Goal: Task Accomplishment & Management: Use online tool/utility

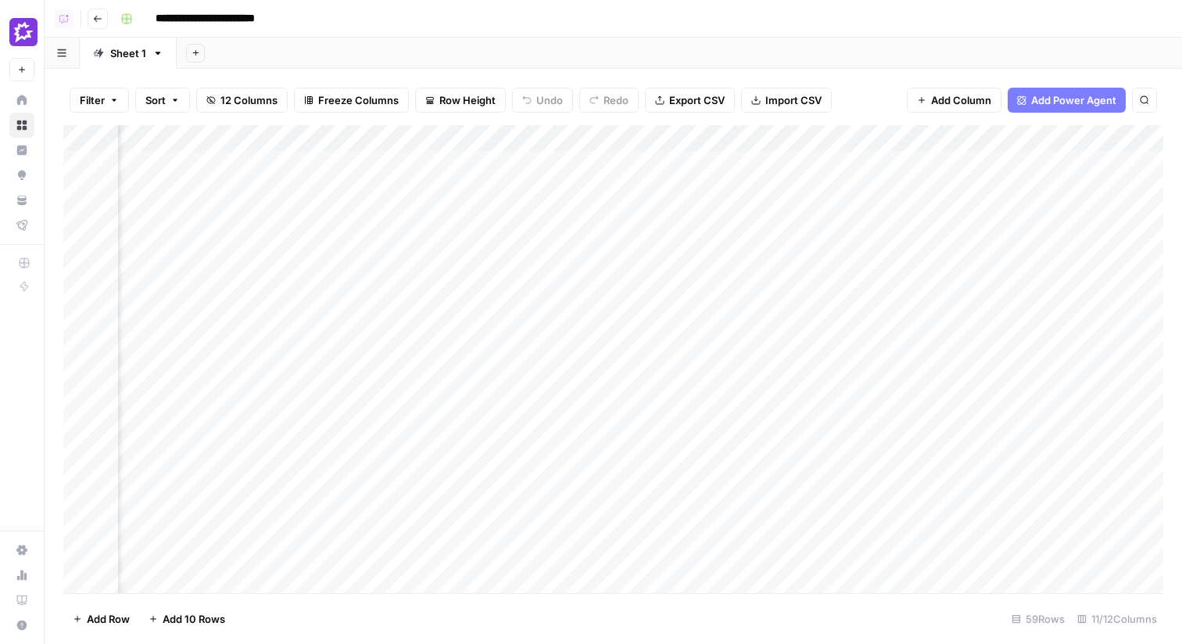
scroll to position [0, 902]
click at [26, 99] on icon at bounding box center [22, 100] width 10 height 10
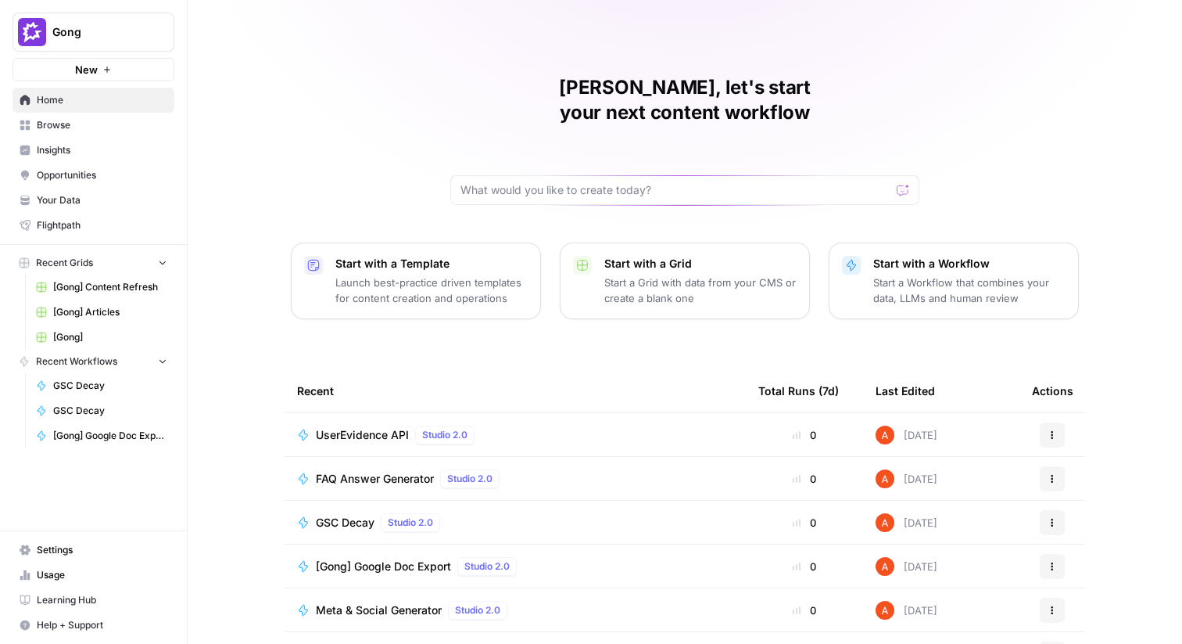
click at [127, 38] on span "Gong" at bounding box center [99, 32] width 95 height 16
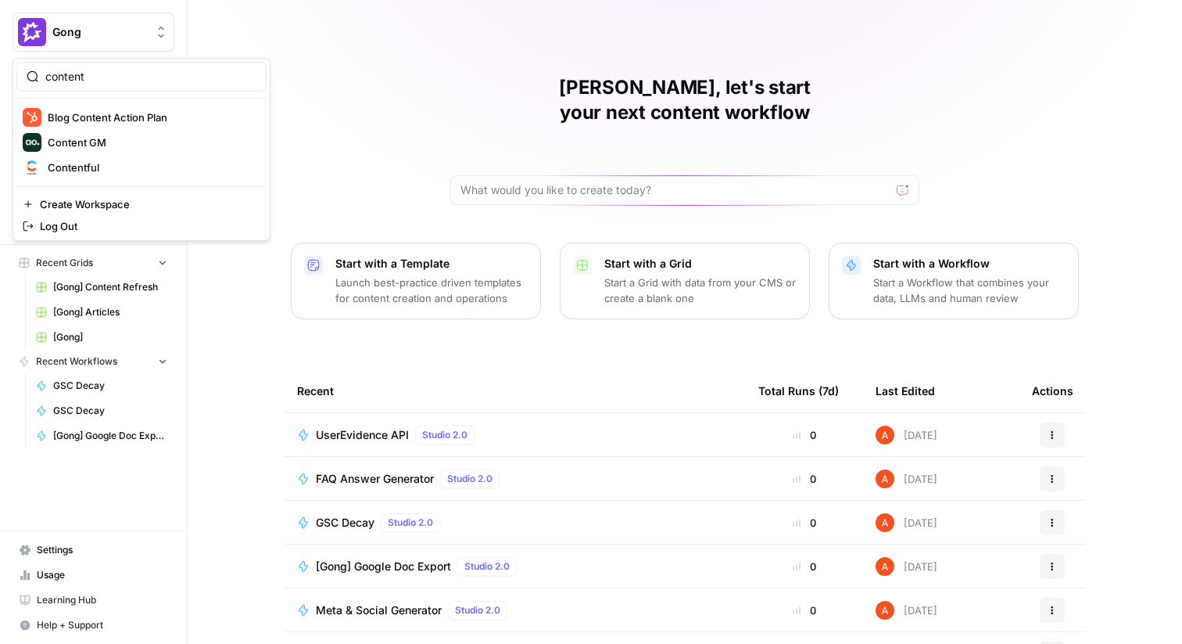
type input "content"
click at [98, 166] on span "Contentful" at bounding box center [151, 168] width 206 height 16
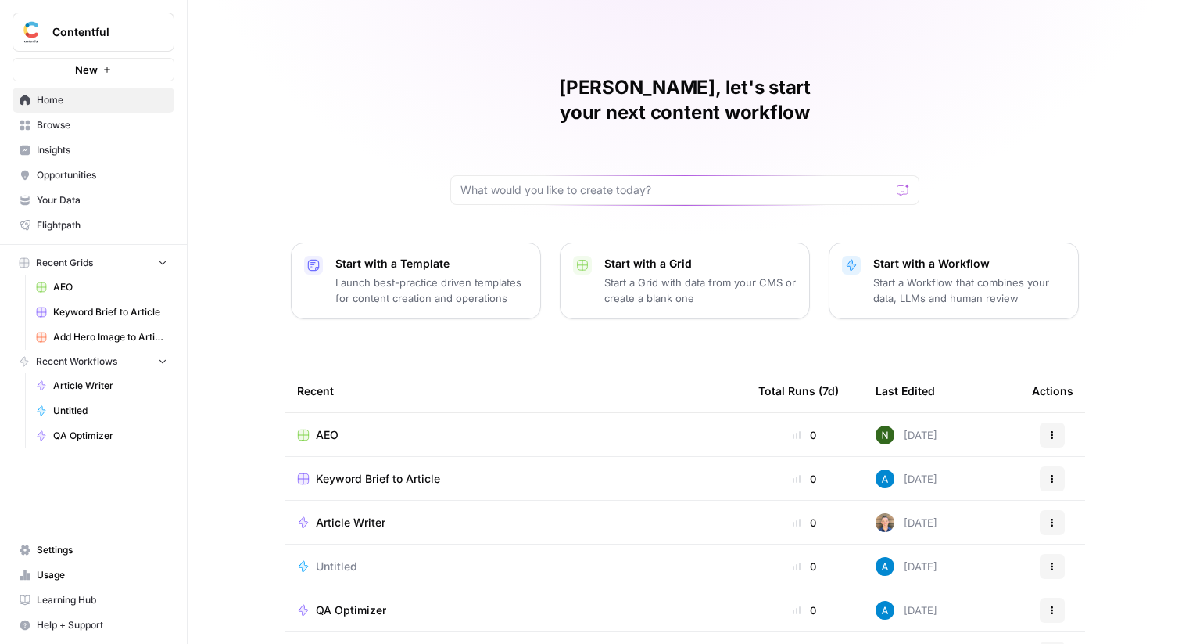
click at [104, 127] on span "Browse" at bounding box center [102, 125] width 131 height 14
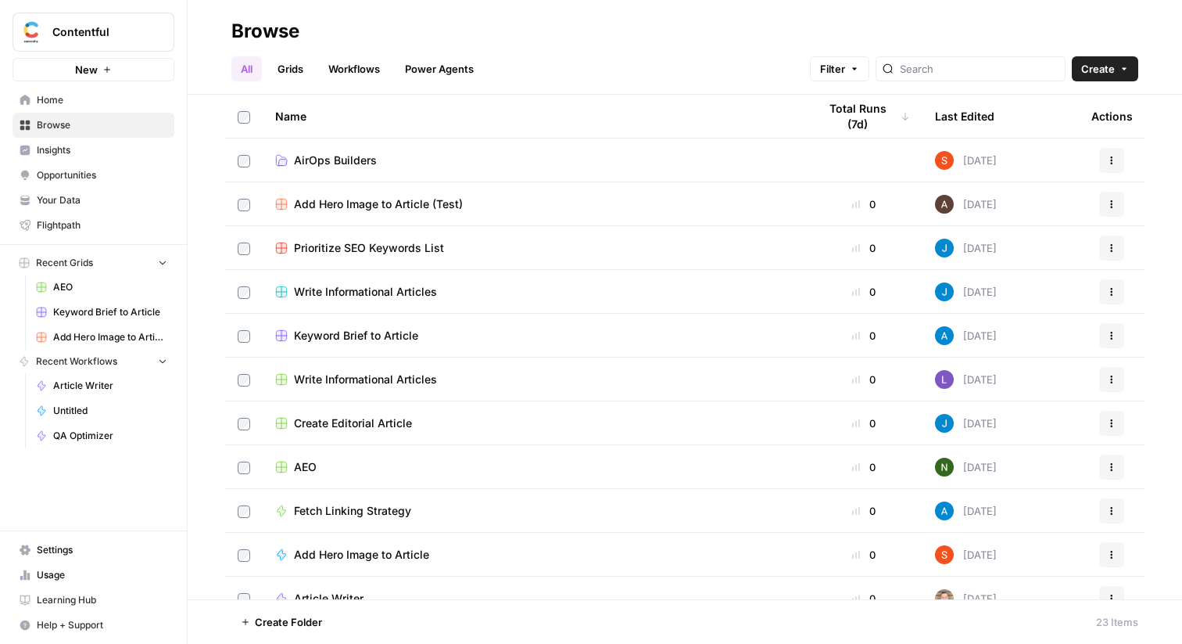
click at [91, 207] on link "Your Data" at bounding box center [94, 200] width 162 height 25
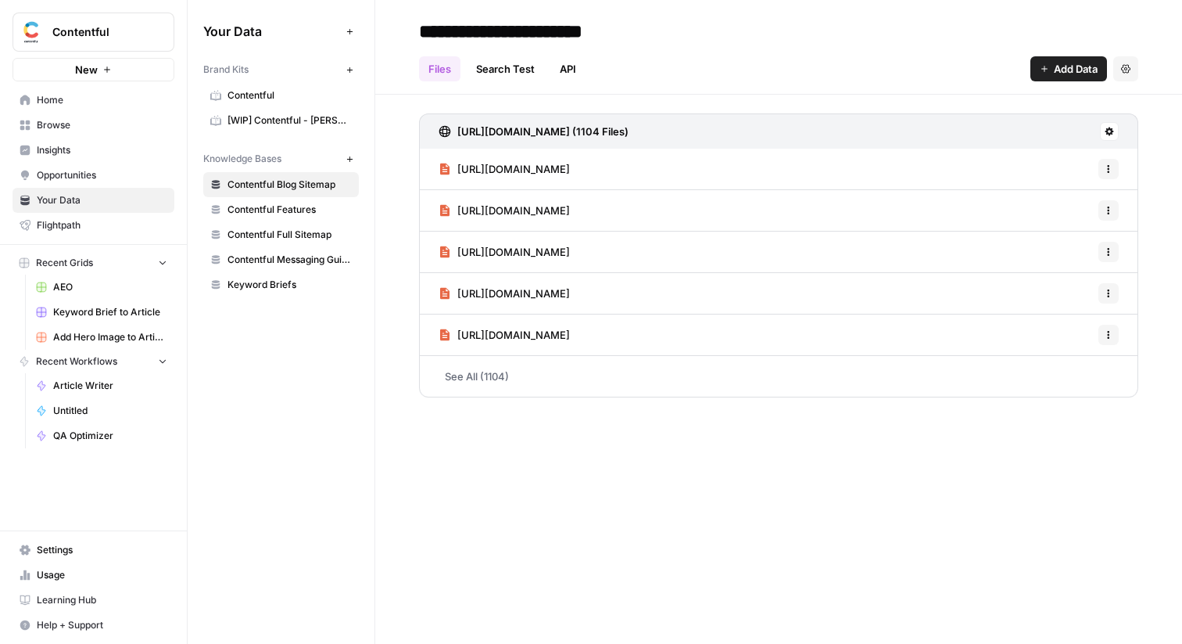
click at [91, 186] on link "Opportunities" at bounding box center [94, 175] width 162 height 25
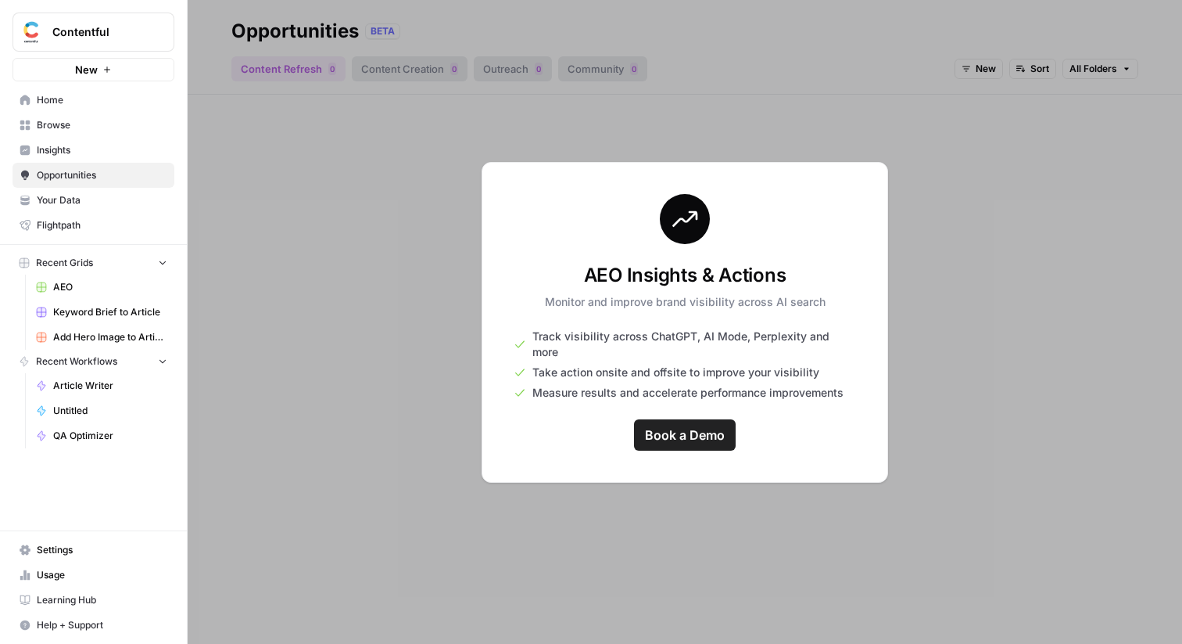
click at [92, 205] on span "Your Data" at bounding box center [102, 200] width 131 height 14
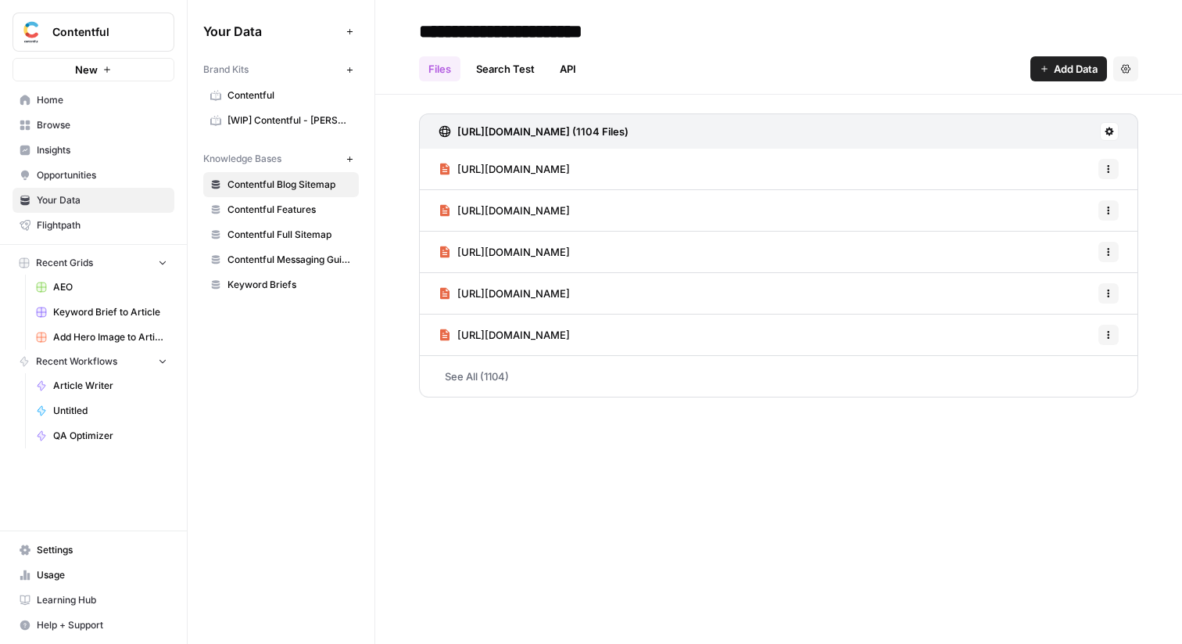
click at [78, 553] on span "Settings" at bounding box center [102, 550] width 131 height 14
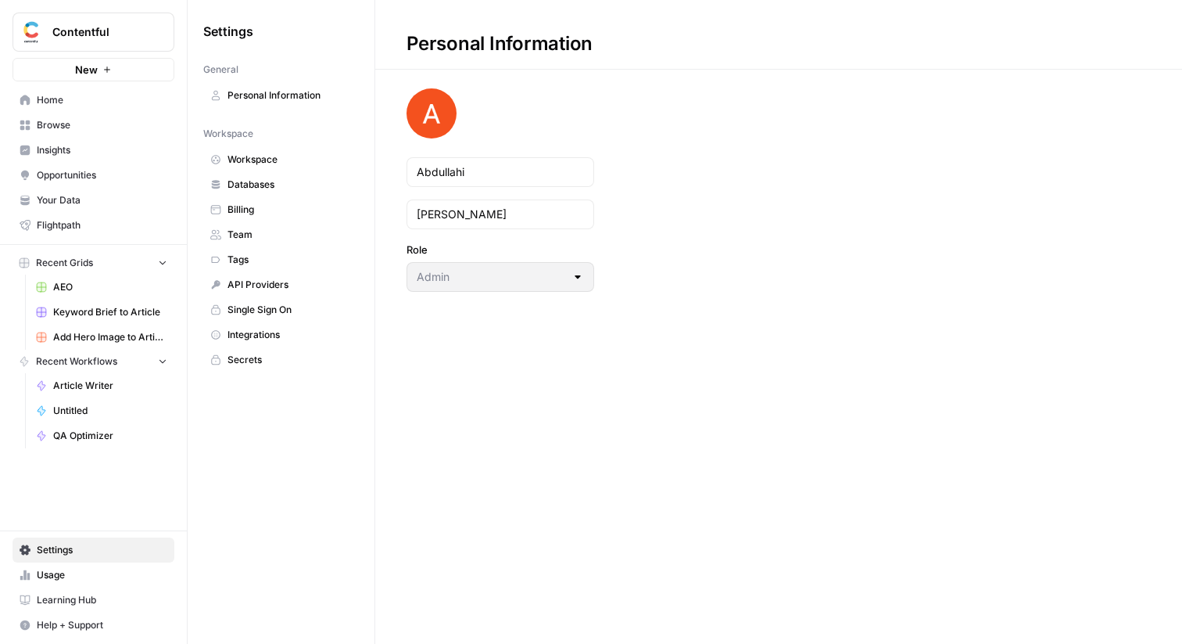
click at [262, 240] on span "Team" at bounding box center [290, 235] width 124 height 14
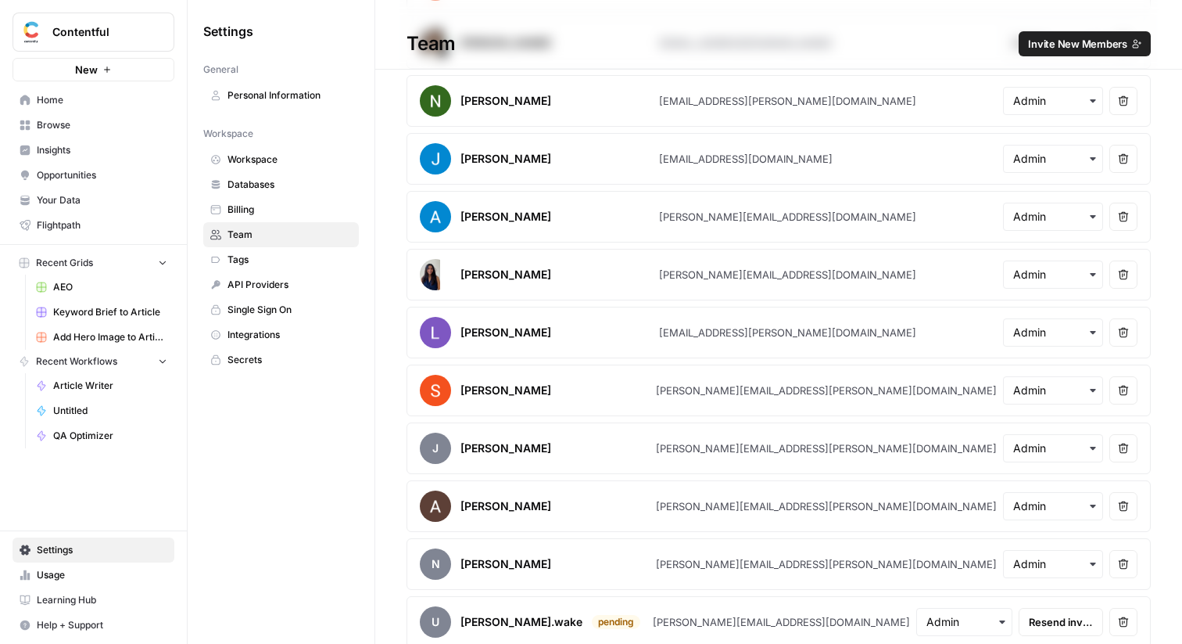
scroll to position [313, 0]
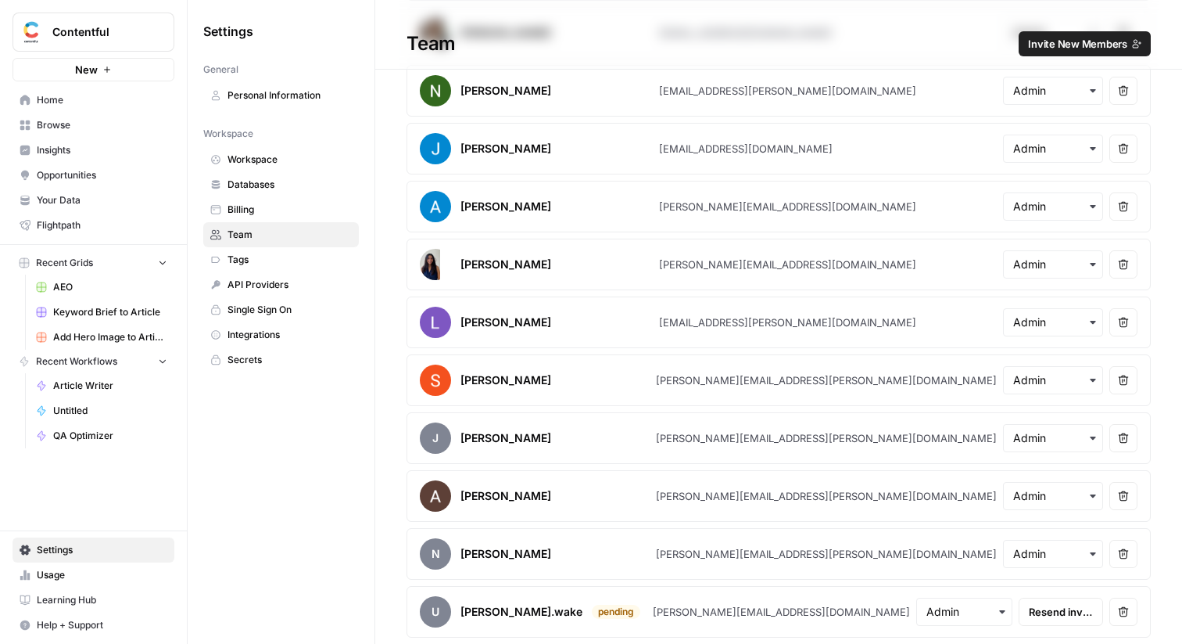
click at [115, 95] on span "Home" at bounding box center [102, 100] width 131 height 14
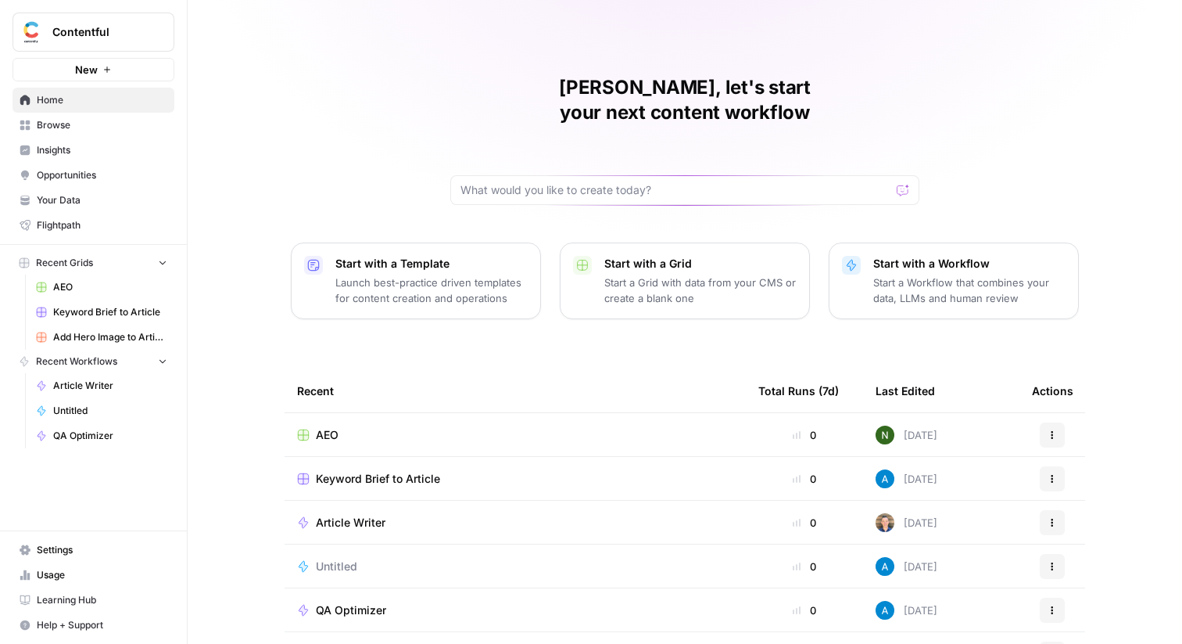
click at [138, 117] on link "Browse" at bounding box center [94, 125] width 162 height 25
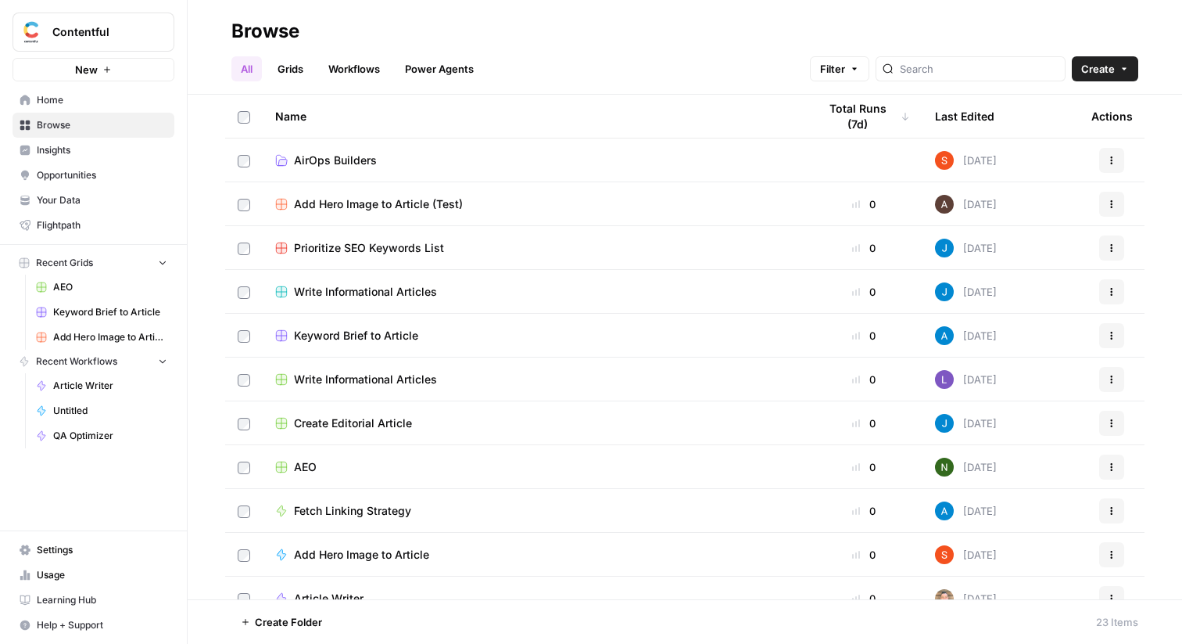
click at [305, 69] on link "Grids" at bounding box center [290, 68] width 45 height 25
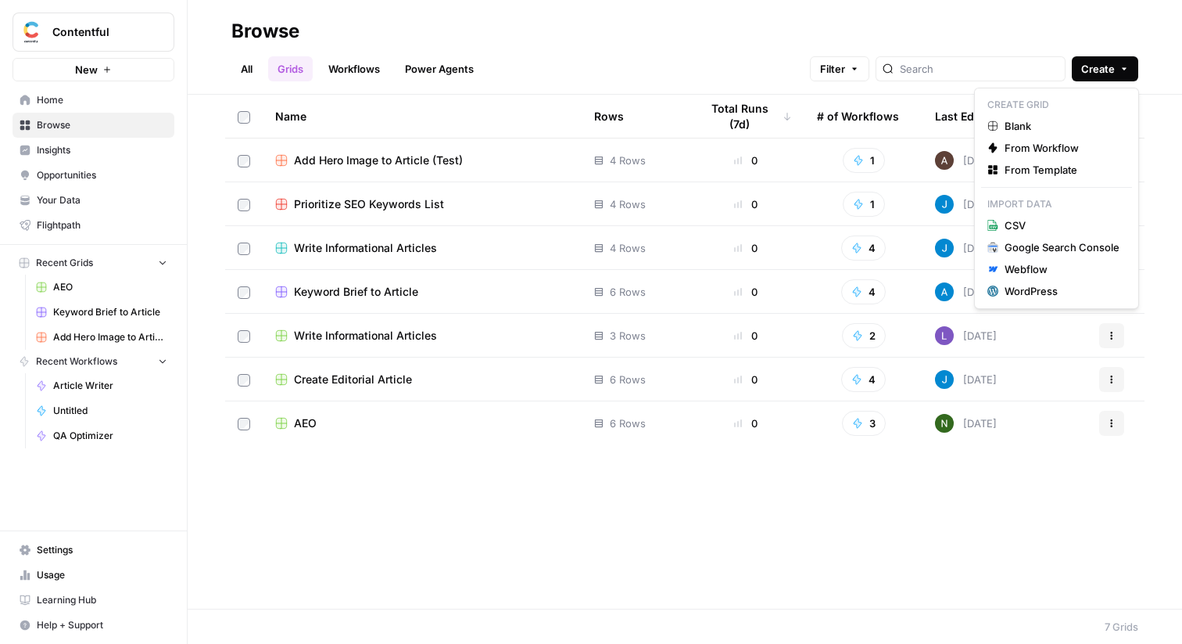
click at [1090, 73] on span "Create" at bounding box center [1098, 69] width 34 height 16
click at [1040, 123] on span "Blank" at bounding box center [1062, 126] width 115 height 16
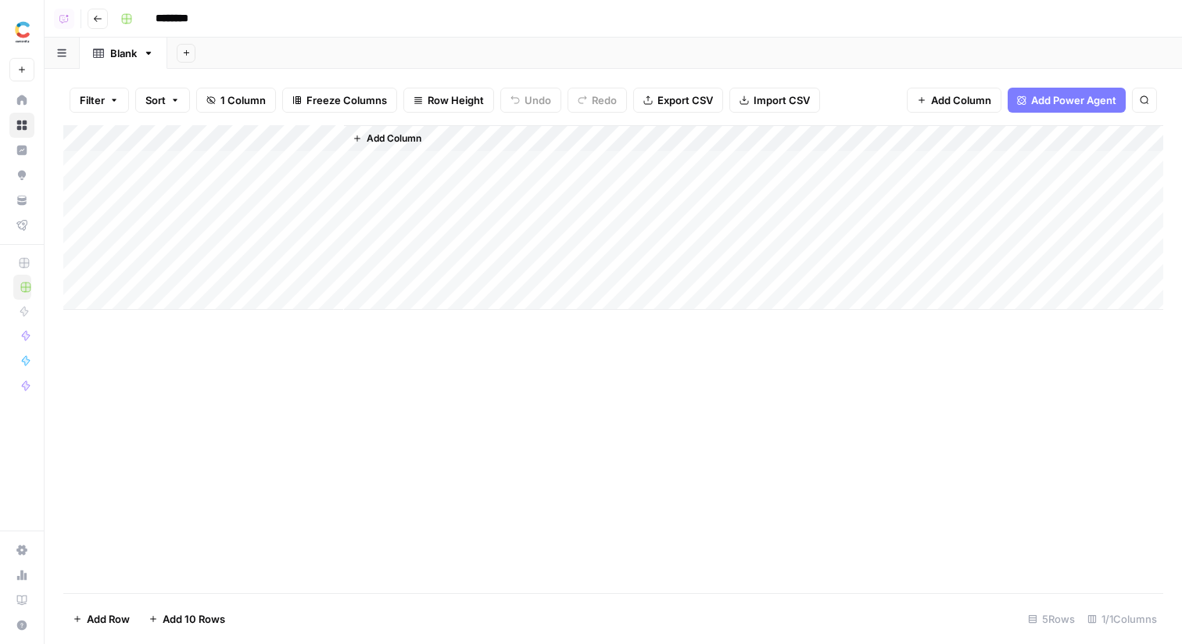
click at [178, 27] on input "********" at bounding box center [193, 18] width 88 height 25
click at [112, 54] on div "Blank" at bounding box center [123, 53] width 27 height 16
type input "**********"
click at [112, 54] on div "Blank" at bounding box center [123, 53] width 27 height 16
type input "**********"
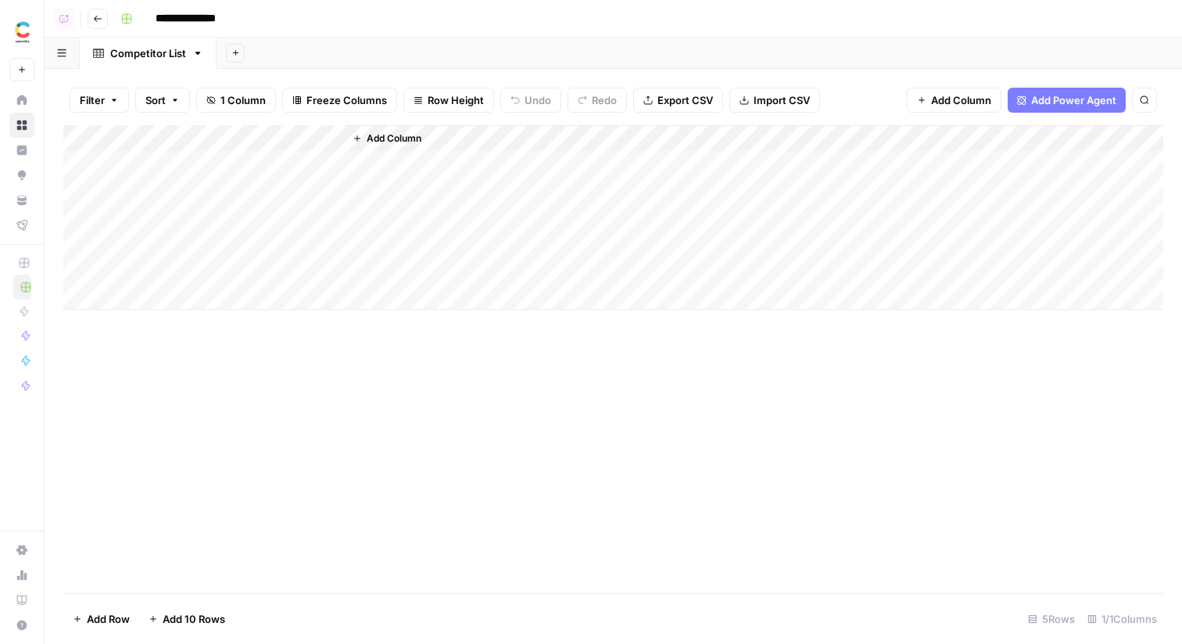
click at [239, 66] on div "Add Sheet" at bounding box center [700, 53] width 966 height 31
click at [249, 127] on div "Add Column" at bounding box center [613, 217] width 1100 height 185
click at [215, 177] on input "Title" at bounding box center [211, 176] width 159 height 16
type input "Competitor"
click at [619, 50] on div "Add Sheet" at bounding box center [700, 53] width 966 height 31
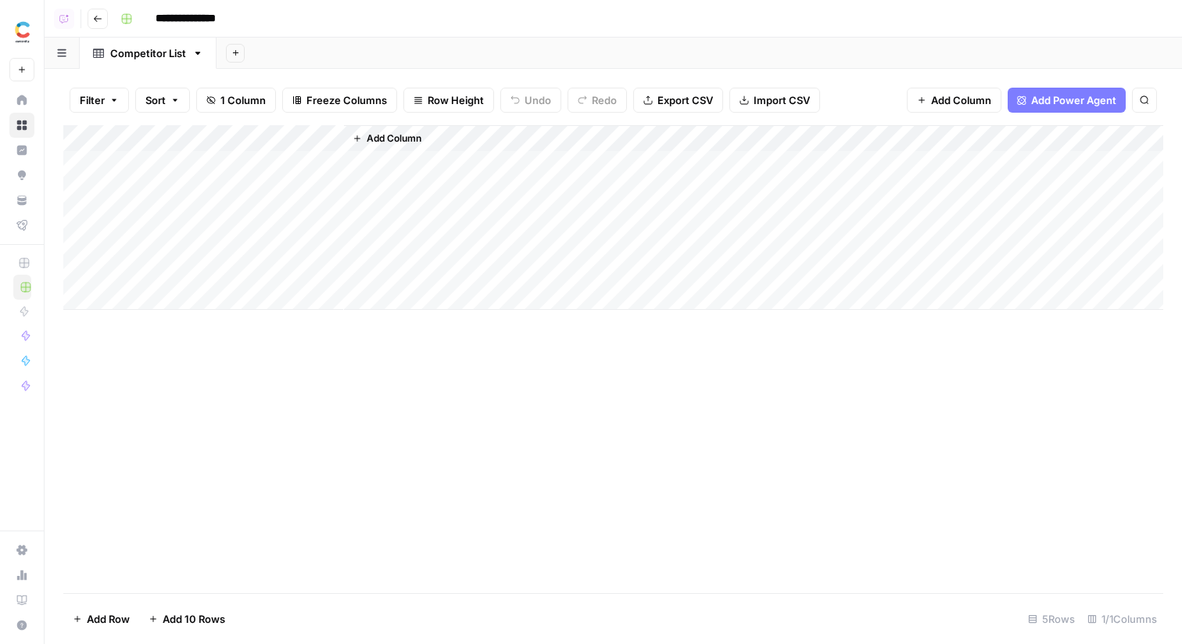
click at [408, 139] on span "Add Column" at bounding box center [394, 138] width 55 height 14
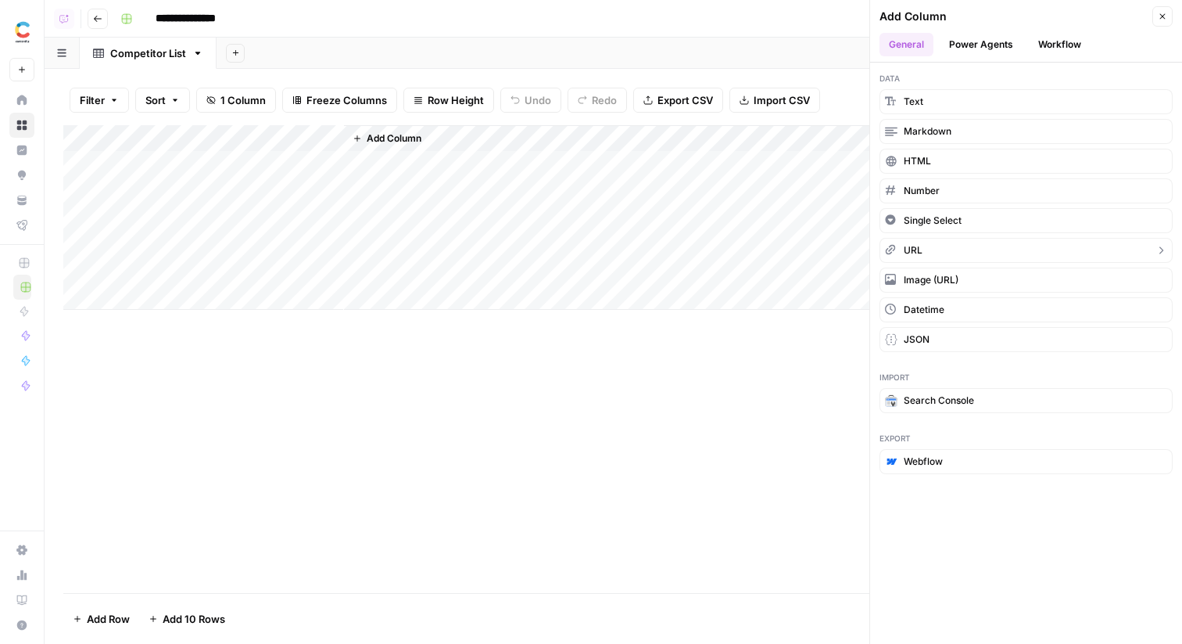
click at [926, 245] on button "URL" at bounding box center [1026, 250] width 293 height 25
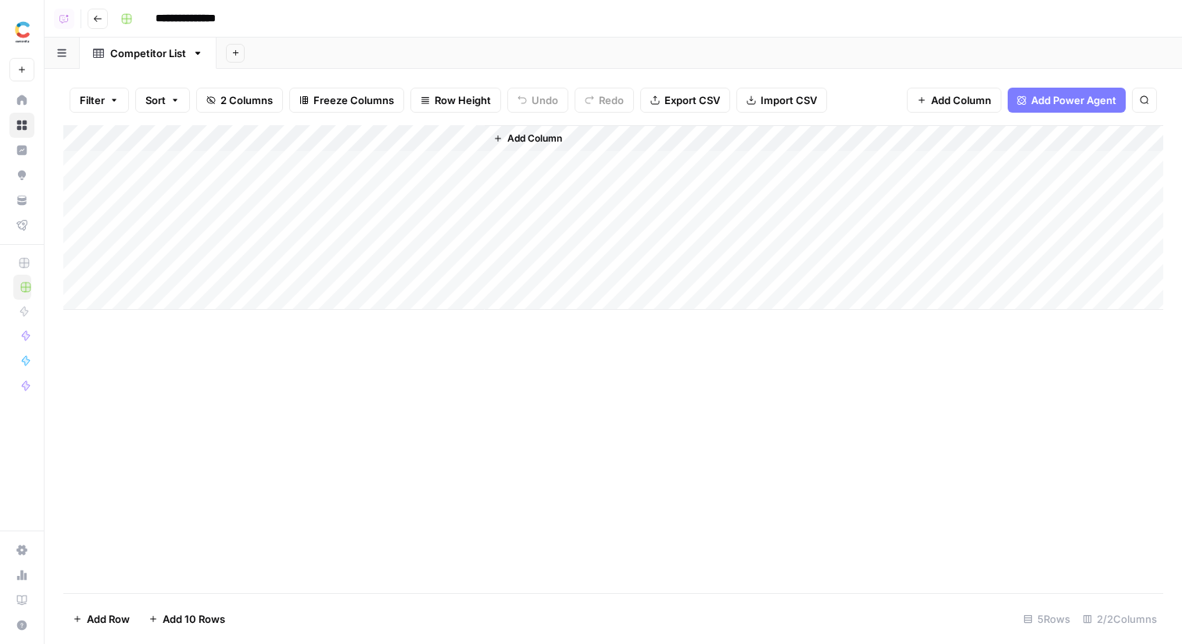
click at [413, 142] on div "Add Column" at bounding box center [613, 217] width 1100 height 185
click at [376, 172] on input "New Column" at bounding box center [436, 176] width 159 height 16
paste input "Competitor URL"
type input "Competitor URL"
click at [572, 165] on div "Add Column" at bounding box center [824, 217] width 679 height 185
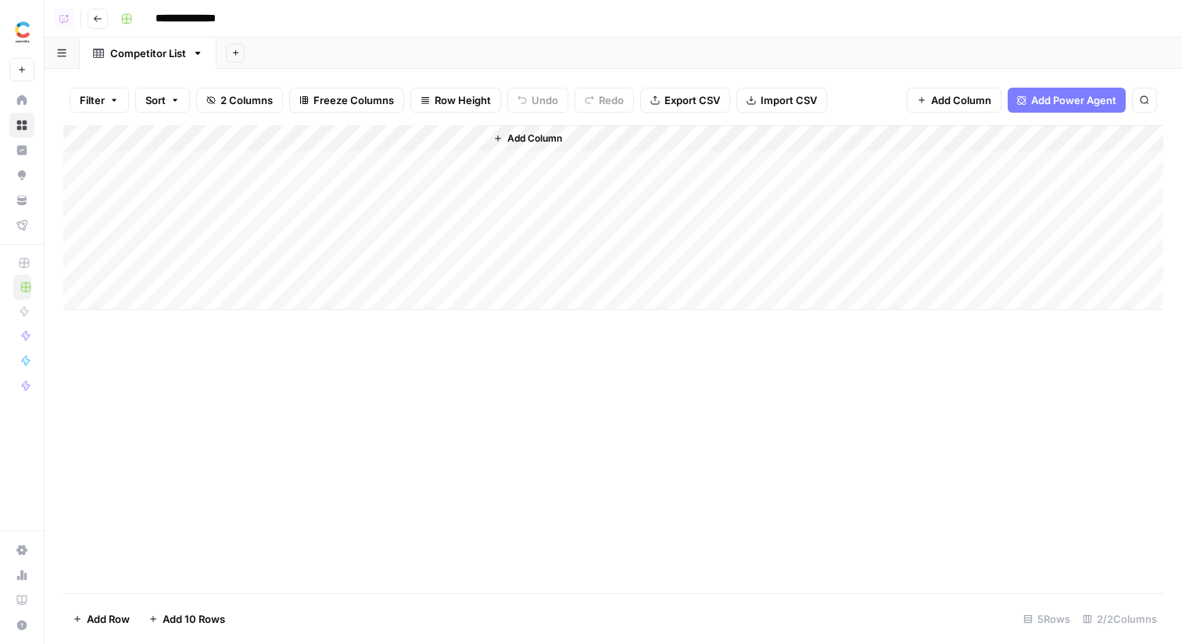
click at [232, 168] on div "Add Column" at bounding box center [613, 217] width 1100 height 185
click at [232, 167] on div "Add Column" at bounding box center [613, 217] width 1100 height 185
click at [241, 192] on div "Add Column" at bounding box center [613, 217] width 1100 height 185
drag, startPoint x: 231, startPoint y: 173, endPoint x: 234, endPoint y: 277, distance: 104.0
click at [234, 277] on div "Add Column" at bounding box center [613, 217] width 1100 height 185
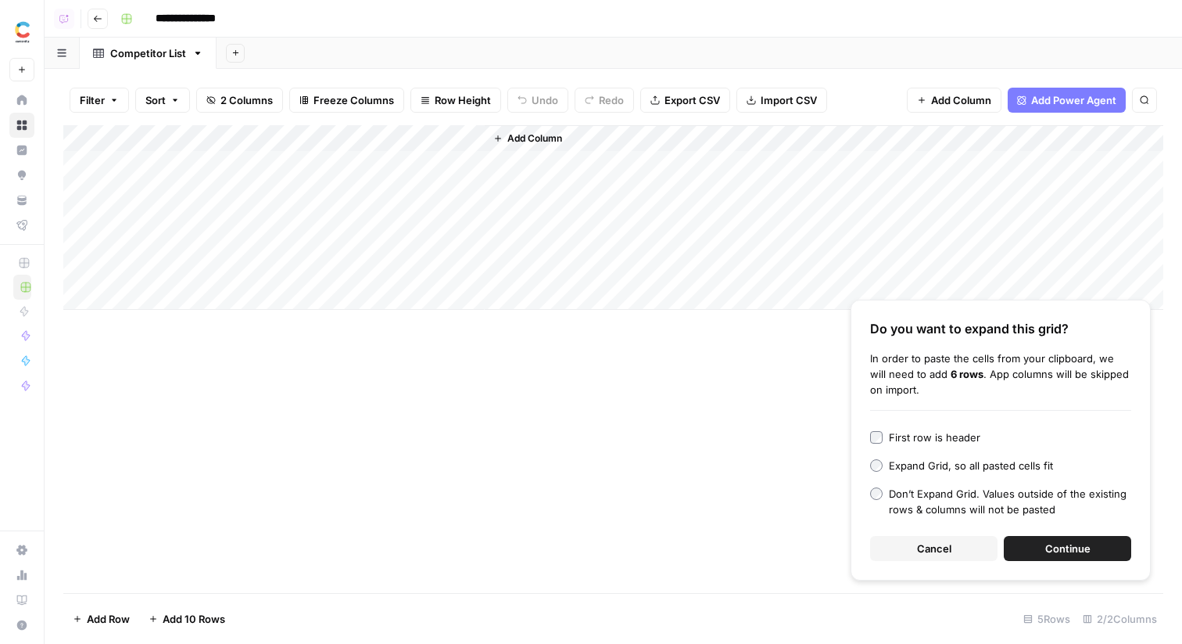
click at [1062, 547] on span "Continue" at bounding box center [1068, 548] width 45 height 16
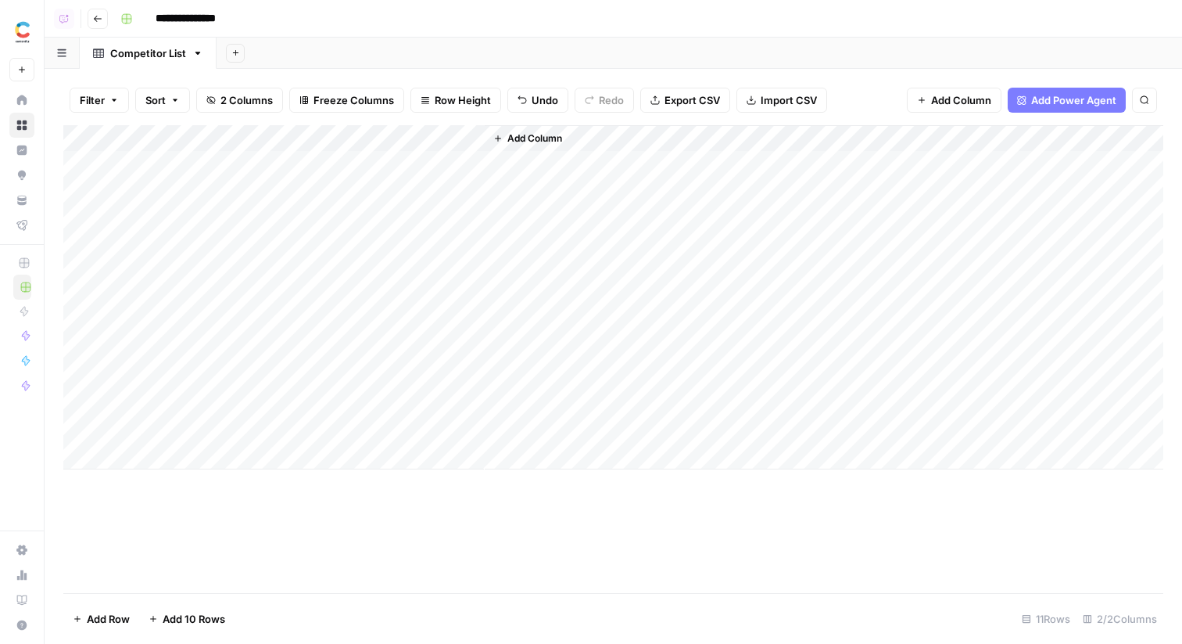
click at [312, 221] on div "Add Column" at bounding box center [613, 297] width 1100 height 344
drag, startPoint x: 269, startPoint y: 167, endPoint x: 271, endPoint y: 429, distance: 262.0
click at [271, 429] on div "Add Column" at bounding box center [613, 297] width 1100 height 344
drag, startPoint x: 378, startPoint y: 161, endPoint x: 396, endPoint y: 431, distance: 270.3
click at [396, 431] on div "Add Column" at bounding box center [613, 297] width 1100 height 344
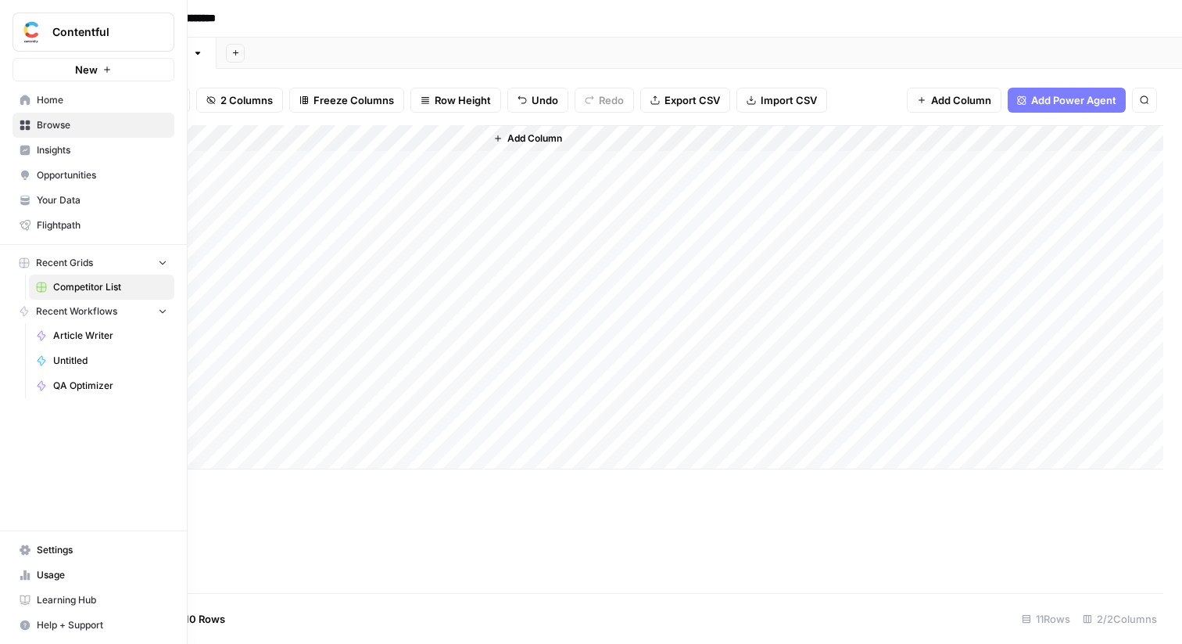
click at [78, 73] on span "New" at bounding box center [86, 70] width 23 height 16
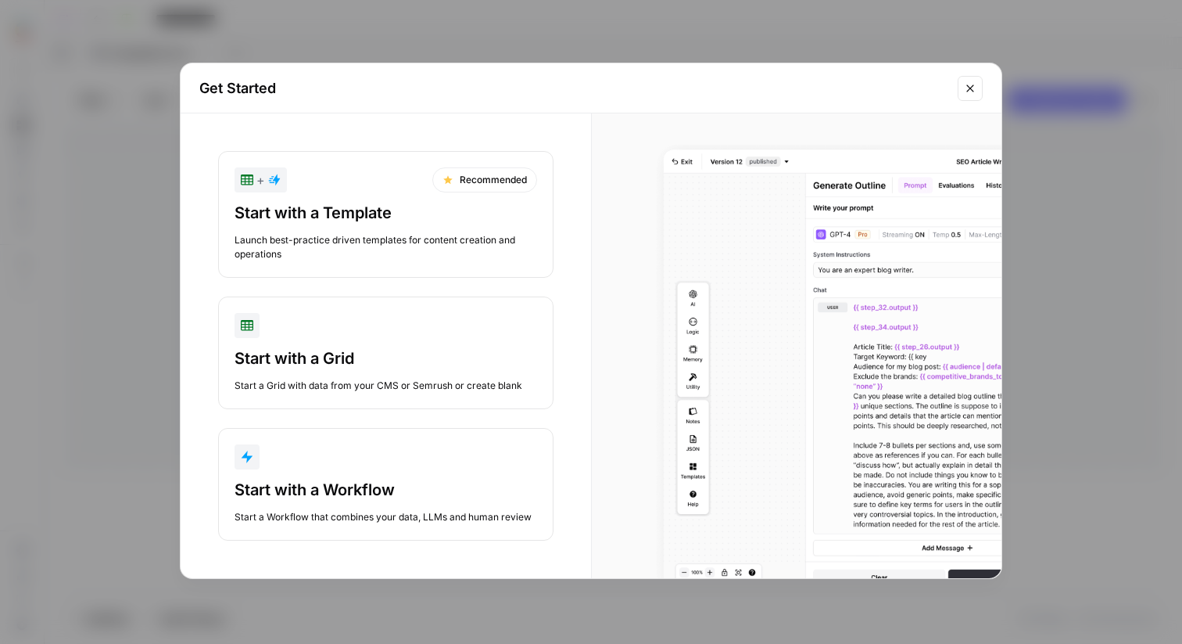
click at [343, 475] on button "Start with a Workflow Start a Workflow that combines your data, LLMs and human …" at bounding box center [385, 484] width 335 height 113
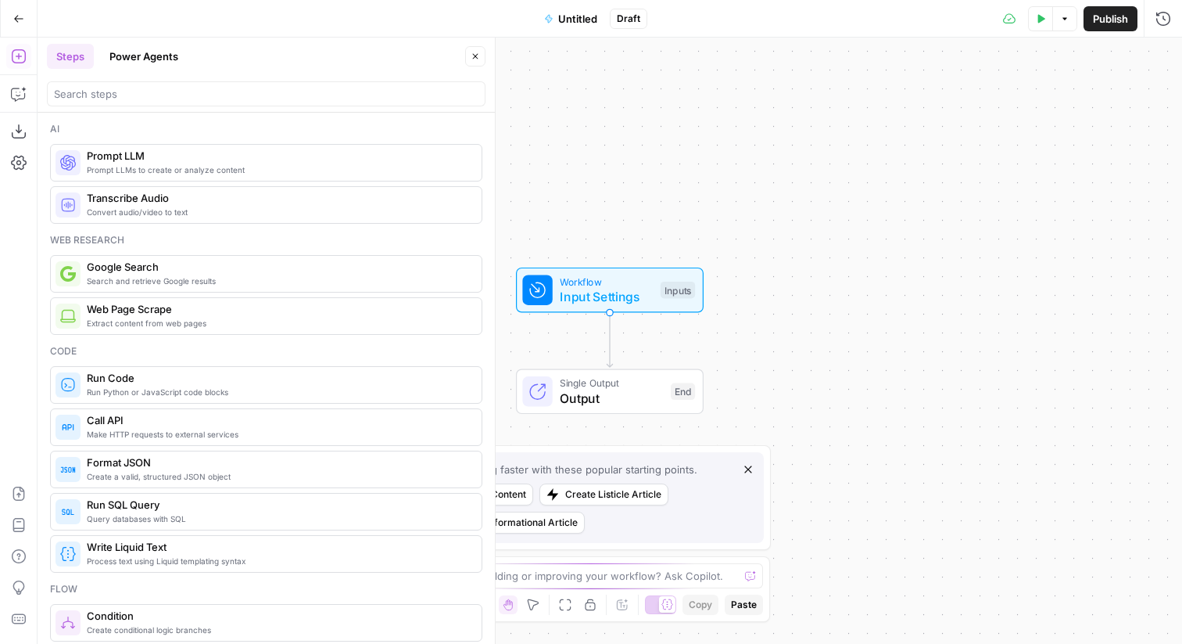
click at [572, 13] on span "Untitled" at bounding box center [577, 19] width 39 height 16
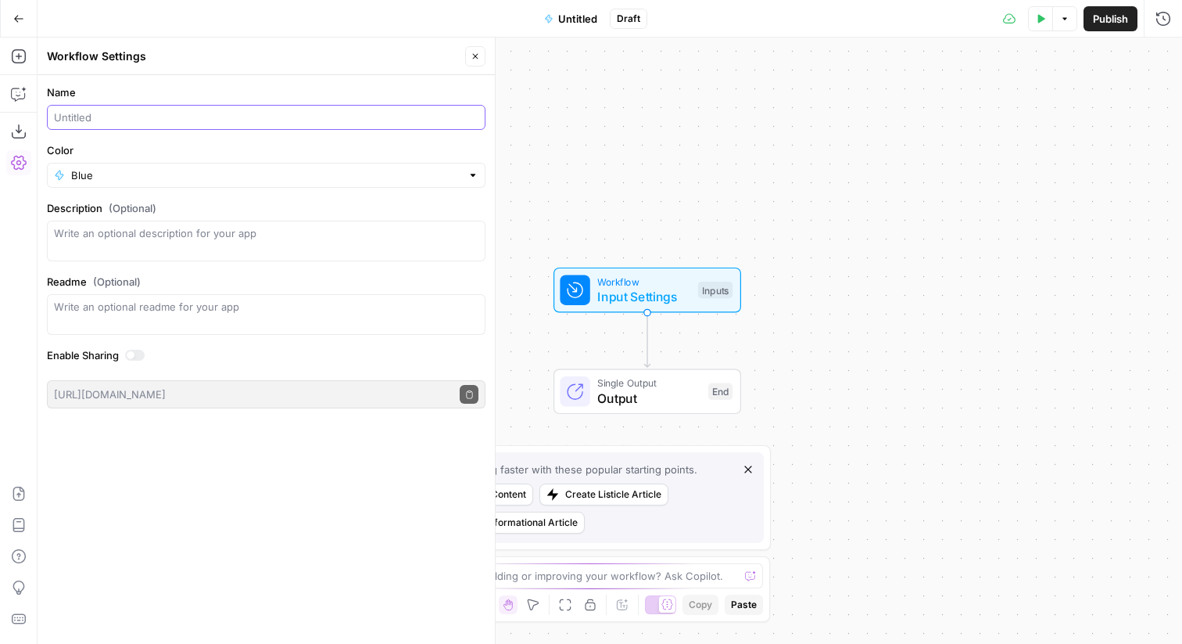
click at [109, 118] on input "Name" at bounding box center [266, 117] width 425 height 16
type input "[Contentful] Competitor Research"
click at [22, 496] on icon "button" at bounding box center [19, 494] width 16 height 16
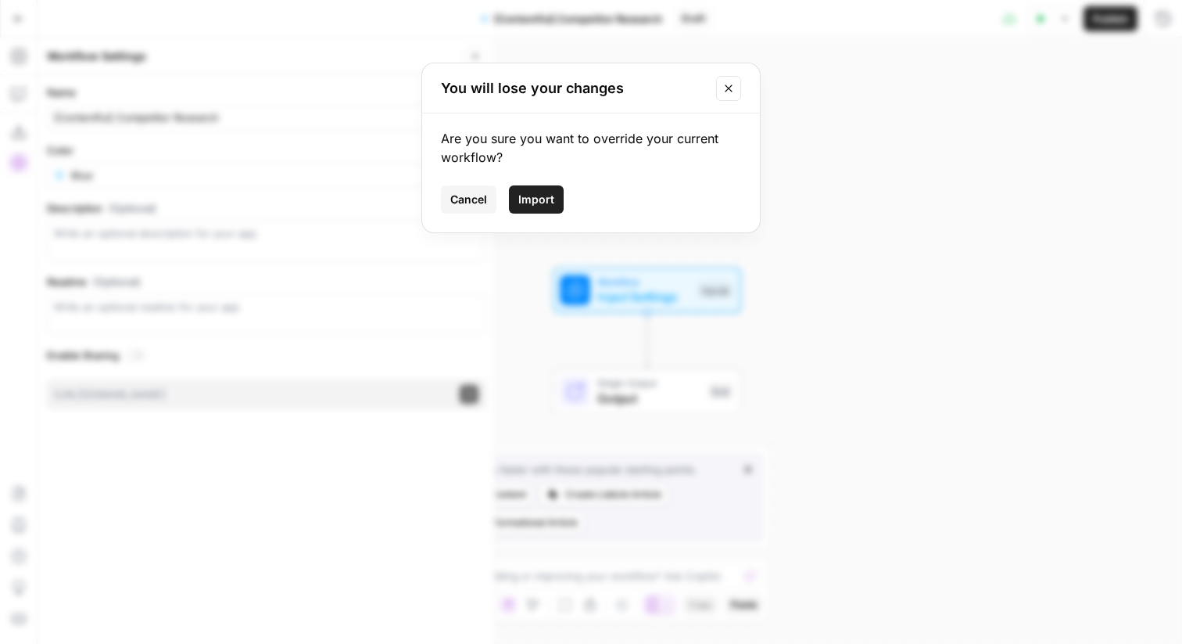
click at [547, 199] on span "Import" at bounding box center [536, 200] width 36 height 16
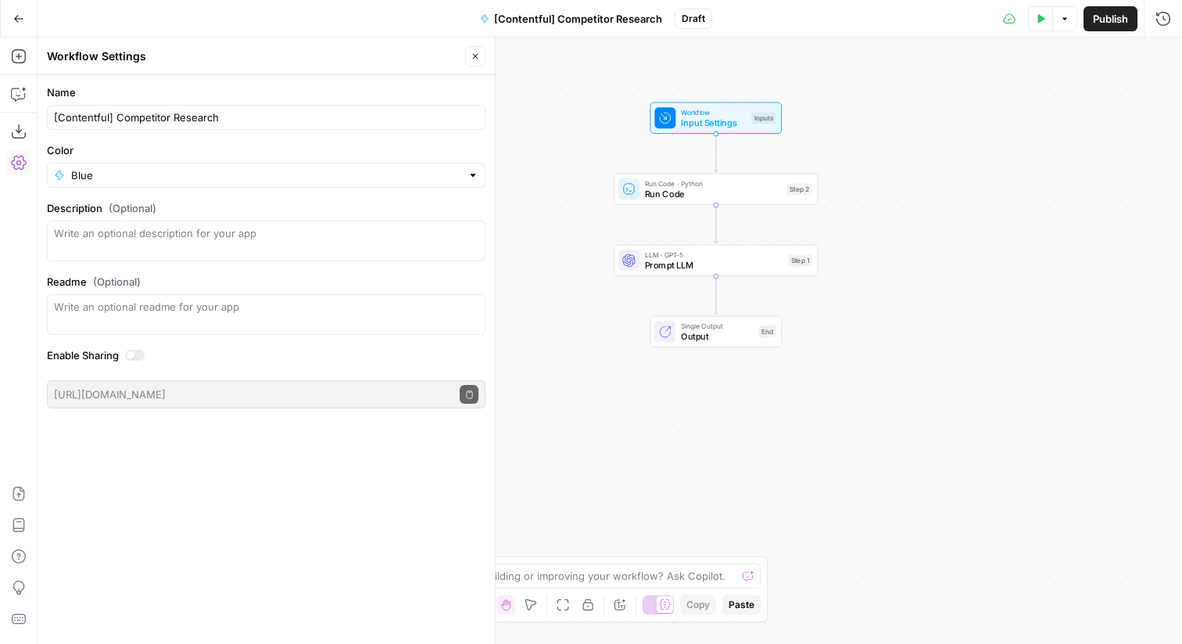
click at [1100, 23] on span "Publish" at bounding box center [1110, 19] width 35 height 16
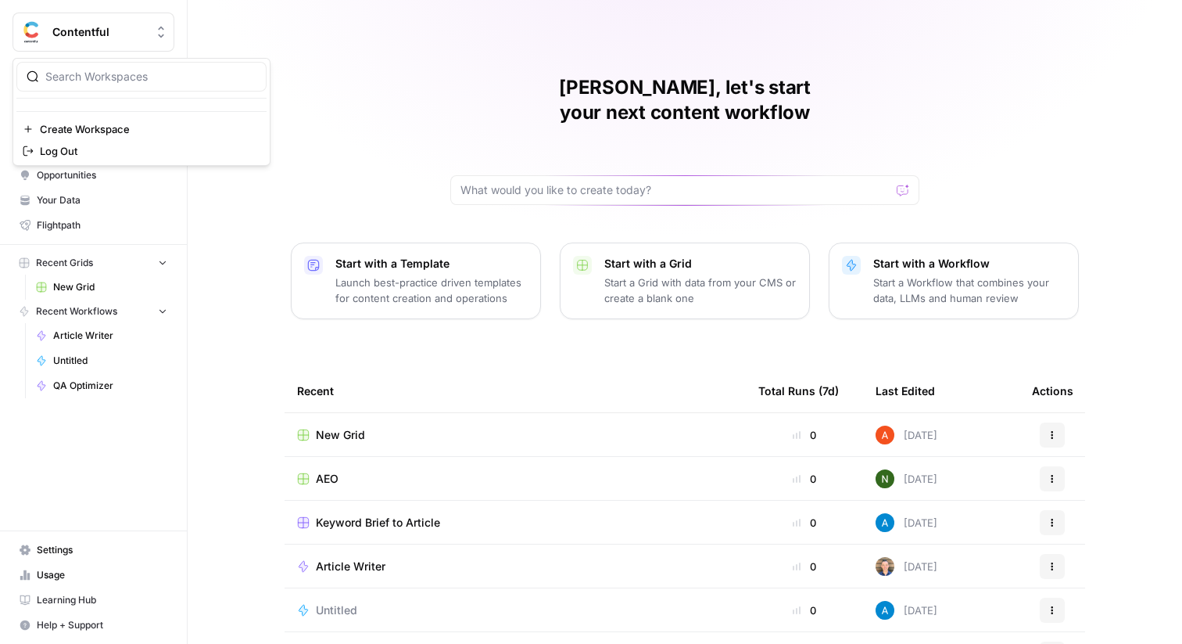
click at [95, 35] on span "Contentful" at bounding box center [99, 32] width 95 height 16
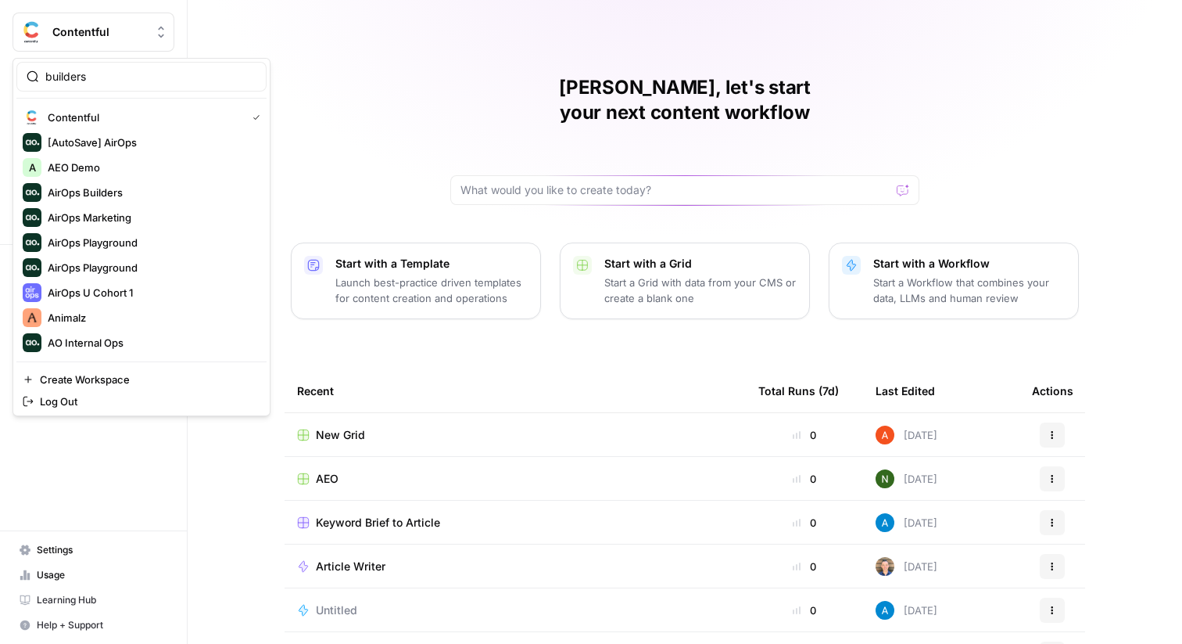
type input "builders"
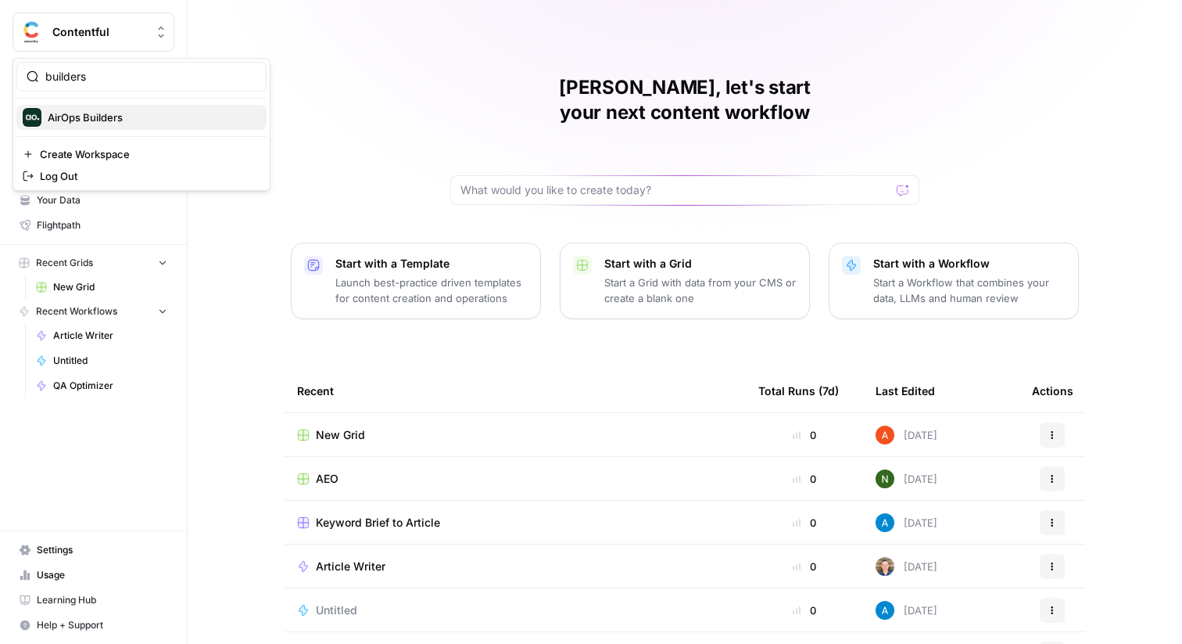
click at [89, 120] on span "AirOps Builders" at bounding box center [151, 117] width 206 height 16
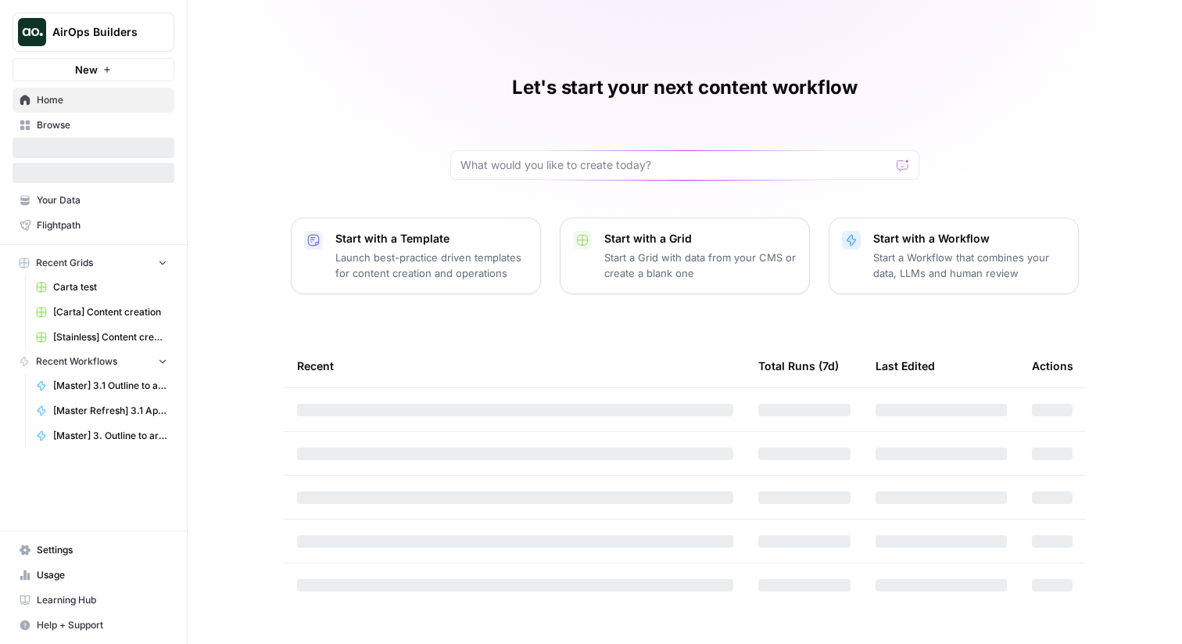
click at [97, 128] on span "Browse" at bounding box center [102, 125] width 131 height 14
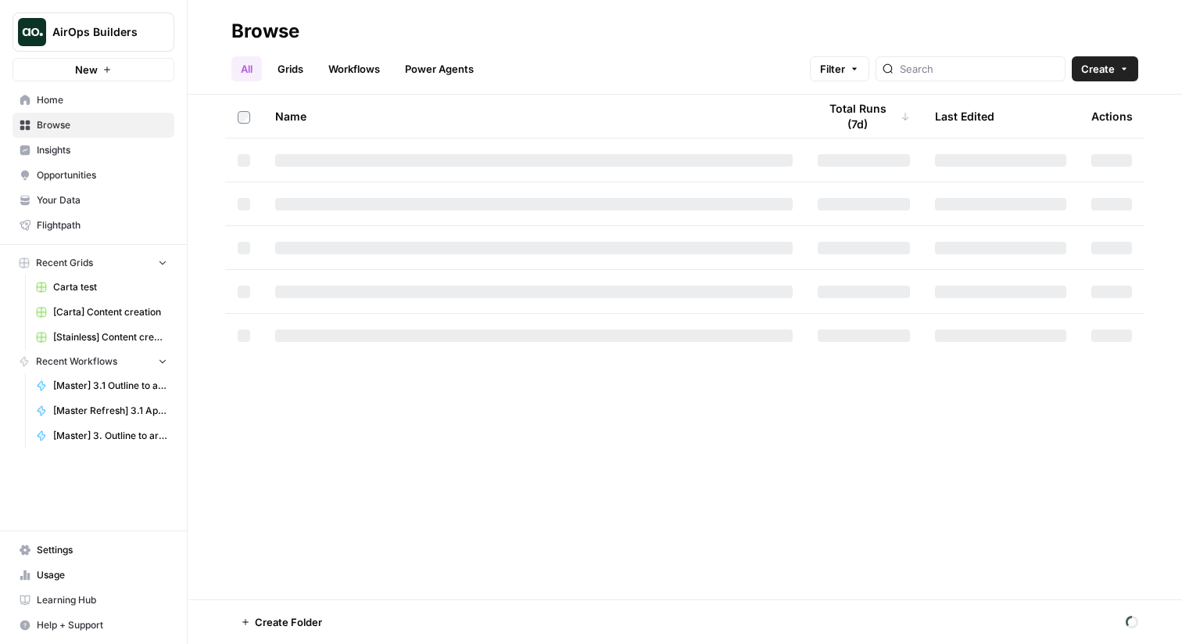
click at [290, 69] on link "Grids" at bounding box center [290, 68] width 45 height 25
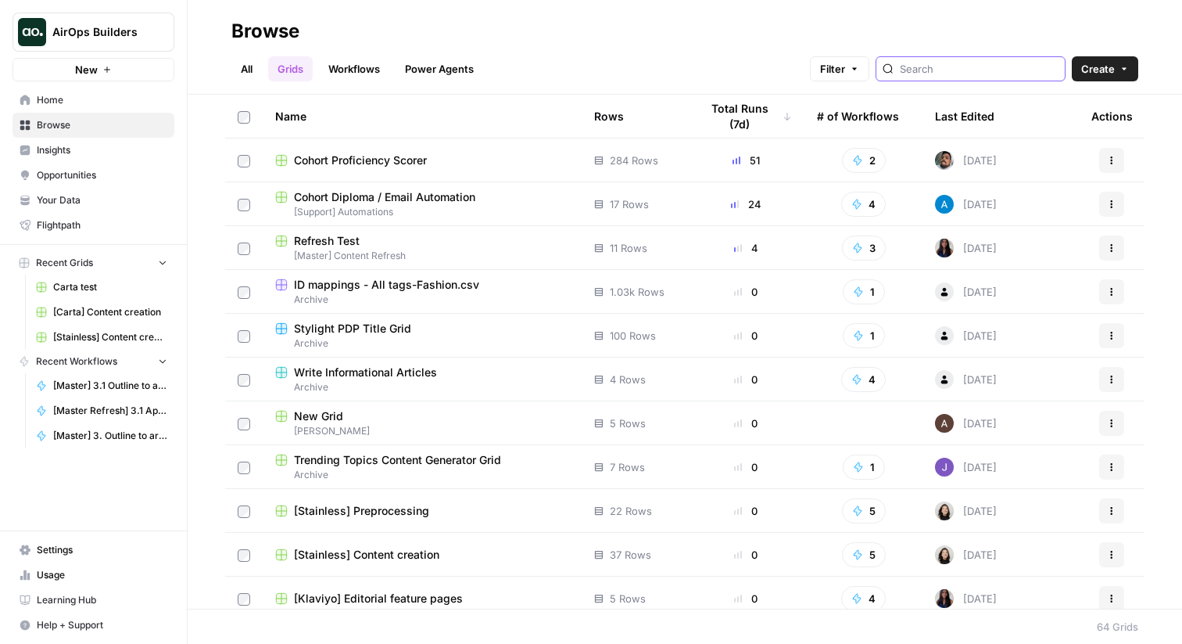
click at [996, 73] on input "search" at bounding box center [979, 69] width 159 height 16
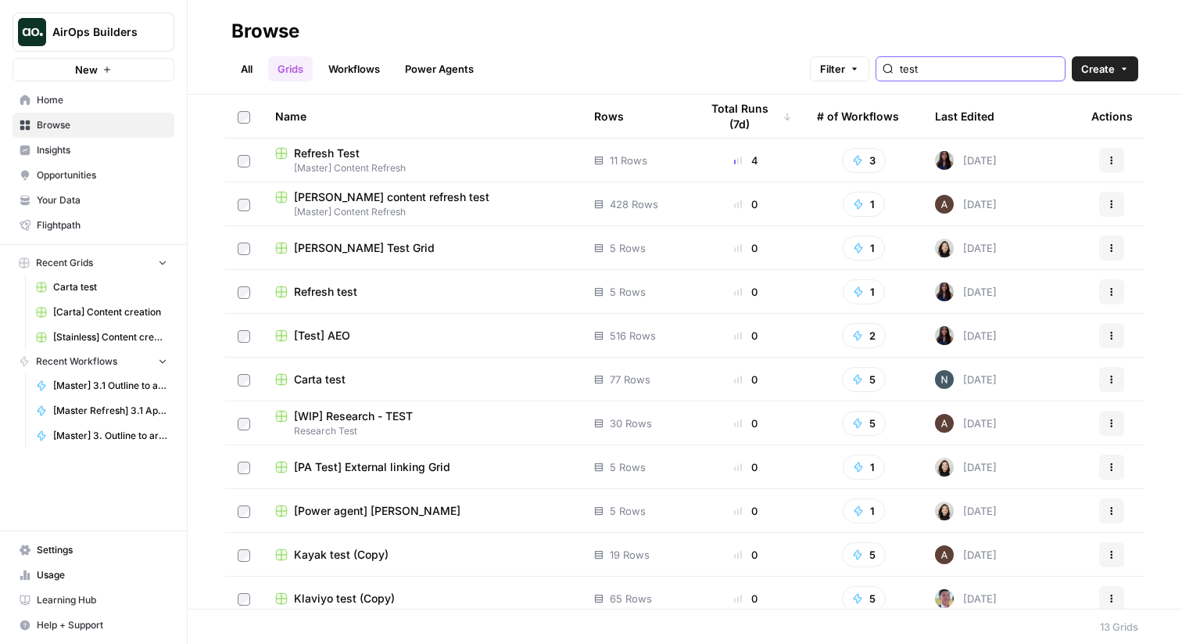
type input "test"
click at [423, 374] on div "Carta test" at bounding box center [422, 379] width 294 height 16
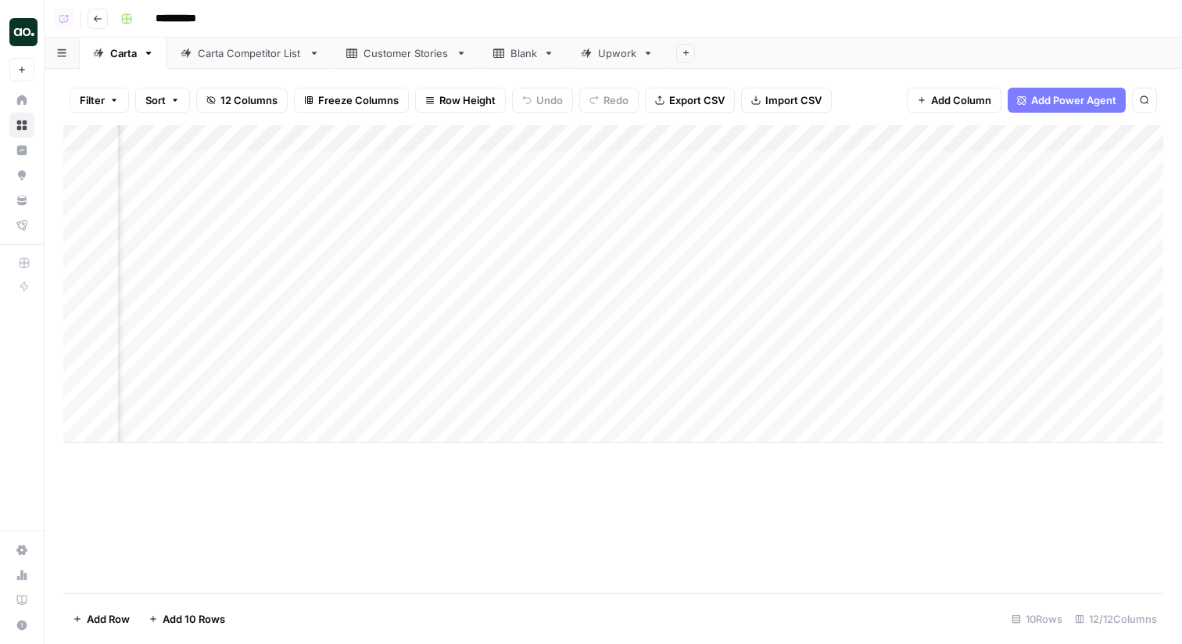
scroll to position [0, 124]
click at [435, 142] on div "Add Column" at bounding box center [613, 283] width 1100 height 317
click at [342, 45] on link "Customer Stories" at bounding box center [406, 53] width 147 height 31
click at [266, 55] on div "Carta Competitor List" at bounding box center [250, 53] width 105 height 16
click at [466, 140] on div "Add Column" at bounding box center [613, 337] width 1100 height 424
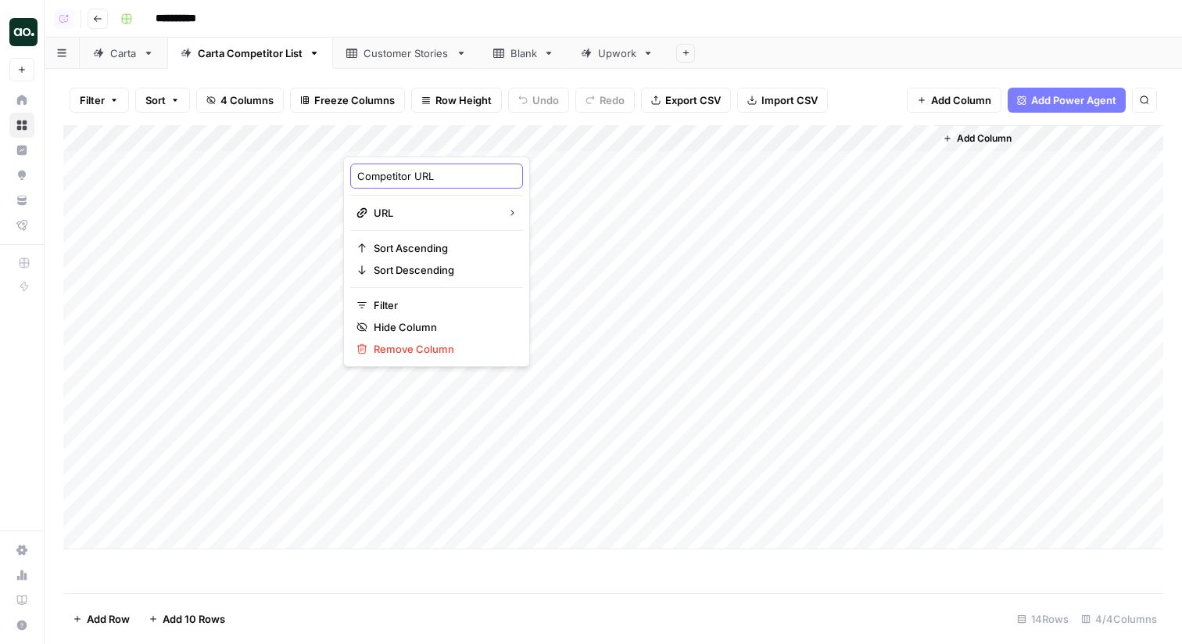
click at [396, 176] on input "Competitor URL" at bounding box center [436, 176] width 159 height 16
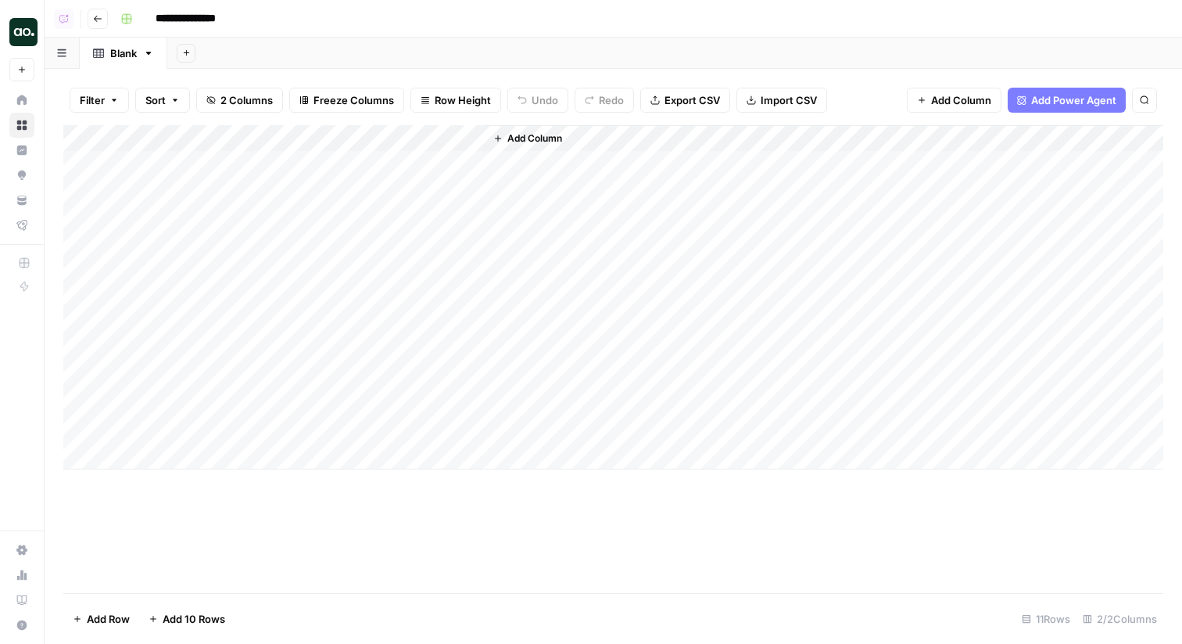
drag, startPoint x: 244, startPoint y: 160, endPoint x: 271, endPoint y: 432, distance: 274.2
click at [271, 432] on div "Add Column" at bounding box center [613, 297] width 1100 height 344
click at [546, 134] on span "Add Column" at bounding box center [535, 138] width 55 height 14
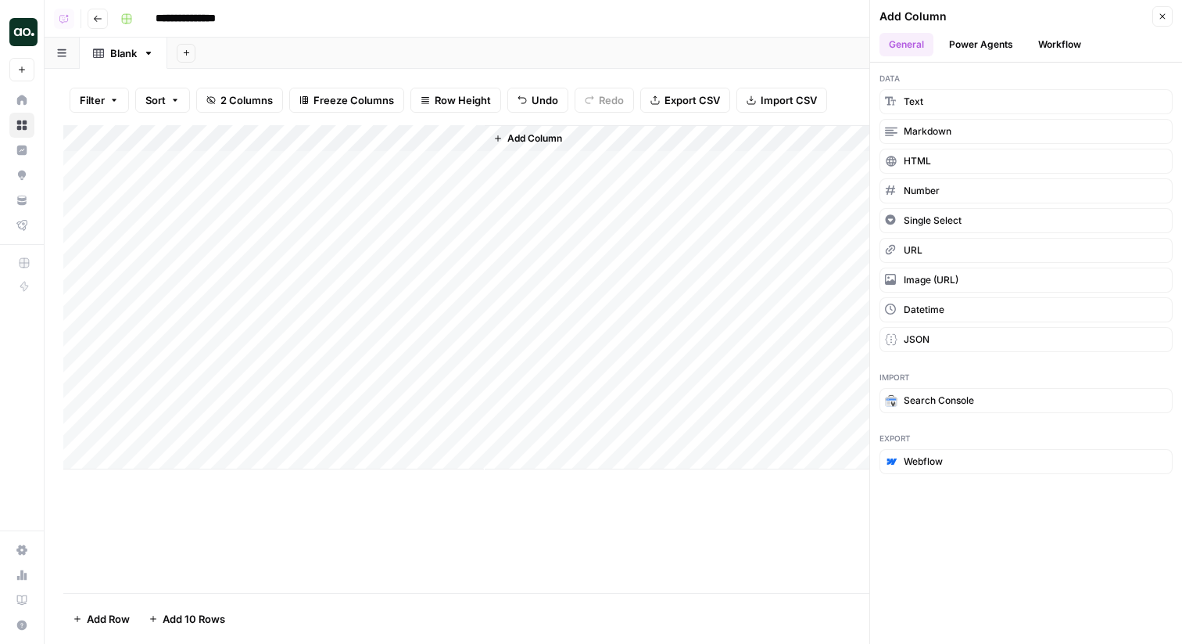
click at [1042, 48] on button "Workflow" at bounding box center [1060, 44] width 62 height 23
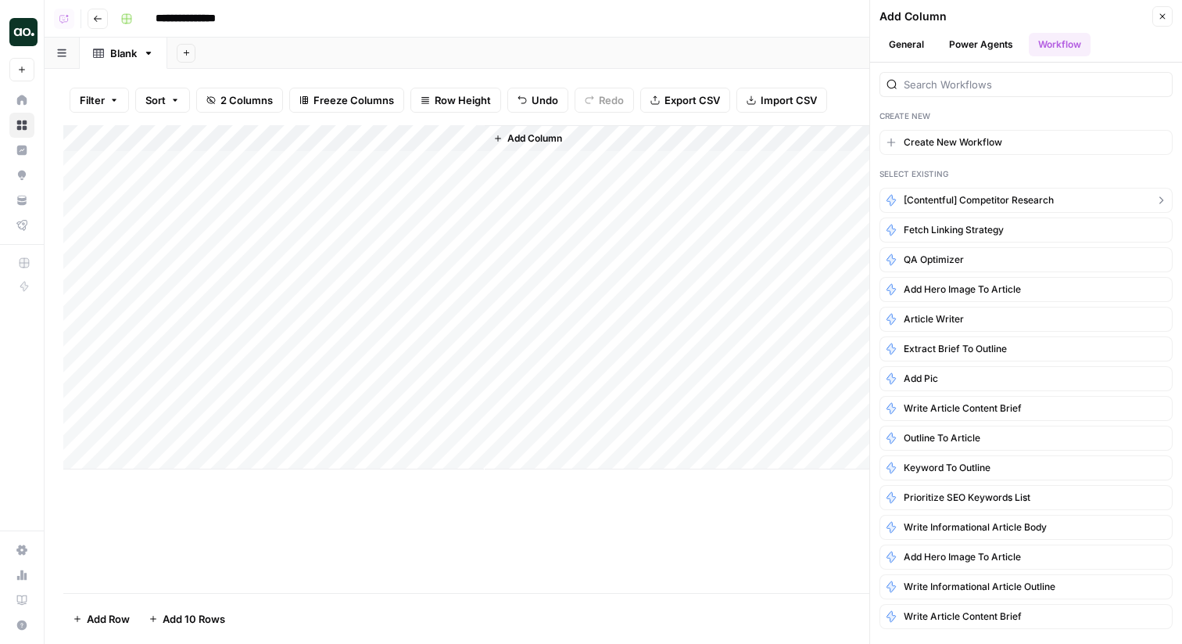
click at [985, 204] on span "[Contentful] Competitor Research" at bounding box center [979, 200] width 150 height 14
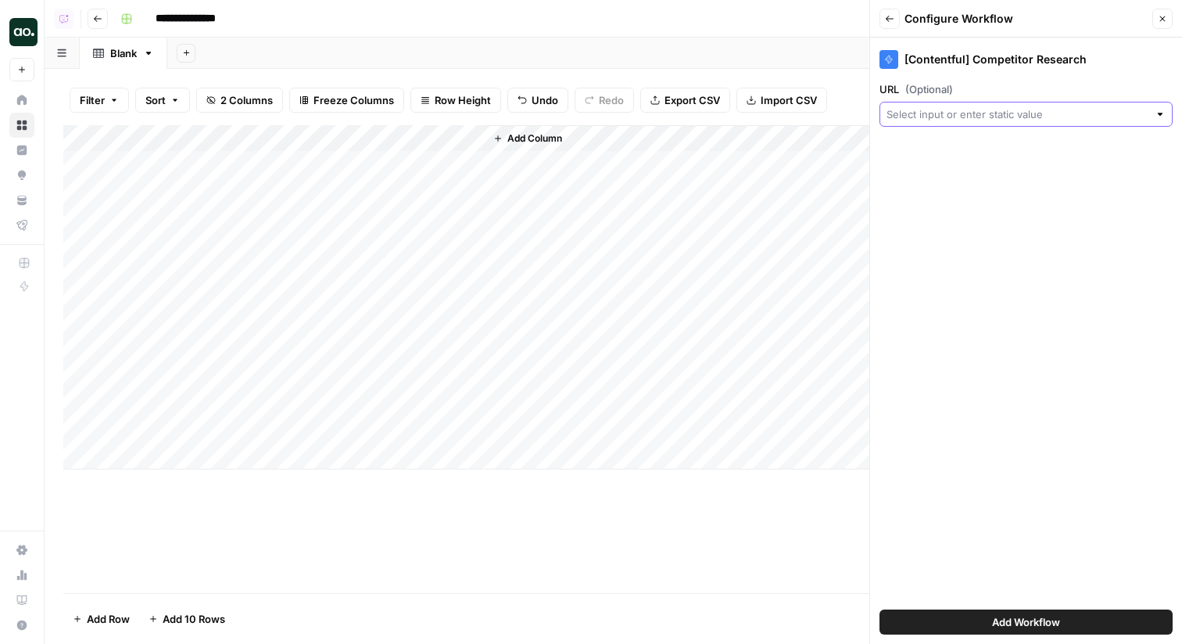
click at [942, 115] on input "URL (Optional)" at bounding box center [1018, 114] width 262 height 16
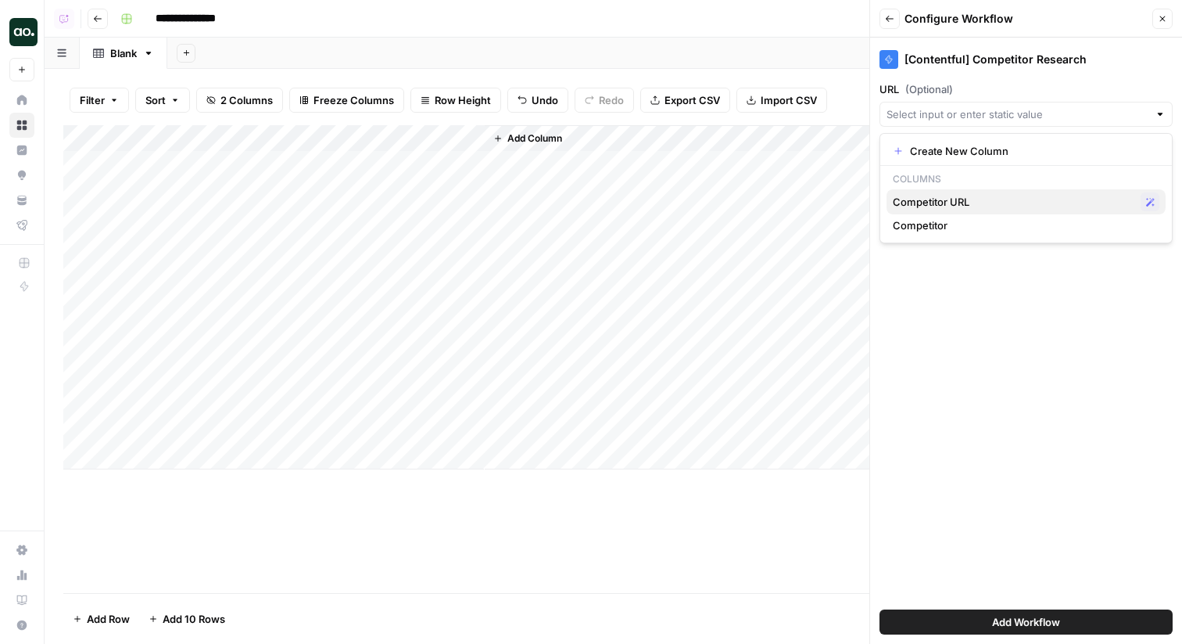
click at [932, 206] on span "Competitor URL" at bounding box center [1014, 202] width 242 height 16
type input "Competitor URL"
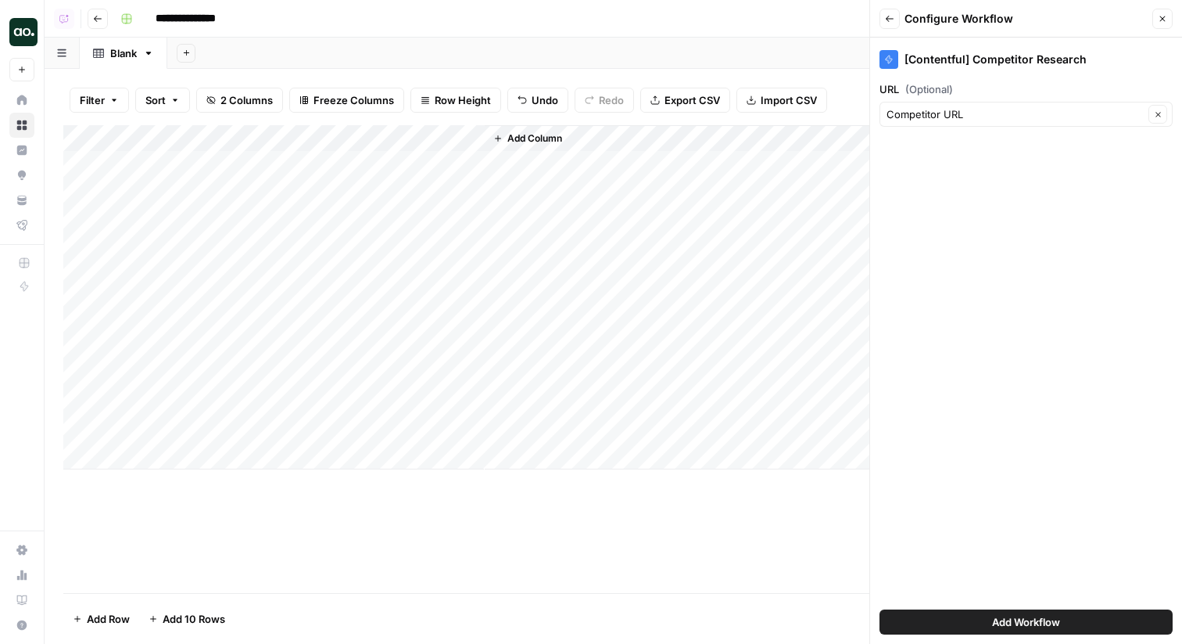
click at [992, 622] on span "Add Workflow" at bounding box center [1026, 622] width 68 height 16
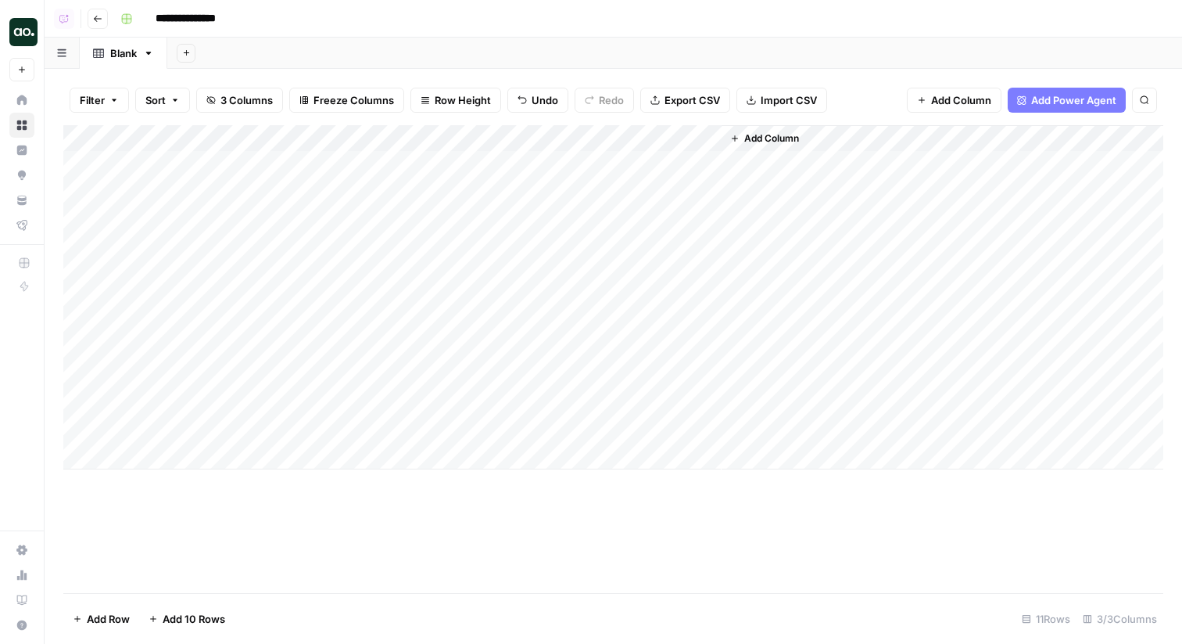
click at [710, 140] on div "Add Column" at bounding box center [613, 297] width 1100 height 344
click at [751, 181] on span "All Rows" at bounding box center [763, 175] width 99 height 16
click at [658, 137] on div "Add Column" at bounding box center [613, 297] width 1100 height 344
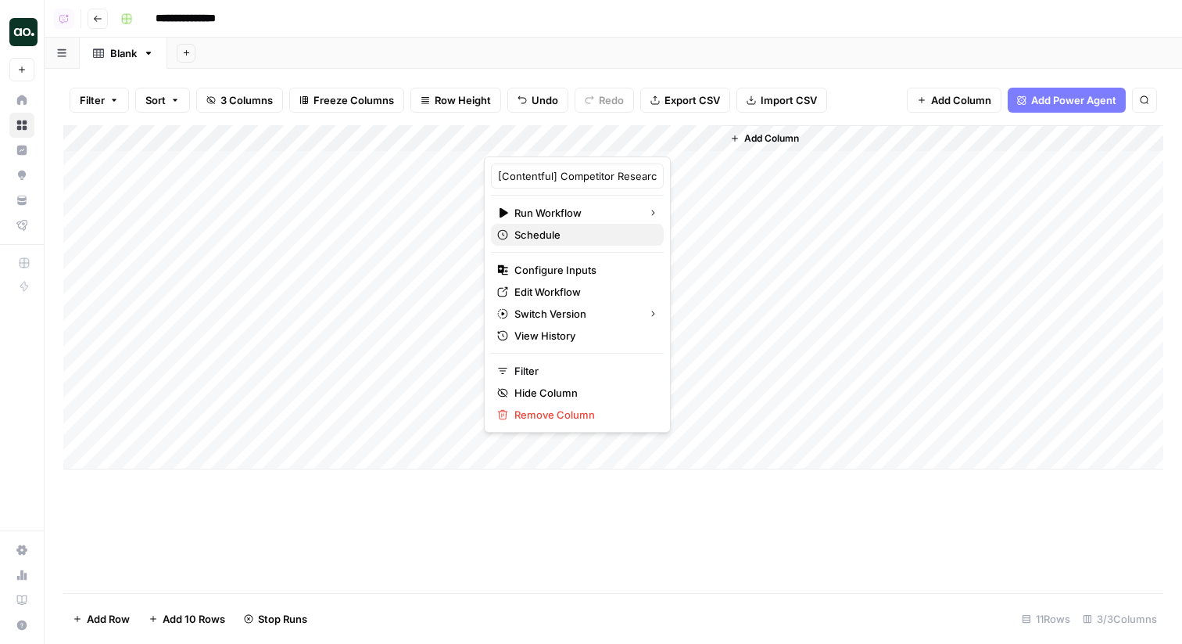
click at [586, 239] on span "Schedule" at bounding box center [583, 235] width 137 height 16
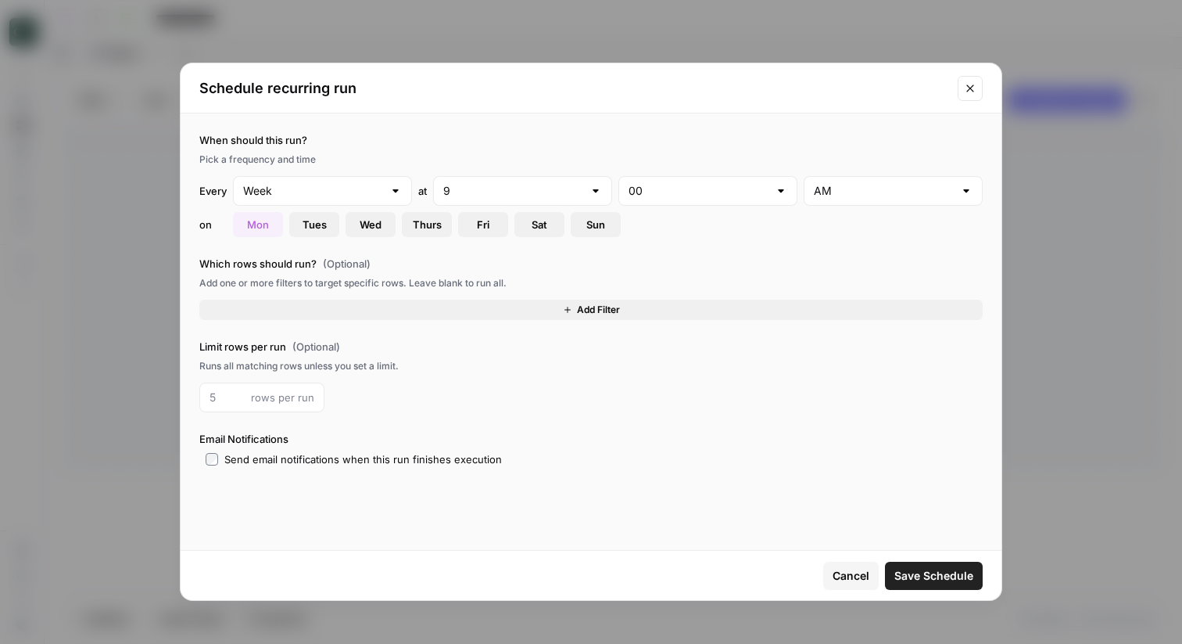
click at [393, 200] on div "Week" at bounding box center [322, 191] width 179 height 30
click at [343, 273] on span "Month" at bounding box center [320, 274] width 146 height 16
type input "Month"
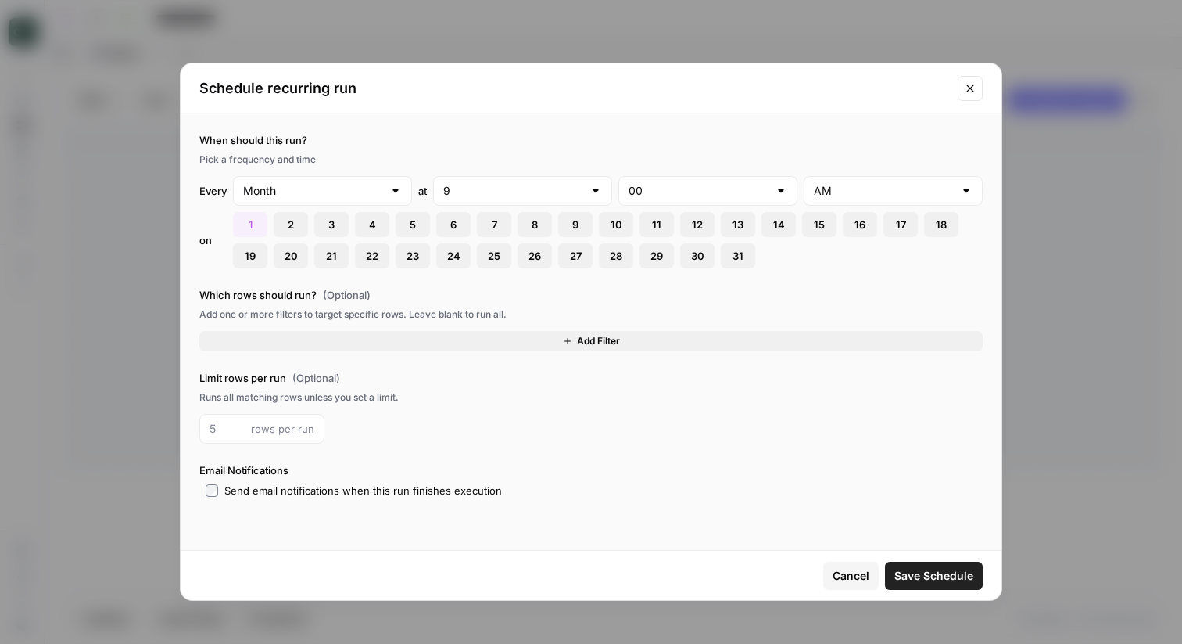
click at [251, 227] on span "1" at bounding box center [251, 225] width 4 height 16
click at [552, 188] on input "text" at bounding box center [513, 191] width 140 height 16
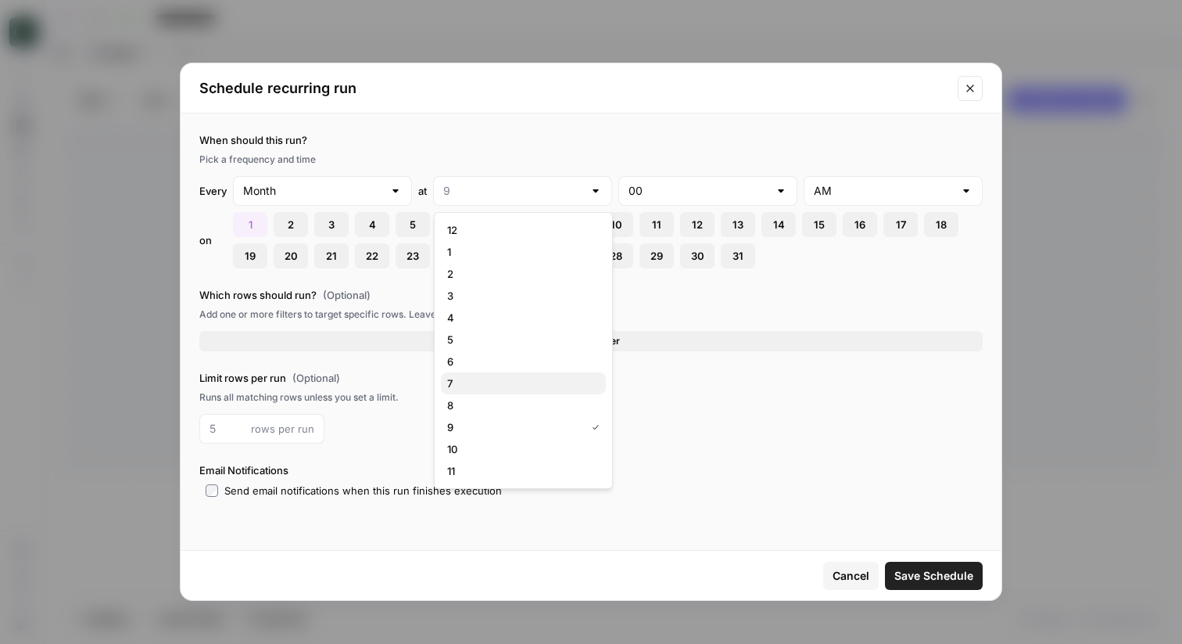
click at [518, 379] on span "7" at bounding box center [520, 383] width 146 height 16
type input "7"
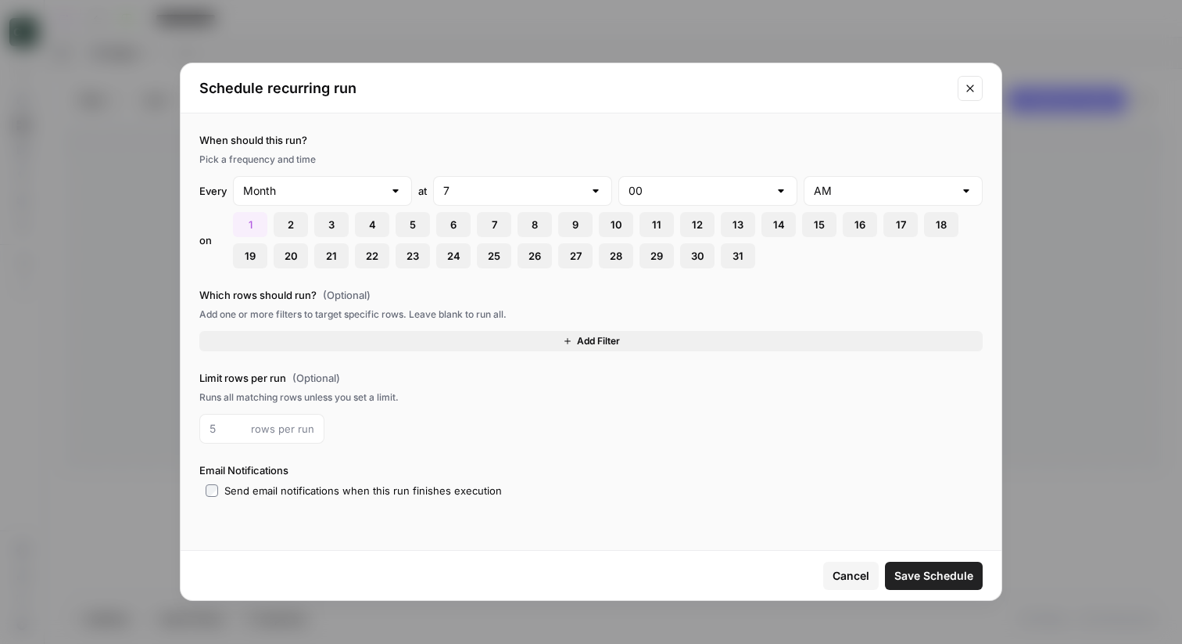
click at [912, 571] on span "Save Schedule" at bounding box center [934, 576] width 79 height 16
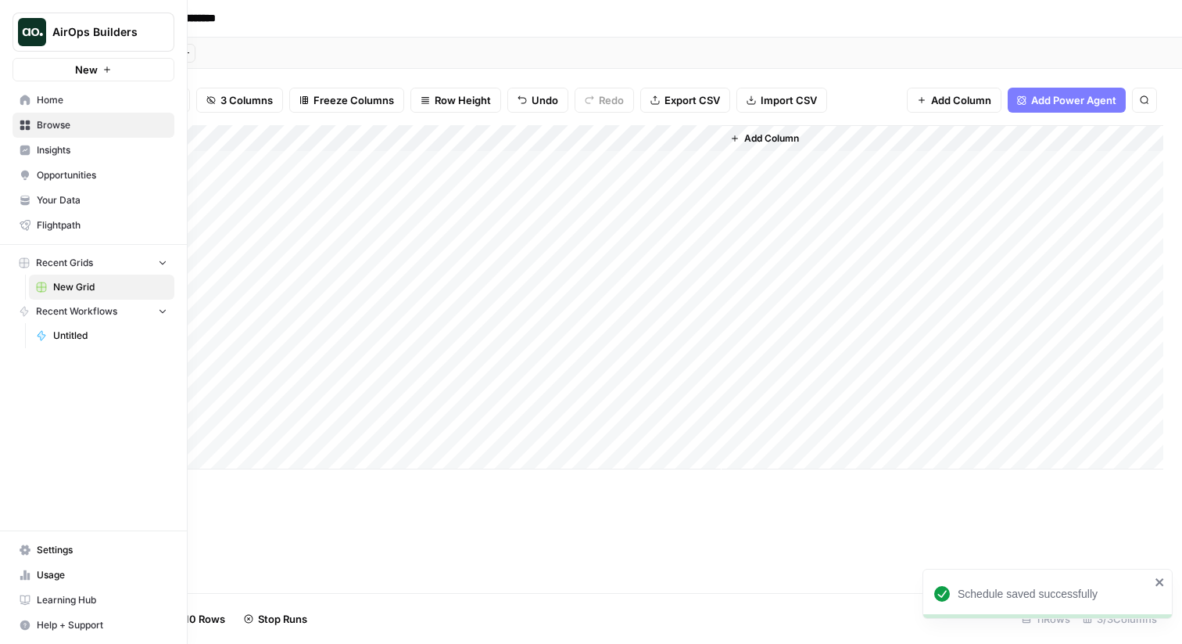
click at [60, 117] on link "Browse" at bounding box center [94, 125] width 162 height 25
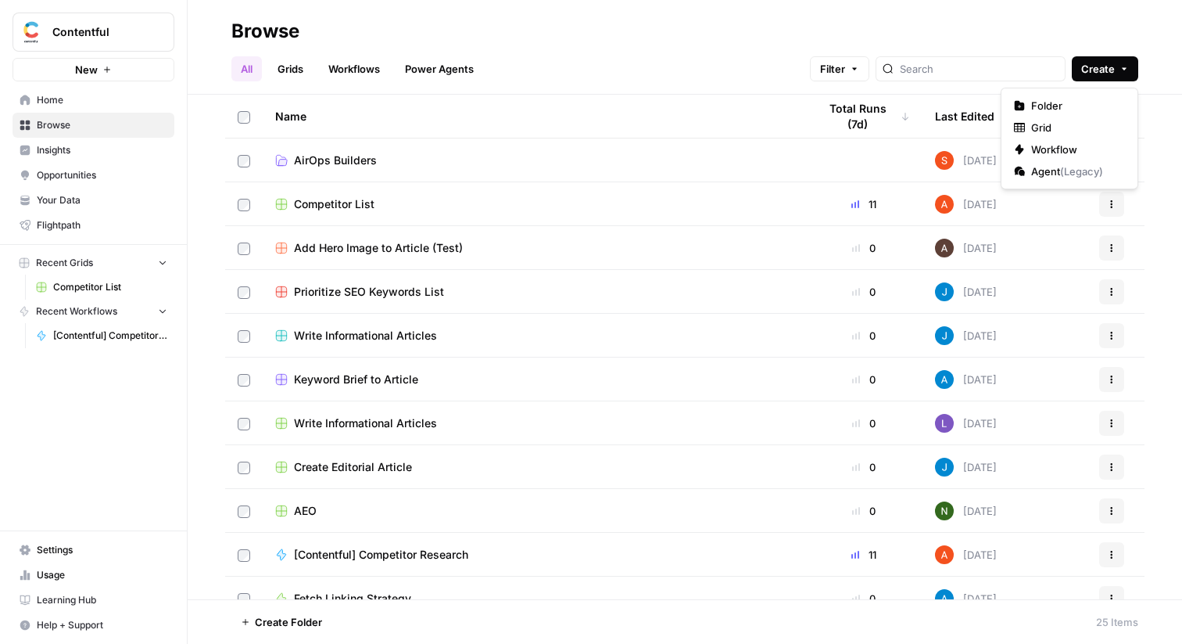
click at [1094, 71] on span "Create" at bounding box center [1098, 69] width 34 height 16
click at [1053, 146] on span "Workflow" at bounding box center [1075, 150] width 88 height 16
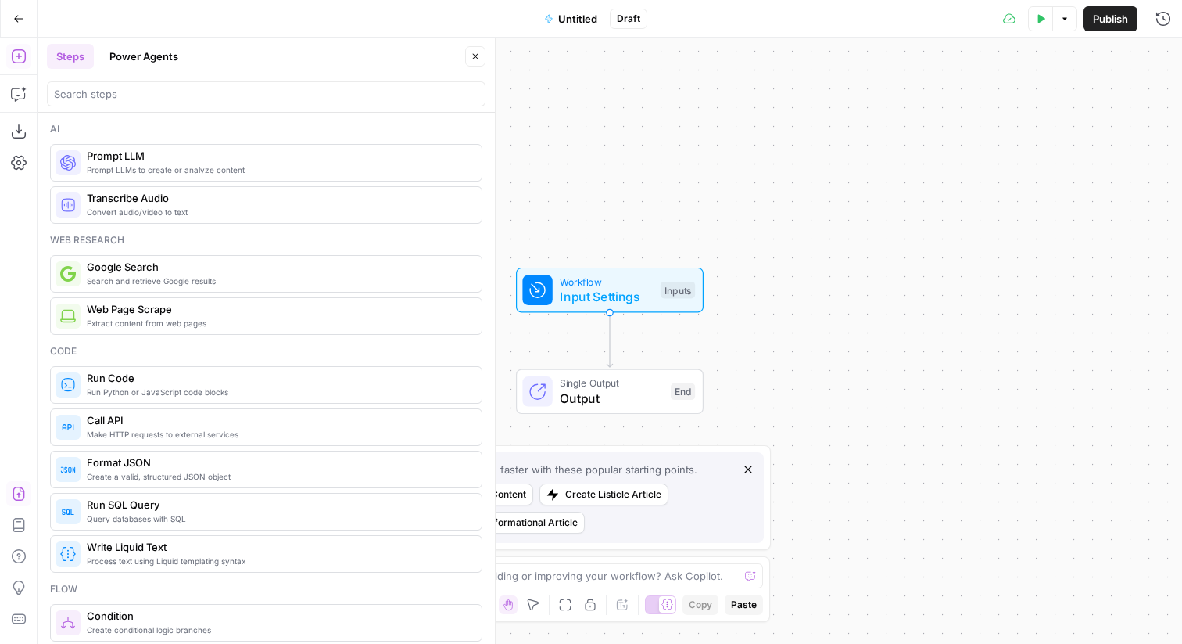
click at [26, 493] on button "Import JSON" at bounding box center [18, 493] width 25 height 25
click at [22, 488] on icon "button" at bounding box center [19, 493] width 12 height 14
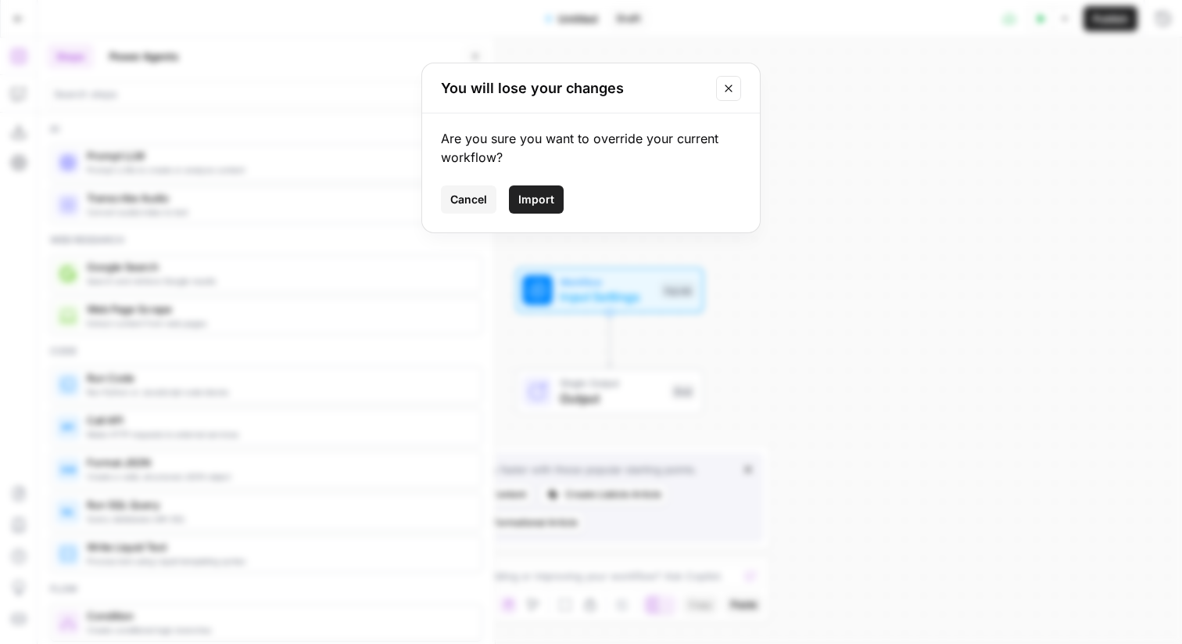
click at [554, 205] on button "Import" at bounding box center [536, 199] width 55 height 28
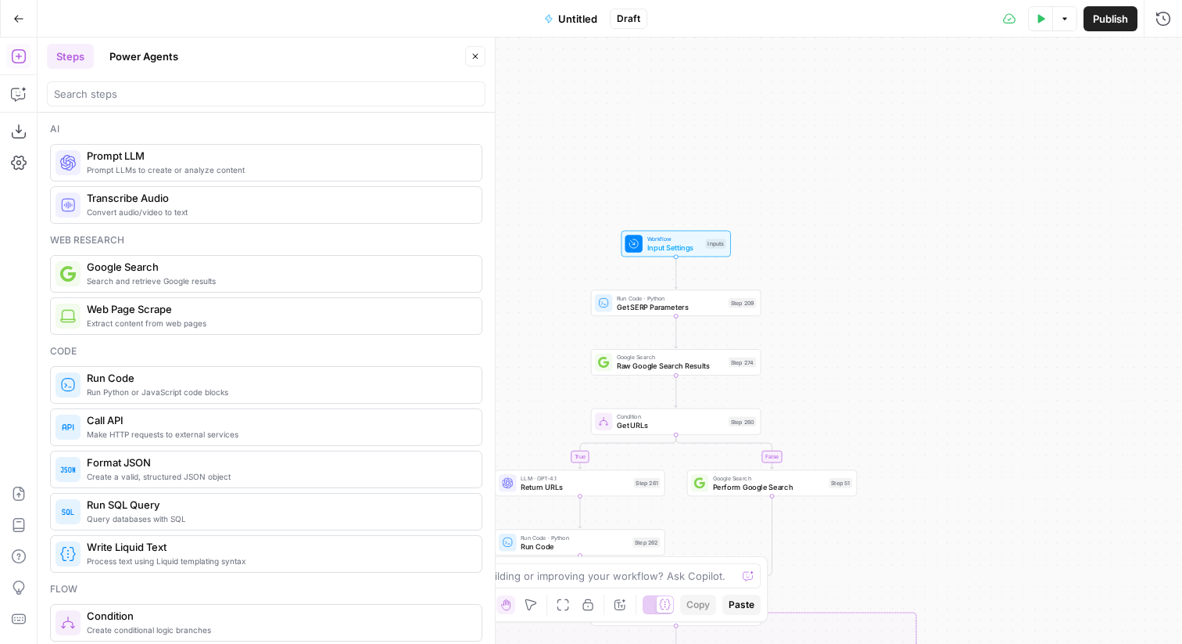
click at [570, 16] on span "Untitled" at bounding box center [577, 19] width 39 height 16
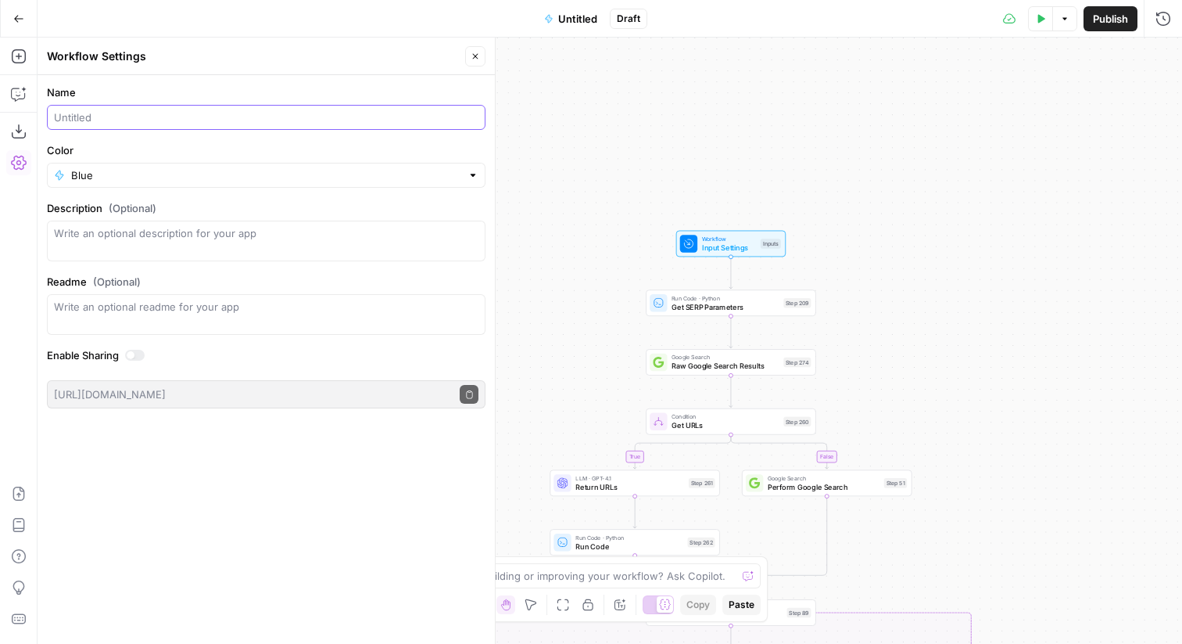
click at [123, 124] on input "Name" at bounding box center [266, 117] width 425 height 16
click at [389, 109] on div "[Contentful]" at bounding box center [266, 117] width 439 height 25
click at [371, 120] on input "[Contentful]" at bounding box center [266, 117] width 425 height 16
type input "[Contentful] 1. Keyword to Brief"
click at [475, 56] on icon "button" at bounding box center [475, 56] width 5 height 5
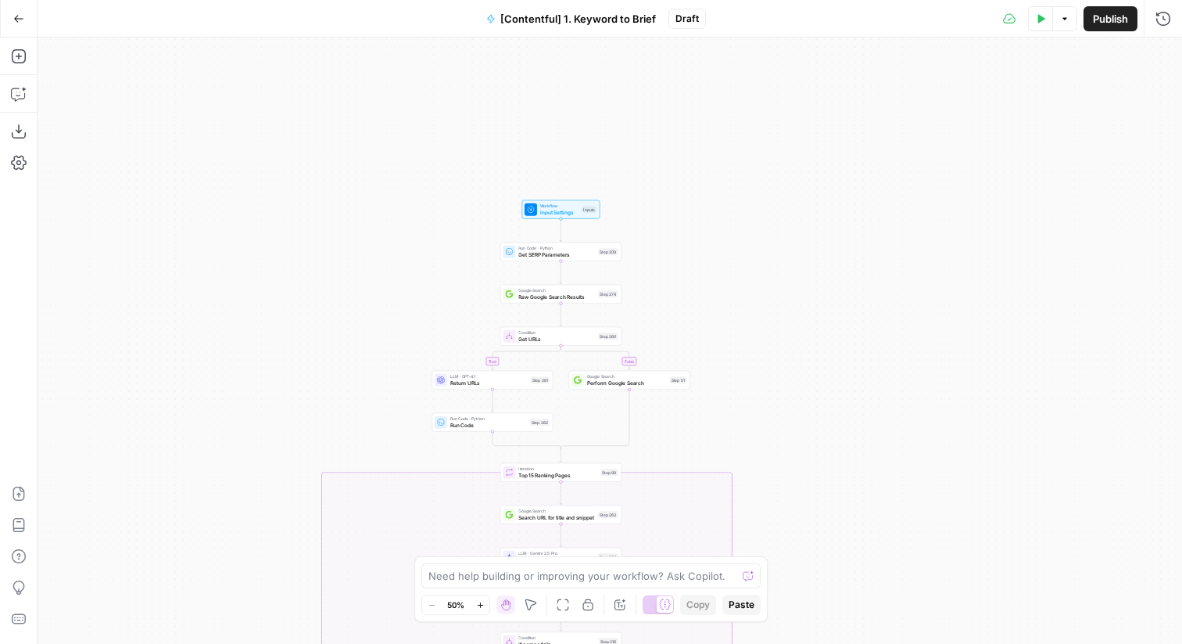
click at [1093, 29] on button "Publish" at bounding box center [1111, 18] width 54 height 25
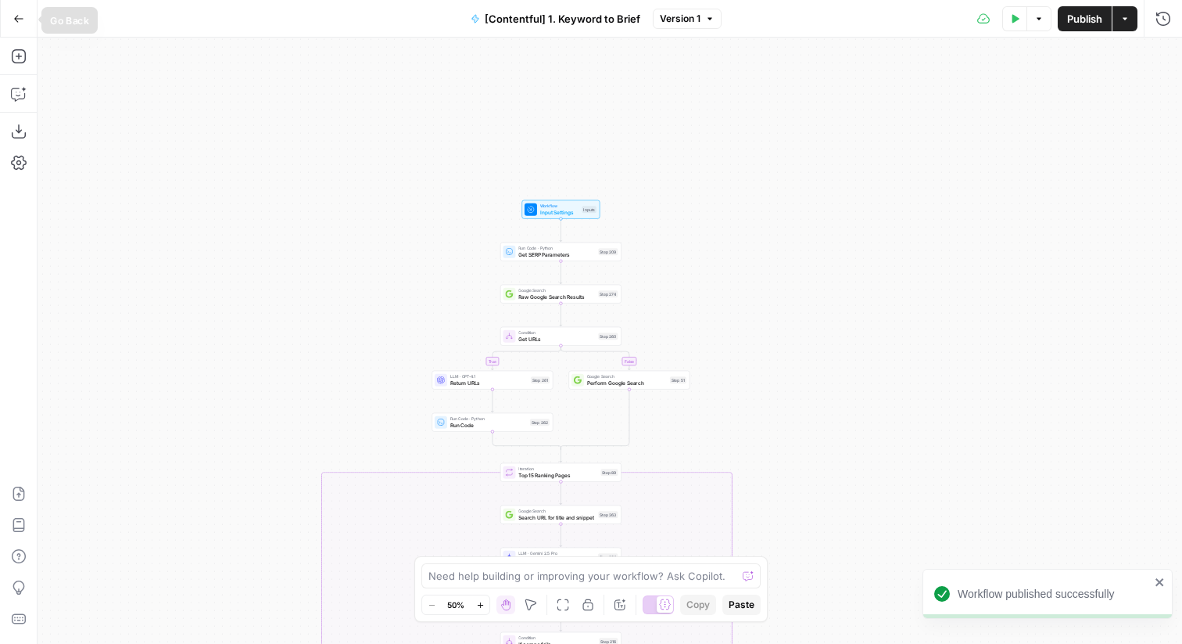
click at [16, 18] on icon "button" at bounding box center [18, 18] width 9 height 7
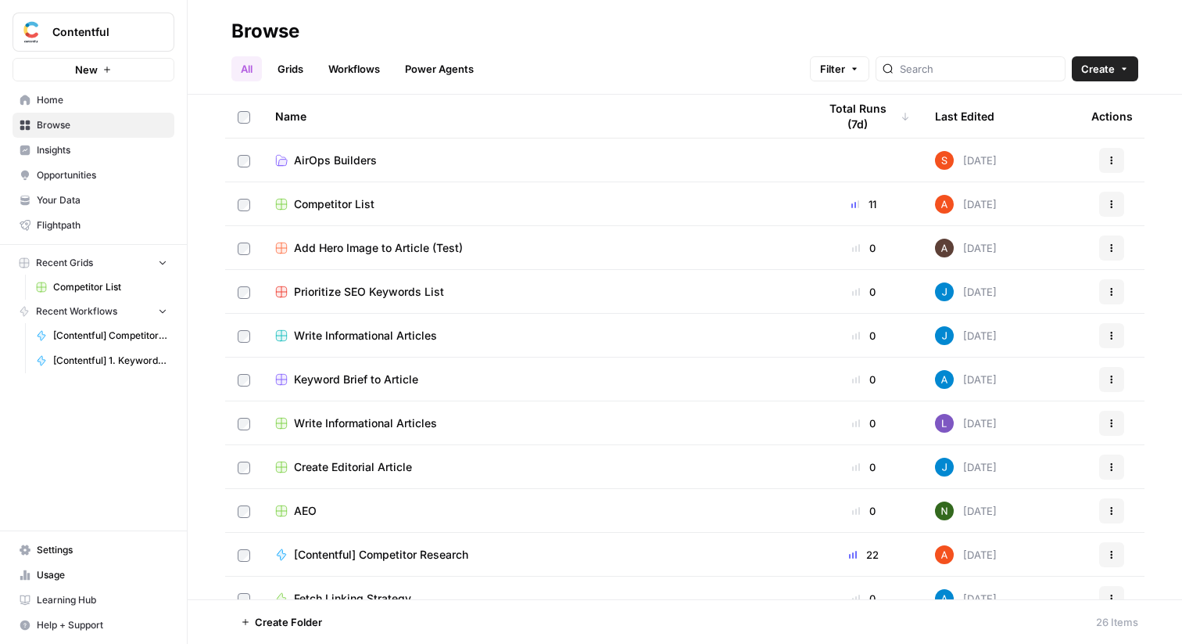
click at [384, 73] on link "Workflows" at bounding box center [354, 68] width 70 height 25
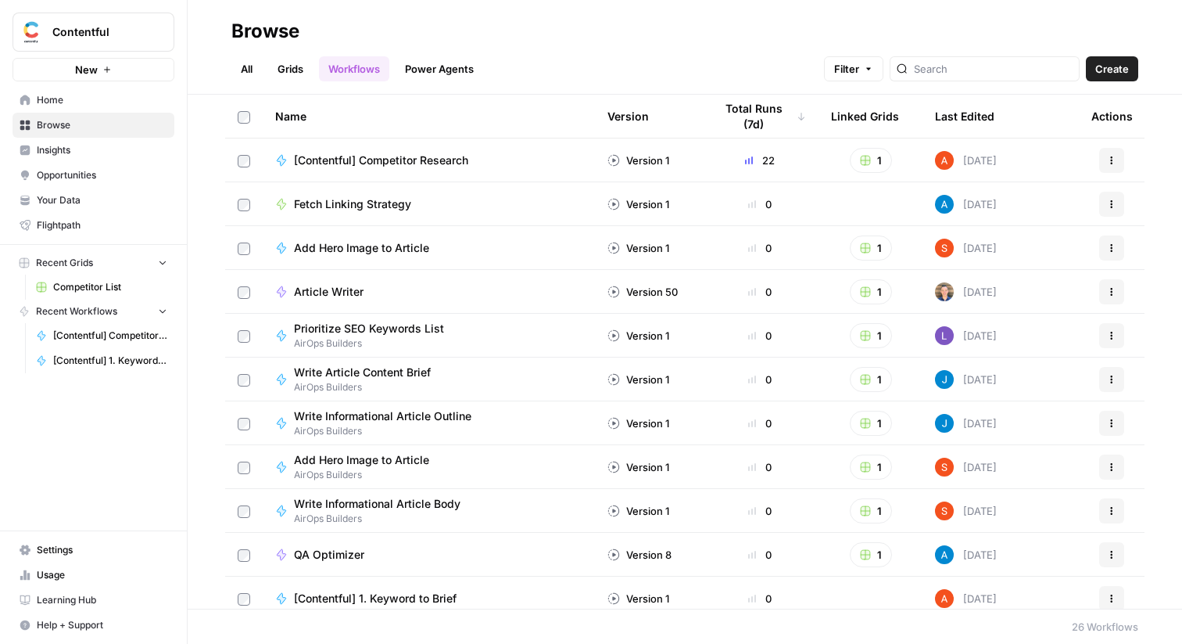
click at [408, 595] on span "[Contentful] 1. Keyword to Brief" at bounding box center [375, 598] width 163 height 16
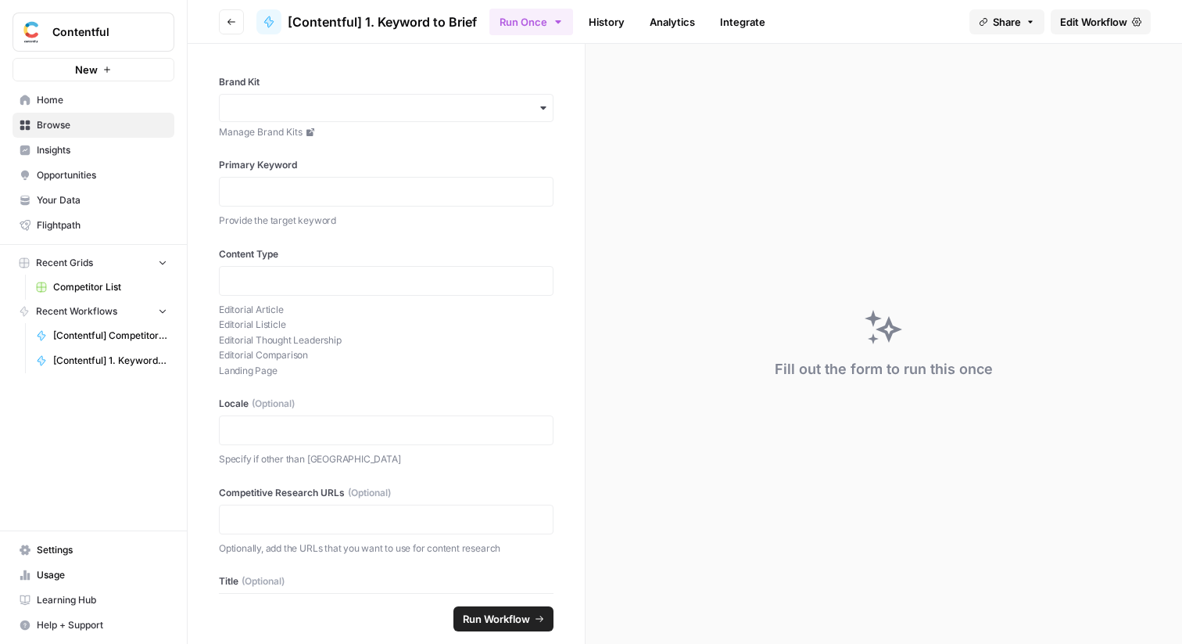
click at [426, 27] on span "[Contentful] 1. Keyword to Brief" at bounding box center [382, 22] width 189 height 19
drag, startPoint x: 482, startPoint y: 20, endPoint x: 288, endPoint y: 25, distance: 194.0
click at [288, 25] on header "Go back [Contentful] 1. Keyword to Brief Run Once History Analytics Integrate S…" at bounding box center [685, 22] width 995 height 44
copy span "[Contentful] 1. Keyword to Brief"
click at [236, 22] on button "Go back" at bounding box center [231, 21] width 25 height 25
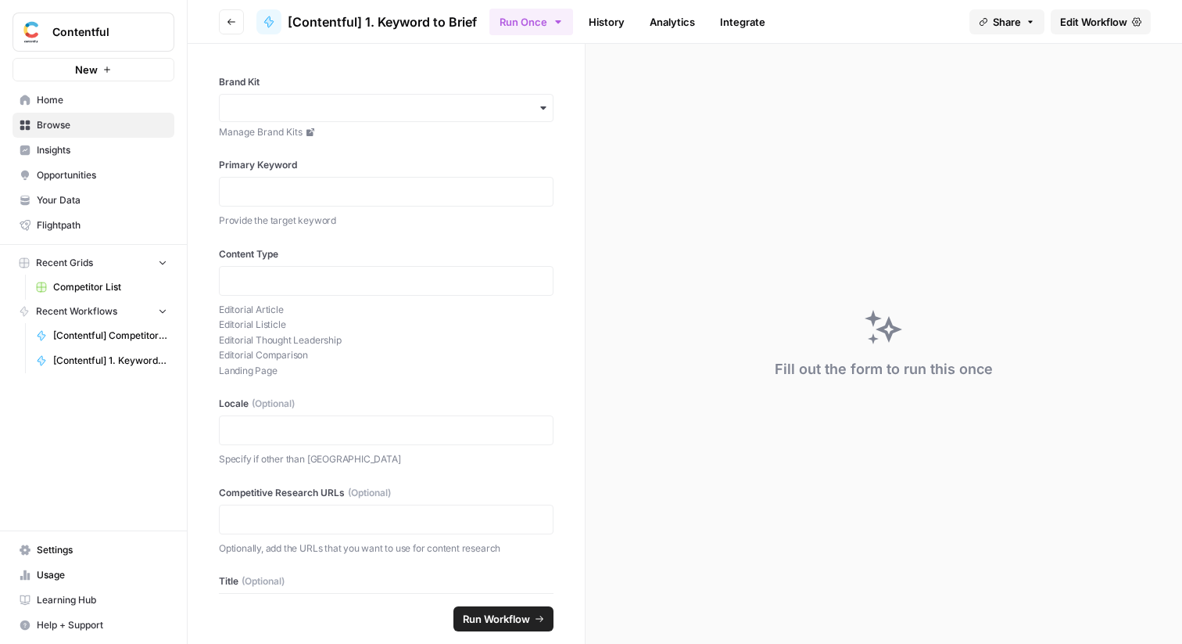
click at [94, 91] on link "Home" at bounding box center [94, 100] width 162 height 25
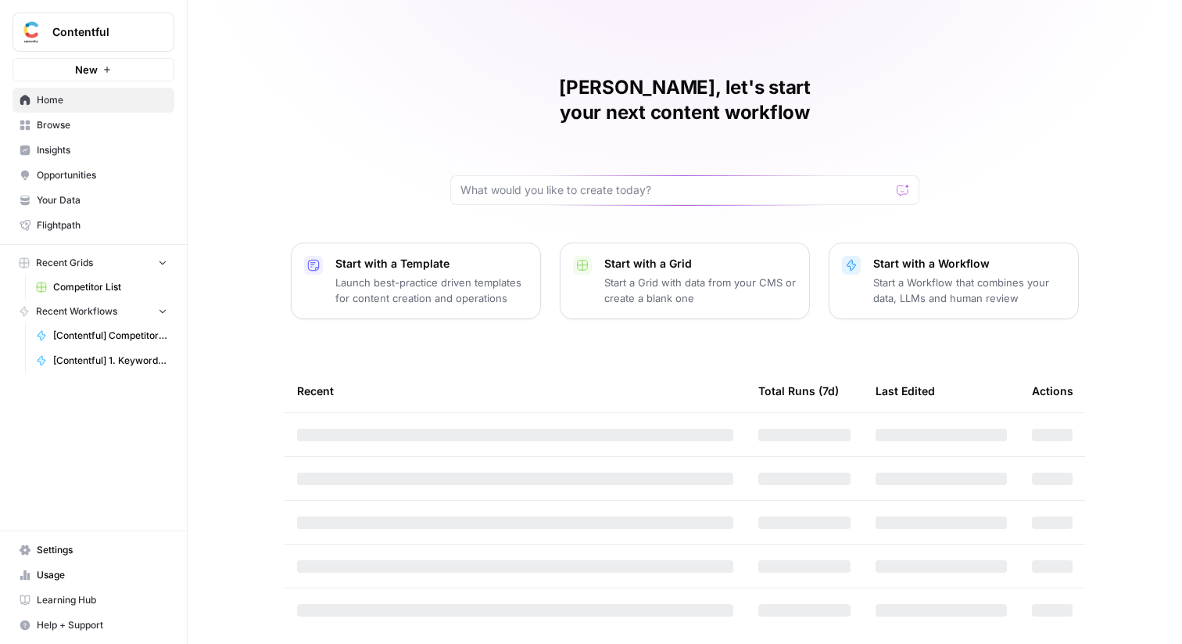
click at [102, 65] on icon "button" at bounding box center [106, 69] width 9 height 9
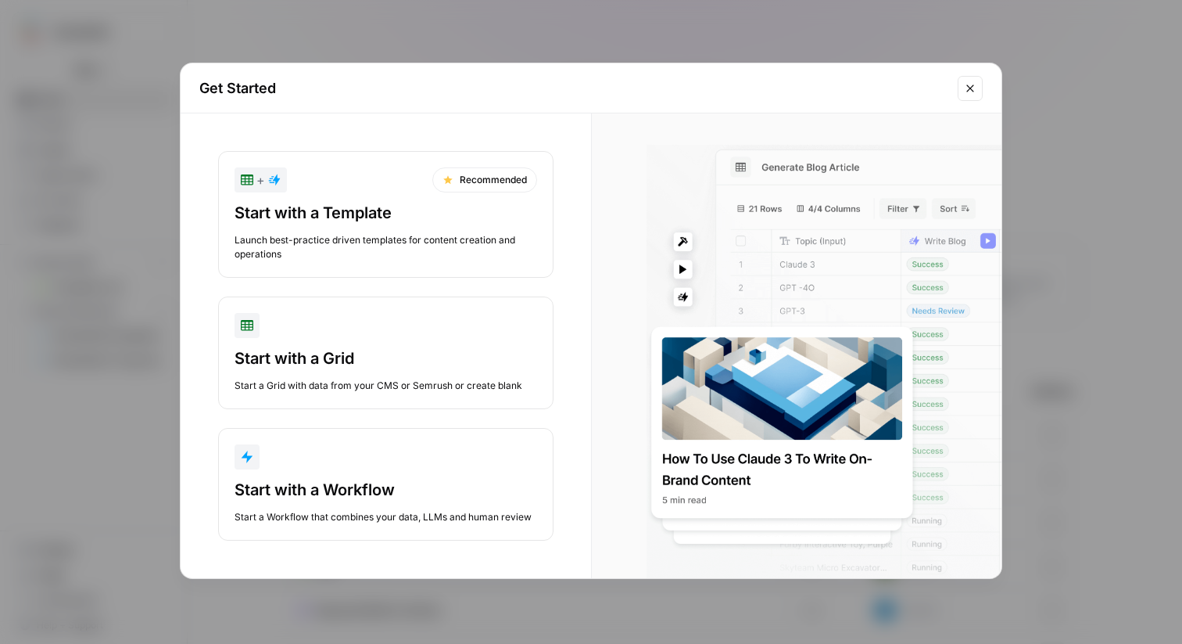
click at [300, 419] on div "+ Recommended Start with a Template Launch best-practice driven templates for c…" at bounding box center [386, 345] width 411 height 465
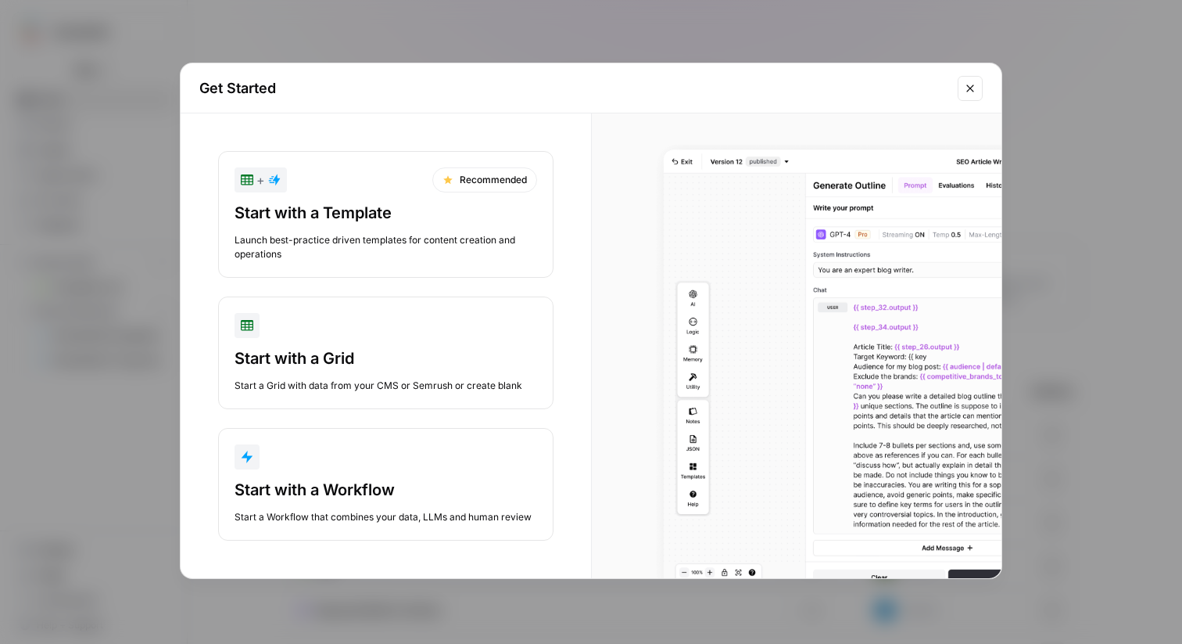
click at [310, 433] on button "Start with a Workflow Start a Workflow that combines your data, LLMs and human …" at bounding box center [385, 484] width 335 height 113
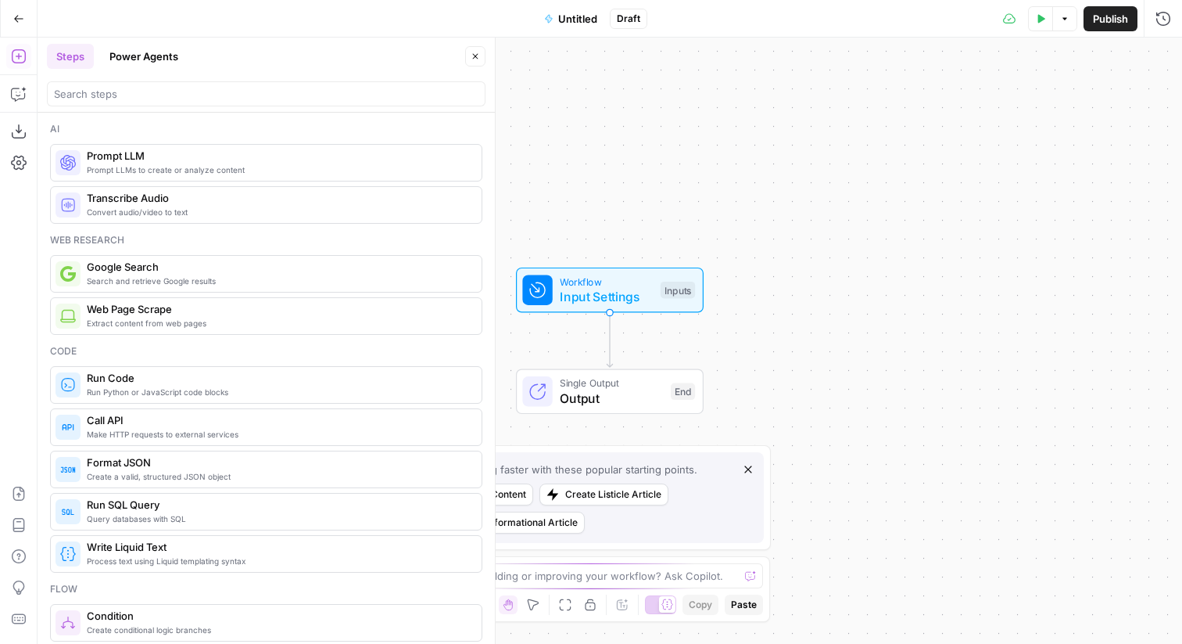
click at [572, 9] on button "Untitled" at bounding box center [571, 18] width 72 height 25
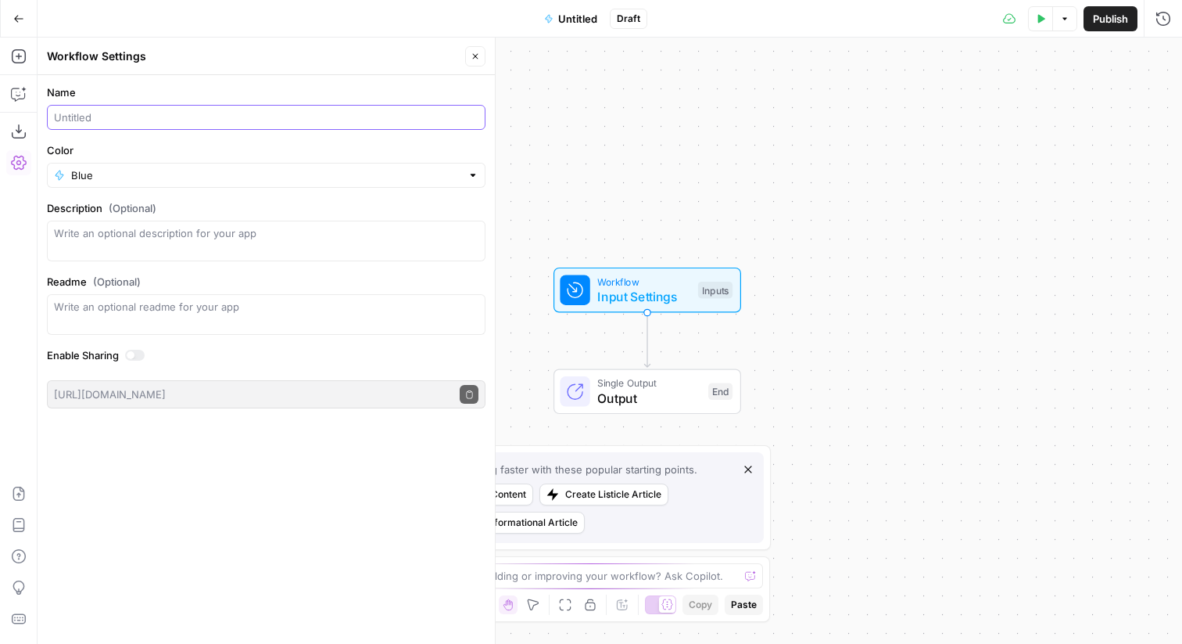
click at [104, 117] on input "Name" at bounding box center [266, 117] width 425 height 16
paste input "[Contentful] 1. Keyword to Brief"
click at [120, 113] on input "[Contentful] 1. Keyword to Brief" at bounding box center [266, 117] width 425 height 16
click at [199, 120] on input "[Contentful] 2. Keyword to Brief" at bounding box center [266, 117] width 425 height 16
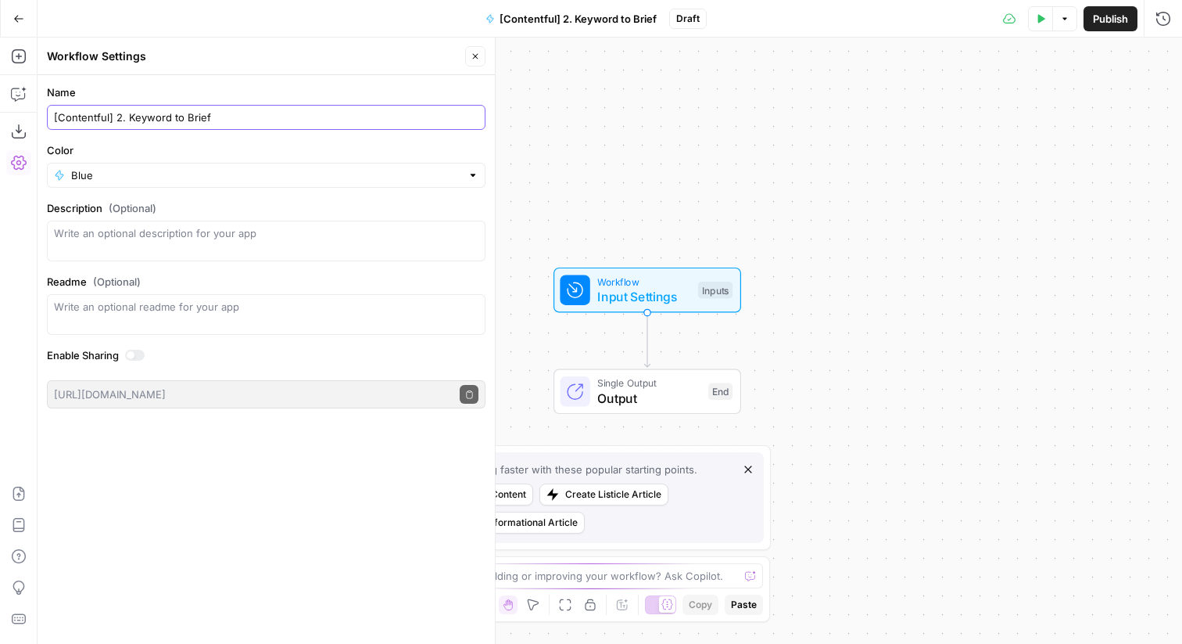
click at [142, 117] on input "[Contentful] 2. Keyword to Brief" at bounding box center [266, 117] width 425 height 16
paste input "Brief"
click at [180, 118] on input "[Contentful] 2. Brief to Brief" at bounding box center [266, 117] width 425 height 16
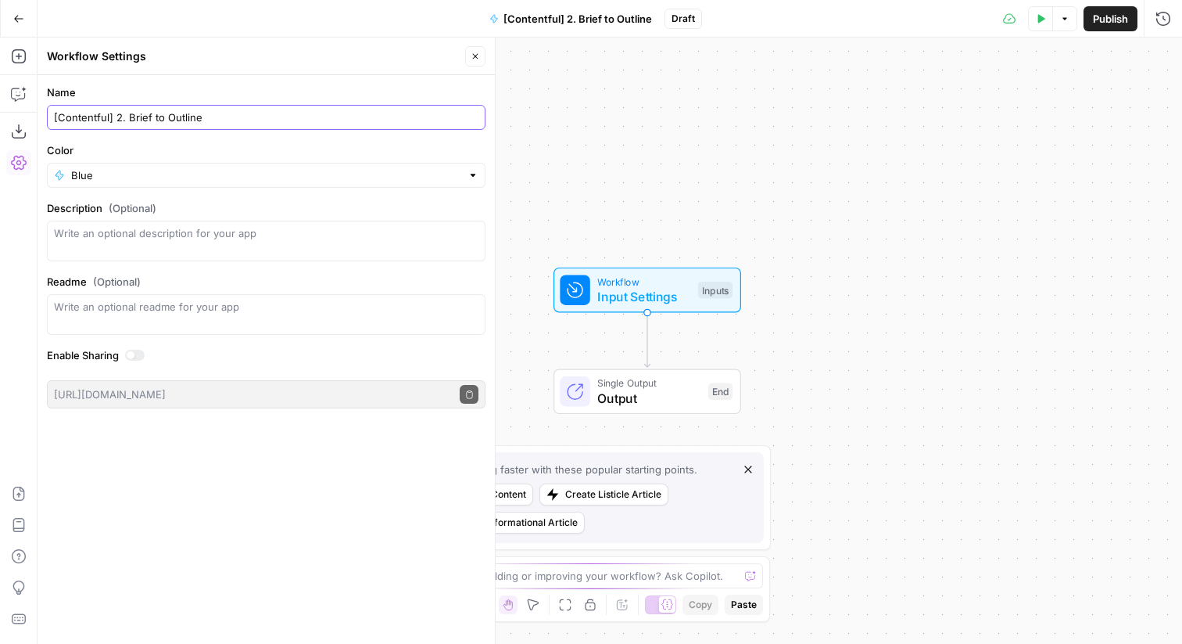
type input "[Contentful] 2. Brief to Outline"
click at [471, 53] on icon "button" at bounding box center [475, 56] width 9 height 9
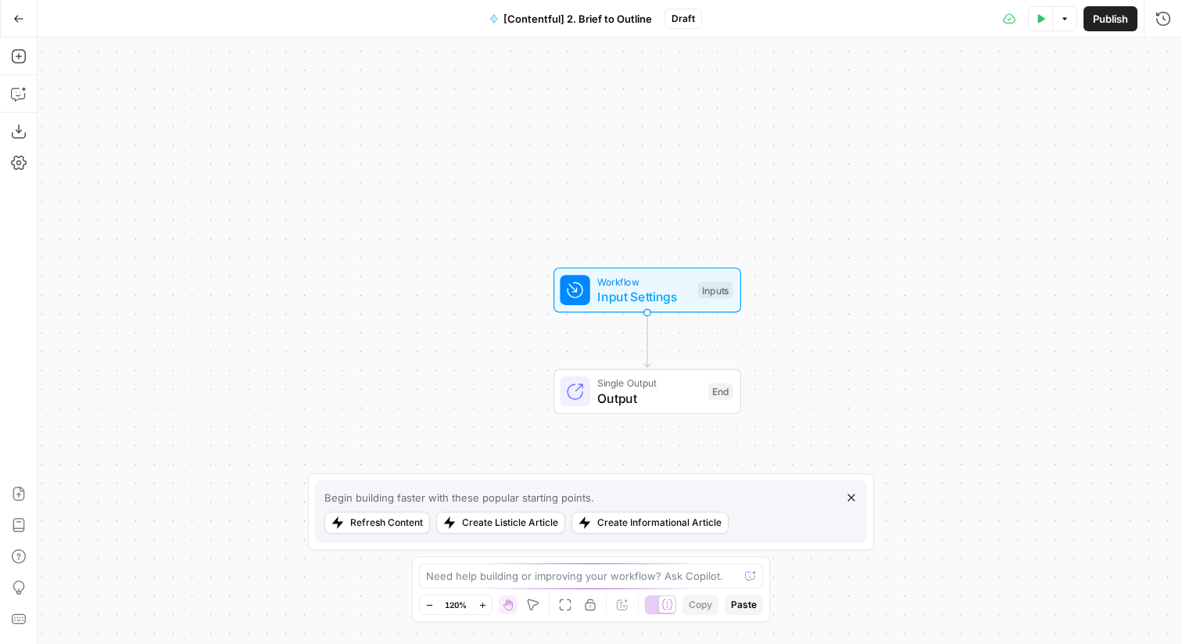
click at [23, 507] on div "Add Steps Copilot Download as JSON Settings Import JSON AirOps Academy Help Giv…" at bounding box center [19, 341] width 38 height 606
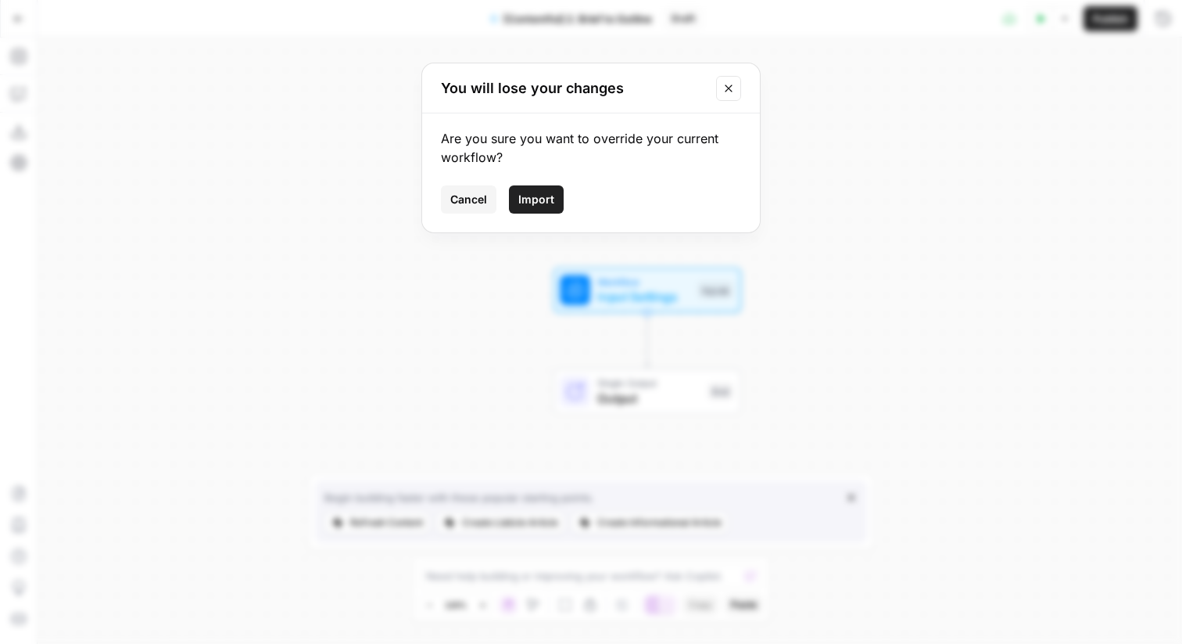
click at [563, 209] on div "Cancel Import" at bounding box center [591, 199] width 300 height 28
click at [540, 197] on span "Import" at bounding box center [536, 200] width 36 height 16
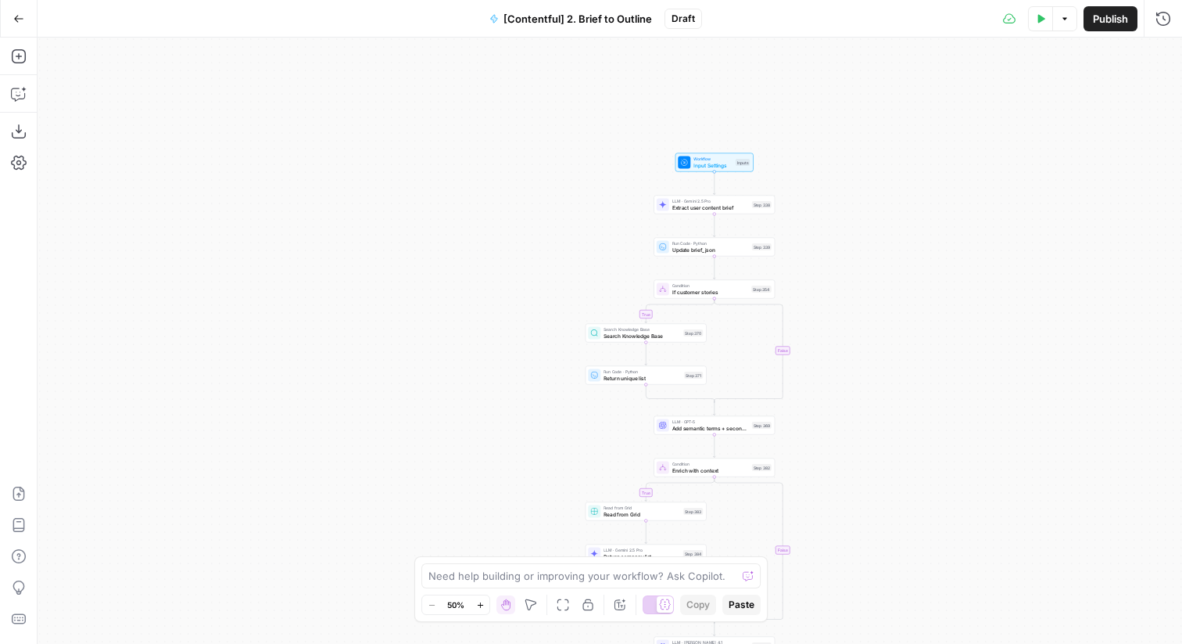
click at [1107, 19] on span "Publish" at bounding box center [1110, 19] width 35 height 16
click at [617, 27] on button "[Contentful] 2. Brief to Outline" at bounding box center [555, 18] width 181 height 25
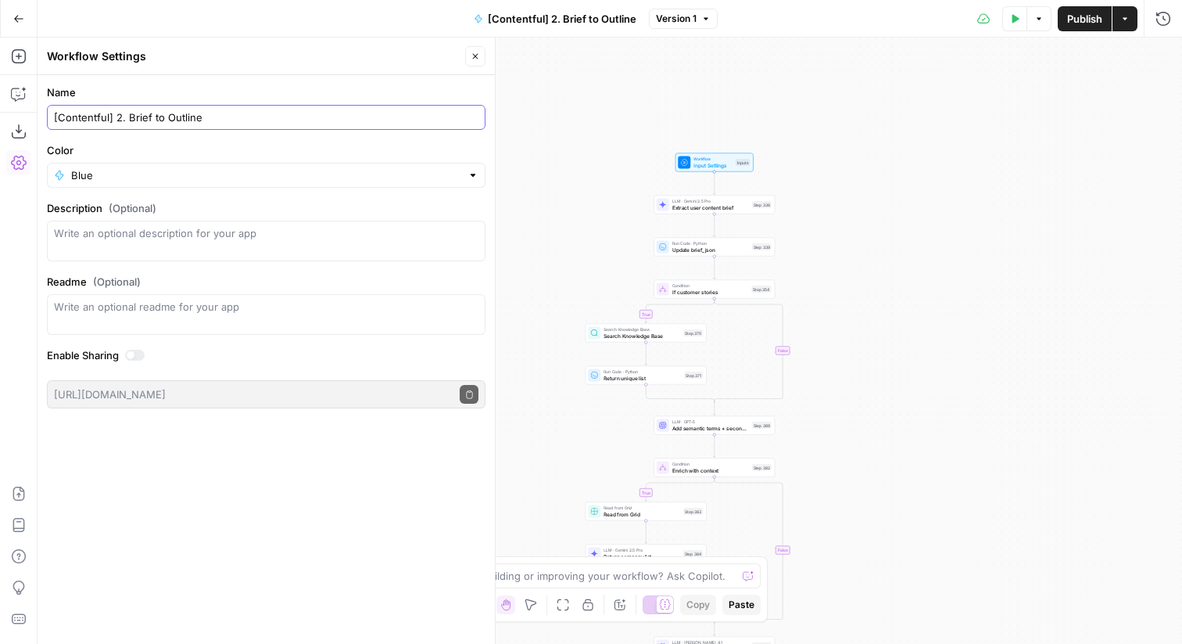
click at [286, 124] on input "[Contentful] 2. Brief to Outline" at bounding box center [266, 117] width 425 height 16
click at [20, 19] on icon "button" at bounding box center [18, 18] width 11 height 11
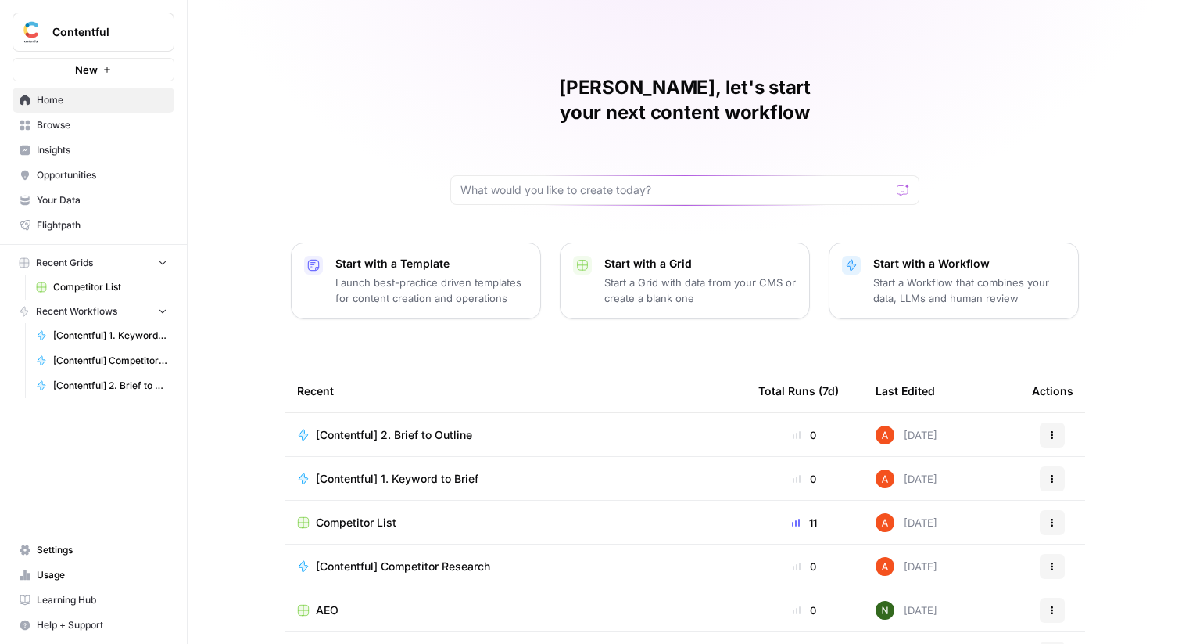
click at [927, 256] on div "Start with a Workflow Start a Workflow that combines your data, LLMs and human …" at bounding box center [969, 281] width 192 height 50
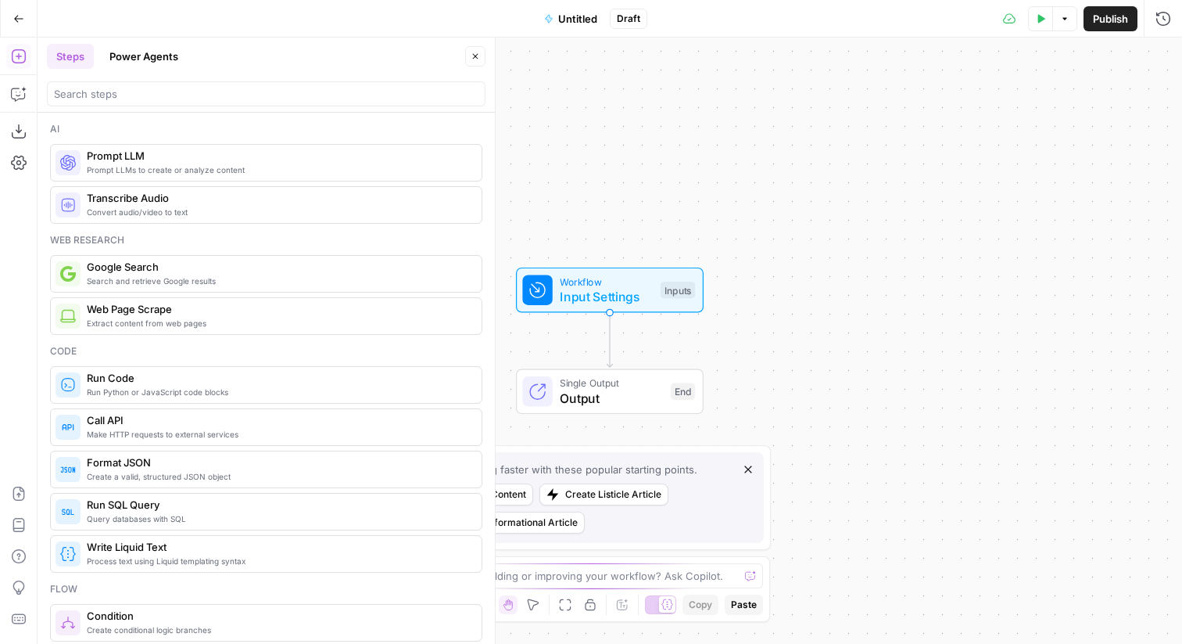
click at [565, 23] on span "Untitled" at bounding box center [577, 19] width 39 height 16
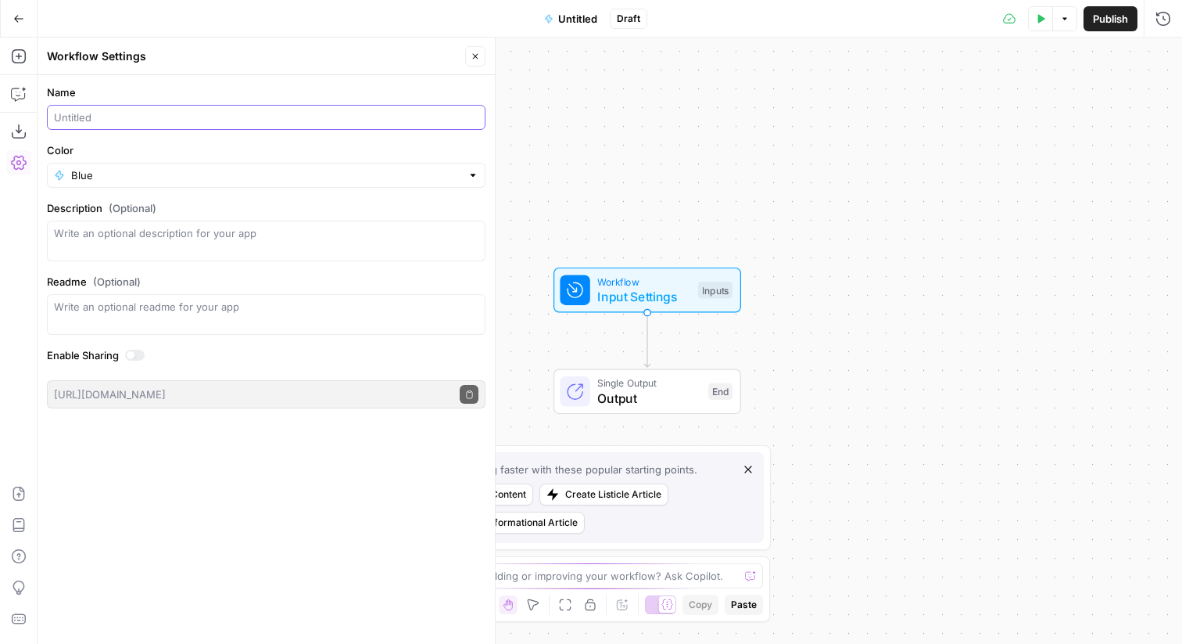
click at [93, 121] on input "Name" at bounding box center [266, 117] width 425 height 16
paste input "[Contentful] 2. Brief to Outline"
click at [117, 118] on input "[Contentful] 2. Brief to Outline" at bounding box center [266, 117] width 425 height 16
click at [192, 112] on input "[Contentful] 3. Brief to Outline" at bounding box center [266, 117] width 425 height 16
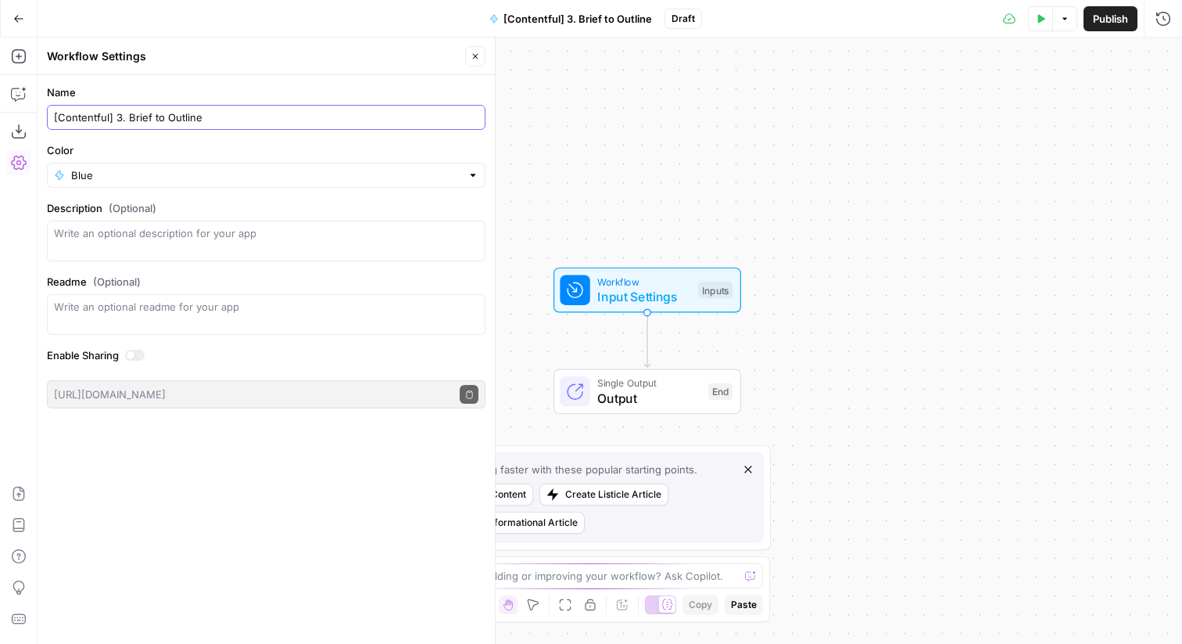
click at [140, 116] on input "[Contentful] 3. Brief to Outline" at bounding box center [266, 117] width 425 height 16
paste input "Outline"
click at [193, 117] on input "[Contentful] 3. Outline to Outline" at bounding box center [266, 117] width 425 height 16
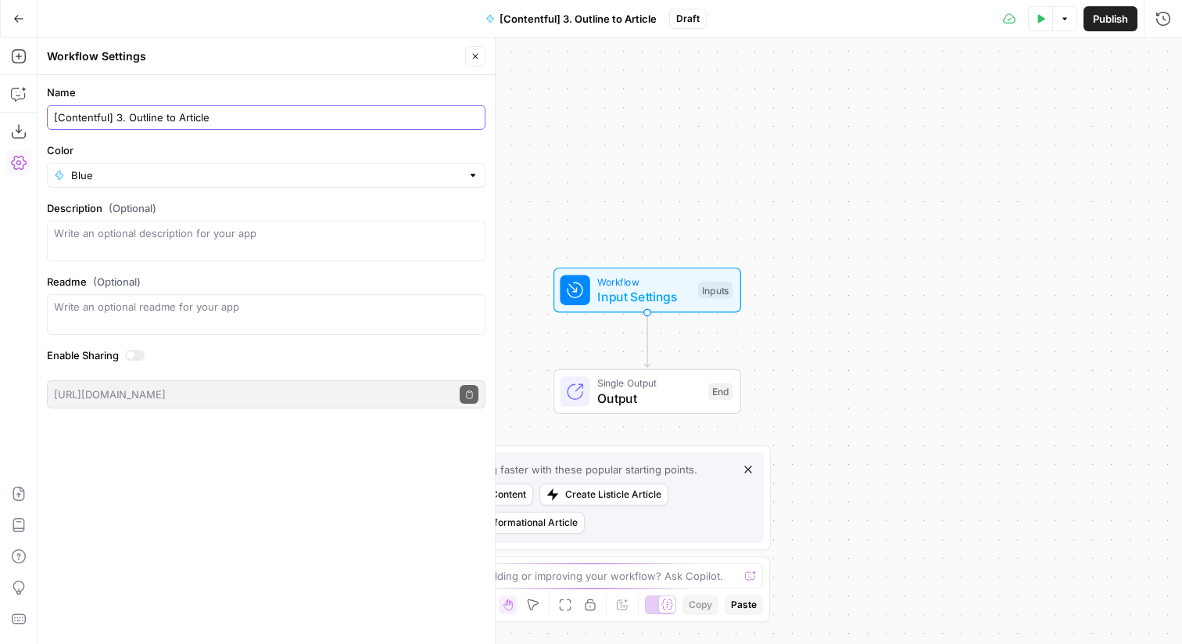
type input "[Contentful] 3. Outline to Article"
click at [31, 485] on div "Add Steps Copilot Download as JSON Settings Import JSON AirOps Academy Help Giv…" at bounding box center [19, 341] width 38 height 606
click at [17, 490] on icon "button" at bounding box center [19, 494] width 16 height 16
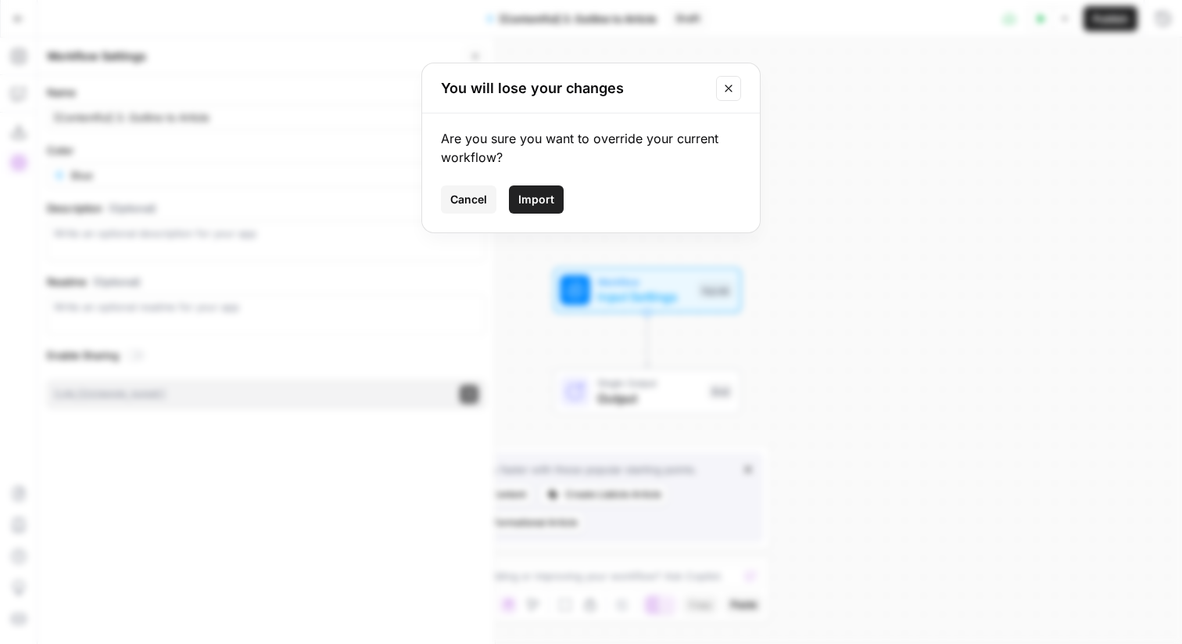
click at [547, 207] on button "Import" at bounding box center [536, 199] width 55 height 28
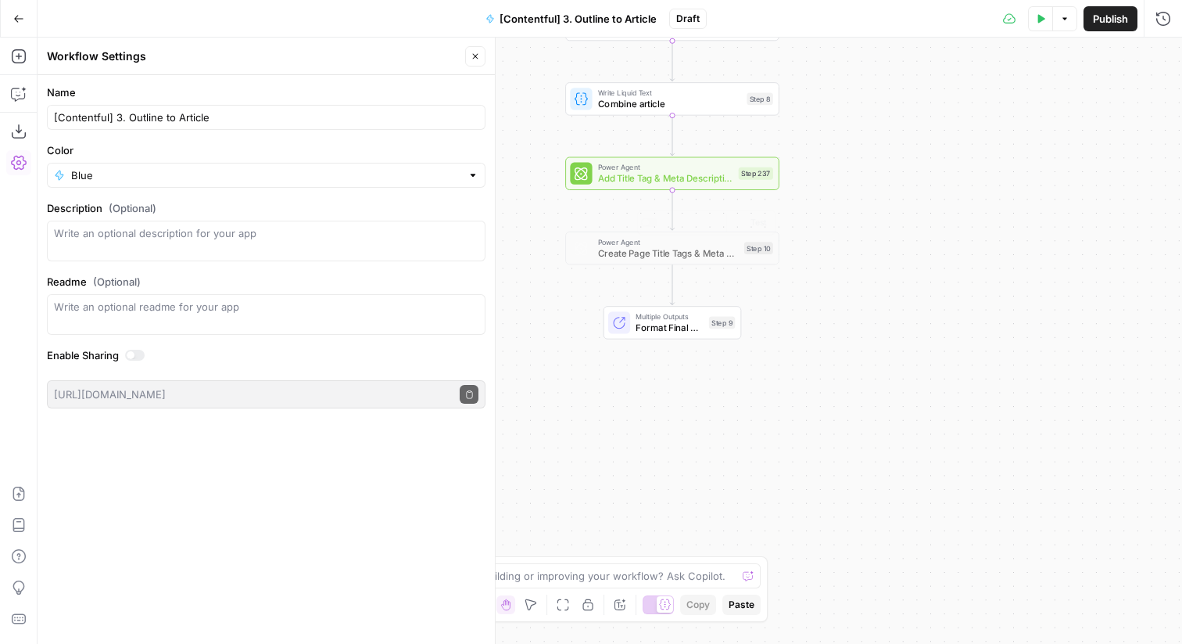
click at [673, 178] on span "Add Title Tag & Meta Description" at bounding box center [665, 178] width 135 height 14
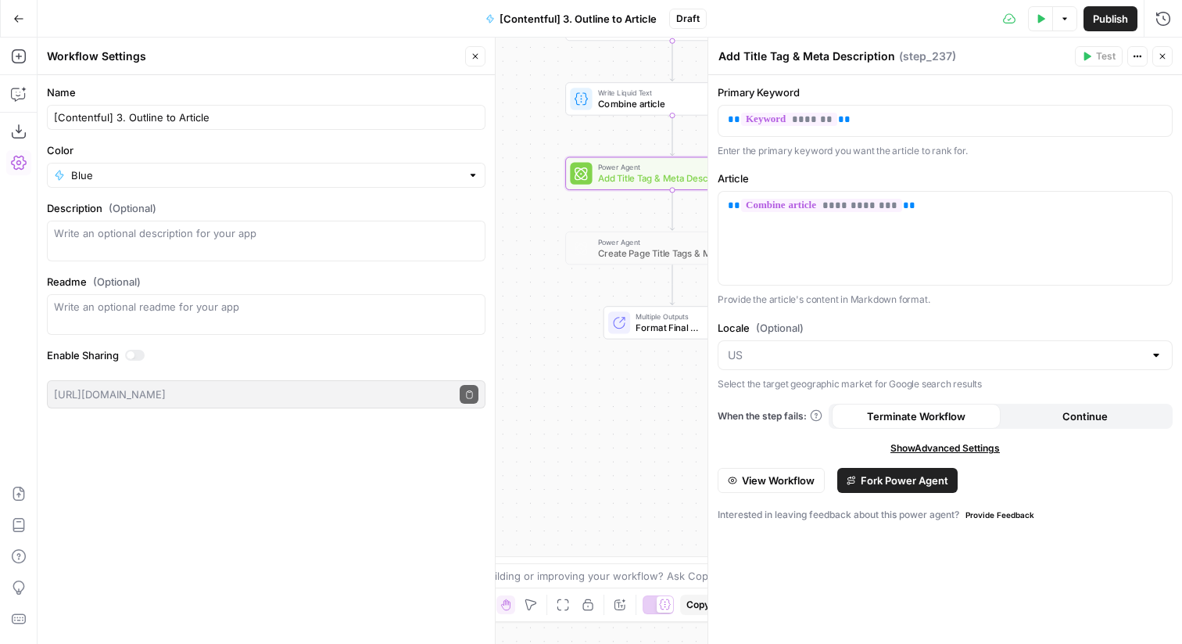
click at [1167, 59] on icon "button" at bounding box center [1162, 56] width 9 height 9
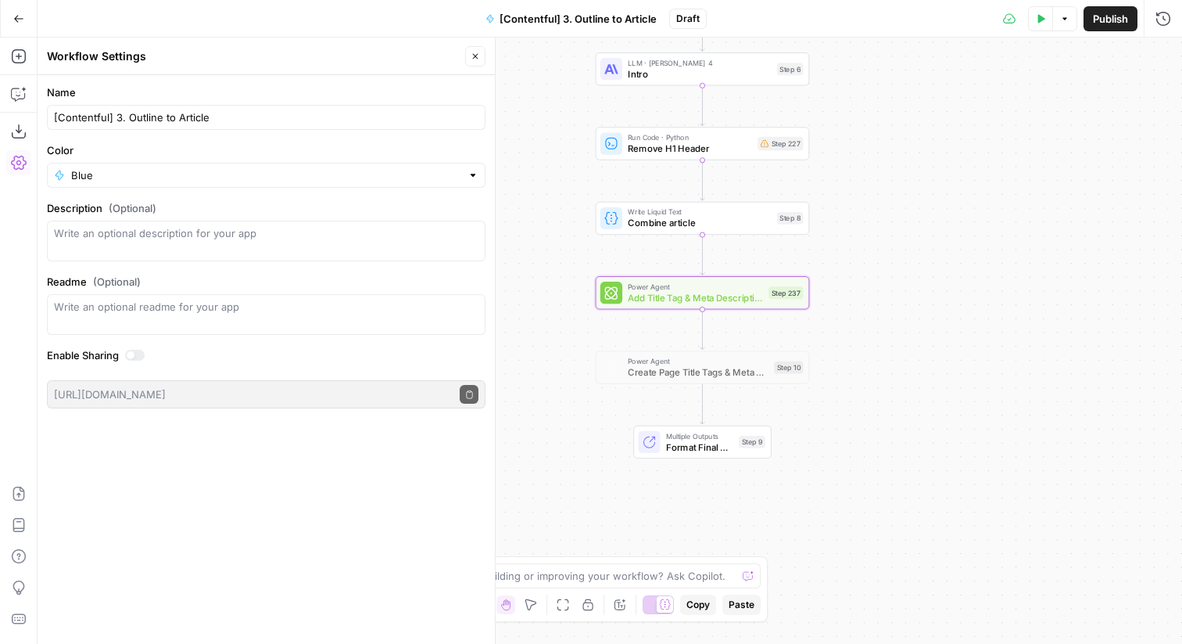
click at [1108, 15] on span "Publish" at bounding box center [1110, 19] width 35 height 16
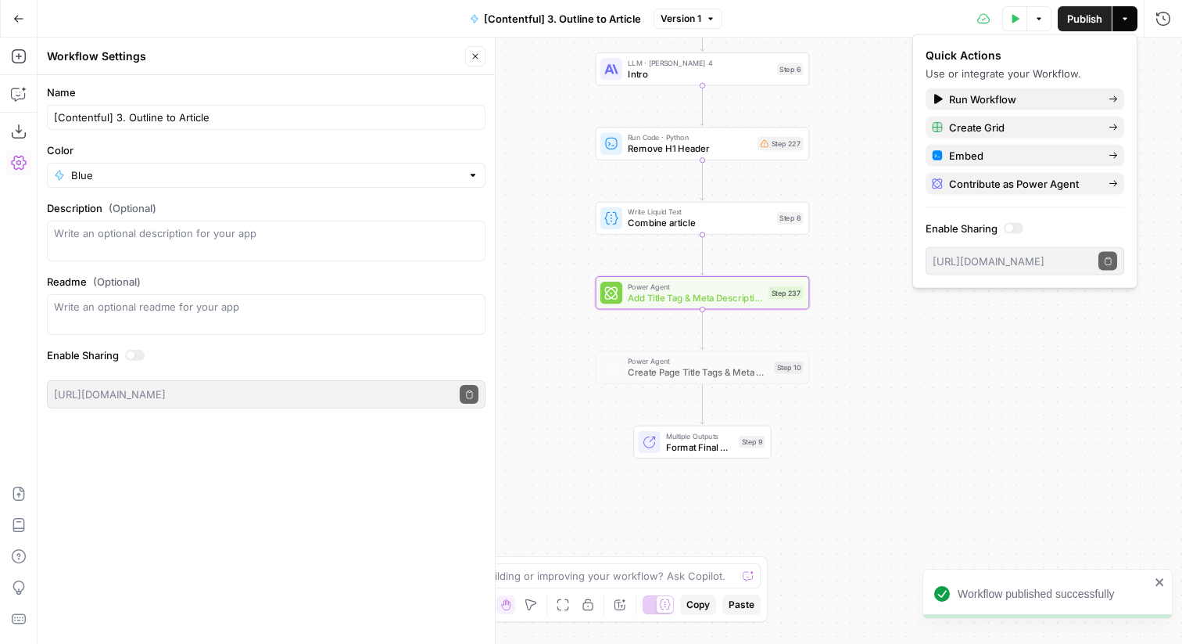
click at [12, 16] on button "Go Back" at bounding box center [19, 19] width 28 height 28
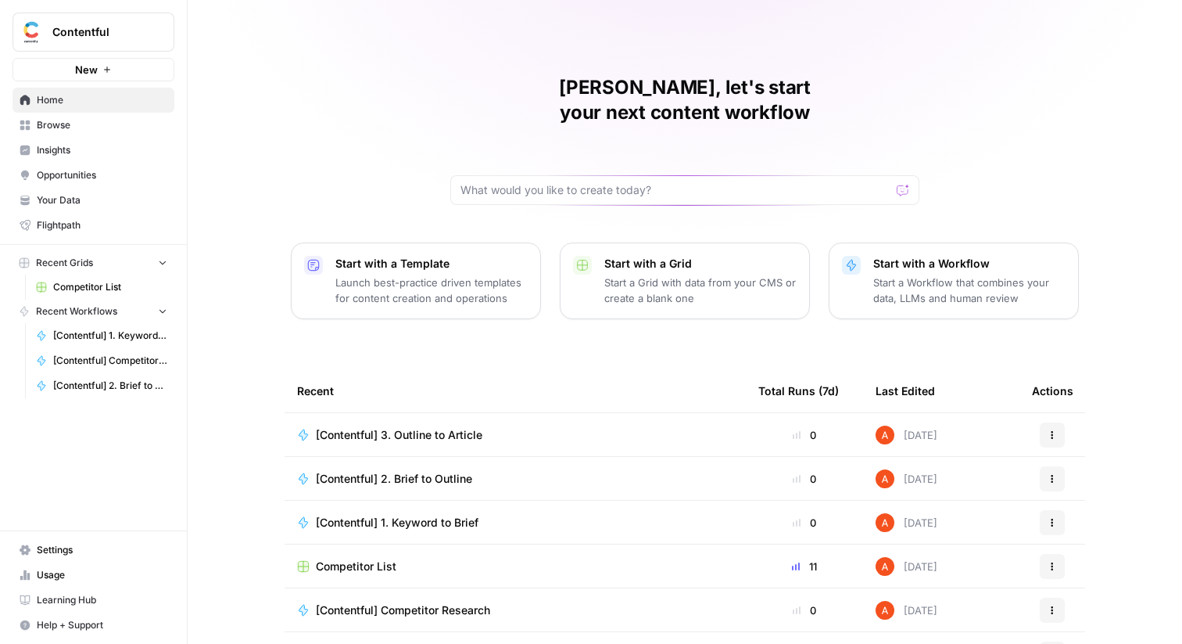
click at [108, 127] on span "Browse" at bounding box center [102, 125] width 131 height 14
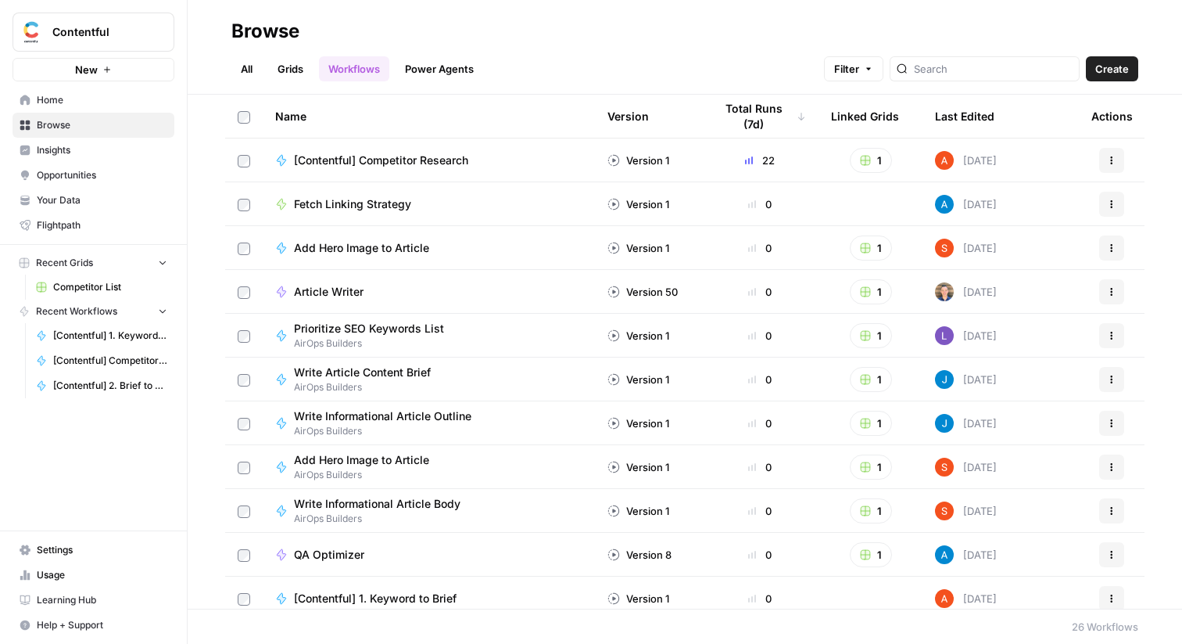
click at [291, 70] on link "Grids" at bounding box center [290, 68] width 45 height 25
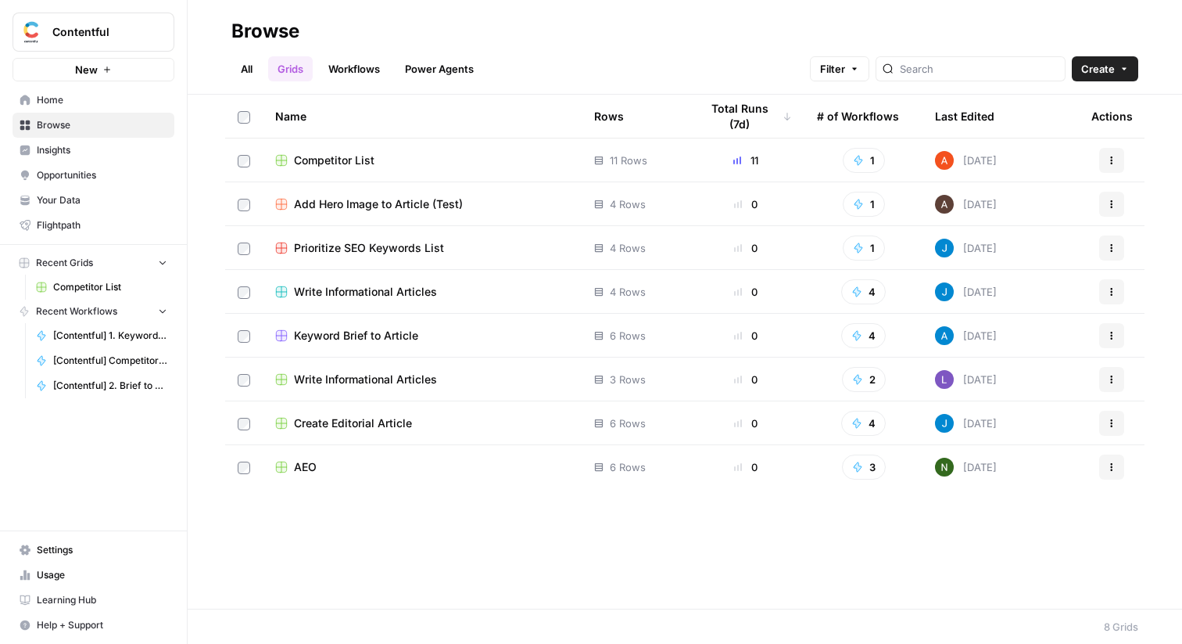
click at [1106, 70] on span "Create" at bounding box center [1098, 69] width 34 height 16
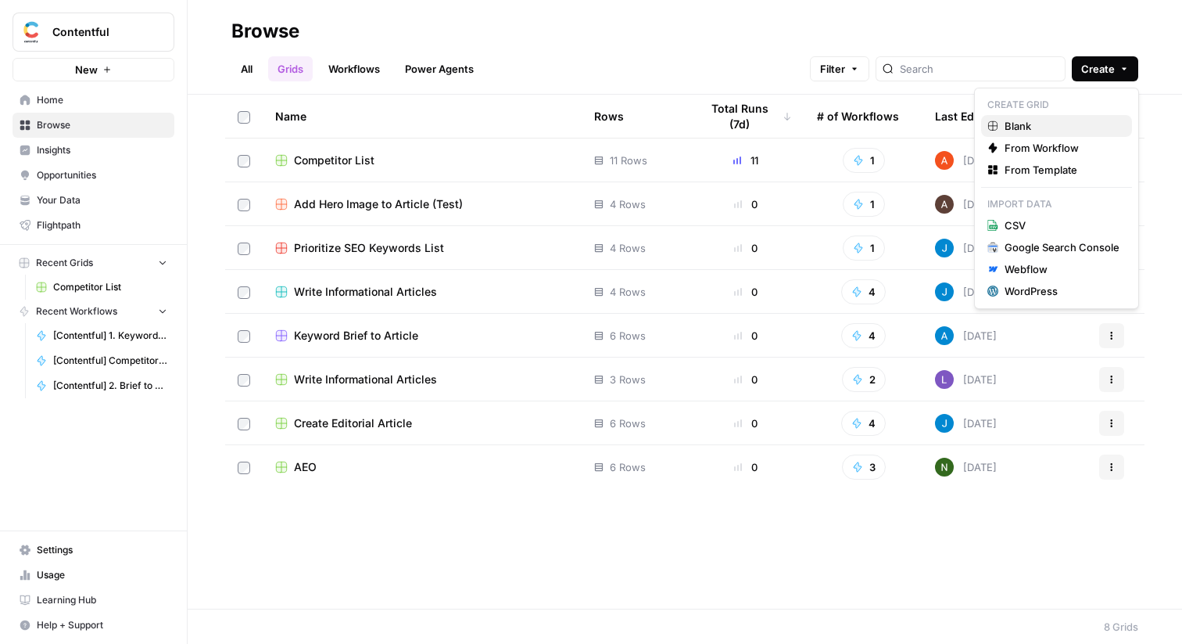
click at [1026, 125] on span "Blank" at bounding box center [1062, 126] width 115 height 16
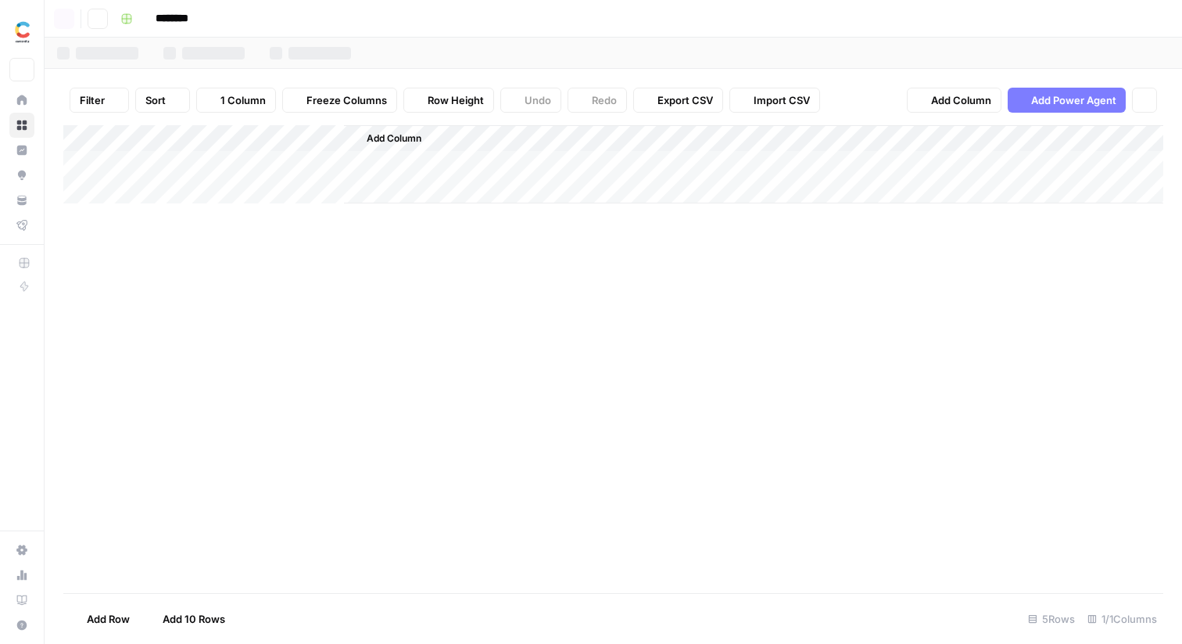
click at [364, 40] on div at bounding box center [773, 53] width 819 height 31
click at [221, 16] on input "********" at bounding box center [193, 18] width 88 height 25
type input "**********"
click at [248, 64] on div "Add Sheet" at bounding box center [674, 53] width 1015 height 31
click at [234, 137] on div "Add Column" at bounding box center [613, 217] width 1100 height 185
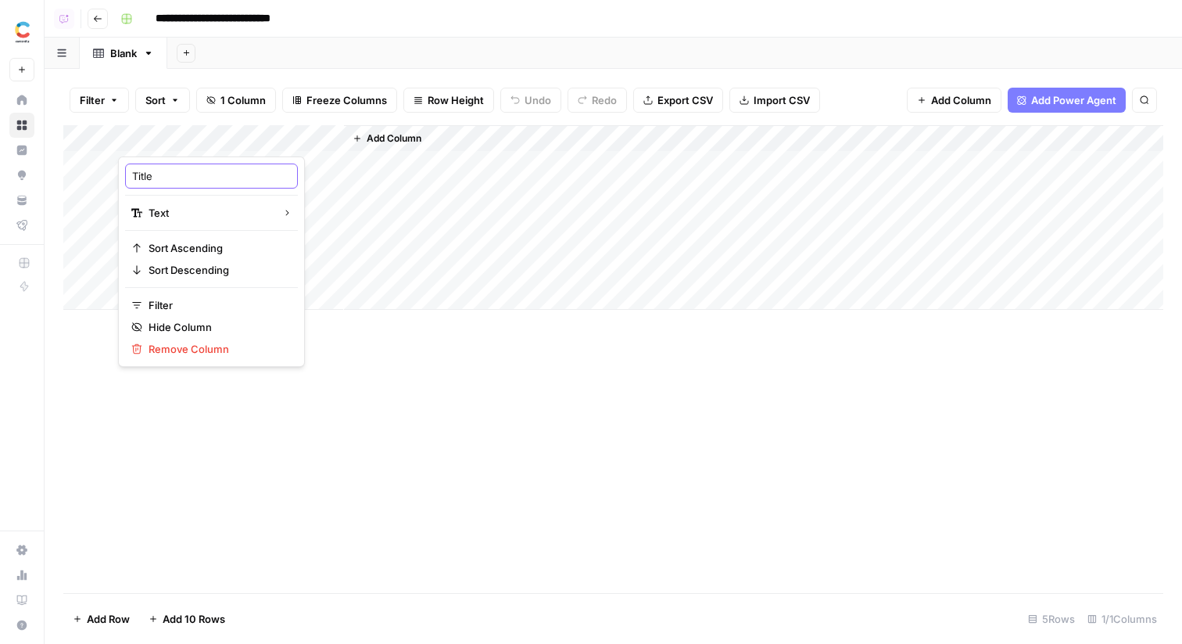
click at [182, 178] on input "Title" at bounding box center [211, 176] width 159 height 16
type input "Keyword"
click at [392, 131] on span "Add Column" at bounding box center [394, 138] width 55 height 14
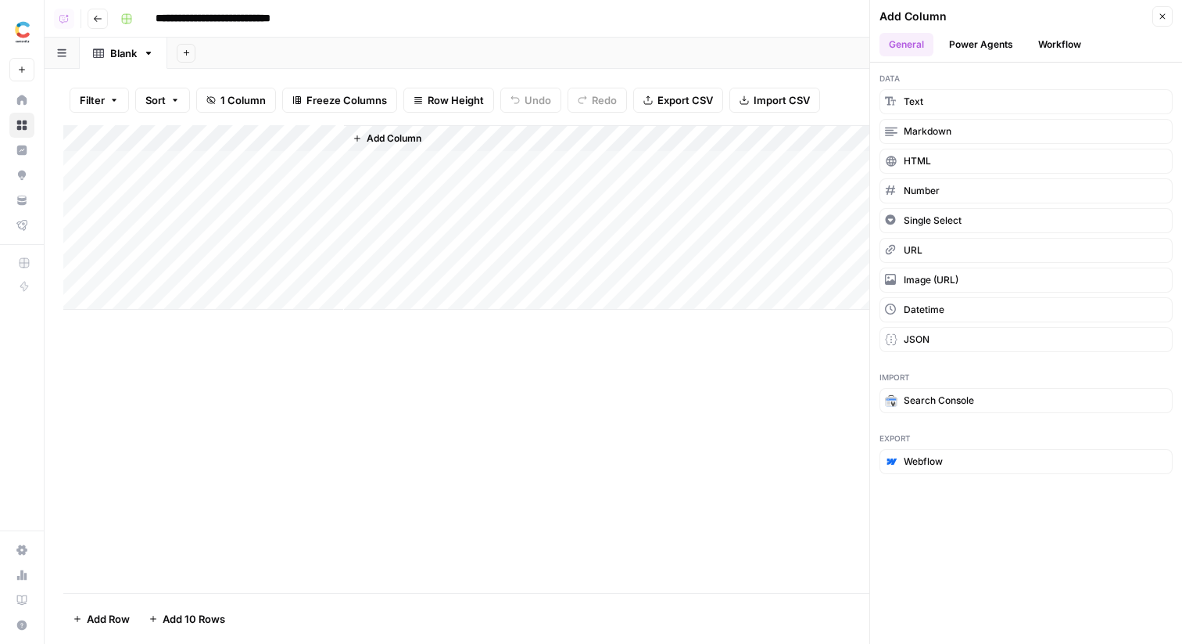
click at [389, 135] on span "Add Column" at bounding box center [394, 138] width 55 height 14
click at [1047, 49] on button "Workflow" at bounding box center [1060, 44] width 62 height 23
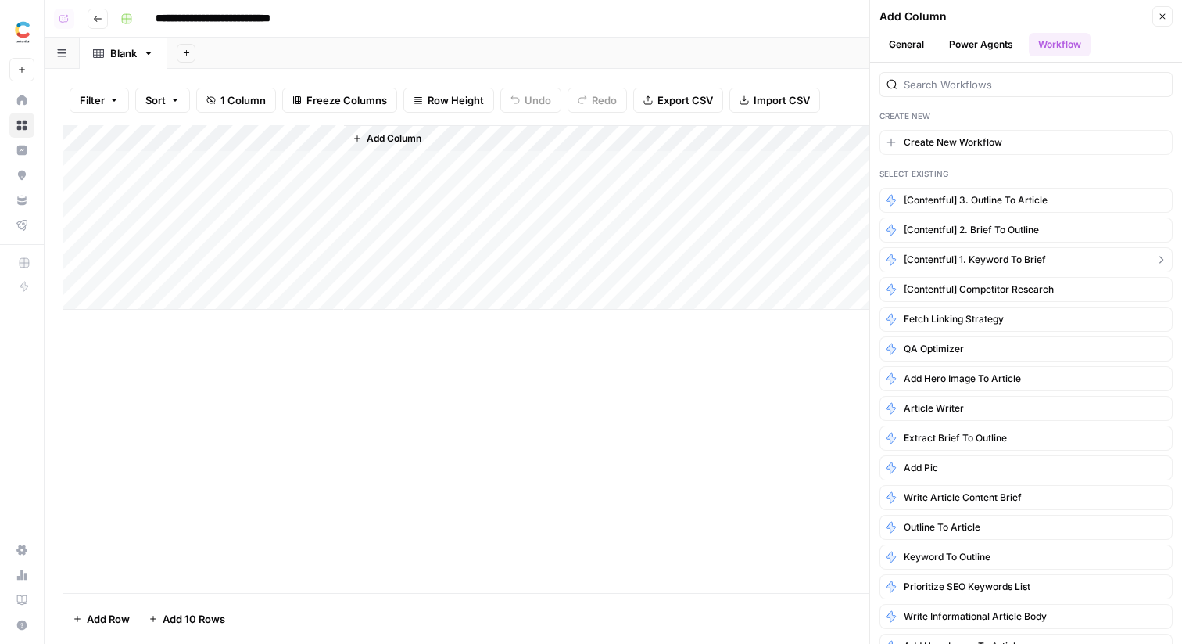
click at [1000, 264] on span "[Contentful] 1. Keyword to Brief" at bounding box center [975, 260] width 142 height 14
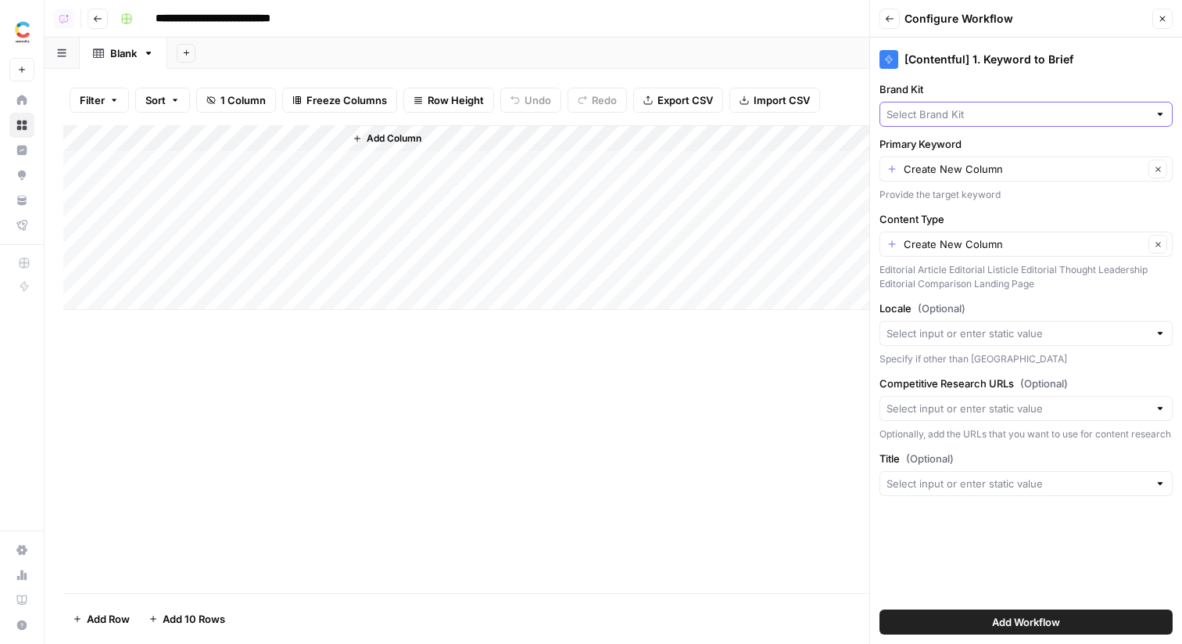
click at [978, 117] on input "Brand Kit" at bounding box center [1018, 114] width 262 height 16
click at [967, 144] on span "Contentful" at bounding box center [1023, 151] width 260 height 16
type input "Contentful"
click at [973, 169] on input "Primary Keyword" at bounding box center [1024, 169] width 240 height 16
click at [945, 250] on span "Keyword" at bounding box center [1014, 257] width 242 height 16
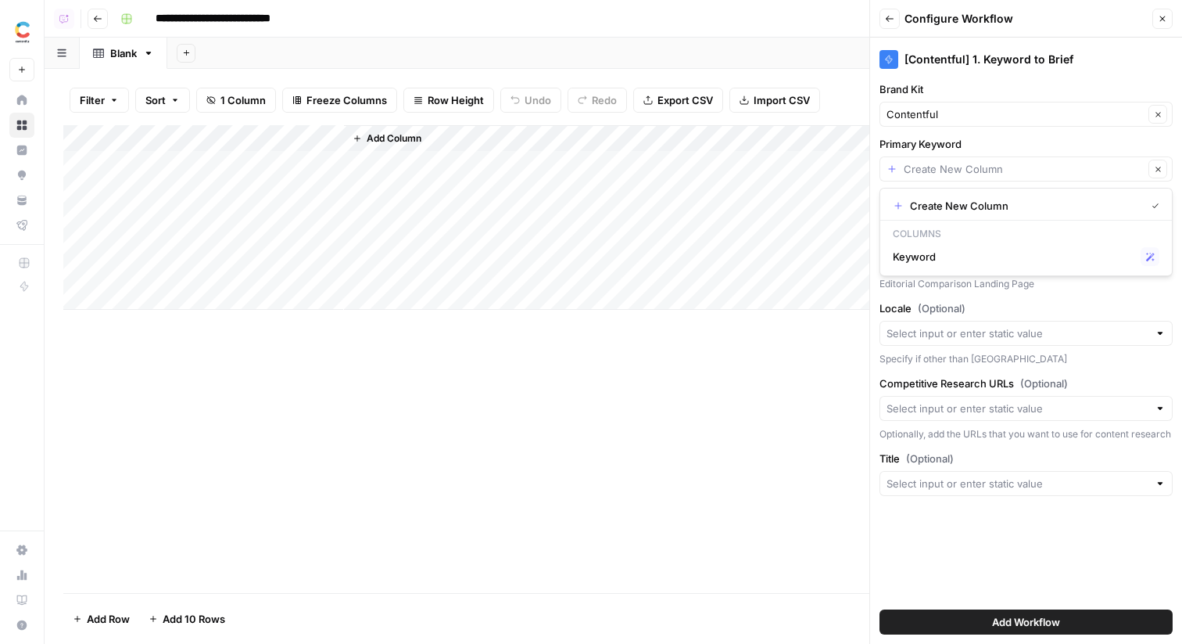
type input "Keyword"
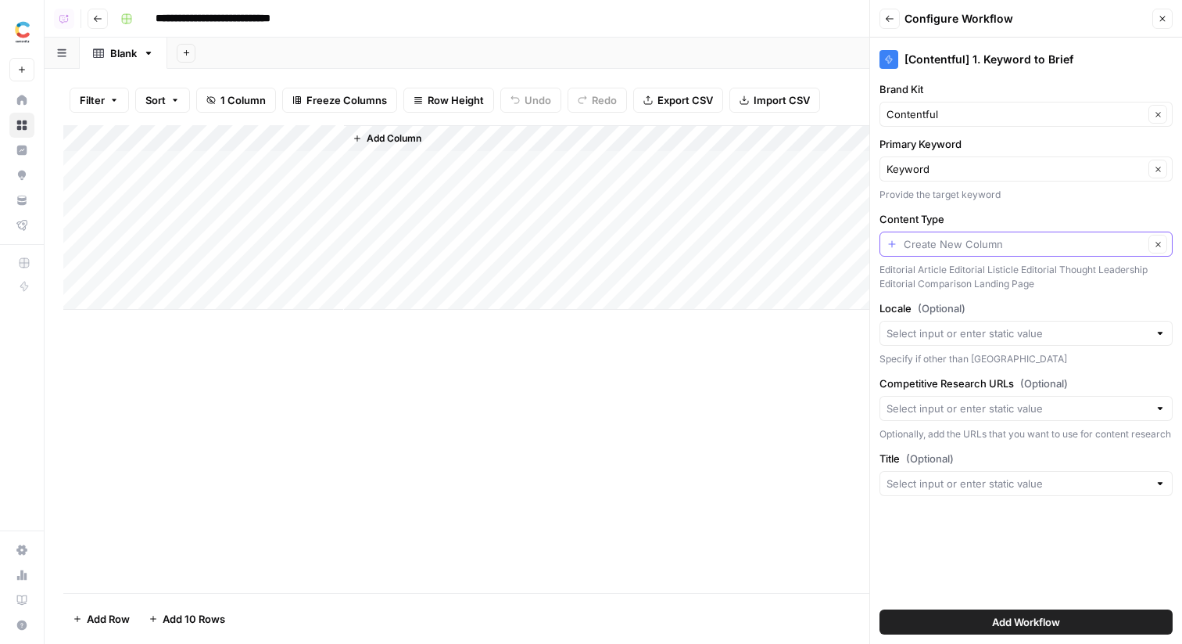
click at [970, 248] on input "Content Type" at bounding box center [1024, 244] width 240 height 16
click at [954, 247] on input "Content Type" at bounding box center [1024, 244] width 240 height 16
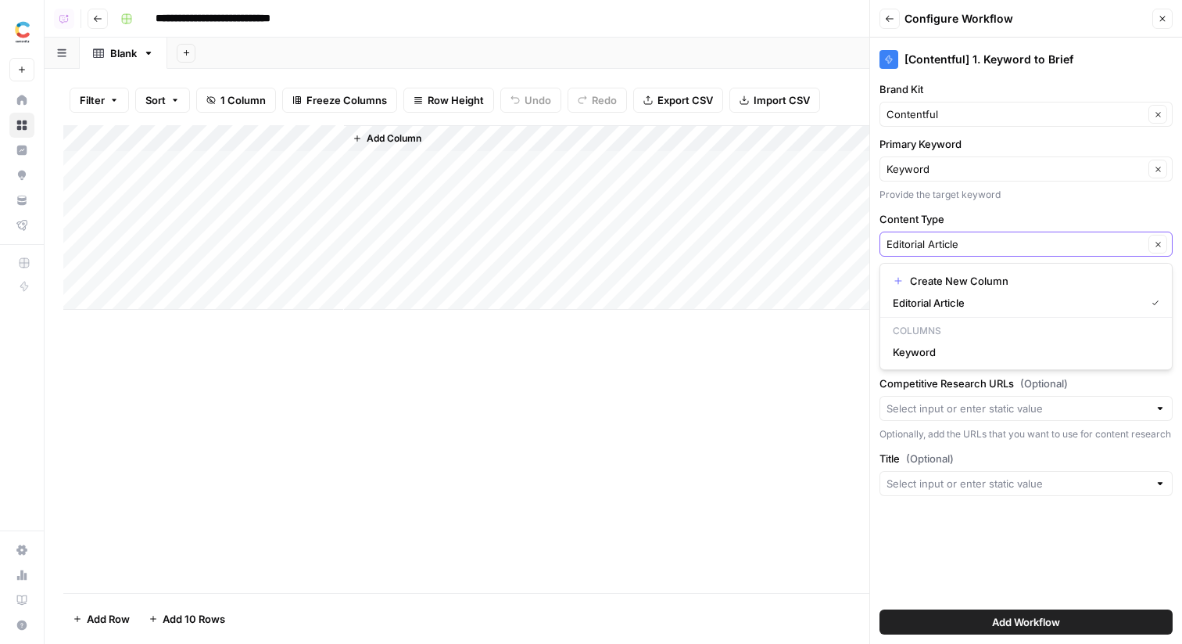
type input "Editorial Article"
click at [970, 296] on span "Editorial Article" at bounding box center [1016, 303] width 246 height 16
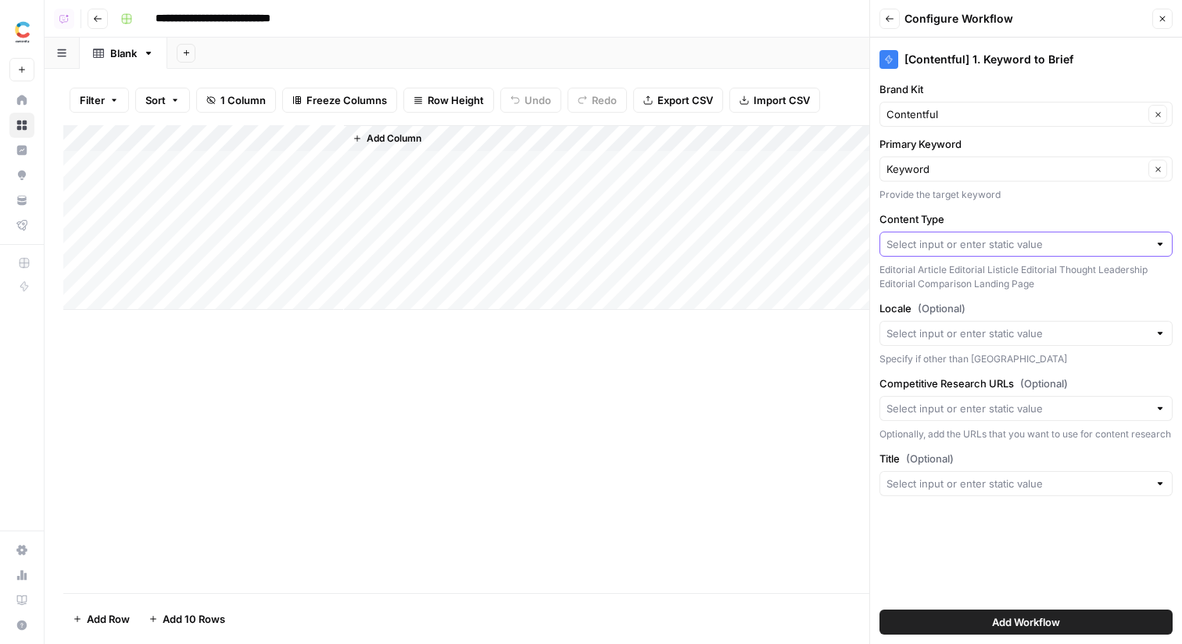
click at [970, 250] on input "Content Type" at bounding box center [1018, 244] width 262 height 16
click at [955, 244] on input "Content Type" at bounding box center [1018, 244] width 262 height 16
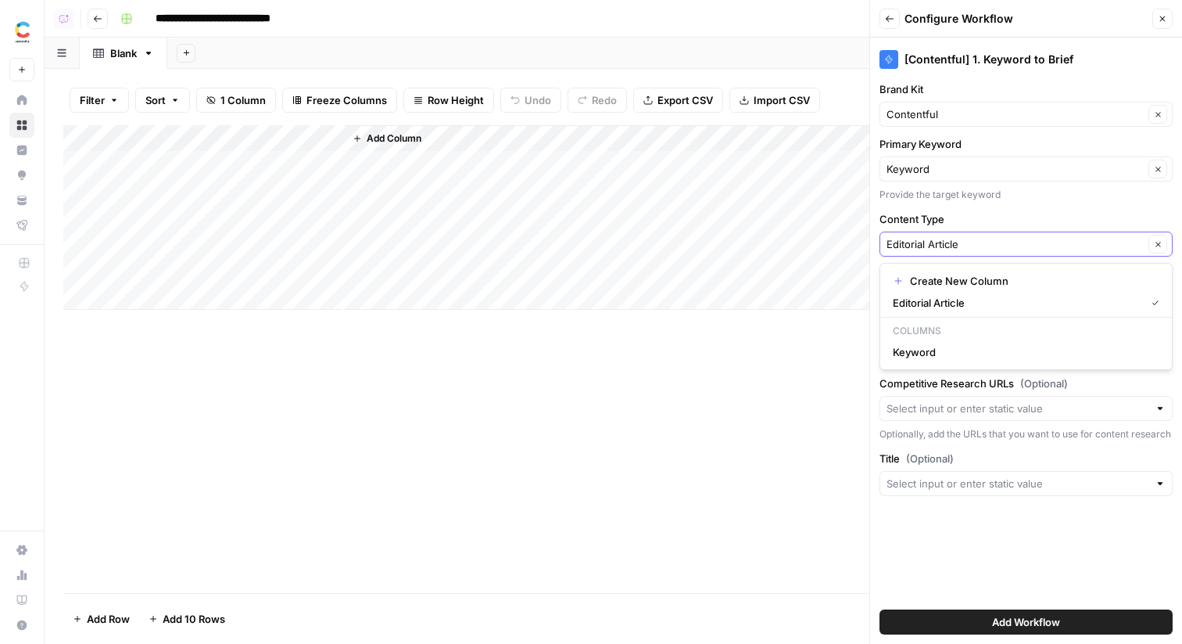
type input "Editorial Article"
click at [1007, 563] on div "[Contentful] 1. Keyword to Brief Brand Kit Contentful Clear Primary Keyword Key…" at bounding box center [1026, 341] width 312 height 606
click at [983, 613] on button "Add Workflow" at bounding box center [1026, 621] width 293 height 25
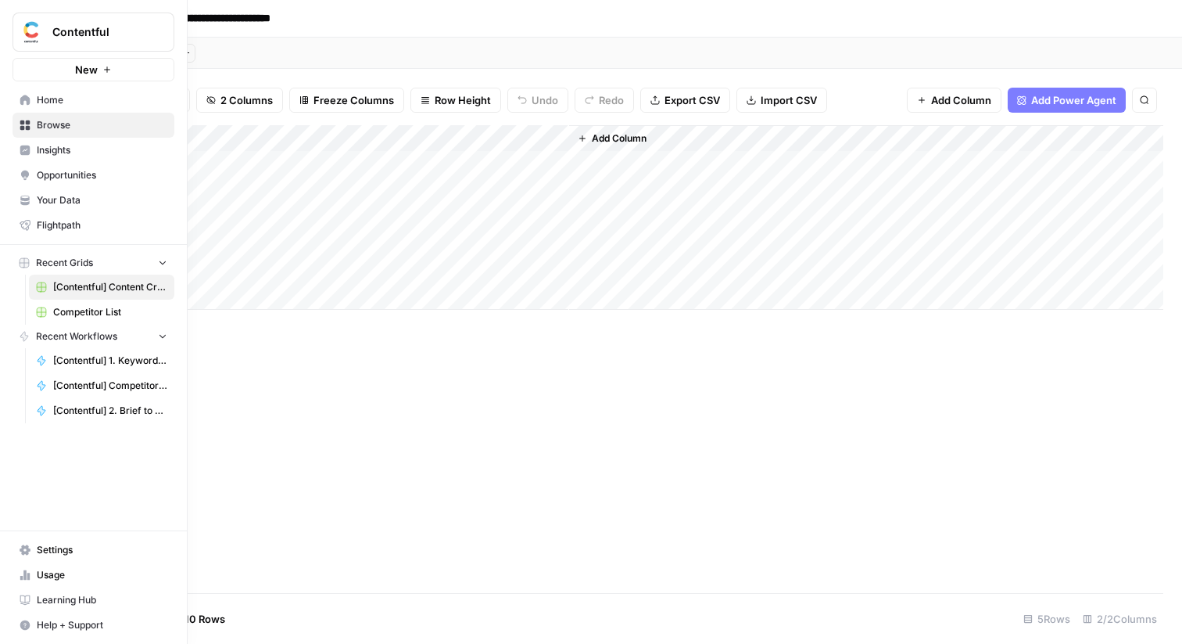
click at [98, 127] on span "Browse" at bounding box center [102, 125] width 131 height 14
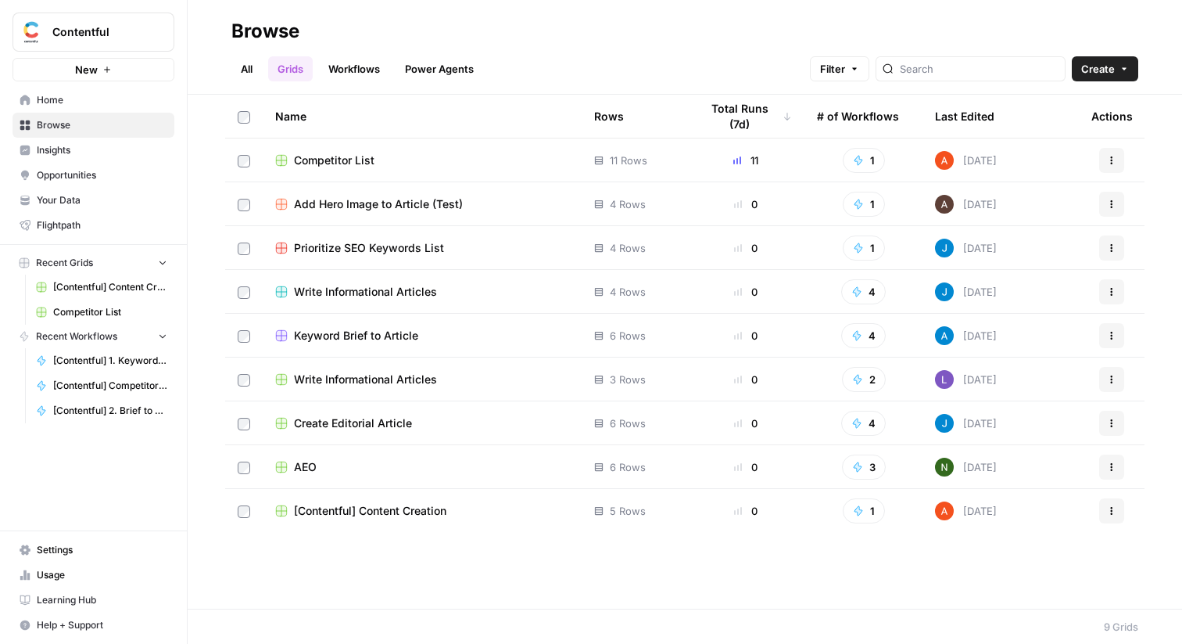
click at [118, 156] on span "Insights" at bounding box center [102, 150] width 131 height 14
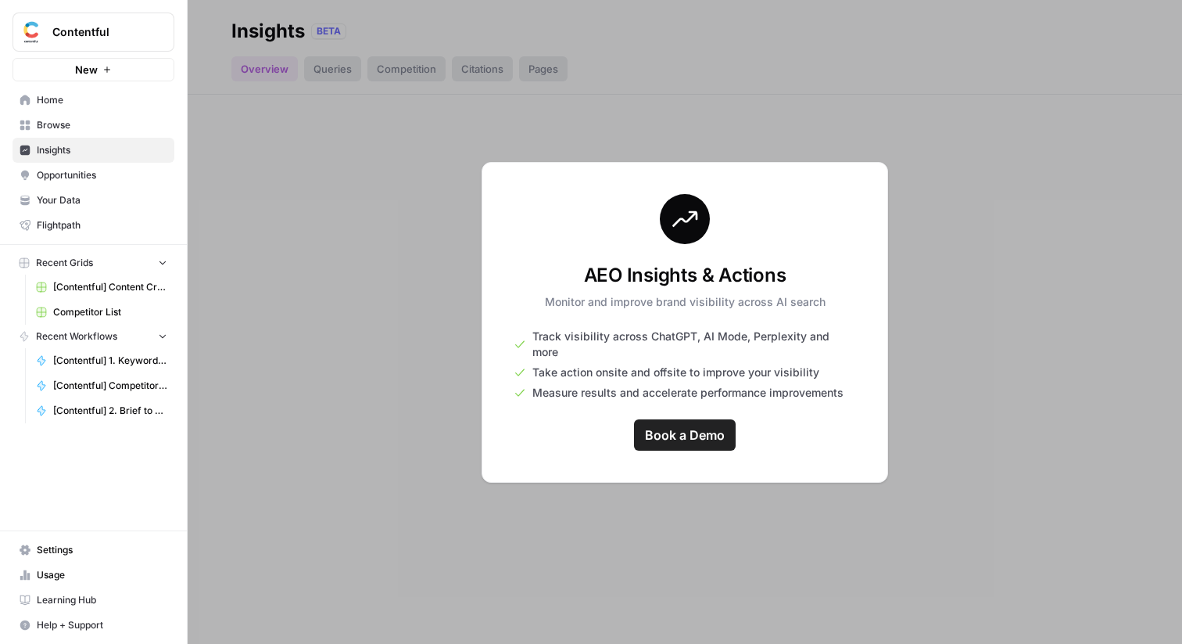
click at [101, 131] on span "Browse" at bounding box center [102, 125] width 131 height 14
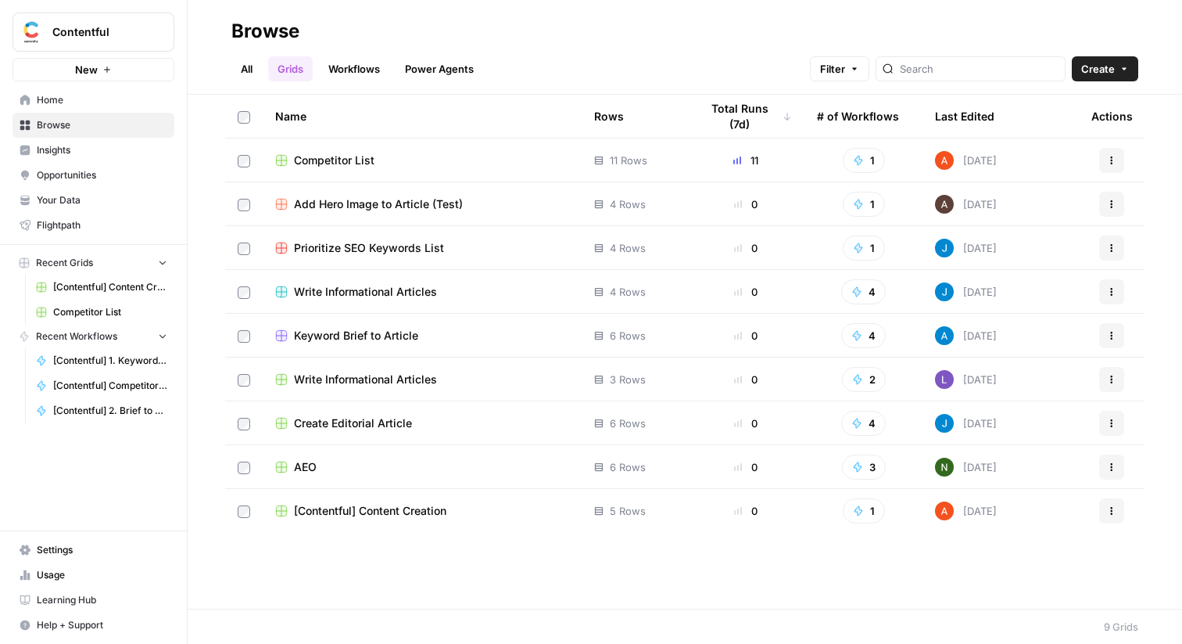
click at [105, 198] on span "Your Data" at bounding box center [102, 200] width 131 height 14
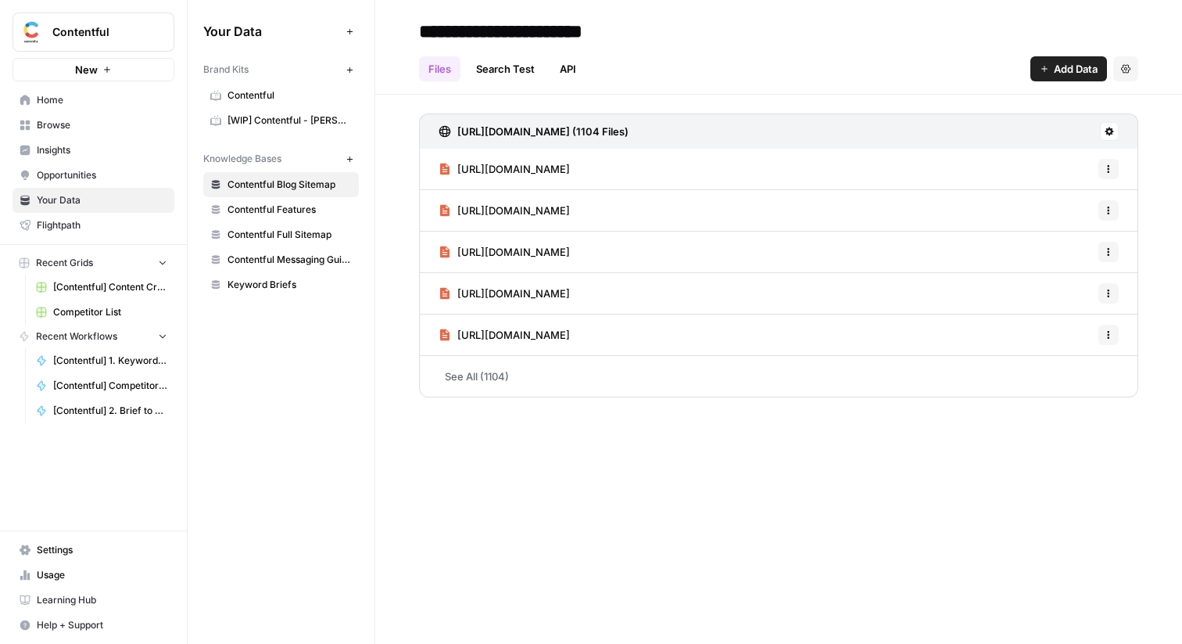
click at [292, 90] on span "Contentful" at bounding box center [290, 95] width 124 height 14
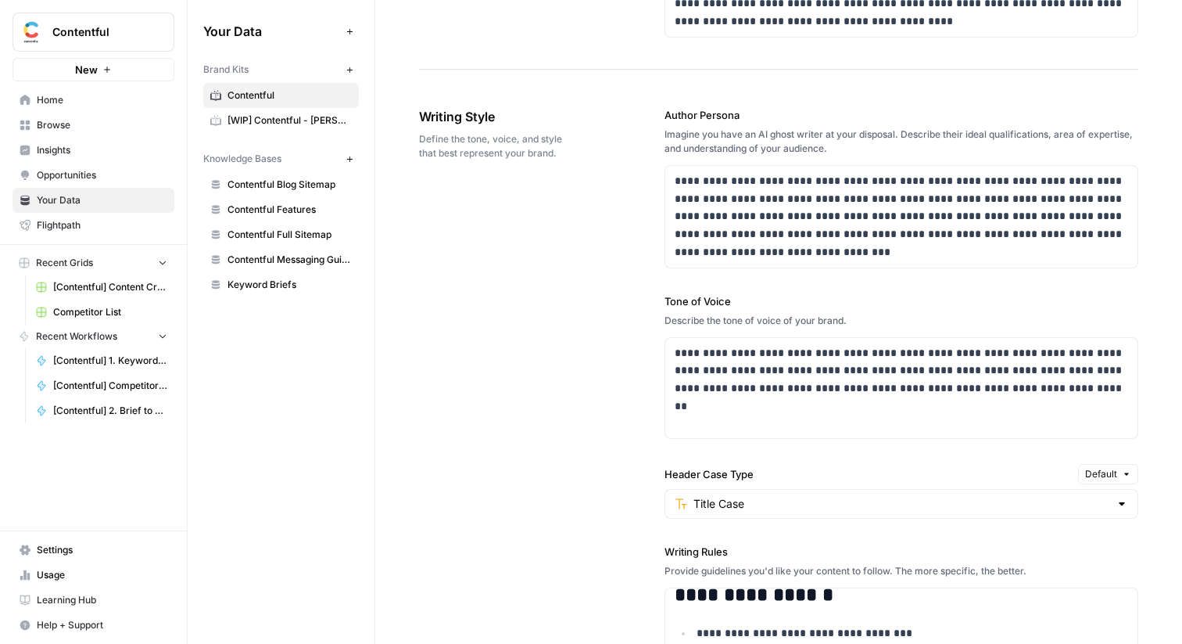
scroll to position [866, 0]
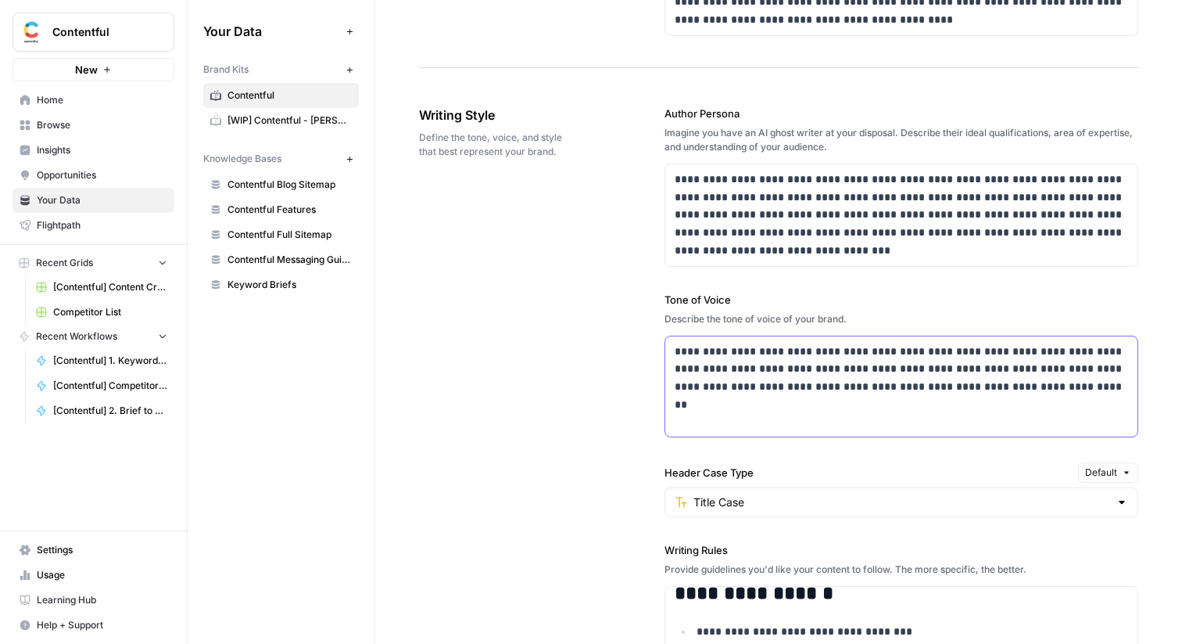
click at [719, 369] on p "**********" at bounding box center [902, 369] width 454 height 53
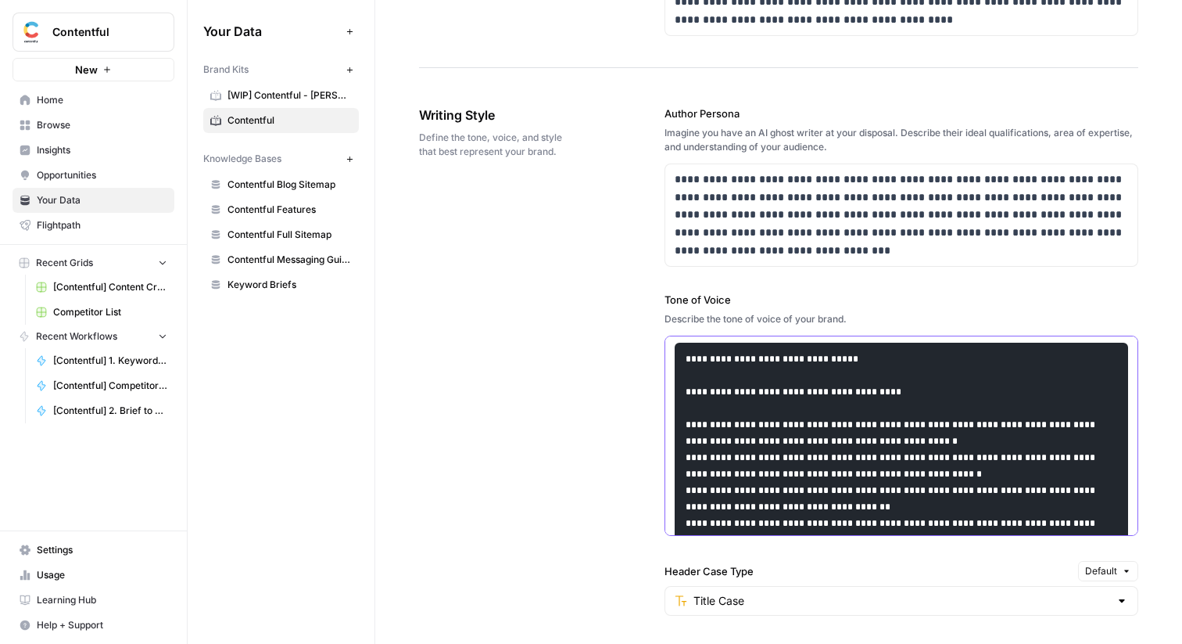
click at [872, 391] on code at bounding box center [897, 621] width 423 height 536
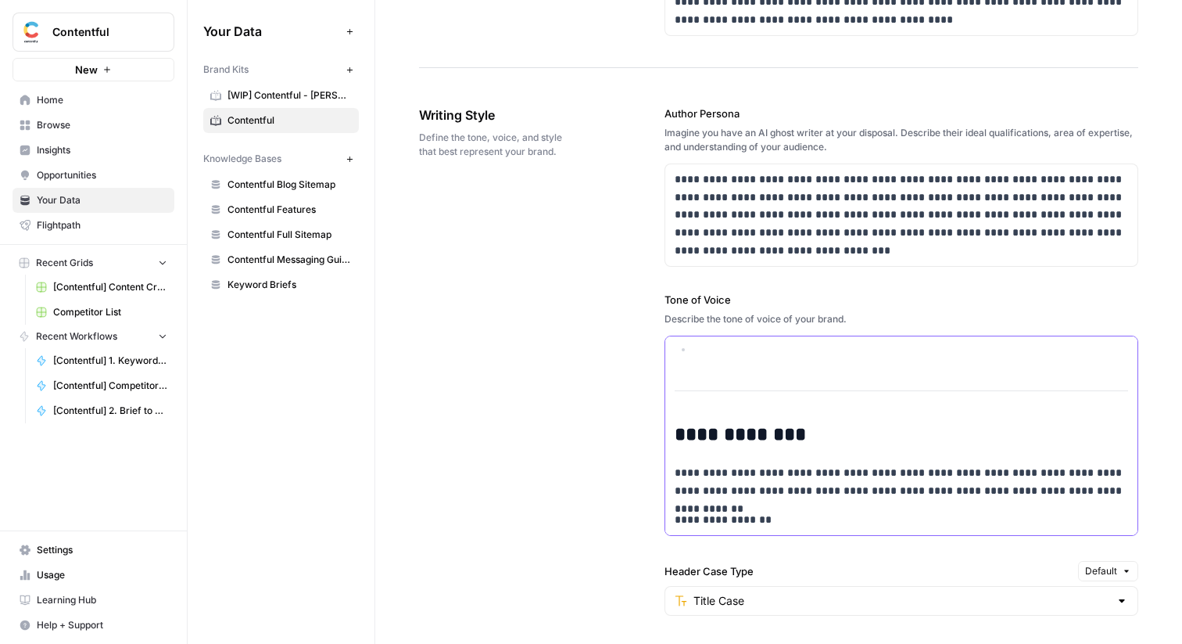
scroll to position [265, 0]
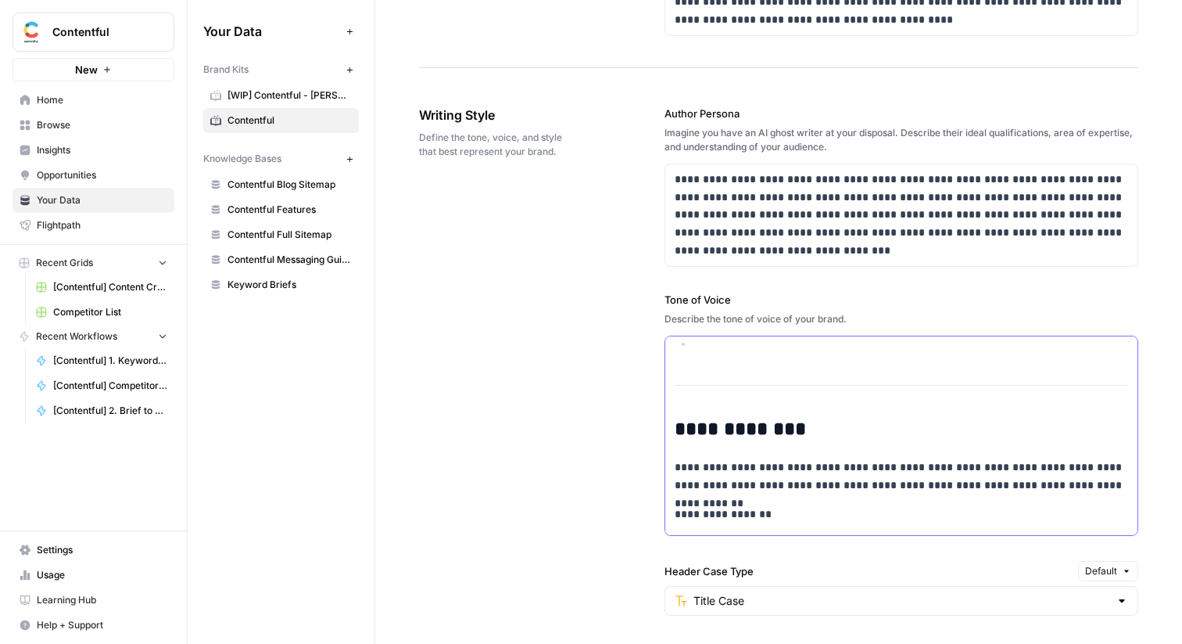
click at [747, 352] on div "**********" at bounding box center [901, 415] width 472 height 689
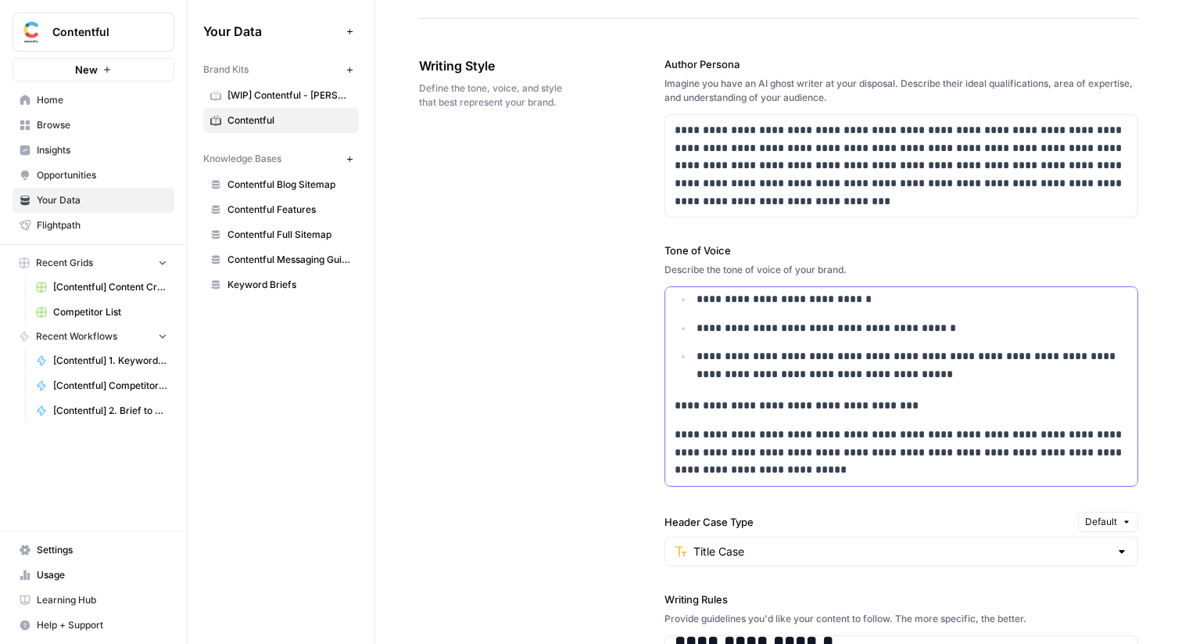
scroll to position [919, 0]
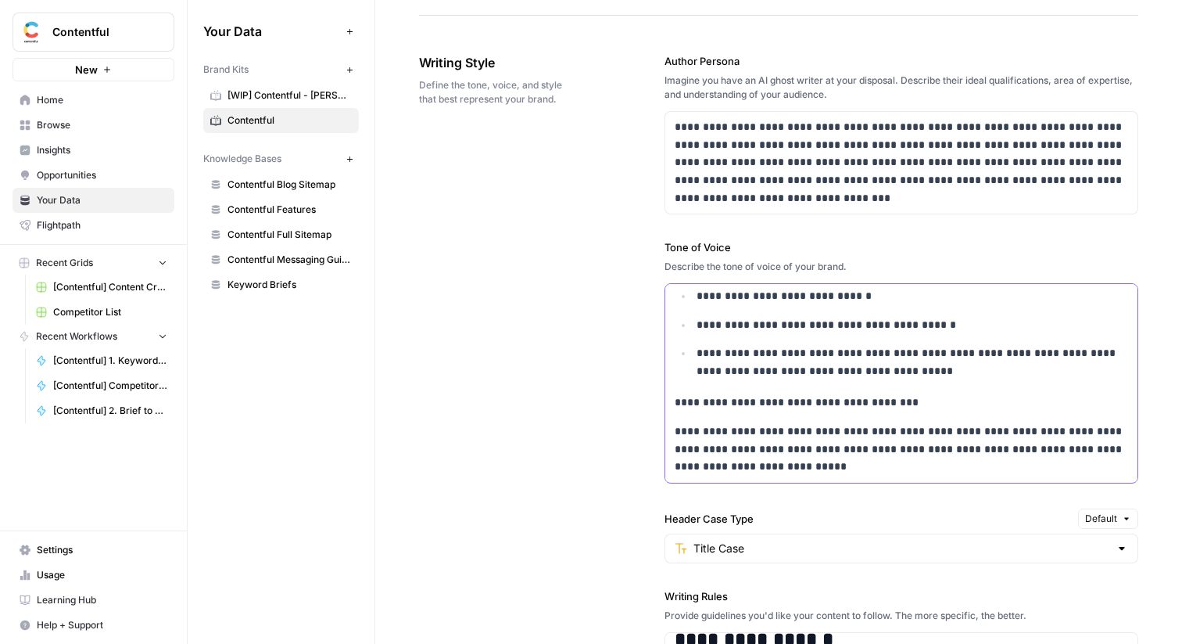
click at [799, 466] on p "**********" at bounding box center [902, 448] width 454 height 53
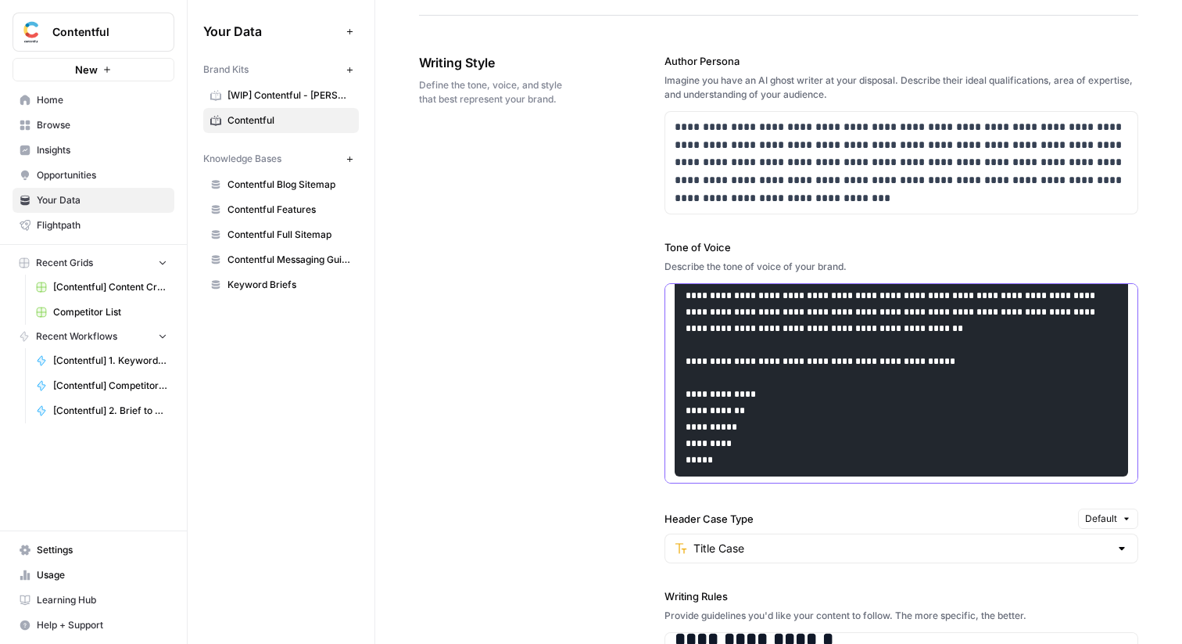
scroll to position [932, 0]
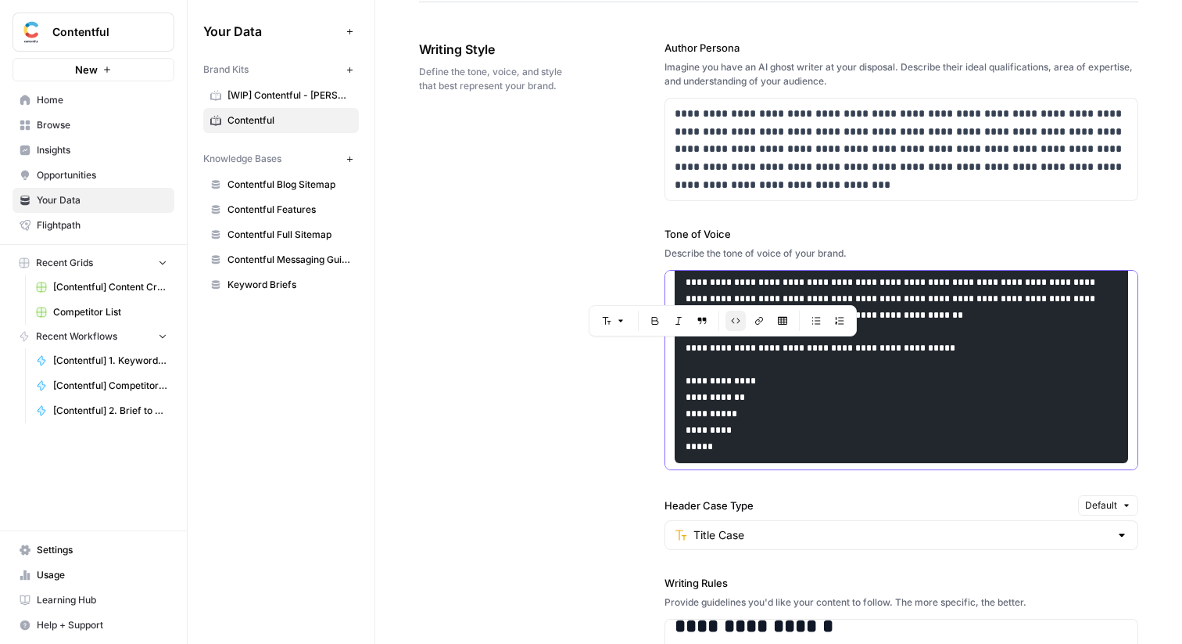
drag, startPoint x: 762, startPoint y: 422, endPoint x: 685, endPoint y: 345, distance: 109.5
click at [685, 345] on pre "**********" at bounding box center [902, 225] width 454 height 476
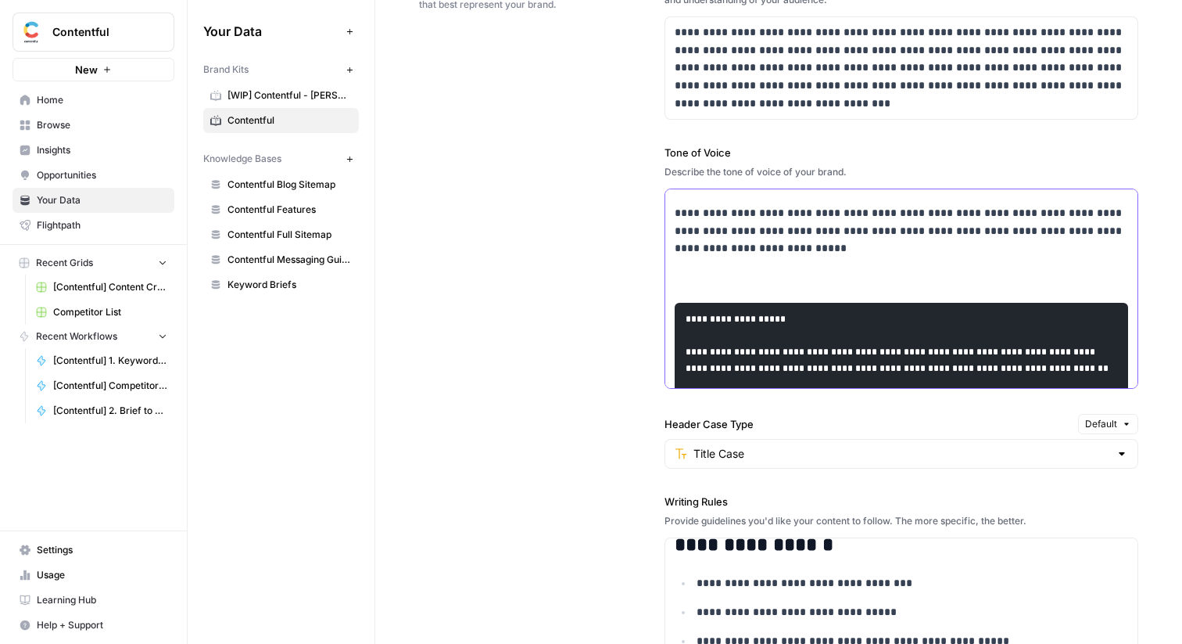
scroll to position [554, 0]
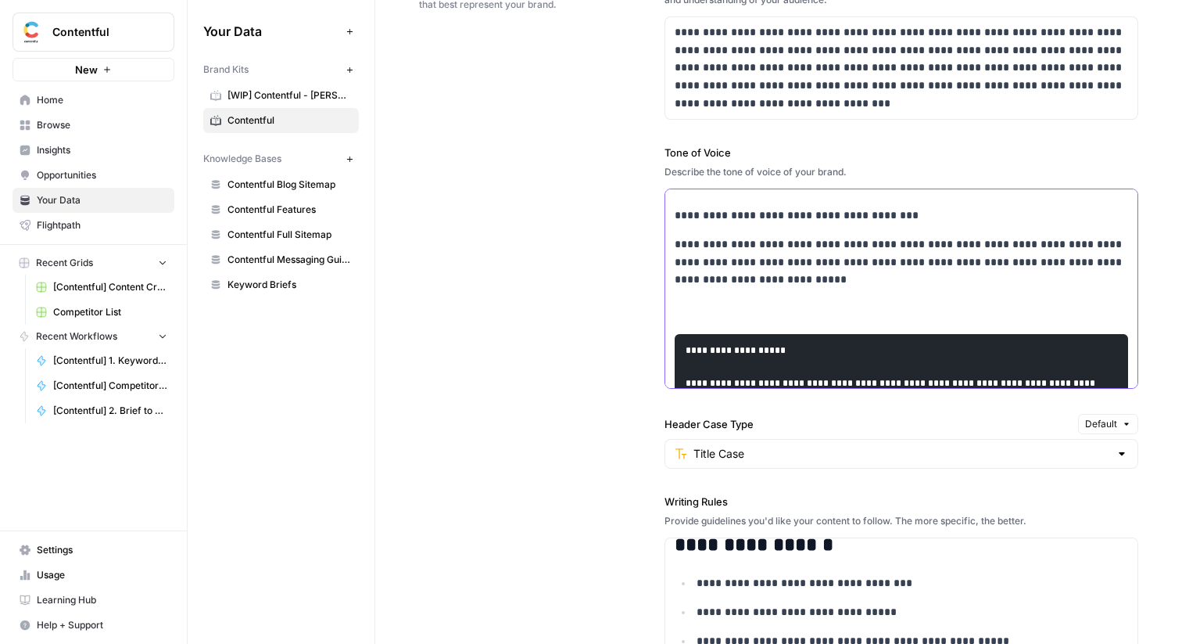
click at [747, 314] on p at bounding box center [902, 309] width 454 height 18
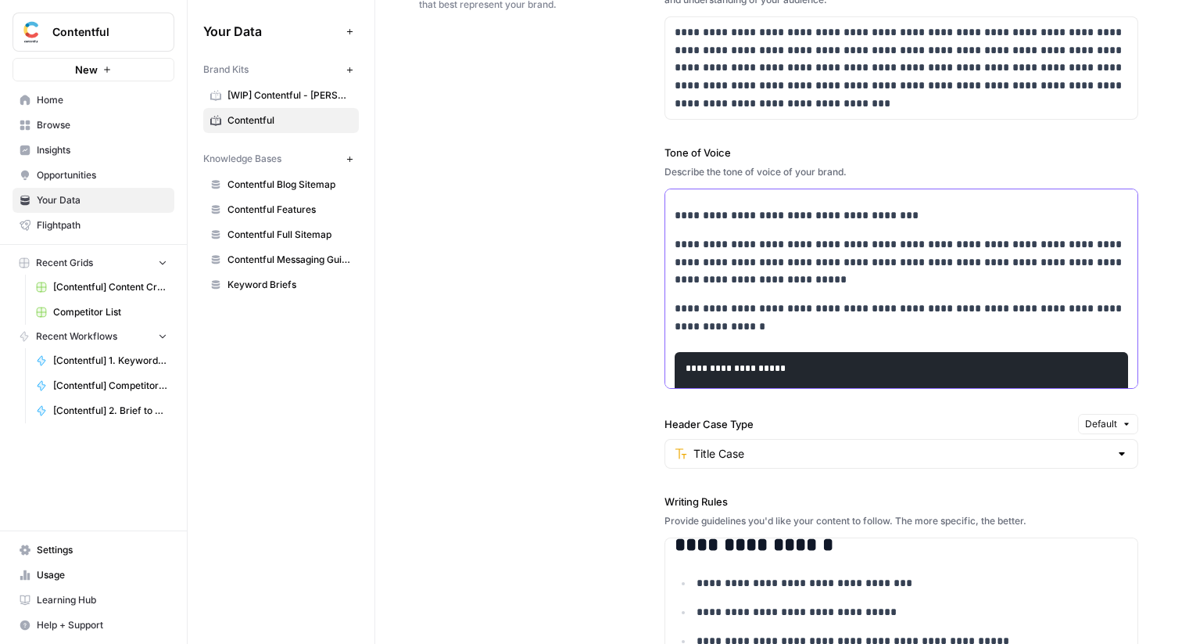
click at [954, 308] on p "**********" at bounding box center [902, 318] width 454 height 36
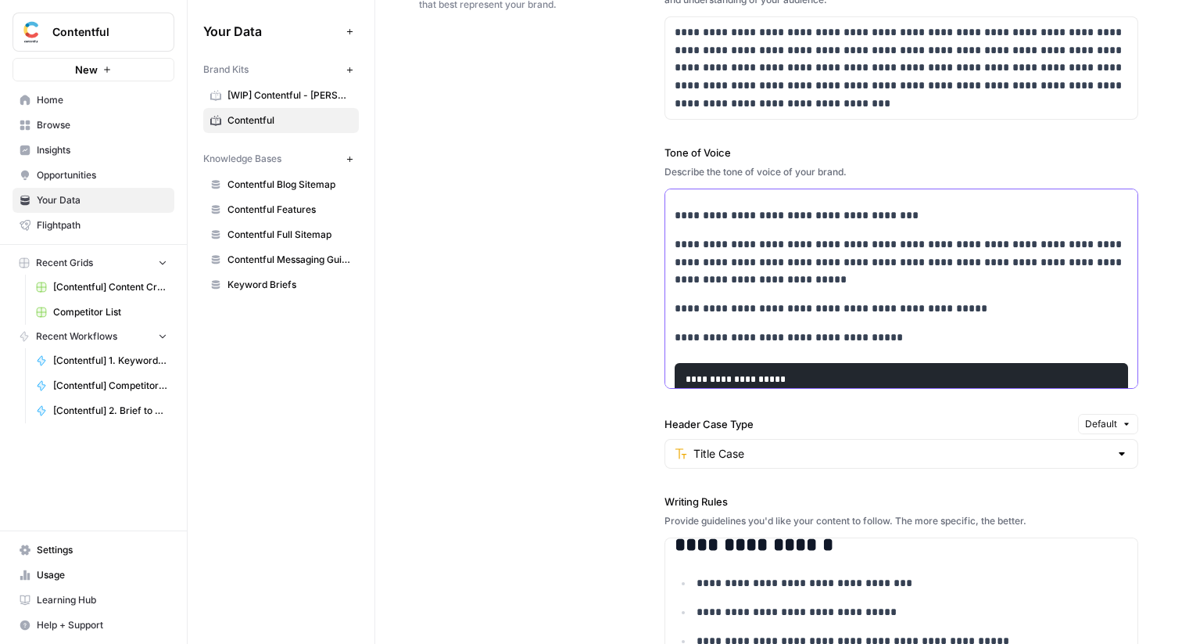
click at [737, 338] on p "**********" at bounding box center [902, 337] width 454 height 18
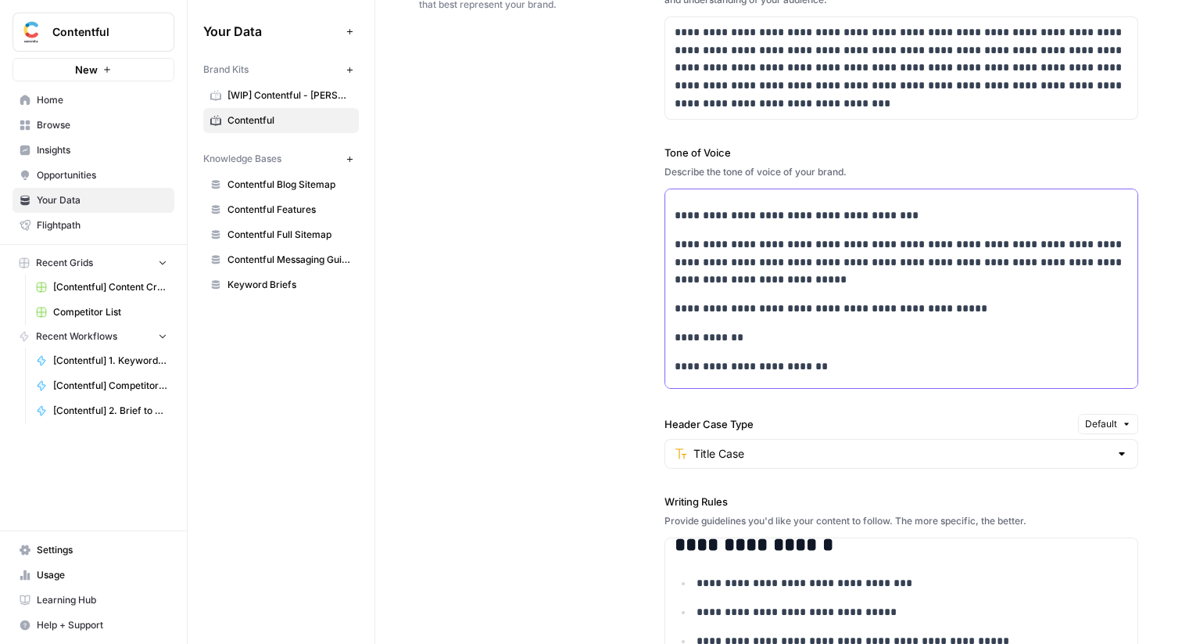
click at [731, 368] on p "**********" at bounding box center [902, 366] width 454 height 18
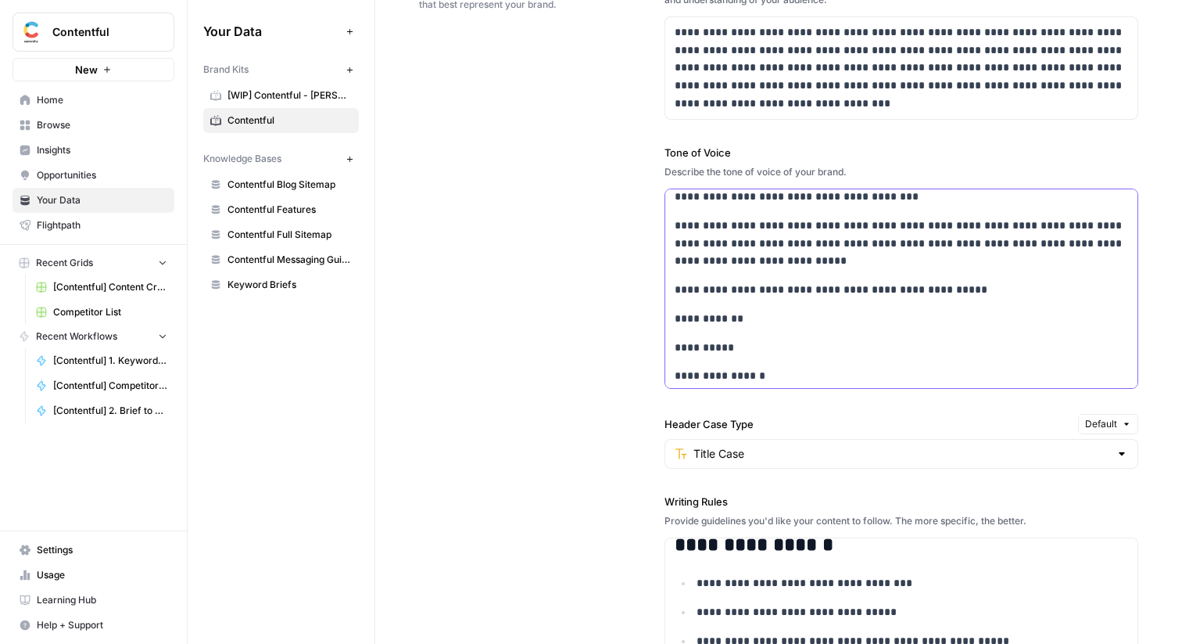
click at [715, 378] on p "**********" at bounding box center [902, 376] width 454 height 18
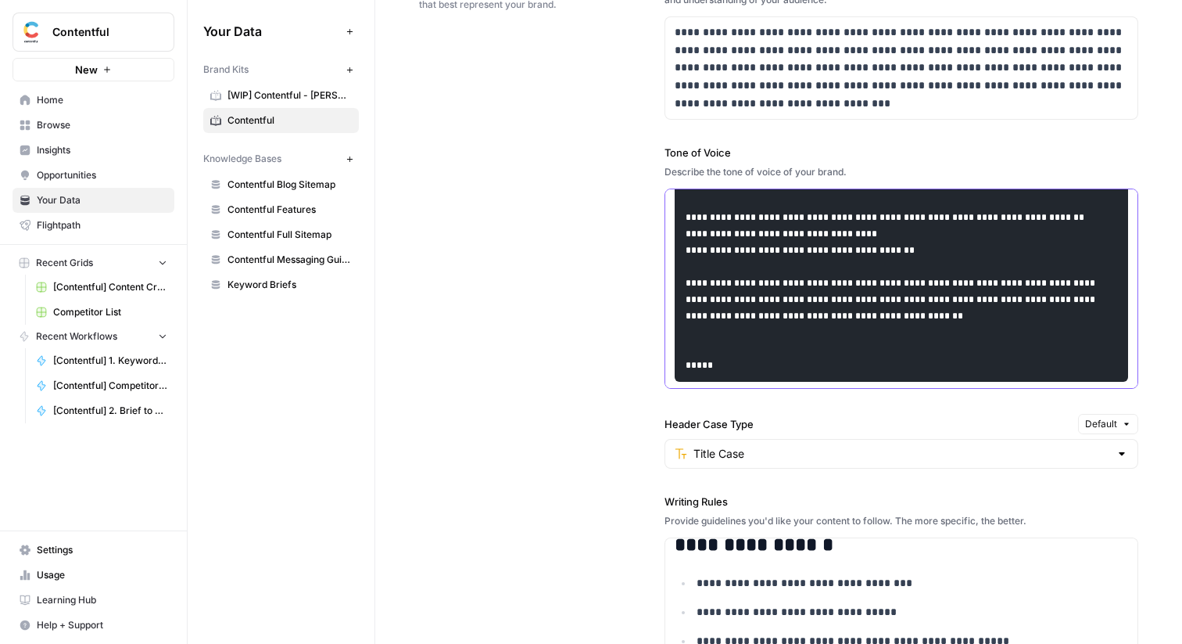
scroll to position [1065, 0]
drag, startPoint x: 776, startPoint y: 310, endPoint x: 679, endPoint y: 265, distance: 106.7
click at [679, 265] on pre "**********" at bounding box center [902, 184] width 454 height 394
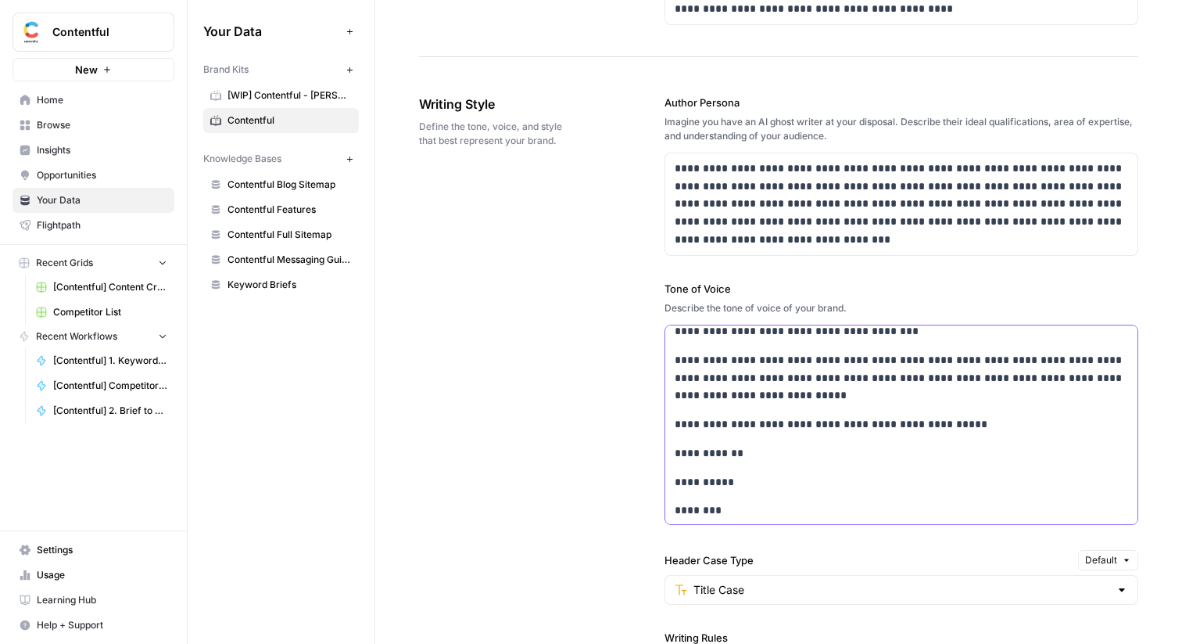
scroll to position [548, 0]
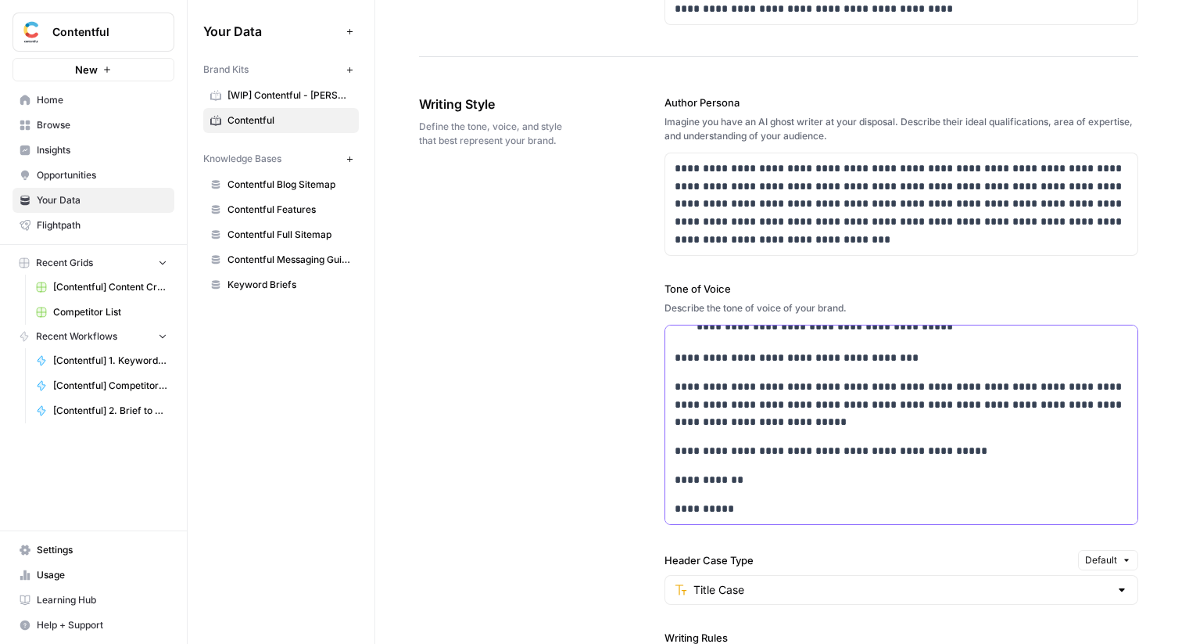
click at [788, 429] on p "**********" at bounding box center [902, 404] width 454 height 53
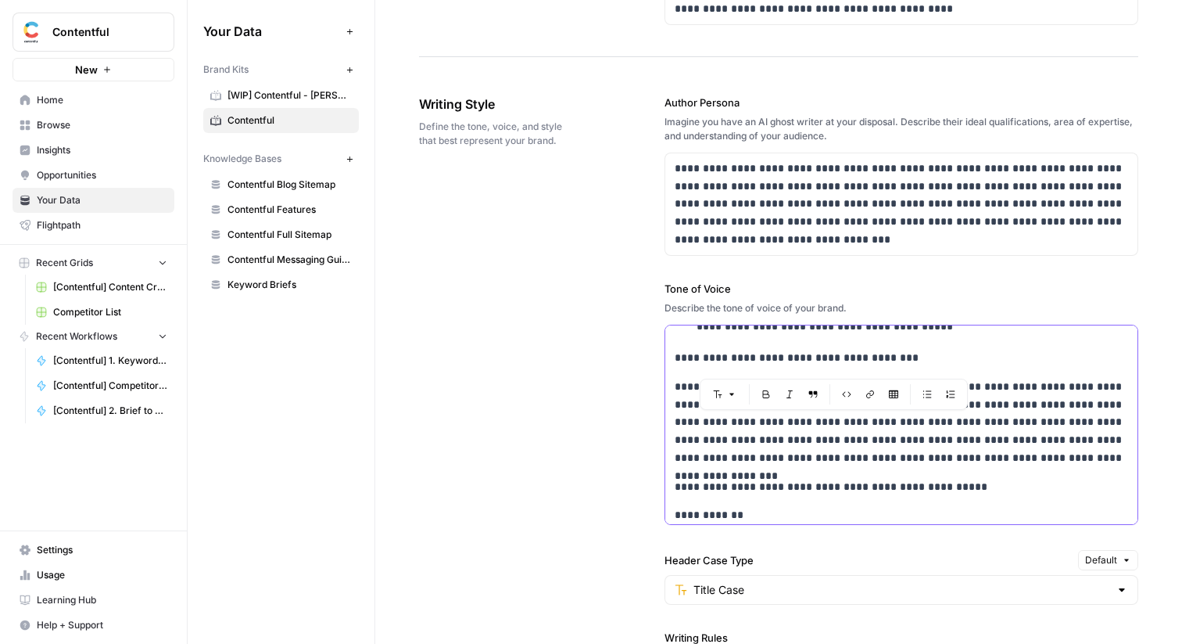
drag, startPoint x: 751, startPoint y: 425, endPoint x: 868, endPoint y: 446, distance: 118.3
click at [868, 446] on p "**********" at bounding box center [902, 422] width 454 height 89
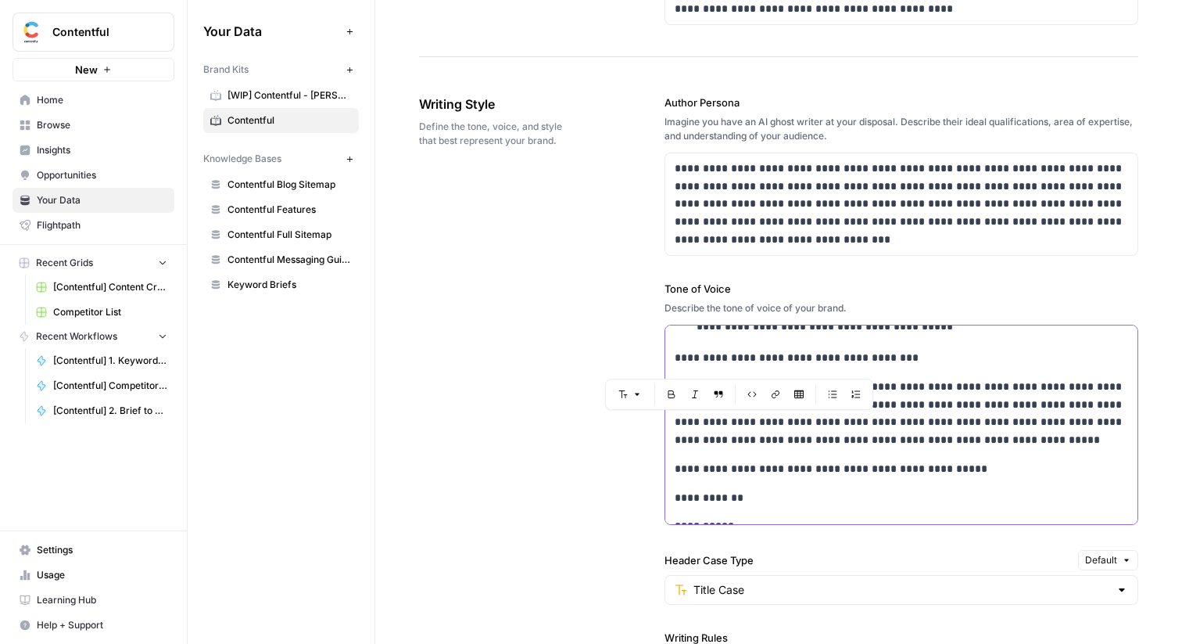
drag, startPoint x: 755, startPoint y: 423, endPoint x: 728, endPoint y: 441, distance: 32.1
click at [728, 441] on p "**********" at bounding box center [902, 413] width 454 height 71
click at [952, 429] on p "**********" at bounding box center [902, 413] width 454 height 71
drag, startPoint x: 956, startPoint y: 439, endPoint x: 748, endPoint y: 430, distance: 208.2
click at [748, 430] on p "**********" at bounding box center [902, 413] width 454 height 71
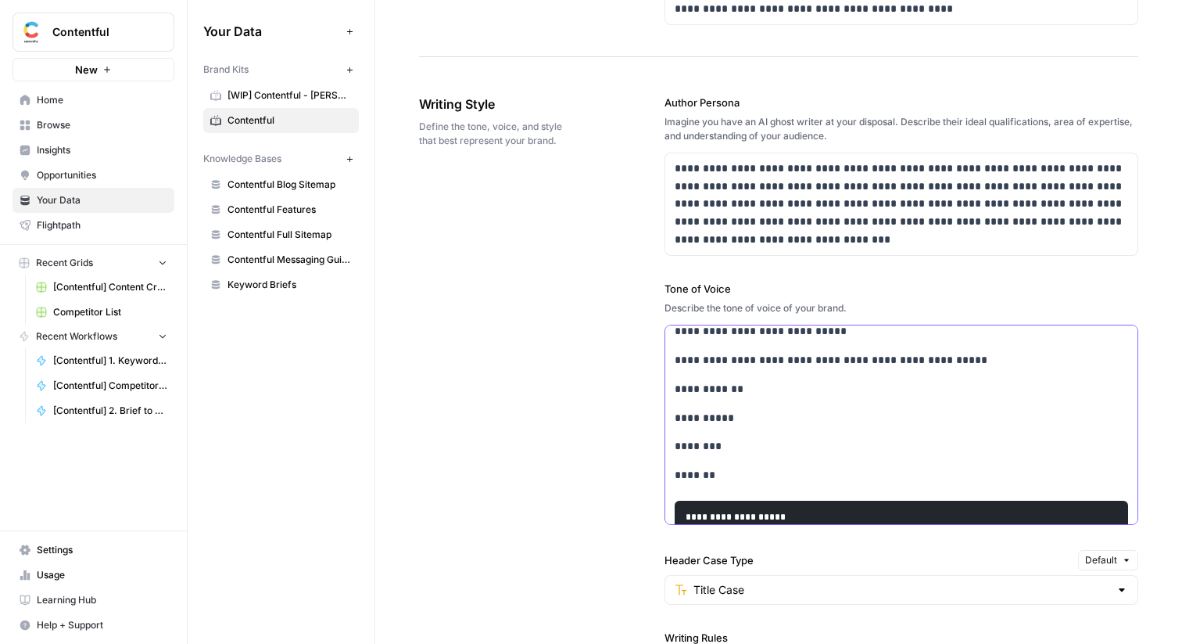
scroll to position [1017, 0]
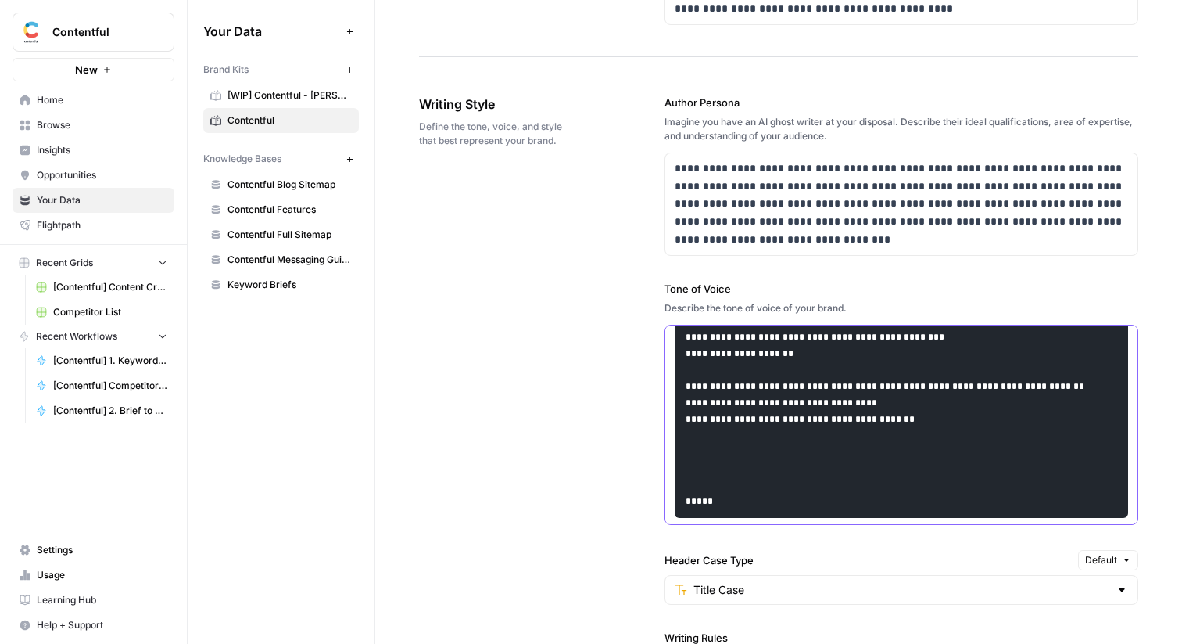
drag, startPoint x: 676, startPoint y: 363, endPoint x: 787, endPoint y: 615, distance: 275.2
click at [787, 615] on div "**********" at bounding box center [902, 582] width 474 height 1038
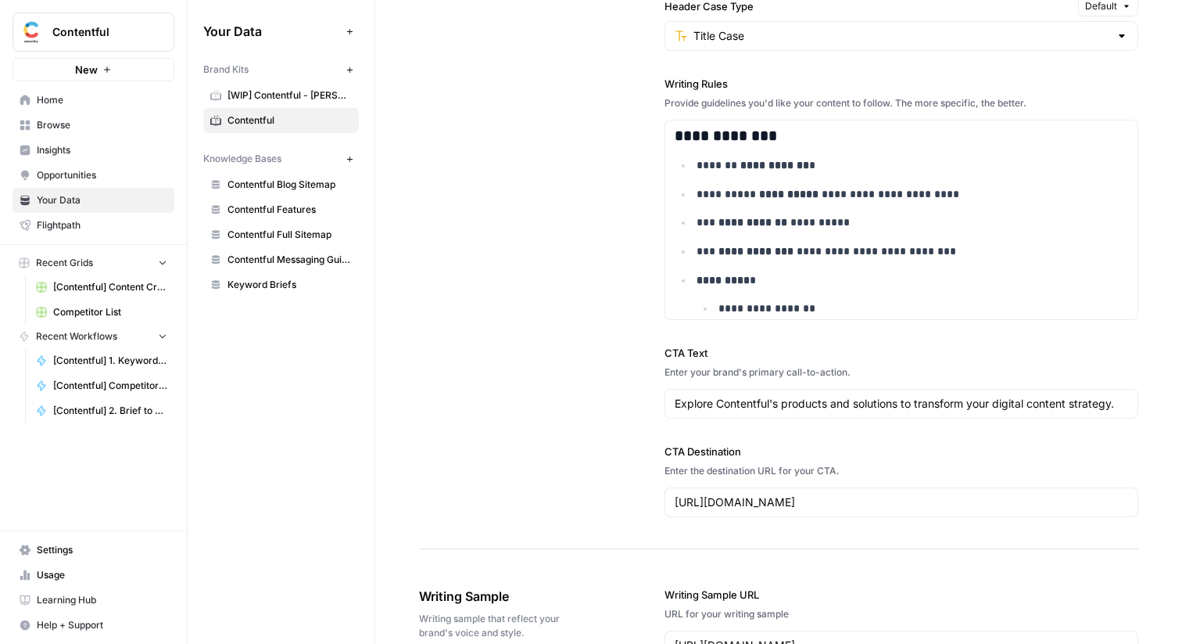
scroll to position [1413, 0]
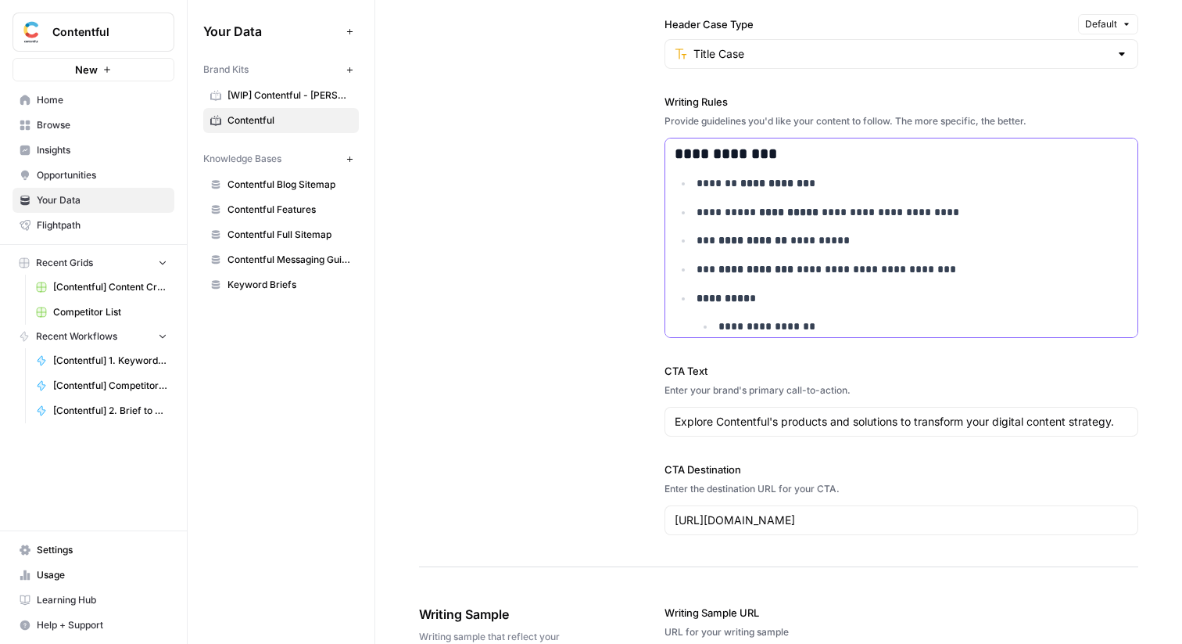
click at [751, 231] on ul "**********" at bounding box center [902, 398] width 454 height 448
copy div "**********"
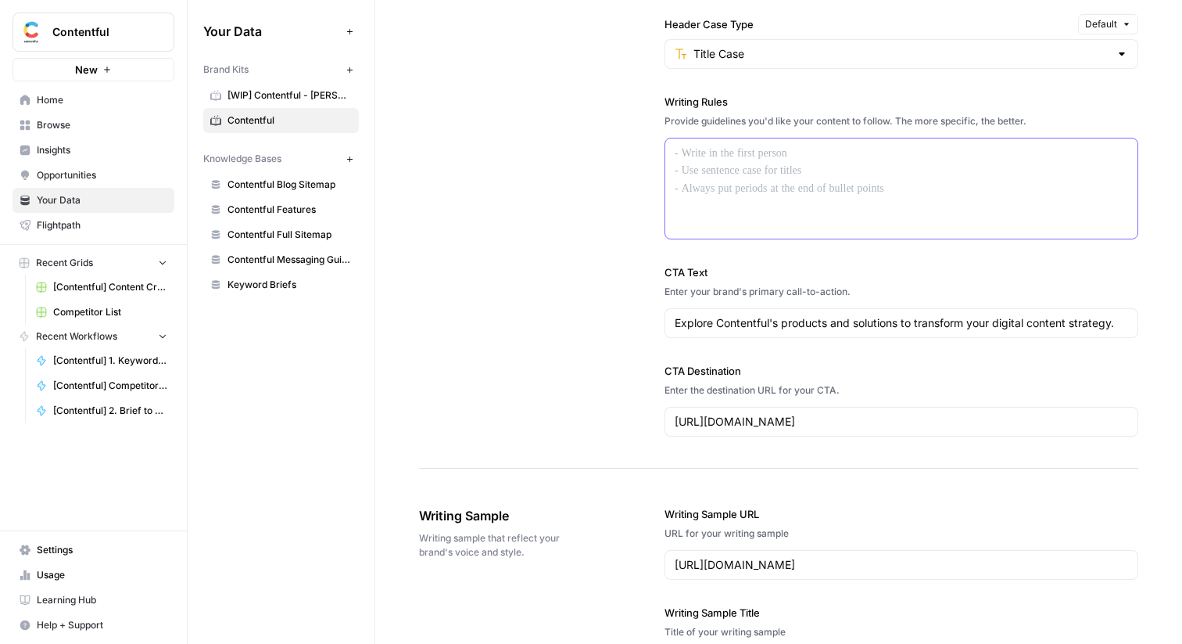
click at [768, 159] on p at bounding box center [902, 154] width 454 height 18
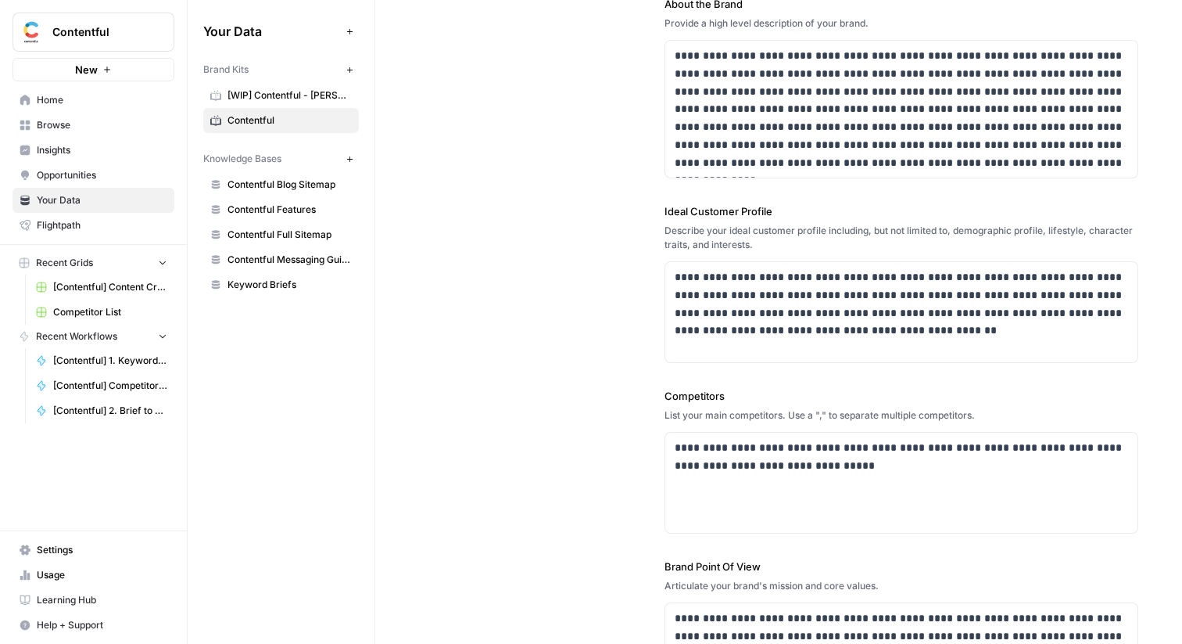
scroll to position [191, 0]
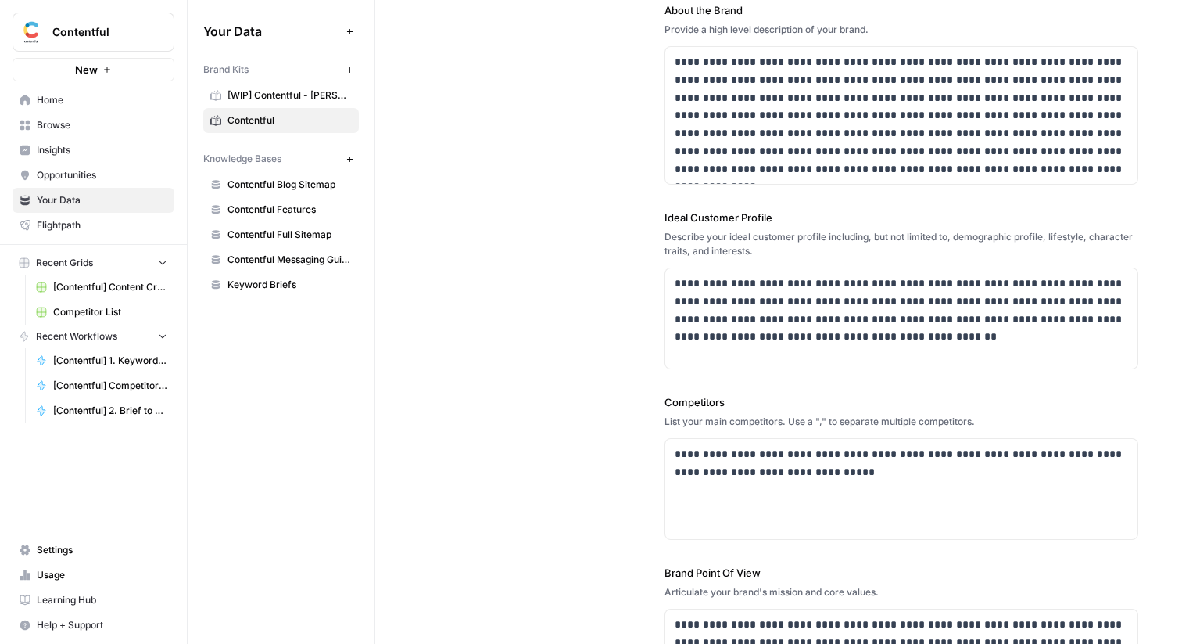
click at [79, 120] on span "Browse" at bounding box center [102, 125] width 131 height 14
click at [838, 487] on div "**********" at bounding box center [901, 489] width 472 height 100
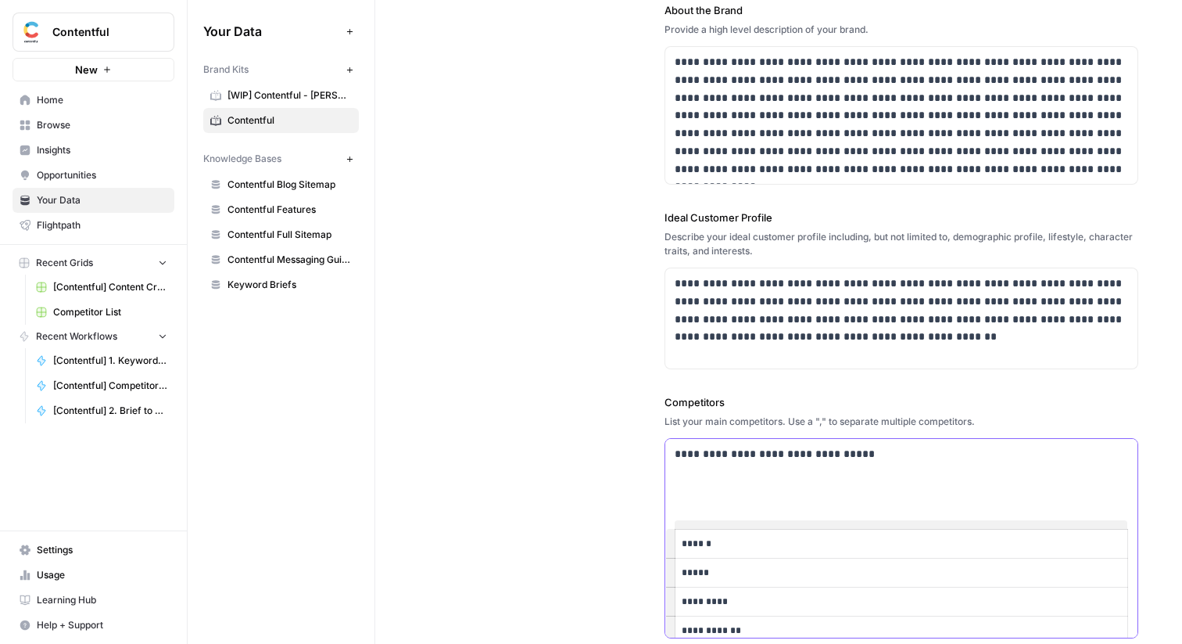
scroll to position [0, 0]
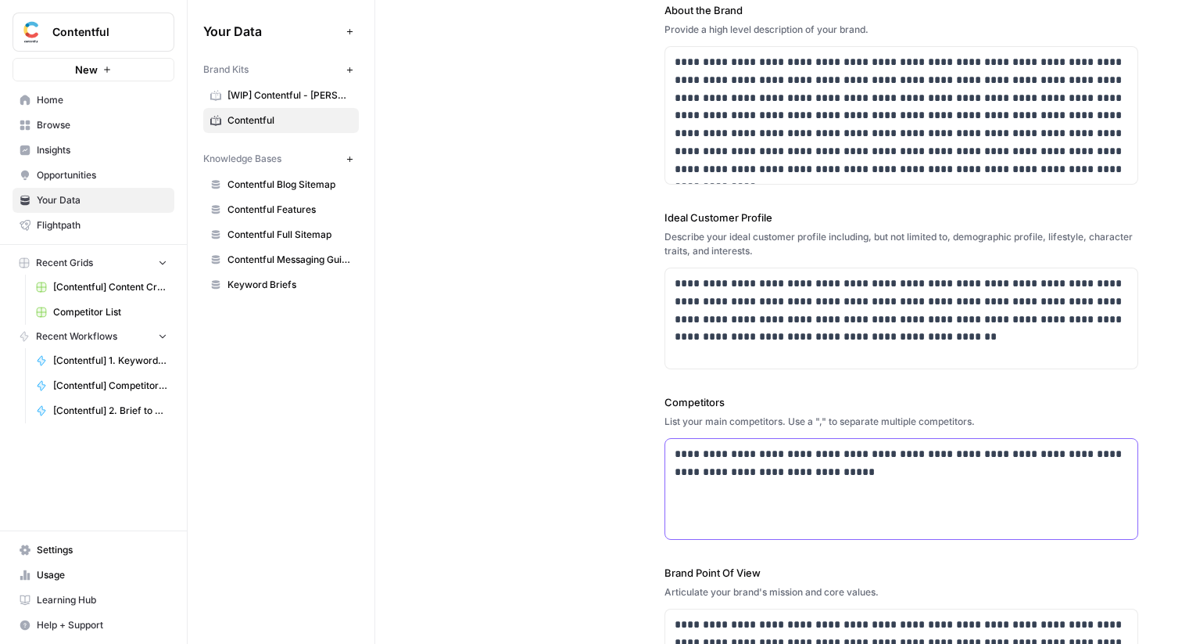
click at [808, 498] on div "**********" at bounding box center [901, 489] width 472 height 100
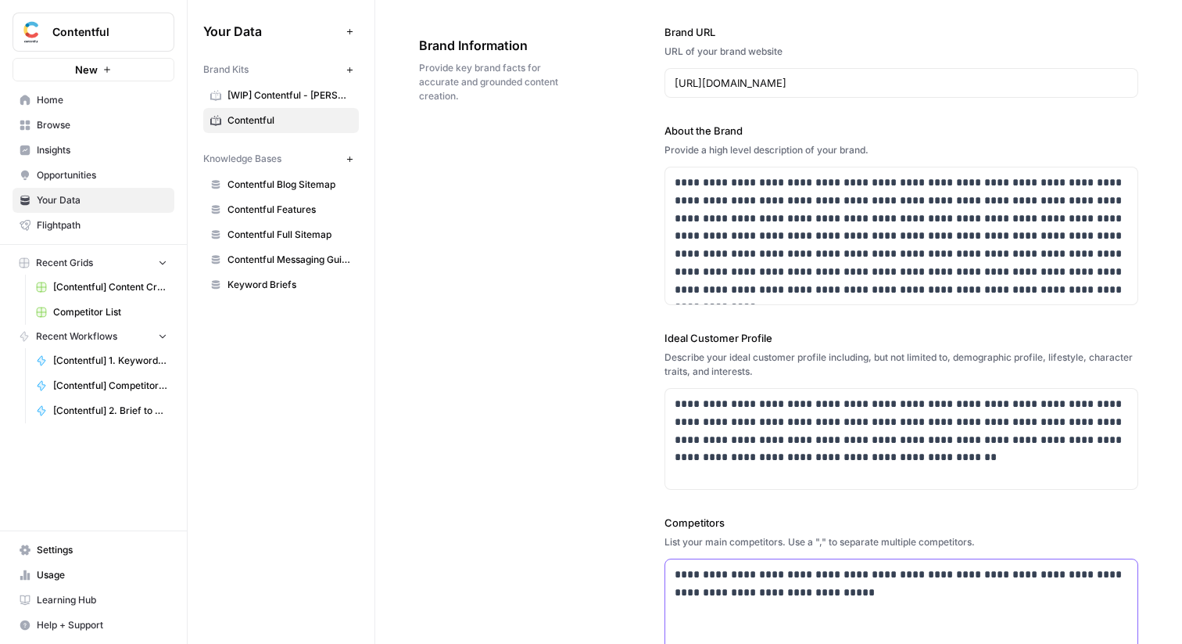
scroll to position [56, 0]
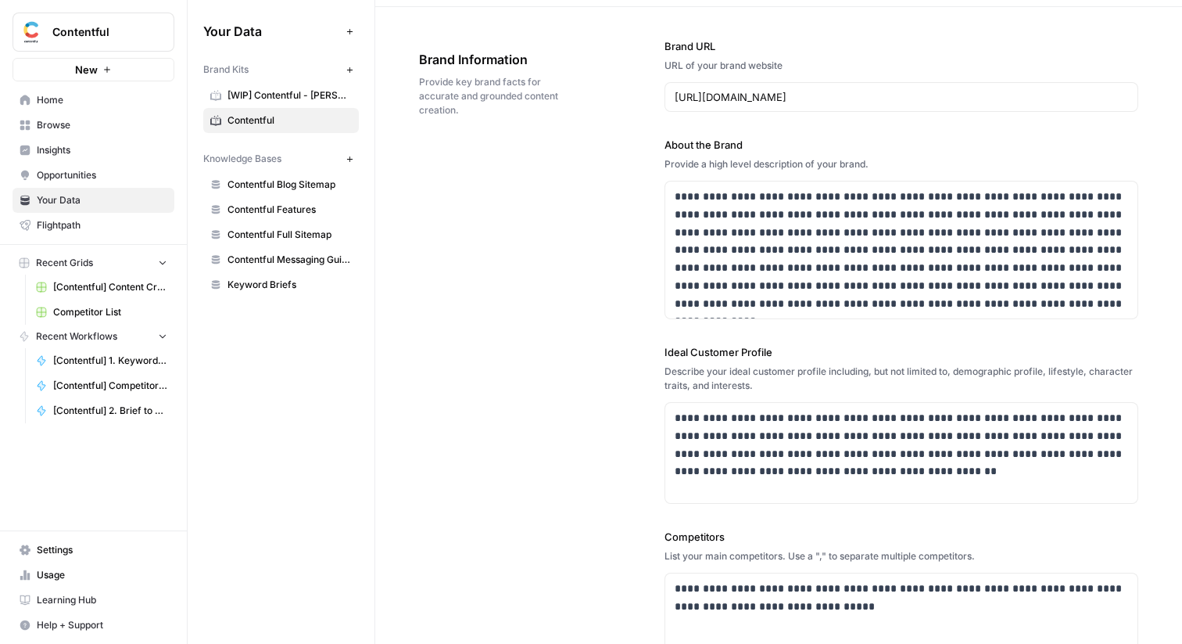
click at [109, 123] on span "Browse" at bounding box center [102, 125] width 131 height 14
click at [138, 29] on span "Contentful" at bounding box center [99, 32] width 95 height 16
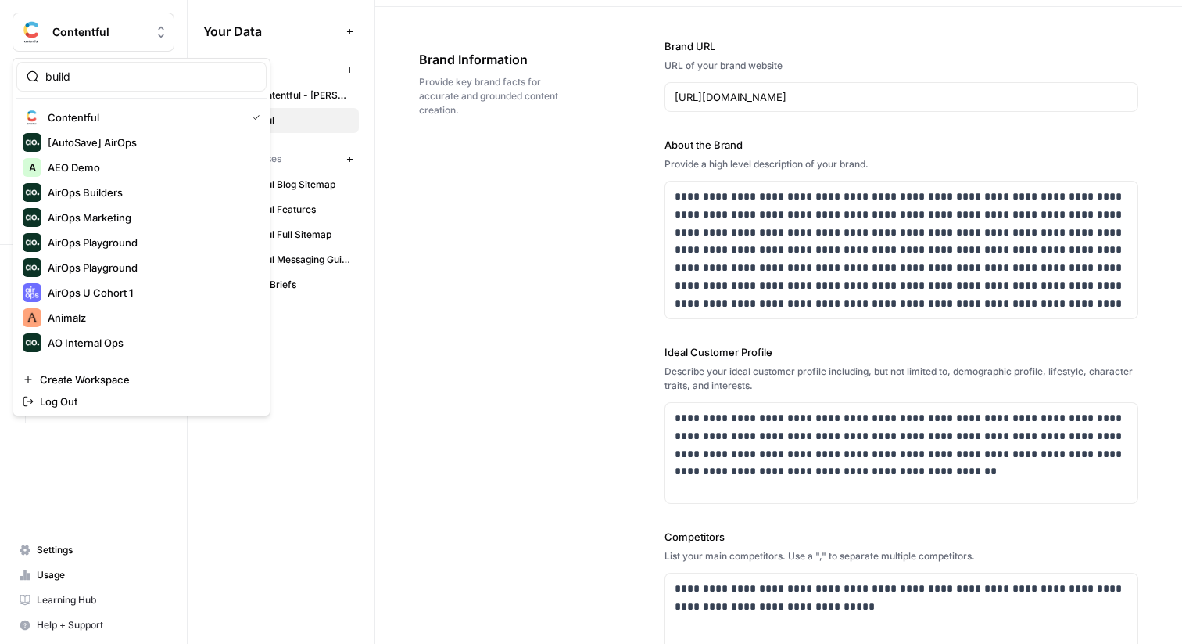
type input "build"
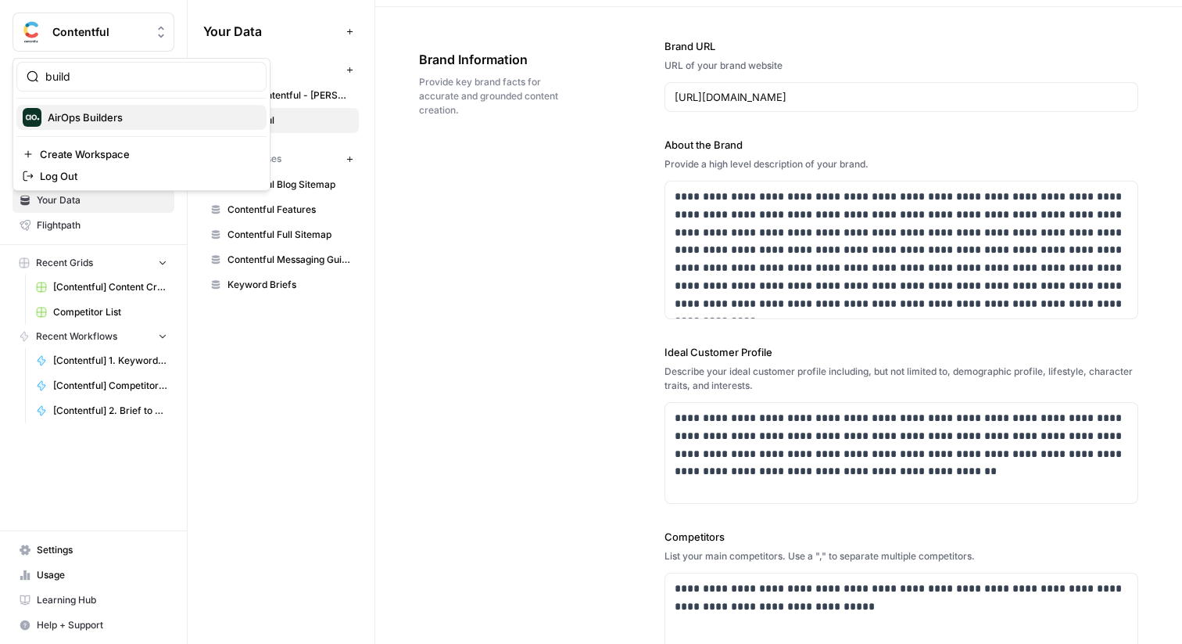
click at [113, 120] on span "AirOps Builders" at bounding box center [151, 117] width 206 height 16
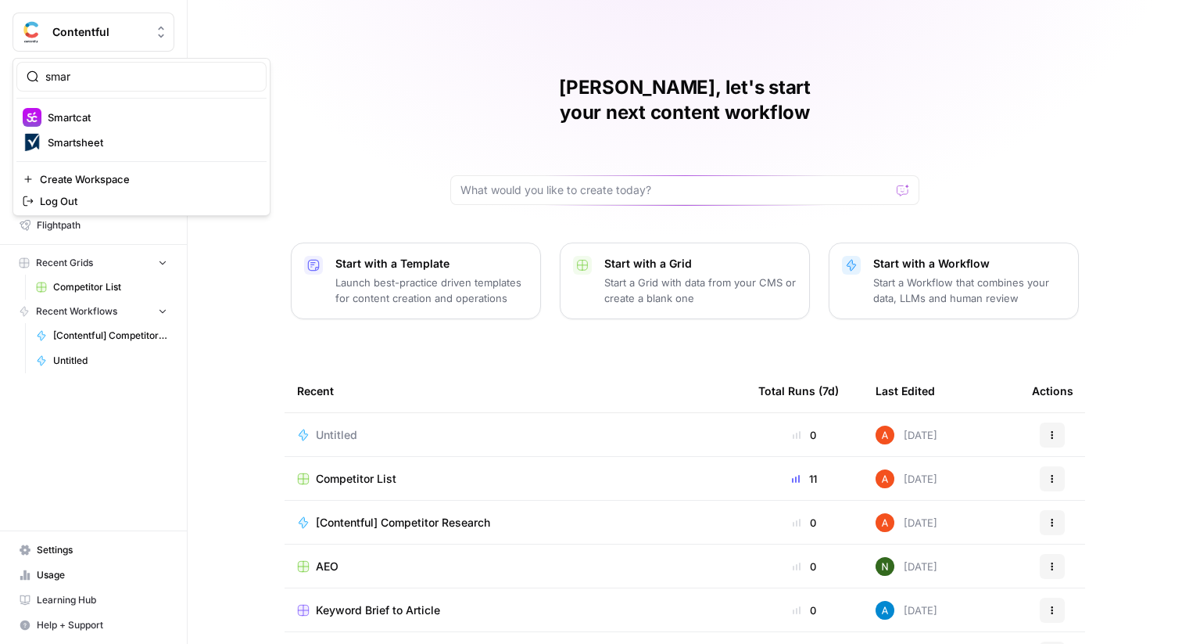
type input "smar"
click at [107, 106] on button "Smartcat" at bounding box center [141, 117] width 250 height 25
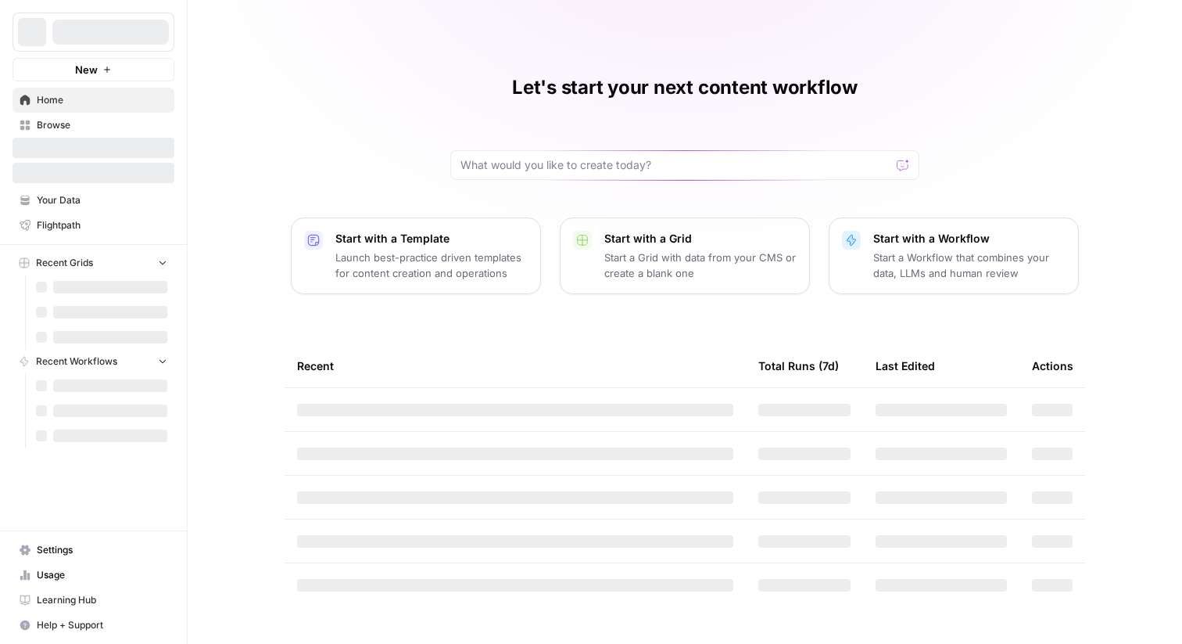
click at [100, 43] on div at bounding box center [110, 32] width 117 height 25
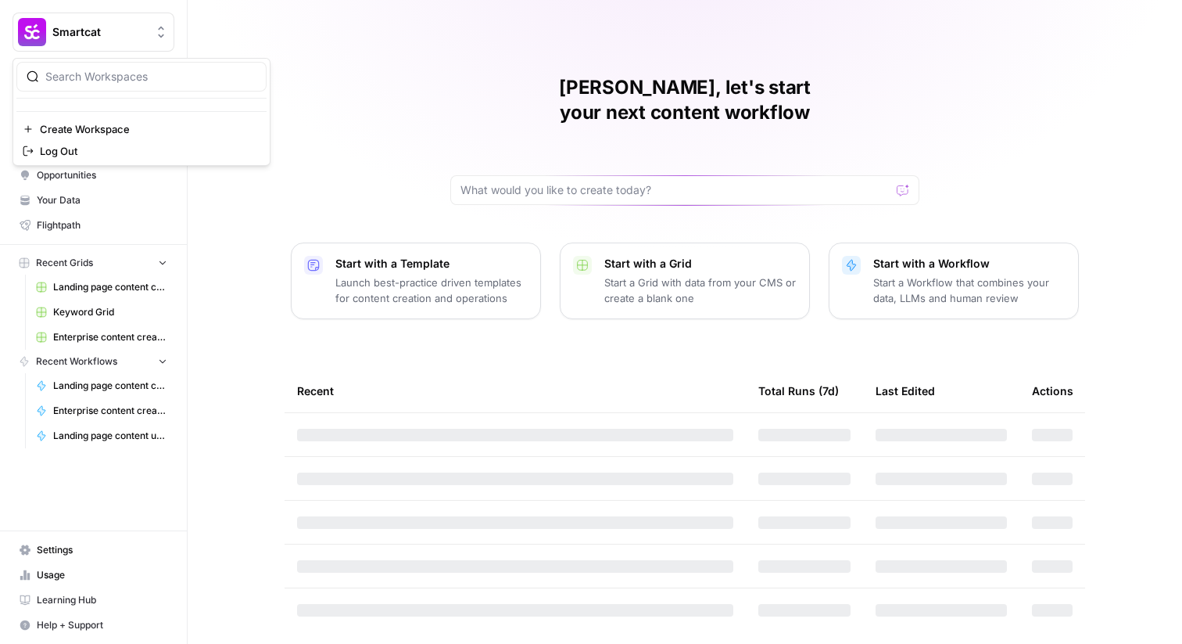
click at [100, 43] on button "Smartcat" at bounding box center [94, 32] width 162 height 39
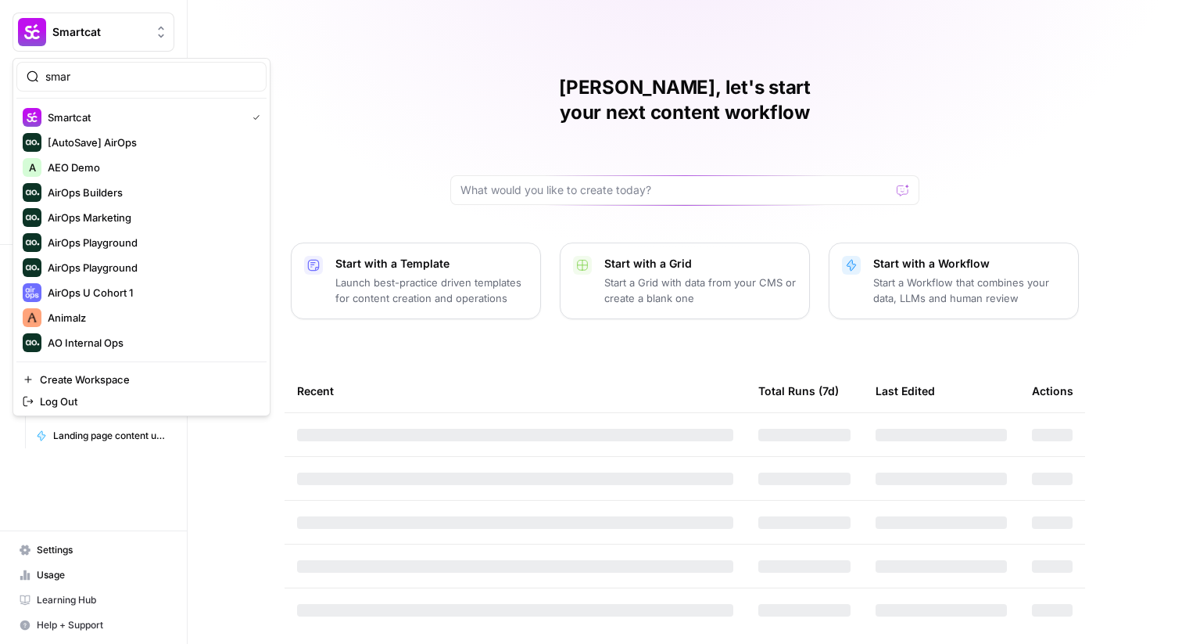
type input "smar"
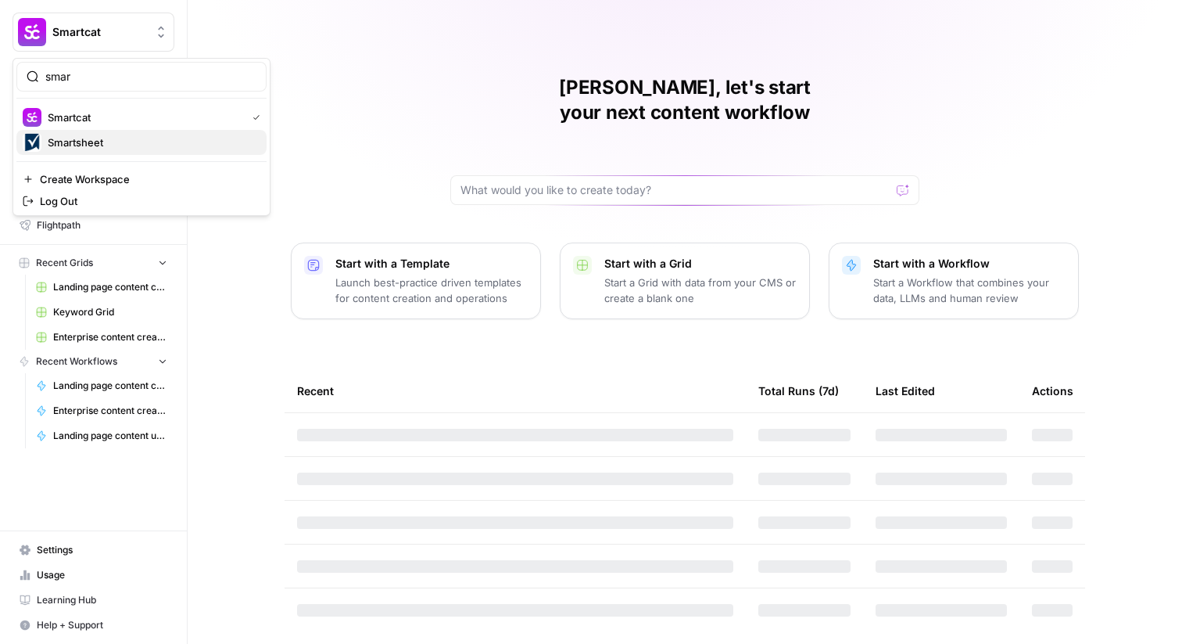
click at [73, 138] on span "Smartsheet" at bounding box center [151, 143] width 206 height 16
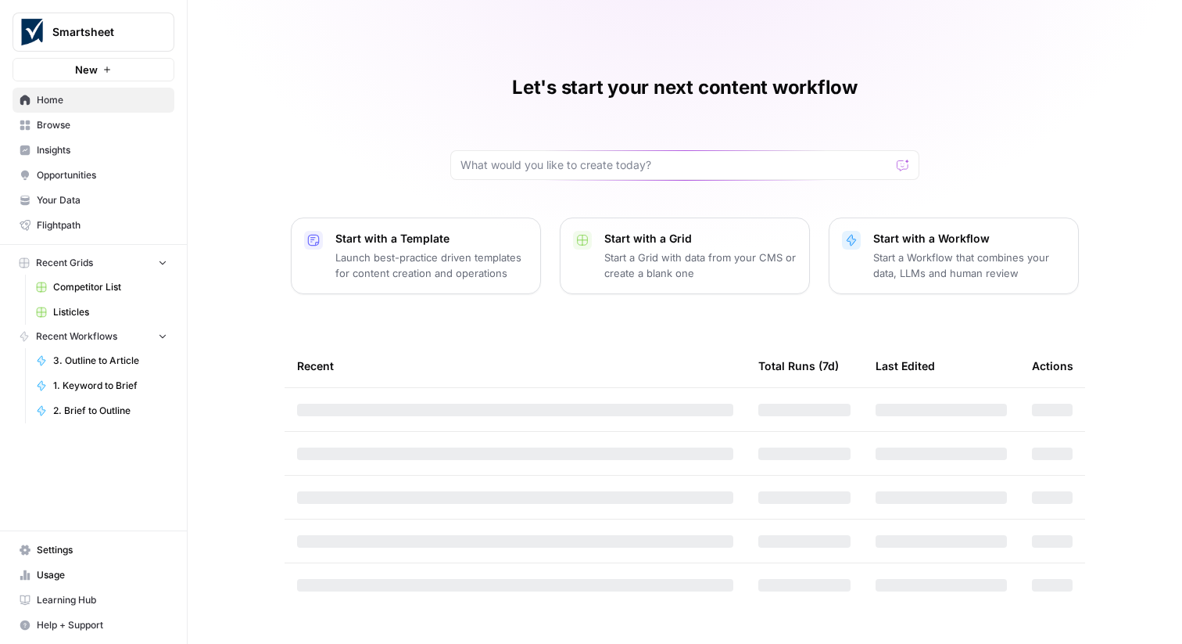
click at [112, 127] on span "Browse" at bounding box center [102, 125] width 131 height 14
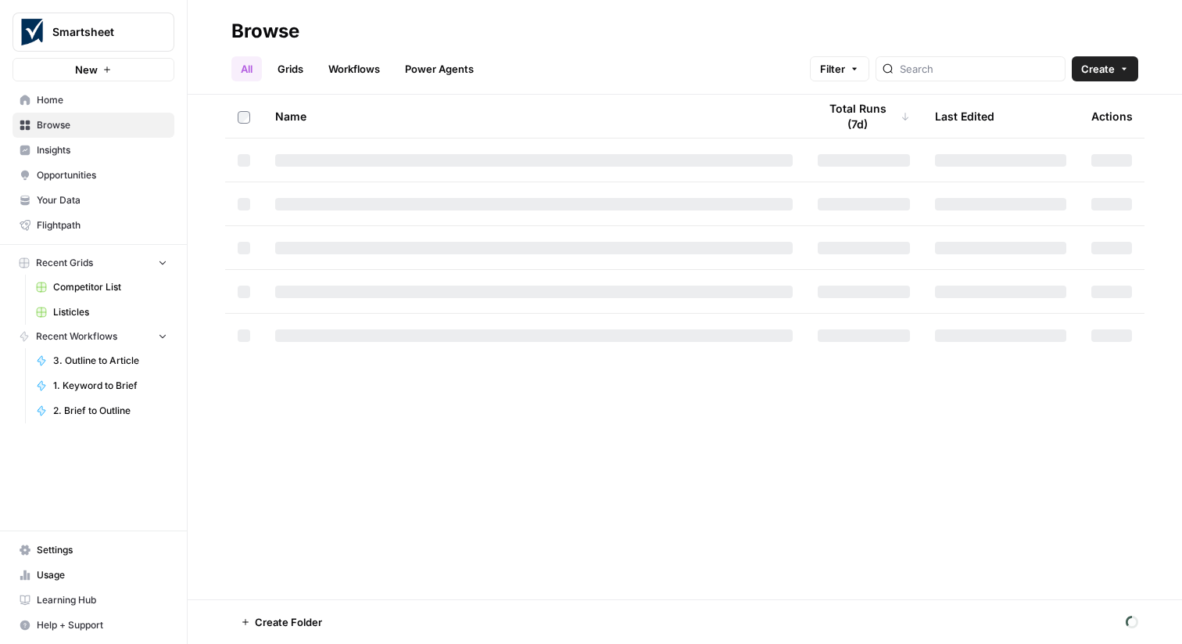
click at [369, 61] on link "Workflows" at bounding box center [354, 68] width 70 height 25
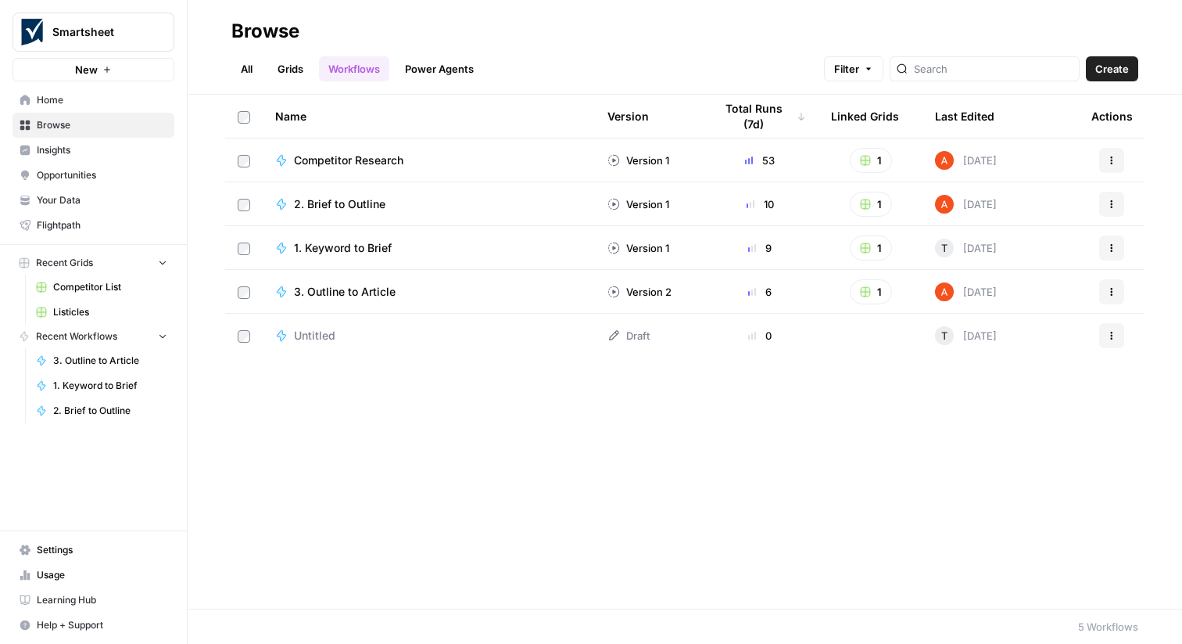
click at [348, 245] on span "1. Keyword to Brief" at bounding box center [343, 248] width 98 height 16
click at [346, 204] on span "2. Brief to Outline" at bounding box center [339, 204] width 91 height 16
click at [368, 287] on span "3. Outline to Article" at bounding box center [345, 292] width 102 height 16
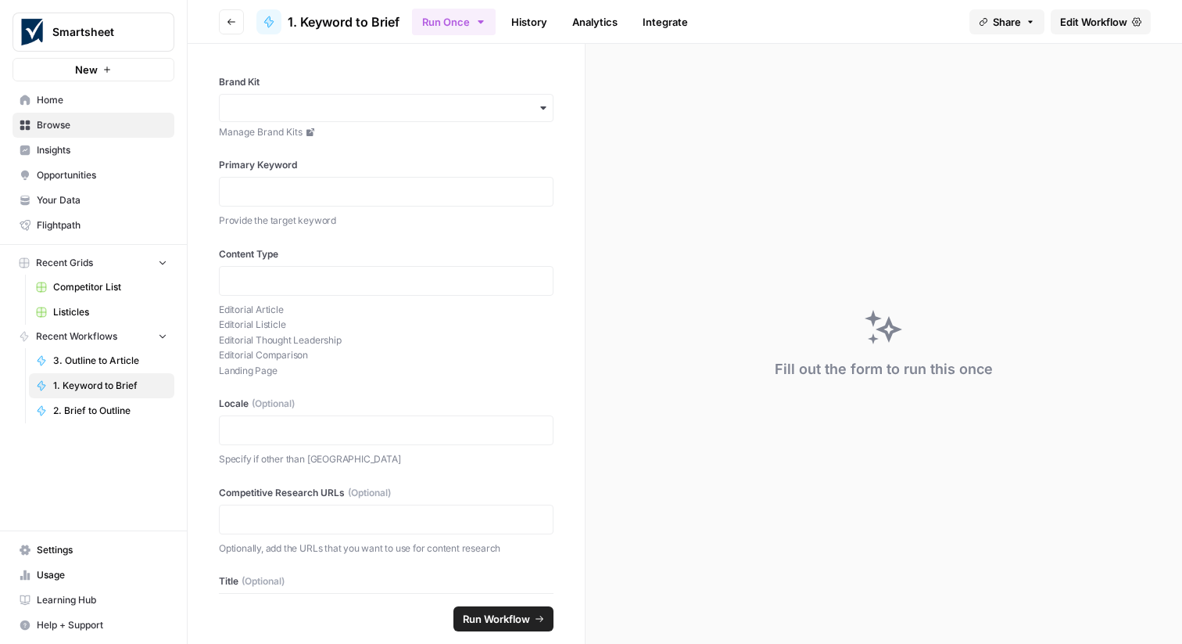
click at [1096, 20] on span "Edit Workflow" at bounding box center [1093, 22] width 67 height 16
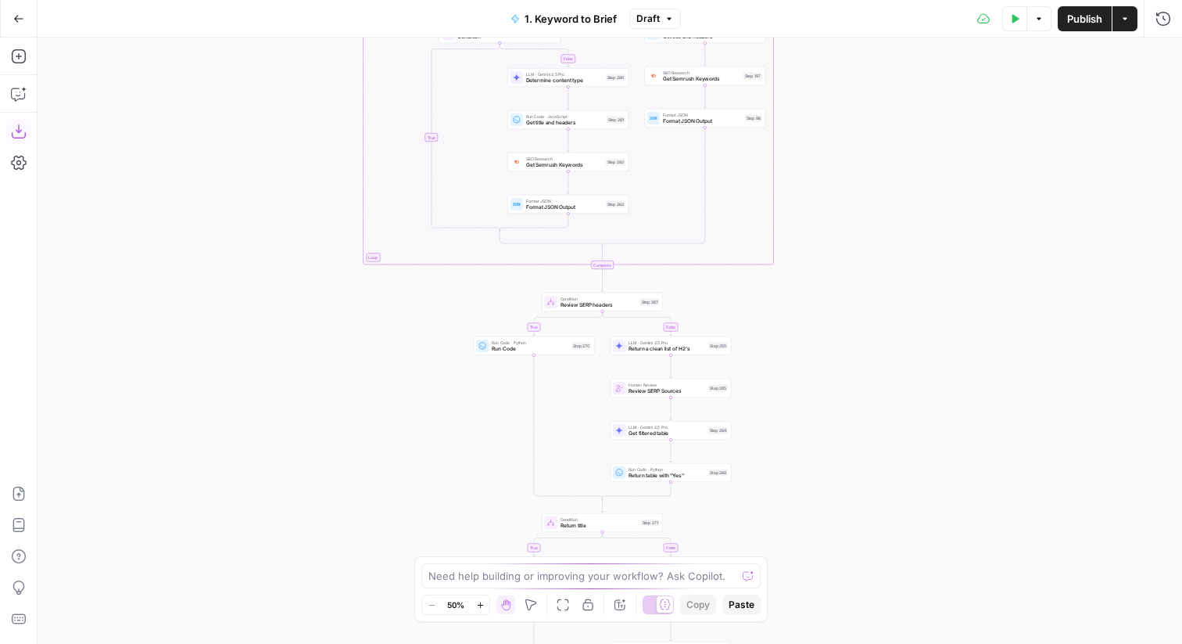
click at [20, 132] on icon "button" at bounding box center [19, 132] width 16 height 16
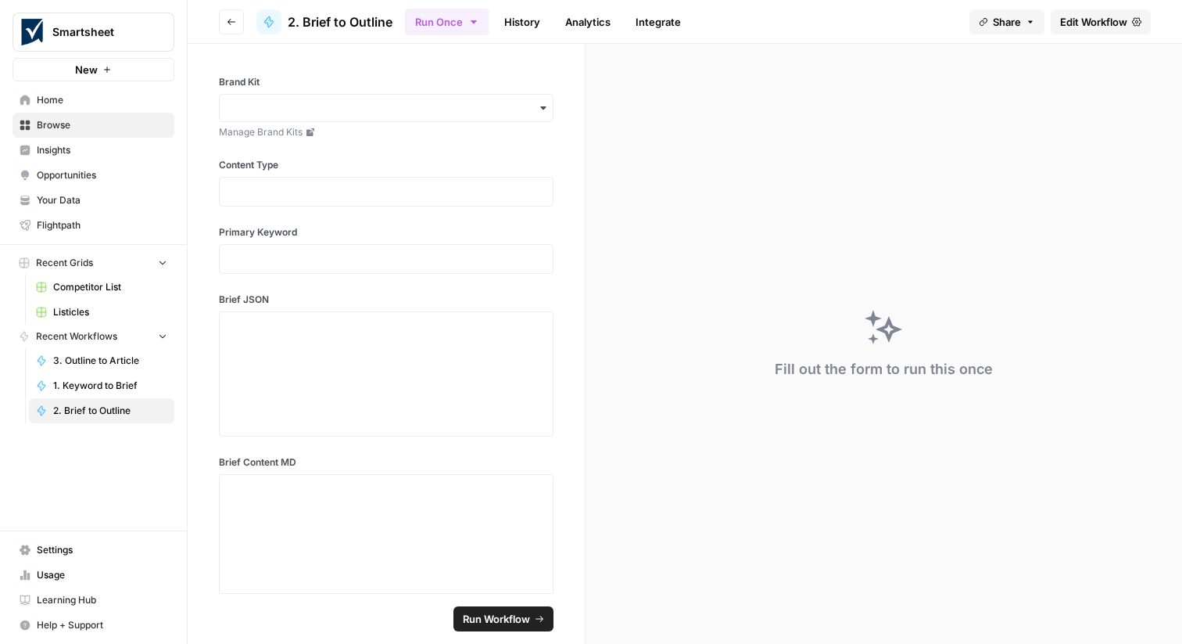
click at [1096, 20] on span "Edit Workflow" at bounding box center [1093, 22] width 67 height 16
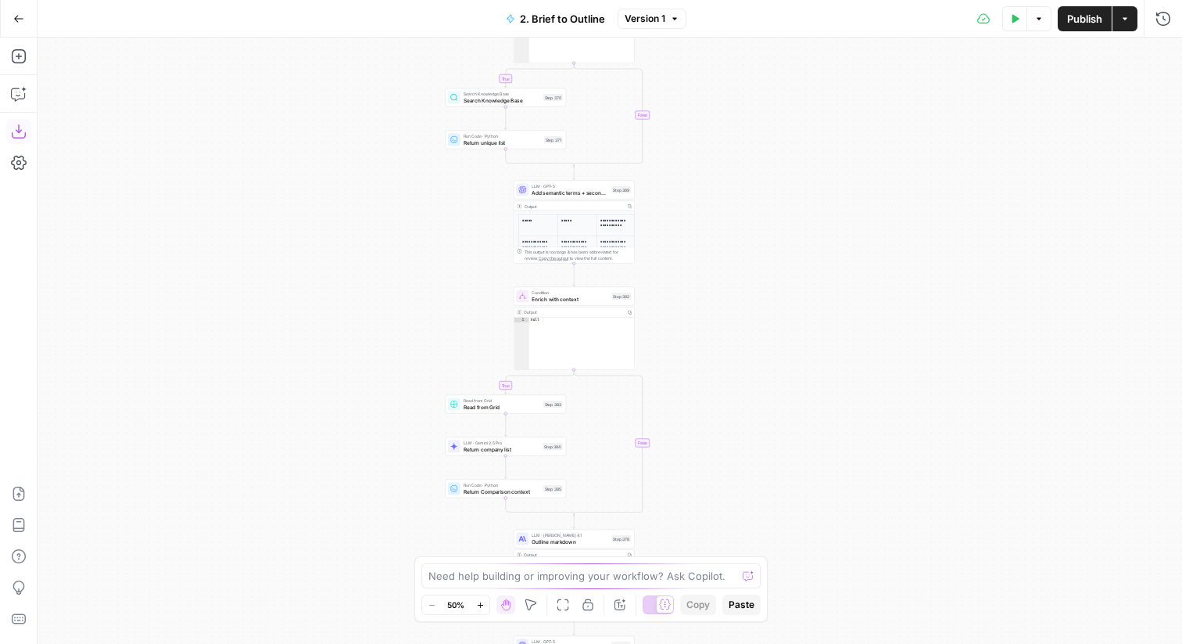
click at [20, 132] on icon "button" at bounding box center [19, 132] width 16 height 16
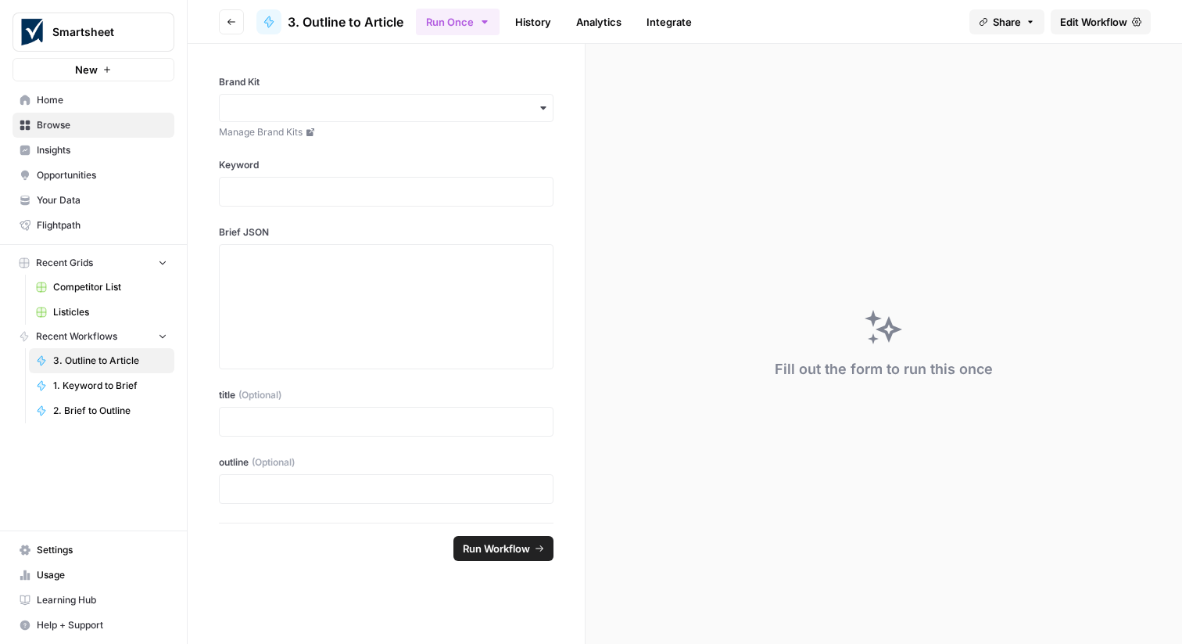
click at [1096, 20] on span "Edit Workflow" at bounding box center [1093, 22] width 67 height 16
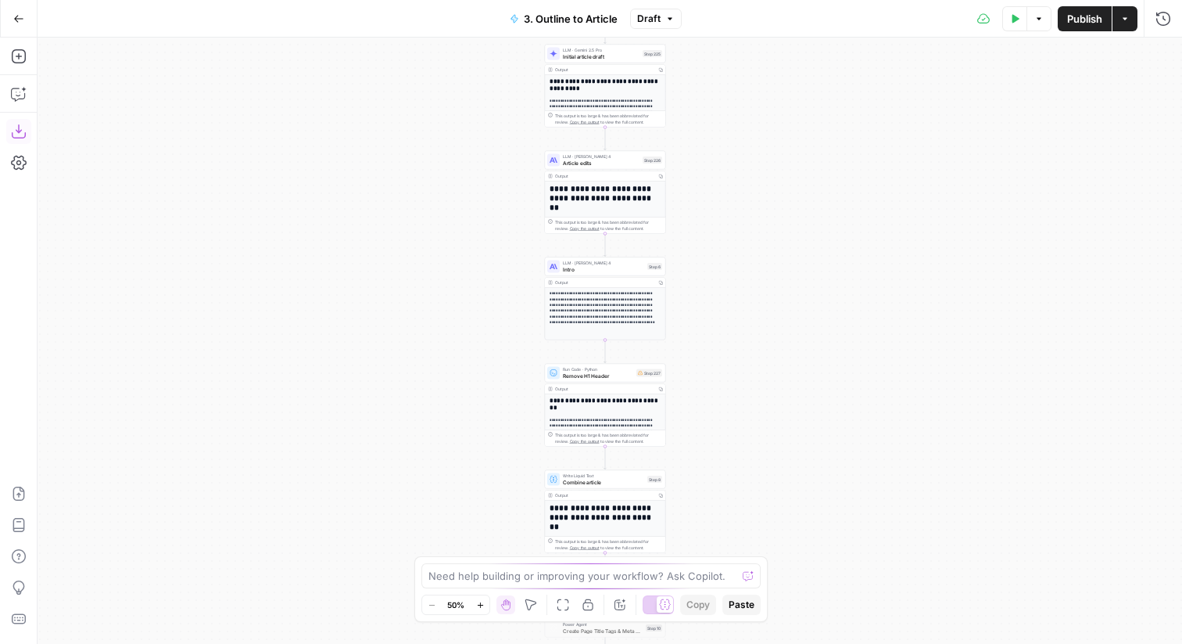
click at [20, 132] on icon "button" at bounding box center [19, 132] width 16 height 16
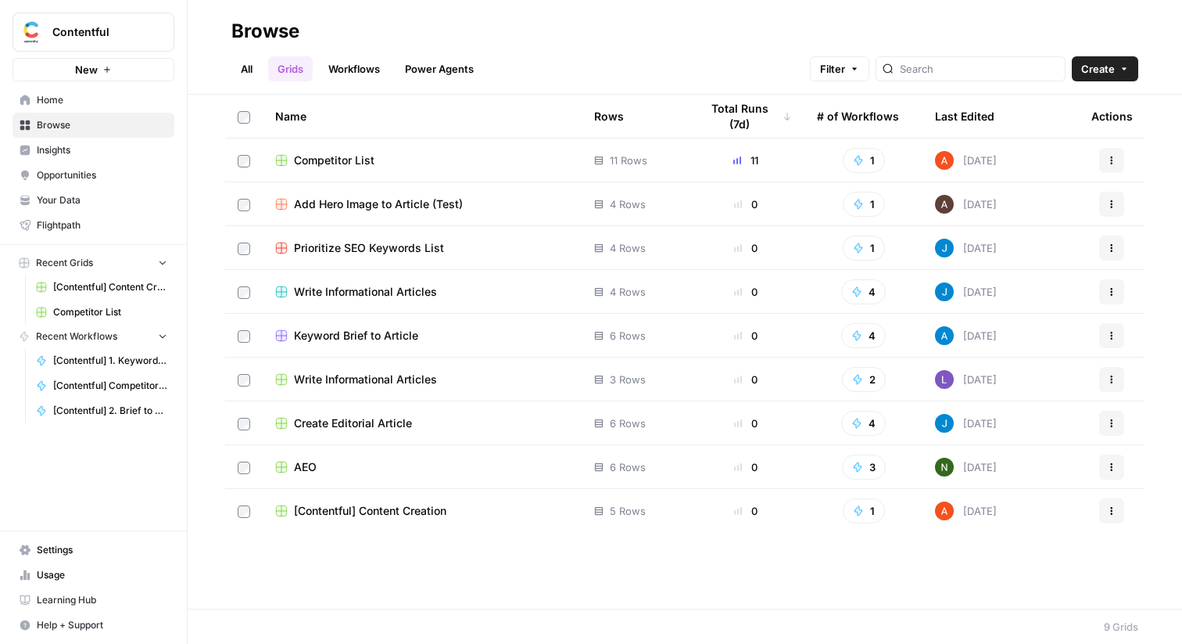
click at [329, 152] on span "Competitor List" at bounding box center [334, 160] width 81 height 16
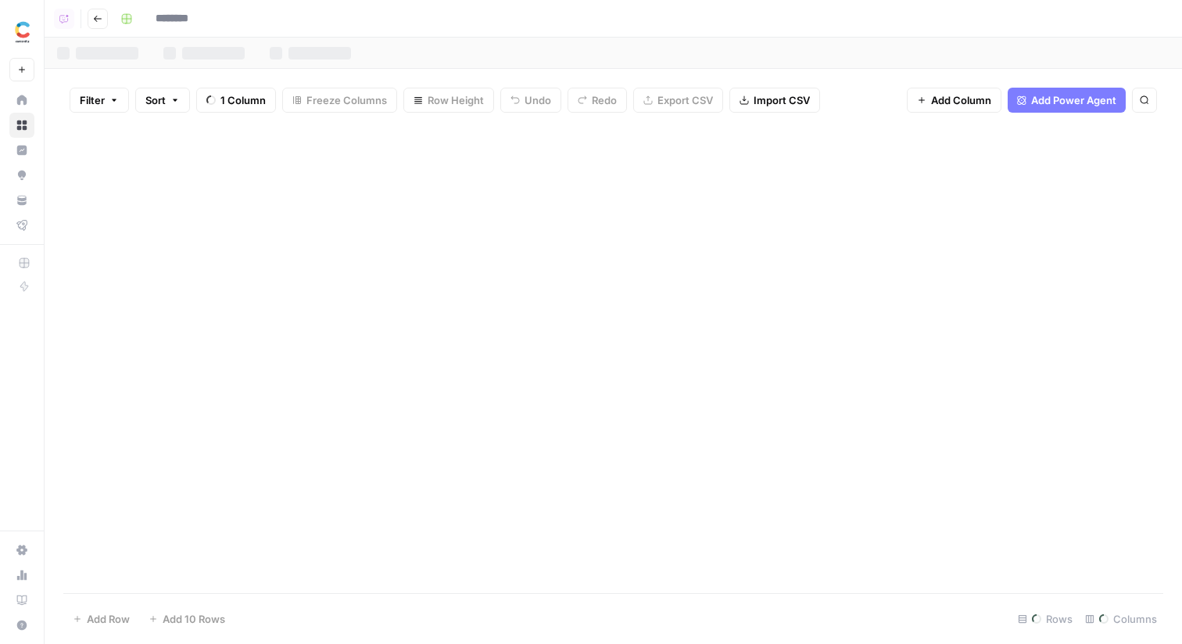
type input "**********"
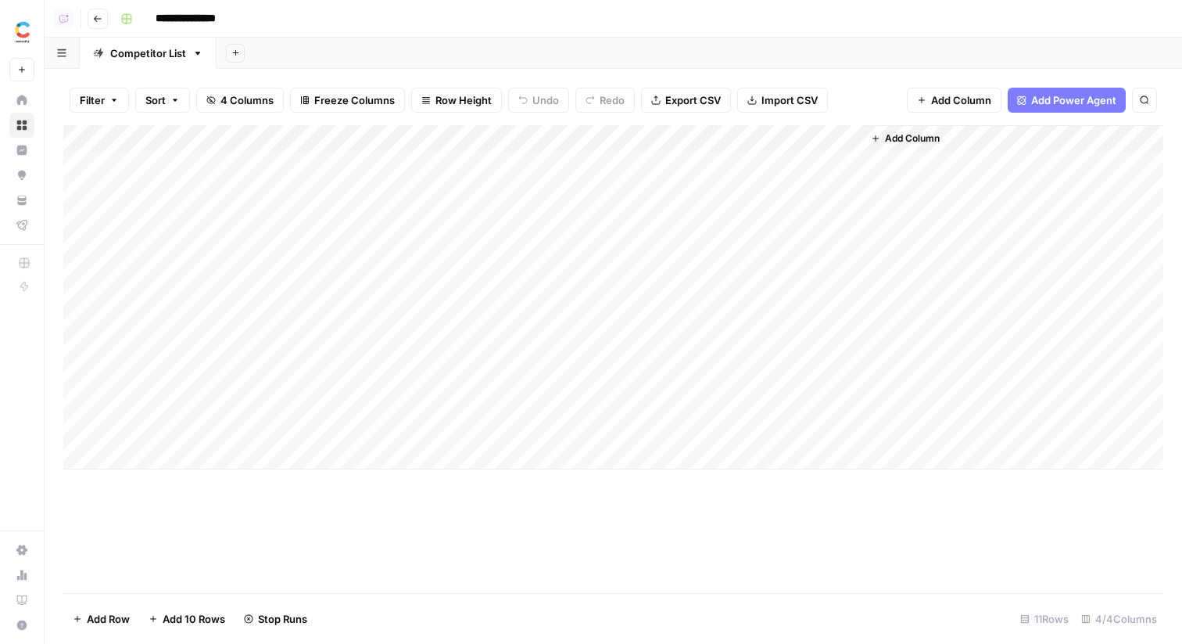
drag, startPoint x: 211, startPoint y: 169, endPoint x: 246, endPoint y: 428, distance: 261.2
click at [246, 428] on div "Add Column" at bounding box center [613, 297] width 1100 height 344
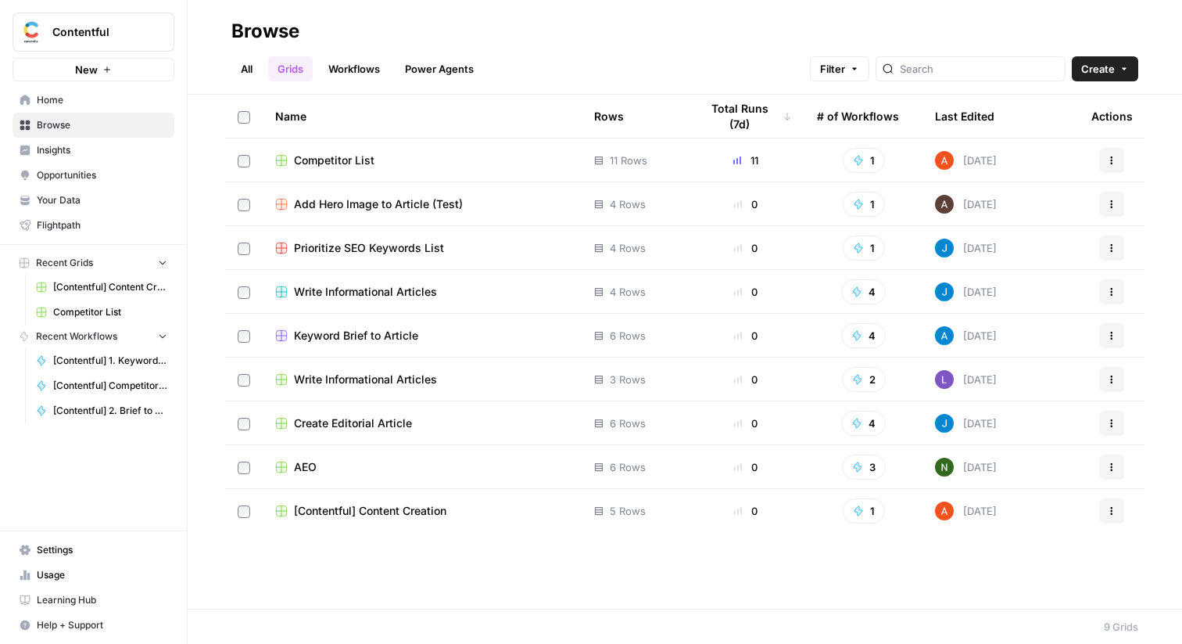
click at [363, 514] on span "[Contentful] Content Creation" at bounding box center [370, 511] width 152 height 16
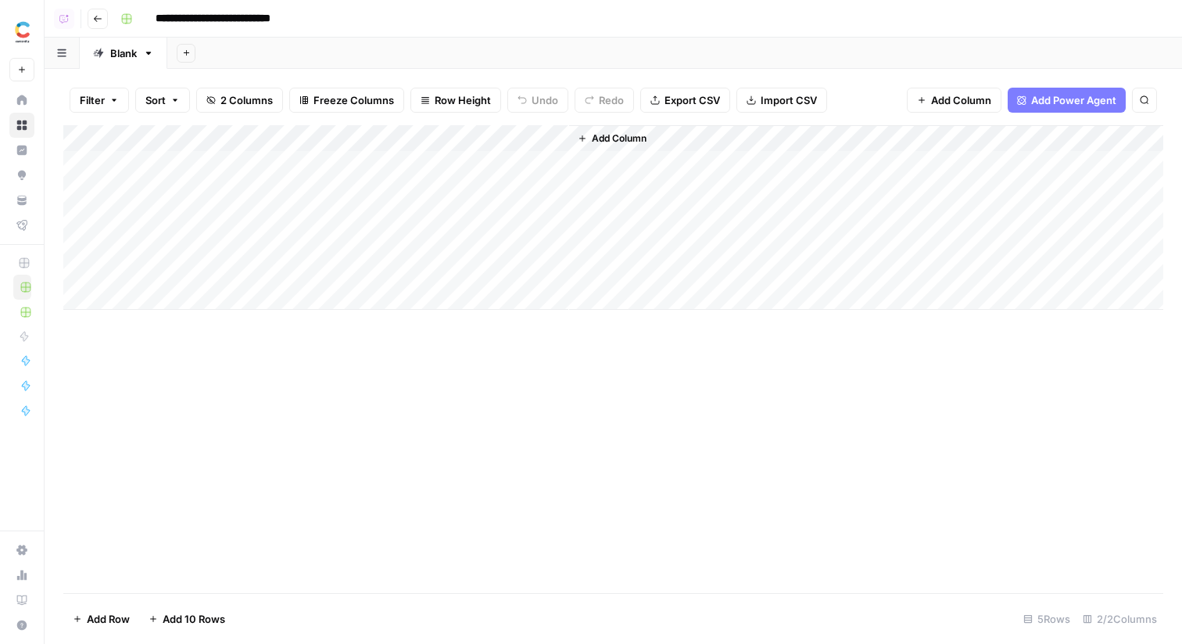
click at [303, 166] on div "Add Column" at bounding box center [613, 217] width 1100 height 185
click at [457, 163] on div "Add Column" at bounding box center [613, 217] width 1100 height 185
click at [224, 30] on input "**********" at bounding box center [234, 18] width 171 height 25
click at [97, 20] on icon "button" at bounding box center [97, 18] width 9 height 9
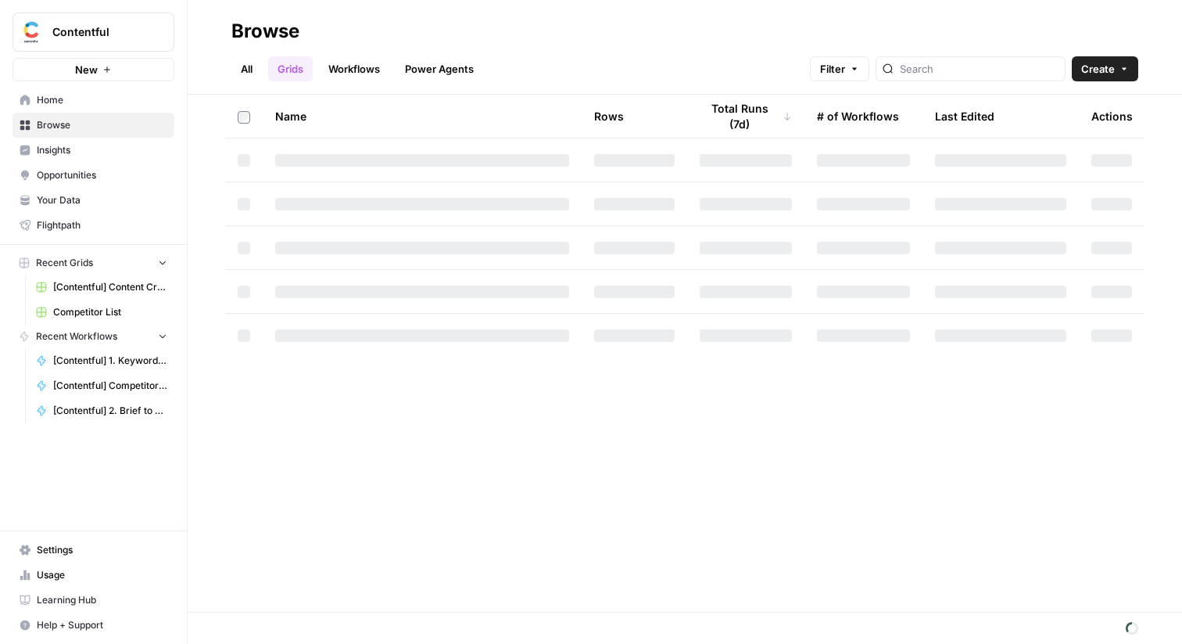
click at [350, 82] on header "Browse All Grids Workflows Power Agents Filter Create" at bounding box center [685, 47] width 995 height 95
click at [1103, 77] on button "Create" at bounding box center [1105, 68] width 66 height 25
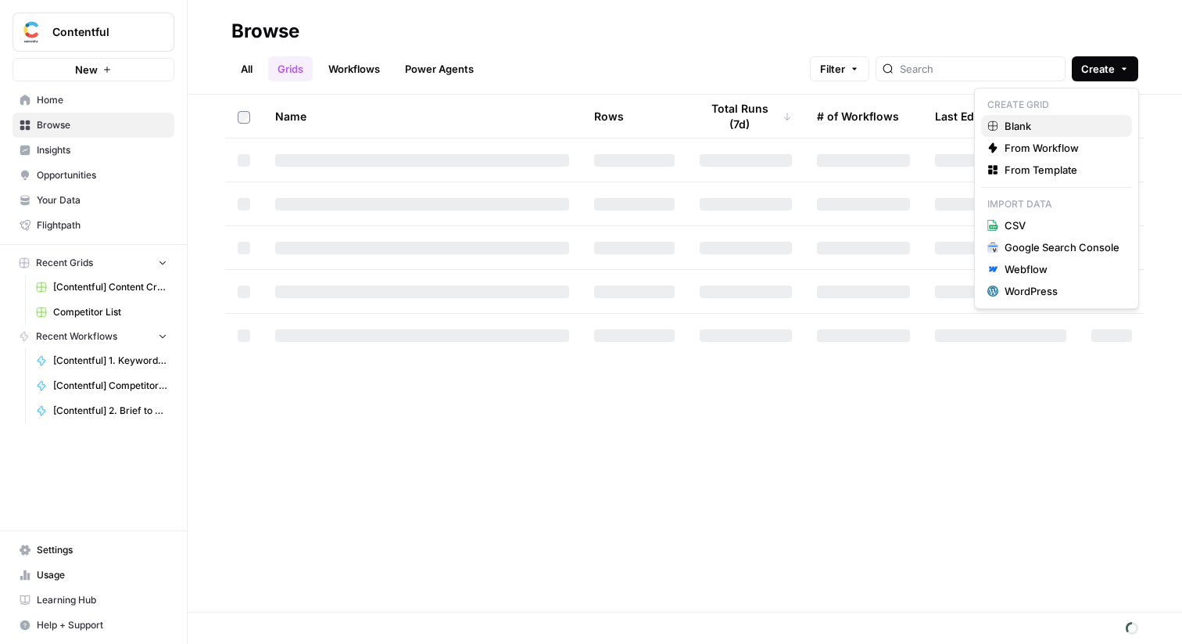
click at [1056, 128] on span "Blank" at bounding box center [1062, 126] width 115 height 16
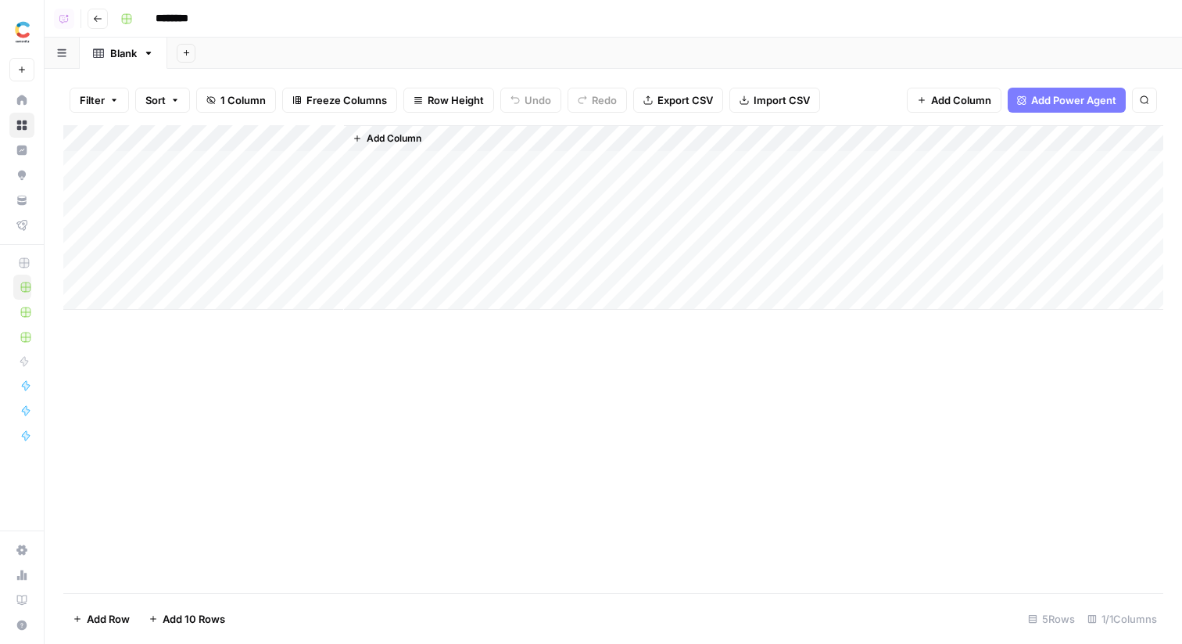
click at [186, 17] on input "********" at bounding box center [193, 18] width 88 height 25
paste input "**********"
click at [276, 18] on input "**********" at bounding box center [234, 18] width 171 height 25
type input "**********"
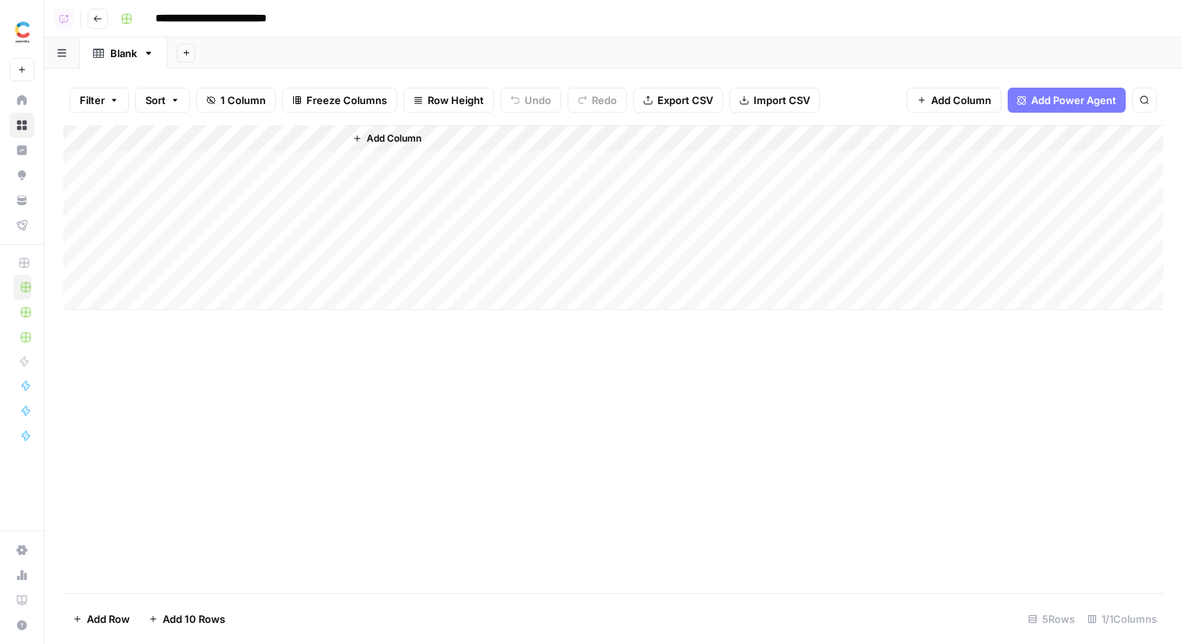
click at [254, 145] on div "Add Column" at bounding box center [613, 217] width 1100 height 185
click at [201, 179] on input "Title" at bounding box center [211, 176] width 159 height 16
type input "URL"
click at [184, 172] on div "Add Column" at bounding box center [613, 217] width 1100 height 185
click at [265, 144] on div "Add Column" at bounding box center [613, 217] width 1100 height 185
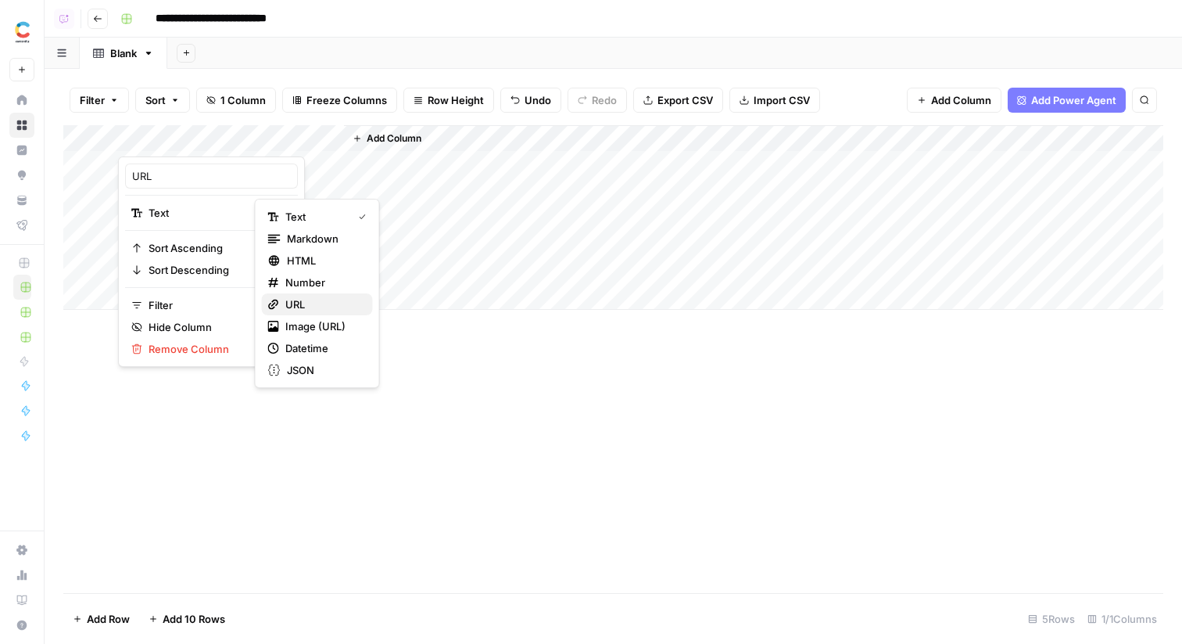
click at [293, 303] on span "URL" at bounding box center [322, 304] width 75 height 16
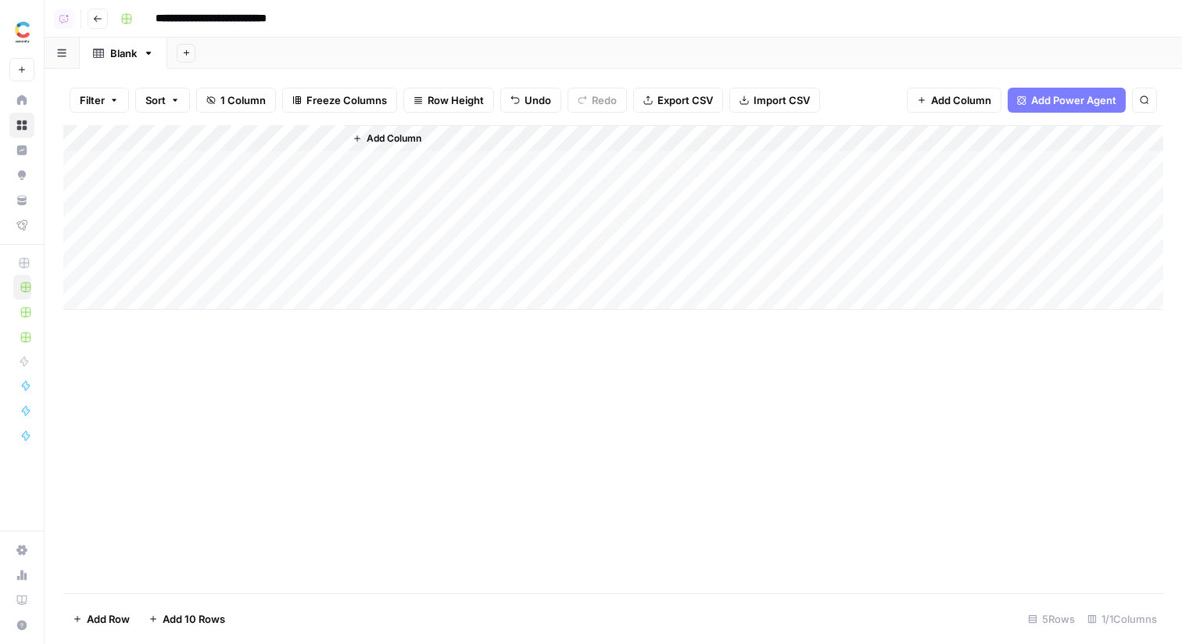
click at [390, 138] on span "Add Column" at bounding box center [394, 138] width 55 height 14
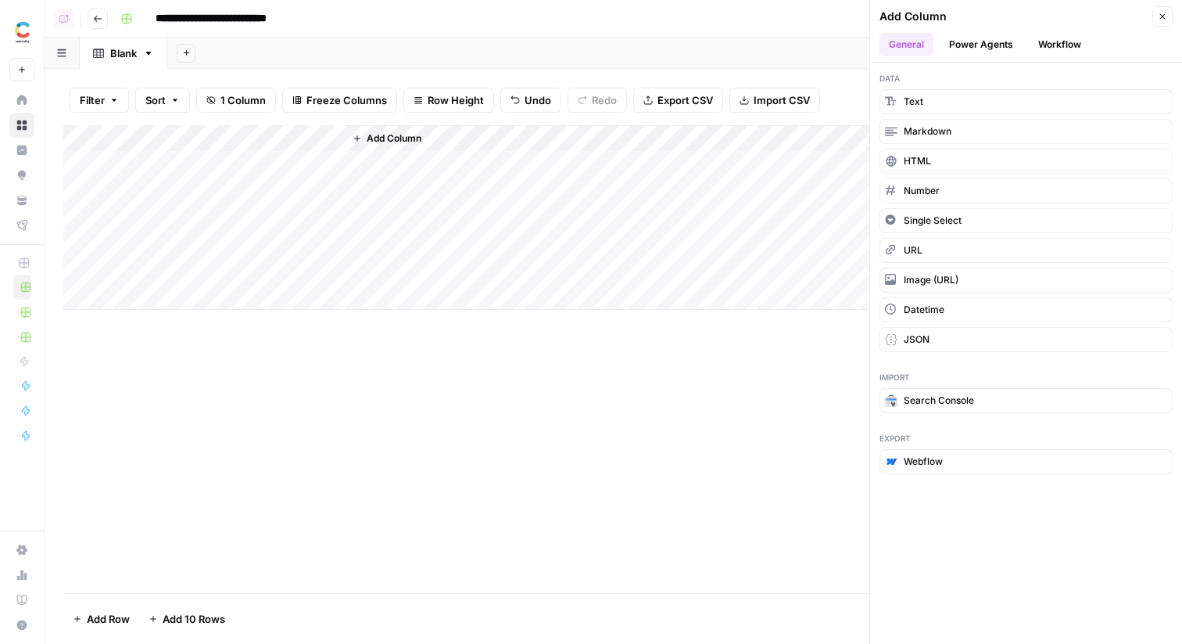
click at [403, 138] on span "Add Column" at bounding box center [394, 138] width 55 height 14
click at [397, 142] on span "Add Column" at bounding box center [394, 138] width 55 height 14
click at [941, 213] on button "Single Select" at bounding box center [1026, 220] width 293 height 25
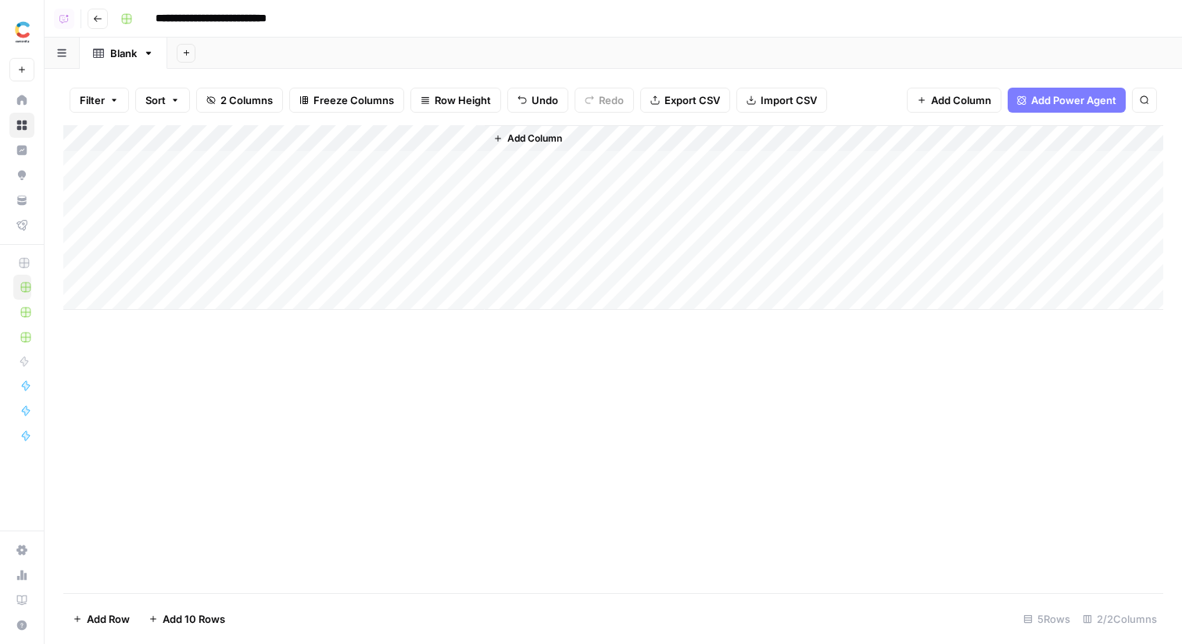
click at [418, 139] on div "Add Column" at bounding box center [613, 217] width 1100 height 185
click at [404, 178] on input "New Column" at bounding box center [452, 176] width 190 height 16
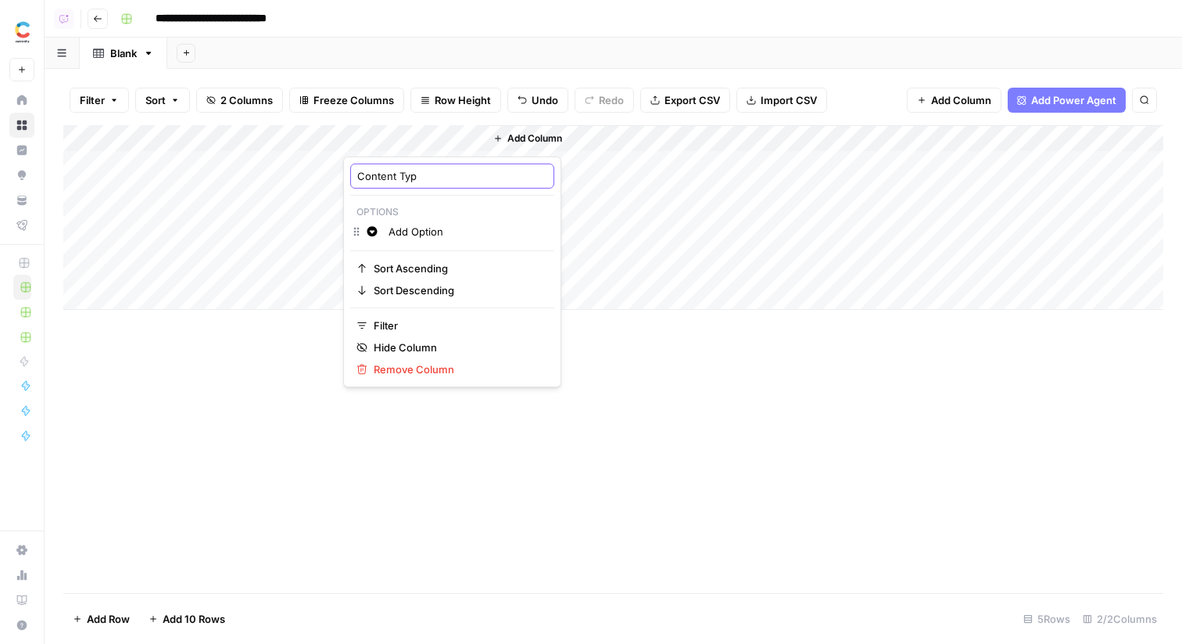
type input "Content Type"
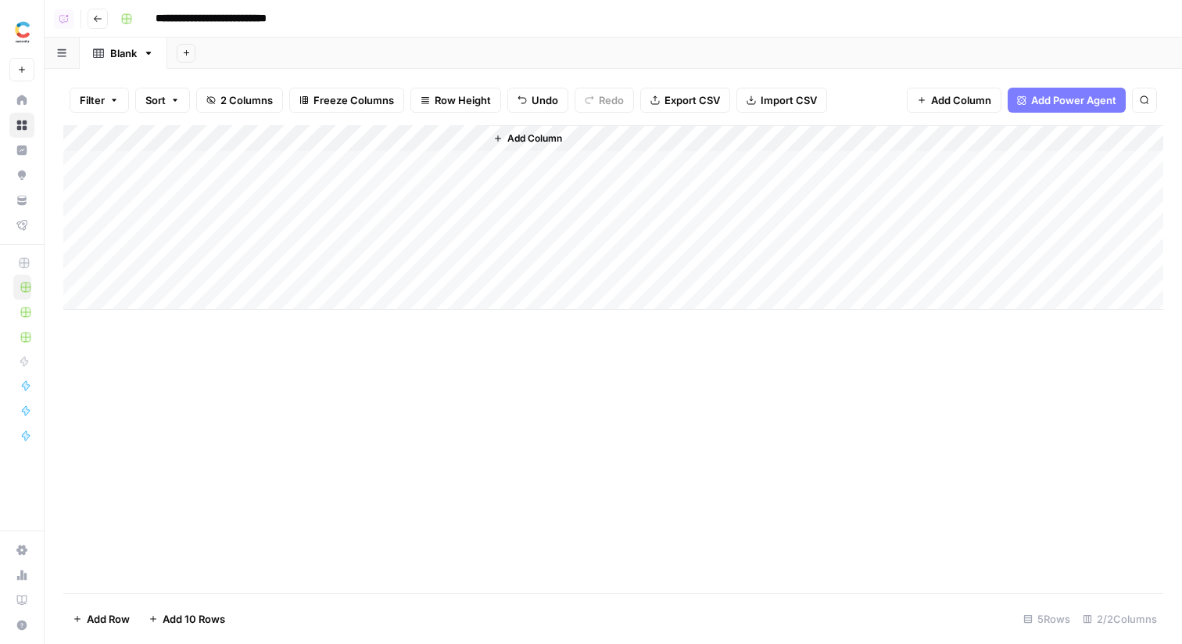
click at [412, 141] on div "Add Column" at bounding box center [613, 217] width 1100 height 185
click at [423, 229] on input "Add Option" at bounding box center [468, 232] width 159 height 16
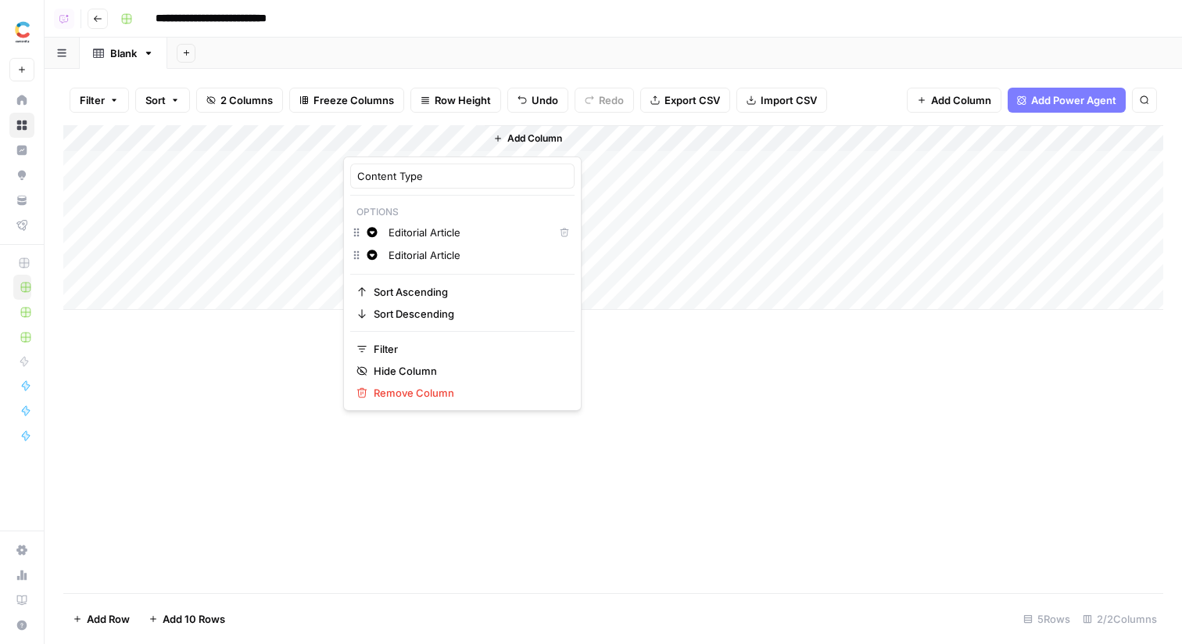
click at [432, 253] on input "Editorial Article" at bounding box center [478, 255] width 179 height 16
click at [445, 253] on input "Editorial Article" at bounding box center [478, 255] width 179 height 16
type input "Editorial Listicle"
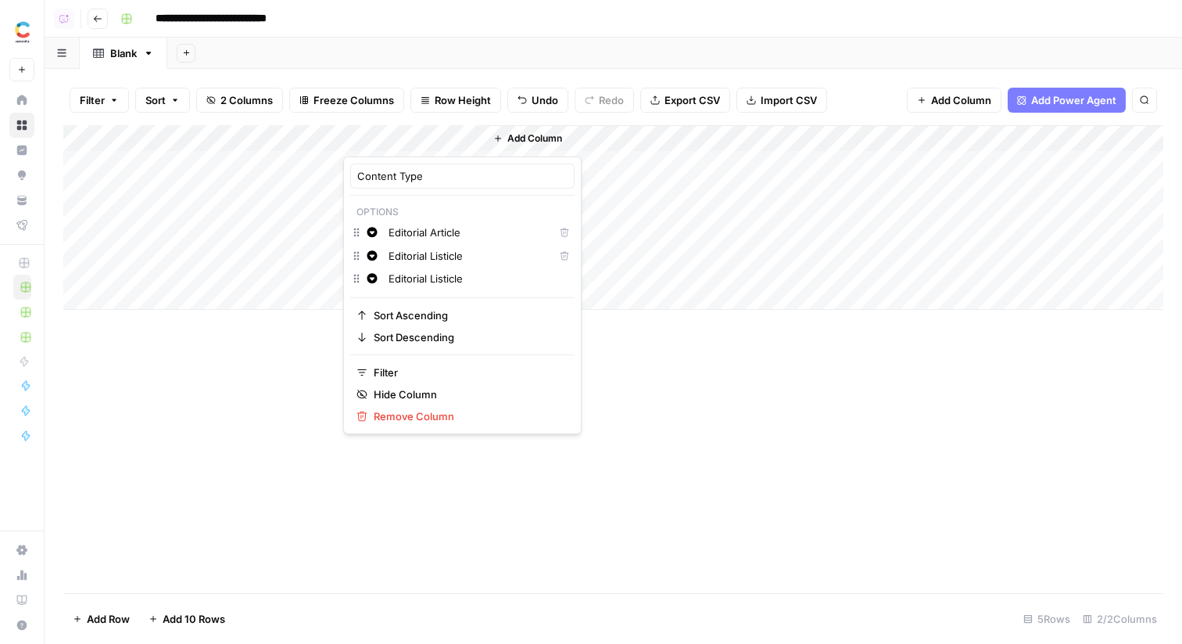
click at [441, 282] on input "Editorial Listicle" at bounding box center [478, 279] width 179 height 16
click at [621, 404] on div "Add Column" at bounding box center [613, 359] width 1100 height 468
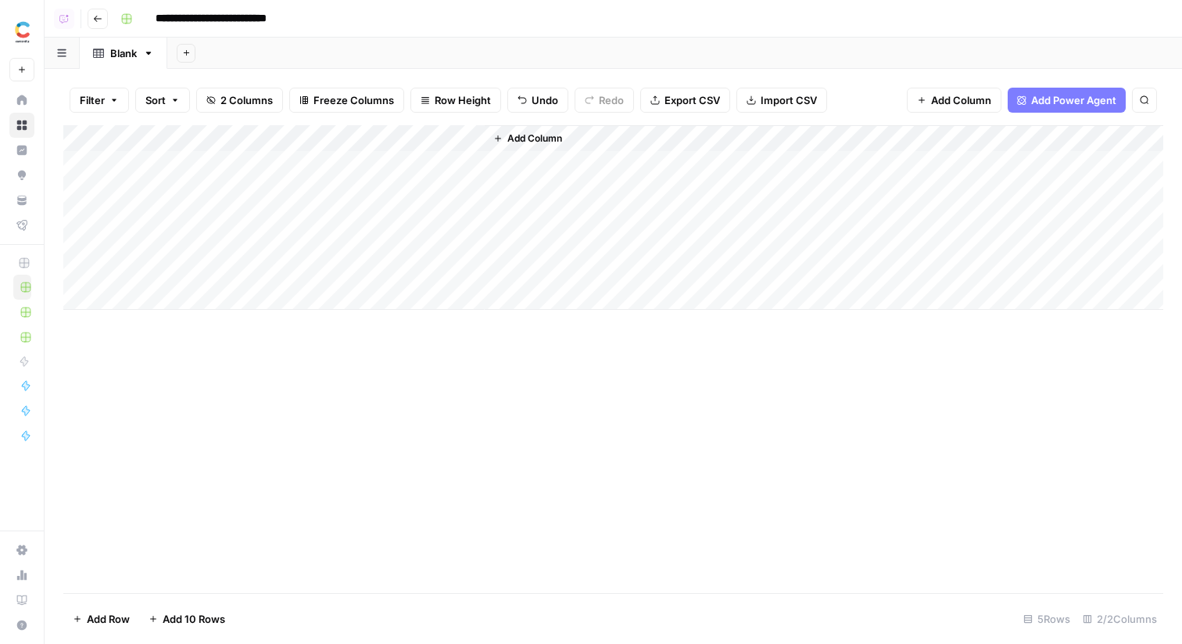
click at [438, 160] on div "Add Column" at bounding box center [613, 217] width 1100 height 185
click at [432, 223] on button "Editorial Article" at bounding box center [410, 224] width 84 height 19
click at [512, 138] on span "Add Column" at bounding box center [535, 138] width 55 height 14
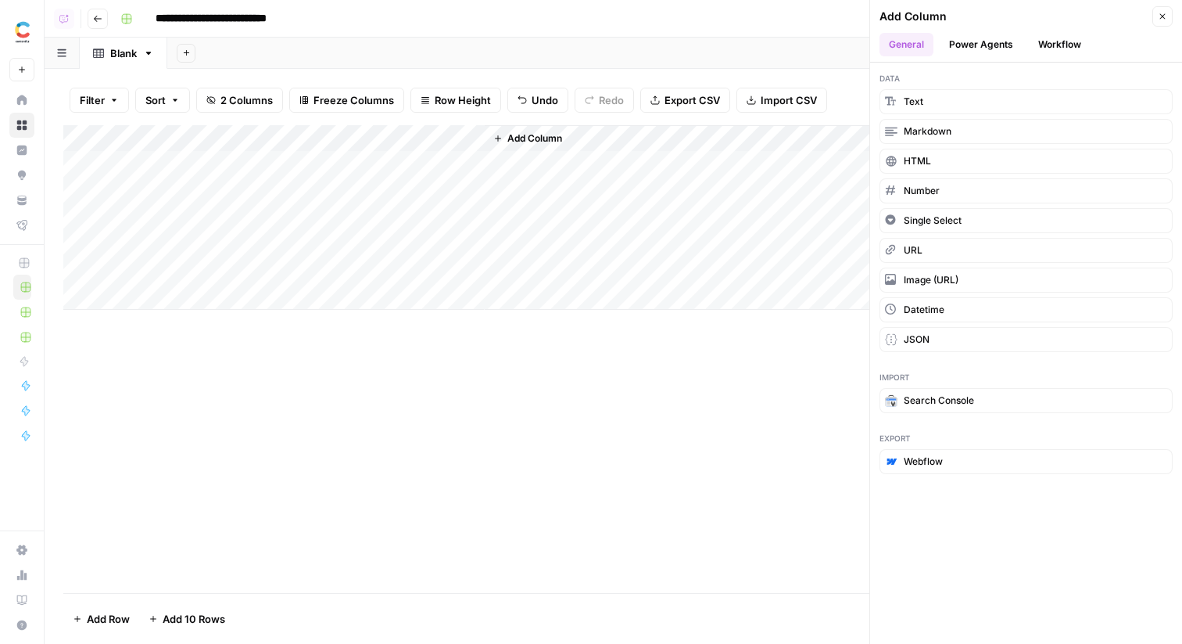
click at [1059, 40] on button "Workflow" at bounding box center [1060, 44] width 62 height 23
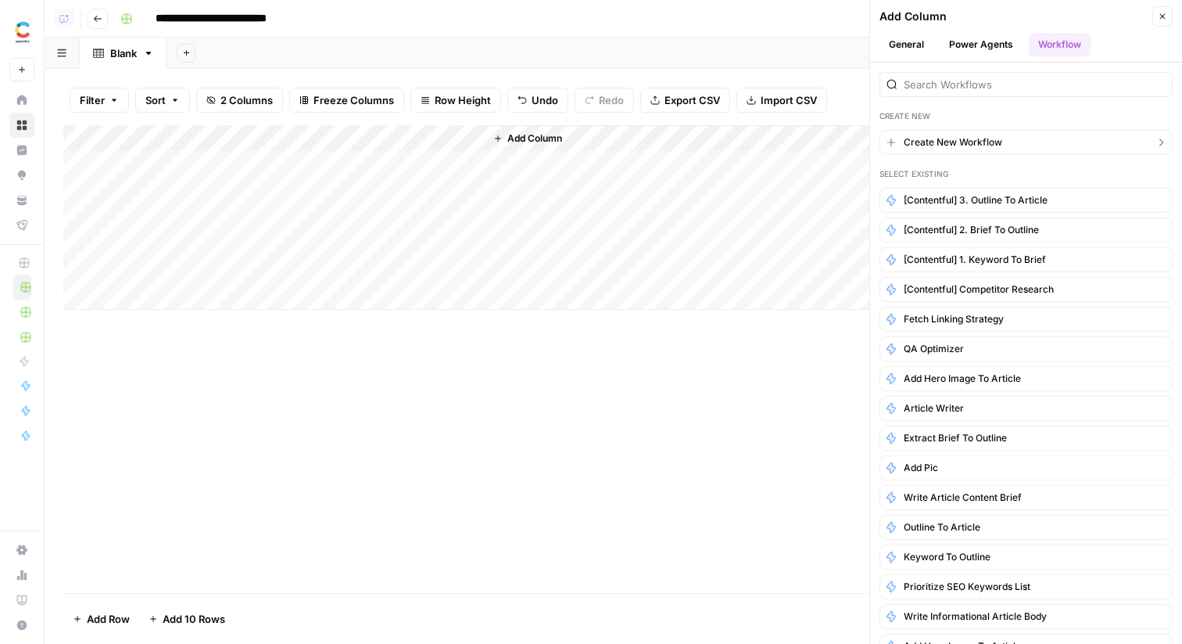
click at [946, 145] on span "Create New Workflow" at bounding box center [953, 142] width 99 height 14
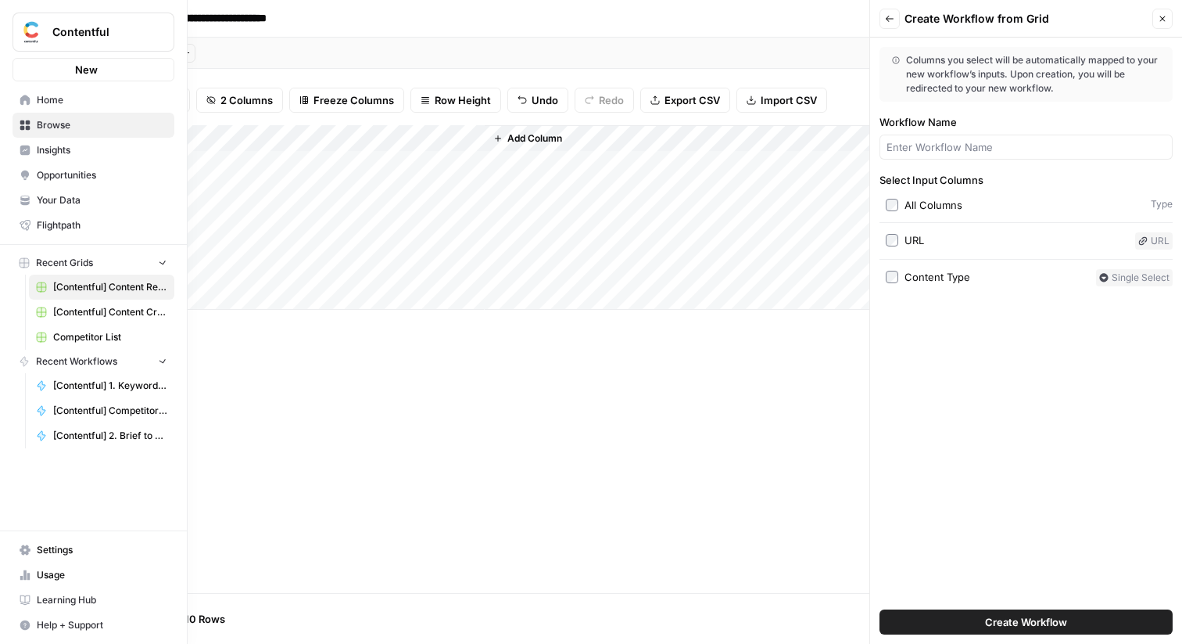
click at [23, 104] on icon at bounding box center [25, 100] width 10 height 10
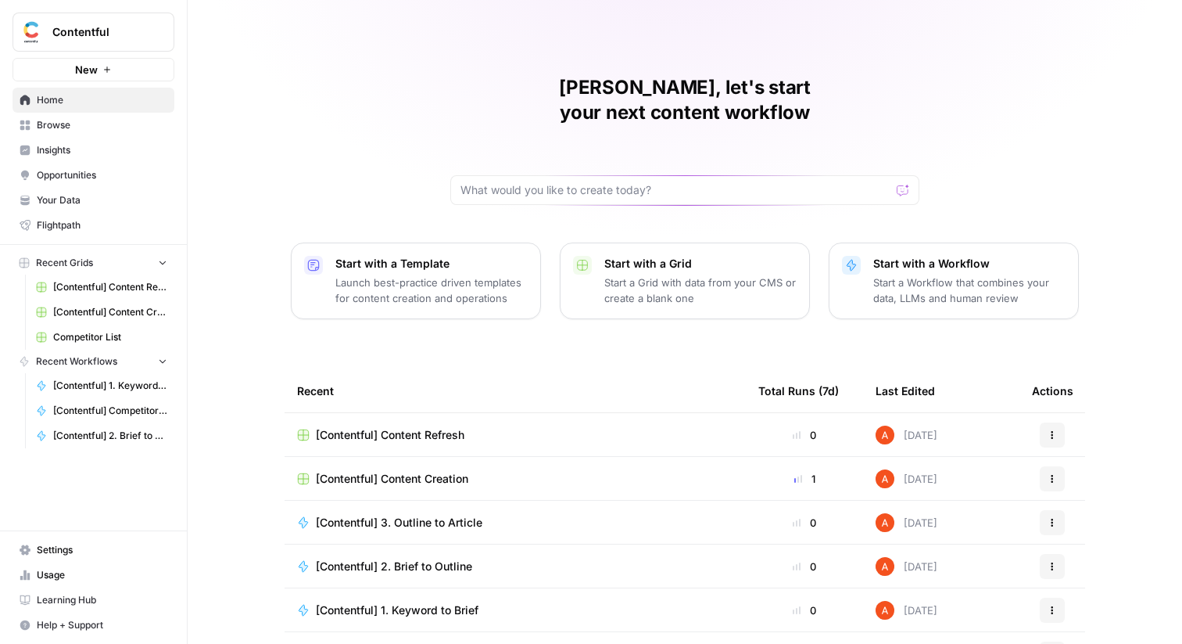
click at [113, 115] on link "Browse" at bounding box center [94, 125] width 162 height 25
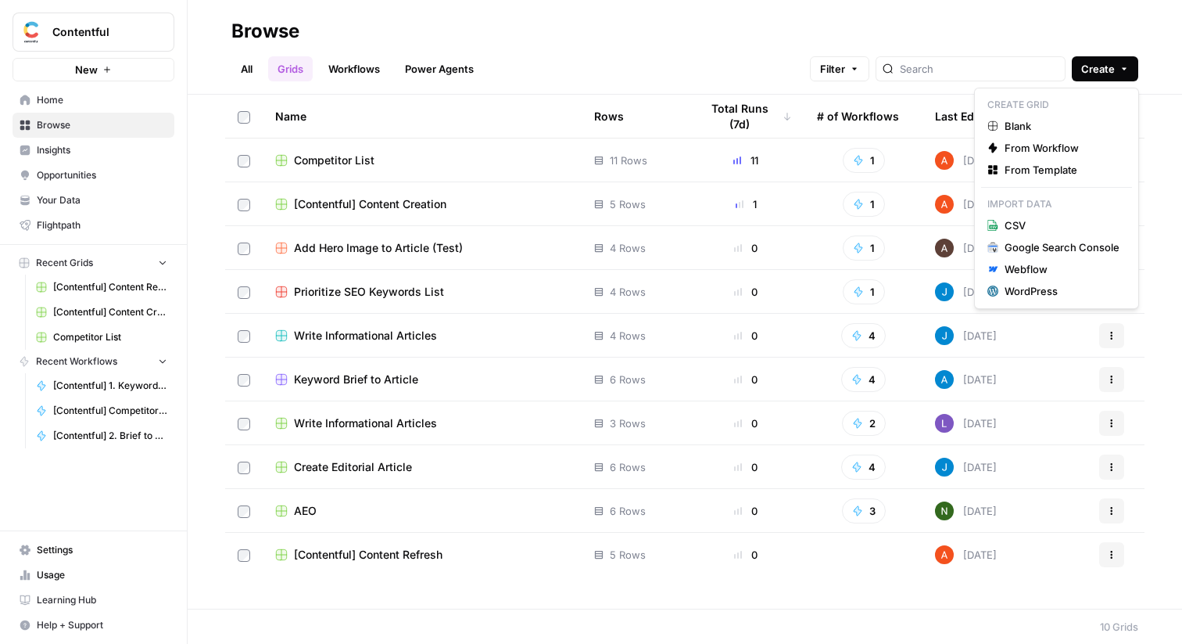
click at [1102, 67] on span "Create" at bounding box center [1098, 69] width 34 height 16
click at [354, 74] on link "Workflows" at bounding box center [354, 68] width 70 height 25
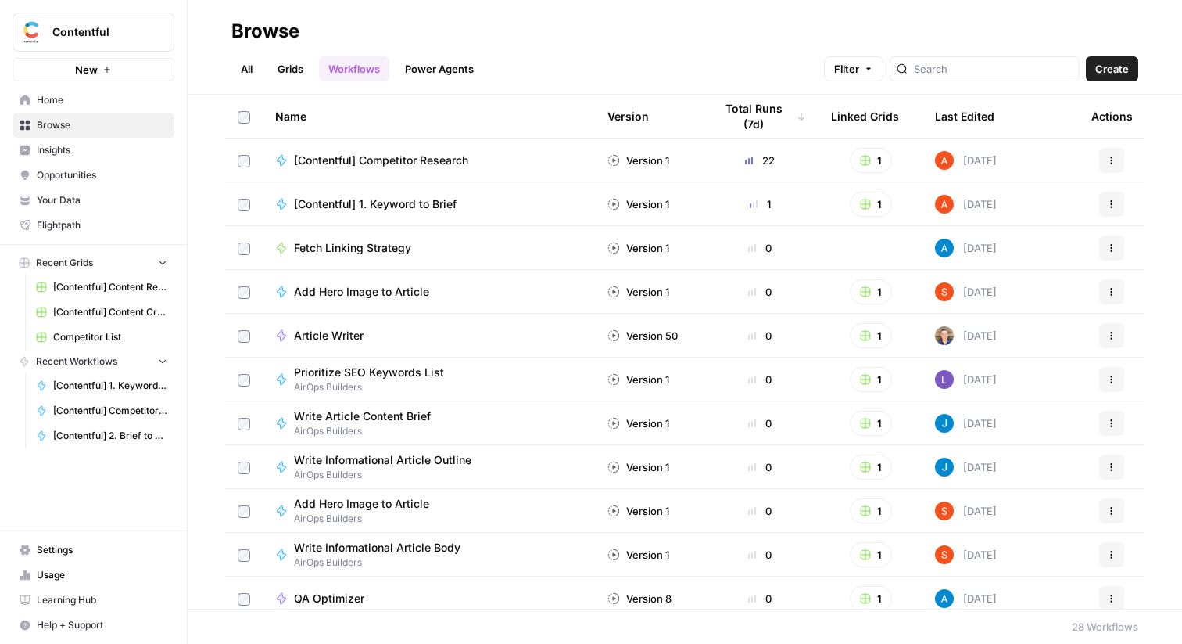
click at [1106, 72] on span "Create" at bounding box center [1113, 69] width 34 height 16
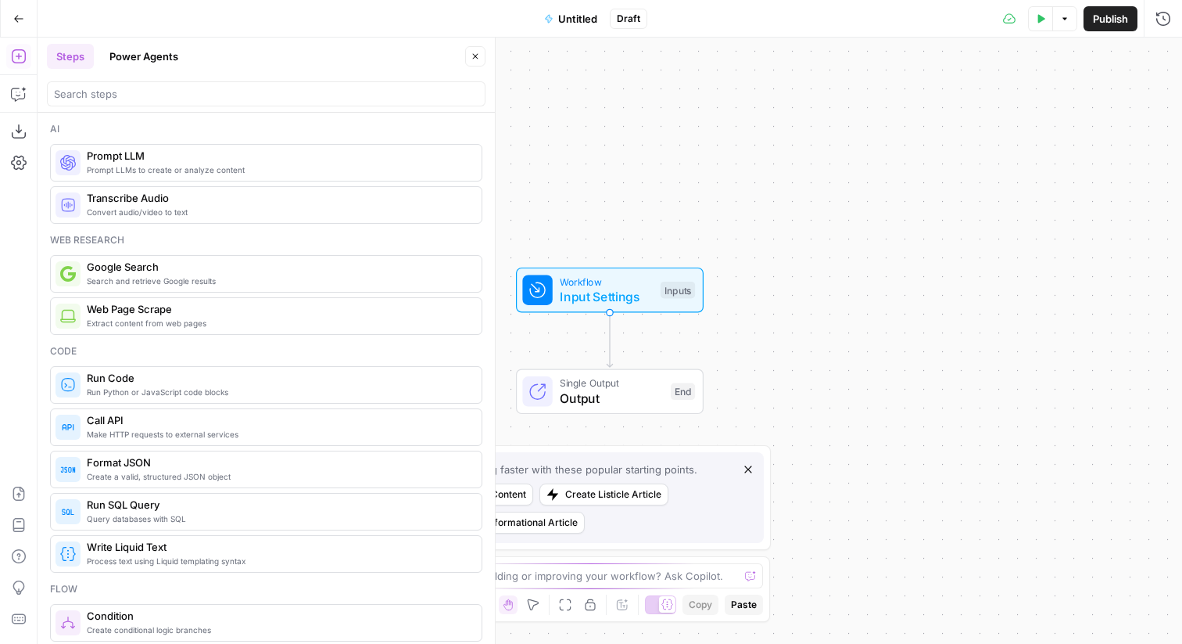
click at [575, 20] on span "Untitled" at bounding box center [577, 19] width 39 height 16
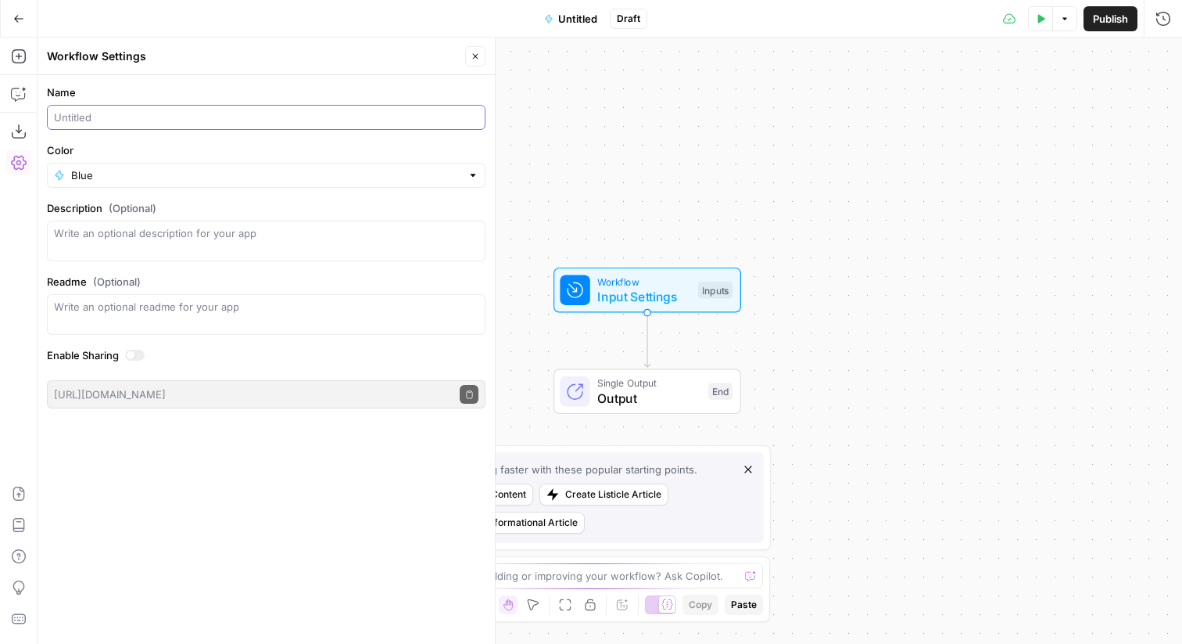
click at [123, 120] on input "Name" at bounding box center [266, 117] width 425 height 16
click at [167, 120] on input "[Contentful] nununu" at bounding box center [266, 117] width 425 height 16
type input "[Contentful] Extract Page"
click at [11, 494] on icon "button" at bounding box center [19, 494] width 16 height 16
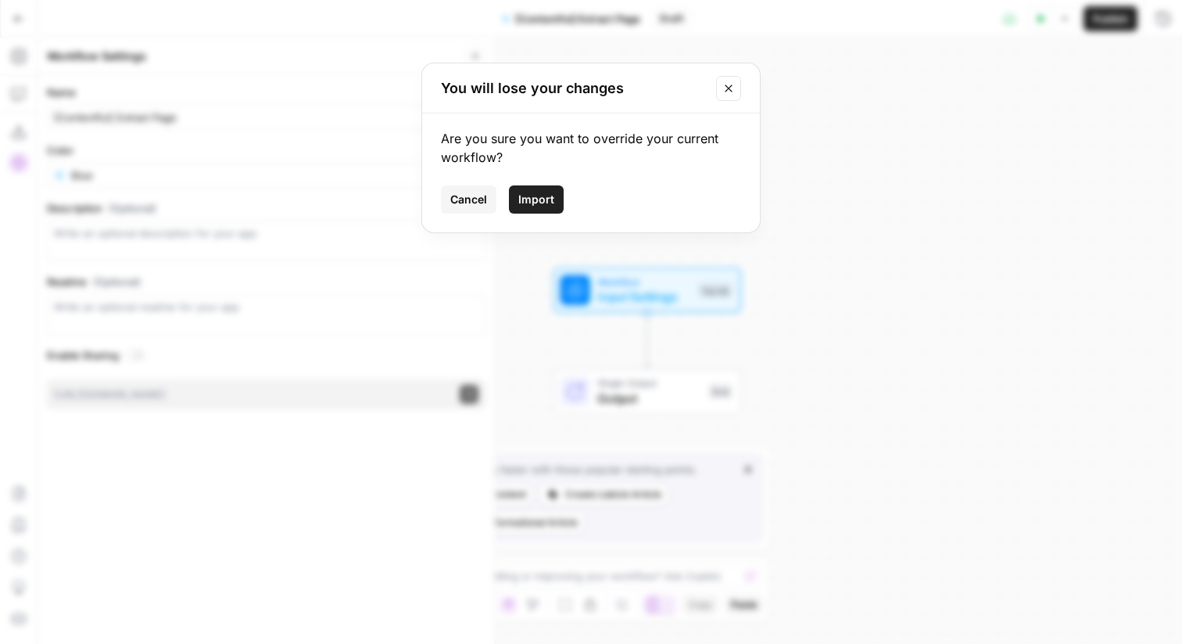
click at [526, 199] on span "Import" at bounding box center [536, 200] width 36 height 16
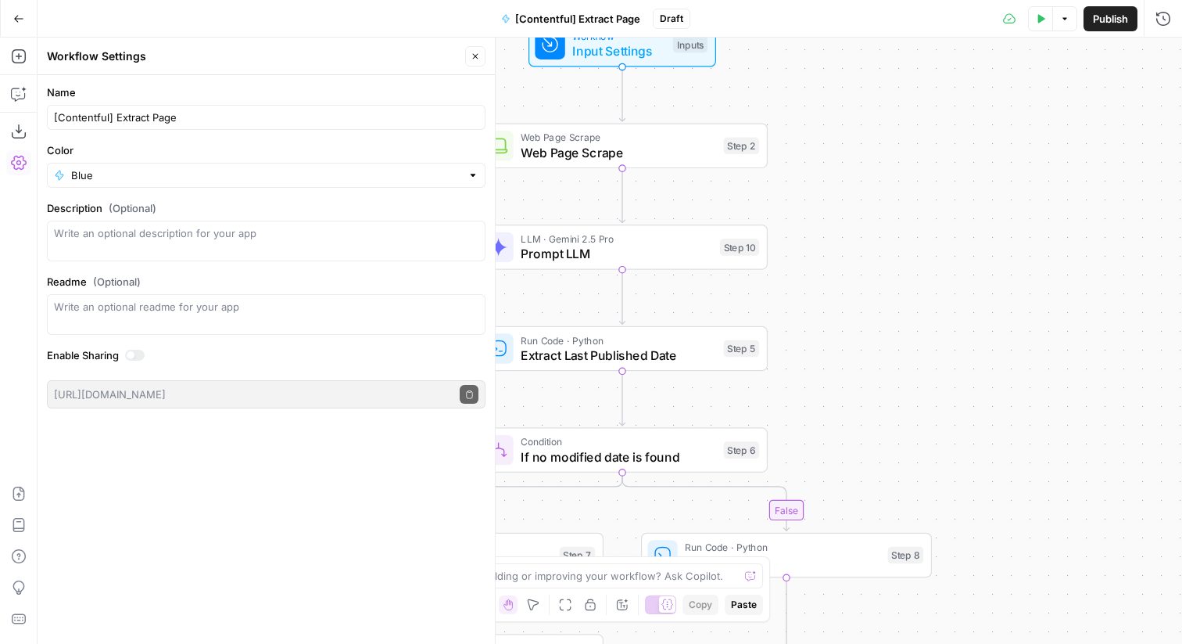
click at [1107, 11] on span "Publish" at bounding box center [1110, 19] width 35 height 16
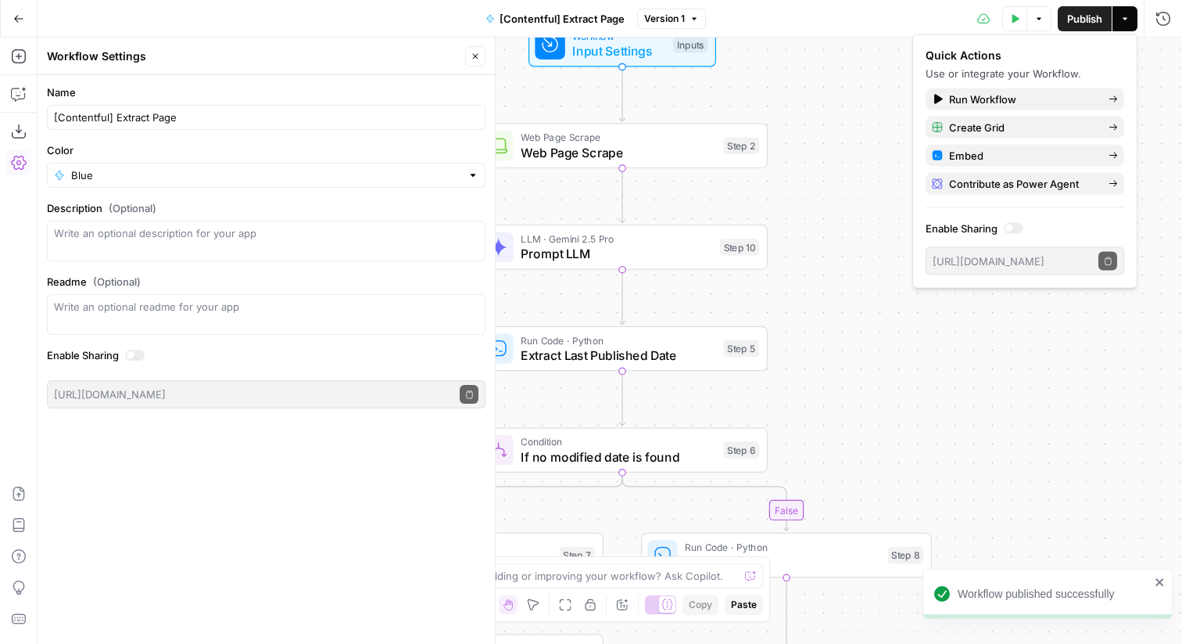
click at [28, 24] on button "Go Back" at bounding box center [19, 19] width 28 height 28
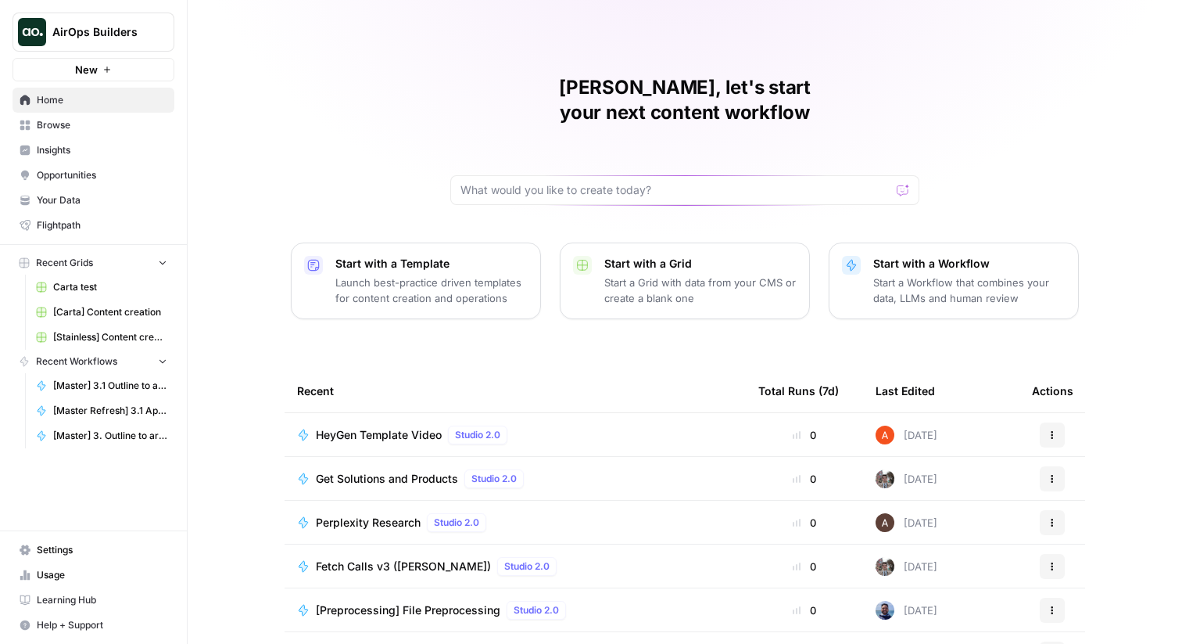
click at [113, 127] on span "Browse" at bounding box center [102, 125] width 131 height 14
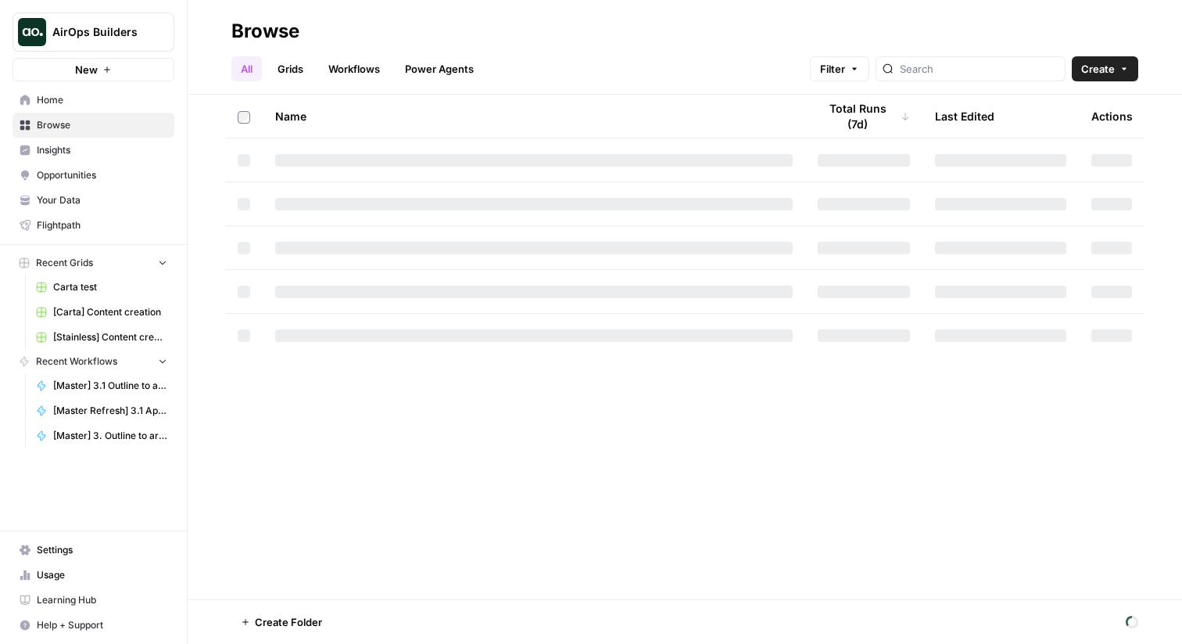
click at [297, 66] on link "Grids" at bounding box center [290, 68] width 45 height 25
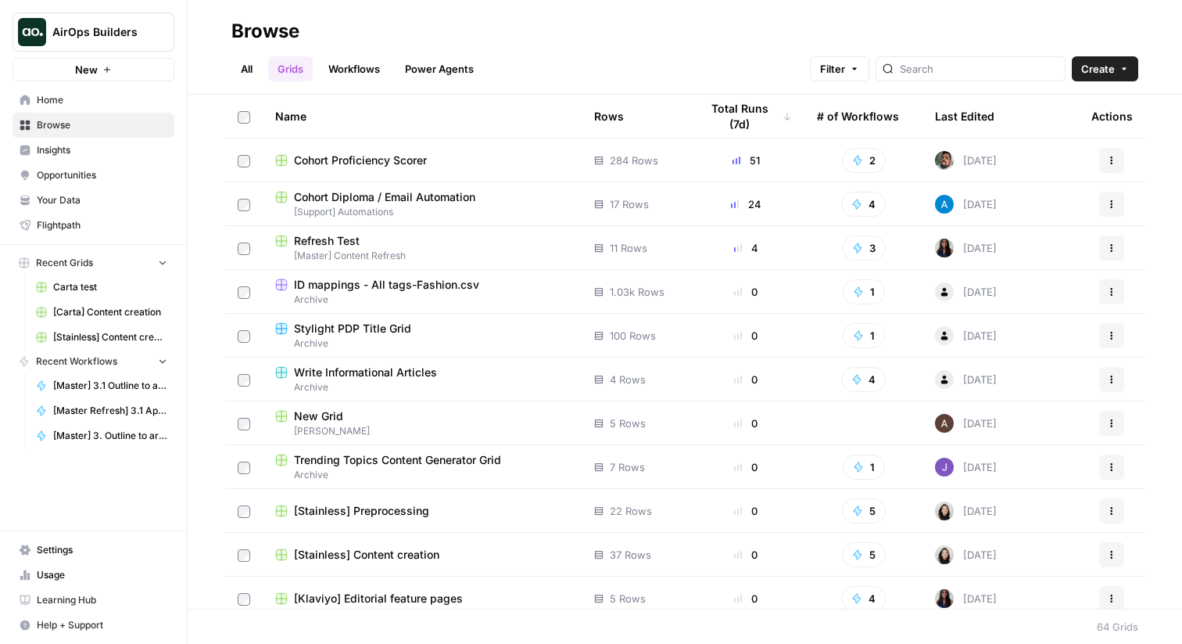
click at [245, 70] on link "All" at bounding box center [246, 68] width 30 height 25
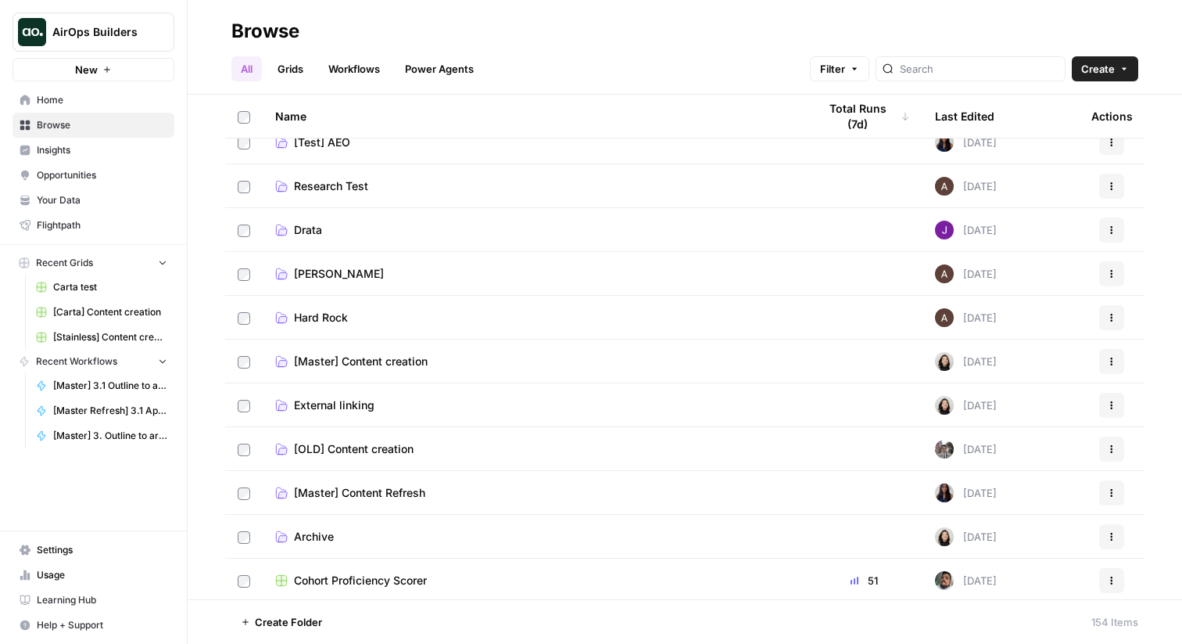
scroll to position [309, 0]
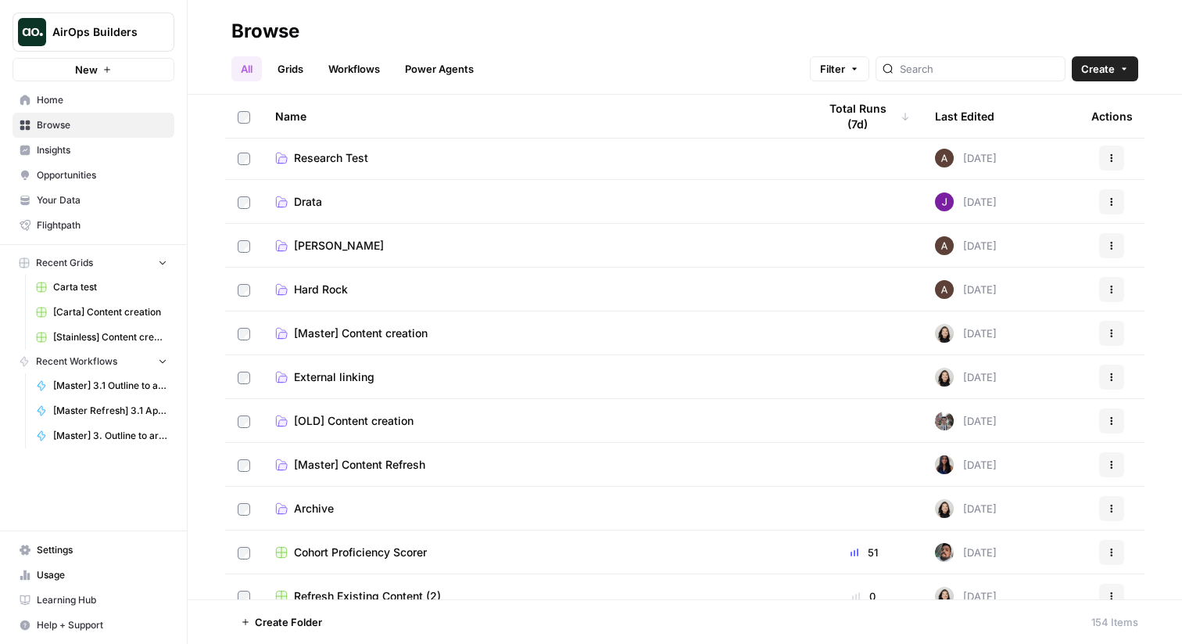
click at [375, 457] on span "[Master] Content Refresh" at bounding box center [359, 465] width 131 height 16
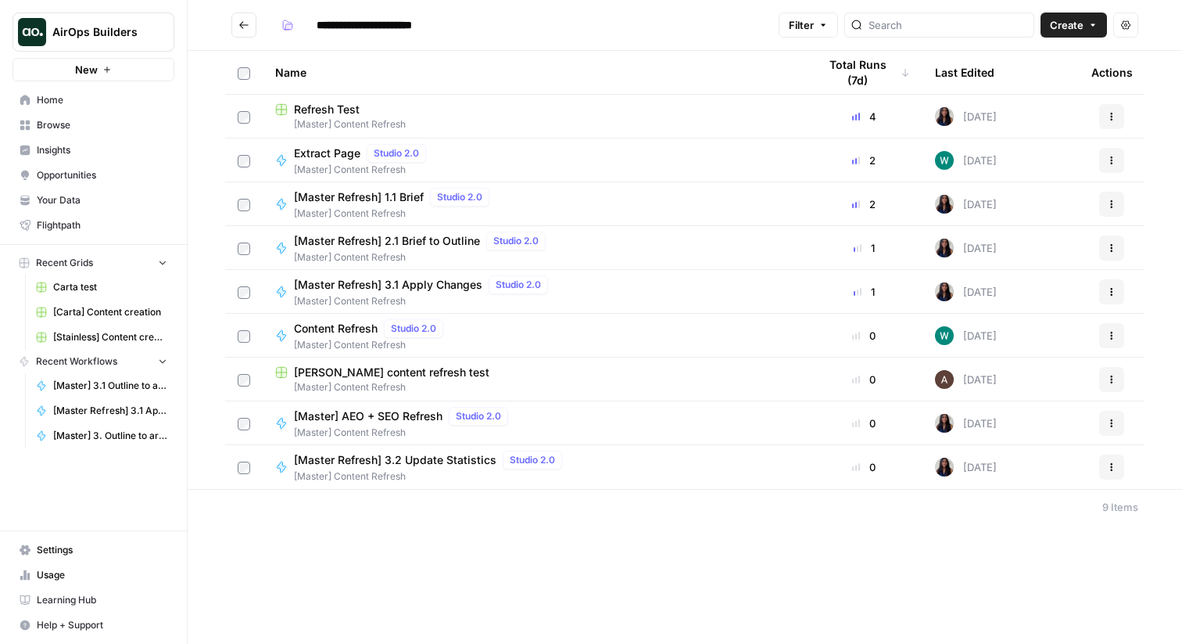
click at [392, 200] on span "[Master Refresh] 1.1 Brief" at bounding box center [359, 197] width 130 height 16
click at [402, 242] on span "[Master Refresh] 2.1 Brief to Outline" at bounding box center [387, 241] width 186 height 16
click at [407, 282] on span "[Master Refresh] 3.1 Apply Changes" at bounding box center [388, 285] width 188 height 16
click at [338, 108] on span "Refresh Test" at bounding box center [327, 110] width 66 height 16
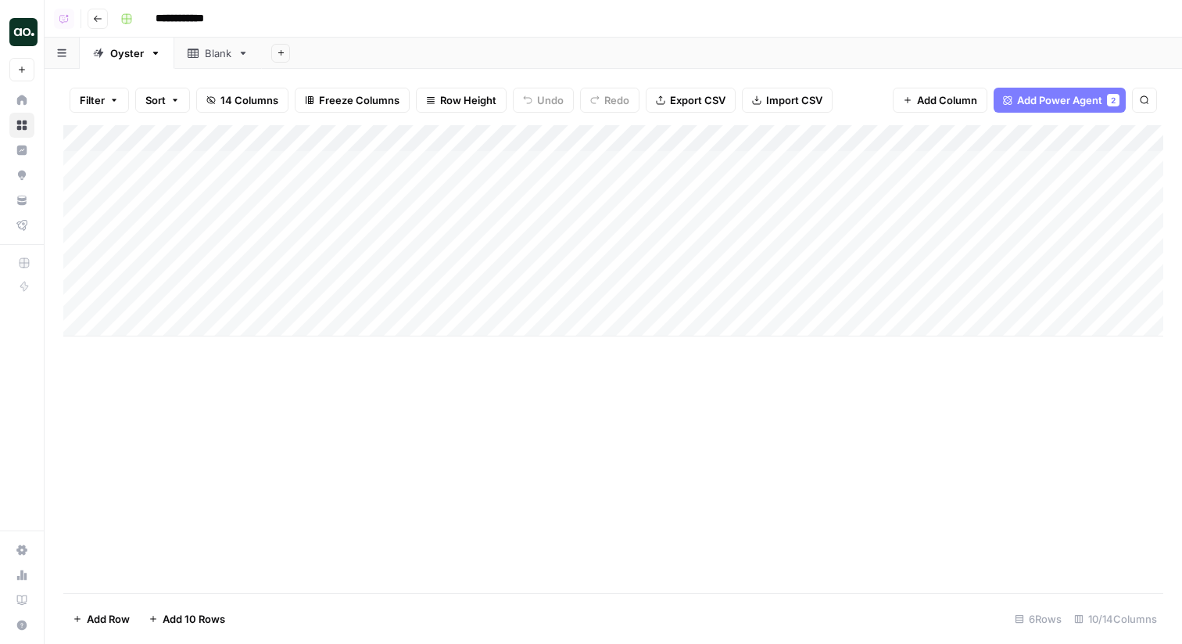
click at [554, 133] on div "Add Column" at bounding box center [613, 230] width 1100 height 211
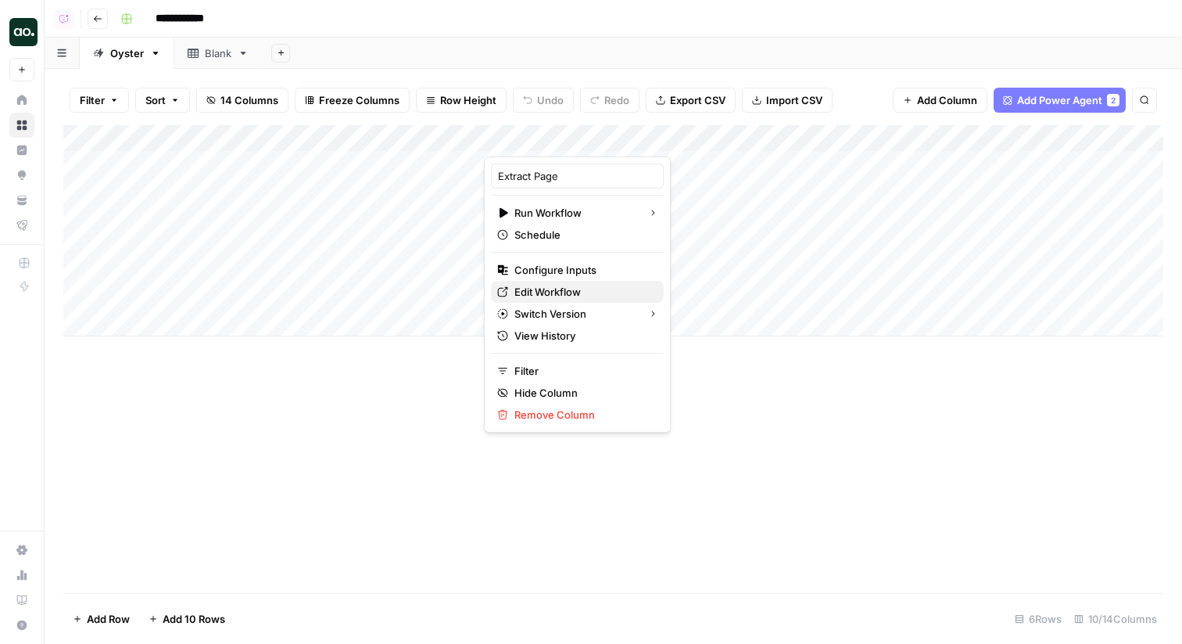
click at [549, 292] on span "Edit Workflow" at bounding box center [583, 292] width 137 height 16
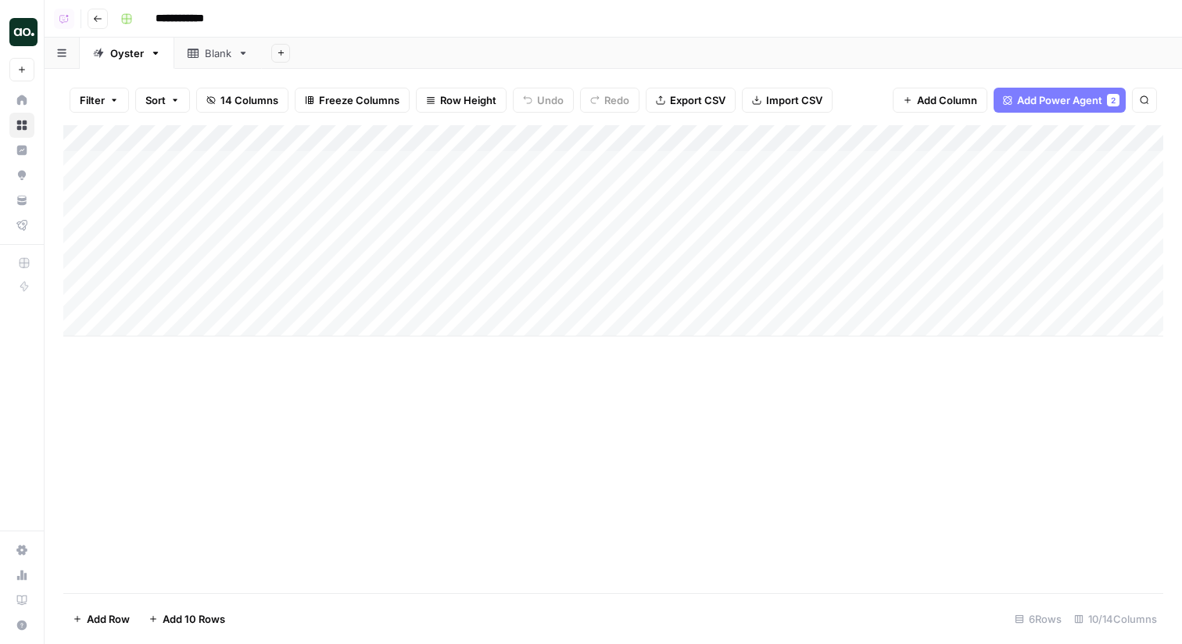
click at [411, 302] on div "Add Column" at bounding box center [613, 230] width 1100 height 211
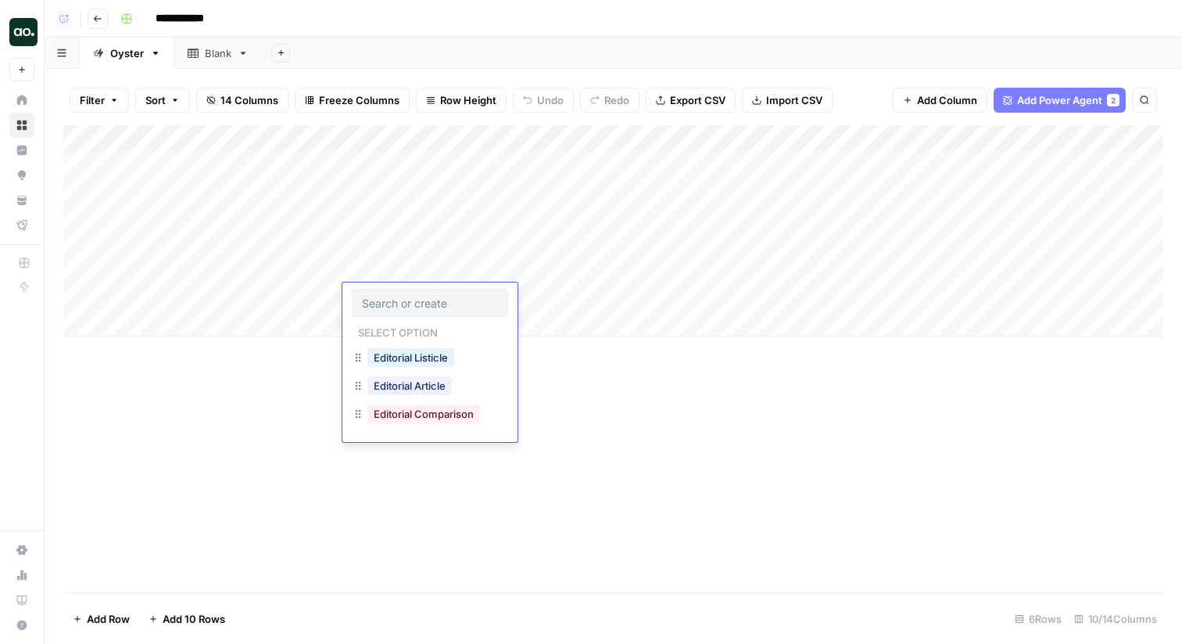
click at [546, 48] on div "Add Sheet" at bounding box center [722, 53] width 920 height 31
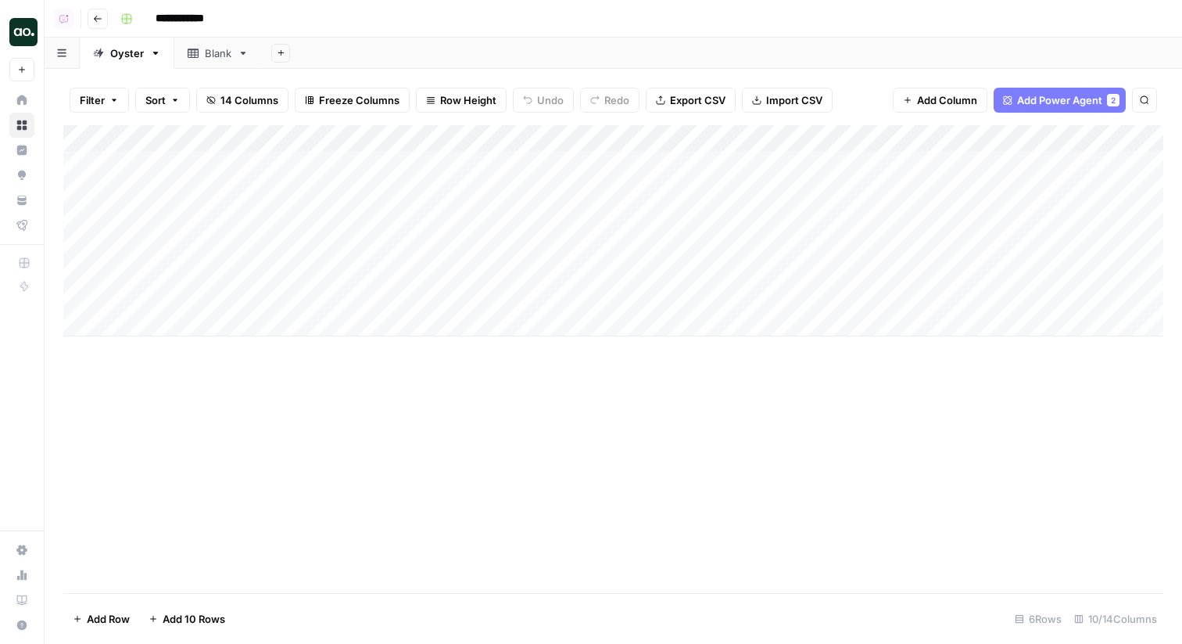
click at [99, 19] on icon "button" at bounding box center [97, 18] width 9 height 9
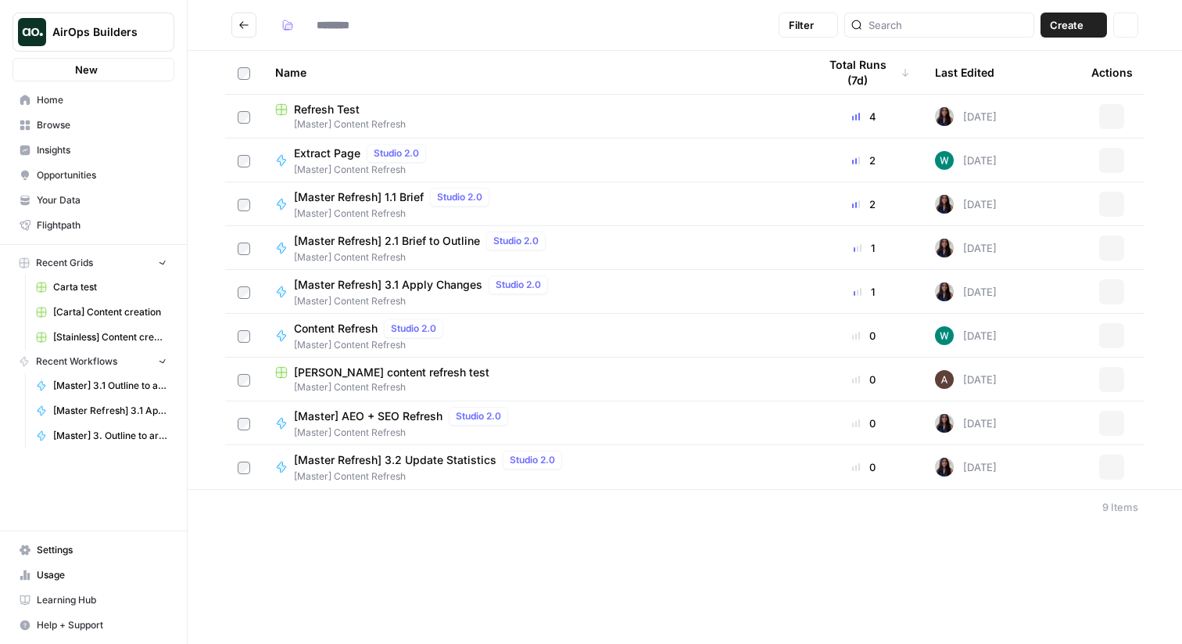
type input "**********"
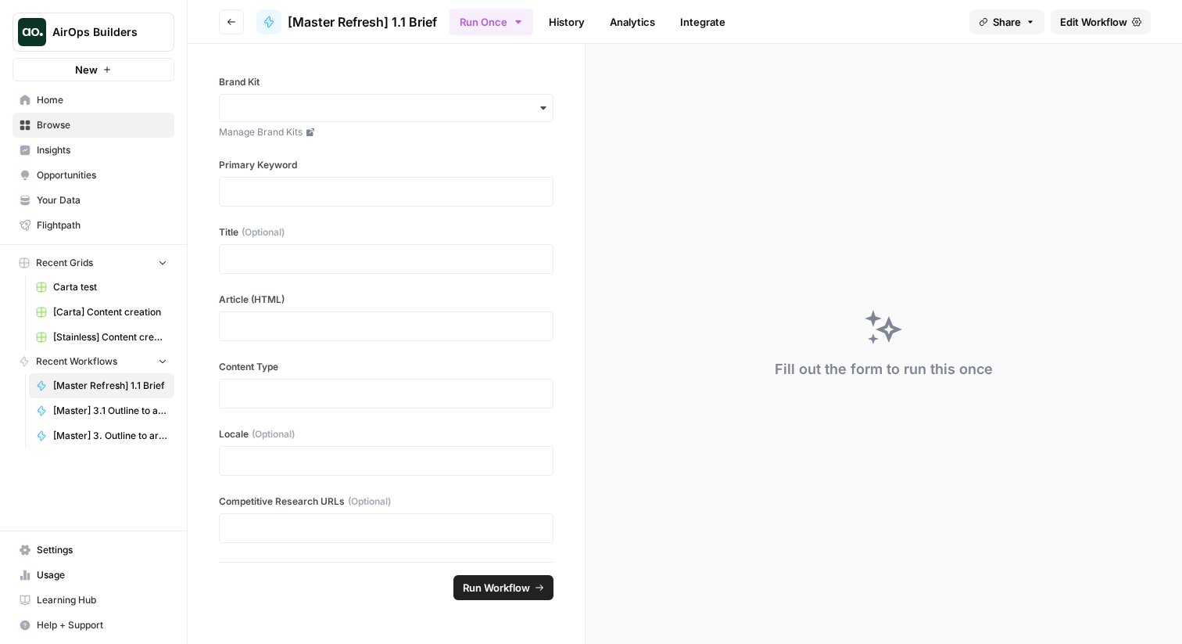
click at [1102, 21] on span "Edit Workflow" at bounding box center [1093, 22] width 67 height 16
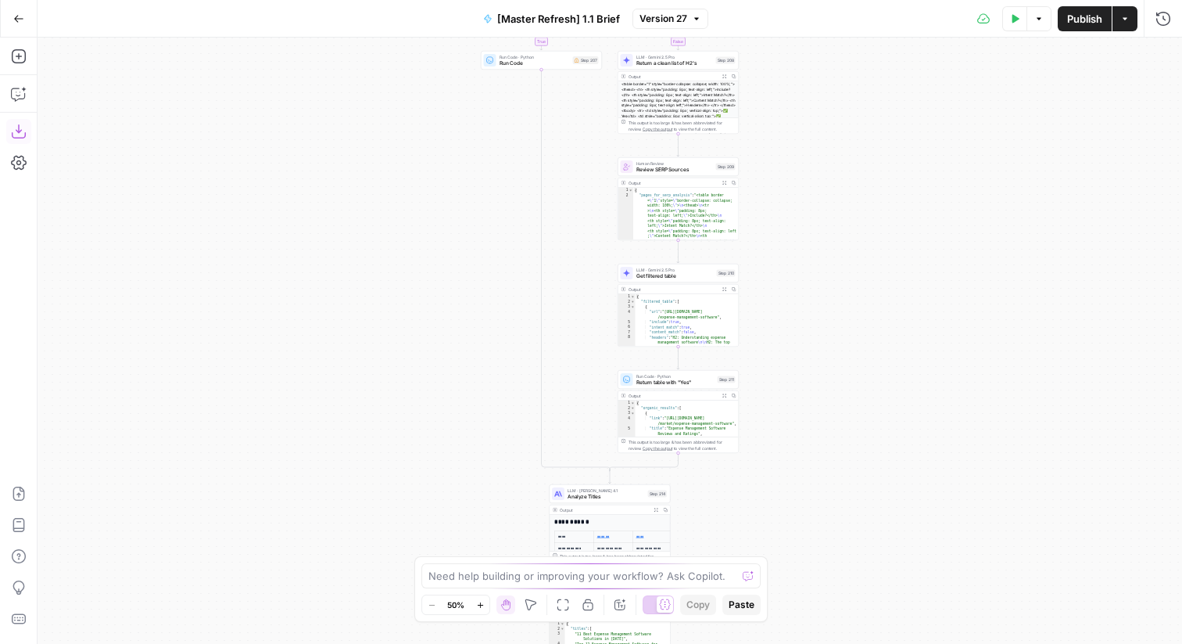
click at [16, 134] on icon "button" at bounding box center [19, 132] width 16 height 16
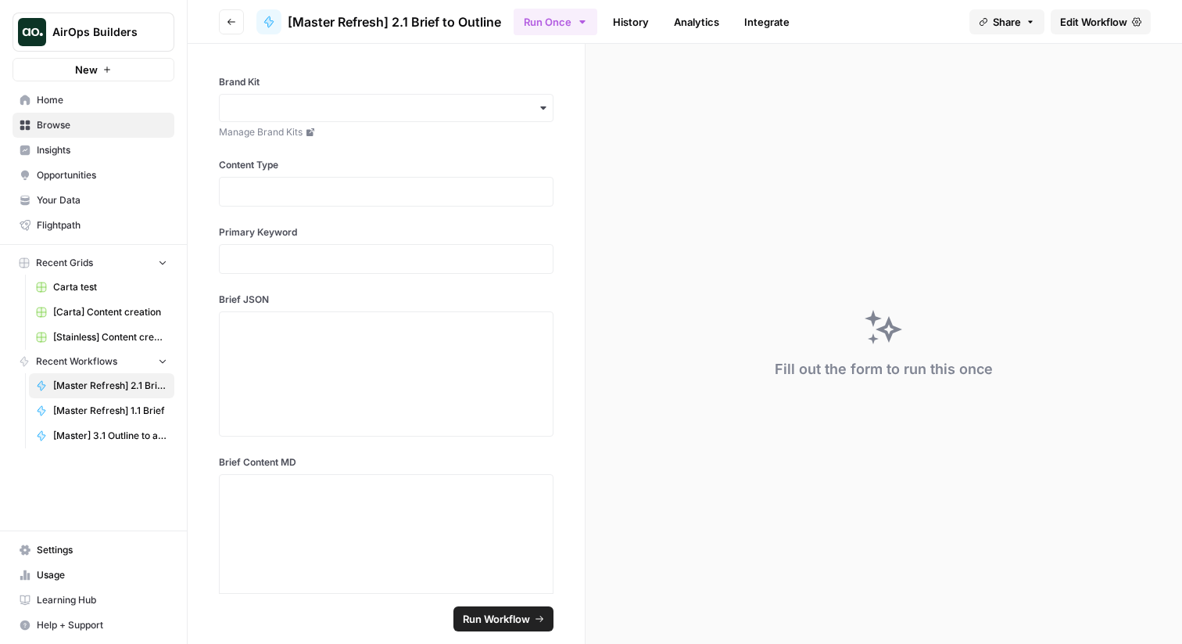
click at [1102, 21] on span "Edit Workflow" at bounding box center [1093, 22] width 67 height 16
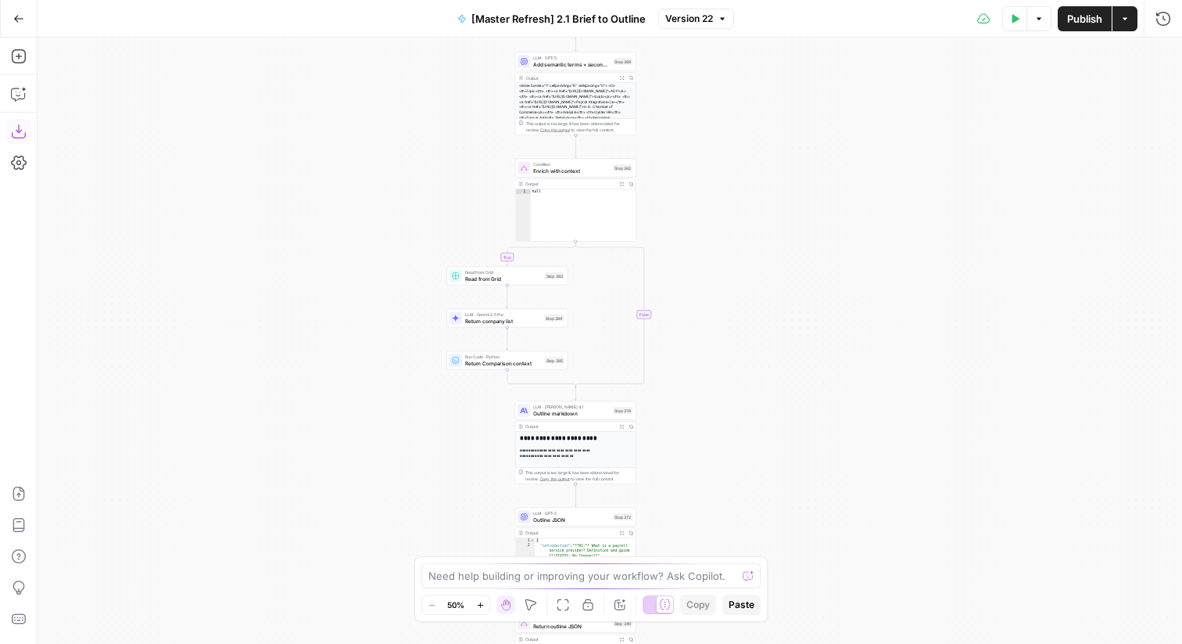
click at [23, 132] on icon "button" at bounding box center [19, 132] width 16 height 16
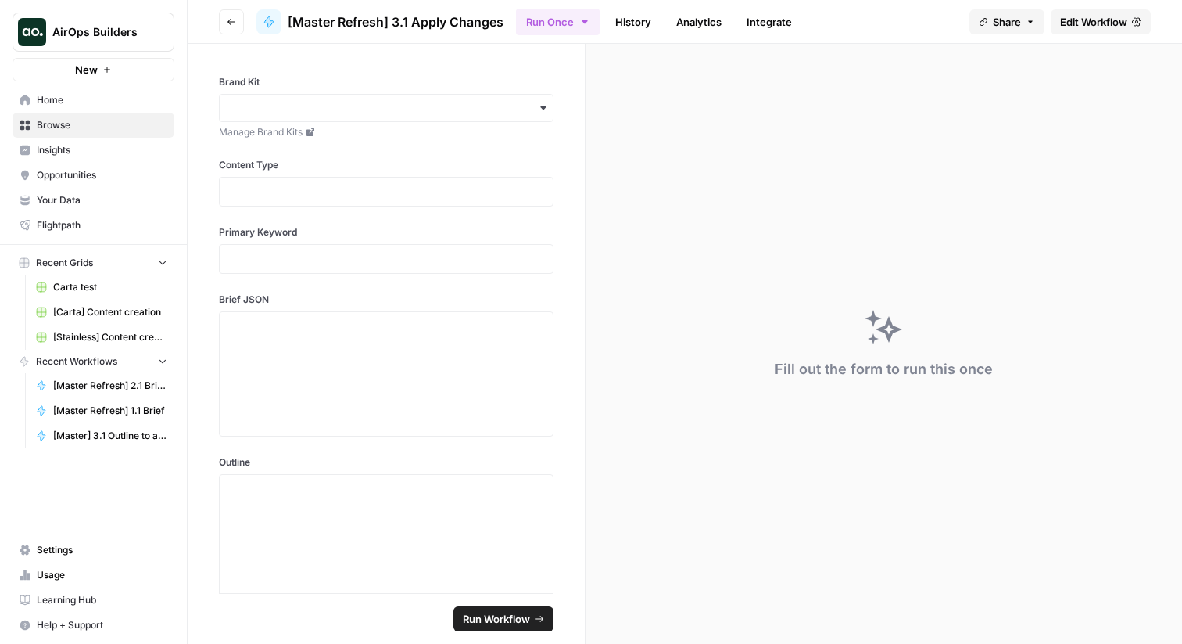
click at [1102, 21] on span "Edit Workflow" at bounding box center [1093, 22] width 67 height 16
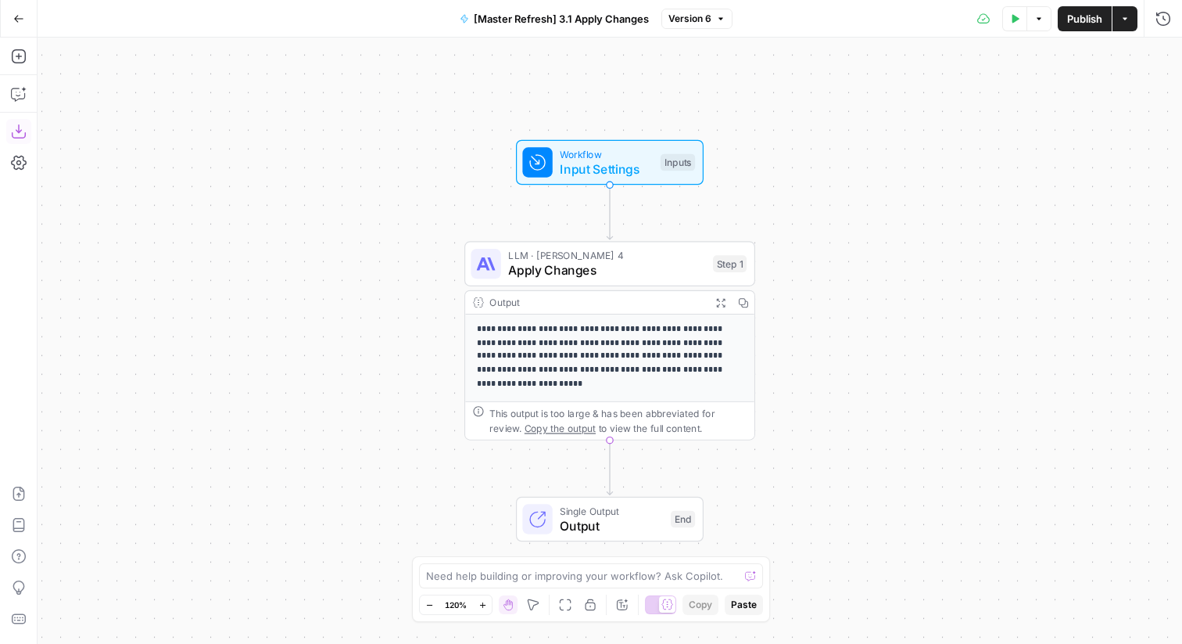
click at [23, 132] on icon "button" at bounding box center [19, 132] width 16 height 16
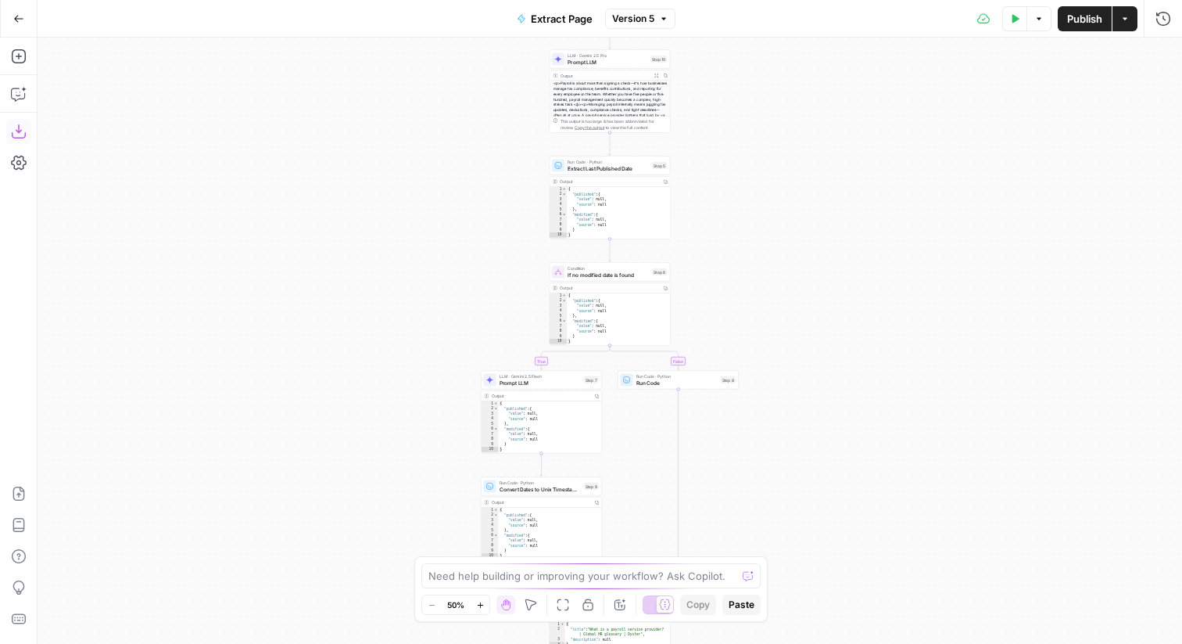
click at [18, 135] on icon "button" at bounding box center [19, 132] width 16 height 16
click at [23, 14] on icon "button" at bounding box center [18, 18] width 11 height 11
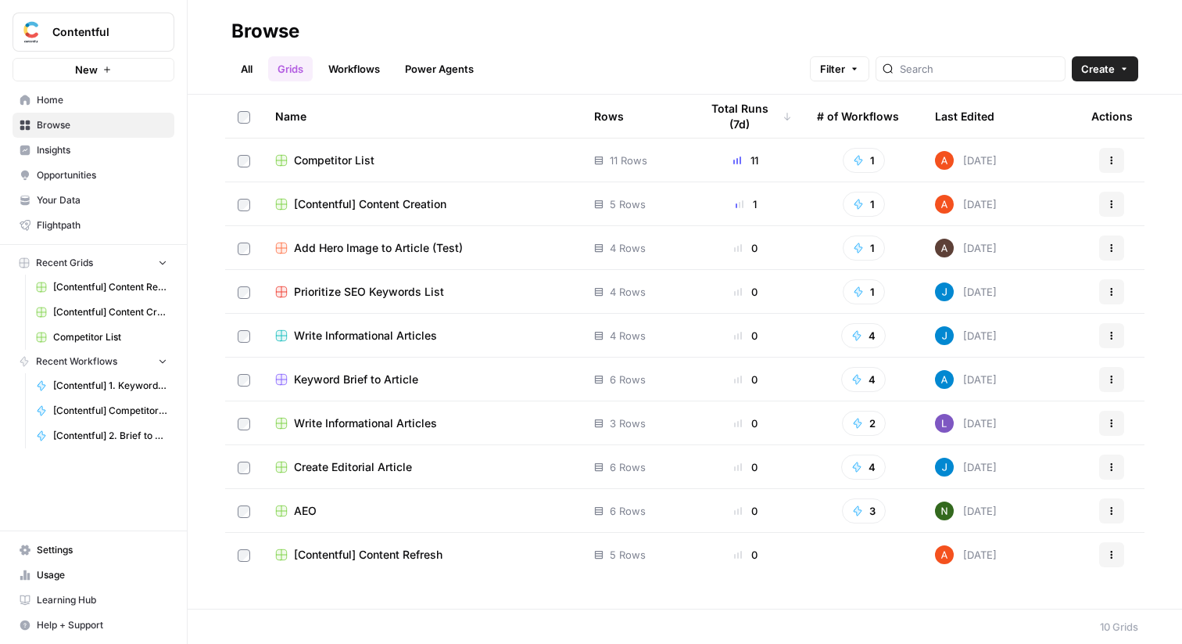
click at [392, 557] on span "[Contentful] Content Refresh" at bounding box center [368, 555] width 149 height 16
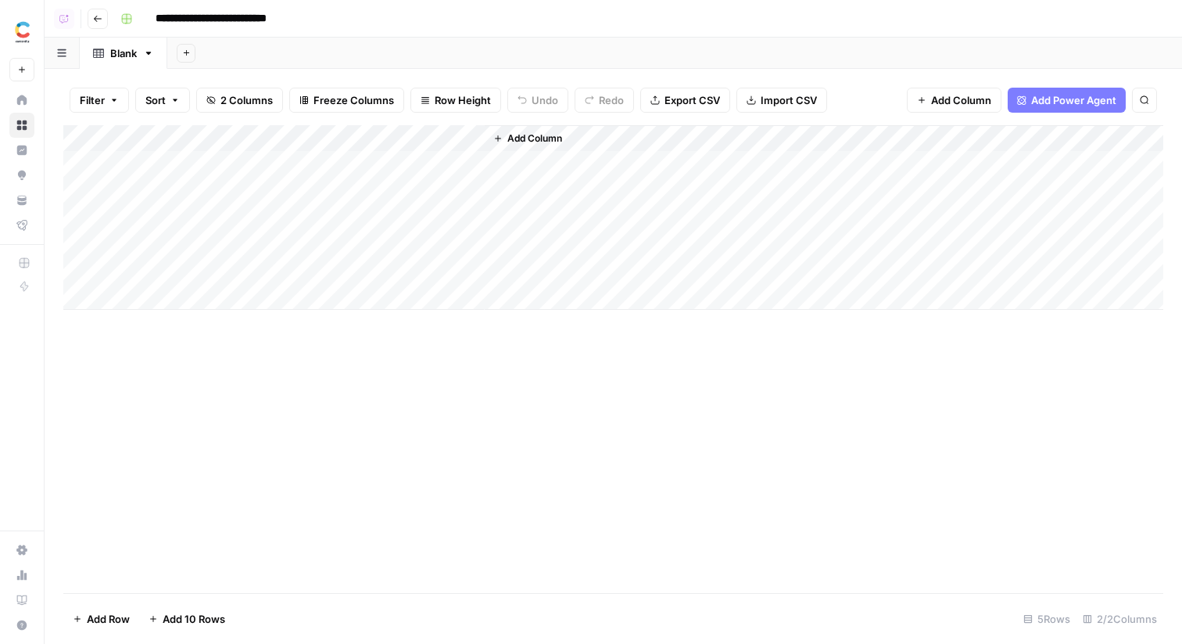
click at [418, 161] on div "Add Column" at bounding box center [613, 217] width 1100 height 185
click at [414, 141] on div "Add Column" at bounding box center [613, 217] width 1100 height 185
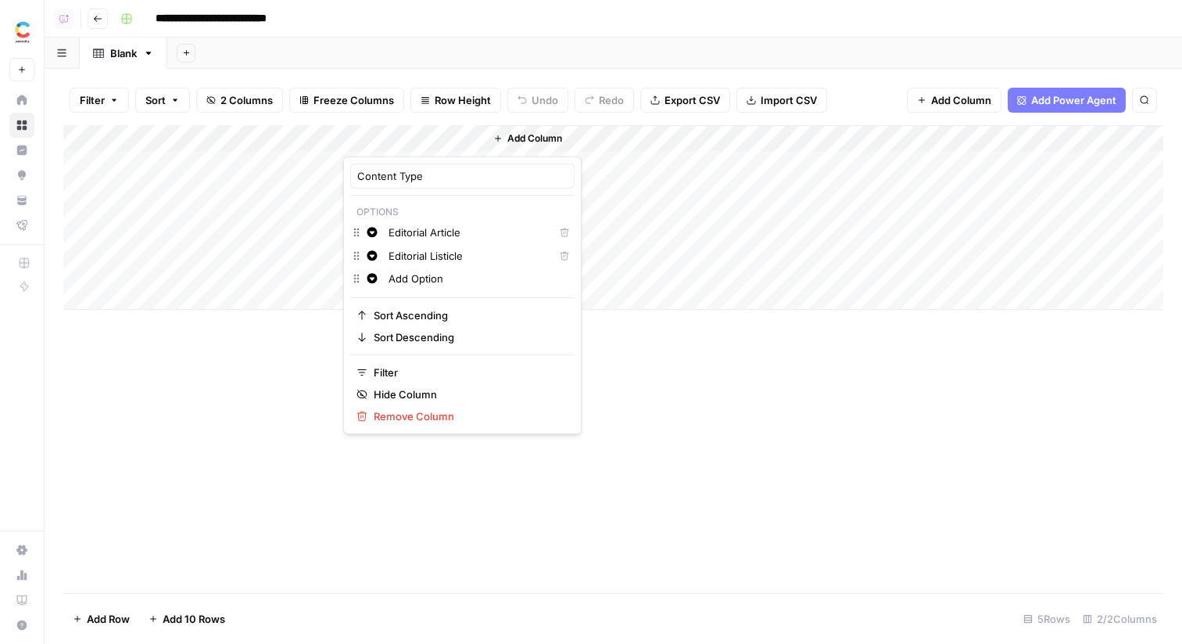
click at [378, 235] on button "Change color" at bounding box center [372, 232] width 19 height 19
click at [419, 326] on span "Blue" at bounding box center [462, 324] width 102 height 16
click at [378, 259] on button "Change color" at bounding box center [372, 255] width 19 height 19
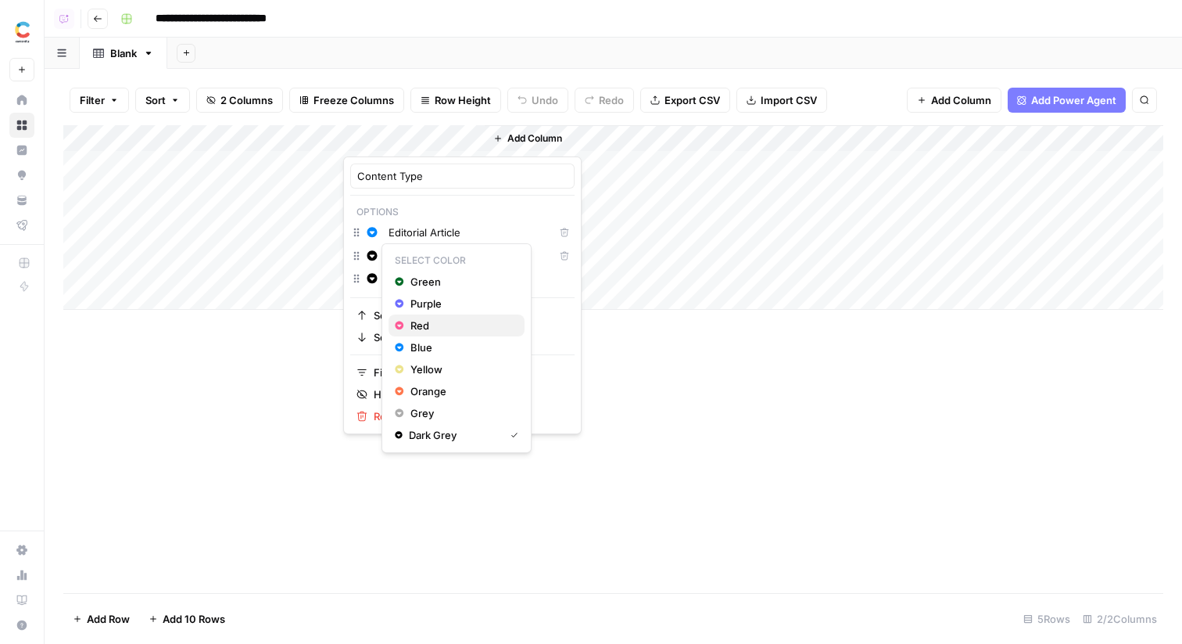
click at [407, 324] on div "Red" at bounding box center [457, 325] width 124 height 16
click at [412, 279] on input "Add Option" at bounding box center [478, 279] width 179 height 16
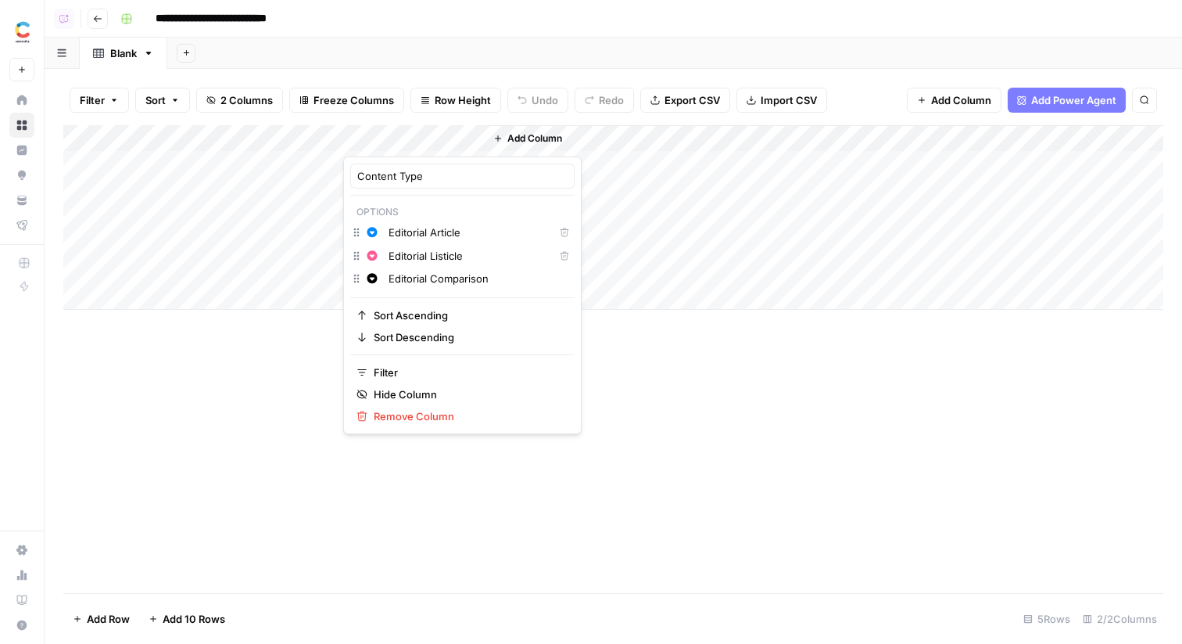
type input "Editorial Comparison"
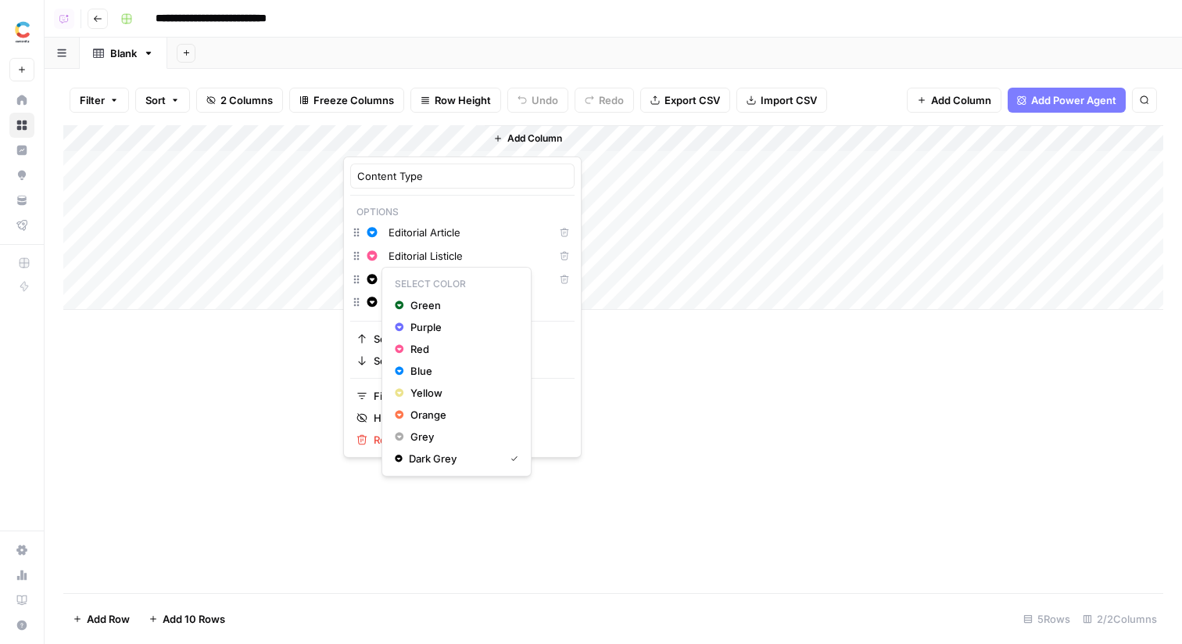
click at [373, 279] on icon "button" at bounding box center [372, 279] width 11 height 11
click at [439, 303] on span "Green" at bounding box center [462, 305] width 102 height 16
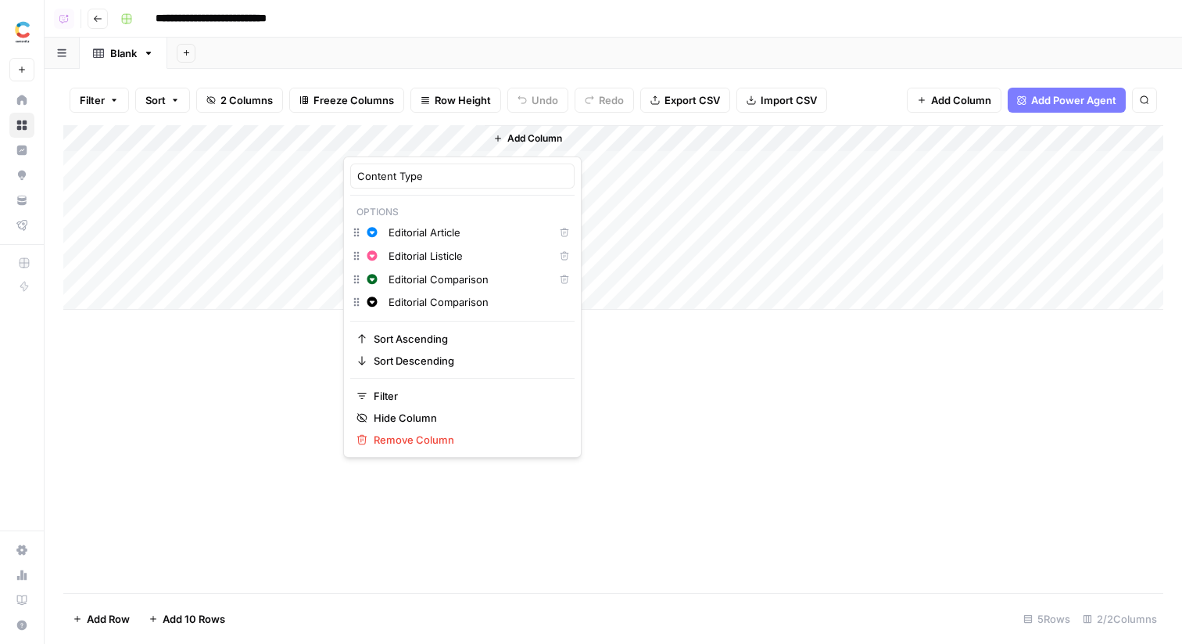
click at [617, 363] on div "Add Column" at bounding box center [613, 359] width 1100 height 468
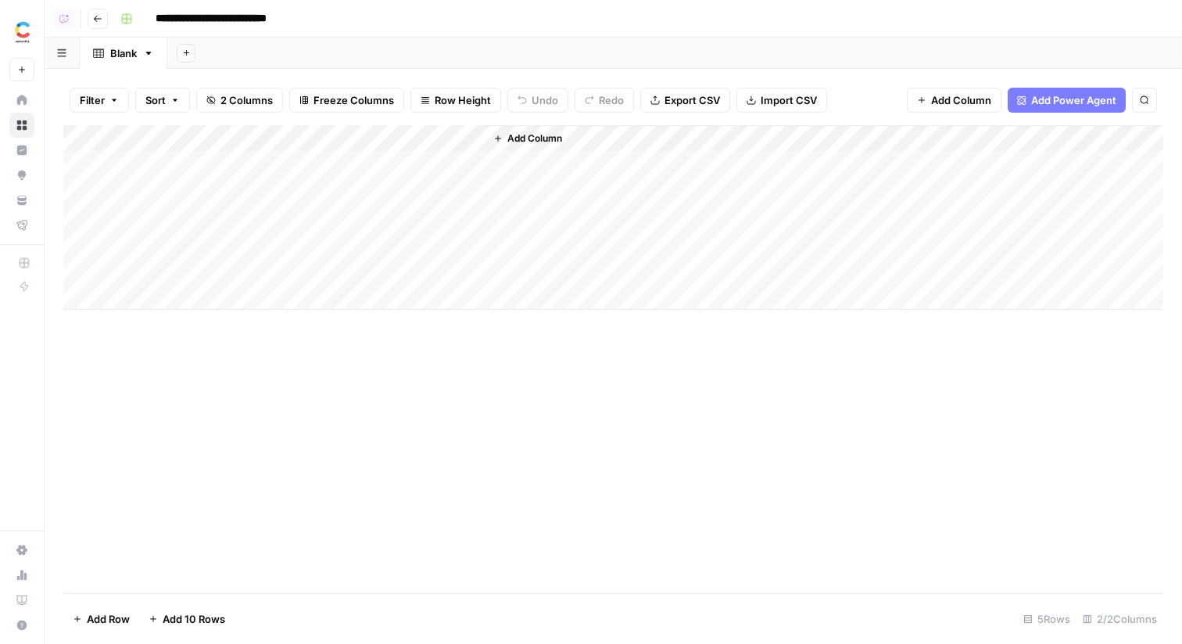
click at [541, 141] on span "Add Column" at bounding box center [535, 138] width 55 height 14
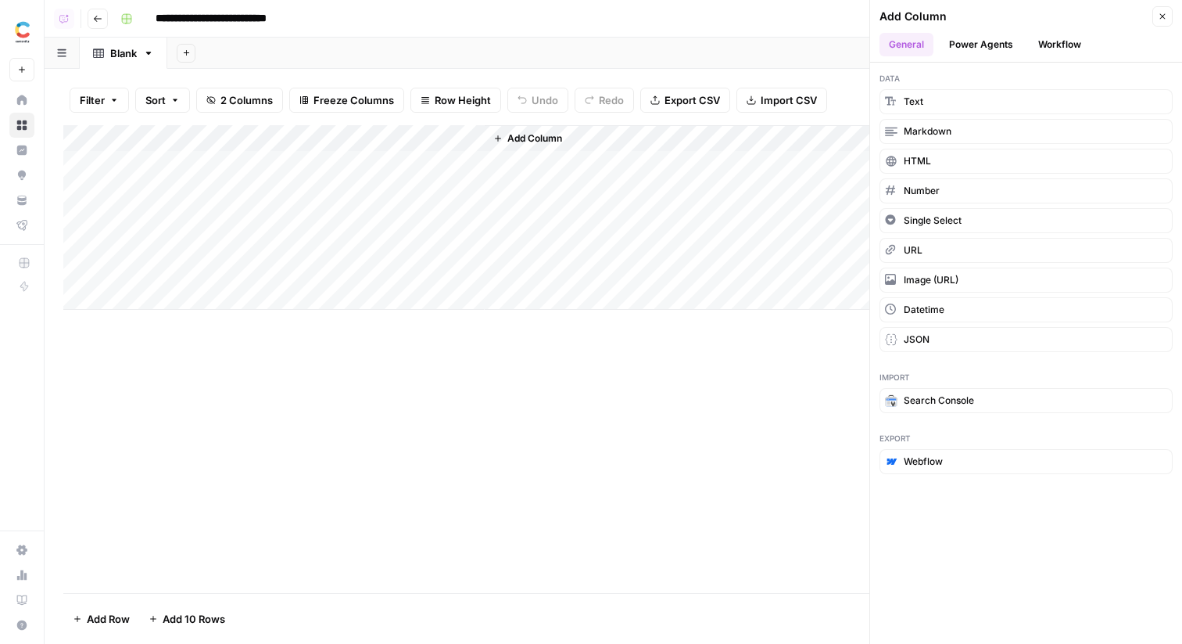
click at [1064, 48] on button "Workflow" at bounding box center [1060, 44] width 62 height 23
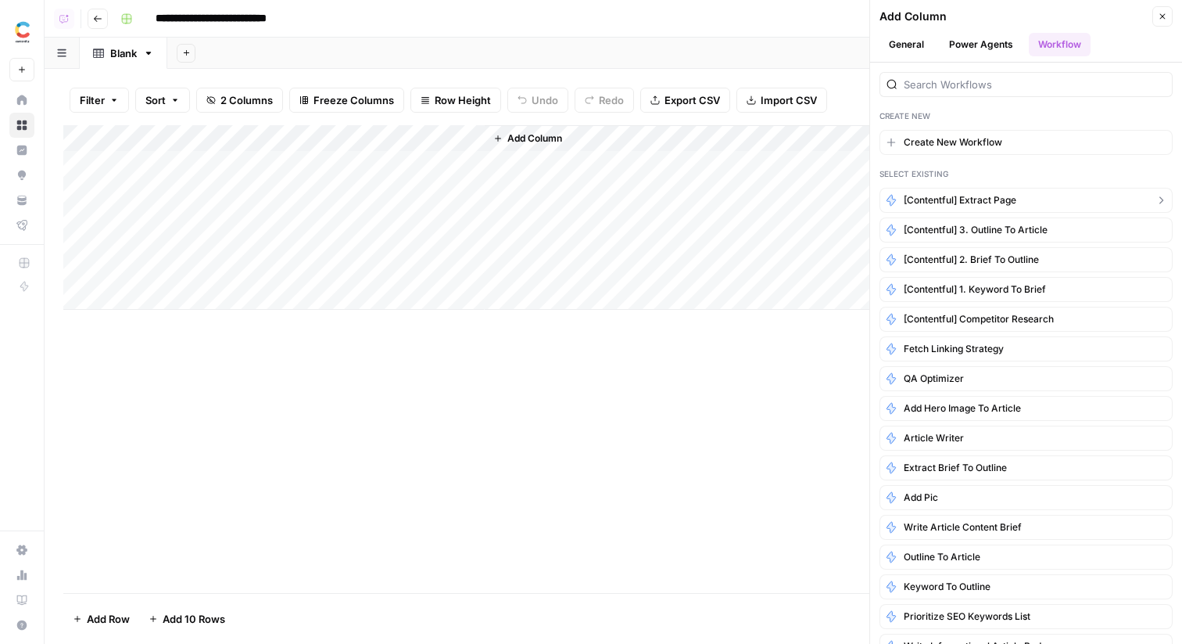
click at [969, 203] on span "[Contentful] Extract Page" at bounding box center [960, 200] width 113 height 14
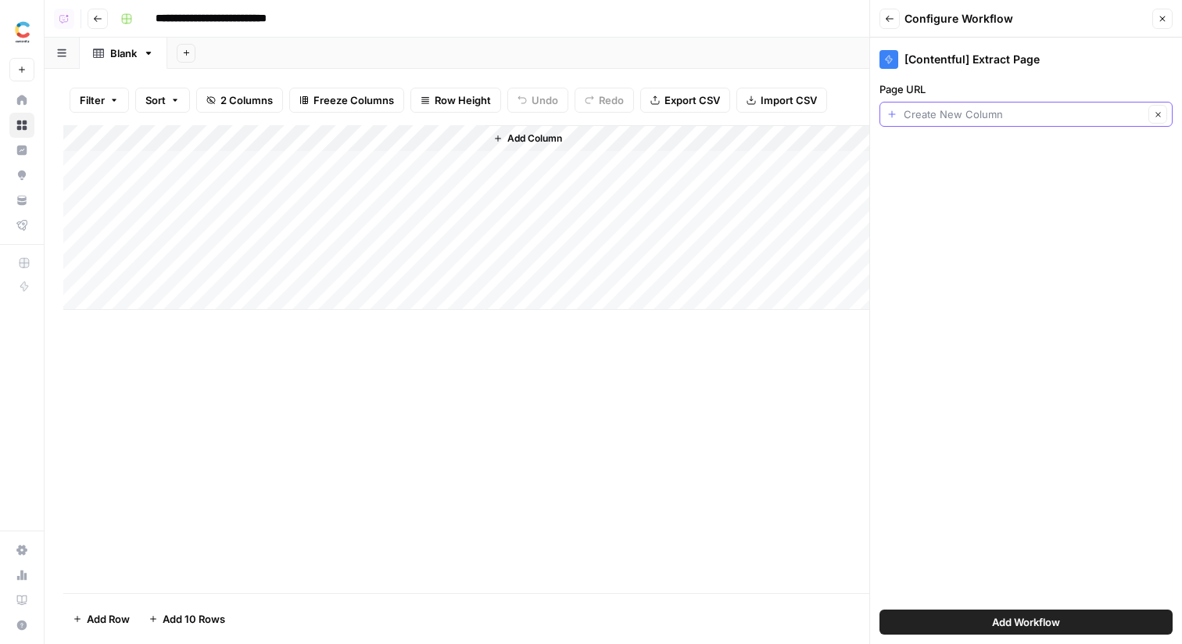
click at [952, 108] on input "Page URL" at bounding box center [1024, 114] width 240 height 16
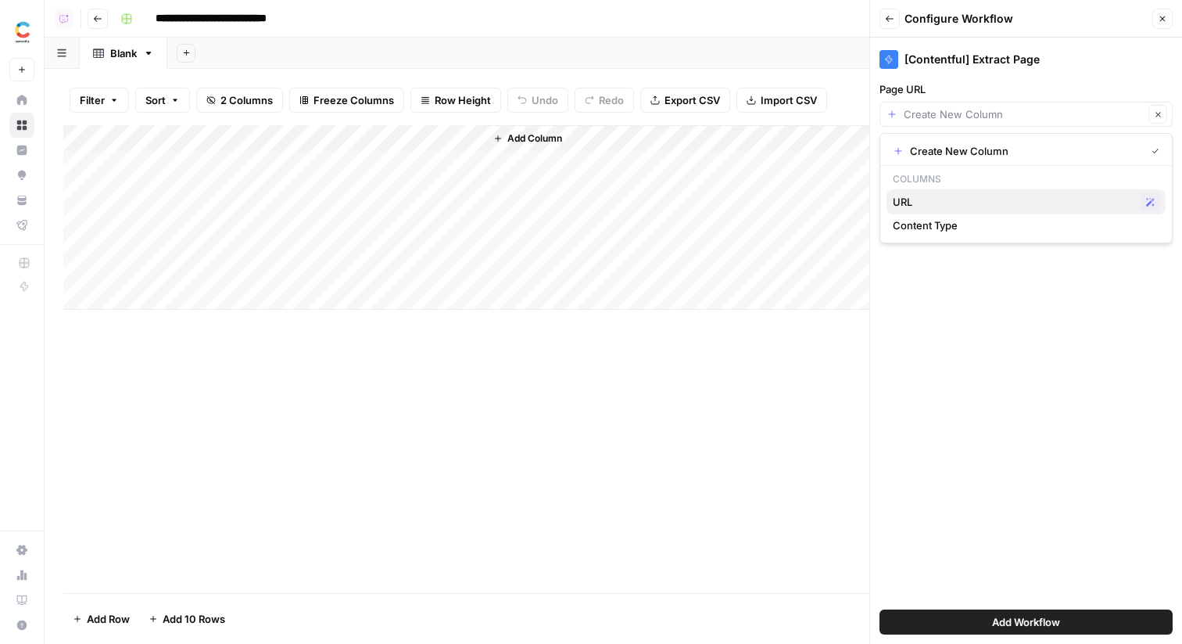
click at [940, 201] on span "URL" at bounding box center [1014, 202] width 242 height 16
type input "URL"
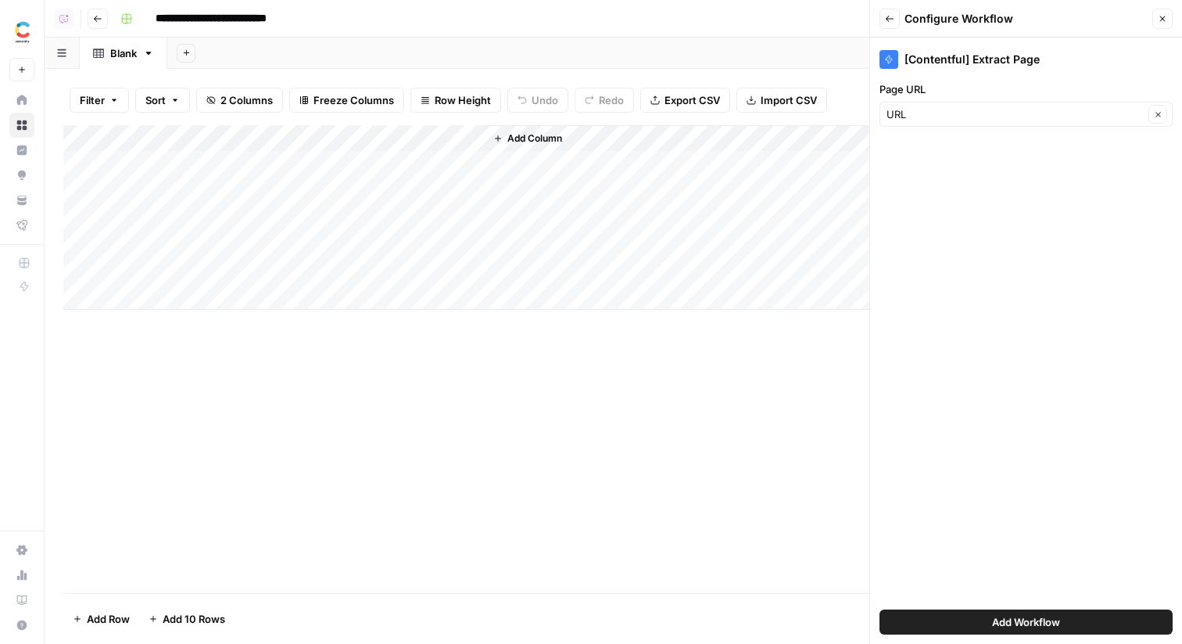
click at [995, 626] on span "Add Workflow" at bounding box center [1026, 622] width 68 height 16
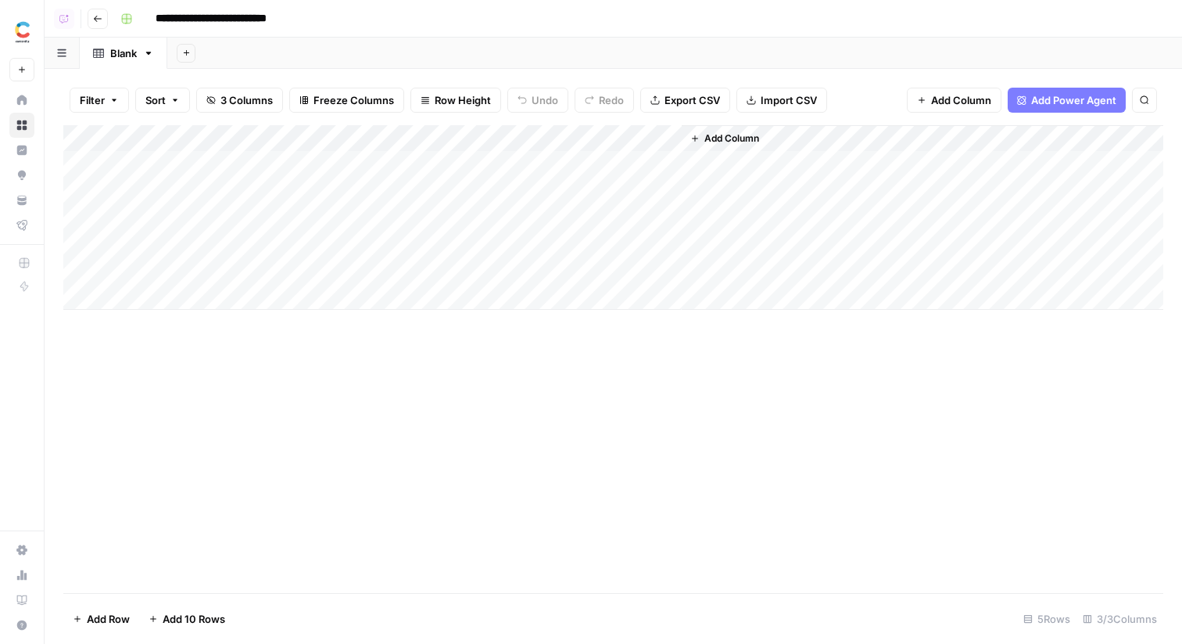
click at [568, 162] on div "Add Column" at bounding box center [613, 217] width 1100 height 185
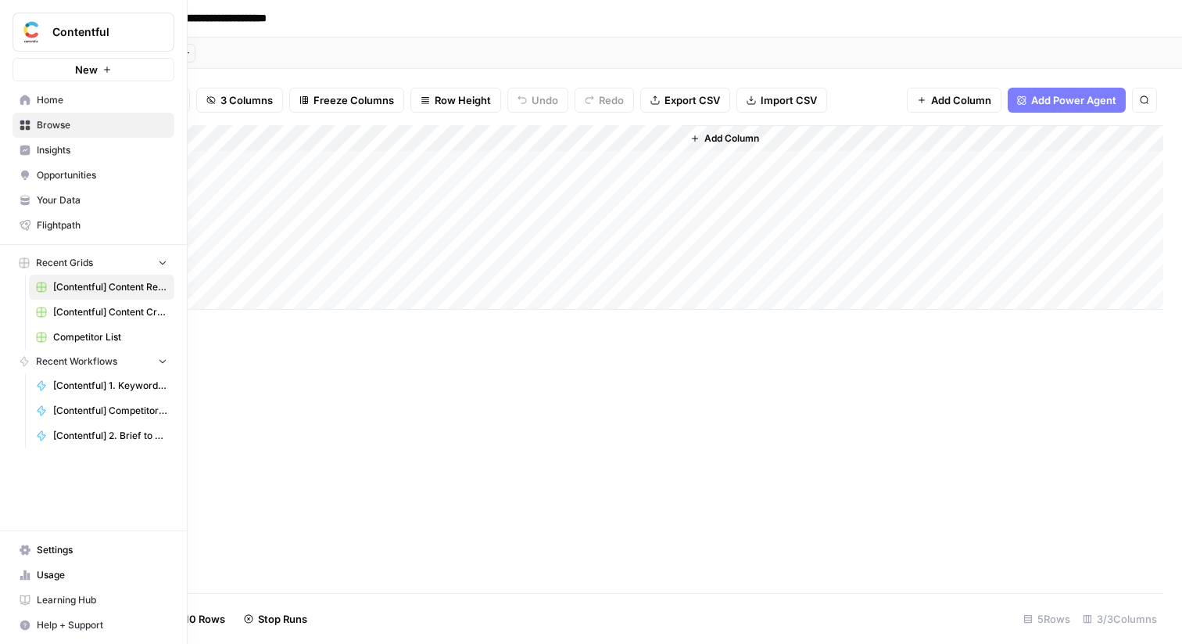
click at [120, 66] on button "New" at bounding box center [94, 69] width 162 height 23
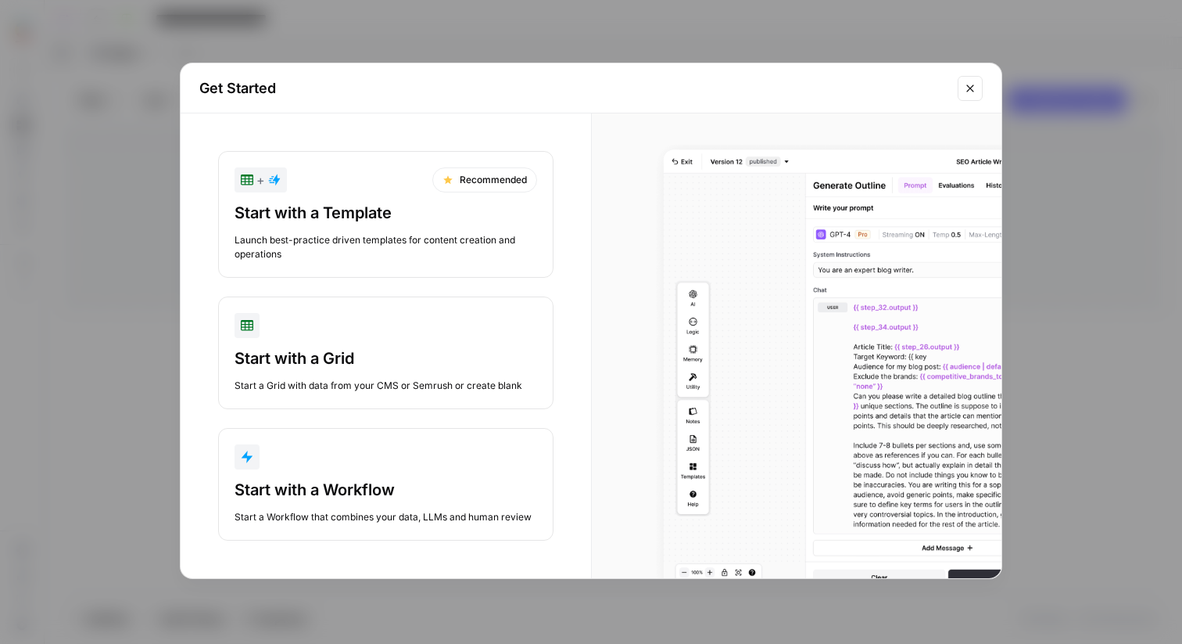
click at [340, 482] on div "Start with a Workflow" at bounding box center [386, 490] width 303 height 22
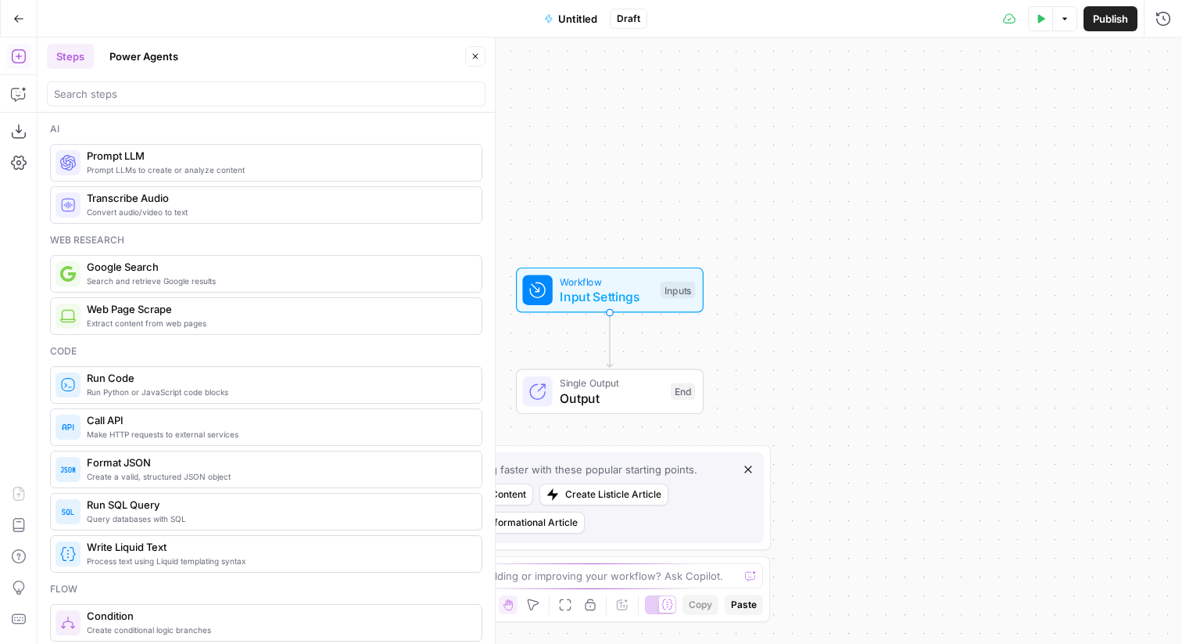
click at [565, 20] on span "Untitled" at bounding box center [577, 19] width 39 height 16
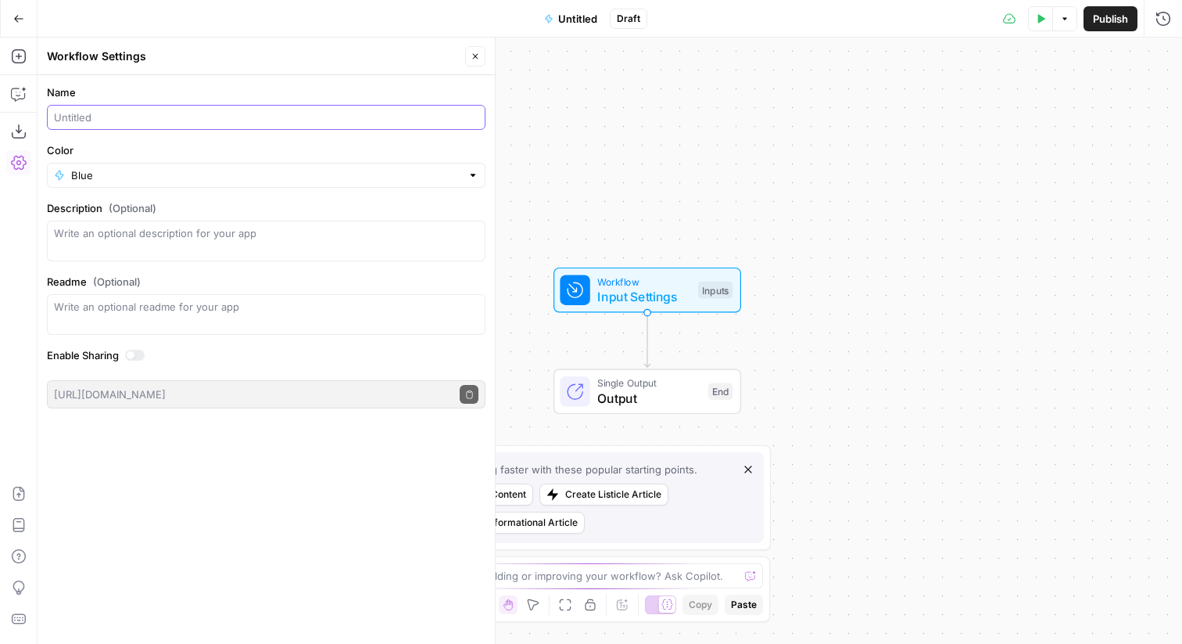
click at [141, 123] on input "Name" at bounding box center [266, 117] width 425 height 16
click at [16, 495] on icon "button" at bounding box center [19, 494] width 16 height 16
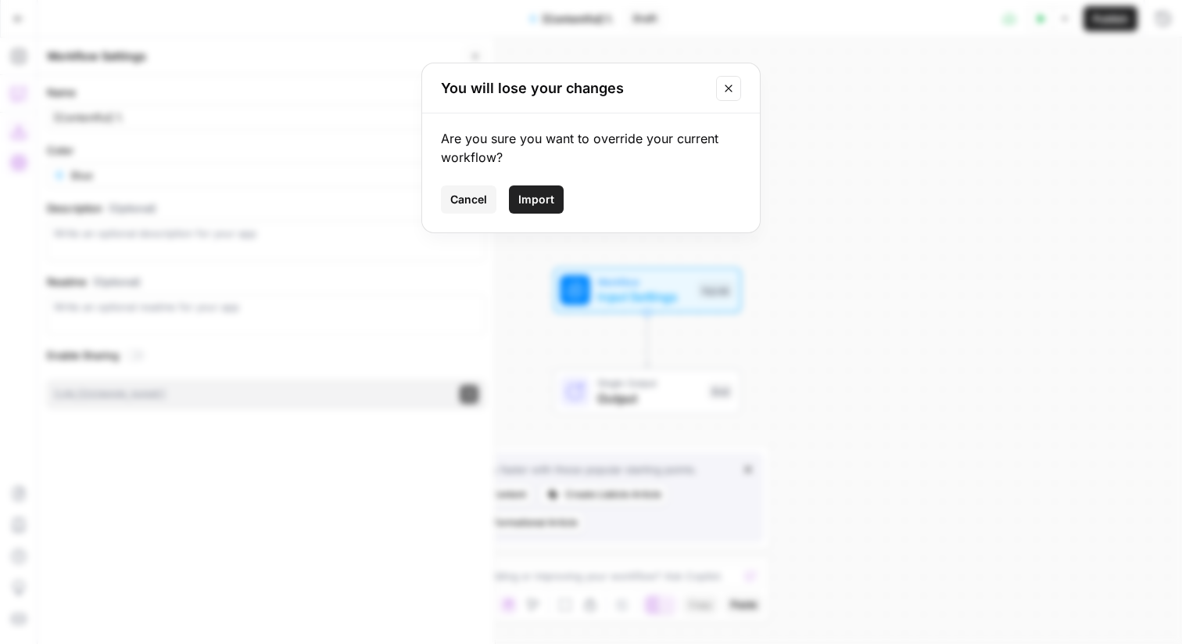
click at [539, 199] on span "Import" at bounding box center [536, 200] width 36 height 16
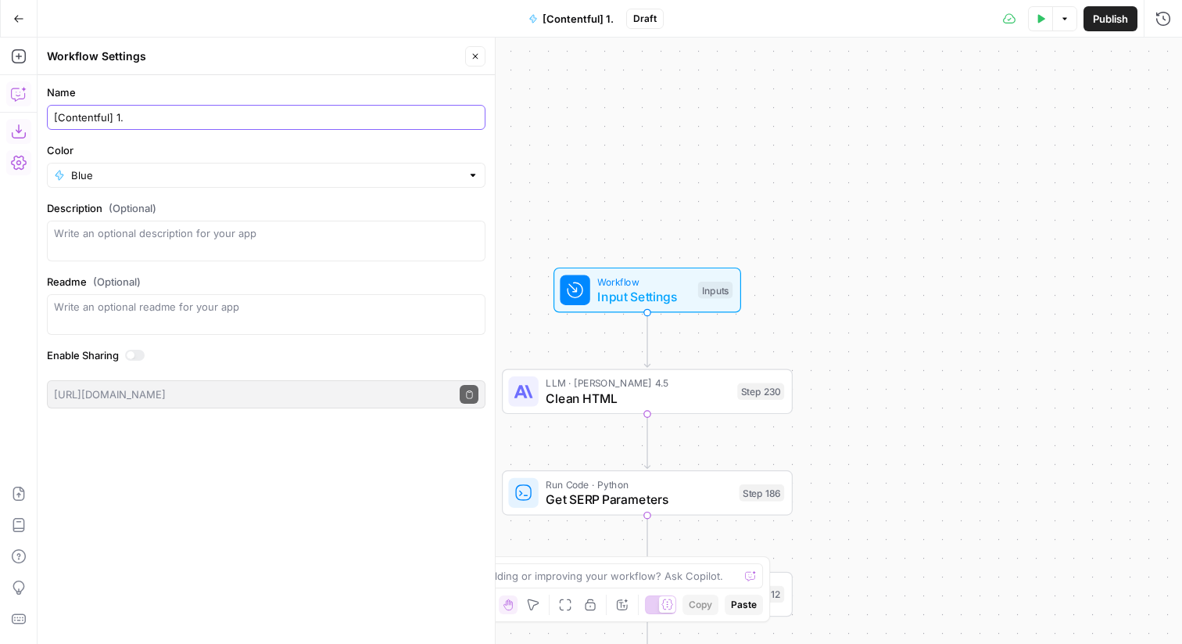
click at [221, 116] on input "[Contentful] 1." at bounding box center [266, 117] width 425 height 16
click at [110, 119] on input "[Contentful] 1. Create Changes Brief" at bounding box center [266, 117] width 425 height 16
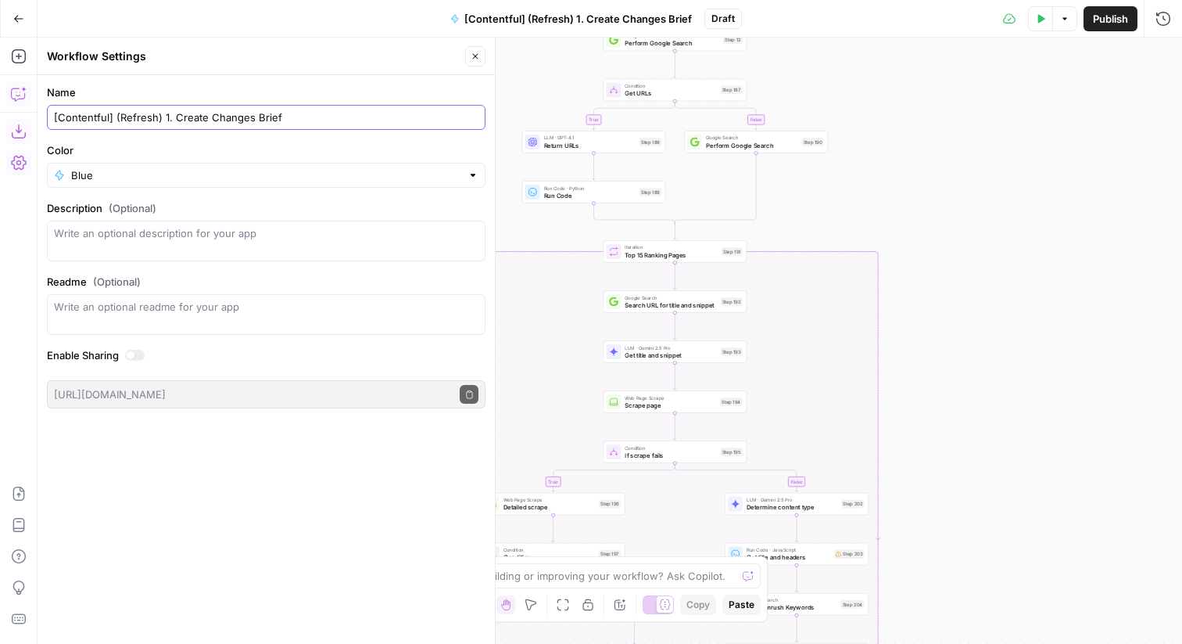
type input "[Contentful] (Refresh) 1. Create Changes Brief"
click at [1094, 16] on span "Publish" at bounding box center [1110, 19] width 35 height 16
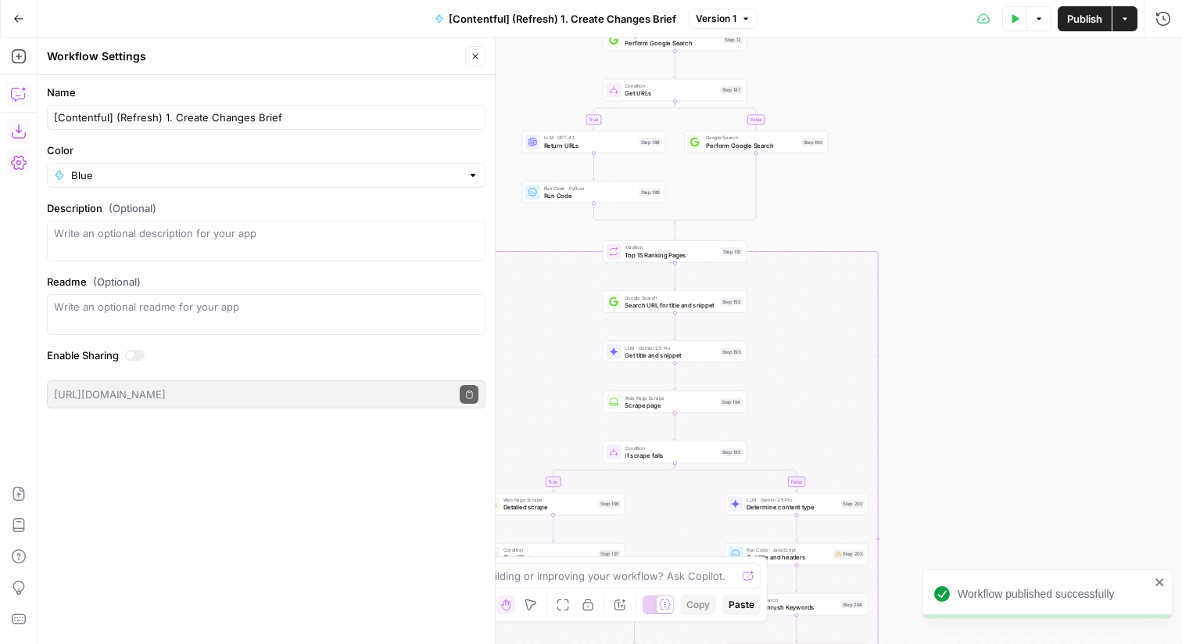
click at [479, 54] on icon "button" at bounding box center [475, 56] width 9 height 9
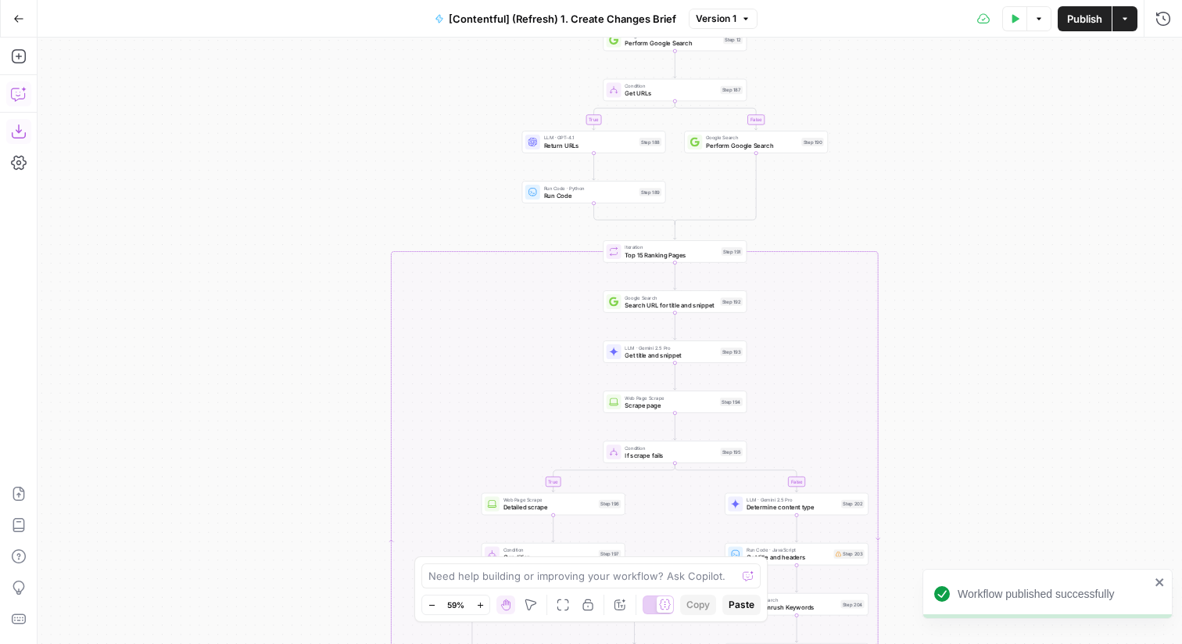
click at [17, 19] on icon "button" at bounding box center [18, 18] width 11 height 11
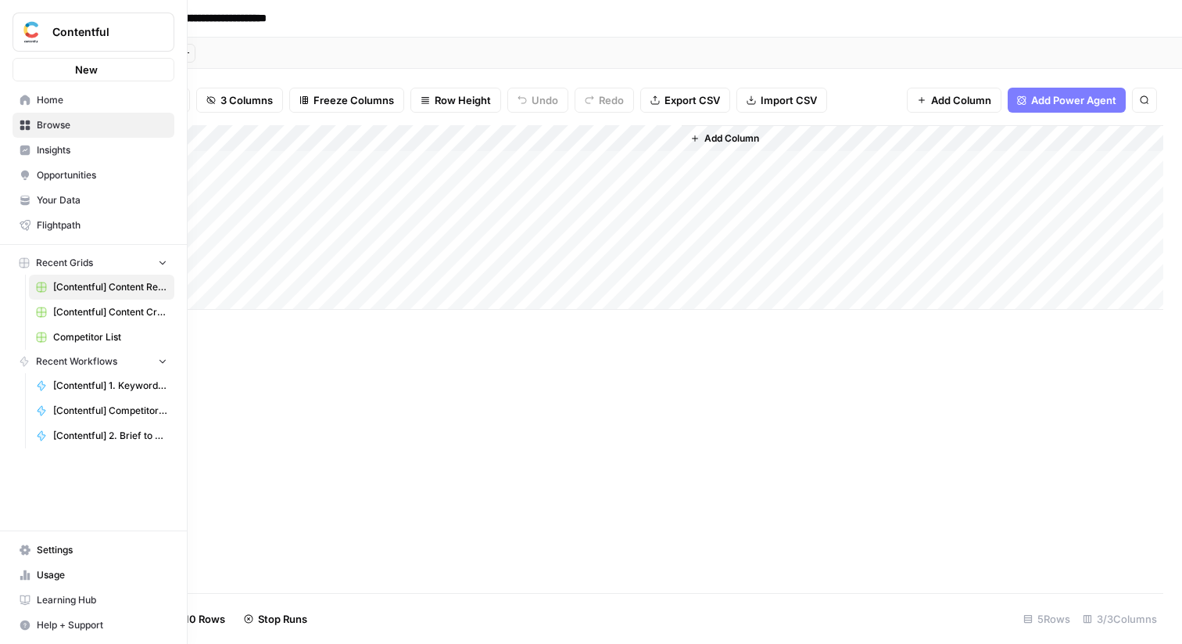
click at [21, 101] on icon at bounding box center [25, 100] width 10 height 10
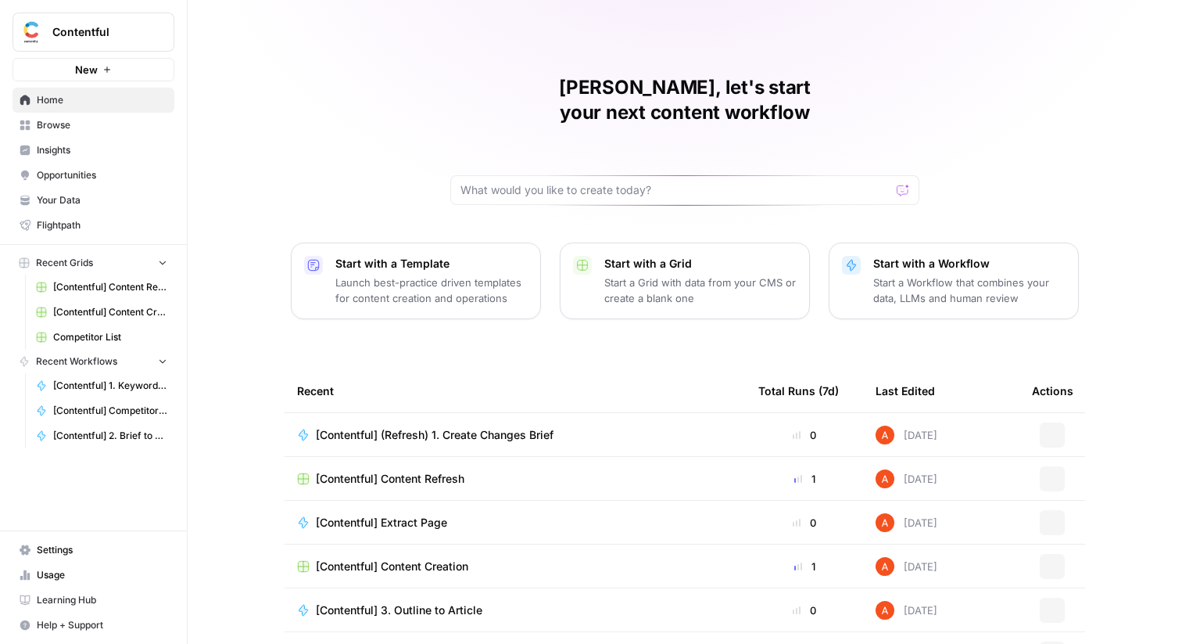
scroll to position [76, 0]
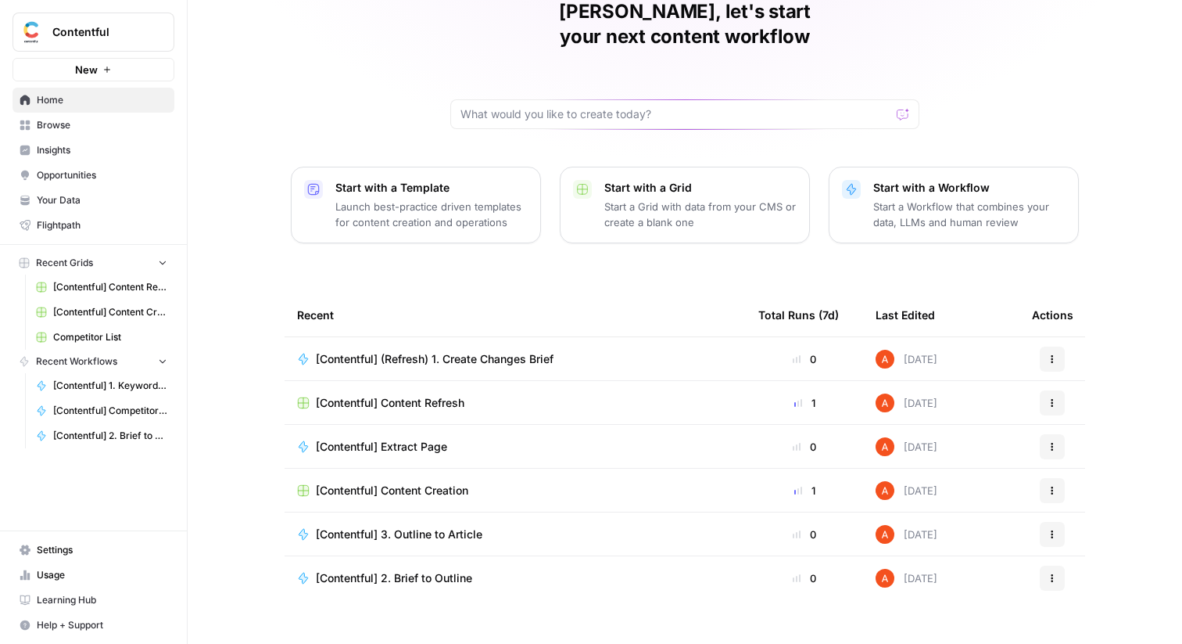
click at [424, 482] on span "[Contentful] Content Creation" at bounding box center [392, 490] width 152 height 16
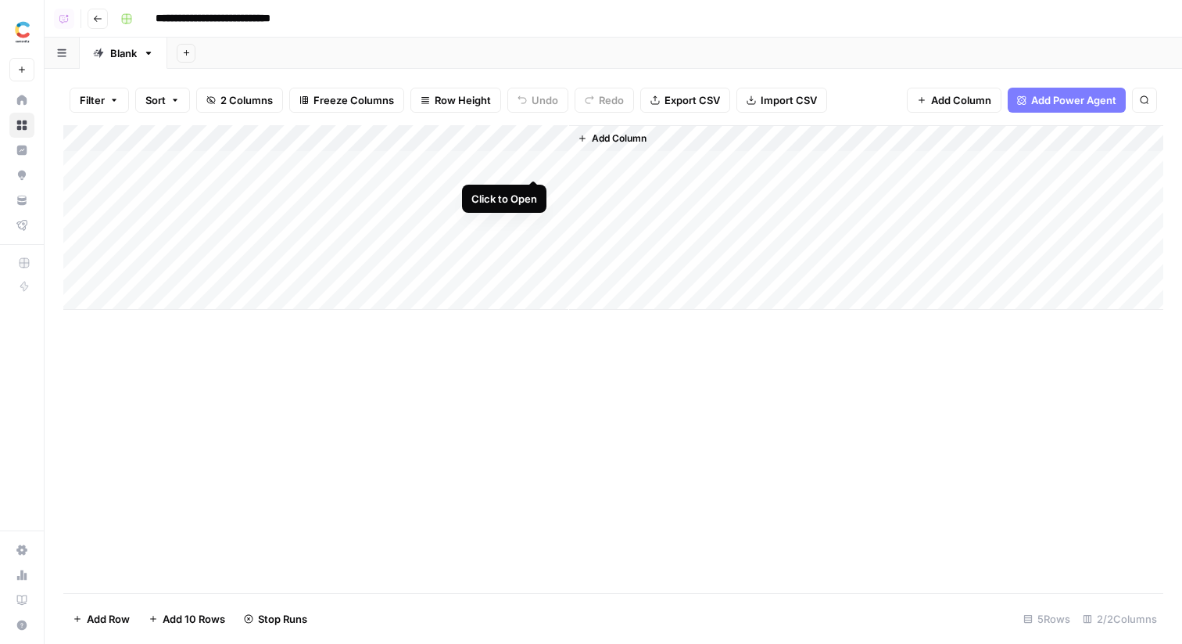
click at [525, 166] on div "Add Column" at bounding box center [613, 217] width 1100 height 185
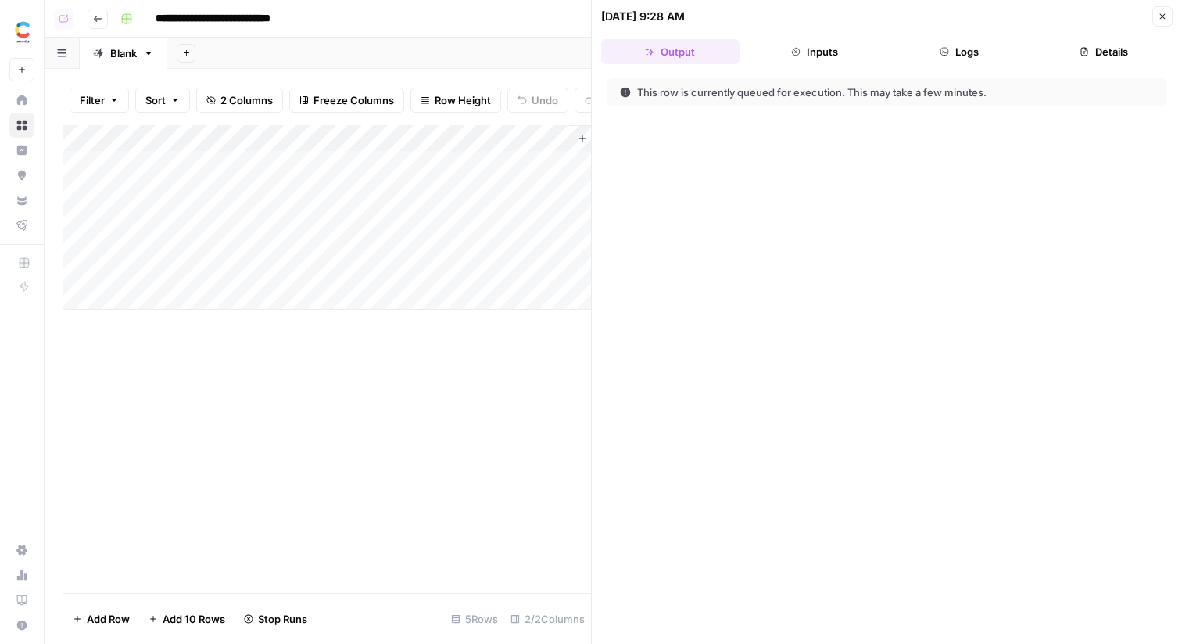
click at [949, 52] on button "Logs" at bounding box center [960, 51] width 138 height 25
click at [1159, 20] on icon "button" at bounding box center [1162, 16] width 9 height 9
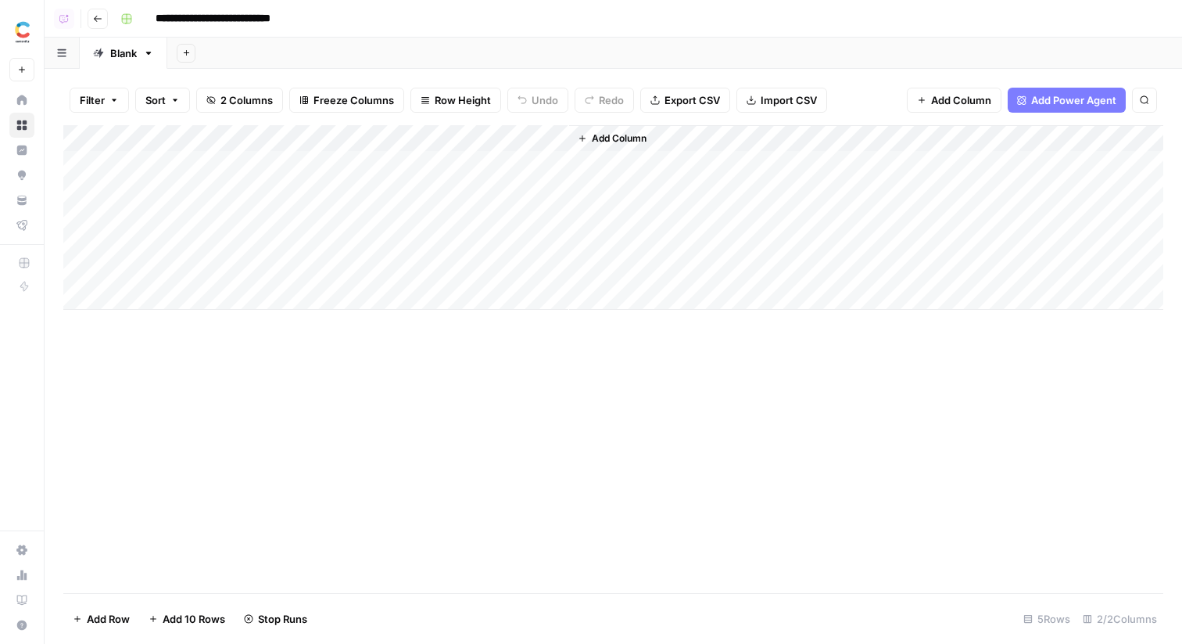
click at [100, 14] on icon "button" at bounding box center [97, 18] width 9 height 9
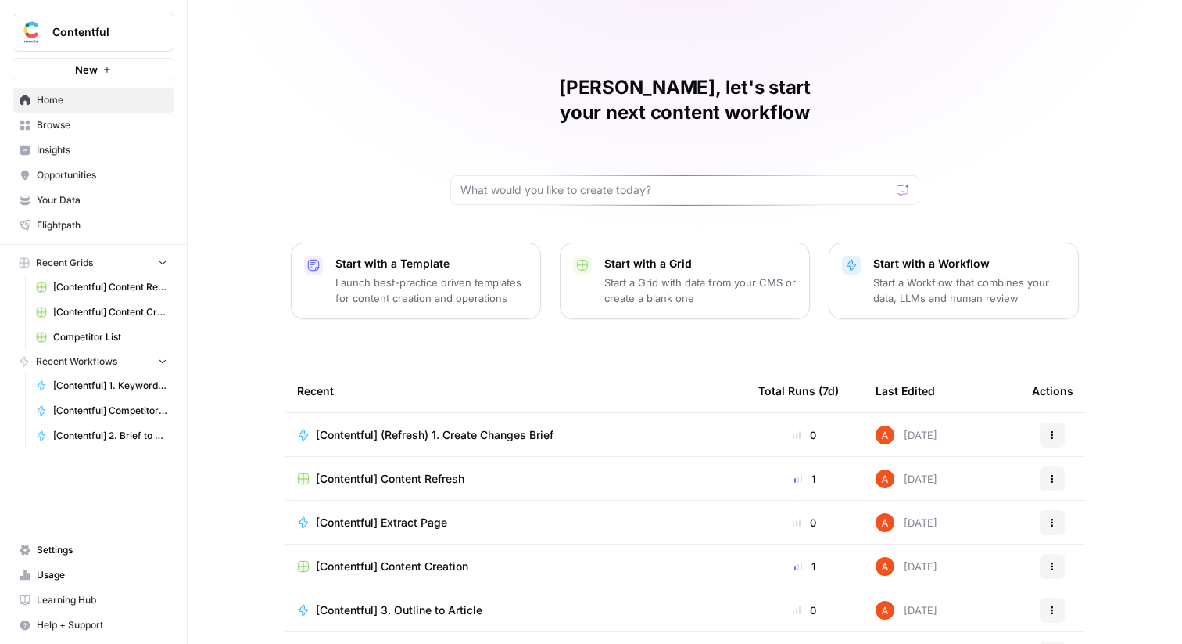
scroll to position [76, 0]
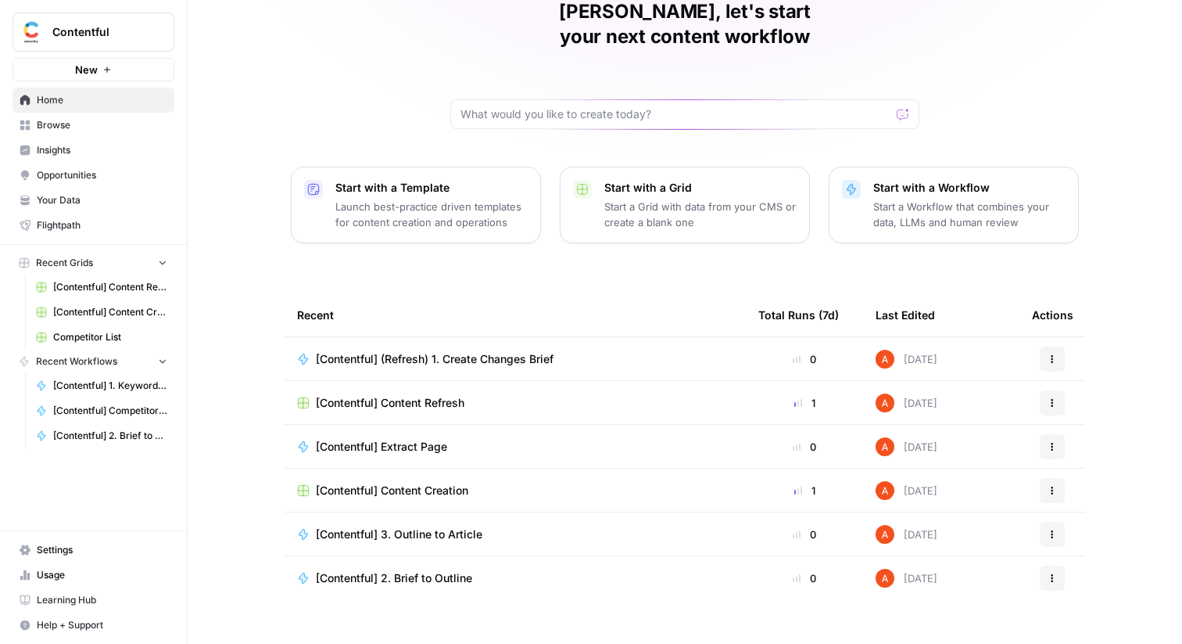
click at [362, 482] on span "[Contentful] Content Creation" at bounding box center [392, 490] width 152 height 16
click at [366, 395] on span "[Contentful] Content Refresh" at bounding box center [390, 403] width 149 height 16
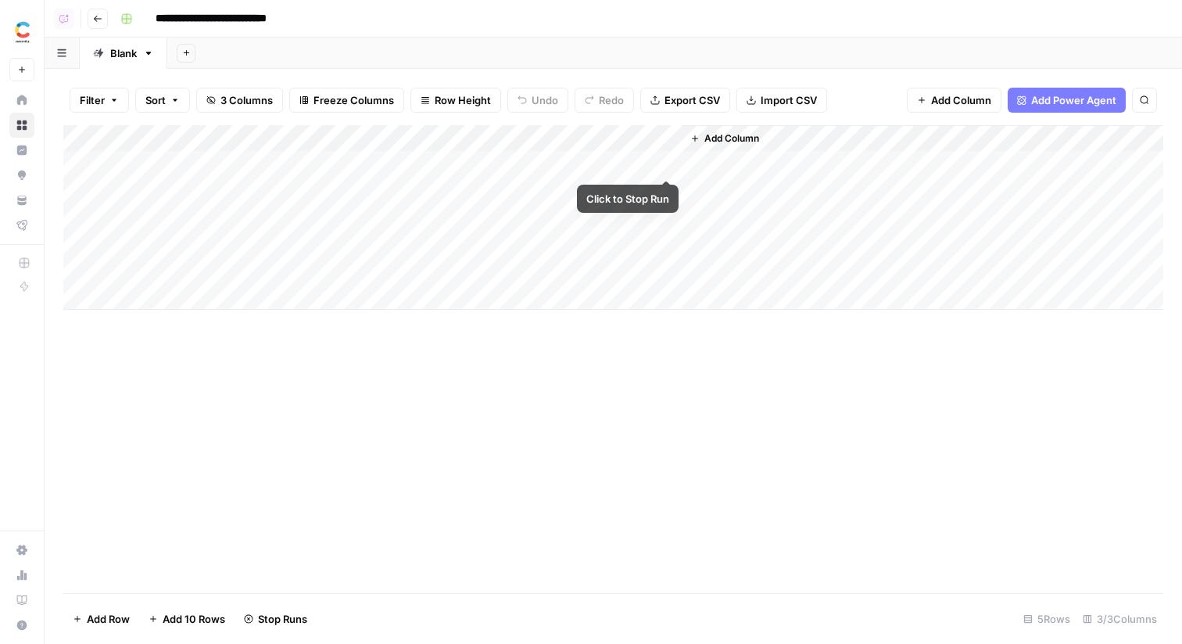
click at [666, 160] on div "Add Column" at bounding box center [613, 217] width 1100 height 185
click at [668, 164] on div "Add Column" at bounding box center [613, 217] width 1100 height 185
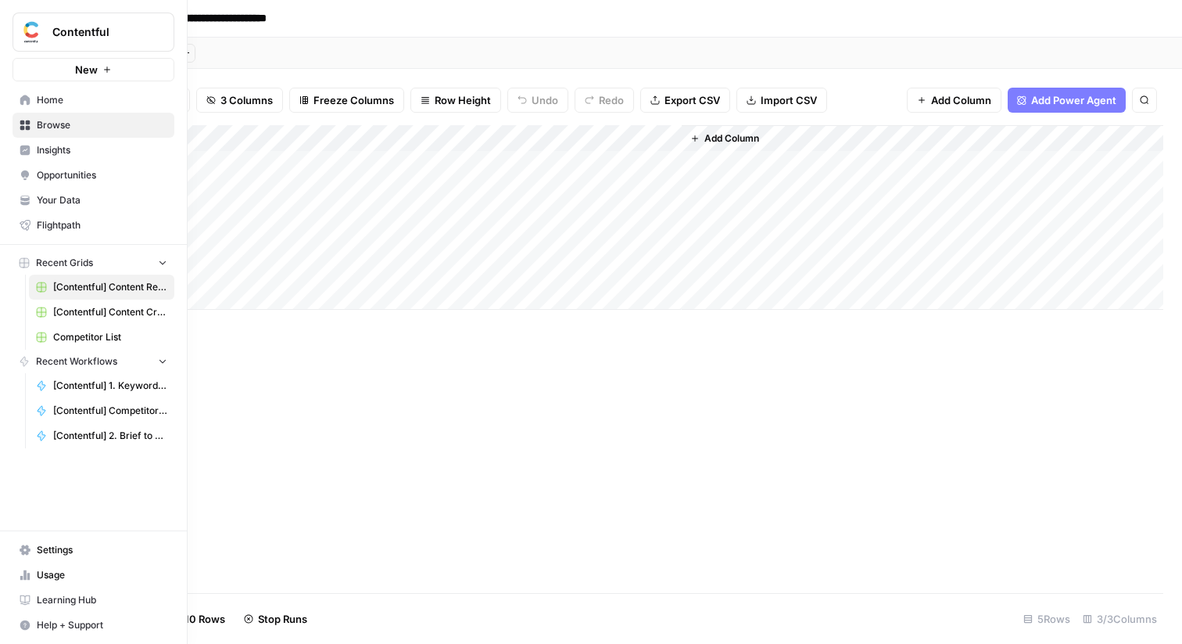
click at [32, 102] on link "Home" at bounding box center [94, 100] width 162 height 25
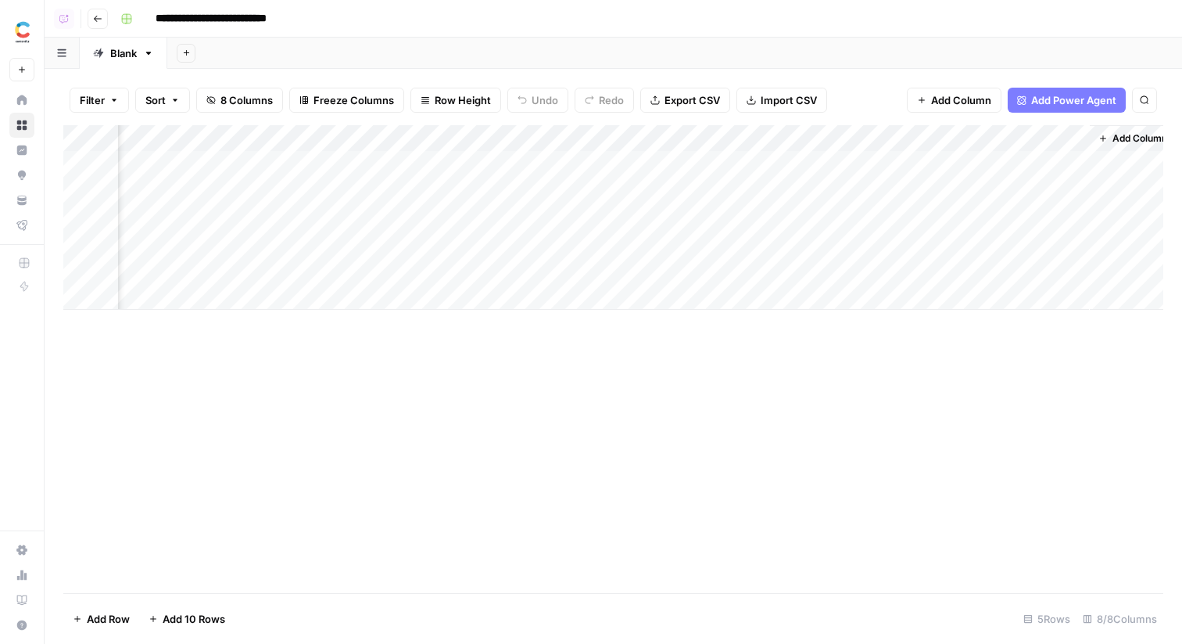
scroll to position [0, 309]
click at [587, 142] on div "Add Column" at bounding box center [613, 217] width 1100 height 185
click at [599, 266] on span "Hide Column" at bounding box center [611, 270] width 137 height 16
click at [848, 131] on div "Add Column" at bounding box center [613, 217] width 1100 height 185
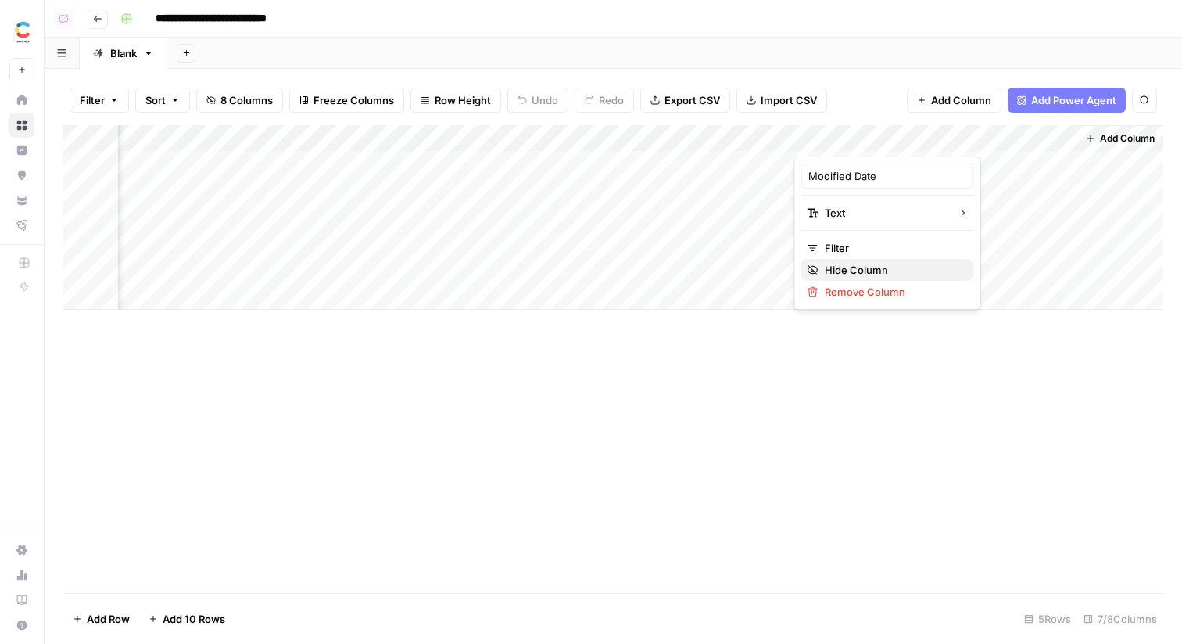
click at [852, 272] on span "Hide Column" at bounding box center [893, 270] width 137 height 16
click at [859, 143] on div "Add Column" at bounding box center [613, 217] width 1100 height 185
click at [852, 267] on span "Hide Column" at bounding box center [893, 270] width 137 height 16
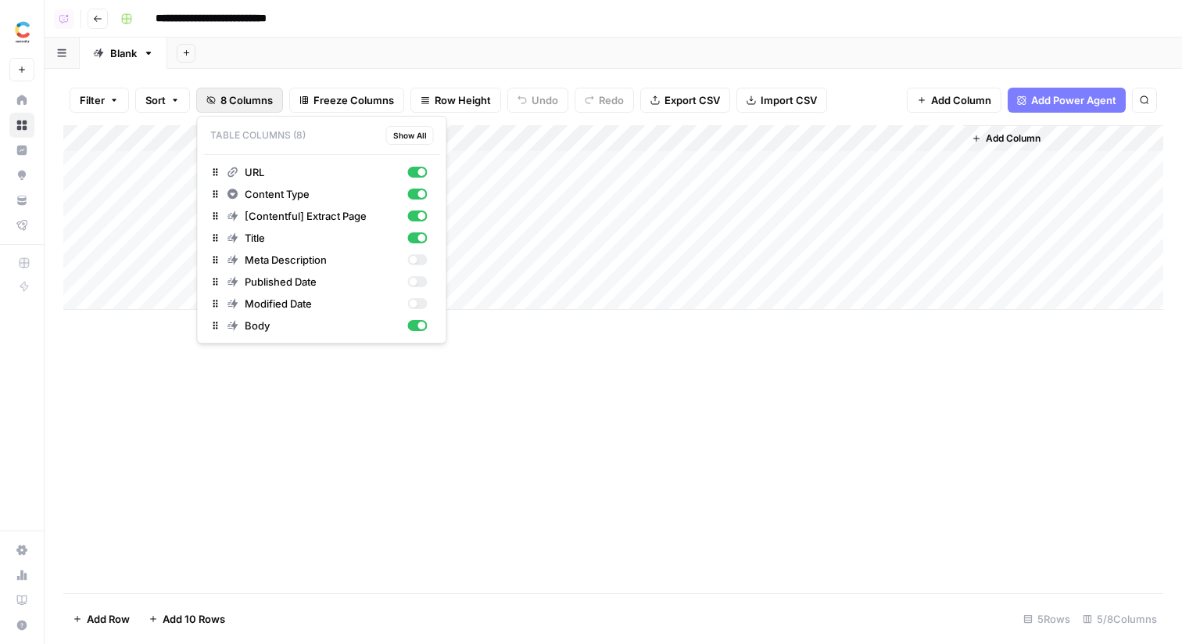
click at [242, 101] on span "8 Columns" at bounding box center [247, 100] width 52 height 16
click at [416, 258] on div "button" at bounding box center [413, 260] width 8 height 8
click at [773, 382] on div "Add Column" at bounding box center [613, 359] width 1100 height 468
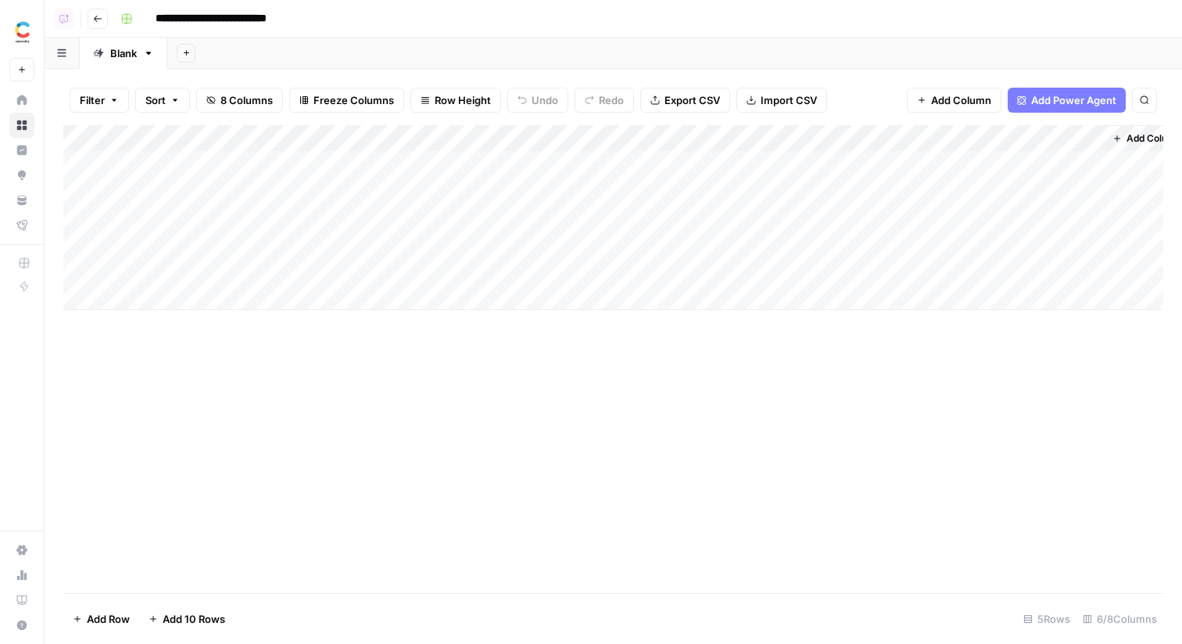
scroll to position [0, 27]
click at [1125, 142] on span "Add Column" at bounding box center [1127, 138] width 55 height 14
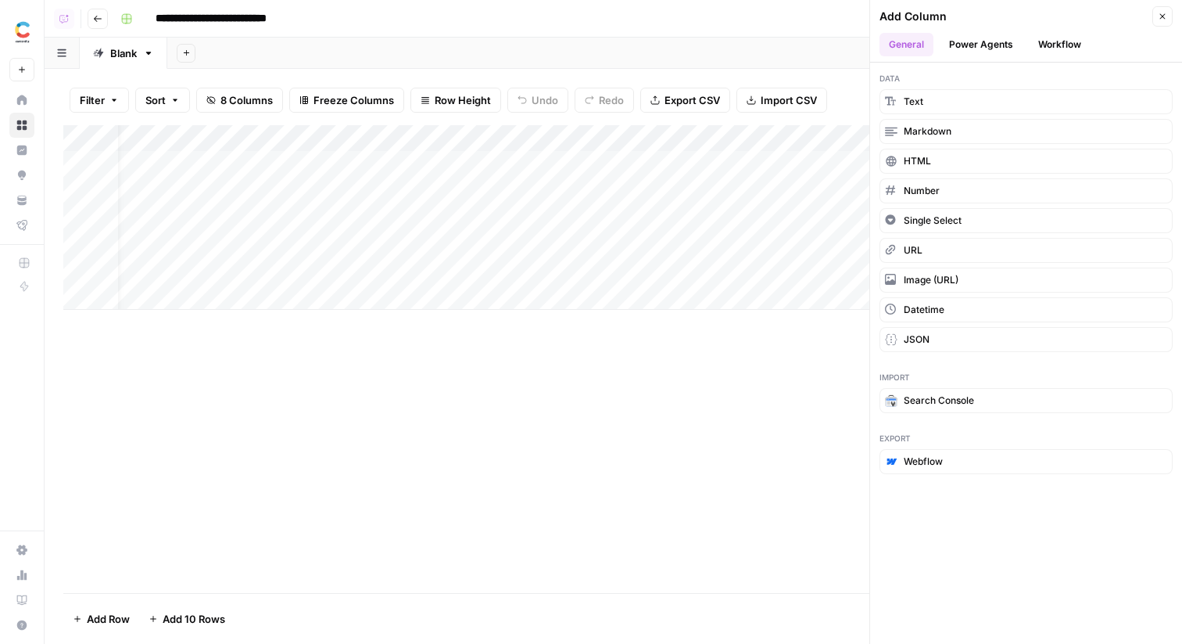
click at [995, 45] on button "Power Agents" at bounding box center [981, 44] width 83 height 23
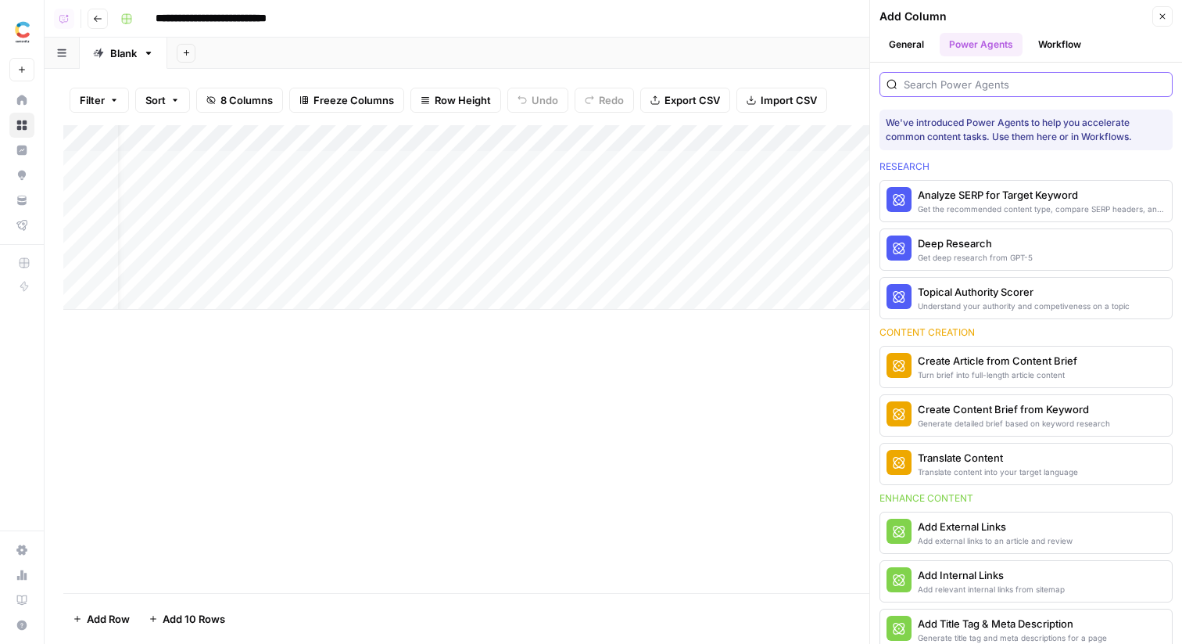
click at [992, 86] on input "search" at bounding box center [1035, 85] width 262 height 16
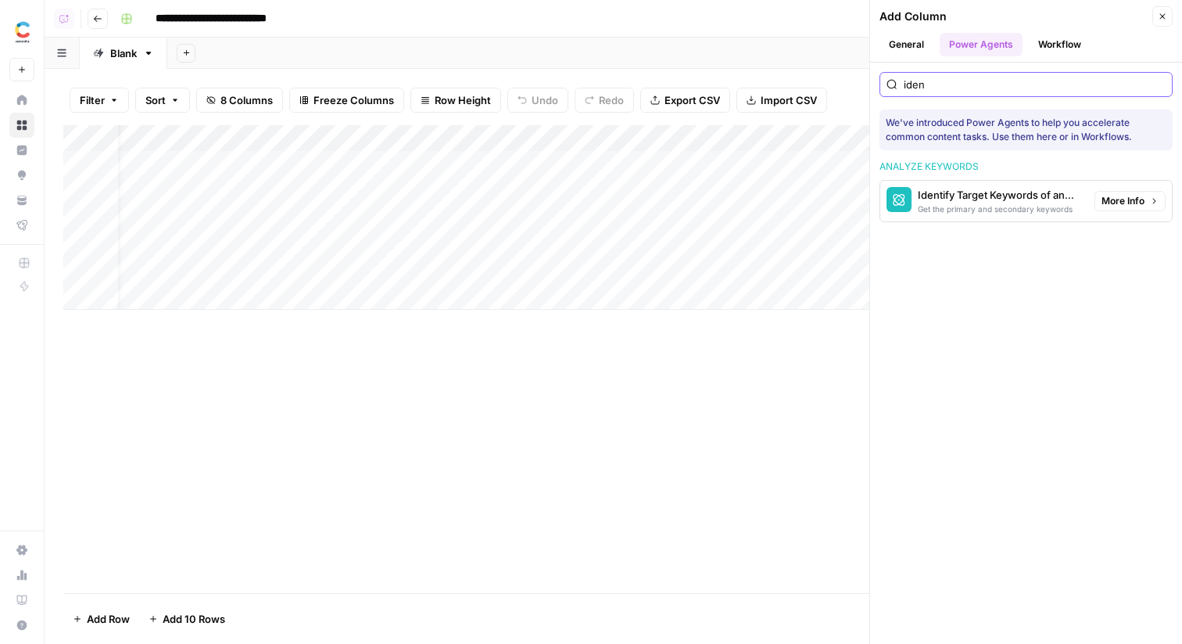
type input "iden"
click at [967, 213] on div "Get the primary and secondary keywords" at bounding box center [1000, 209] width 164 height 13
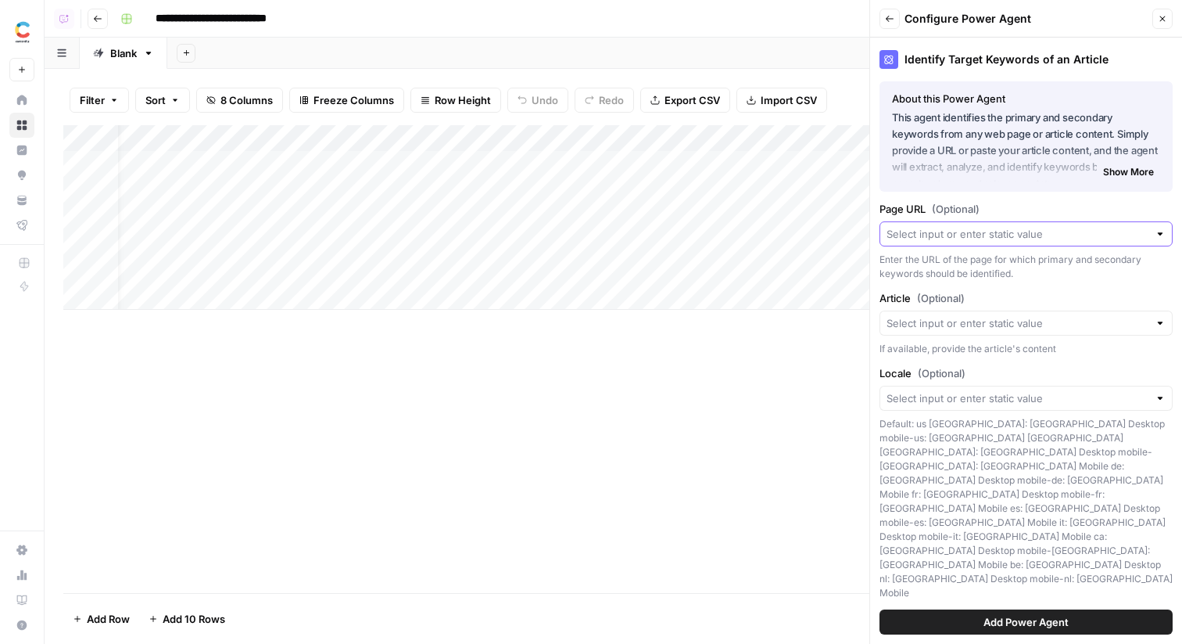
click at [912, 231] on input "Page URL (Optional)" at bounding box center [1018, 234] width 262 height 16
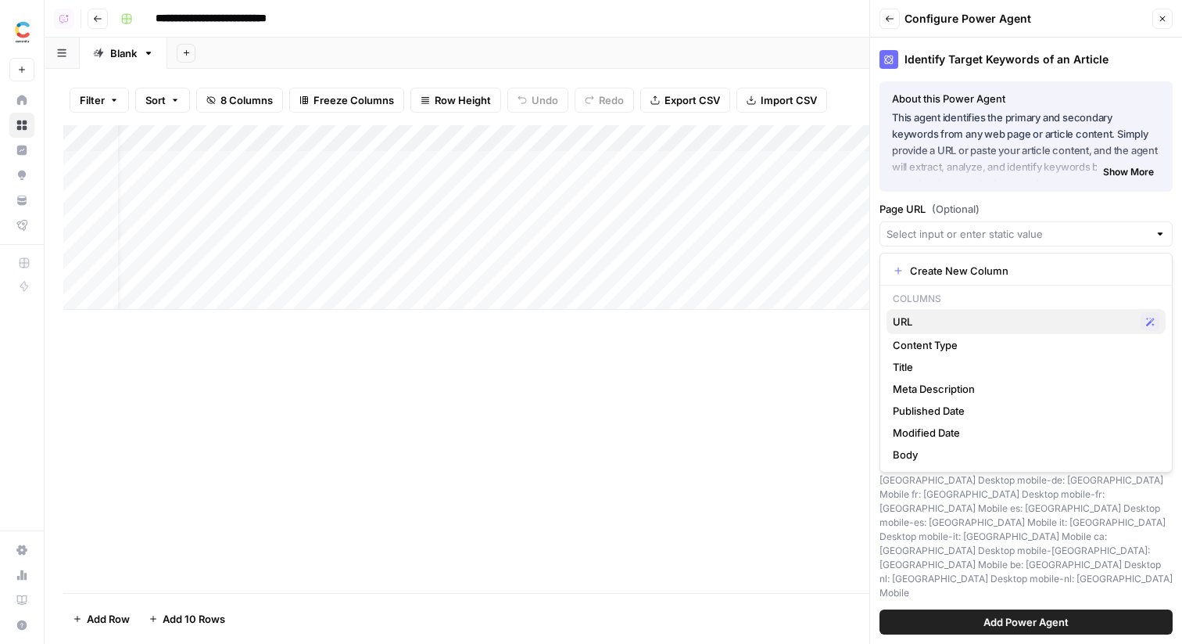
click at [924, 327] on span "URL" at bounding box center [1014, 322] width 242 height 16
type input "URL"
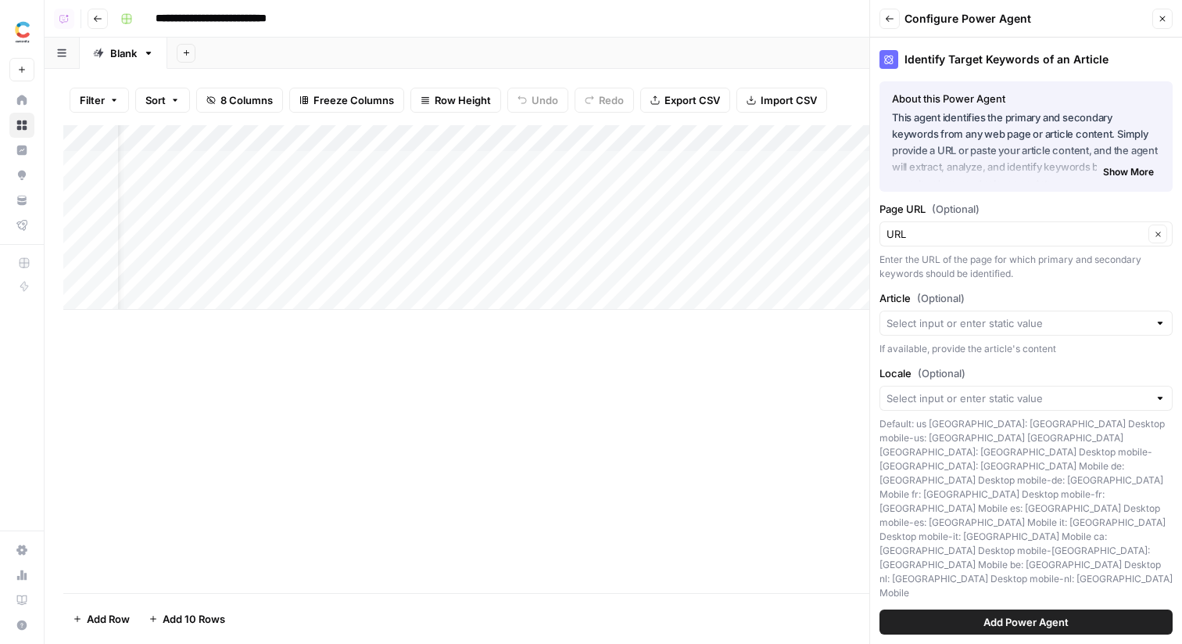
scroll to position [0, 253]
click at [979, 325] on input "Article (Optional)" at bounding box center [1018, 323] width 262 height 16
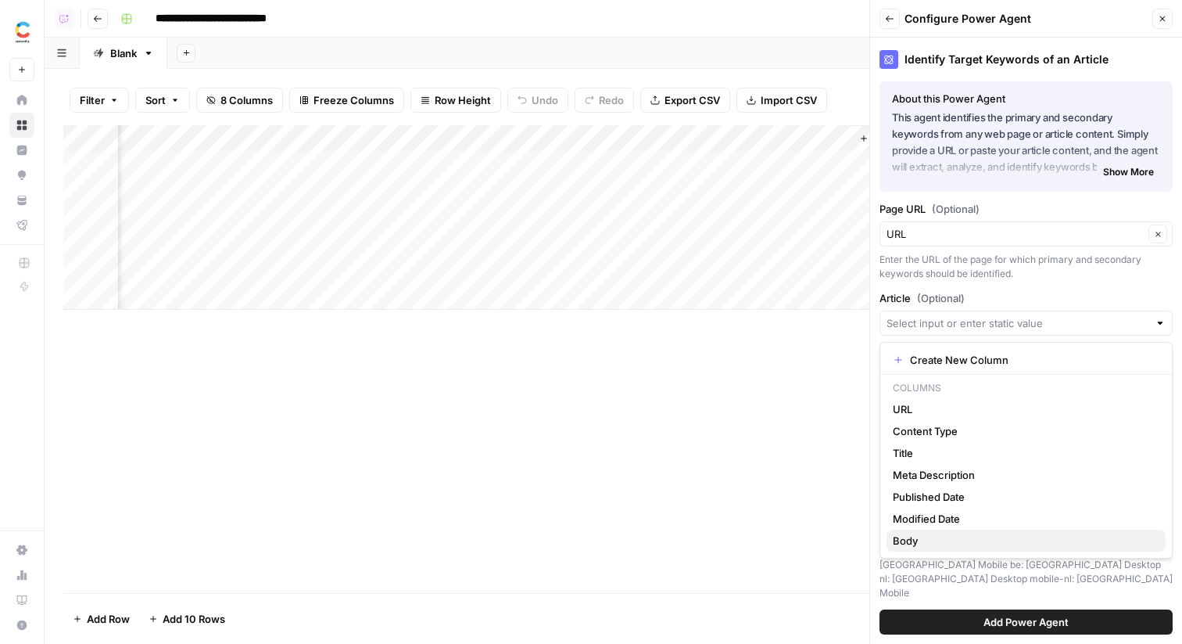
click at [992, 540] on span "Body" at bounding box center [1023, 541] width 260 height 16
type input "Body"
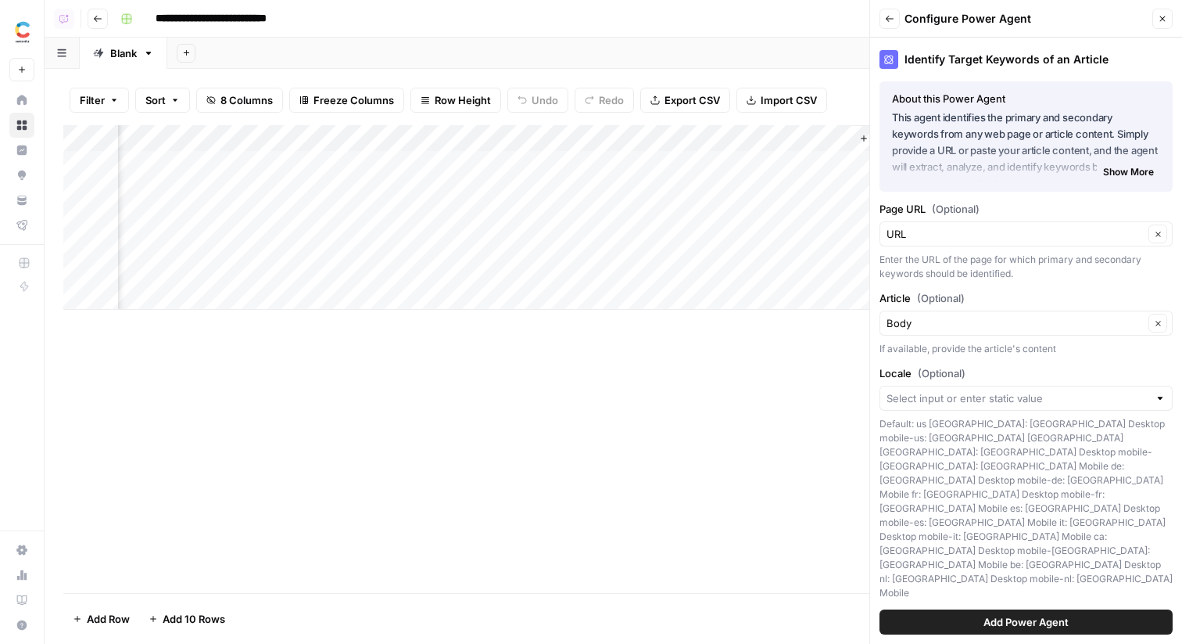
click at [1028, 623] on span "Add Power Agent" at bounding box center [1026, 622] width 85 height 16
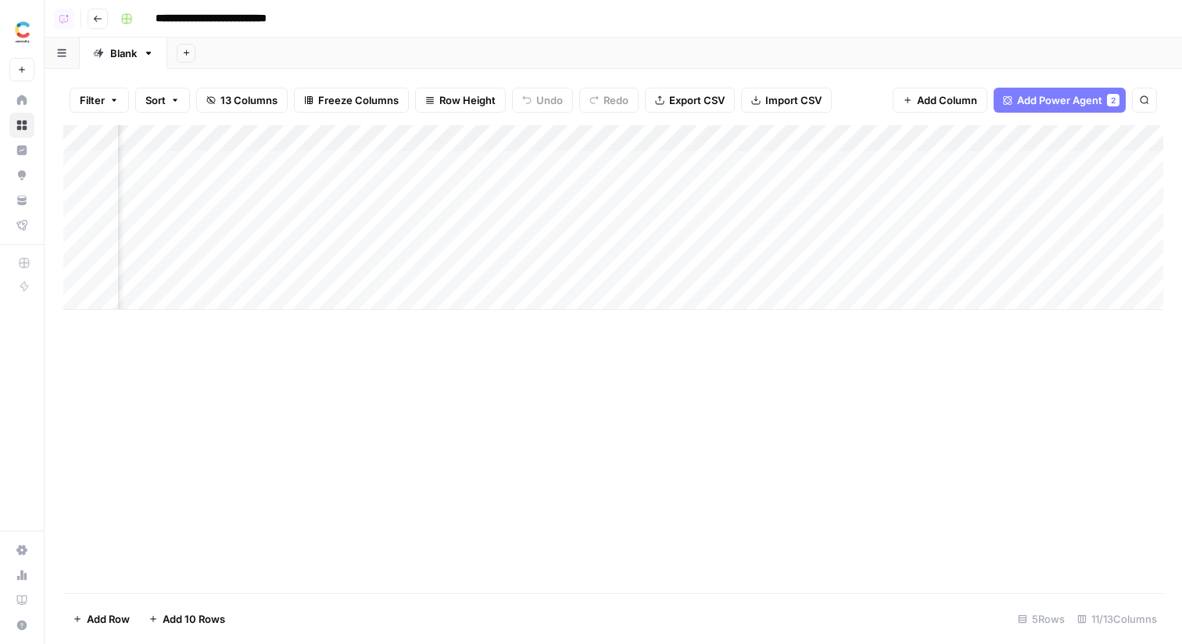
scroll to position [0, 314]
click at [916, 158] on div "Add Column" at bounding box center [613, 217] width 1100 height 185
click at [475, 161] on div "Add Column" at bounding box center [613, 217] width 1100 height 185
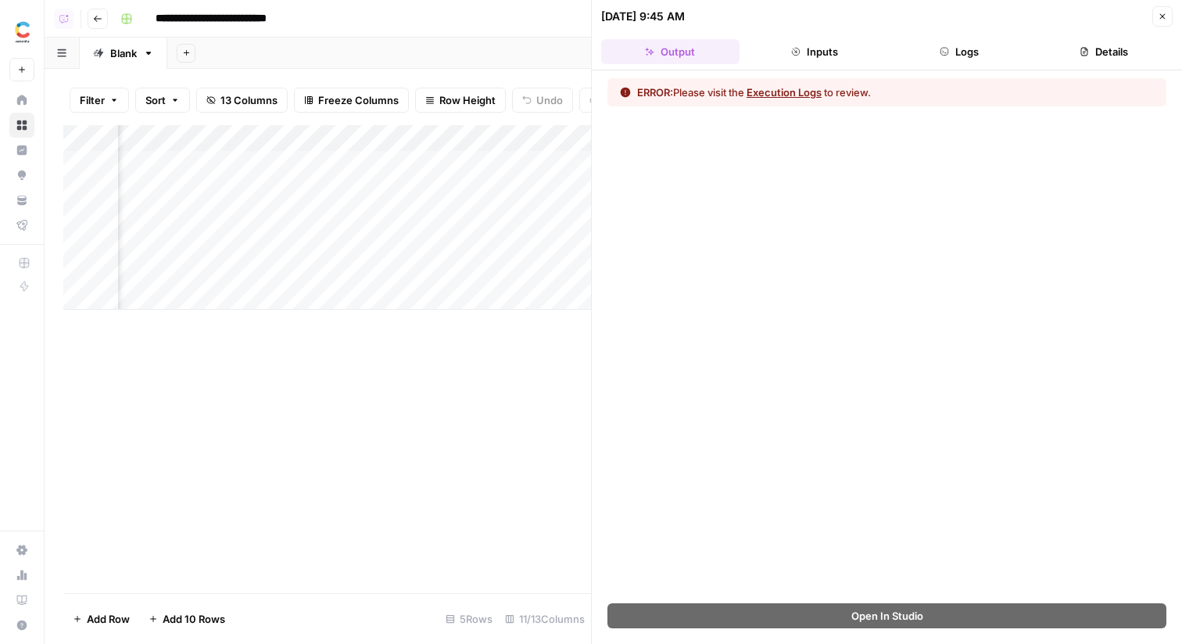
click at [938, 53] on button "Logs" at bounding box center [960, 51] width 138 height 25
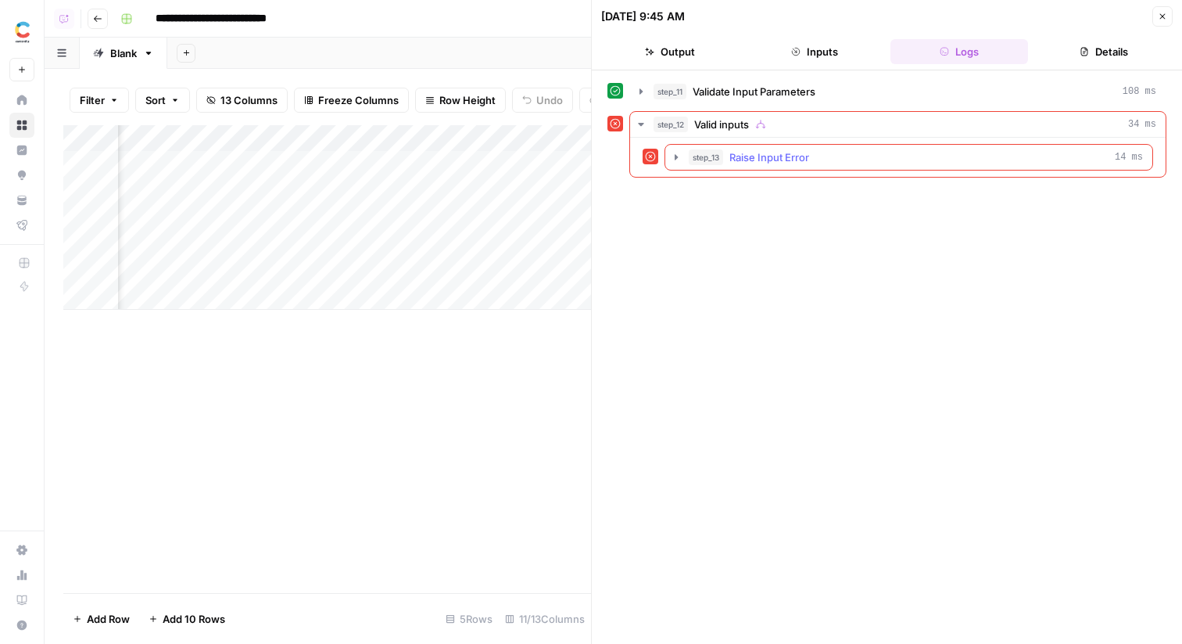
click at [890, 151] on div "step_13 Raise Input Error 14 ms" at bounding box center [916, 157] width 454 height 16
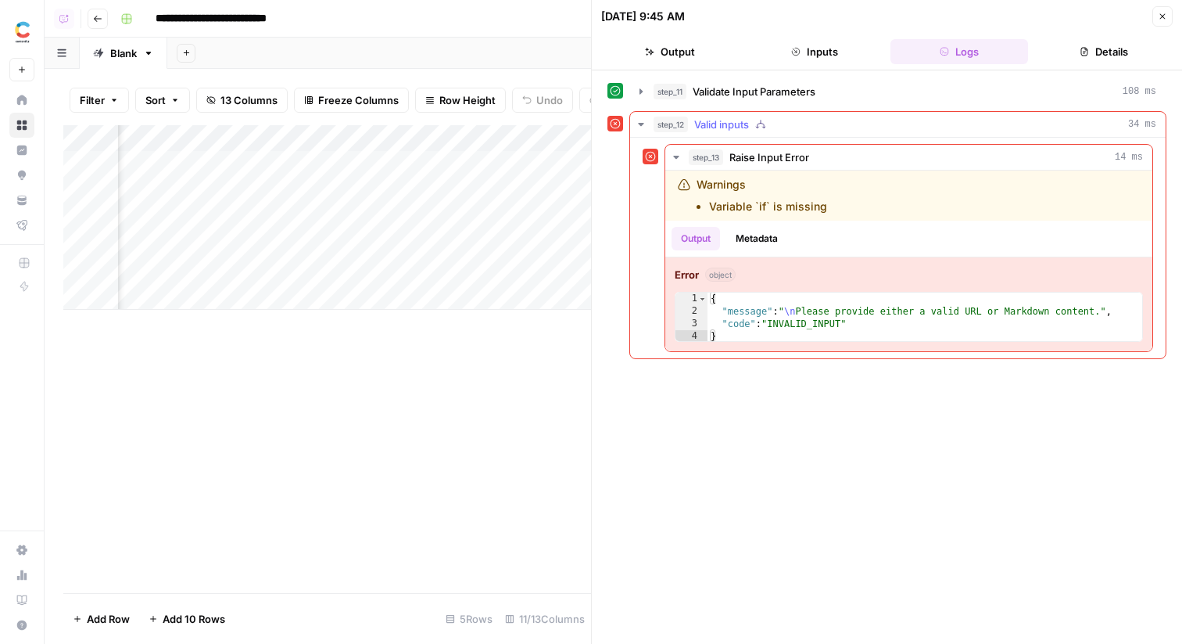
click at [834, 127] on div "step_12 Valid inputs 34 ms" at bounding box center [905, 125] width 503 height 16
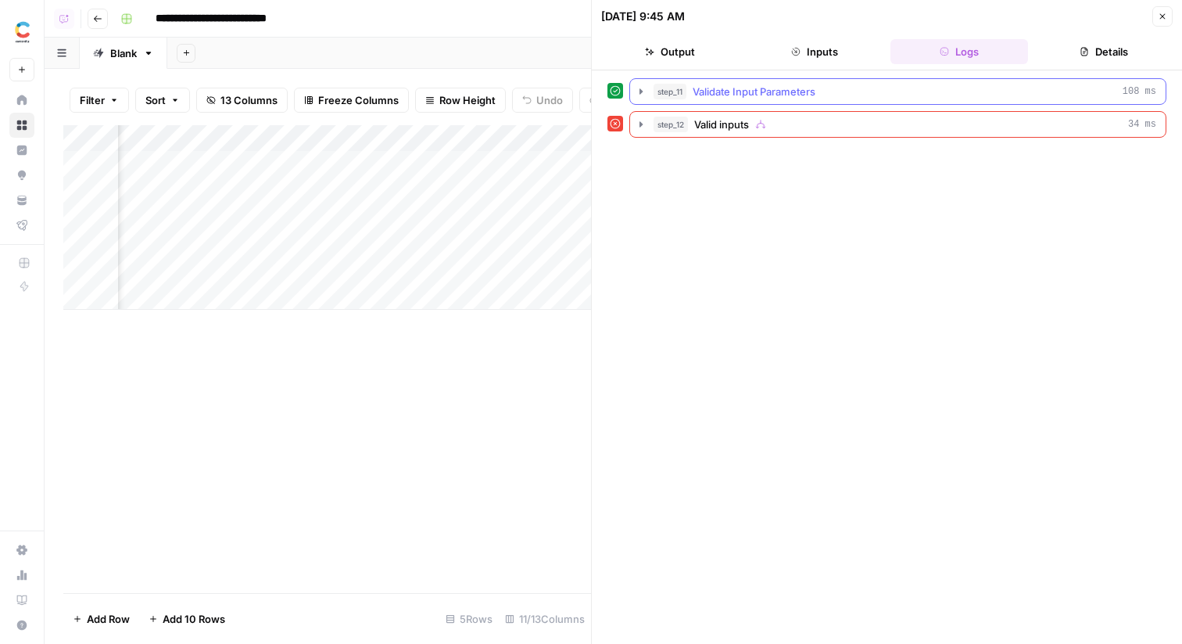
click at [807, 102] on button "step_11 Validate Input Parameters 108 ms" at bounding box center [898, 91] width 536 height 25
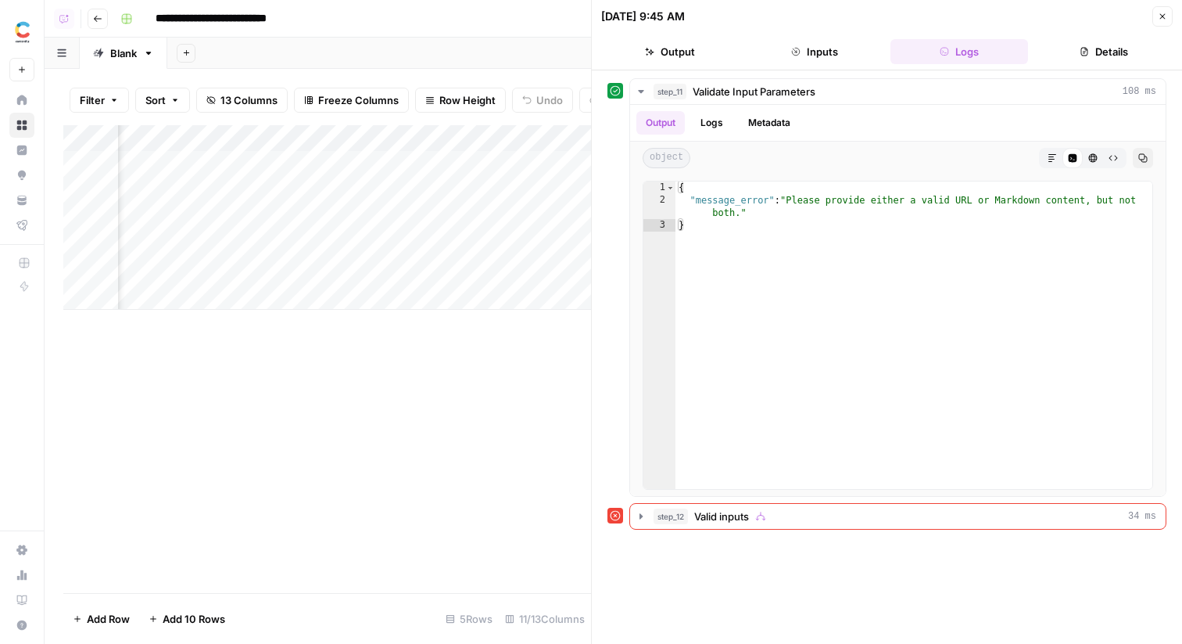
click at [846, 52] on button "Inputs" at bounding box center [815, 51] width 138 height 25
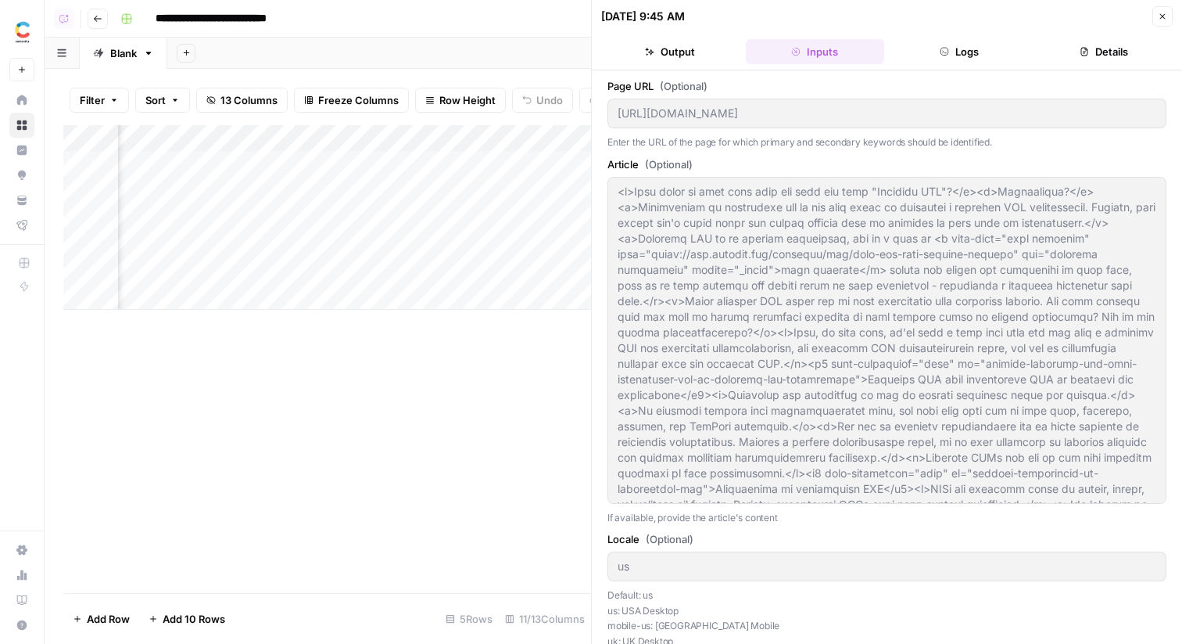
click at [454, 142] on div "Add Column" at bounding box center [327, 217] width 528 height 185
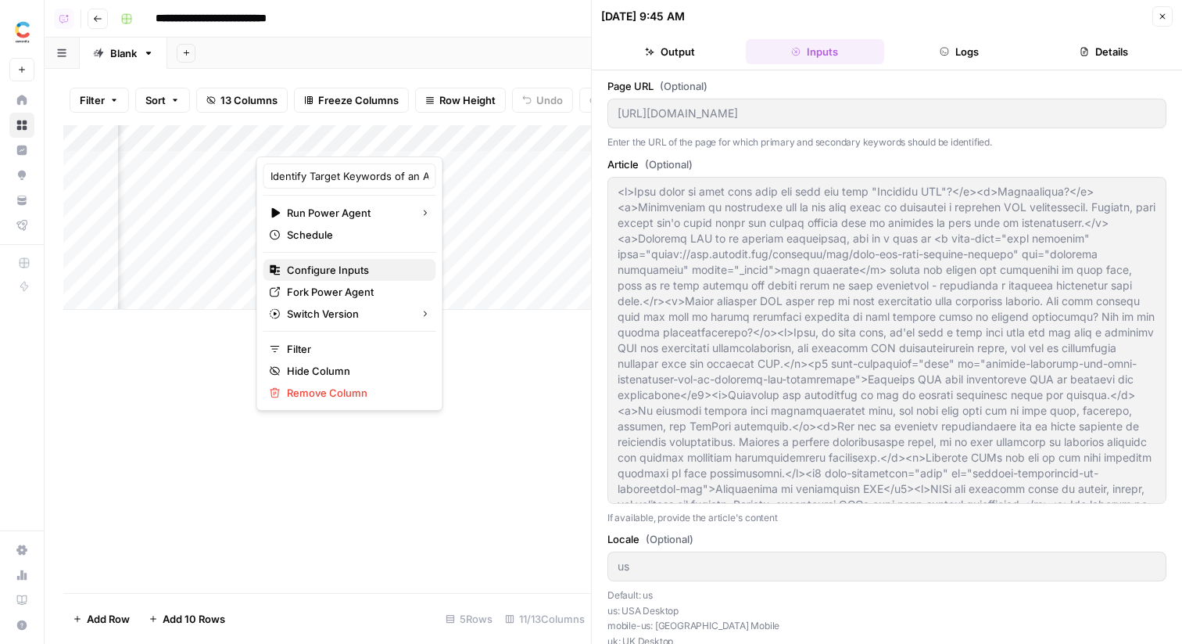
click at [375, 267] on span "Configure Inputs" at bounding box center [355, 270] width 137 height 16
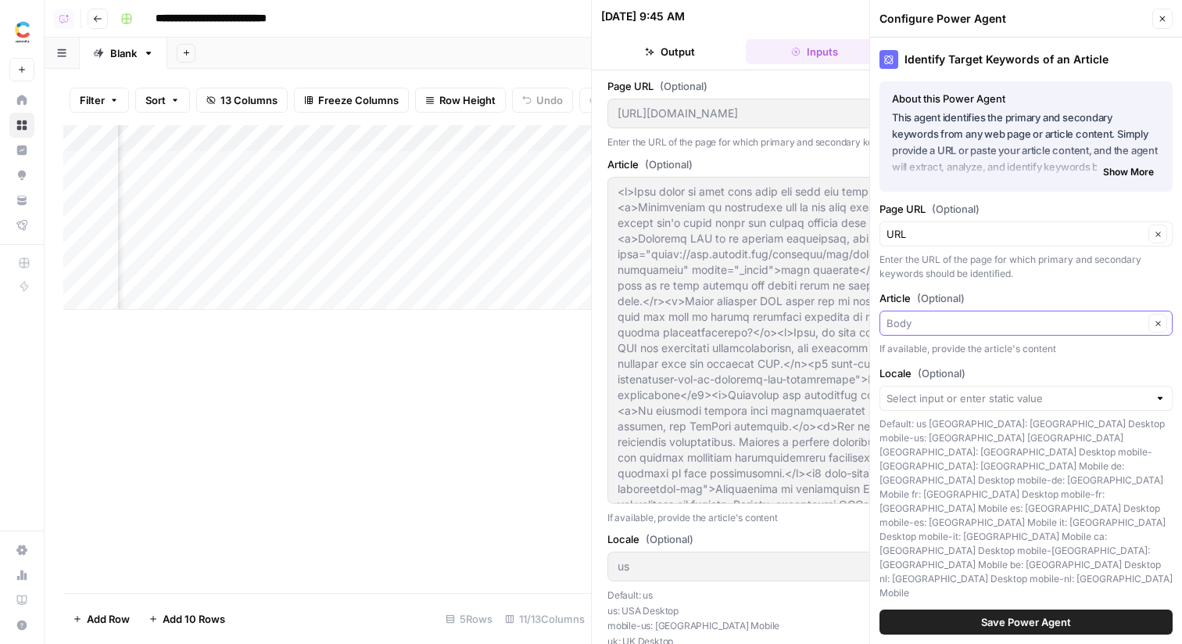
click at [1010, 324] on input "Article (Optional)" at bounding box center [1015, 323] width 257 height 16
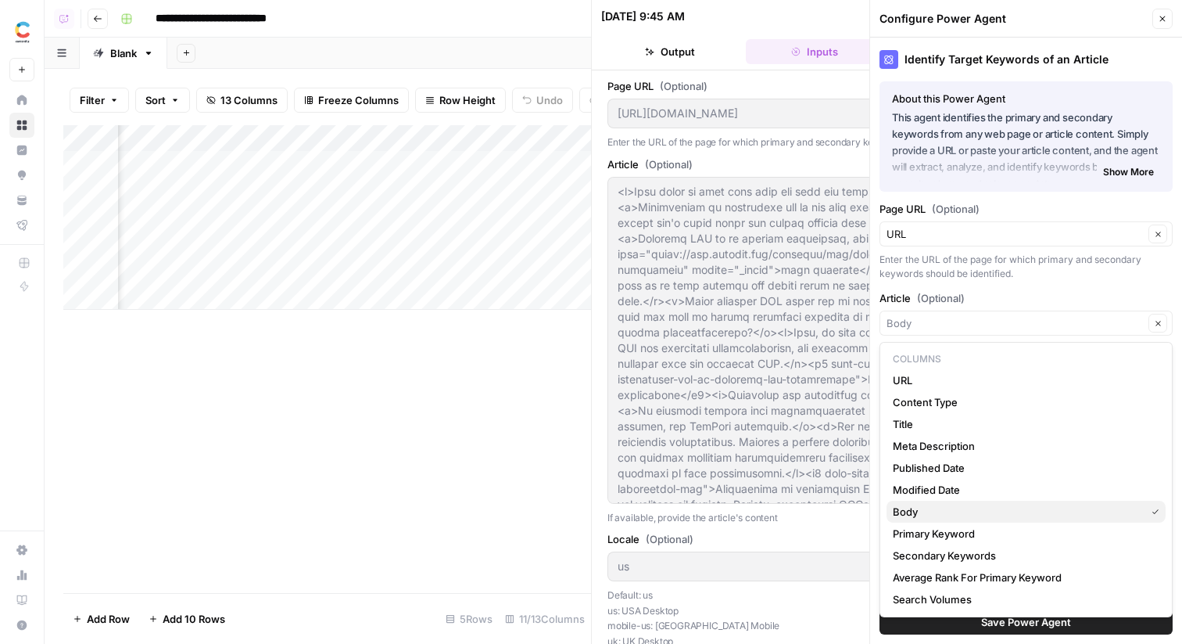
click at [1004, 518] on span "Body" at bounding box center [1016, 512] width 246 height 16
type input "Body"
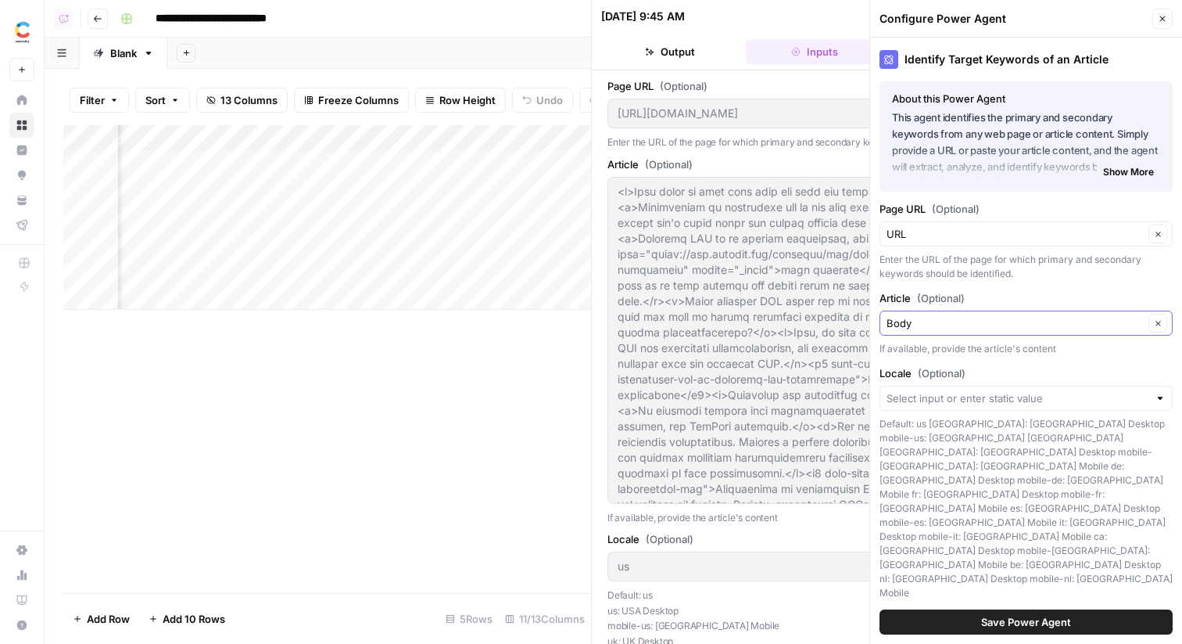
click at [1152, 316] on button "Clear" at bounding box center [1158, 323] width 19 height 19
click at [1002, 625] on span "Save Power Agent" at bounding box center [1026, 622] width 90 height 16
click at [967, 617] on button "Save Power Agent" at bounding box center [1026, 621] width 293 height 25
click at [1021, 329] on input "Article (Optional)" at bounding box center [1018, 323] width 262 height 16
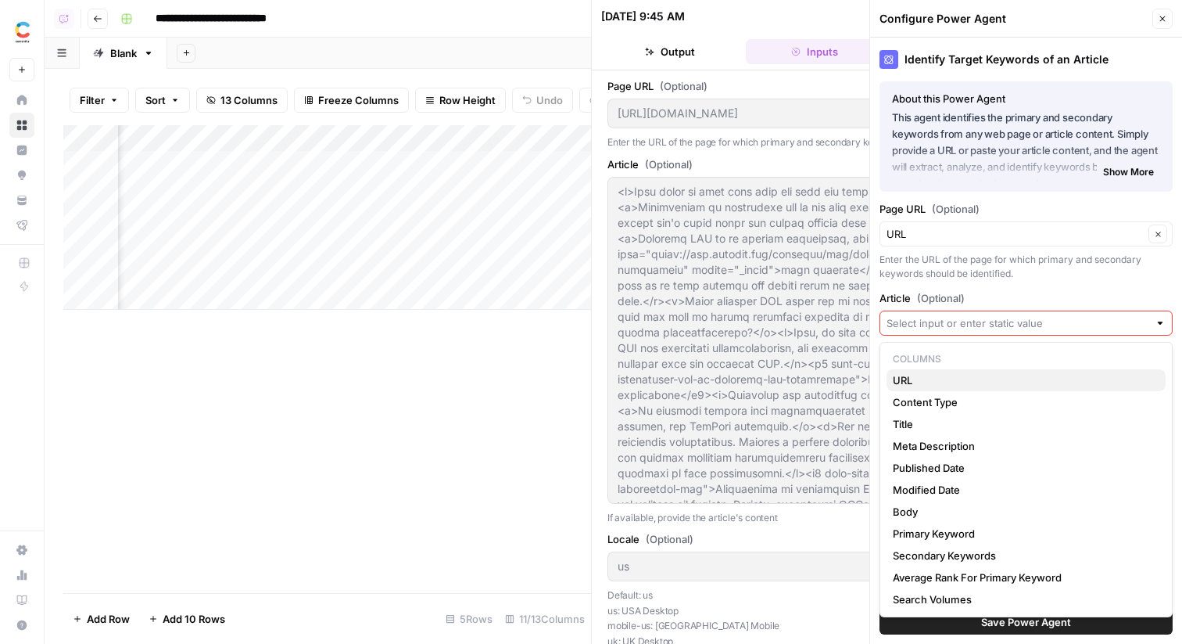
click at [960, 384] on span "URL" at bounding box center [1023, 380] width 260 height 16
type input "URL"
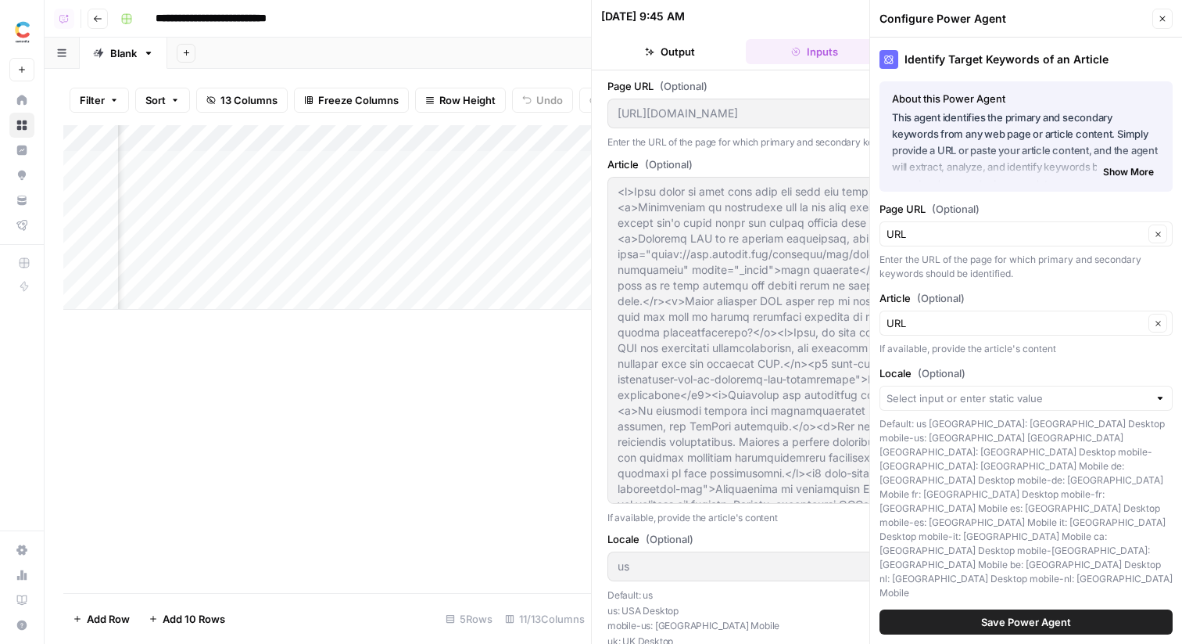
click at [955, 335] on div "Article (Optional) URL Clear If available, provide the article's content" at bounding box center [1026, 323] width 293 height 66
click at [945, 318] on input "Article (Optional)" at bounding box center [1015, 323] width 257 height 16
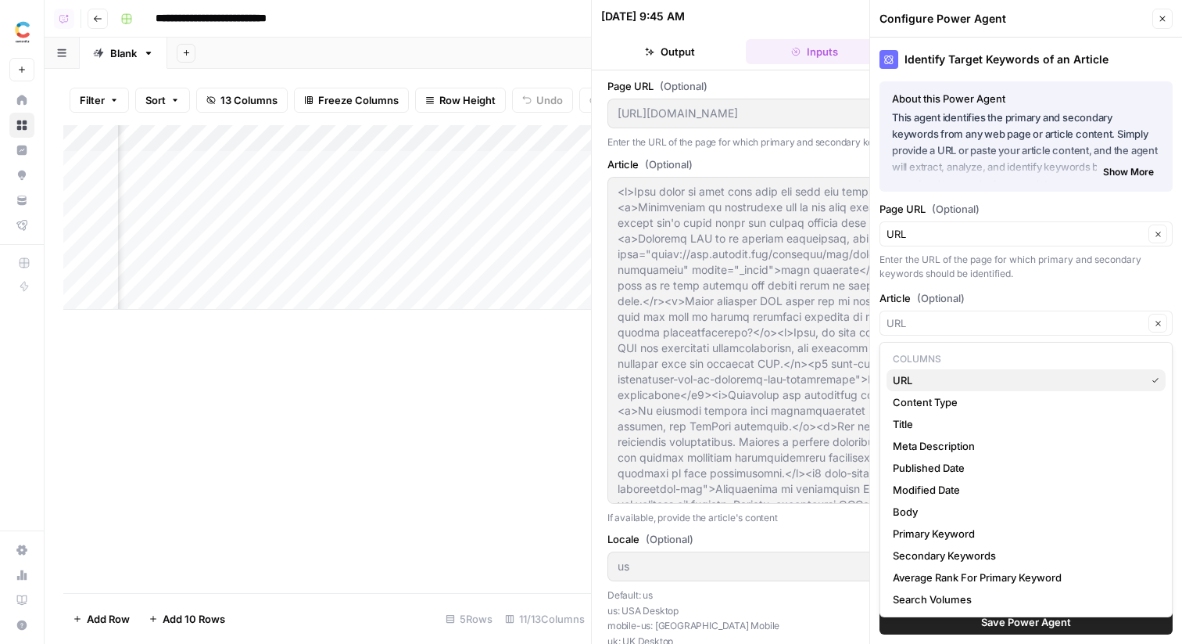
click at [936, 379] on span "URL" at bounding box center [1016, 380] width 246 height 16
type input "URL"
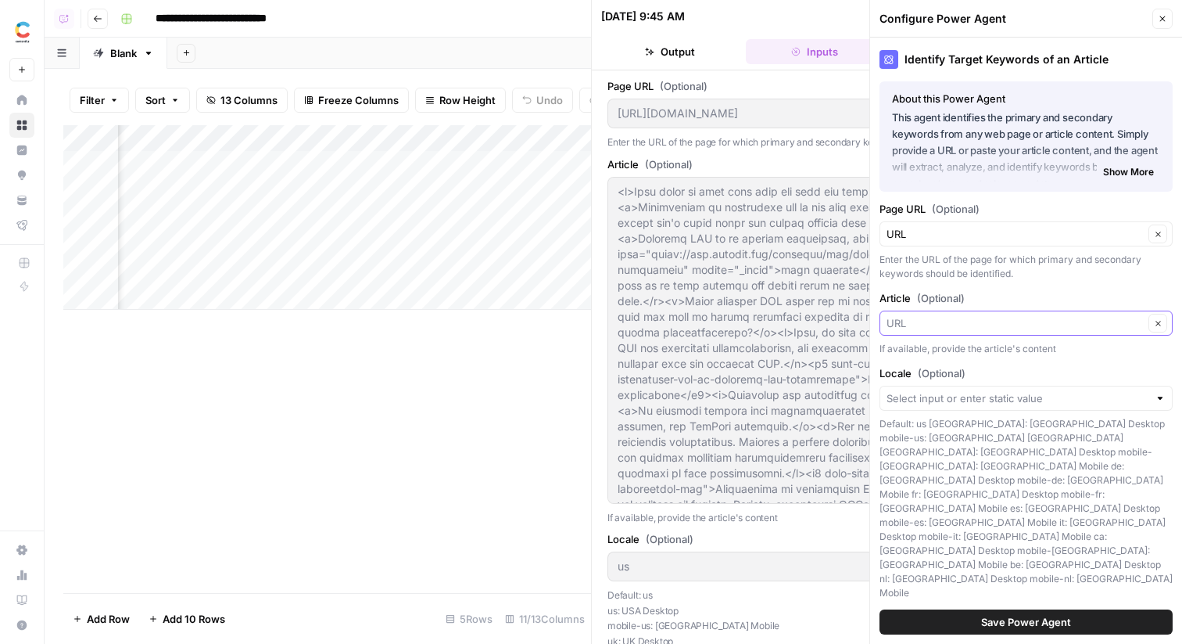
click at [966, 330] on input "Article (Optional)" at bounding box center [1015, 323] width 257 height 16
click at [1164, 21] on icon "button" at bounding box center [1162, 18] width 9 height 9
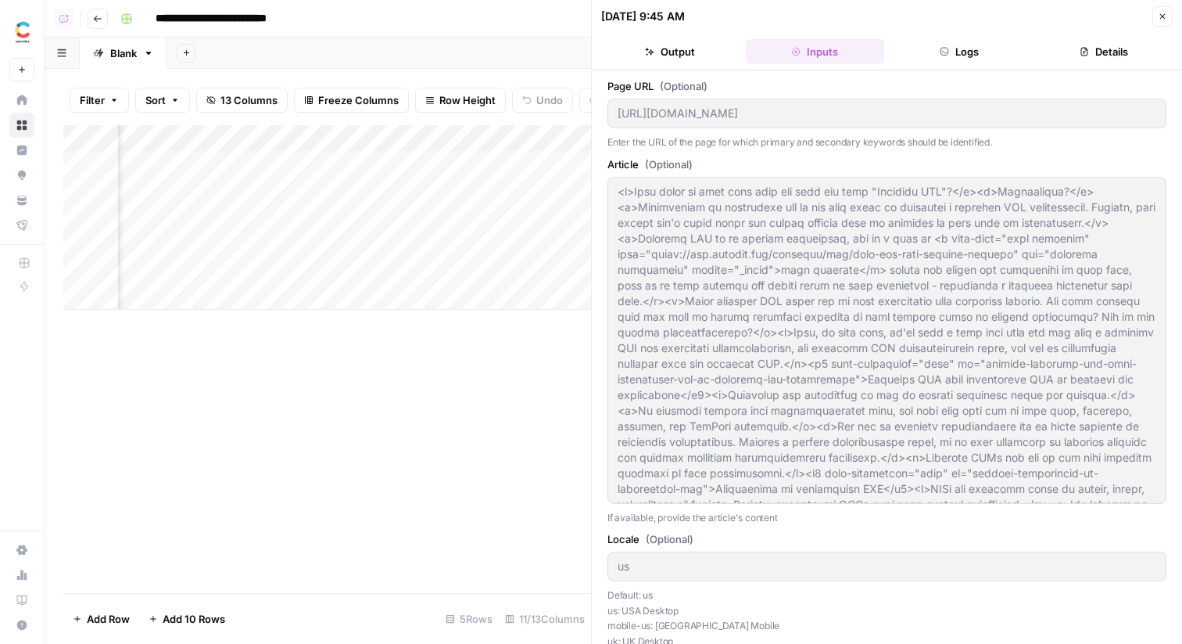
click at [443, 132] on div "Add Column" at bounding box center [327, 217] width 528 height 185
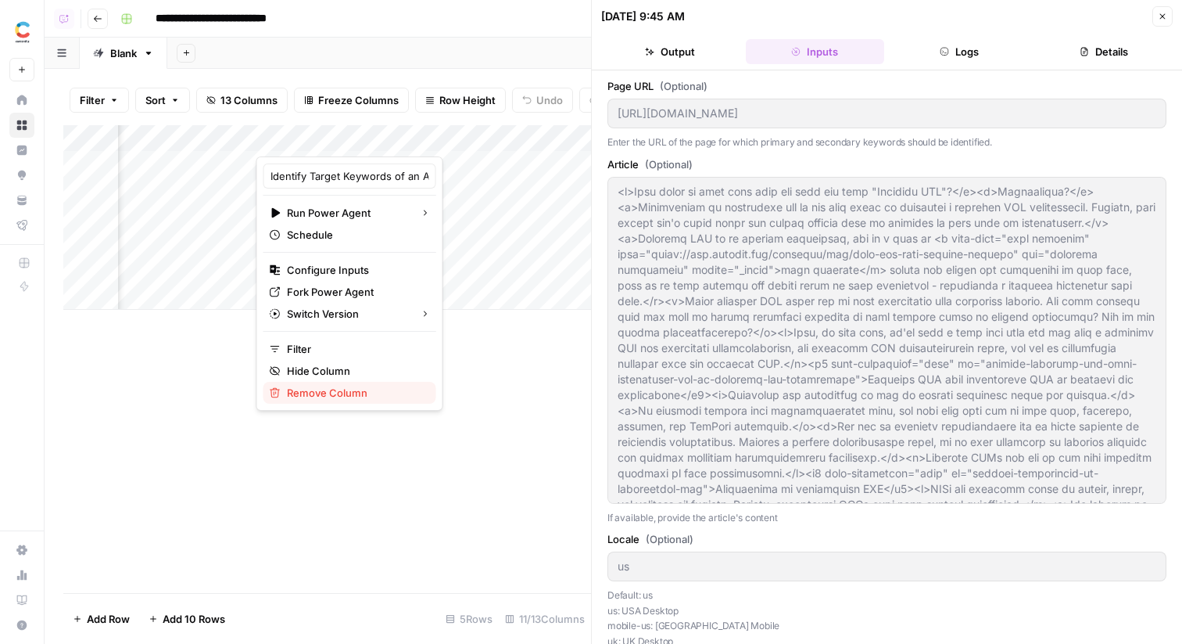
click at [344, 394] on span "Remove Column" at bounding box center [355, 393] width 137 height 16
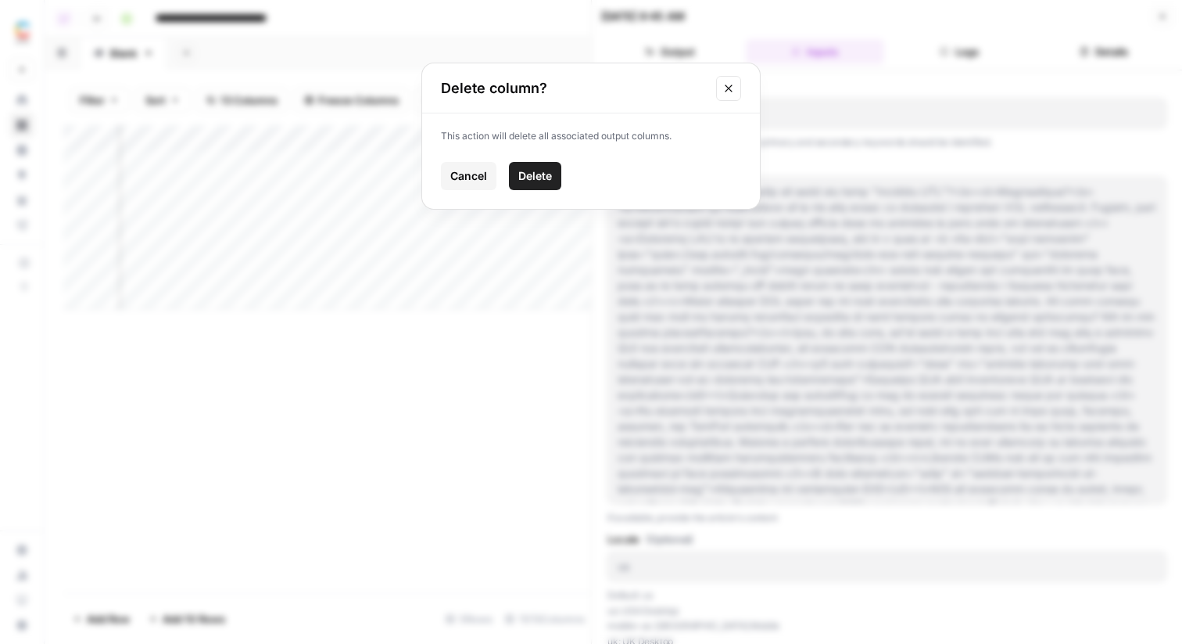
click at [529, 169] on span "Delete" at bounding box center [535, 176] width 34 height 16
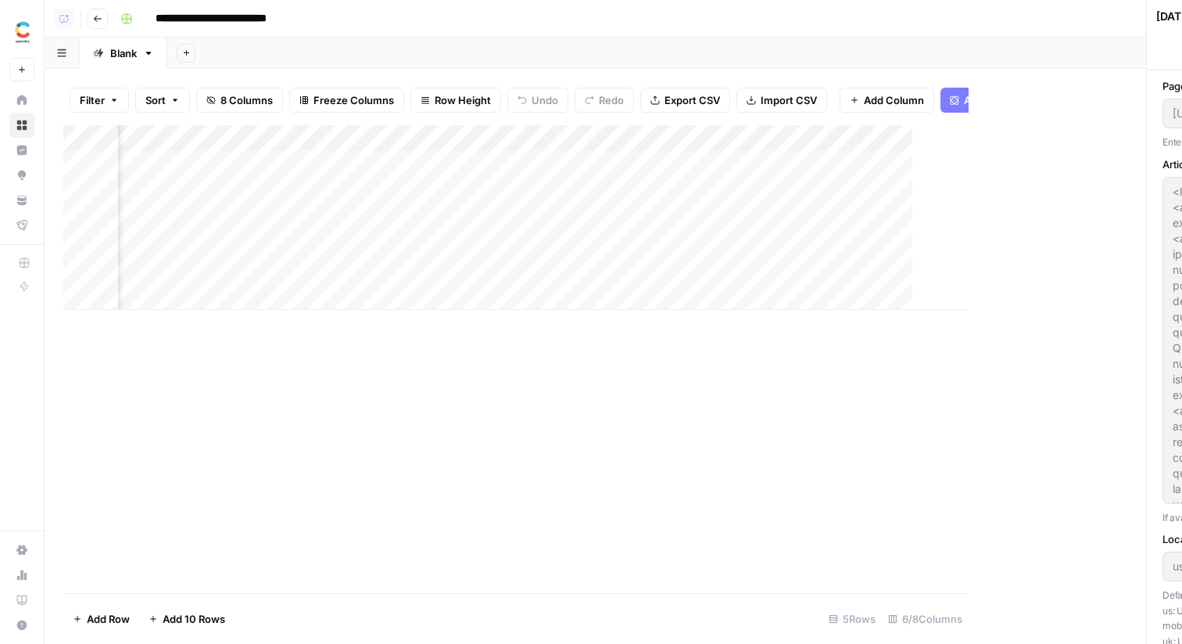
scroll to position [0, 9]
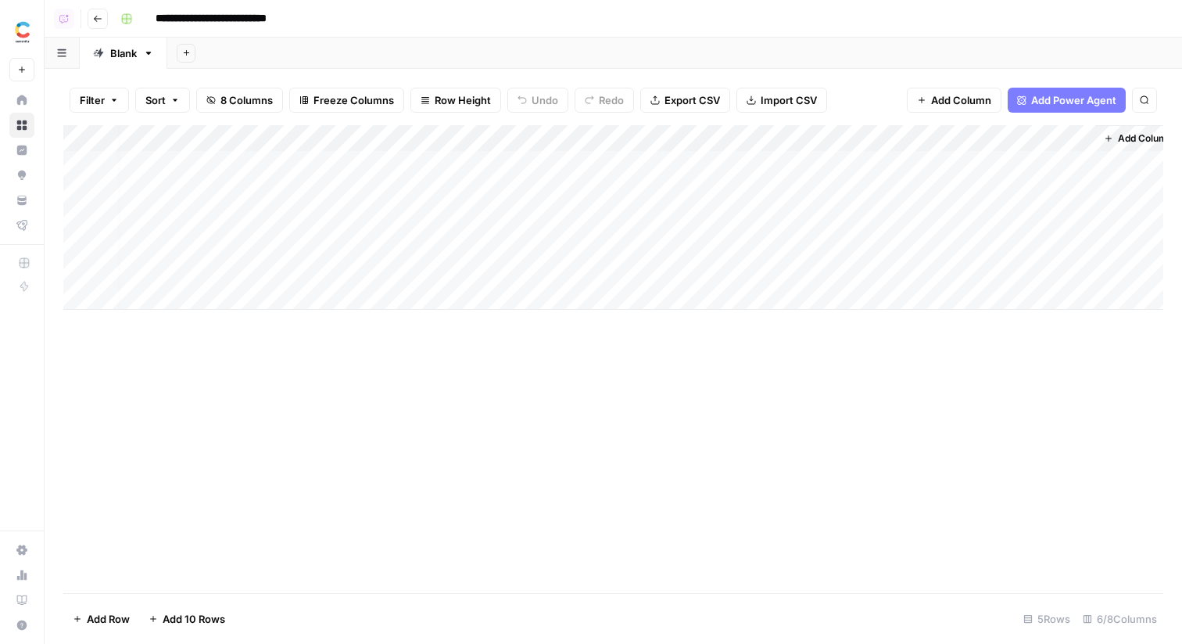
click at [1140, 135] on span "Add Column" at bounding box center [1145, 138] width 55 height 14
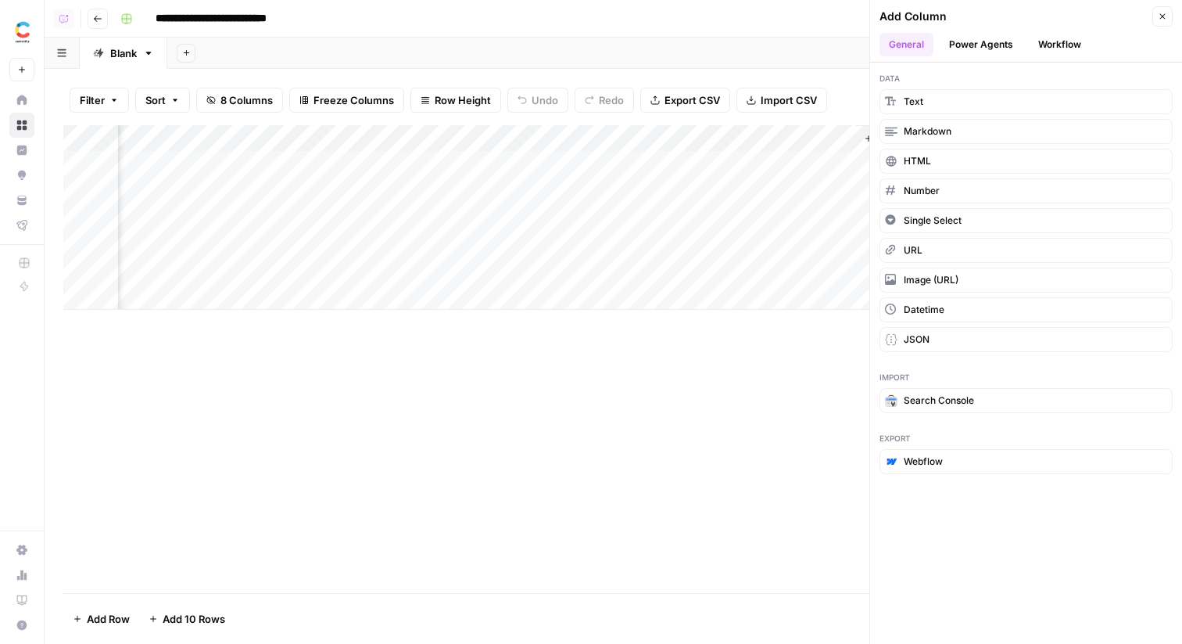
scroll to position [0, 253]
click at [1053, 45] on button "Workflow" at bounding box center [1060, 44] width 62 height 23
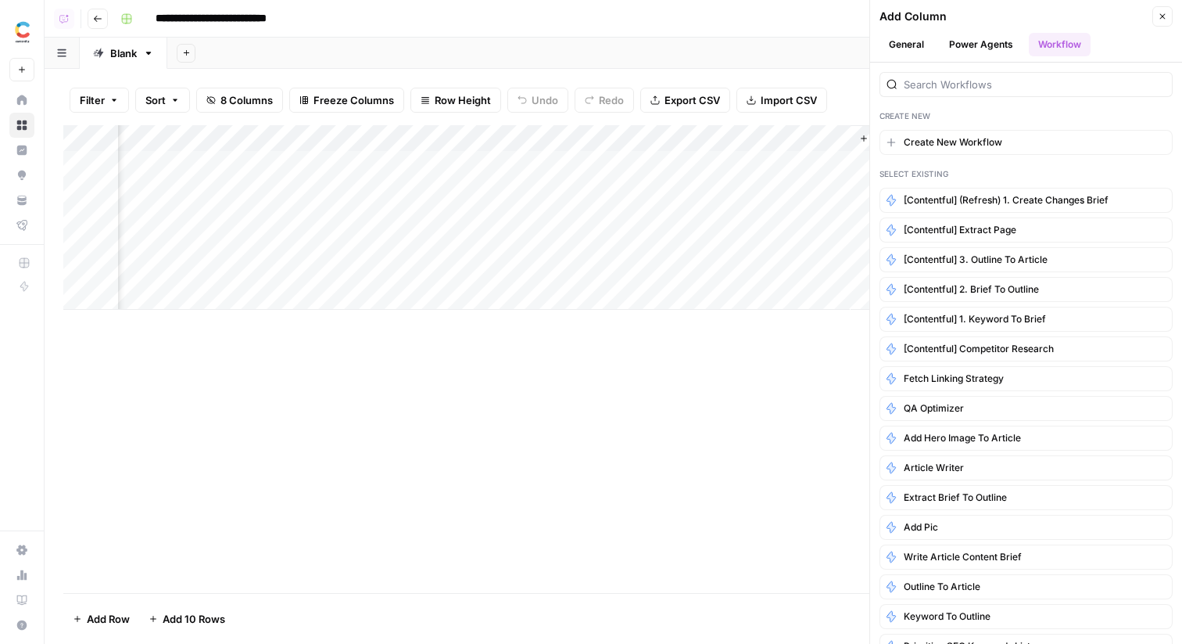
click at [989, 52] on button "Power Agents" at bounding box center [981, 44] width 83 height 23
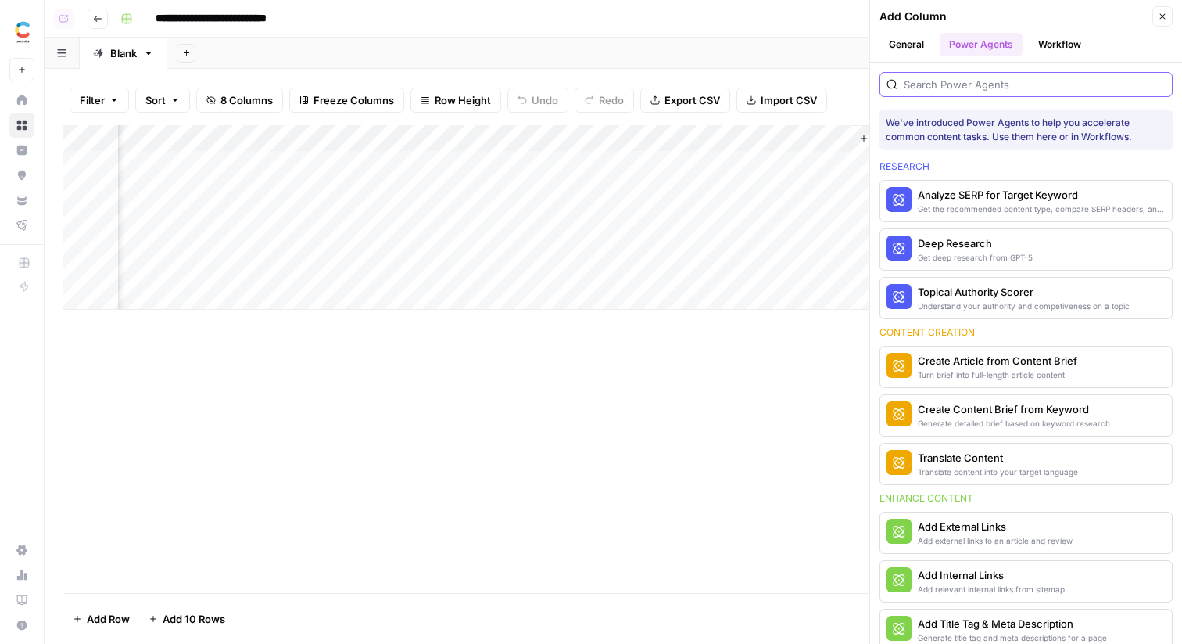
click at [961, 81] on input "search" at bounding box center [1035, 85] width 262 height 16
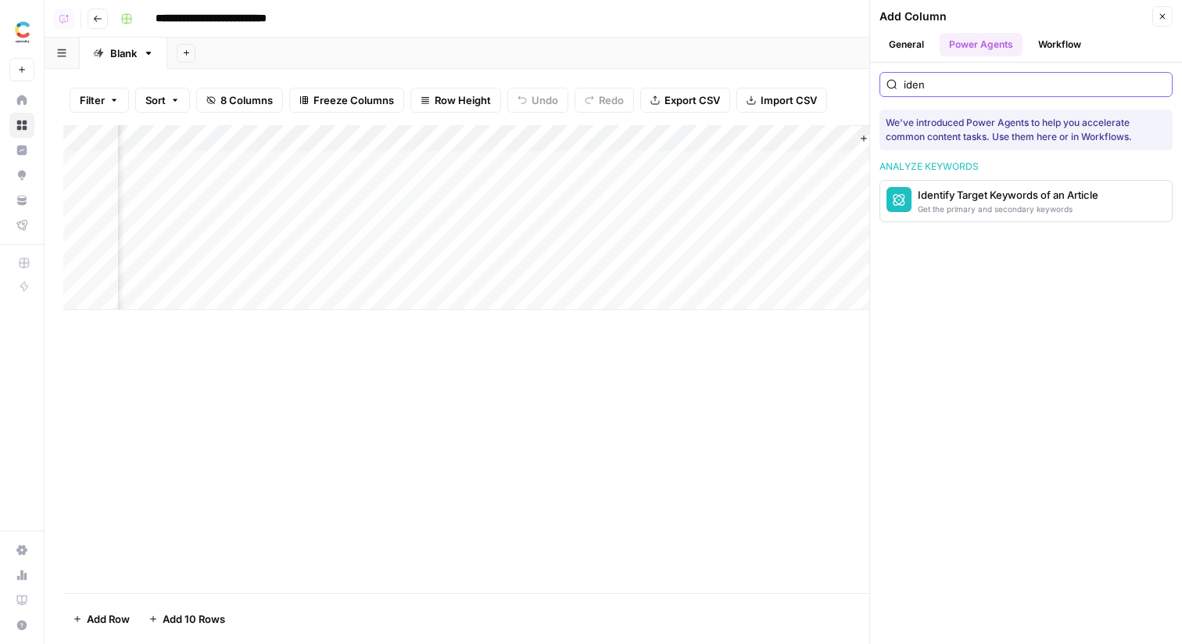
type input "iden"
click at [973, 181] on button "Identify Target Keywords of an Article Get the primary and secondary keywords" at bounding box center [985, 201] width 208 height 41
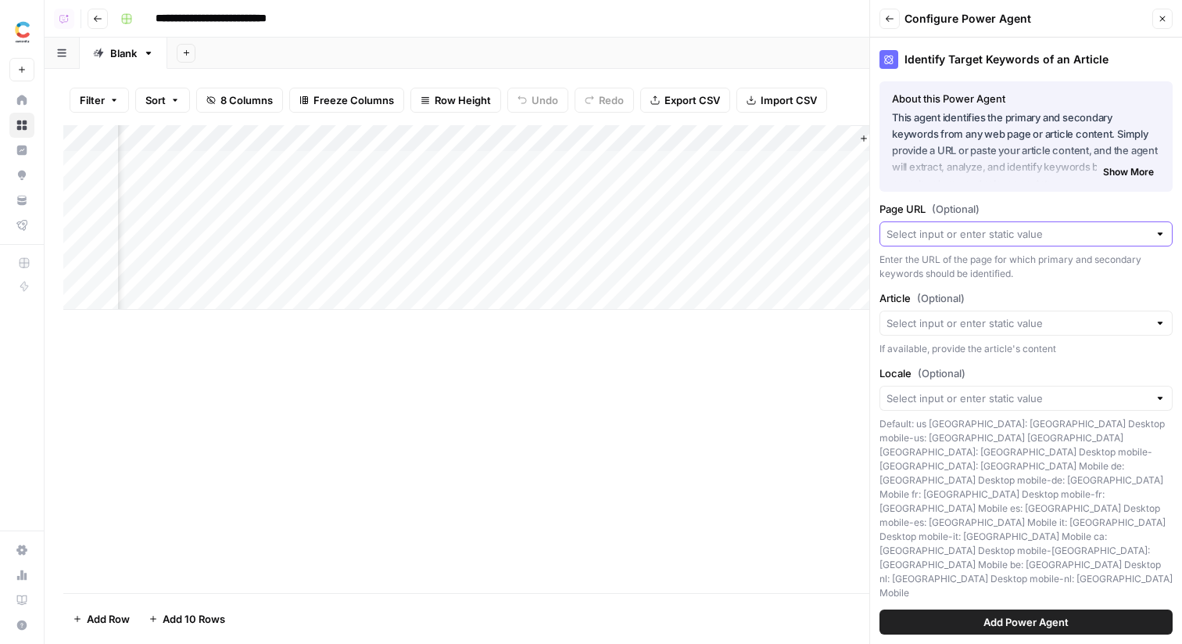
click at [921, 237] on input "Page URL (Optional)" at bounding box center [1018, 234] width 262 height 16
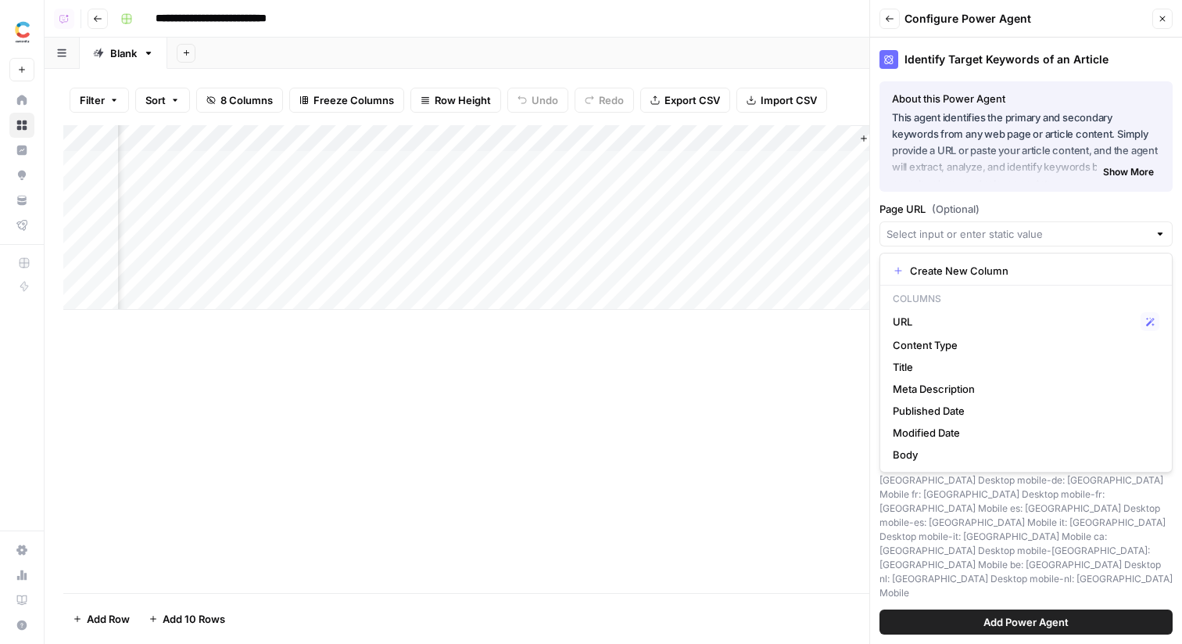
click at [930, 306] on p "Columns" at bounding box center [1026, 299] width 279 height 20
click at [930, 313] on div "URL Possible Match" at bounding box center [1026, 321] width 267 height 19
type input "URL"
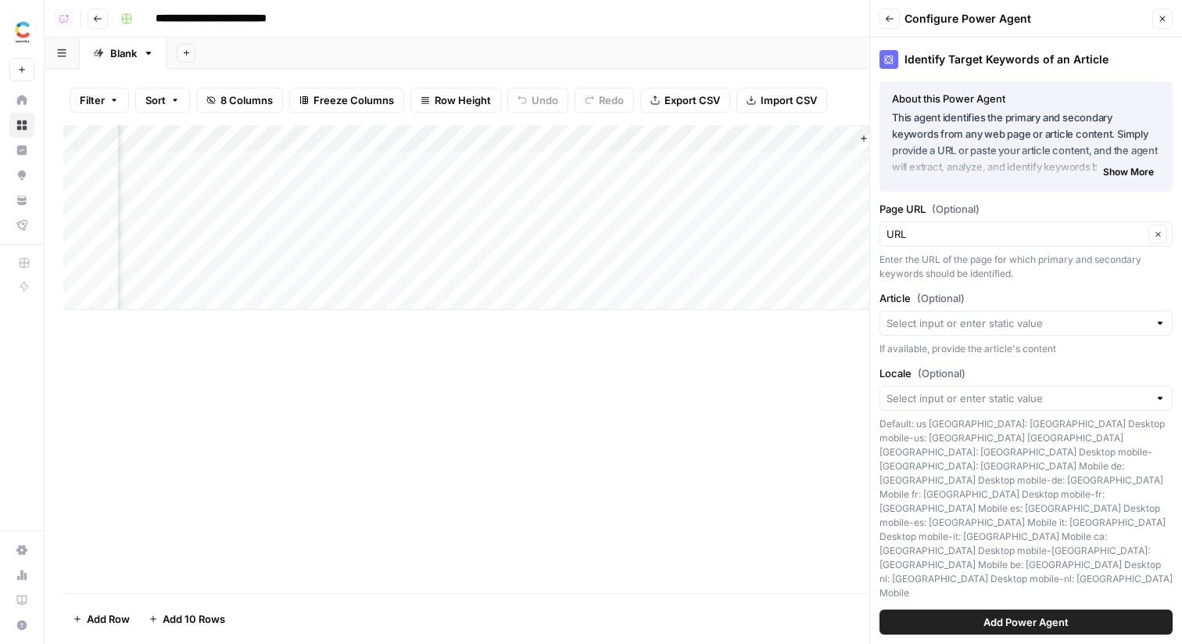
click at [1034, 617] on span "Add Power Agent" at bounding box center [1026, 622] width 85 height 16
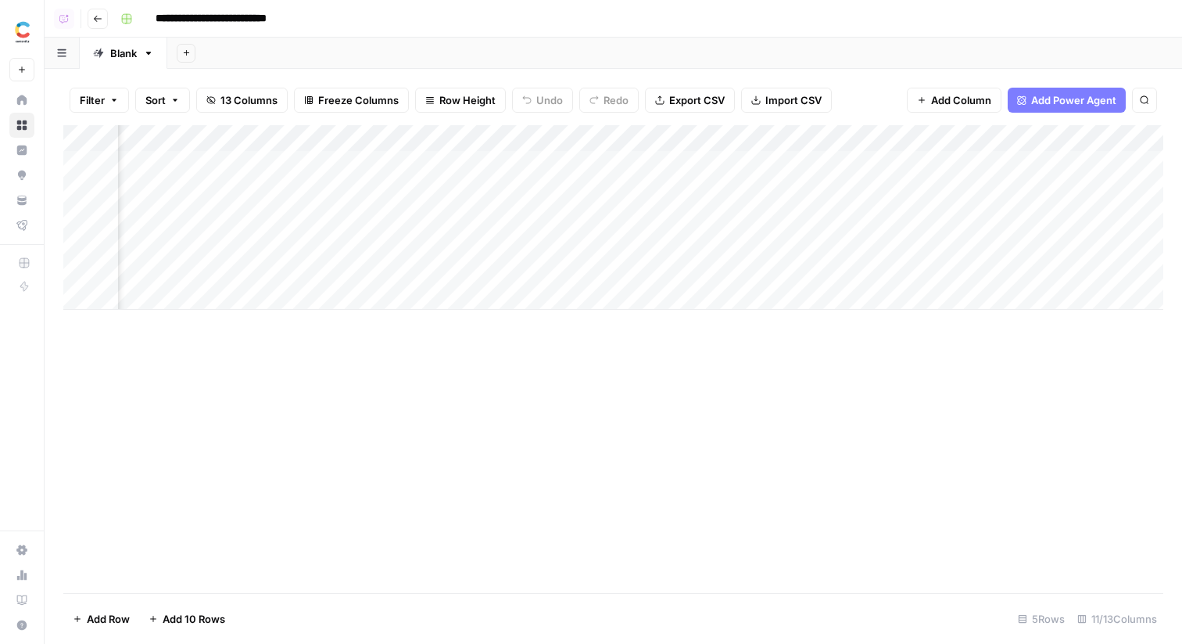
scroll to position [0, 314]
click at [920, 169] on div "Add Column" at bounding box center [613, 217] width 1100 height 185
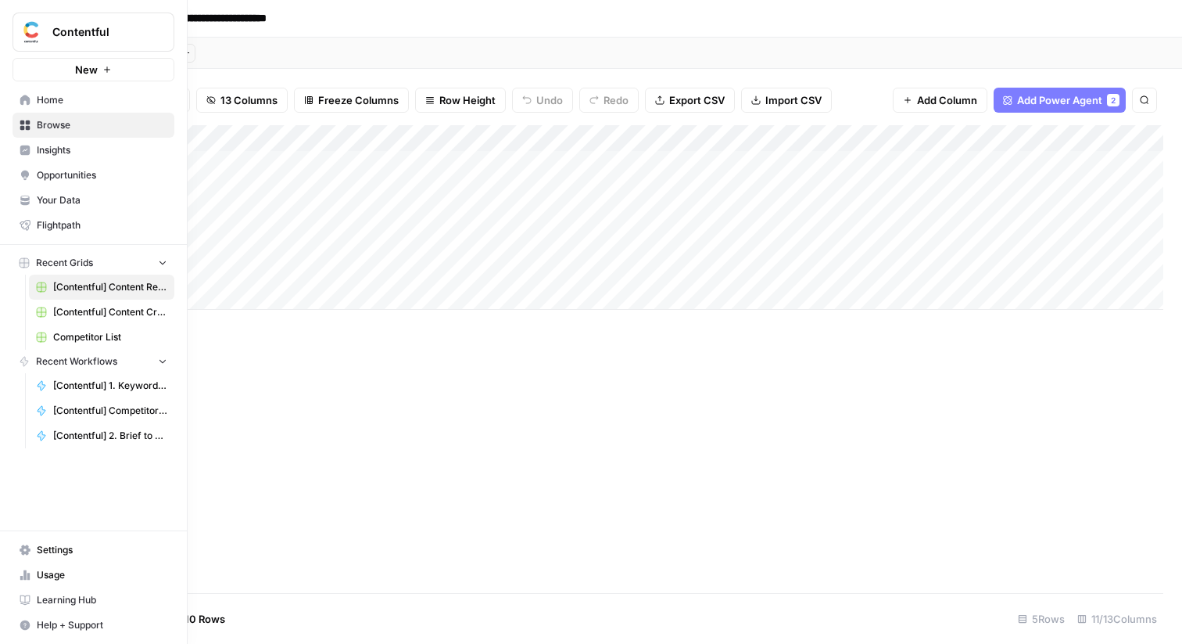
click at [61, 194] on span "Your Data" at bounding box center [102, 200] width 131 height 14
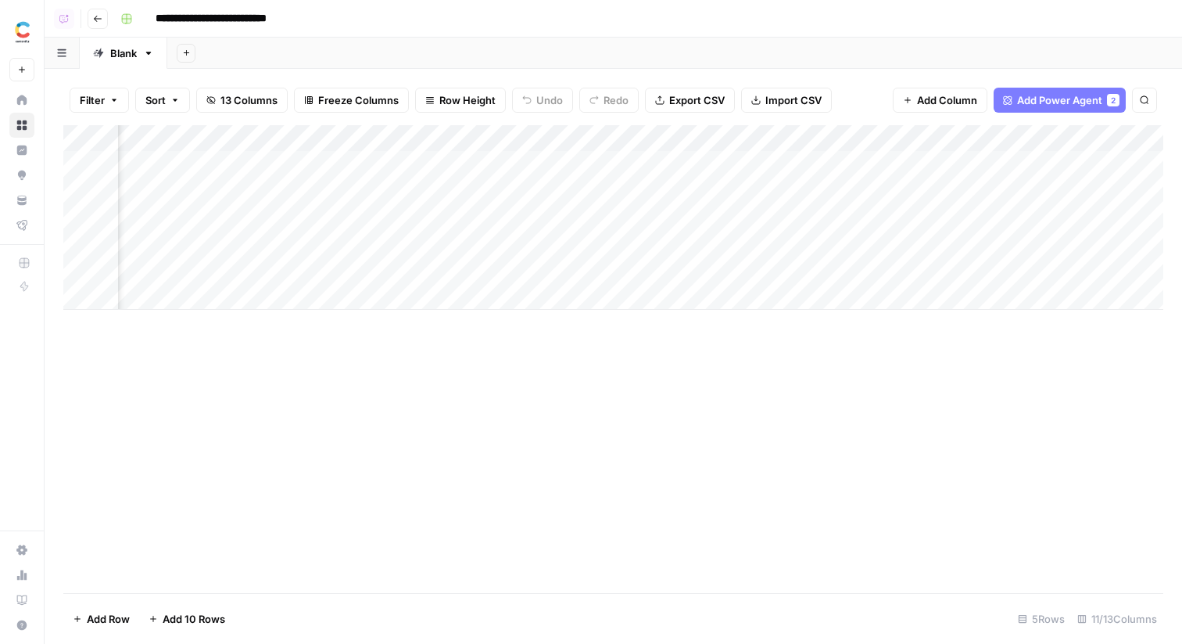
scroll to position [0, 847]
click at [708, 137] on div "Add Column" at bounding box center [613, 217] width 1100 height 185
click at [712, 265] on span "Hide Column" at bounding box center [752, 270] width 137 height 16
click at [823, 148] on div "Add Column" at bounding box center [613, 217] width 1100 height 185
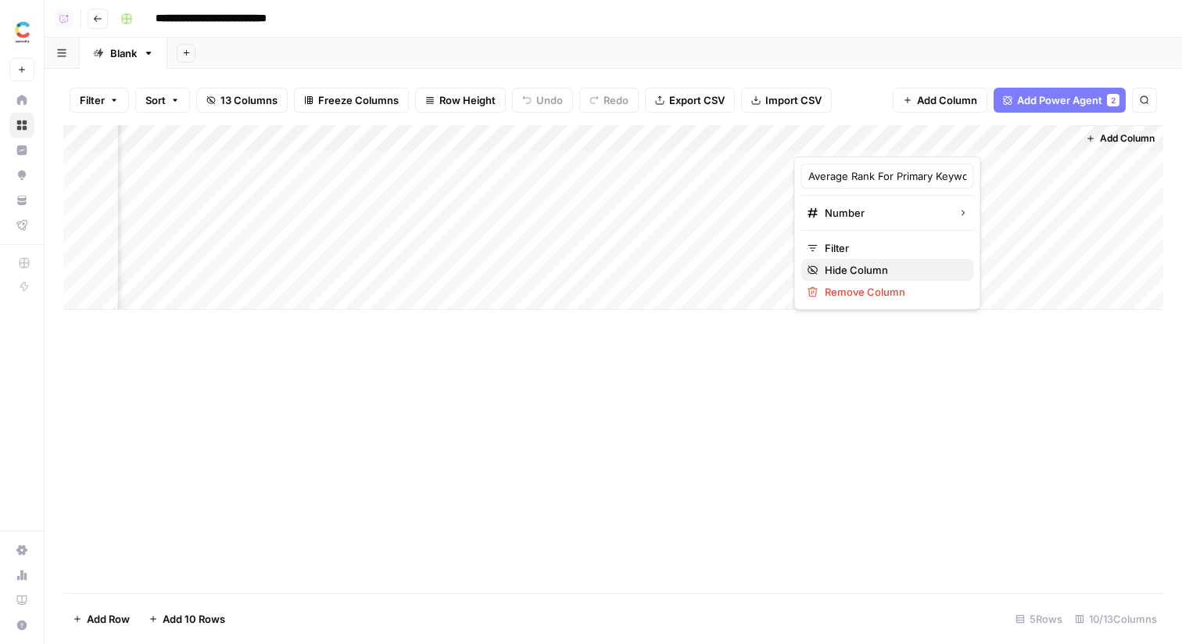
click at [844, 274] on span "Hide Column" at bounding box center [893, 270] width 137 height 16
click at [1009, 142] on div "Add Column" at bounding box center [613, 217] width 1100 height 185
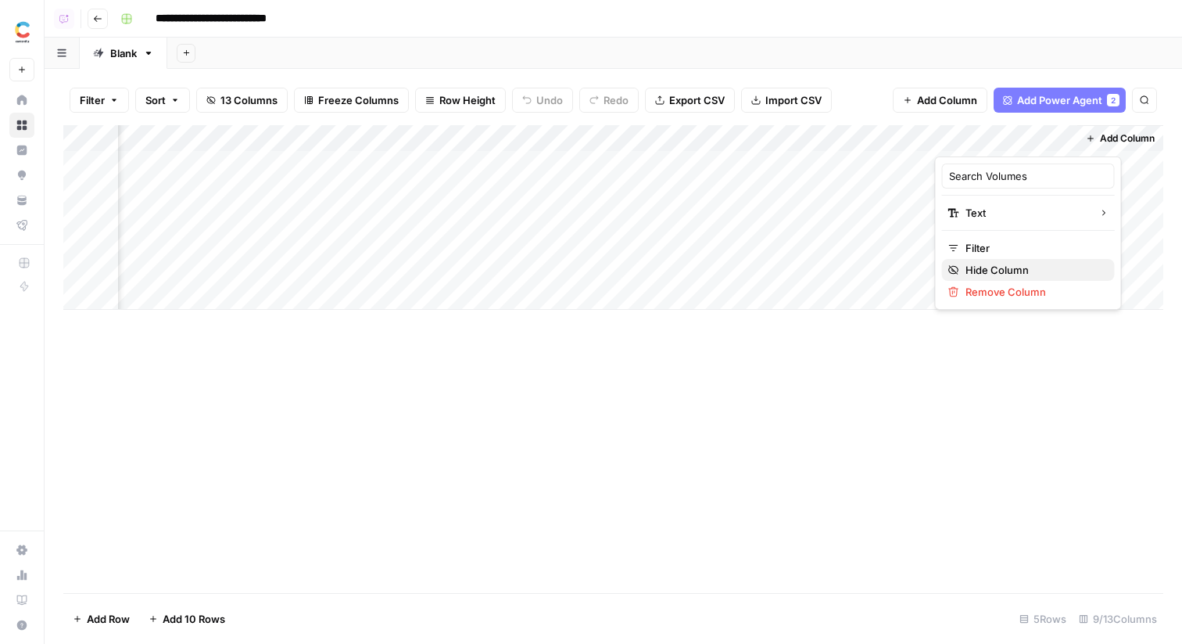
click at [1005, 267] on span "Hide Column" at bounding box center [1034, 270] width 137 height 16
click at [1114, 141] on span "Add Column" at bounding box center [1127, 138] width 55 height 14
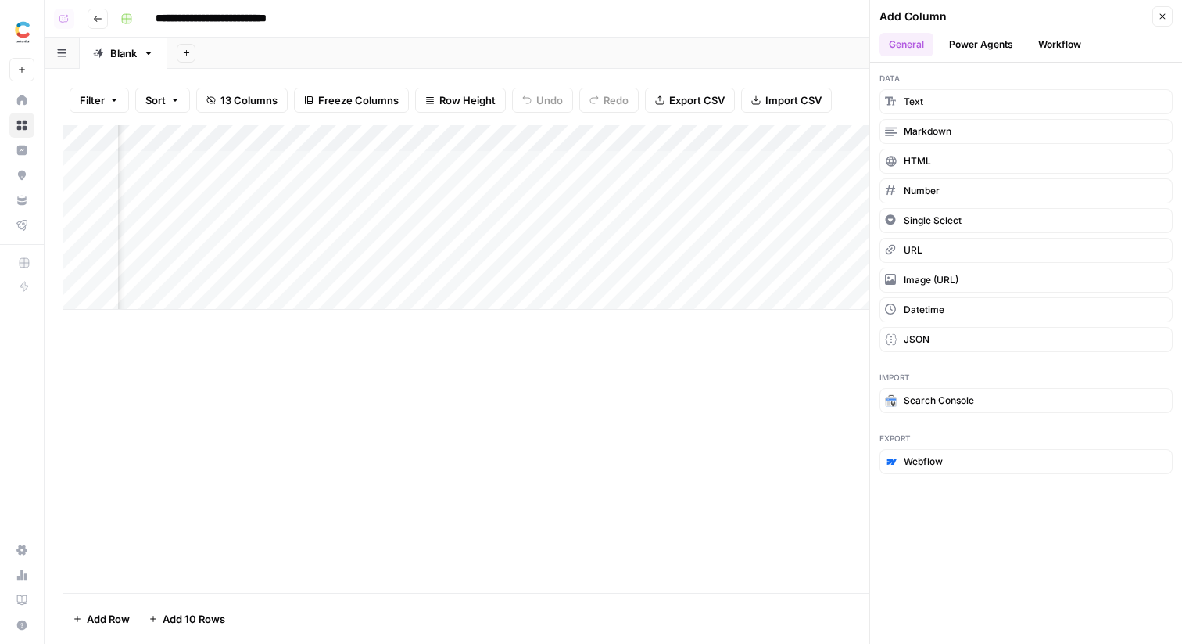
click at [1033, 48] on button "Workflow" at bounding box center [1060, 44] width 62 height 23
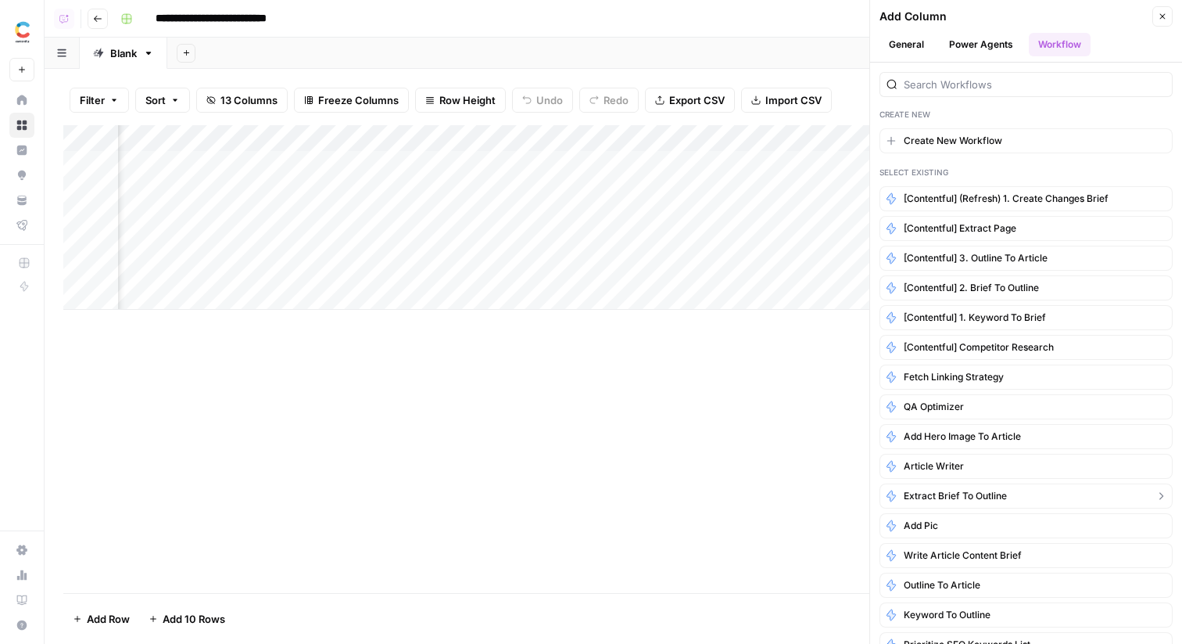
scroll to position [0, 0]
click at [1016, 199] on span "[Contentful] (Refresh) 1. Create Changes Brief" at bounding box center [1006, 200] width 205 height 14
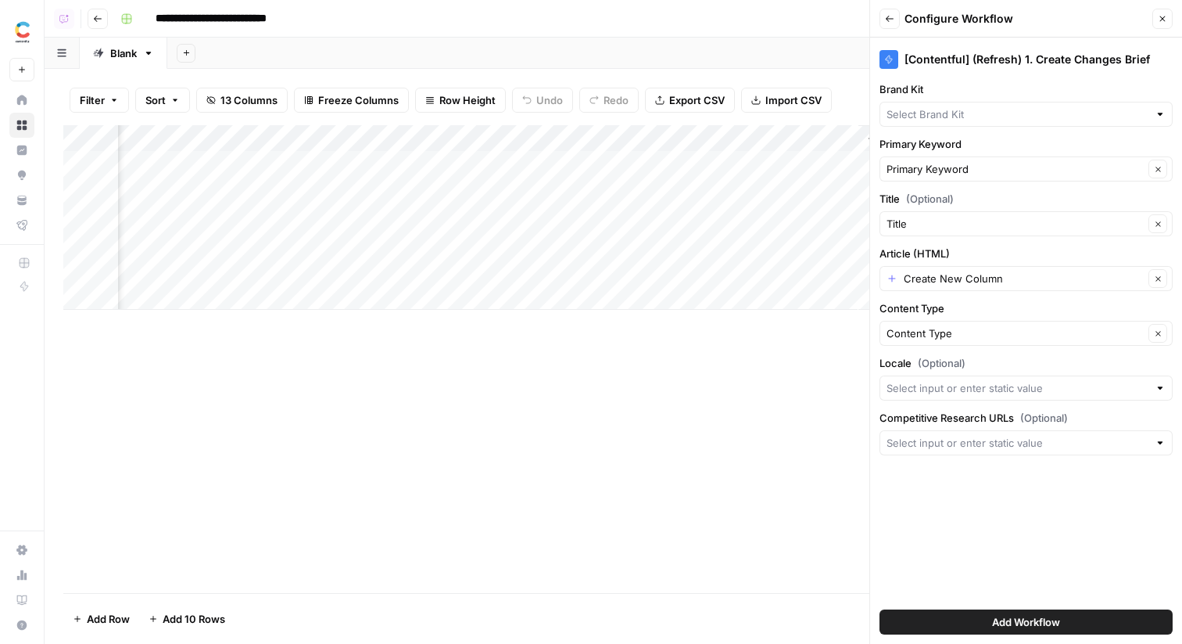
scroll to position [0, 651]
click at [909, 120] on input "Brand Kit" at bounding box center [1018, 114] width 262 height 16
click at [931, 173] on span "Contentful" at bounding box center [1023, 173] width 260 height 16
type input "Contentful"
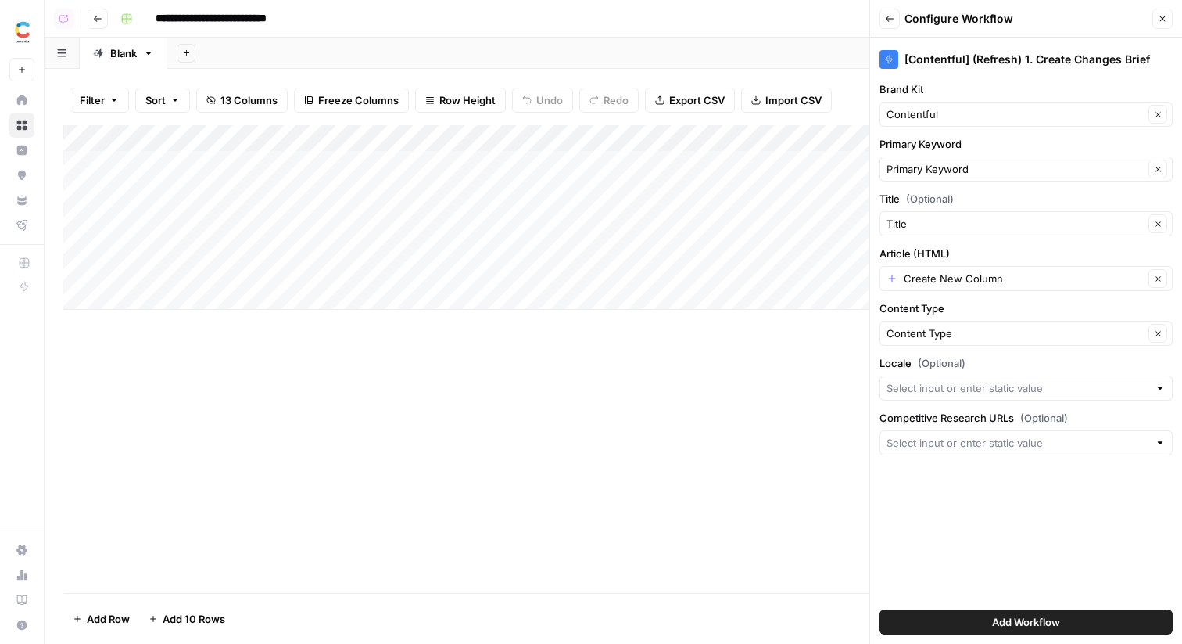
click at [312, 164] on div "Add Column" at bounding box center [613, 217] width 1100 height 185
click at [316, 165] on div "Add Column" at bounding box center [613, 217] width 1100 height 185
click at [316, 165] on input "**********" at bounding box center [249, 168] width 250 height 19
click at [286, 217] on div "Add Column" at bounding box center [613, 217] width 1100 height 185
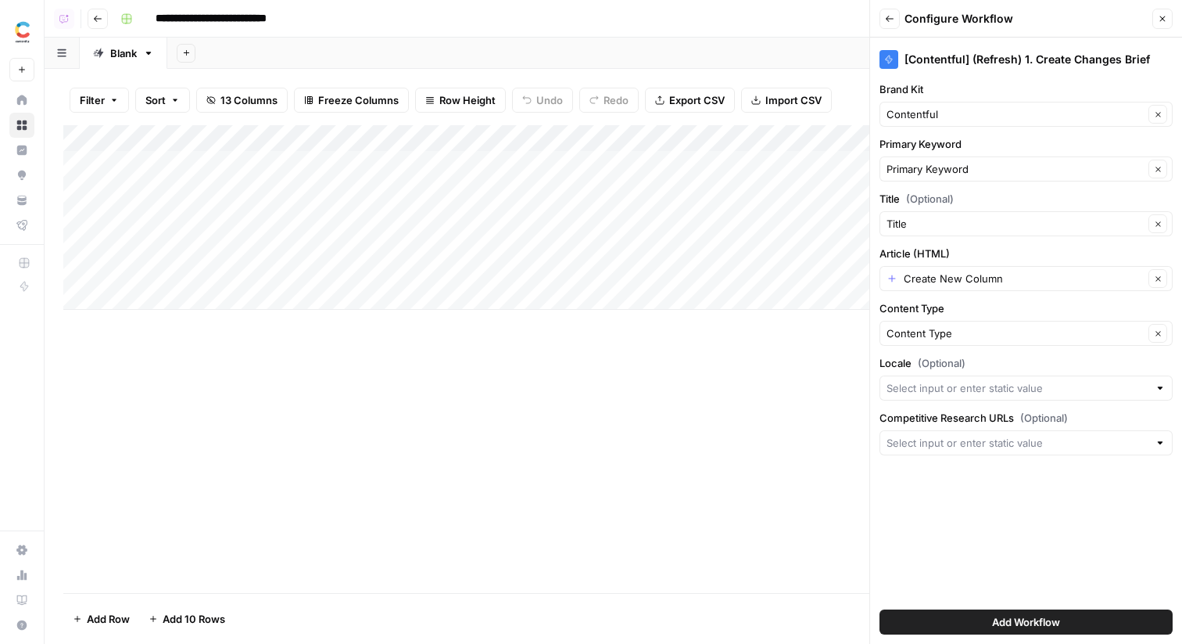
click at [328, 163] on div "Add Column" at bounding box center [613, 217] width 1100 height 185
click at [1005, 281] on input "Article (HTML)" at bounding box center [1024, 279] width 240 height 16
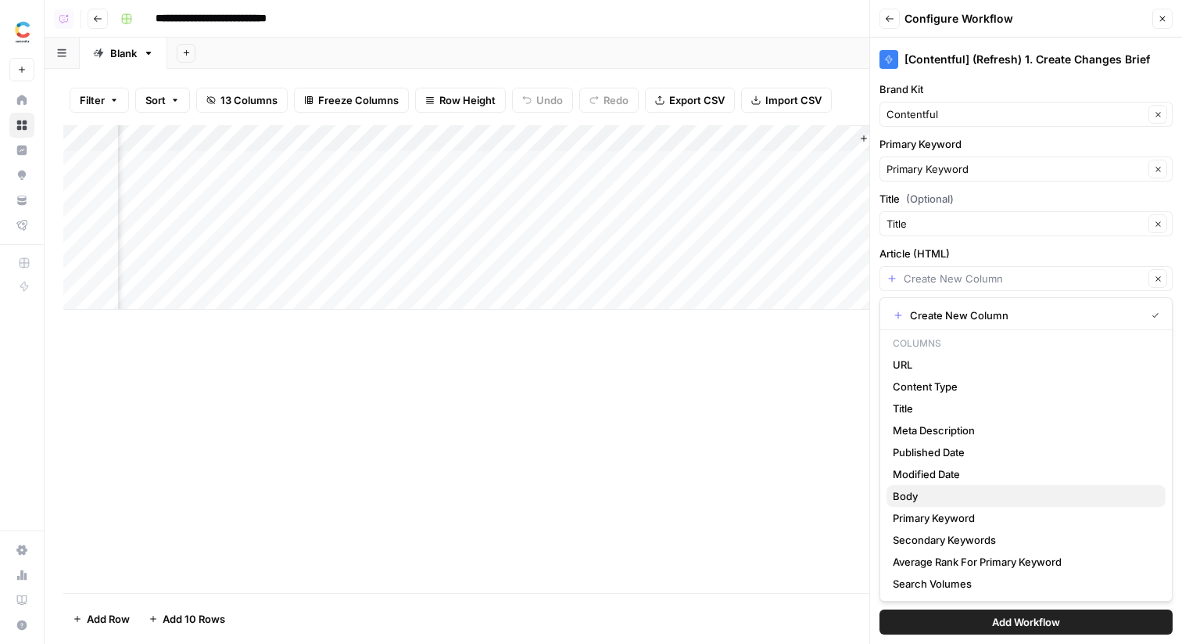
click at [945, 495] on span "Body" at bounding box center [1023, 496] width 260 height 16
type input "Body"
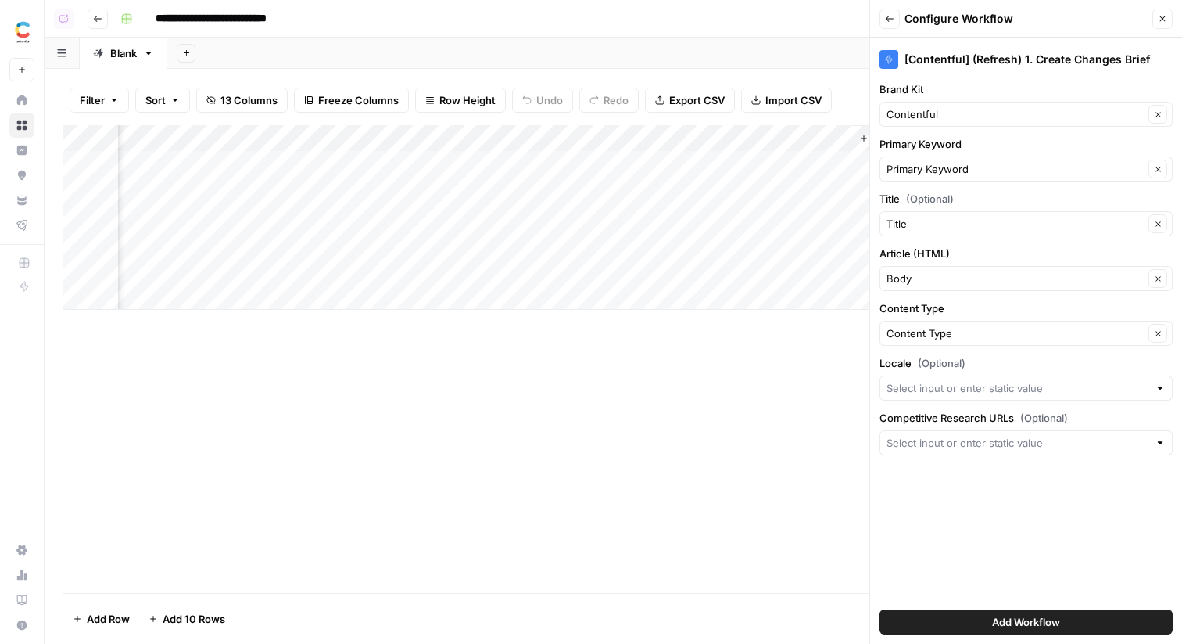
click at [971, 622] on button "Add Workflow" at bounding box center [1026, 621] width 293 height 25
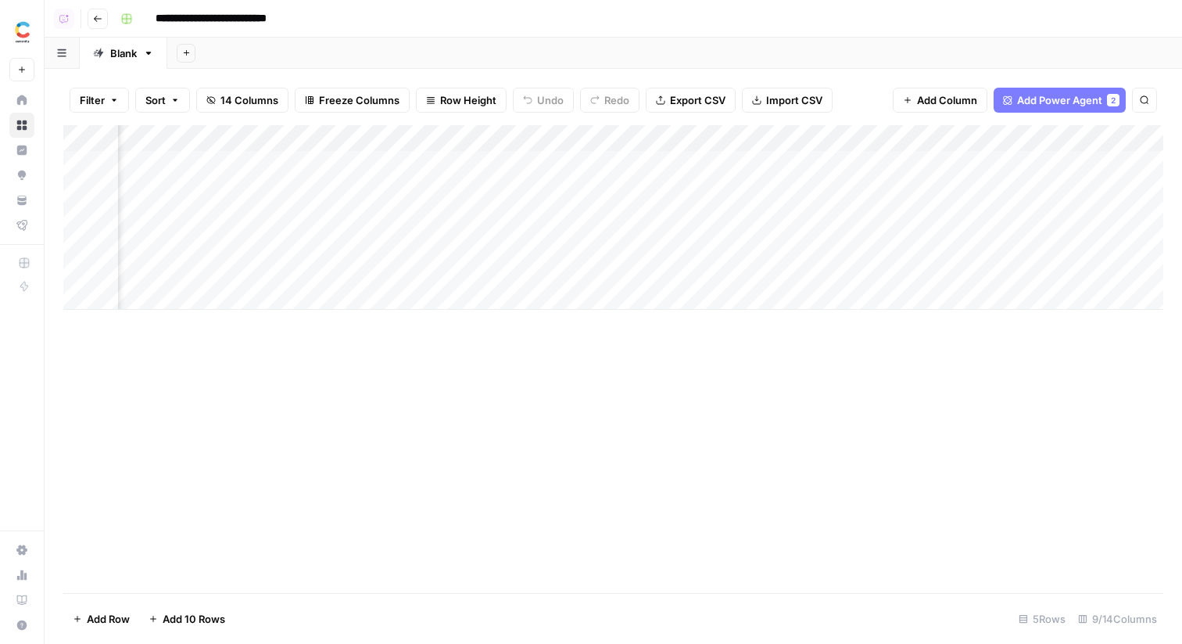
scroll to position [0, 425]
click at [665, 162] on div "Add Column" at bounding box center [613, 217] width 1100 height 185
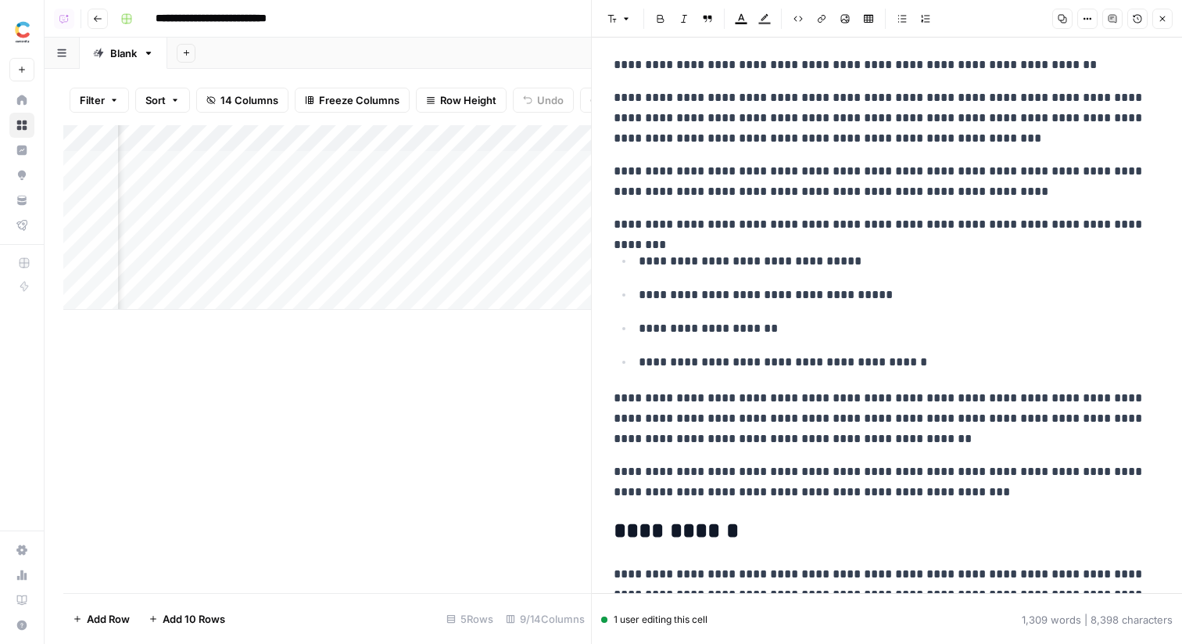
scroll to position [2752, 0]
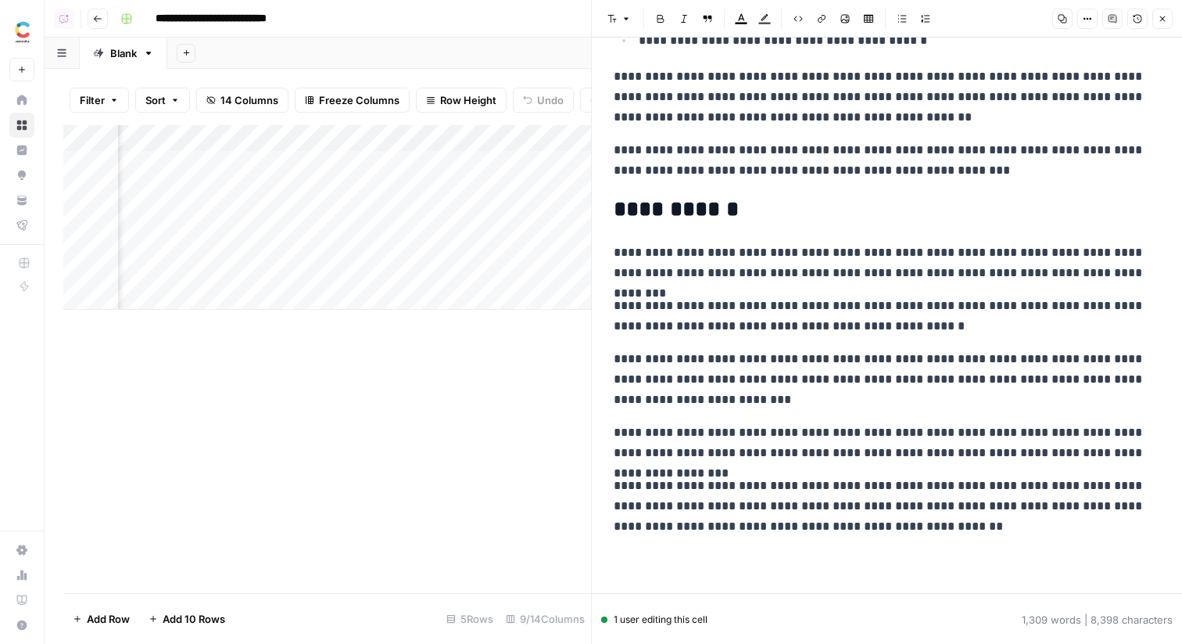
click at [1160, 20] on icon "button" at bounding box center [1162, 18] width 9 height 9
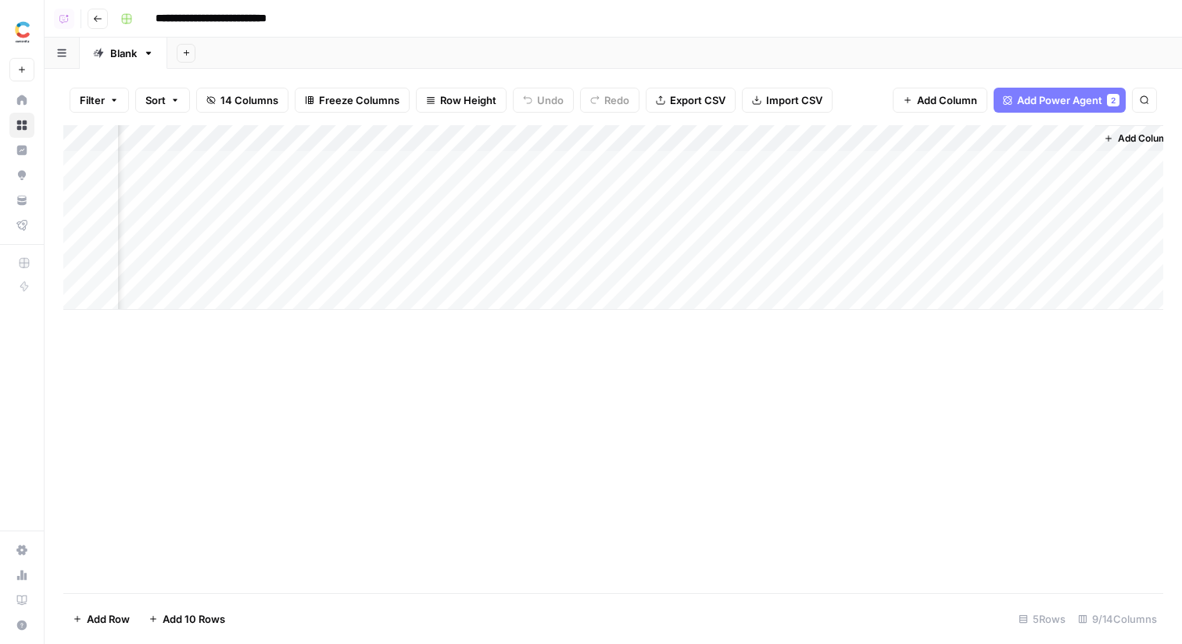
scroll to position [0, 721]
click at [929, 164] on div "Add Column" at bounding box center [613, 217] width 1100 height 185
click at [1039, 169] on div "Add Column" at bounding box center [613, 217] width 1100 height 185
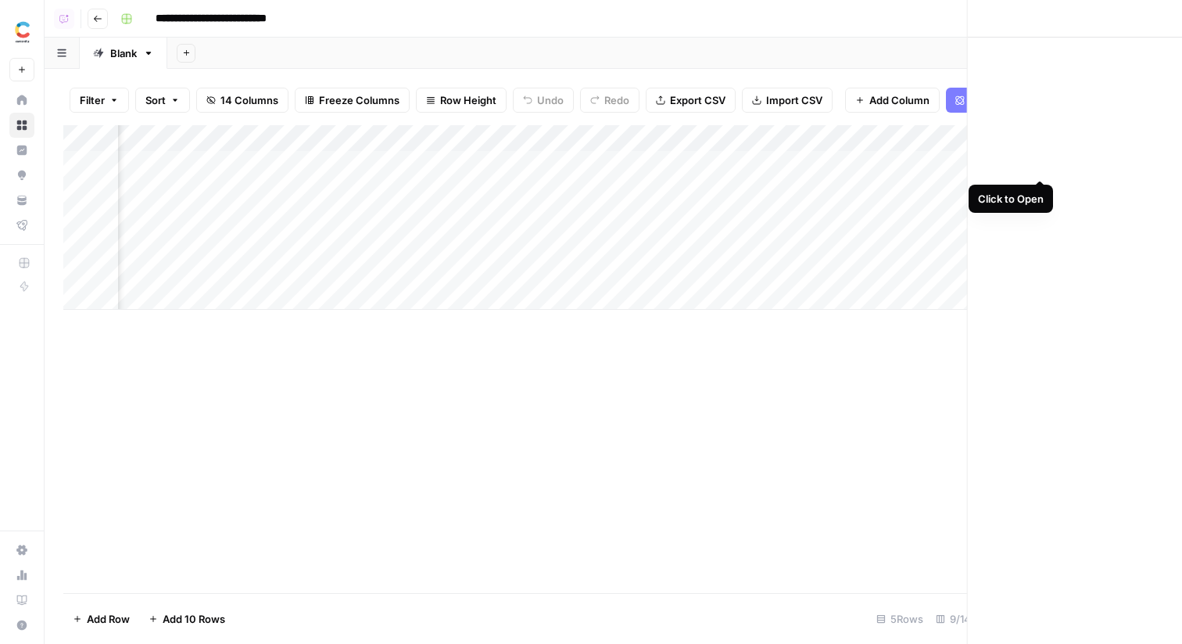
scroll to position [0, 718]
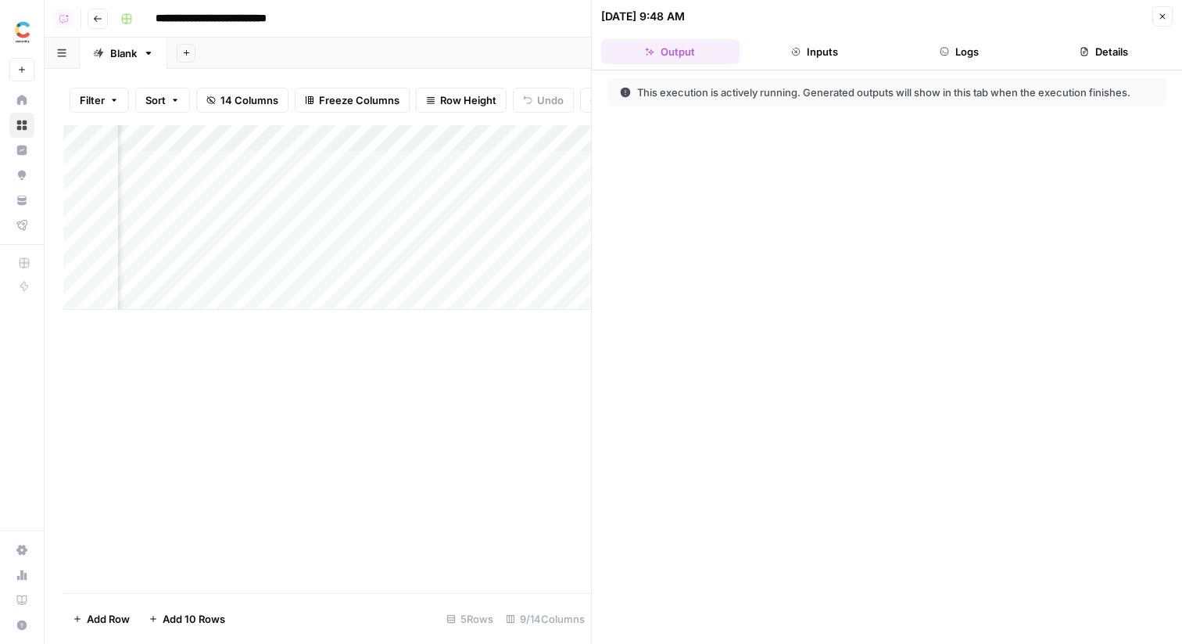
click at [989, 63] on button "Logs" at bounding box center [960, 51] width 138 height 25
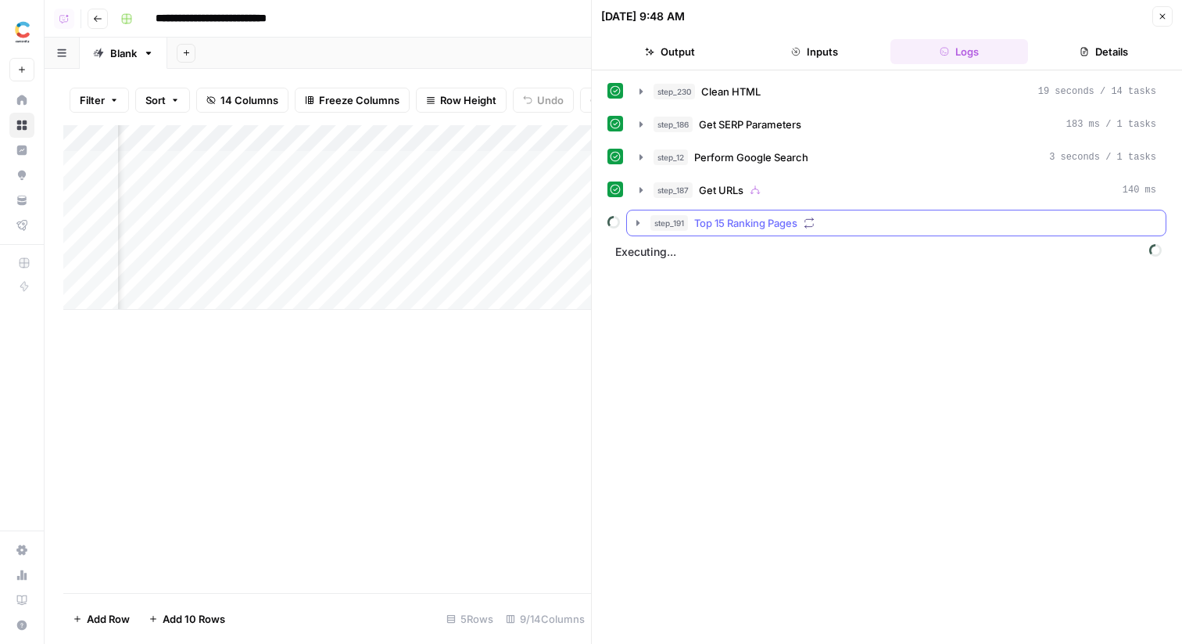
click at [909, 218] on div "step_191 Top 15 Ranking Pages" at bounding box center [904, 223] width 506 height 16
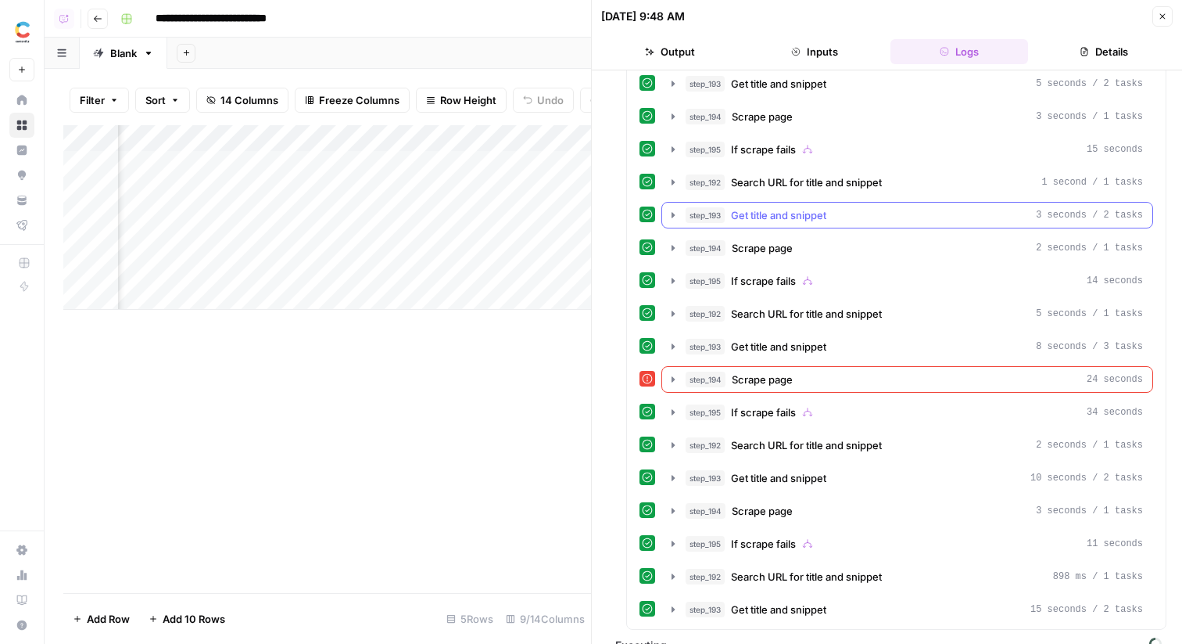
scroll to position [752, 0]
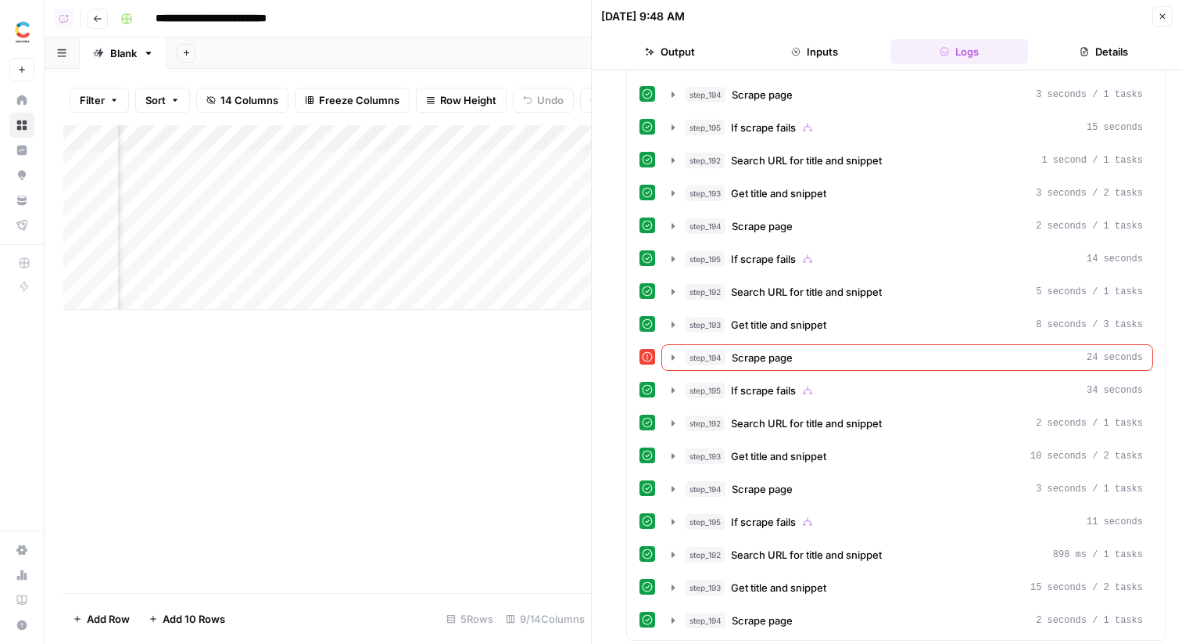
click at [1158, 20] on icon "button" at bounding box center [1162, 16] width 9 height 9
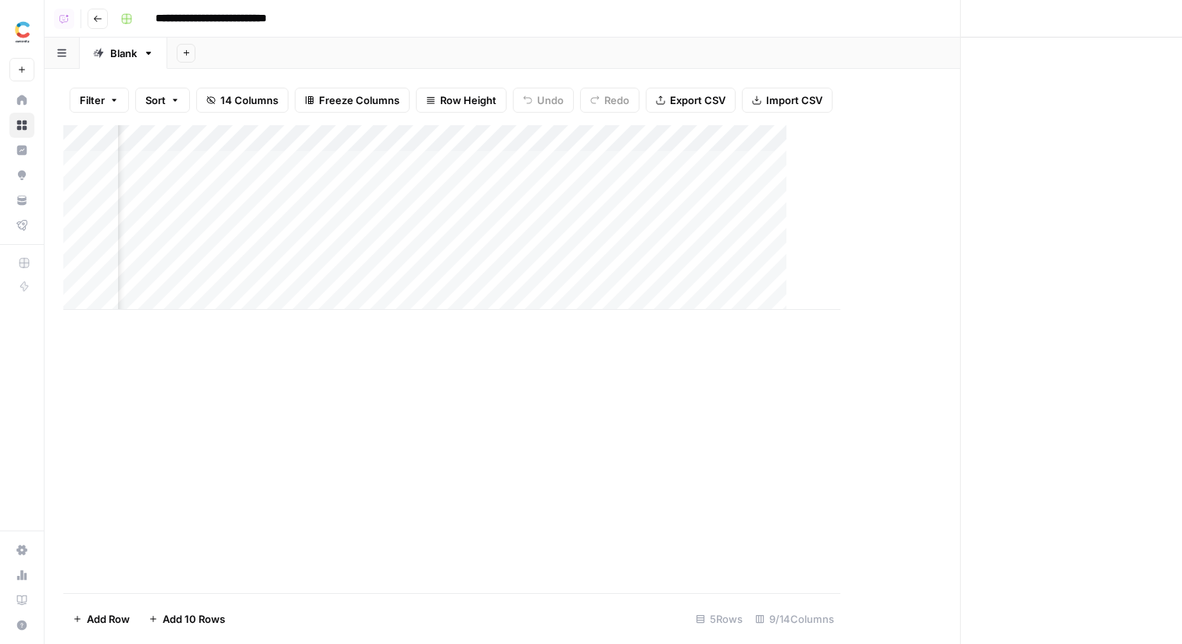
scroll to position [0, 702]
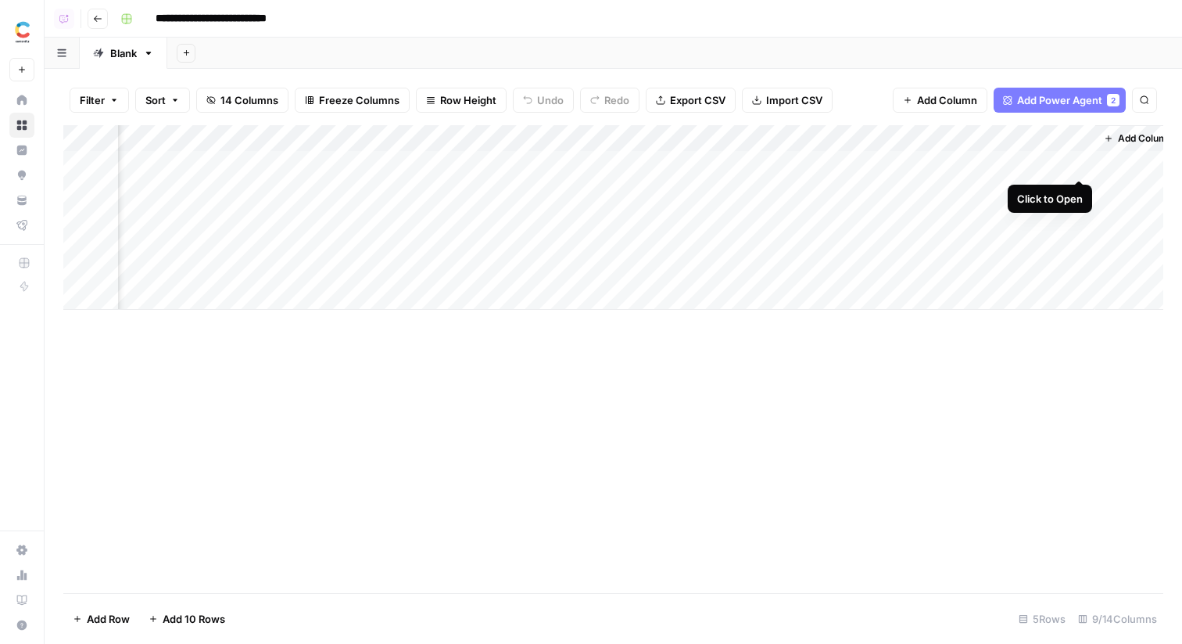
click at [1076, 160] on div "Add Column" at bounding box center [613, 217] width 1100 height 185
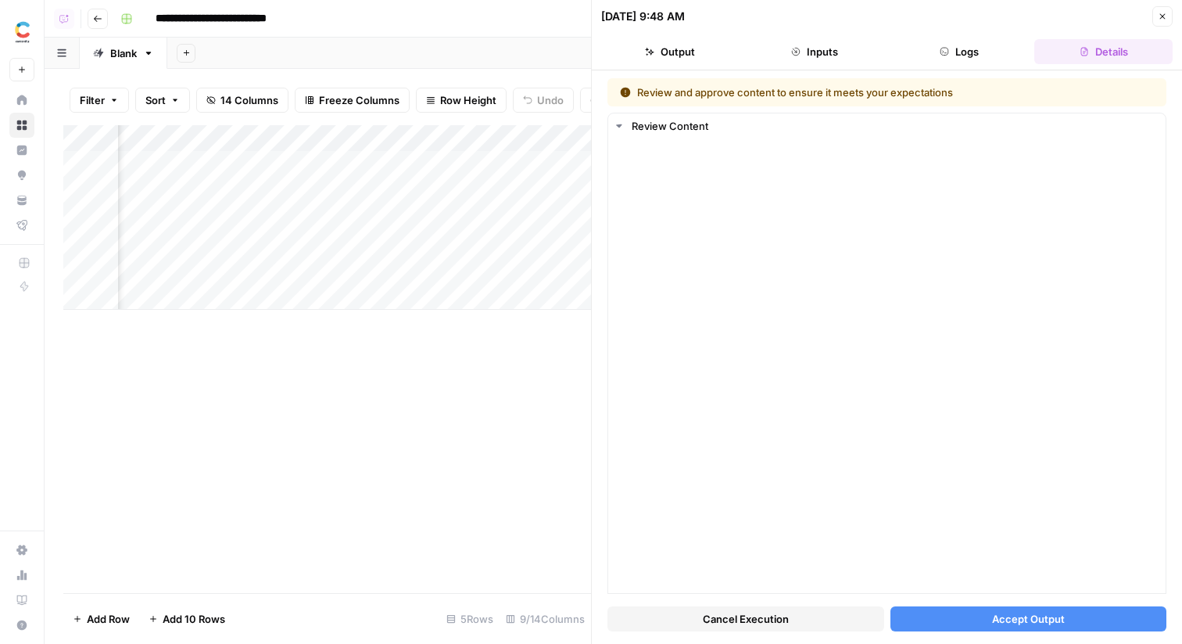
click at [994, 57] on button "Logs" at bounding box center [960, 51] width 138 height 25
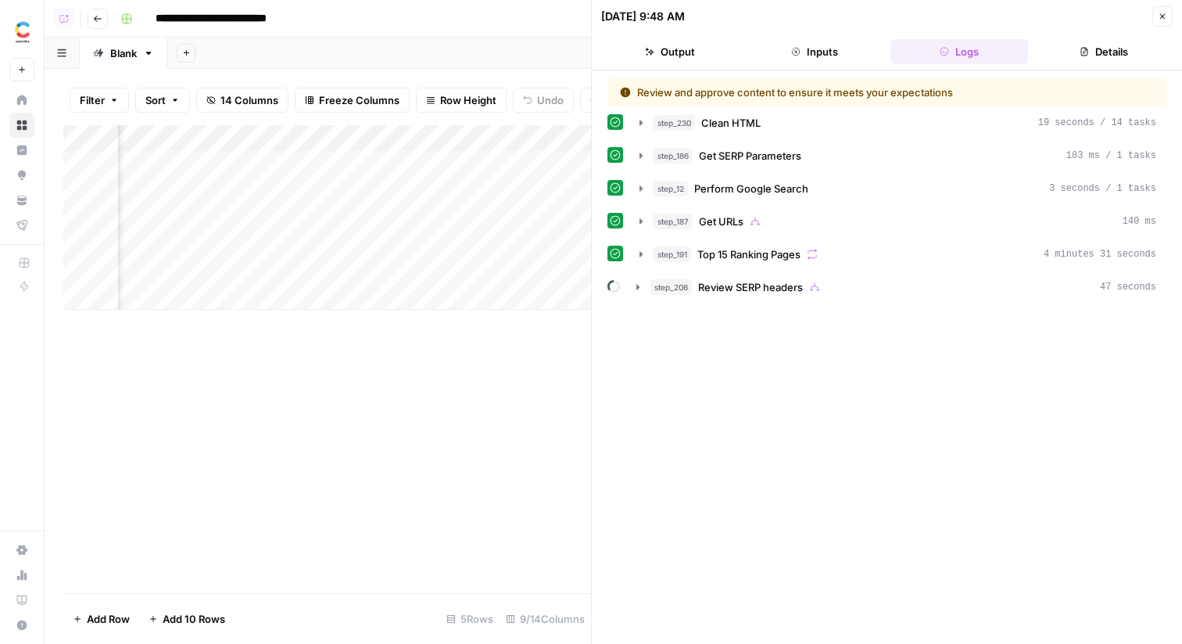
click at [711, 41] on button "Output" at bounding box center [670, 51] width 138 height 25
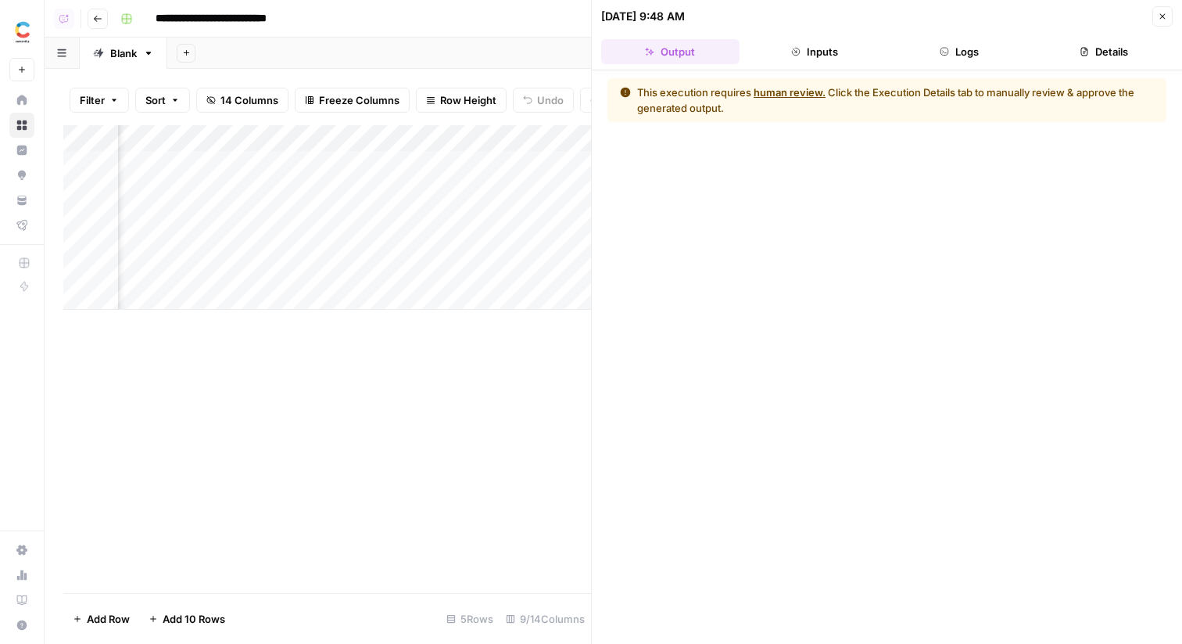
click at [777, 91] on button "human review." at bounding box center [790, 92] width 72 height 16
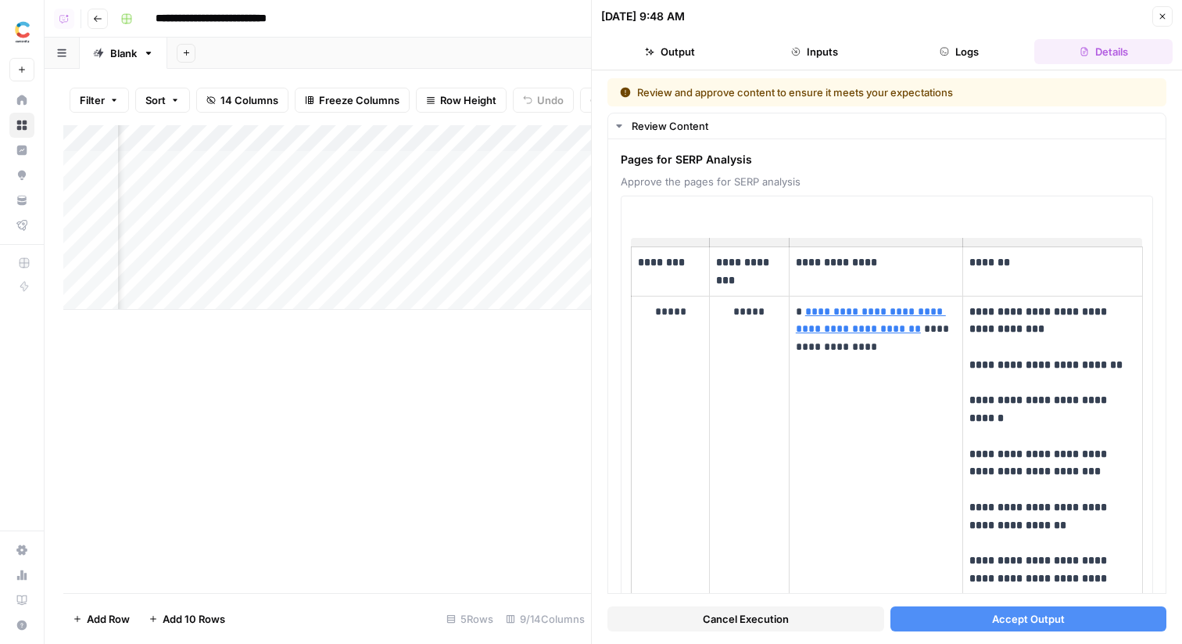
click at [1030, 609] on button "Accept Output" at bounding box center [1029, 618] width 277 height 25
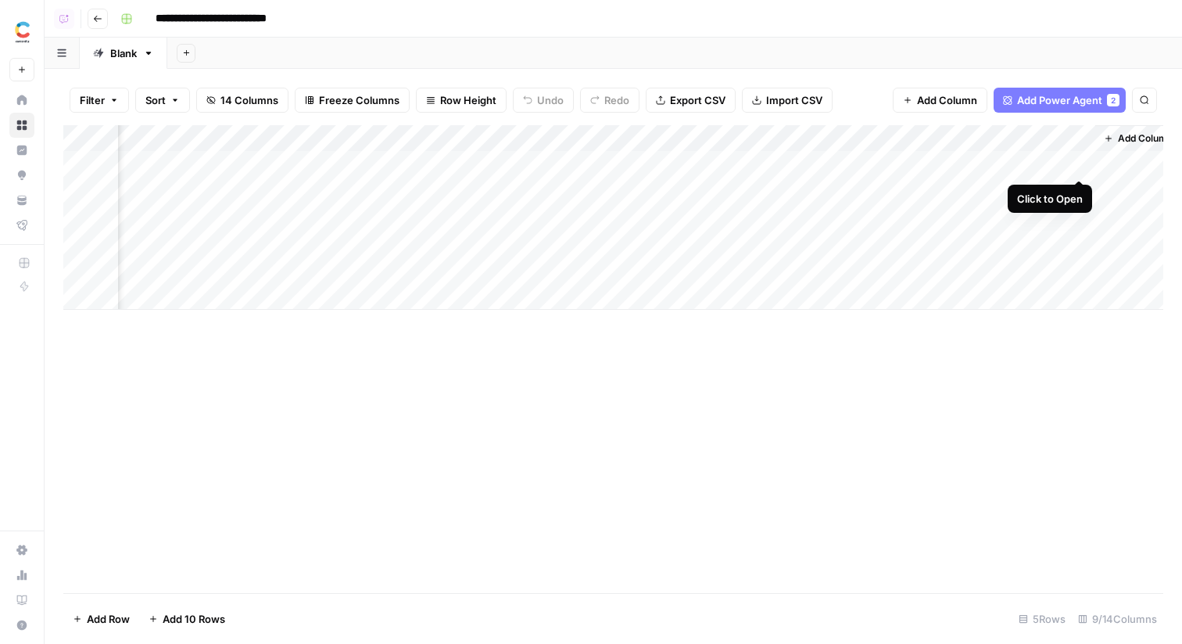
click at [1080, 159] on div "Add Column" at bounding box center [613, 217] width 1100 height 185
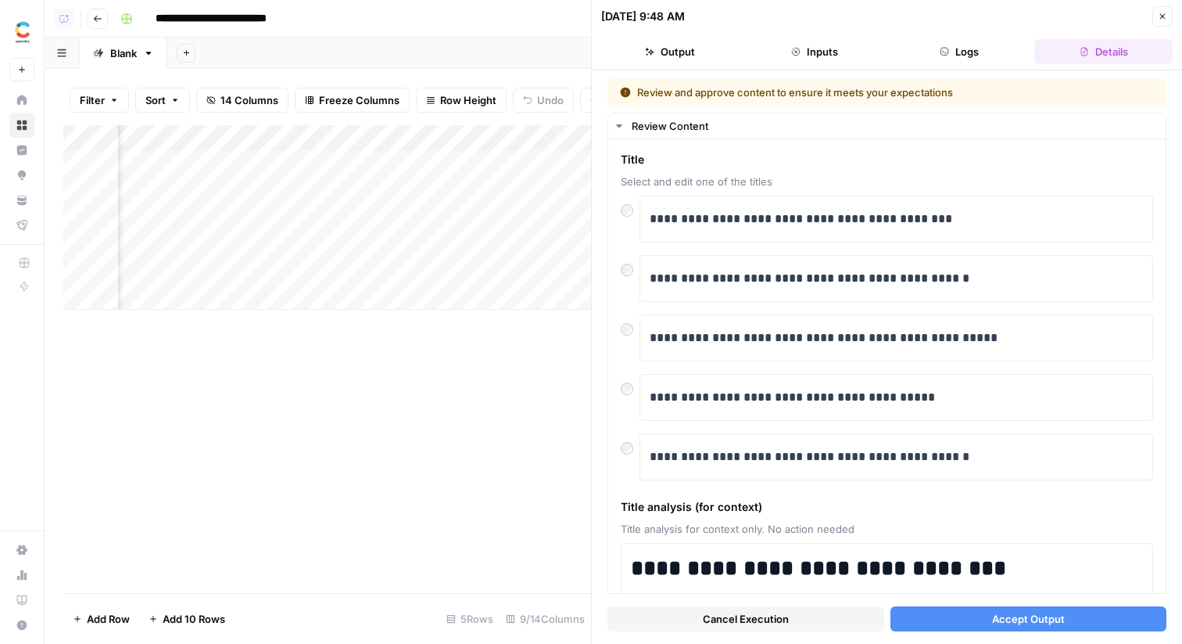
scroll to position [0, 264]
click at [534, 163] on div "Add Column" at bounding box center [327, 217] width 528 height 185
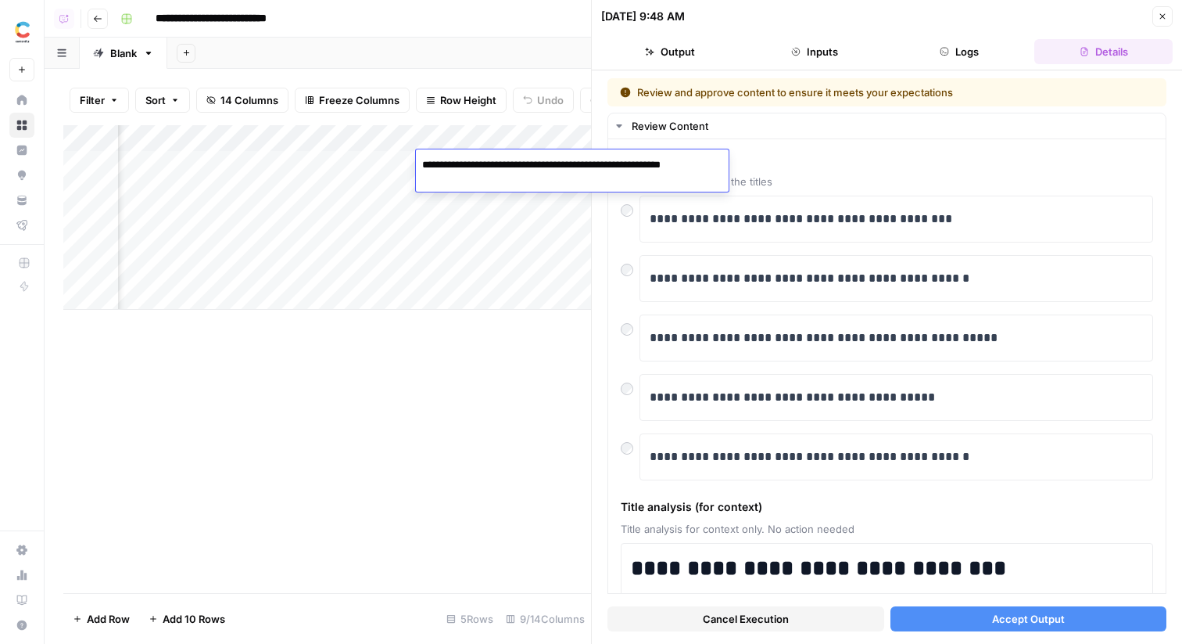
drag, startPoint x: 661, startPoint y: 166, endPoint x: 425, endPoint y: 156, distance: 236.4
click at [425, 156] on textarea "**********" at bounding box center [572, 165] width 312 height 22
click at [866, 275] on p "**********" at bounding box center [896, 278] width 493 height 20
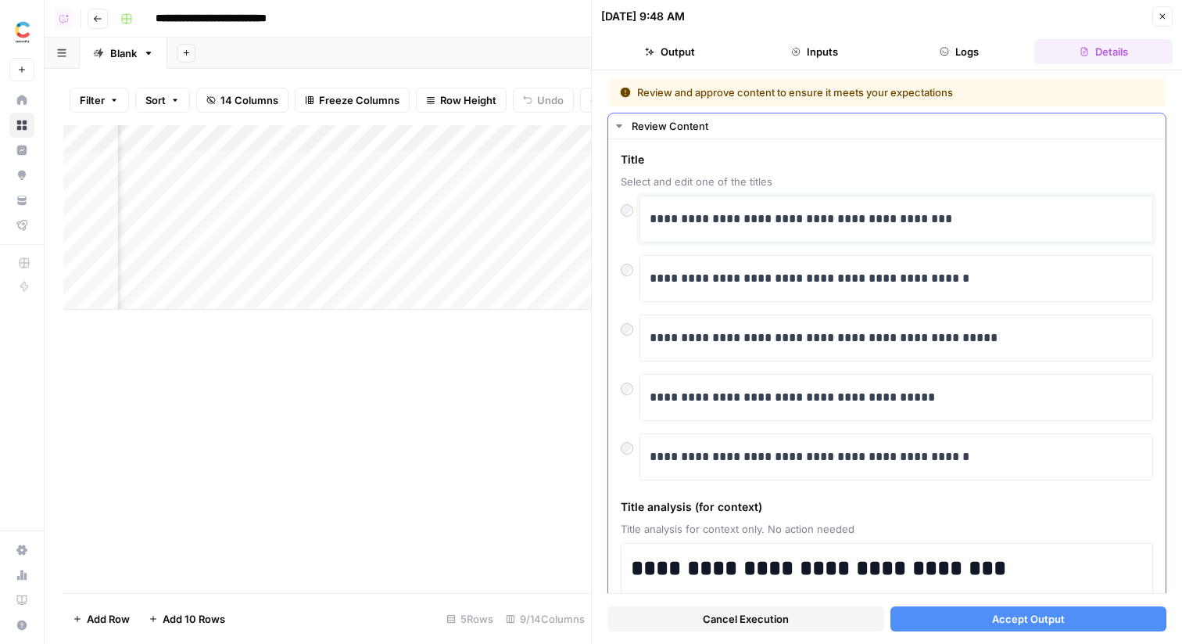
click at [886, 233] on div "**********" at bounding box center [896, 219] width 493 height 33
click at [1009, 614] on span "Accept Output" at bounding box center [1028, 619] width 73 height 16
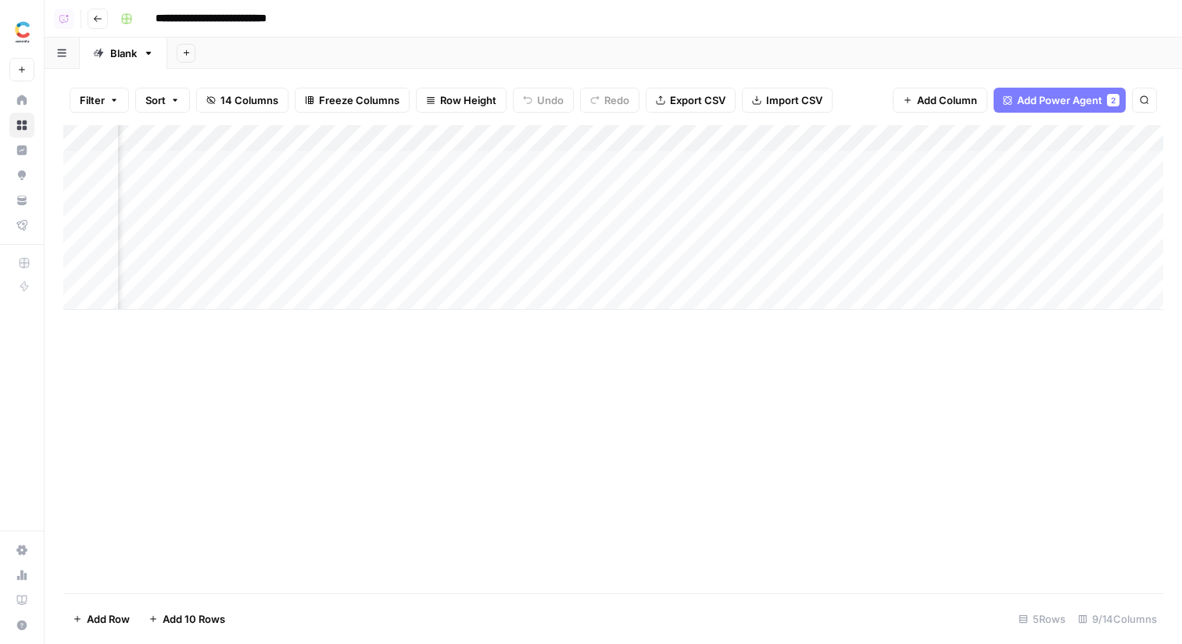
scroll to position [0, 721]
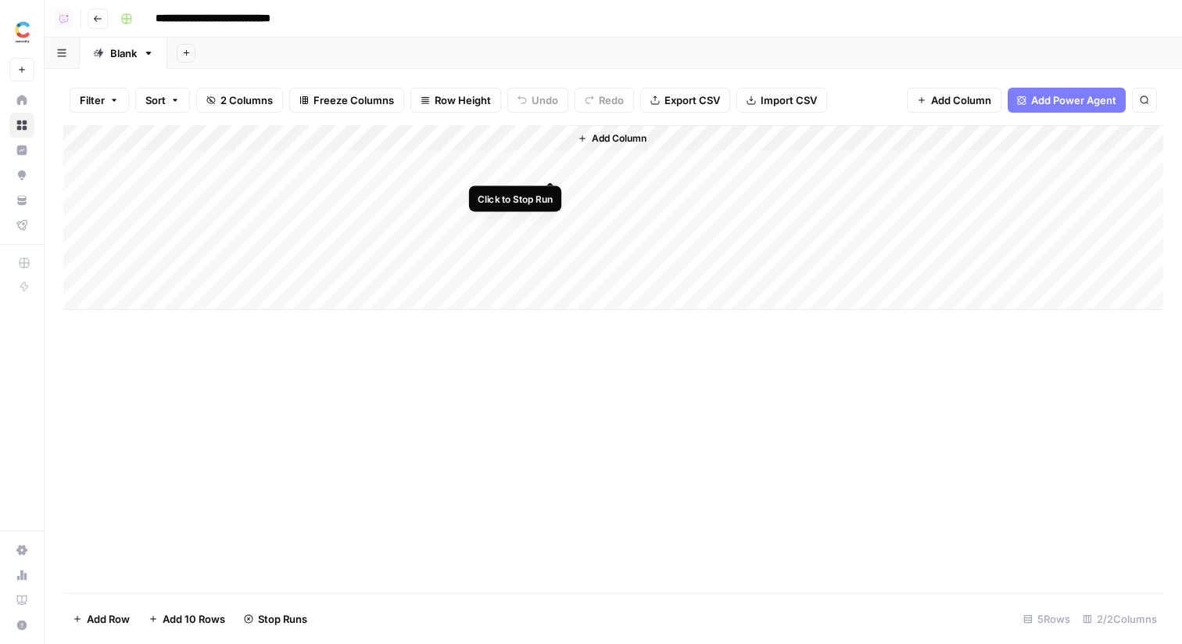
click at [553, 158] on div "Add Column" at bounding box center [613, 217] width 1100 height 185
click at [561, 164] on div "Add Column" at bounding box center [613, 217] width 1100 height 185
click at [554, 164] on div "Add Column" at bounding box center [613, 217] width 1100 height 185
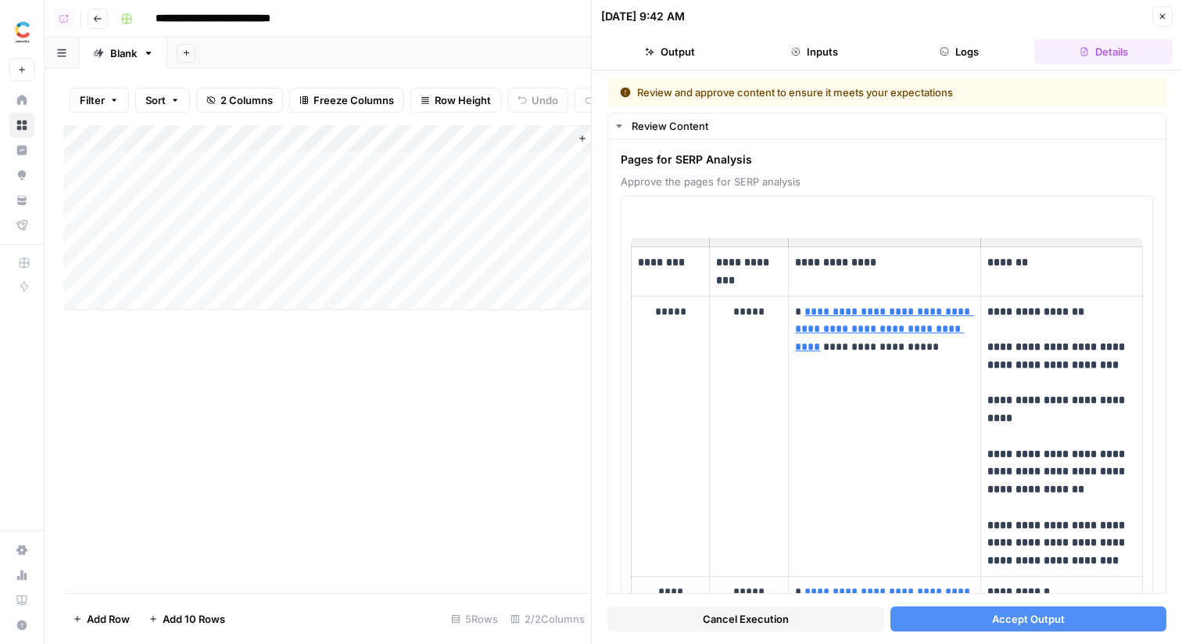
click at [242, 172] on div "Add Column" at bounding box center [327, 217] width 528 height 185
click at [247, 225] on div "Add Column" at bounding box center [327, 217] width 528 height 185
click at [959, 617] on button "Accept Output" at bounding box center [1029, 618] width 277 height 25
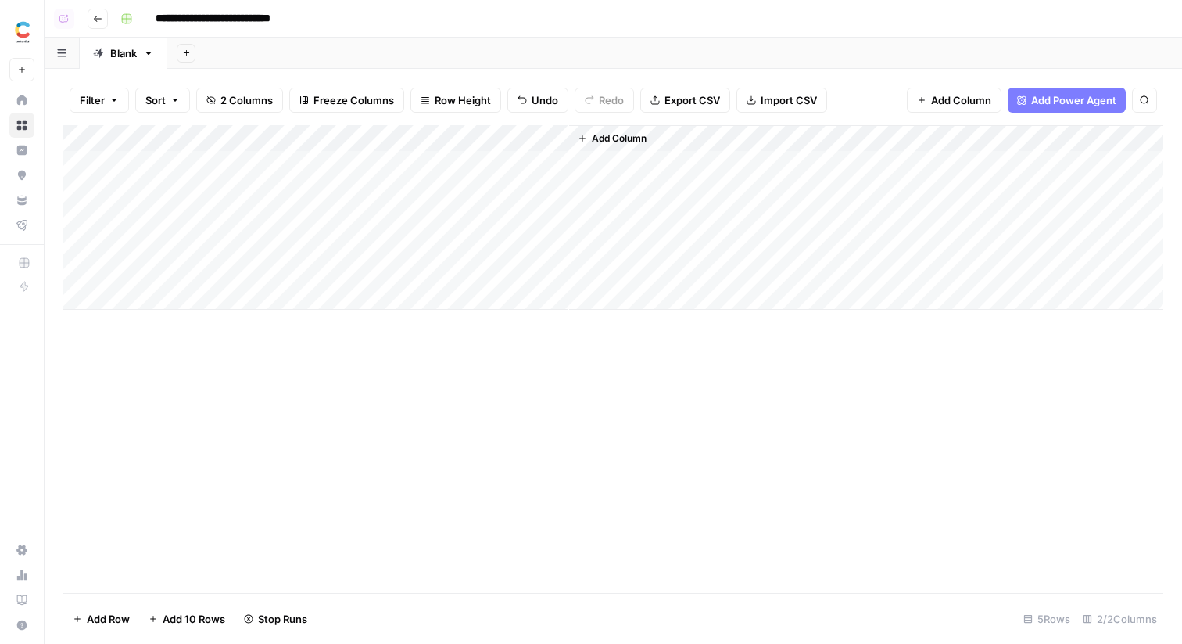
click at [550, 219] on div "Add Column" at bounding box center [613, 217] width 1100 height 185
click at [561, 166] on div "Add Column" at bounding box center [613, 217] width 1100 height 185
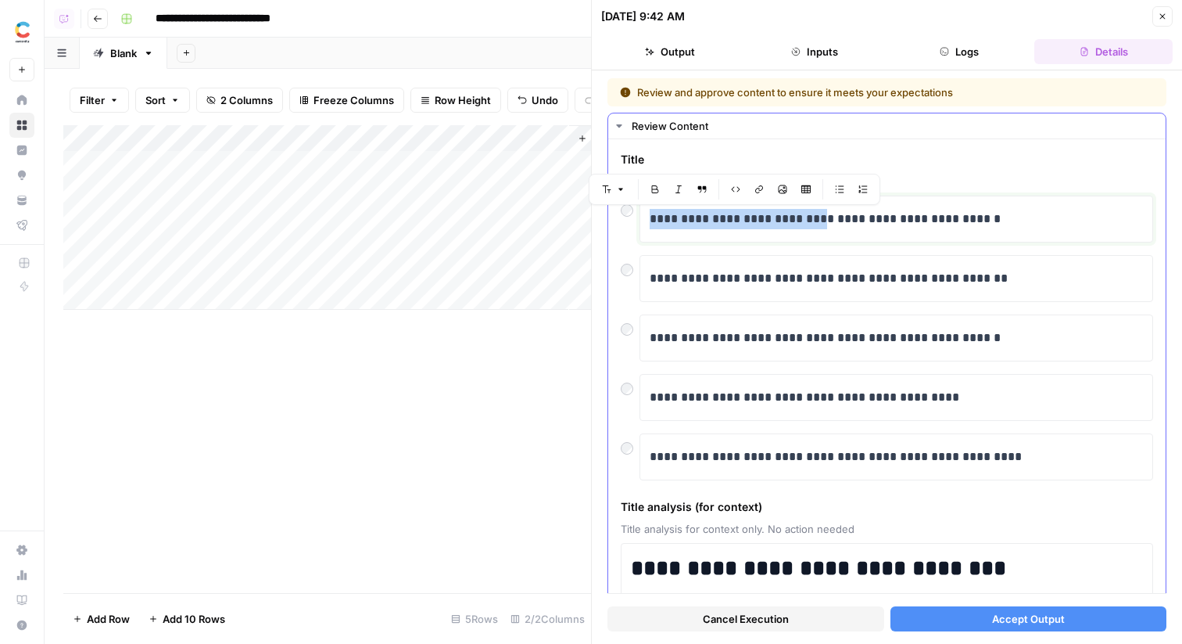
drag, startPoint x: 817, startPoint y: 226, endPoint x: 653, endPoint y: 221, distance: 164.3
click at [653, 221] on p "**********" at bounding box center [896, 219] width 493 height 20
copy p "**********"
click at [958, 615] on button "Accept Output" at bounding box center [1029, 618] width 277 height 25
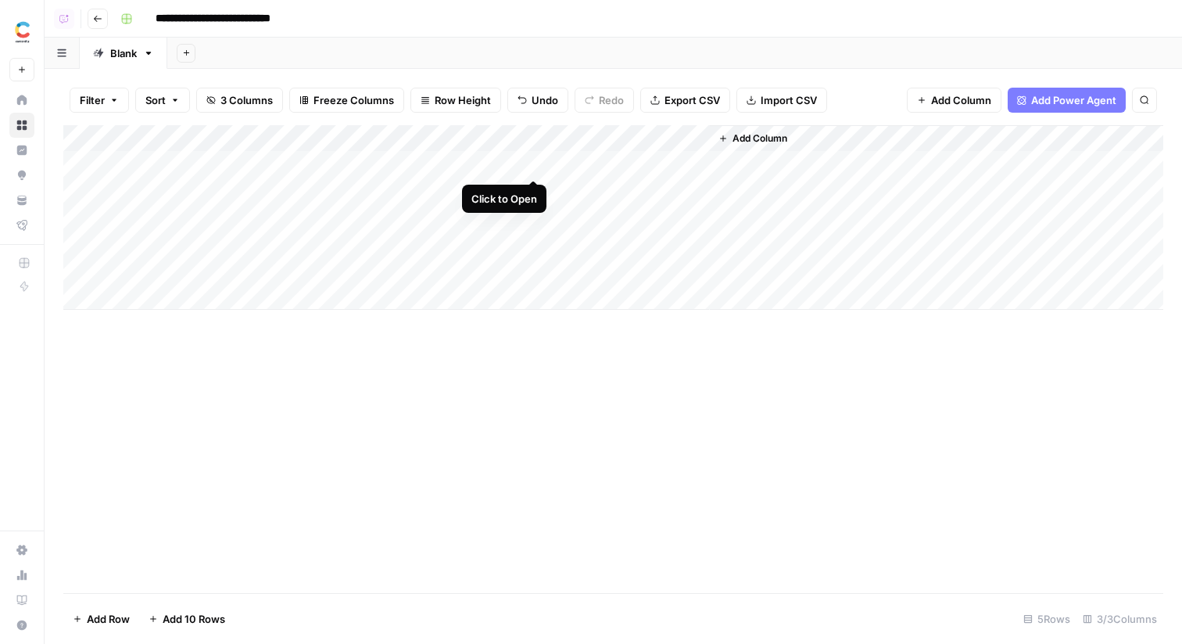
click at [533, 167] on div "Add Column" at bounding box center [613, 217] width 1100 height 185
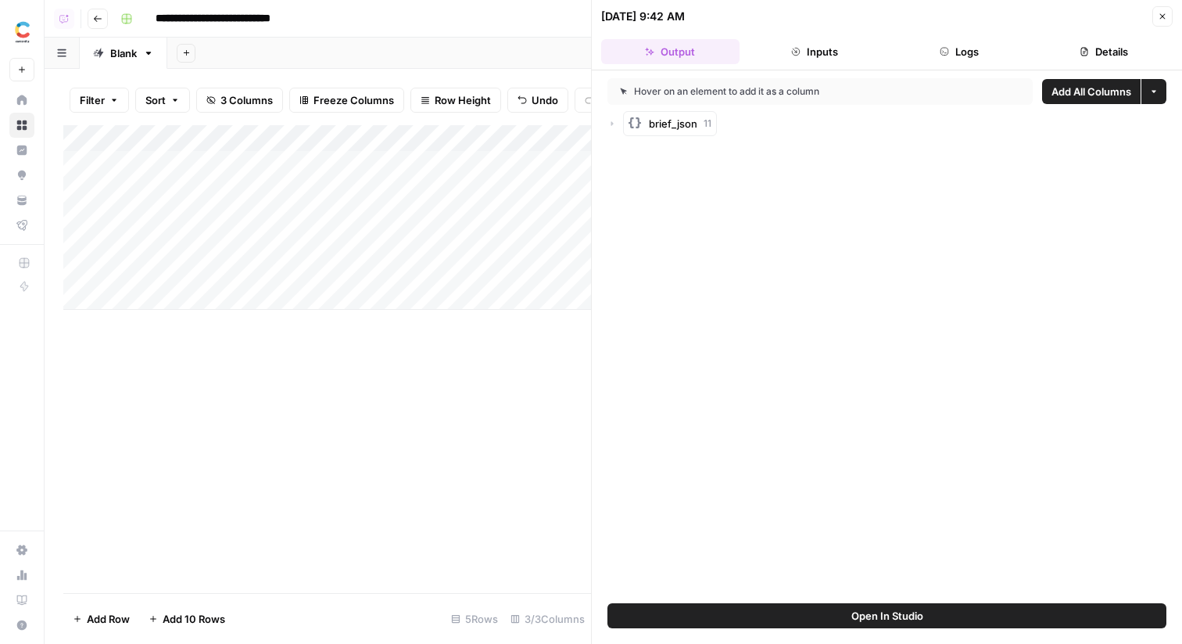
click at [614, 127] on icon "button" at bounding box center [612, 123] width 9 height 9
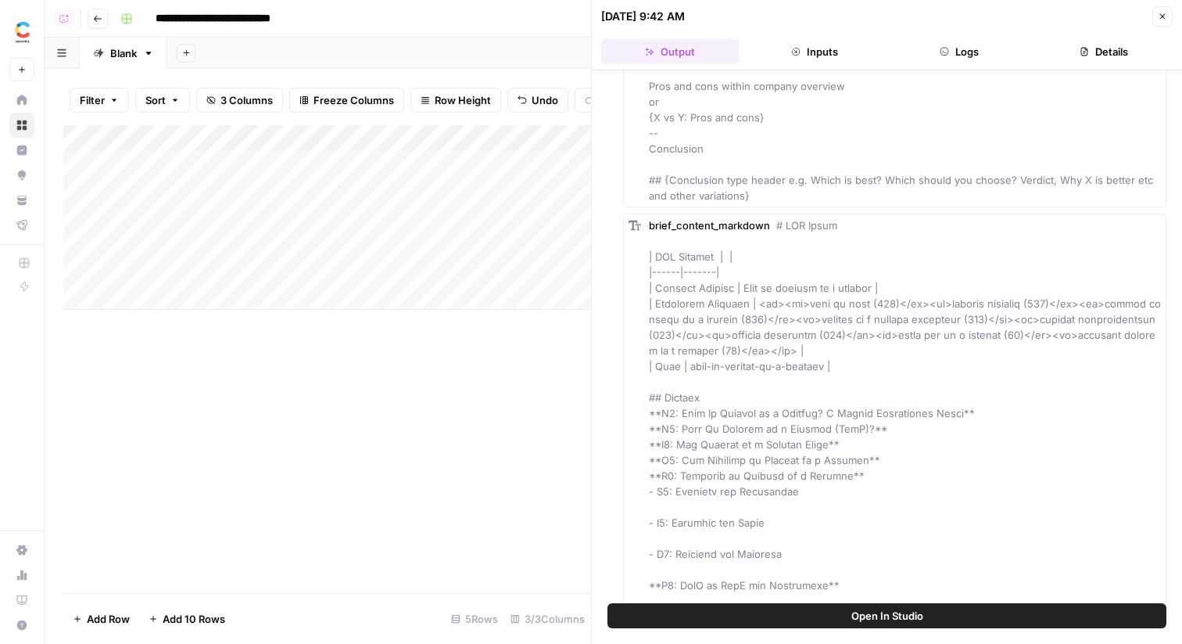
scroll to position [4508, 0]
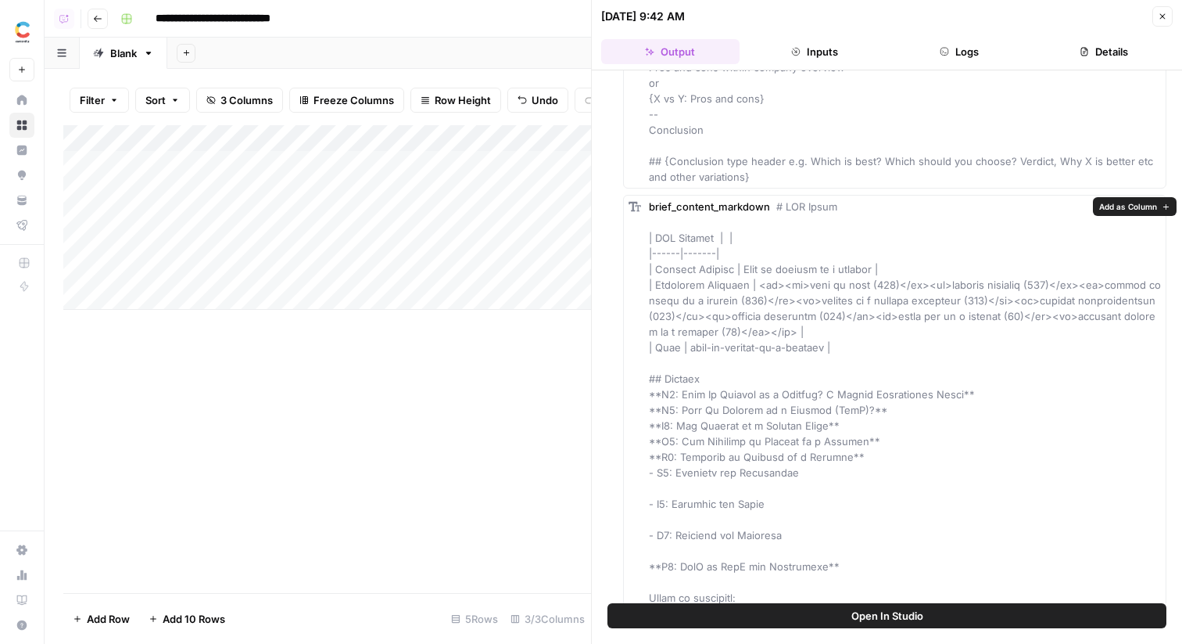
click at [1153, 206] on span "Add as Column" at bounding box center [1128, 206] width 58 height 13
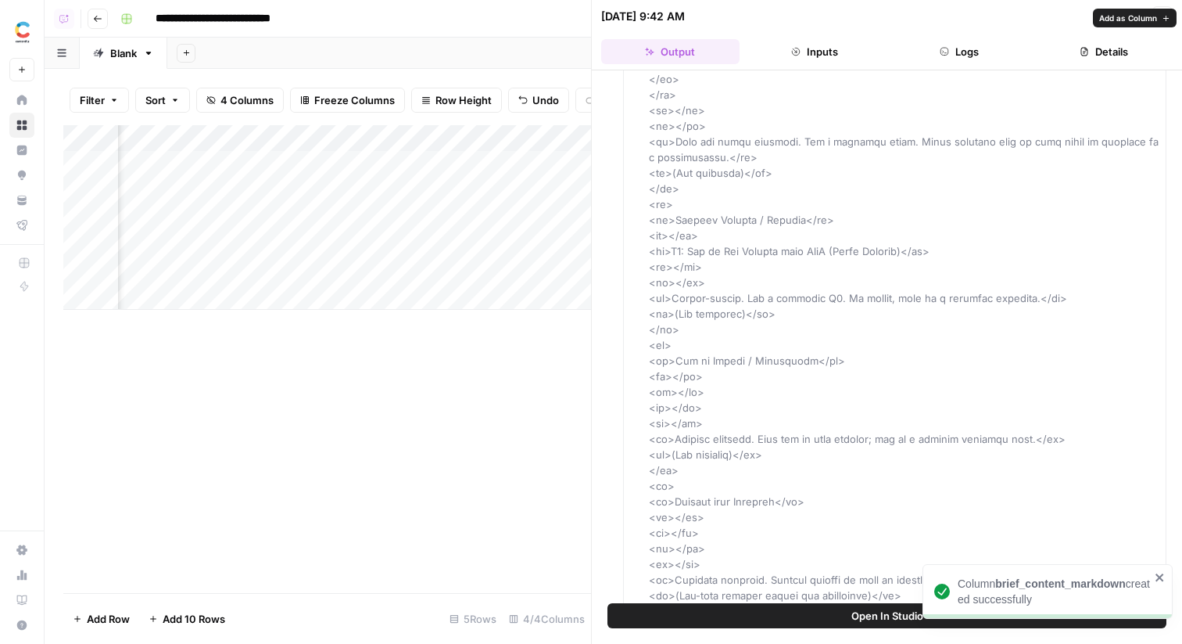
scroll to position [7697, 0]
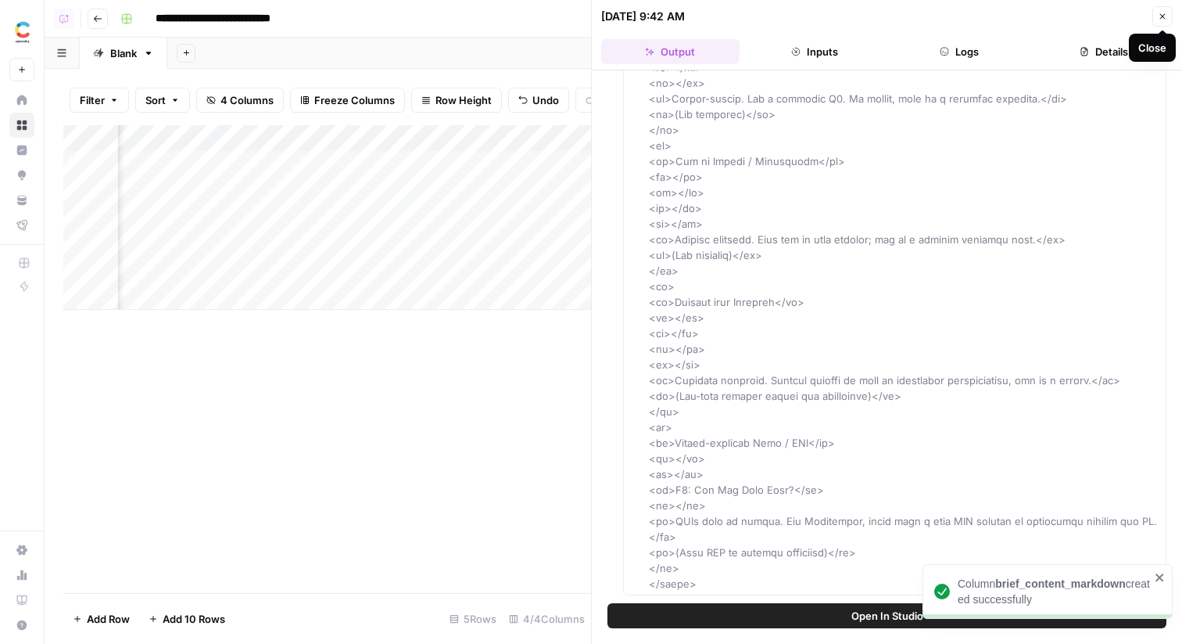
click at [1162, 12] on icon "button" at bounding box center [1162, 16] width 9 height 9
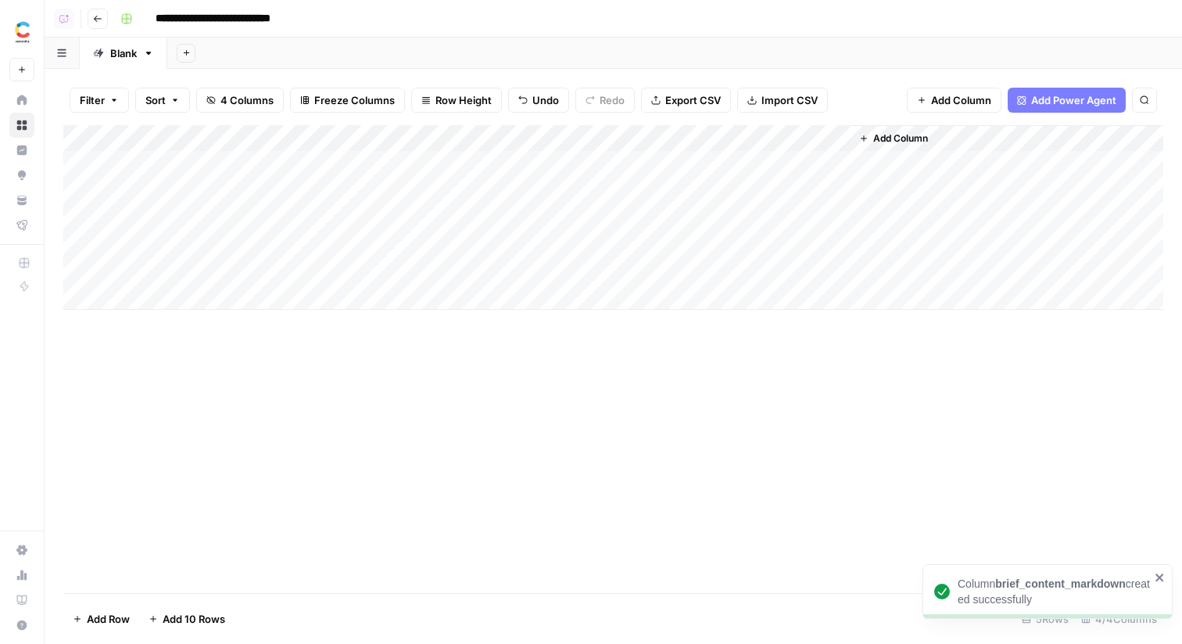
drag, startPoint x: 658, startPoint y: 138, endPoint x: 774, endPoint y: 134, distance: 116.6
click at [774, 134] on div "Add Column" at bounding box center [613, 217] width 1100 height 185
click at [764, 142] on div "Add Column" at bounding box center [613, 217] width 1100 height 185
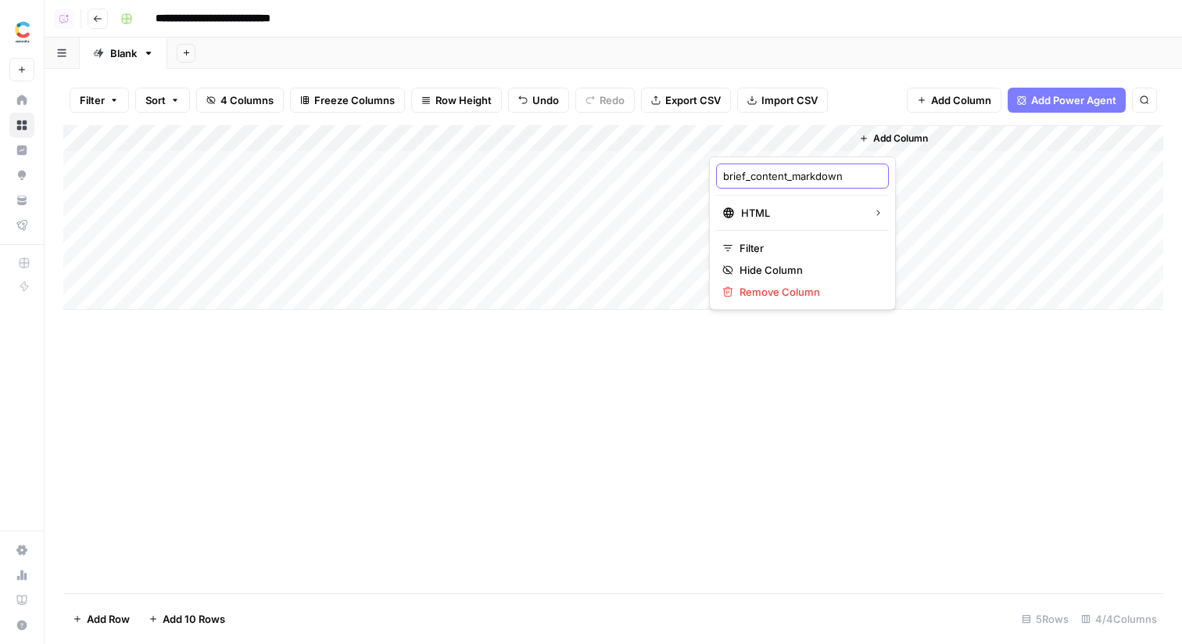
drag, startPoint x: 798, startPoint y: 180, endPoint x: 744, endPoint y: 182, distance: 54.0
click at [744, 182] on input "brief_content_markdown" at bounding box center [802, 176] width 159 height 16
click at [720, 177] on div "brief Markdown" at bounding box center [802, 175] width 173 height 25
type input "Brief Markdown"
click at [887, 135] on span "Add Column" at bounding box center [900, 138] width 55 height 14
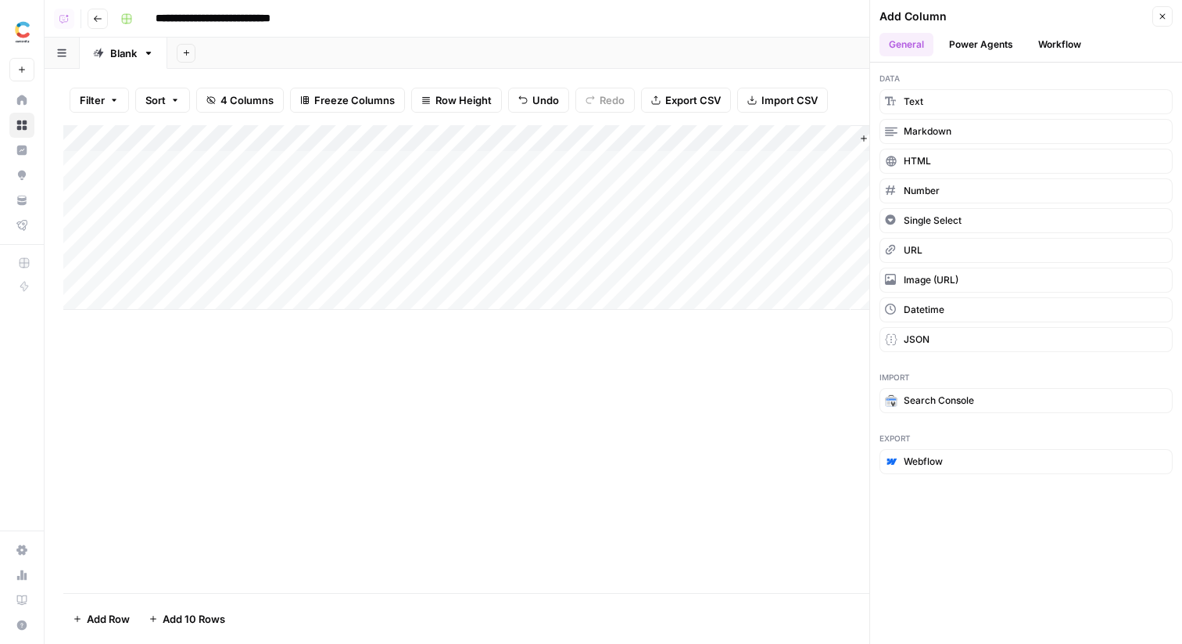
click at [1055, 46] on button "Workflow" at bounding box center [1060, 44] width 62 height 23
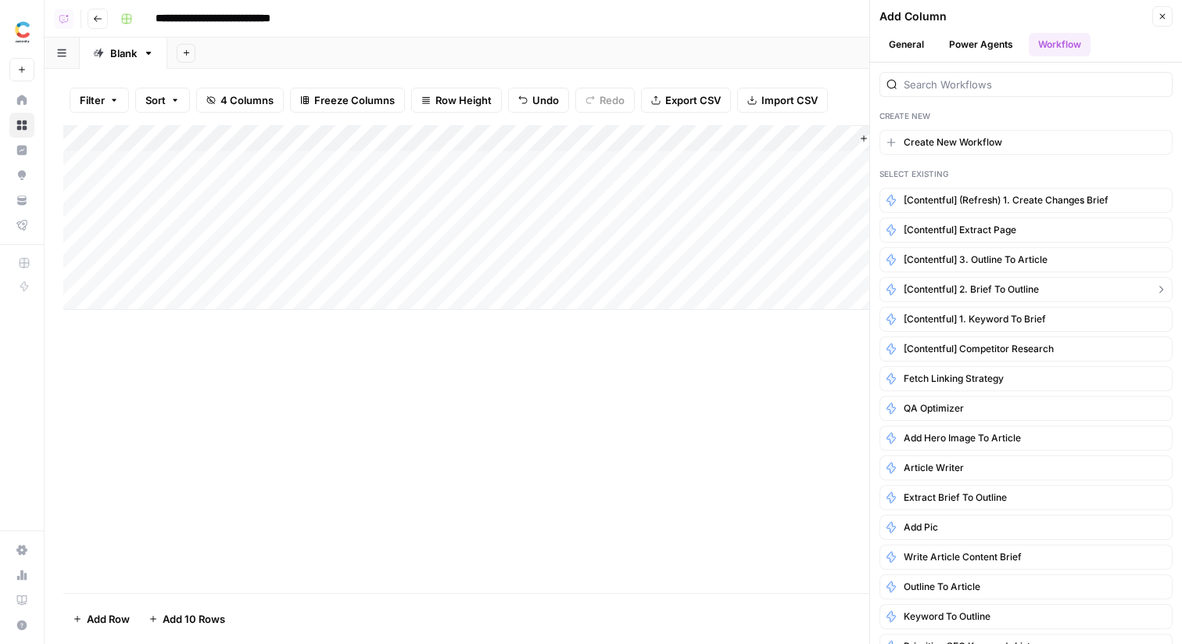
click at [1015, 294] on span "[Contentful] 2. Brief to Outline" at bounding box center [971, 289] width 135 height 14
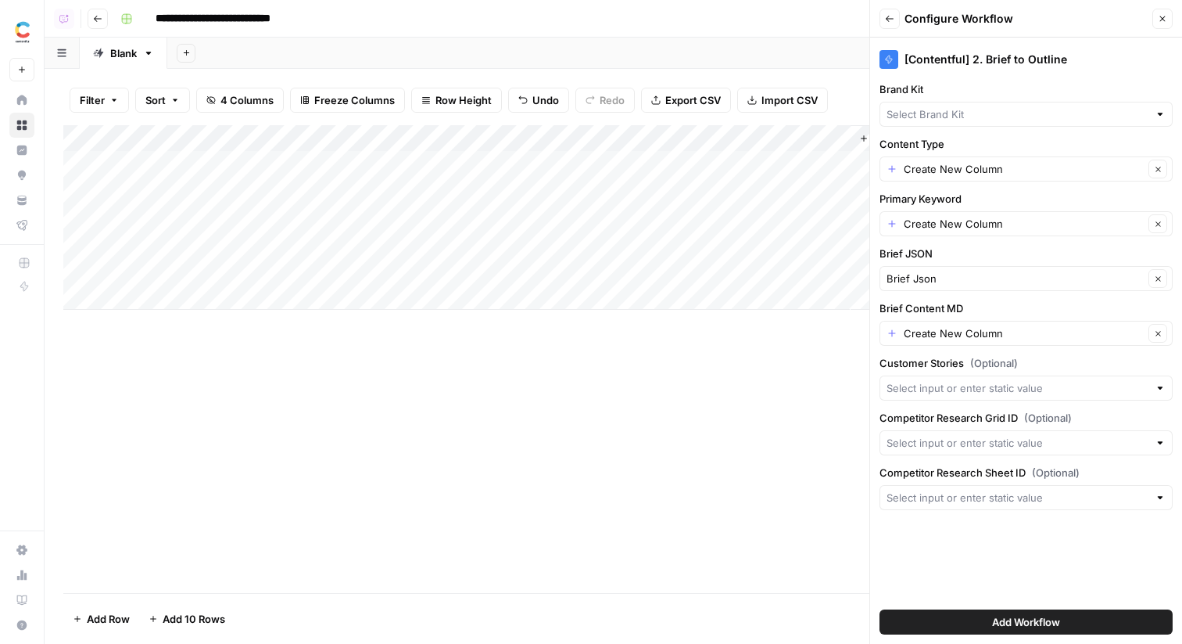
type input "Contentful"
click at [982, 172] on input "Content Type" at bounding box center [1024, 169] width 240 height 16
click at [965, 168] on input "Content Type" at bounding box center [1024, 169] width 240 height 16
type input "Editorial Article"
click at [982, 131] on div "[Contentful] 2. Brief to Outline Brand Kit Contentful Clear Content Type Editor…" at bounding box center [1026, 341] width 312 height 606
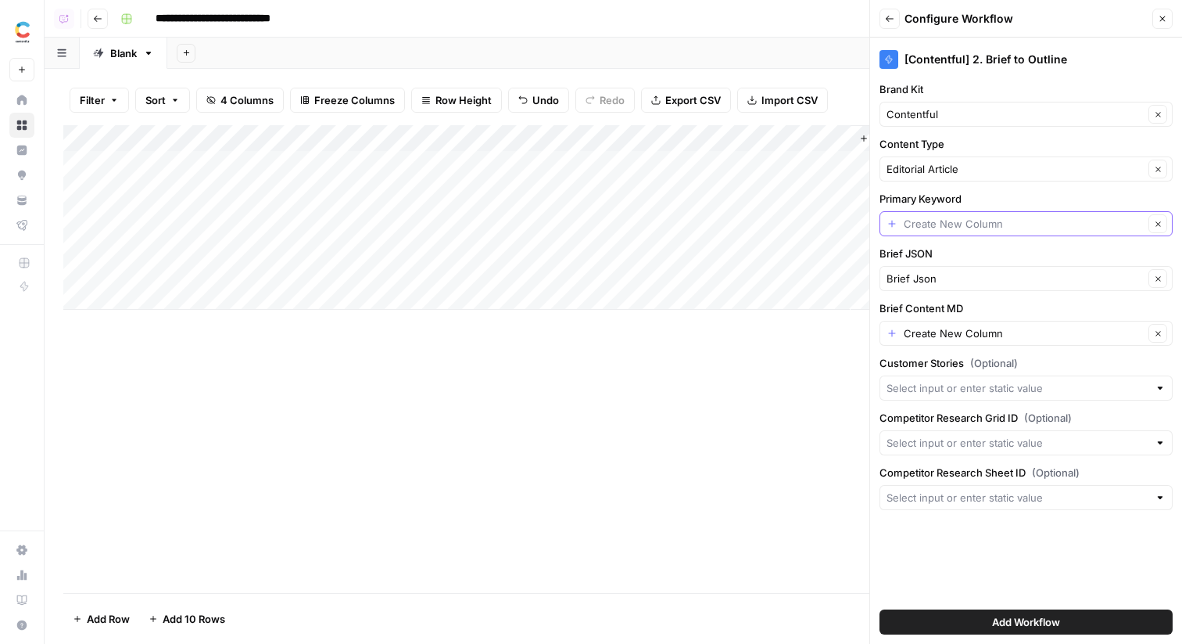
click at [978, 222] on input "Primary Keyword" at bounding box center [1024, 224] width 240 height 16
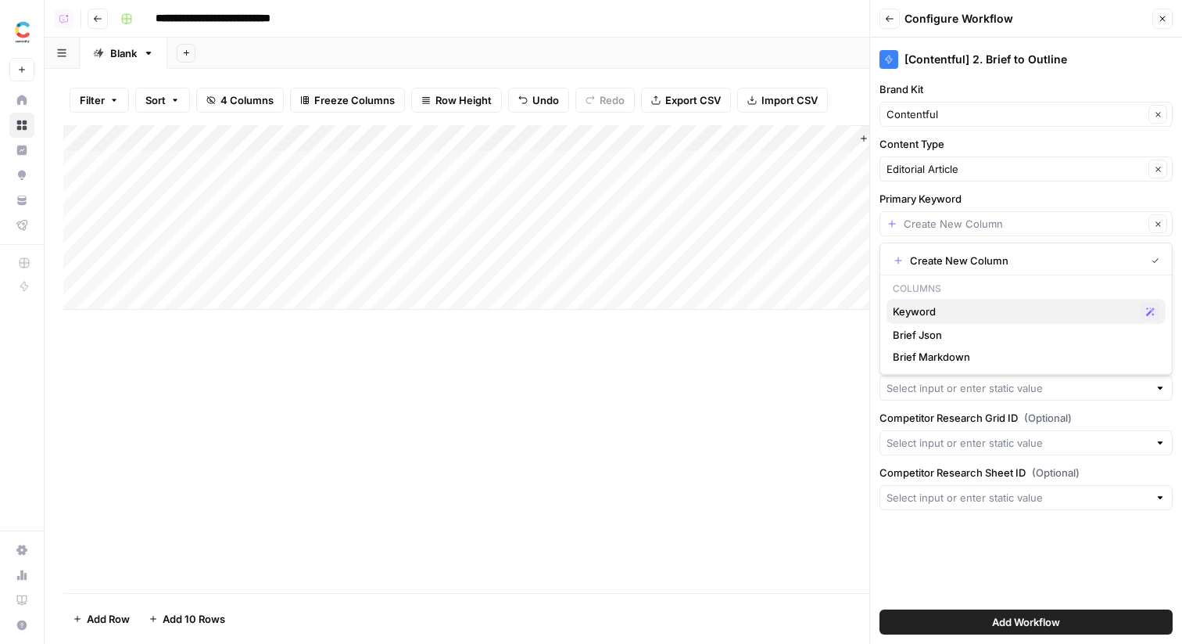
click at [963, 300] on button "Keyword Possible Match" at bounding box center [1026, 311] width 279 height 25
type input "Keyword"
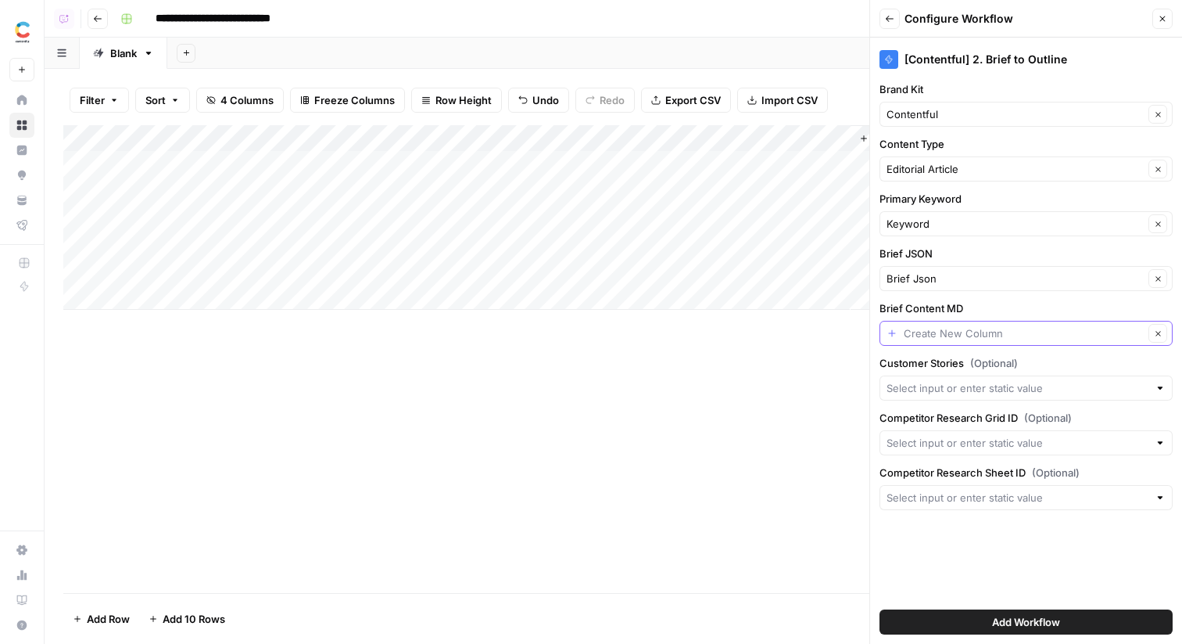
click at [956, 330] on input "Brief Content MD" at bounding box center [1024, 333] width 240 height 16
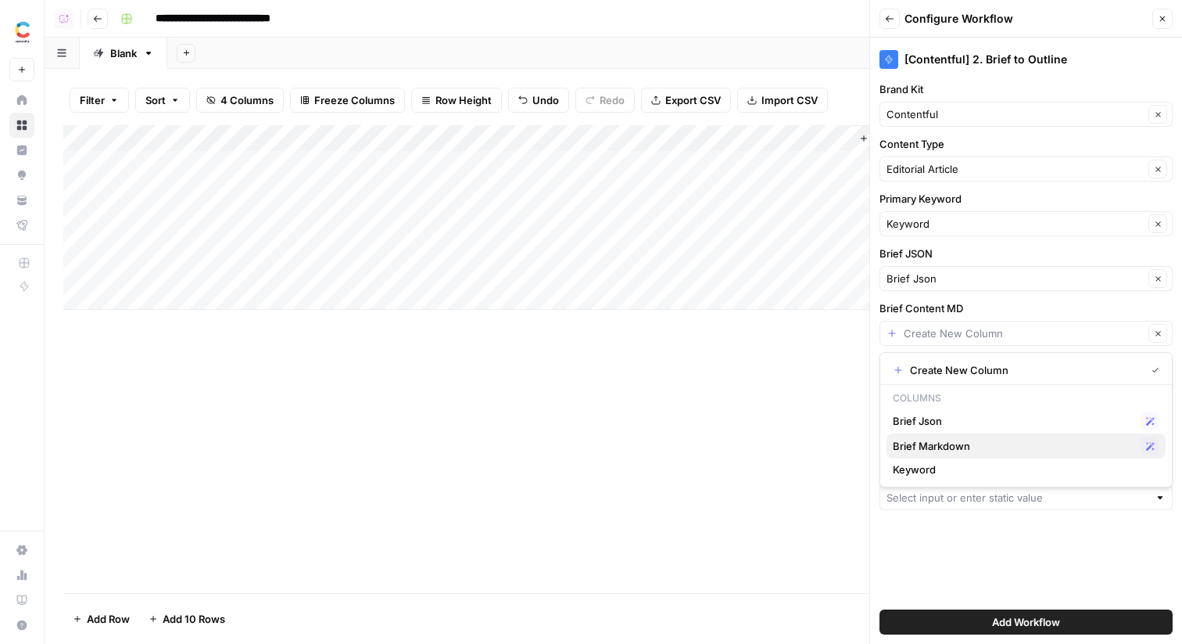
click at [958, 444] on span "Brief Markdown" at bounding box center [1014, 446] width 242 height 16
type input "Brief Markdown"
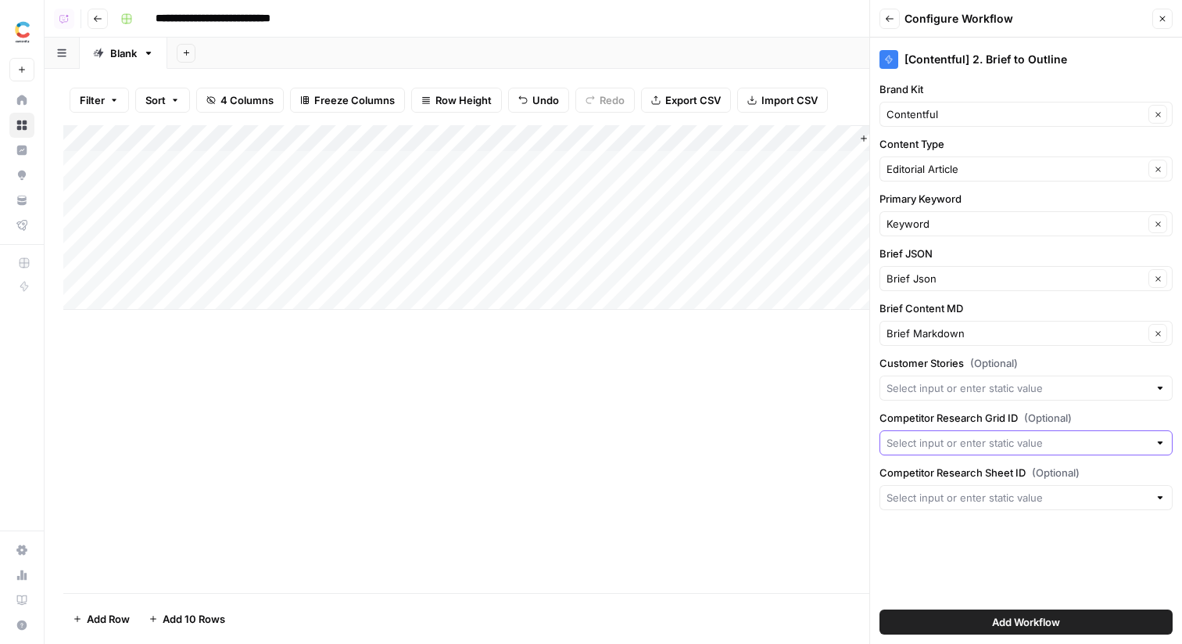
click at [990, 440] on input "Competitor Research Grid ID (Optional)" at bounding box center [1018, 443] width 262 height 16
paste input "36200"
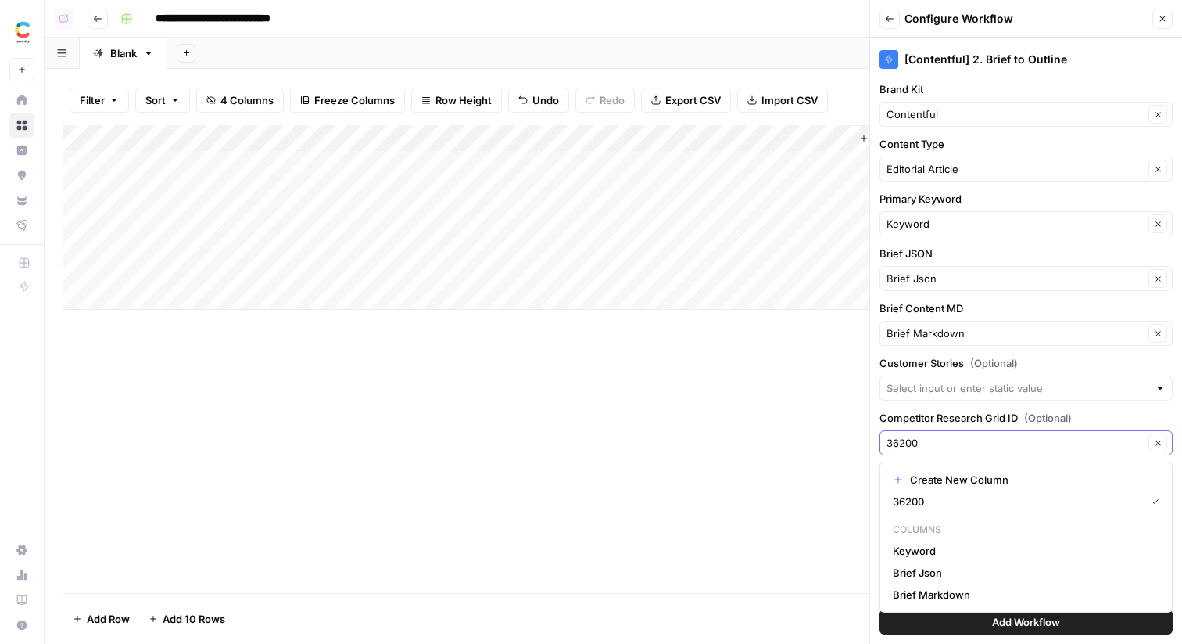
type input "36200"
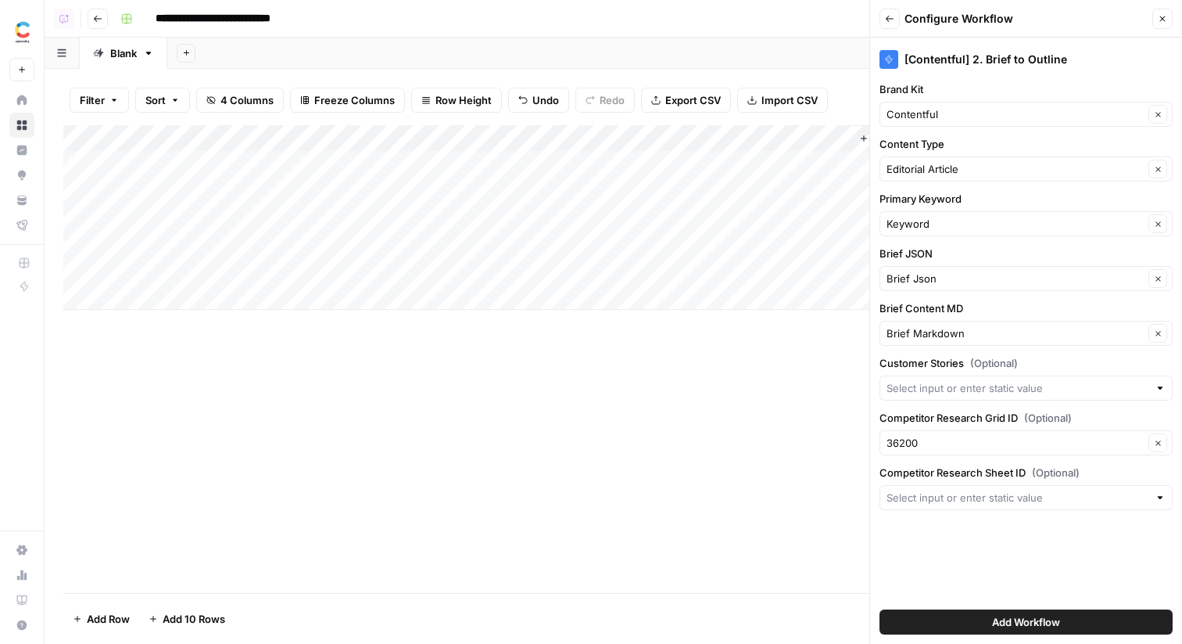
click at [978, 311] on label "Brief Content MD" at bounding box center [1026, 308] width 293 height 16
click at [978, 325] on input "Brief Markdown" at bounding box center [1015, 333] width 257 height 16
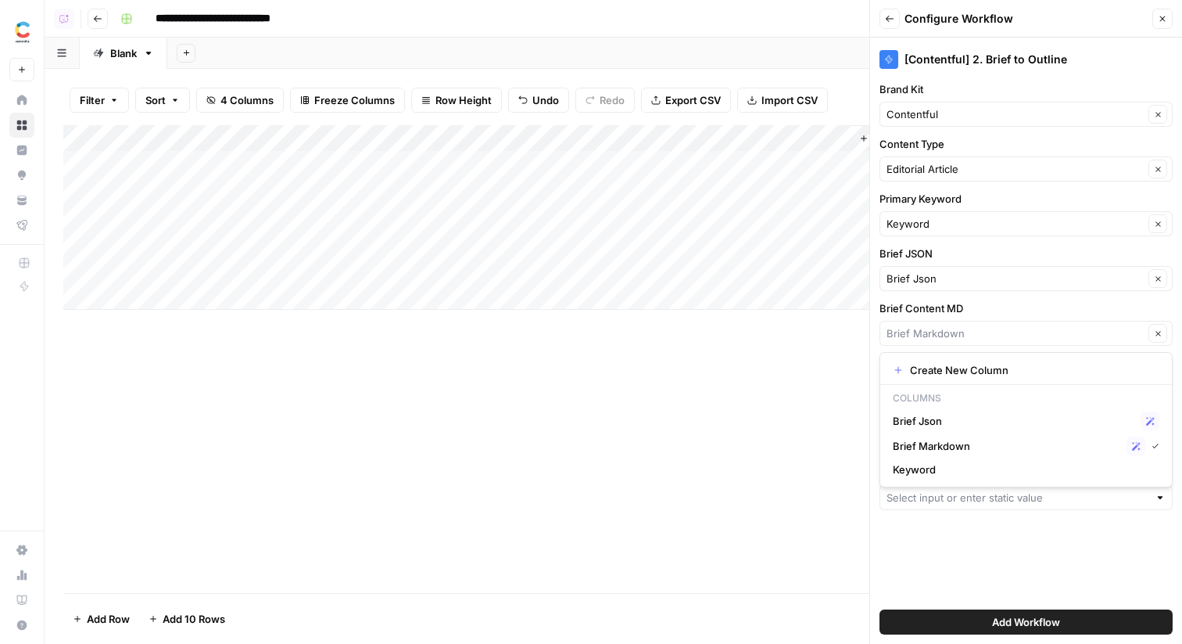
click at [993, 564] on div "[Contentful] 2. Brief to Outline Brand Kit Contentful Clear Content Type Editor…" at bounding box center [1026, 341] width 312 height 606
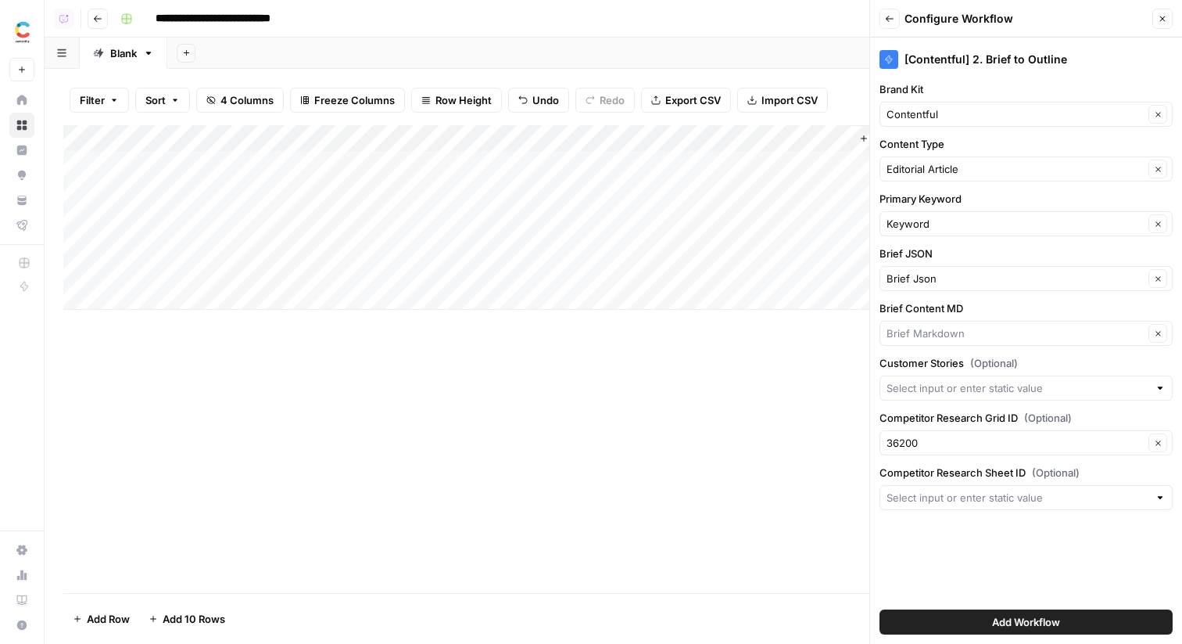
click at [956, 488] on div at bounding box center [1026, 497] width 293 height 25
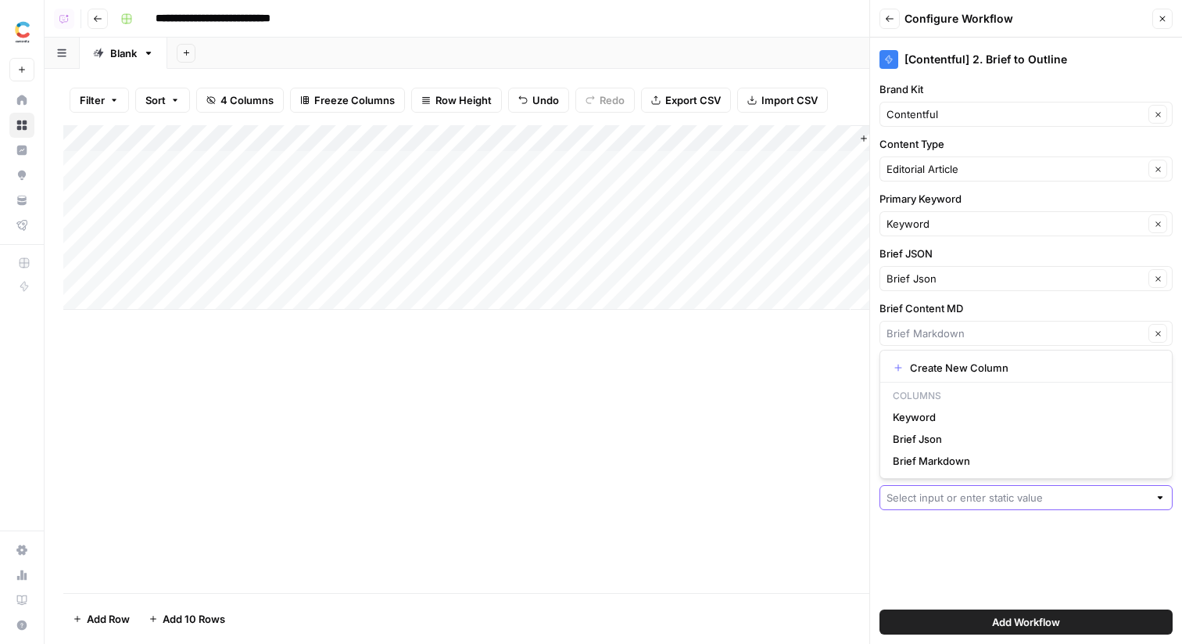
paste input "47221"
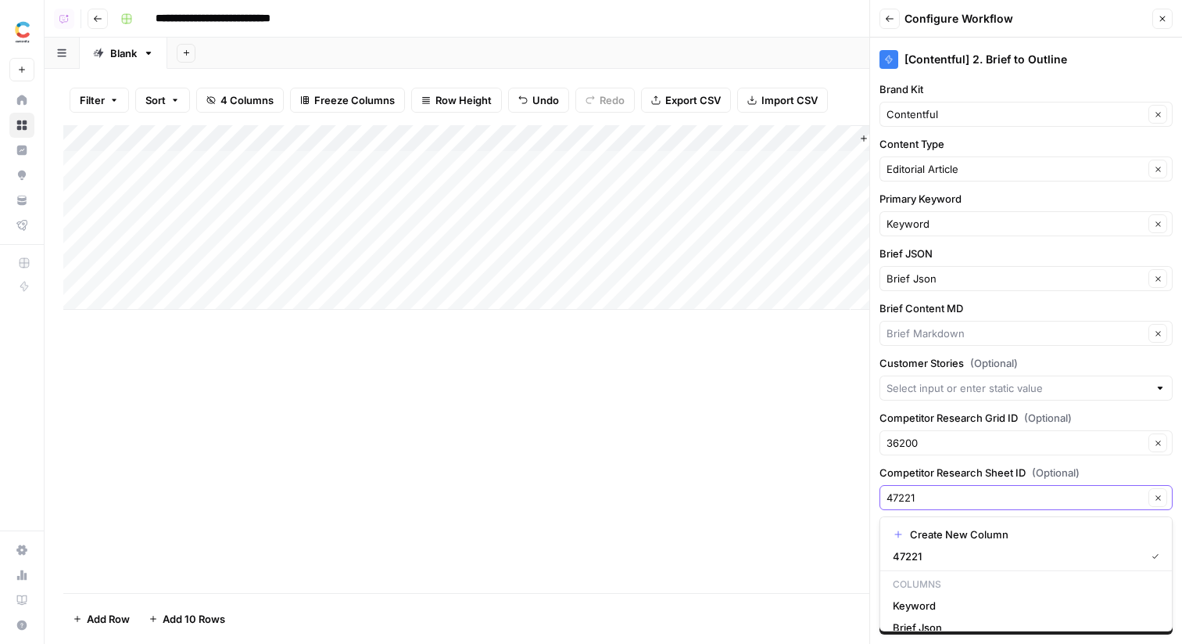
type input "47221"
click at [951, 328] on input "Brief Content MD" at bounding box center [1015, 333] width 257 height 16
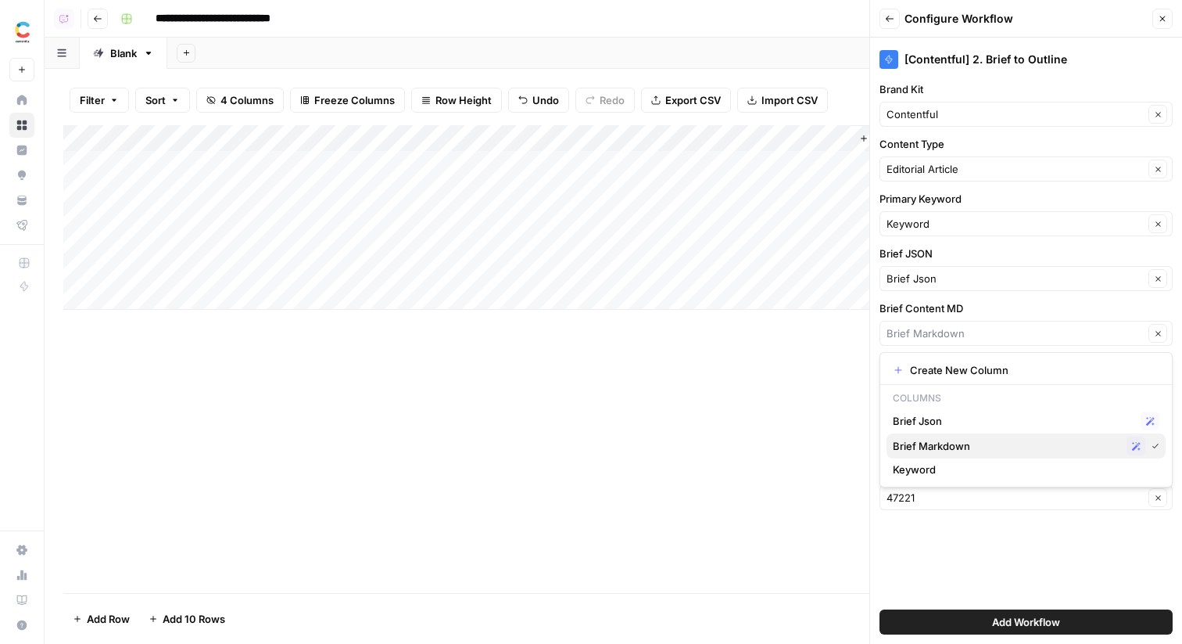
click at [967, 446] on span "Brief Markdown" at bounding box center [1007, 446] width 228 height 16
type input "Brief Markdown"
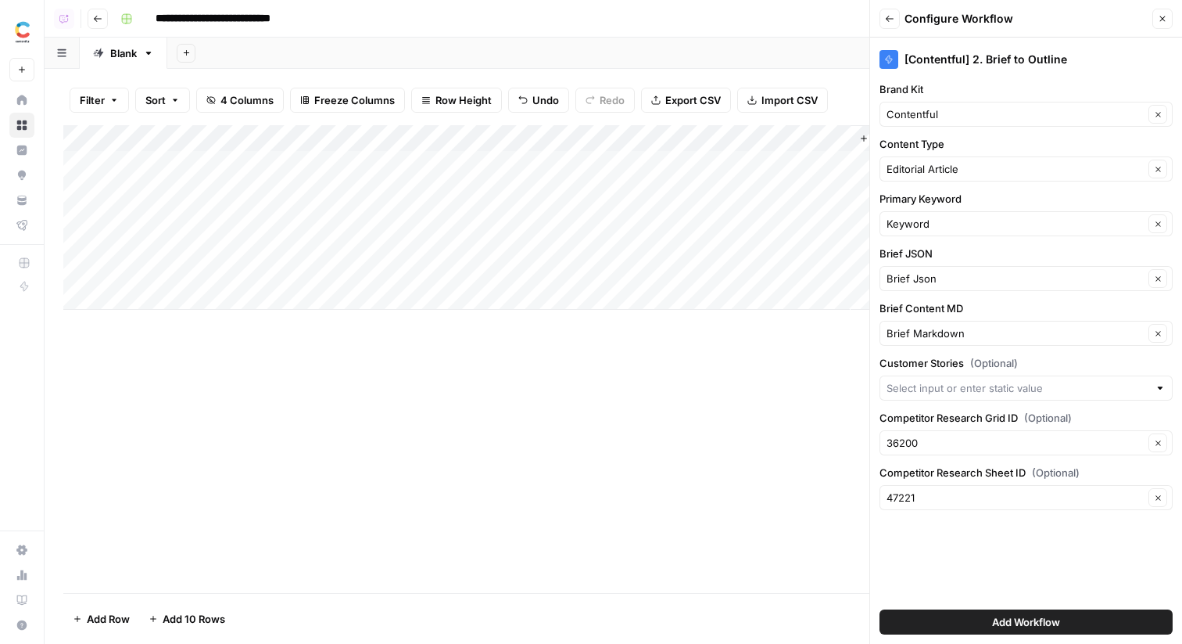
click at [998, 619] on span "Add Workflow" at bounding box center [1026, 622] width 68 height 16
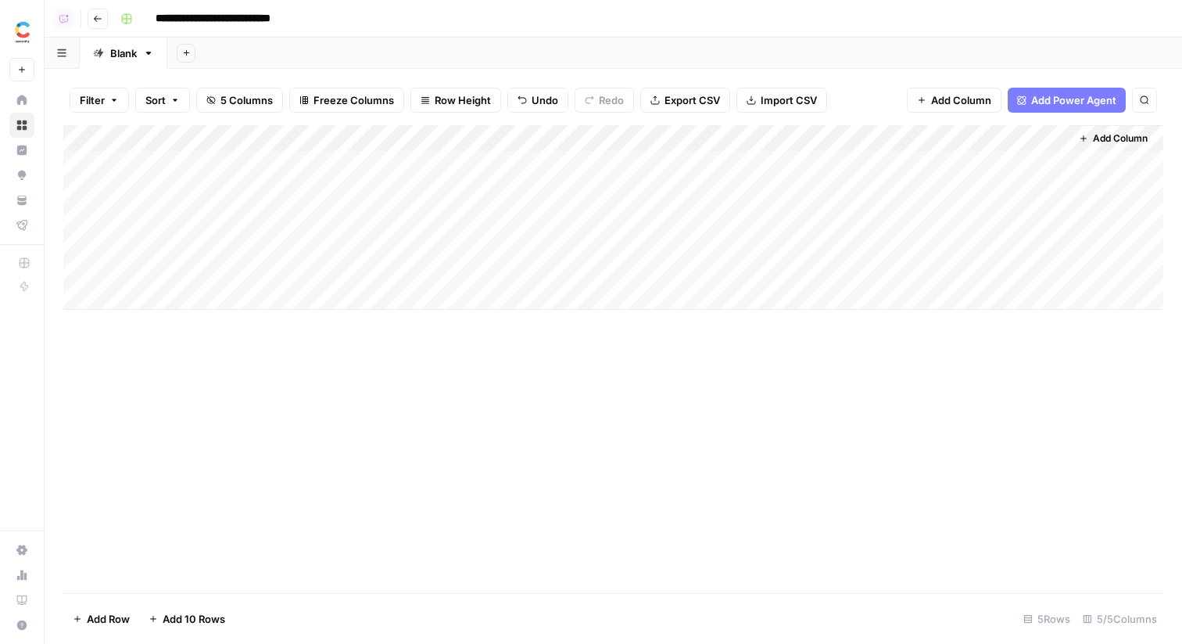
click at [967, 161] on div "Add Column" at bounding box center [613, 217] width 1100 height 185
click at [394, 160] on div "Add Column" at bounding box center [613, 217] width 1100 height 185
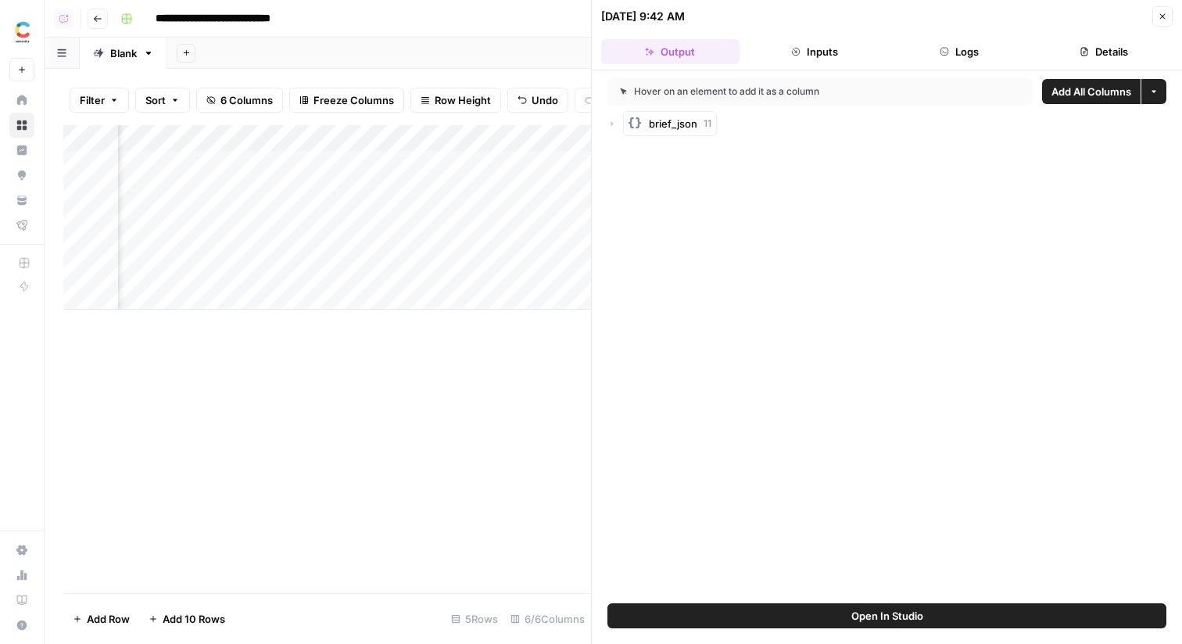
click at [1161, 15] on icon "button" at bounding box center [1162, 16] width 9 height 9
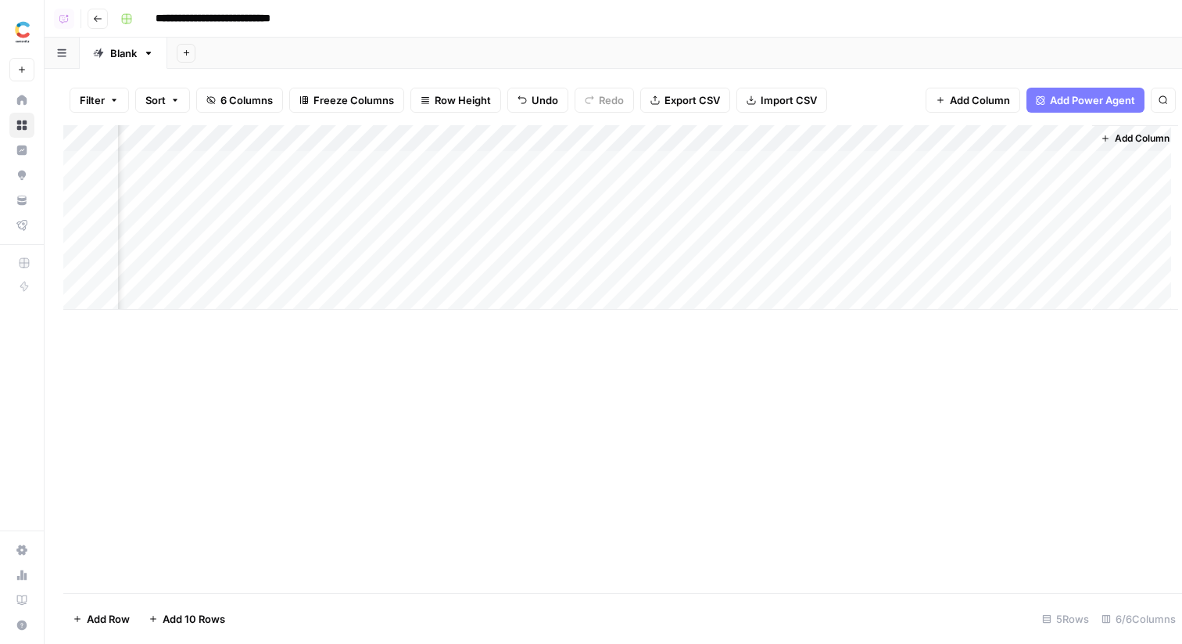
scroll to position [0, 116]
click at [918, 160] on div "Add Column" at bounding box center [613, 217] width 1100 height 185
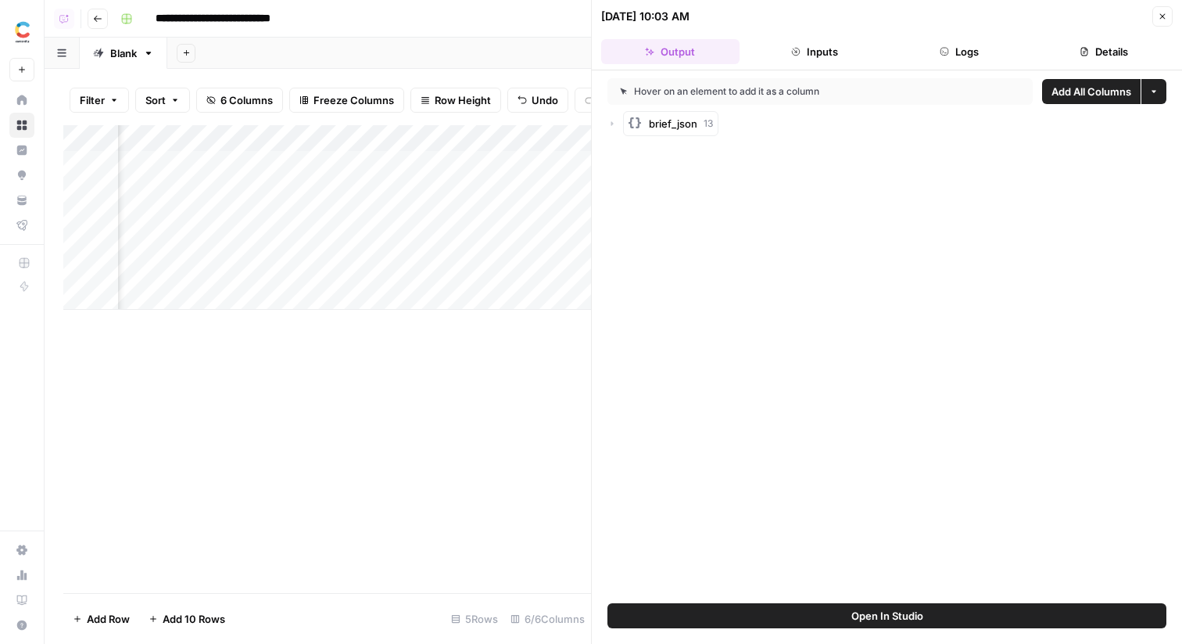
click at [614, 119] on icon "button" at bounding box center [612, 123] width 9 height 9
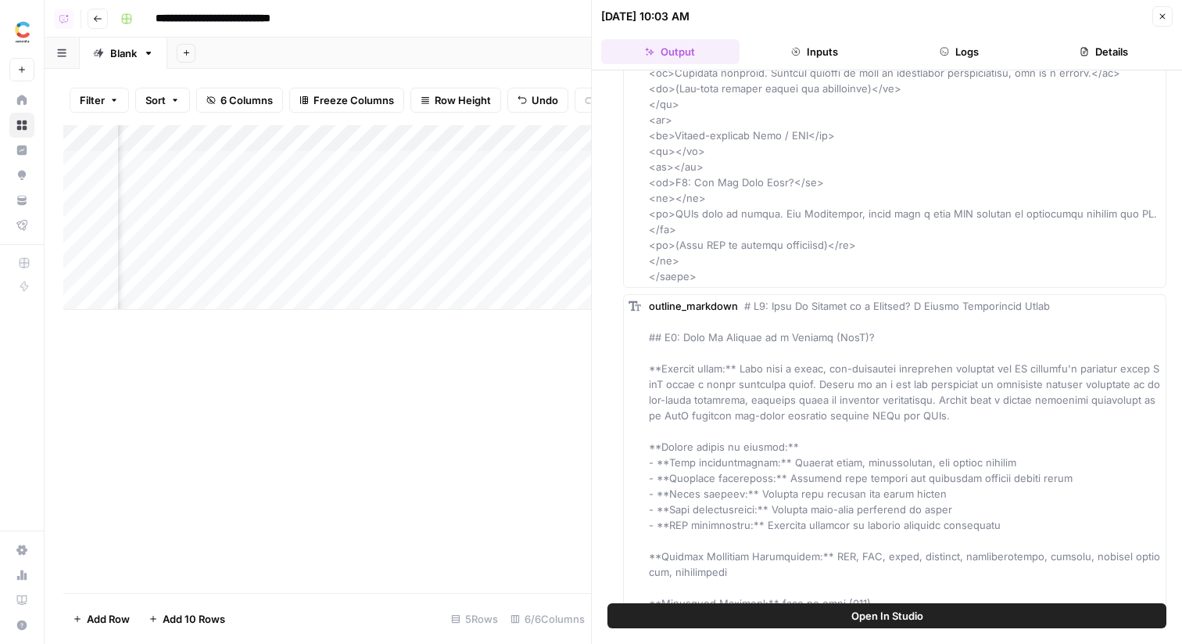
scroll to position [7918, 0]
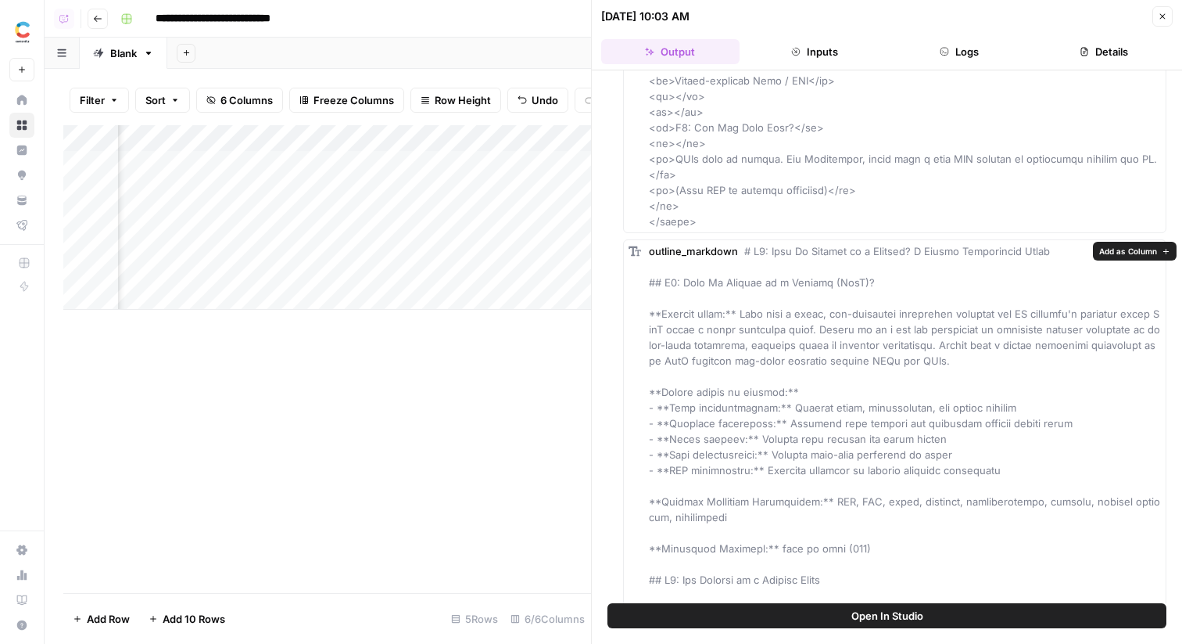
click at [1133, 251] on span "Add as Column" at bounding box center [1128, 251] width 58 height 13
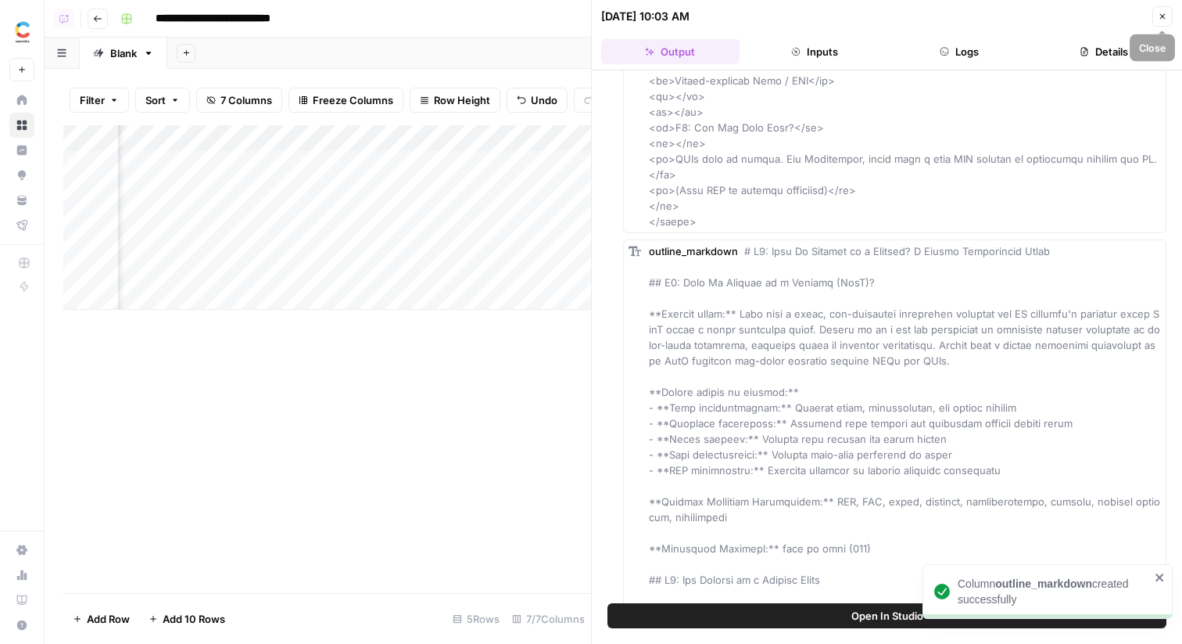
click at [1167, 13] on icon "button" at bounding box center [1162, 16] width 9 height 9
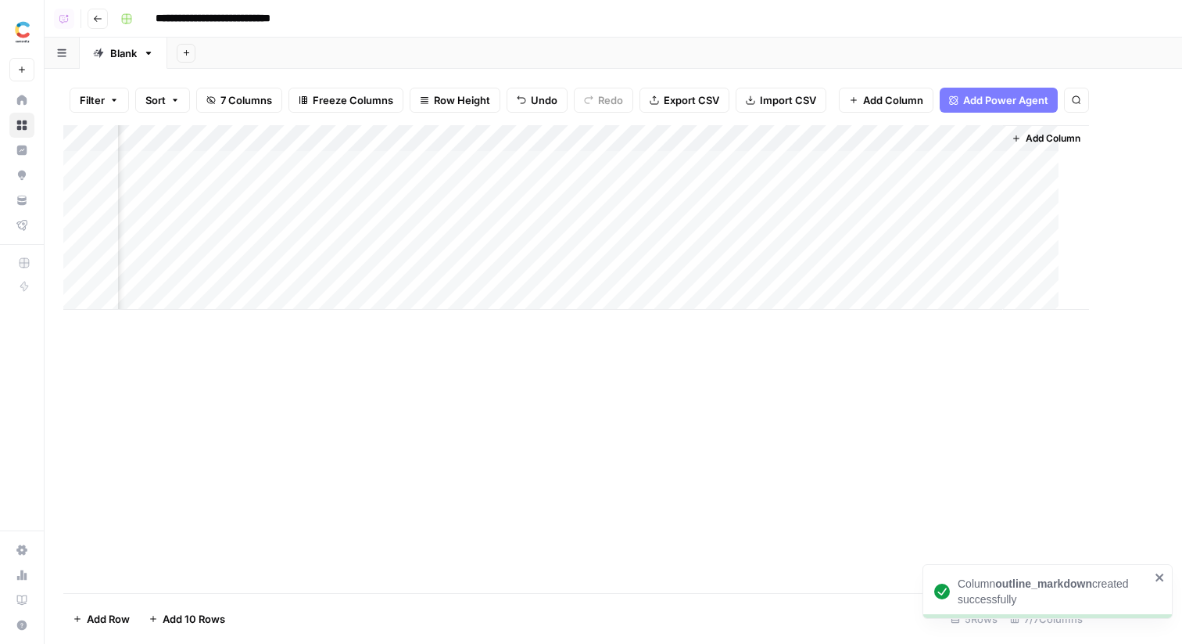
scroll to position [0, 256]
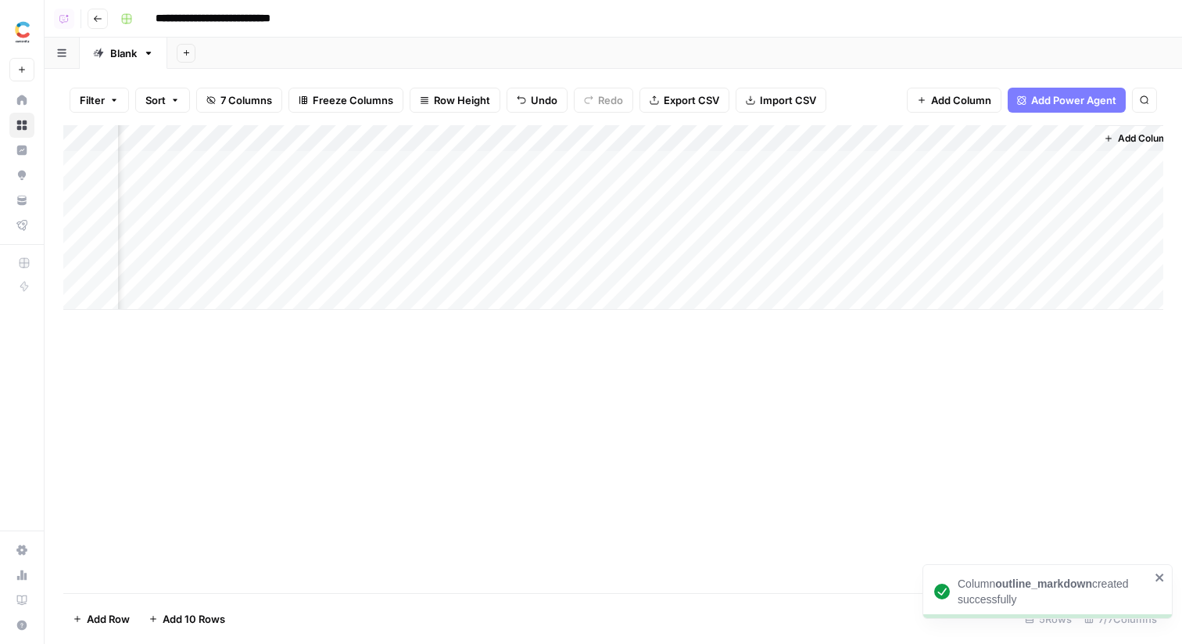
click at [902, 139] on div "Add Column" at bounding box center [613, 217] width 1100 height 185
drag, startPoint x: 871, startPoint y: 181, endPoint x: 859, endPoint y: 181, distance: 12.5
click at [859, 181] on input "outline_markdown" at bounding box center [906, 176] width 159 height 16
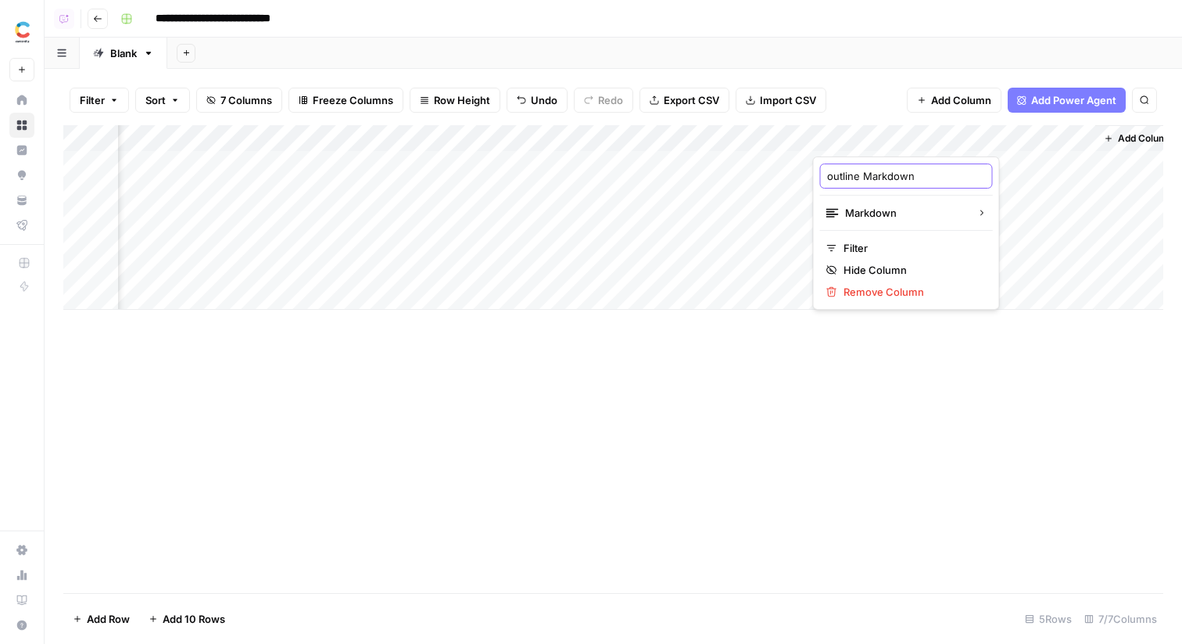
drag, startPoint x: 831, startPoint y: 177, endPoint x: 812, endPoint y: 177, distance: 19.5
click at [812, 177] on body "**********" at bounding box center [591, 322] width 1182 height 644
click at [837, 169] on input "outline Markdown" at bounding box center [906, 176] width 159 height 16
click at [834, 170] on input "outline Markdown" at bounding box center [906, 176] width 159 height 16
type input "Outline Markdown"
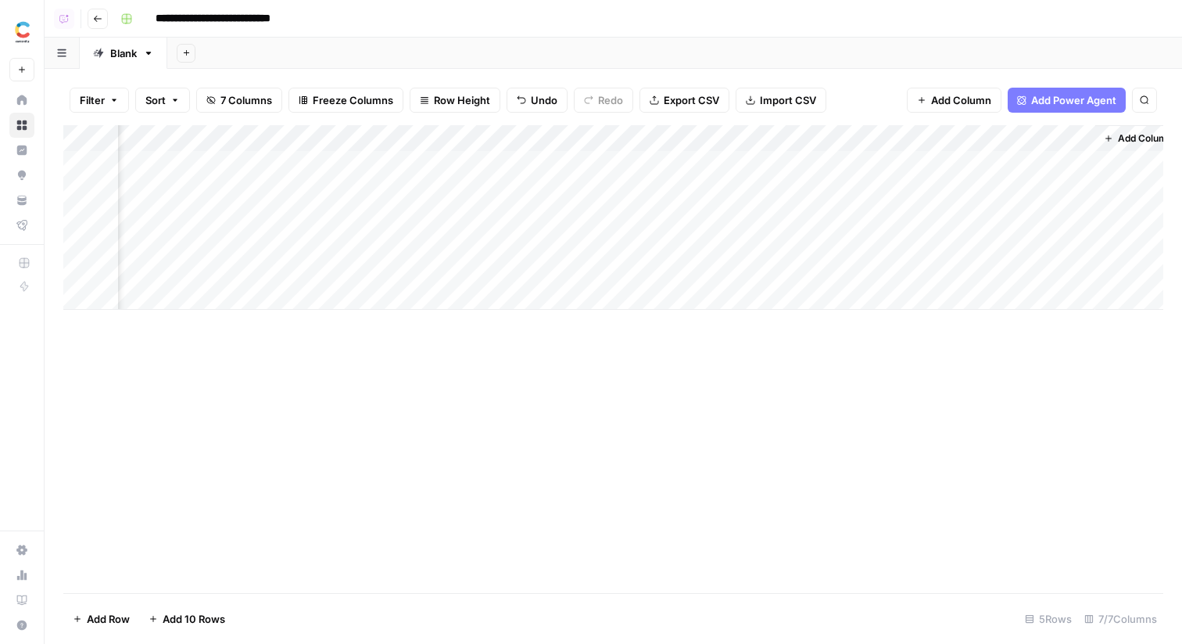
click at [999, 142] on div "Add Column" at bounding box center [613, 217] width 1100 height 185
click at [1033, 178] on input "Brief Json (1)" at bounding box center [1047, 176] width 159 height 16
type input "Final Brief Json"
click at [1102, 137] on span "Add Column" at bounding box center [1127, 138] width 55 height 14
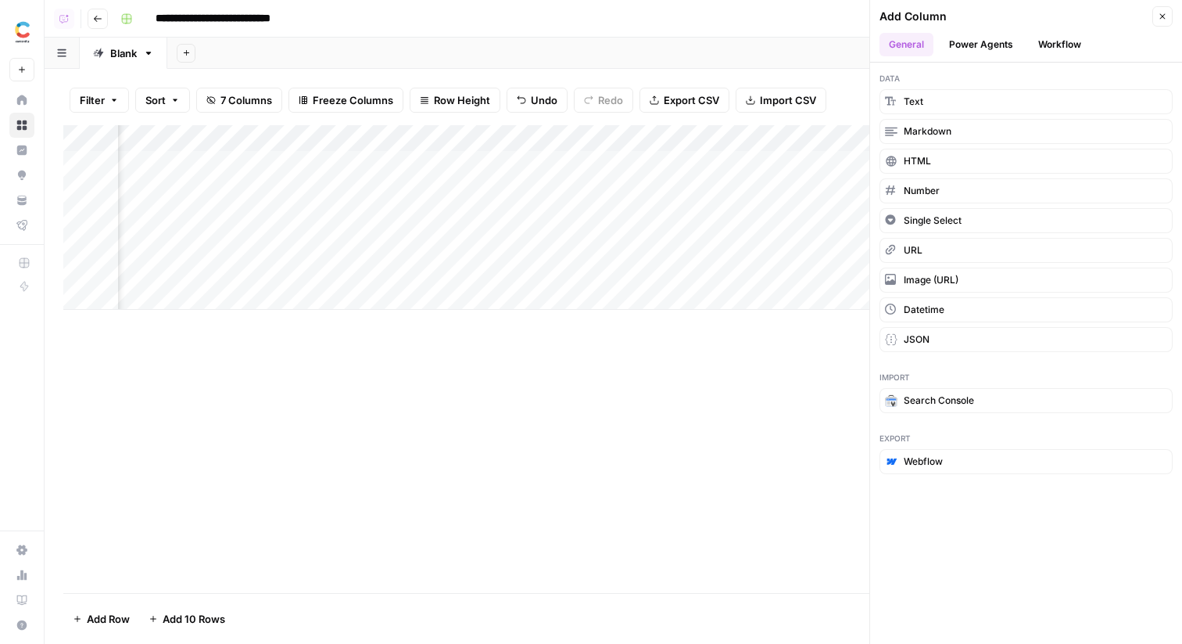
click at [1037, 44] on button "Workflow" at bounding box center [1060, 44] width 62 height 23
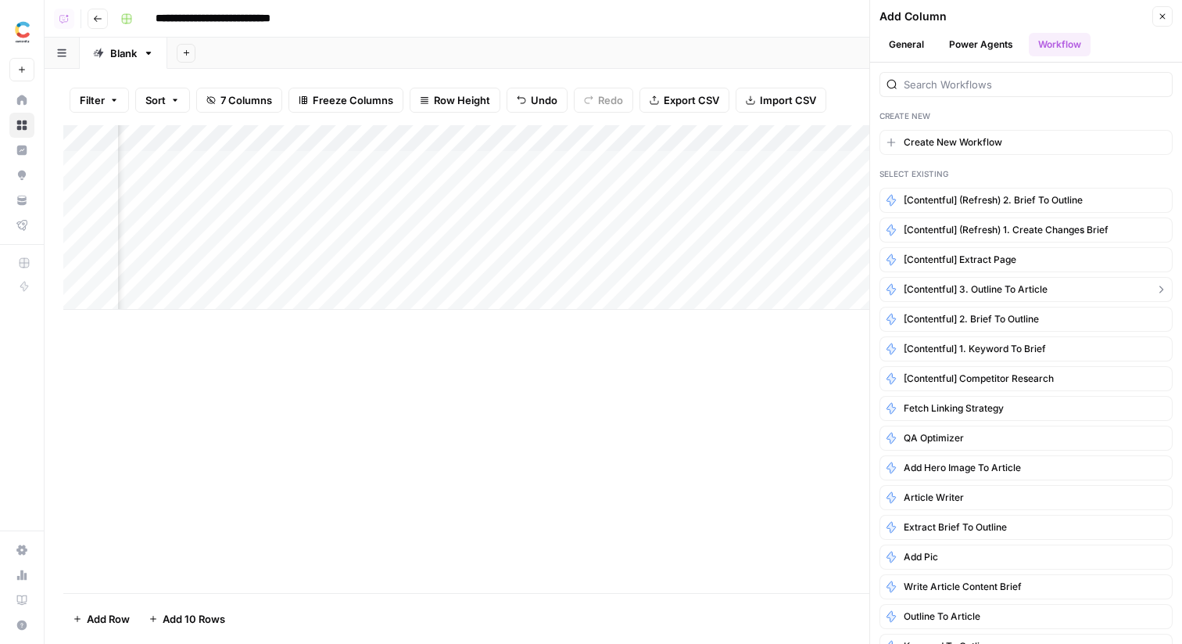
click at [1028, 290] on span "[Contentful] 3. Outline to Article" at bounding box center [976, 289] width 144 height 14
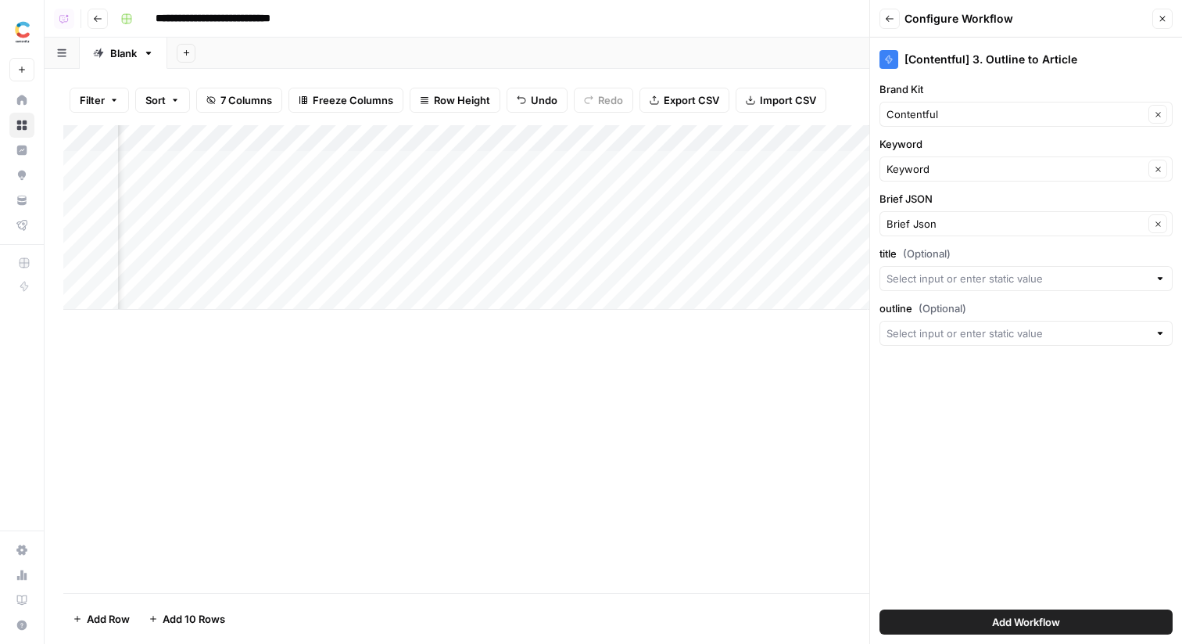
scroll to position [0, 501]
click at [978, 335] on input "outline (Optional)" at bounding box center [1018, 333] width 262 height 16
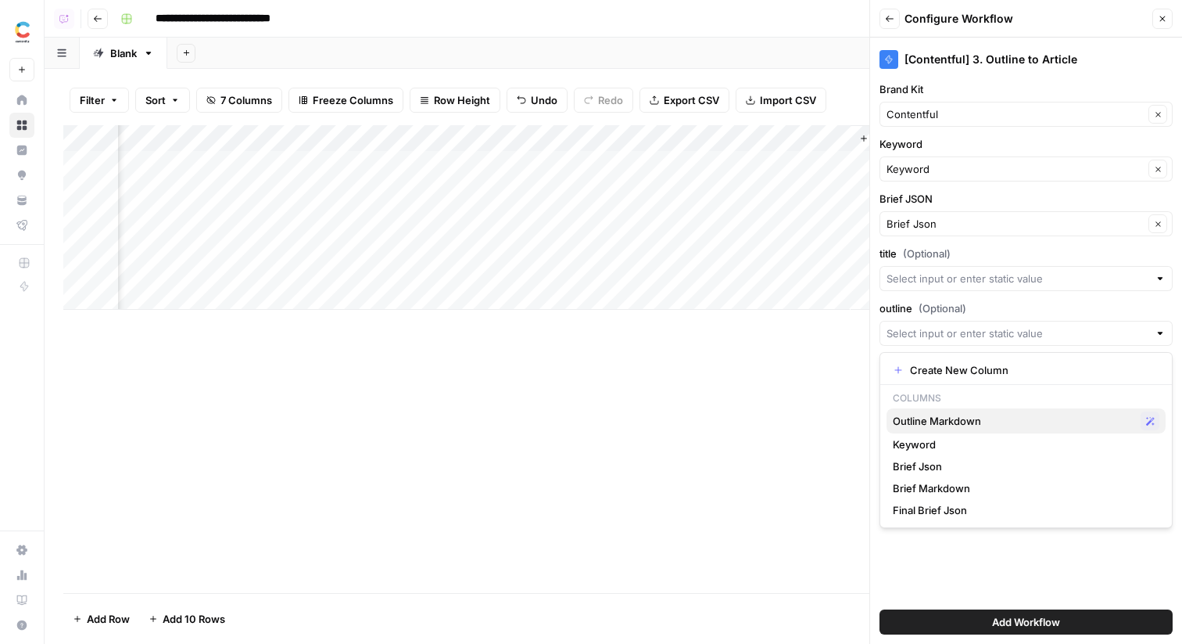
click at [995, 418] on span "Outline Markdown" at bounding box center [1014, 421] width 242 height 16
type input "Outline Markdown"
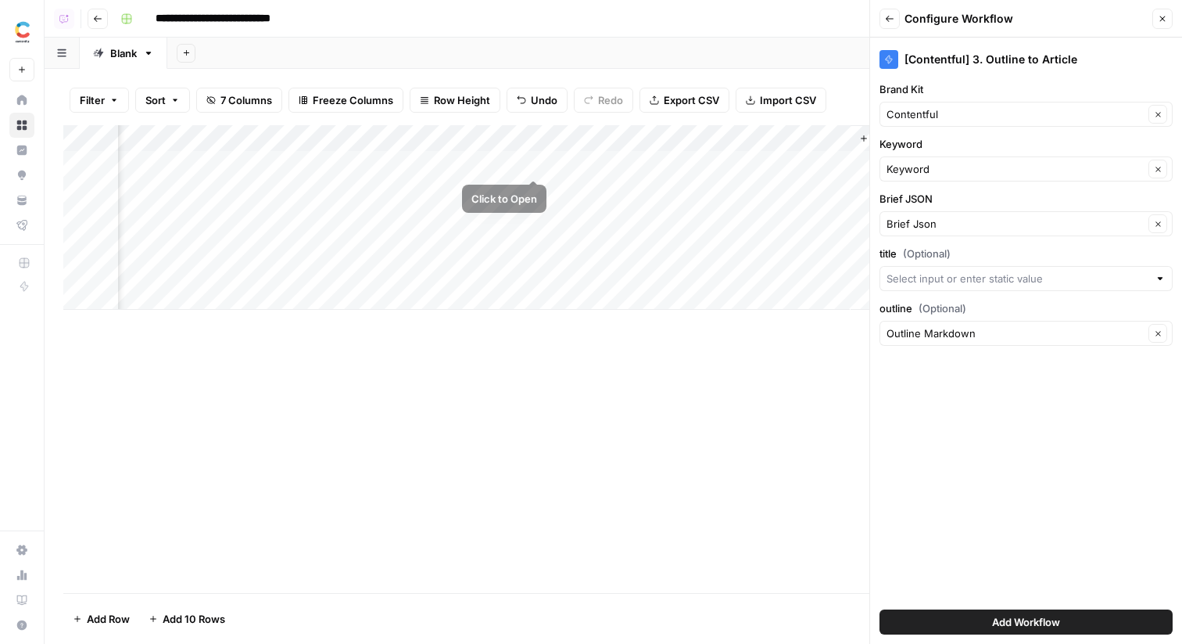
click at [533, 160] on div "Add Column" at bounding box center [613, 217] width 1100 height 185
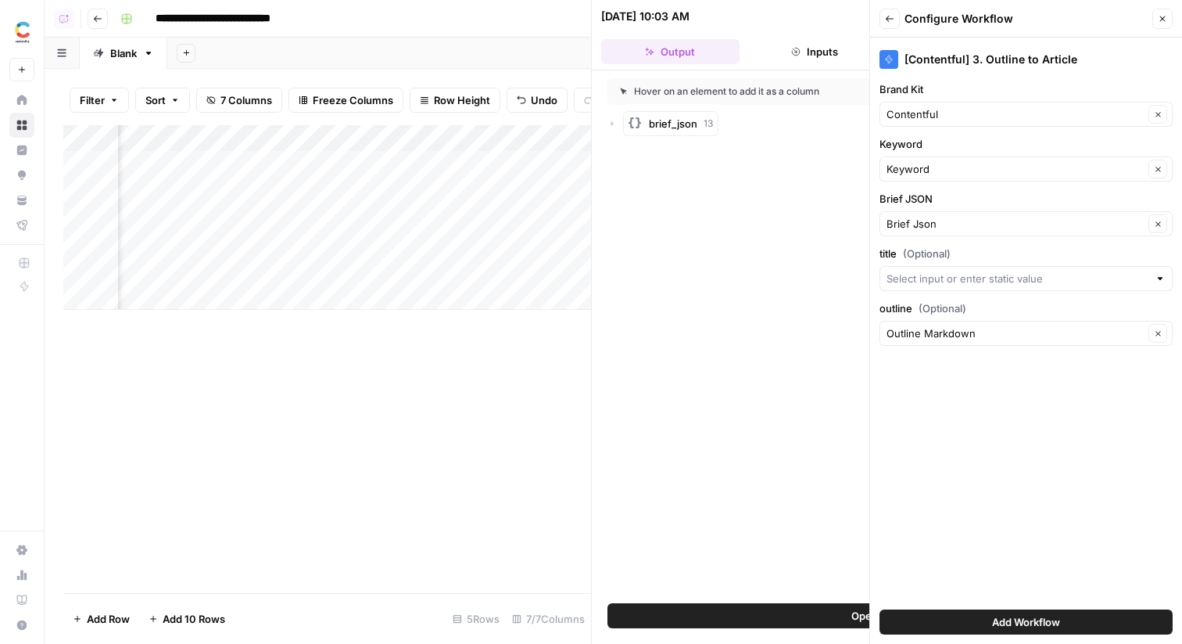
click at [616, 123] on icon "button" at bounding box center [612, 123] width 9 height 9
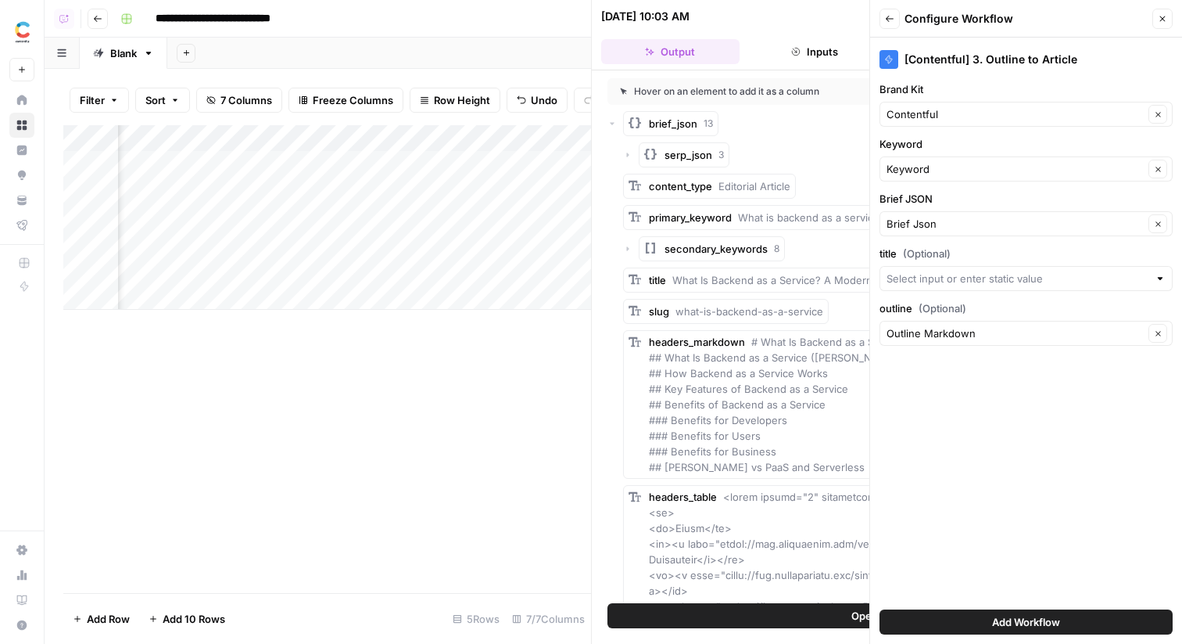
click at [1161, 22] on icon "button" at bounding box center [1162, 18] width 9 height 9
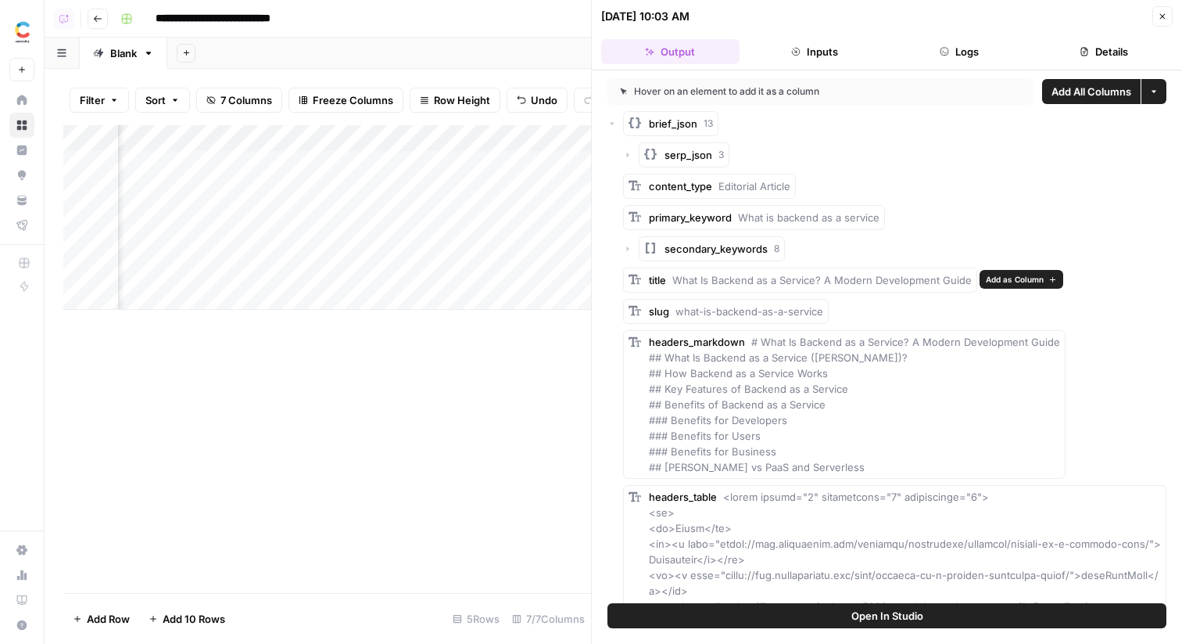
click at [996, 274] on span "Add as Column" at bounding box center [1015, 279] width 58 height 13
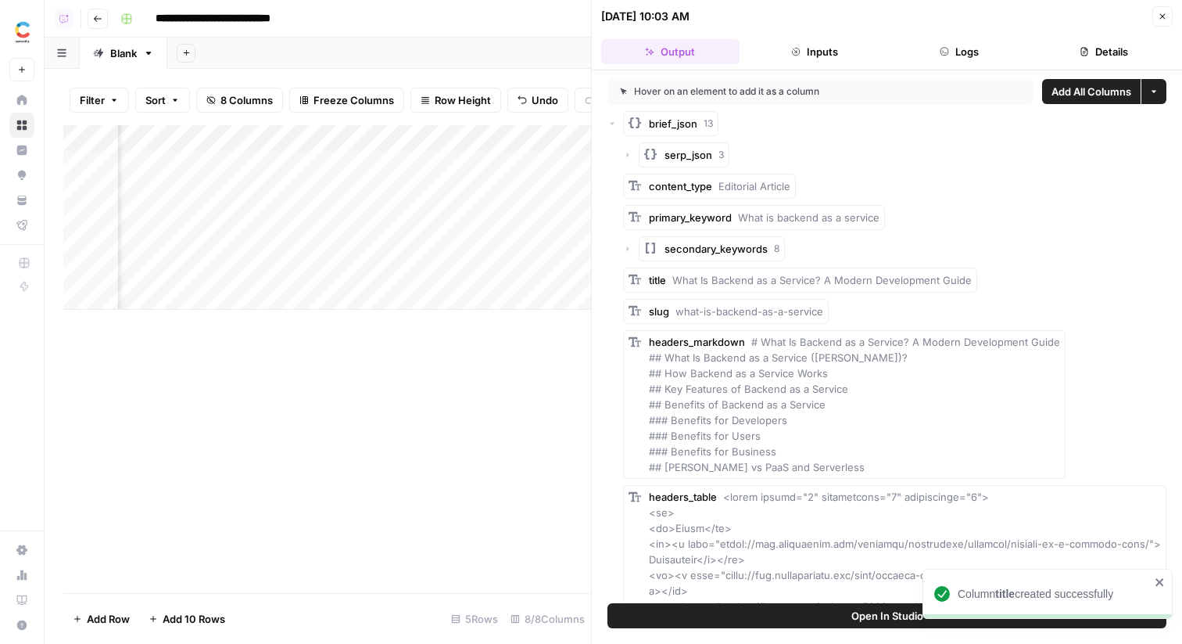
click at [1162, 6] on button "Close" at bounding box center [1163, 16] width 20 height 20
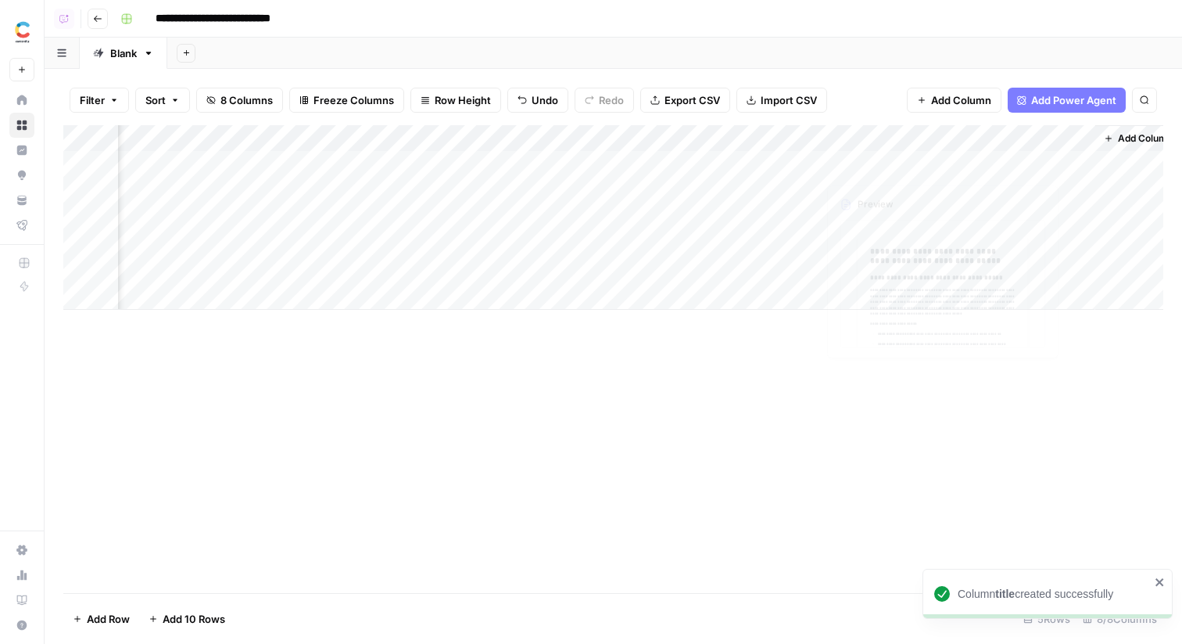
scroll to position [0, 416]
click at [720, 140] on div "Add Column" at bounding box center [613, 217] width 1100 height 185
click at [666, 169] on div "title" at bounding box center [747, 175] width 173 height 25
type input "Title"
click at [880, 75] on div "Filter Sort 8 Columns Freeze Columns Row Height Undo Redo Export CSV Import CSV…" at bounding box center [613, 100] width 1100 height 50
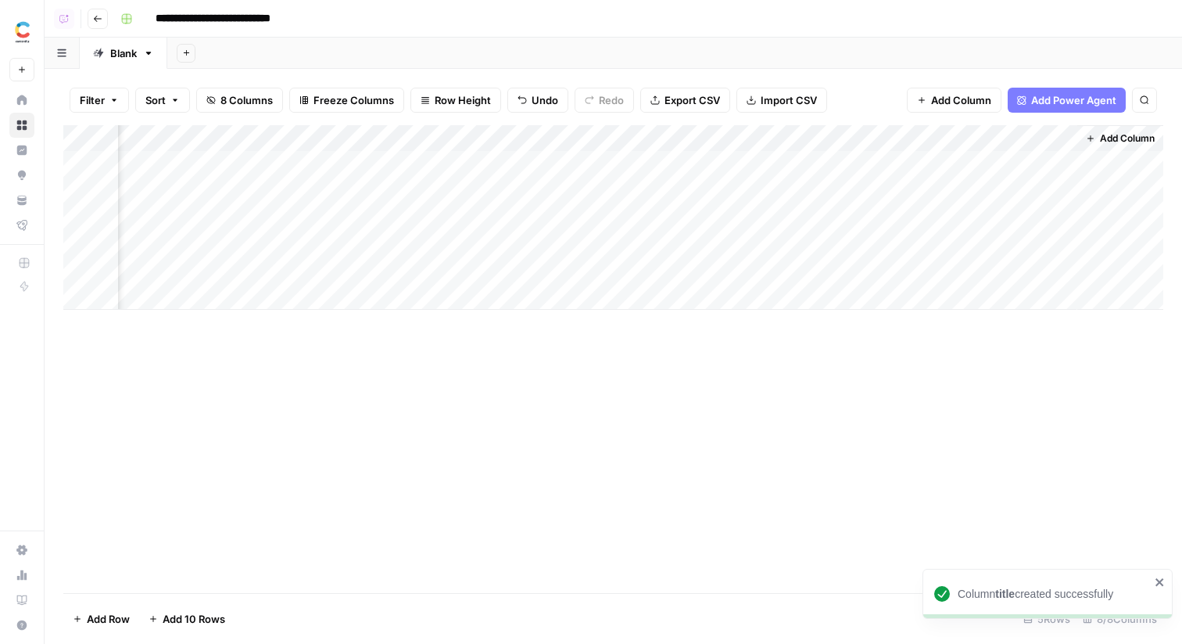
click at [1129, 139] on span "Add Column" at bounding box center [1127, 138] width 55 height 14
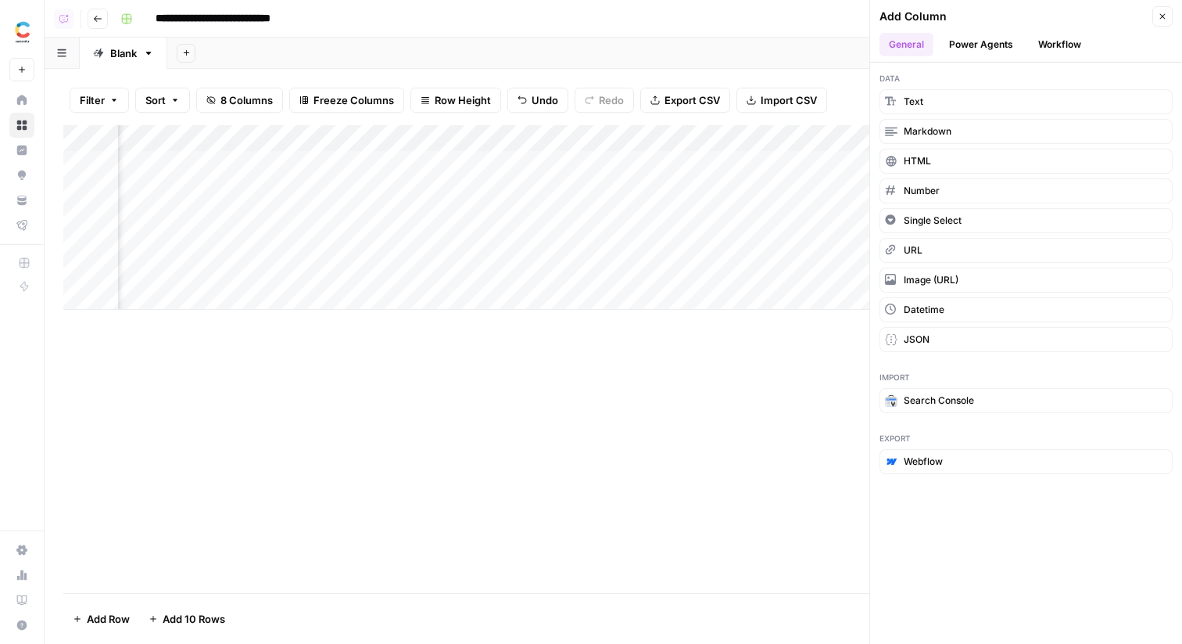
click at [1036, 41] on button "Workflow" at bounding box center [1060, 44] width 62 height 23
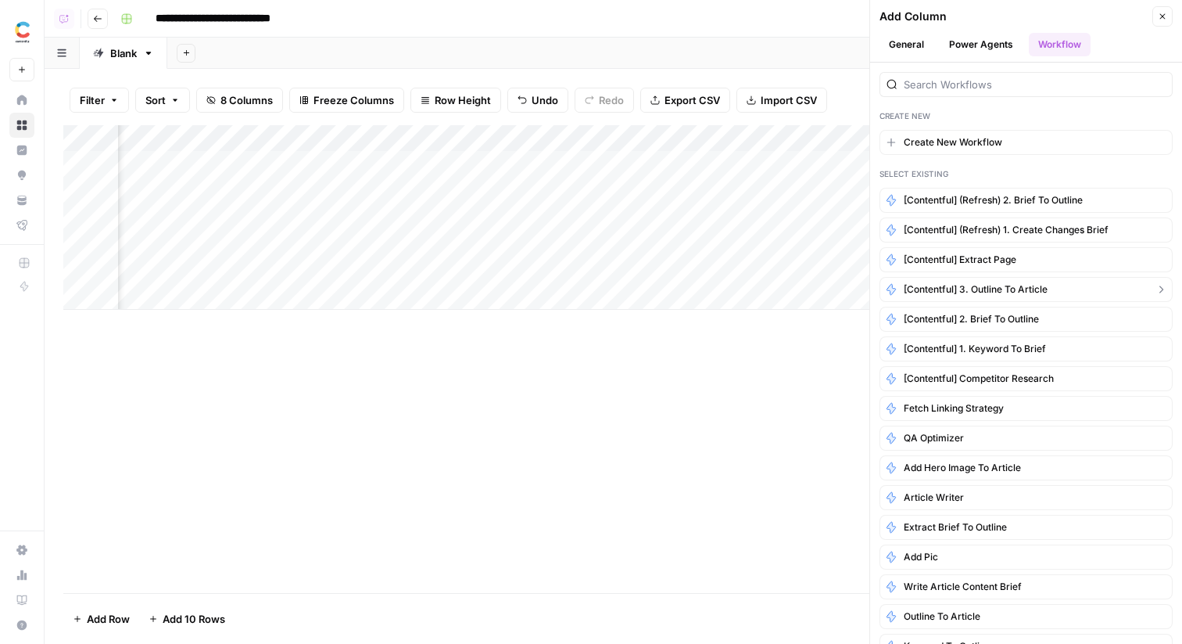
click at [1036, 289] on span "[Contentful] 3. Outline to Article" at bounding box center [976, 289] width 144 height 14
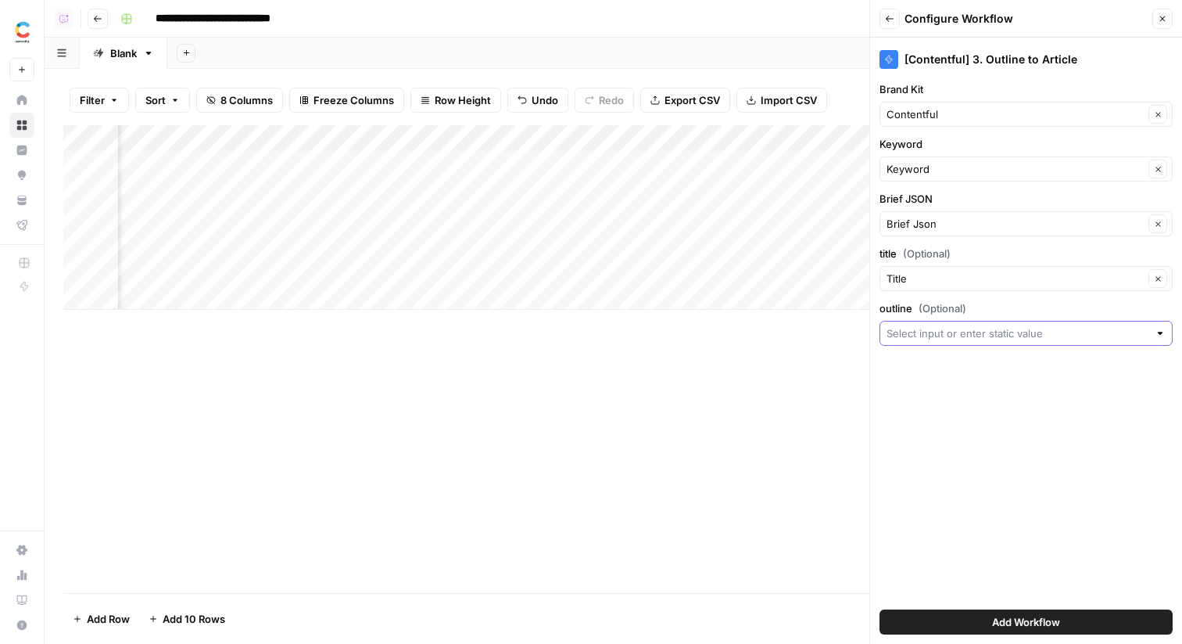
click at [1012, 336] on input "outline (Optional)" at bounding box center [1018, 333] width 262 height 16
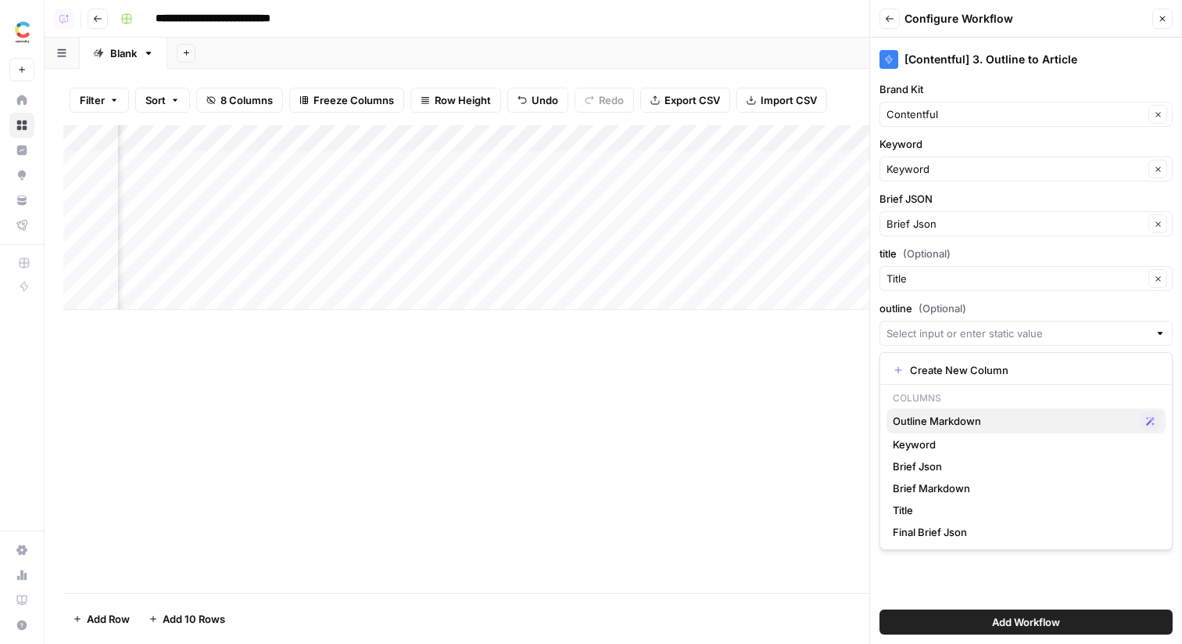
click at [972, 415] on span "Outline Markdown" at bounding box center [1014, 421] width 242 height 16
type input "Outline Markdown"
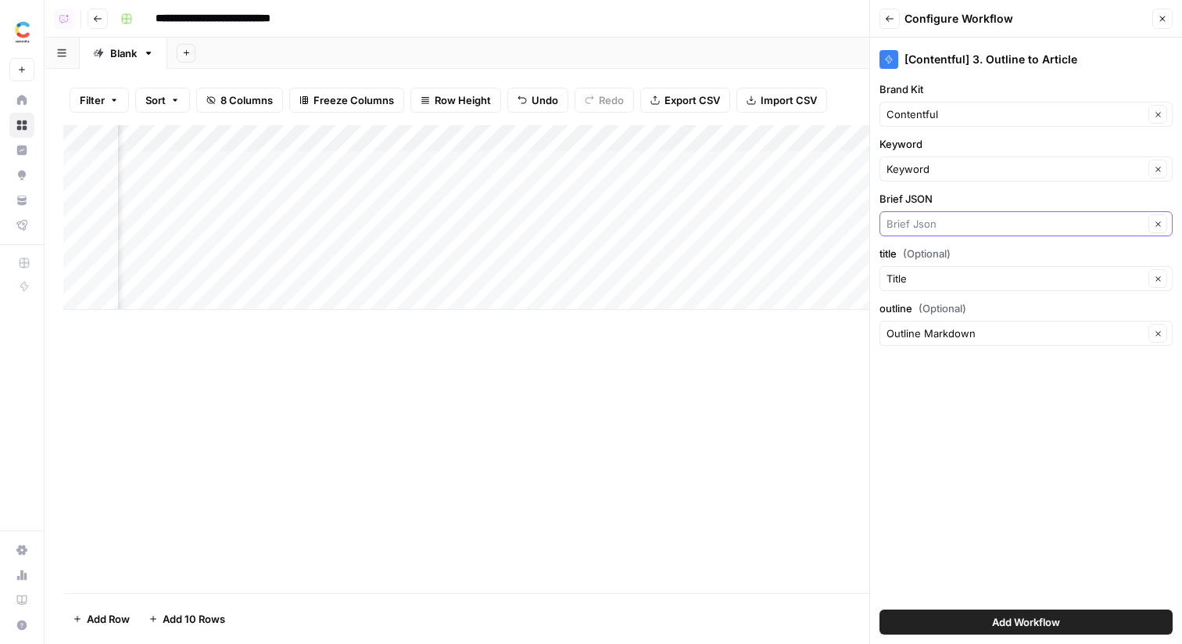
click at [953, 226] on input "Brief JSON" at bounding box center [1015, 224] width 257 height 16
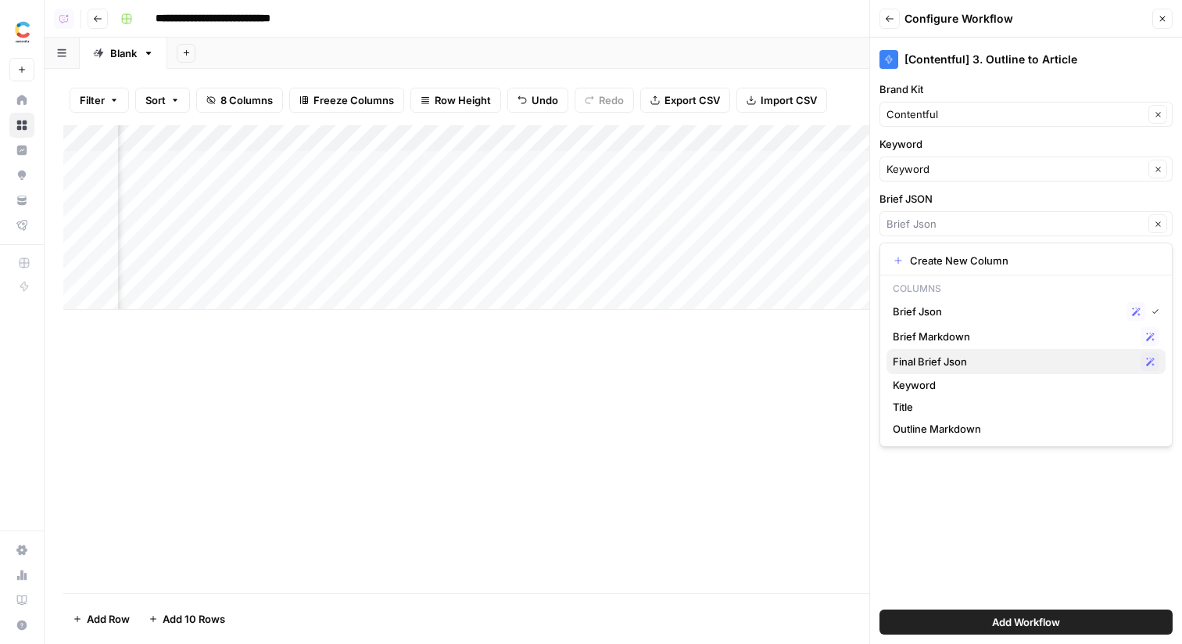
click at [951, 362] on span "Final Brief Json" at bounding box center [1014, 361] width 242 height 16
type input "Final Brief Json"
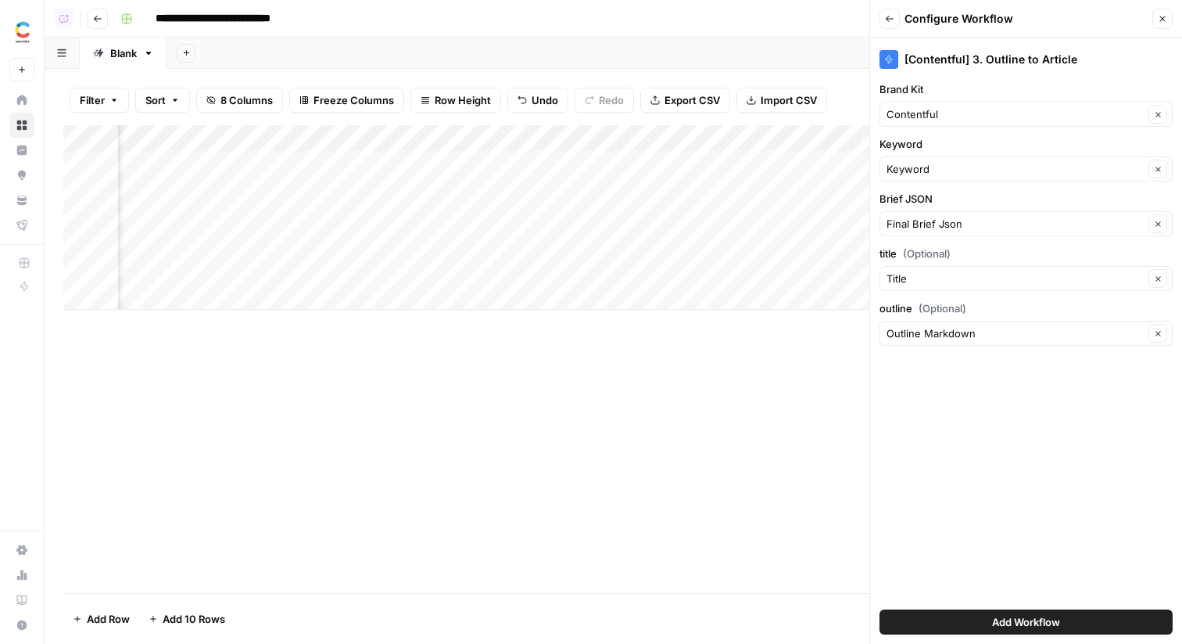
click at [1044, 624] on span "Add Workflow" at bounding box center [1026, 622] width 68 height 16
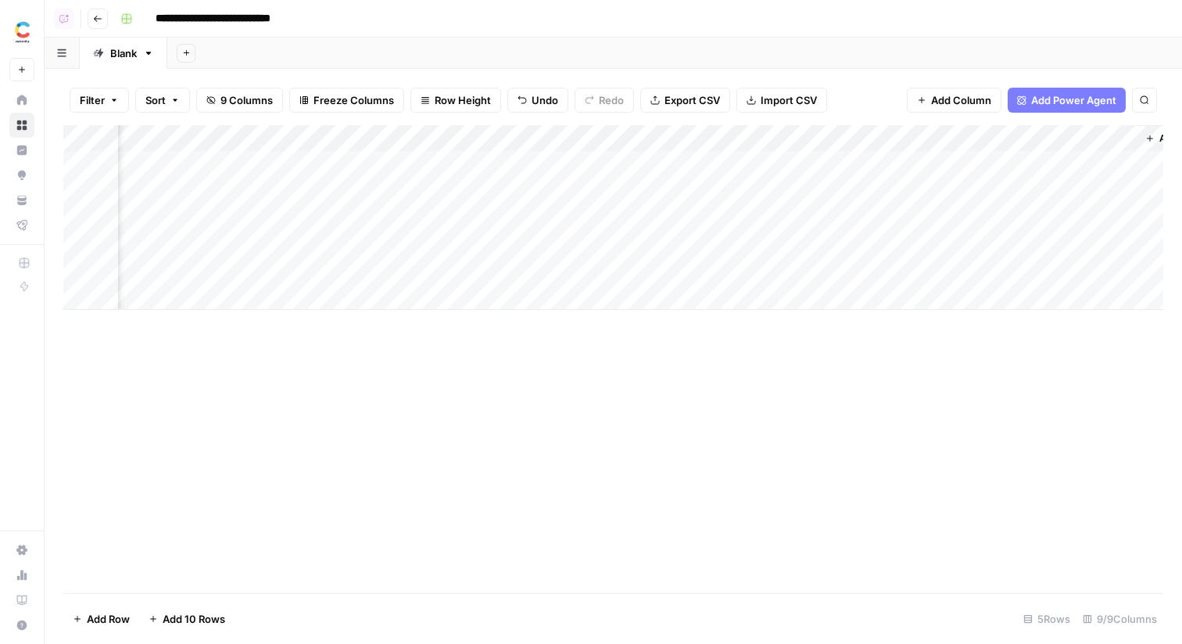
scroll to position [0, 644]
click at [974, 163] on div "Add Column" at bounding box center [613, 217] width 1100 height 185
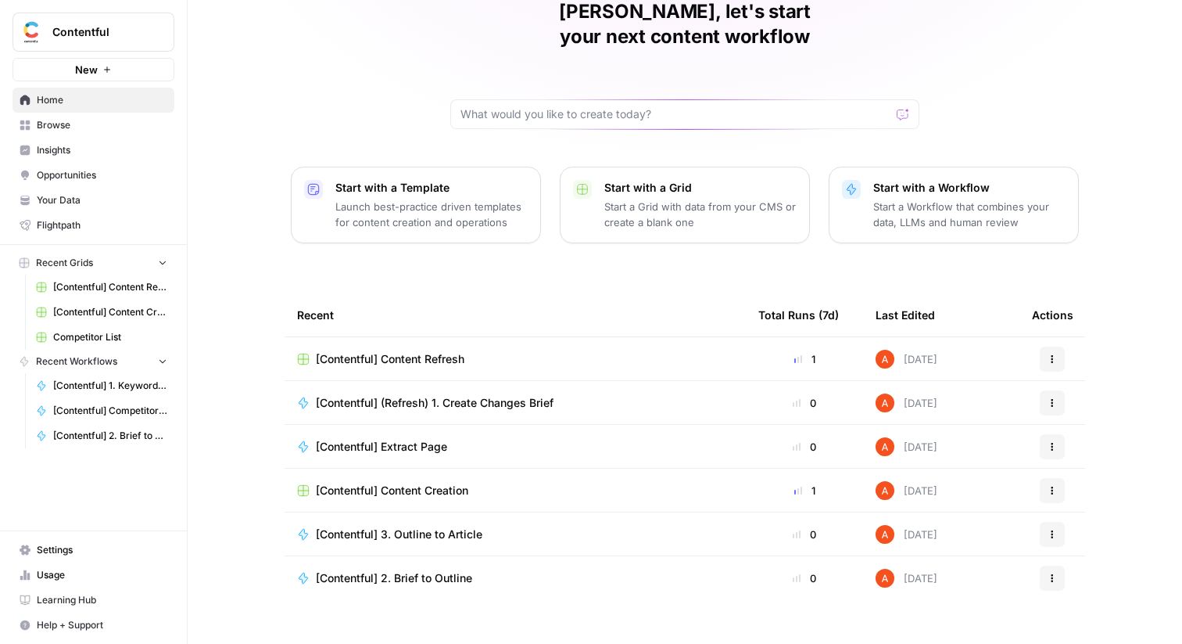
scroll to position [76, 0]
click at [113, 332] on span "Competitor List" at bounding box center [110, 337] width 114 height 14
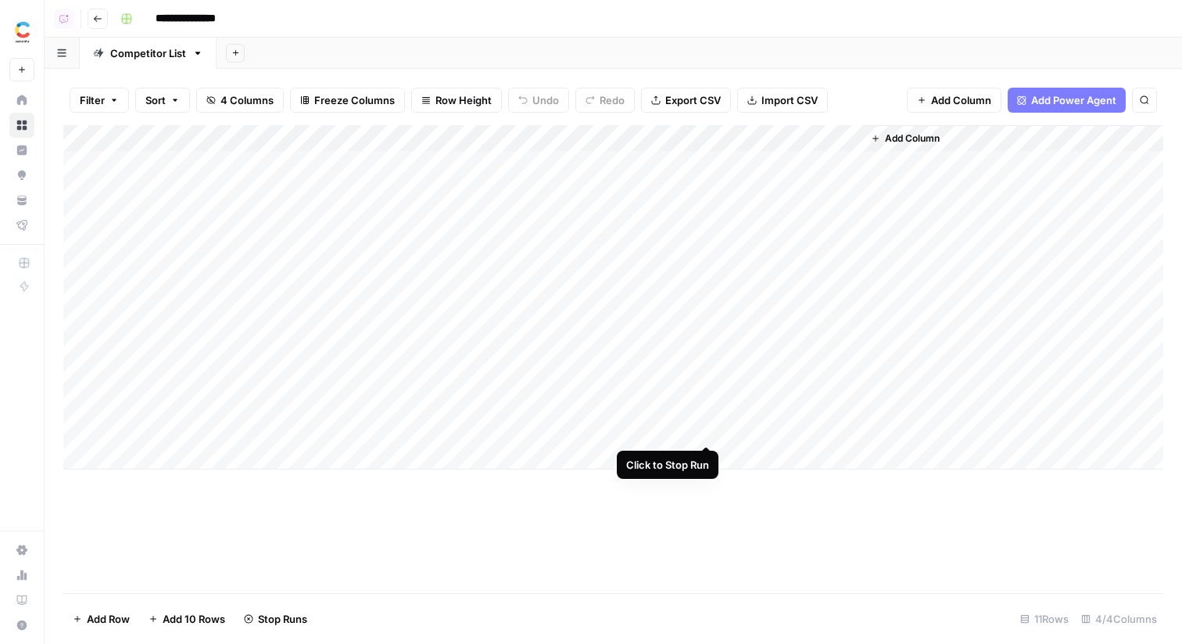
click at [708, 430] on div "Add Column" at bounding box center [613, 297] width 1100 height 344
click at [708, 402] on div "Add Column" at bounding box center [613, 297] width 1100 height 344
click at [708, 372] on div "Add Column" at bounding box center [613, 297] width 1100 height 344
click at [707, 348] on div "Add Column" at bounding box center [613, 297] width 1100 height 344
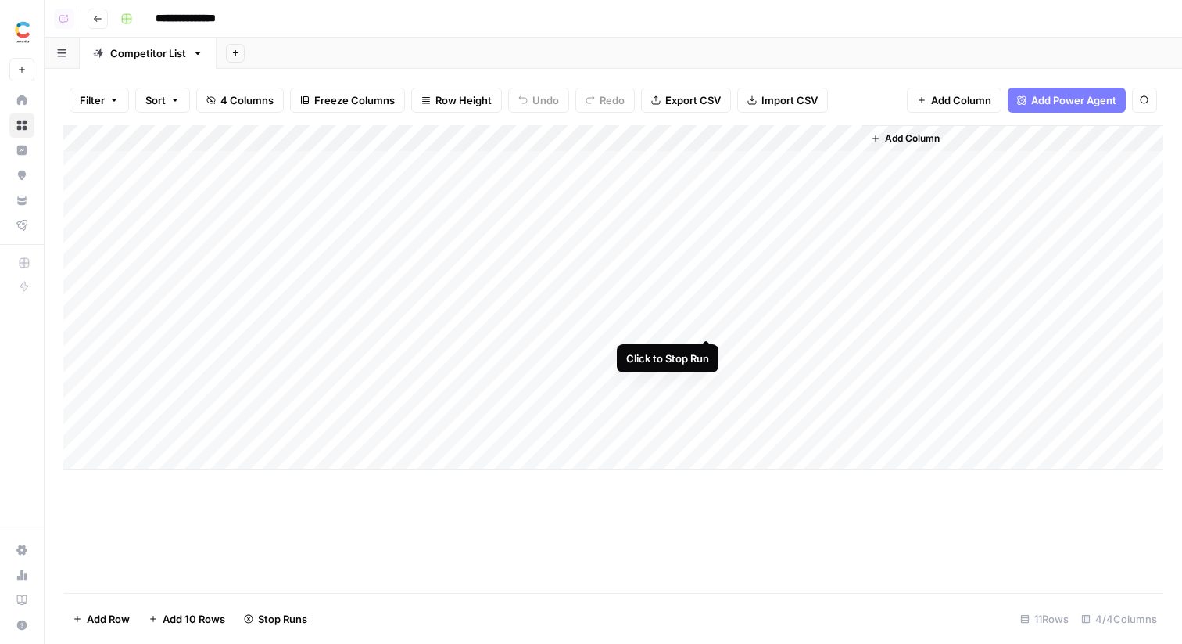
click at [706, 325] on div "Add Column" at bounding box center [613, 297] width 1100 height 344
click at [708, 296] on div "Add Column" at bounding box center [613, 297] width 1100 height 344
click at [102, 20] on icon "button" at bounding box center [97, 18] width 9 height 9
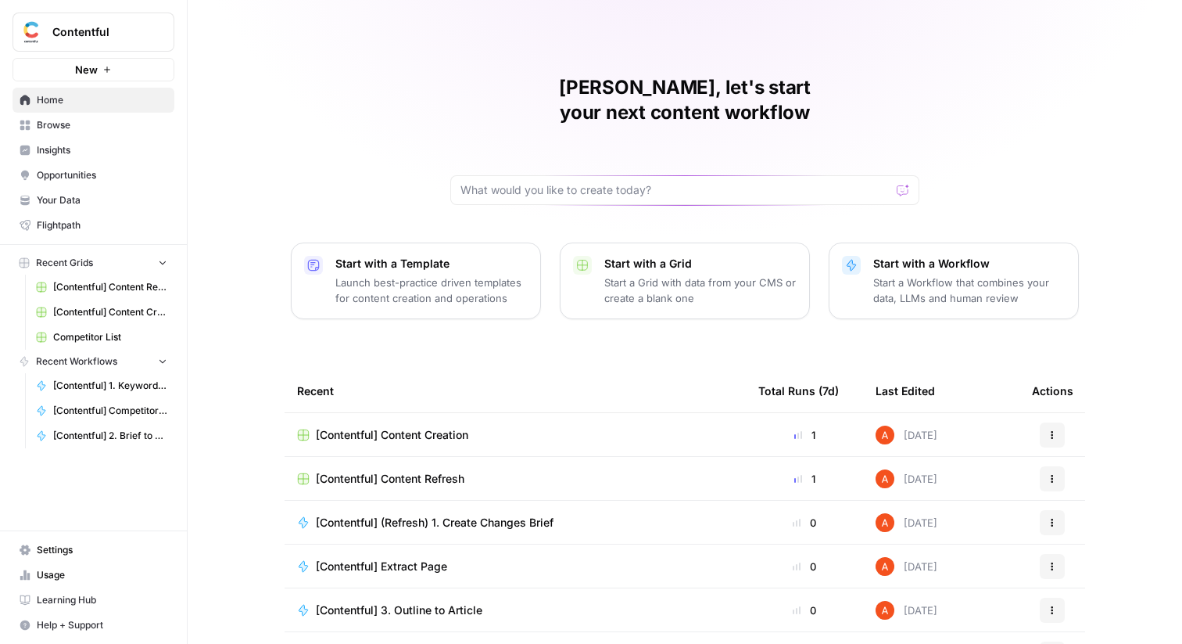
click at [124, 33] on span "Contentful" at bounding box center [99, 32] width 95 height 16
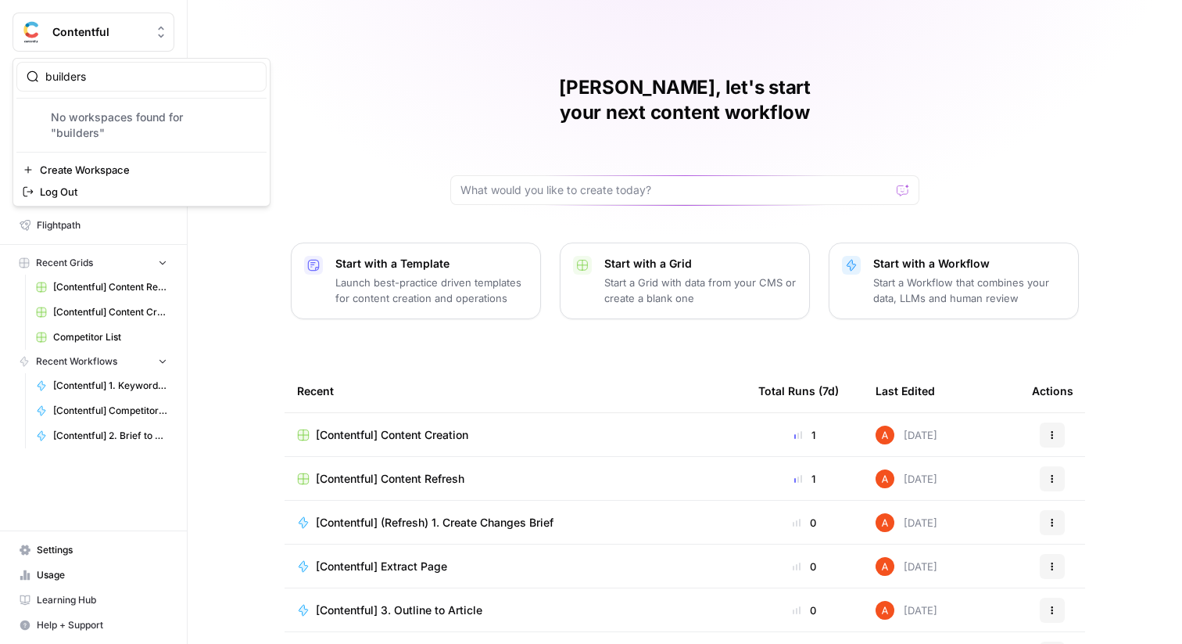
type input "builders"
click at [231, 124] on span "AirOps Builders" at bounding box center [151, 117] width 206 height 16
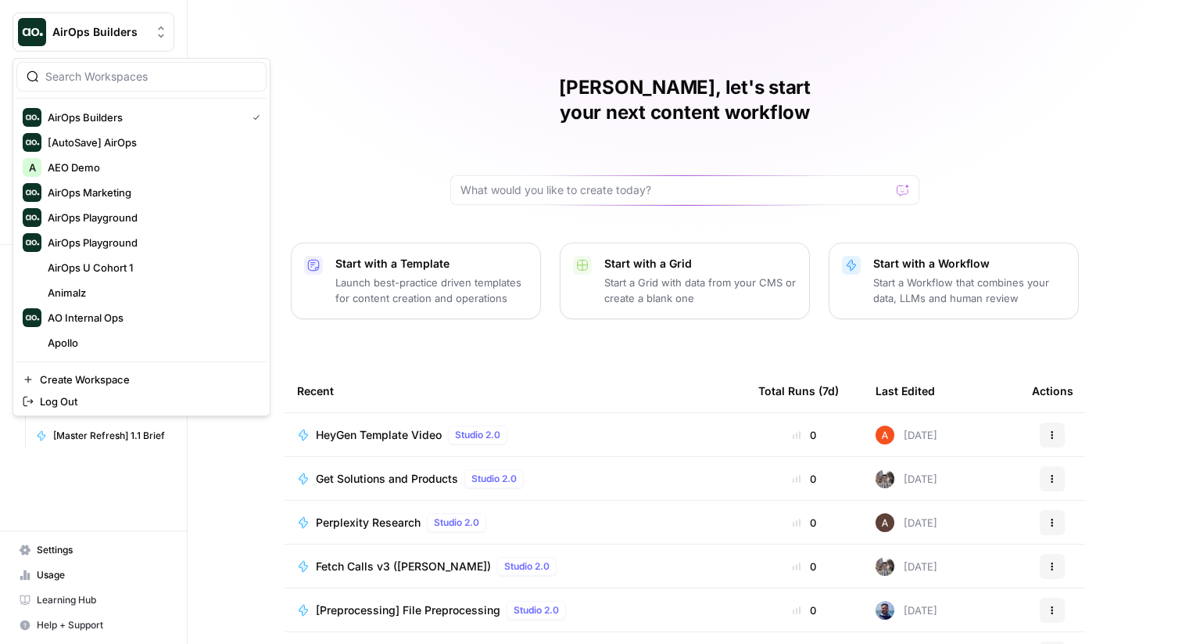
drag, startPoint x: 147, startPoint y: 42, endPoint x: 146, endPoint y: 29, distance: 13.3
click at [146, 29] on button "AirOps Builders" at bounding box center [94, 32] width 162 height 39
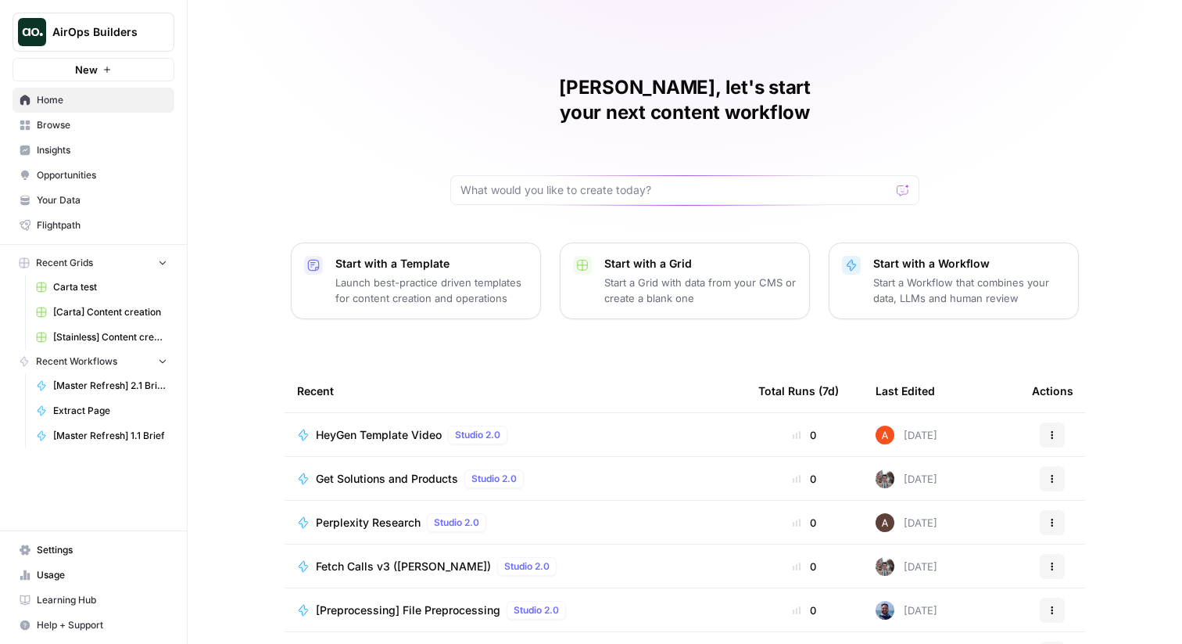
click at [295, 77] on div "[PERSON_NAME], let's start your next content workflow Start with a Template Lau…" at bounding box center [685, 372] width 995 height 744
click at [109, 123] on span "Browse" at bounding box center [102, 125] width 131 height 14
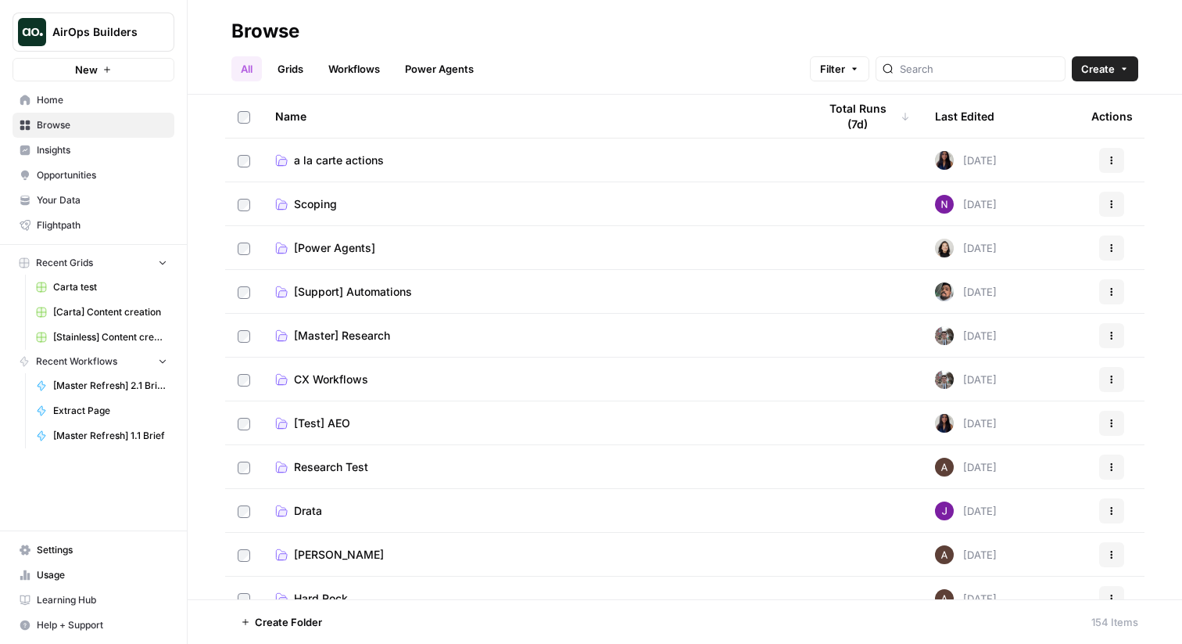
click at [373, 66] on link "Workflows" at bounding box center [354, 68] width 70 height 25
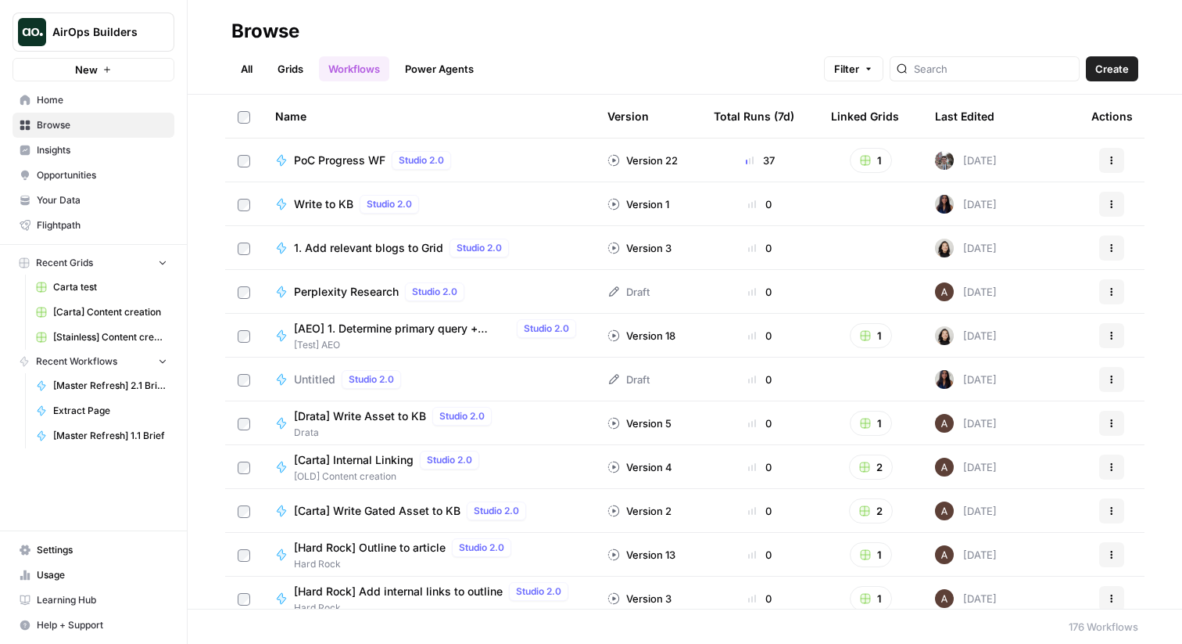
click at [303, 73] on link "Grids" at bounding box center [290, 68] width 45 height 25
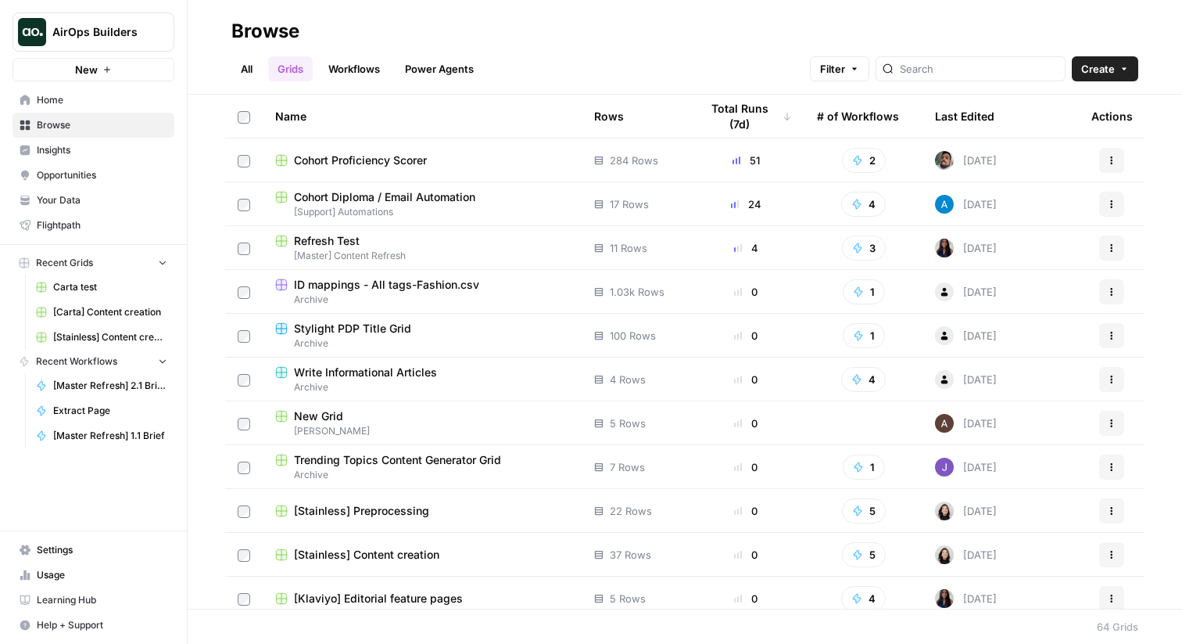
click at [255, 68] on link "All" at bounding box center [246, 68] width 30 height 25
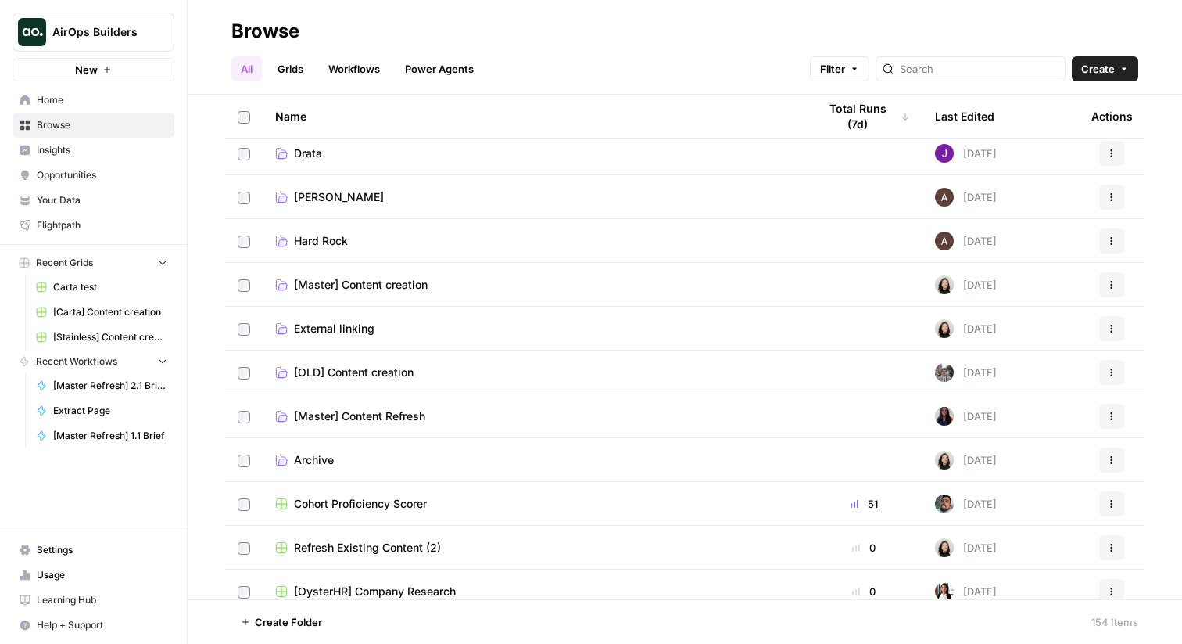
scroll to position [364, 0]
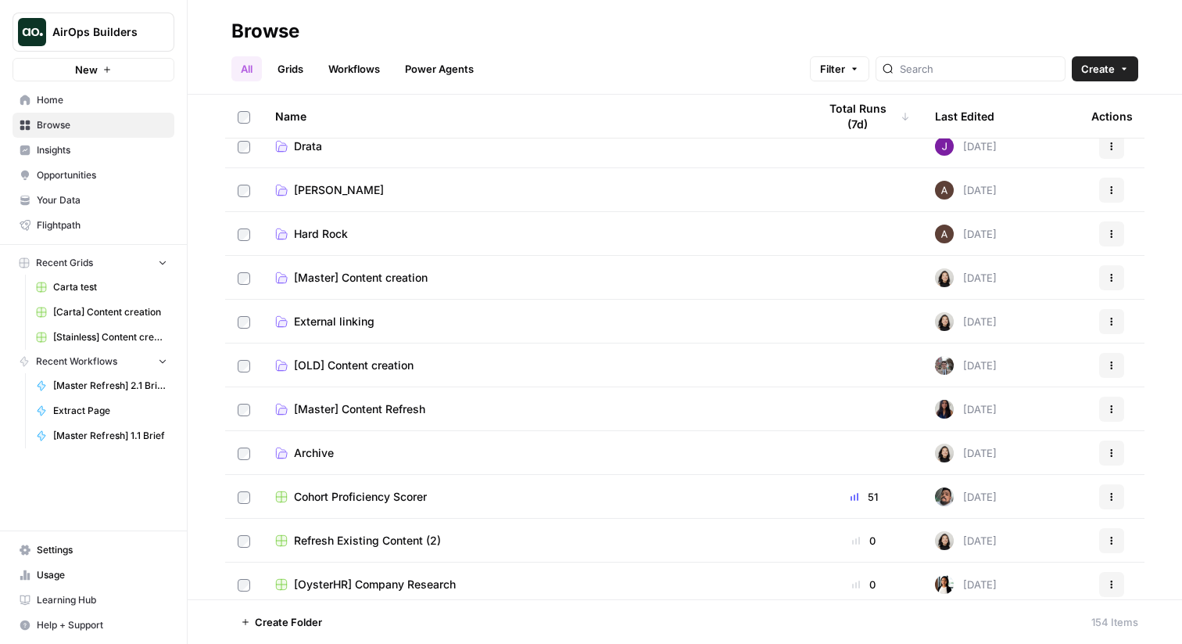
click at [381, 413] on span "[Master] Content Refresh" at bounding box center [359, 409] width 131 height 16
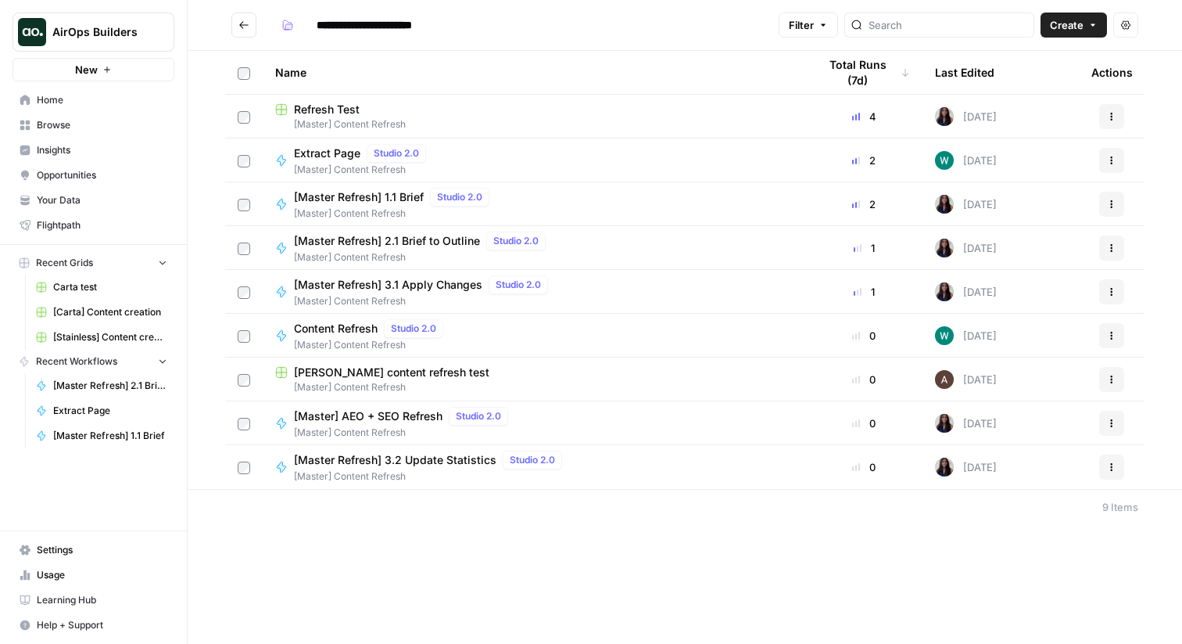
click at [340, 106] on span "Refresh Test" at bounding box center [327, 110] width 66 height 16
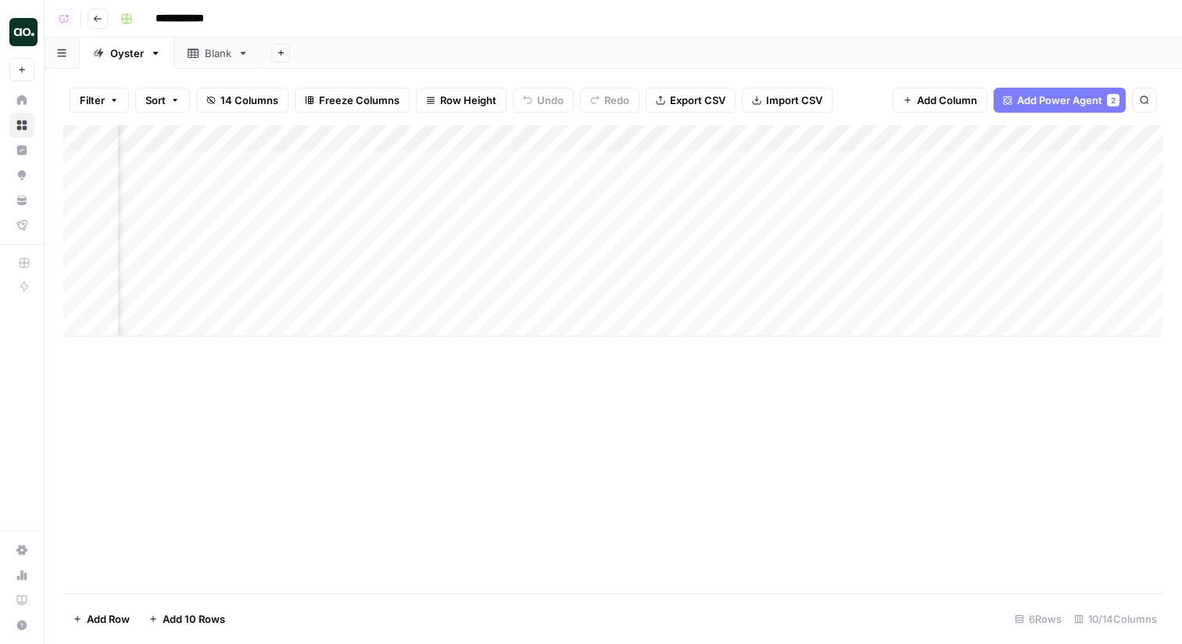
scroll to position [0, 351]
click at [697, 138] on div "Add Column" at bounding box center [613, 230] width 1100 height 211
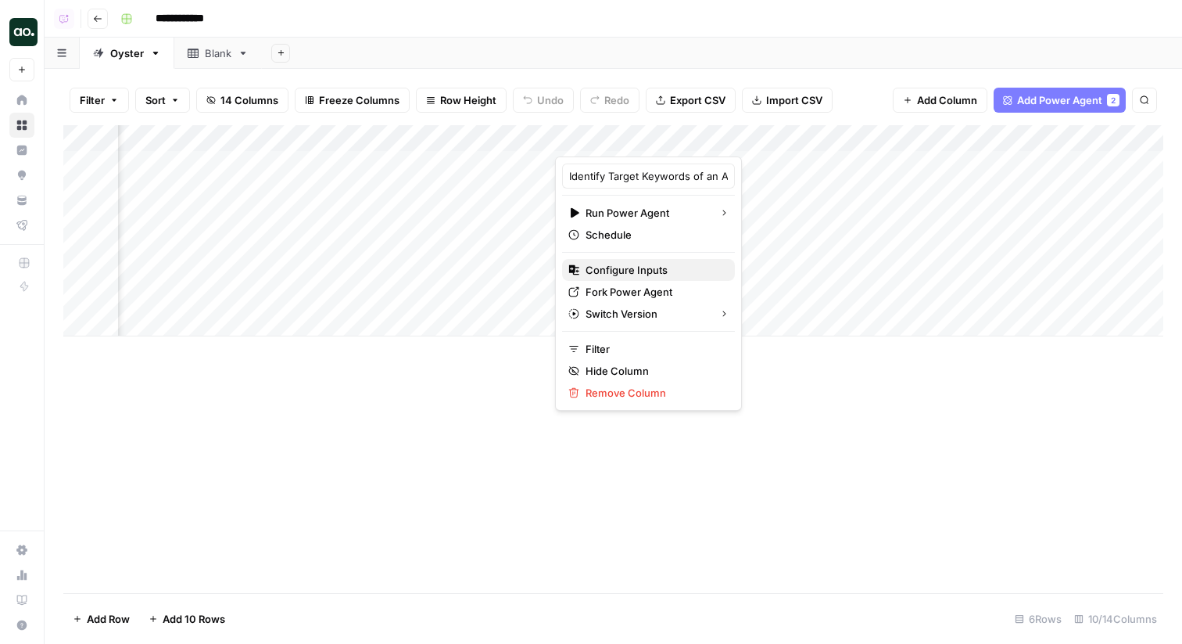
click at [662, 268] on span "Configure Inputs" at bounding box center [654, 270] width 137 height 16
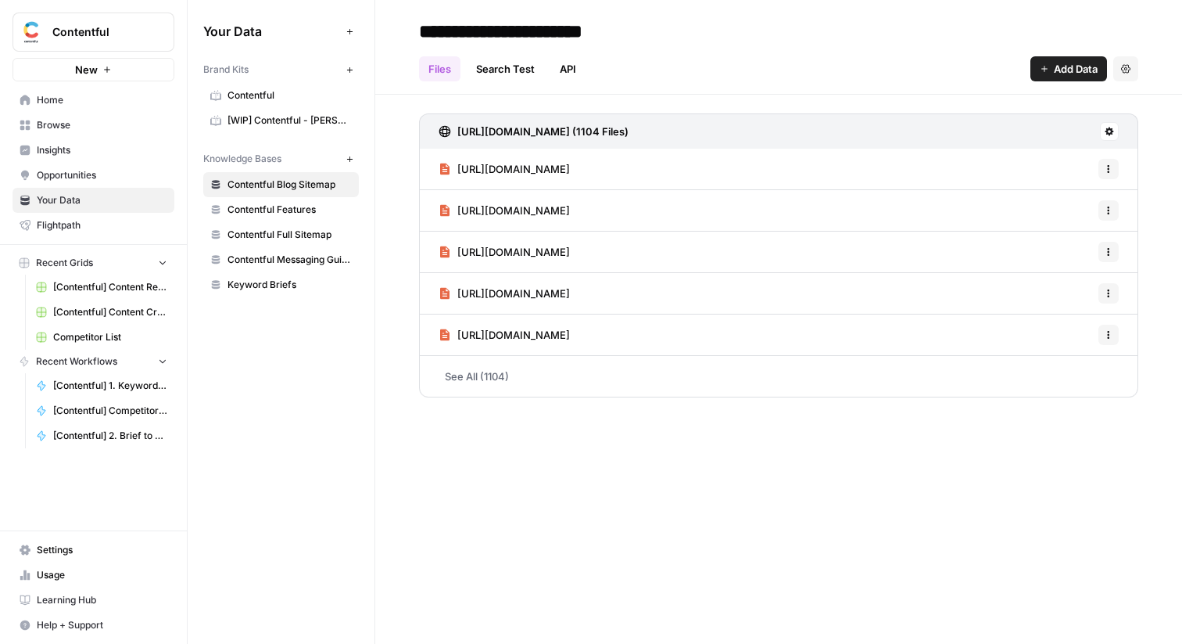
click at [98, 547] on span "Settings" at bounding box center [102, 550] width 131 height 14
click at [111, 540] on link "Settings" at bounding box center [94, 549] width 162 height 25
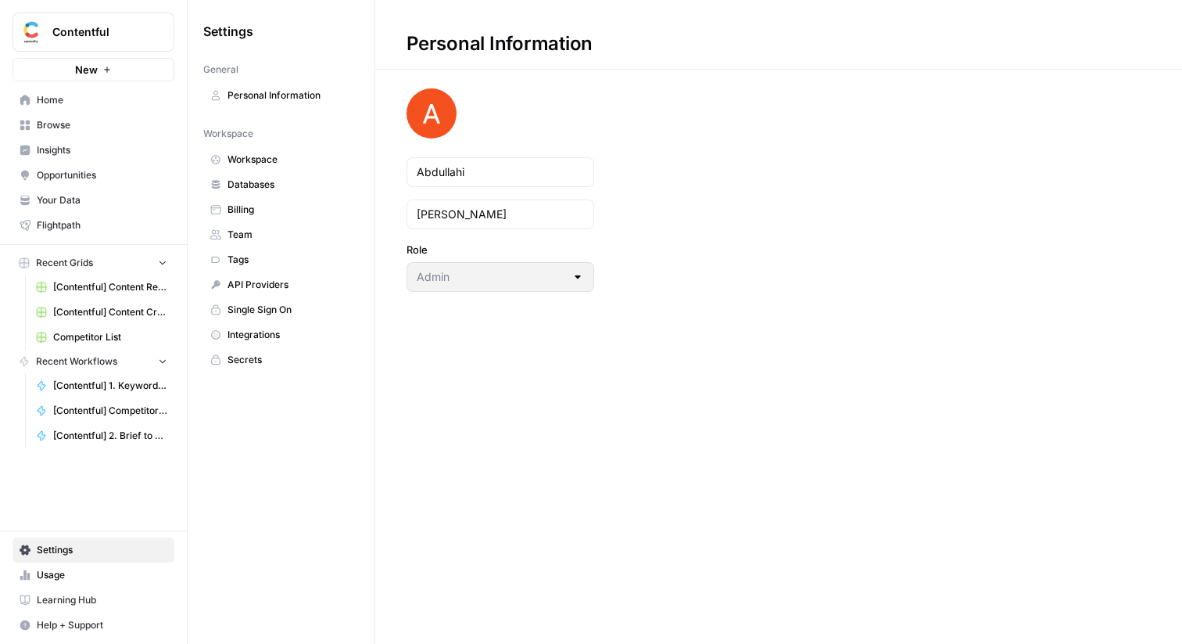
click at [113, 554] on span "Settings" at bounding box center [102, 550] width 131 height 14
click at [252, 235] on span "Team" at bounding box center [290, 235] width 124 height 14
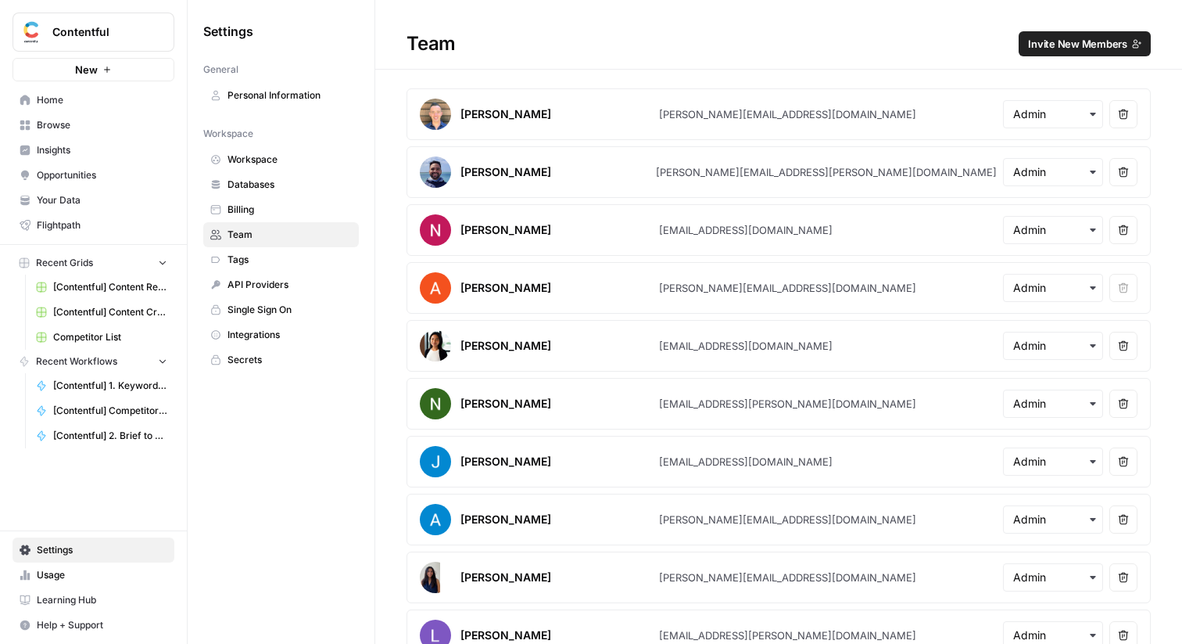
click at [162, 102] on span "Home" at bounding box center [102, 100] width 131 height 14
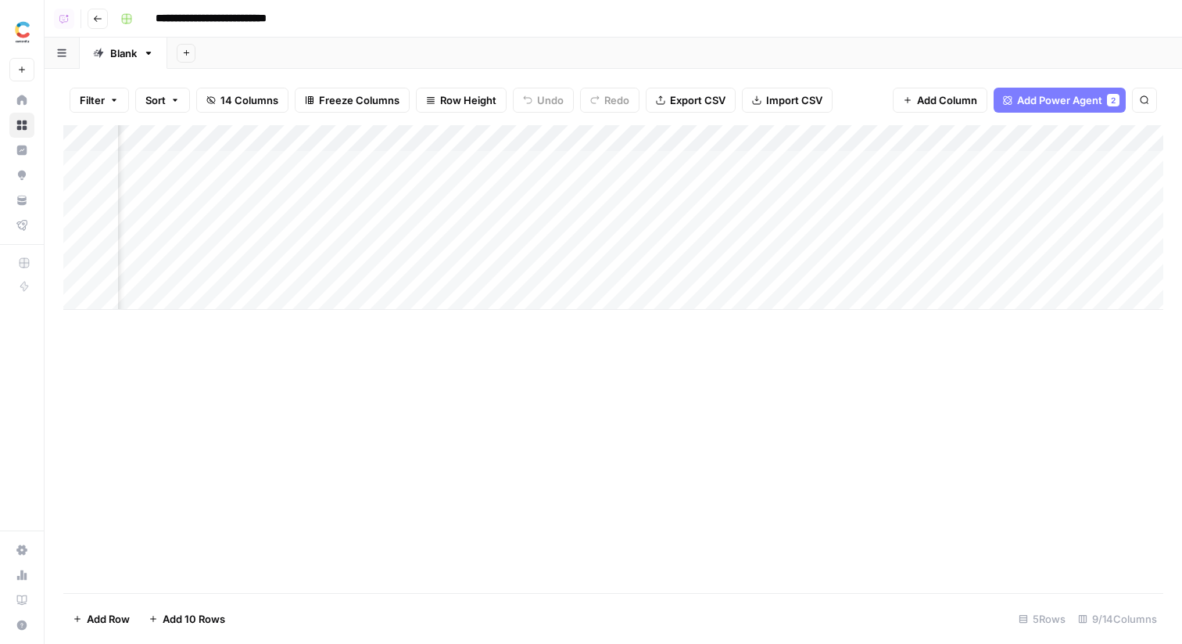
scroll to position [0, 721]
click at [27, 99] on icon at bounding box center [22, 100] width 10 height 10
click at [1129, 131] on span "Add Column" at bounding box center [1127, 138] width 55 height 14
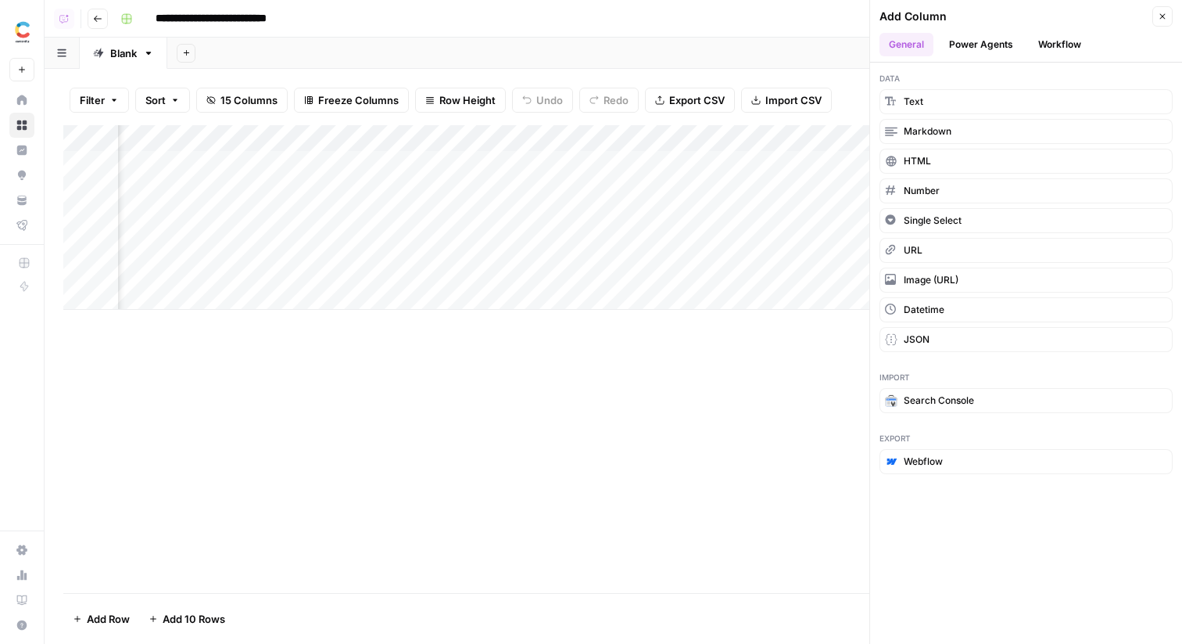
click at [1056, 45] on button "Workflow" at bounding box center [1060, 44] width 62 height 23
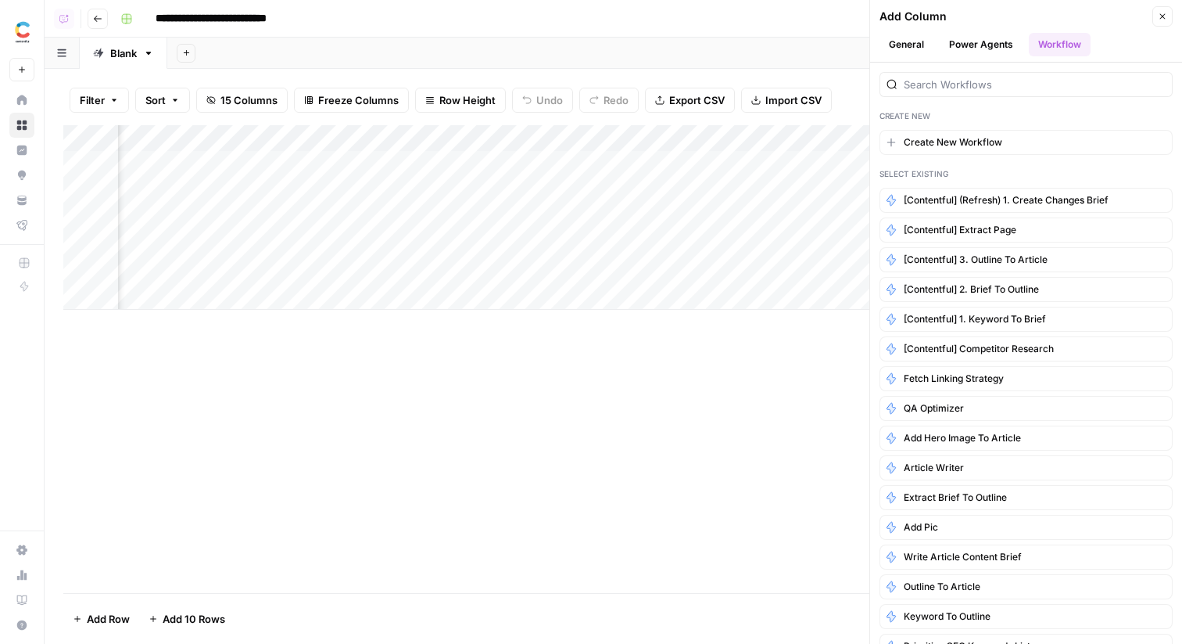
click at [693, 141] on div "Add Column" at bounding box center [613, 217] width 1100 height 185
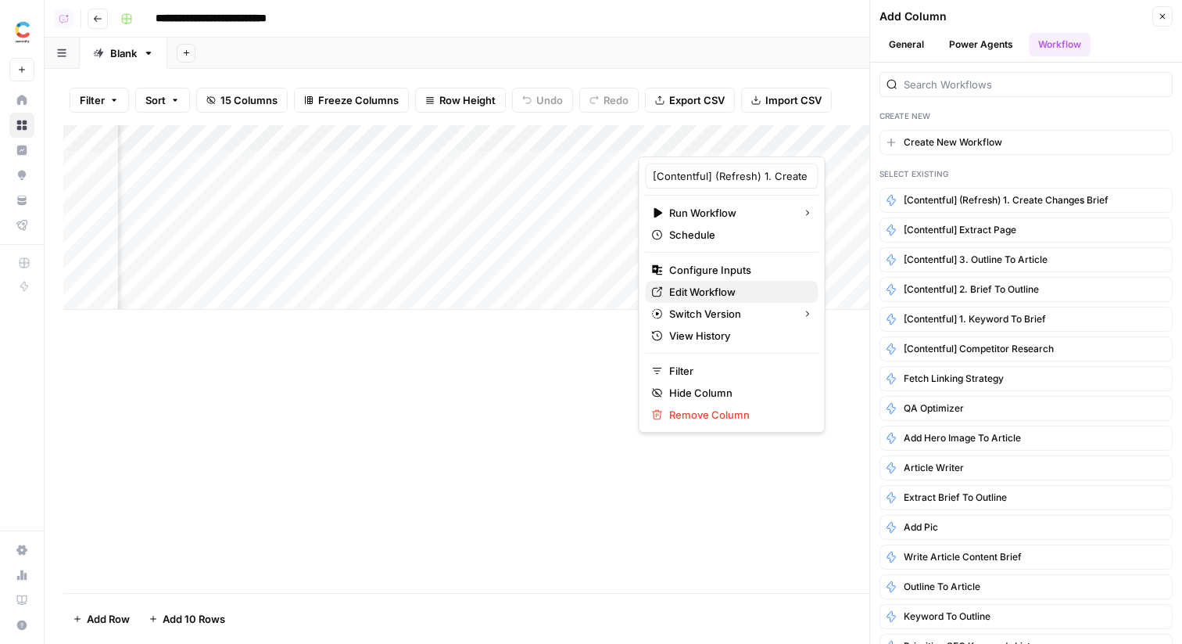
click at [700, 285] on span "Edit Workflow" at bounding box center [737, 292] width 137 height 16
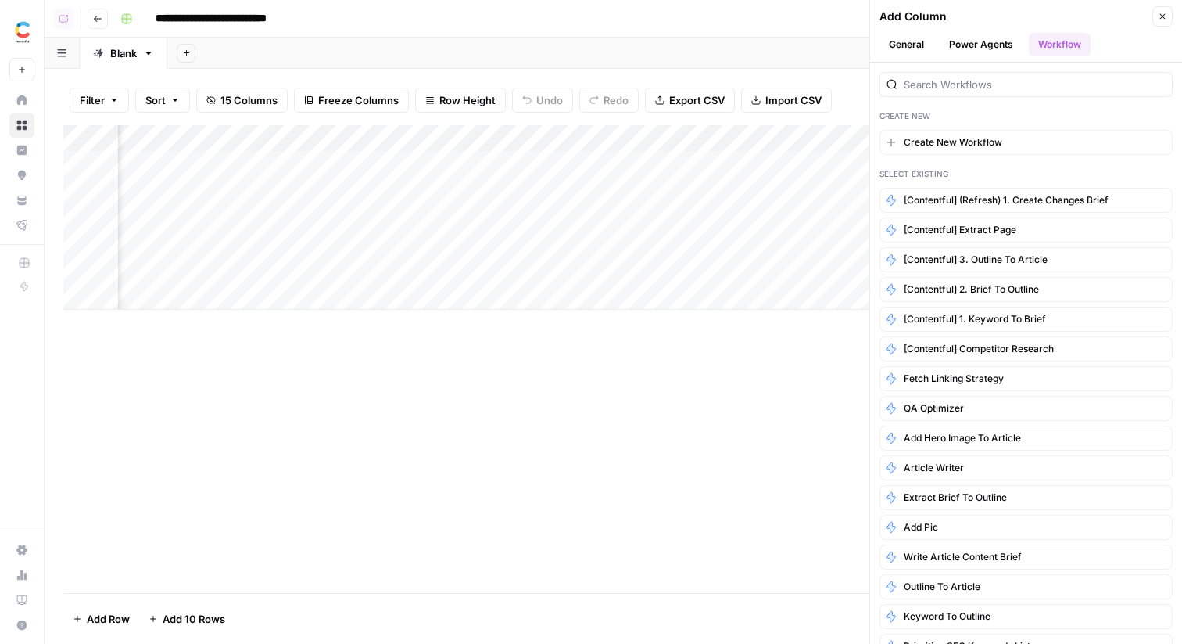
click at [1160, 14] on icon "button" at bounding box center [1162, 16] width 5 height 5
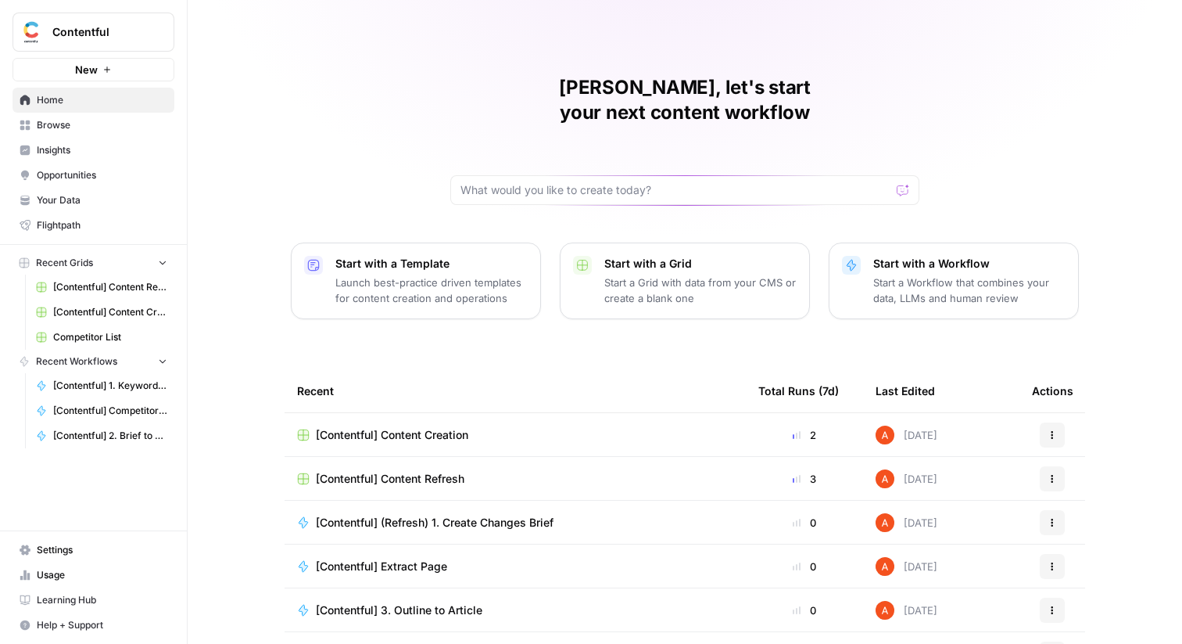
scroll to position [76, 0]
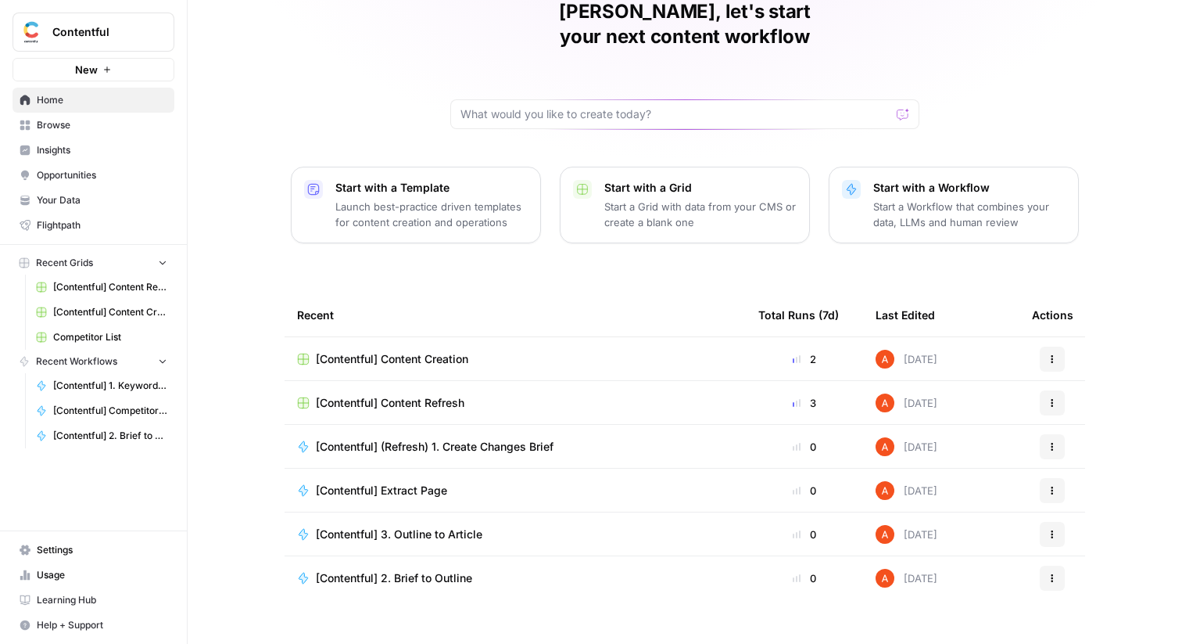
click at [109, 326] on link "Competitor List" at bounding box center [101, 337] width 145 height 25
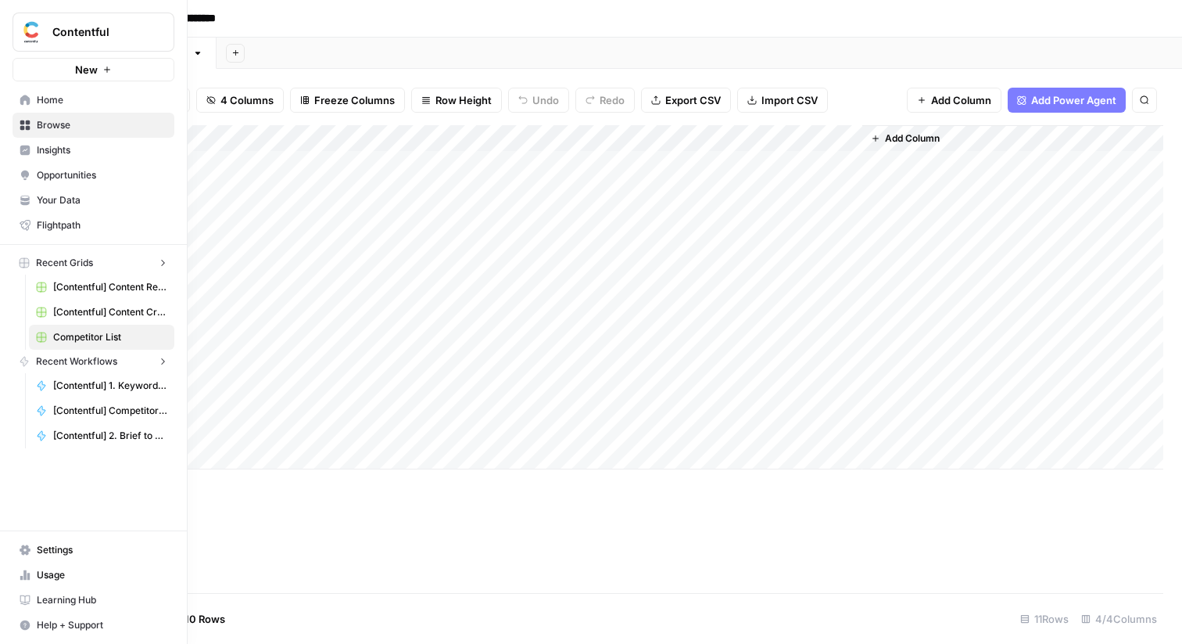
click at [30, 25] on img "Workspace: Contentful" at bounding box center [32, 32] width 28 height 28
click at [33, 32] on img "Workspace: Contentful" at bounding box center [32, 32] width 28 height 28
type input "build"
click at [97, 124] on span "AirOps Builders" at bounding box center [151, 117] width 206 height 16
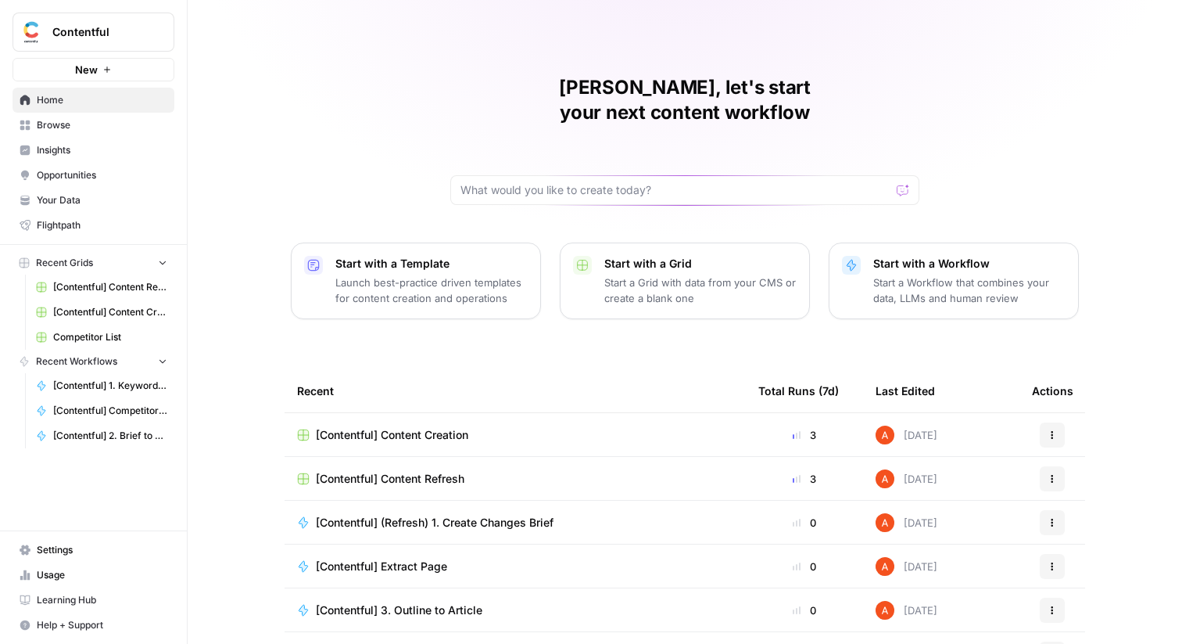
click at [45, 36] on img "Workspace: Contentful" at bounding box center [32, 32] width 28 height 28
type input "buil"
click at [56, 111] on span "AirOps Builders" at bounding box center [151, 117] width 206 height 16
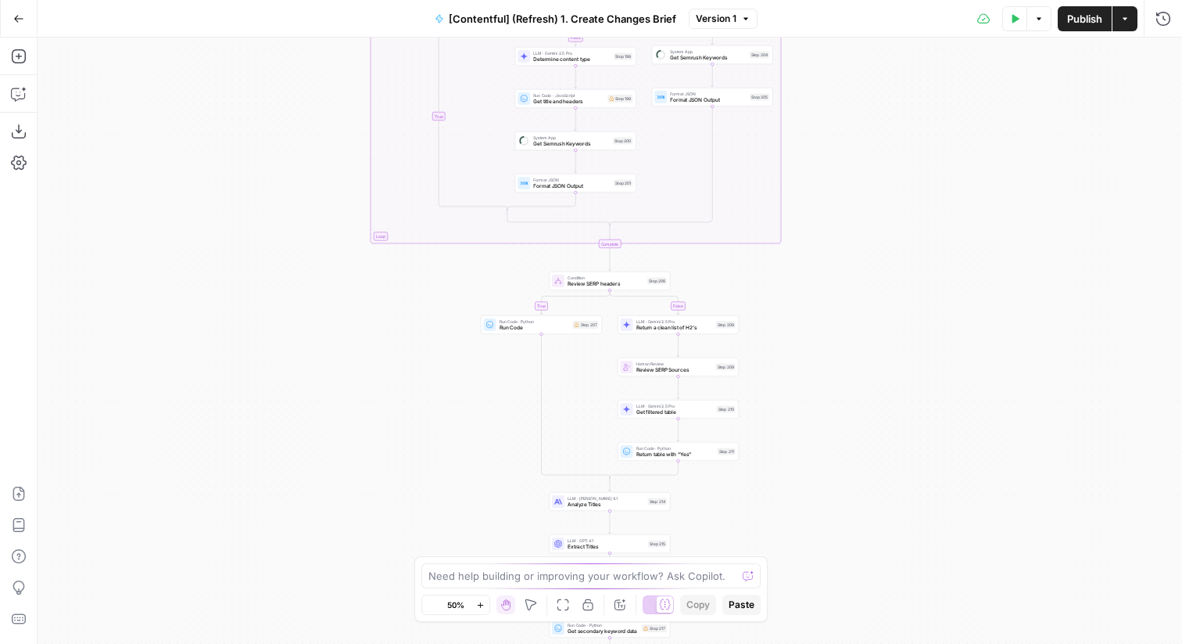
click at [576, 17] on span "[Contentful] (Refresh) 1. Create Changes Brief" at bounding box center [563, 19] width 228 height 16
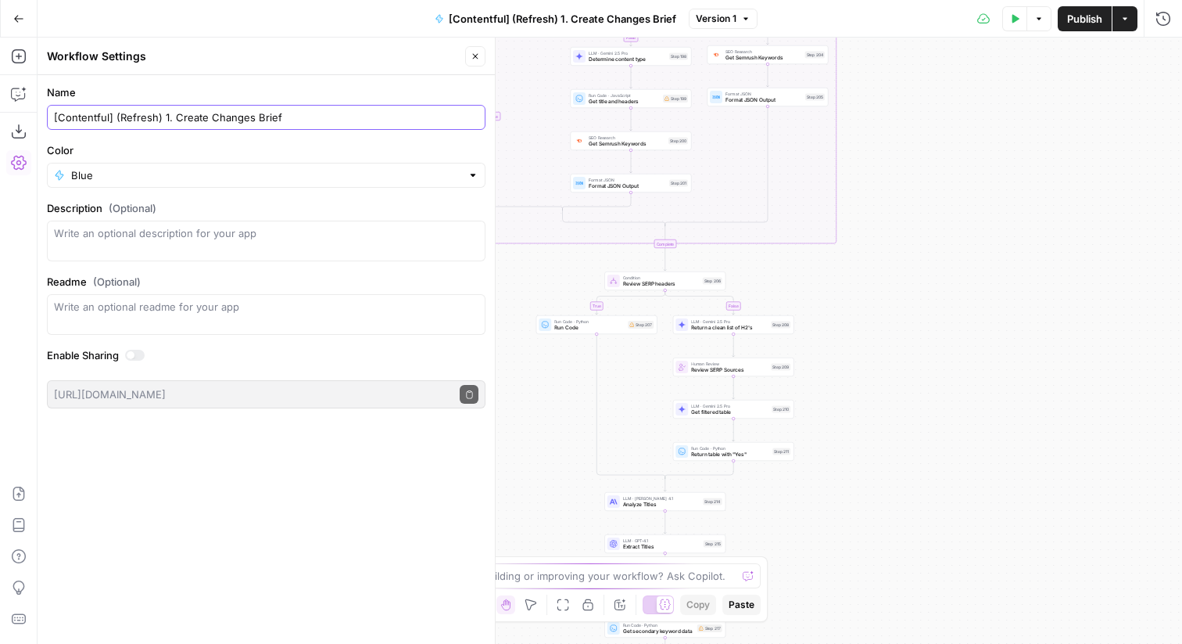
click at [196, 115] on input "[Contentful] (Refresh) 1. Create Changes Brief" at bounding box center [266, 117] width 425 height 16
click at [24, 23] on button "Go Back" at bounding box center [19, 19] width 28 height 28
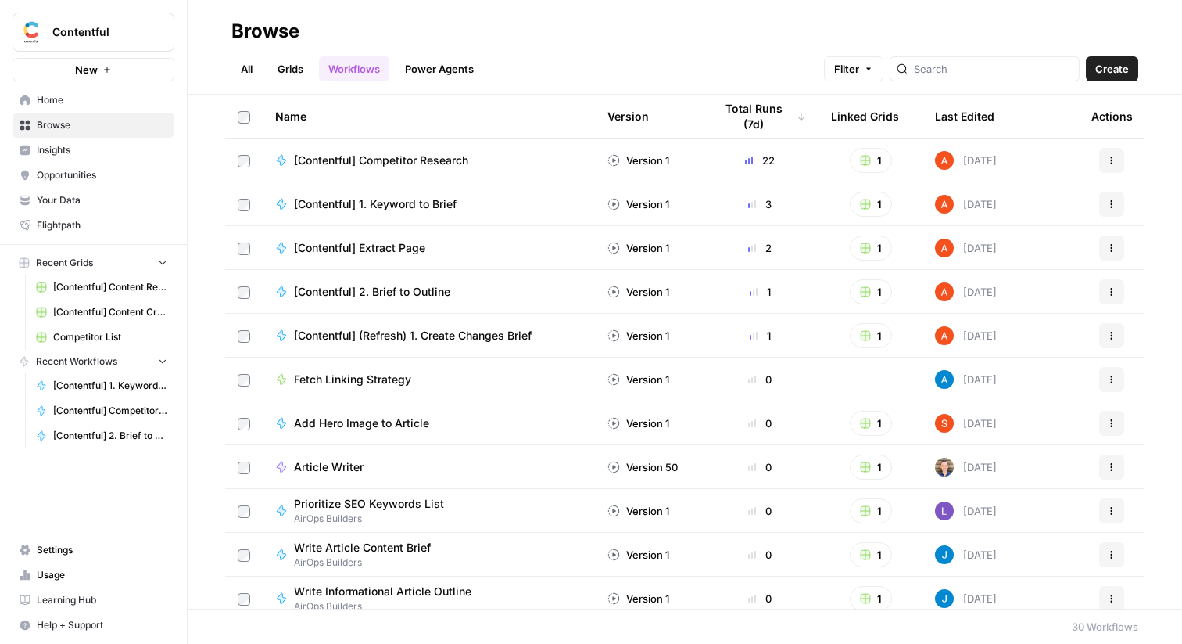
click at [1111, 74] on span "Create" at bounding box center [1113, 69] width 34 height 16
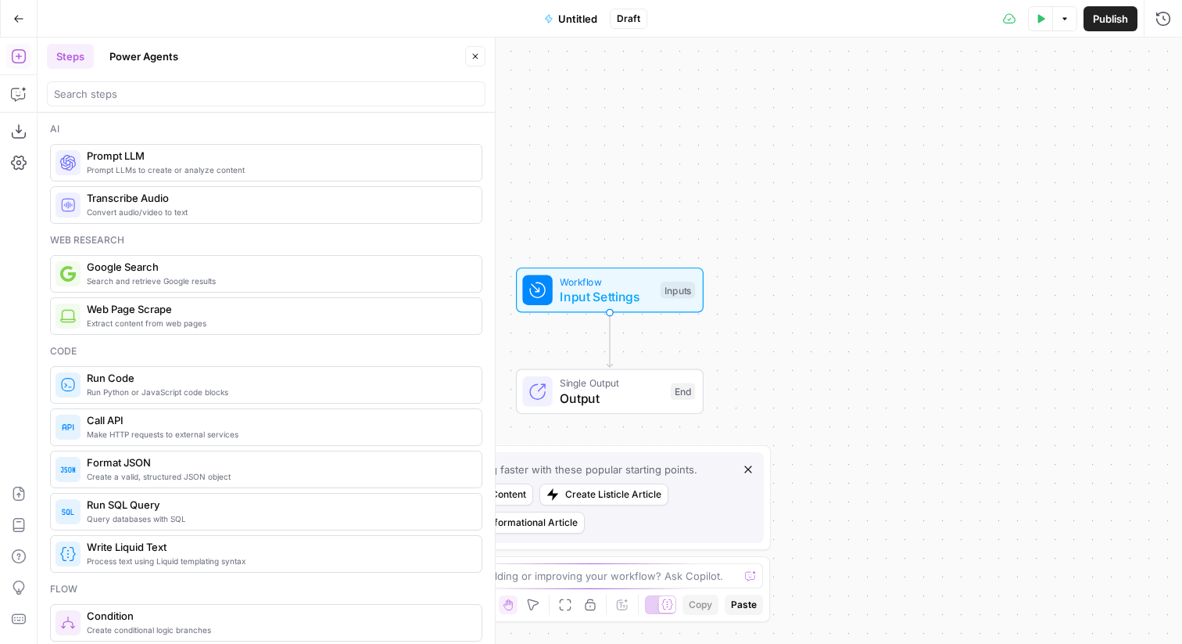
click at [562, 20] on span "Untitled" at bounding box center [577, 19] width 39 height 16
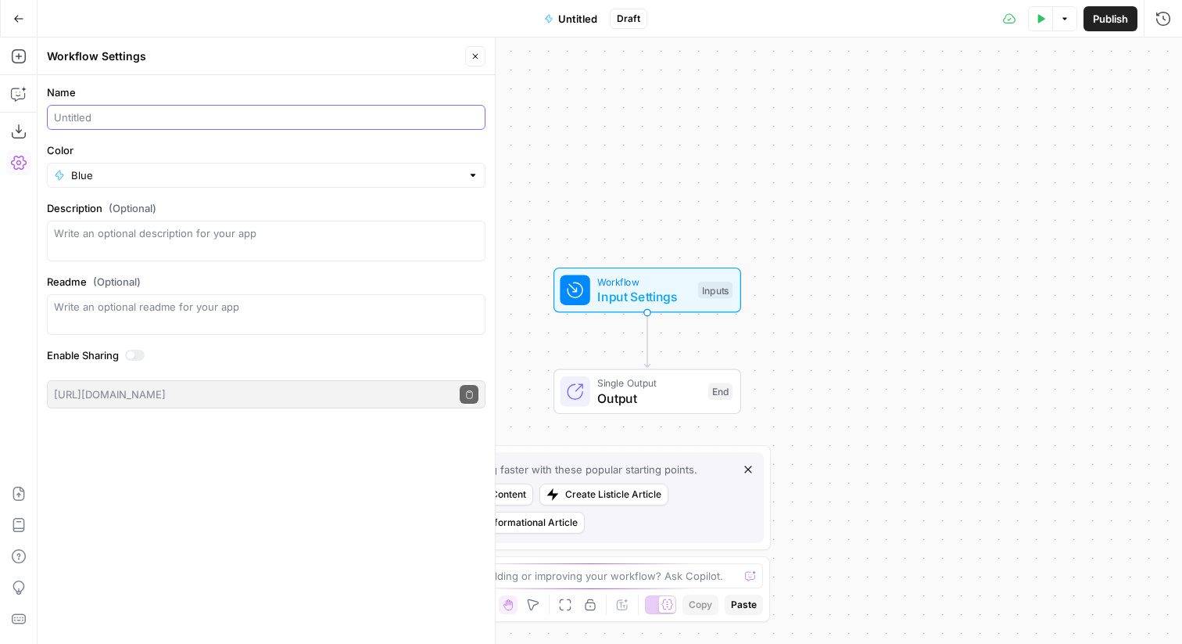
click at [113, 118] on input "Name" at bounding box center [266, 117] width 425 height 16
paste input "[Contentful] (Refresh) 1. Create Changes Brief"
click at [165, 112] on input "[Contentful] (Refresh) 1. Create Changes Brief" at bounding box center [266, 117] width 425 height 16
drag, startPoint x: 174, startPoint y: 121, endPoint x: 342, endPoint y: 119, distance: 168.1
click at [342, 119] on input "[Contentful] (Refresh) 2. Create Changes Brief" at bounding box center [266, 117] width 425 height 16
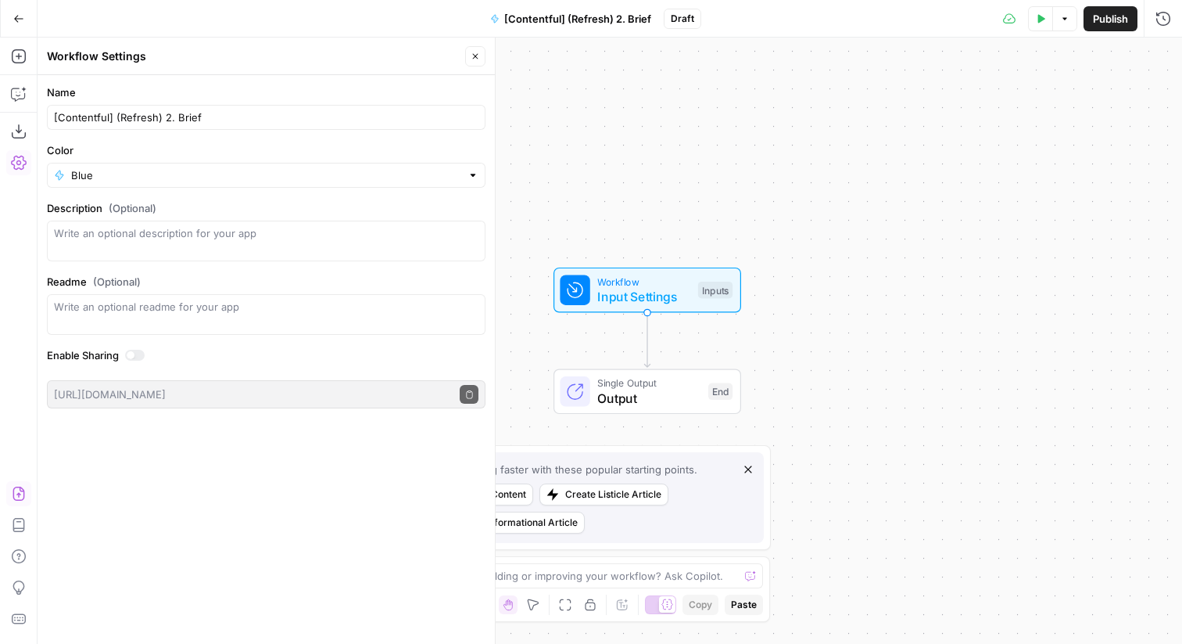
click at [20, 497] on icon "button" at bounding box center [19, 494] width 16 height 16
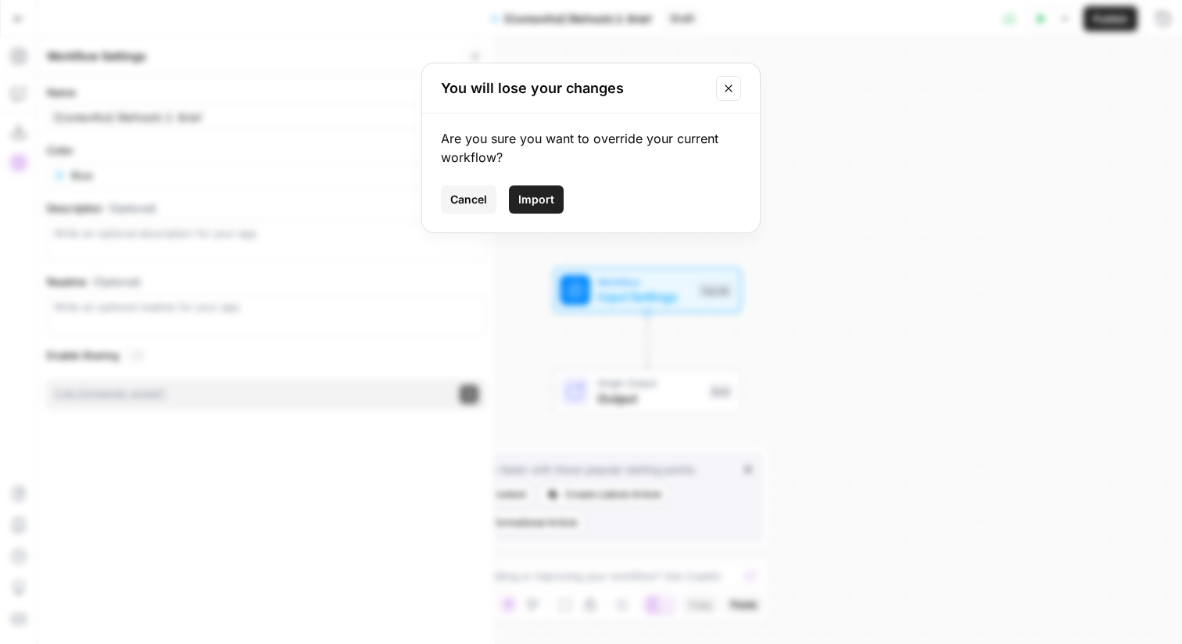
click at [530, 195] on span "Import" at bounding box center [536, 200] width 36 height 16
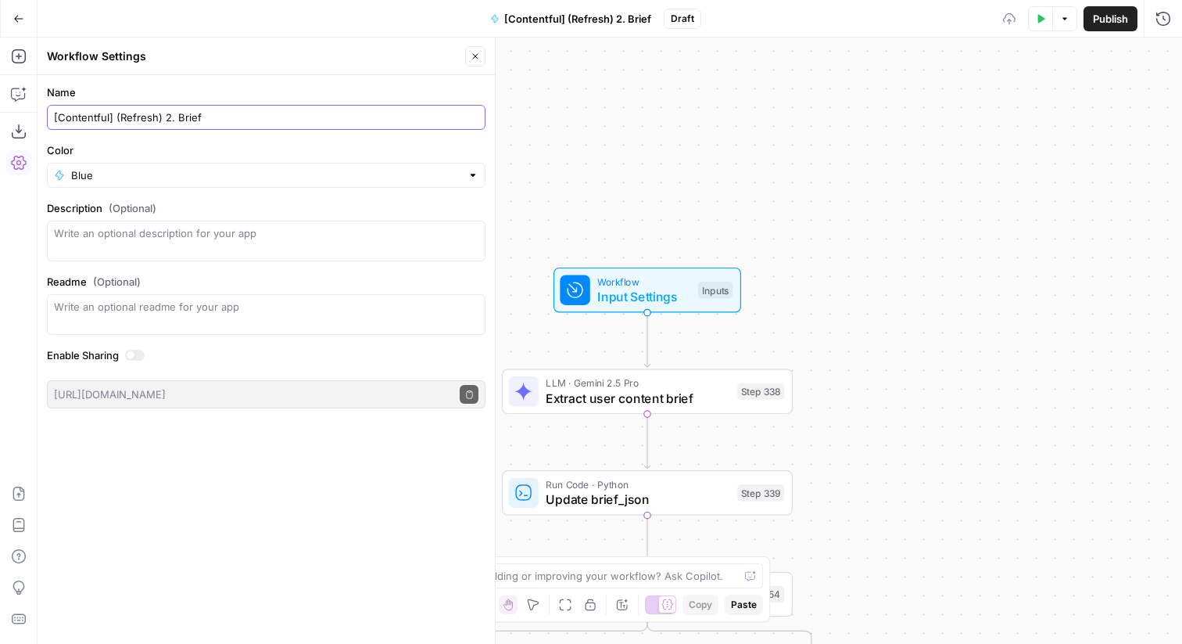
click at [246, 115] on input "[Contentful] (Refresh) 2. Brief" at bounding box center [266, 117] width 425 height 16
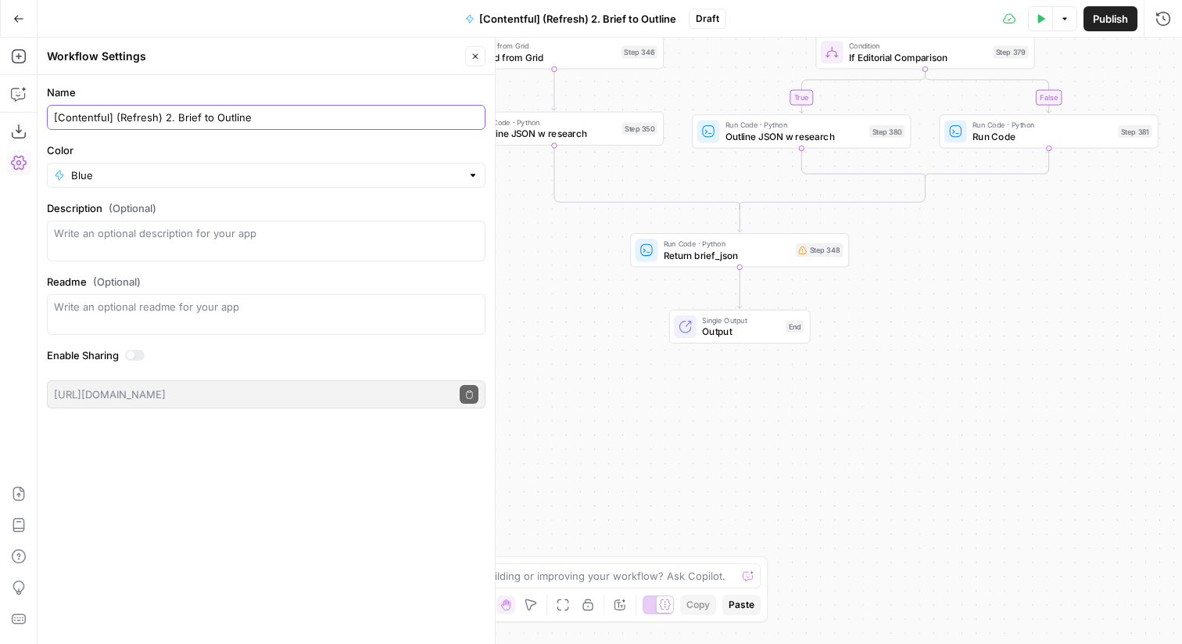
type input "[Contentful] (Refresh) 2. Brief to Outline"
click at [474, 61] on button "Close" at bounding box center [475, 56] width 20 height 20
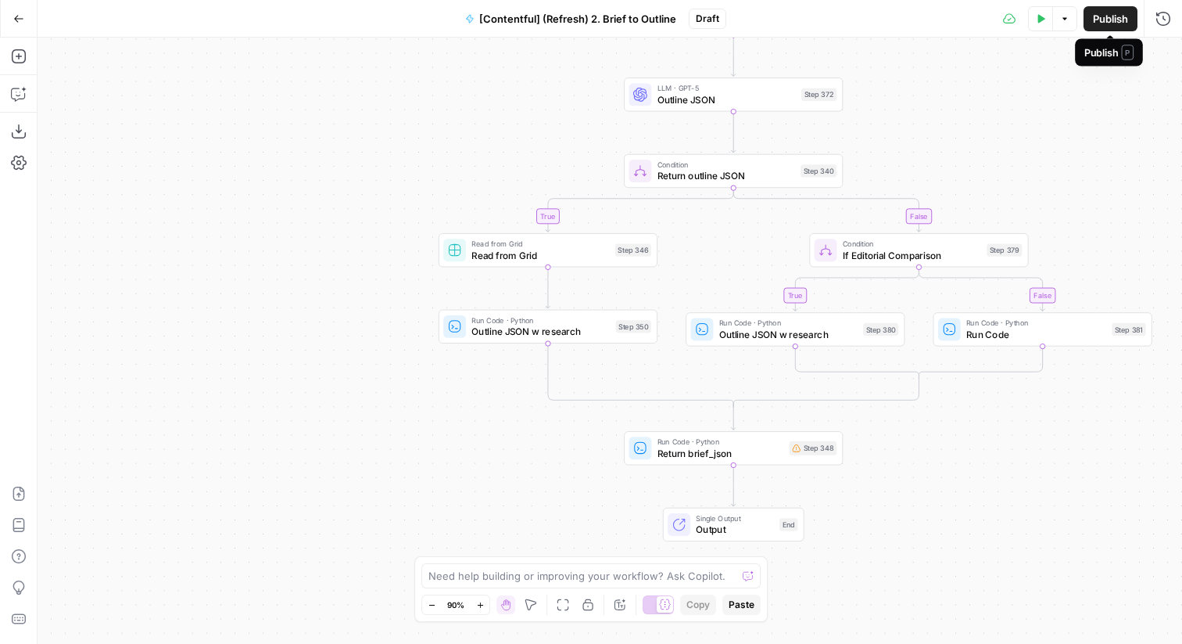
click at [1101, 20] on span "Publish" at bounding box center [1110, 19] width 35 height 16
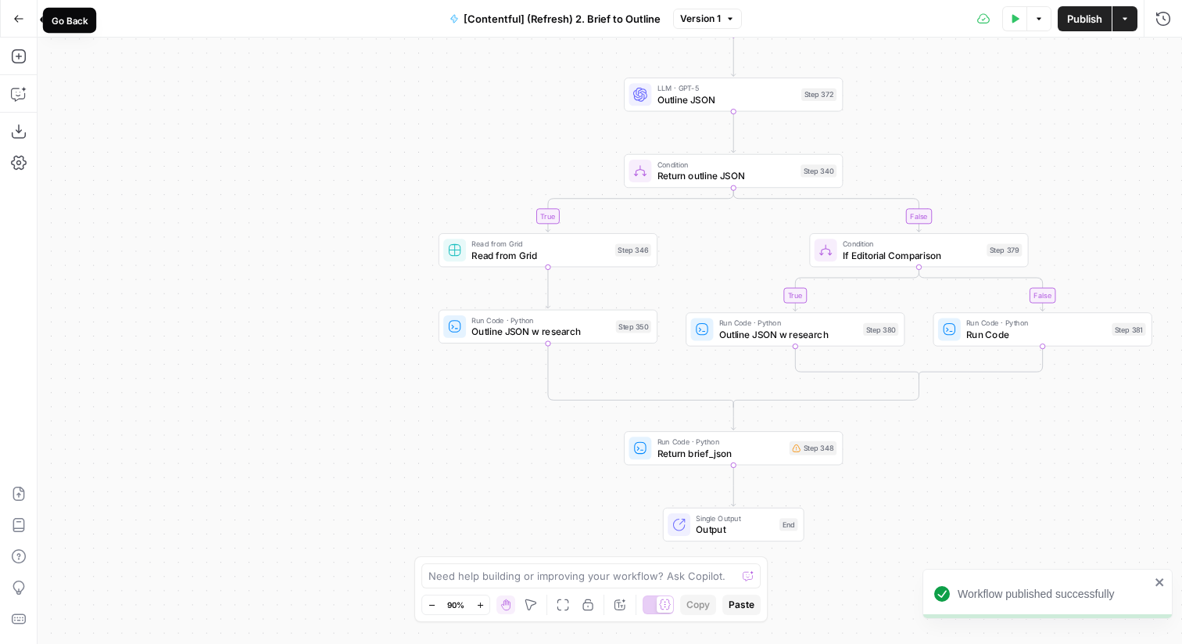
click at [23, 19] on icon "button" at bounding box center [18, 18] width 11 height 11
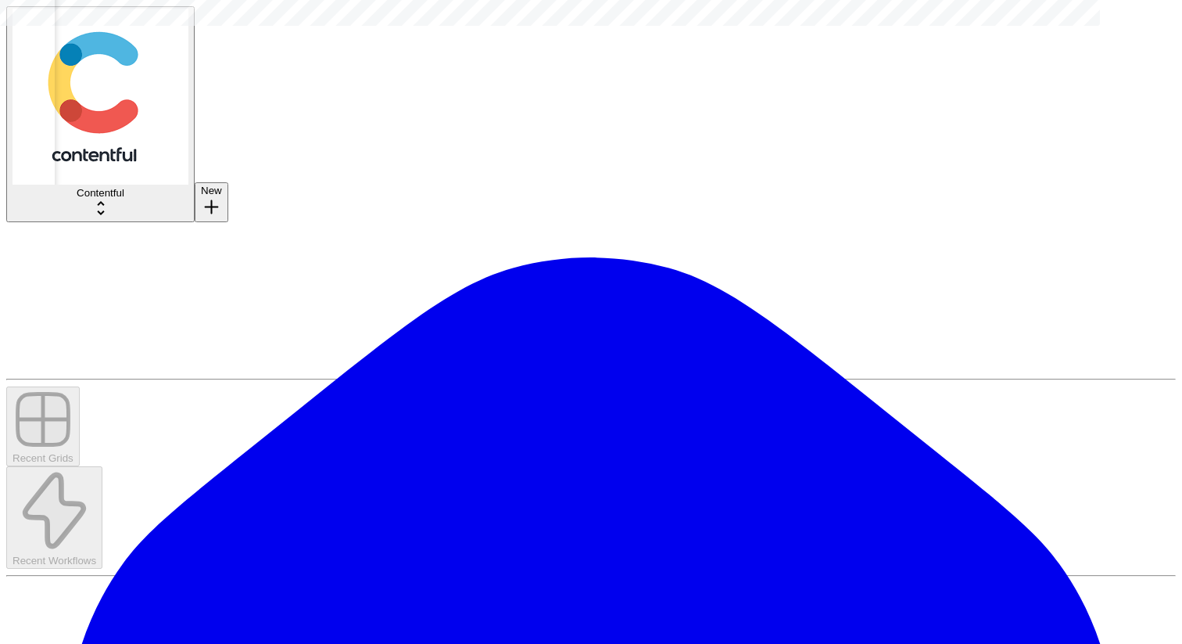
scroll to position [0, 862]
type input "Contentful"
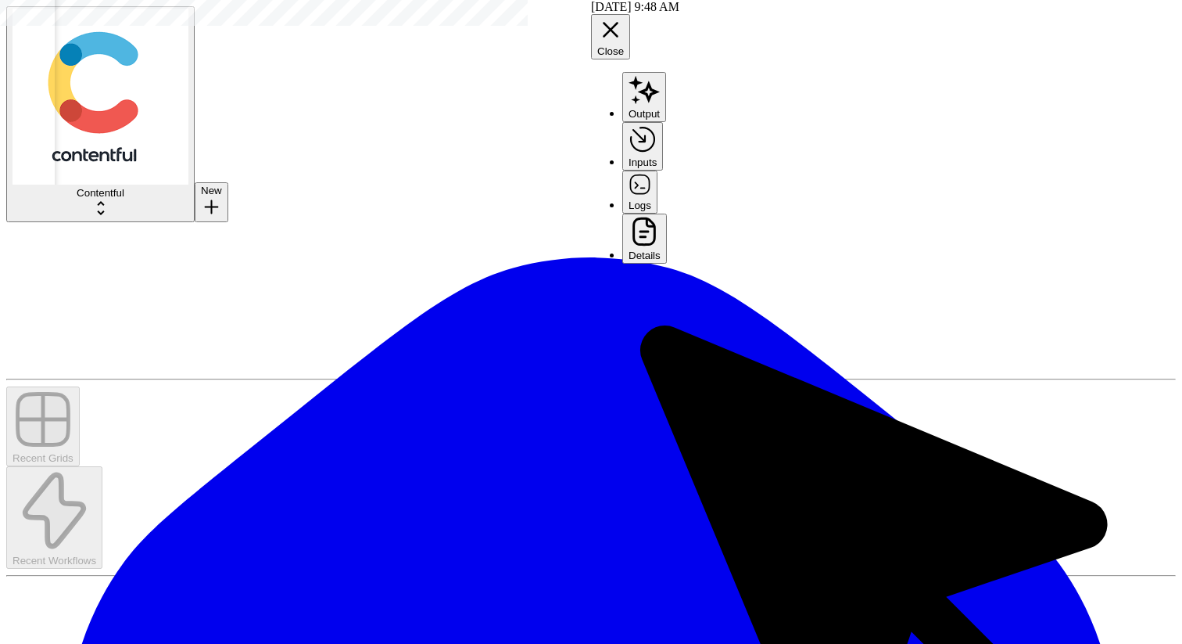
click at [624, 16] on icon "button" at bounding box center [610, 29] width 27 height 27
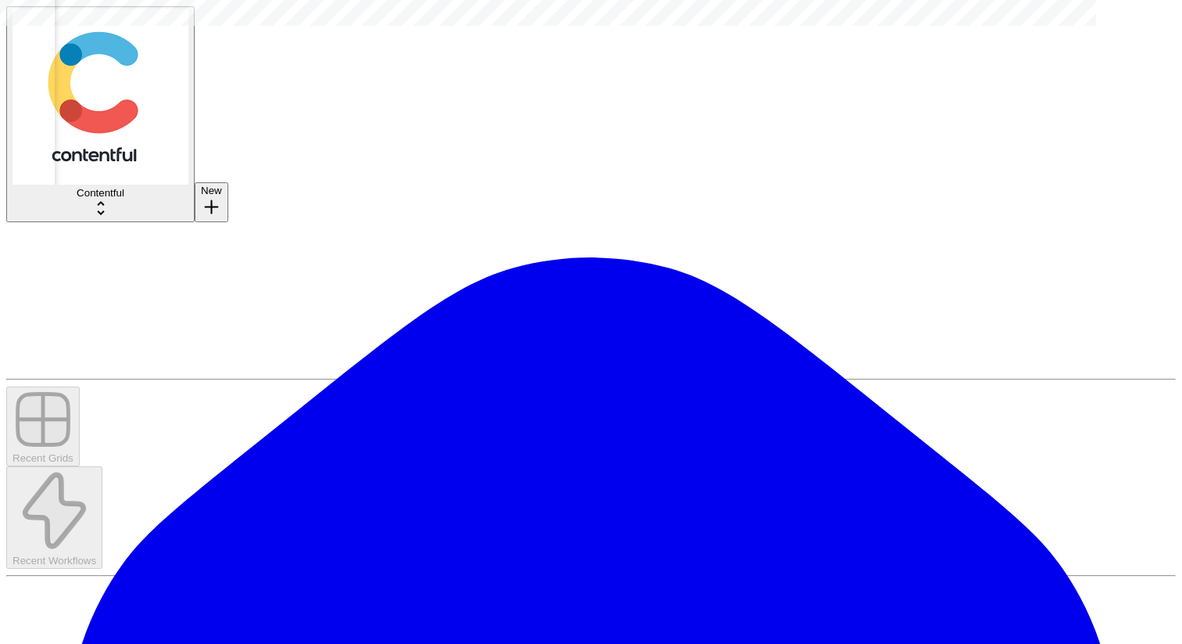
scroll to position [0, 843]
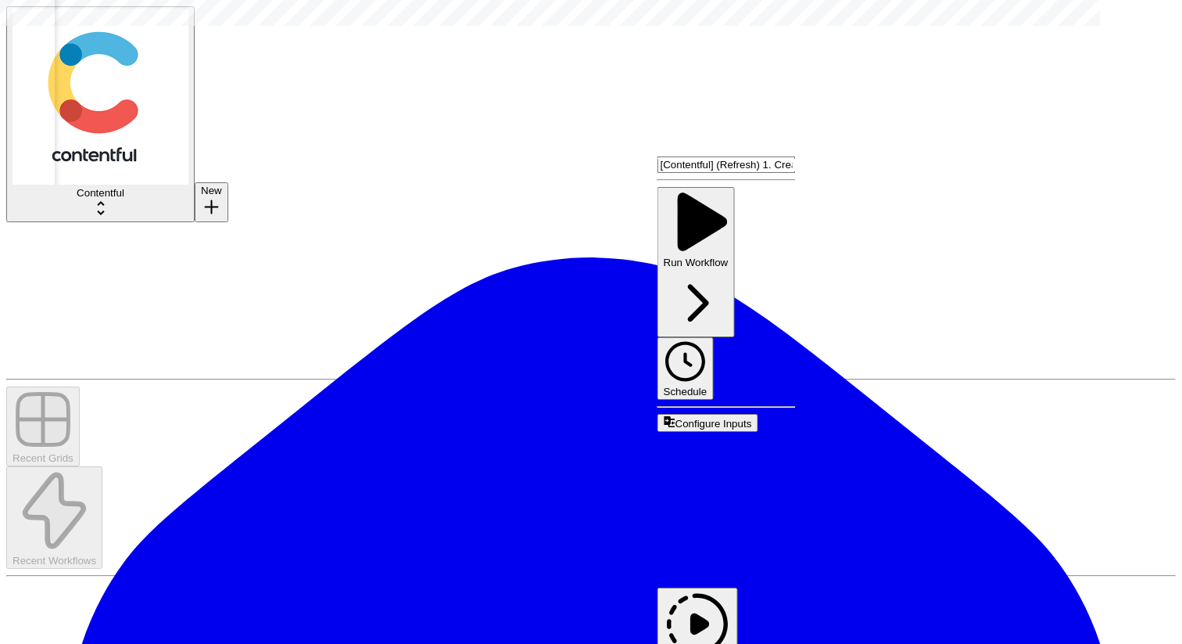
click at [752, 418] on span "Configure Inputs" at bounding box center [714, 424] width 77 height 12
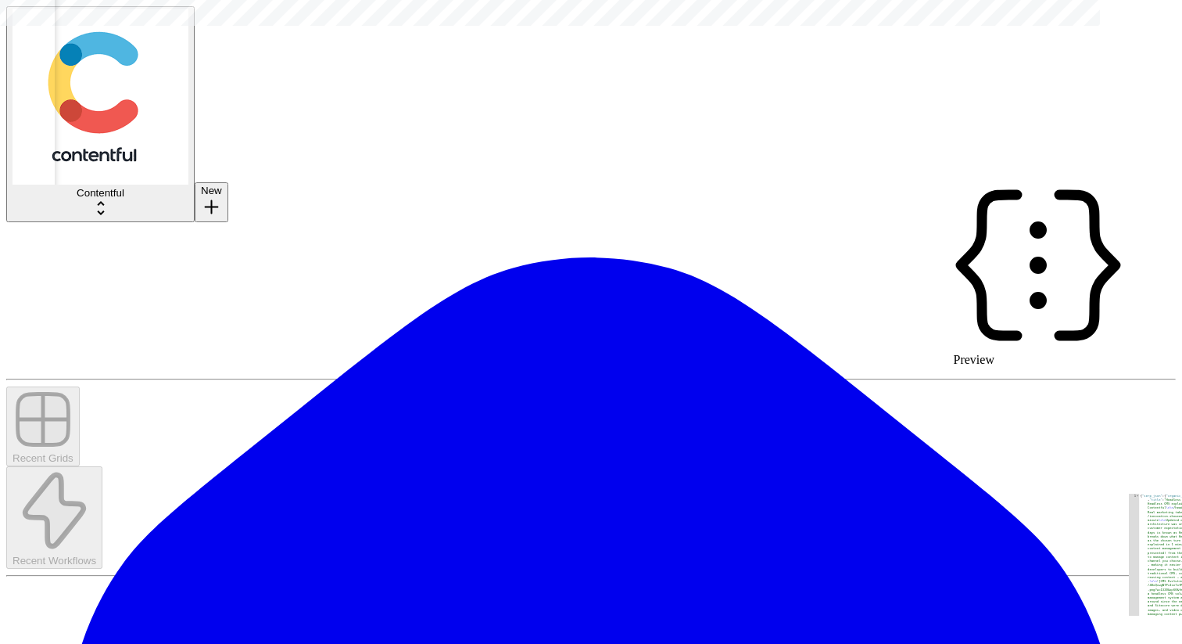
scroll to position [0, 862]
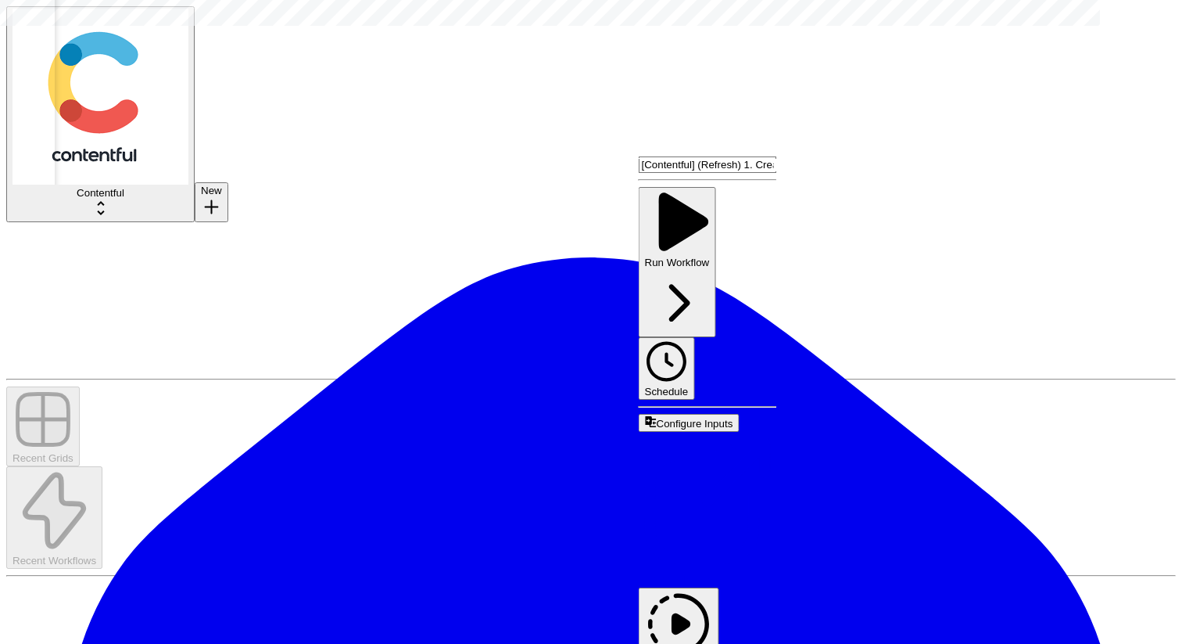
click at [713, 573] on span "Edit Workflow" at bounding box center [676, 579] width 74 height 13
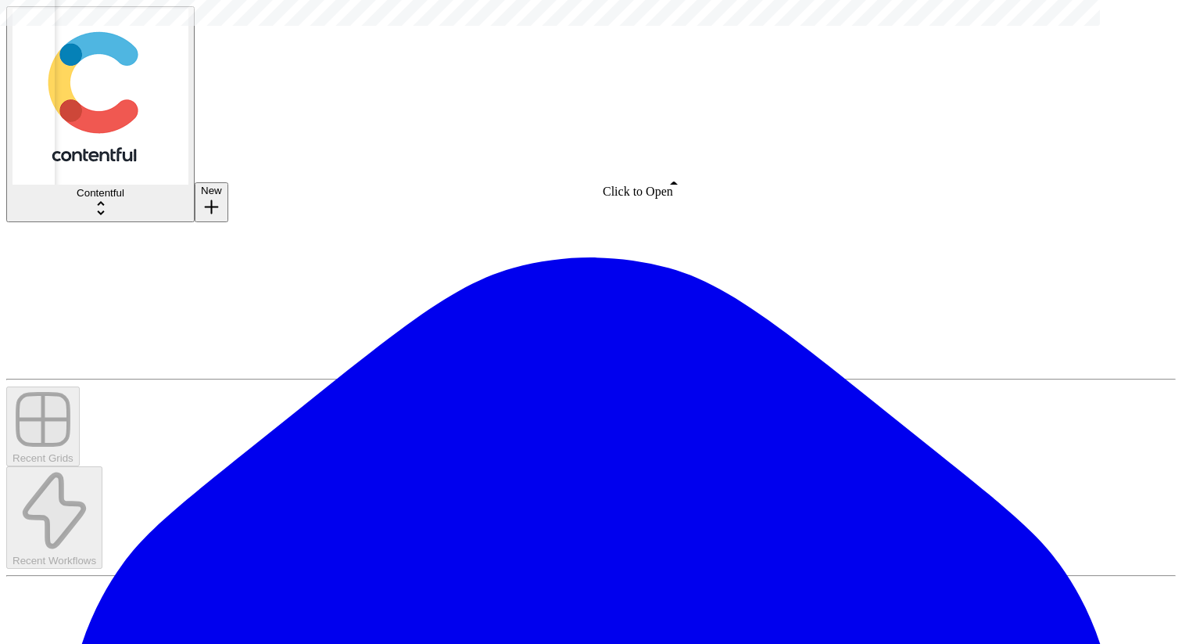
scroll to position [0, 1082]
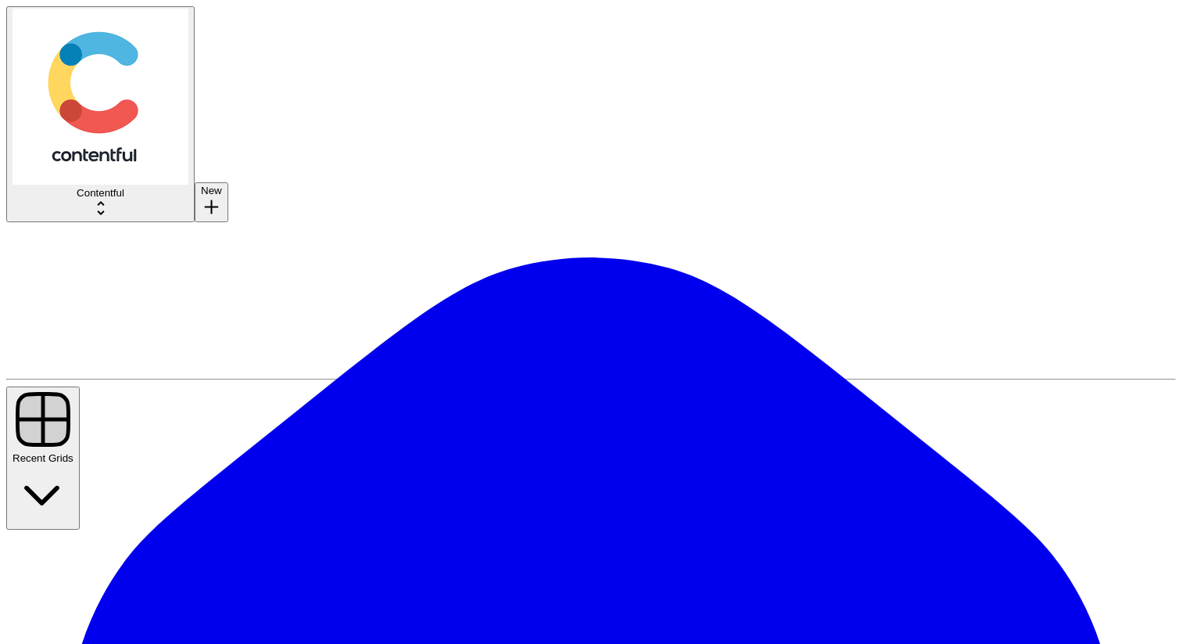
click at [100, 39] on button "Contentful" at bounding box center [100, 114] width 188 height 216
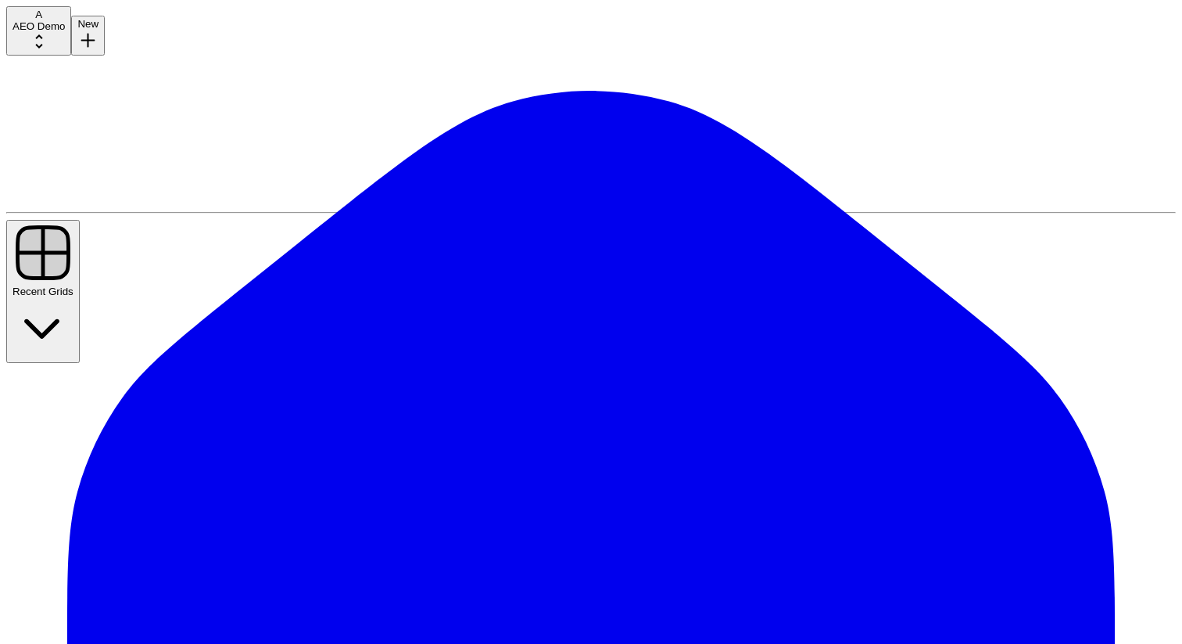
click at [65, 32] on span "AEO Demo" at bounding box center [39, 26] width 52 height 12
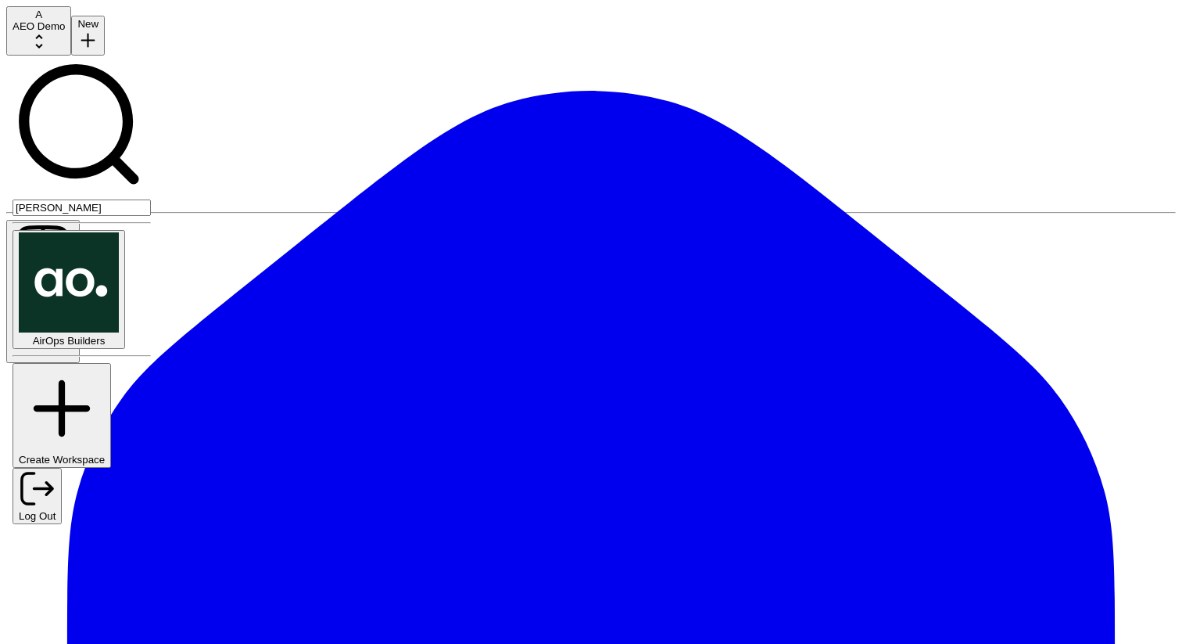
type input "[PERSON_NAME]"
click at [76, 335] on span "AirOps Builders" at bounding box center [69, 341] width 73 height 12
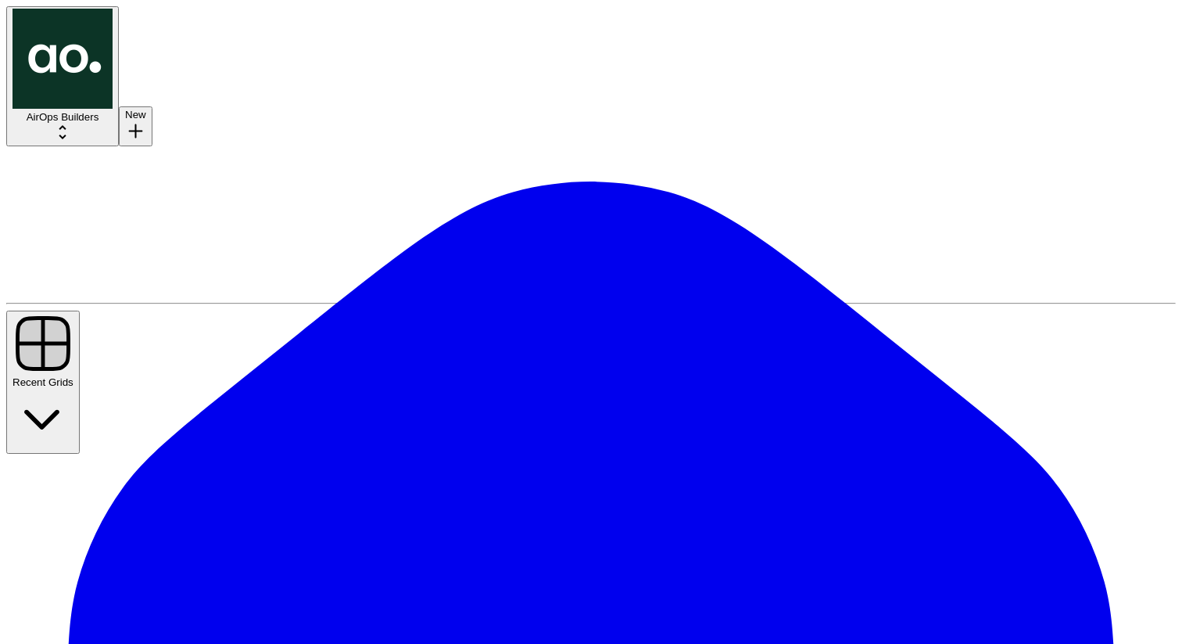
type input "carta"
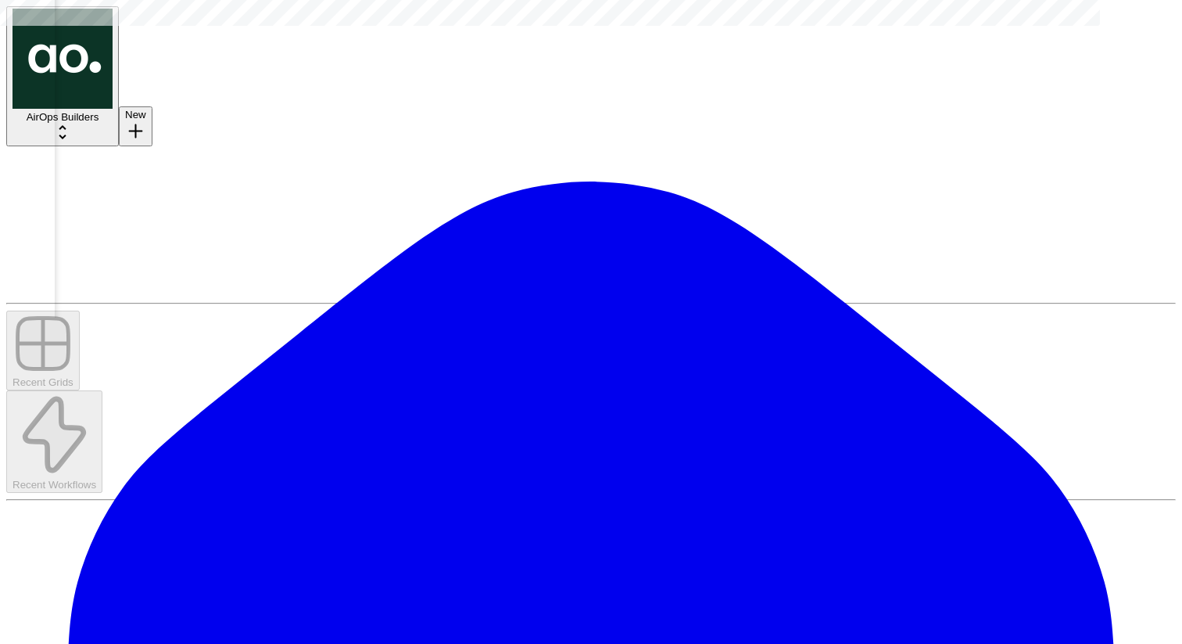
scroll to position [0, 1005]
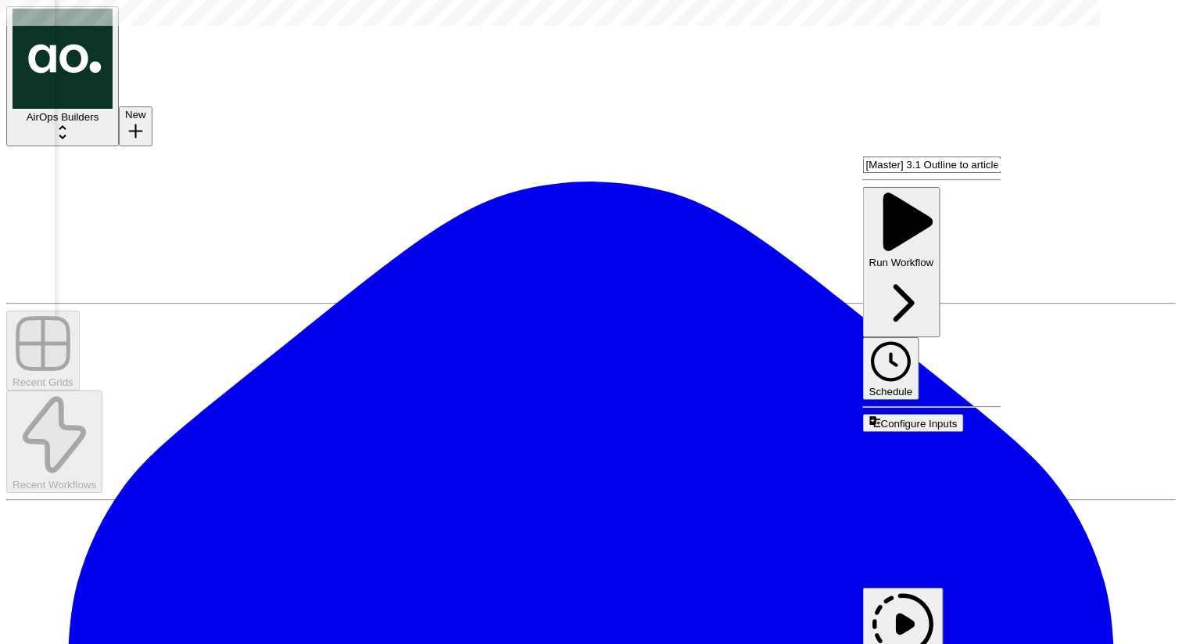
click at [916, 418] on span "Configure Inputs" at bounding box center [919, 424] width 77 height 12
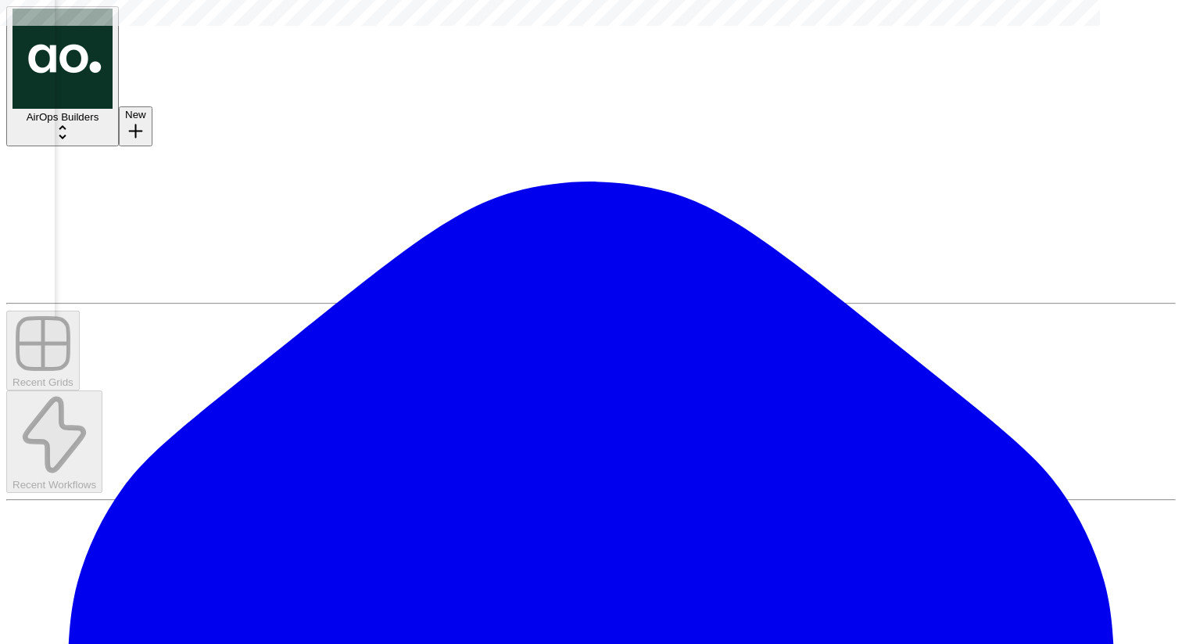
type input "Carta"
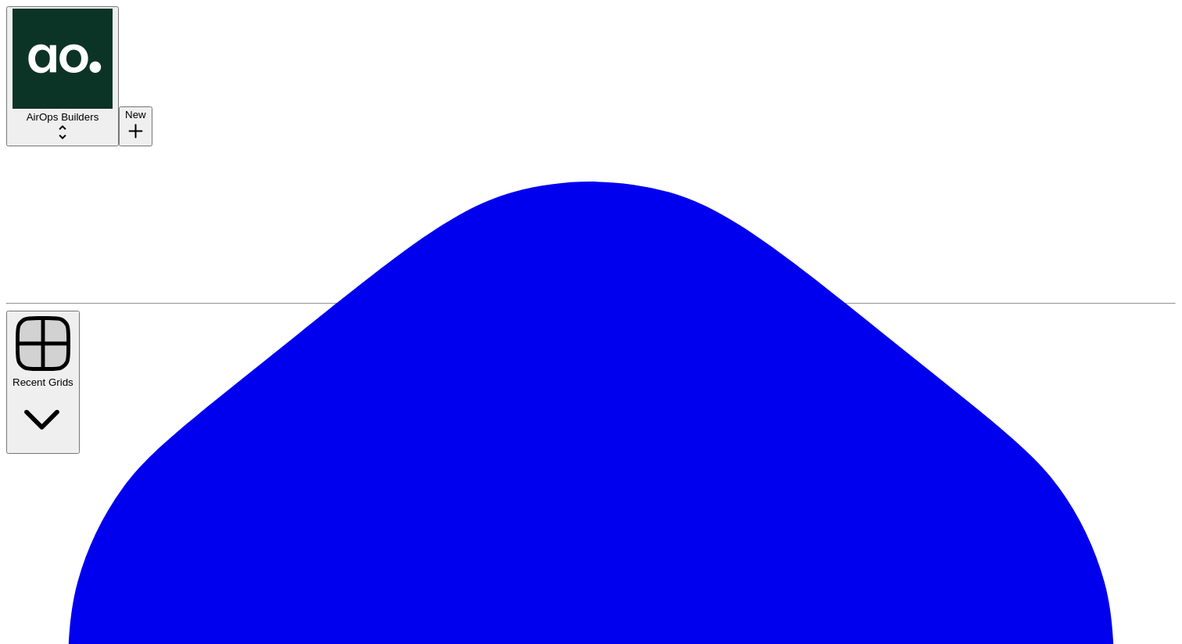
type input "carta"
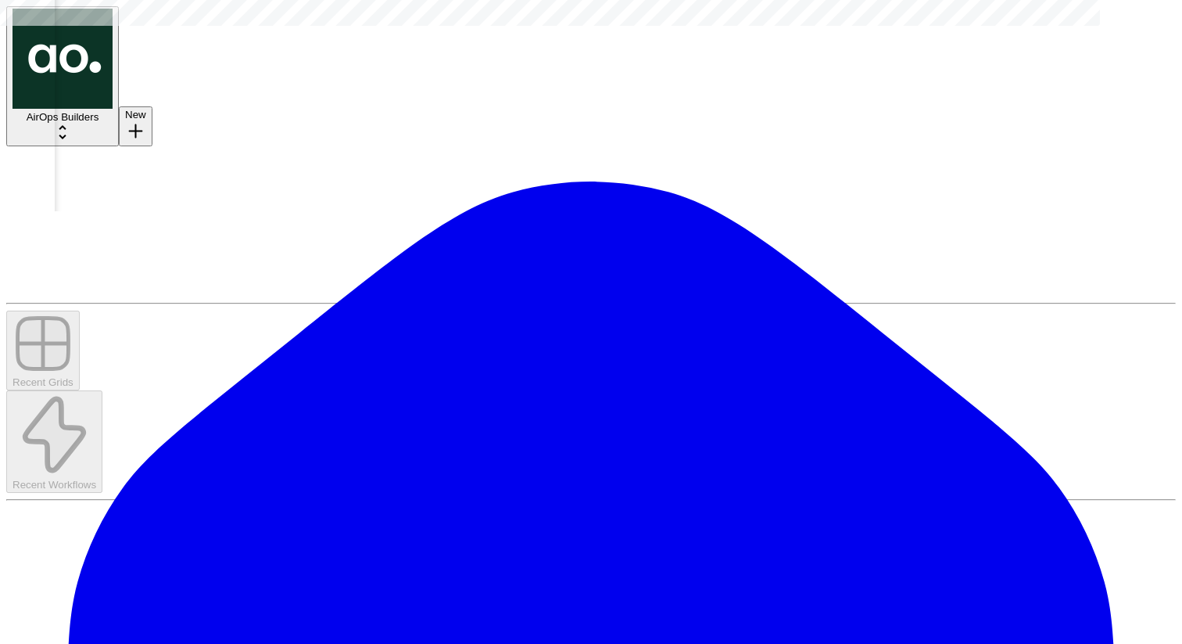
scroll to position [0, 658]
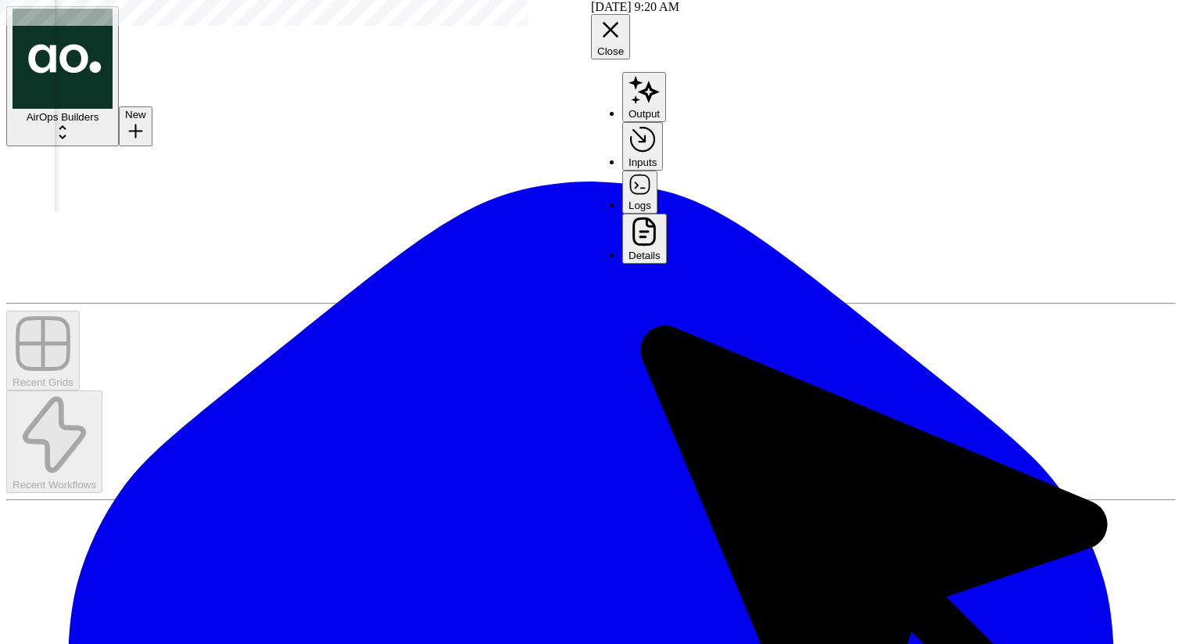
click at [624, 20] on icon "button" at bounding box center [610, 29] width 27 height 27
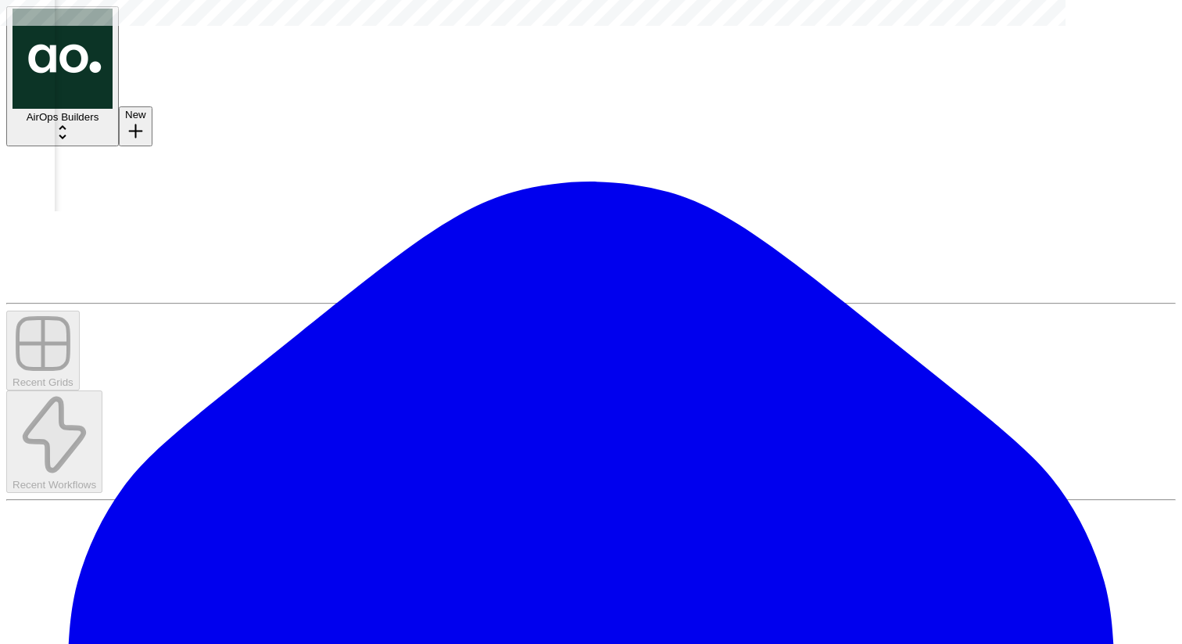
scroll to position [0, 640]
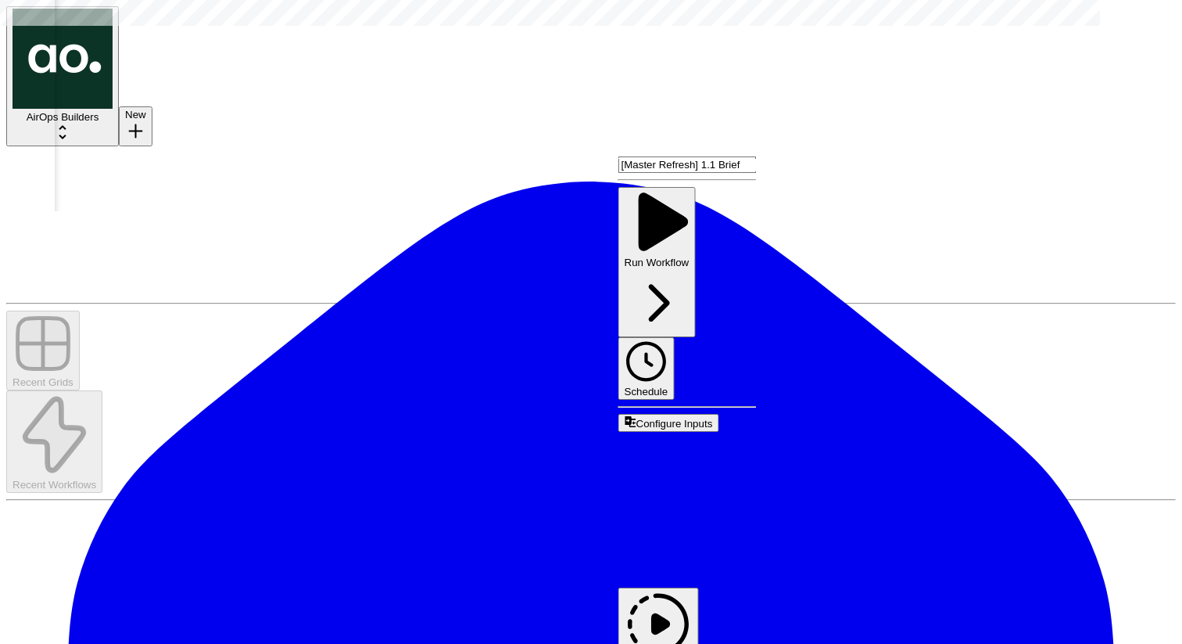
click at [693, 573] on span "Edit Workflow" at bounding box center [656, 579] width 74 height 13
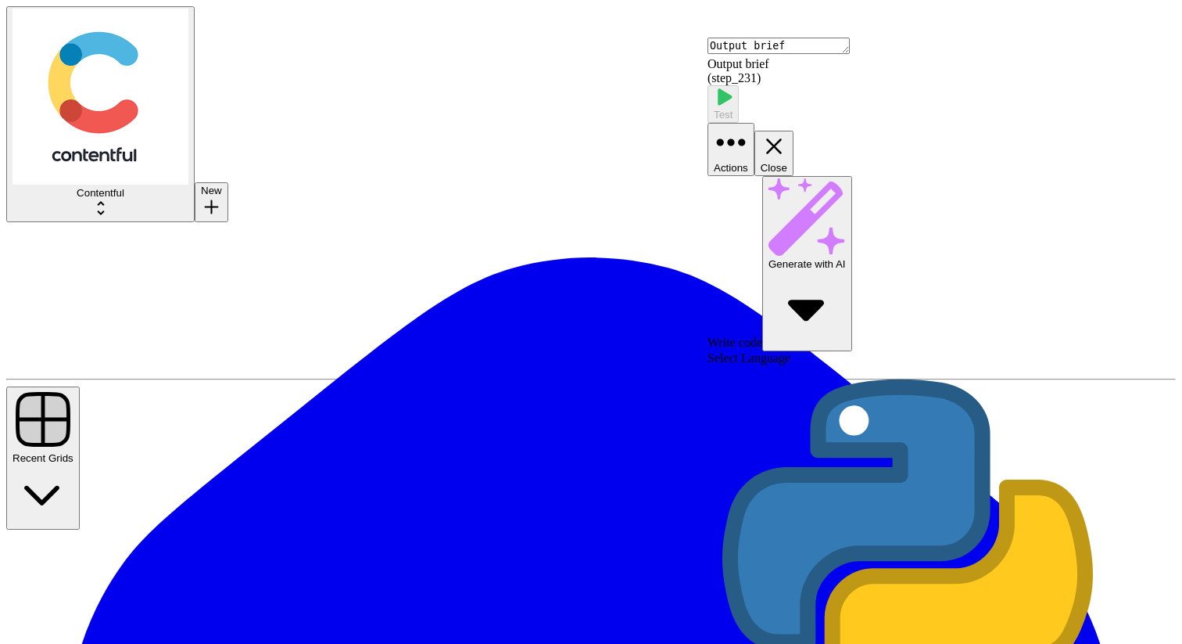
type textarea "**********"
type input "*****"
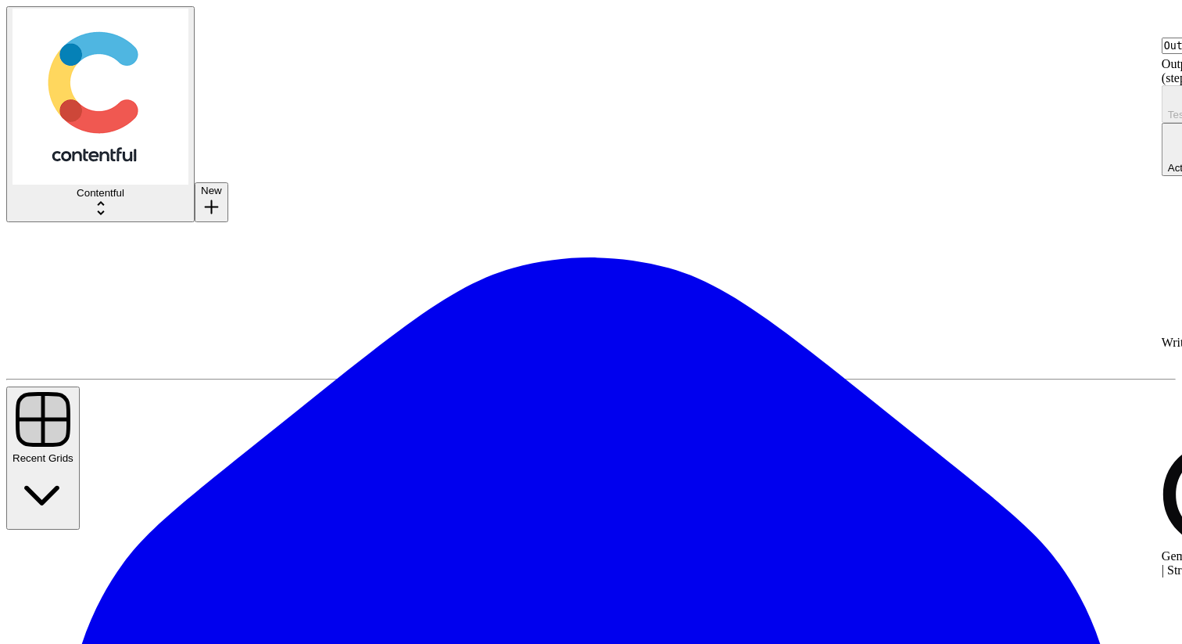
type textarea "Integrate Changes"
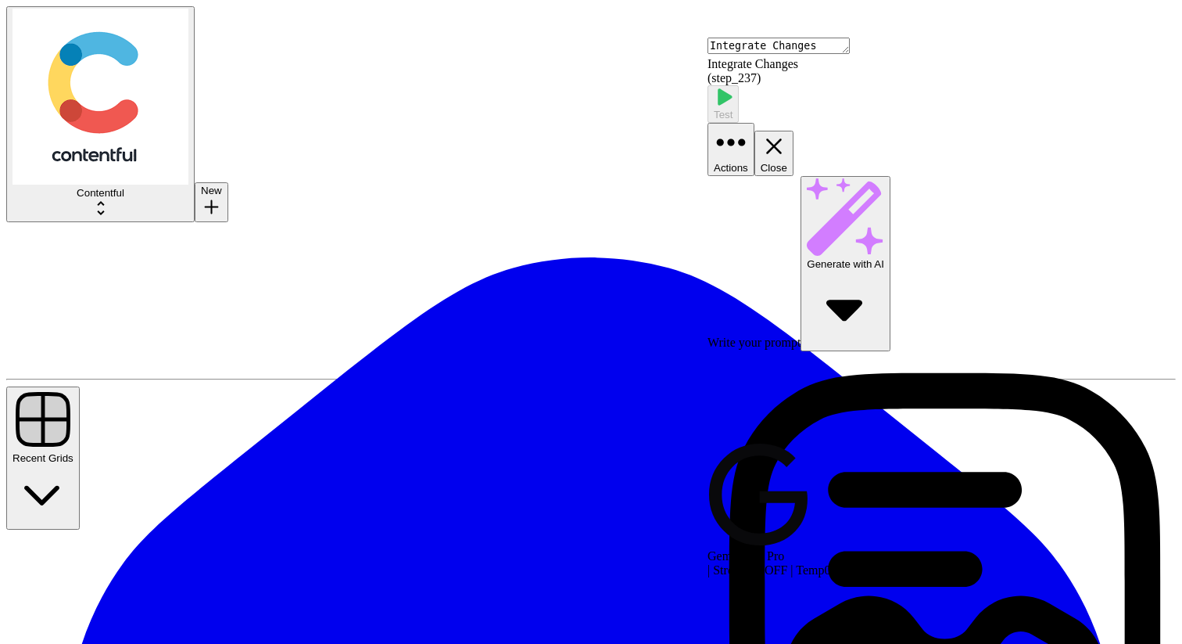
scroll to position [86, 0]
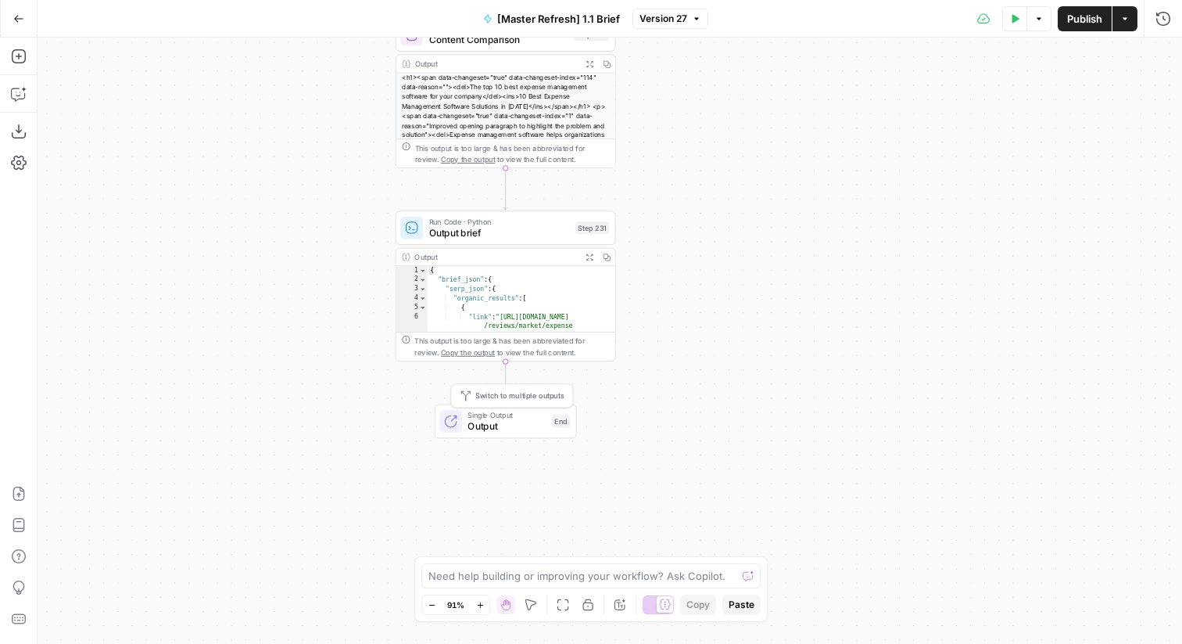
click at [519, 421] on span "Output" at bounding box center [507, 426] width 78 height 14
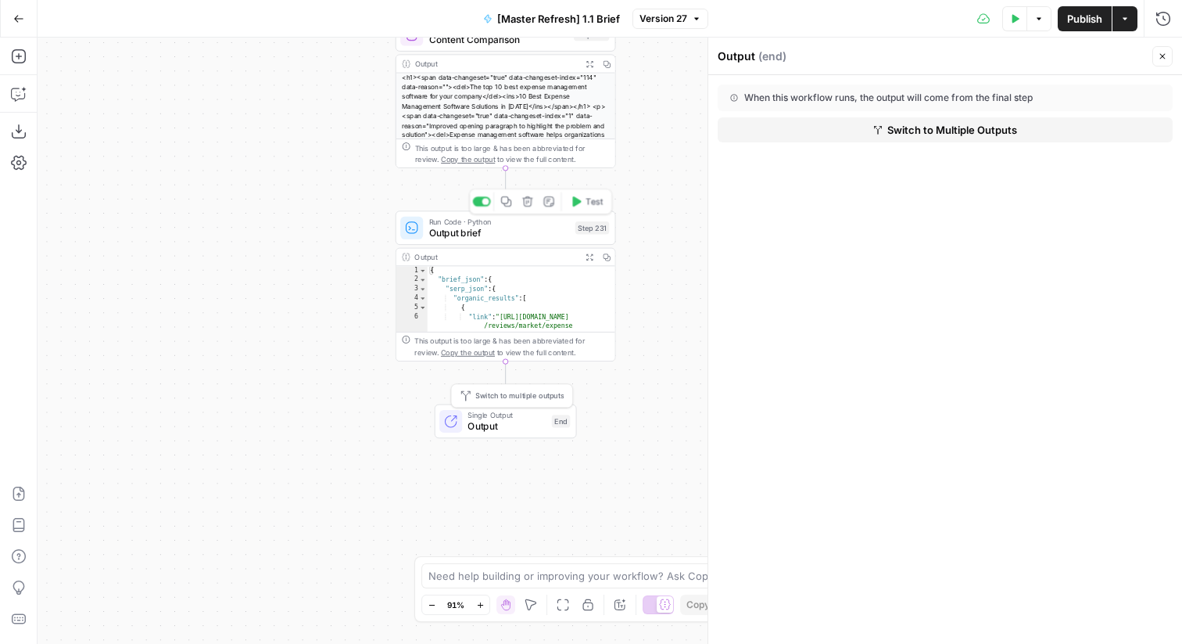
click at [542, 233] on span "Output brief" at bounding box center [499, 232] width 141 height 14
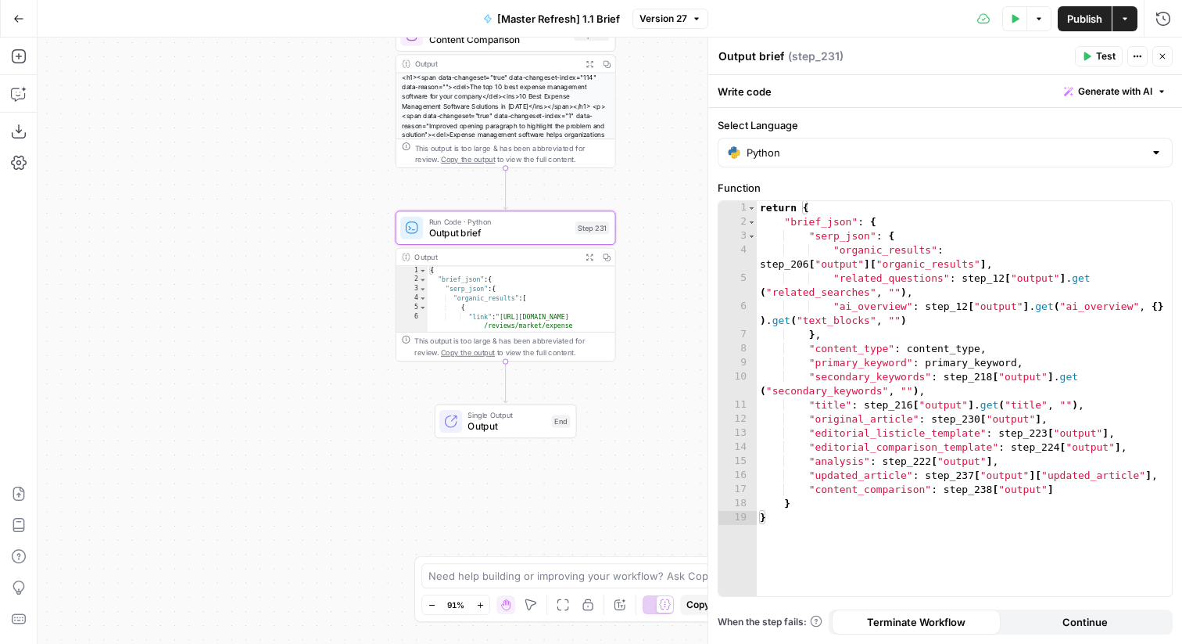
type textarea "**********"
click at [813, 280] on div "return { "brief_json" : { "serp_json" : { "organic_results" : step_206 [ "outpu…" at bounding box center [964, 412] width 415 height 423
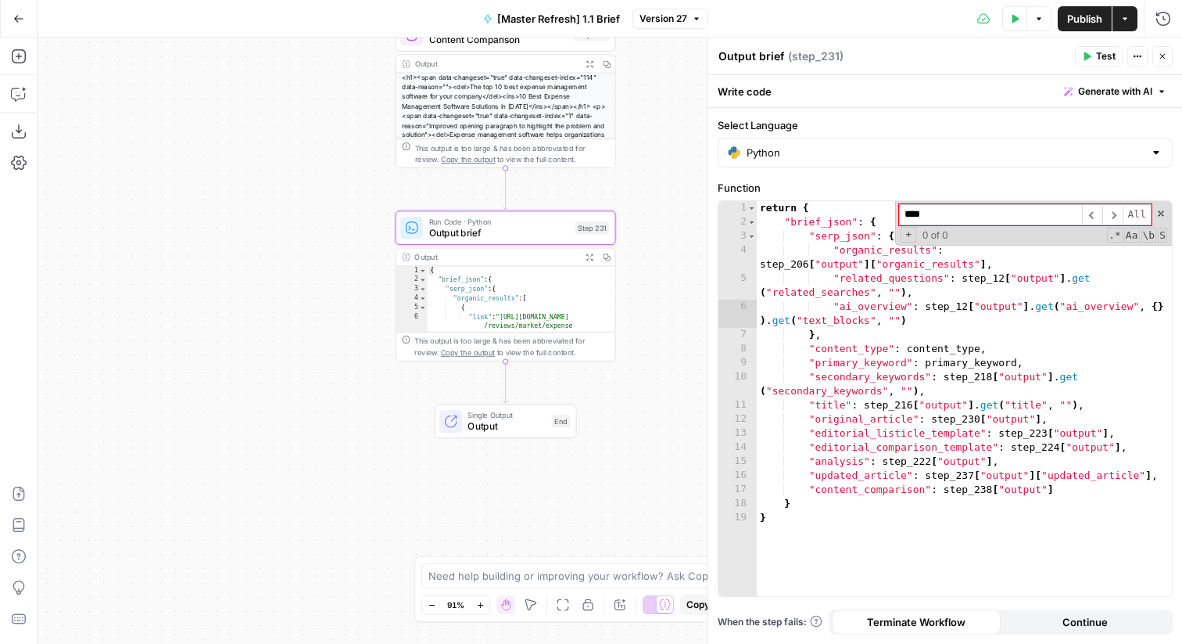
type input "*"
type input "*****"
type textarea "**********"
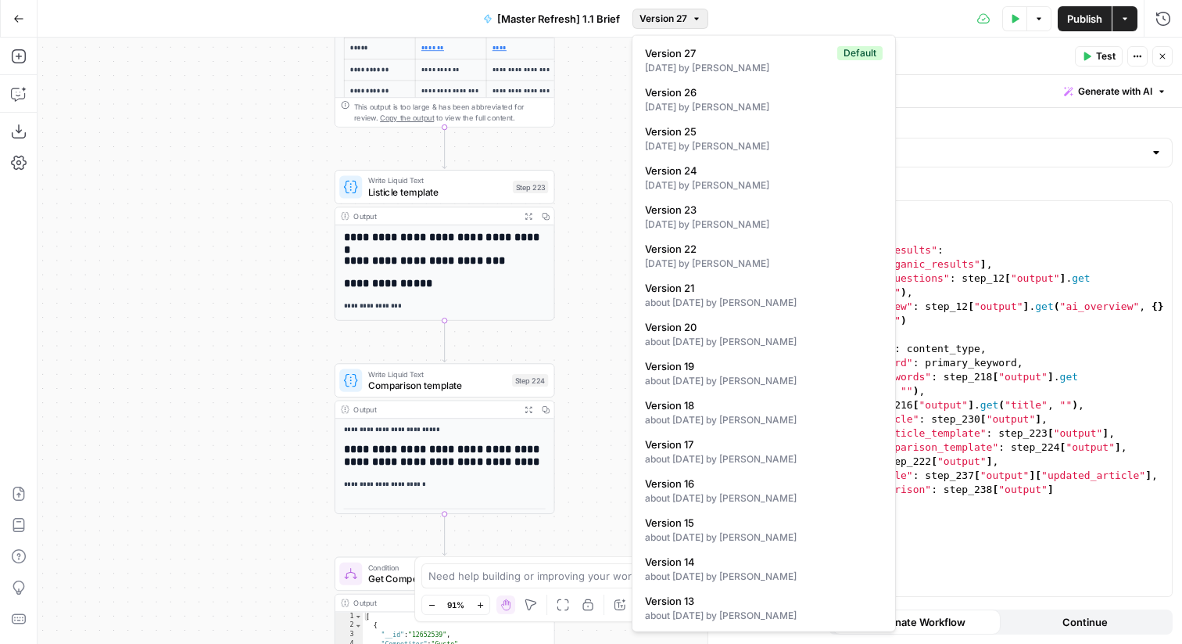
click at [674, 20] on span "Version 27" at bounding box center [664, 19] width 48 height 14
click at [1162, 48] on button "Close" at bounding box center [1163, 56] width 20 height 20
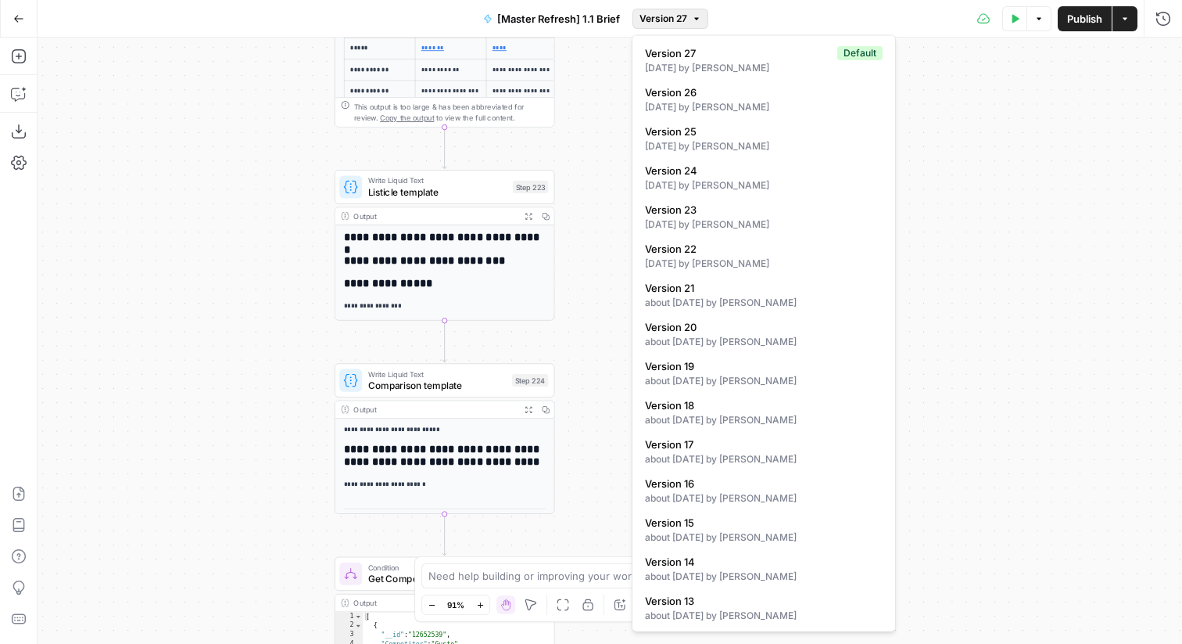
click at [693, 24] on button "Version 27" at bounding box center [671, 19] width 76 height 20
click at [726, 137] on span "Version 25" at bounding box center [760, 132] width 231 height 16
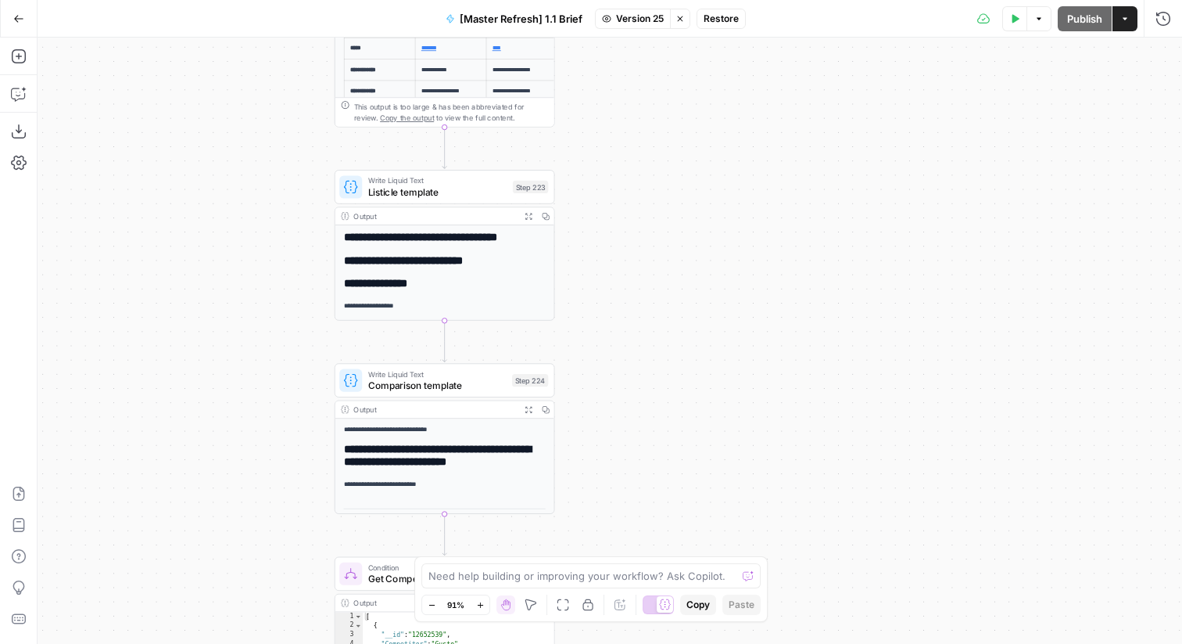
click at [684, 16] on icon "button" at bounding box center [680, 18] width 9 height 9
click at [658, 19] on span "Version 27" at bounding box center [664, 19] width 48 height 14
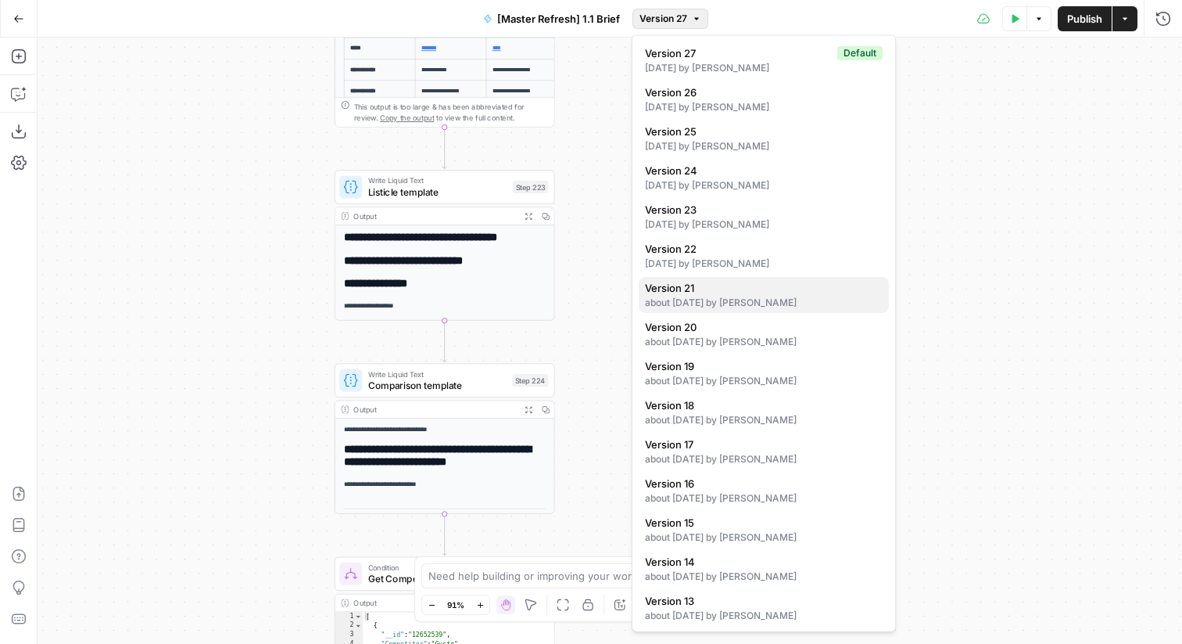
click at [753, 296] on div "about 1 month ago by Melanie Dell'Olio" at bounding box center [764, 303] width 238 height 14
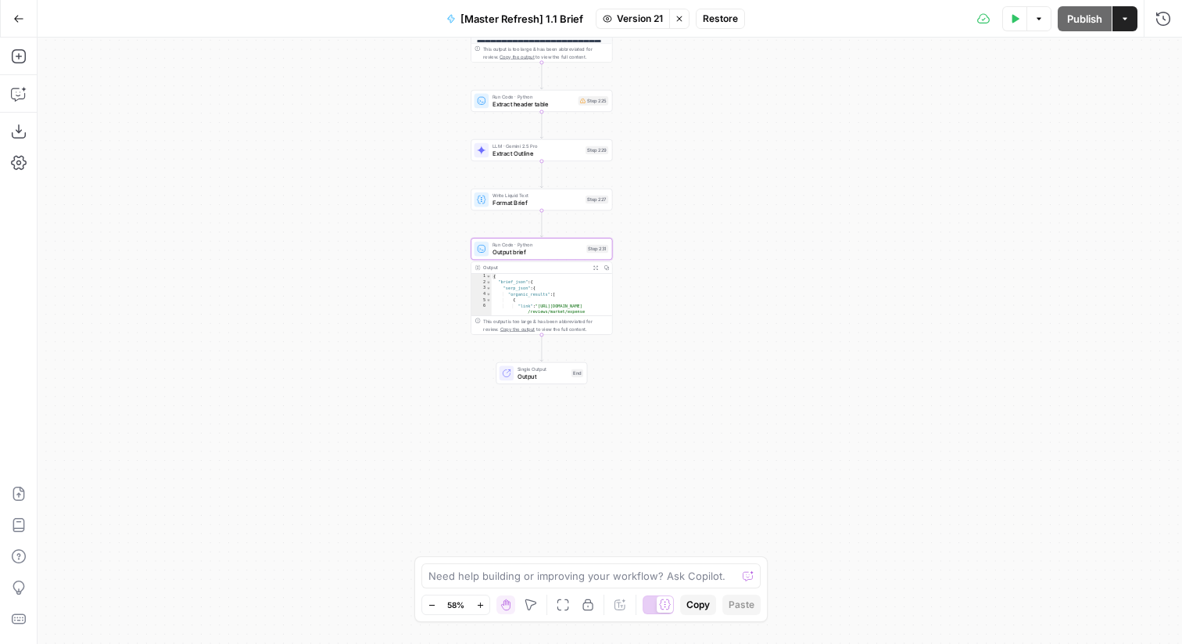
click at [569, 247] on span "Output brief" at bounding box center [538, 251] width 91 height 9
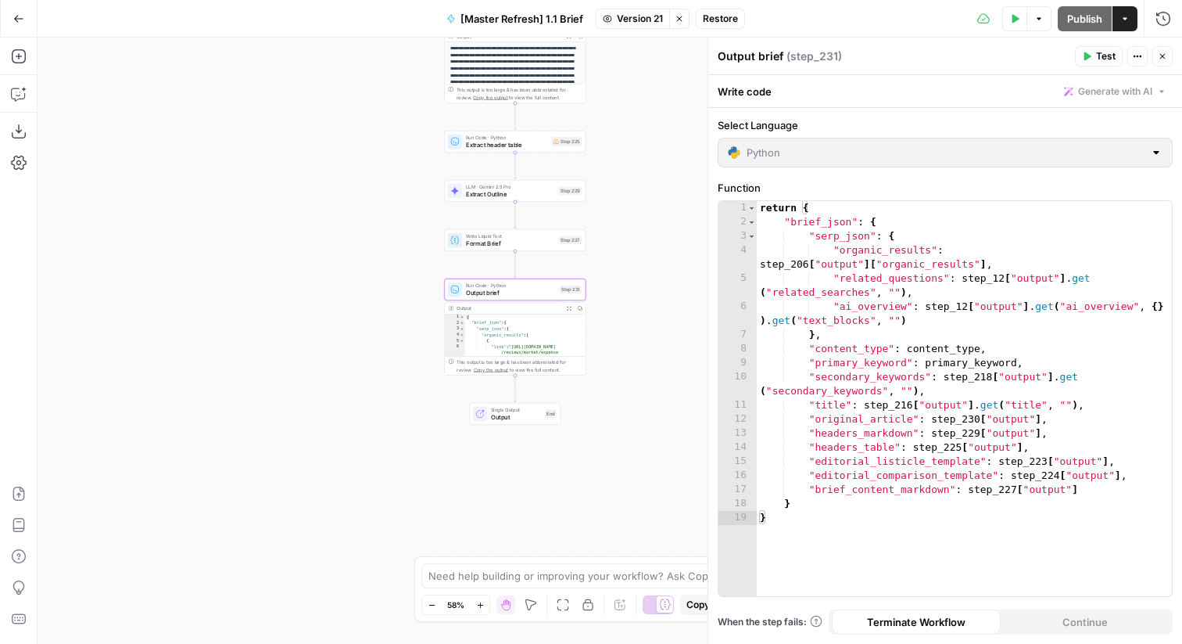
click at [572, 238] on div "Step 227" at bounding box center [570, 240] width 23 height 9
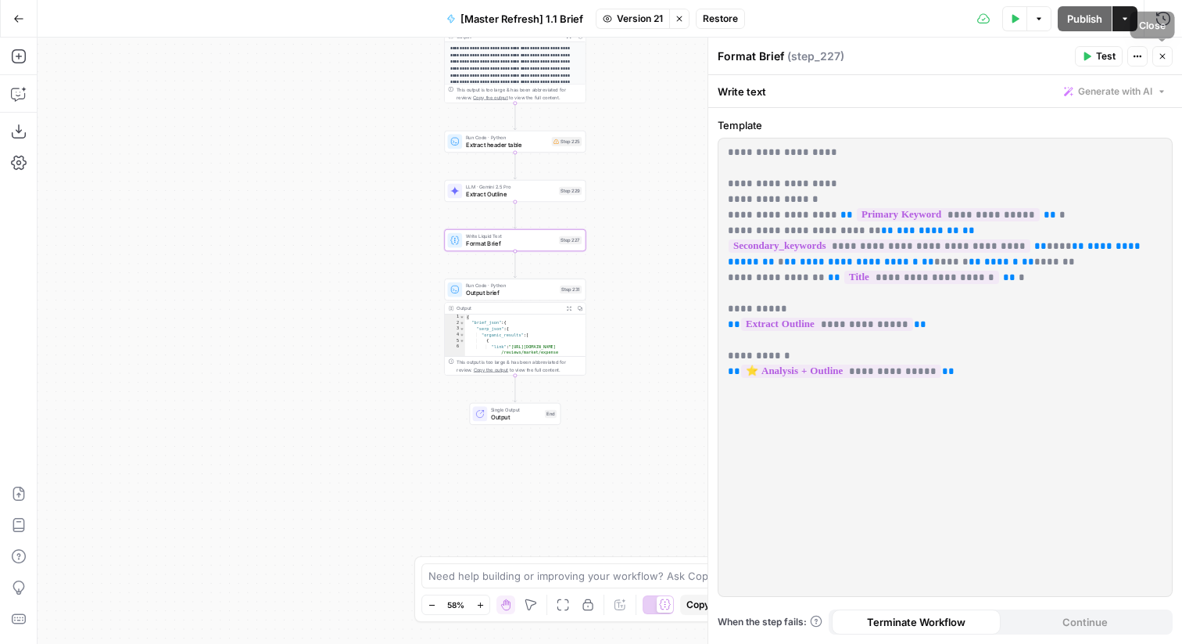
click at [1163, 59] on icon "button" at bounding box center [1162, 56] width 9 height 9
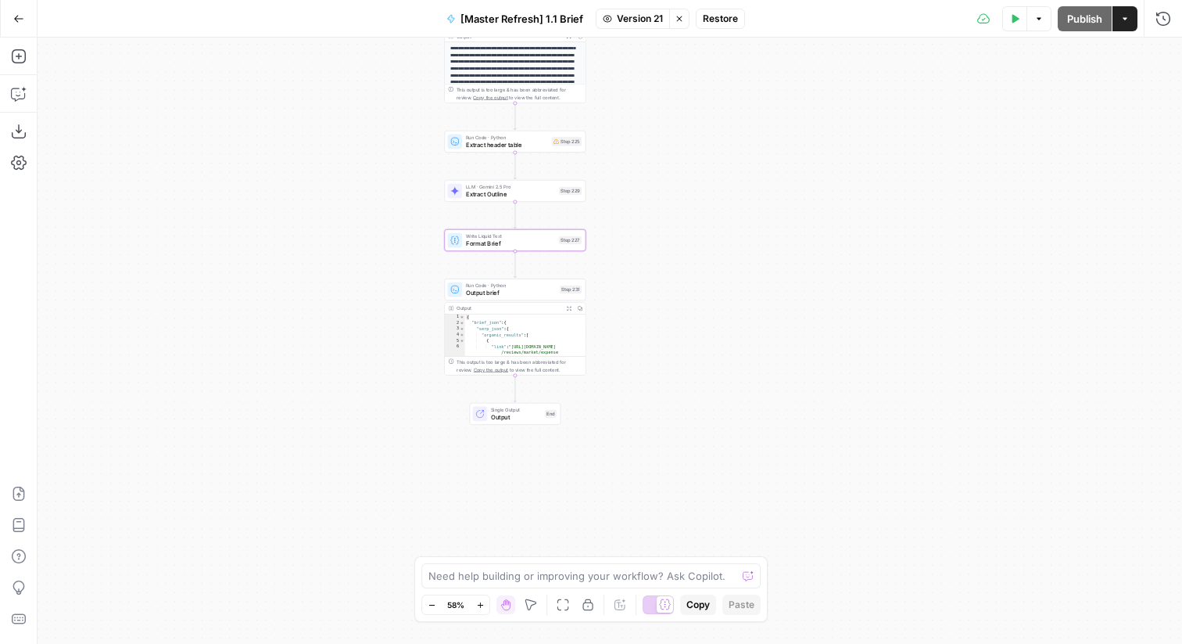
click at [682, 16] on icon "button" at bounding box center [679, 18] width 9 height 9
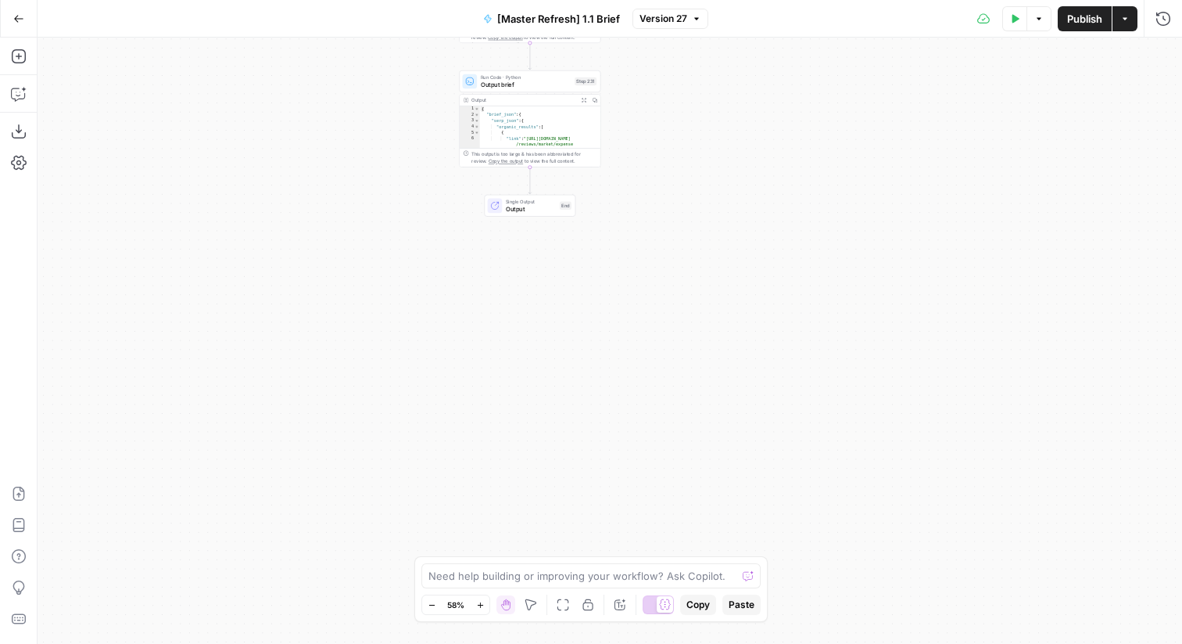
click at [12, 20] on button "Go Back" at bounding box center [19, 19] width 28 height 28
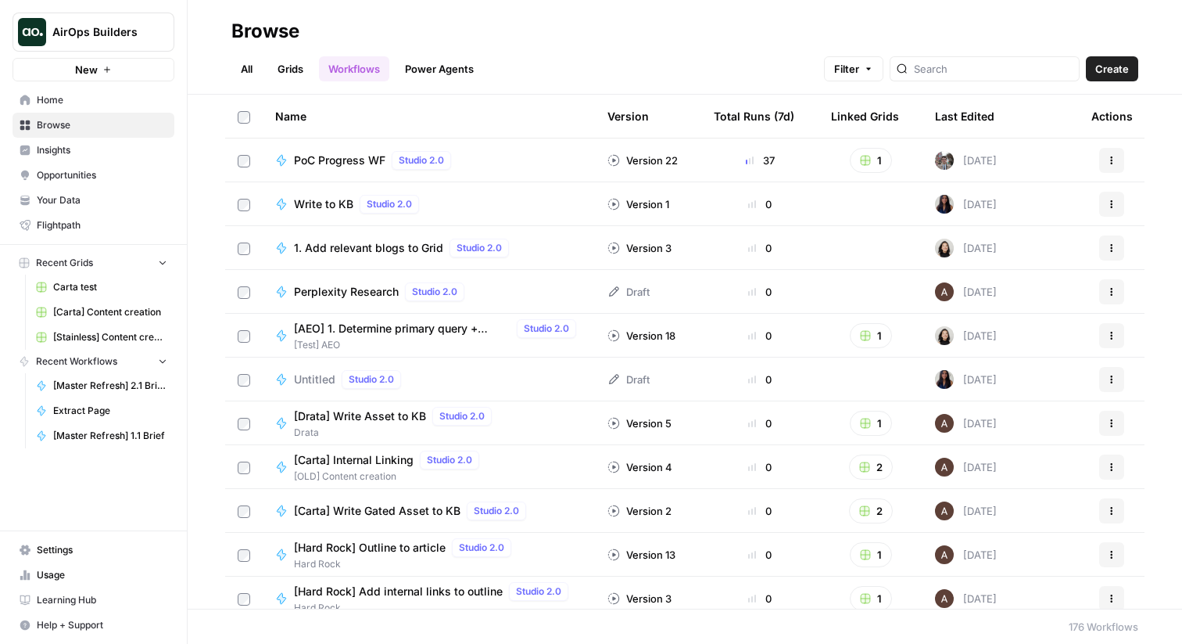
click at [331, 75] on link "Workflows" at bounding box center [354, 68] width 70 height 25
click at [282, 66] on link "Grids" at bounding box center [290, 68] width 45 height 25
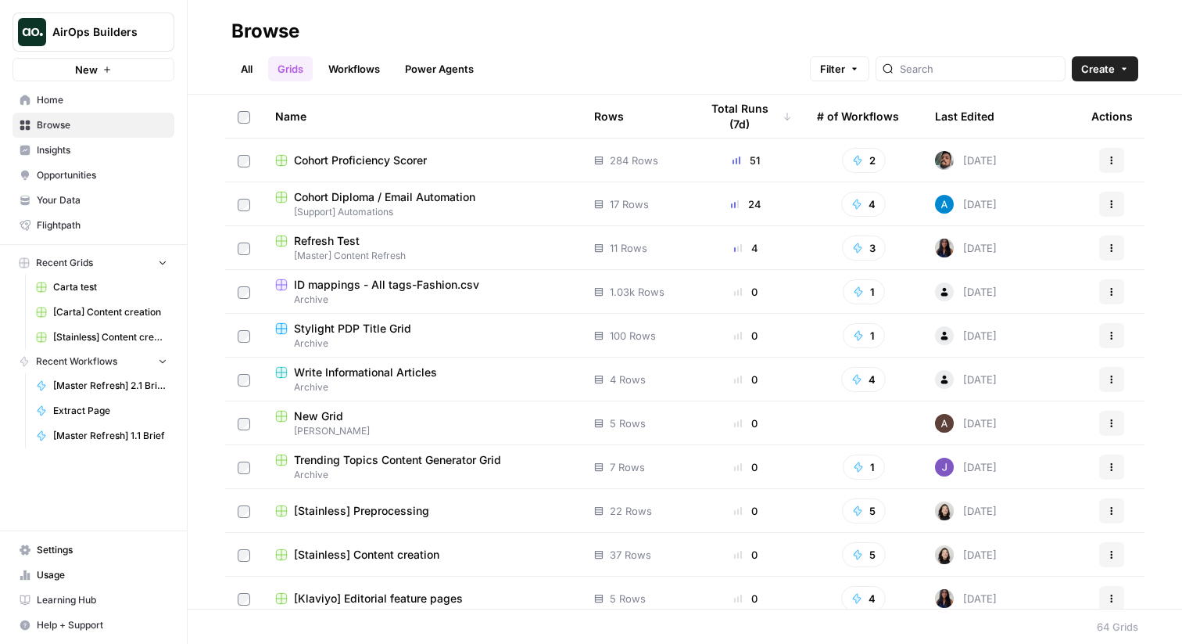
click at [254, 66] on link "All" at bounding box center [246, 68] width 30 height 25
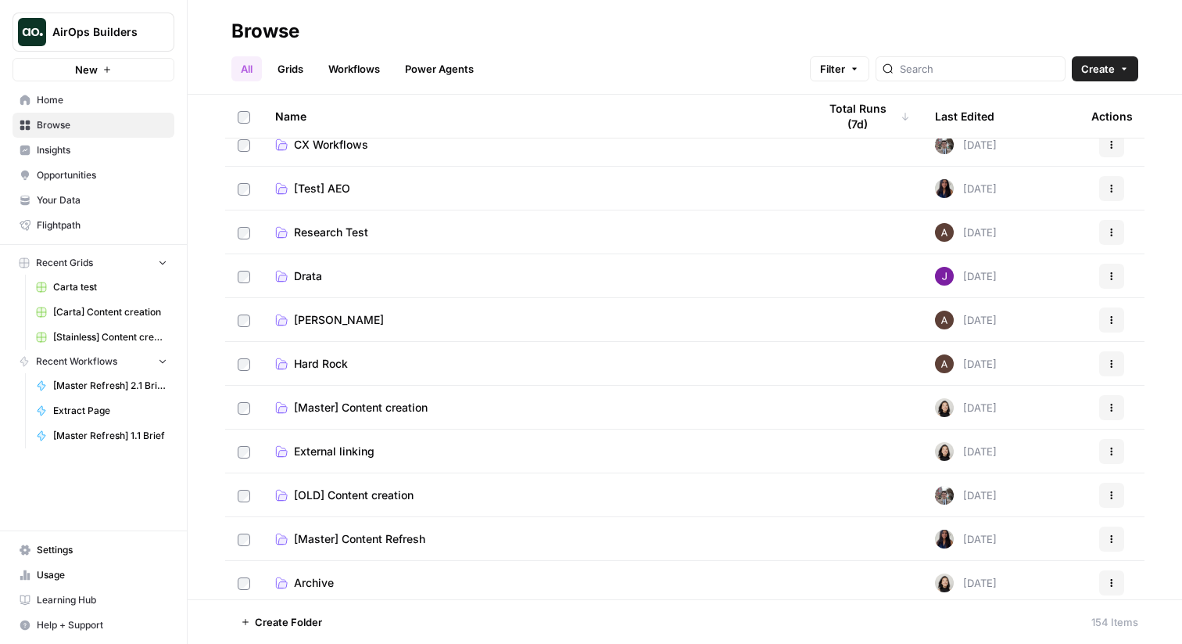
scroll to position [242, 0]
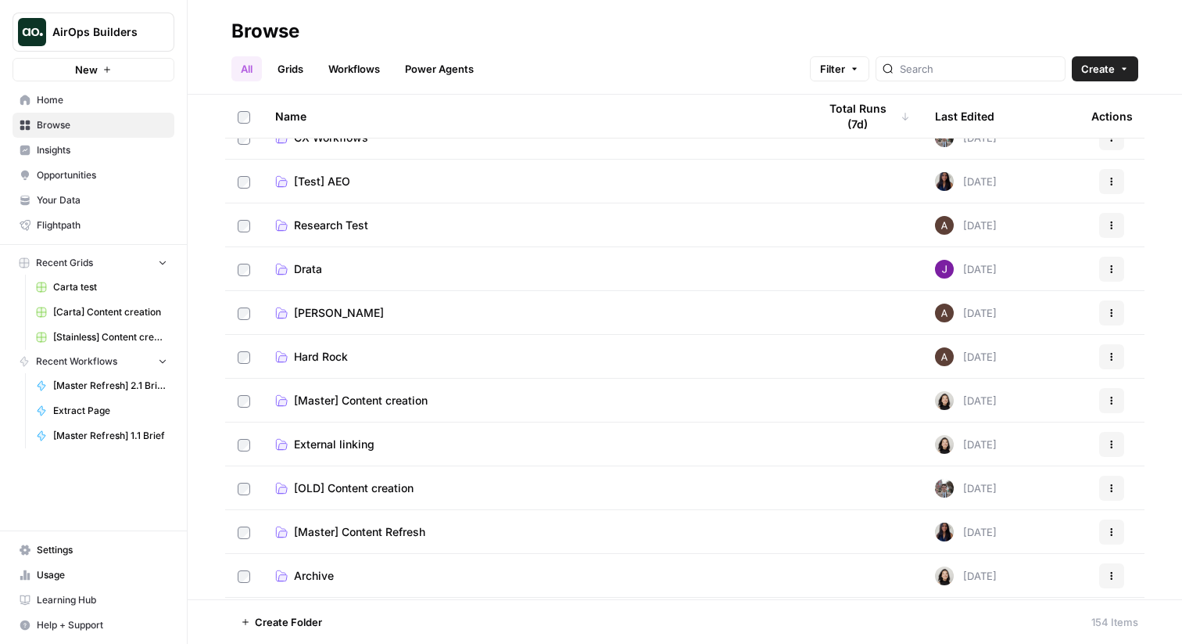
click at [368, 534] on span "[Master] Content Refresh" at bounding box center [359, 532] width 131 height 16
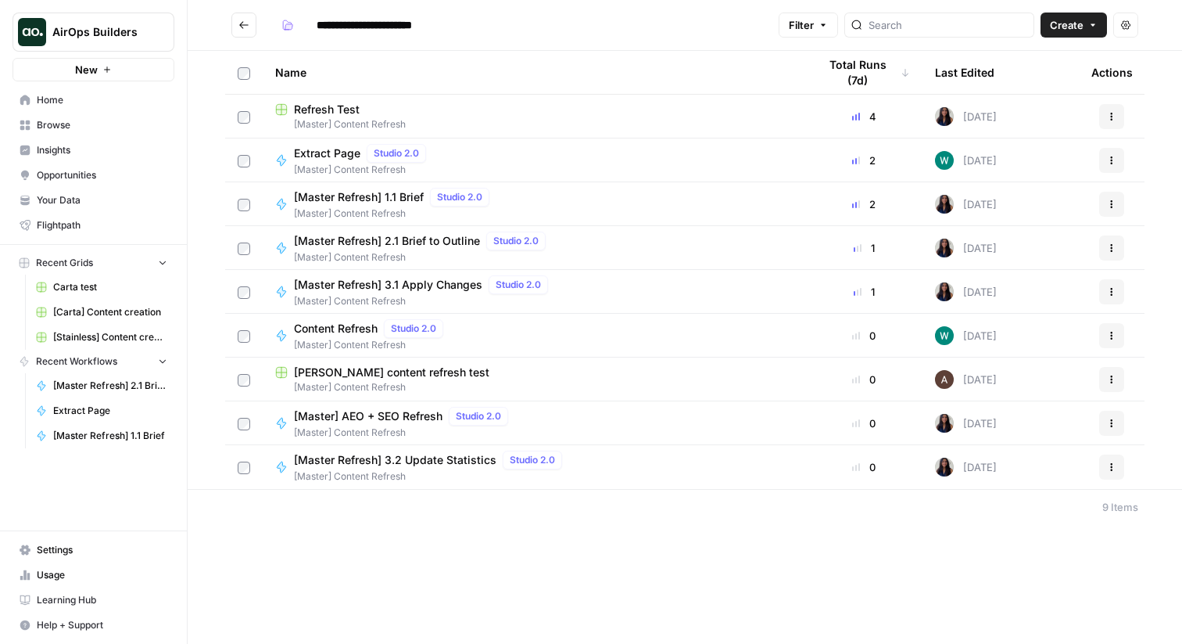
click at [430, 239] on span "[Master Refresh] 2.1 Brief to Outline" at bounding box center [387, 241] width 186 height 16
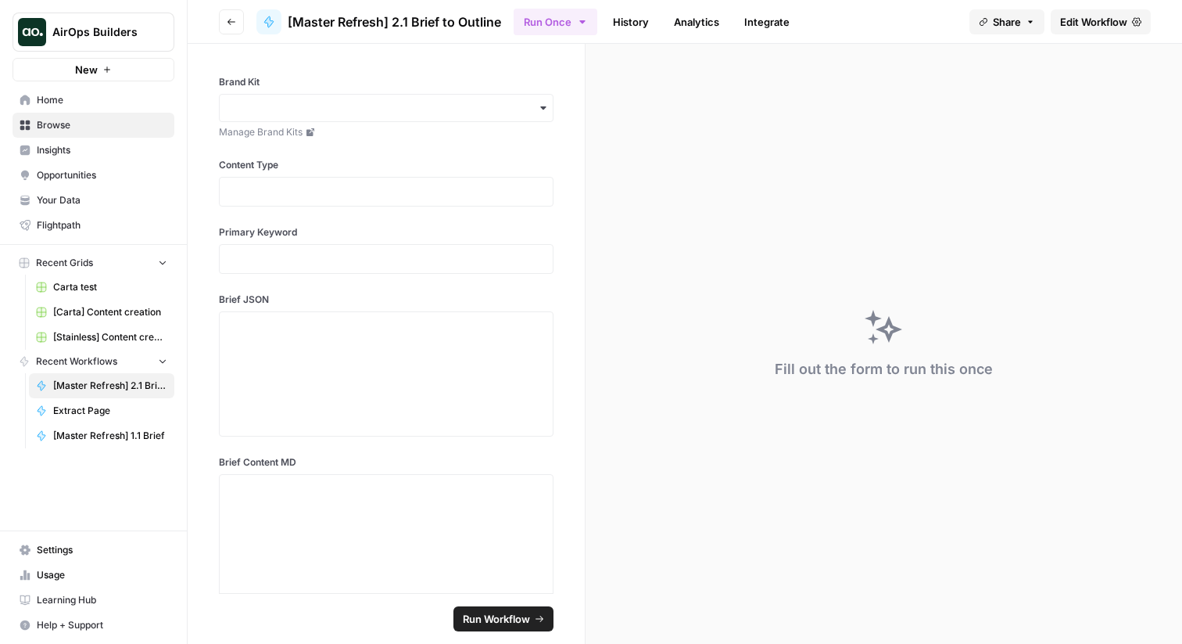
click at [232, 23] on icon "button" at bounding box center [231, 21] width 9 height 9
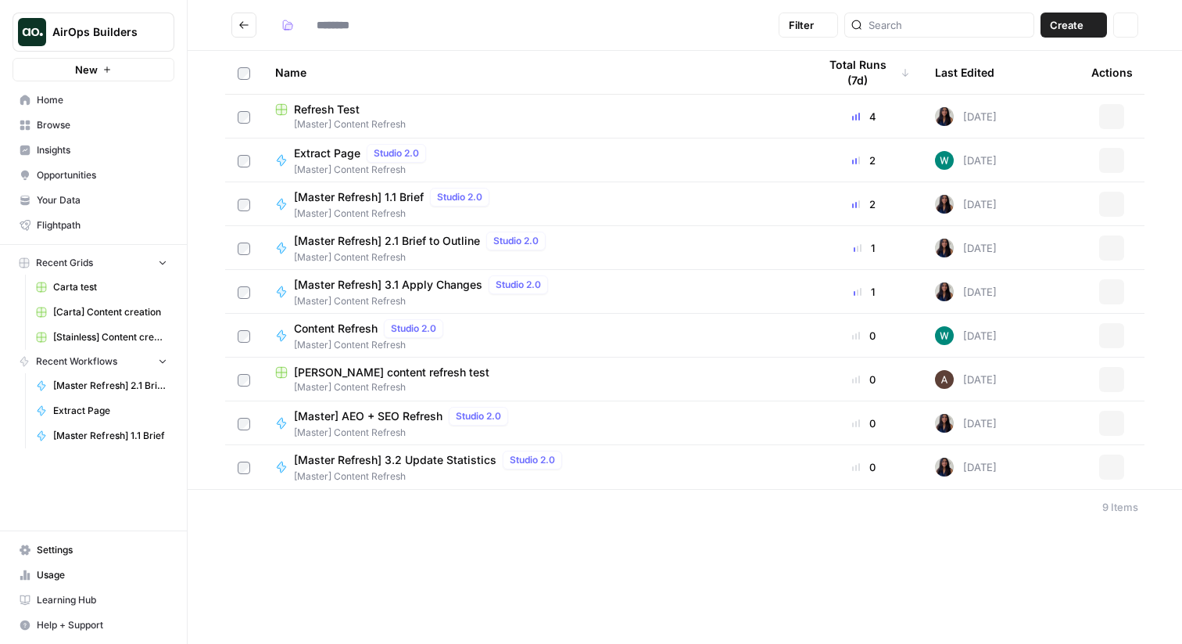
type input "**********"
click at [412, 193] on span "[Master Refresh] 1.1 Brief" at bounding box center [359, 197] width 130 height 16
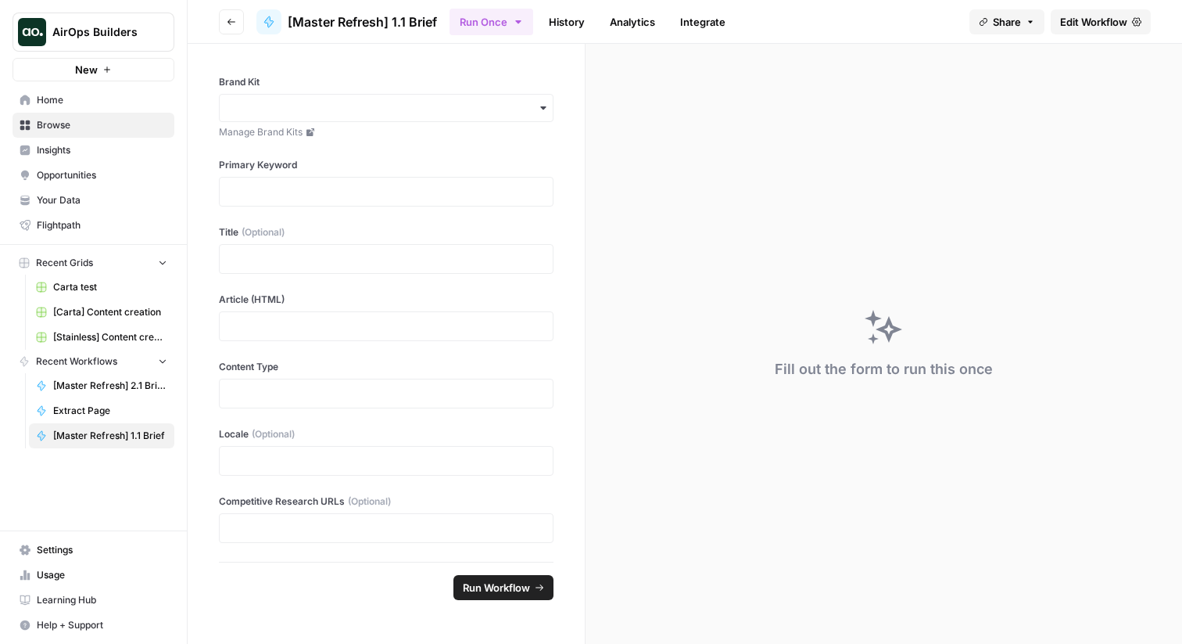
click at [1091, 16] on span "Edit Workflow" at bounding box center [1093, 22] width 67 height 16
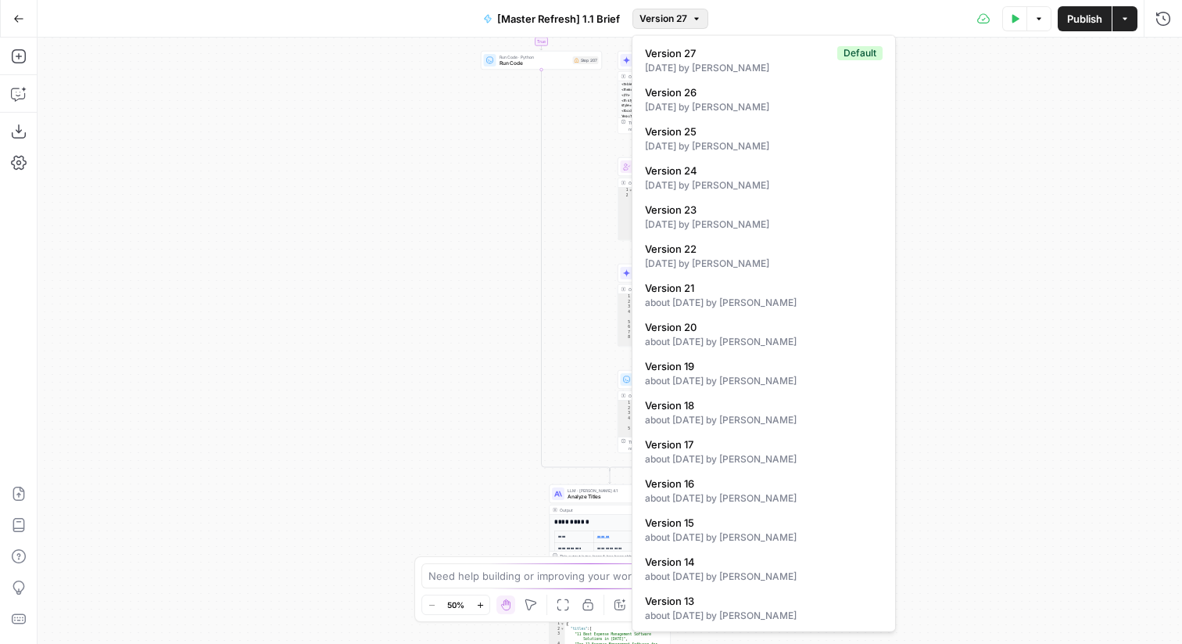
click at [689, 23] on button "Version 27" at bounding box center [671, 19] width 76 height 20
click at [691, 95] on span "Version 26" at bounding box center [760, 92] width 231 height 16
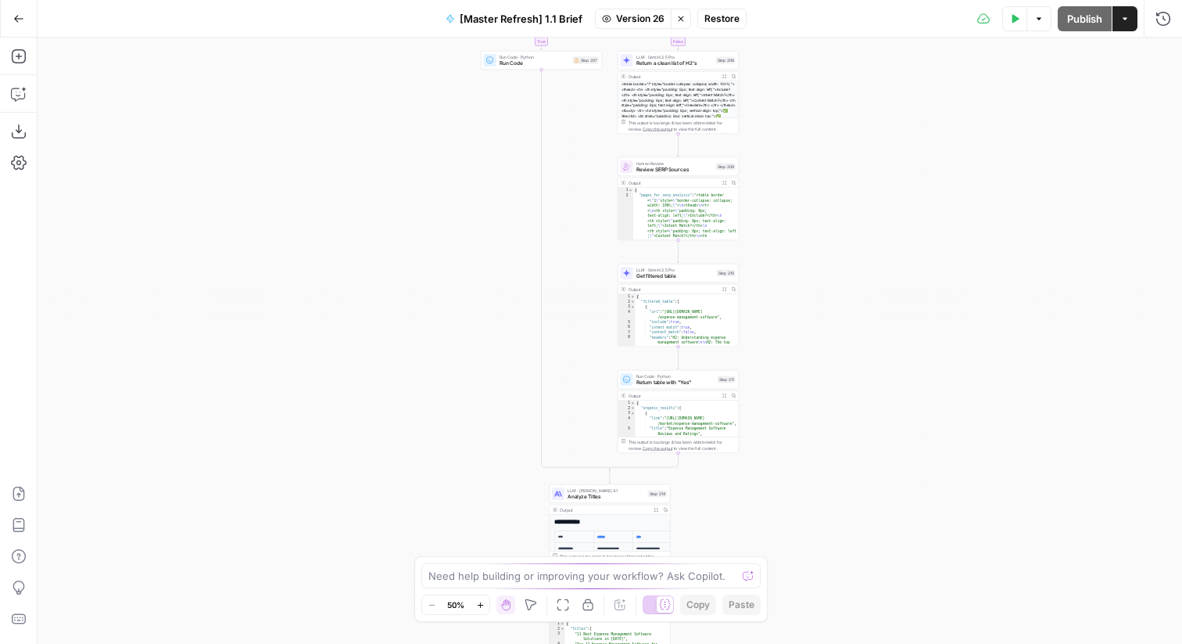
click at [679, 20] on icon "button" at bounding box center [680, 18] width 9 height 9
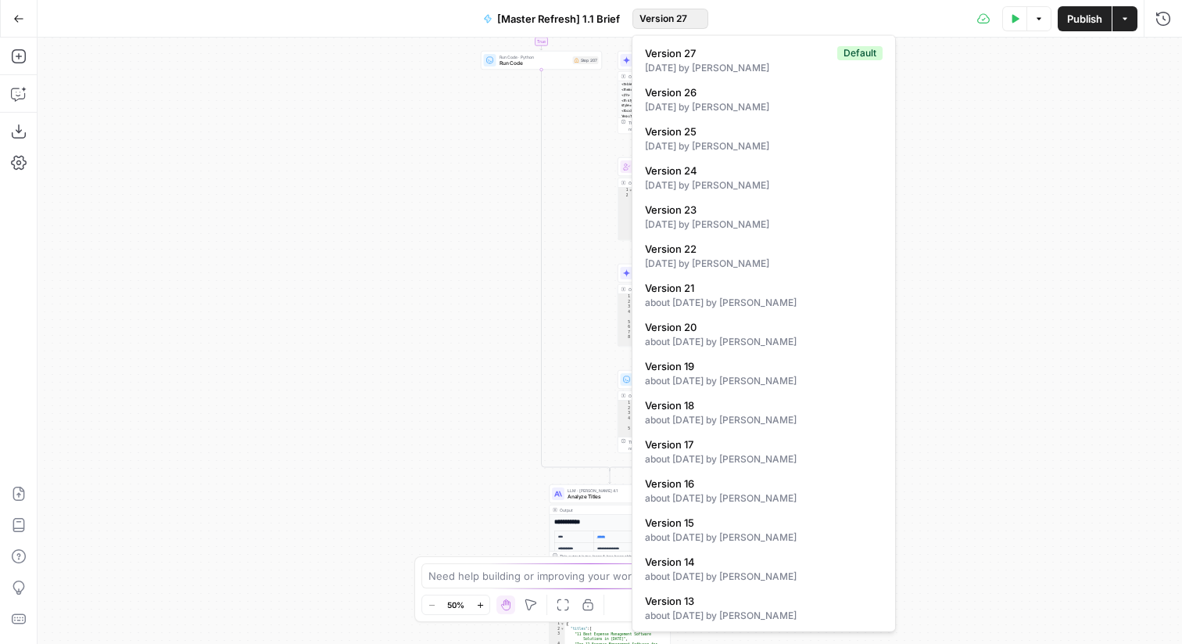
click at [653, 20] on span "Version 27" at bounding box center [664, 19] width 48 height 14
click at [794, 296] on div "about 1 month ago by Melanie Dell'Olio" at bounding box center [764, 303] width 238 height 14
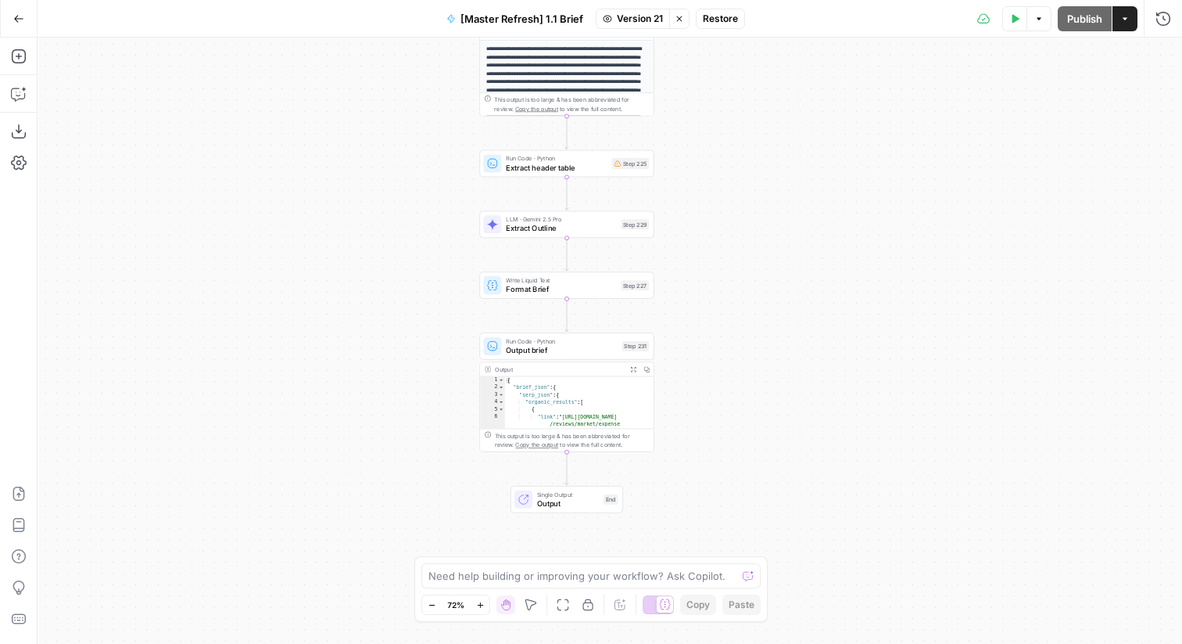
click at [580, 296] on div "Write Liquid Text Format Brief Step 227" at bounding box center [566, 284] width 174 height 27
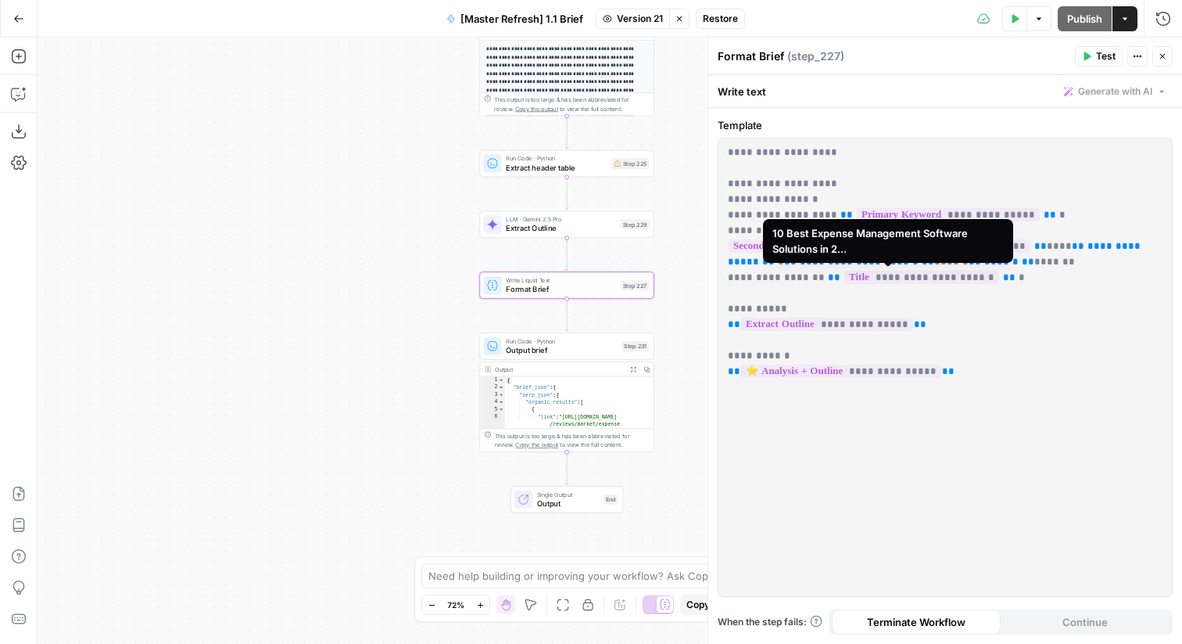
click at [855, 300] on p "**********" at bounding box center [945, 262] width 435 height 235
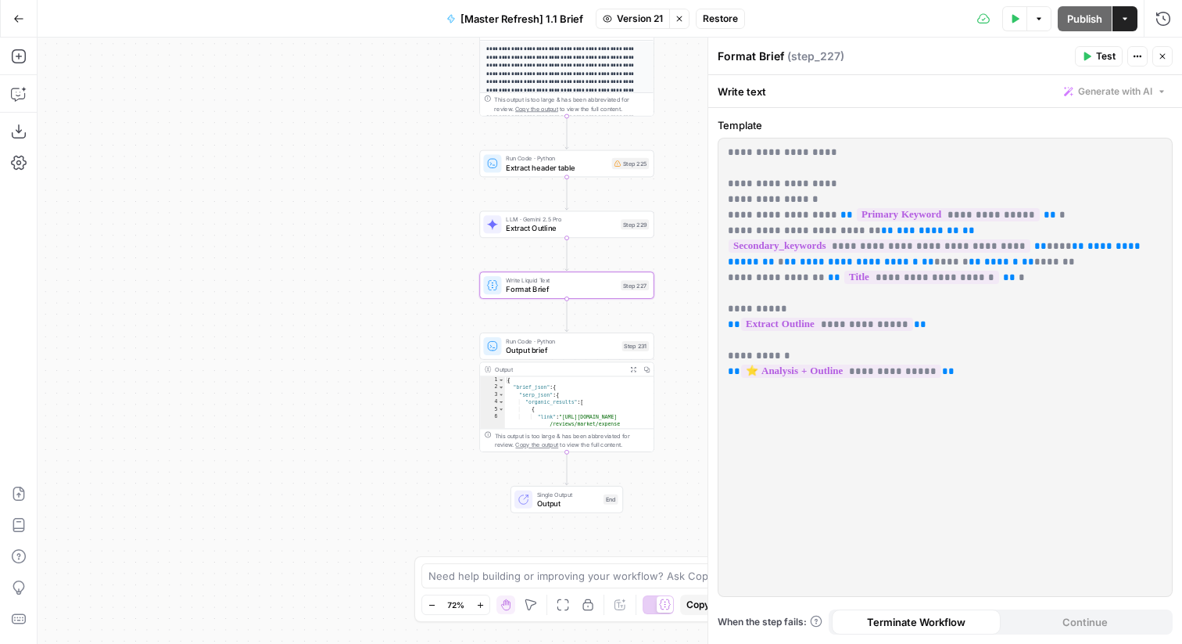
click at [855, 300] on p "**********" at bounding box center [945, 262] width 435 height 235
copy p "**********"
click at [1168, 55] on button "Close" at bounding box center [1163, 56] width 20 height 20
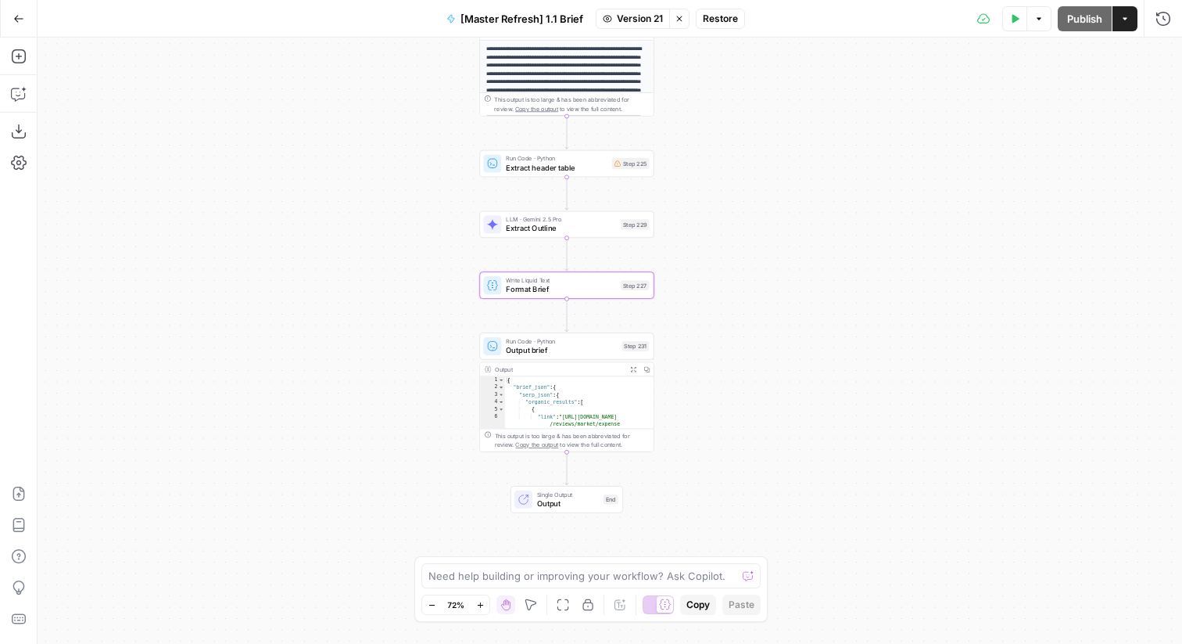
click at [631, 288] on div "Step 227" at bounding box center [635, 285] width 28 height 10
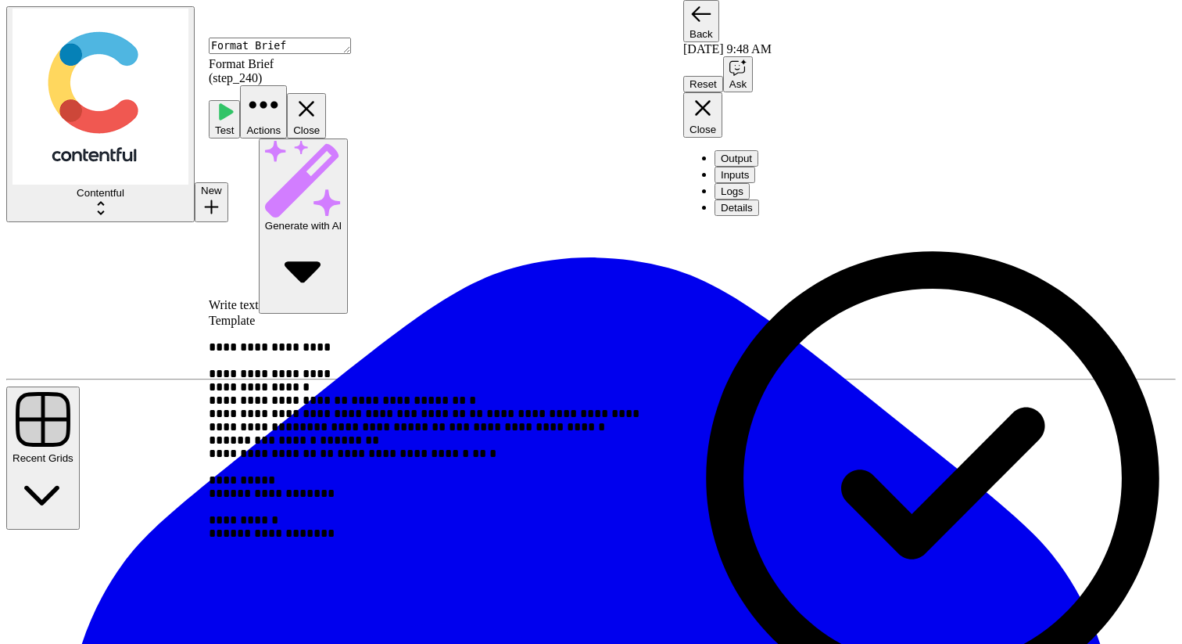
click at [723, 92] on button "Close" at bounding box center [702, 114] width 39 height 45
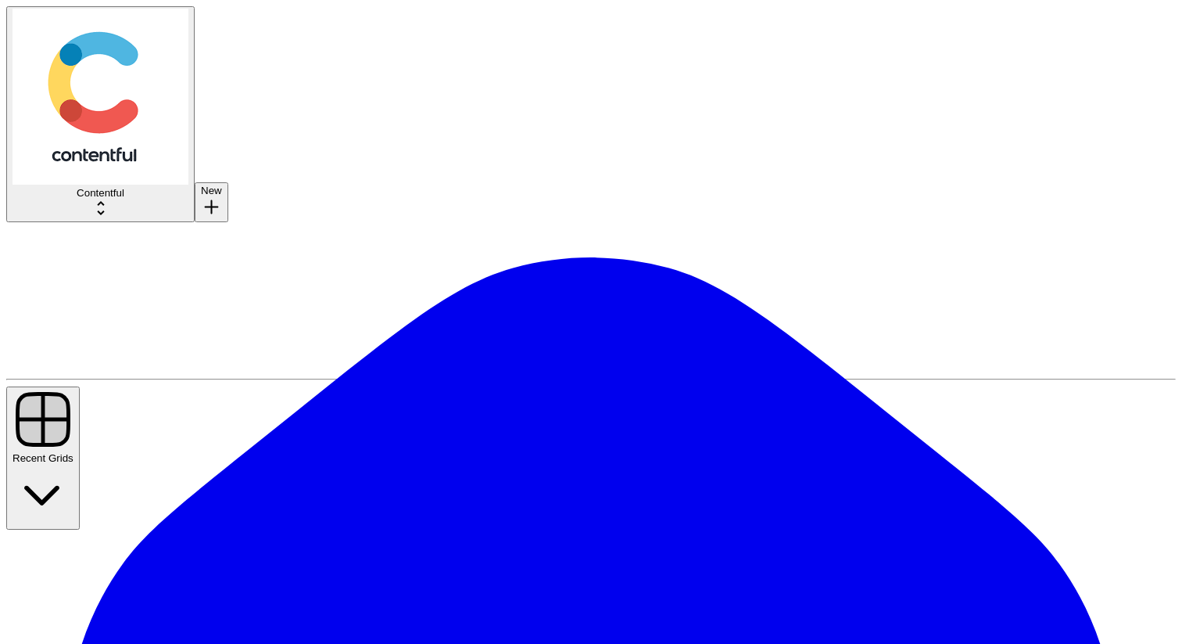
drag, startPoint x: 407, startPoint y: 367, endPoint x: 811, endPoint y: 616, distance: 474.4
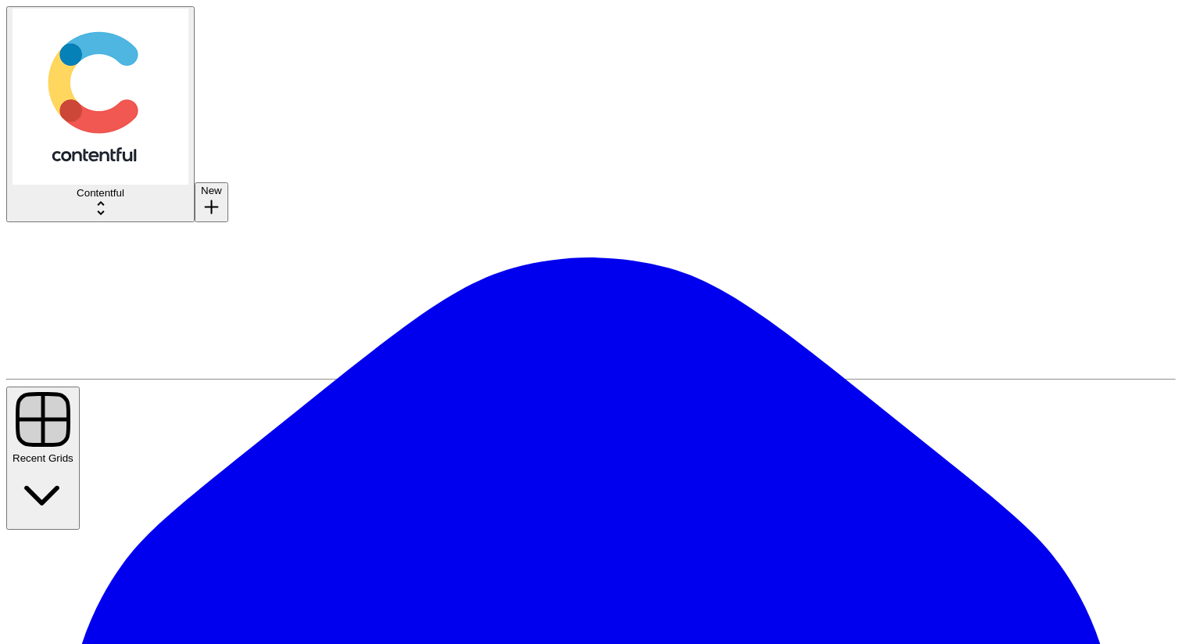
paste input "bulent.yusuf@contentful.com"
type input "bulent.yusuf@contentful.com"
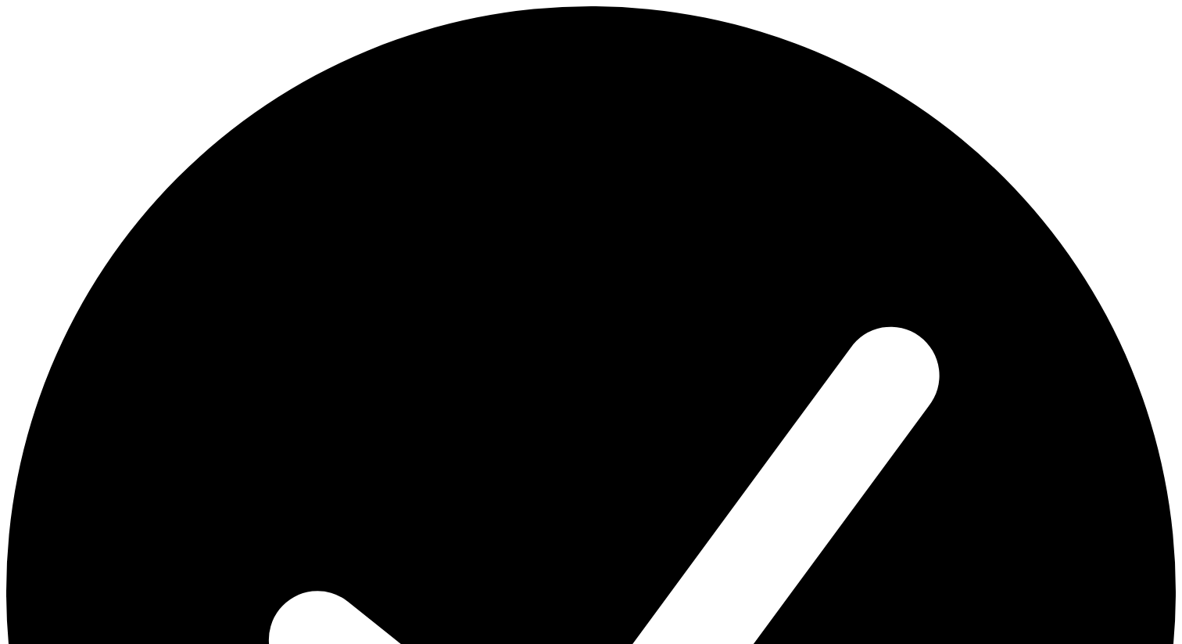
scroll to position [0, 0]
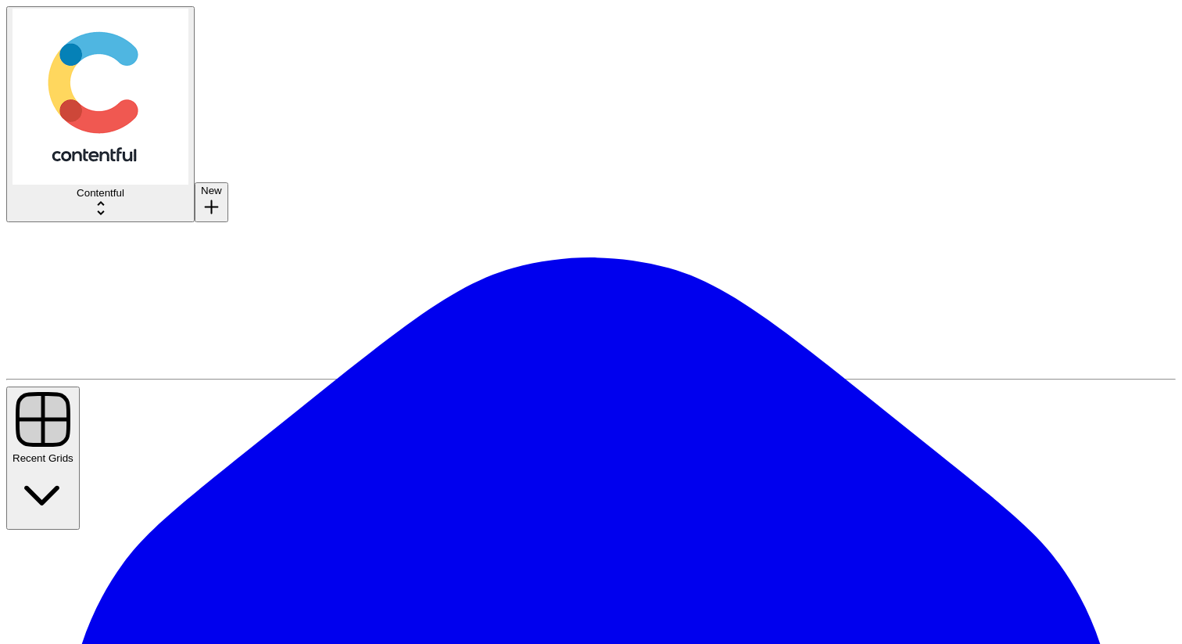
type input "**********"
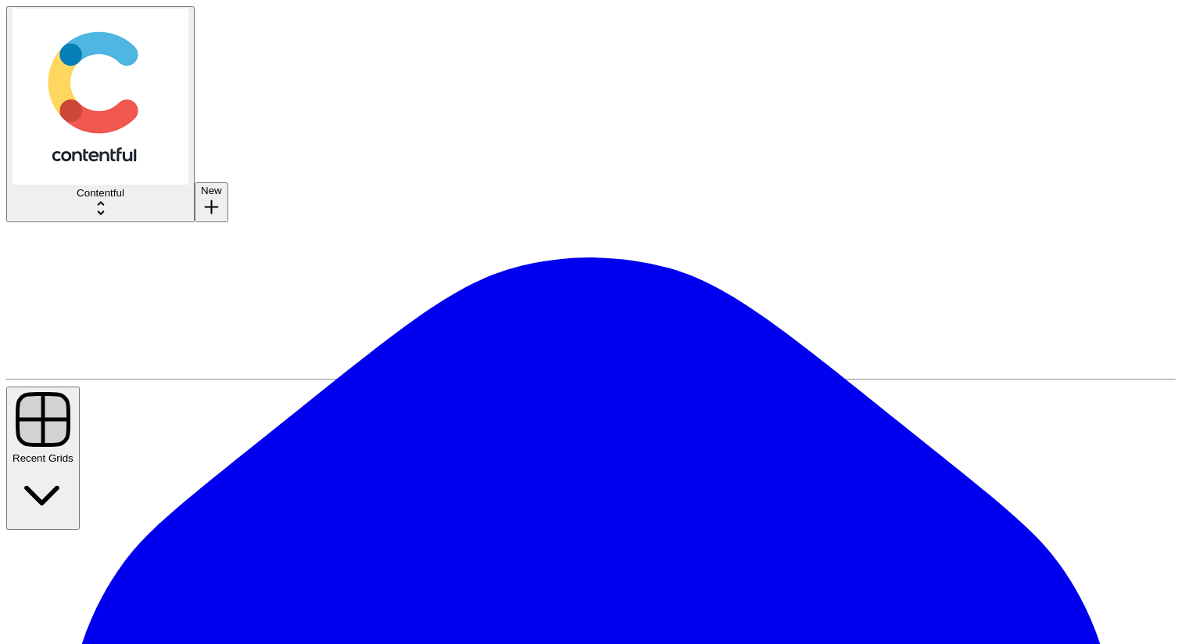
drag, startPoint x: 730, startPoint y: 285, endPoint x: 798, endPoint y: 373, distance: 112.0
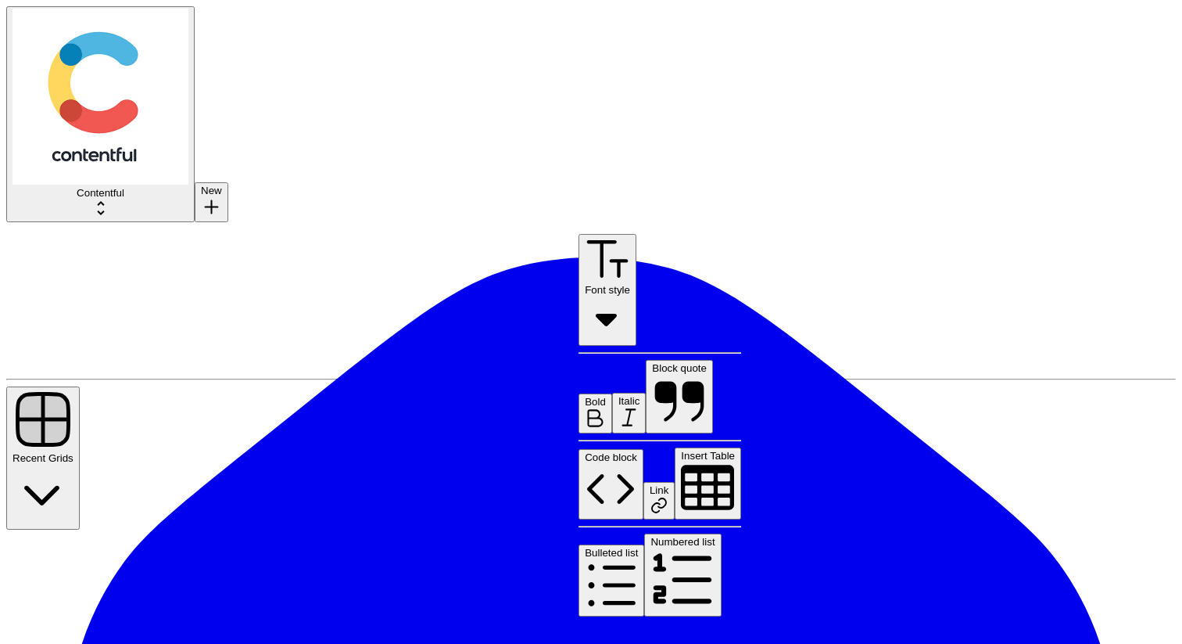
scroll to position [357, 0]
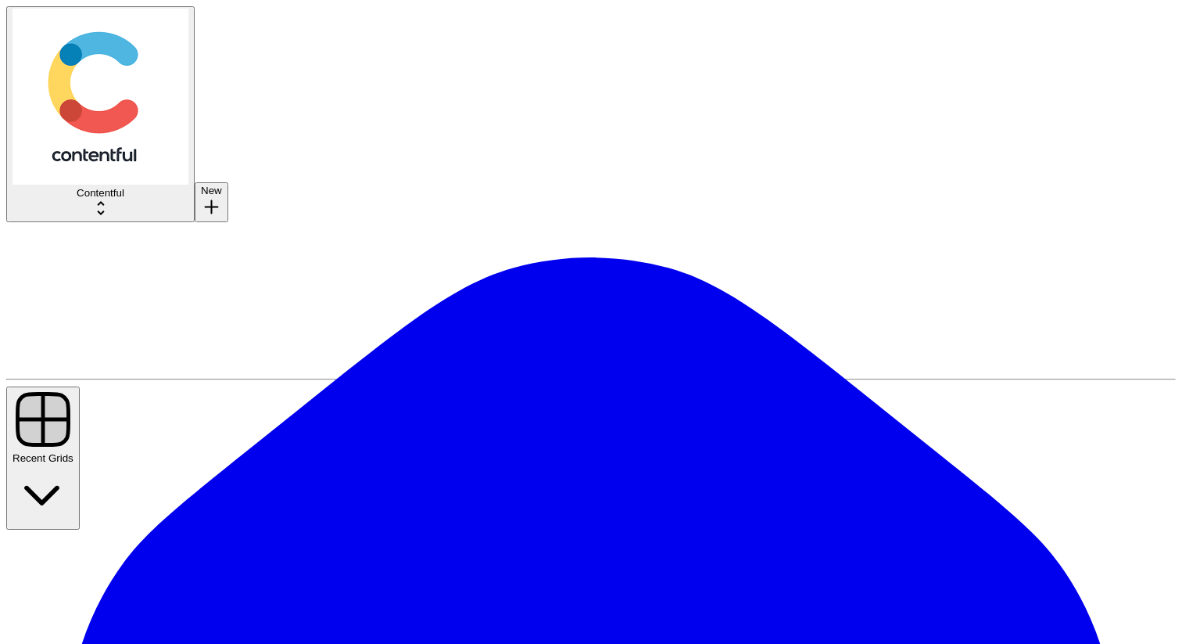
scroll to position [4237, 0]
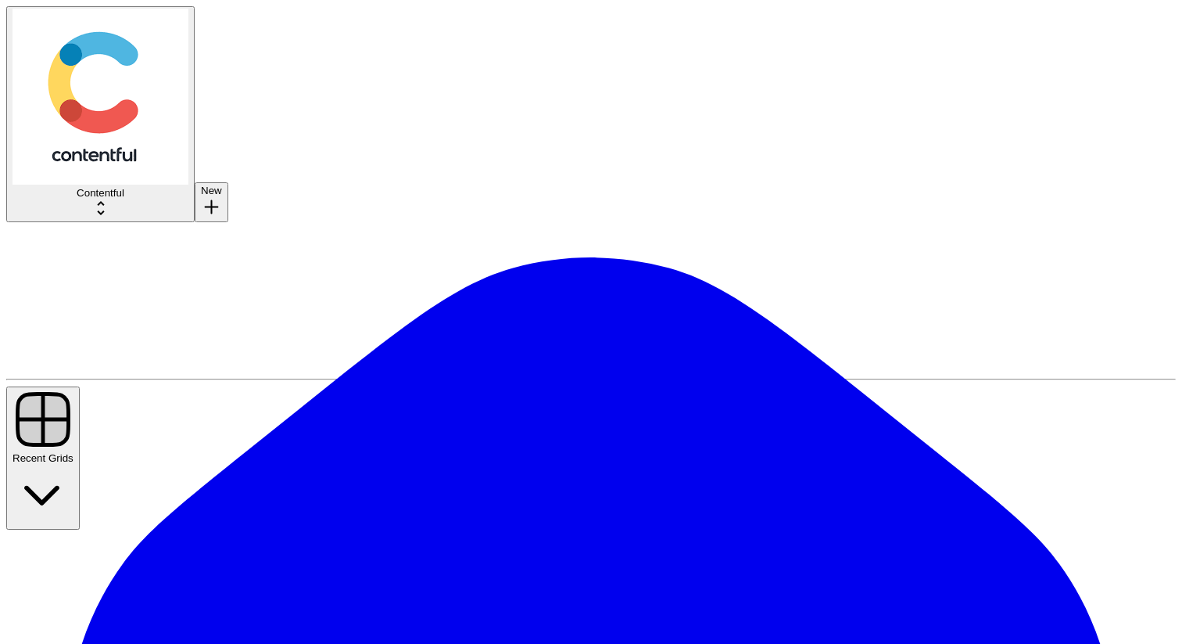
type input "Products and Solutions"
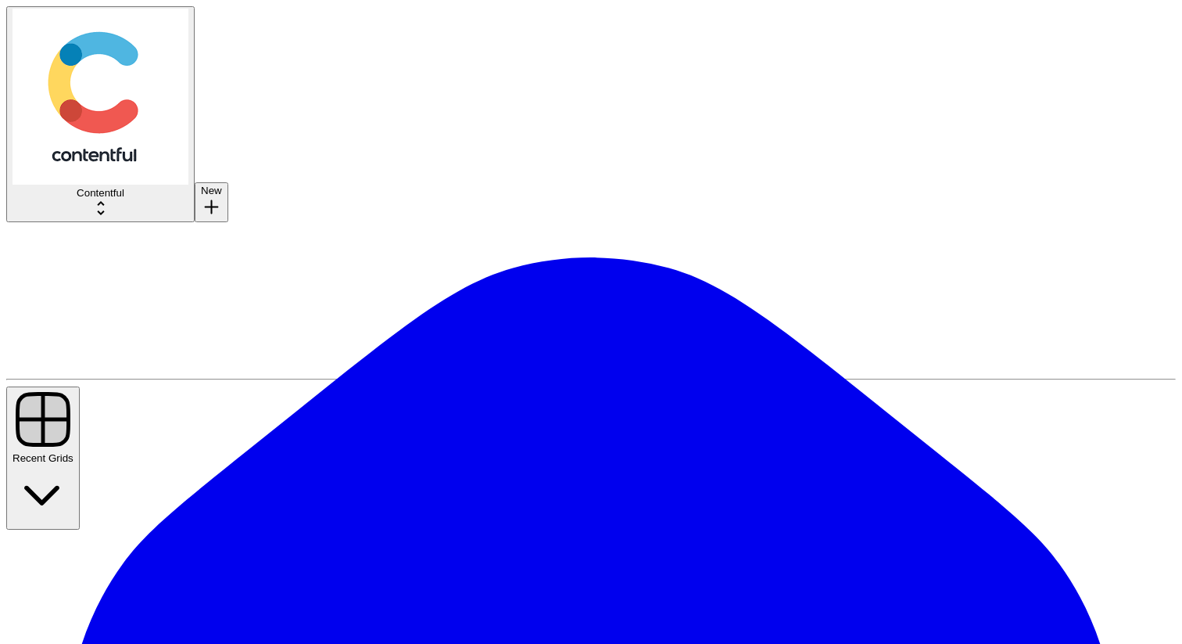
scroll to position [76, 0]
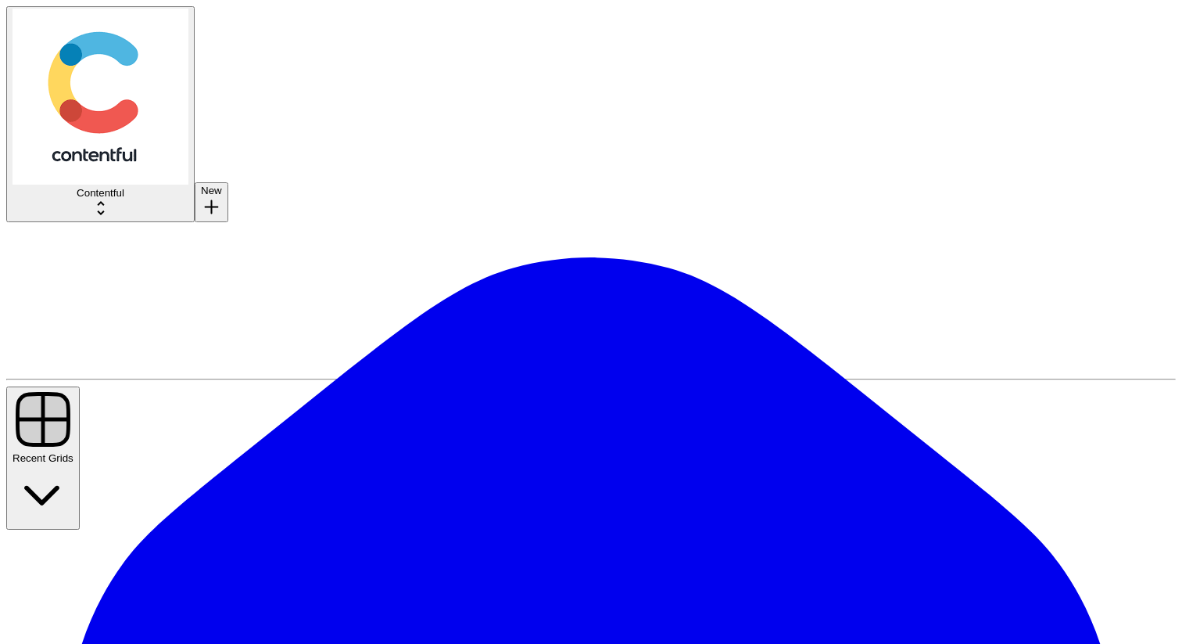
scroll to position [76, 0]
click at [97, 187] on span "Contentful" at bounding box center [101, 193] width 48 height 12
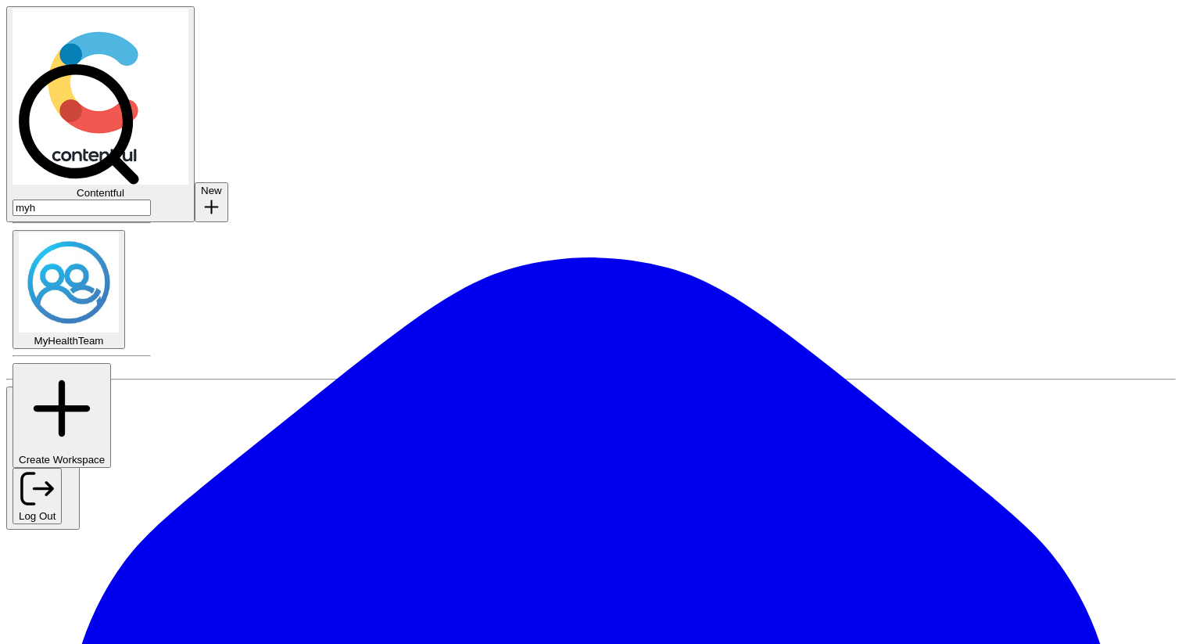
type input "myh"
click at [81, 335] on span "MyHealthTeam" at bounding box center [69, 341] width 70 height 12
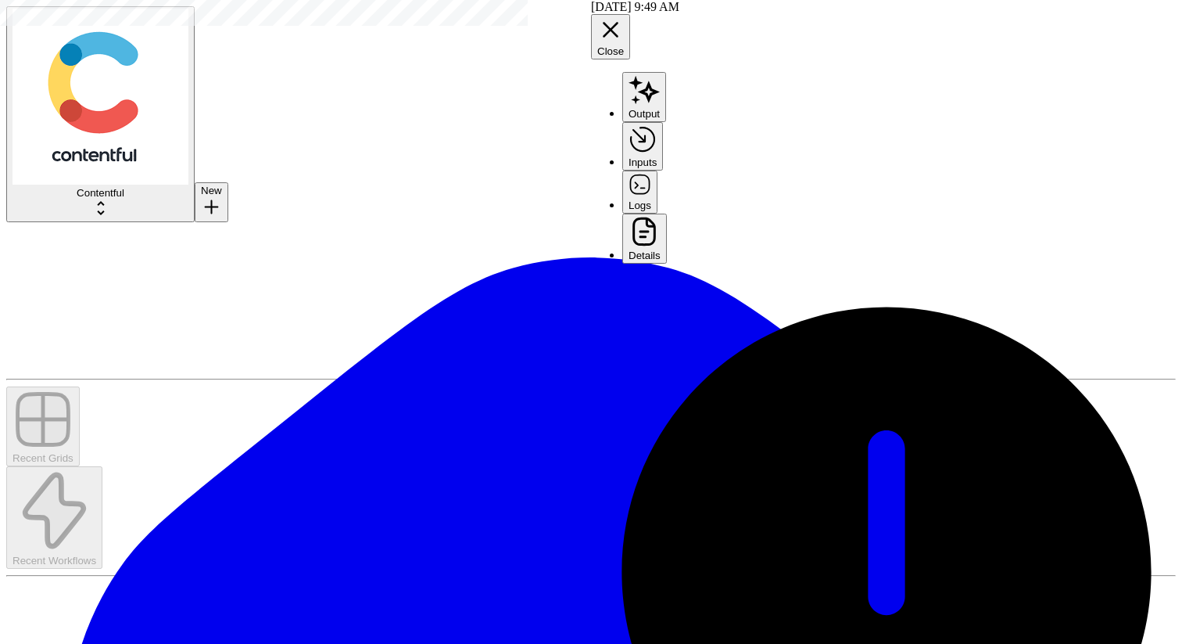
scroll to position [51, 0]
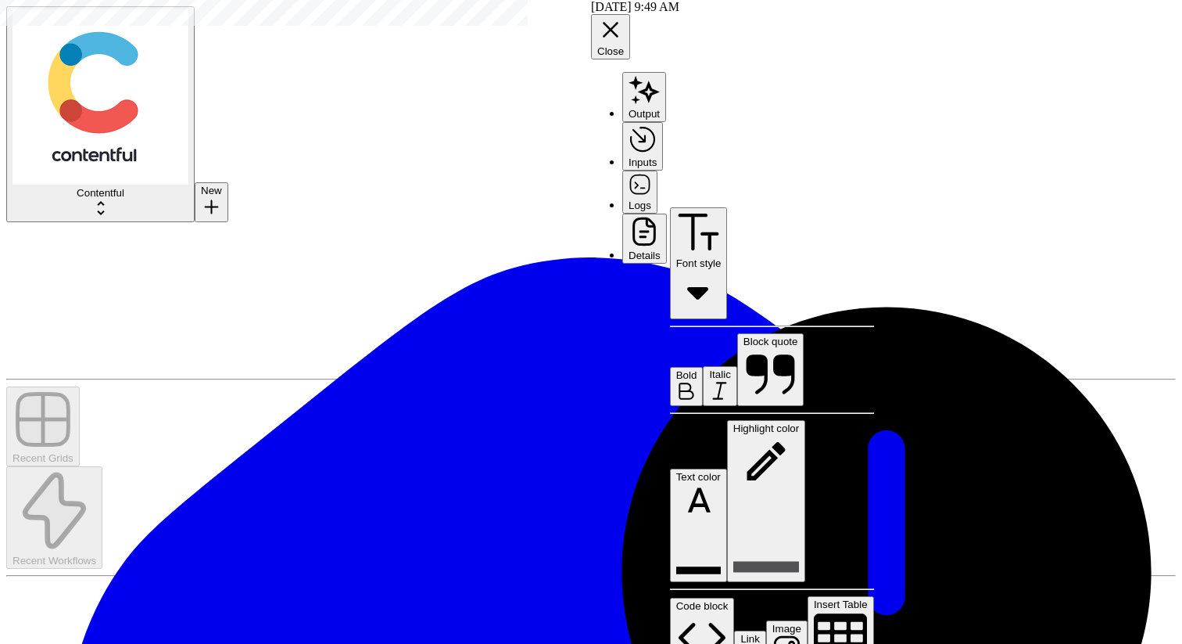
drag, startPoint x: 745, startPoint y: 271, endPoint x: 758, endPoint y: 305, distance: 36.6
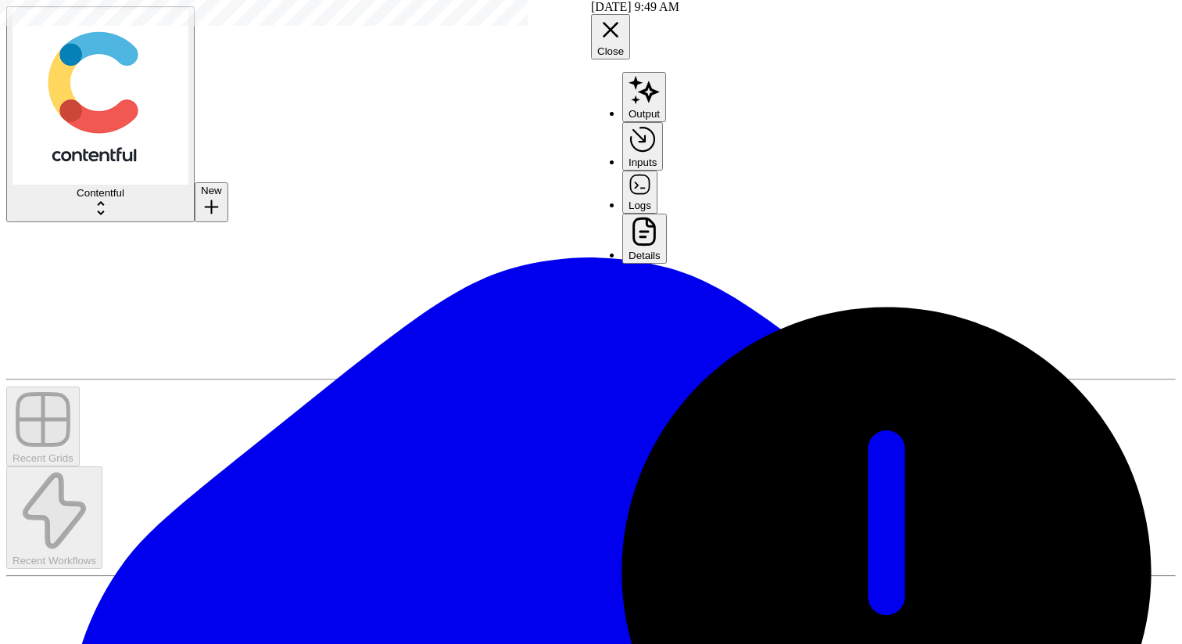
scroll to position [1777, 0]
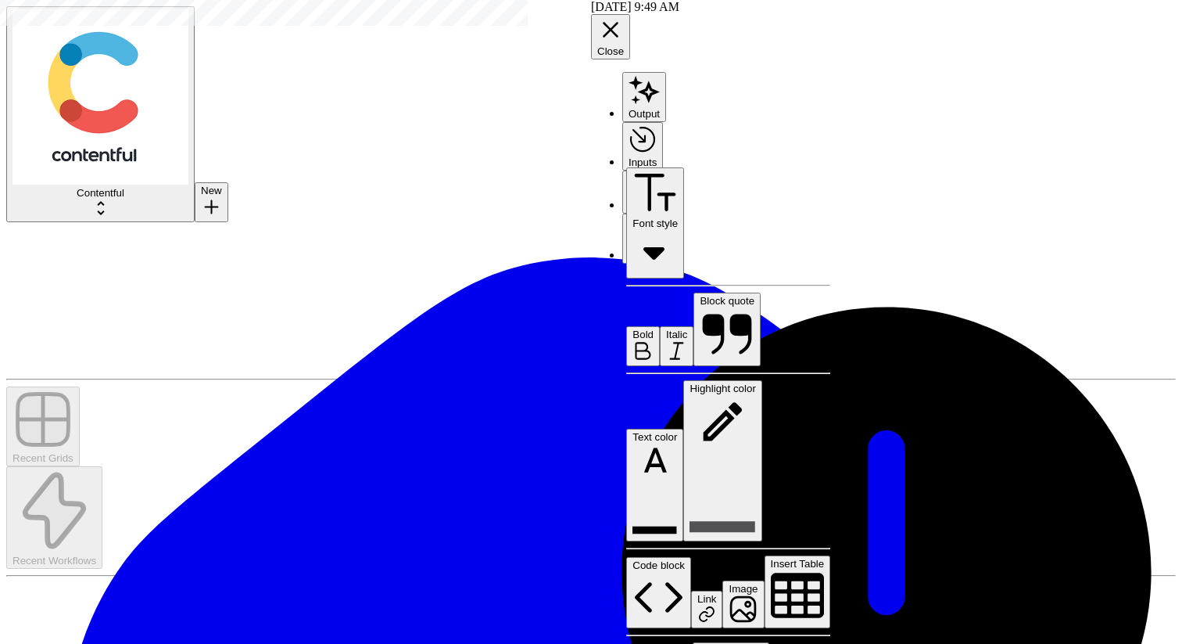
copy p "*"
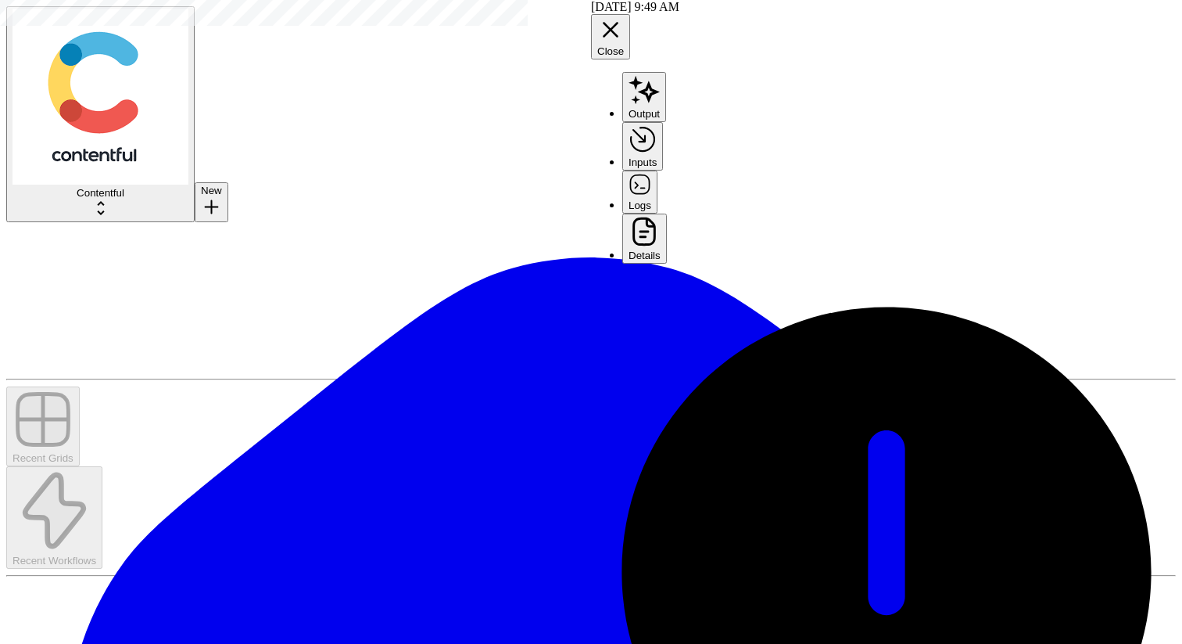
drag, startPoint x: 683, startPoint y: 213, endPoint x: 634, endPoint y: 213, distance: 49.3
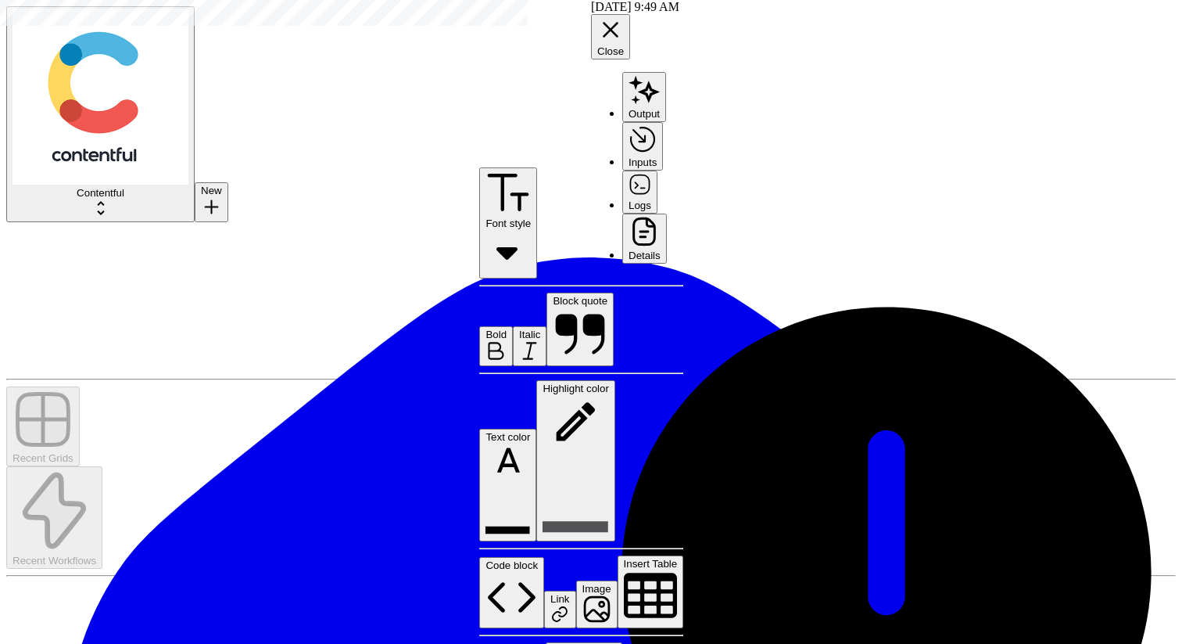
scroll to position [1699, 0]
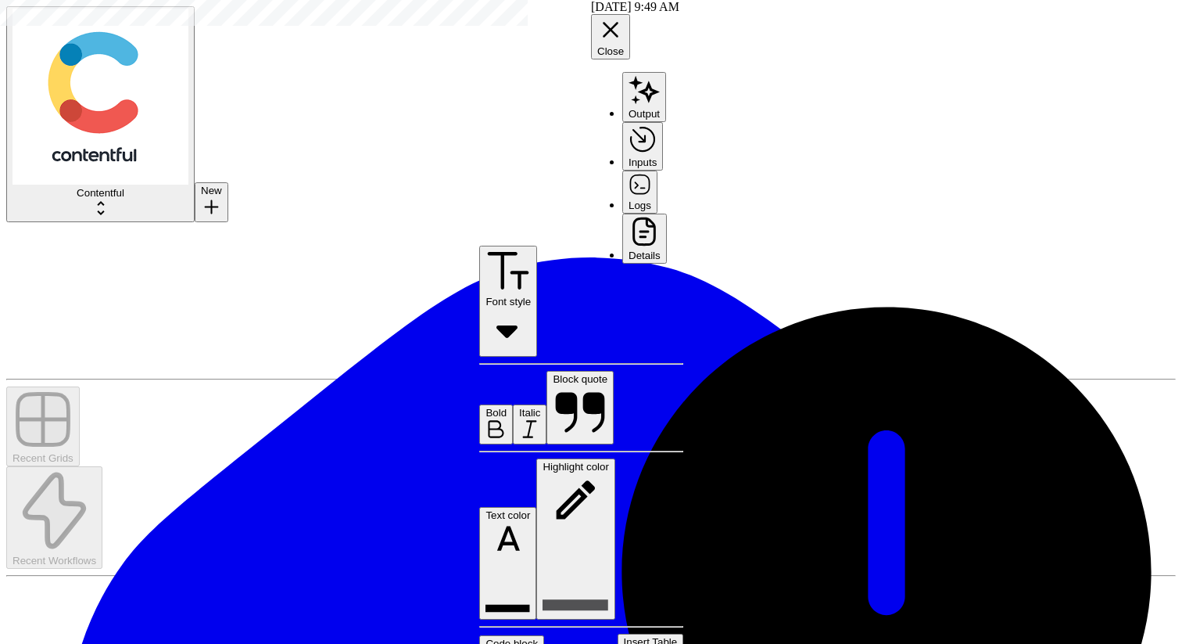
drag, startPoint x: 680, startPoint y: 294, endPoint x: 640, endPoint y: 294, distance: 40.7
paste div
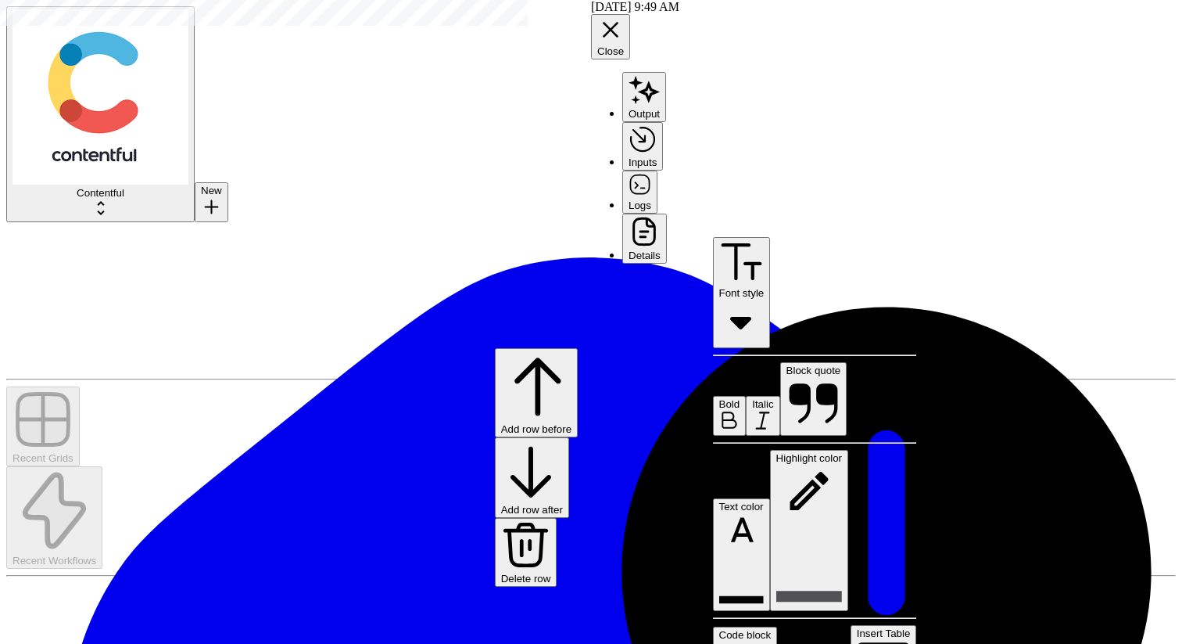
drag, startPoint x: 1118, startPoint y: 486, endPoint x: 621, endPoint y: 340, distance: 518.4
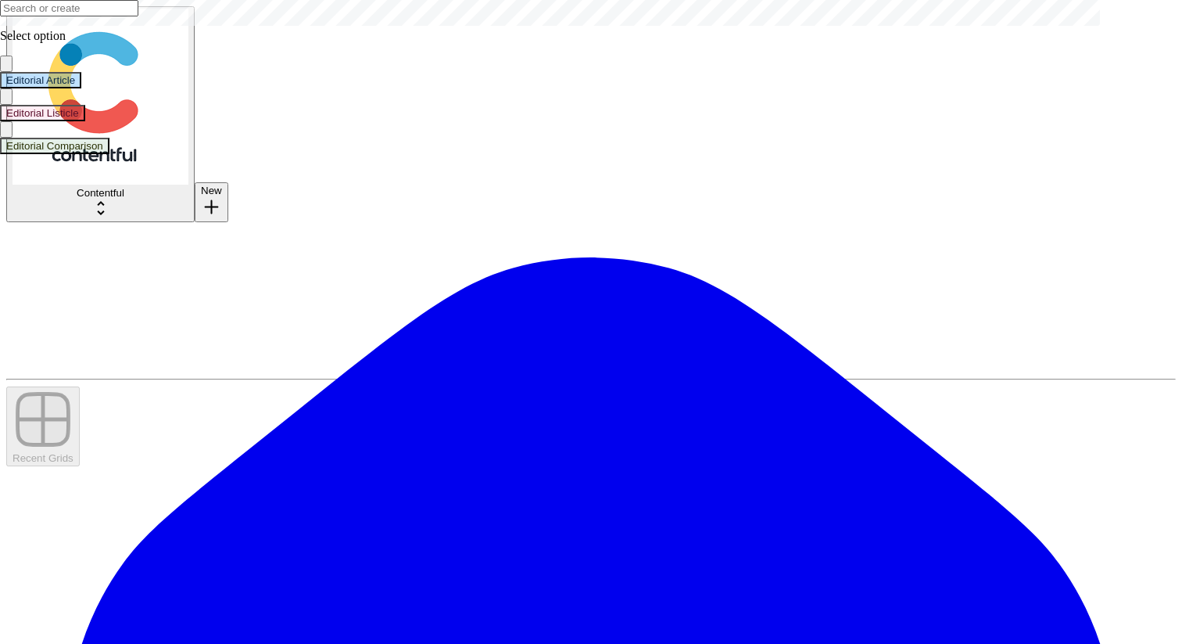
click at [81, 88] on button "Editorial Article" at bounding box center [40, 80] width 81 height 16
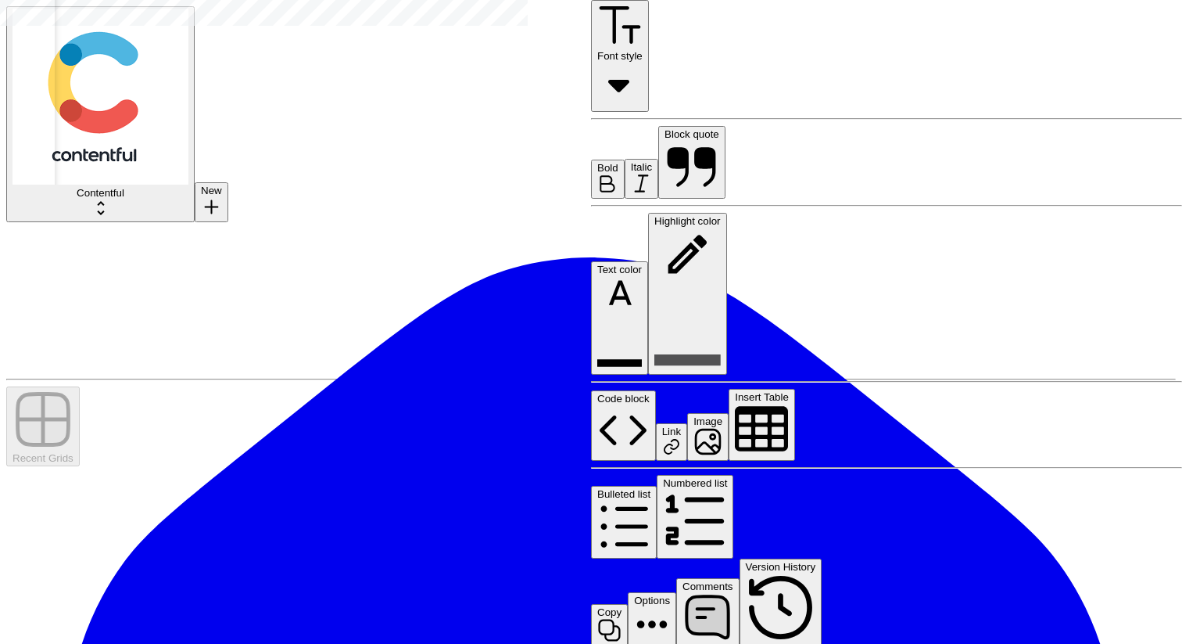
scroll to position [939, 0]
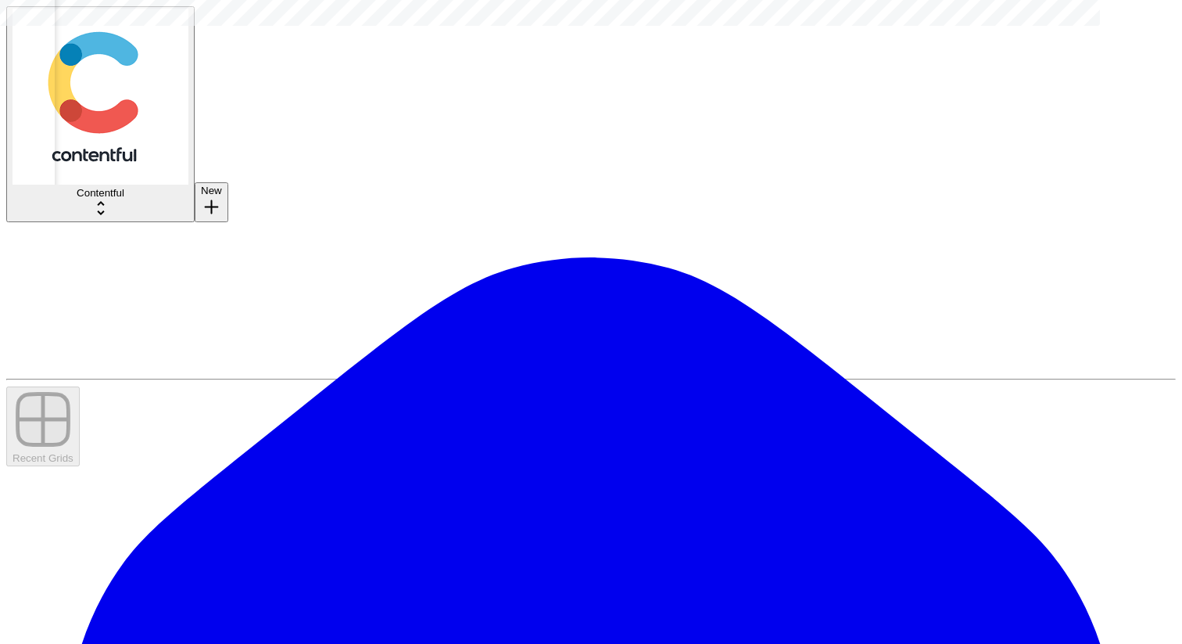
scroll to position [0, 862]
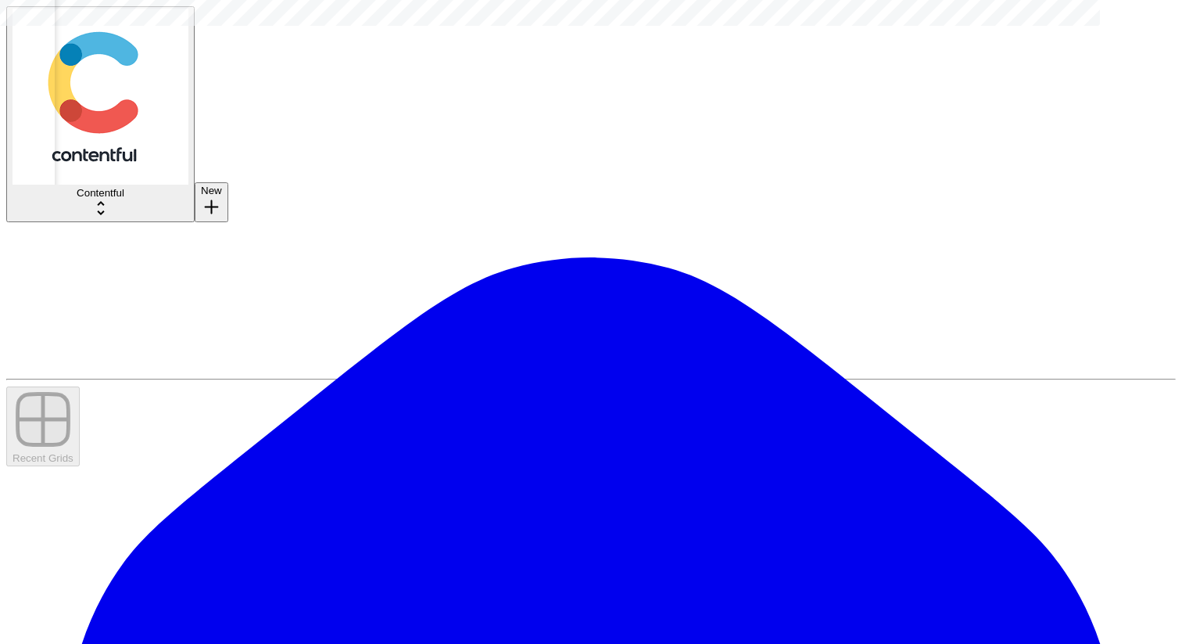
scroll to position [0, 824]
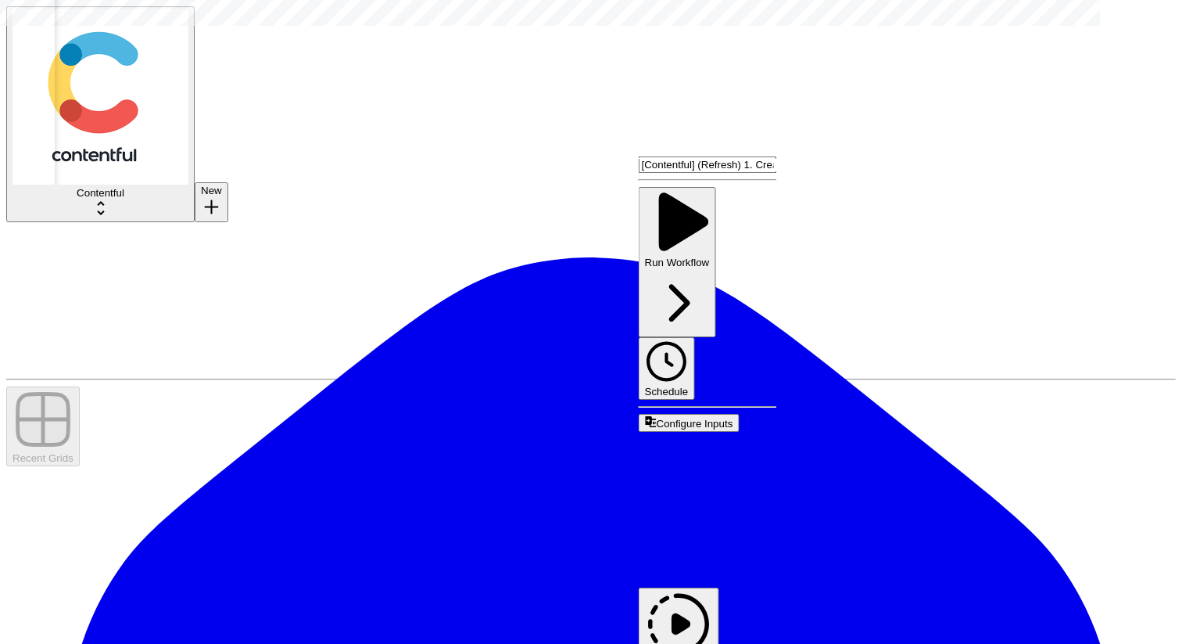
click at [688, 573] on span "Edit Workflow" at bounding box center [676, 579] width 74 height 13
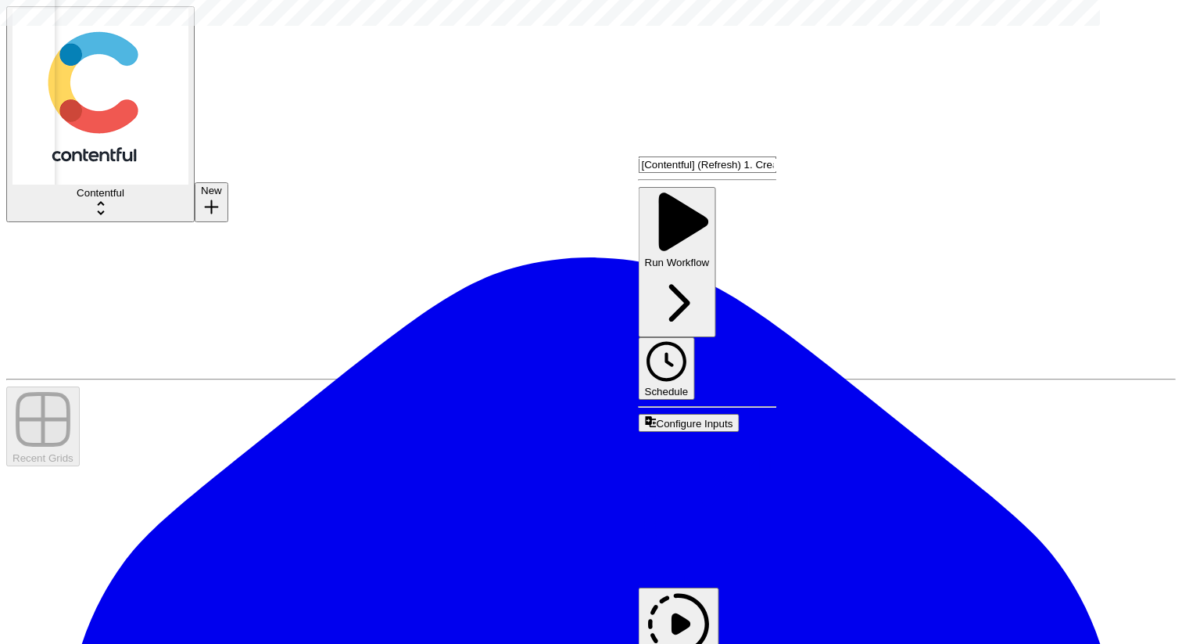
click at [723, 432] on link "Edit Workflow" at bounding box center [708, 510] width 138 height 156
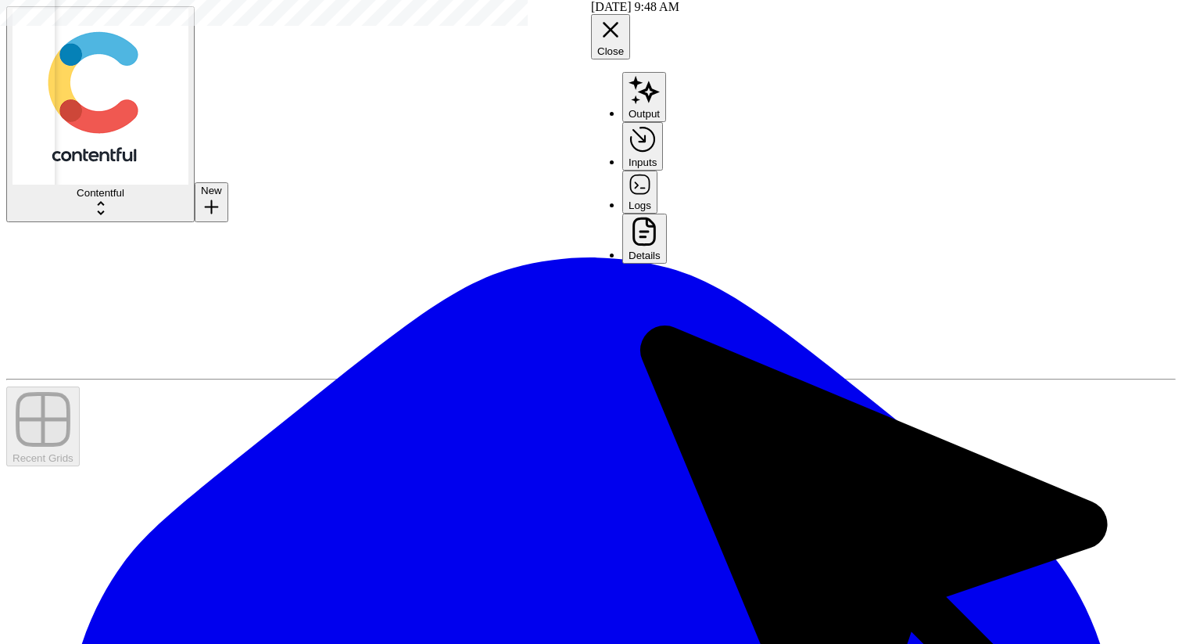
click at [1111, 250] on span "Add as Column" at bounding box center [1134, 250] width 71 height 12
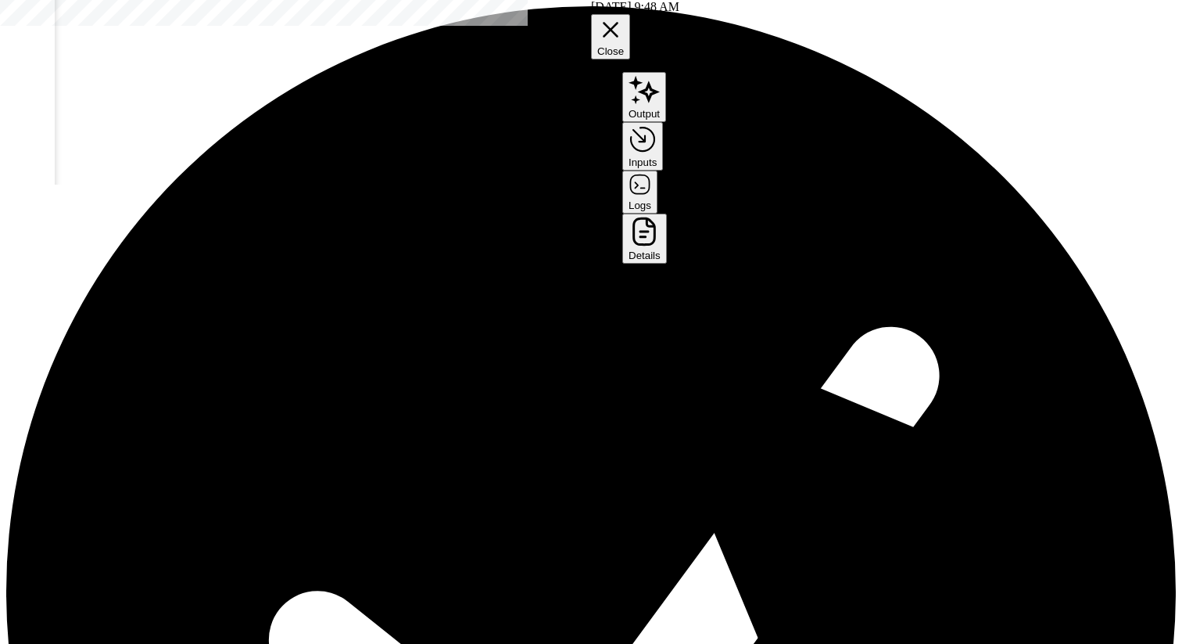
click at [619, 22] on icon "button" at bounding box center [611, 30] width 16 height 16
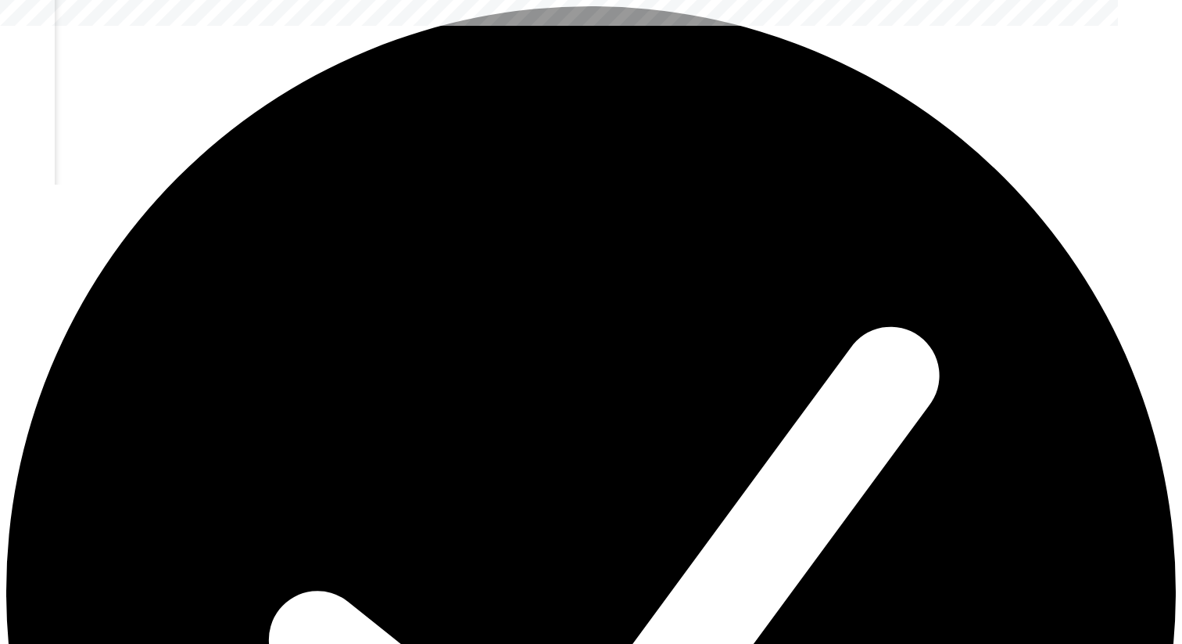
scroll to position [0, 984]
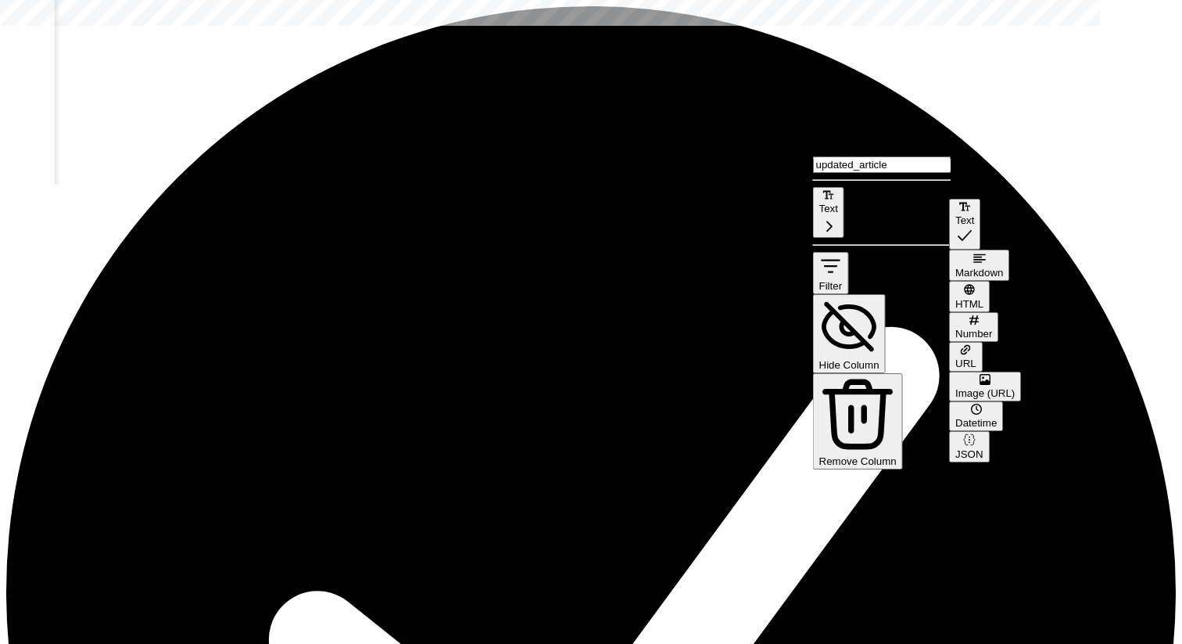
click at [984, 298] on span "HTML" at bounding box center [970, 304] width 28 height 12
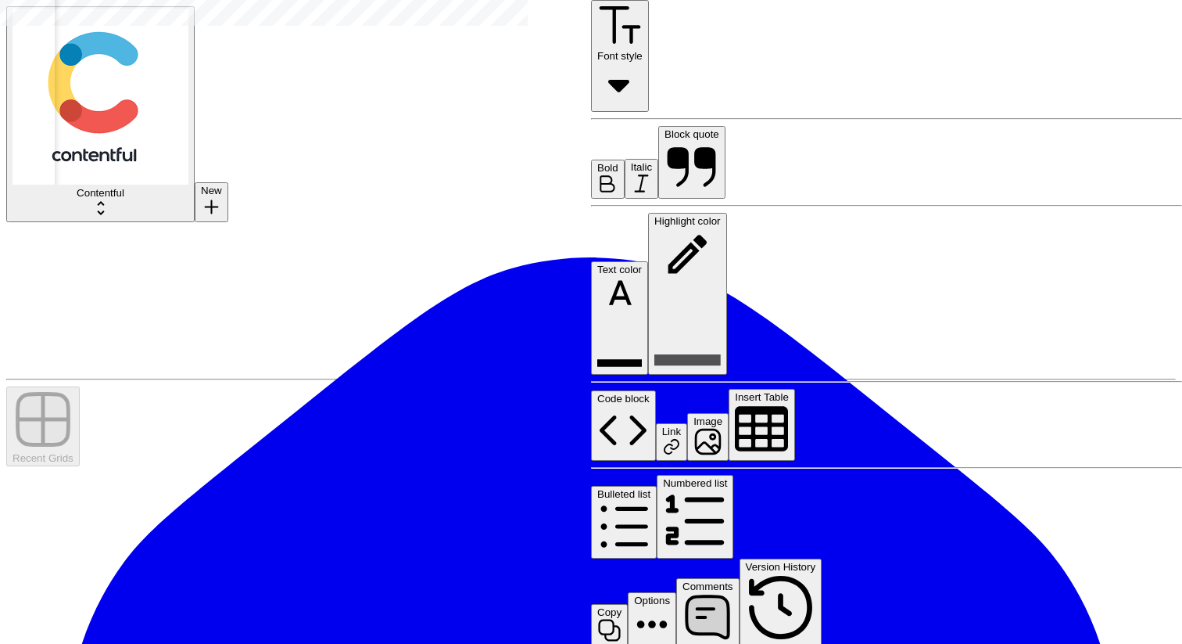
scroll to position [0, 1575]
drag, startPoint x: 308, startPoint y: 148, endPoint x: 522, endPoint y: 141, distance: 214.4
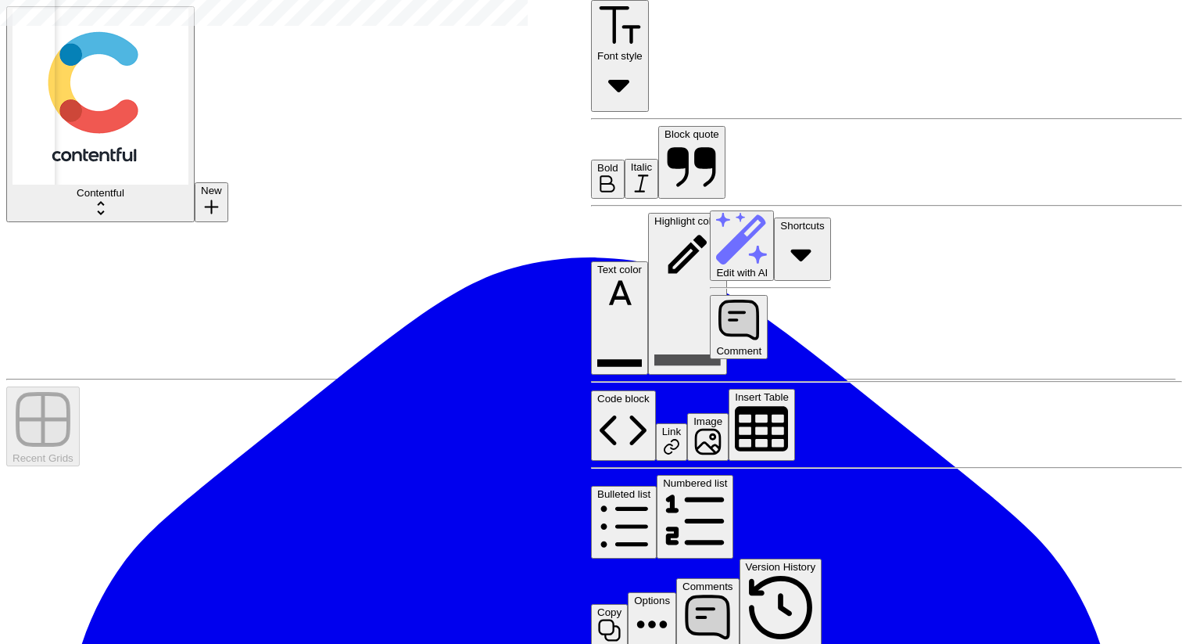
drag, startPoint x: 712, startPoint y: 175, endPoint x: 875, endPoint y: 197, distance: 164.1
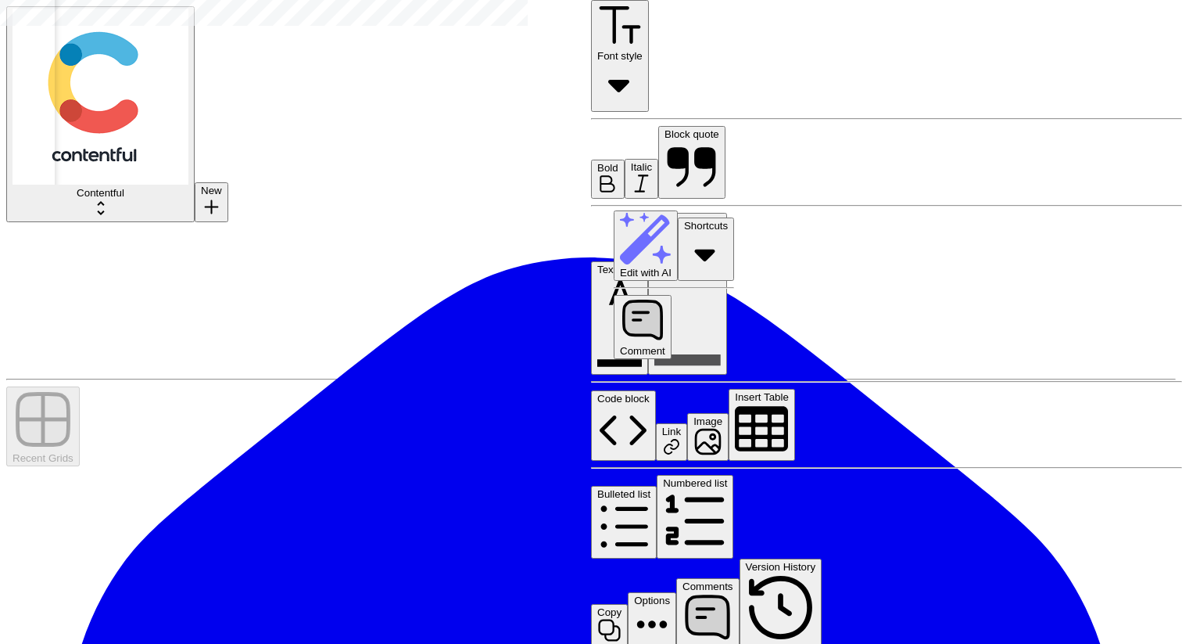
drag, startPoint x: 895, startPoint y: 199, endPoint x: 608, endPoint y: 153, distance: 290.7
click at [665, 345] on span "Comment" at bounding box center [642, 351] width 45 height 12
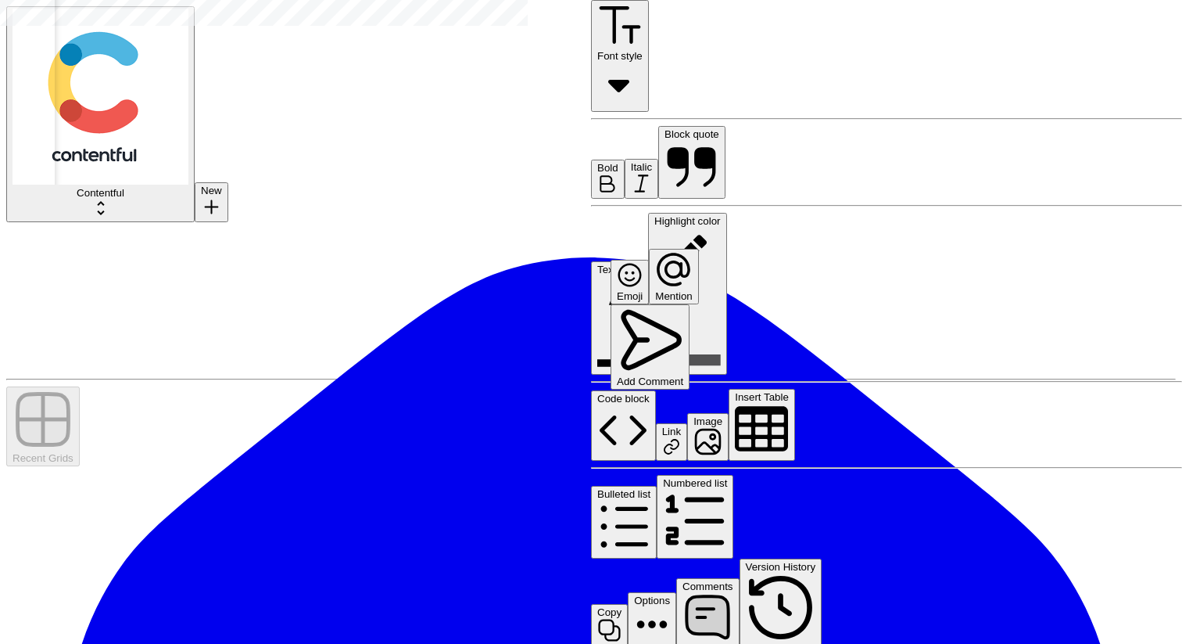
click at [798, 234] on p at bounding box center [884, 229] width 547 height 13
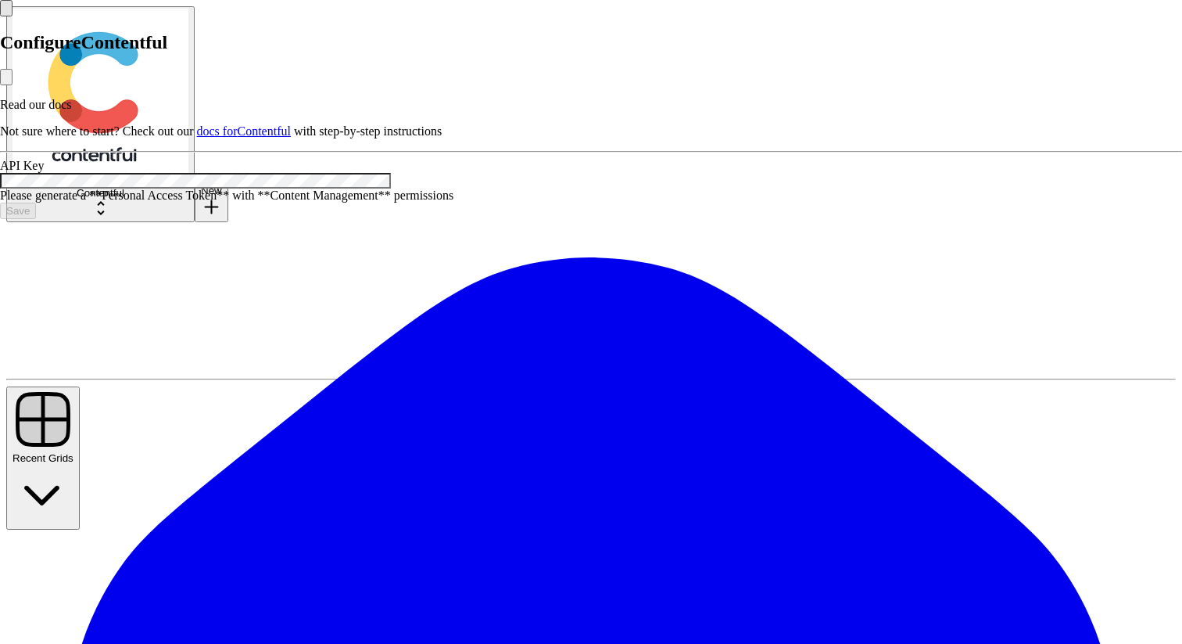
click at [13, 85] on button "Close modal" at bounding box center [6, 77] width 13 height 16
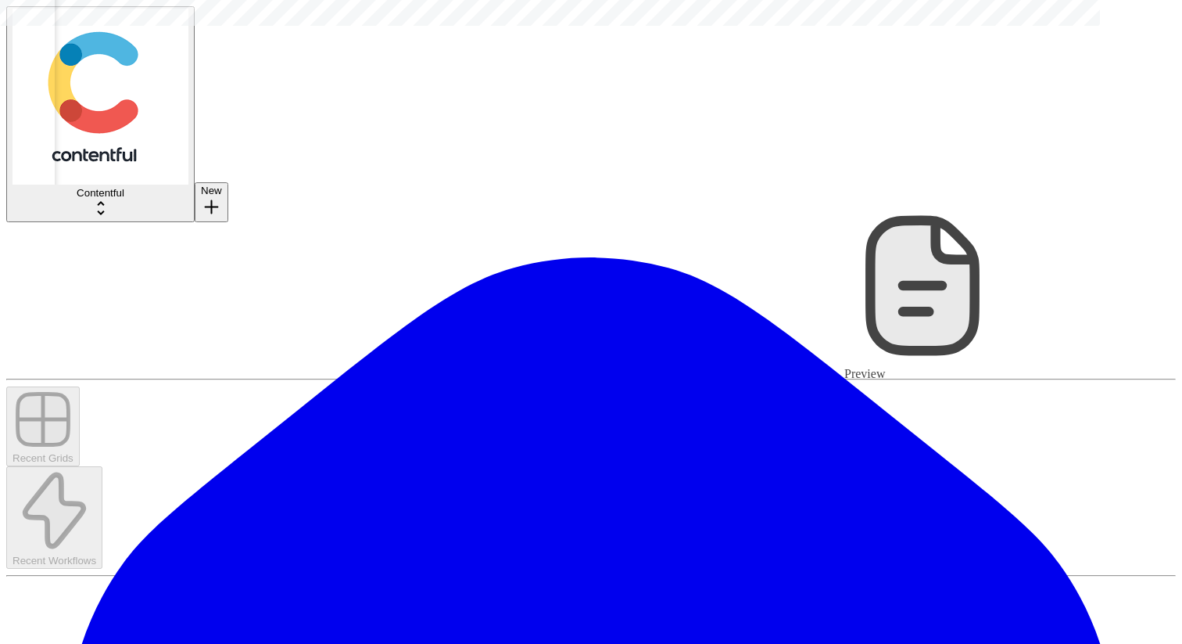
scroll to position [0, 1003]
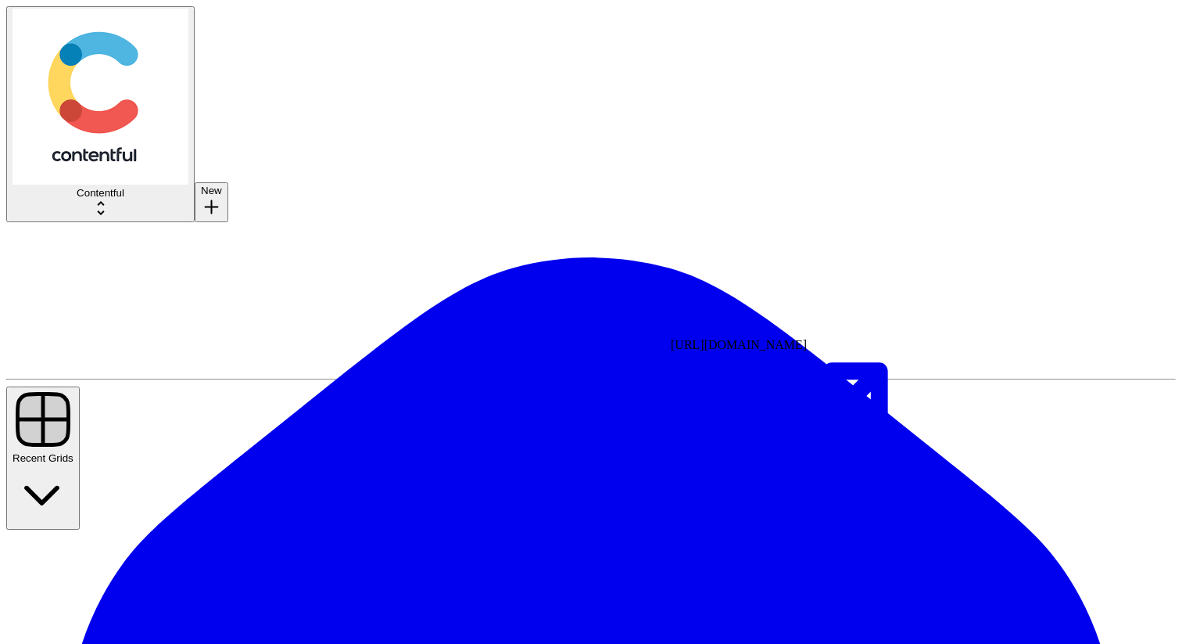
drag, startPoint x: 902, startPoint y: 148, endPoint x: 858, endPoint y: 300, distance: 157.9
drag, startPoint x: 835, startPoint y: 213, endPoint x: 852, endPoint y: 533, distance: 320.3
drag, startPoint x: 860, startPoint y: 220, endPoint x: 858, endPoint y: 350, distance: 130.6
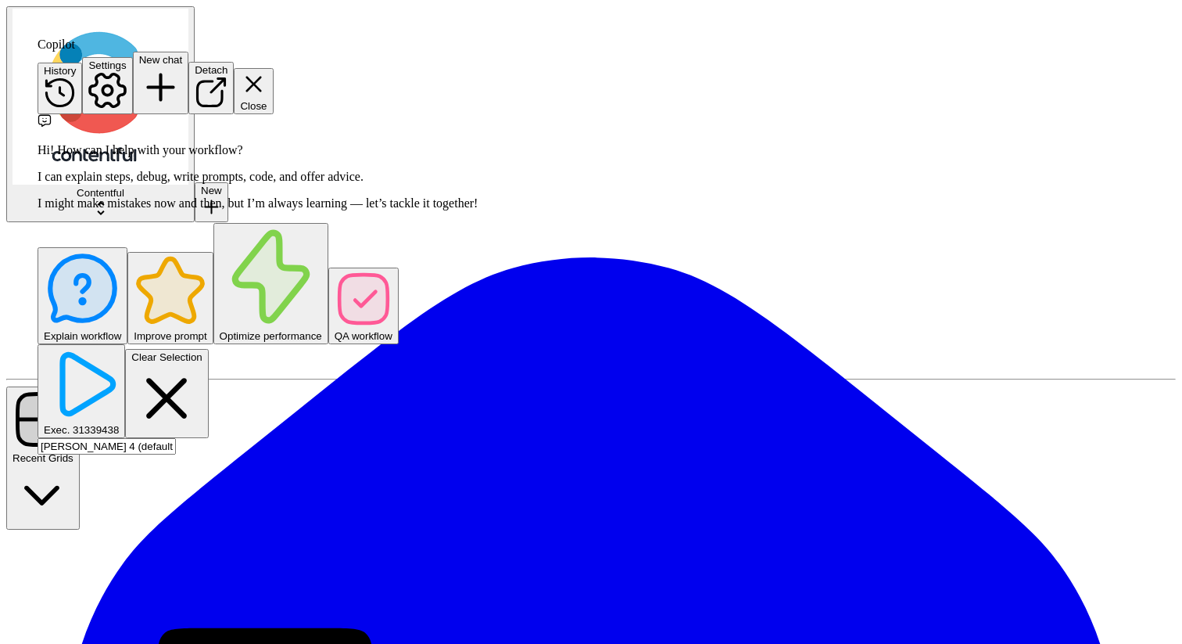
click at [114, 342] on span "Explain workflow" at bounding box center [82, 336] width 77 height 12
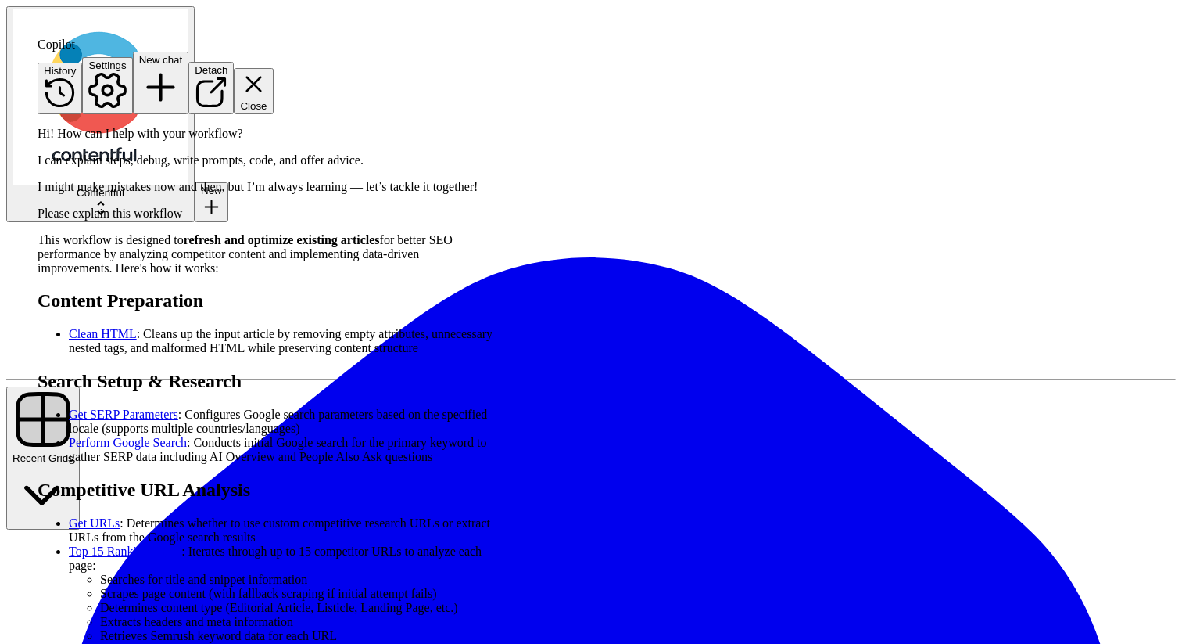
scroll to position [149, 0]
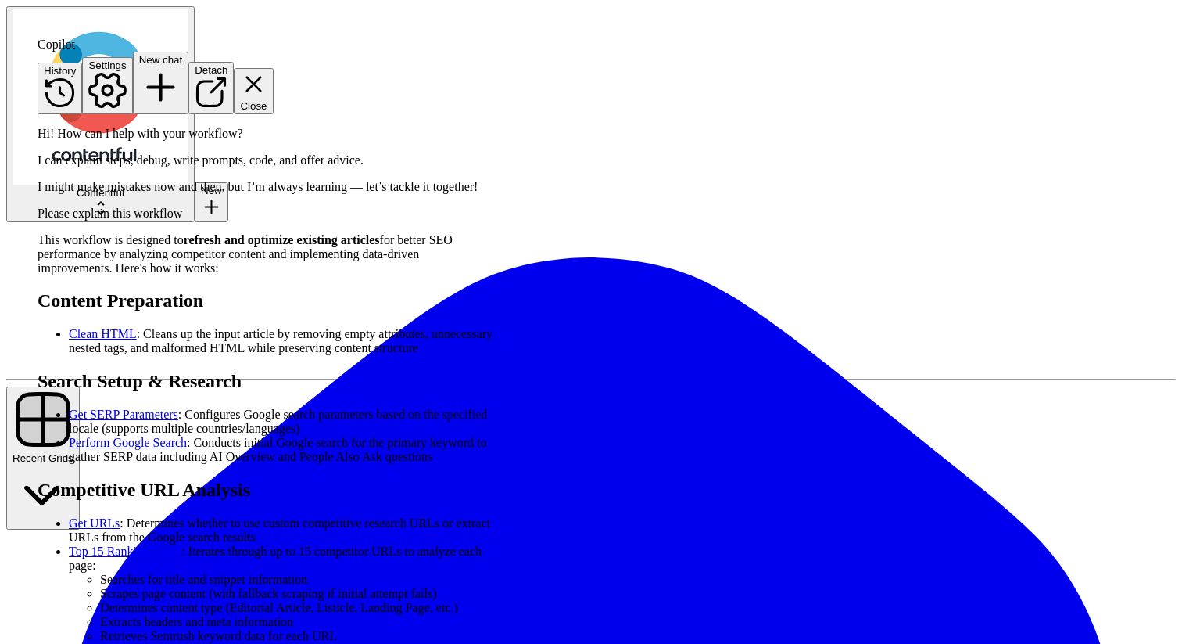
scroll to position [0, 0]
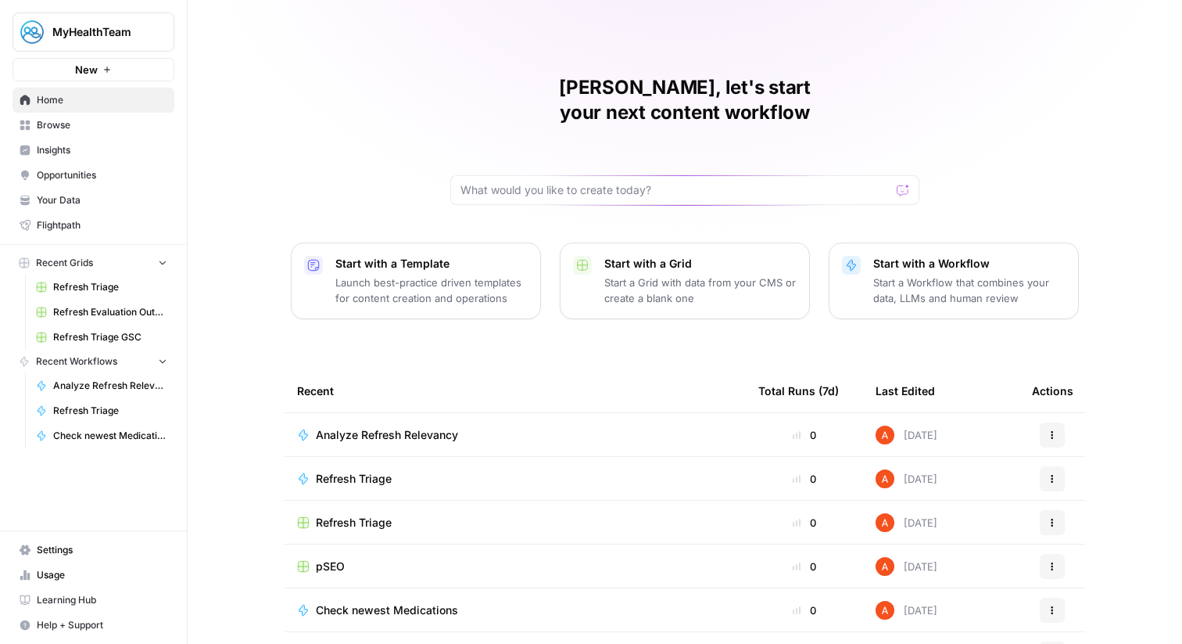
click at [135, 119] on span "Browse" at bounding box center [102, 125] width 131 height 14
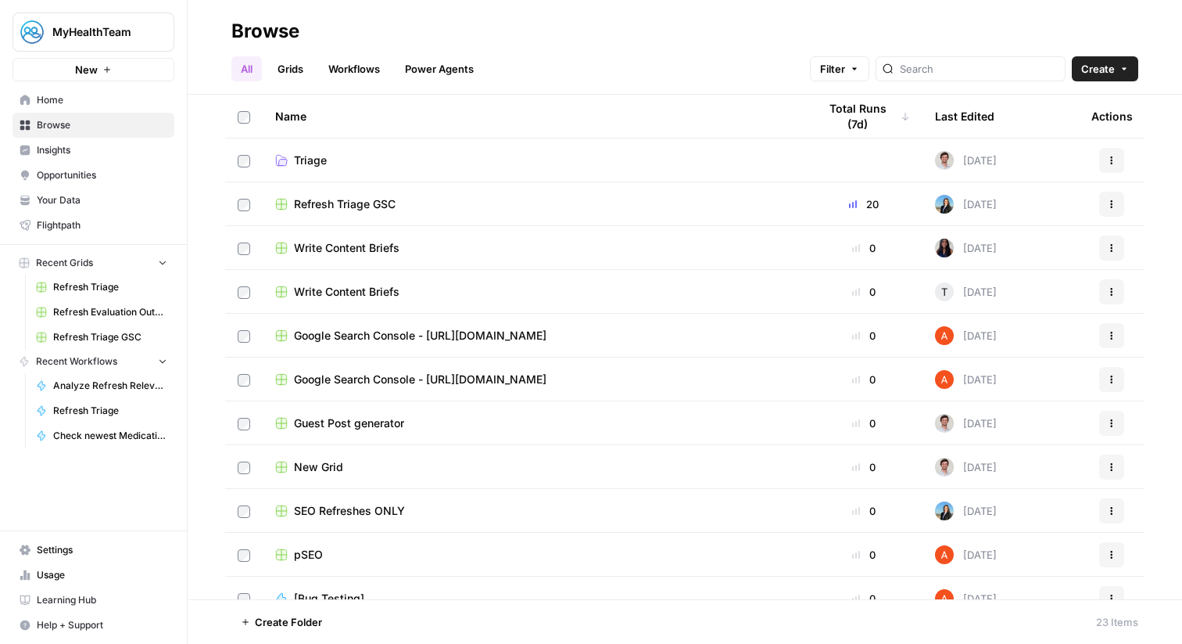
click at [351, 70] on link "Workflows" at bounding box center [354, 68] width 70 height 25
click at [143, 276] on link "Refresh Triage" at bounding box center [101, 286] width 145 height 25
click at [375, 59] on link "Workflows" at bounding box center [354, 68] width 70 height 25
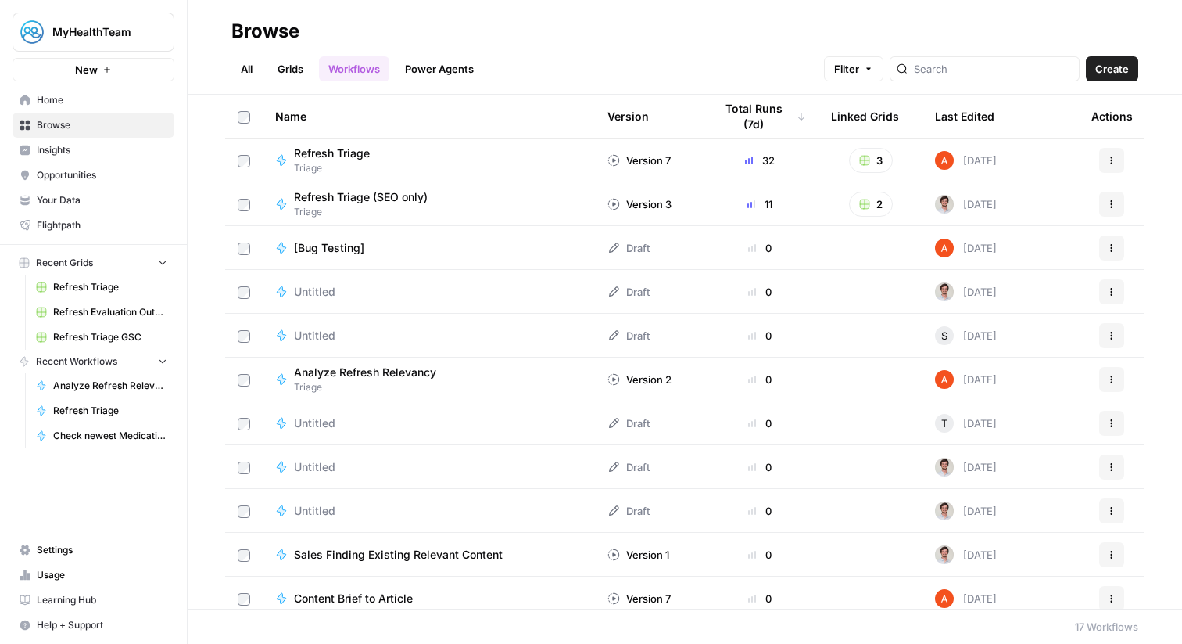
scroll to position [12, 0]
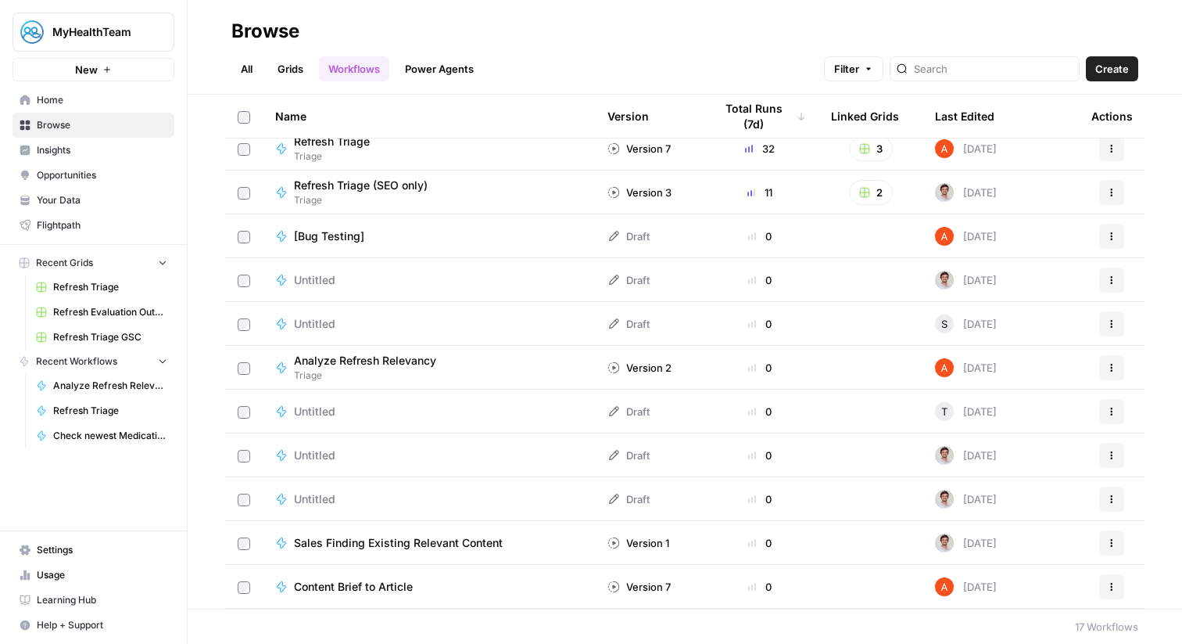
click at [296, 66] on link "Grids" at bounding box center [290, 68] width 45 height 25
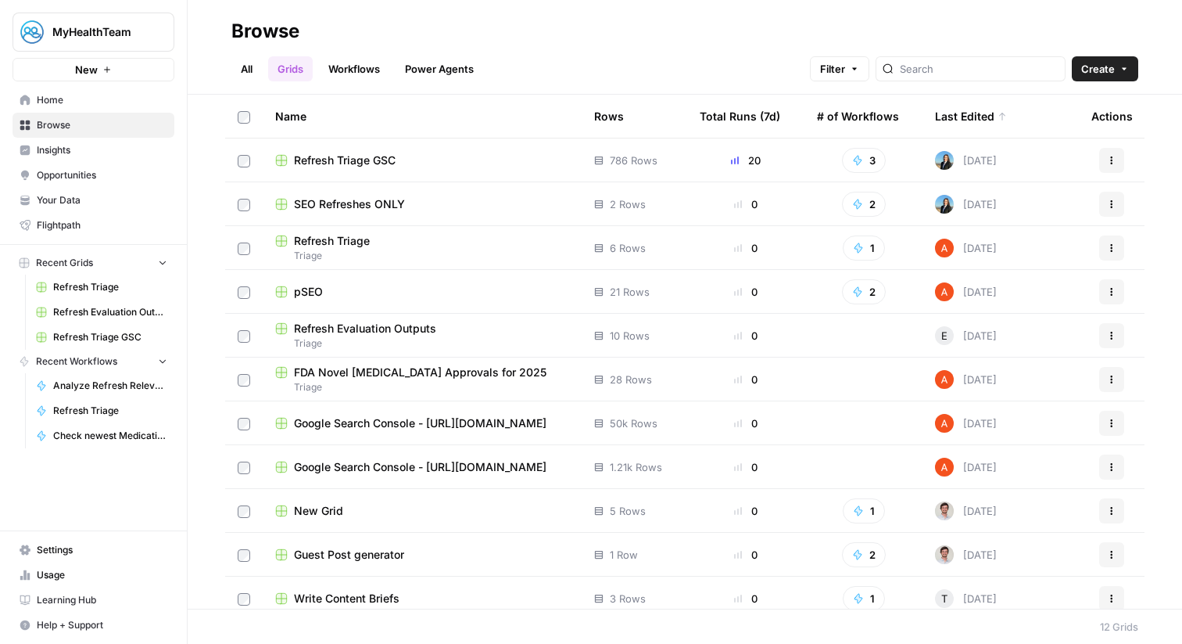
click at [327, 291] on div "pSEO" at bounding box center [422, 292] width 294 height 16
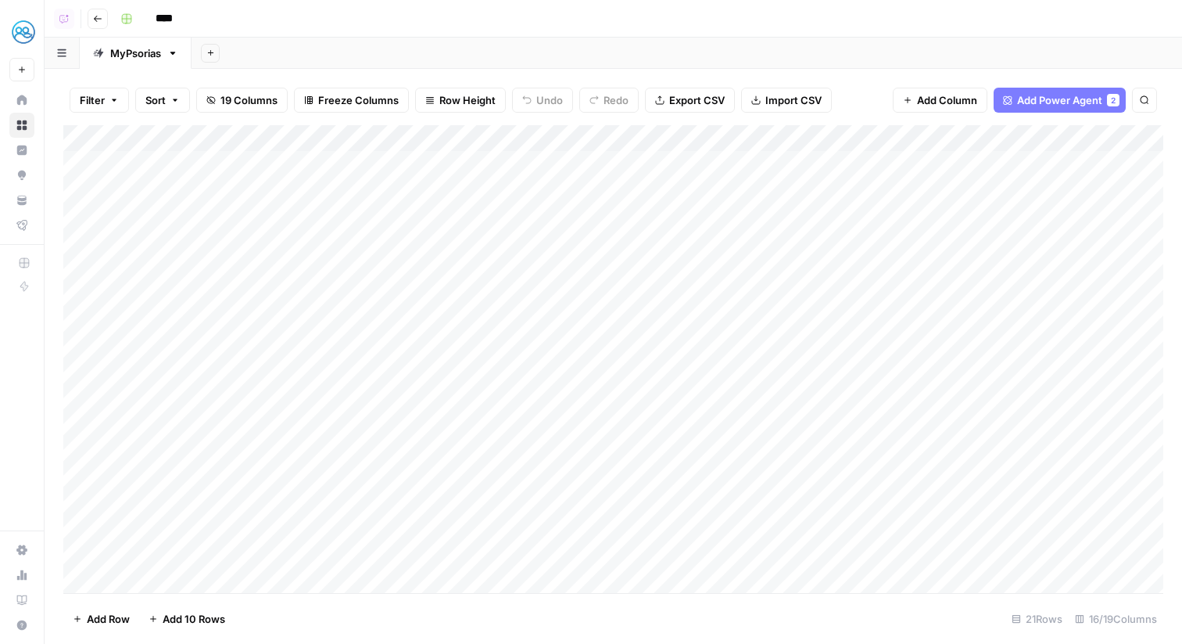
scroll to position [142, 0]
click at [208, 579] on div "Add Column" at bounding box center [613, 359] width 1100 height 468
click at [395, 344] on div "Add Column" at bounding box center [613, 359] width 1100 height 468
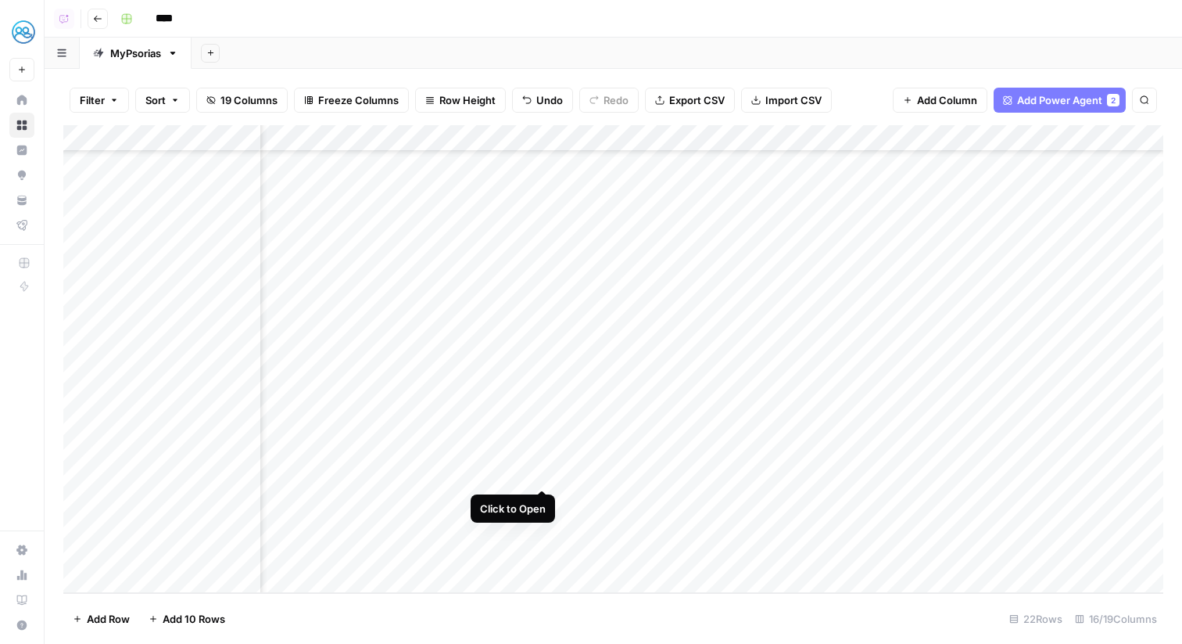
click at [540, 471] on div "Add Column" at bounding box center [613, 359] width 1100 height 468
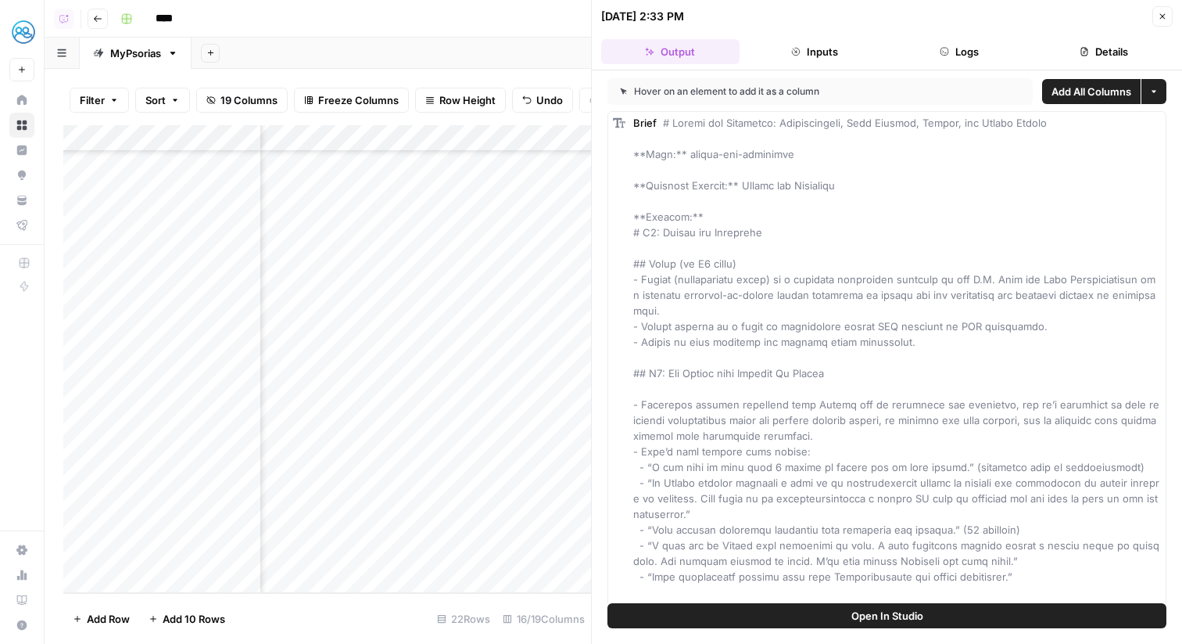
click at [971, 51] on button "Logs" at bounding box center [960, 51] width 138 height 25
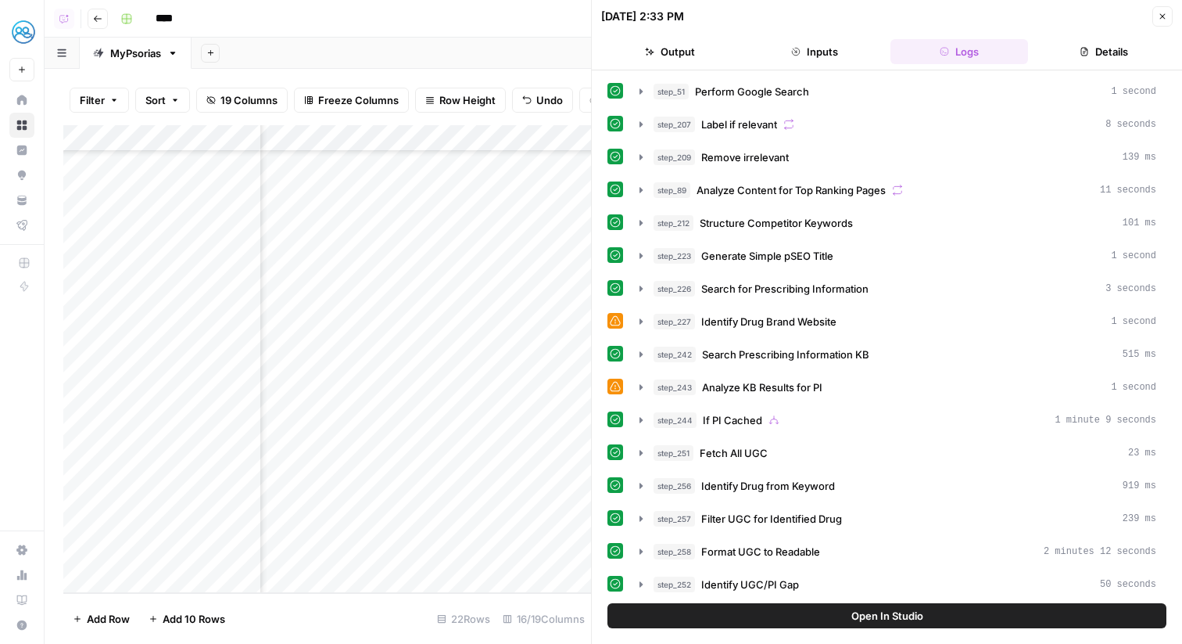
click at [1170, 21] on button "Close" at bounding box center [1163, 16] width 20 height 20
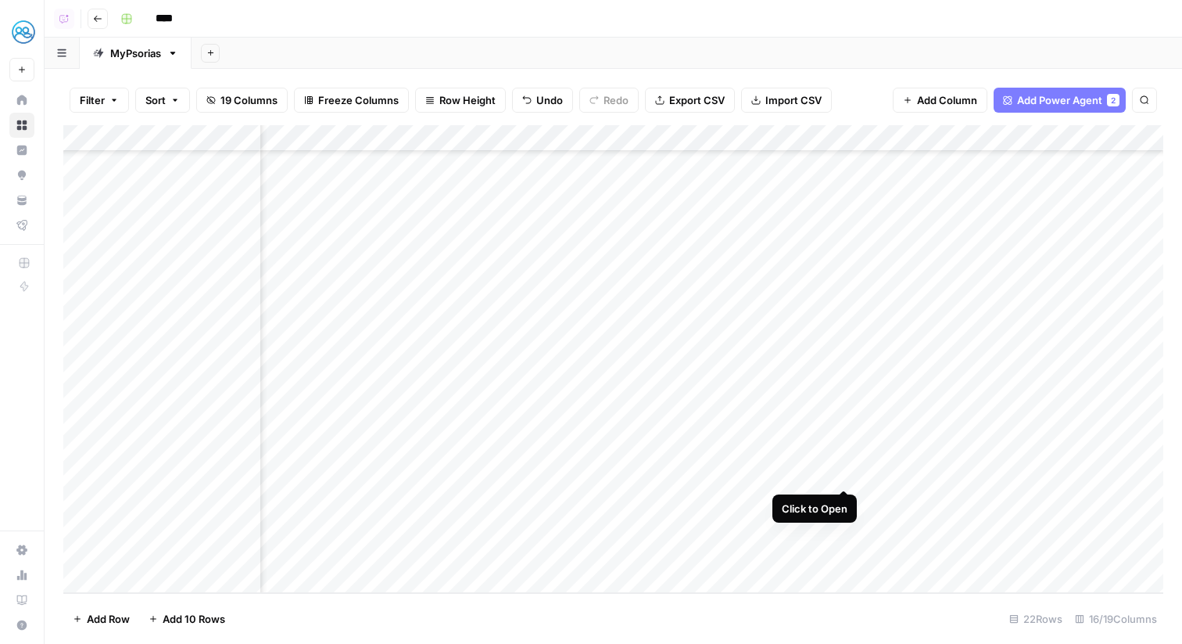
click at [843, 467] on div "Add Column" at bounding box center [613, 359] width 1100 height 468
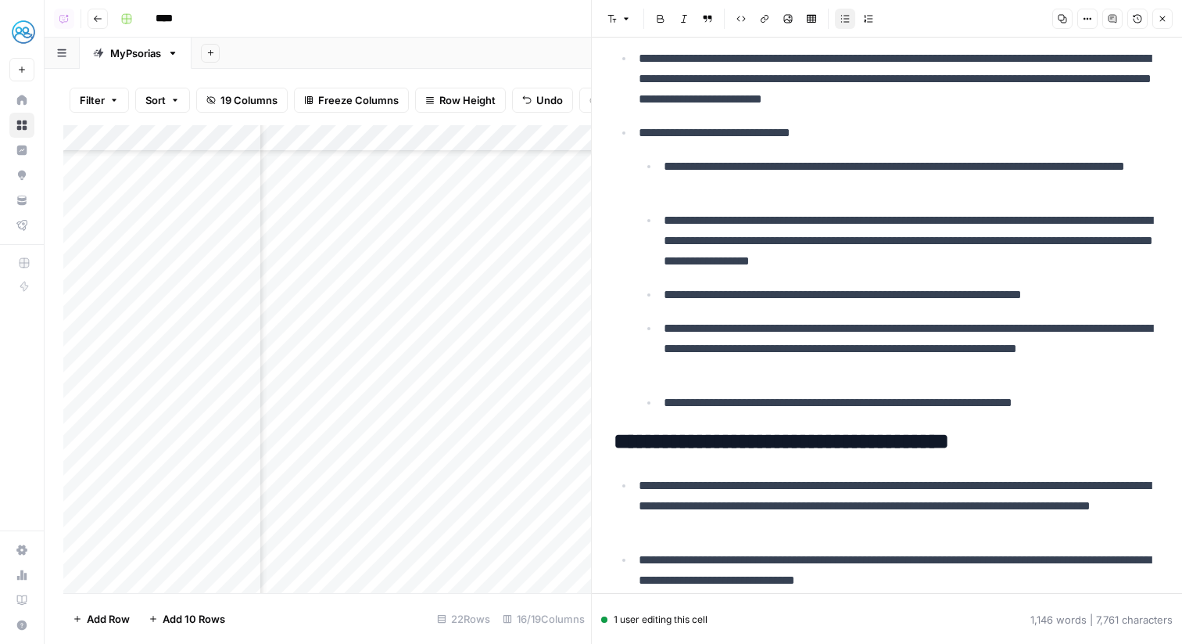
scroll to position [167, 237]
click at [468, 475] on div "Add Column" at bounding box center [327, 359] width 528 height 468
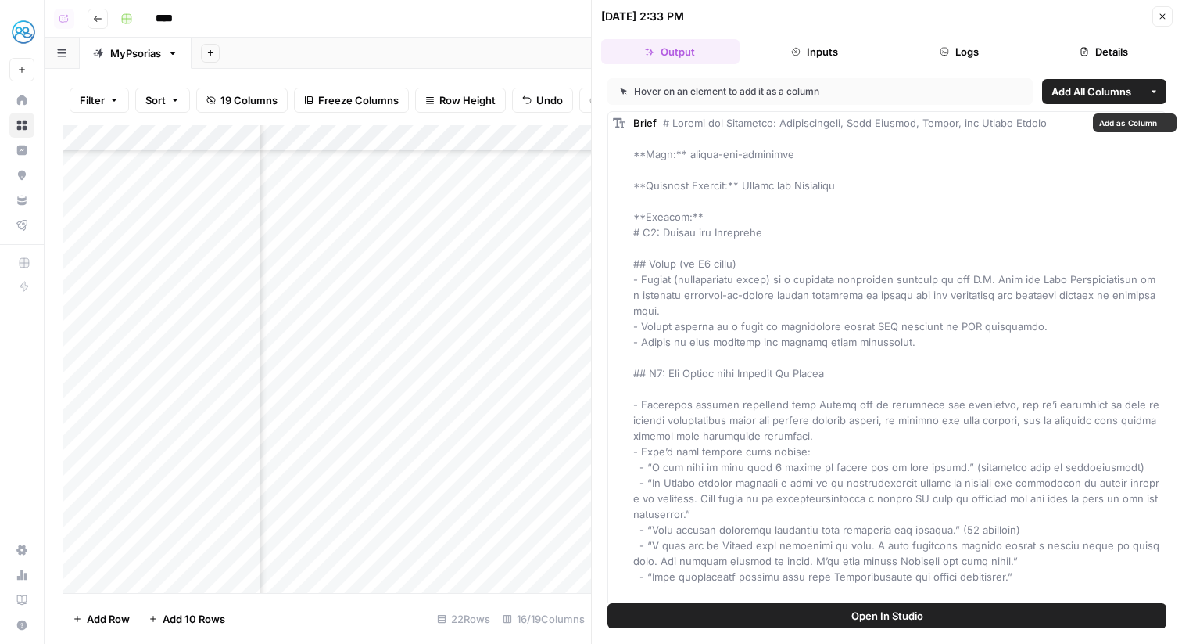
click at [999, 50] on button "Logs" at bounding box center [960, 51] width 138 height 25
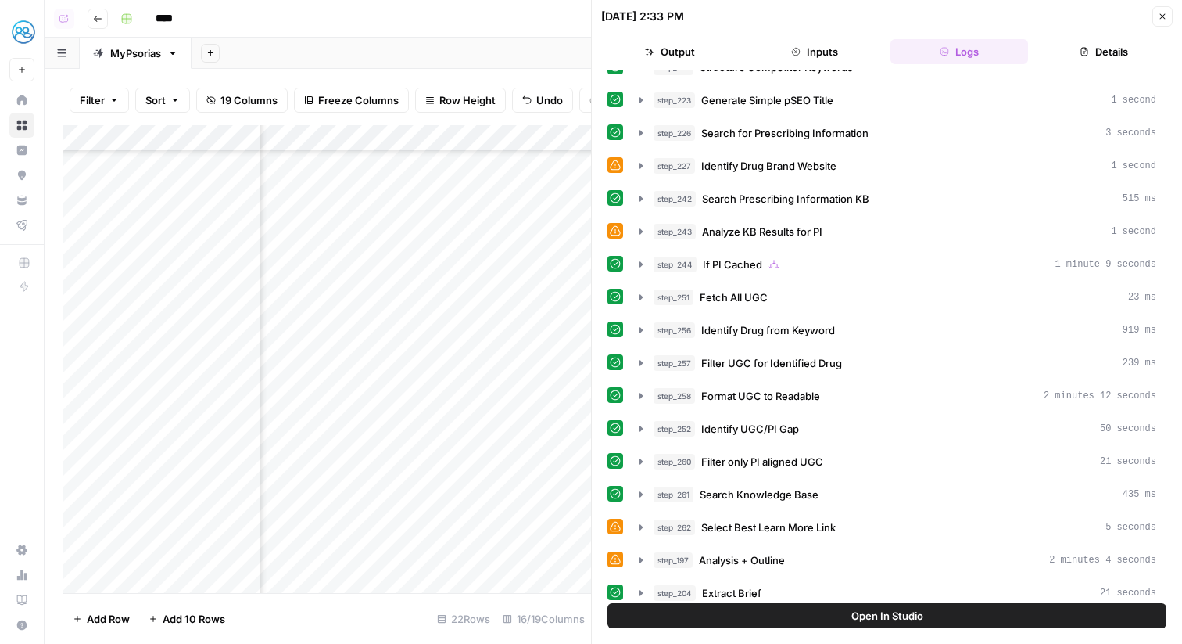
scroll to position [163, 0]
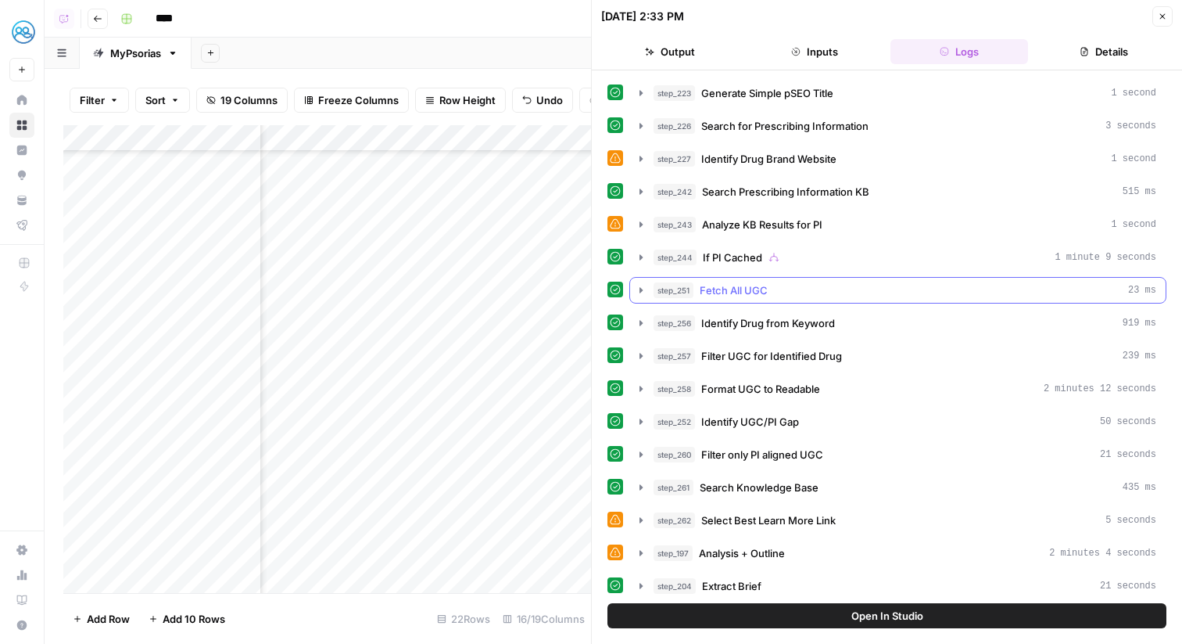
click at [808, 300] on button "step_251 Fetch All UGC 23 ms" at bounding box center [898, 290] width 536 height 25
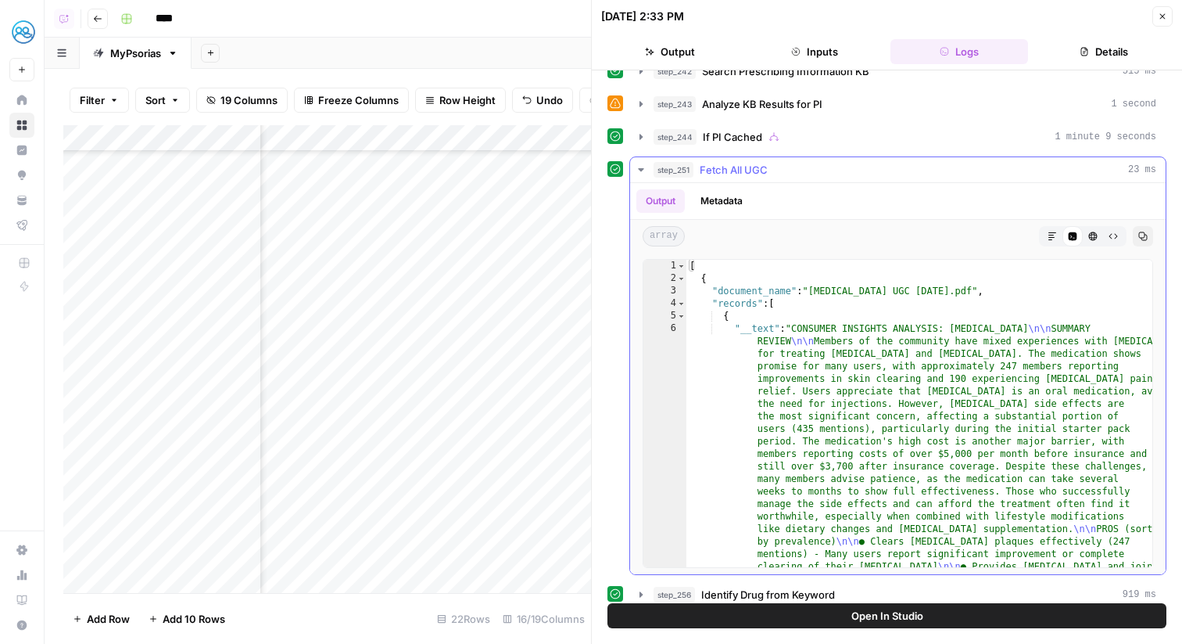
scroll to position [299, 0]
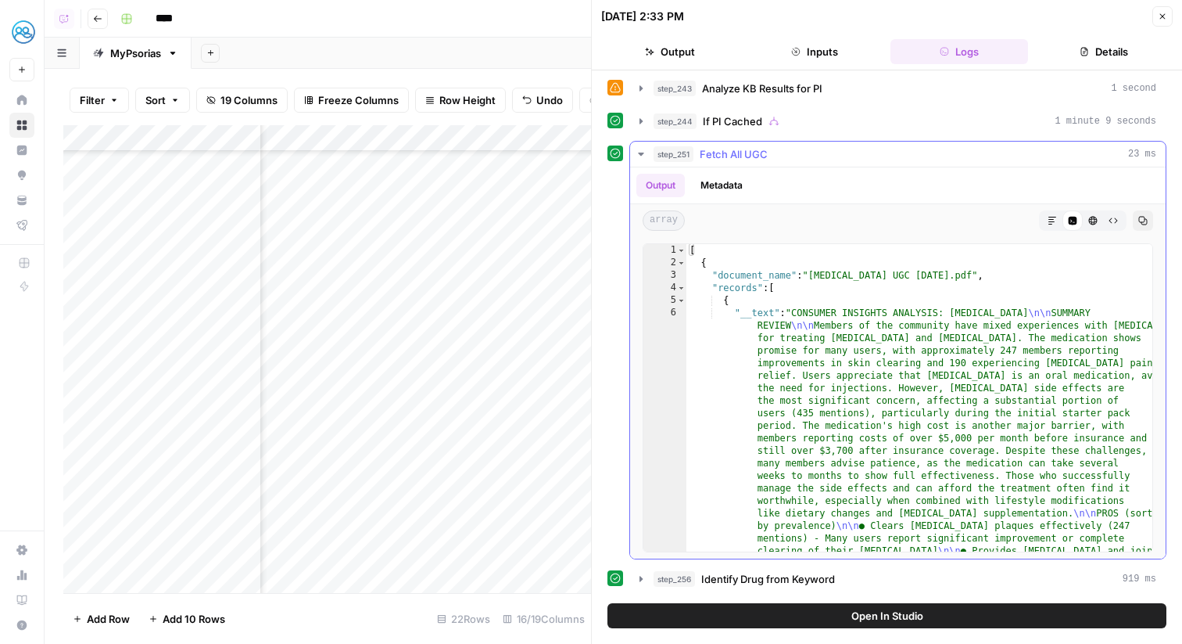
click at [769, 155] on div "step_251 Fetch All UGC 23 ms" at bounding box center [905, 154] width 503 height 16
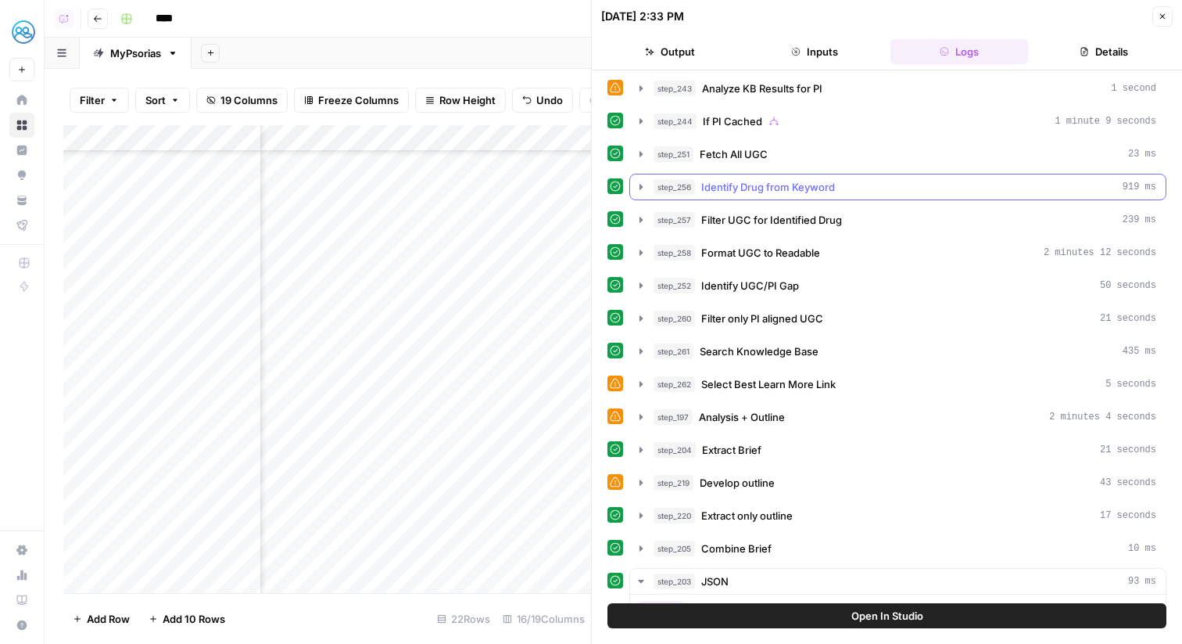
click at [773, 185] on span "Identify Drug from Keyword" at bounding box center [768, 187] width 134 height 16
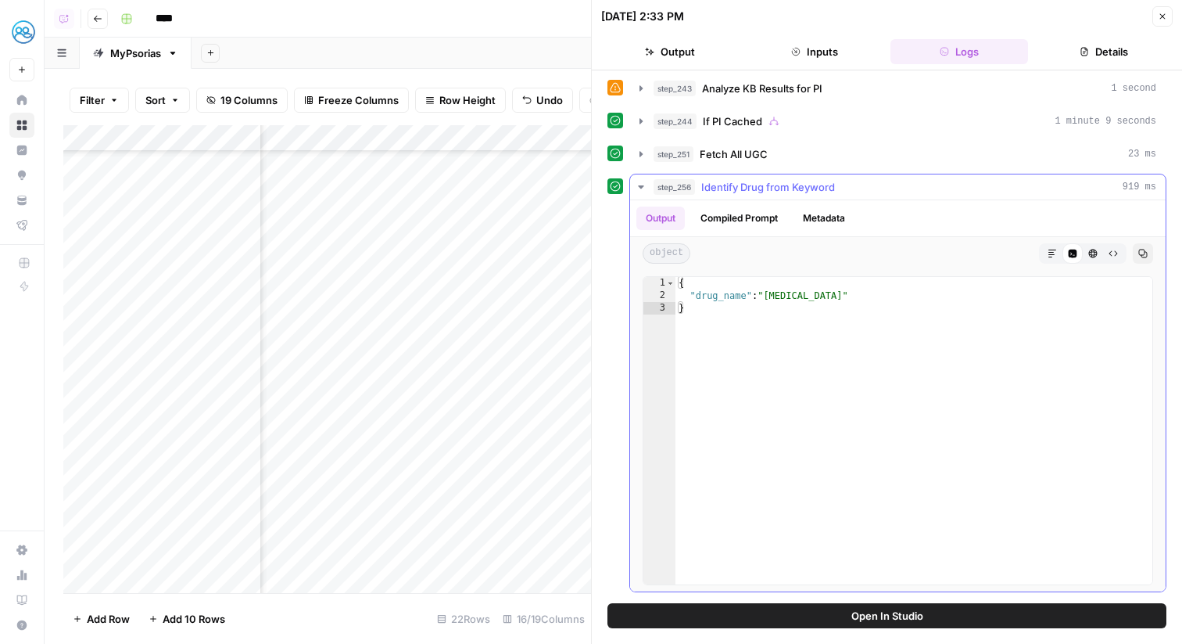
click at [773, 185] on span "Identify Drug from Keyword" at bounding box center [768, 187] width 134 height 16
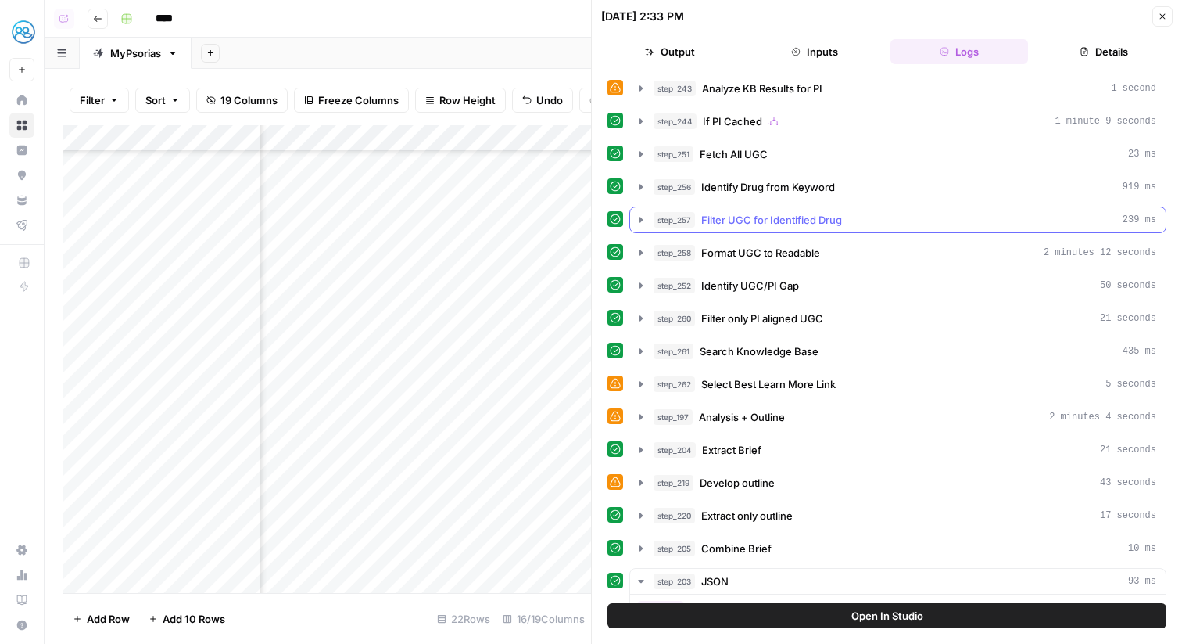
click at [779, 208] on button "step_257 Filter UGC for Identified Drug 239 ms" at bounding box center [898, 219] width 536 height 25
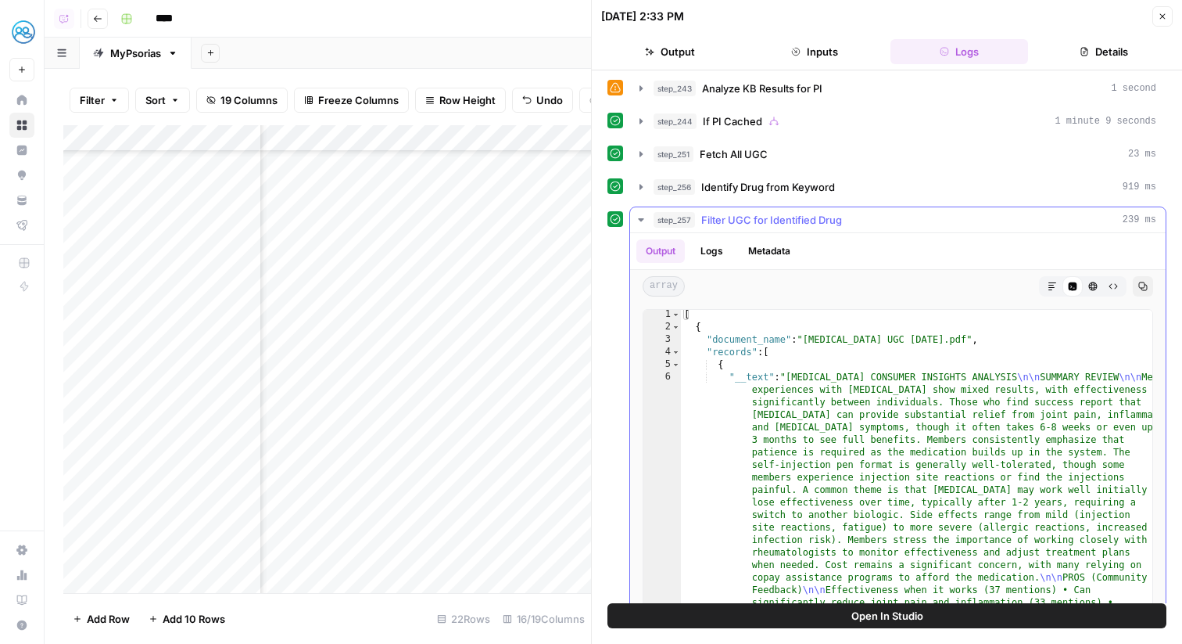
scroll to position [0, 0]
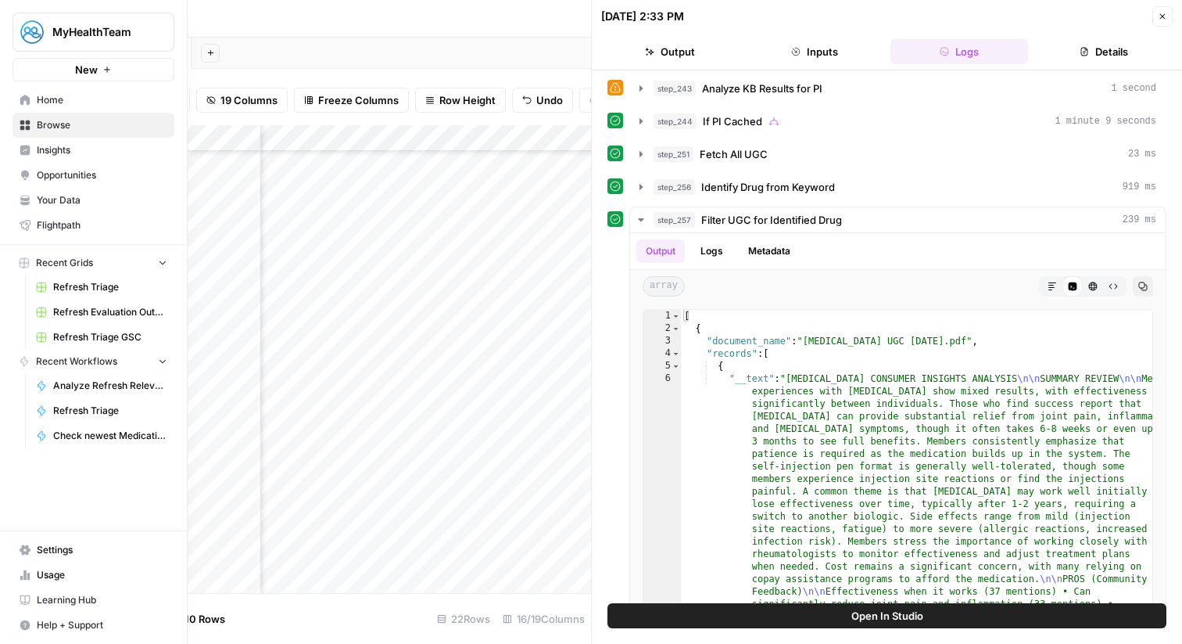
click at [48, 194] on span "Your Data" at bounding box center [102, 200] width 131 height 14
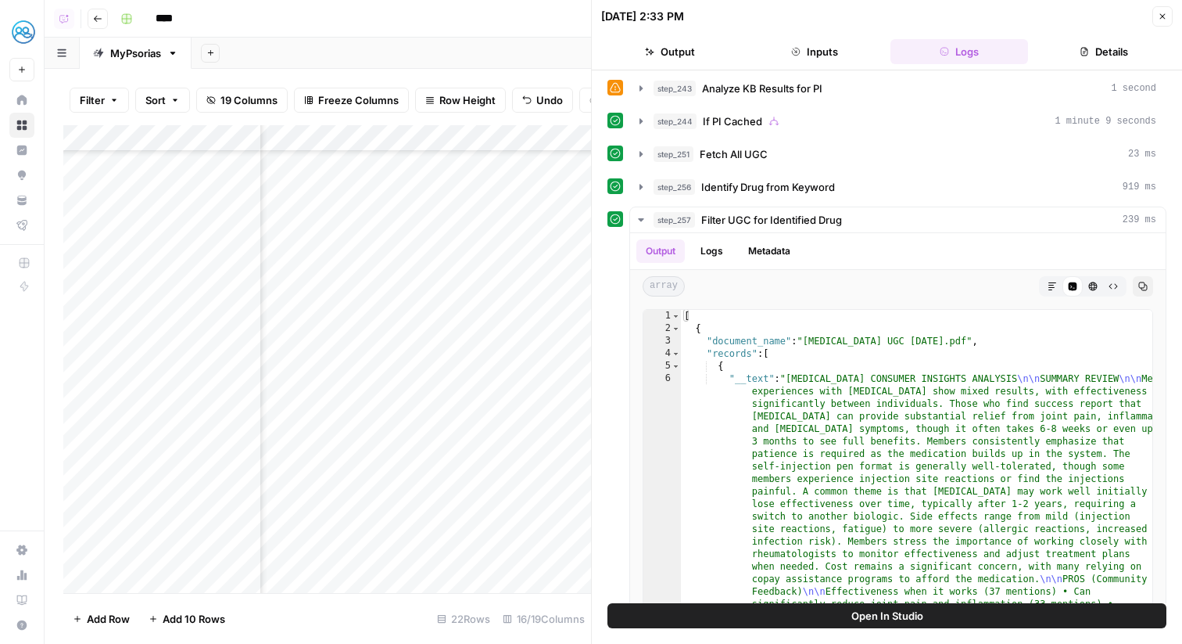
click at [1164, 16] on icon "button" at bounding box center [1162, 16] width 5 height 5
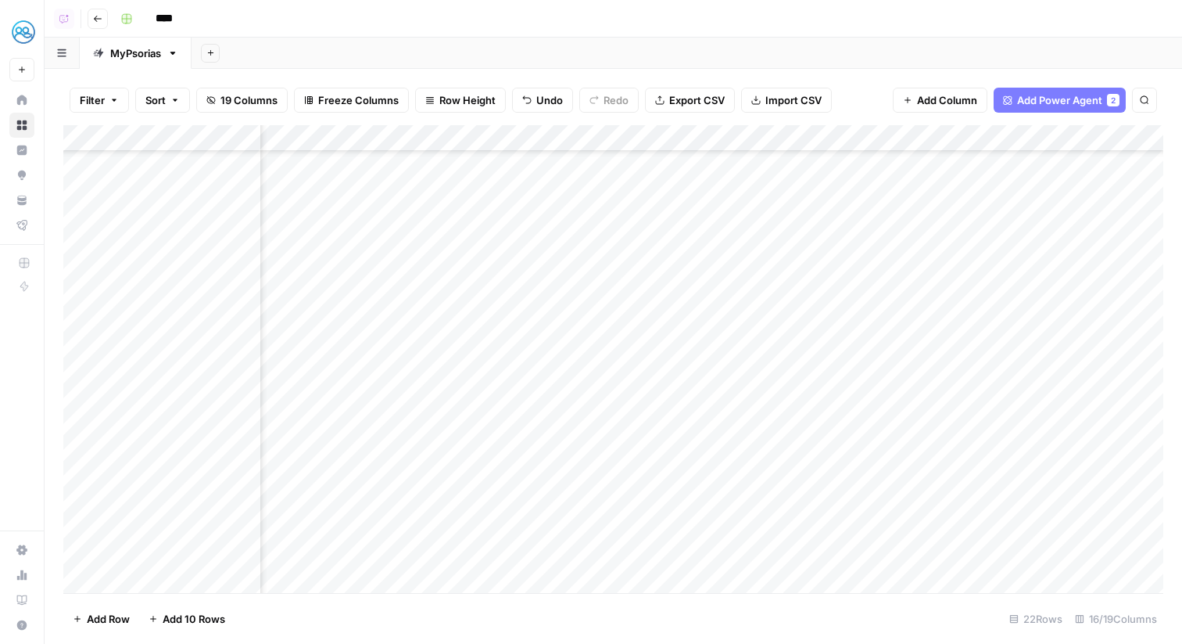
click at [634, 475] on div "Add Column" at bounding box center [613, 359] width 1100 height 468
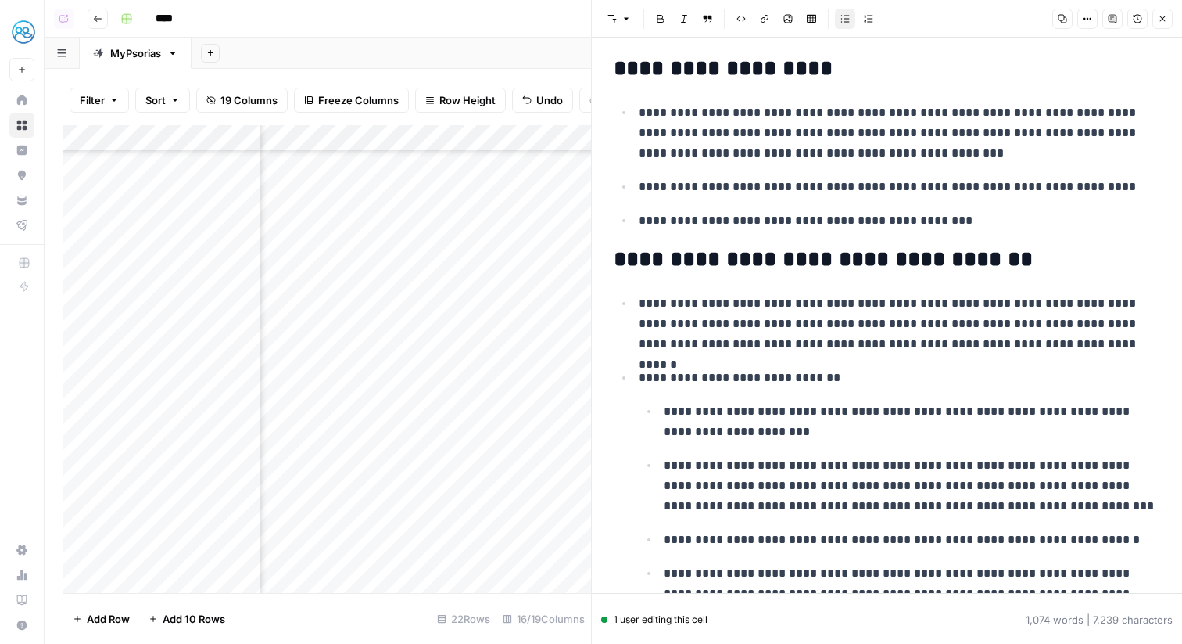
scroll to position [121, 0]
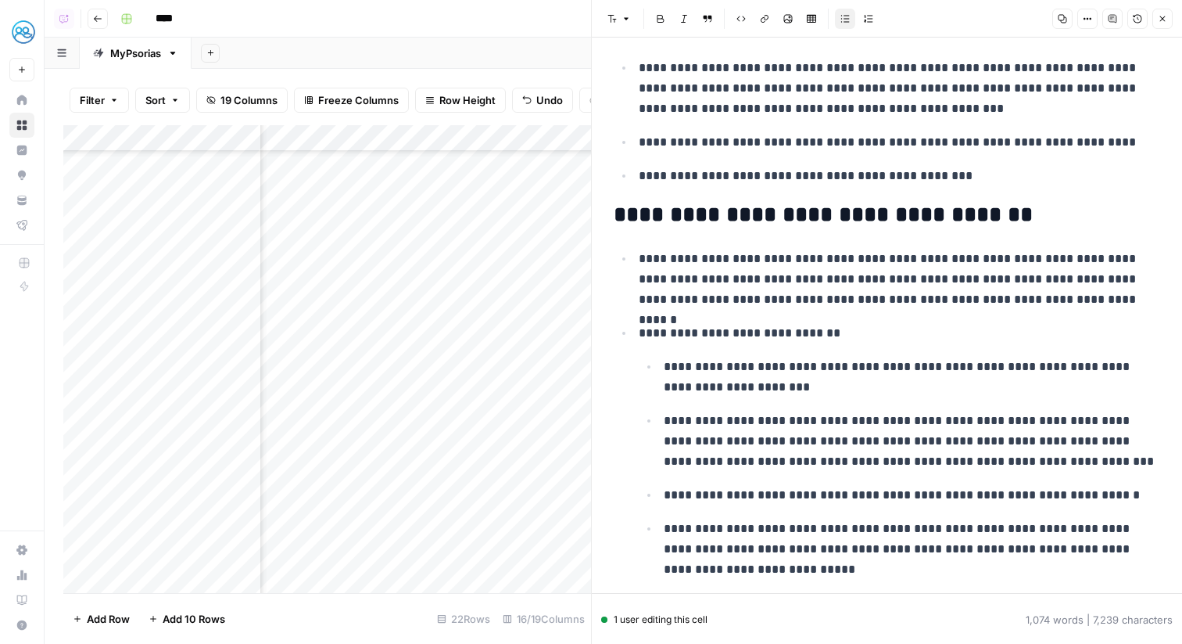
click at [759, 388] on p "**********" at bounding box center [912, 377] width 497 height 41
drag, startPoint x: 674, startPoint y: 369, endPoint x: 859, endPoint y: 371, distance: 185.3
click at [859, 371] on p "**********" at bounding box center [912, 377] width 497 height 41
copy p "**********"
click at [734, 459] on p "**********" at bounding box center [912, 441] width 497 height 61
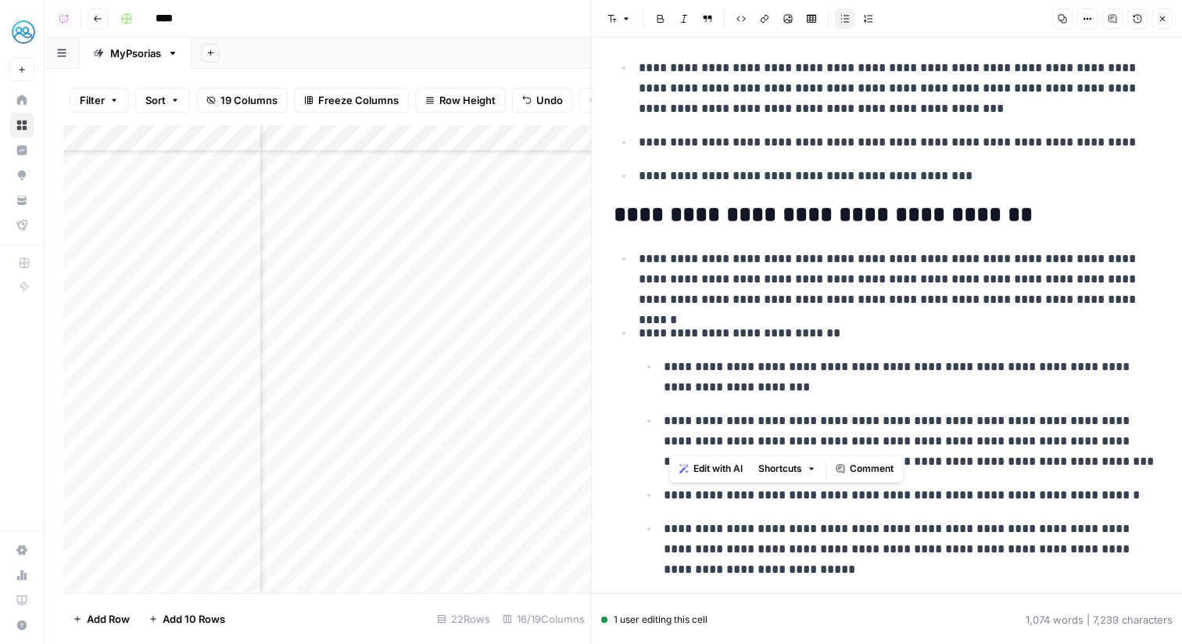
drag, startPoint x: 674, startPoint y: 422, endPoint x: 949, endPoint y: 436, distance: 274.8
click at [949, 436] on p "**********" at bounding box center [912, 441] width 497 height 61
copy p "**********"
click at [972, 465] on p "**********" at bounding box center [912, 441] width 497 height 61
drag, startPoint x: 672, startPoint y: 424, endPoint x: 780, endPoint y: 423, distance: 108.7
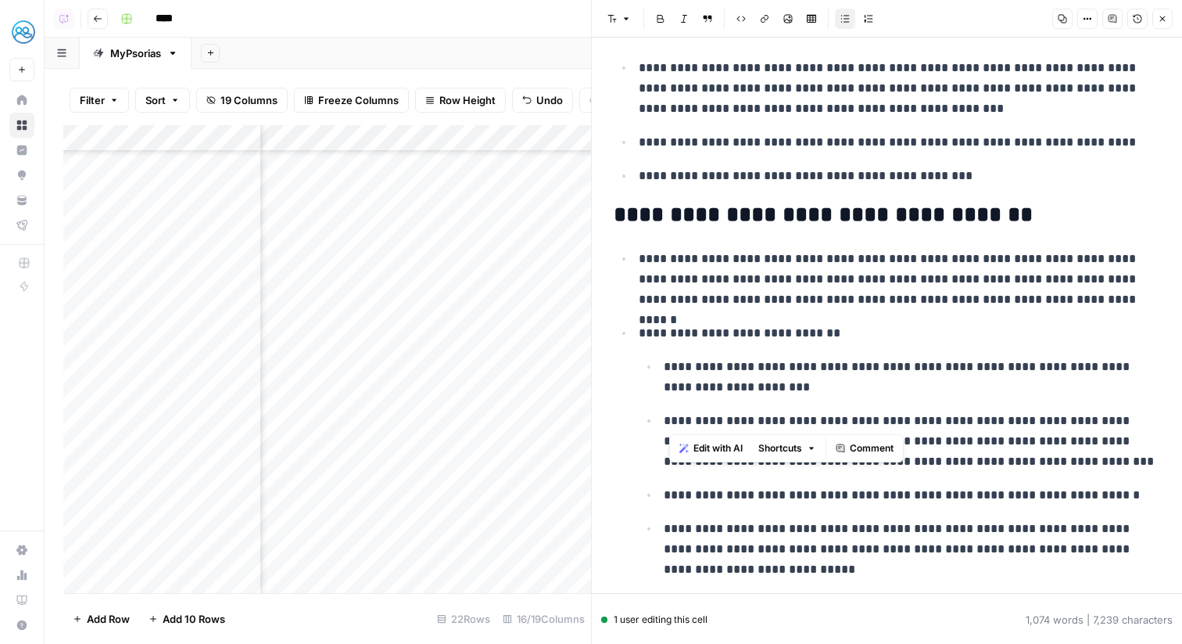
click at [780, 423] on p "**********" at bounding box center [912, 441] width 497 height 61
copy p "**********"
click at [841, 528] on p "**********" at bounding box center [912, 548] width 497 height 61
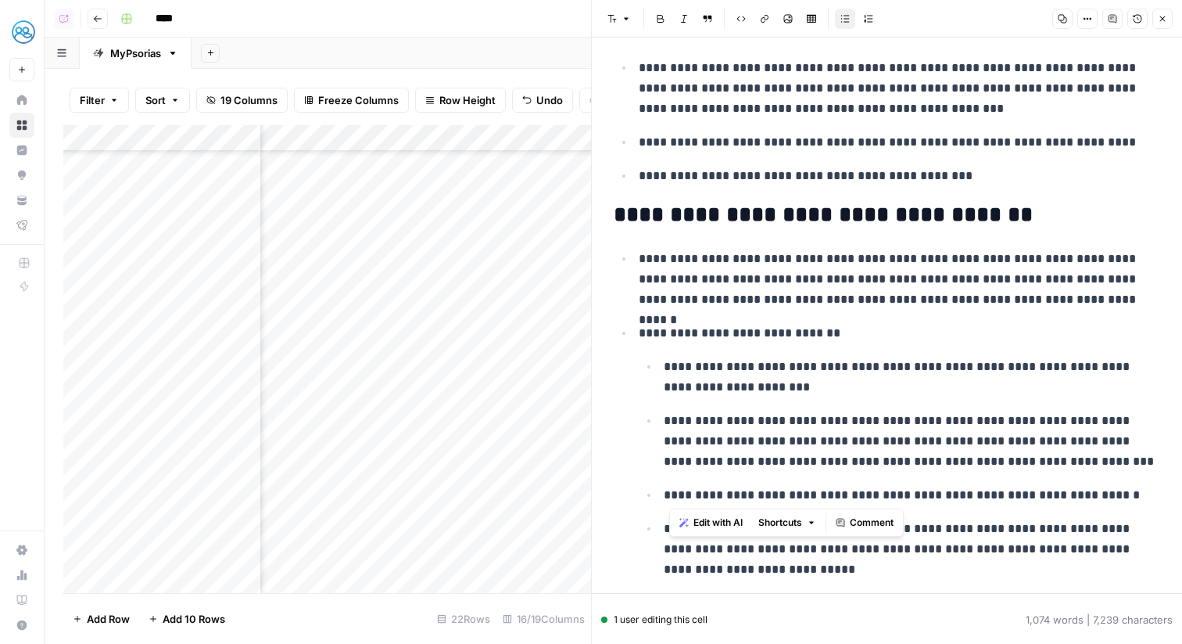
drag, startPoint x: 670, startPoint y: 493, endPoint x: 808, endPoint y: 497, distance: 137.7
click at [808, 497] on p "**********" at bounding box center [912, 495] width 497 height 20
copy p "**********"
click at [855, 392] on p "**********" at bounding box center [912, 377] width 497 height 41
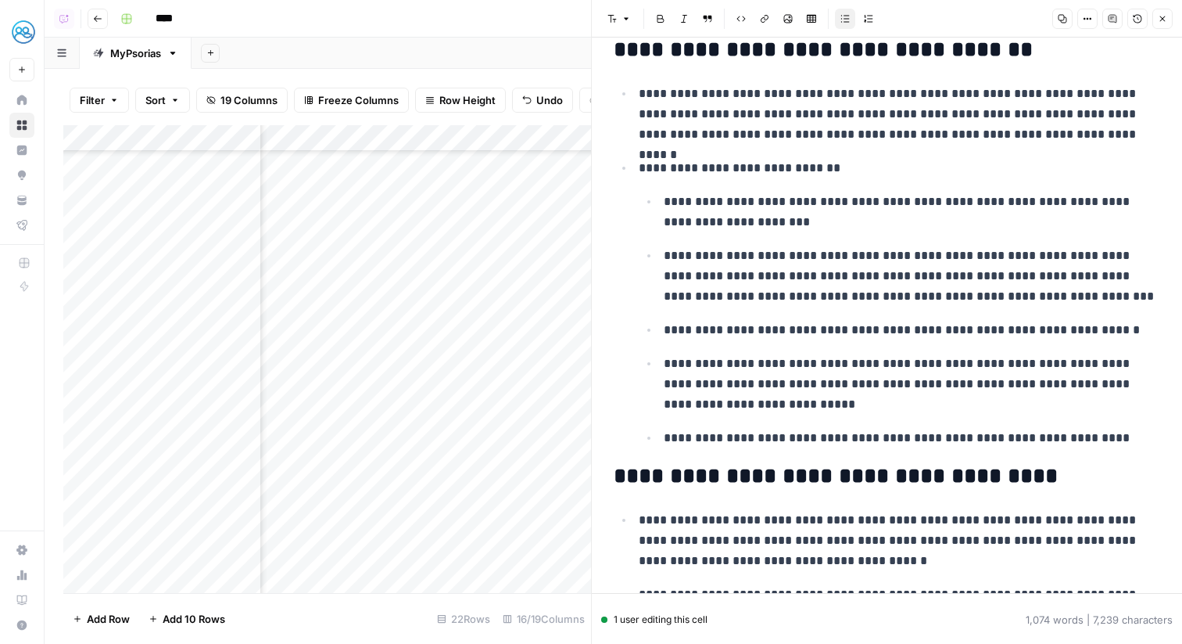
scroll to position [289, 0]
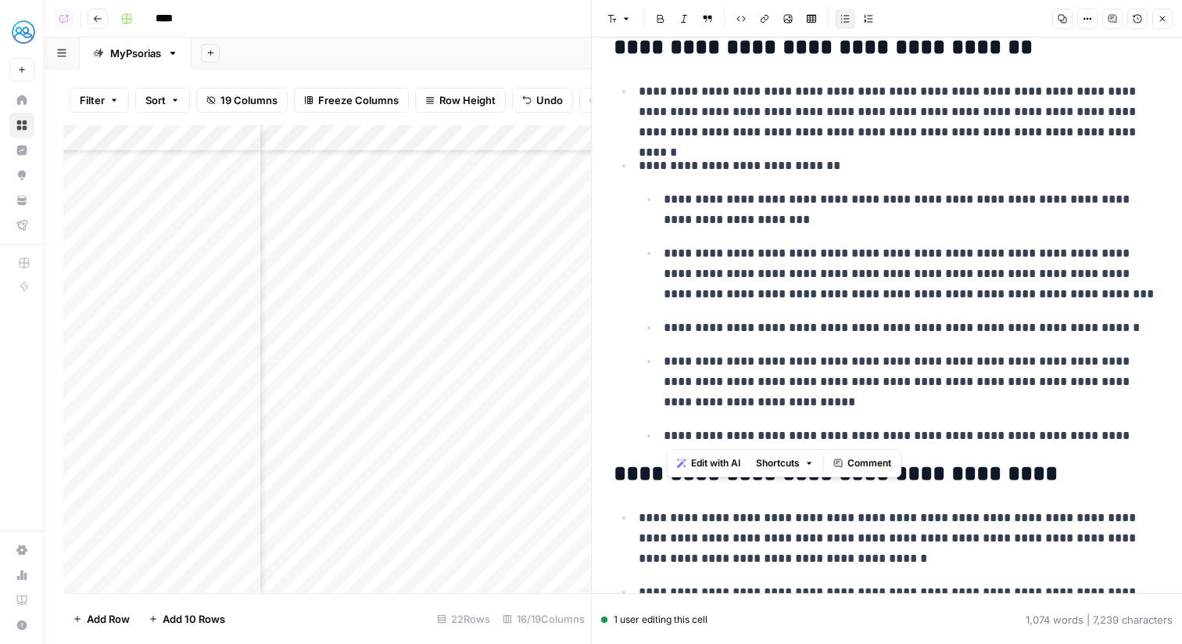
drag, startPoint x: 669, startPoint y: 436, endPoint x: 792, endPoint y: 435, distance: 122.8
click at [792, 435] on p "**********" at bounding box center [912, 435] width 497 height 20
copy p "**********"
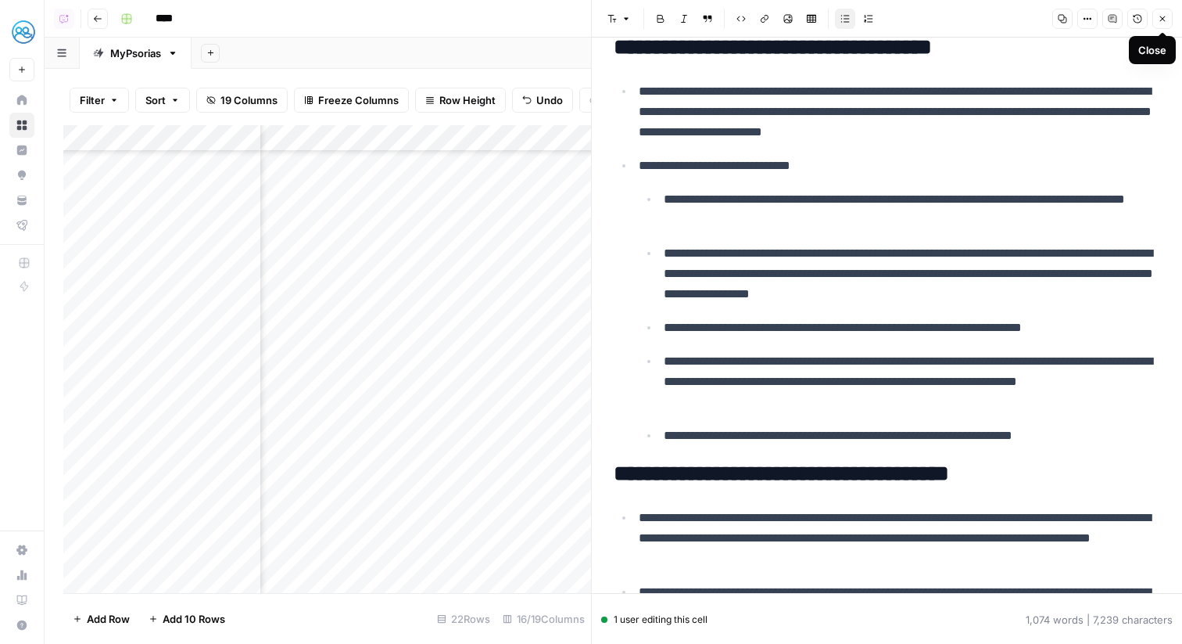
click at [1158, 20] on icon "button" at bounding box center [1162, 18] width 9 height 9
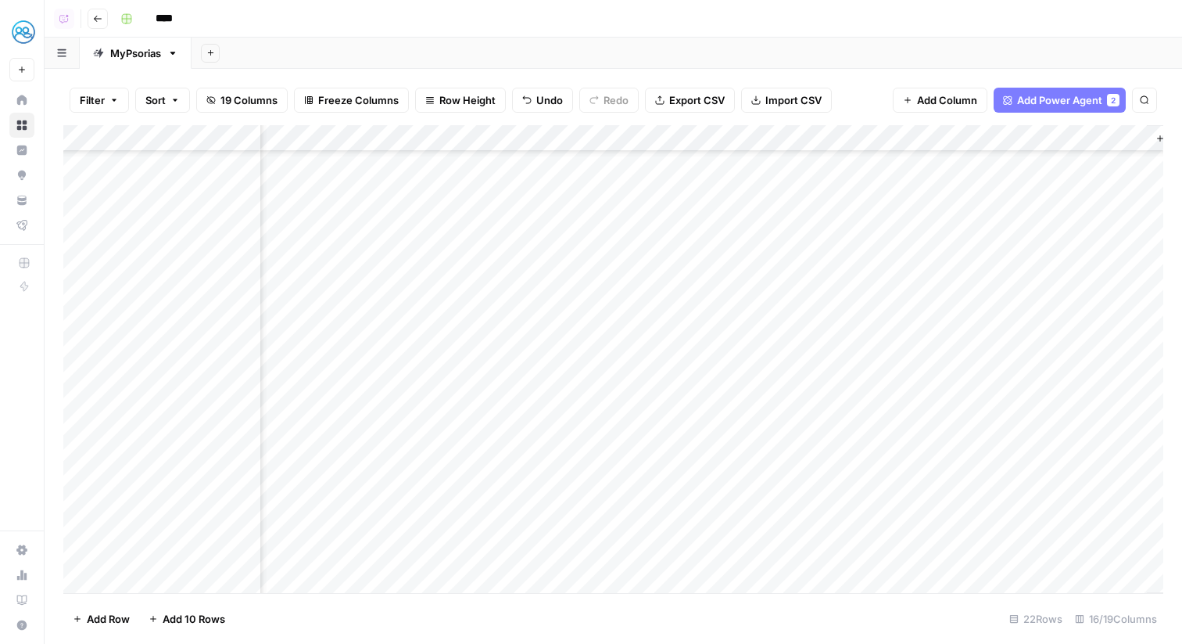
scroll to position [167, 1615]
click at [927, 474] on div "Add Column" at bounding box center [613, 359] width 1100 height 468
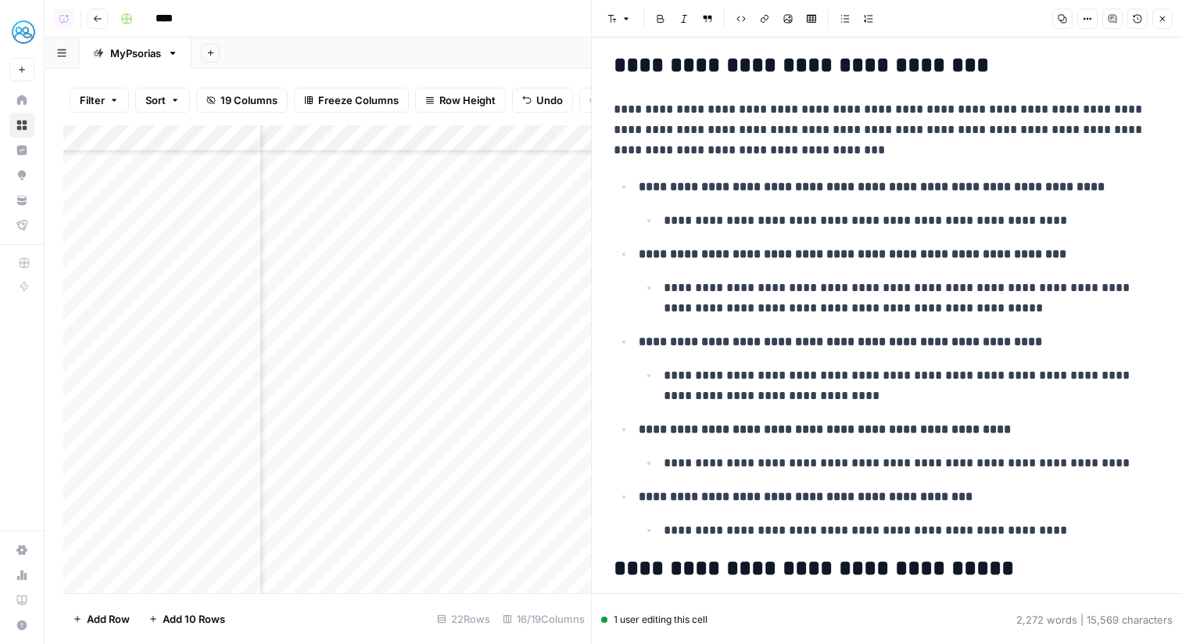
scroll to position [218, 0]
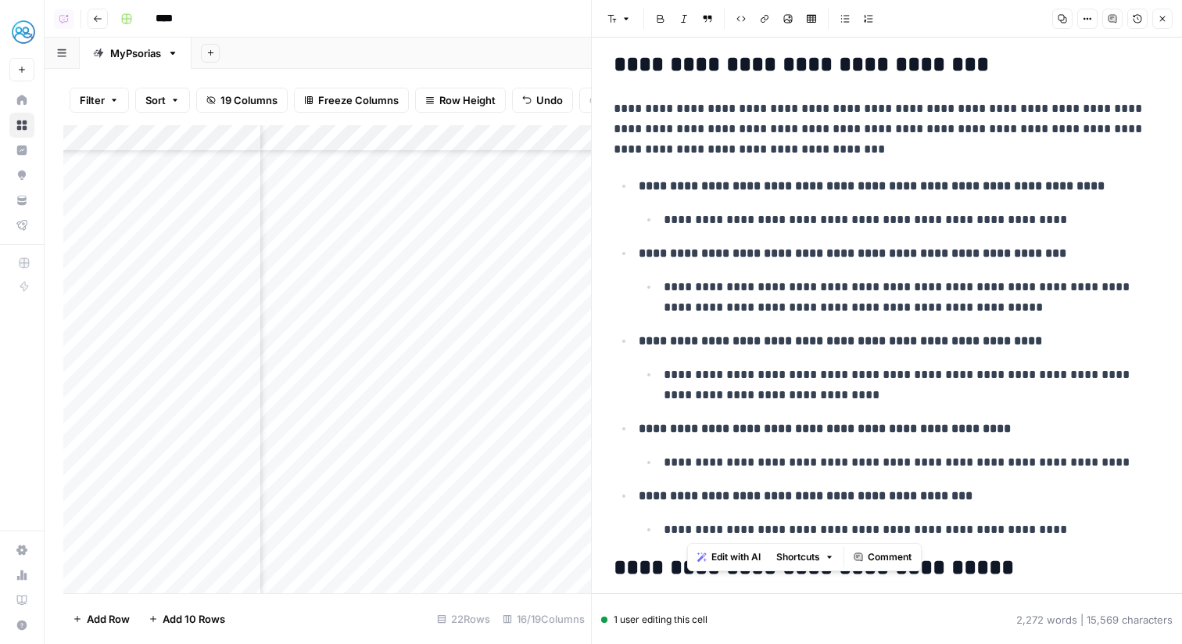
drag, startPoint x: 688, startPoint y: 529, endPoint x: 860, endPoint y: 526, distance: 172.1
click at [860, 526] on p "**********" at bounding box center [912, 529] width 497 height 20
copy p "**********"
click at [716, 527] on p "**********" at bounding box center [912, 529] width 497 height 20
drag, startPoint x: 670, startPoint y: 529, endPoint x: 818, endPoint y: 528, distance: 147.8
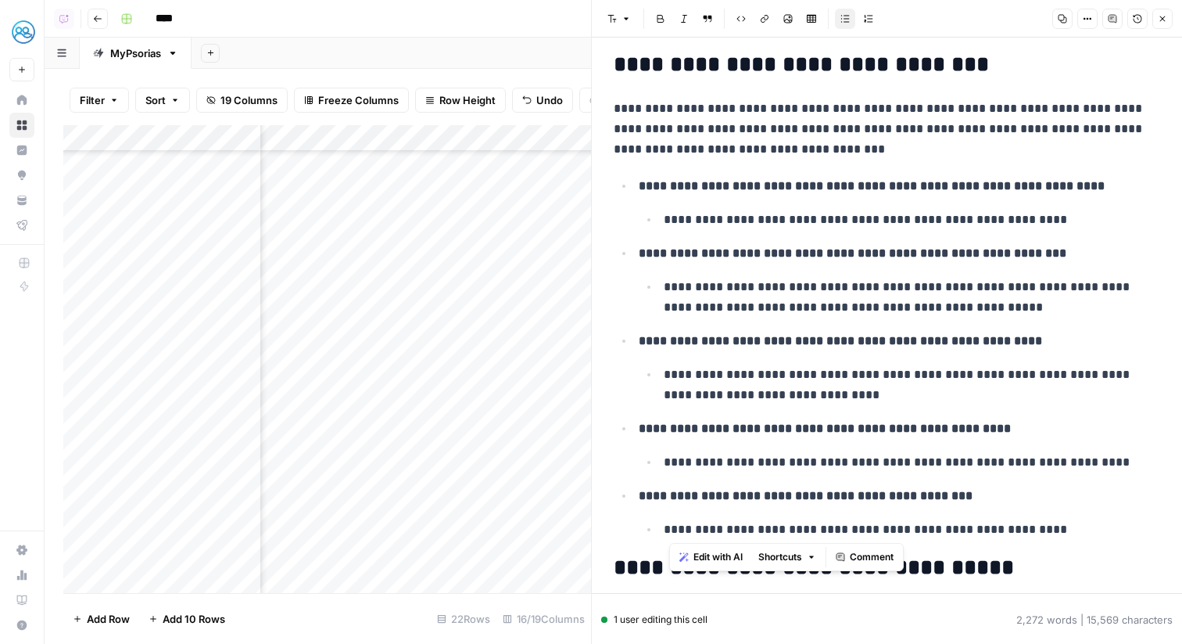
click at [818, 528] on p "**********" at bounding box center [912, 529] width 497 height 20
copy p "**********"
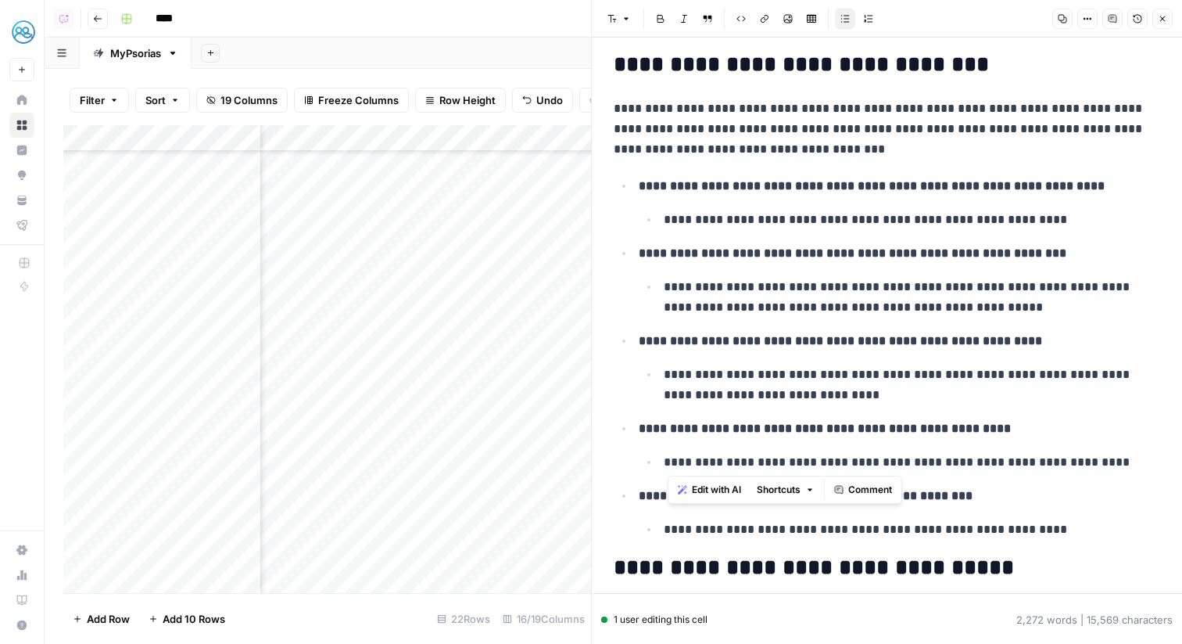
drag, startPoint x: 669, startPoint y: 463, endPoint x: 847, endPoint y: 456, distance: 177.7
click at [847, 456] on p "**********" at bounding box center [912, 462] width 497 height 20
copy p "**********"
drag, startPoint x: 669, startPoint y: 373, endPoint x: 852, endPoint y: 382, distance: 182.4
click at [852, 382] on p "**********" at bounding box center [912, 384] width 497 height 41
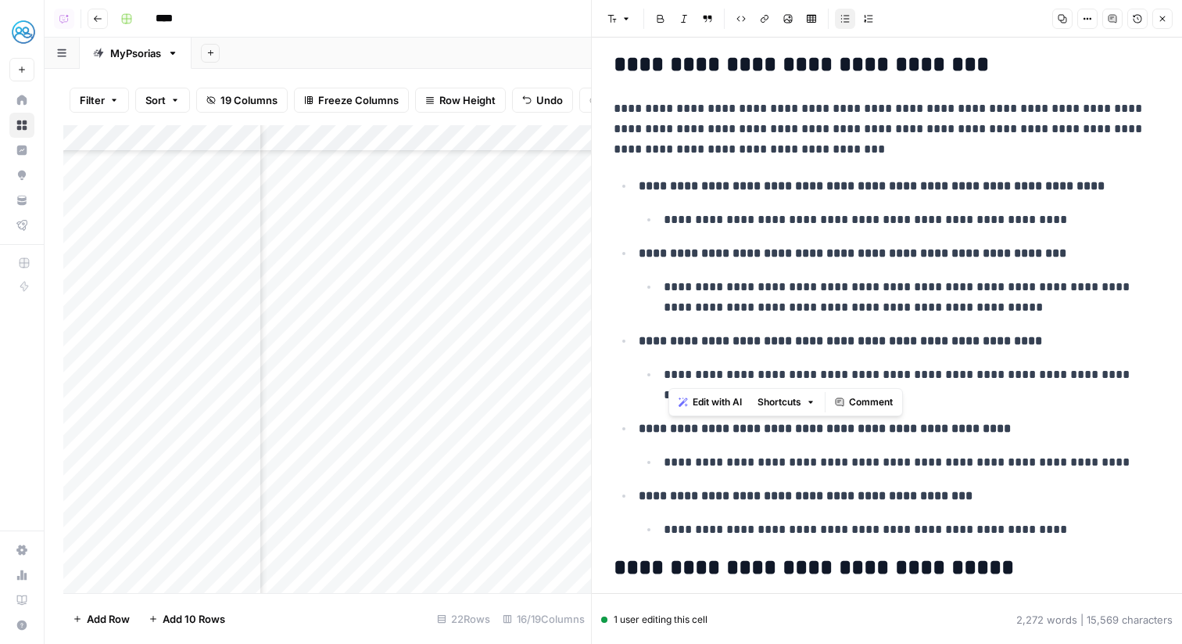
copy p "**********"
drag, startPoint x: 669, startPoint y: 288, endPoint x: 852, endPoint y: 291, distance: 183.0
click at [852, 291] on p "**********" at bounding box center [912, 297] width 497 height 41
copy p "**********"
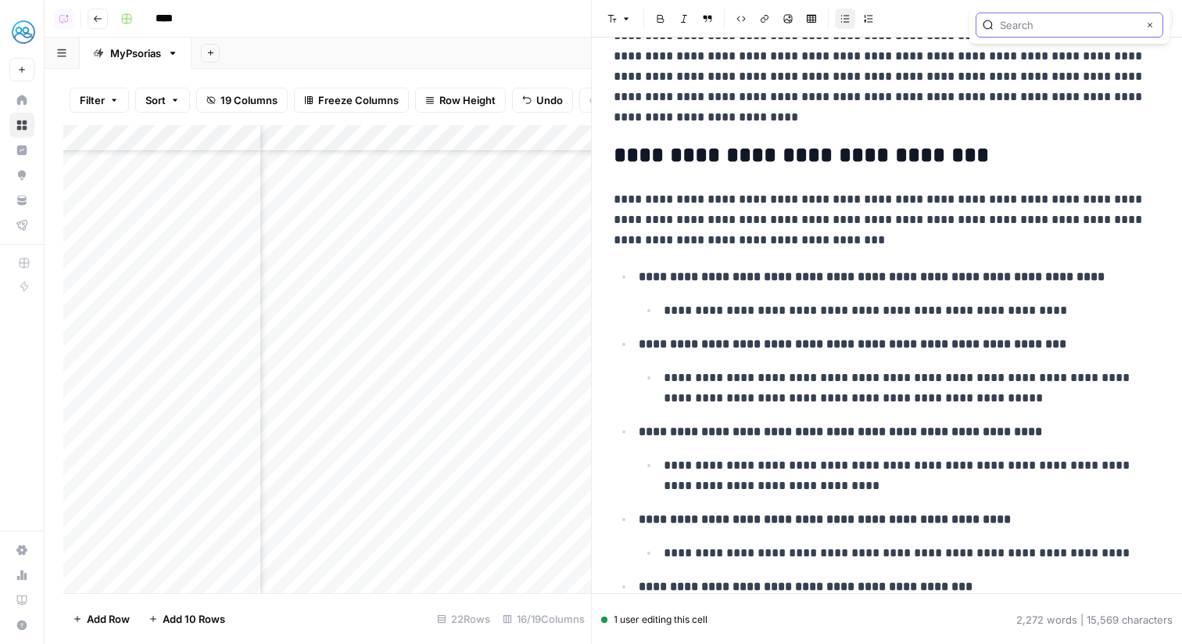
scroll to position [118, 0]
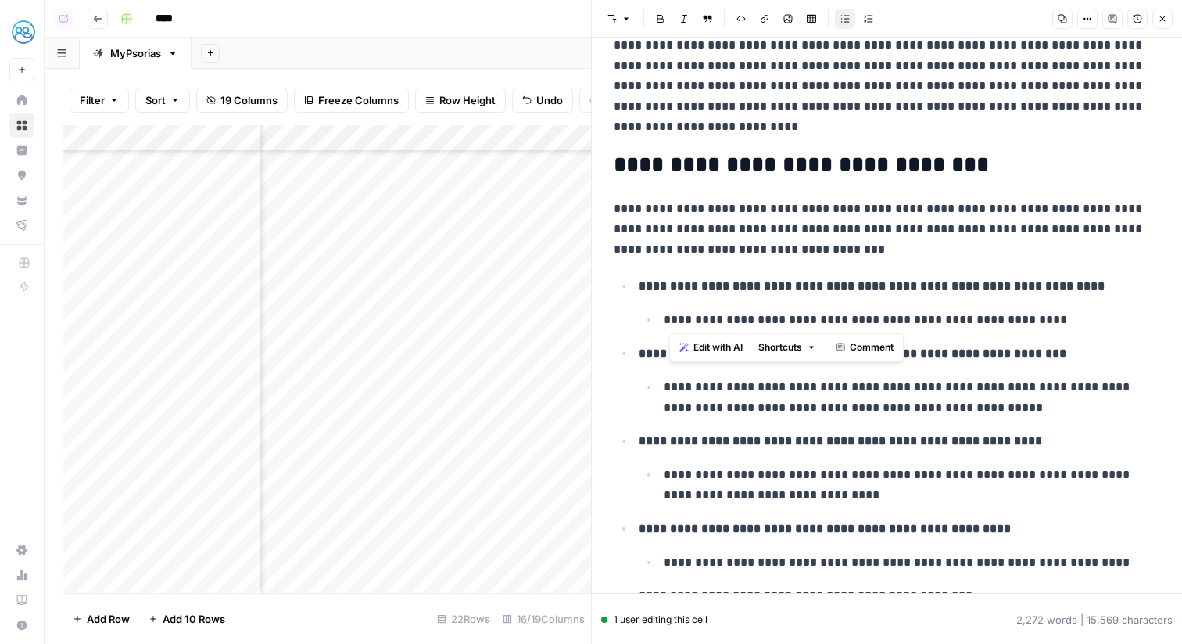
drag, startPoint x: 668, startPoint y: 317, endPoint x: 942, endPoint y: 322, distance: 273.7
click at [942, 322] on p "**********" at bounding box center [912, 320] width 497 height 20
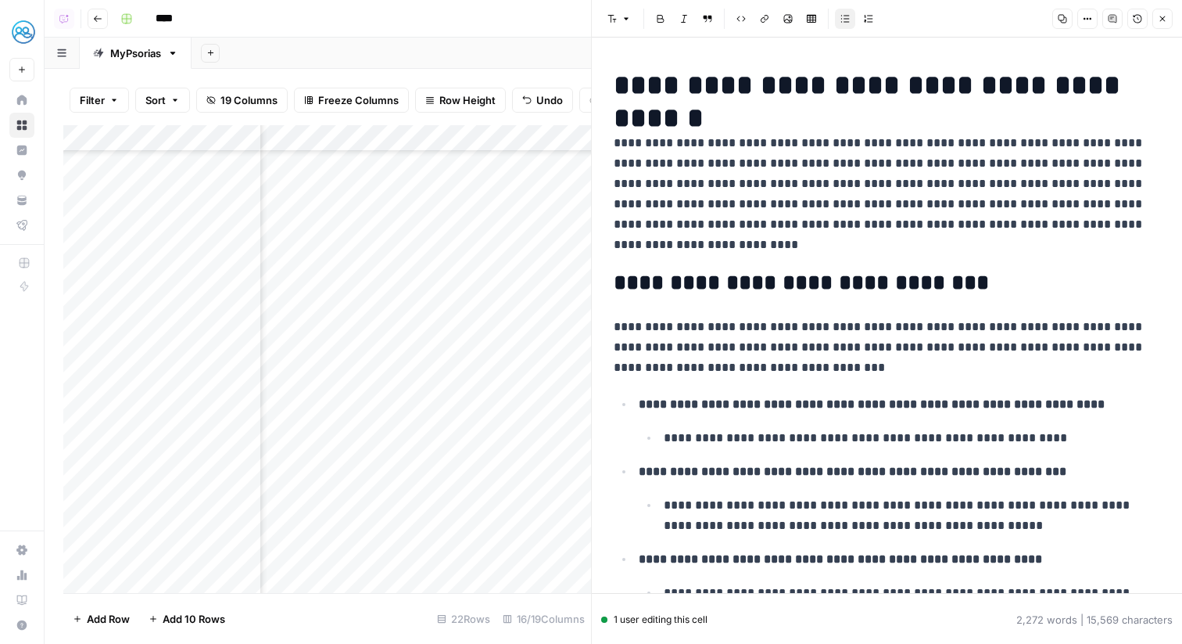
click at [1162, 16] on icon "button" at bounding box center [1162, 18] width 9 height 9
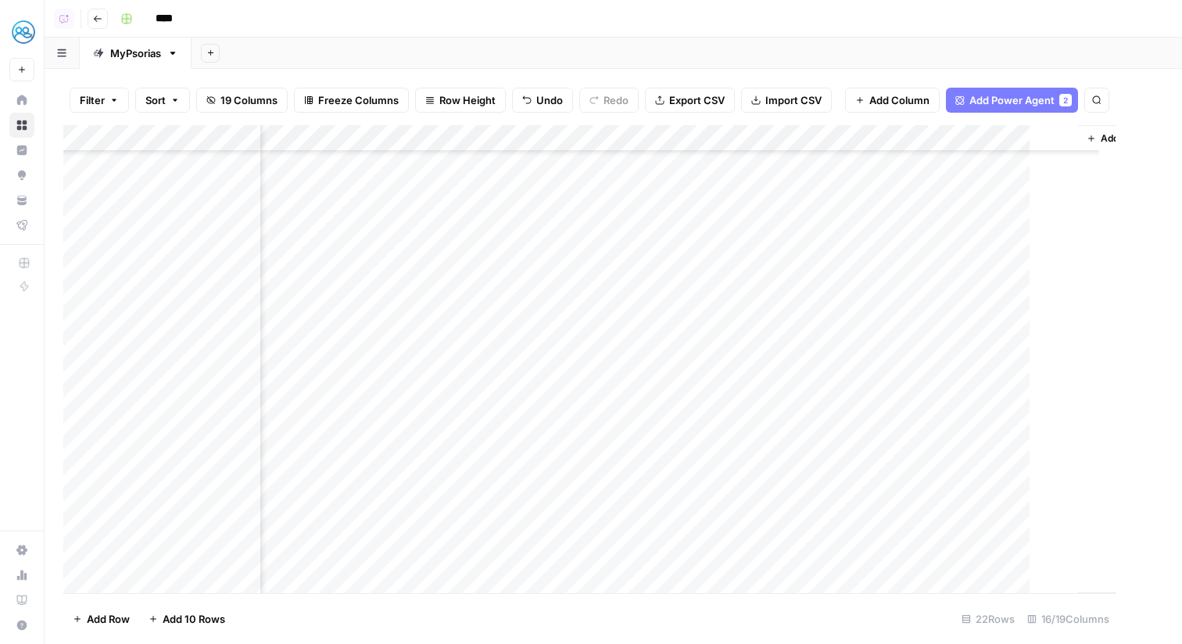
scroll to position [167, 1596]
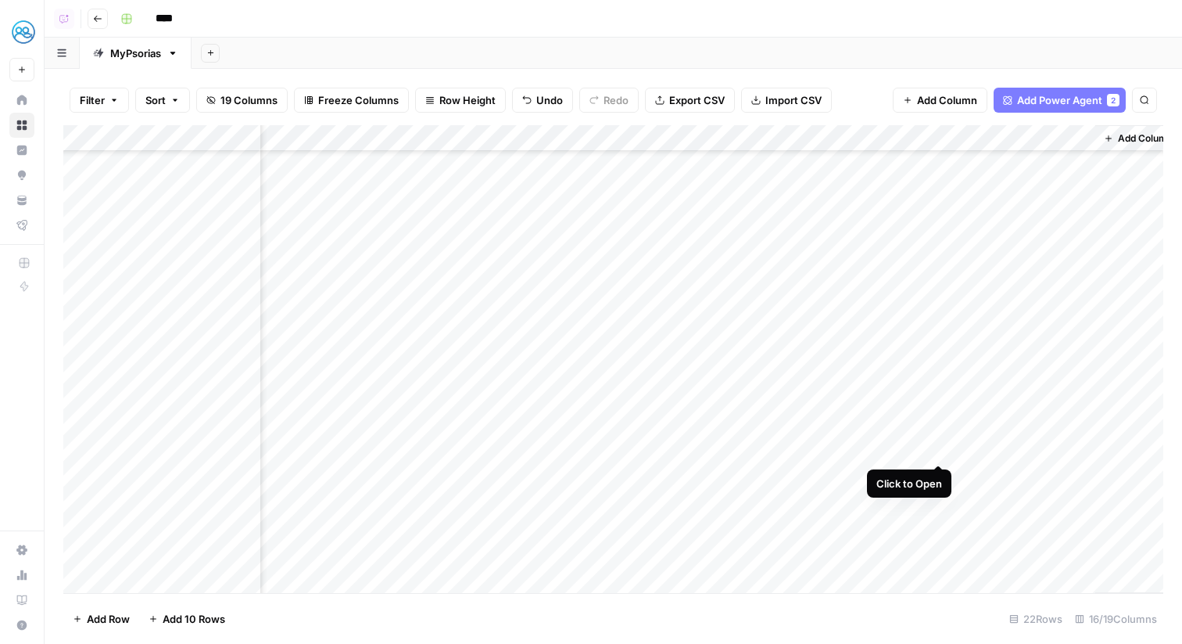
click at [936, 447] on div "Add Column" at bounding box center [613, 359] width 1100 height 468
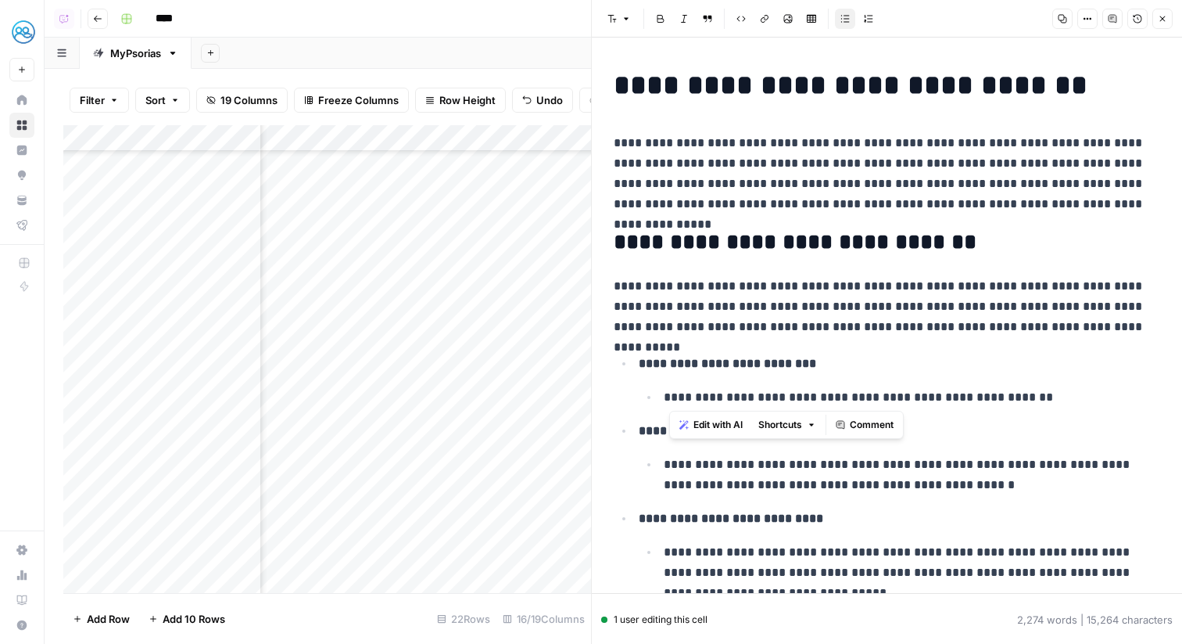
drag, startPoint x: 669, startPoint y: 399, endPoint x: 989, endPoint y: 404, distance: 319.9
click at [989, 404] on p "**********" at bounding box center [912, 397] width 497 height 20
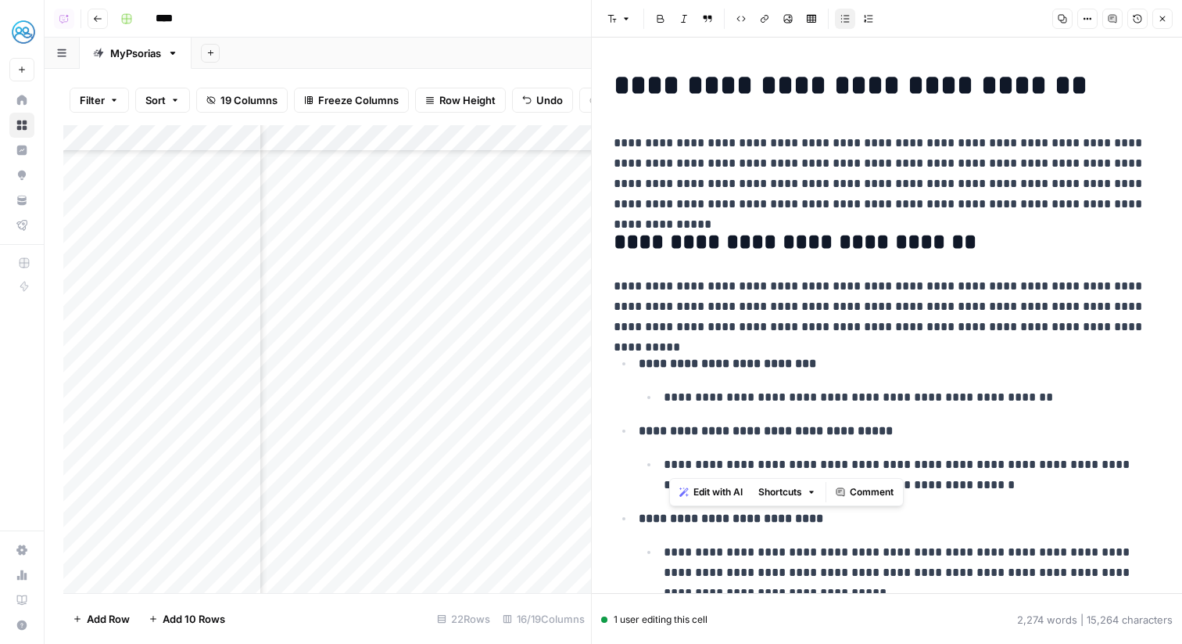
drag, startPoint x: 669, startPoint y: 463, endPoint x: 940, endPoint y: 467, distance: 270.6
click at [940, 467] on p "**********" at bounding box center [912, 474] width 497 height 41
click at [740, 425] on strong "**********" at bounding box center [766, 431] width 254 height 12
click at [1166, 23] on icon "button" at bounding box center [1162, 18] width 9 height 9
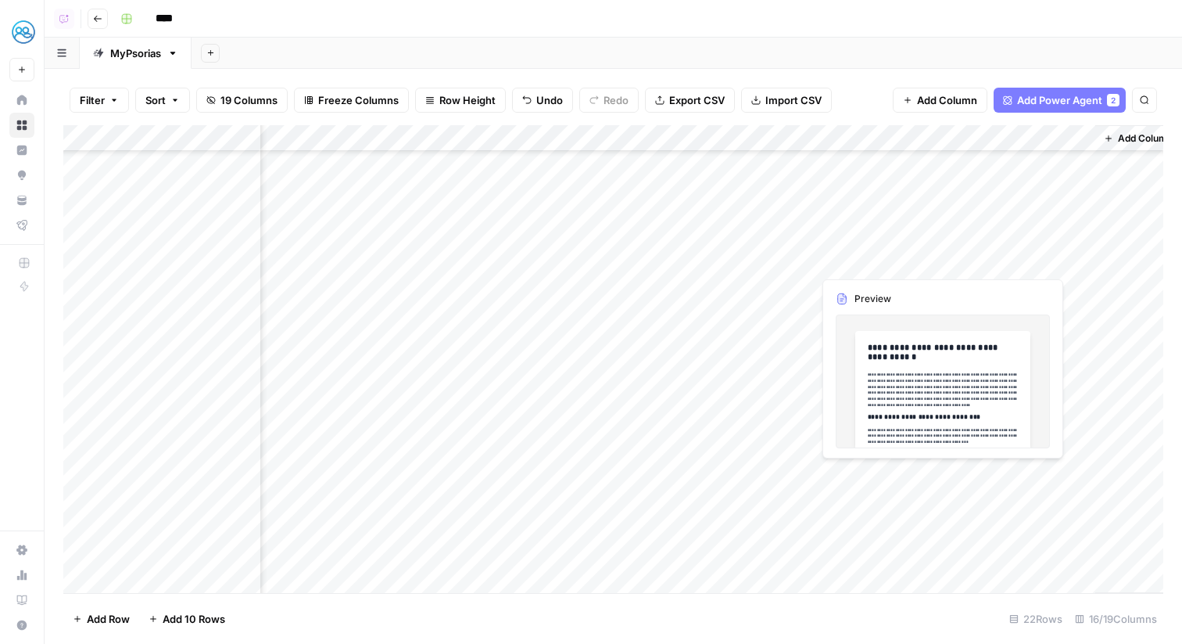
drag, startPoint x: 891, startPoint y: 289, endPoint x: 888, endPoint y: 492, distance: 202.5
click at [888, 492] on div "Add Column" at bounding box center [613, 359] width 1100 height 468
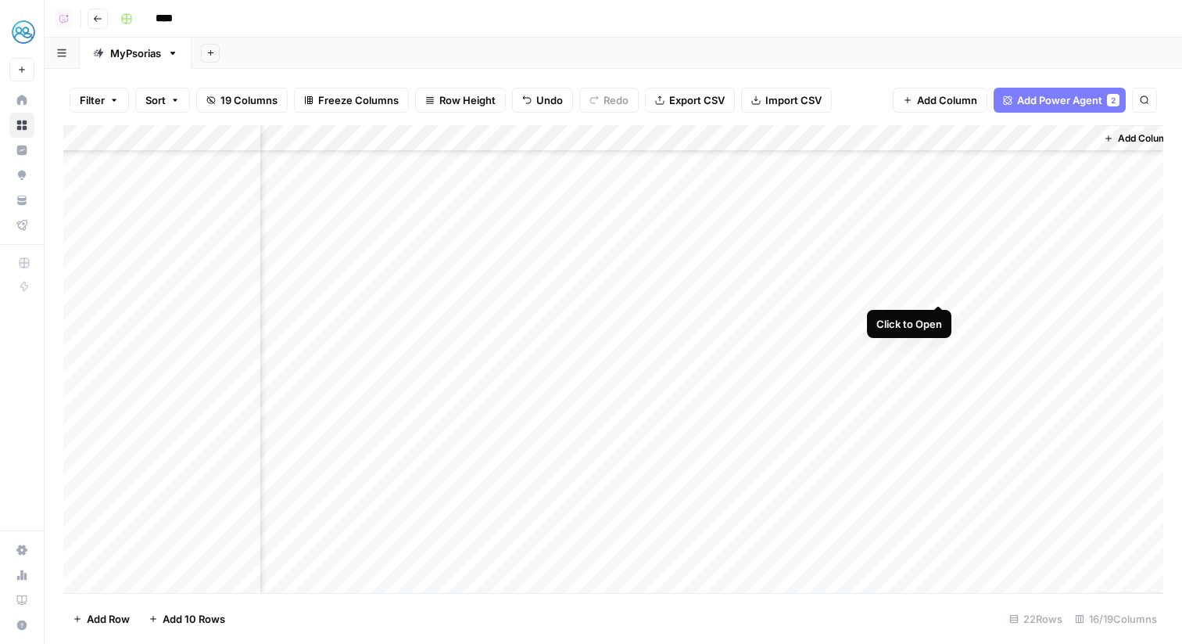
click at [941, 304] on div "Add Column" at bounding box center [613, 359] width 1100 height 468
click at [945, 321] on div "Add Column" at bounding box center [613, 359] width 1100 height 468
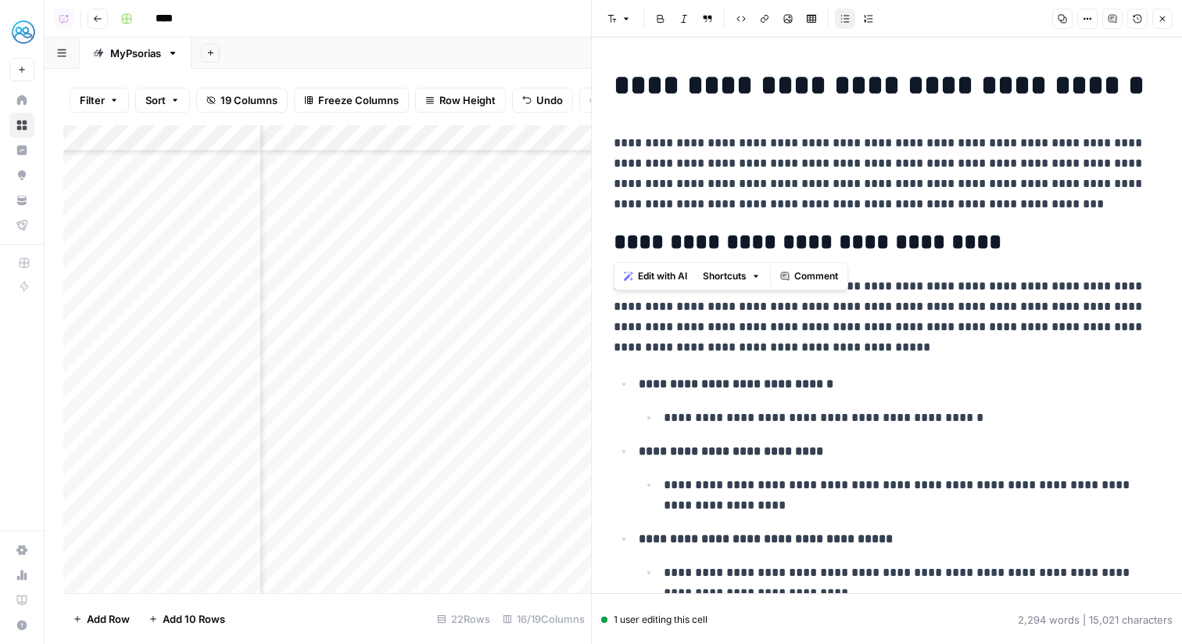
drag, startPoint x: 886, startPoint y: 246, endPoint x: 616, endPoint y: 245, distance: 269.8
click at [616, 245] on h2 "**********" at bounding box center [887, 242] width 547 height 25
click at [1162, 20] on icon "button" at bounding box center [1162, 18] width 9 height 9
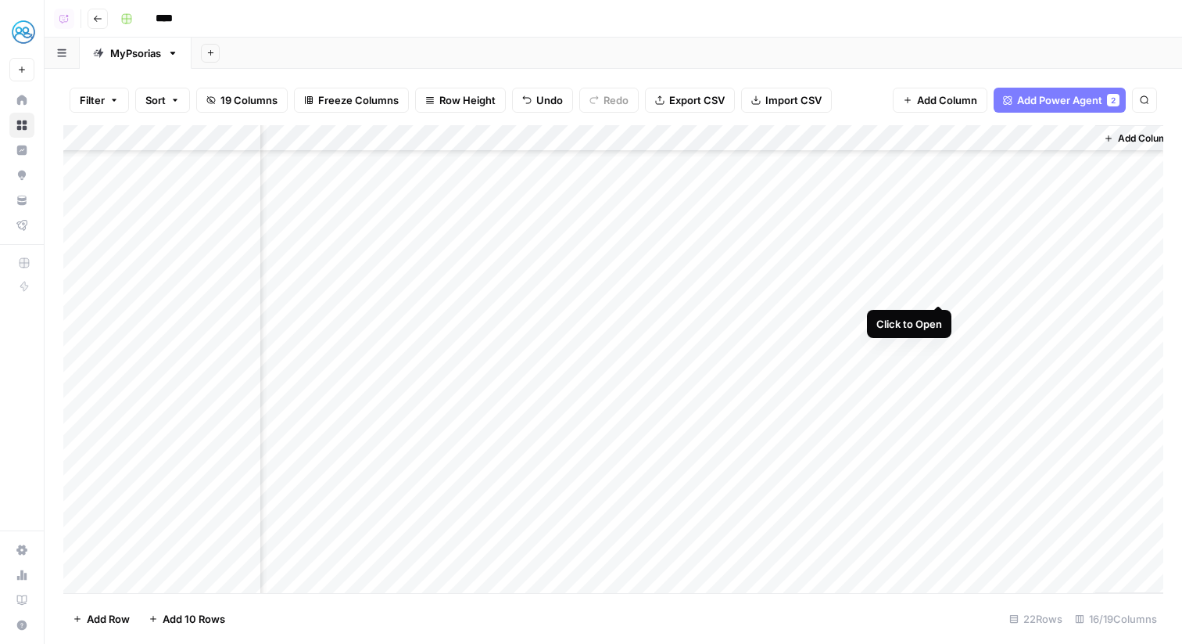
click at [943, 285] on div "Add Column" at bounding box center [613, 359] width 1100 height 468
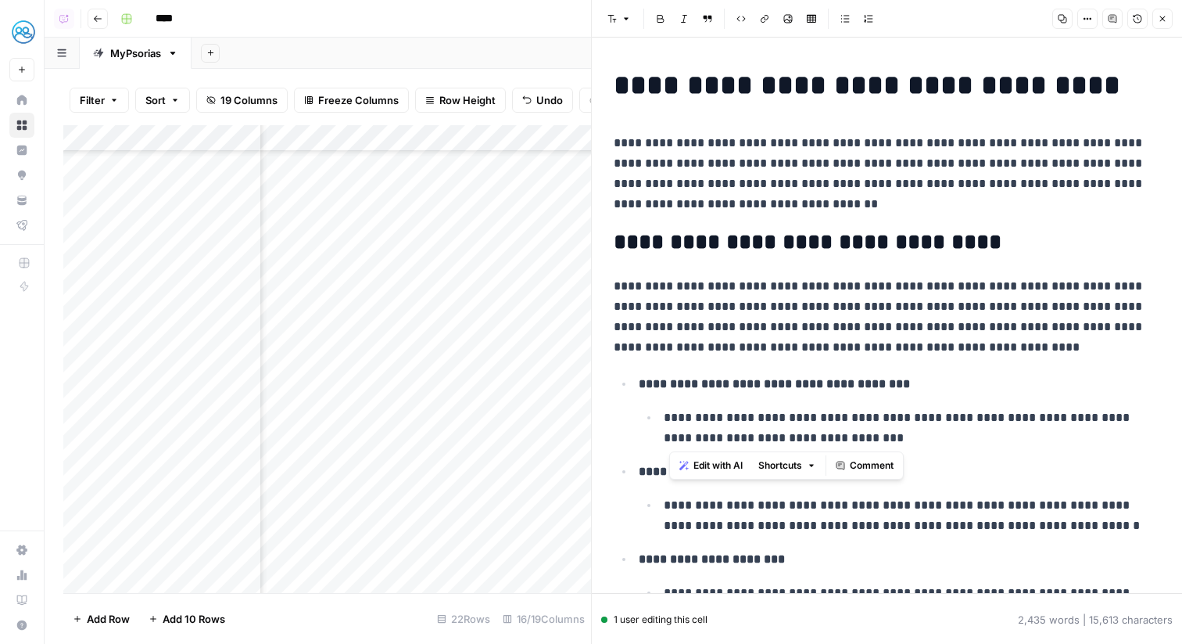
drag, startPoint x: 673, startPoint y: 416, endPoint x: 857, endPoint y: 442, distance: 185.6
click at [857, 442] on p "**********" at bounding box center [912, 427] width 497 height 41
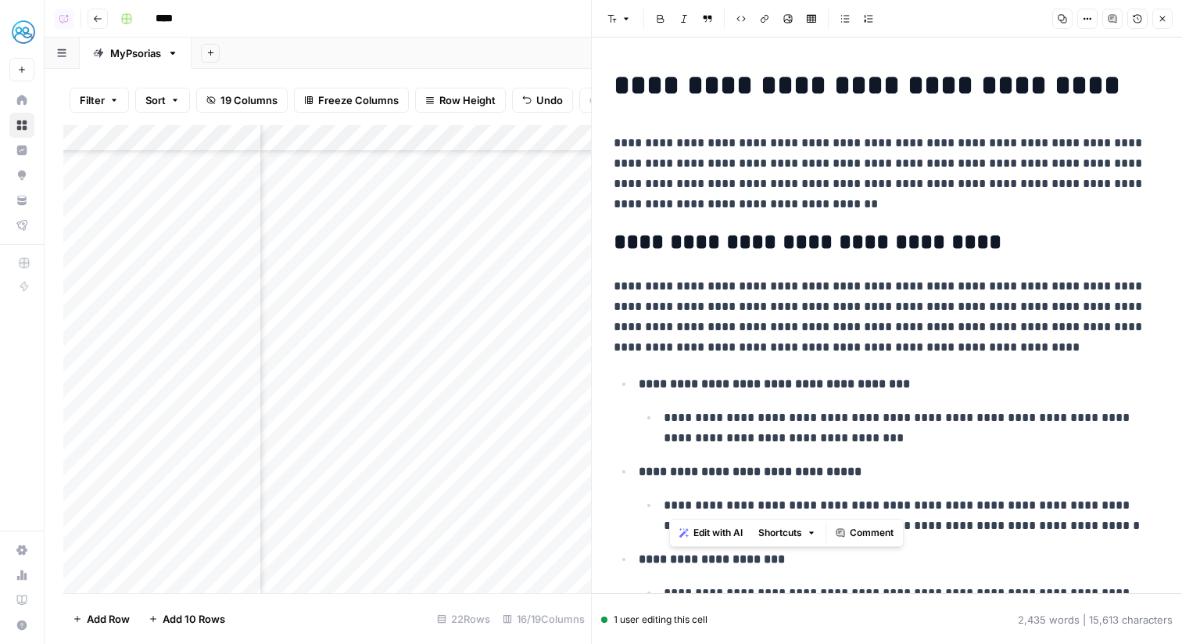
drag, startPoint x: 667, startPoint y: 504, endPoint x: 852, endPoint y: 498, distance: 185.4
click at [852, 498] on p "**********" at bounding box center [912, 515] width 497 height 41
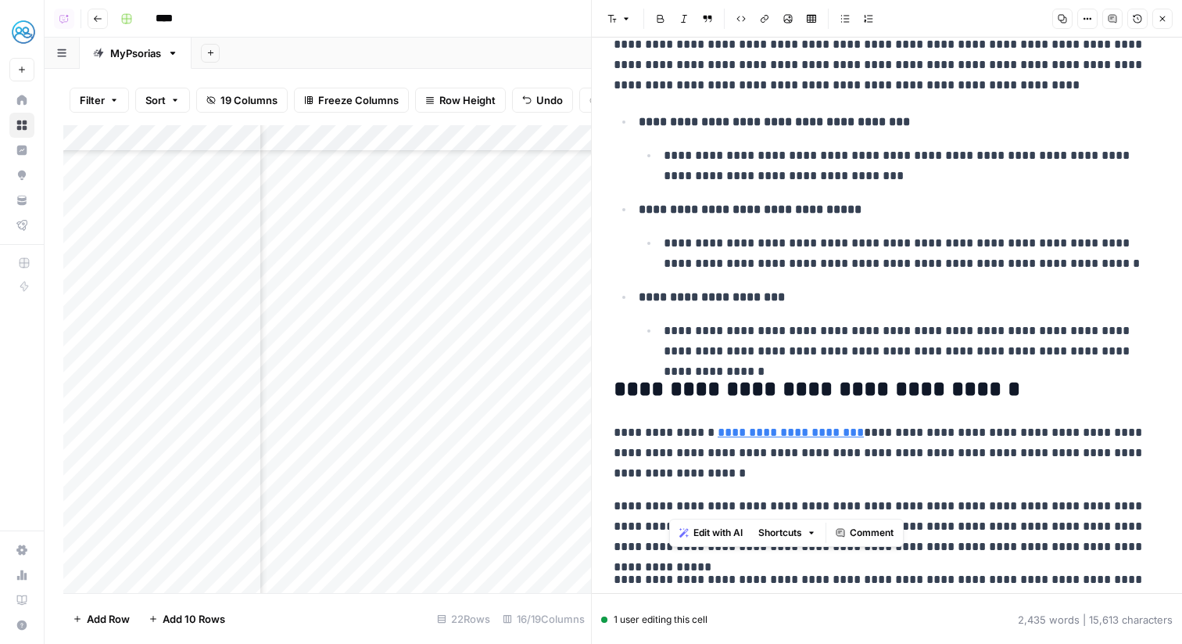
scroll to position [309, 0]
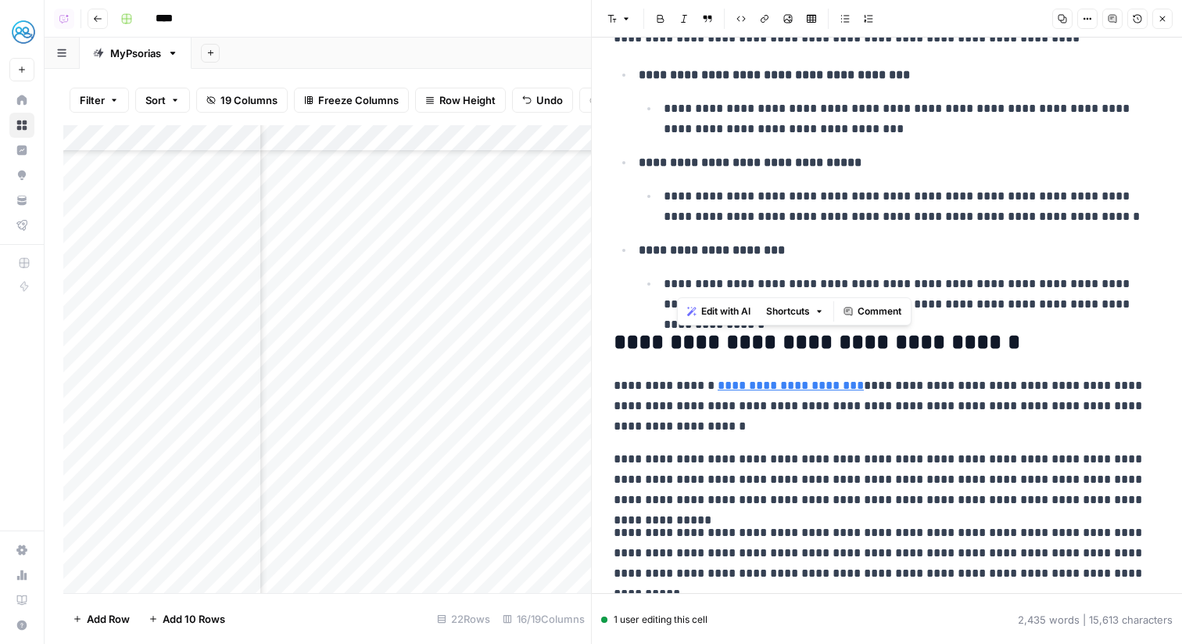
drag, startPoint x: 674, startPoint y: 283, endPoint x: 864, endPoint y: 279, distance: 190.1
click at [864, 279] on p "**********" at bounding box center [912, 294] width 497 height 41
click at [741, 246] on strong "**********" at bounding box center [712, 250] width 146 height 12
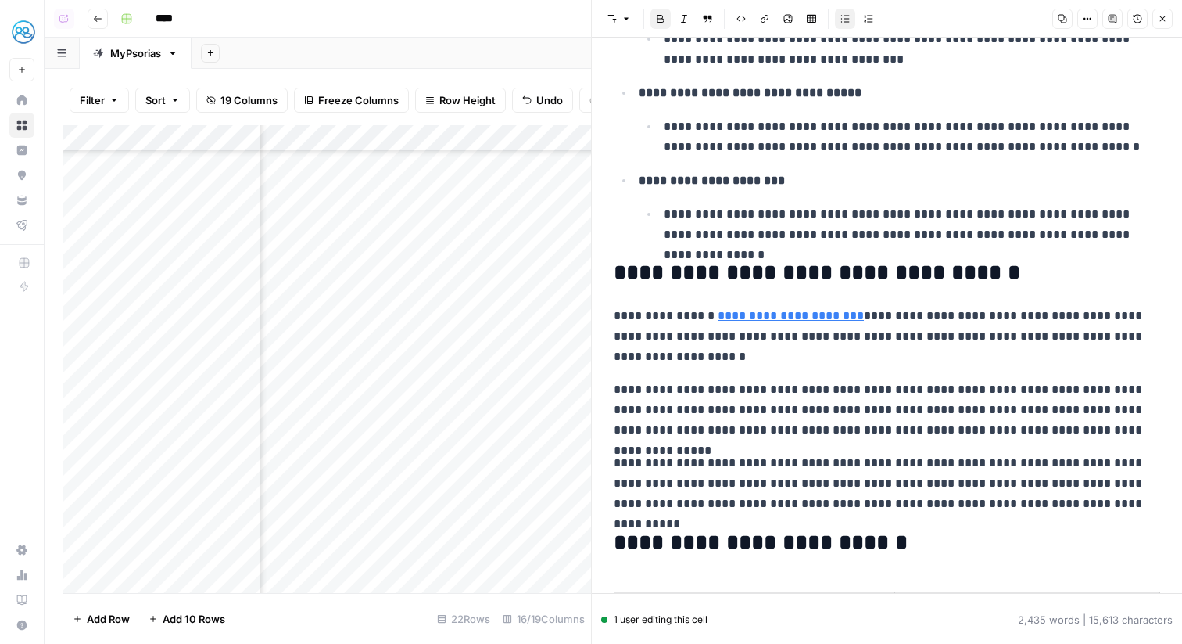
scroll to position [418, 0]
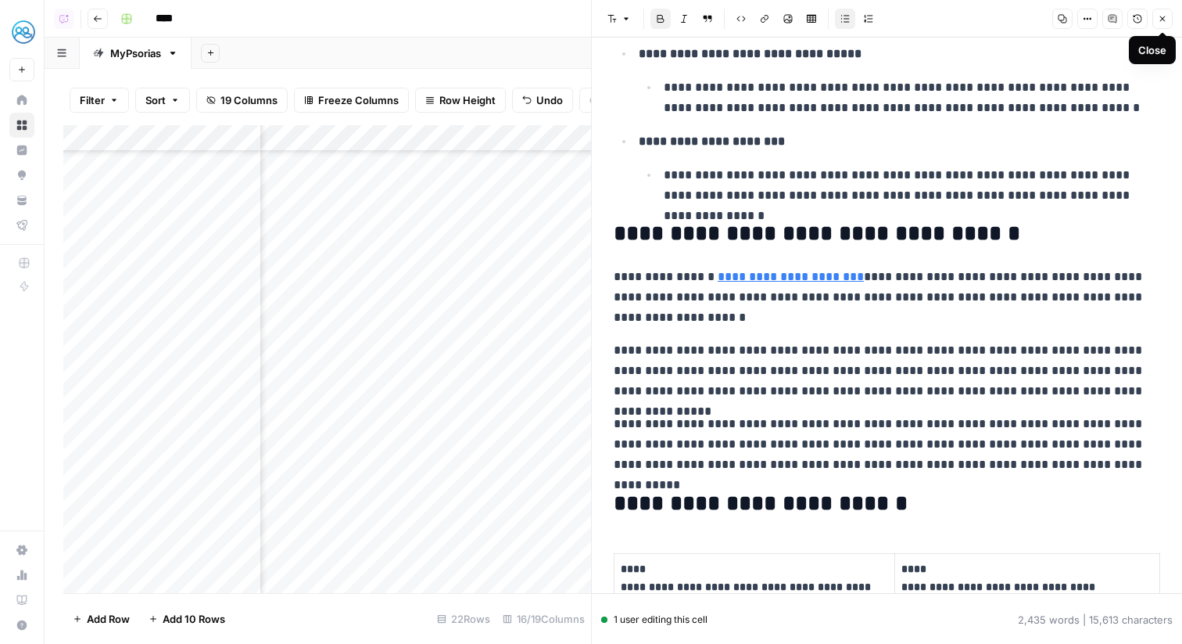
click at [1167, 19] on span "Close" at bounding box center [1167, 19] width 1 height 1
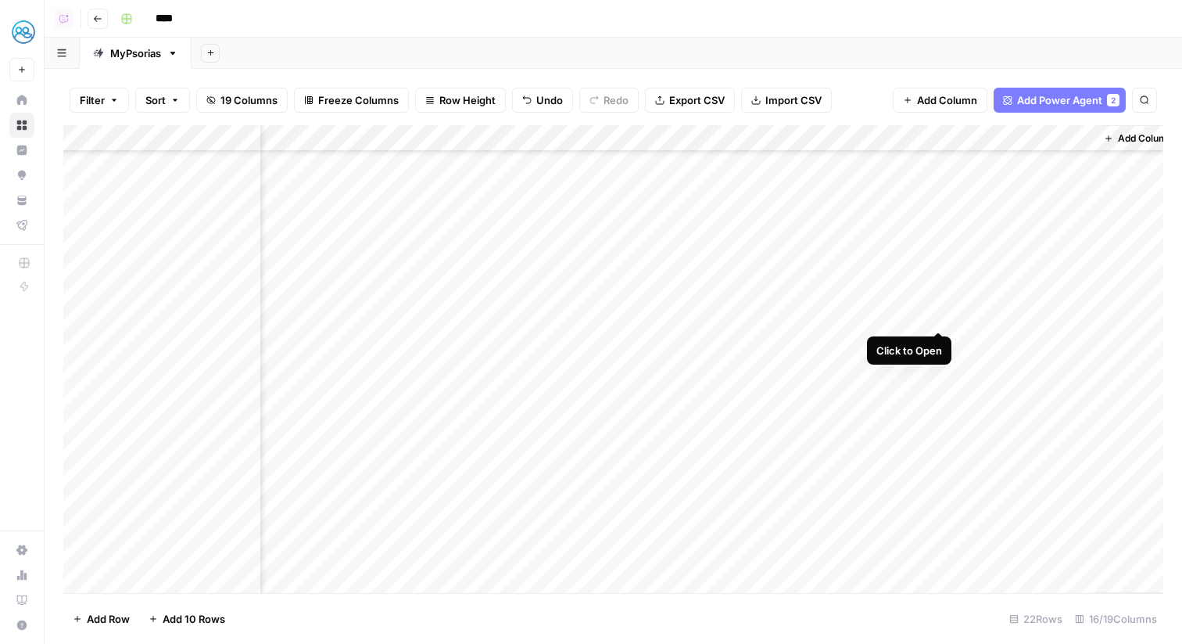
click at [937, 314] on div "Add Column" at bounding box center [613, 359] width 1100 height 468
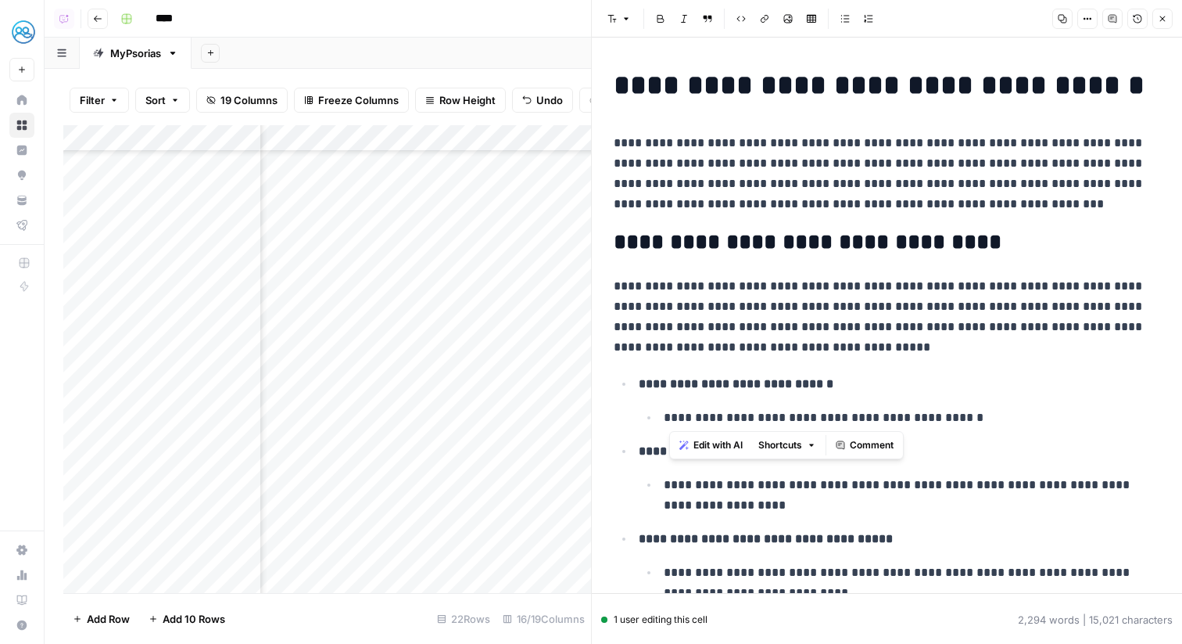
drag, startPoint x: 670, startPoint y: 415, endPoint x: 942, endPoint y: 421, distance: 271.4
click at [942, 421] on p "**********" at bounding box center [912, 417] width 497 height 20
drag, startPoint x: 669, startPoint y: 485, endPoint x: 800, endPoint y: 482, distance: 130.6
click at [800, 482] on p "**********" at bounding box center [912, 495] width 497 height 41
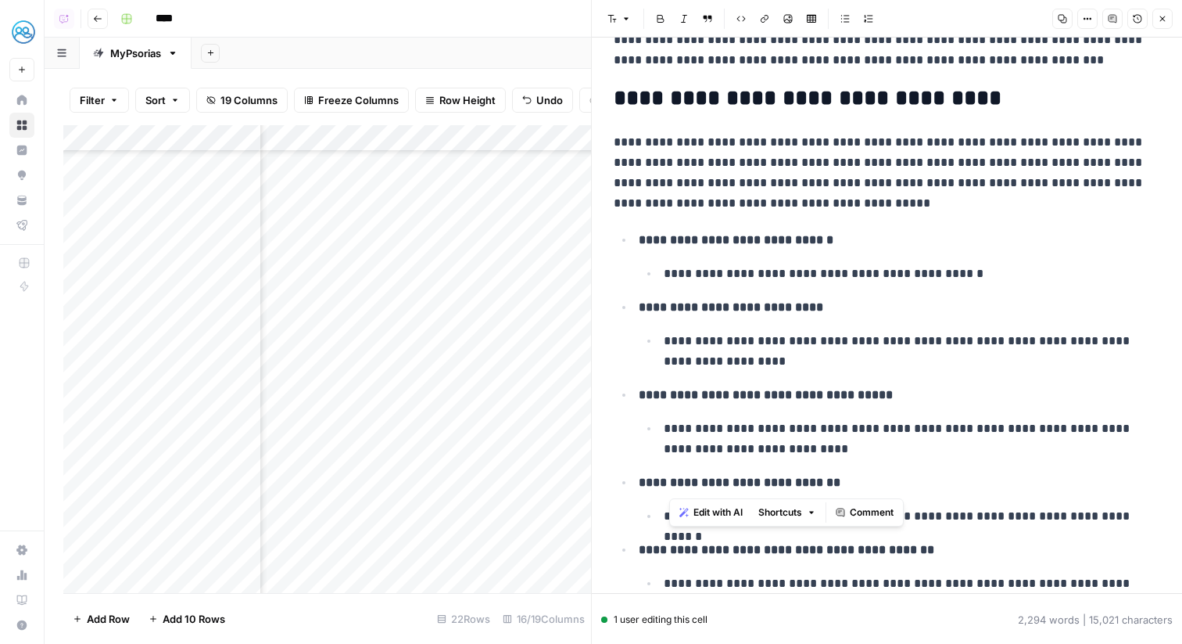
scroll to position [226, 0]
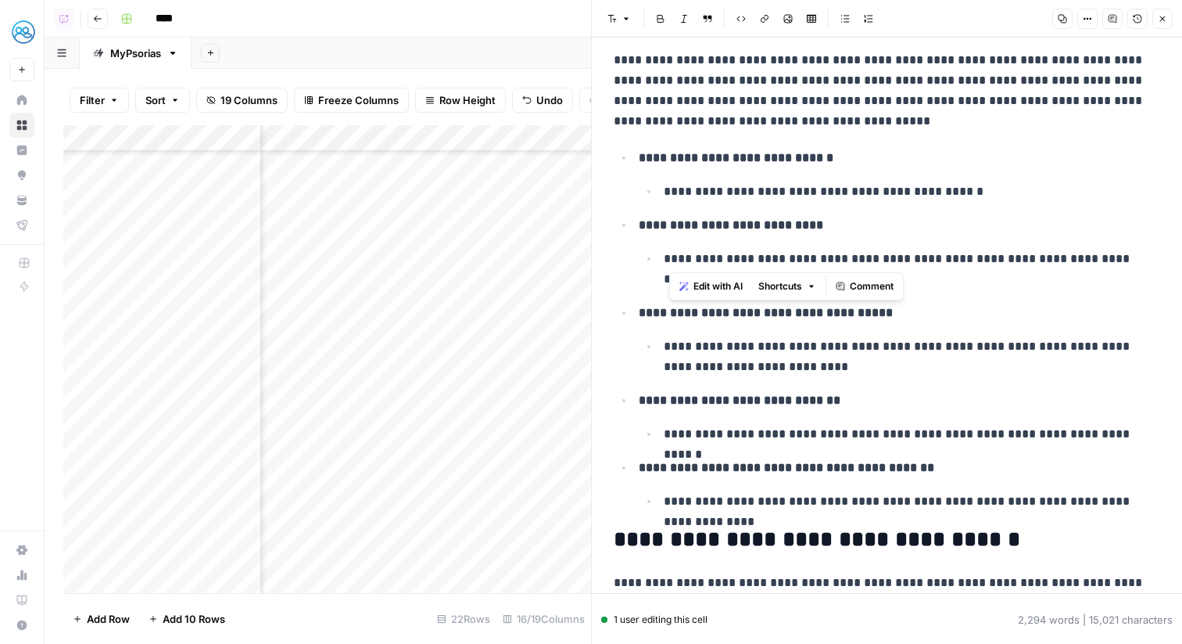
click at [1166, 18] on icon "button" at bounding box center [1162, 18] width 9 height 9
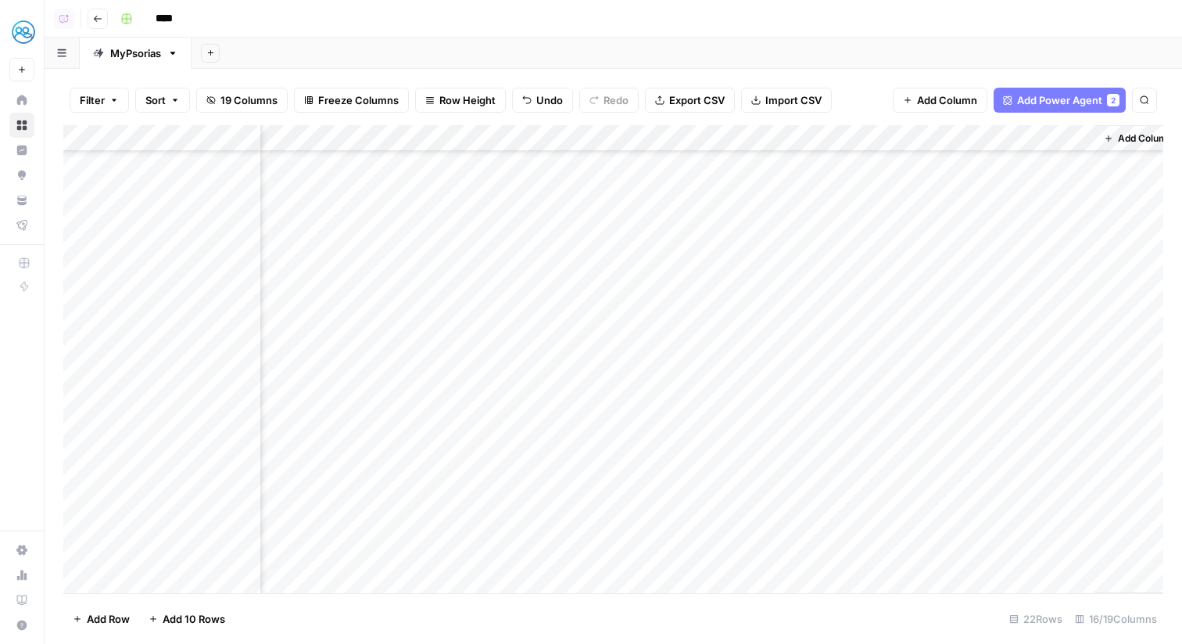
click at [777, 315] on div "Add Column" at bounding box center [613, 359] width 1100 height 468
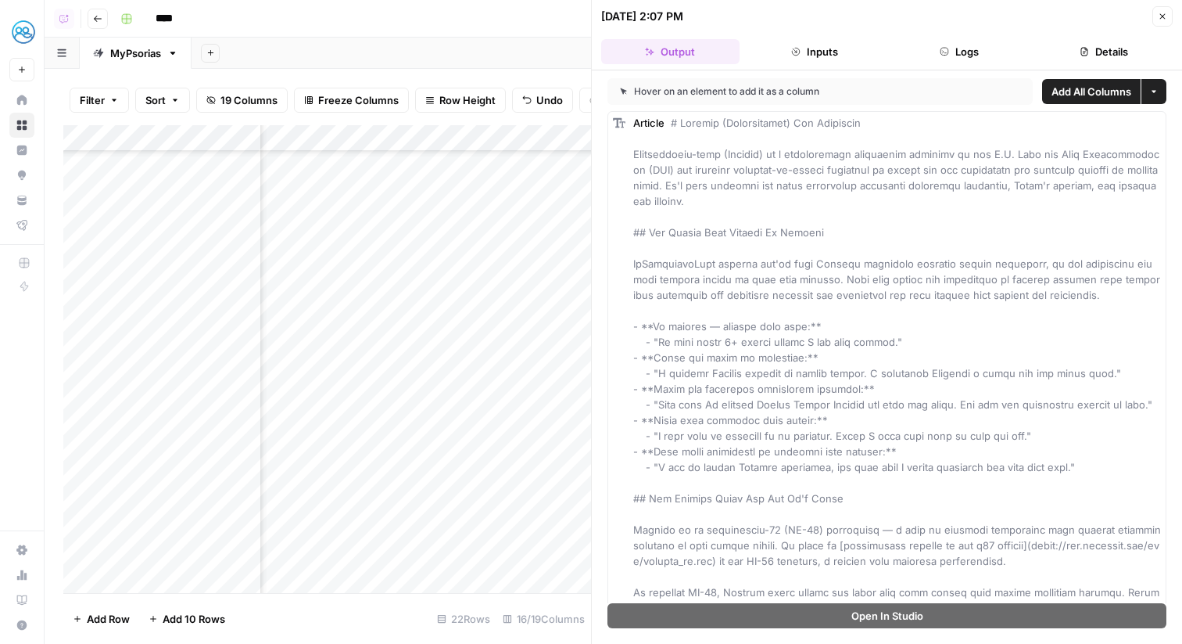
click at [1095, 43] on button "Details" at bounding box center [1104, 51] width 138 height 25
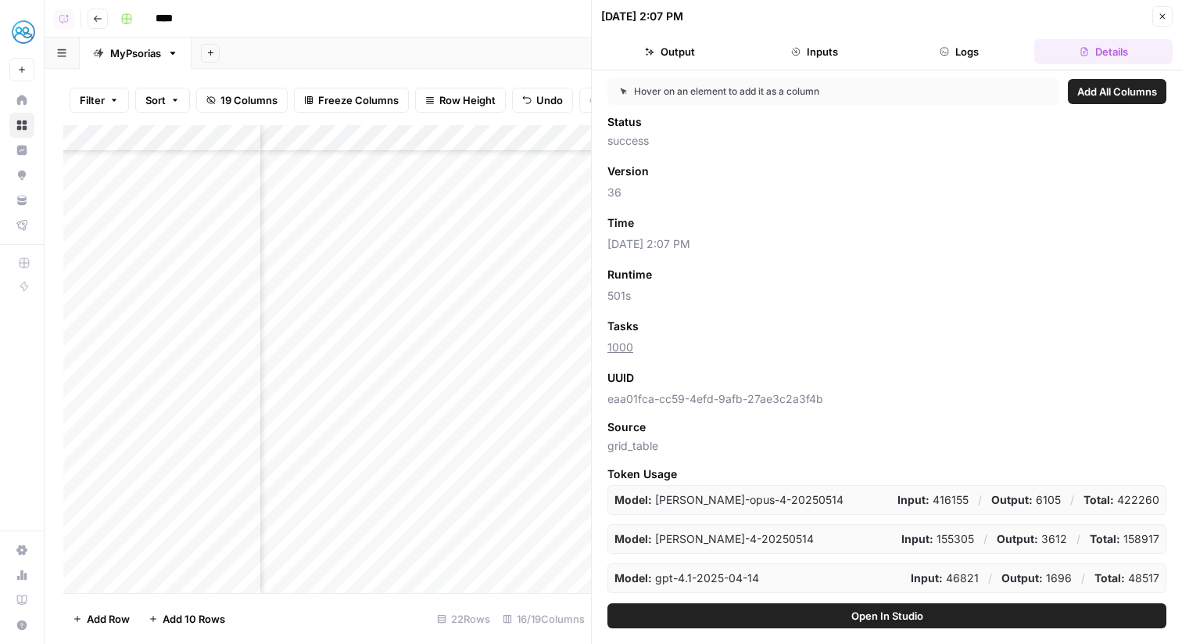
click at [1153, 23] on button "Close" at bounding box center [1163, 16] width 20 height 20
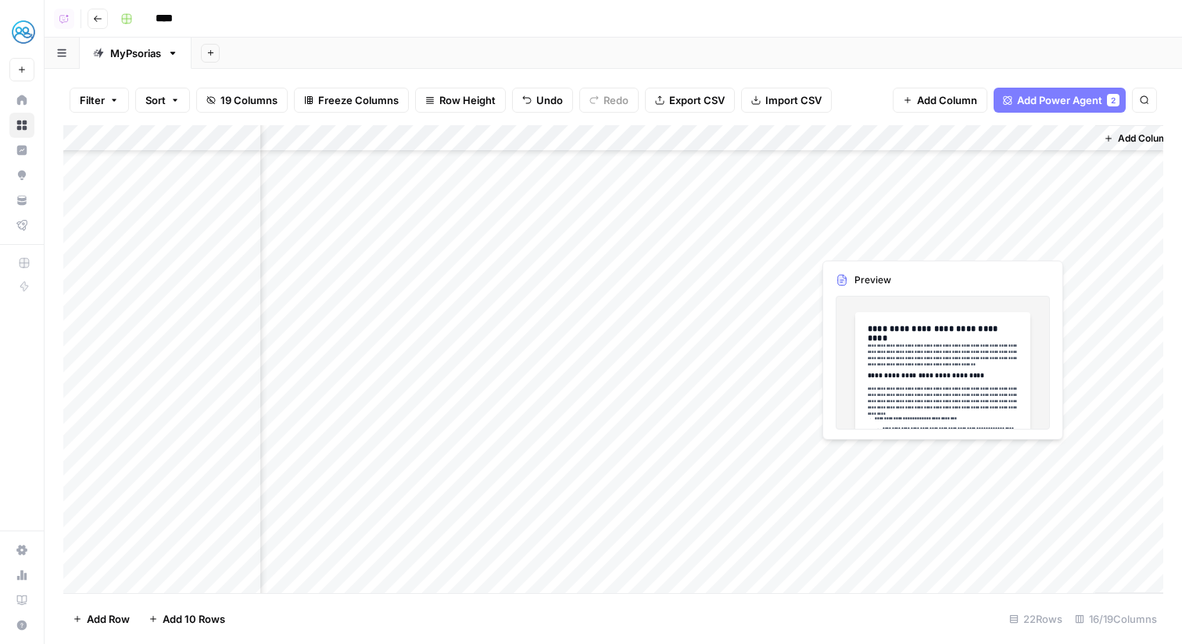
scroll to position [154, 1596]
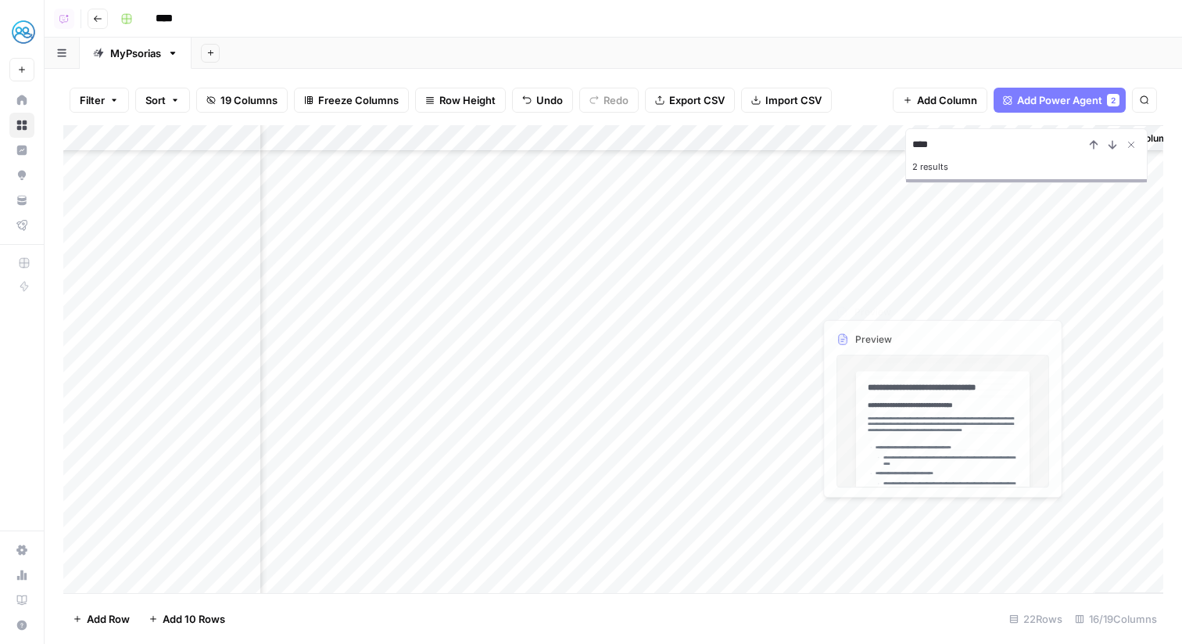
type input "****"
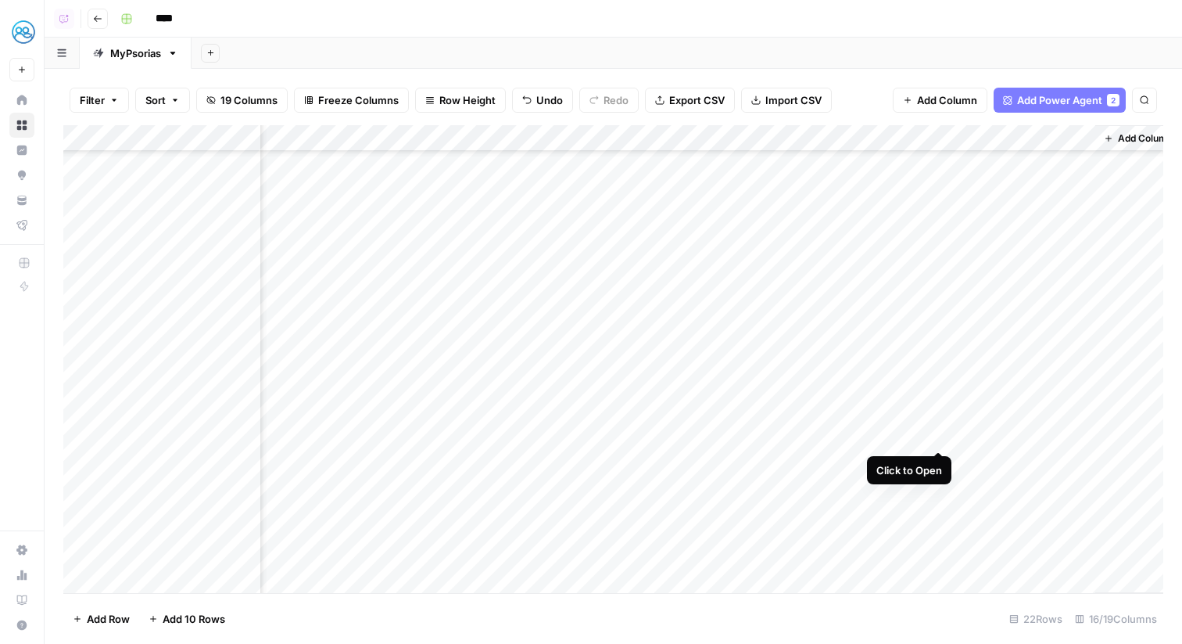
click at [933, 436] on div "Add Column" at bounding box center [613, 359] width 1100 height 468
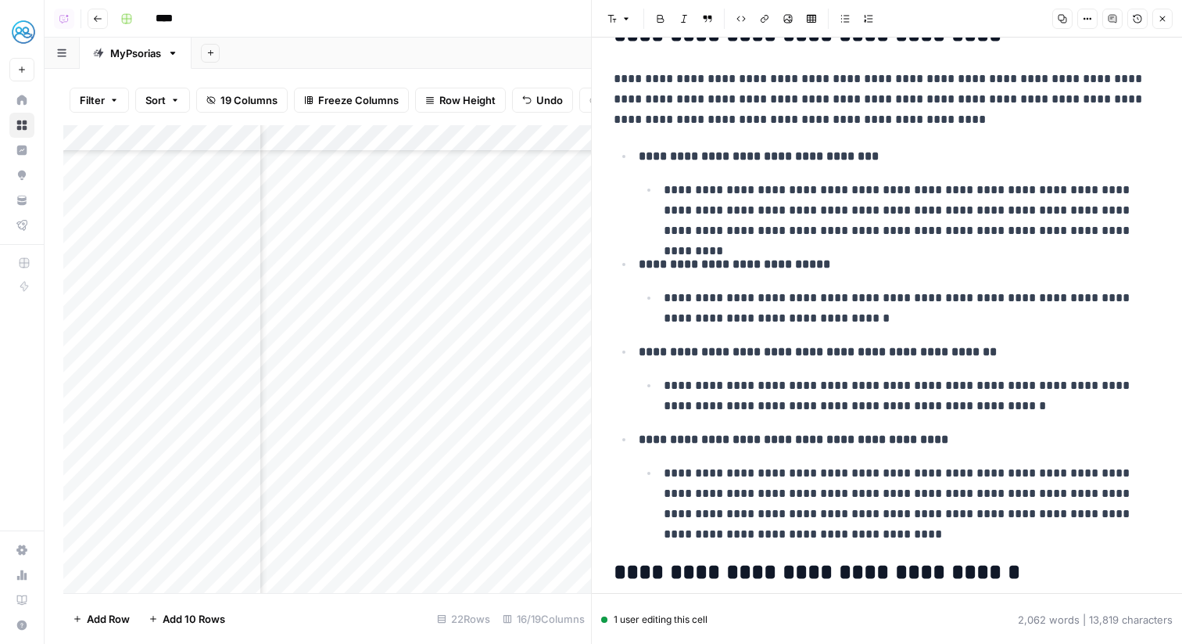
scroll to position [212, 0]
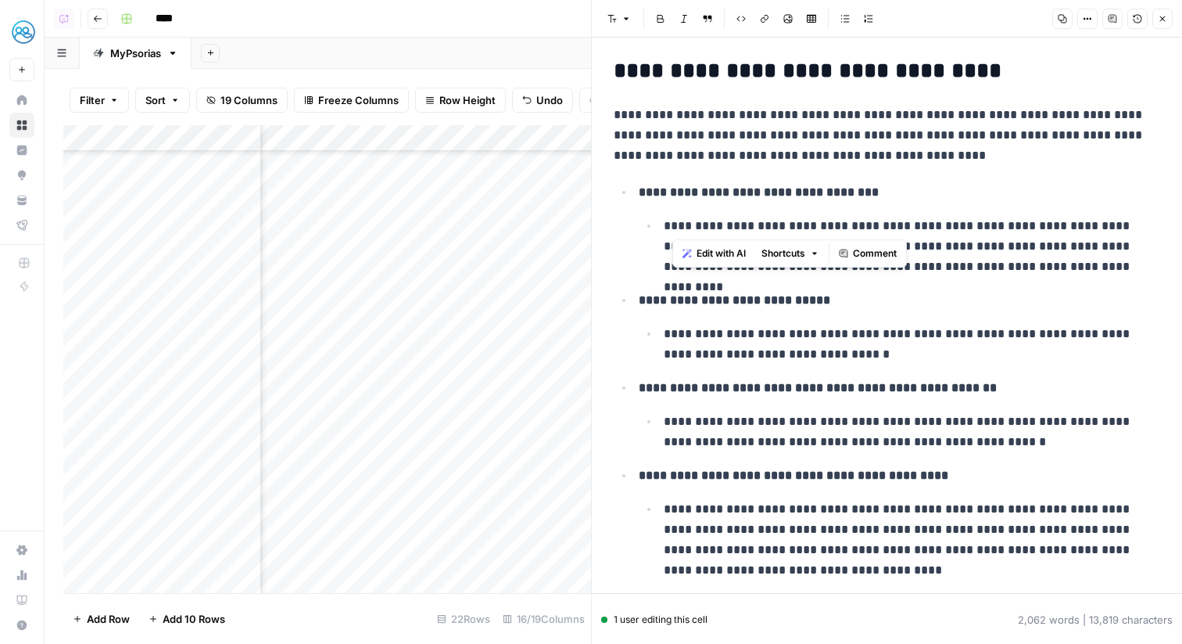
drag, startPoint x: 673, startPoint y: 228, endPoint x: 843, endPoint y: 228, distance: 170.5
click at [843, 228] on p "**********" at bounding box center [912, 246] width 497 height 61
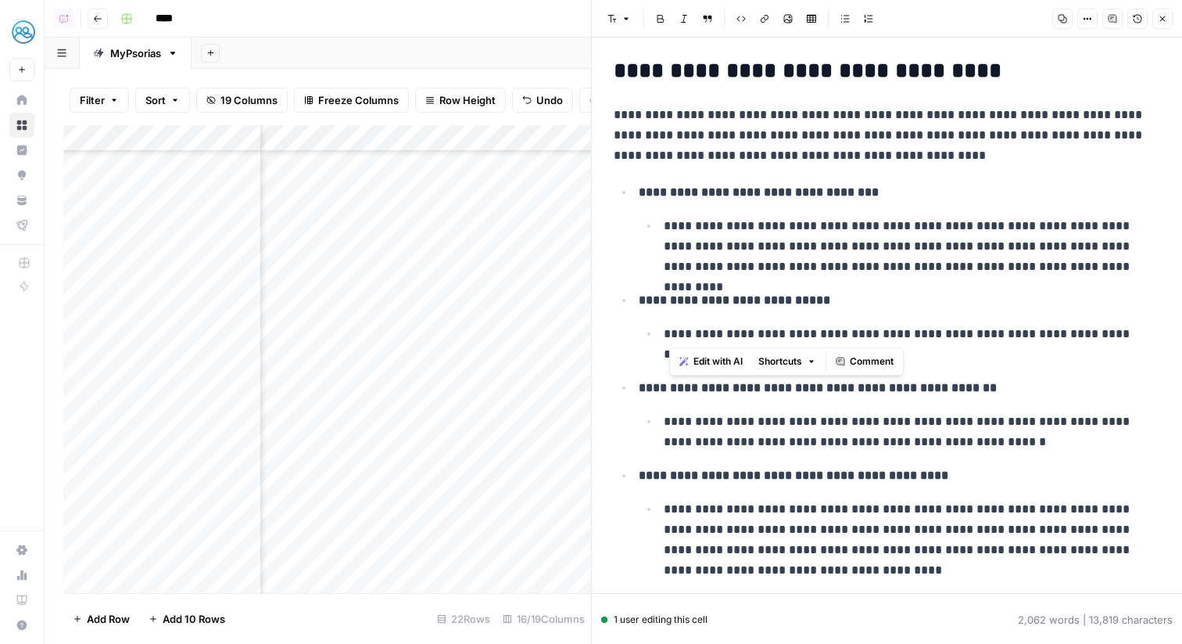
drag, startPoint x: 674, startPoint y: 335, endPoint x: 794, endPoint y: 337, distance: 119.7
click at [794, 337] on p "**********" at bounding box center [912, 344] width 497 height 41
click at [858, 310] on p "**********" at bounding box center [900, 300] width 522 height 20
drag, startPoint x: 813, startPoint y: 334, endPoint x: 1004, endPoint y: 332, distance: 190.8
click at [1004, 332] on p "**********" at bounding box center [912, 344] width 497 height 41
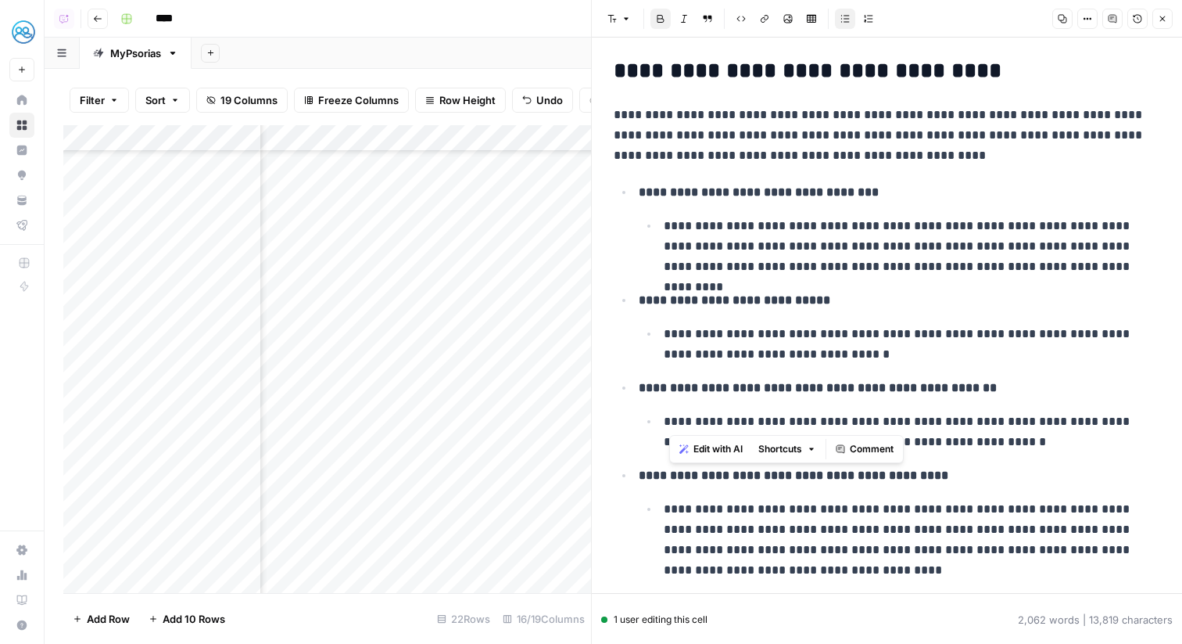
drag, startPoint x: 670, startPoint y: 421, endPoint x: 840, endPoint y: 426, distance: 169.8
click at [840, 426] on p "**********" at bounding box center [912, 431] width 497 height 41
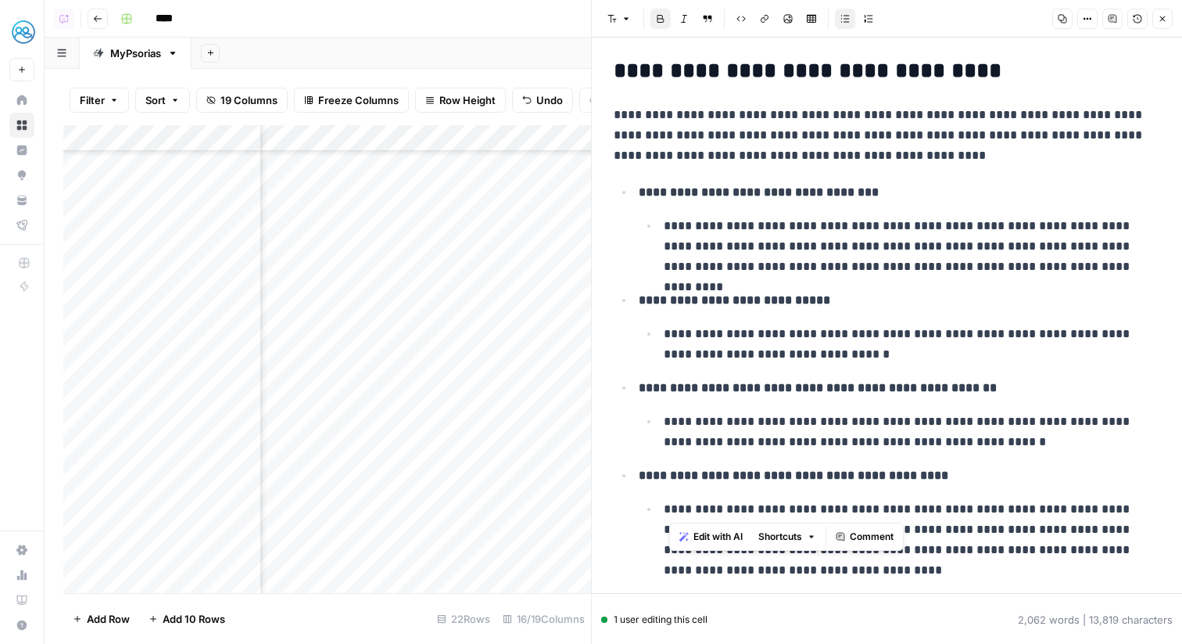
drag, startPoint x: 671, startPoint y: 512, endPoint x: 811, endPoint y: 512, distance: 140.0
click at [811, 512] on p "**********" at bounding box center [912, 539] width 497 height 81
click at [996, 423] on p "**********" at bounding box center [912, 431] width 497 height 41
click at [1163, 25] on button "Close" at bounding box center [1163, 19] width 20 height 20
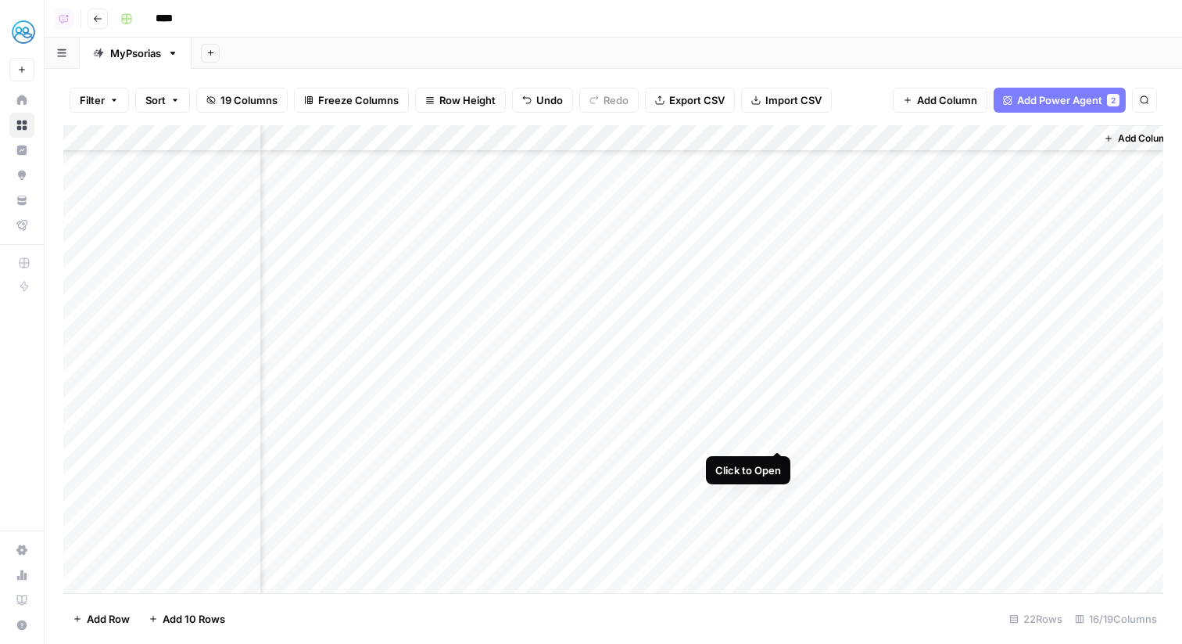
click at [783, 436] on div "Add Column" at bounding box center [613, 359] width 1100 height 468
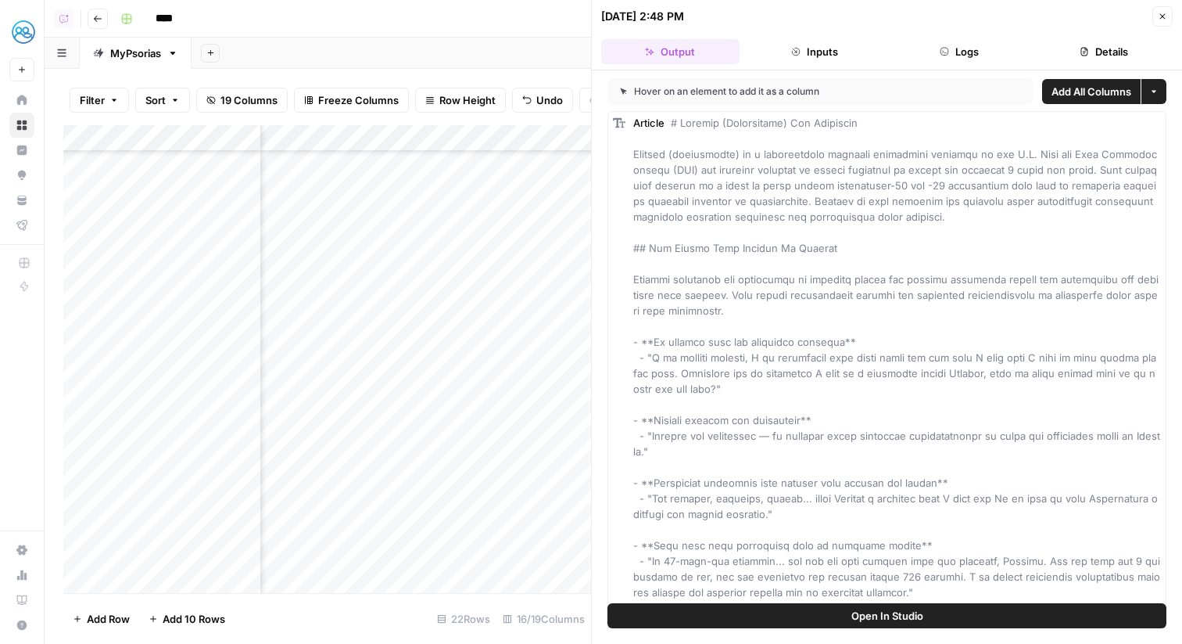
click at [1160, 16] on icon "button" at bounding box center [1162, 16] width 9 height 9
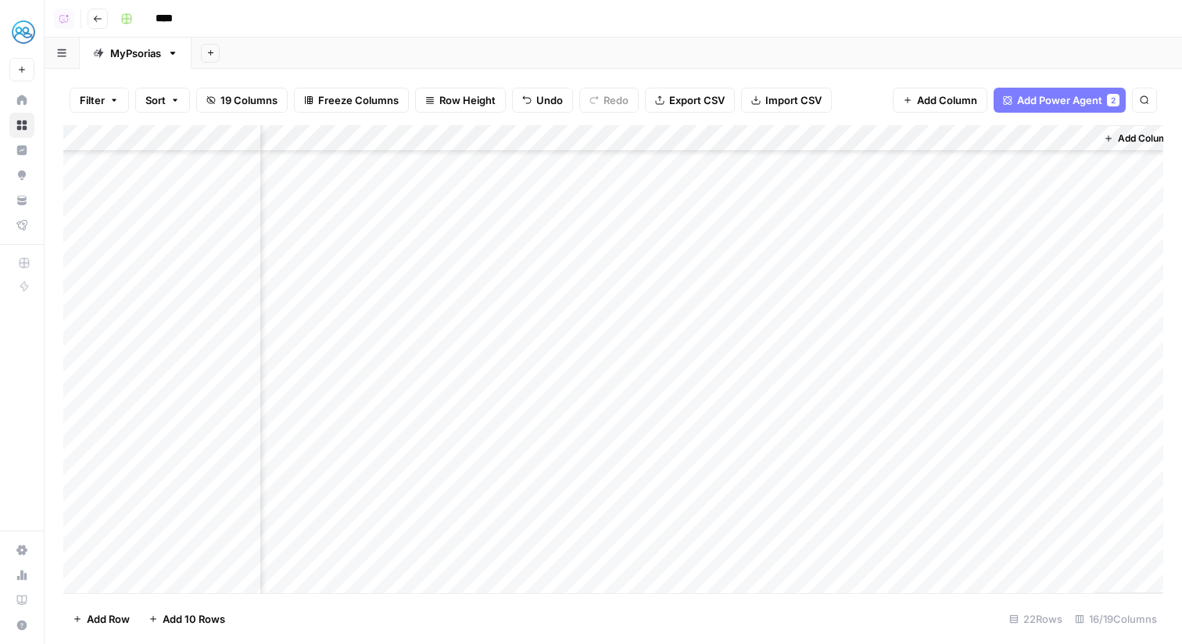
click at [719, 142] on div "Add Column" at bounding box center [613, 359] width 1100 height 468
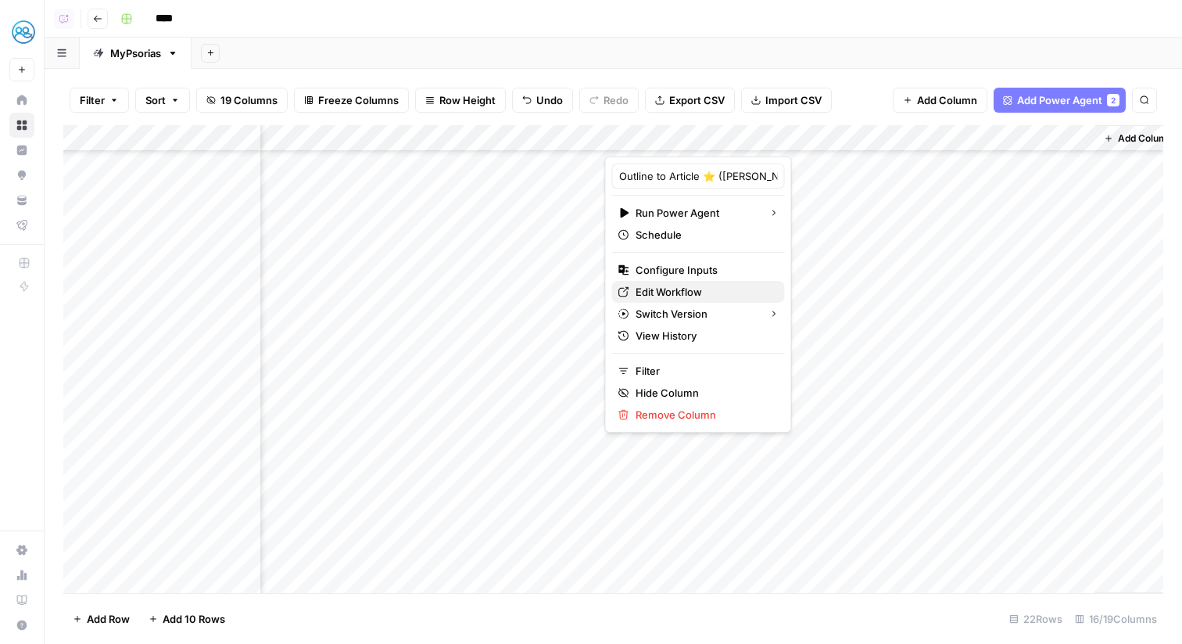
click at [712, 292] on span "Edit Workflow" at bounding box center [704, 292] width 137 height 16
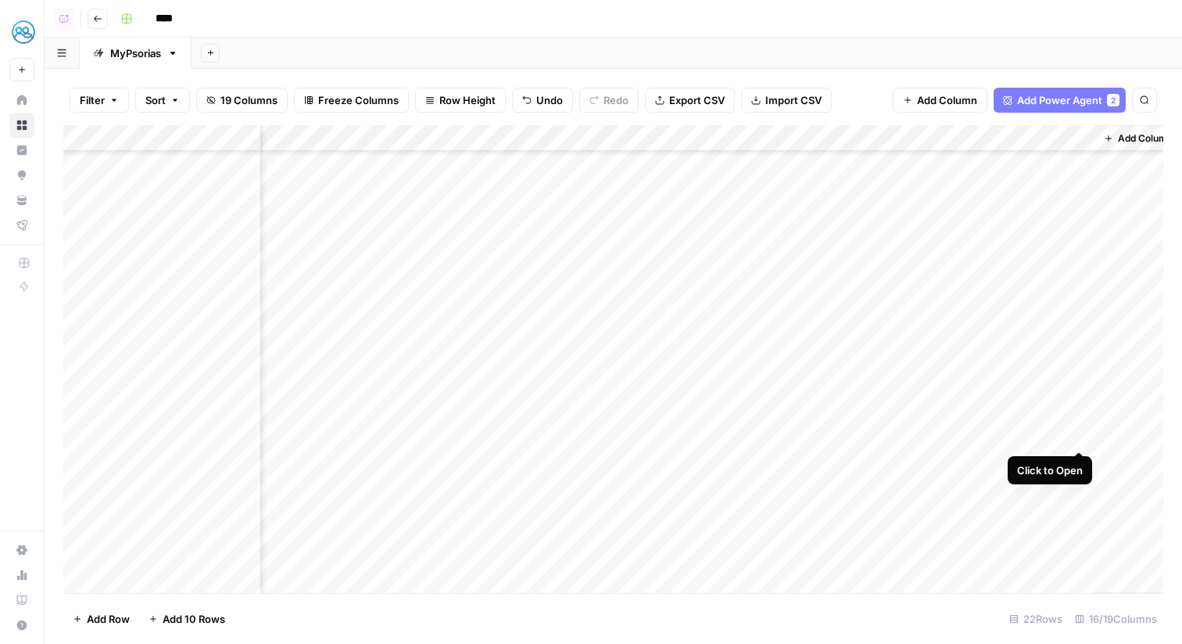
click at [1079, 430] on div "Add Column" at bounding box center [613, 359] width 1100 height 468
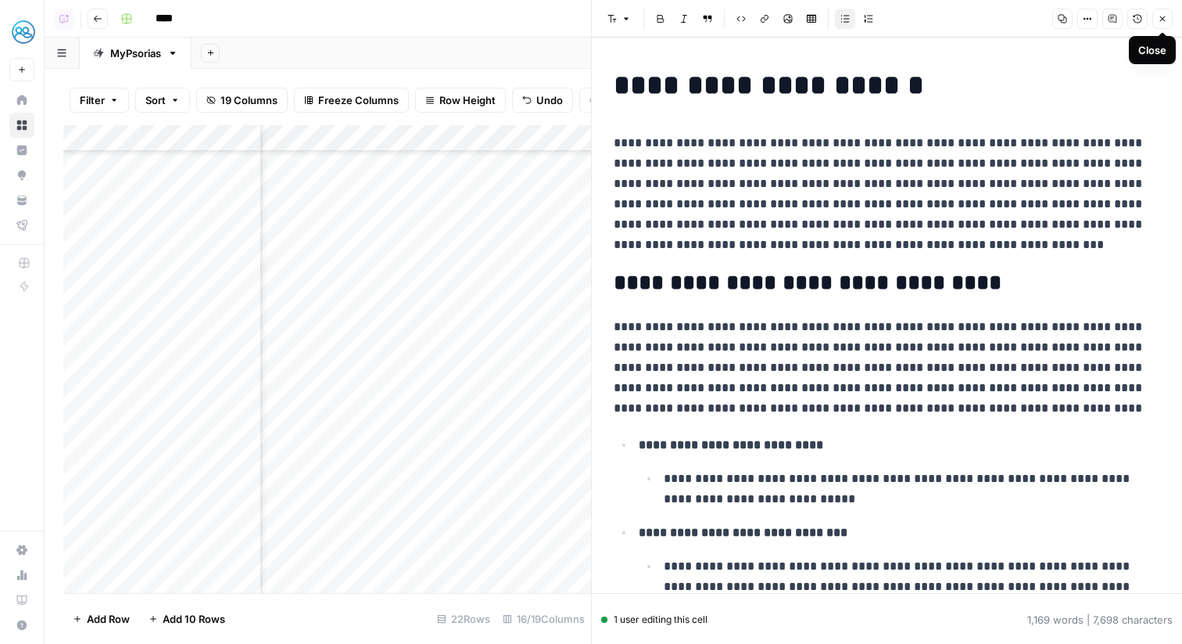
click at [1161, 13] on button "Close" at bounding box center [1163, 19] width 20 height 20
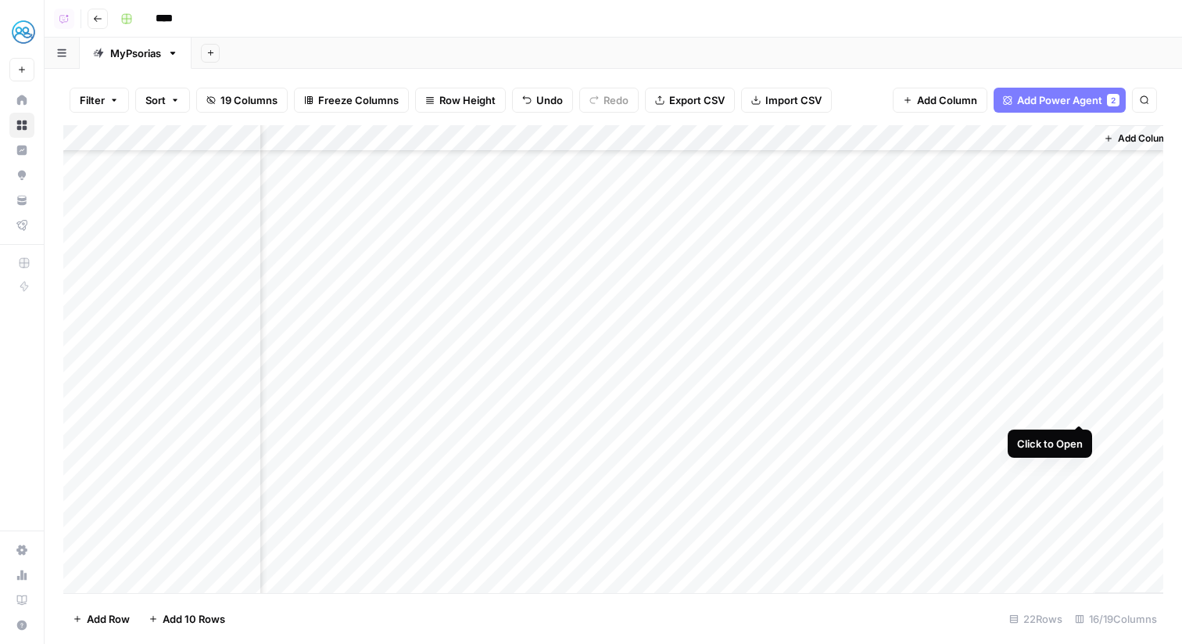
click at [1076, 411] on div "Add Column" at bounding box center [613, 359] width 1100 height 468
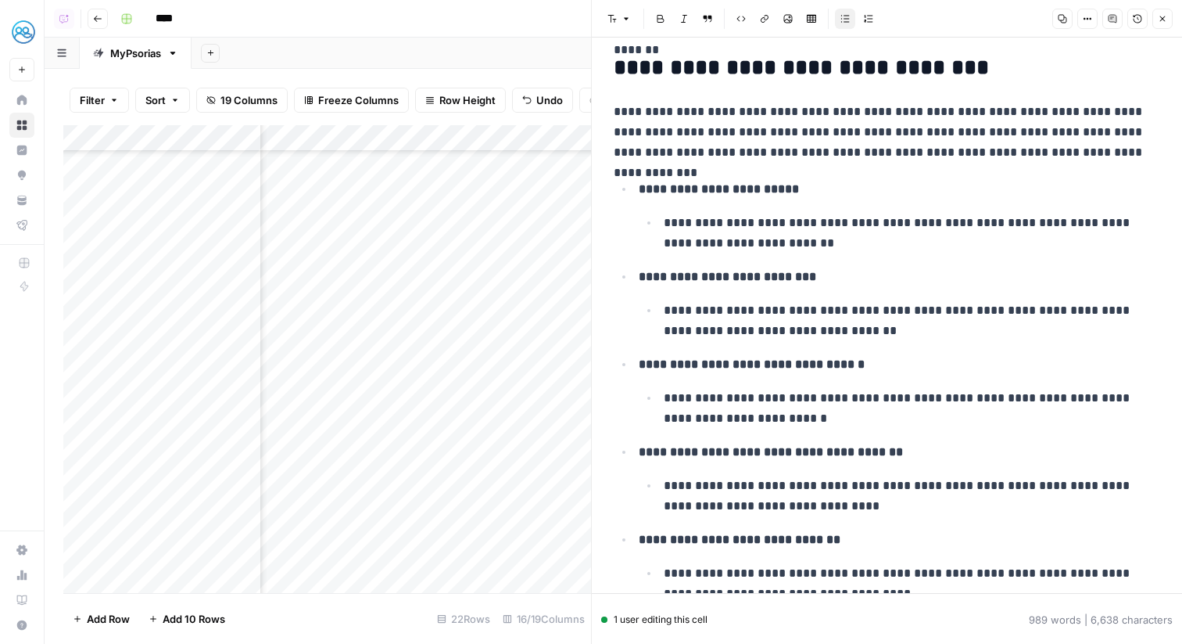
scroll to position [238, 0]
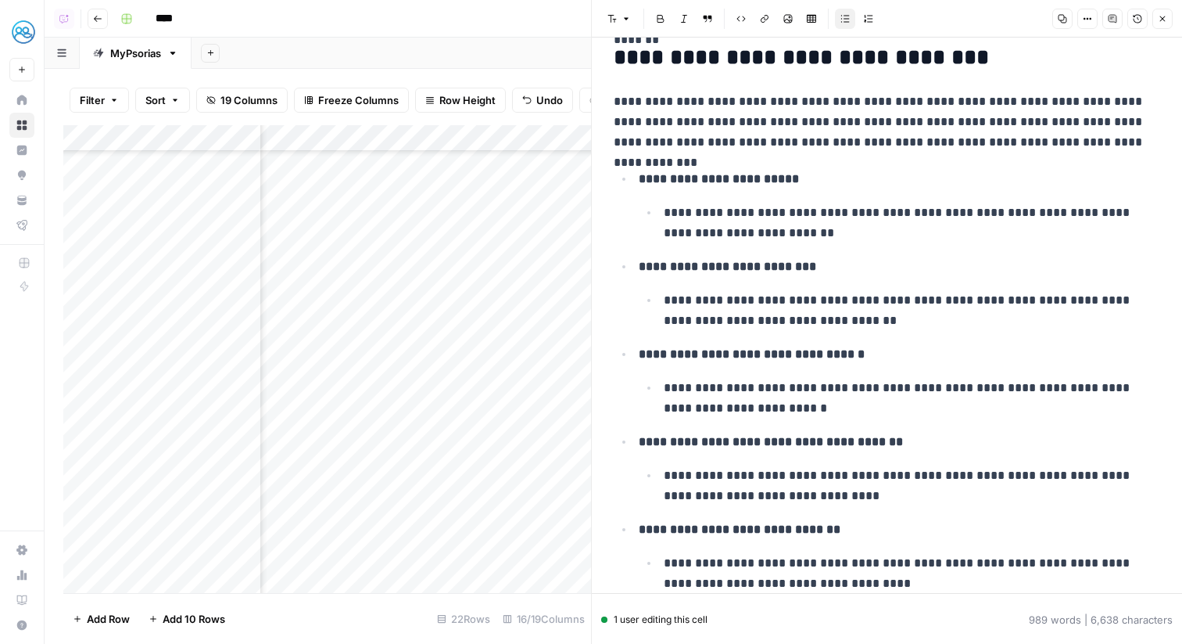
click at [1160, 12] on button "Close" at bounding box center [1163, 19] width 20 height 20
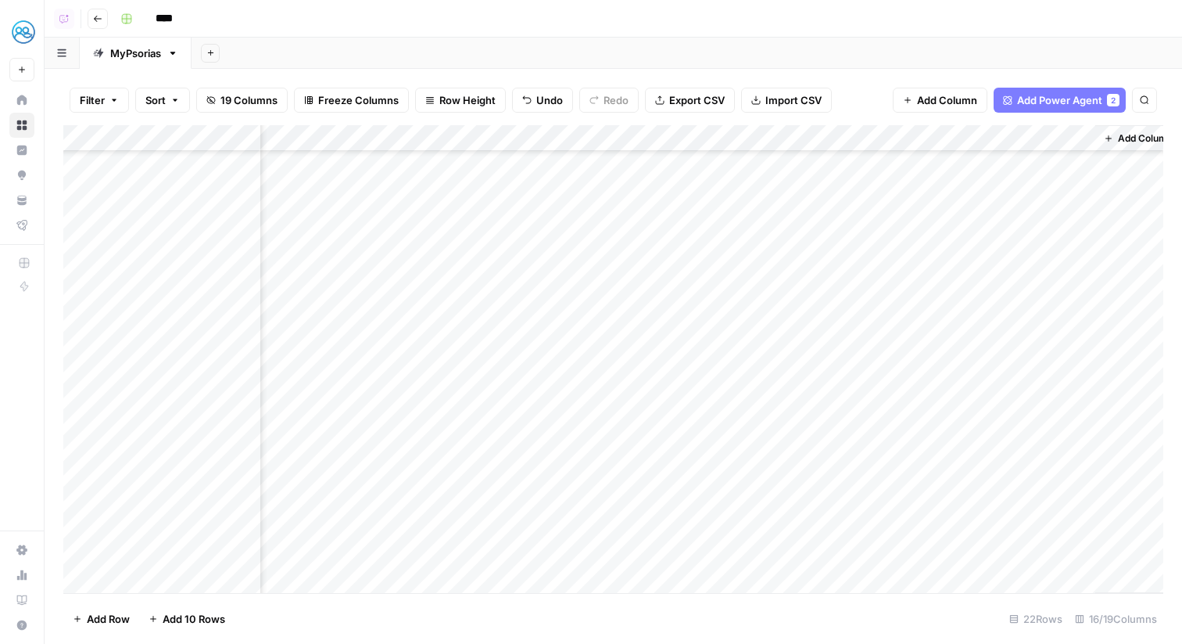
click at [701, 138] on div "Add Column" at bounding box center [613, 359] width 1100 height 468
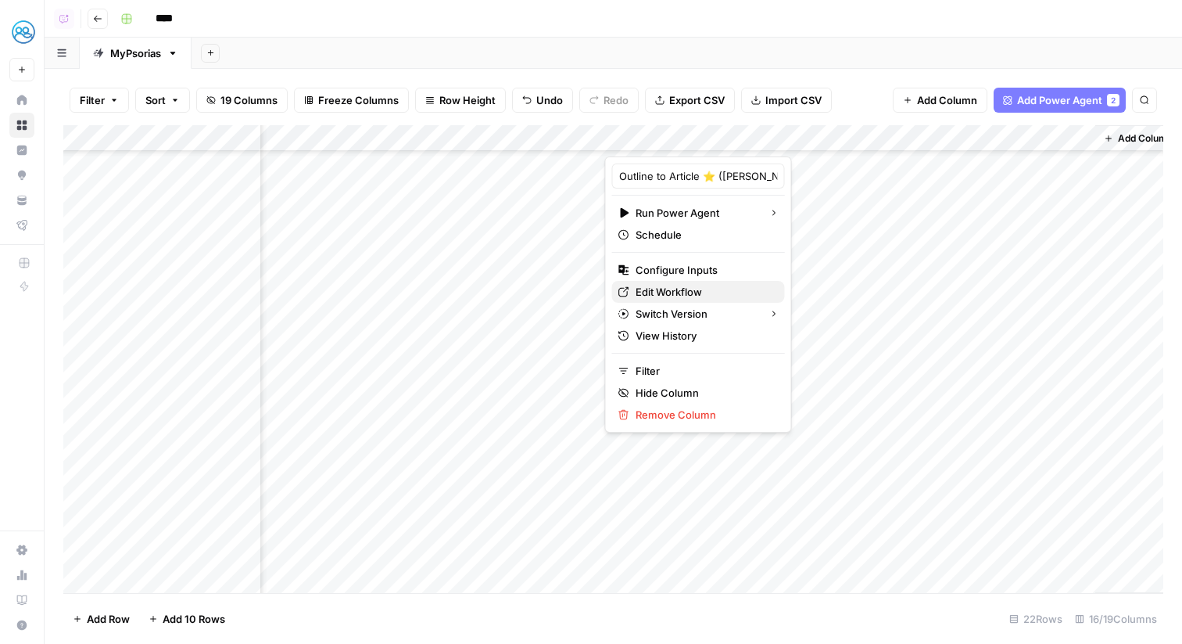
click at [696, 285] on span "Edit Workflow" at bounding box center [704, 292] width 137 height 16
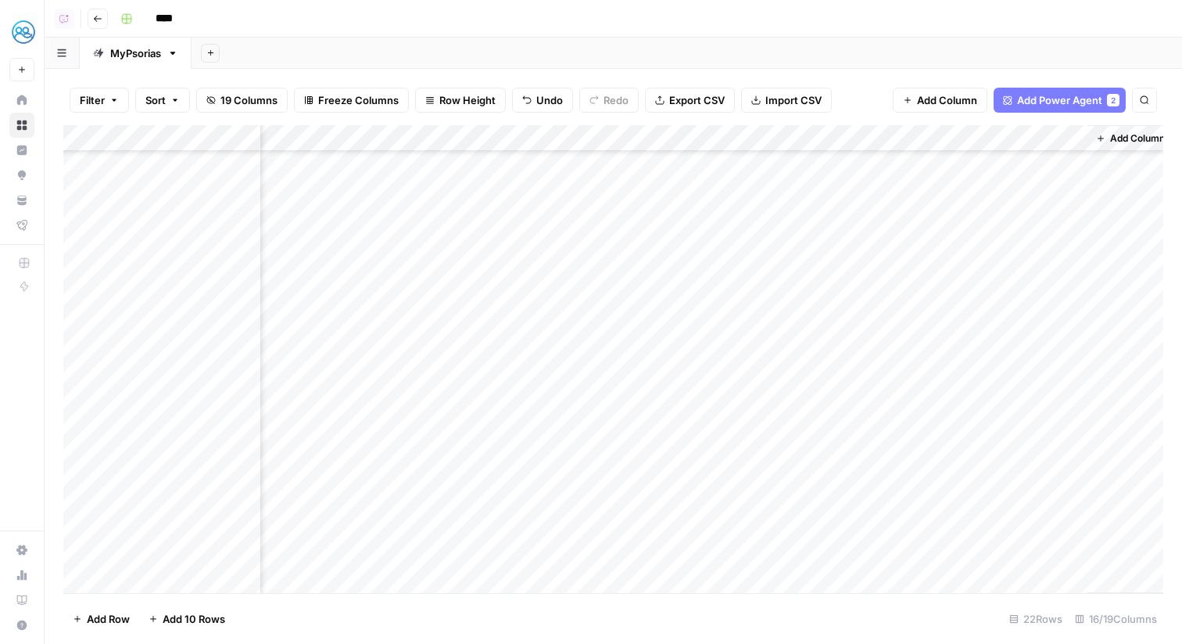
scroll to position [154, 1615]
click at [759, 434] on div "Add Column" at bounding box center [613, 359] width 1100 height 468
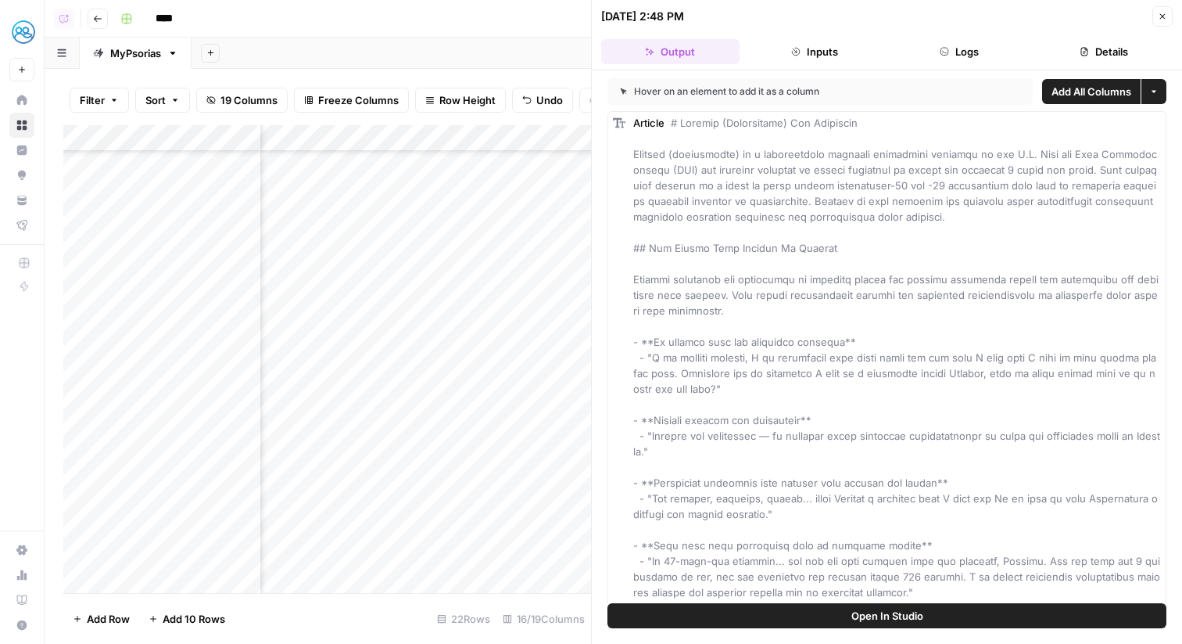
click at [769, 626] on button "Open In Studio" at bounding box center [887, 615] width 559 height 25
click at [0, 0] on body "MyHealthTeam New Home Browse Insights Opportunities Your Data Flightpath Recent…" at bounding box center [591, 322] width 1182 height 644
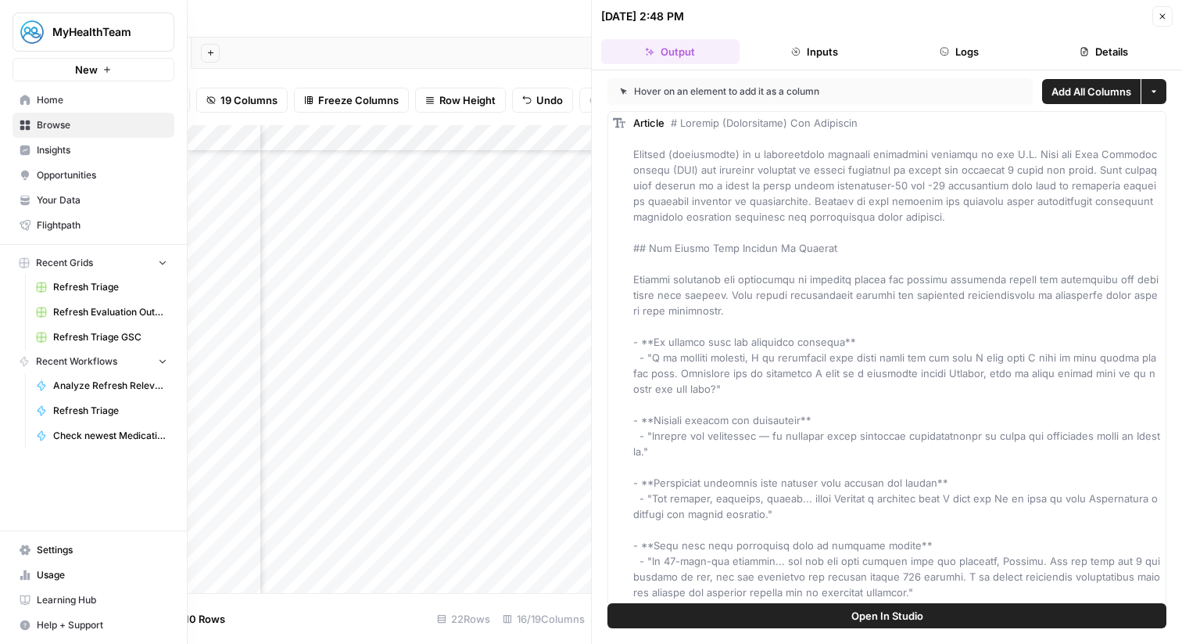
click at [56, 201] on span "Your Data" at bounding box center [102, 200] width 131 height 14
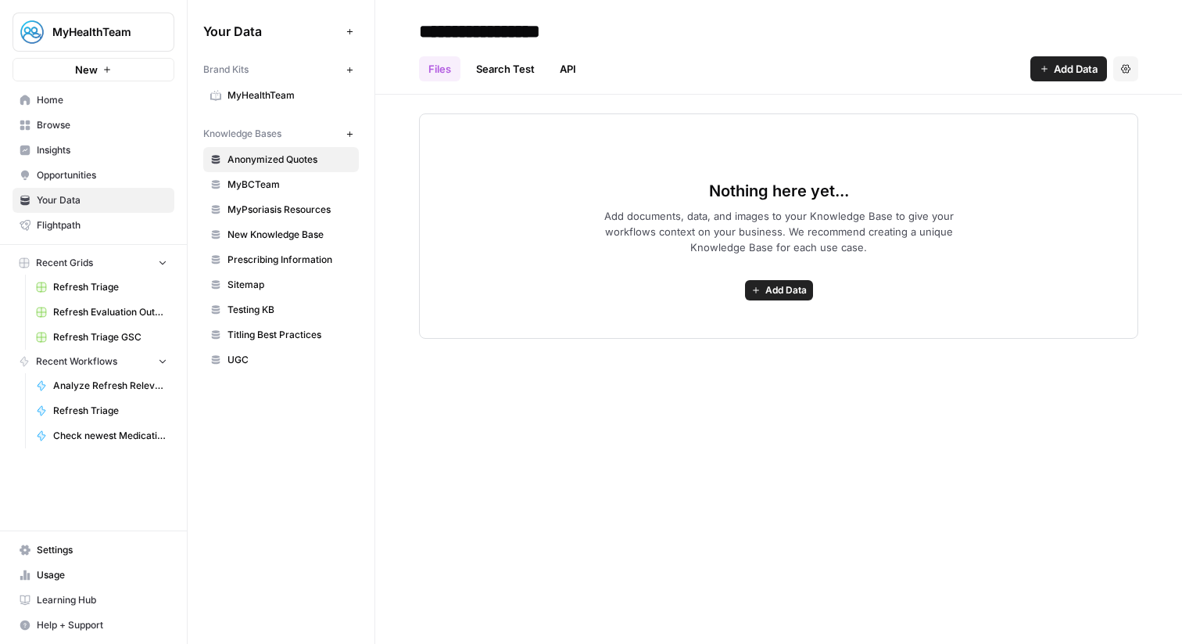
click at [296, 358] on span "UGC" at bounding box center [290, 360] width 124 height 14
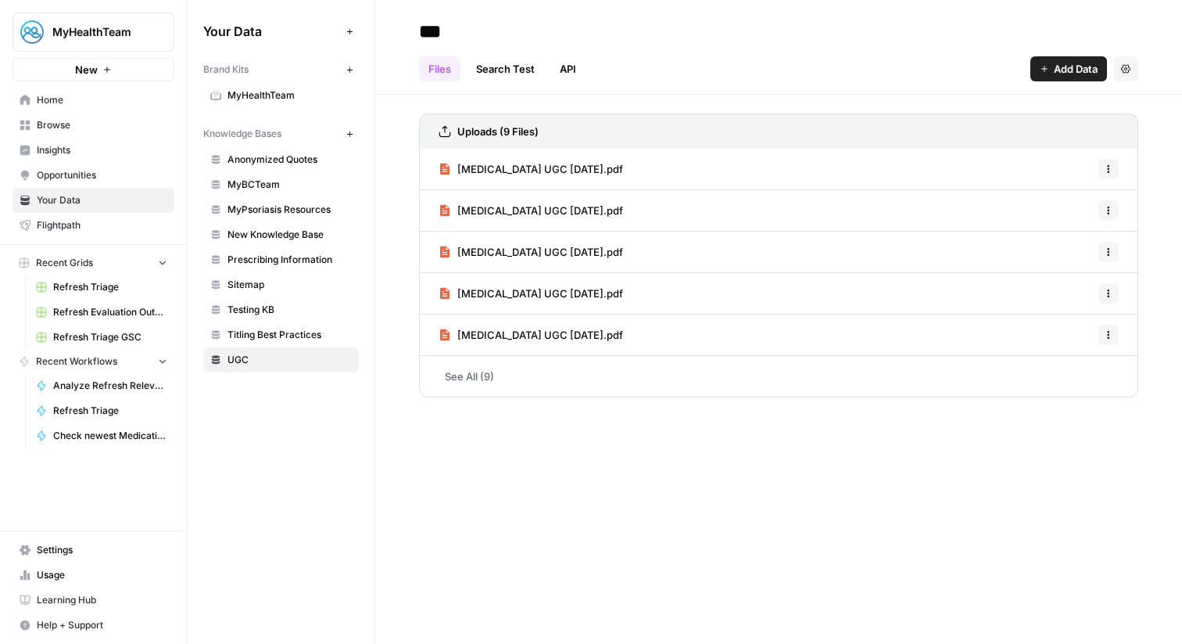
click at [528, 199] on link "STELARA UGC 9.25.25.pdf" at bounding box center [531, 210] width 185 height 41
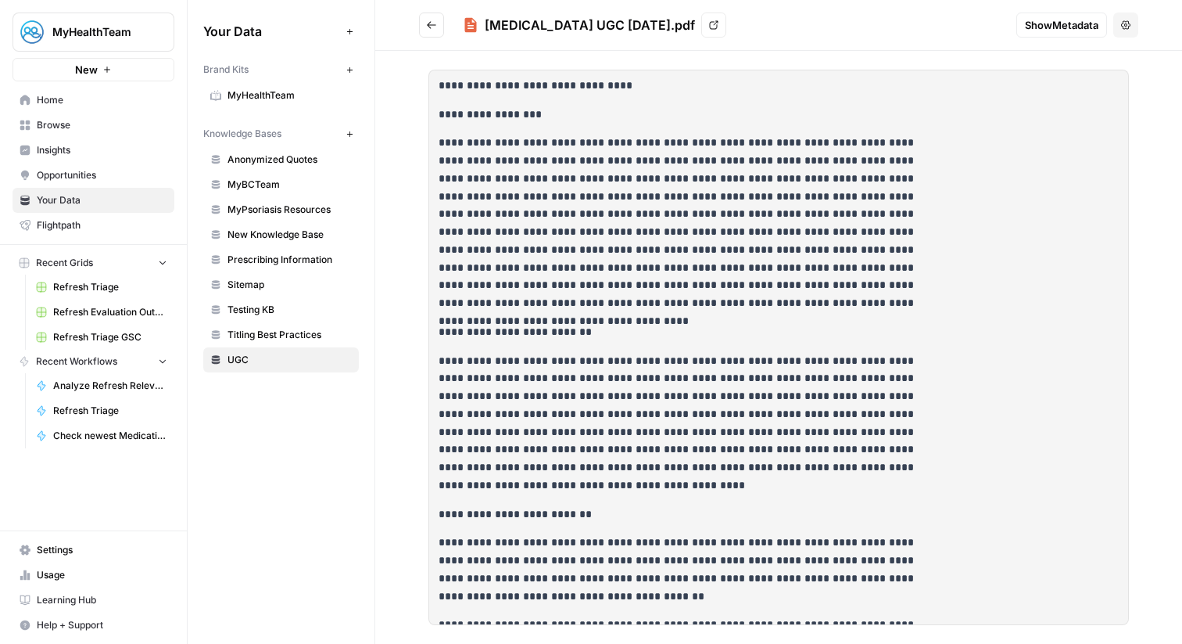
click at [732, 256] on p "**********" at bounding box center [682, 223] width 486 height 178
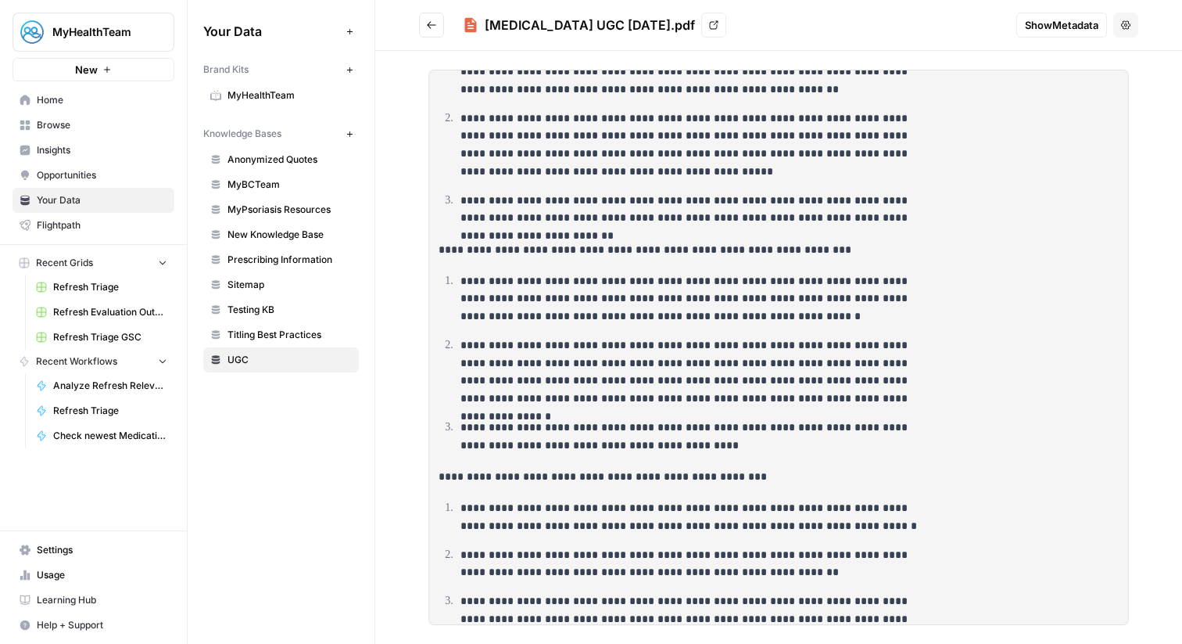
scroll to position [4360, 0]
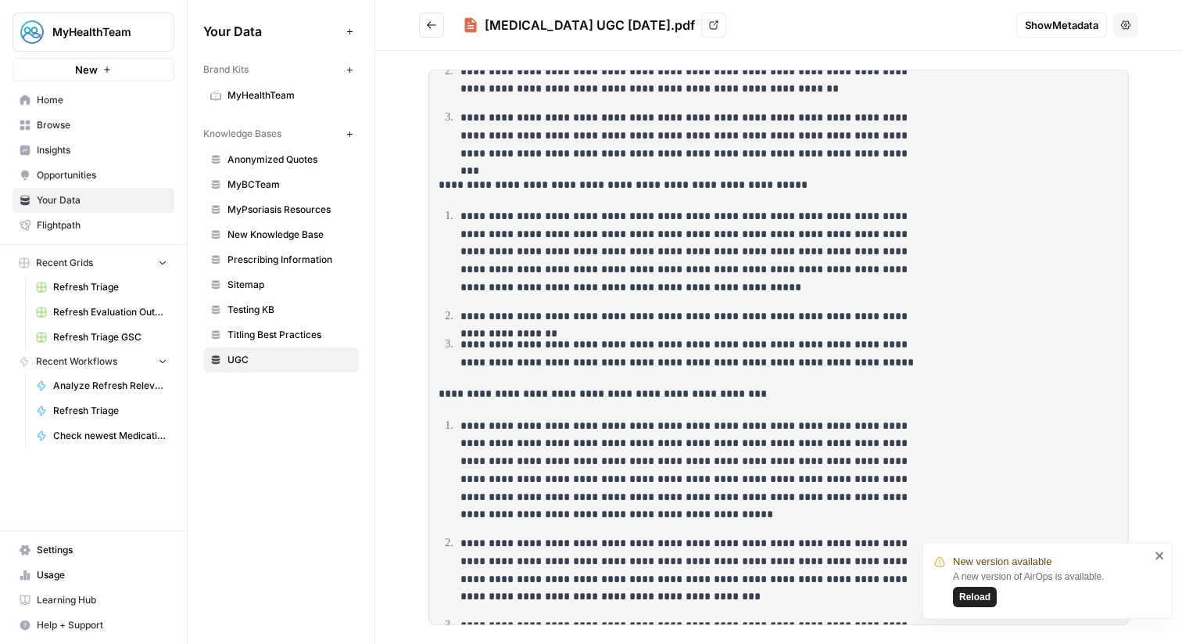
click at [95, 118] on span "Browse" at bounding box center [102, 125] width 131 height 14
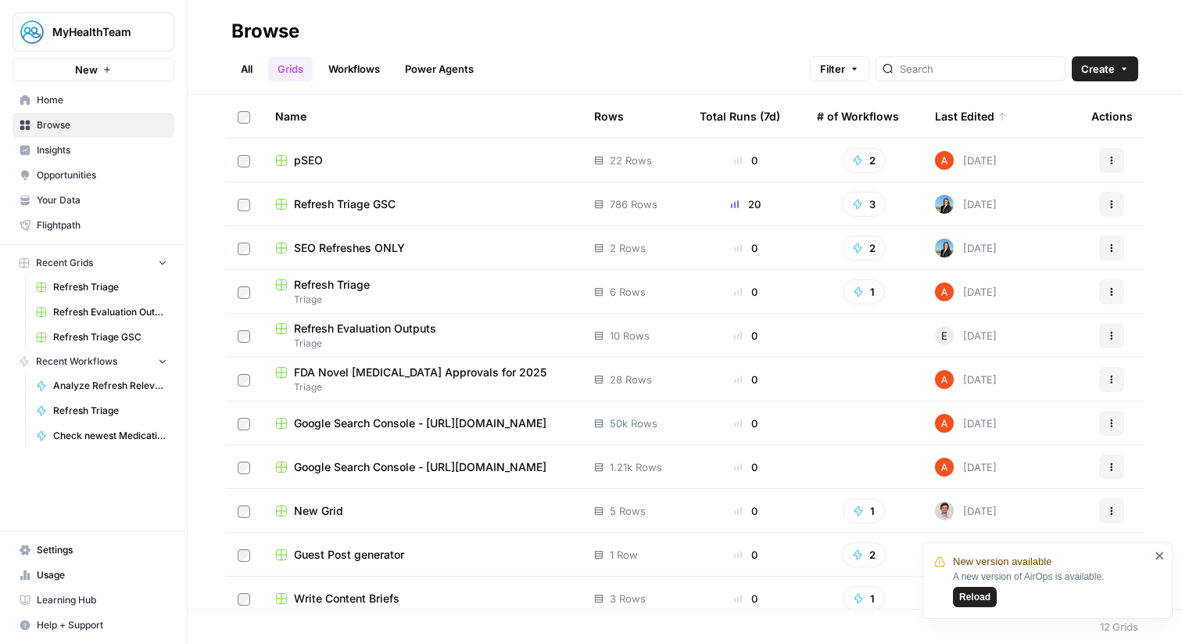
click at [317, 159] on span "pSEO" at bounding box center [308, 160] width 29 height 16
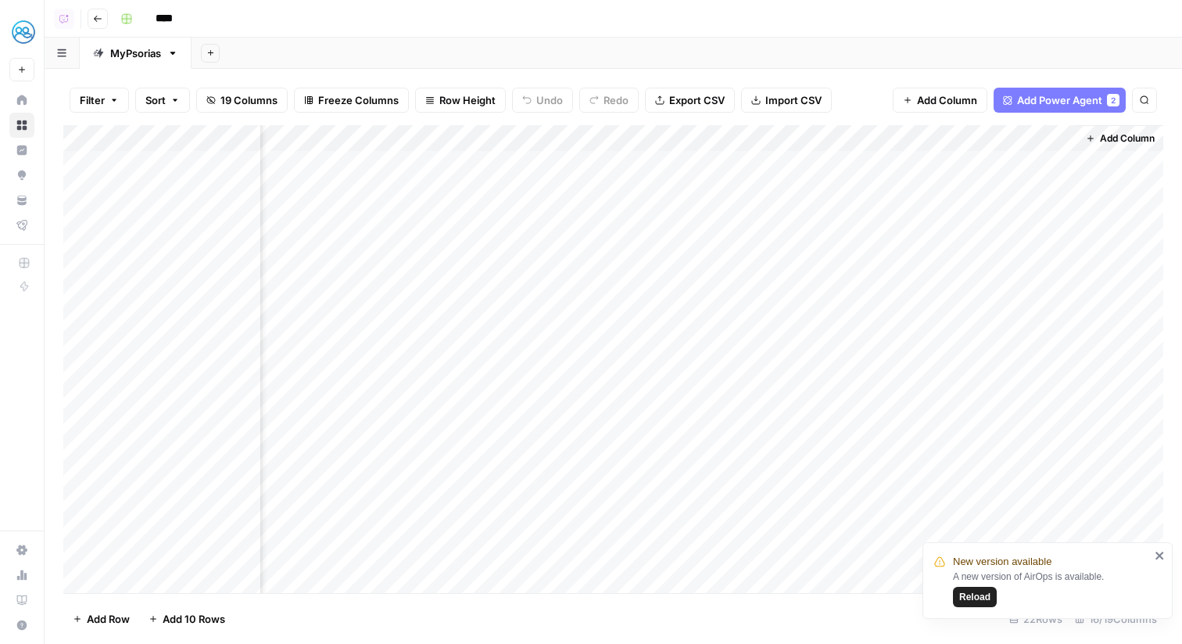
scroll to position [169, 1615]
click at [920, 498] on div "Add Column" at bounding box center [613, 359] width 1100 height 468
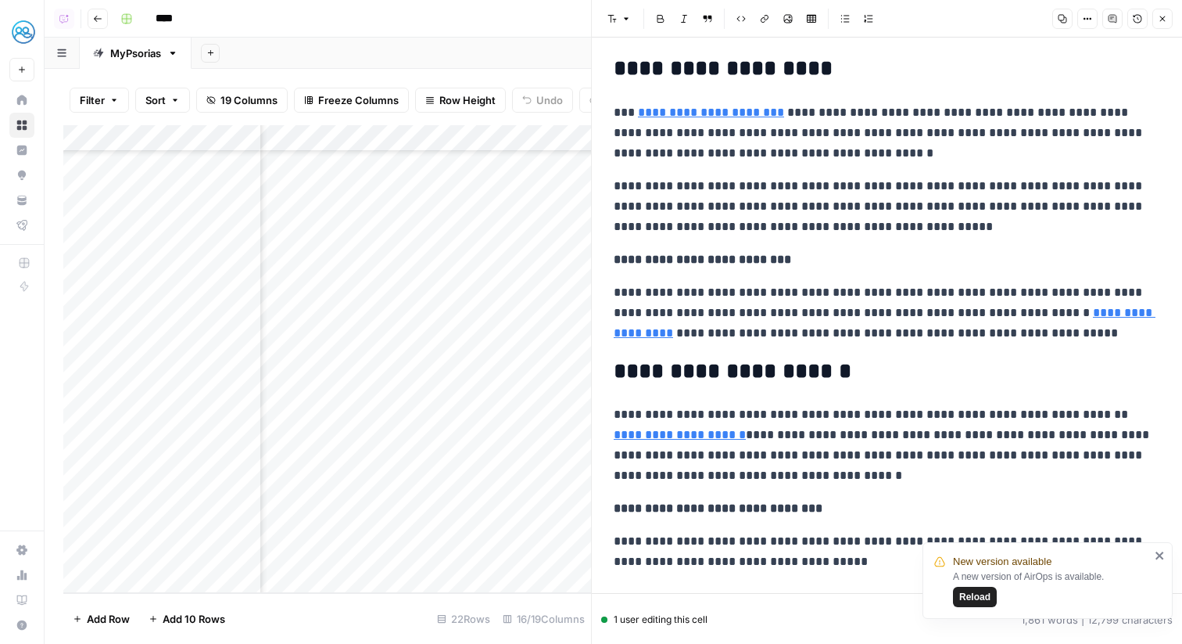
scroll to position [1686, 0]
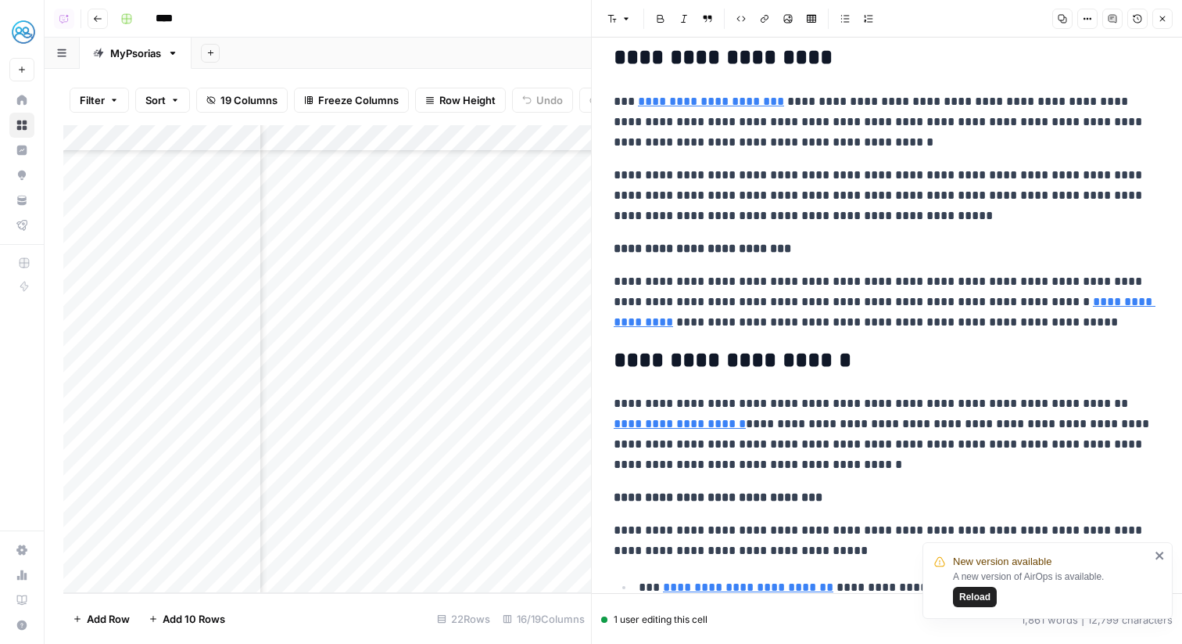
click at [1163, 25] on button "Close" at bounding box center [1163, 19] width 20 height 20
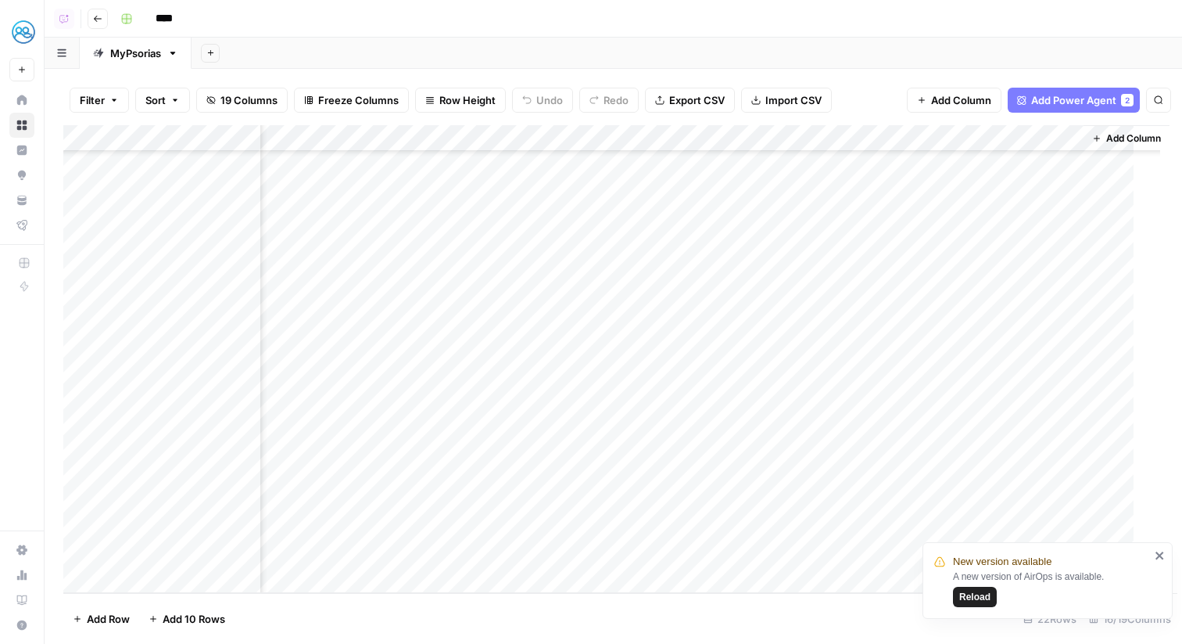
scroll to position [169, 1596]
click at [942, 423] on div "Add Column" at bounding box center [613, 359] width 1100 height 468
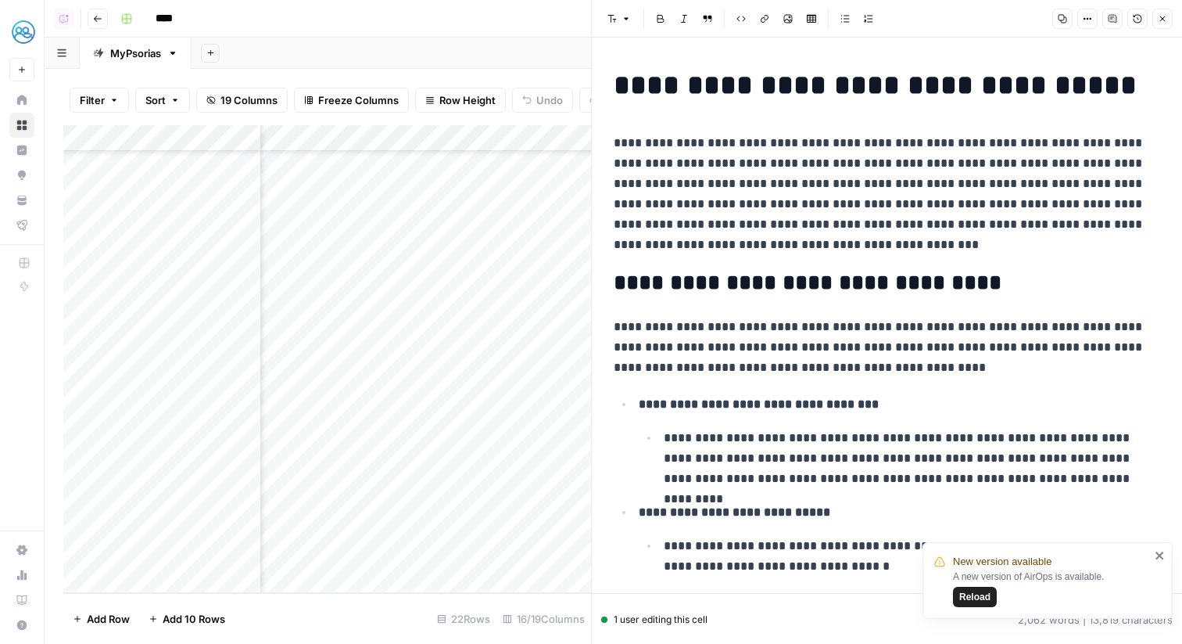
click at [1159, 551] on icon "close" at bounding box center [1160, 555] width 11 height 13
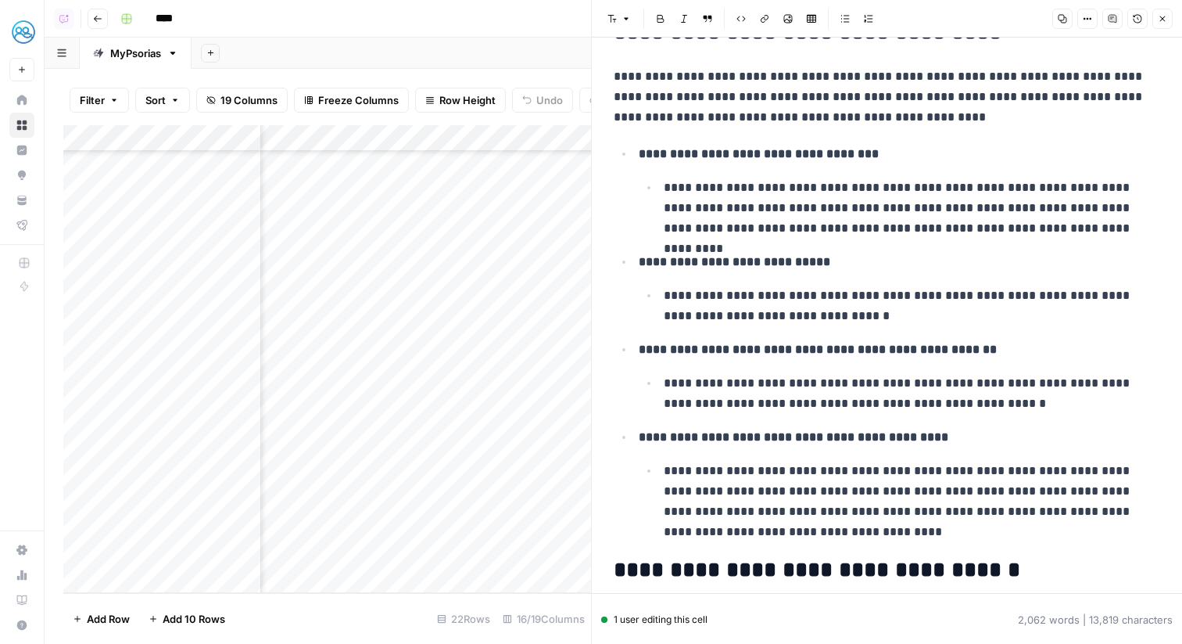
scroll to position [251, 0]
drag, startPoint x: 813, startPoint y: 314, endPoint x: 671, endPoint y: 303, distance: 142.8
click at [671, 303] on p "**********" at bounding box center [912, 305] width 497 height 41
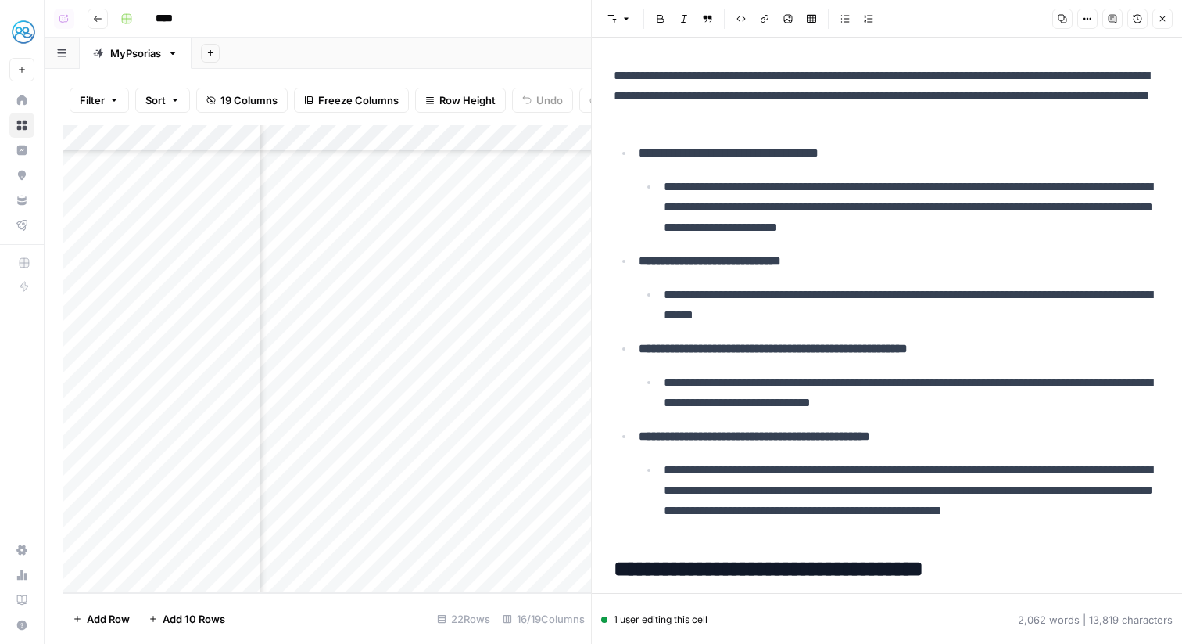
click at [747, 222] on p "**********" at bounding box center [912, 207] width 497 height 61
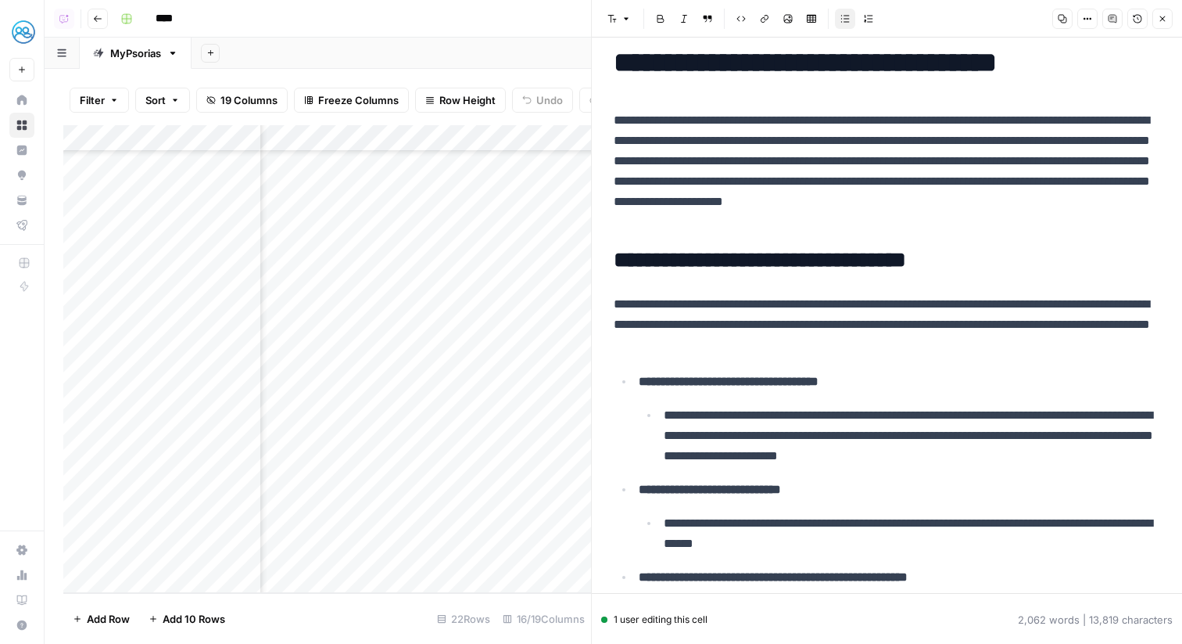
scroll to position [0, 0]
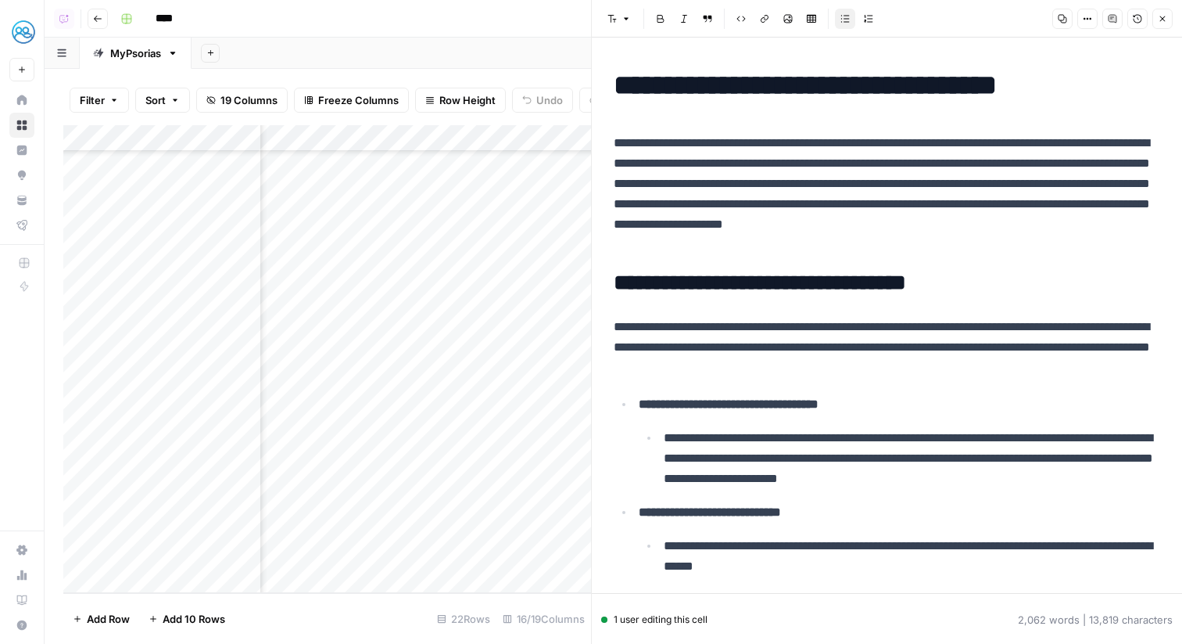
click at [1159, 22] on icon "button" at bounding box center [1162, 18] width 9 height 9
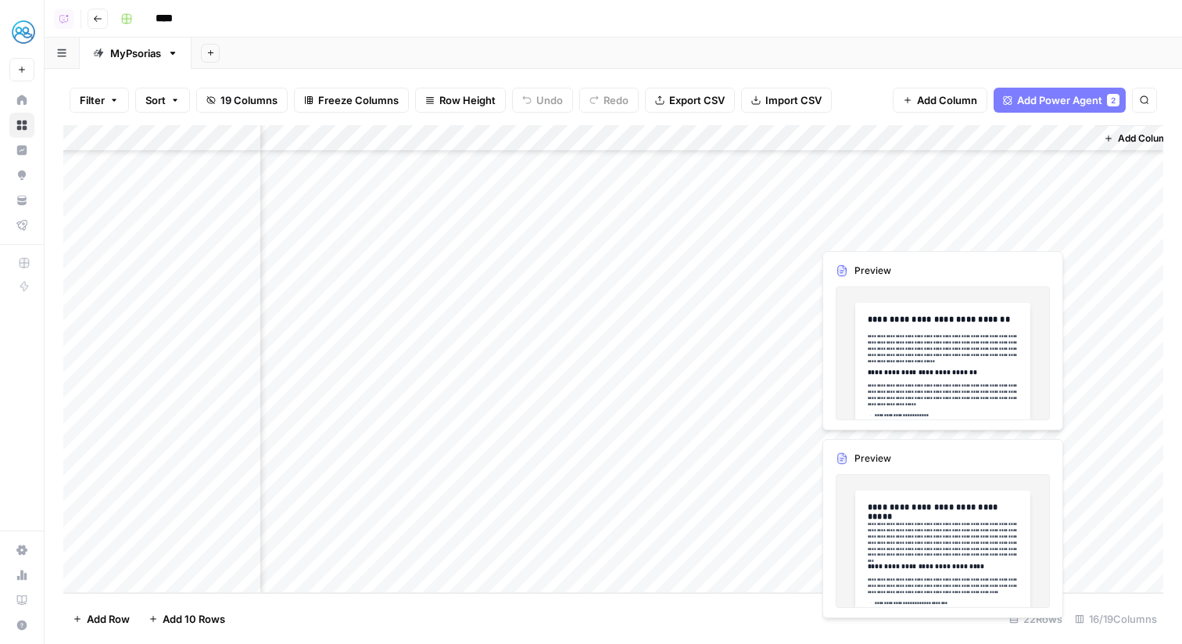
click at [840, 399] on div "Add Column" at bounding box center [613, 359] width 1100 height 468
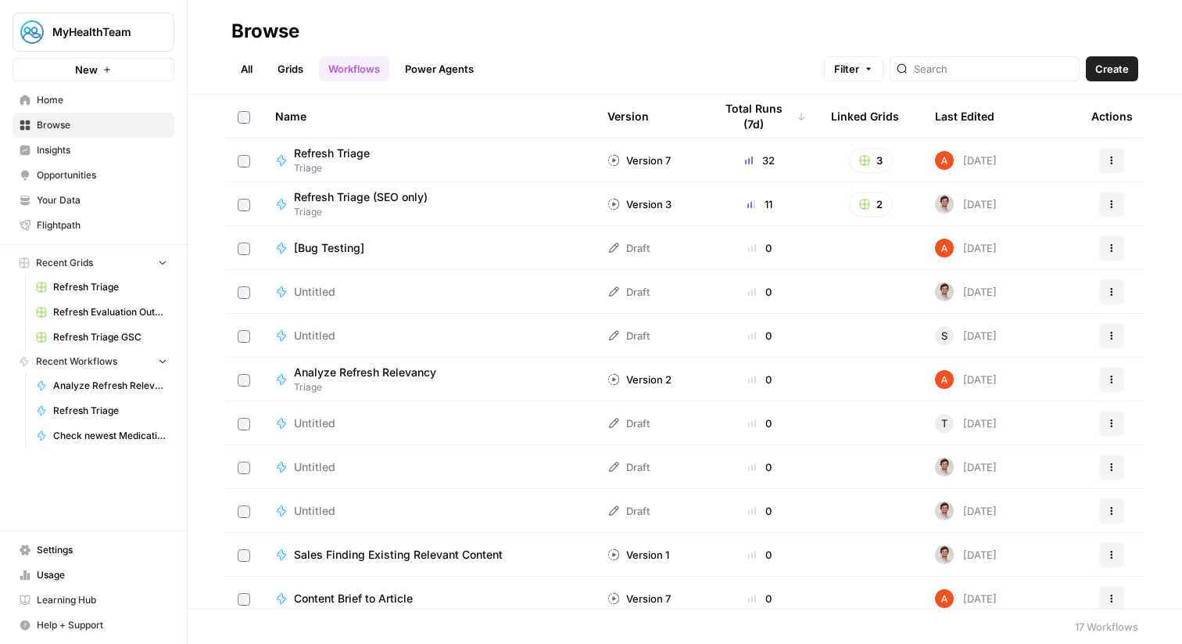
click at [125, 135] on link "Browse" at bounding box center [94, 125] width 162 height 25
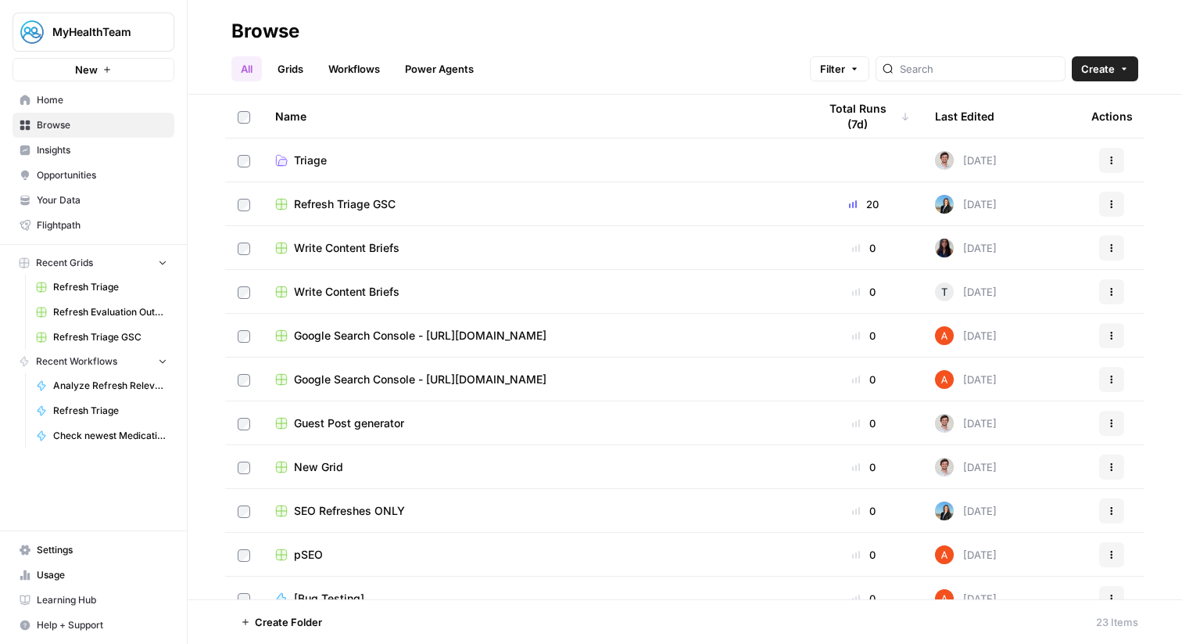
click at [122, 197] on span "Your Data" at bounding box center [102, 200] width 131 height 14
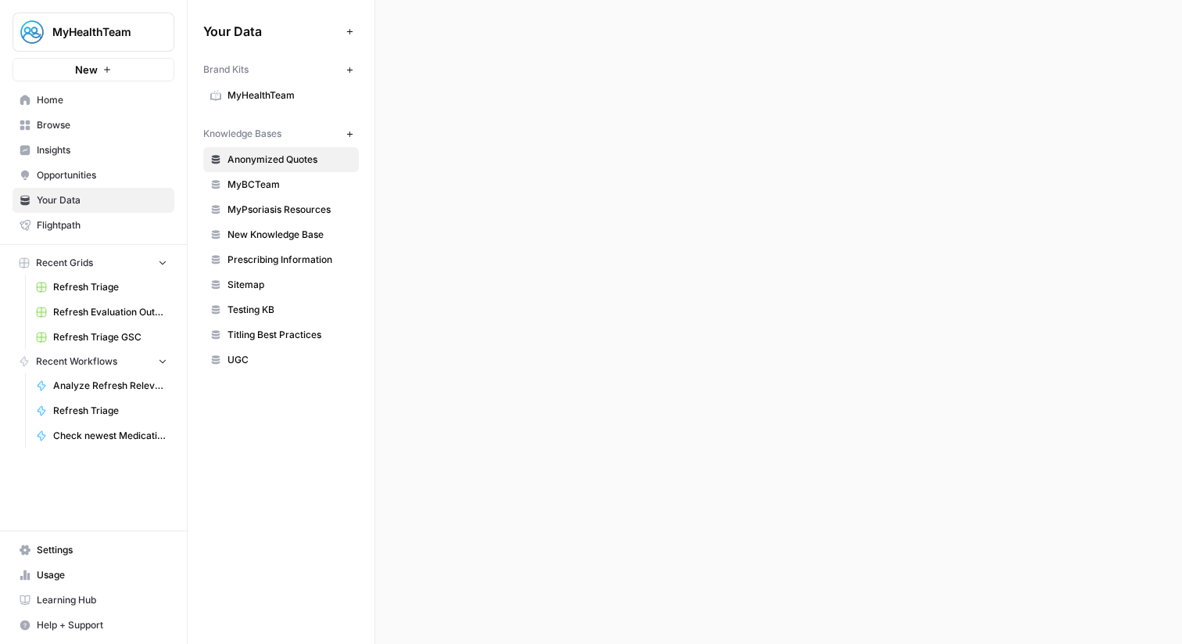
click at [311, 352] on link "UGC" at bounding box center [281, 359] width 156 height 25
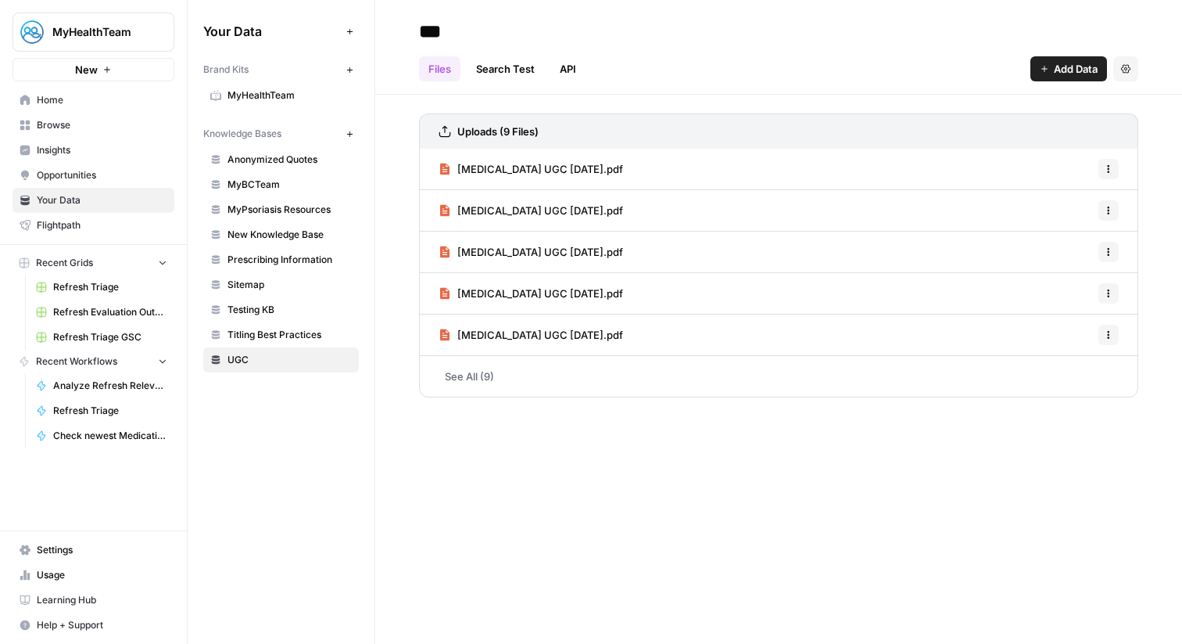
click at [568, 370] on link "See All (9)" at bounding box center [778, 376] width 719 height 41
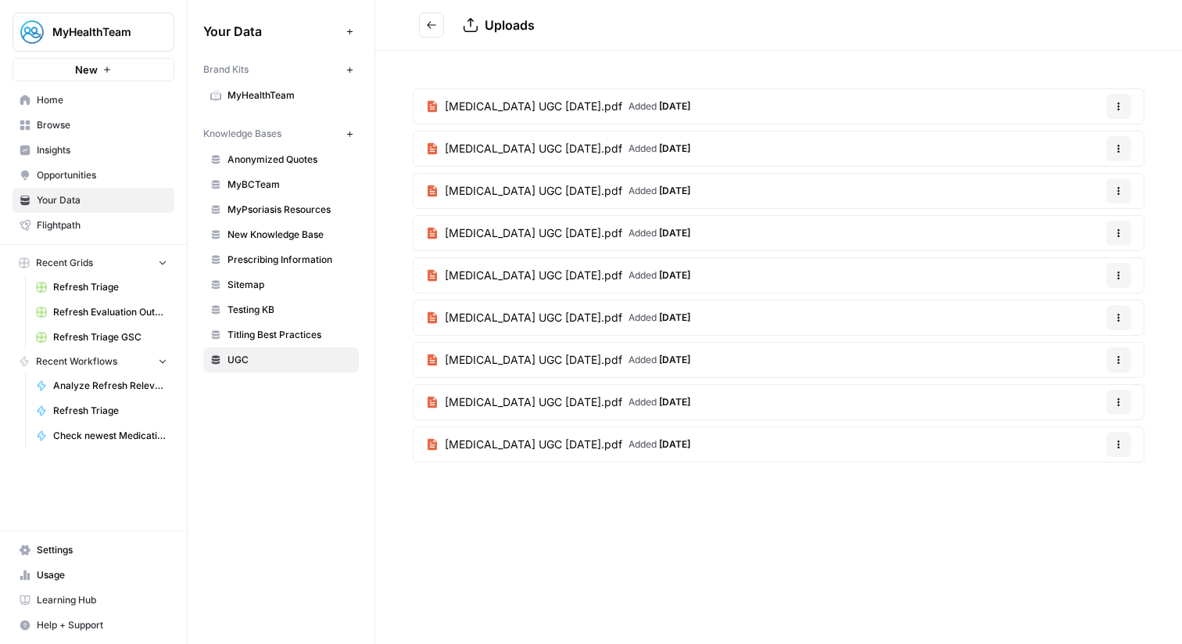
click at [547, 358] on span "[MEDICAL_DATA] UGC [DATE].pdf" at bounding box center [534, 360] width 178 height 16
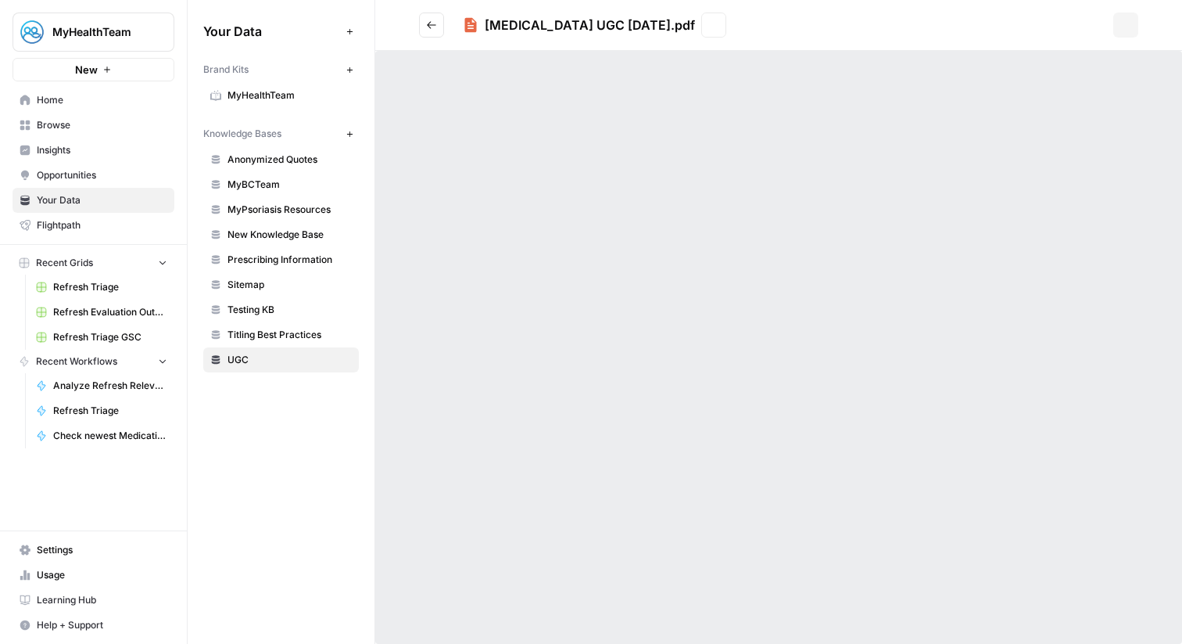
click at [677, 264] on div at bounding box center [778, 347] width 807 height 593
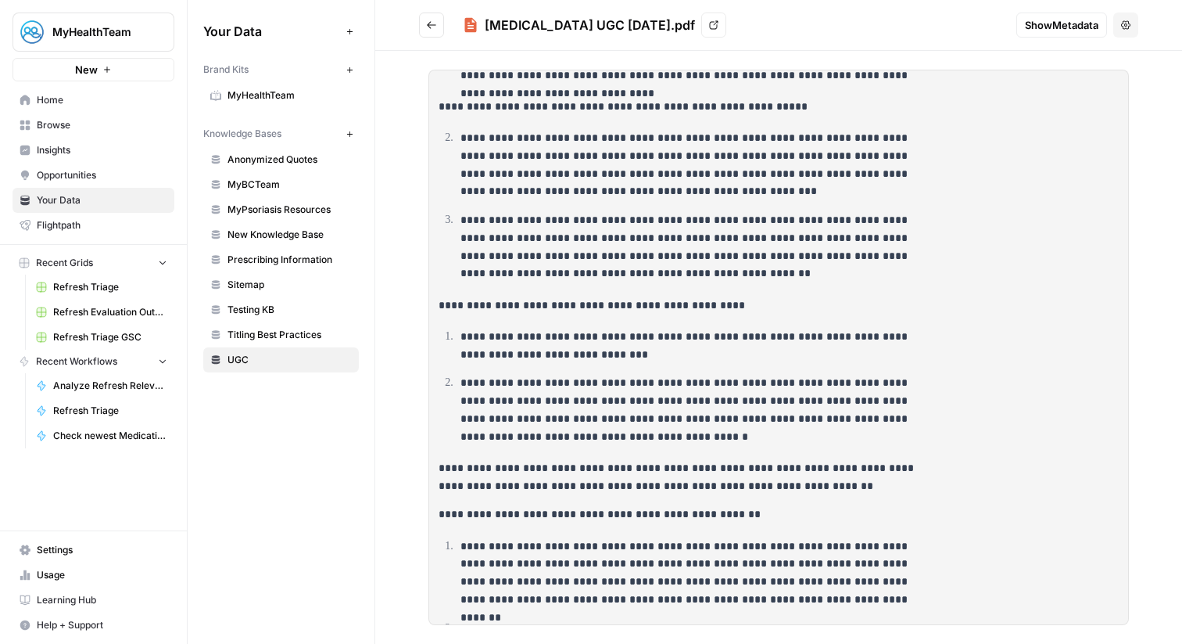
scroll to position [3264, 0]
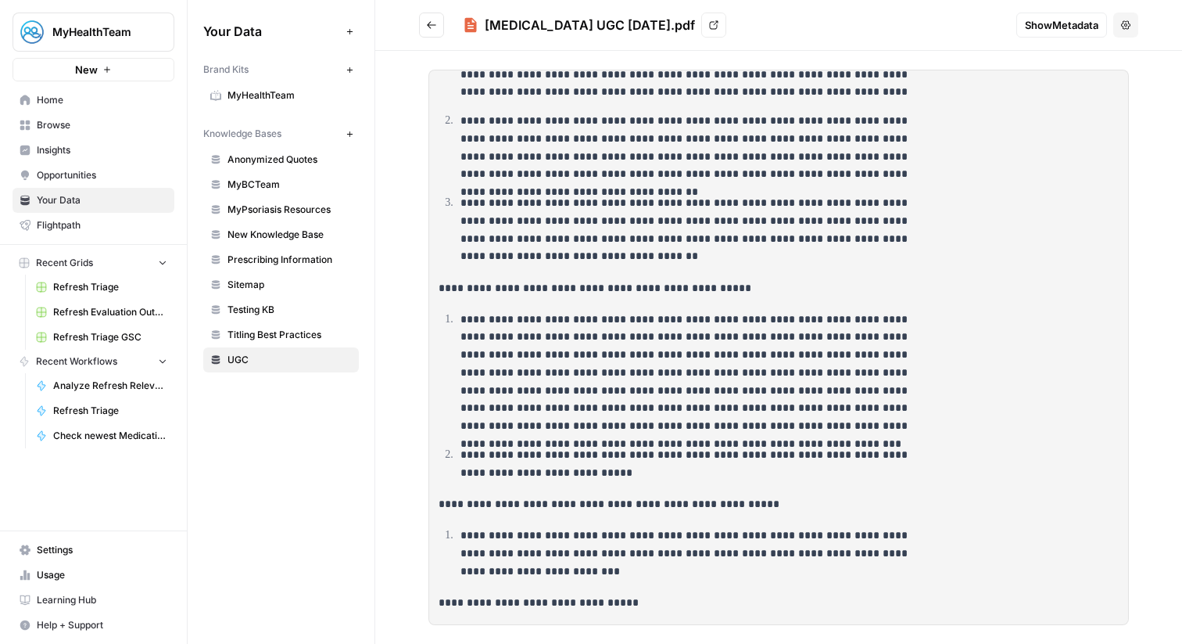
click at [432, 21] on icon "Go back" at bounding box center [431, 25] width 11 height 11
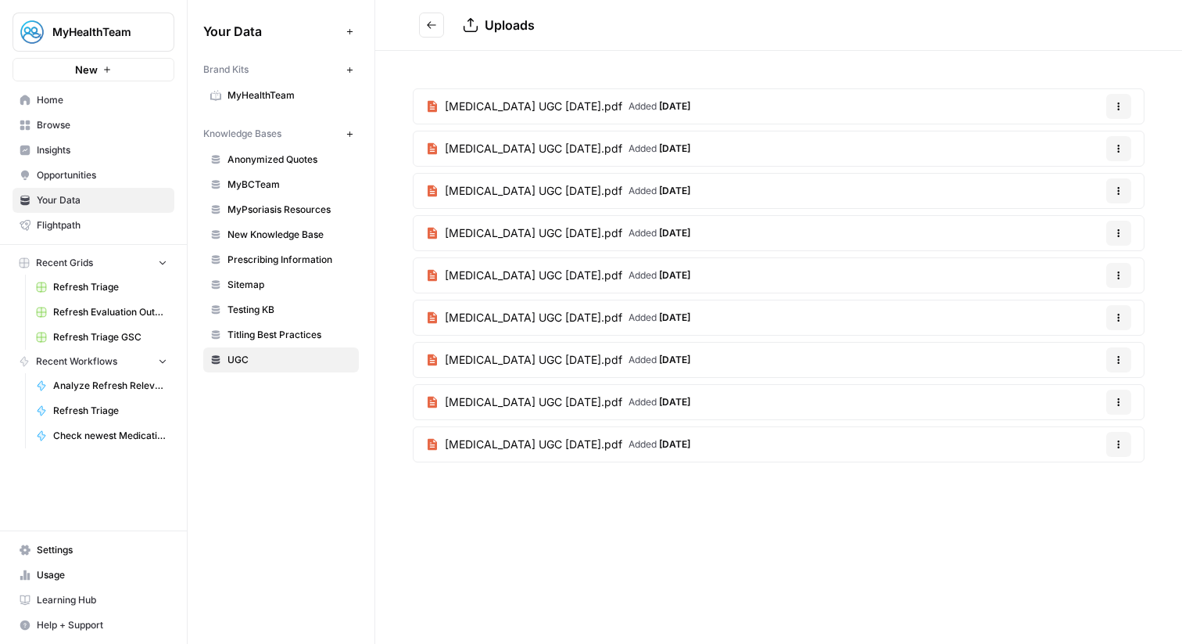
click at [531, 397] on span "[MEDICAL_DATA] UGC [DATE].pdf" at bounding box center [534, 402] width 178 height 16
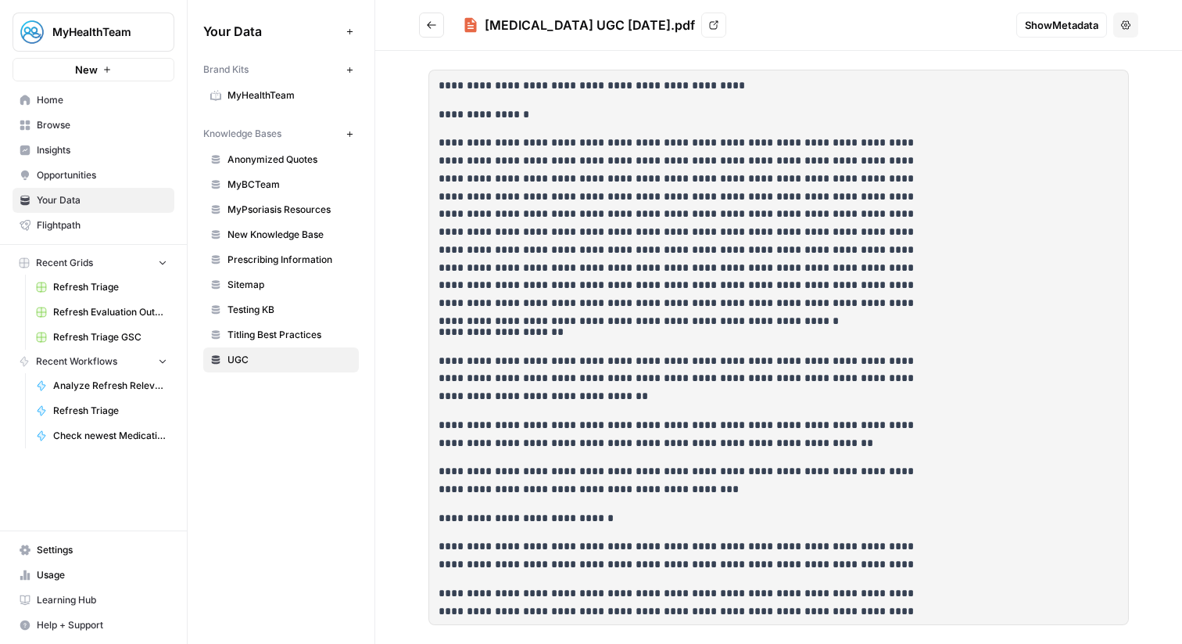
click at [722, 267] on p "**********" at bounding box center [682, 223] width 486 height 178
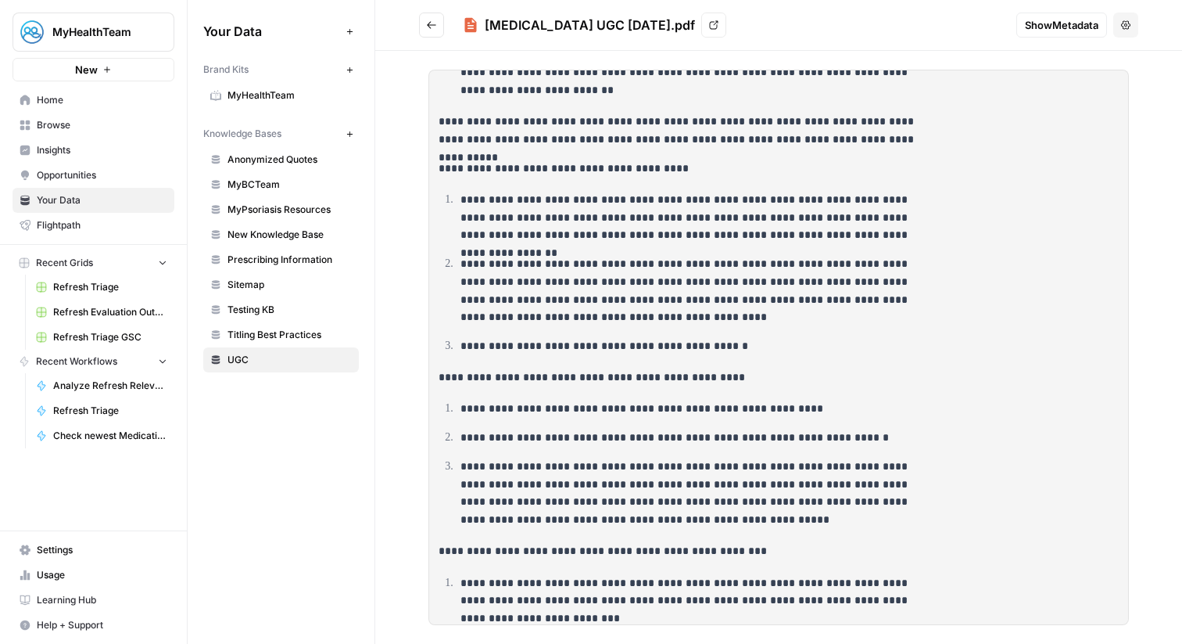
scroll to position [4069, 0]
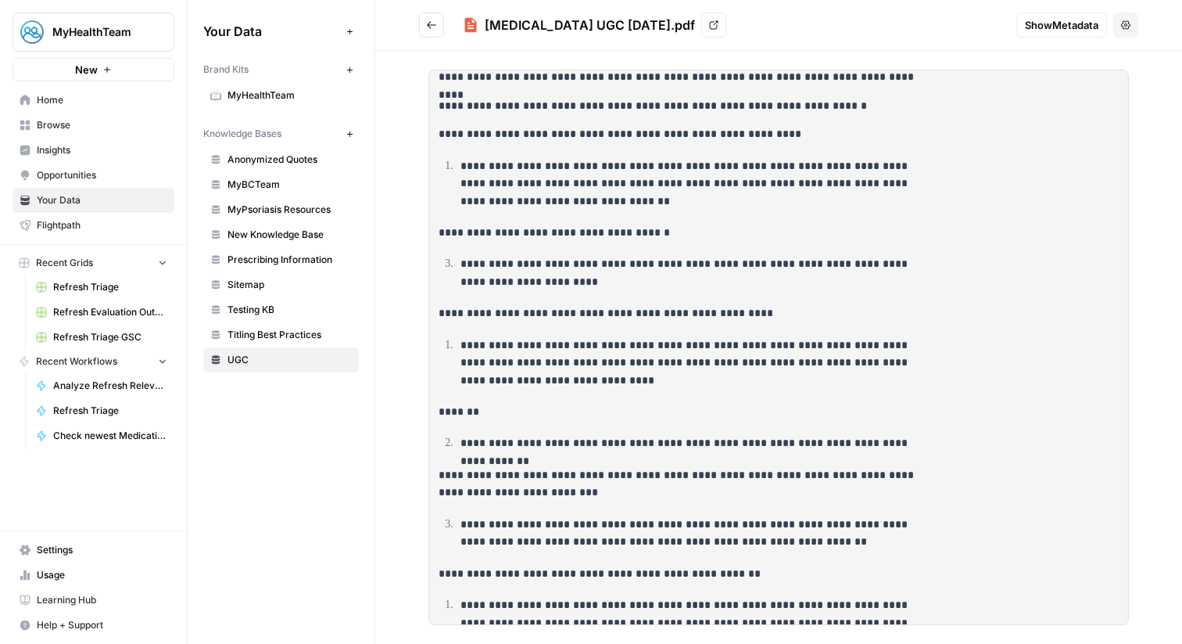
click at [440, 20] on button "Go back" at bounding box center [431, 25] width 25 height 25
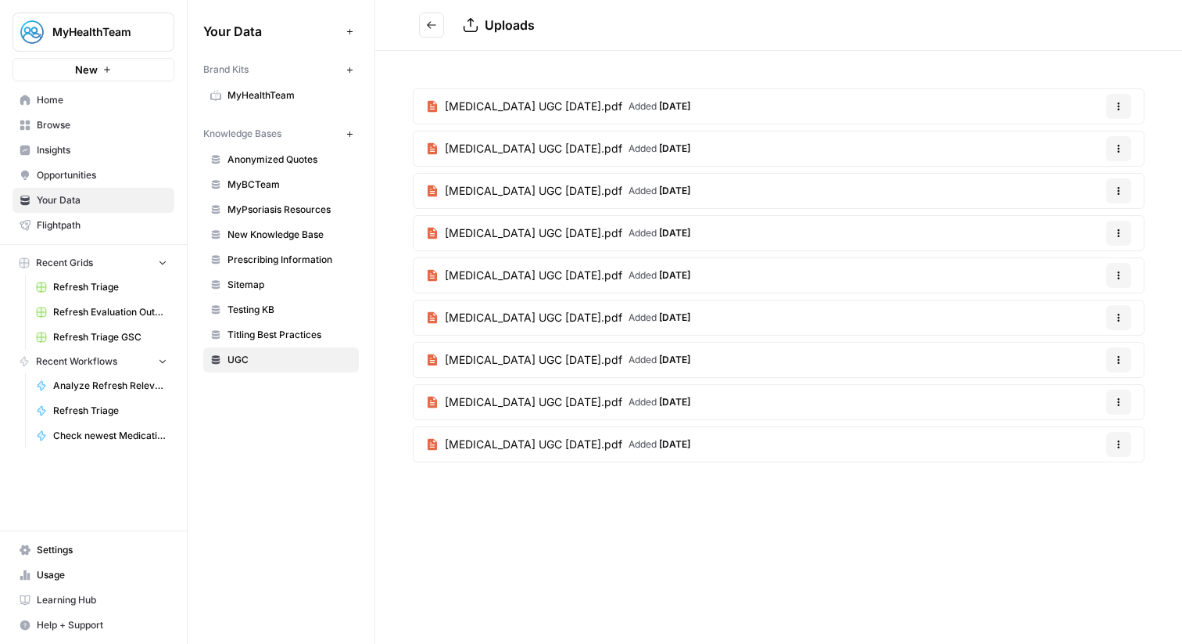
click at [540, 145] on span "[MEDICAL_DATA] UGC [DATE].pdf" at bounding box center [534, 149] width 178 height 16
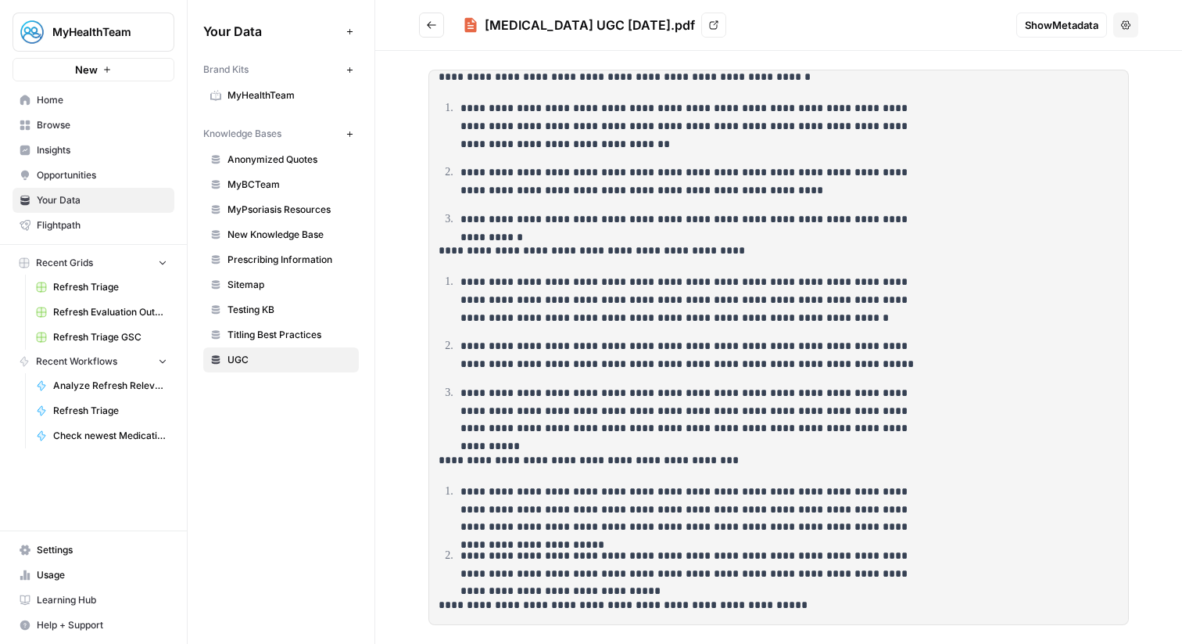
scroll to position [4440, 0]
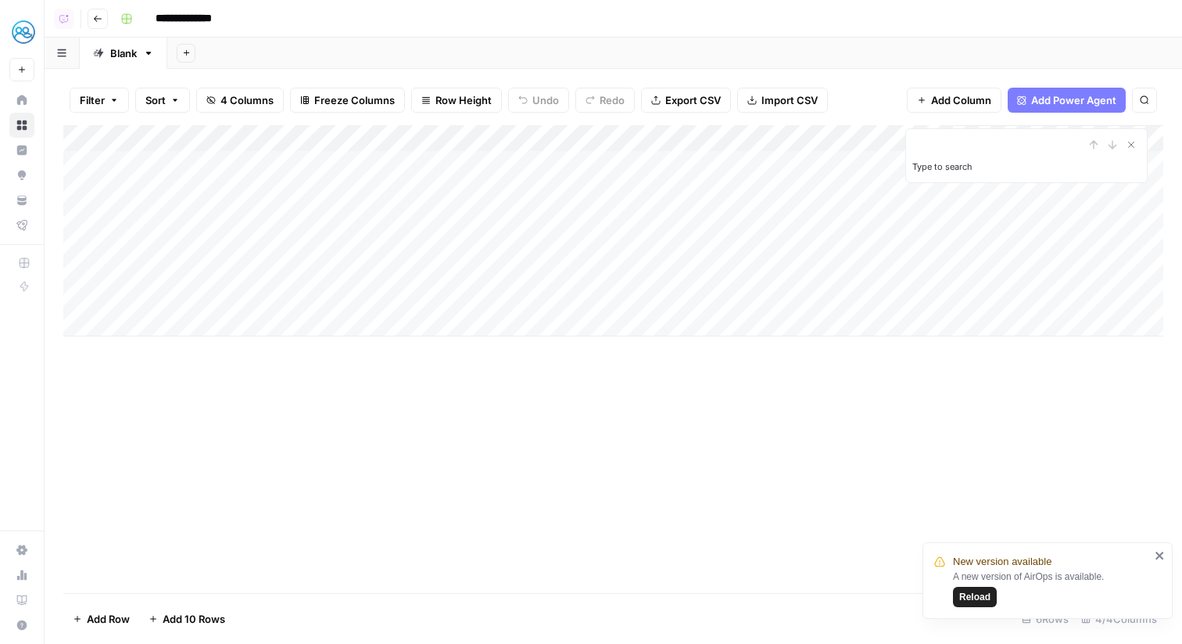
click at [934, 193] on div "Add Column" at bounding box center [613, 230] width 1100 height 211
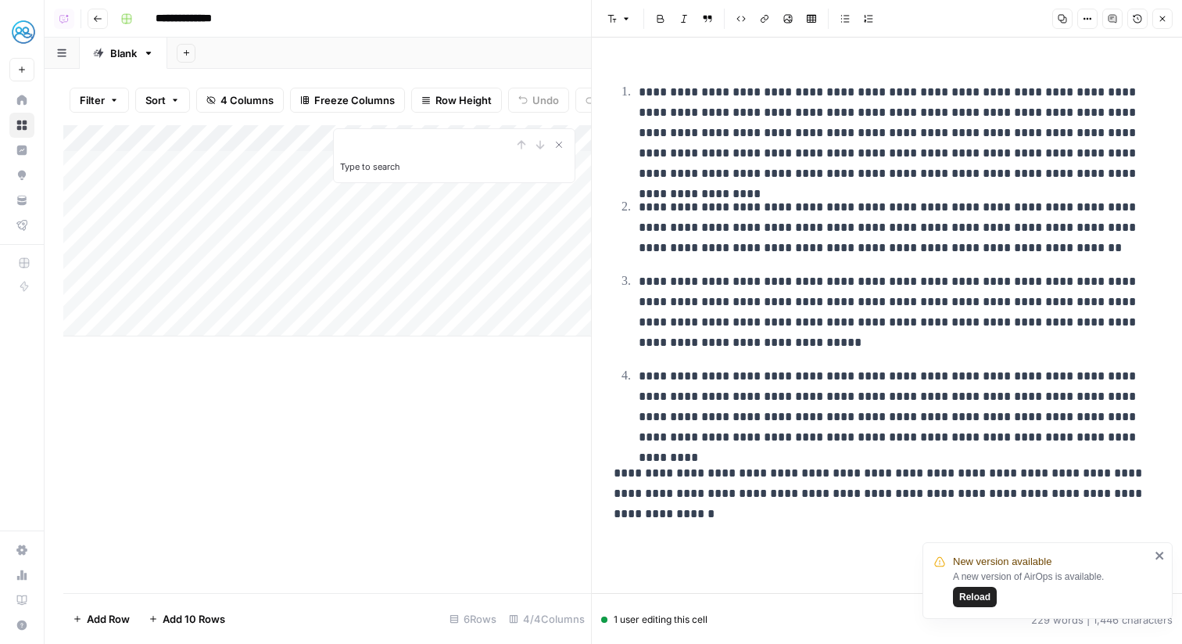
click at [1164, 20] on icon "button" at bounding box center [1162, 18] width 5 height 5
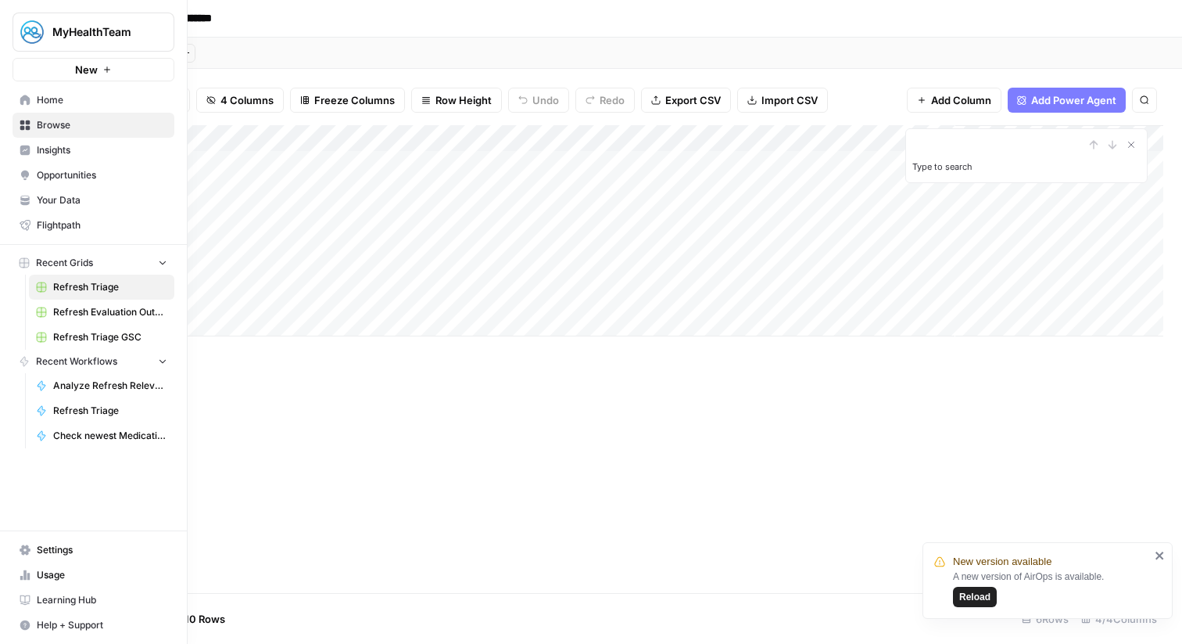
click at [95, 200] on span "Your Data" at bounding box center [102, 200] width 131 height 14
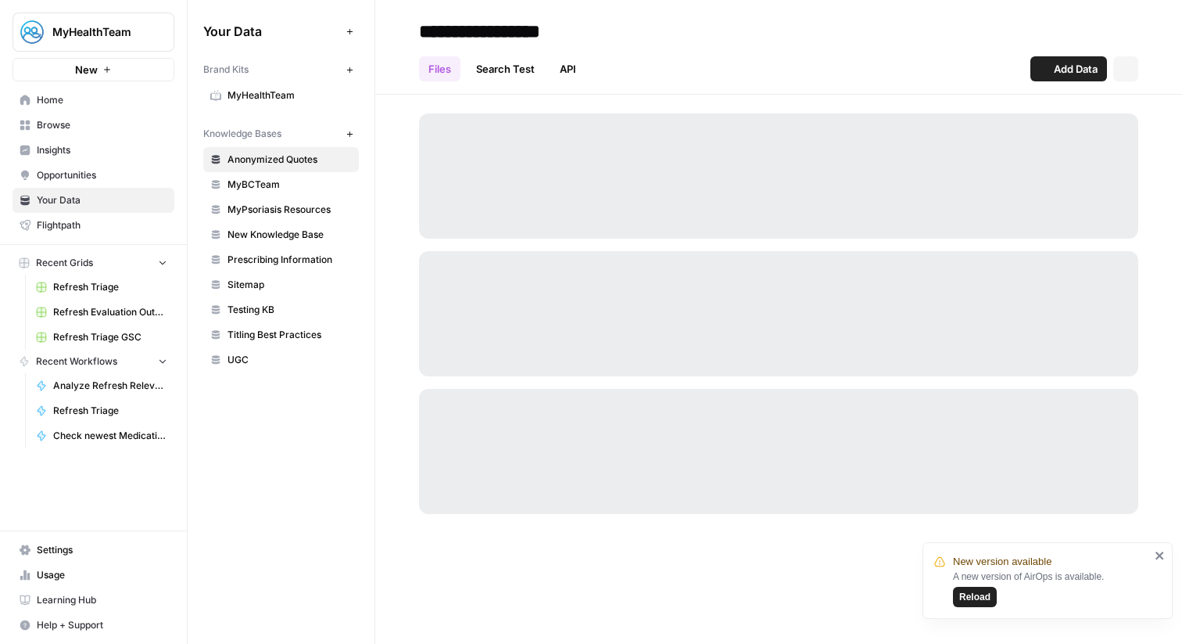
click at [315, 100] on span "MyHealthTeam" at bounding box center [290, 95] width 124 height 14
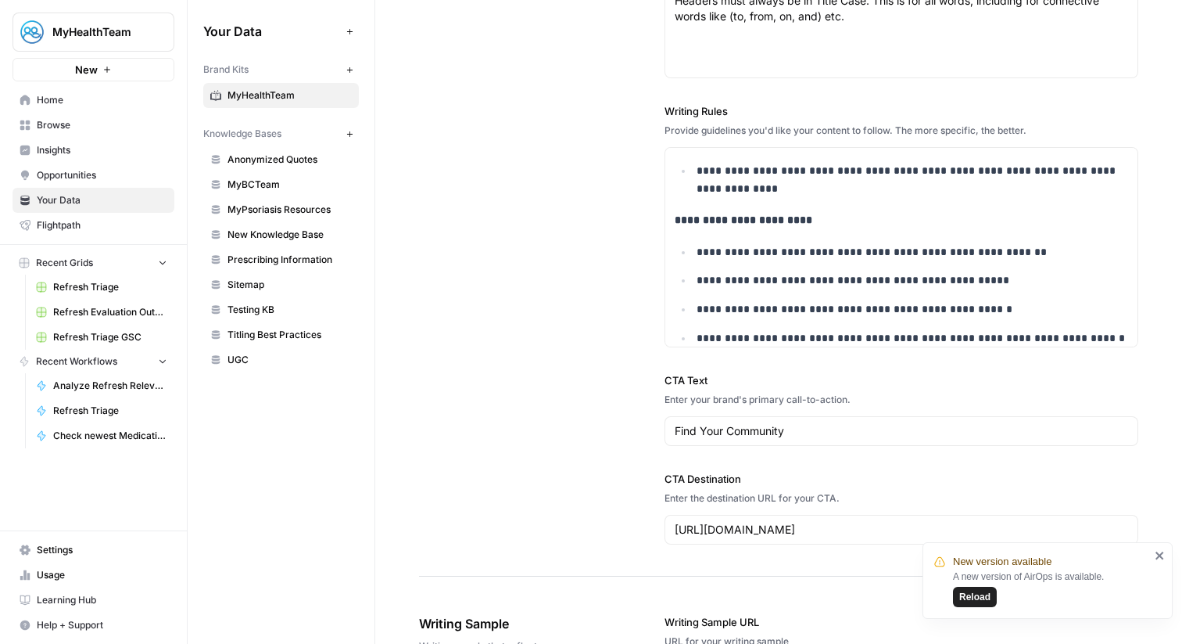
scroll to position [264, 0]
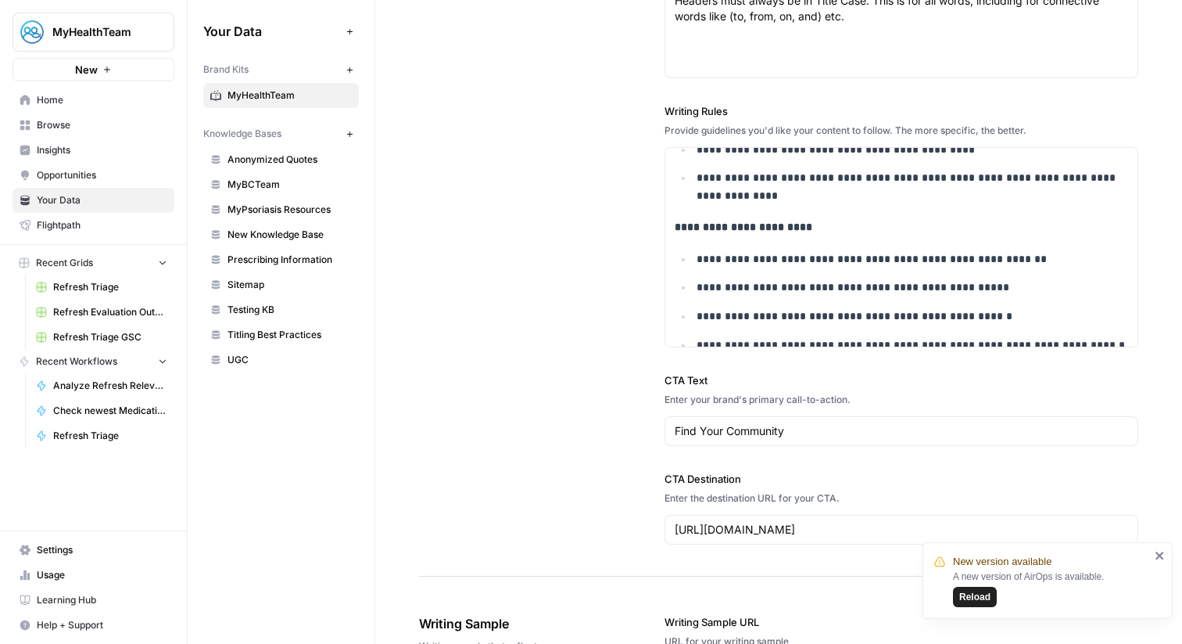
click at [48, 128] on span "Browse" at bounding box center [102, 125] width 131 height 14
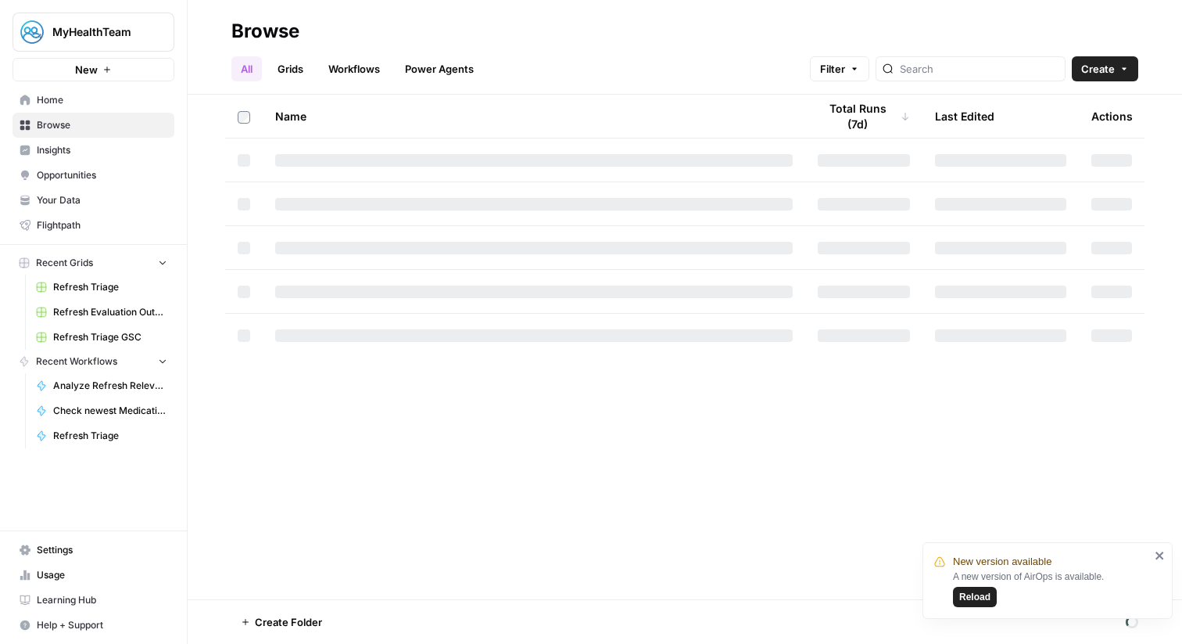
click at [343, 78] on link "Workflows" at bounding box center [354, 68] width 70 height 25
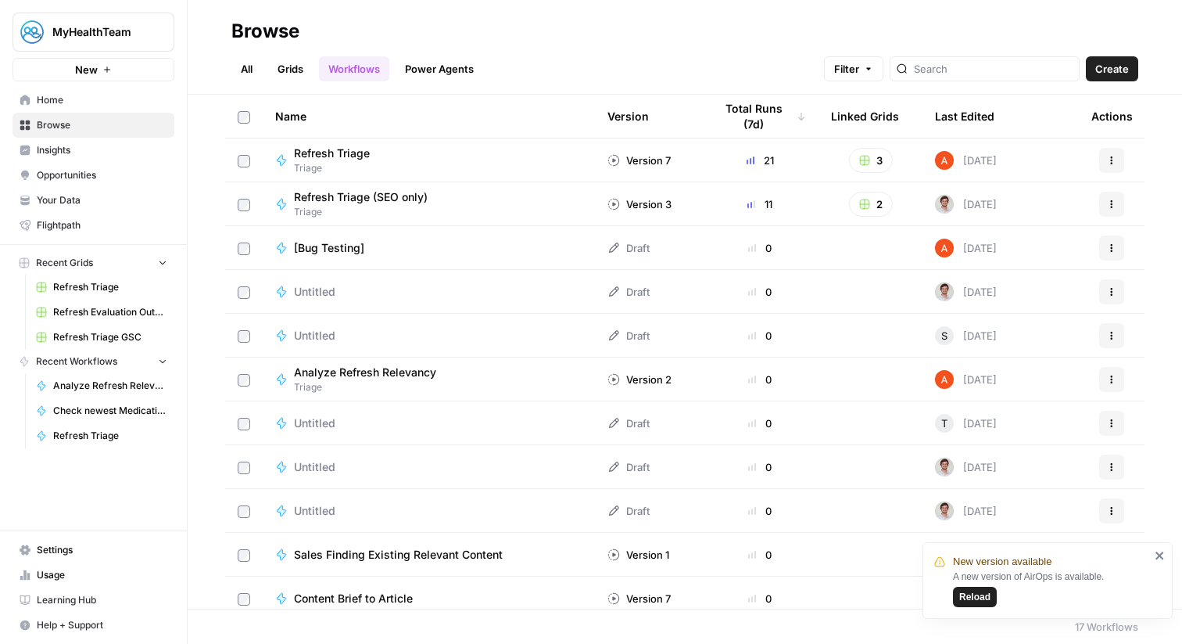
click at [348, 195] on span "Refresh Triage (SEO only)" at bounding box center [361, 197] width 134 height 16
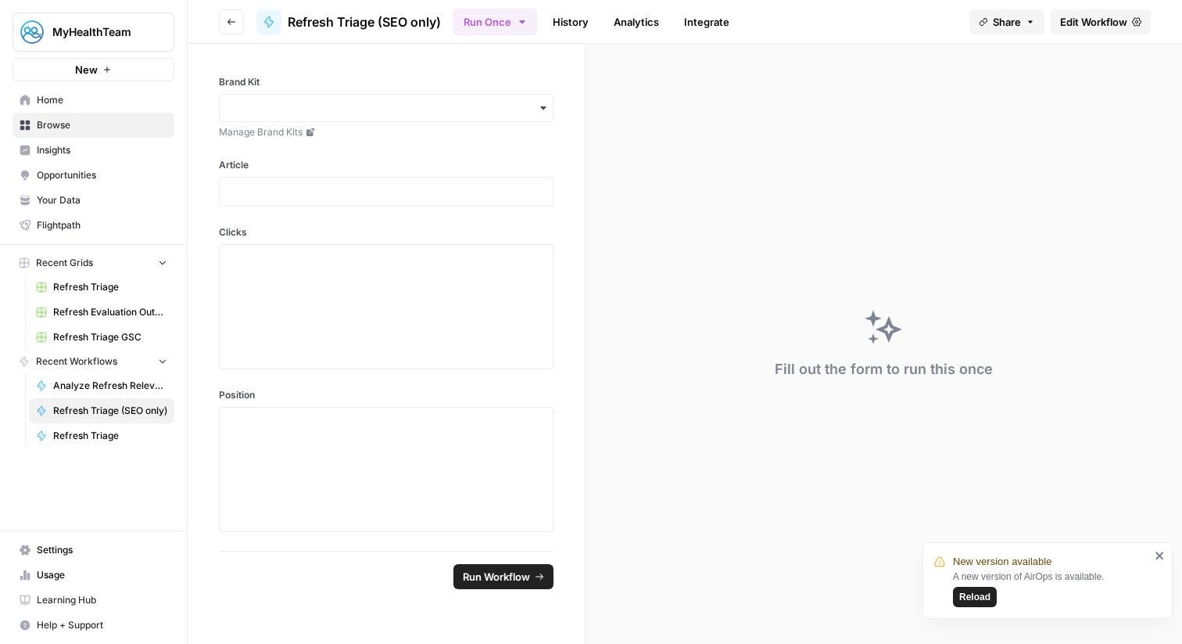
click at [1088, 17] on span "Edit Workflow" at bounding box center [1093, 22] width 67 height 16
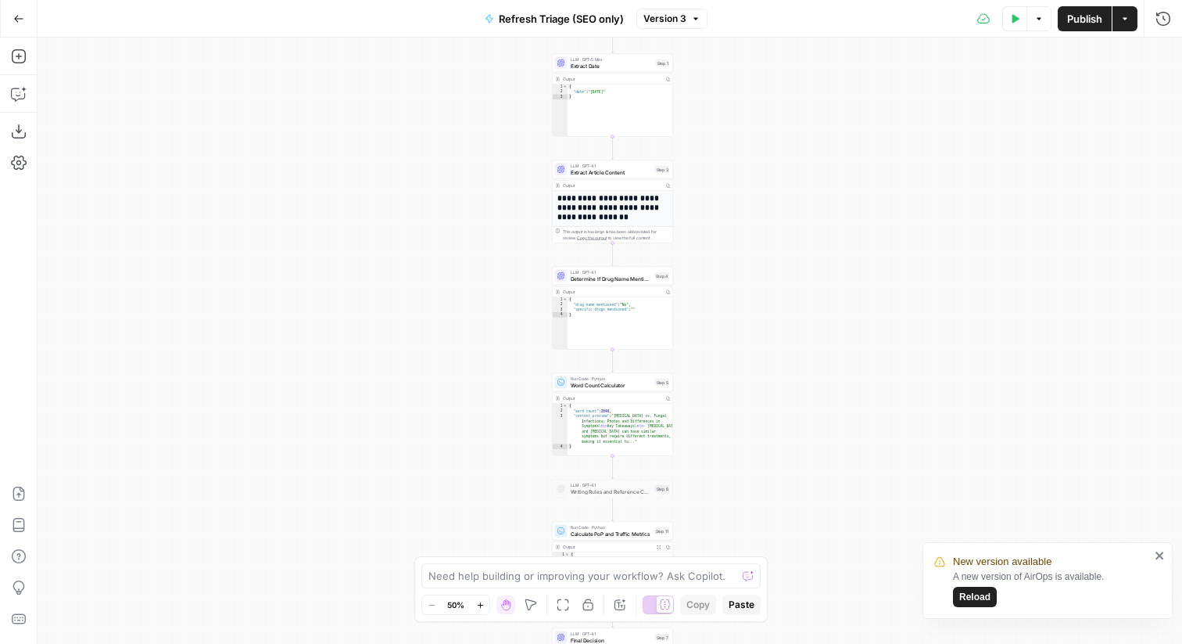
click at [27, 23] on button "Go Back" at bounding box center [19, 19] width 28 height 28
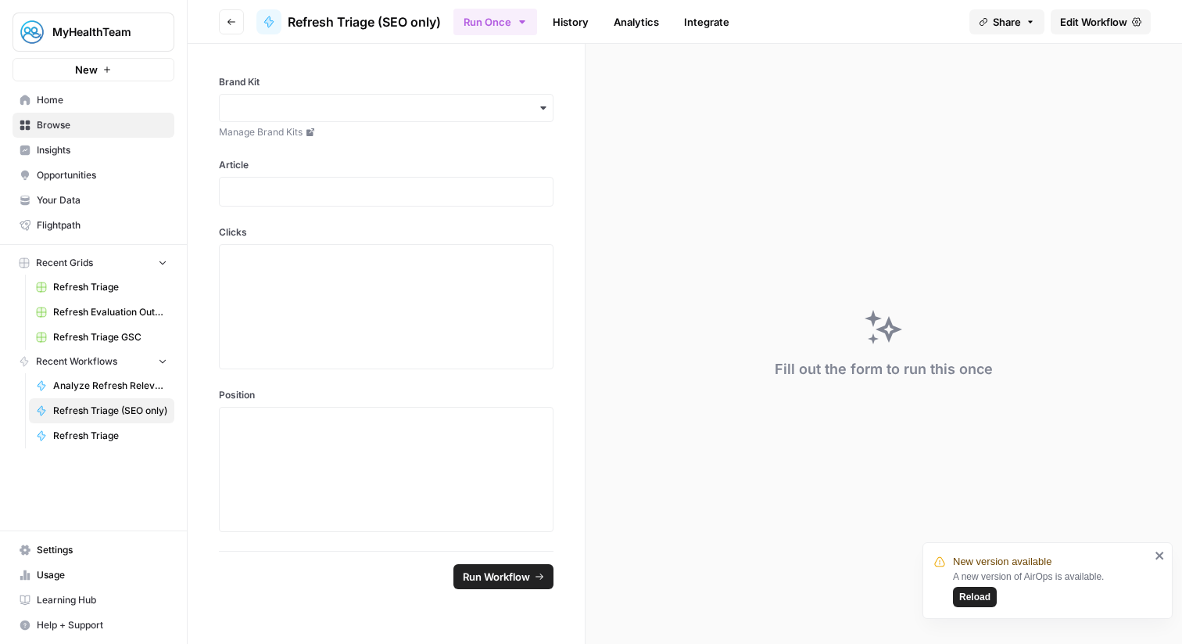
click at [228, 14] on button "Go back" at bounding box center [231, 21] width 25 height 25
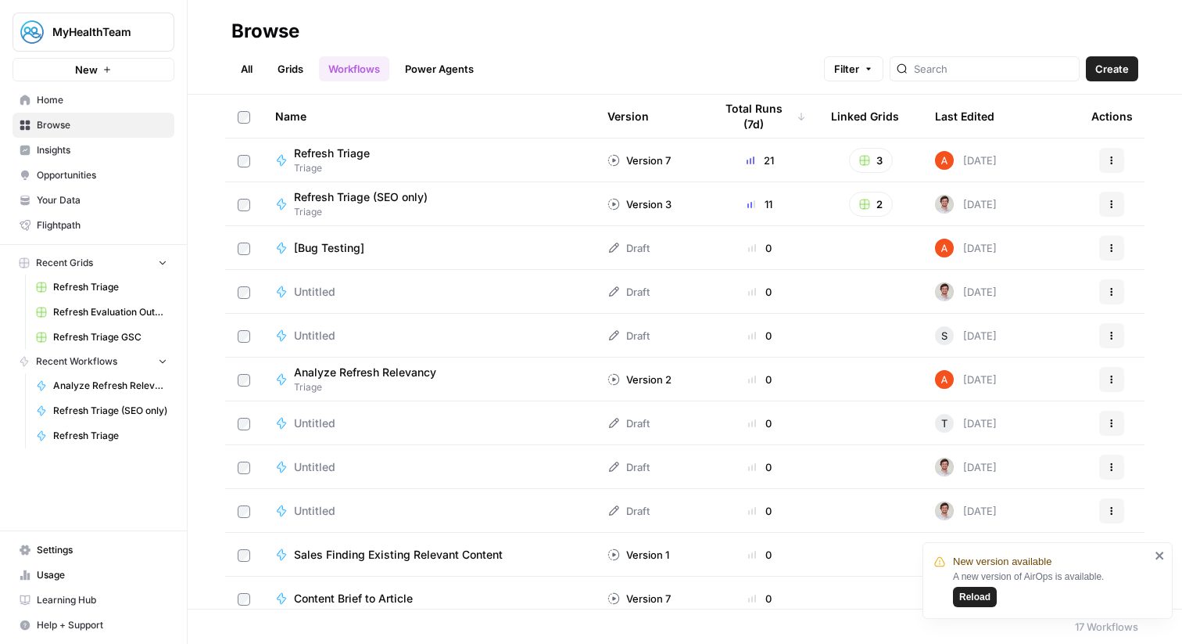
click at [300, 71] on link "Grids" at bounding box center [290, 68] width 45 height 25
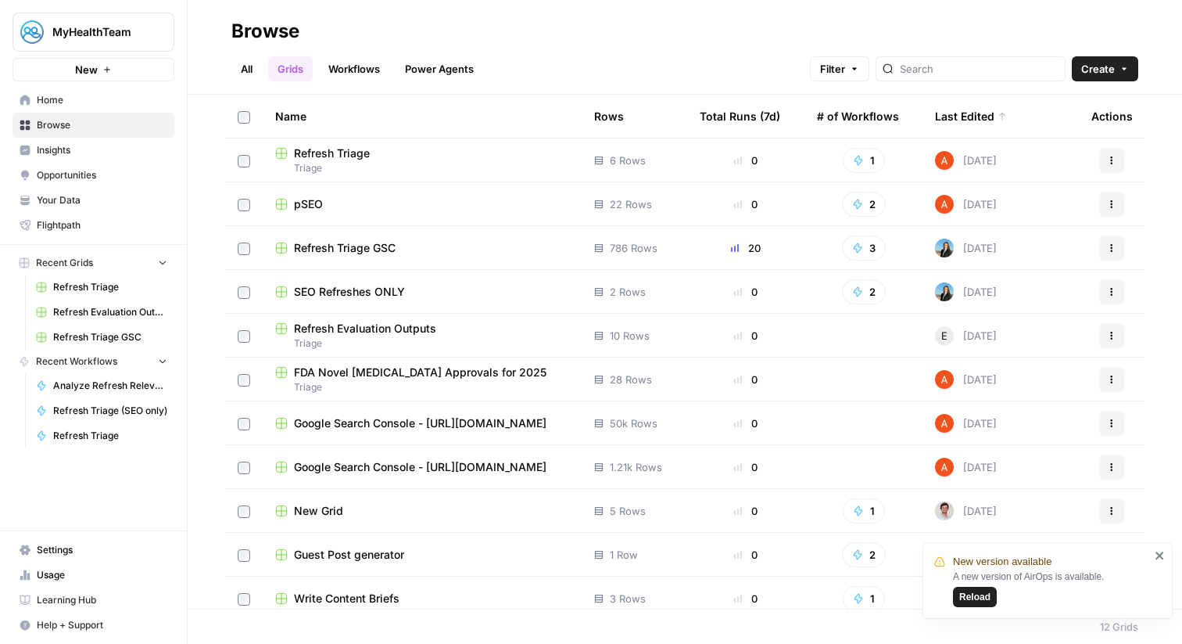
click at [379, 241] on span "Refresh Triage GSC" at bounding box center [345, 248] width 102 height 16
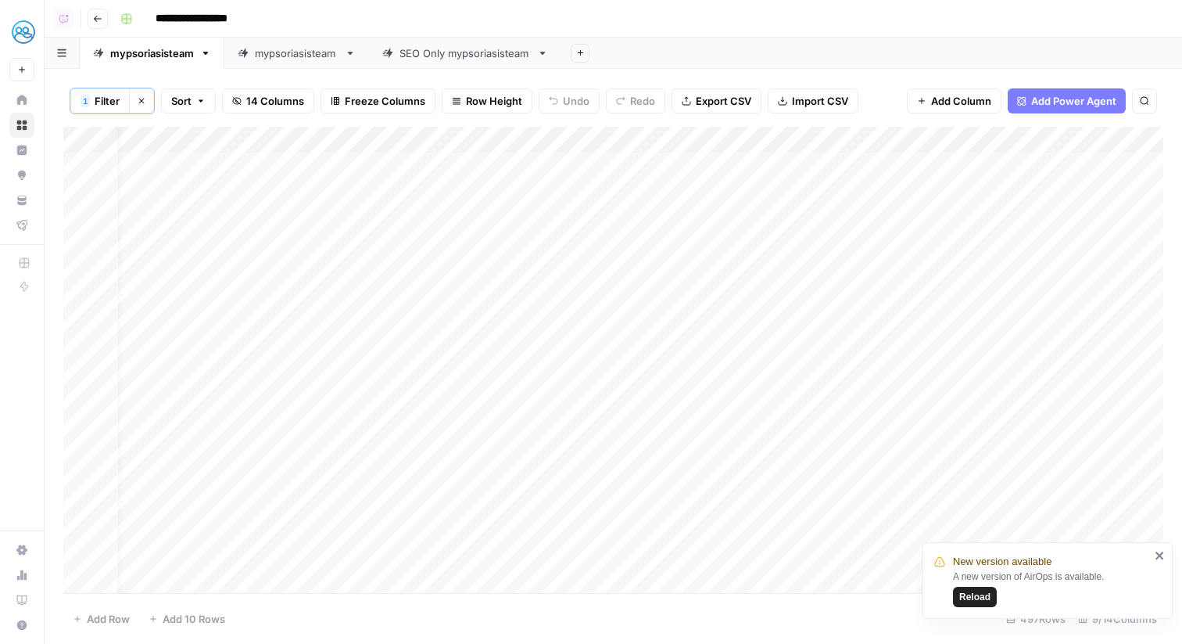
scroll to position [0, 59]
click at [498, 59] on div "SEO Only mypsoriasisteam" at bounding box center [465, 53] width 131 height 16
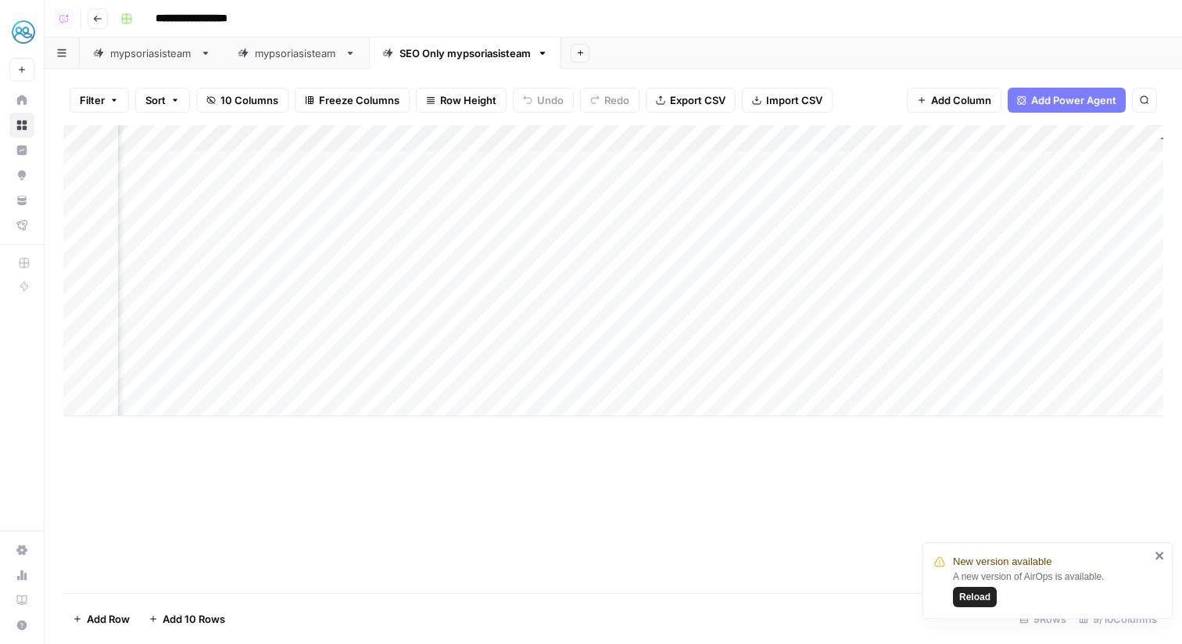
scroll to position [0, 432]
click at [1067, 163] on div "Add Column" at bounding box center [613, 270] width 1100 height 291
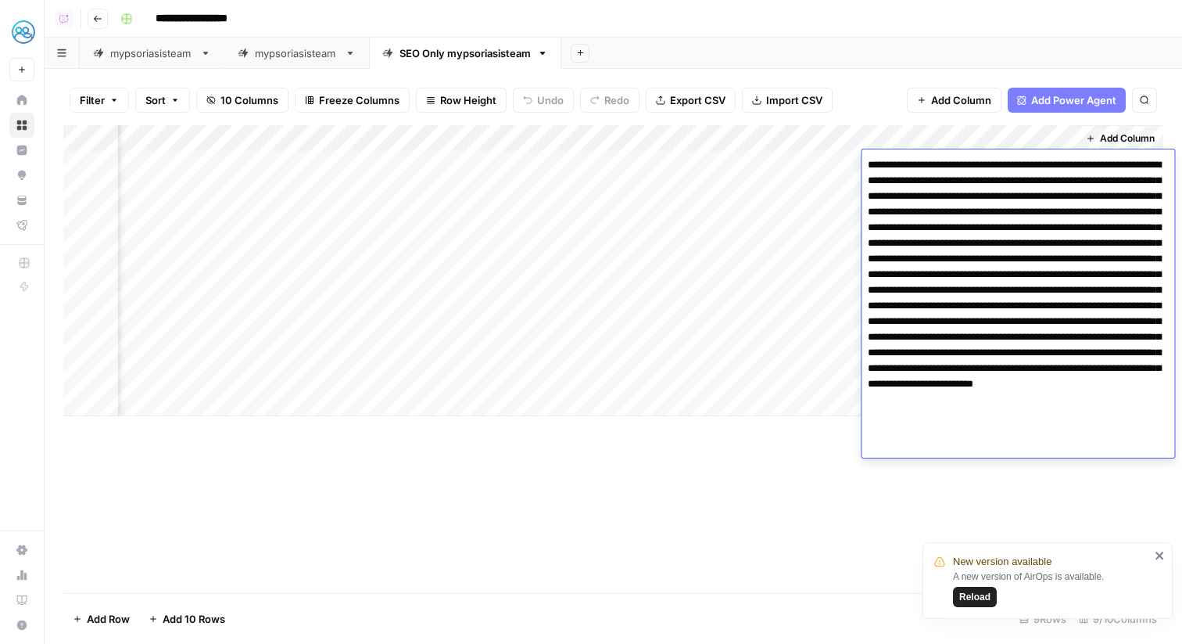
click at [1043, 138] on div "Add Column" at bounding box center [613, 270] width 1100 height 291
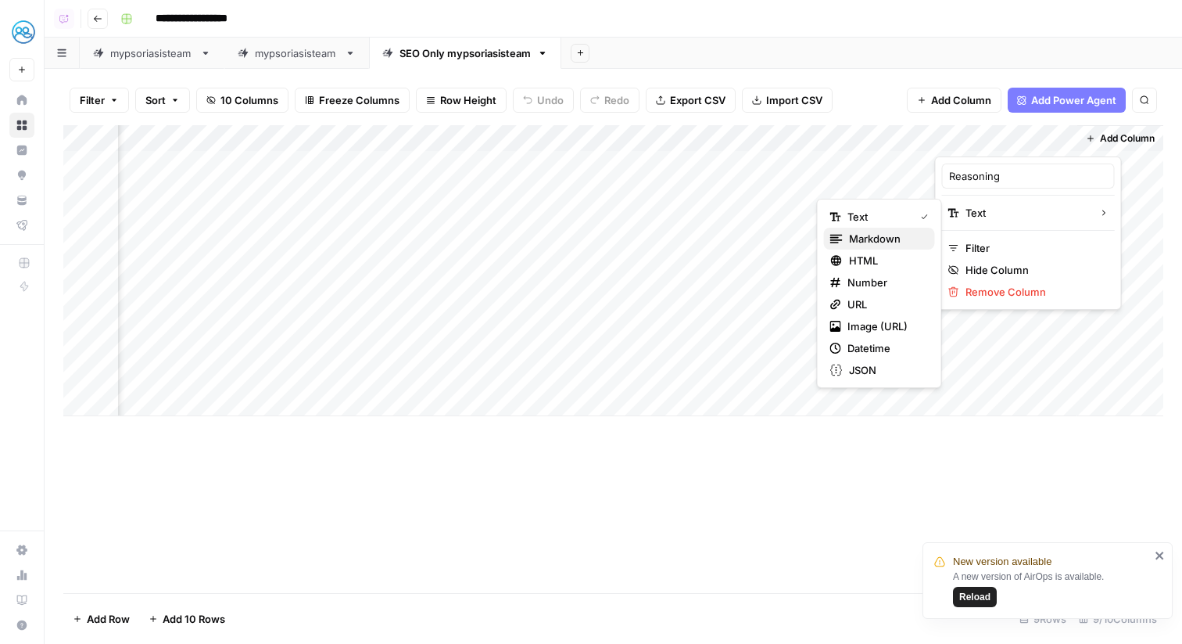
click at [914, 239] on span "Markdown" at bounding box center [886, 239] width 74 height 16
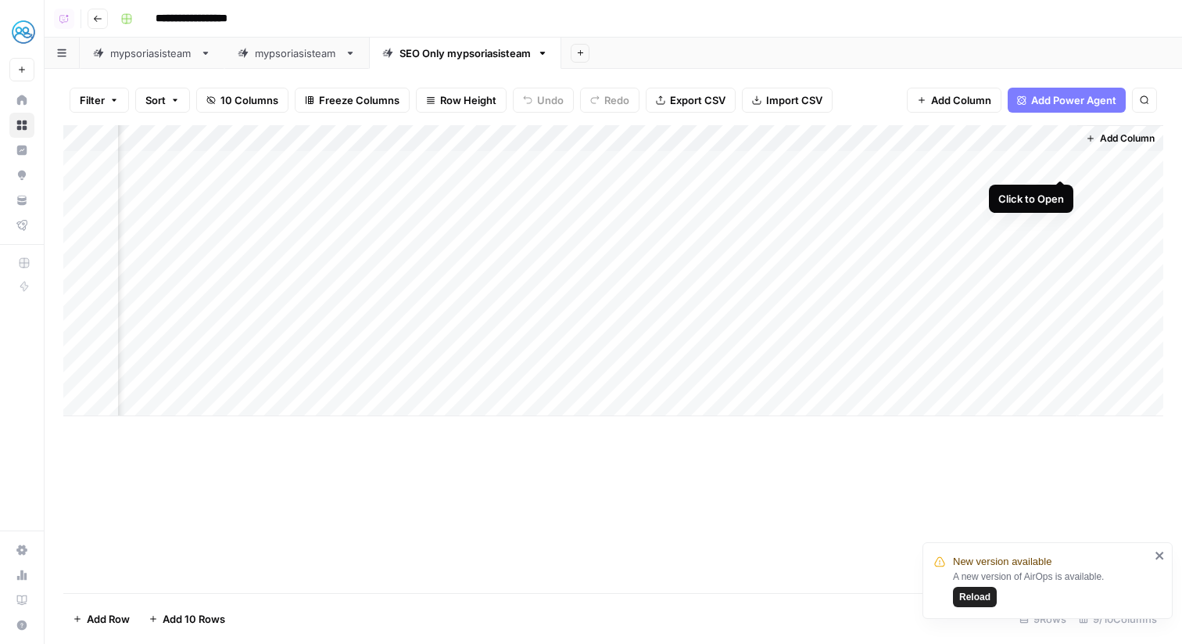
click at [1063, 161] on div "Add Column" at bounding box center [613, 270] width 1100 height 291
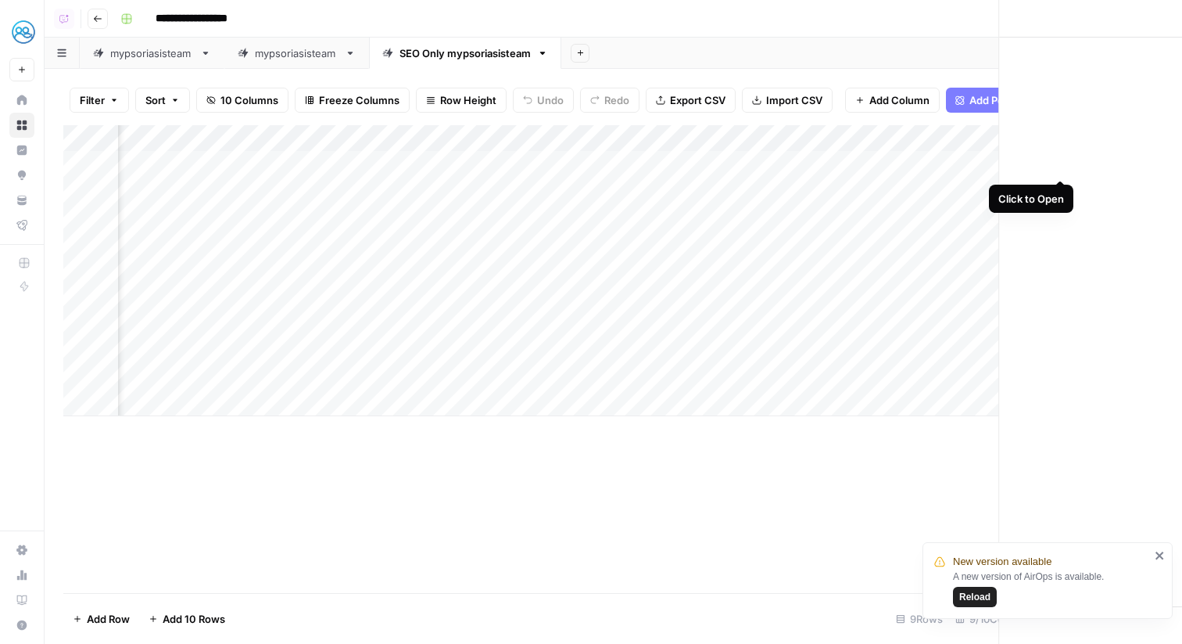
scroll to position [0, 423]
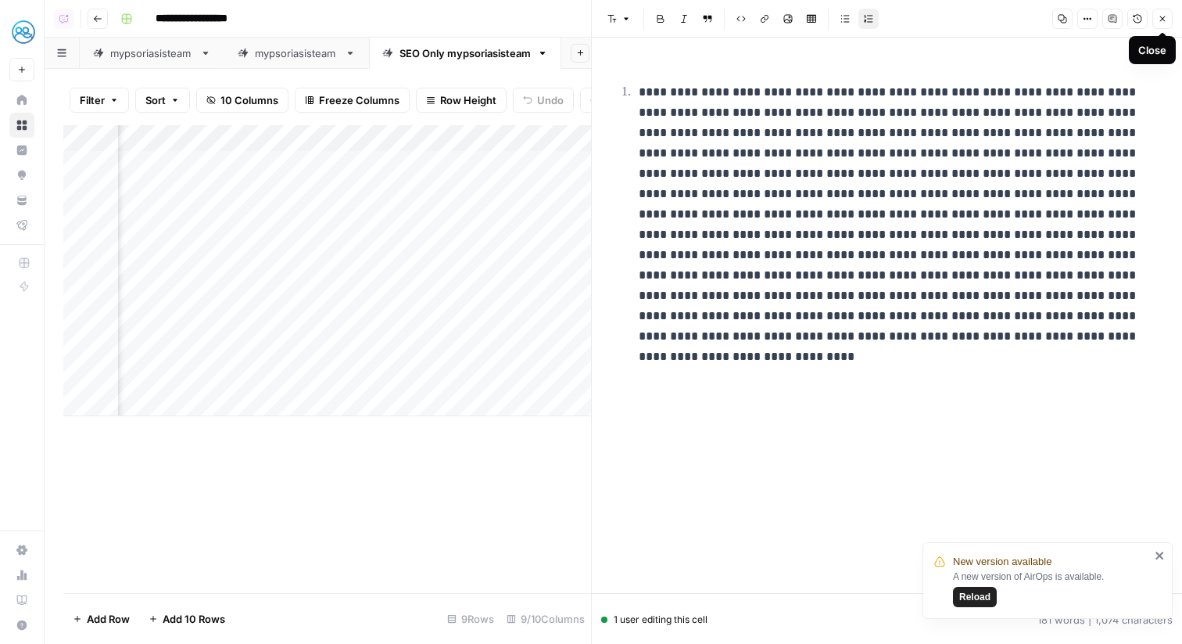
click at [1163, 12] on button "Close" at bounding box center [1163, 19] width 20 height 20
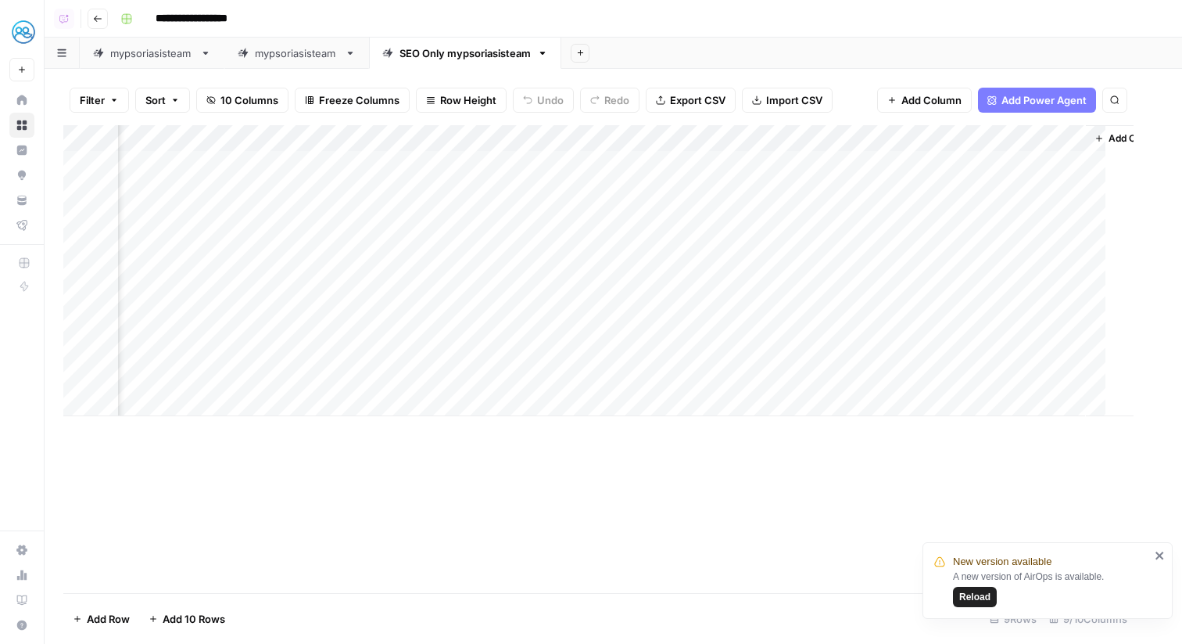
scroll to position [0, 414]
click at [703, 134] on div "Add Column" at bounding box center [613, 270] width 1100 height 291
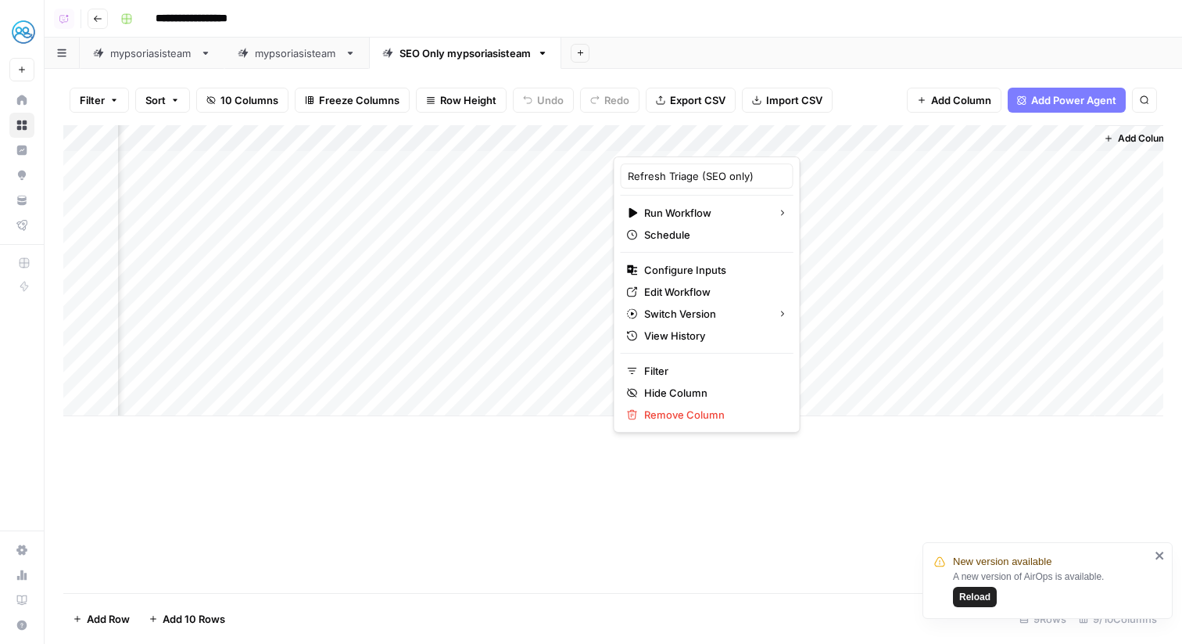
click at [784, 164] on div "Add Column" at bounding box center [613, 270] width 1100 height 291
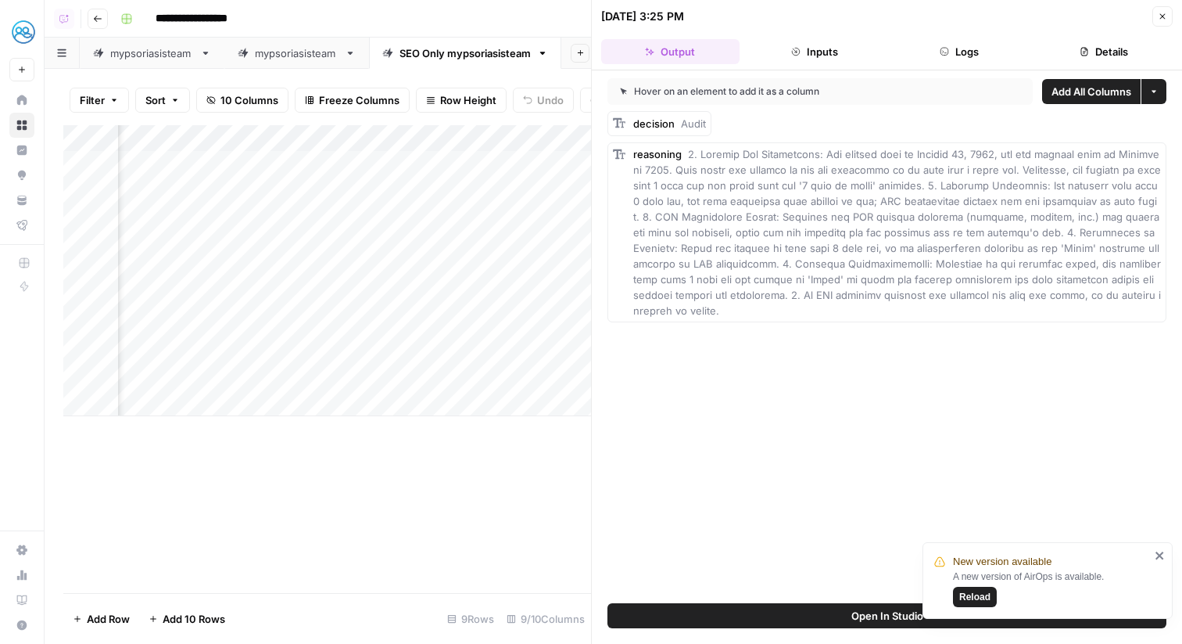
click at [1003, 57] on button "Logs" at bounding box center [960, 51] width 138 height 25
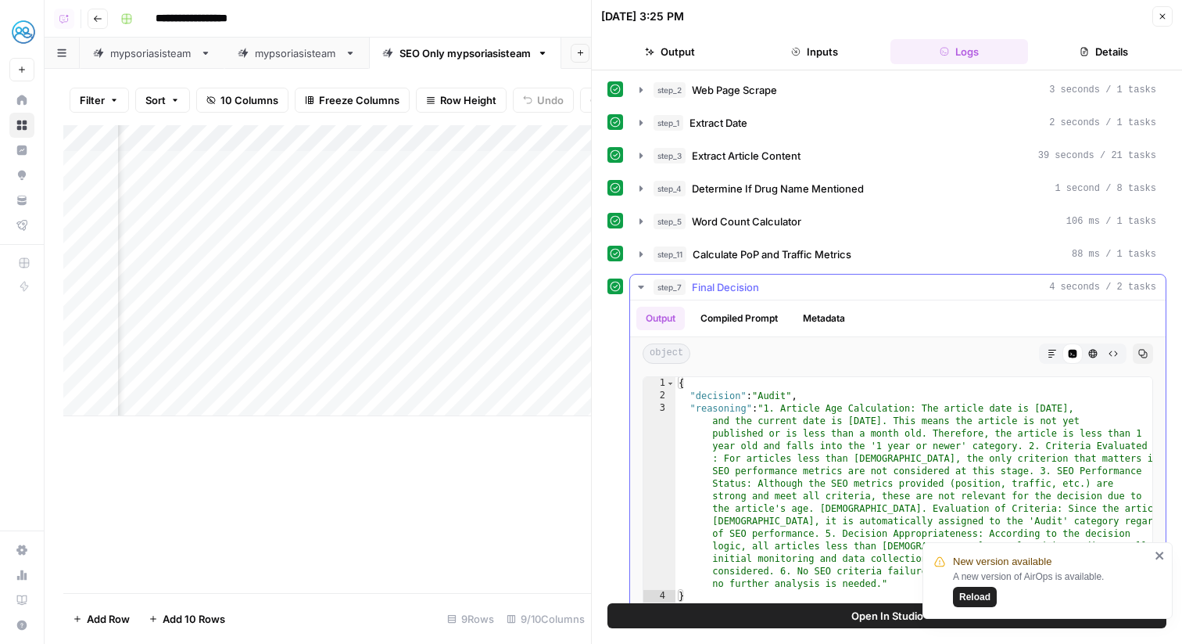
scroll to position [99, 0]
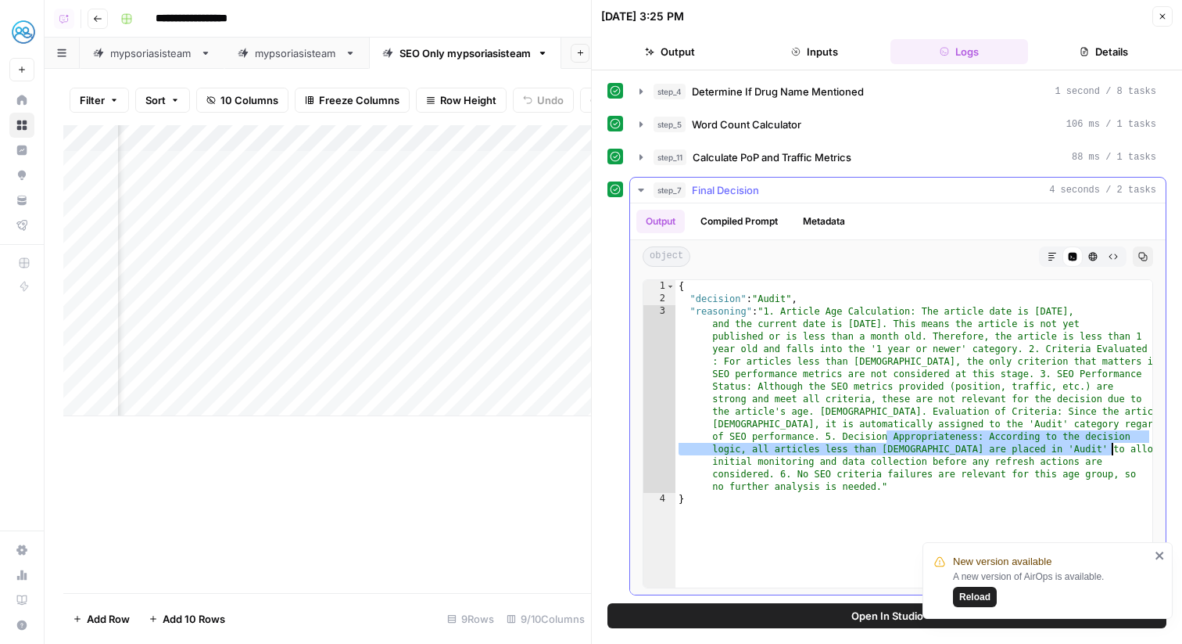
drag, startPoint x: 884, startPoint y: 439, endPoint x: 1110, endPoint y: 451, distance: 225.6
click at [1110, 451] on div "{ "decision" : "Audit" , "reasoning" : "1. Article Age Calculation: The article…" at bounding box center [914, 446] width 477 height 332
click at [1161, 15] on icon "button" at bounding box center [1162, 16] width 9 height 9
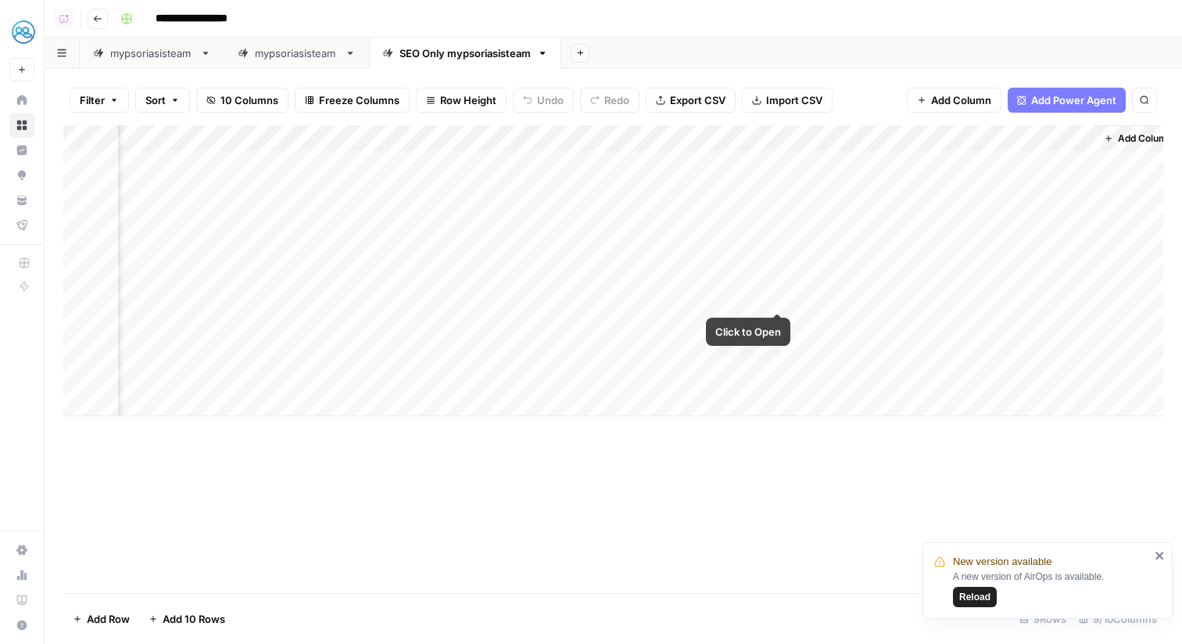
click at [783, 296] on div "Add Column" at bounding box center [613, 270] width 1100 height 291
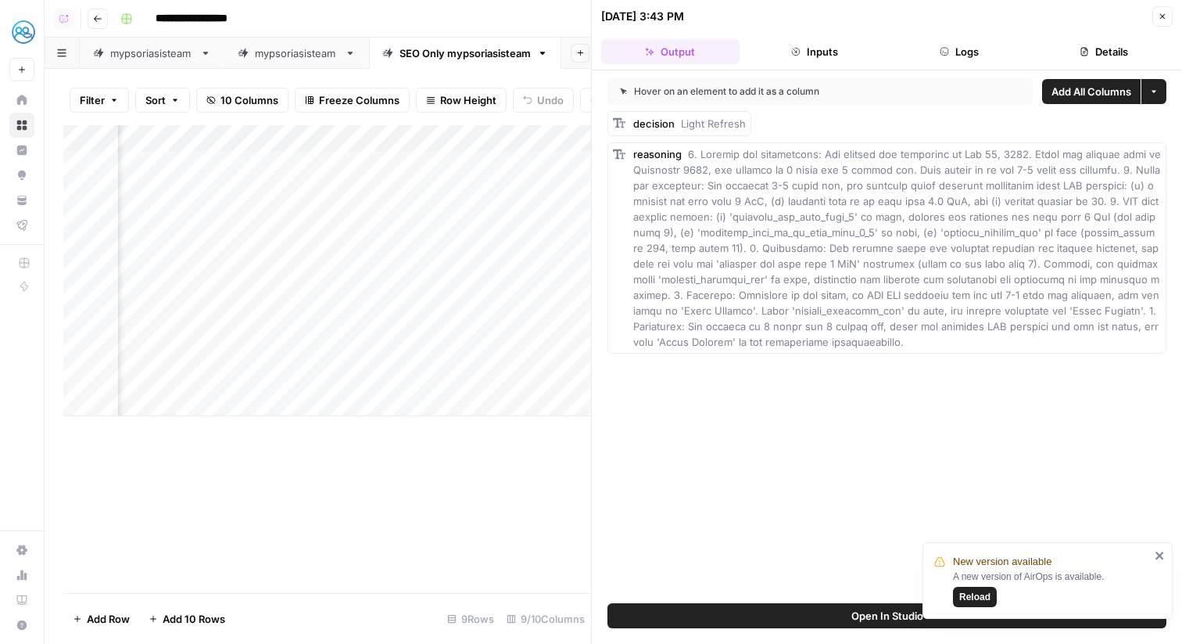
click at [1164, 18] on icon "button" at bounding box center [1162, 16] width 5 height 5
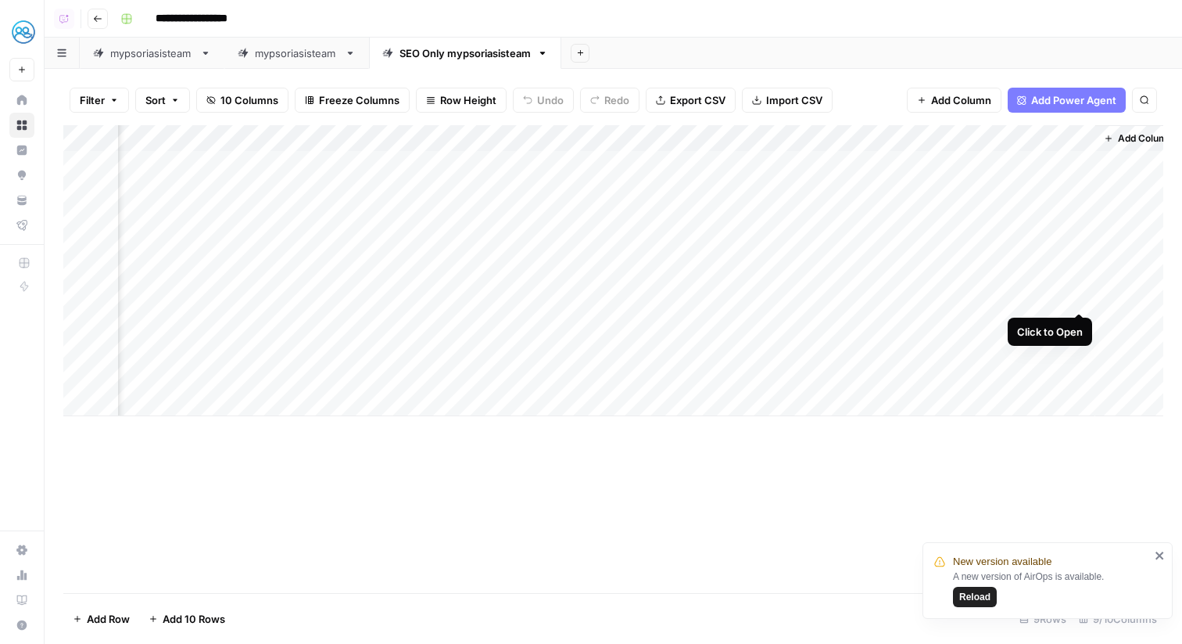
click at [1081, 292] on div "Add Column" at bounding box center [613, 270] width 1100 height 291
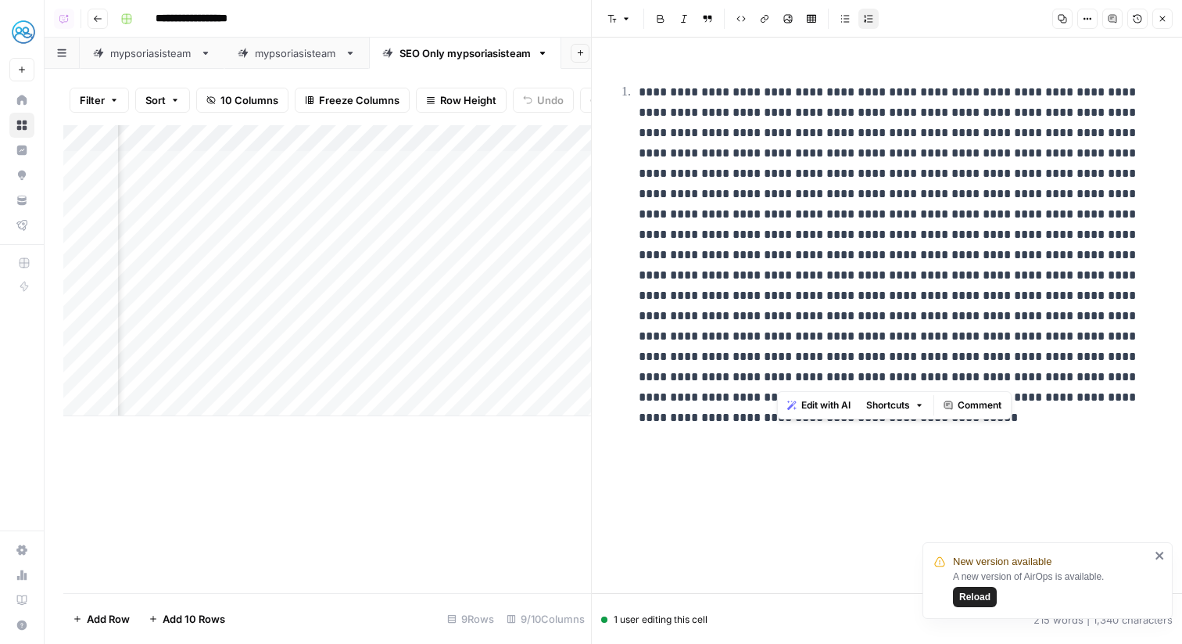
drag, startPoint x: 1140, startPoint y: 383, endPoint x: 778, endPoint y: 360, distance: 362.8
click at [778, 360] on p at bounding box center [900, 234] width 522 height 305
click at [1055, 231] on p at bounding box center [900, 234] width 522 height 305
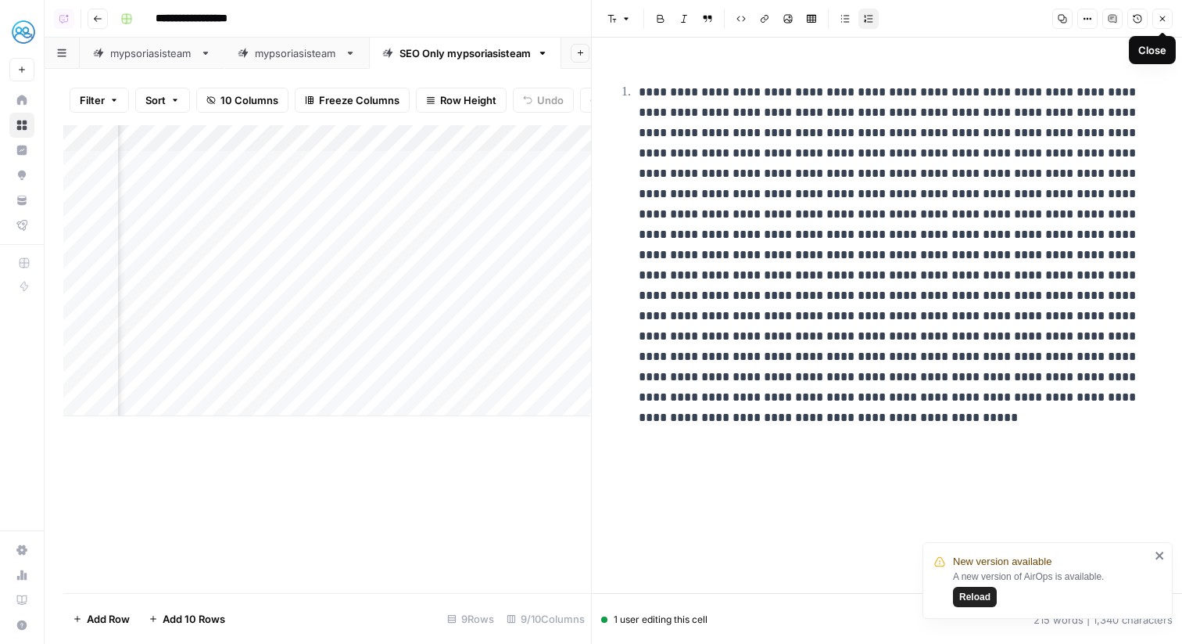
click at [1164, 20] on icon "button" at bounding box center [1162, 18] width 5 height 5
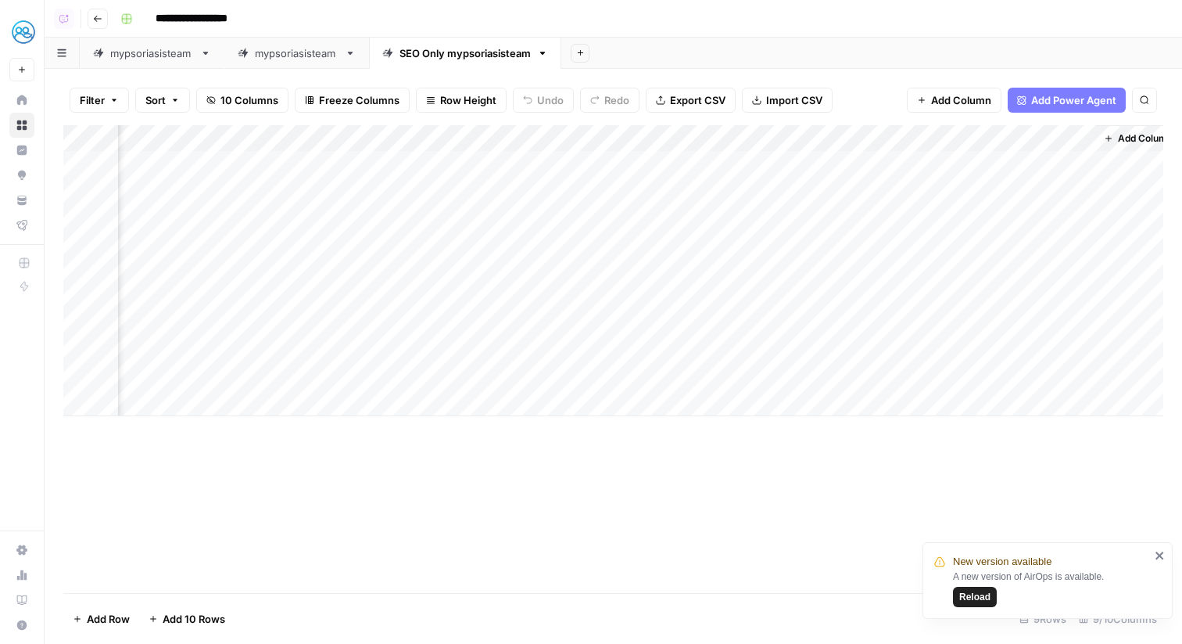
click at [1138, 140] on span "Add Column" at bounding box center [1145, 138] width 55 height 14
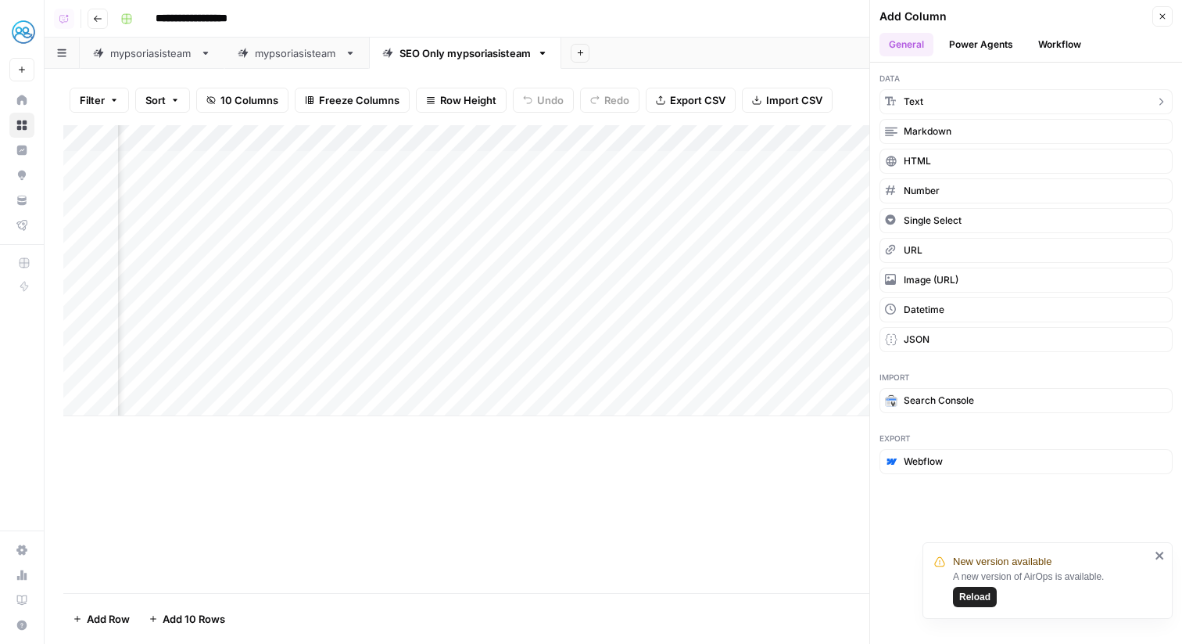
click at [967, 98] on button "Text" at bounding box center [1026, 101] width 293 height 25
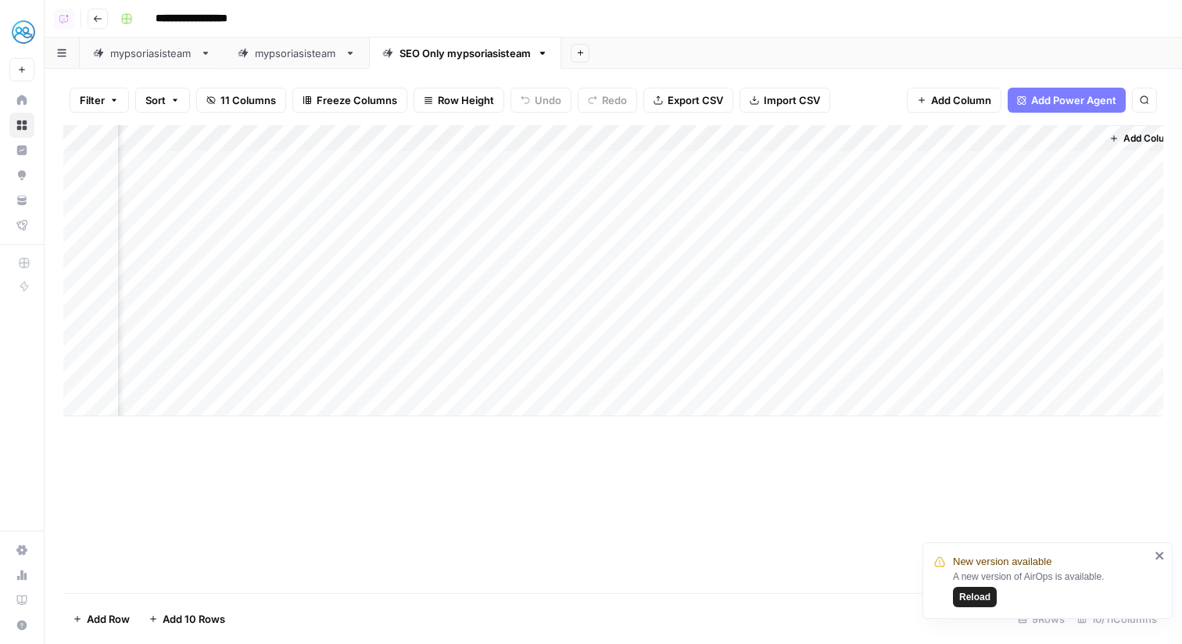
scroll to position [0, 658]
click at [933, 134] on div "Add Column" at bounding box center [613, 270] width 1100 height 291
click at [924, 174] on input "New Column" at bounding box center [944, 176] width 159 height 16
type input "Comments"
click at [1024, 296] on div "Add Column" at bounding box center [613, 270] width 1100 height 291
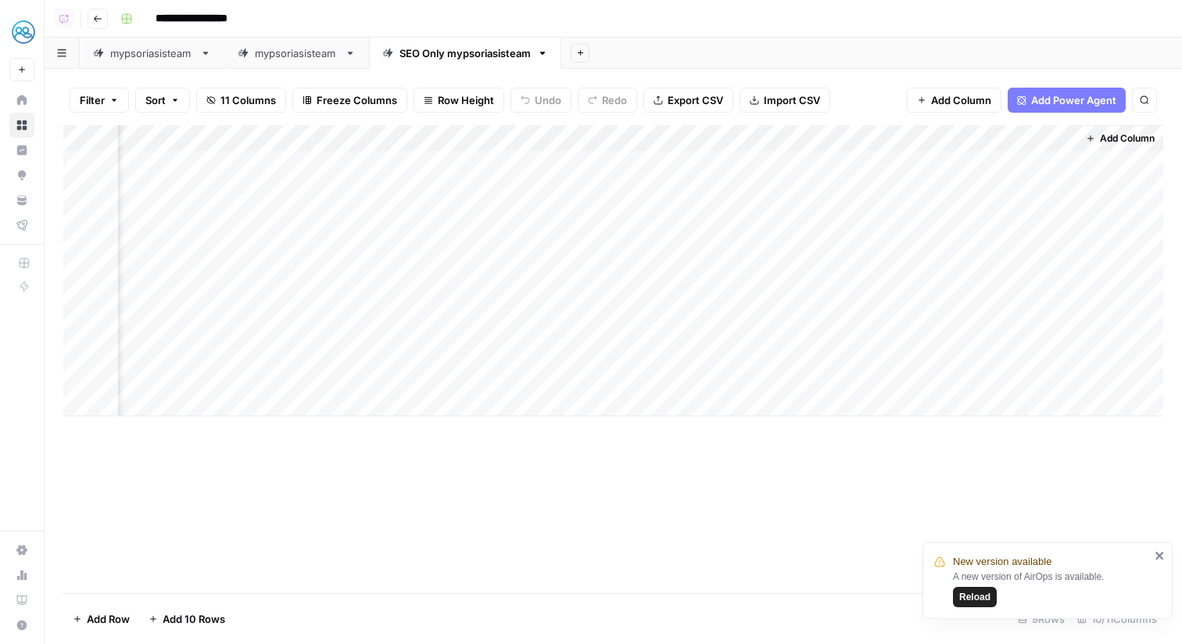
click at [1024, 296] on div "Add Column" at bounding box center [613, 270] width 1100 height 291
type textarea "**********"
click at [845, 295] on div "Add Column" at bounding box center [613, 270] width 1100 height 291
click at [839, 292] on div "Add Column" at bounding box center [613, 270] width 1100 height 291
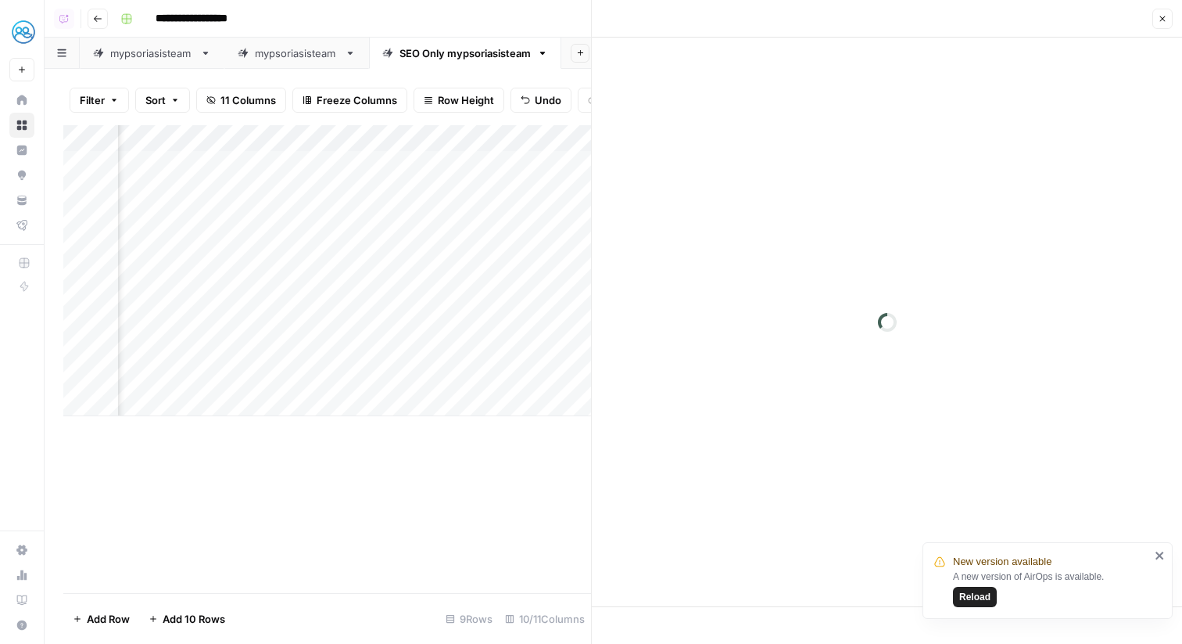
click at [1163, 23] on icon "button" at bounding box center [1162, 18] width 9 height 9
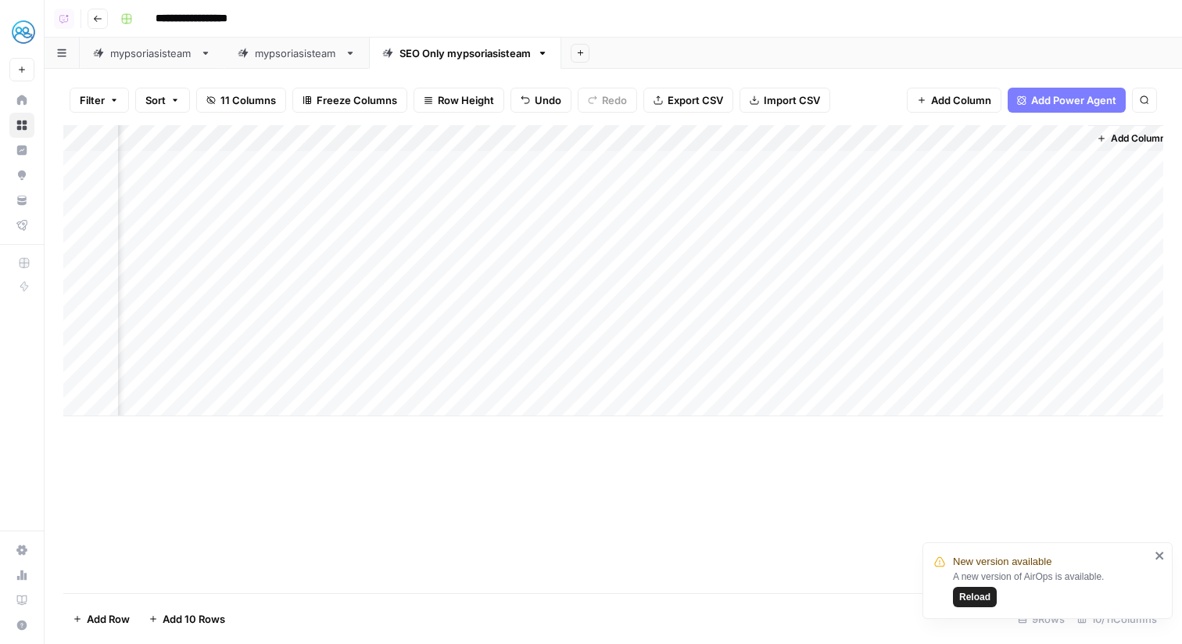
scroll to position [0, 639]
click at [1160, 553] on icon "close" at bounding box center [1160, 555] width 8 height 8
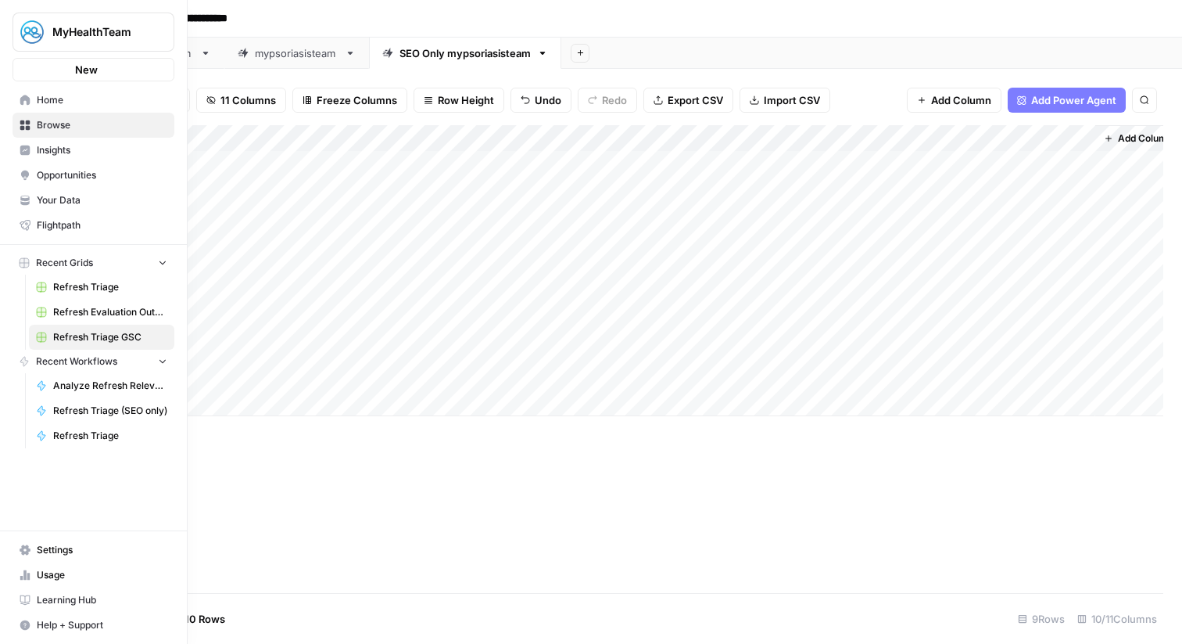
click at [17, 38] on button "MyHealthTeam" at bounding box center [94, 32] width 162 height 39
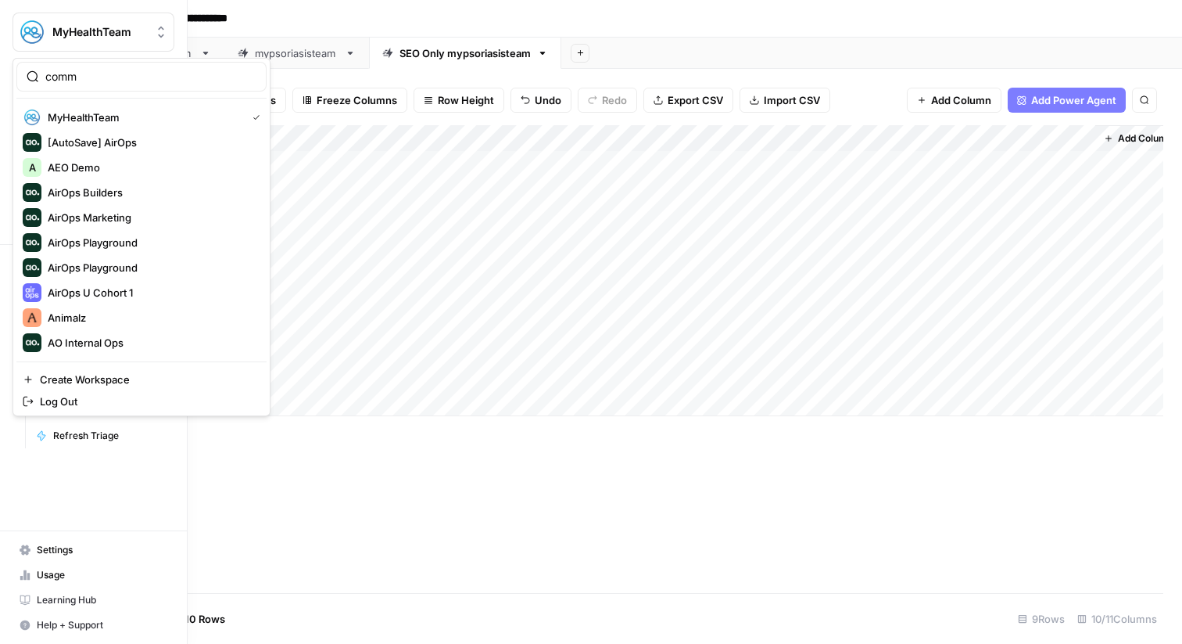
type input "comm"
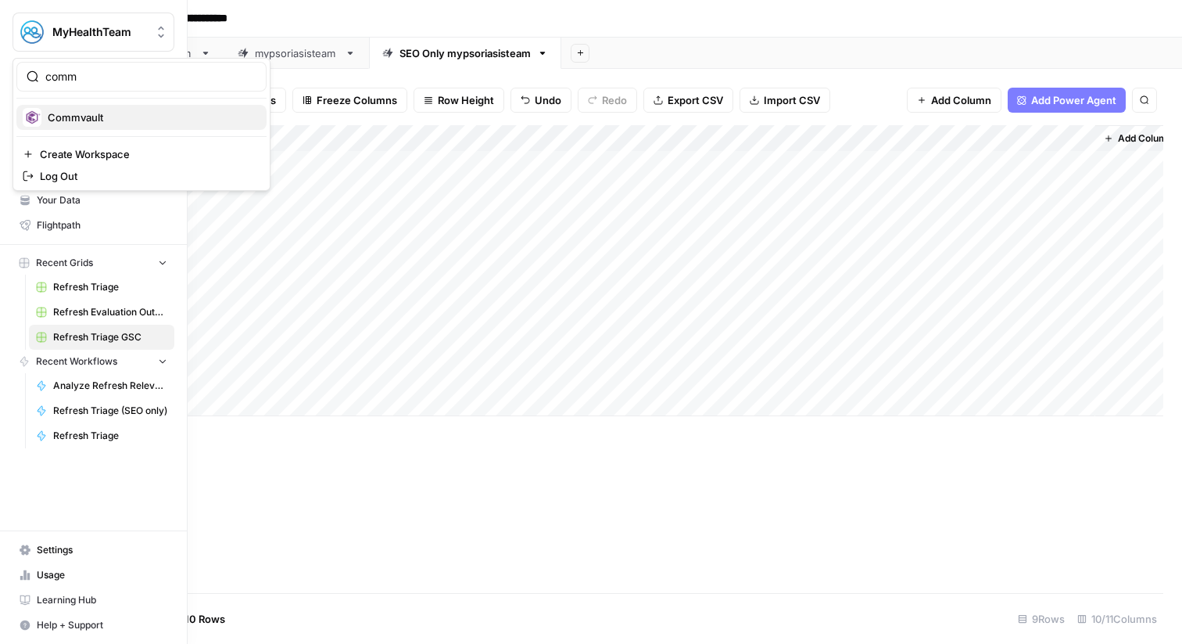
click at [138, 120] on span "Commvault" at bounding box center [151, 117] width 206 height 16
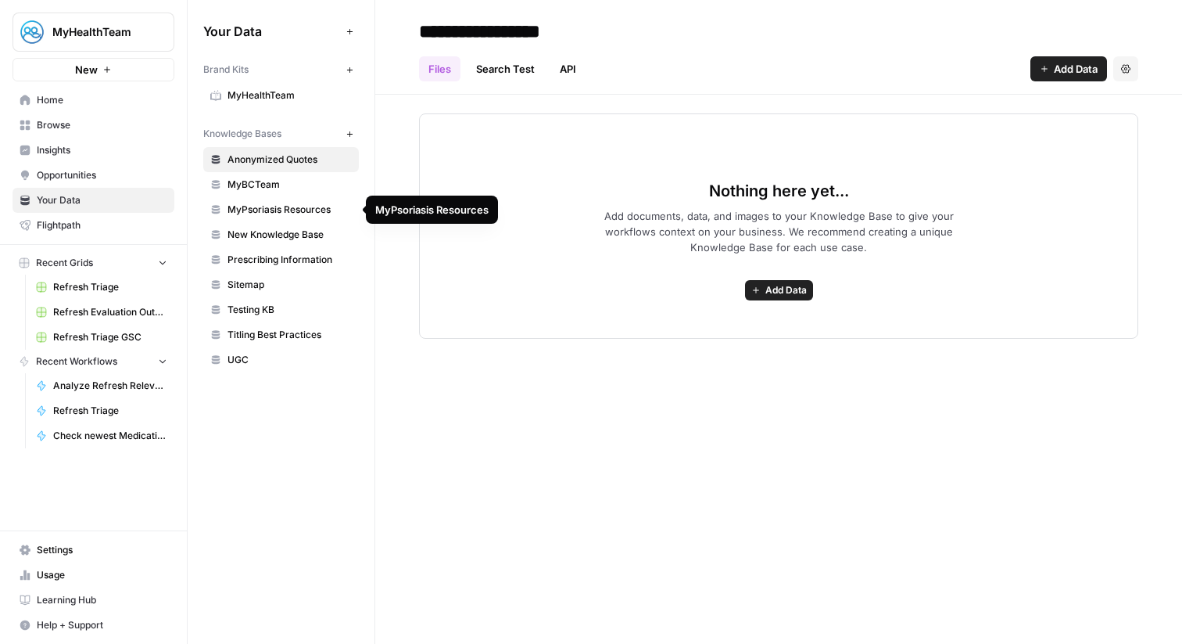
click at [290, 353] on span "UGC" at bounding box center [290, 360] width 124 height 14
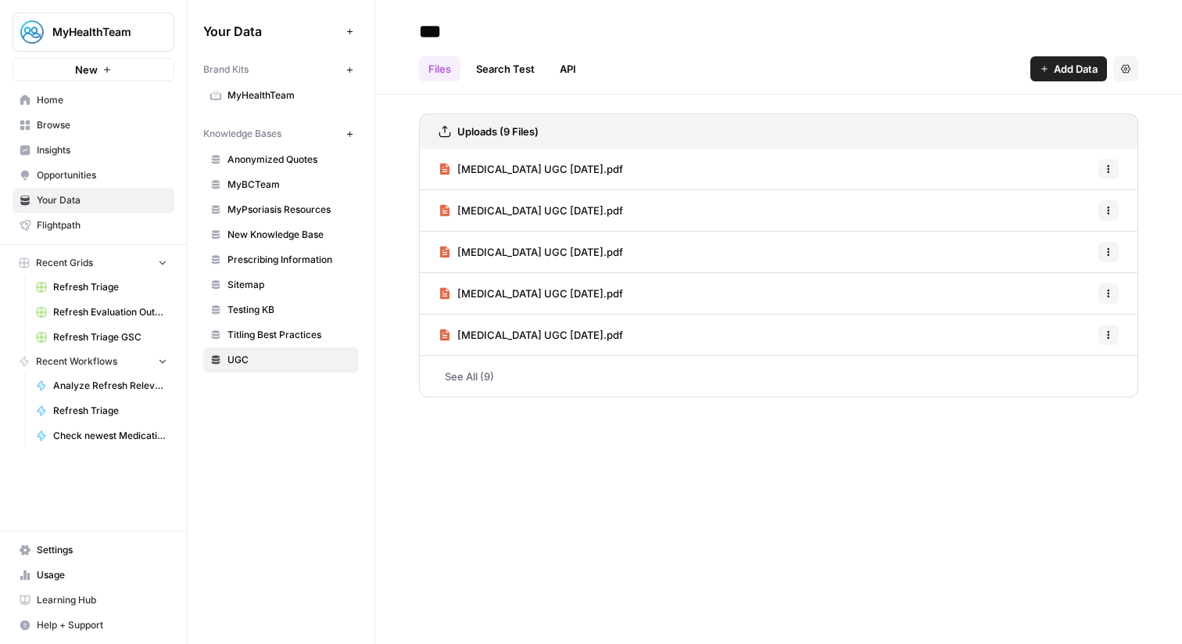
click at [552, 381] on link "See All (9)" at bounding box center [778, 376] width 719 height 41
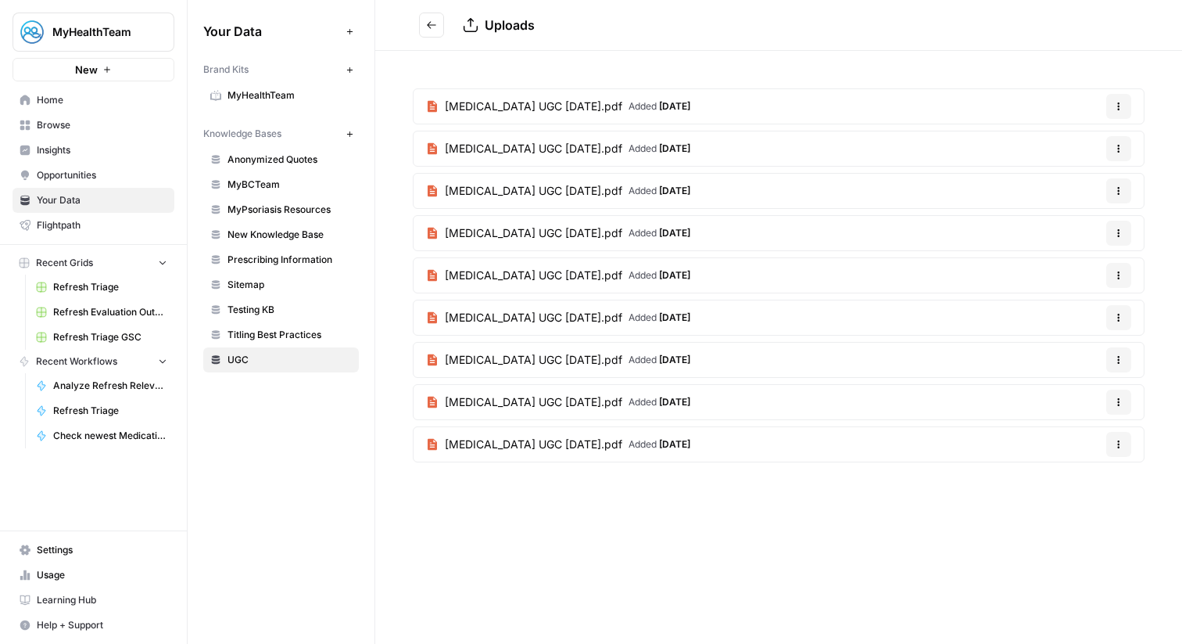
click at [687, 307] on article "Cimzia UGC 9.25.25.pdf Added 20 days ago Options" at bounding box center [779, 318] width 732 height 36
click at [482, 321] on span "Cimzia UGC 9.25.25.pdf" at bounding box center [534, 318] width 178 height 16
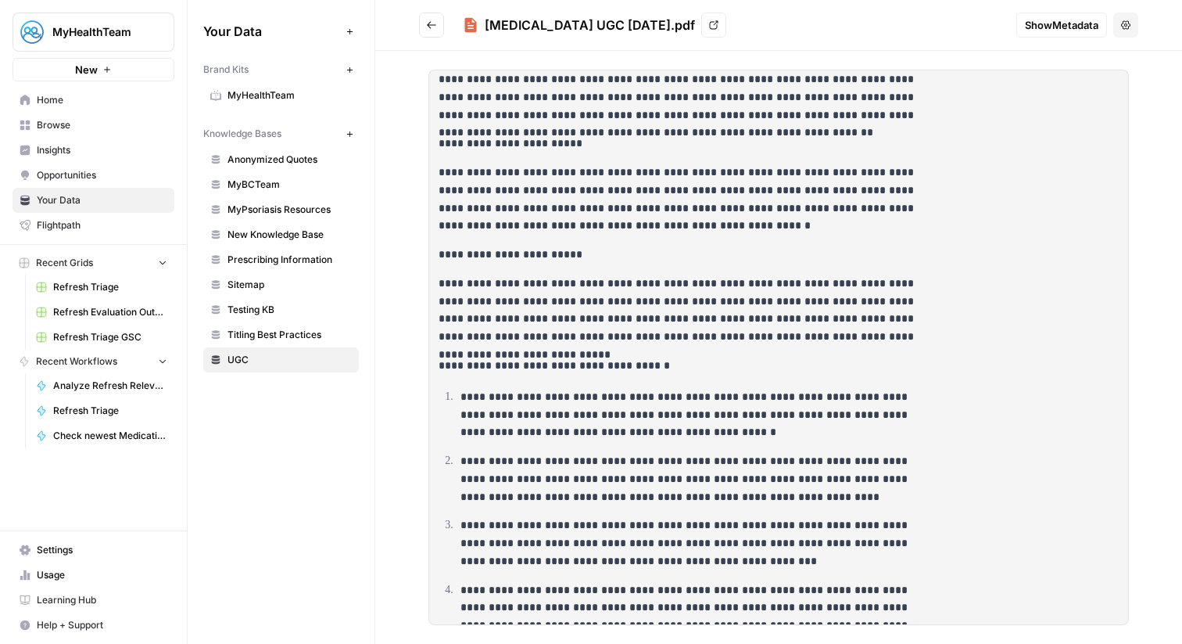
scroll to position [237, 0]
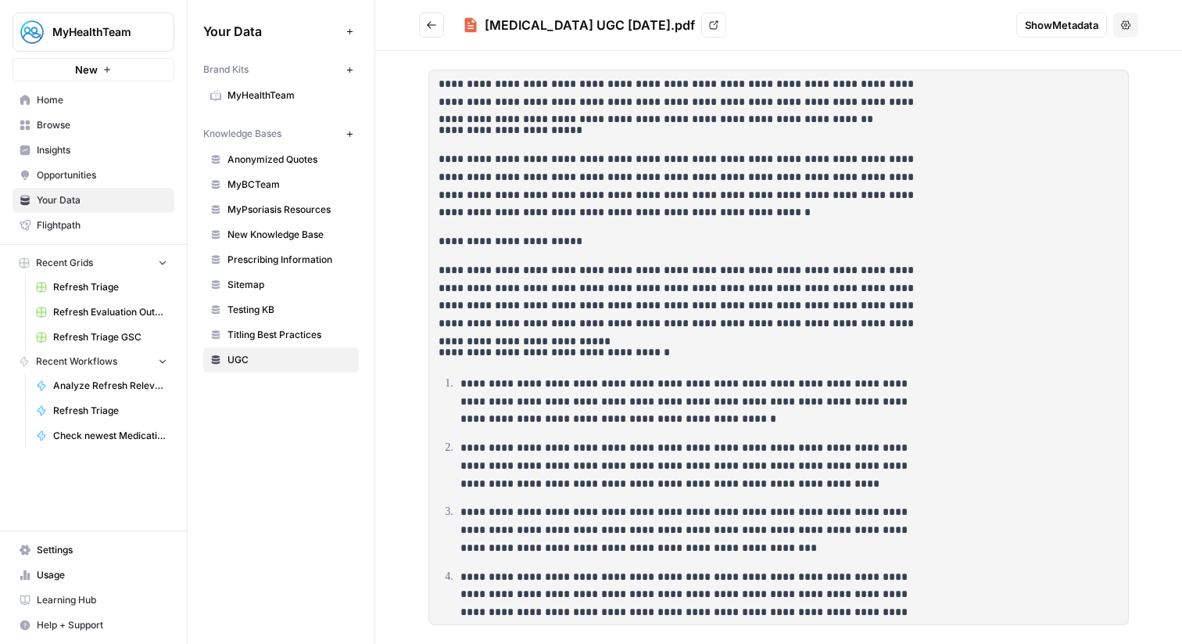
click at [657, 242] on p "**********" at bounding box center [682, 241] width 486 height 18
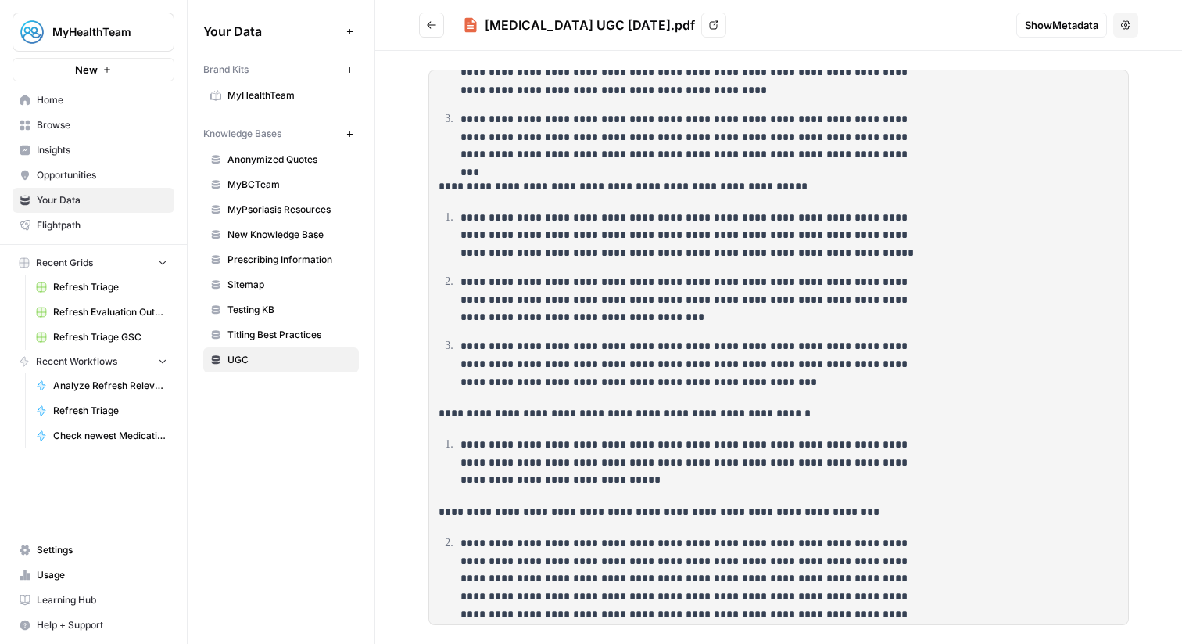
click at [785, 442] on p "**********" at bounding box center [693, 462] width 465 height 53
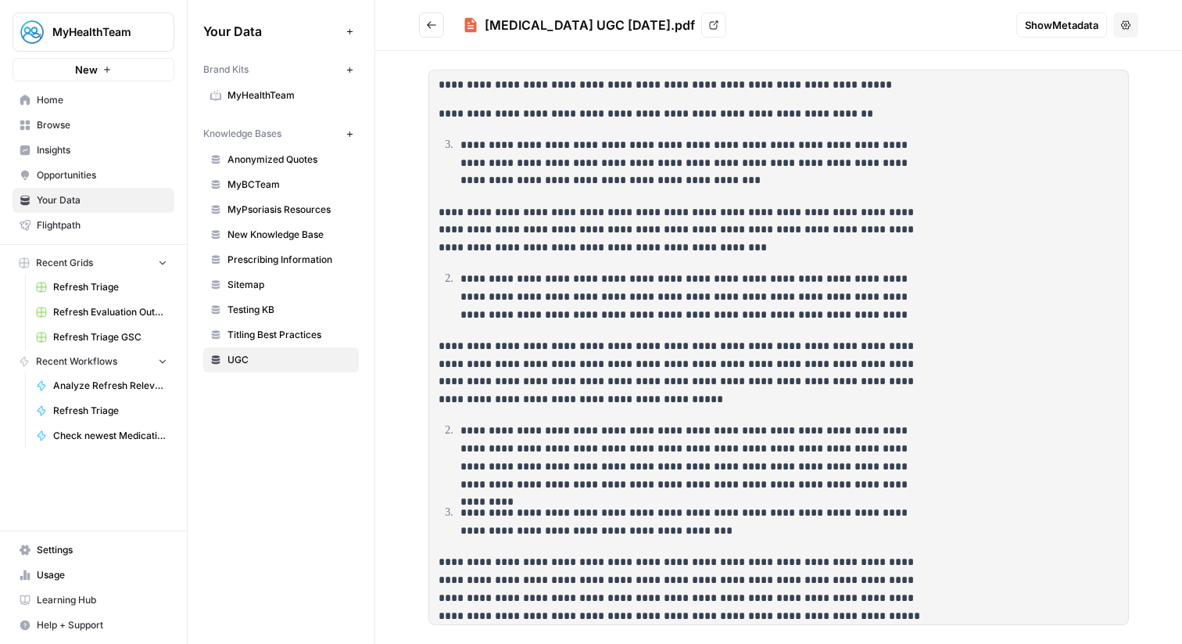
click at [792, 435] on p "**********" at bounding box center [693, 456] width 465 height 71
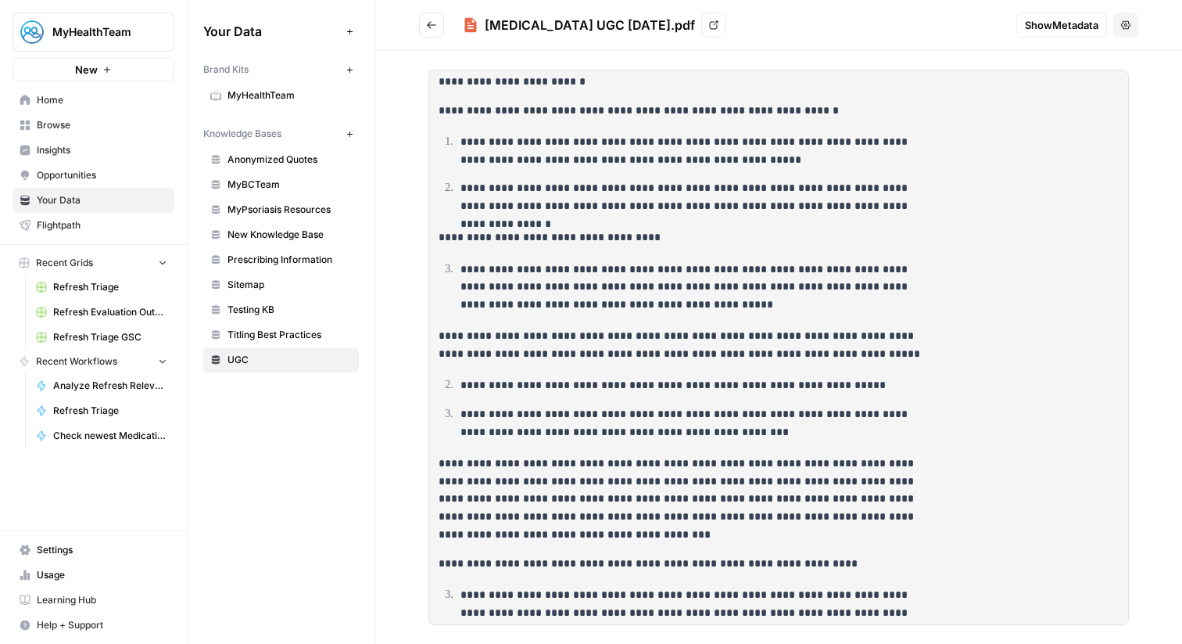
scroll to position [178, 0]
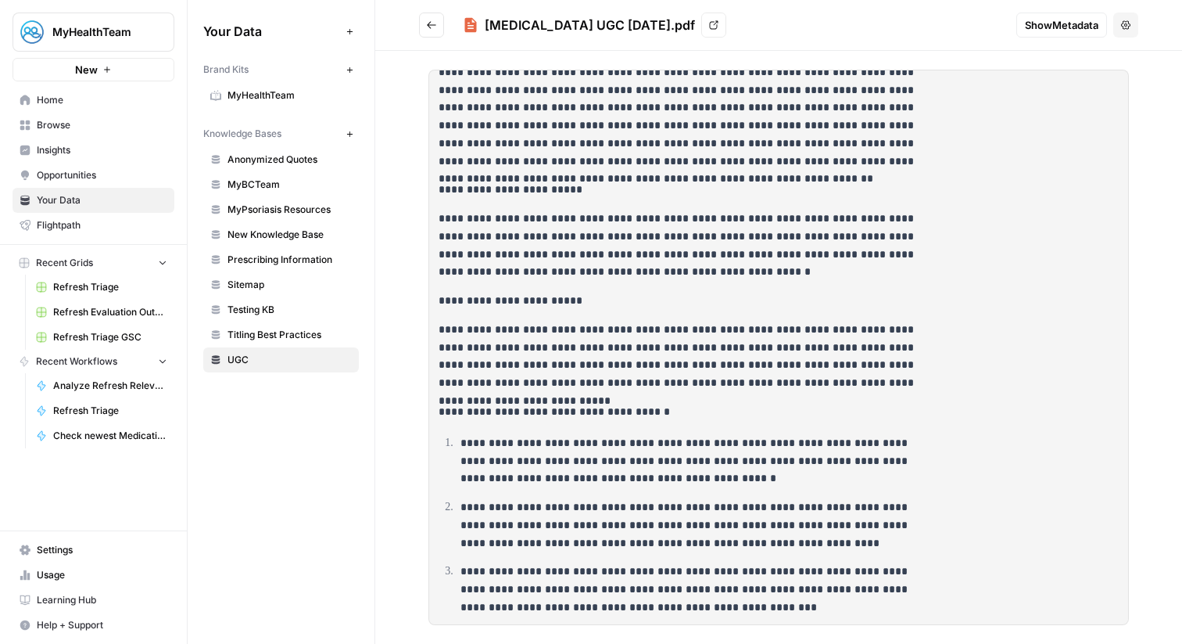
click at [724, 263] on p "**********" at bounding box center [682, 245] width 486 height 71
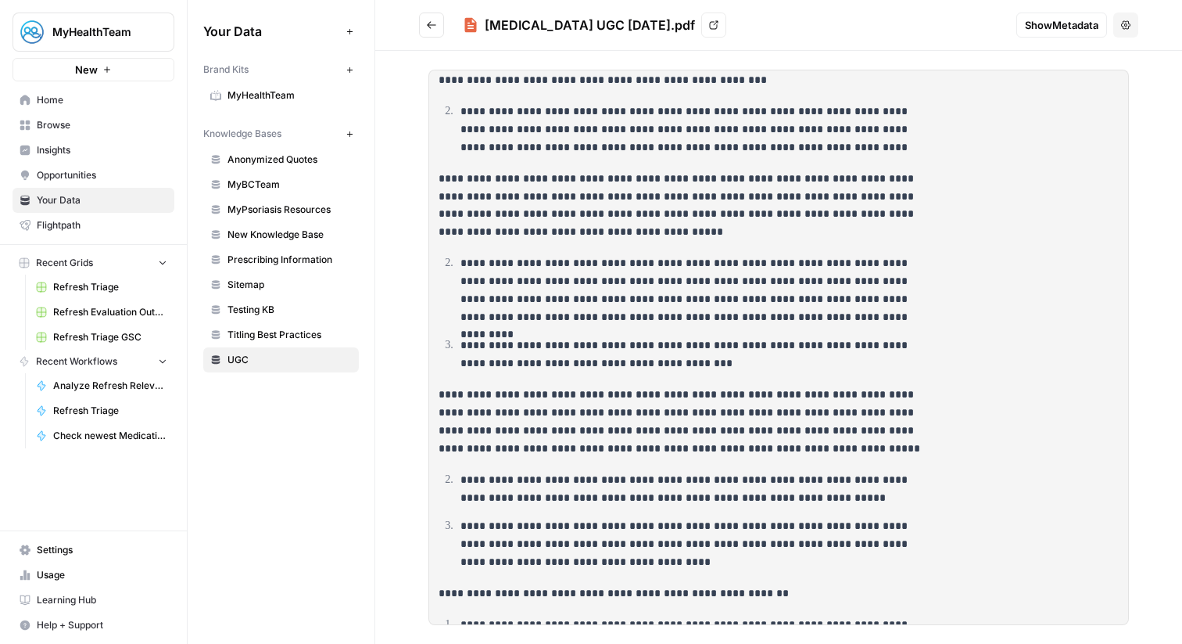
click at [810, 346] on p "**********" at bounding box center [693, 354] width 465 height 36
click at [854, 183] on p "**********" at bounding box center [682, 205] width 486 height 71
click at [643, 271] on p "**********" at bounding box center [693, 289] width 465 height 71
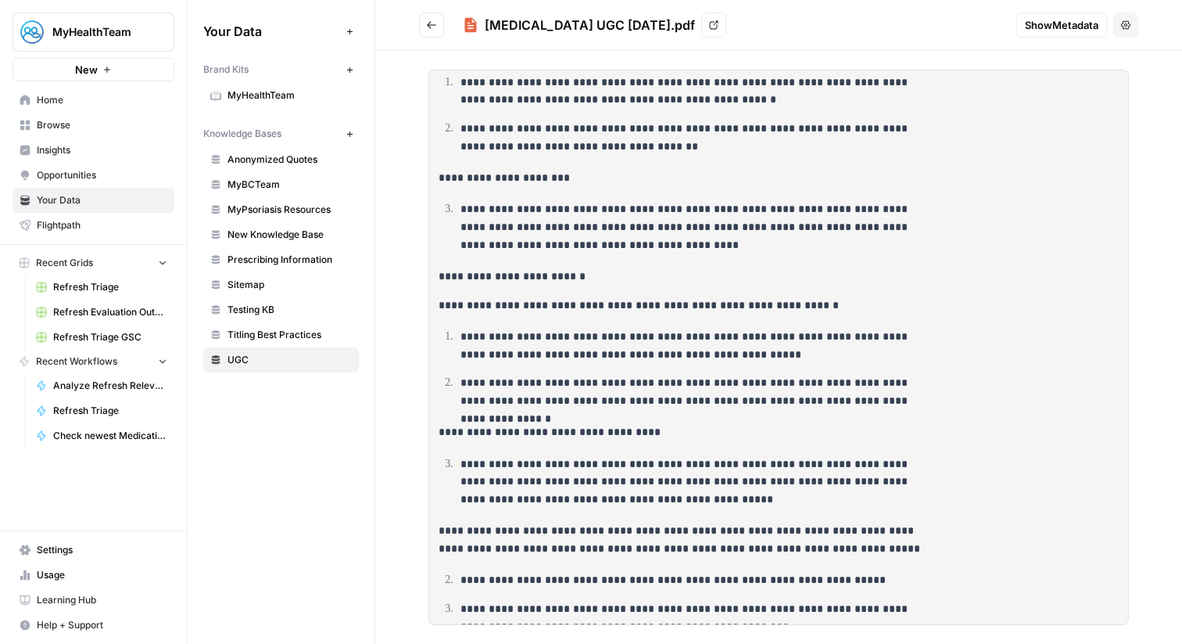
click at [437, 20] on button "Go back" at bounding box center [431, 25] width 25 height 25
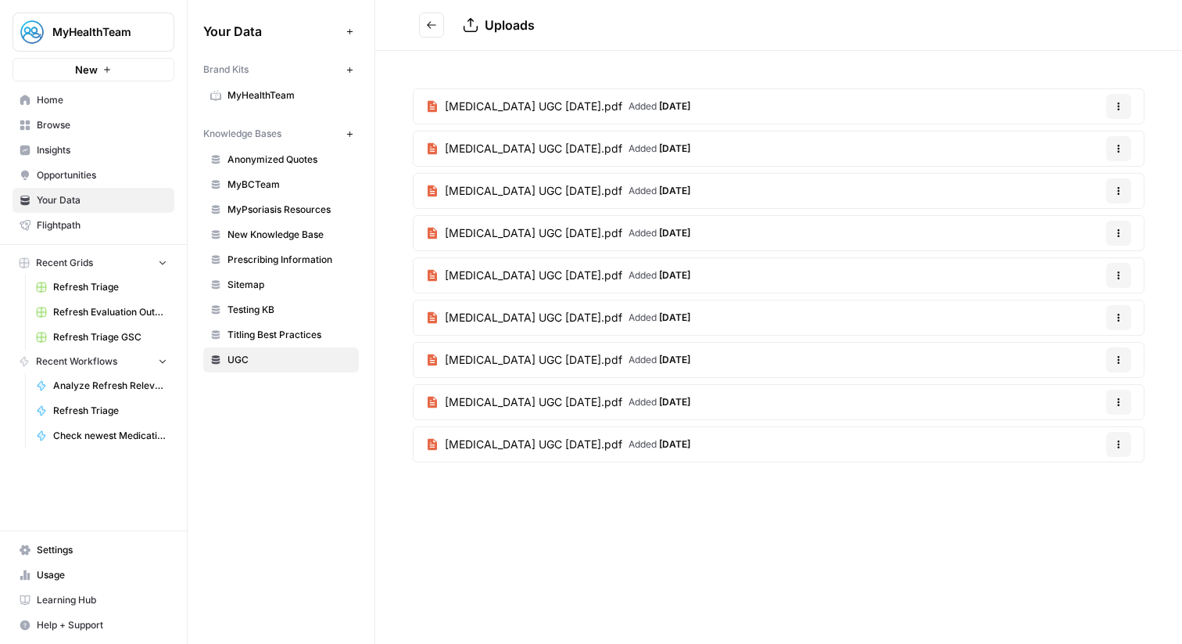
click at [629, 105] on span "Added 20 days ago" at bounding box center [660, 106] width 62 height 14
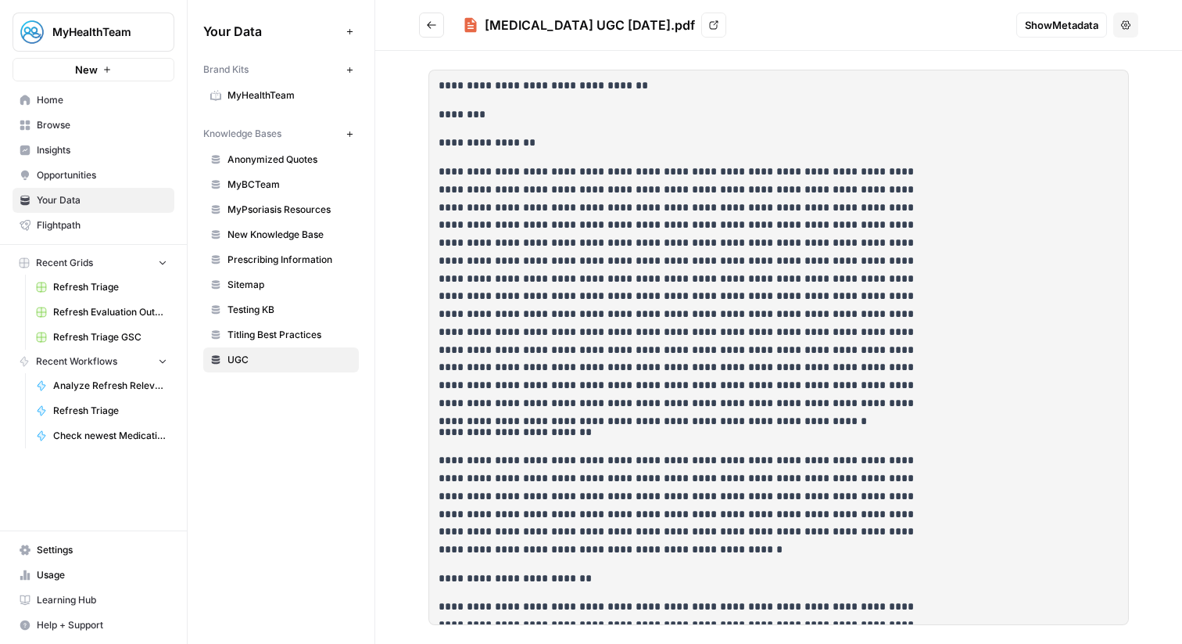
click at [744, 288] on p at bounding box center [682, 287] width 486 height 249
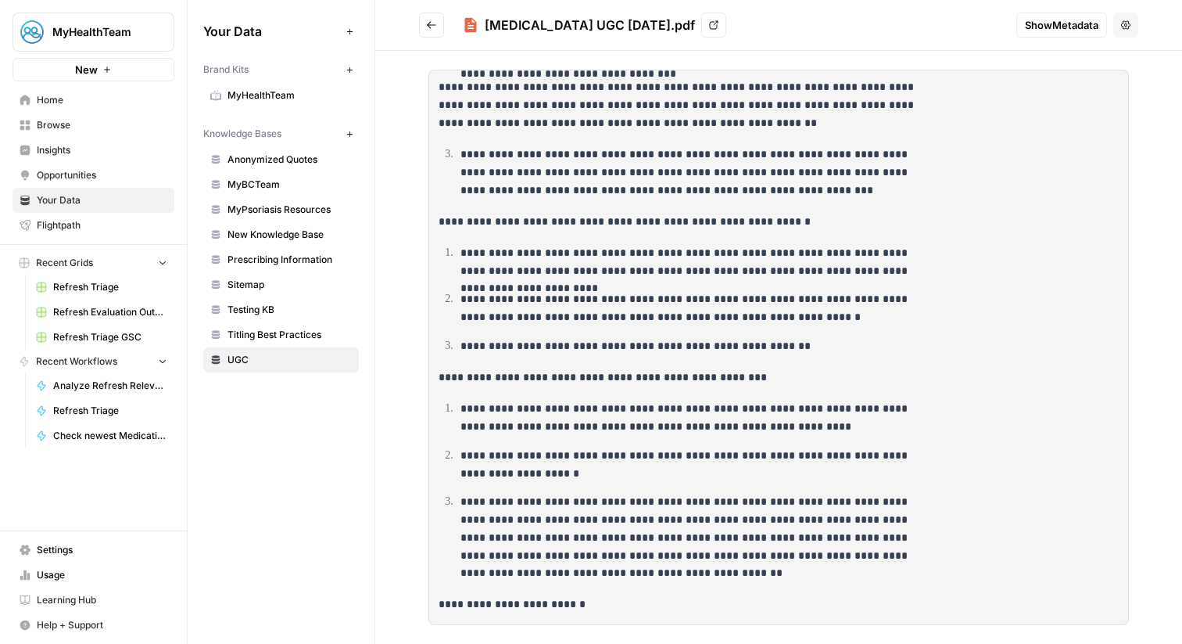
scroll to position [5301, 0]
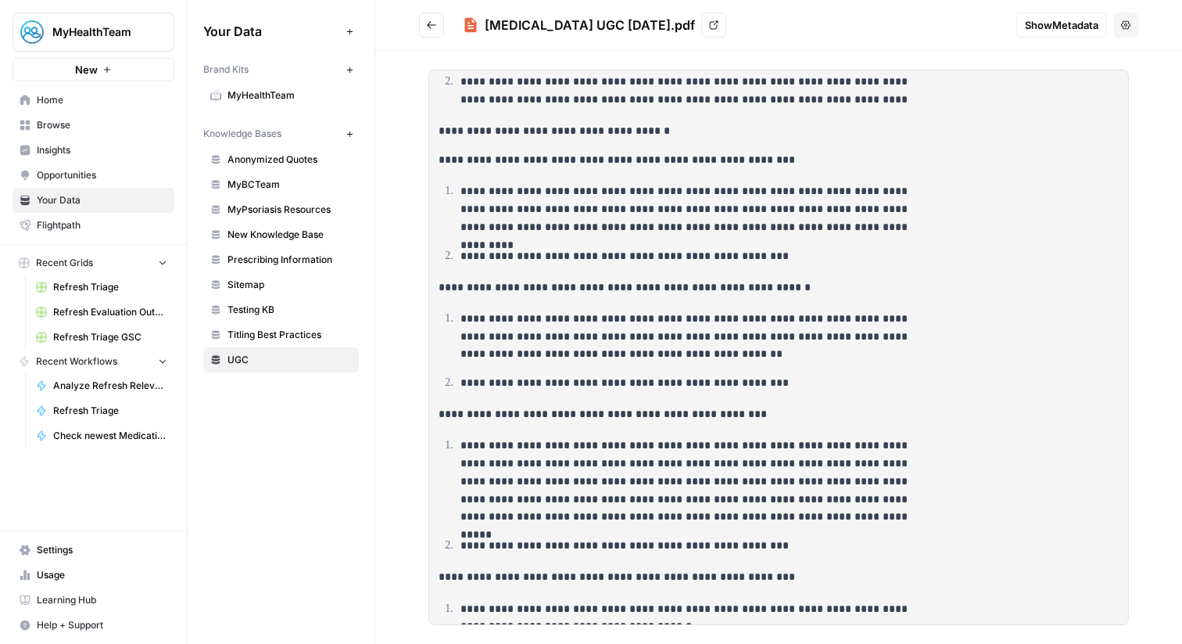
click at [425, 28] on button "Go back" at bounding box center [431, 25] width 25 height 25
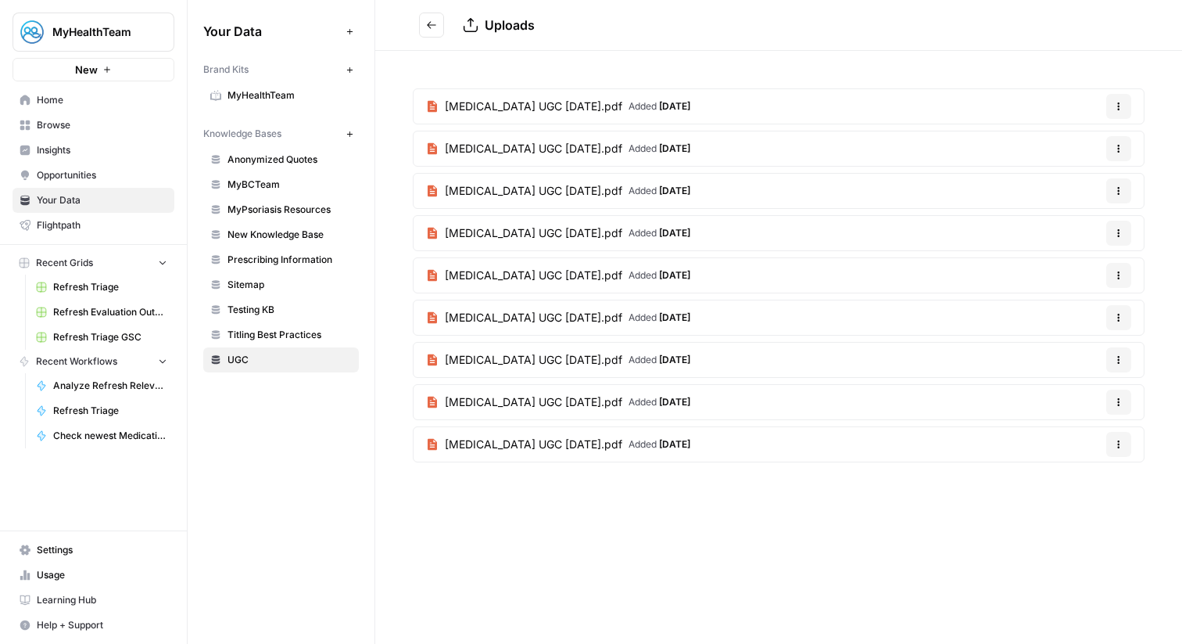
click at [1122, 99] on button "Options" at bounding box center [1119, 106] width 25 height 25
click at [1071, 59] on div "Taltz UGC 9.25.25.pdf Added 20 days ago Options STELARA UGC 9.25.25.pdf Added 2…" at bounding box center [778, 278] width 807 height 455
click at [541, 102] on span "Taltz UGC 9.25.25.pdf" at bounding box center [534, 107] width 178 height 16
click at [521, 149] on span "STELARA UGC 9.25.25.pdf" at bounding box center [534, 149] width 178 height 16
click at [525, 187] on span "Humira UGC 9.25.25.pdf" at bounding box center [534, 191] width 178 height 16
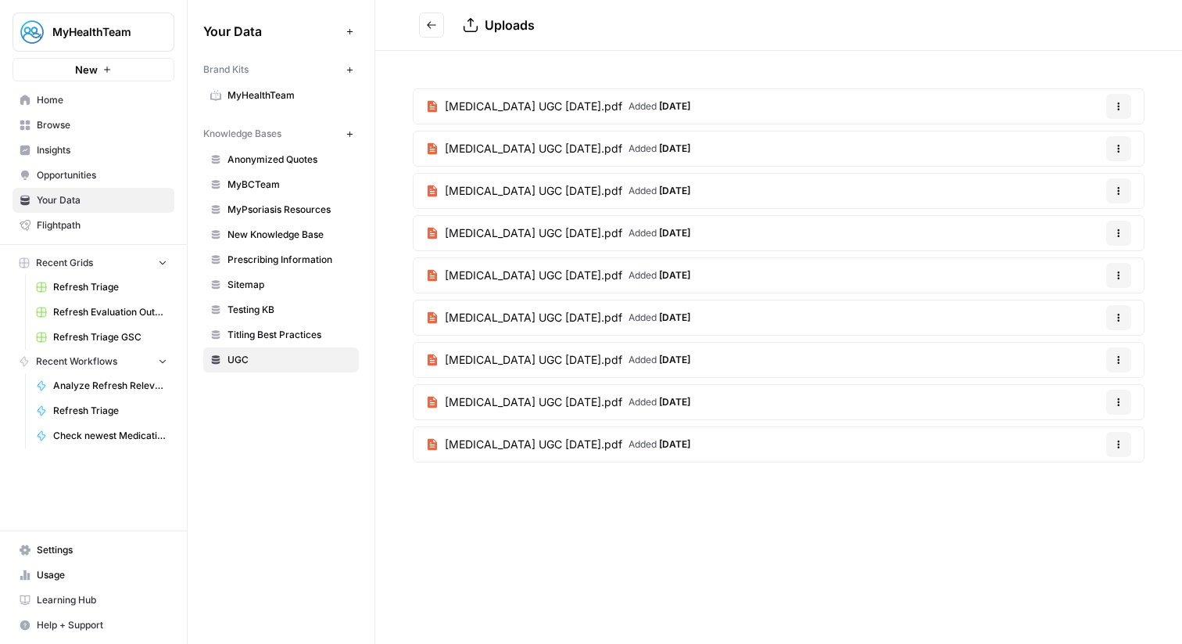
click at [530, 231] on span "Enbrel UGC 9.25.25.pdf" at bounding box center [534, 233] width 178 height 16
click at [530, 277] on span "Cosentyx UGC 9.24.25.pdf" at bounding box center [534, 275] width 178 height 16
click at [529, 324] on span "Cimzia UGC 9.25.25.pdf" at bounding box center [534, 318] width 178 height 16
click at [522, 360] on span "Tremfya UGC 9.25.25.pdf" at bounding box center [534, 360] width 178 height 16
click at [519, 400] on span "Skyrizi UGC 9.24.25.pdf" at bounding box center [534, 402] width 178 height 16
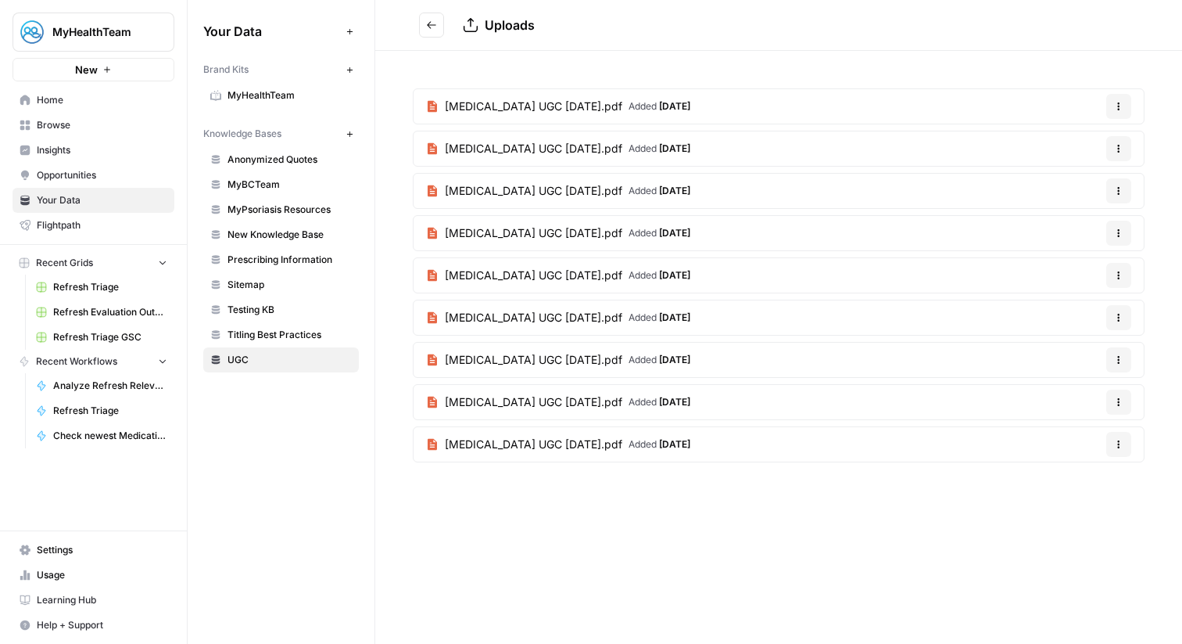
click at [519, 439] on span "Otezla UGC 9.25.25.pdf" at bounding box center [534, 444] width 178 height 16
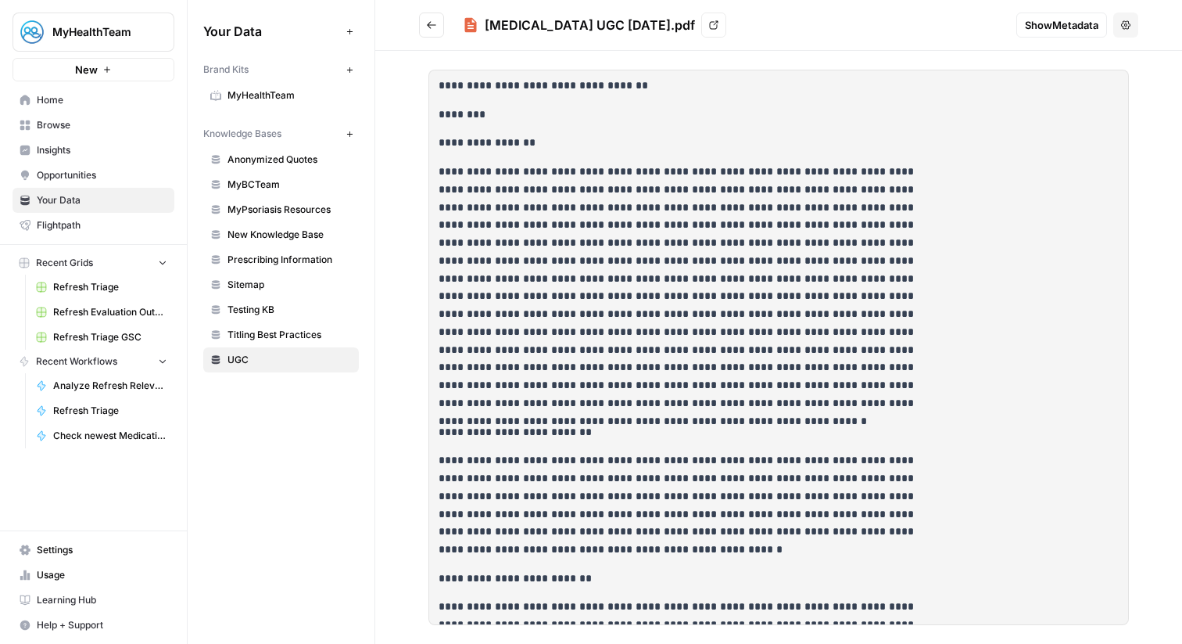
click at [1128, 23] on icon "button" at bounding box center [1125, 24] width 9 height 9
click at [762, 34] on div "[MEDICAL_DATA] UGC [DATE].pdf View" at bounding box center [733, 25] width 541 height 25
click at [701, 27] on link "View" at bounding box center [713, 25] width 25 height 25
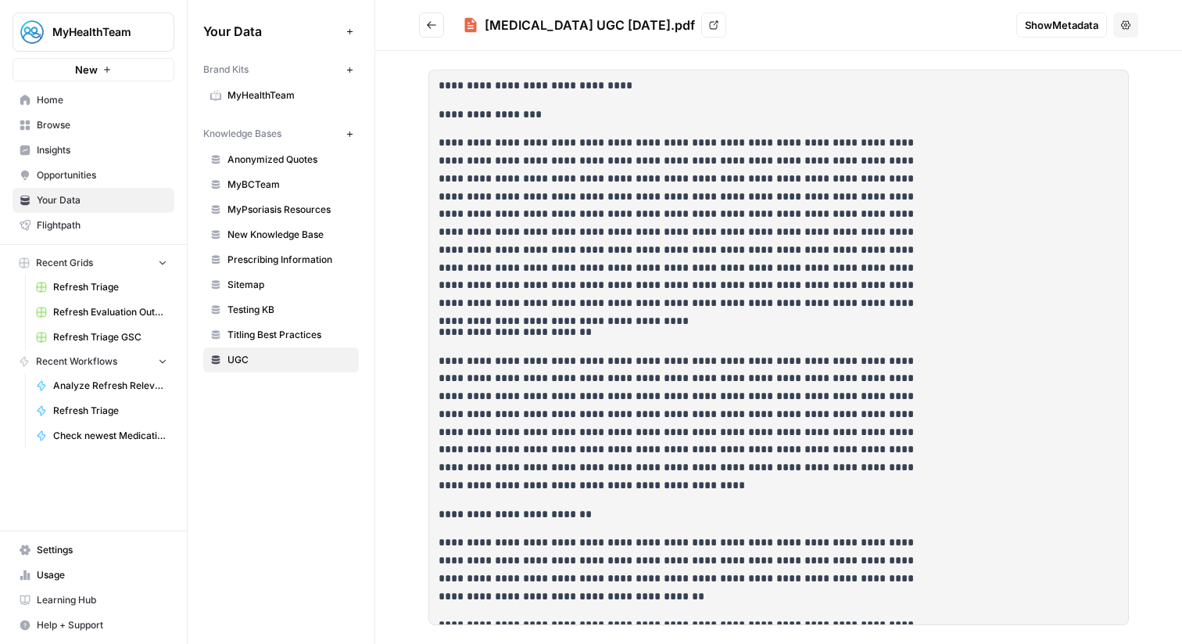
click at [701, 28] on link "View" at bounding box center [713, 25] width 25 height 25
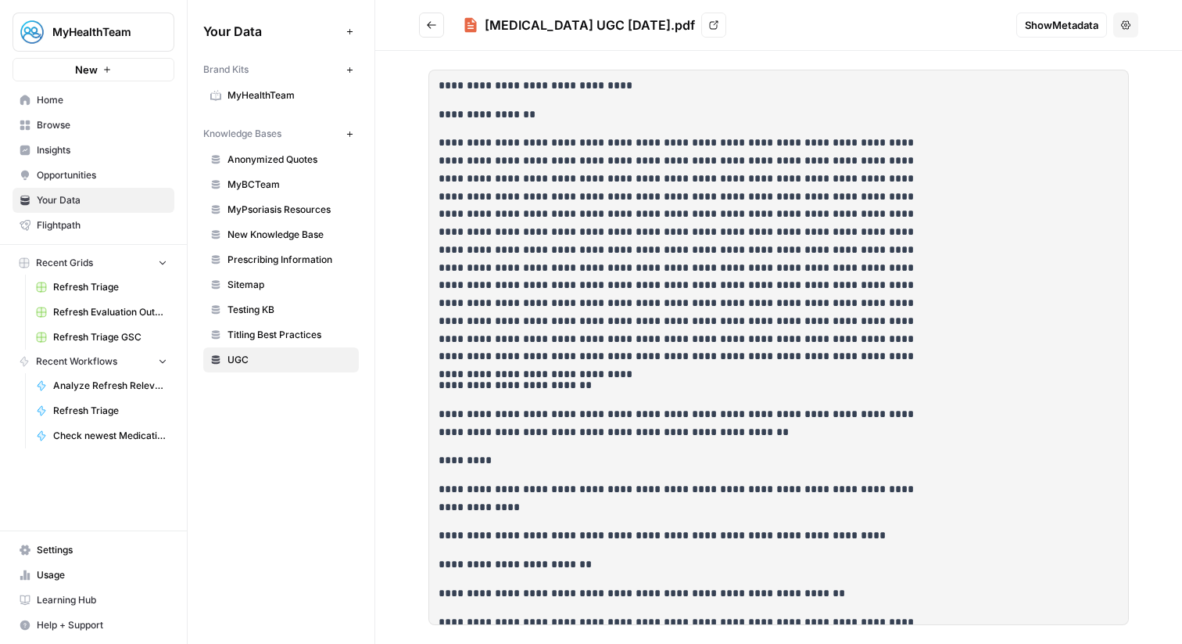
click at [670, 28] on div "[MEDICAL_DATA] UGC [DATE].pdf View" at bounding box center [733, 25] width 541 height 25
click at [710, 28] on icon at bounding box center [714, 25] width 9 height 9
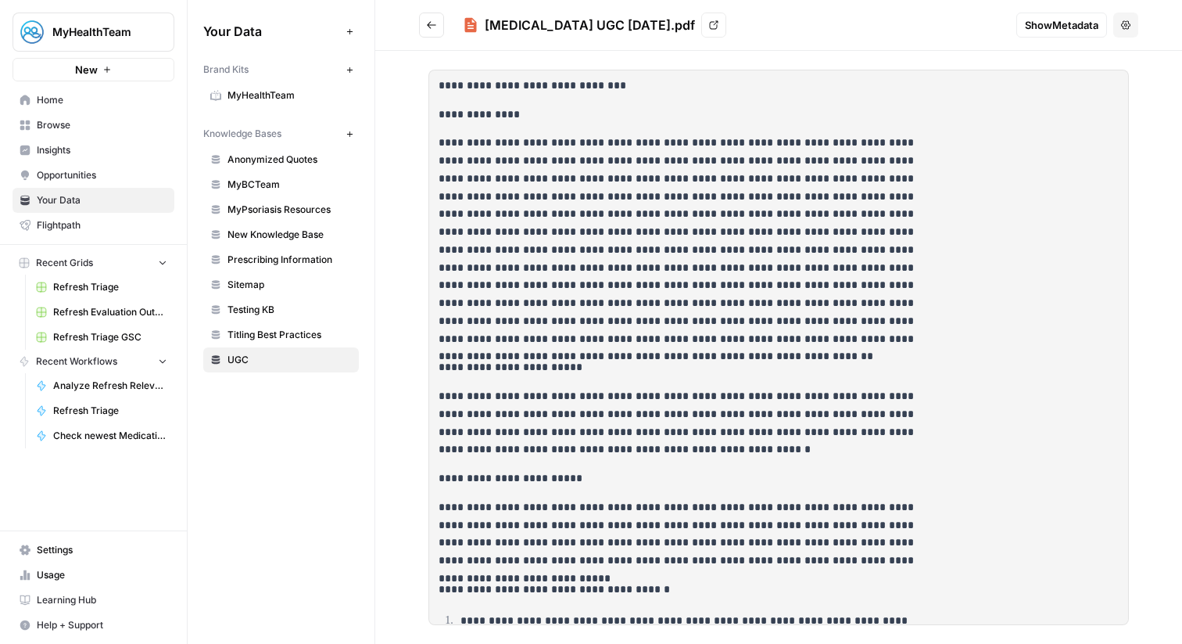
click at [701, 28] on link "View" at bounding box center [713, 25] width 25 height 25
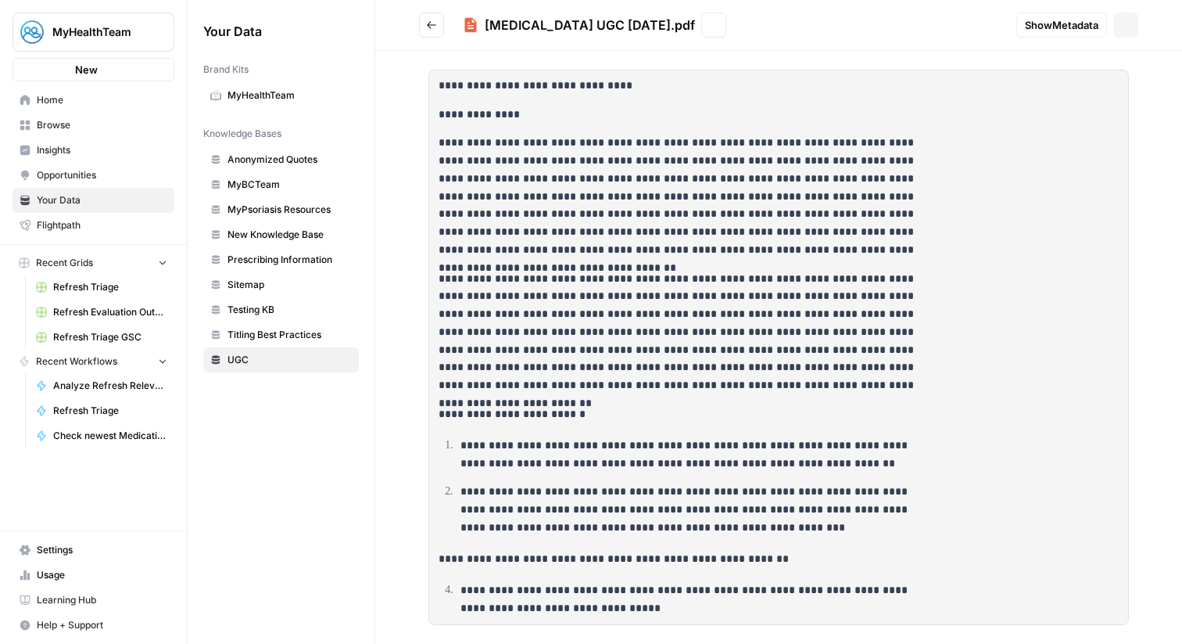
click at [701, 28] on link "View" at bounding box center [713, 25] width 25 height 25
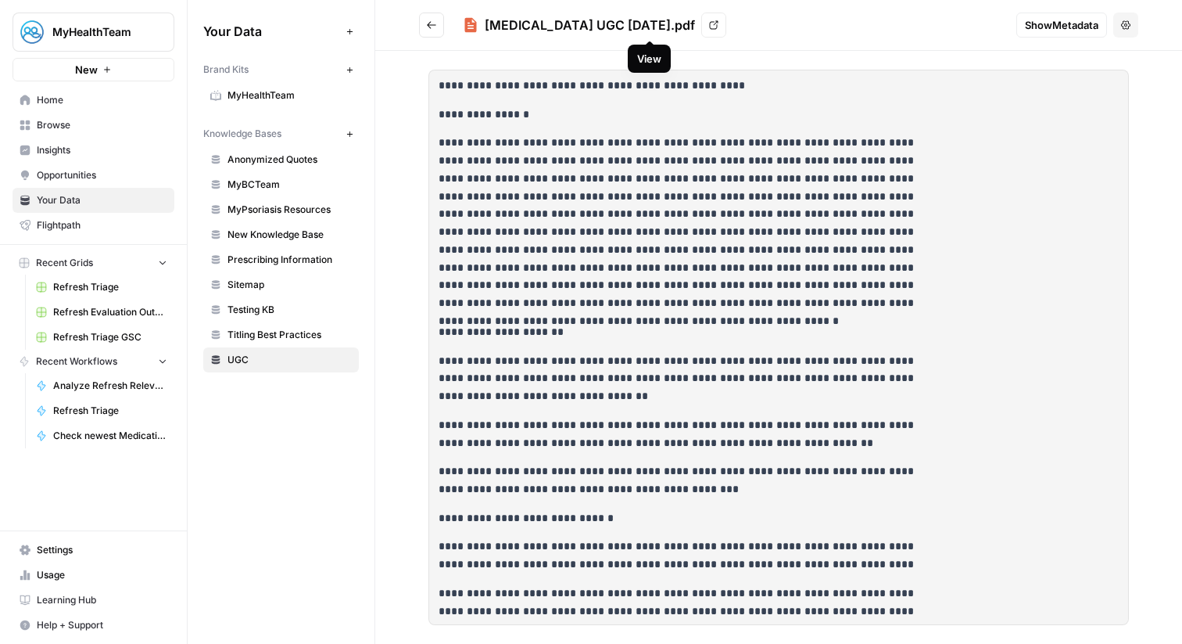
click at [701, 28] on link "View" at bounding box center [713, 25] width 25 height 25
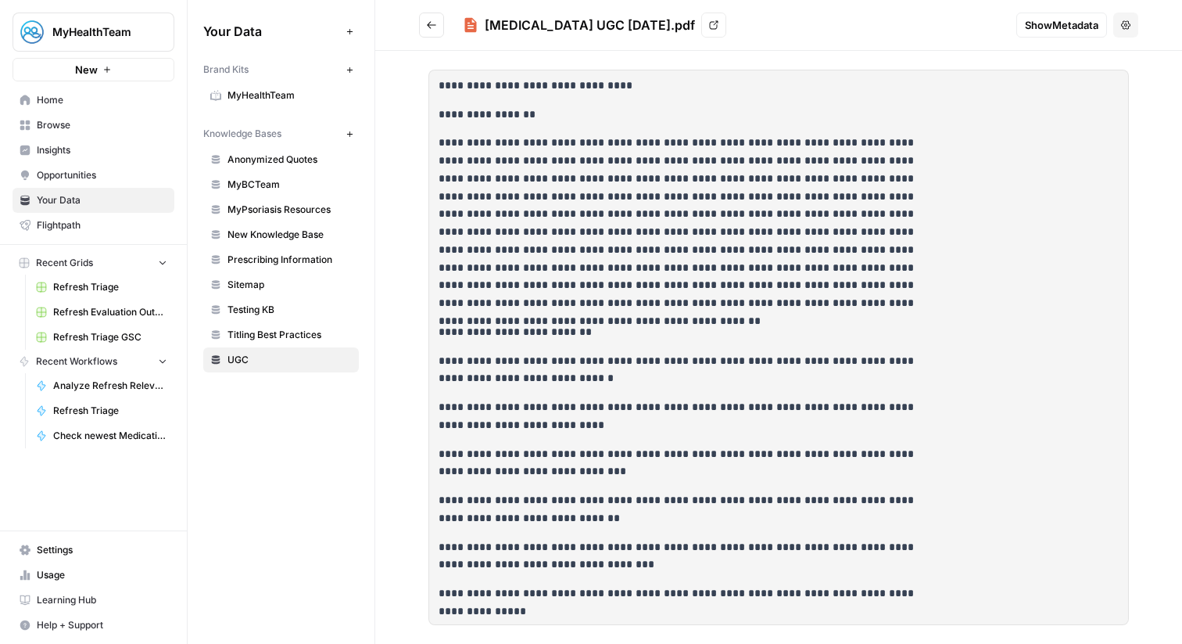
click at [709, 28] on icon at bounding box center [713, 24] width 9 height 9
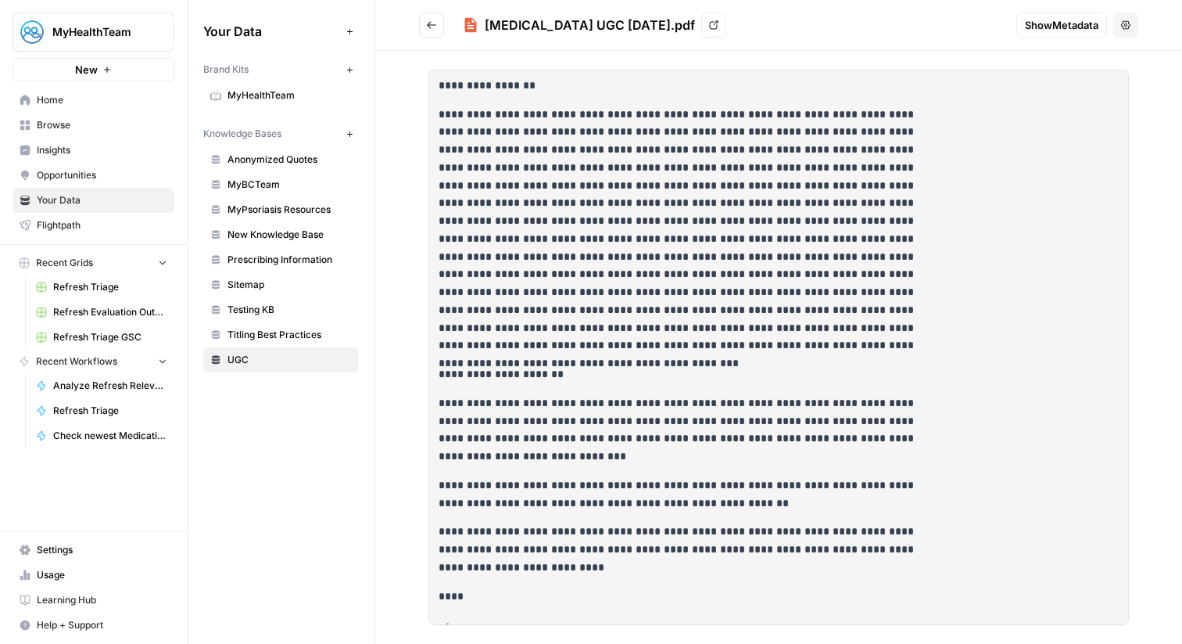
click at [653, 28] on div "[MEDICAL_DATA] UGC [DATE].pdf View" at bounding box center [733, 25] width 541 height 25
click at [701, 28] on link "View" at bounding box center [713, 25] width 25 height 25
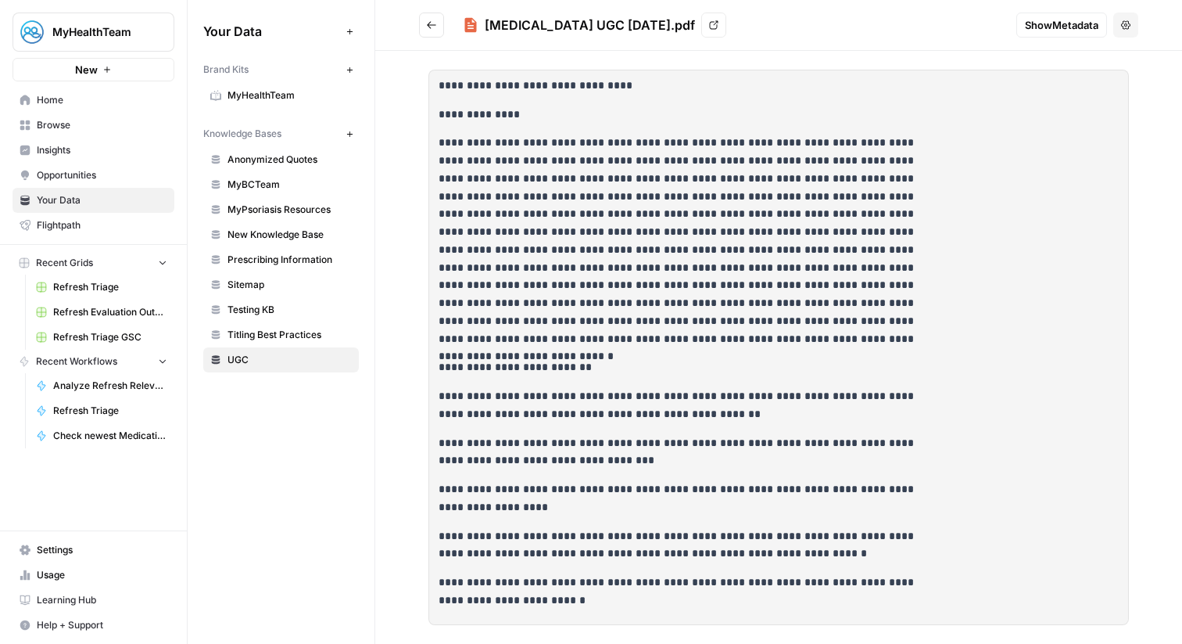
click at [659, 28] on div "[MEDICAL_DATA] UGC [DATE].pdf View" at bounding box center [733, 25] width 541 height 25
click at [709, 28] on icon at bounding box center [713, 24] width 9 height 9
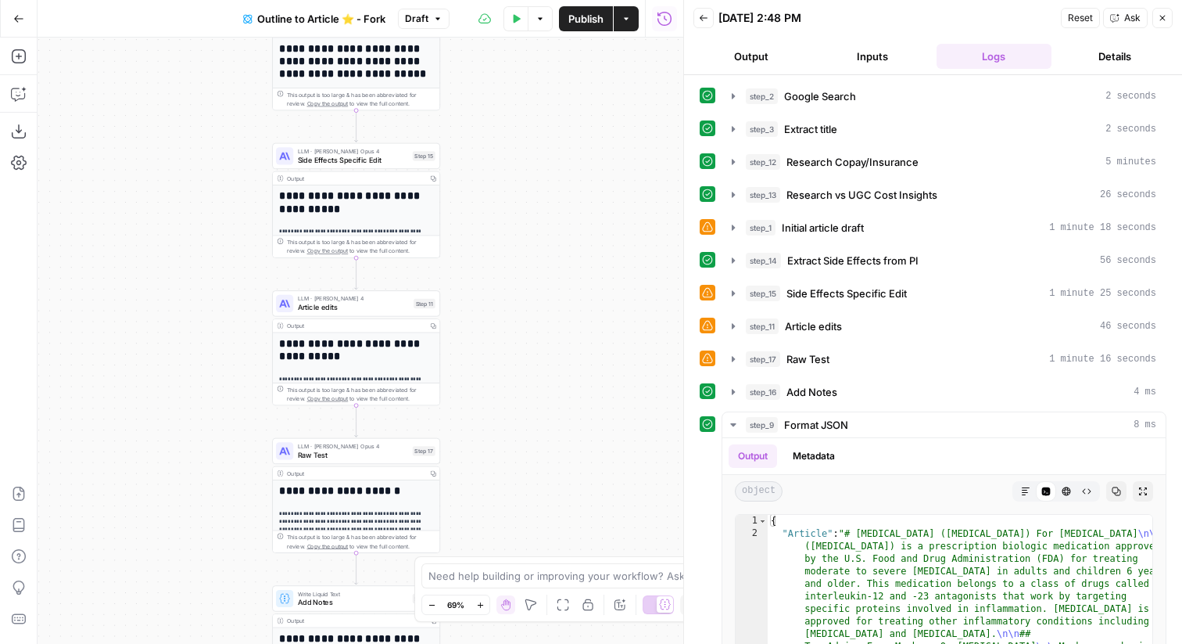
click at [401, 459] on span "Raw Test" at bounding box center [353, 454] width 110 height 11
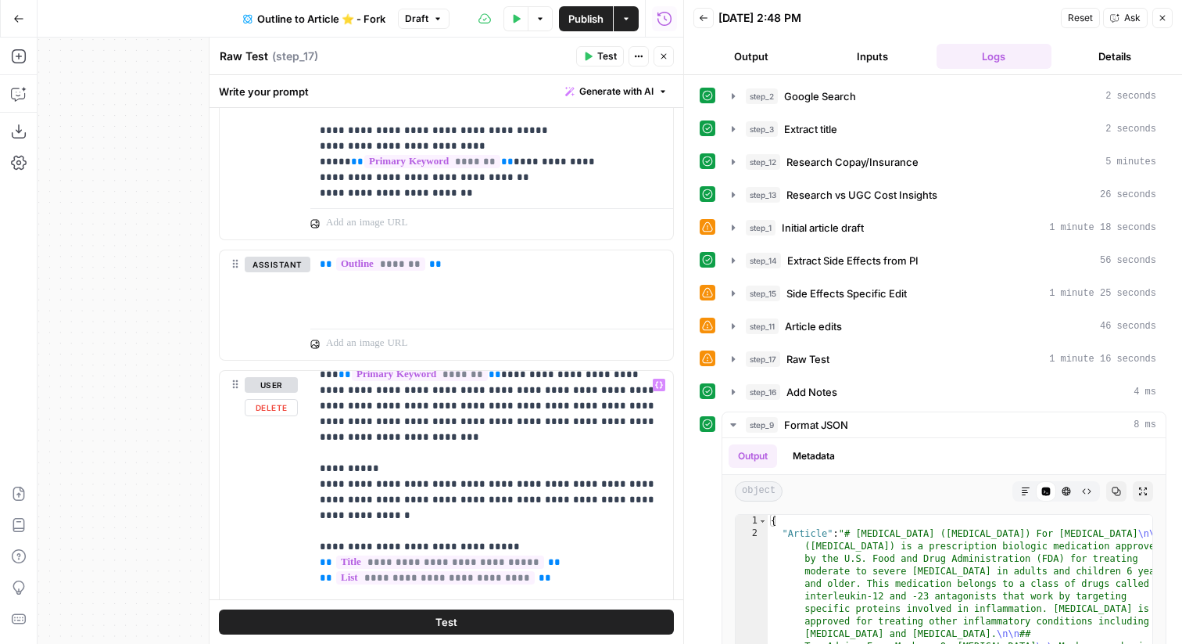
scroll to position [58, 0]
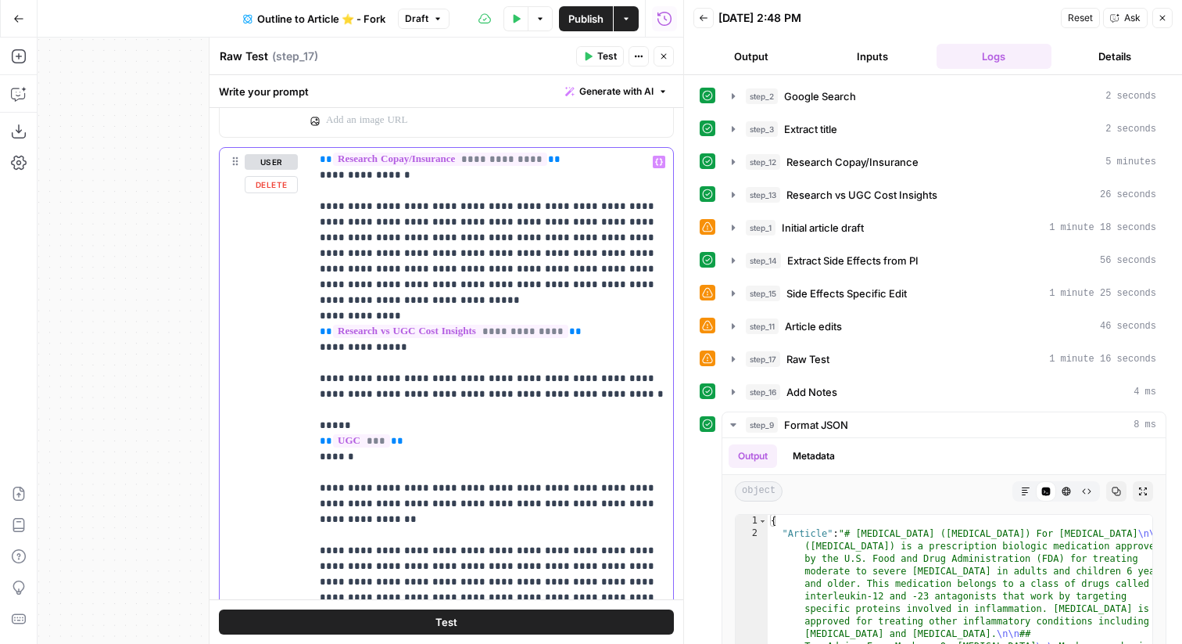
scroll to position [1626, 0]
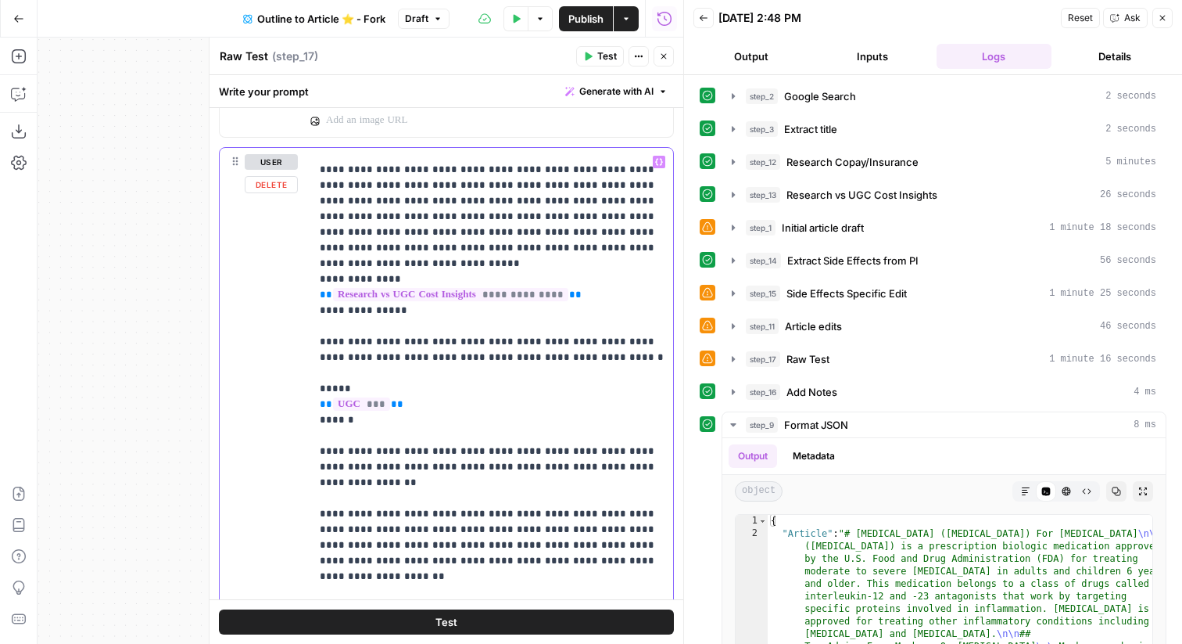
scroll to position [1668, 0]
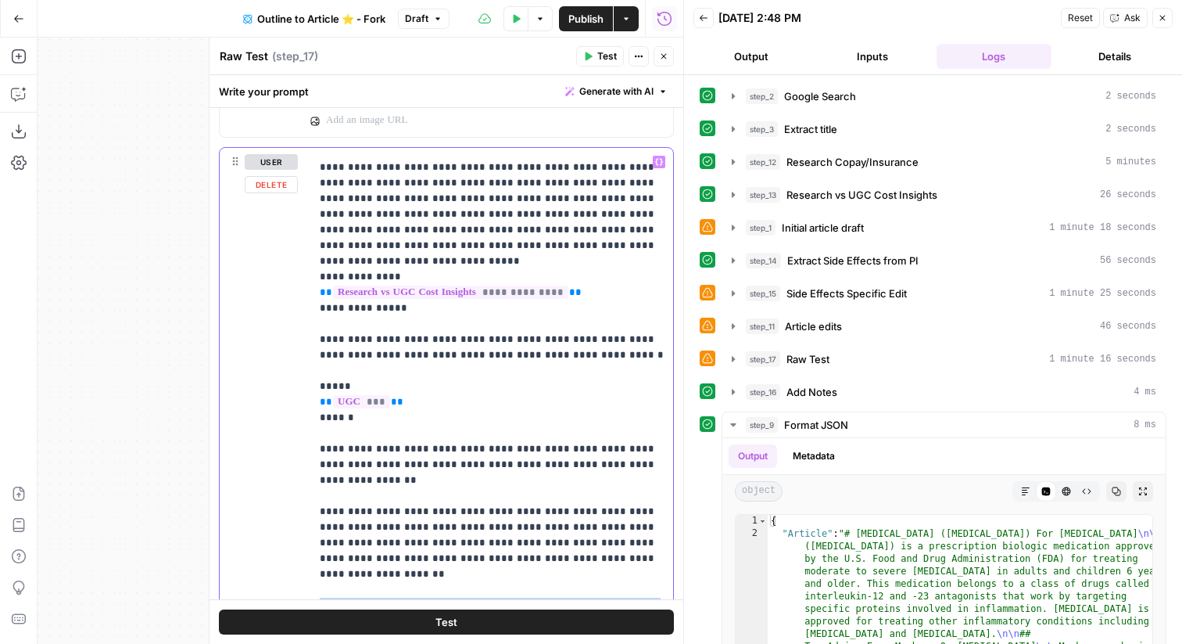
drag, startPoint x: 498, startPoint y: 473, endPoint x: 321, endPoint y: 414, distance: 186.9
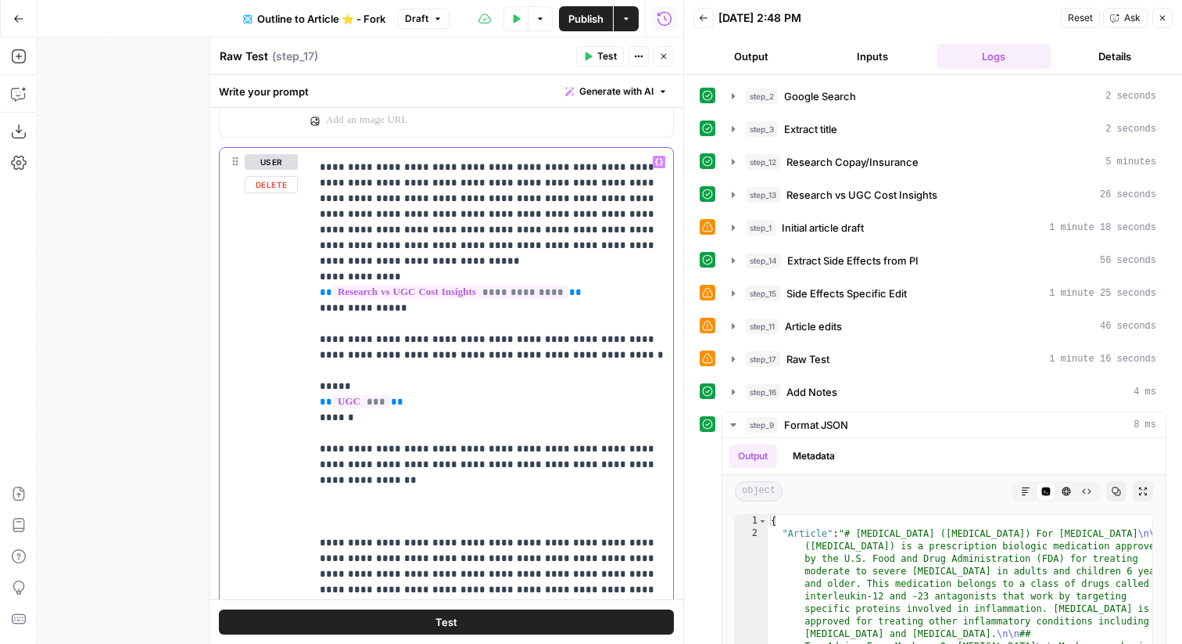
paste div
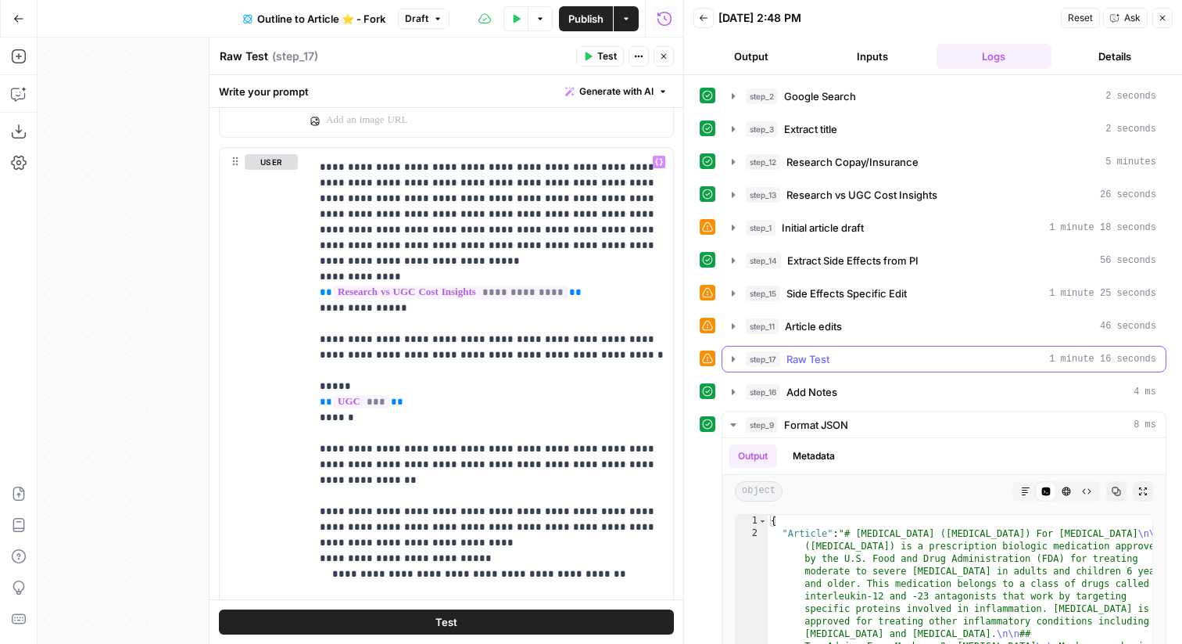
click at [824, 365] on span "Raw Test" at bounding box center [808, 359] width 43 height 16
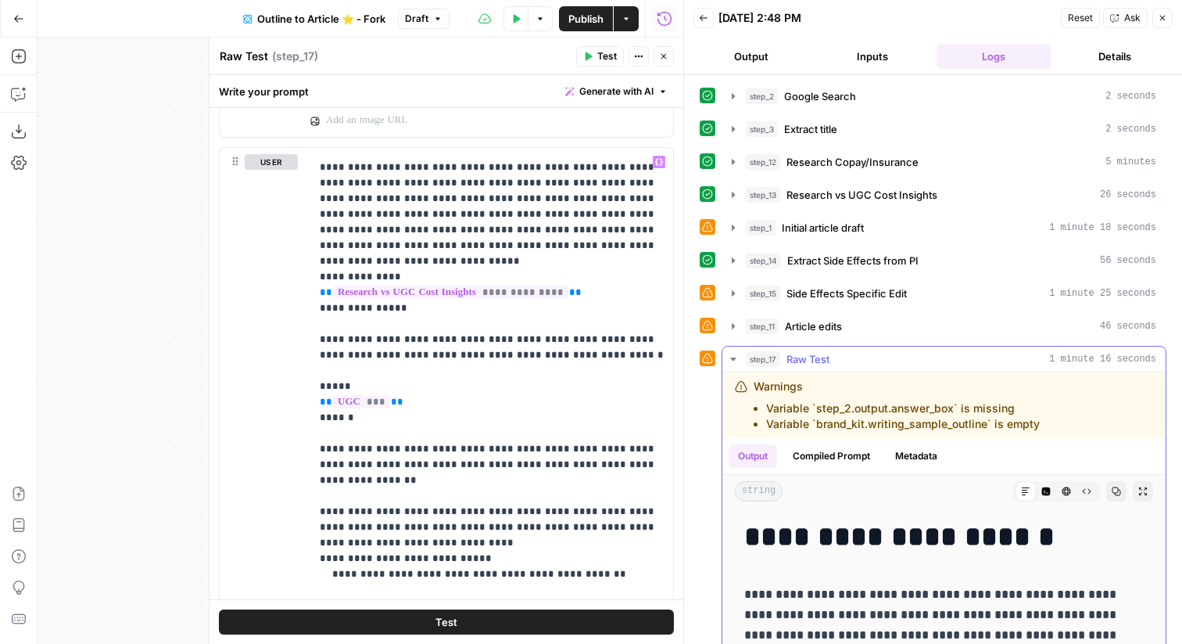
click at [824, 363] on span "Raw Test" at bounding box center [808, 359] width 43 height 16
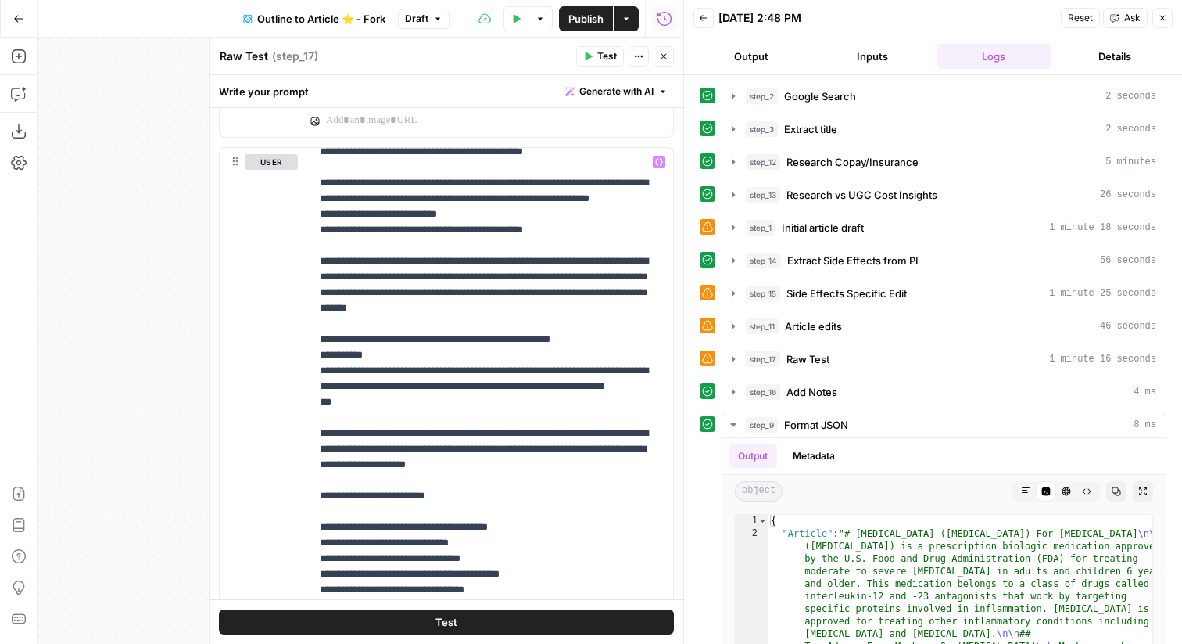
click at [607, 57] on span "Test" at bounding box center [607, 56] width 20 height 14
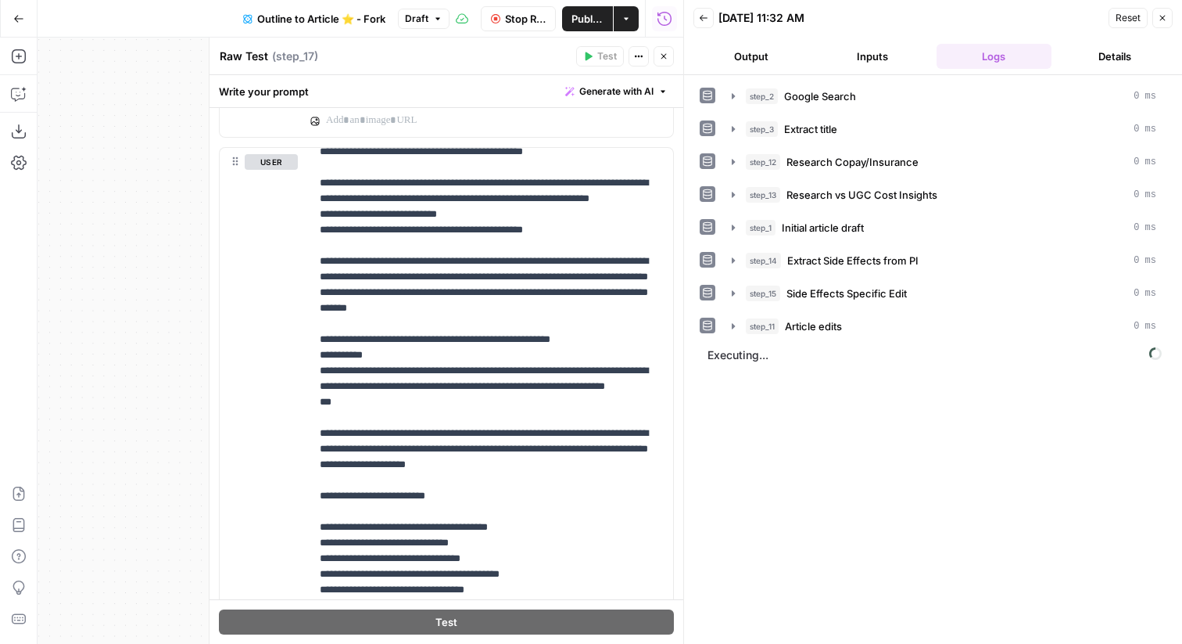
click at [658, 54] on button "Close" at bounding box center [664, 56] width 20 height 20
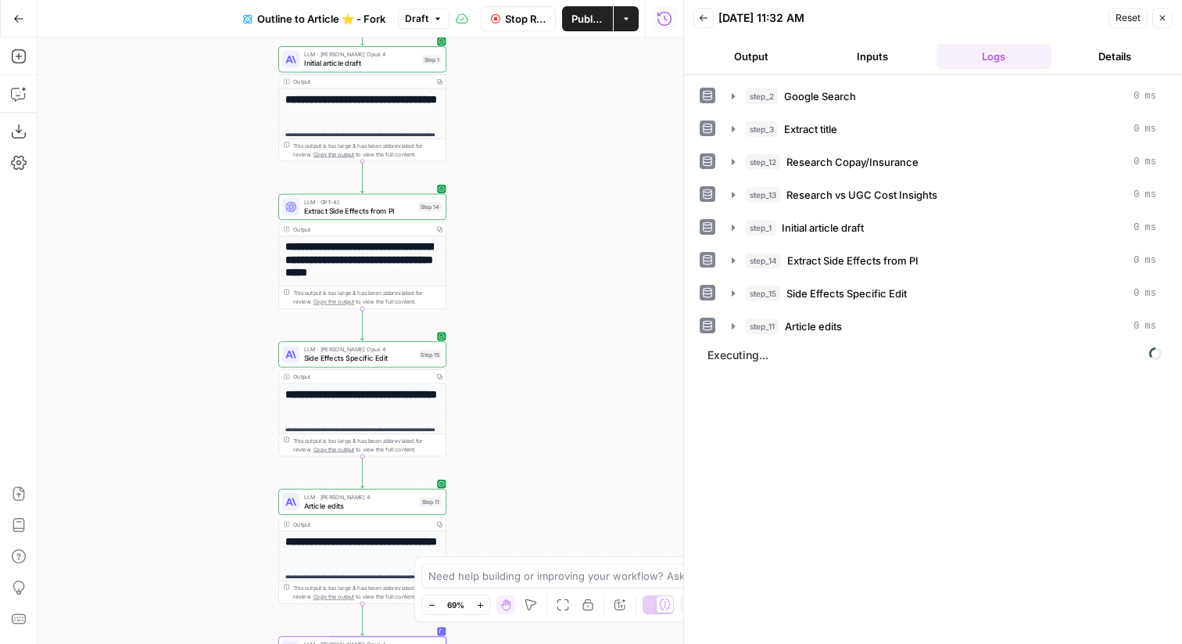
click at [306, 63] on span "Initial article draft" at bounding box center [361, 63] width 114 height 11
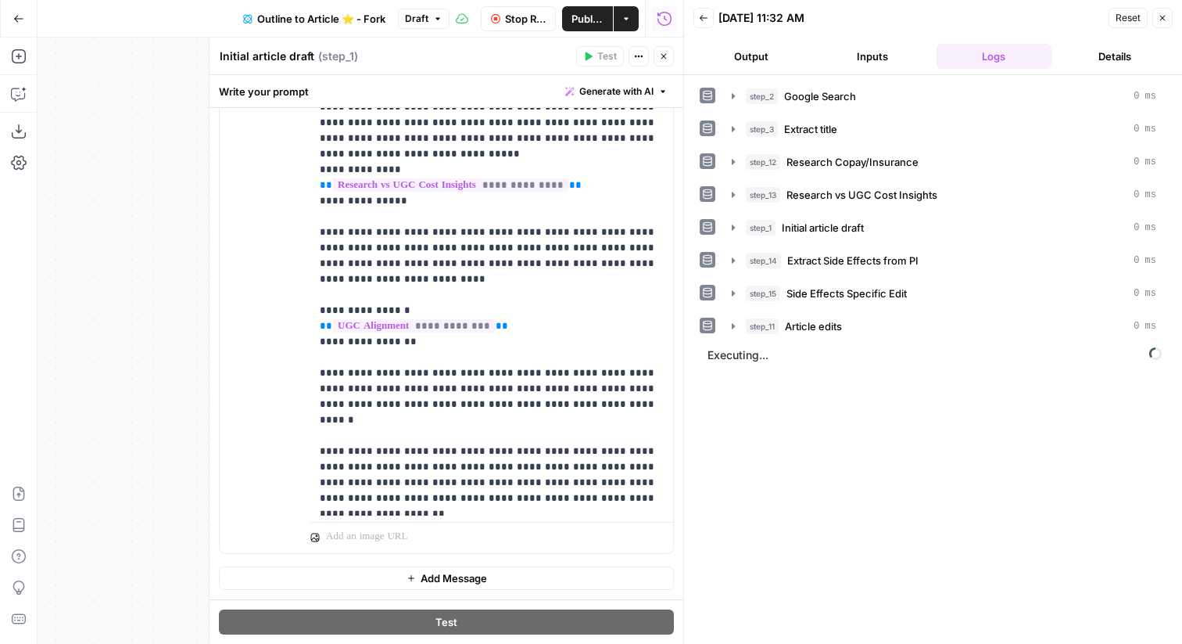
scroll to position [1505, 0]
drag, startPoint x: 637, startPoint y: 310, endPoint x: 312, endPoint y: 260, distance: 328.2
click at [312, 260] on div "**********" at bounding box center [491, 197] width 363 height 637
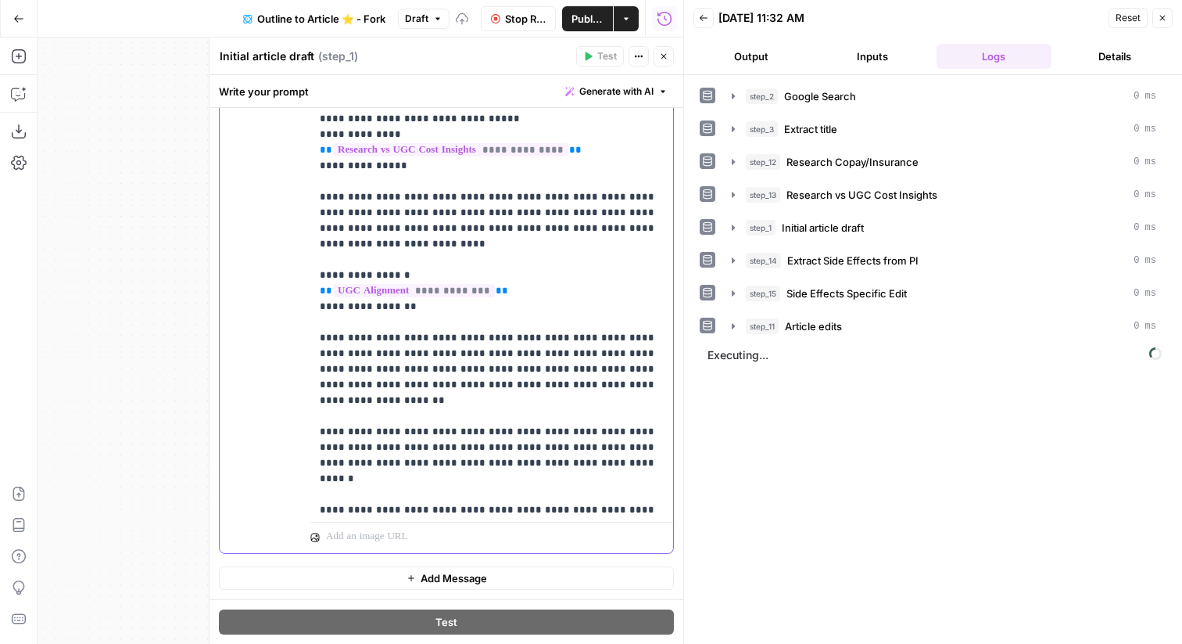
scroll to position [1542, 0]
click at [657, 56] on button "Close" at bounding box center [664, 56] width 20 height 20
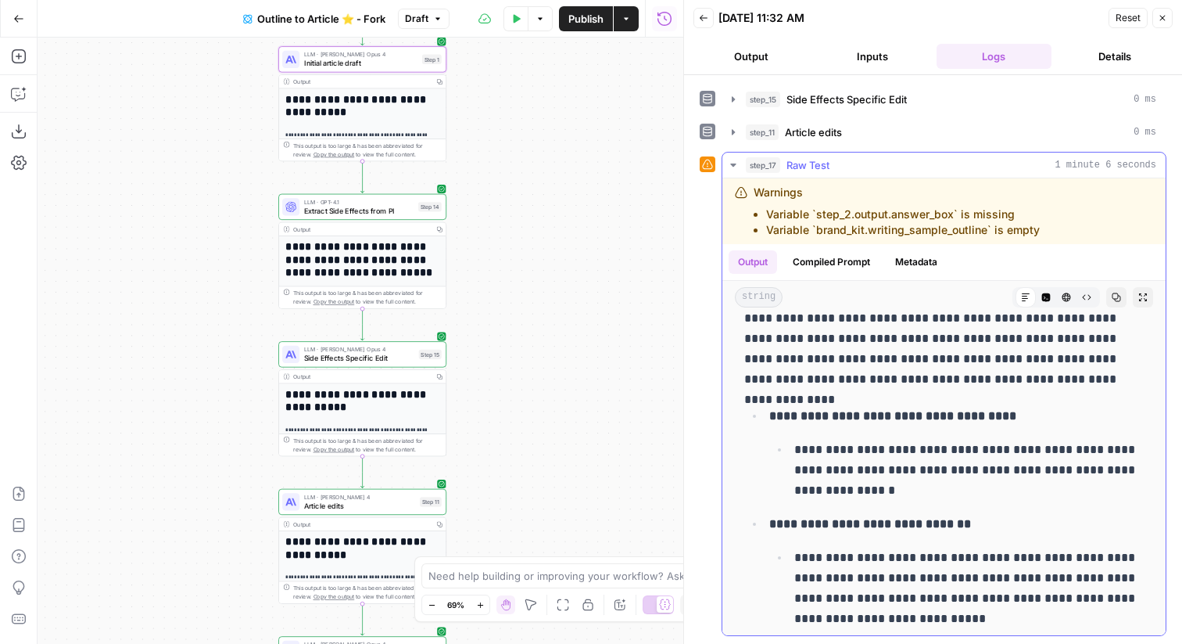
scroll to position [336, 0]
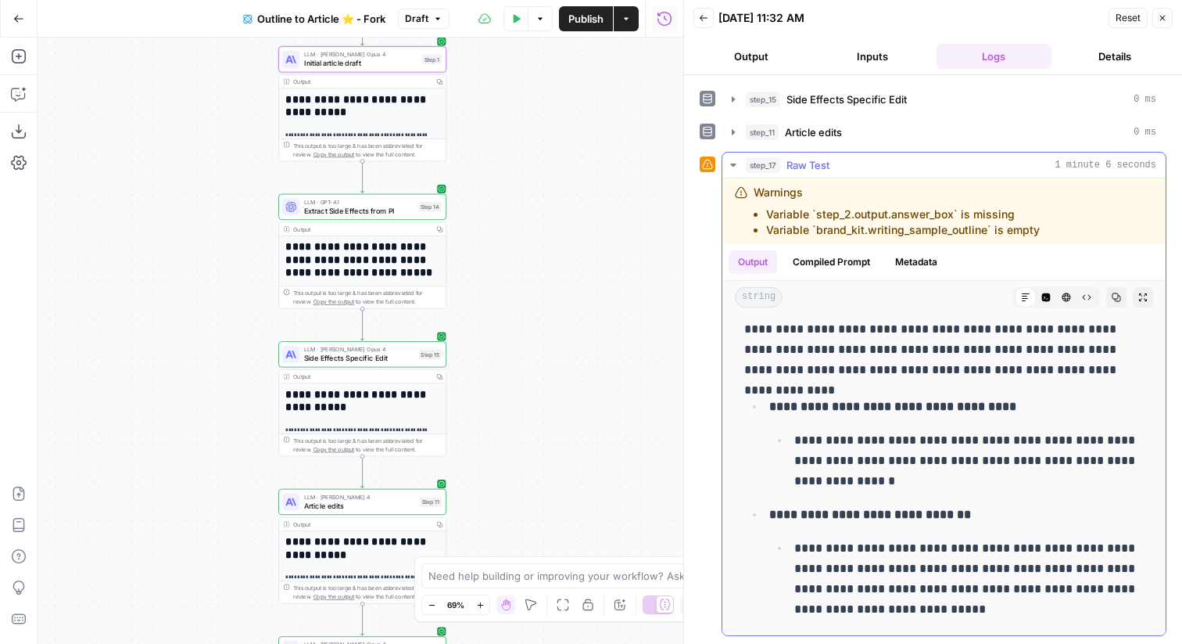
drag, startPoint x: 797, startPoint y: 438, endPoint x: 917, endPoint y: 442, distance: 120.5
click at [917, 442] on p "**********" at bounding box center [970, 460] width 350 height 61
copy p "**********"
click at [809, 432] on p "**********" at bounding box center [970, 460] width 350 height 61
drag, startPoint x: 798, startPoint y: 436, endPoint x: 913, endPoint y: 438, distance: 115.7
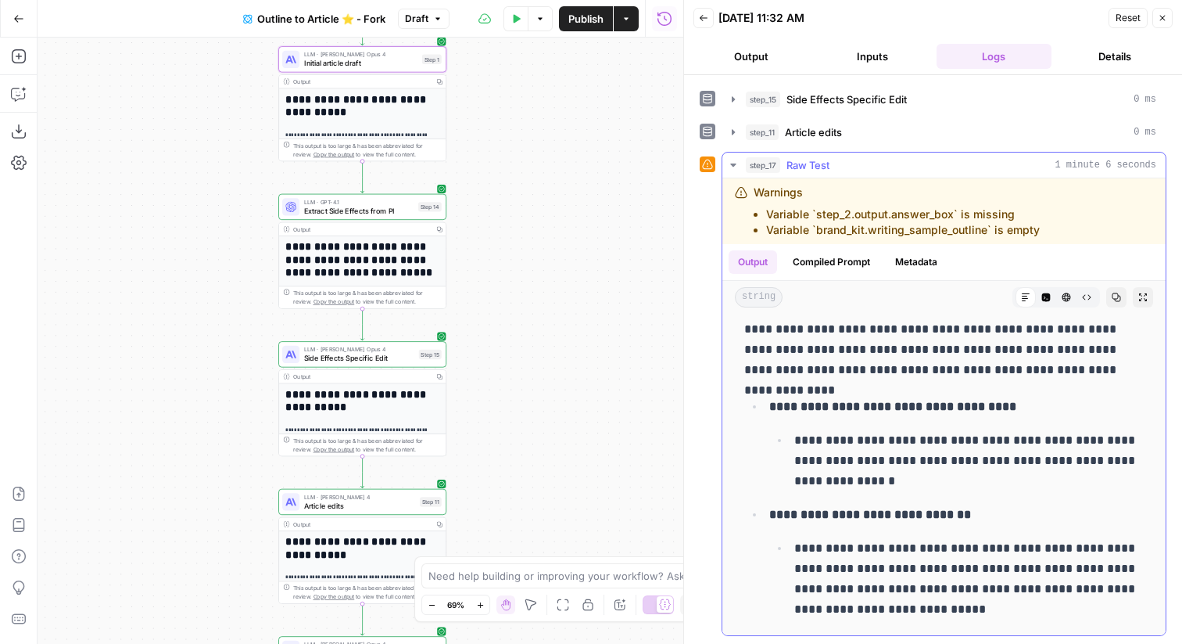
click at [913, 438] on p "**********" at bounding box center [970, 460] width 350 height 61
copy p "**********"
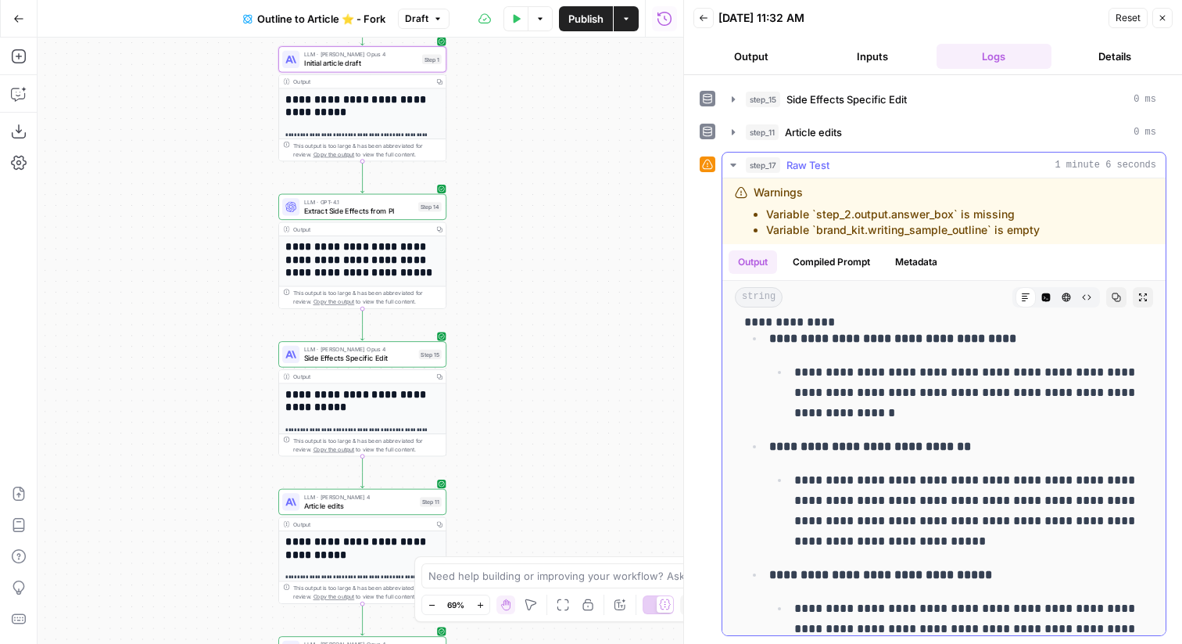
scroll to position [431, 0]
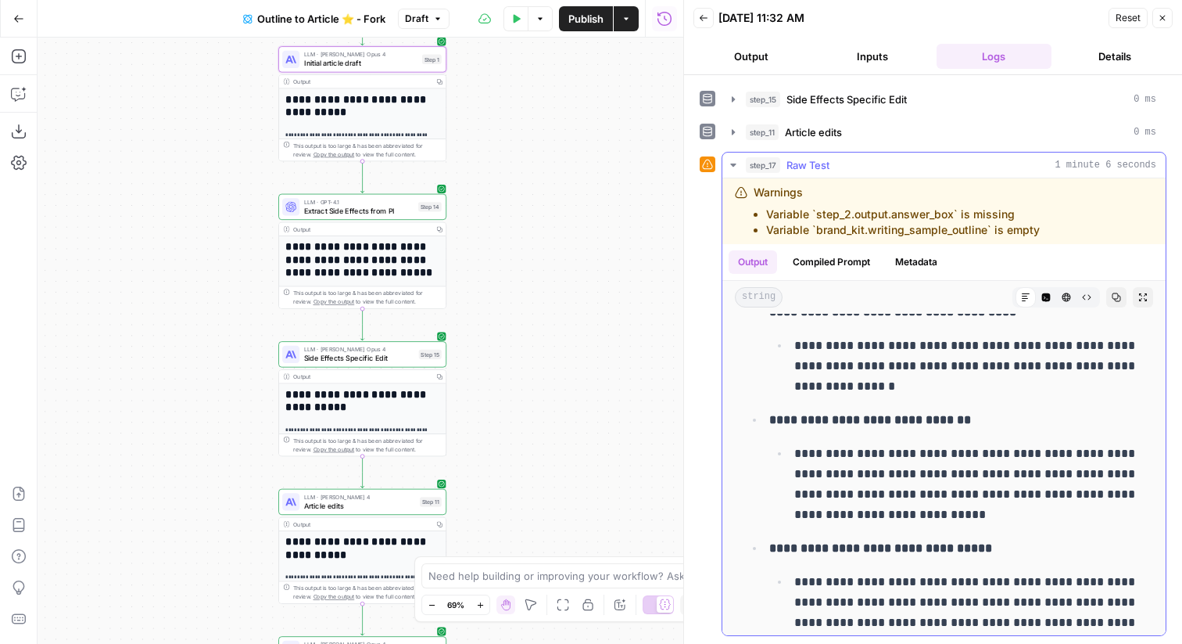
drag, startPoint x: 802, startPoint y: 450, endPoint x: 942, endPoint y: 459, distance: 140.3
click at [942, 459] on p "**********" at bounding box center [970, 483] width 350 height 81
copy p "**********"
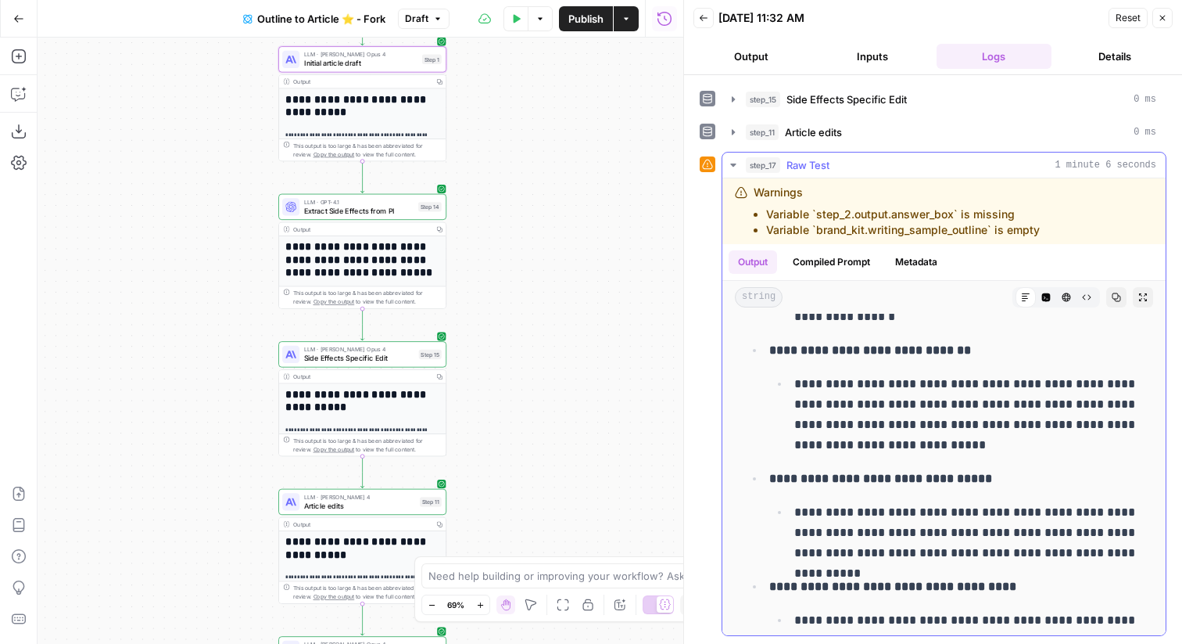
scroll to position [520, 0]
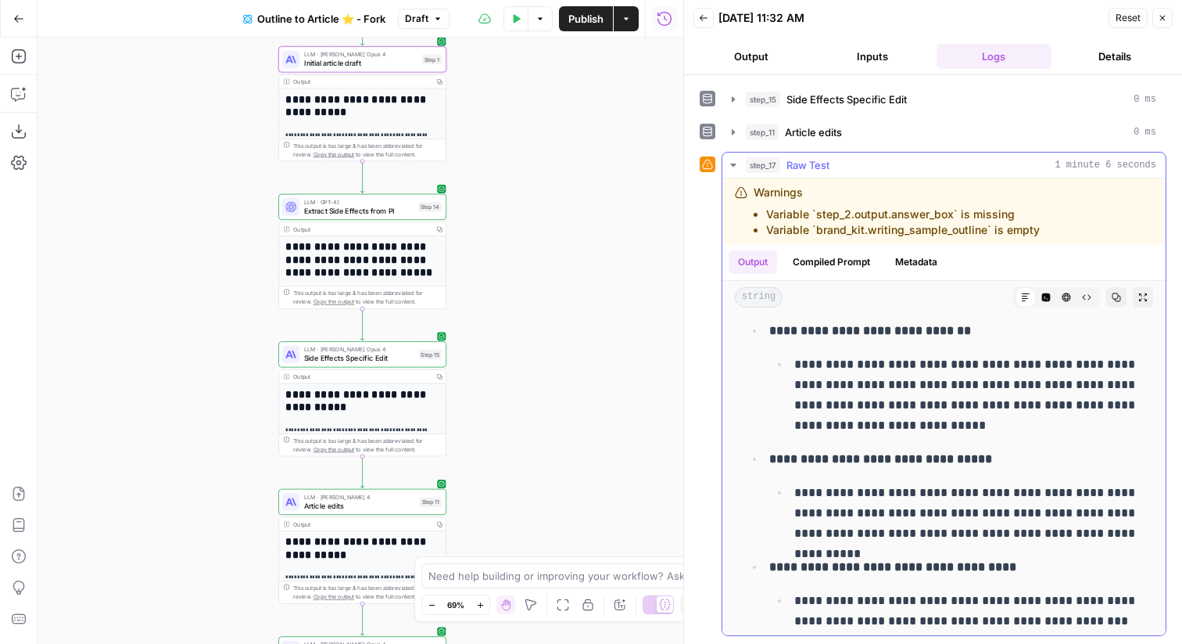
drag, startPoint x: 800, startPoint y: 492, endPoint x: 942, endPoint y: 492, distance: 141.5
click at [942, 492] on p "**********" at bounding box center [970, 512] width 350 height 61
copy p "**********"
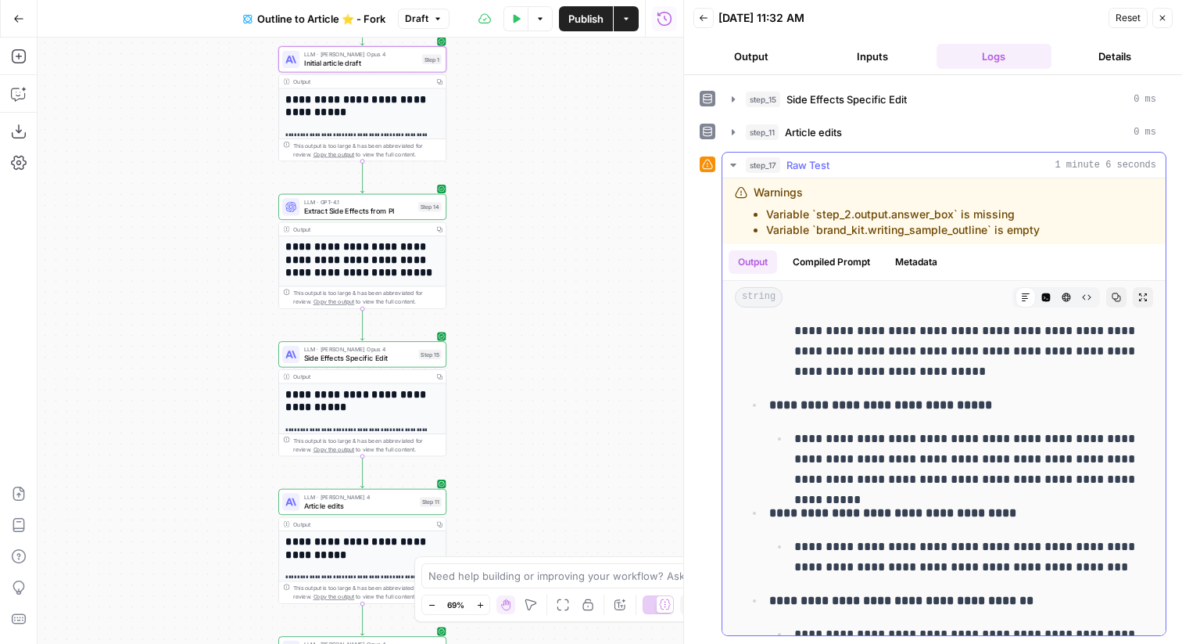
scroll to position [579, 0]
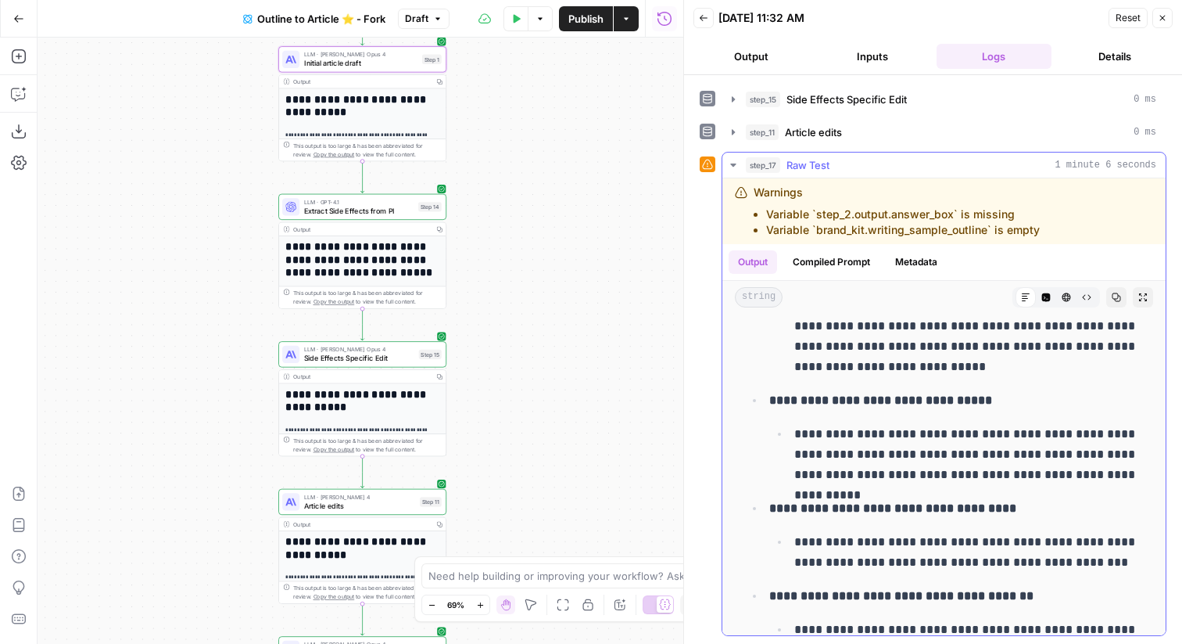
drag, startPoint x: 798, startPoint y: 540, endPoint x: 924, endPoint y: 539, distance: 125.1
click at [924, 539] on p "**********" at bounding box center [970, 552] width 350 height 41
copy p "**********"
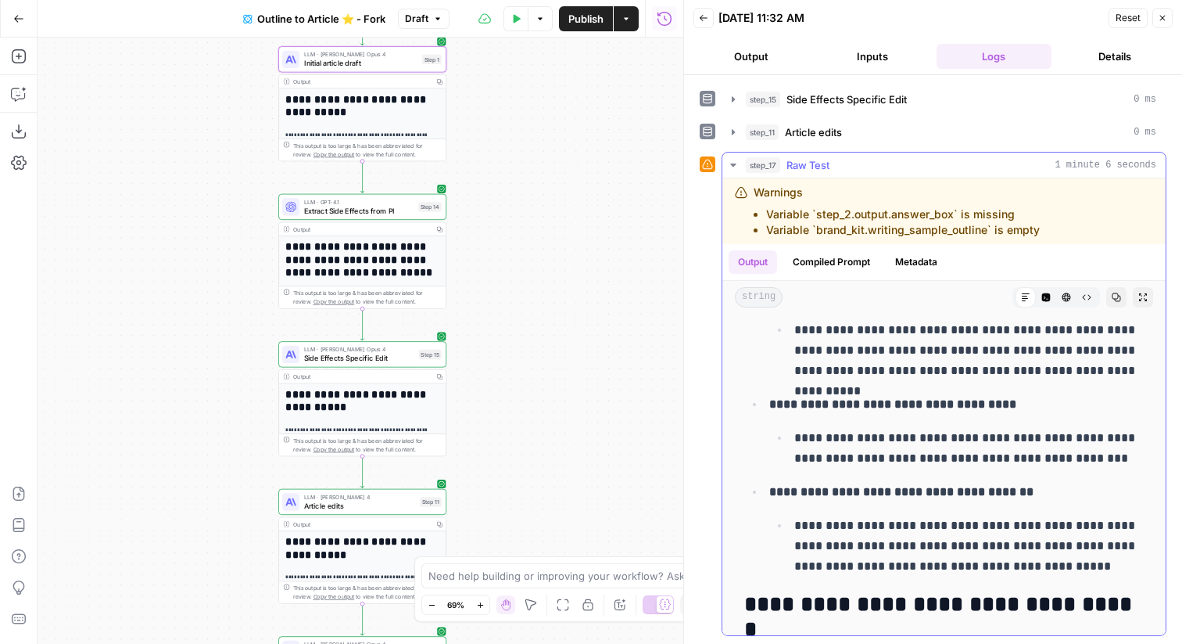
scroll to position [686, 0]
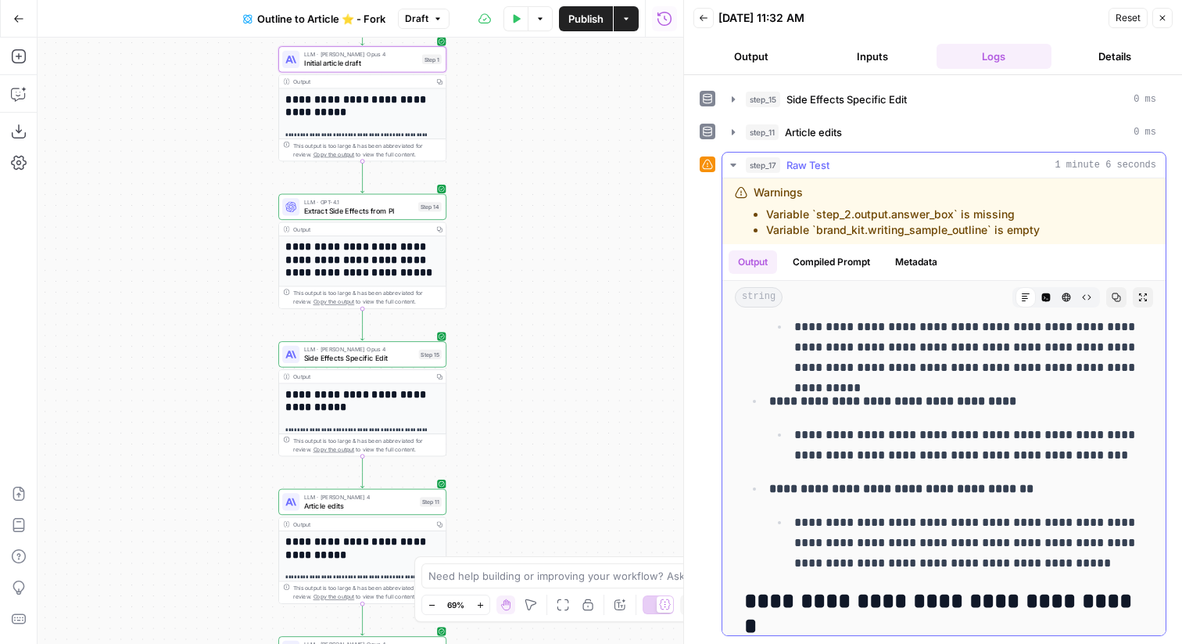
drag, startPoint x: 801, startPoint y: 522, endPoint x: 924, endPoint y: 522, distance: 122.8
click at [924, 522] on p "**********" at bounding box center [970, 542] width 350 height 61
copy p "**********"
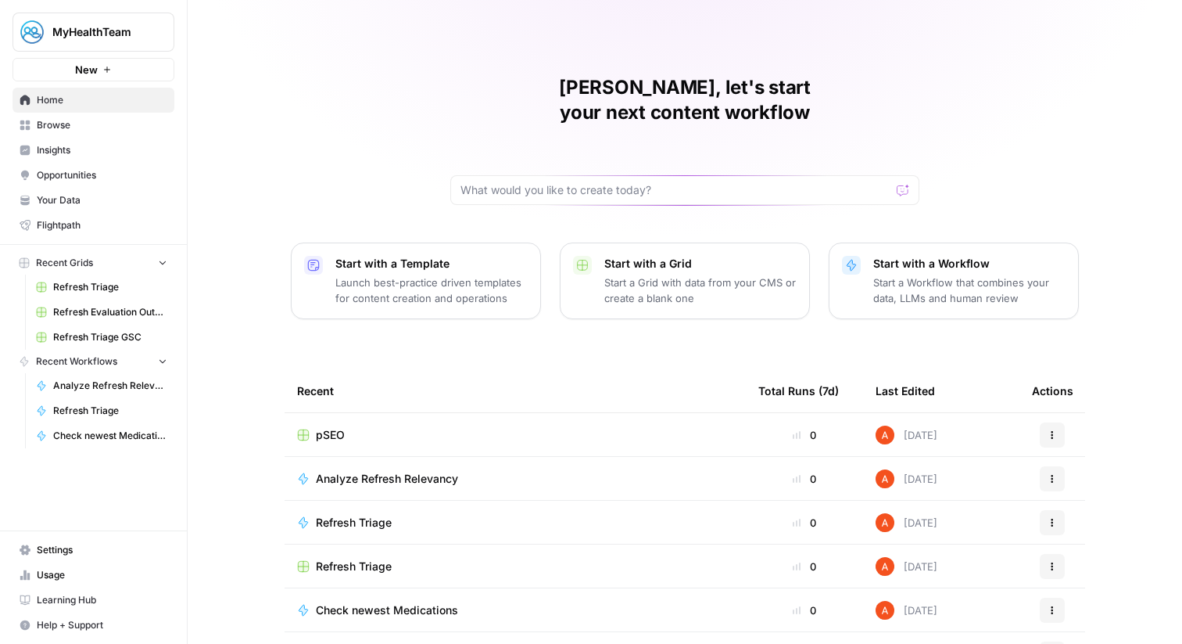
click at [133, 118] on span "Browse" at bounding box center [102, 125] width 131 height 14
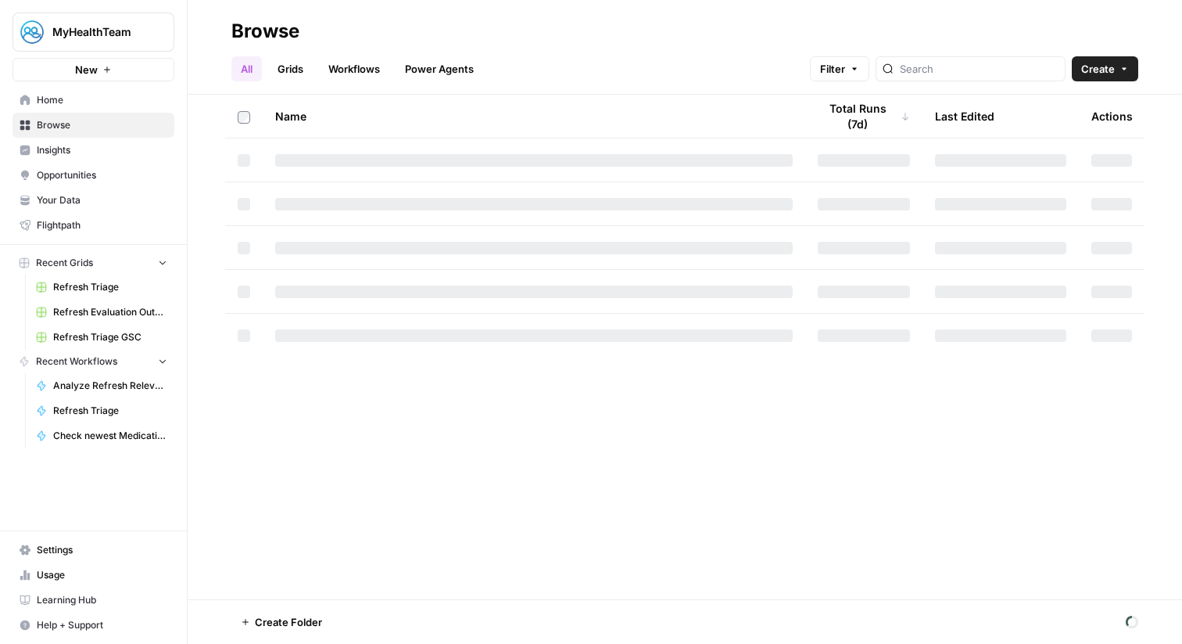
click at [380, 74] on link "Workflows" at bounding box center [354, 68] width 70 height 25
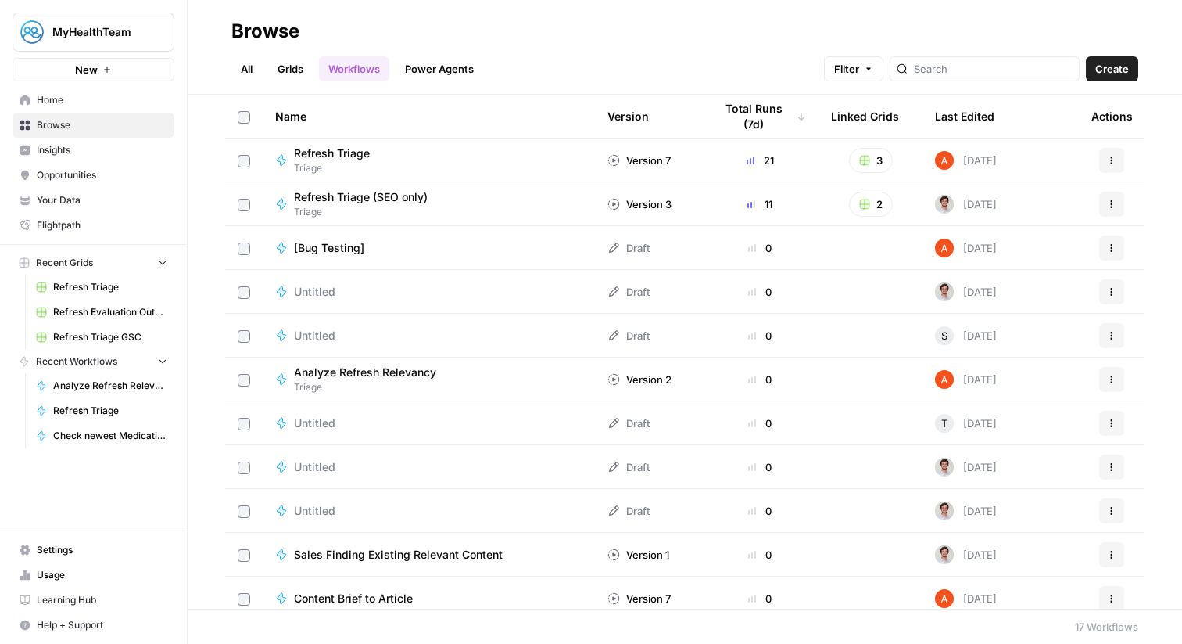
click at [362, 145] on span "Refresh Triage" at bounding box center [332, 153] width 76 height 16
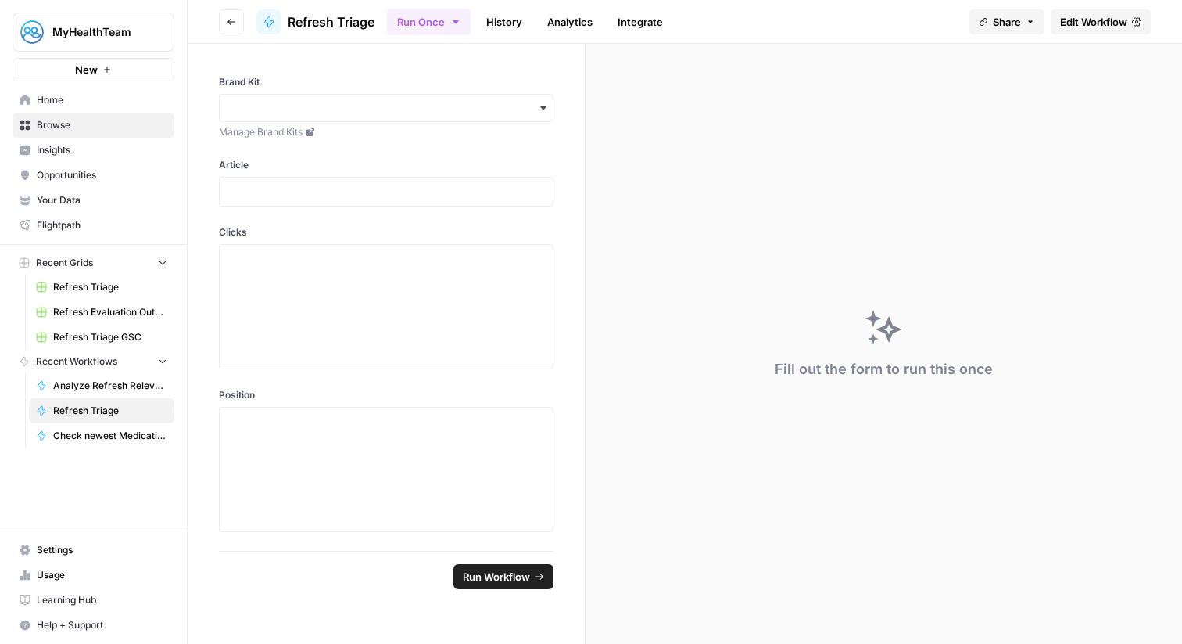
click at [1077, 23] on span "Edit Workflow" at bounding box center [1093, 22] width 67 height 16
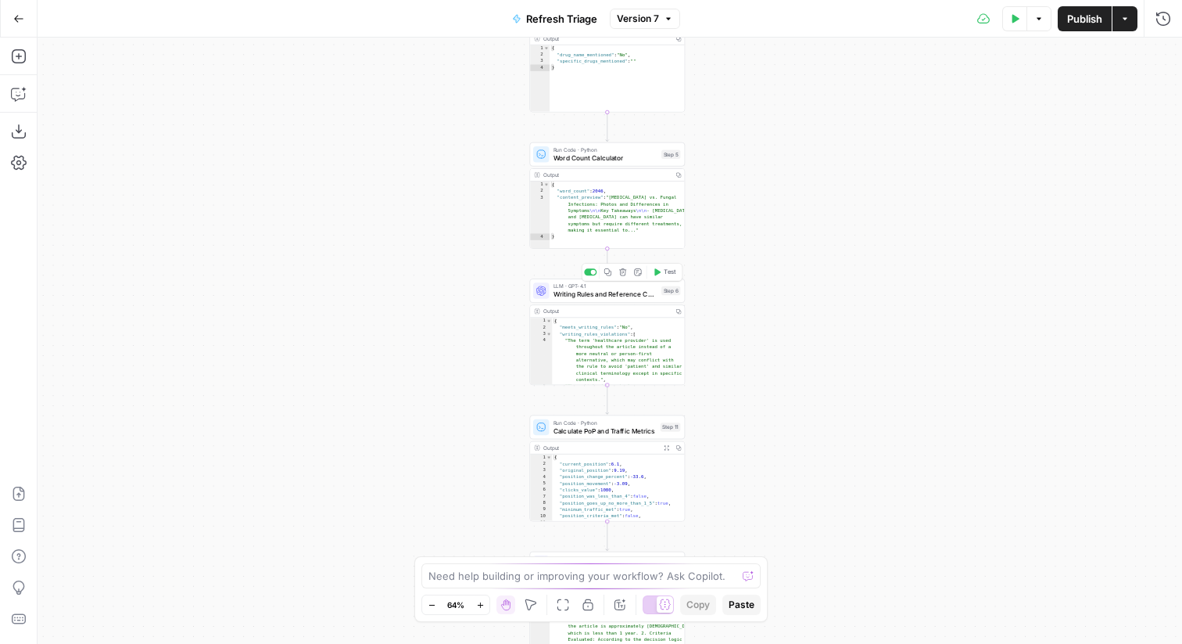
click at [570, 298] on span "Writing Rules and Reference Compliance Check" at bounding box center [606, 294] width 104 height 10
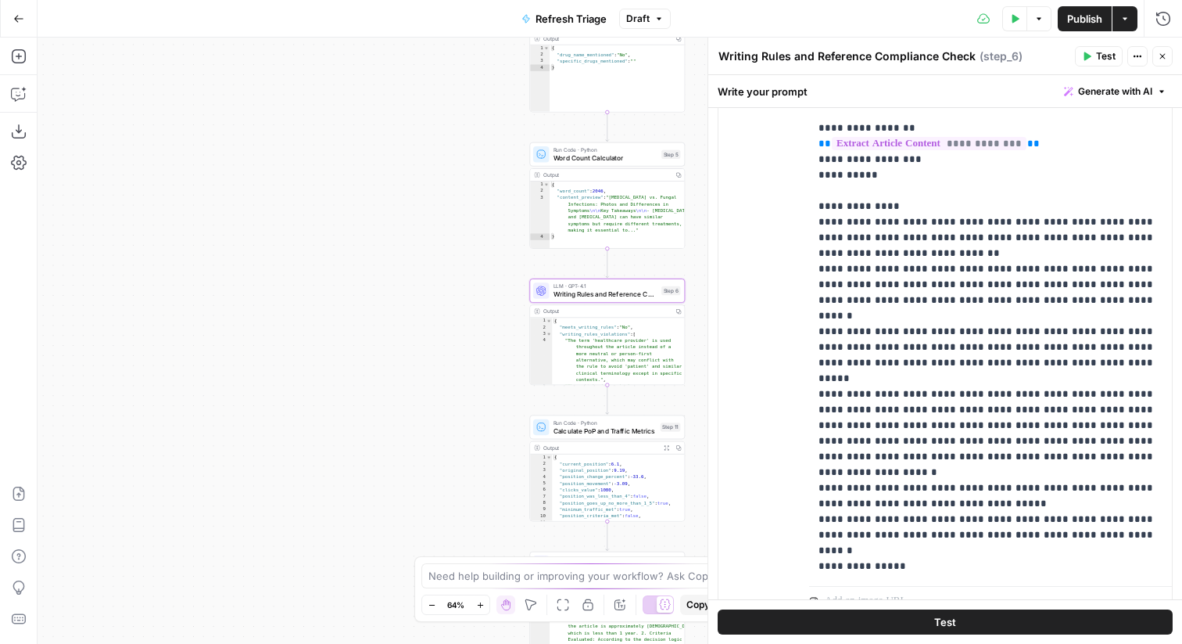
scroll to position [411, 0]
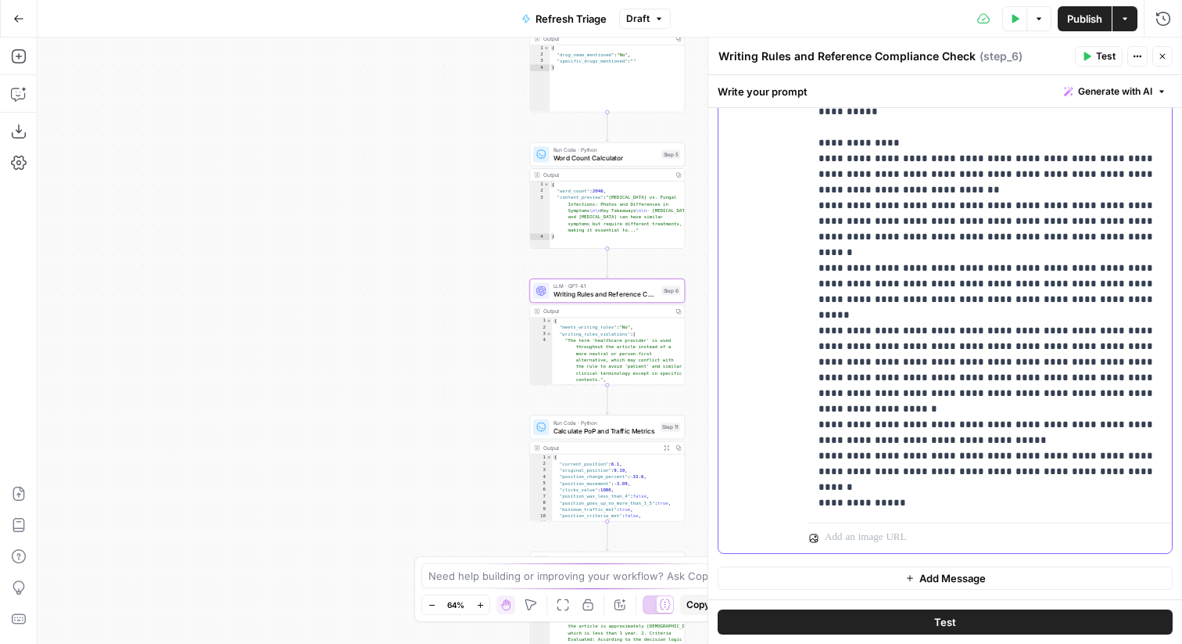
click at [941, 282] on p "**********" at bounding box center [991, 307] width 344 height 845
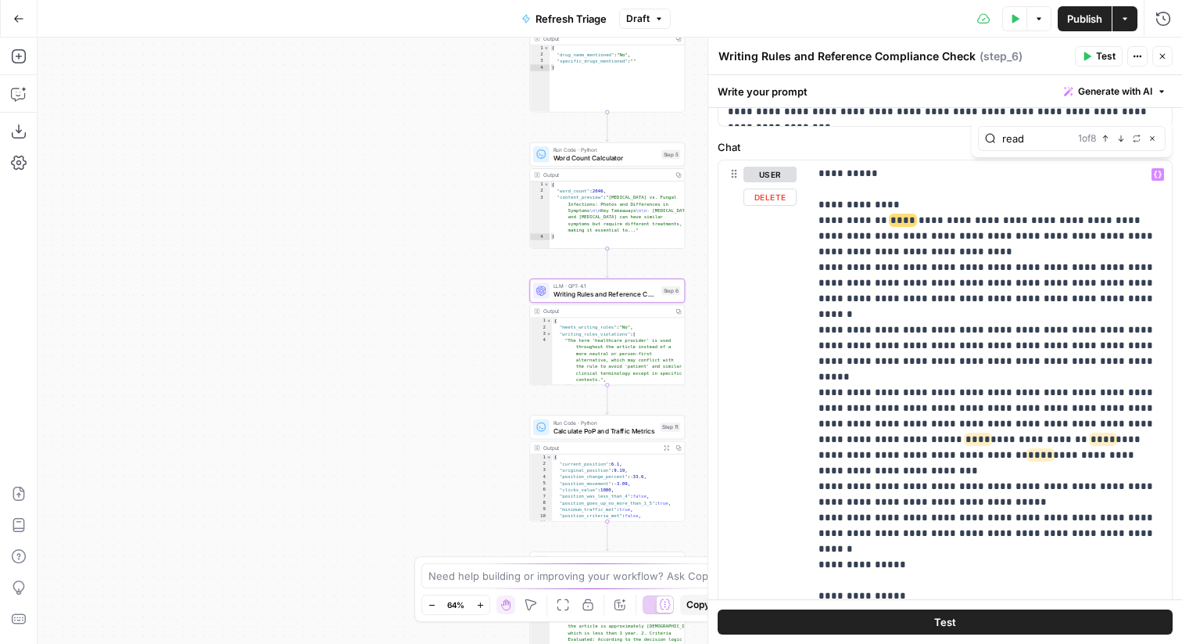
scroll to position [135, 0]
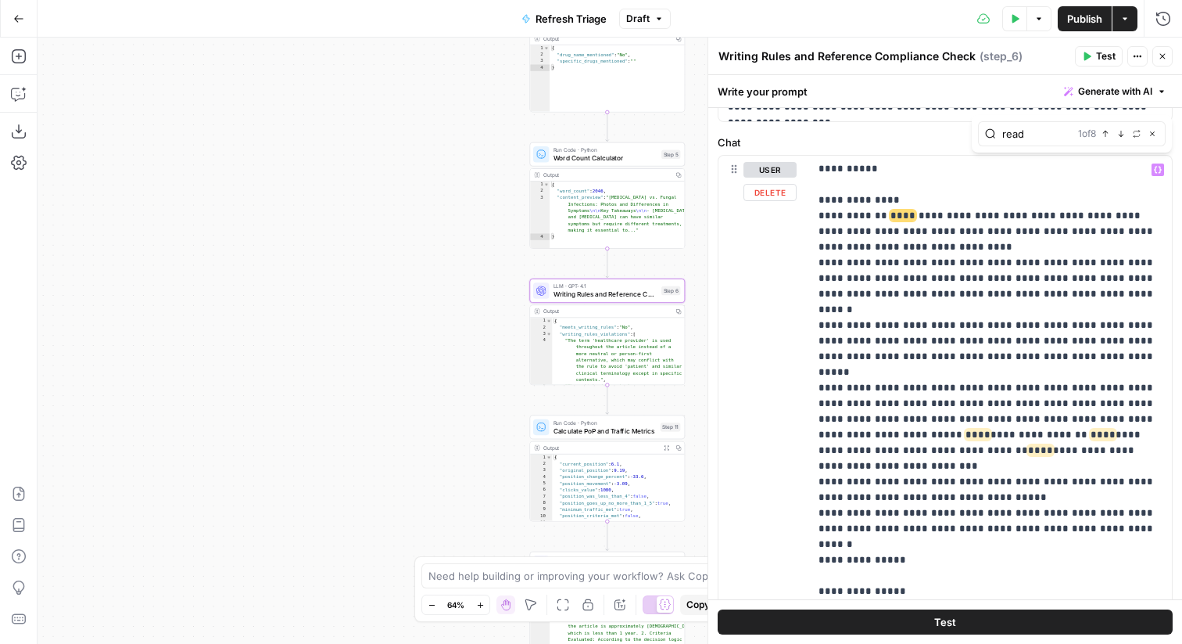
type input "read"
click at [1116, 391] on p "**********" at bounding box center [991, 364] width 344 height 845
click at [867, 390] on p "**********" at bounding box center [991, 364] width 344 height 845
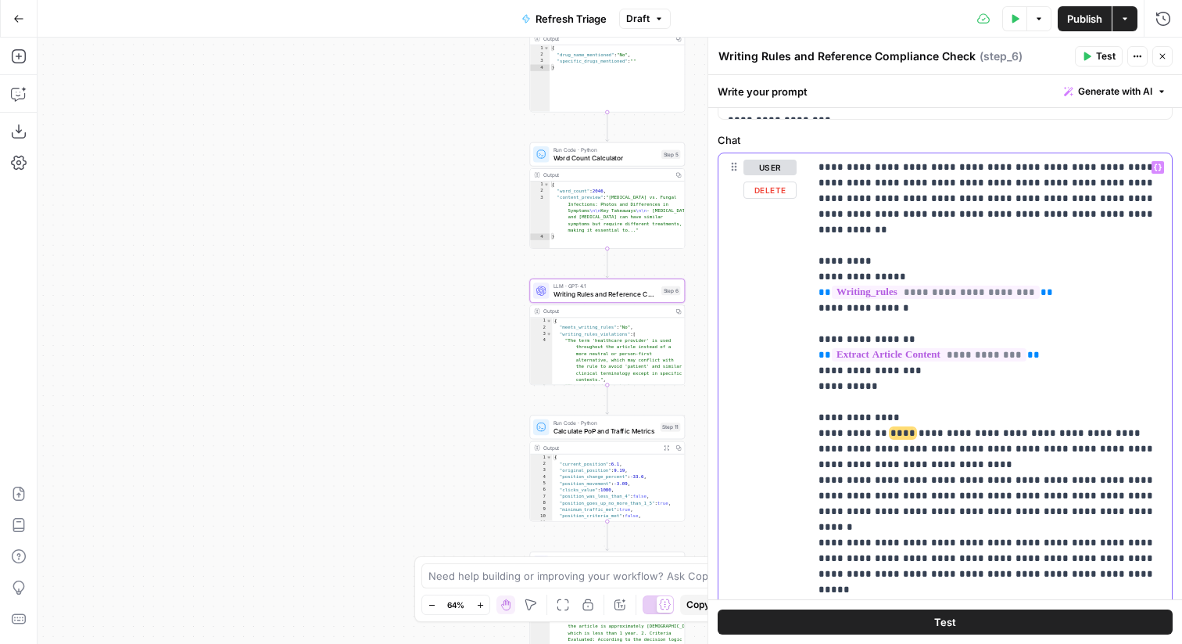
scroll to position [123, 0]
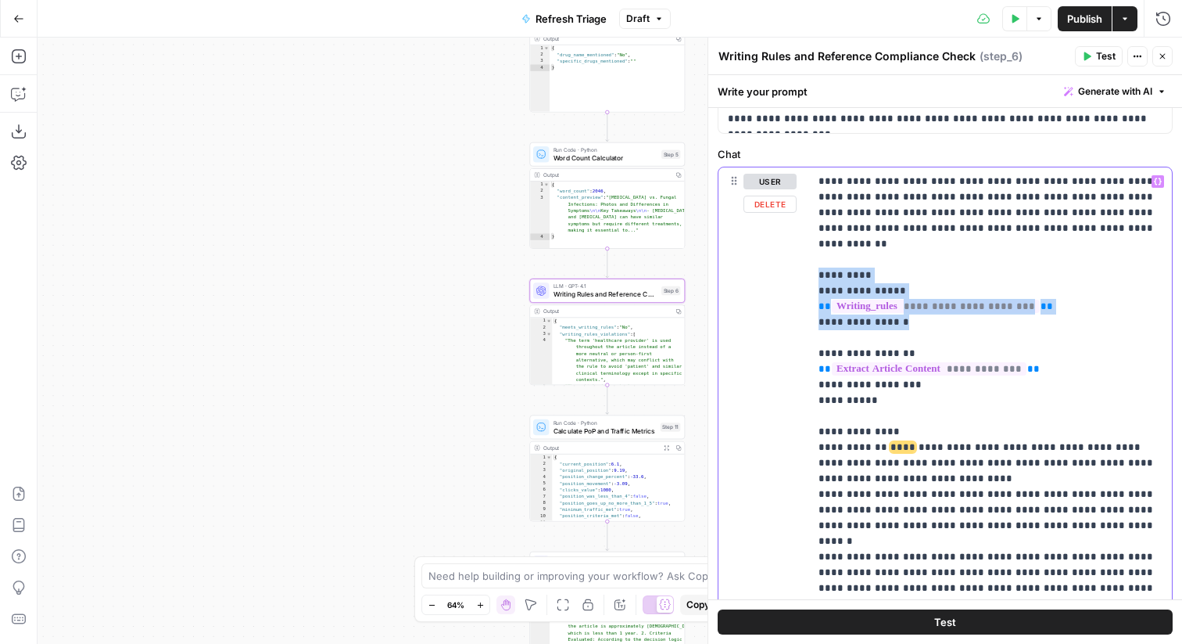
drag, startPoint x: 934, startPoint y: 303, endPoint x: 916, endPoint y: 255, distance: 51.0
click at [916, 255] on p "**********" at bounding box center [991, 596] width 344 height 845
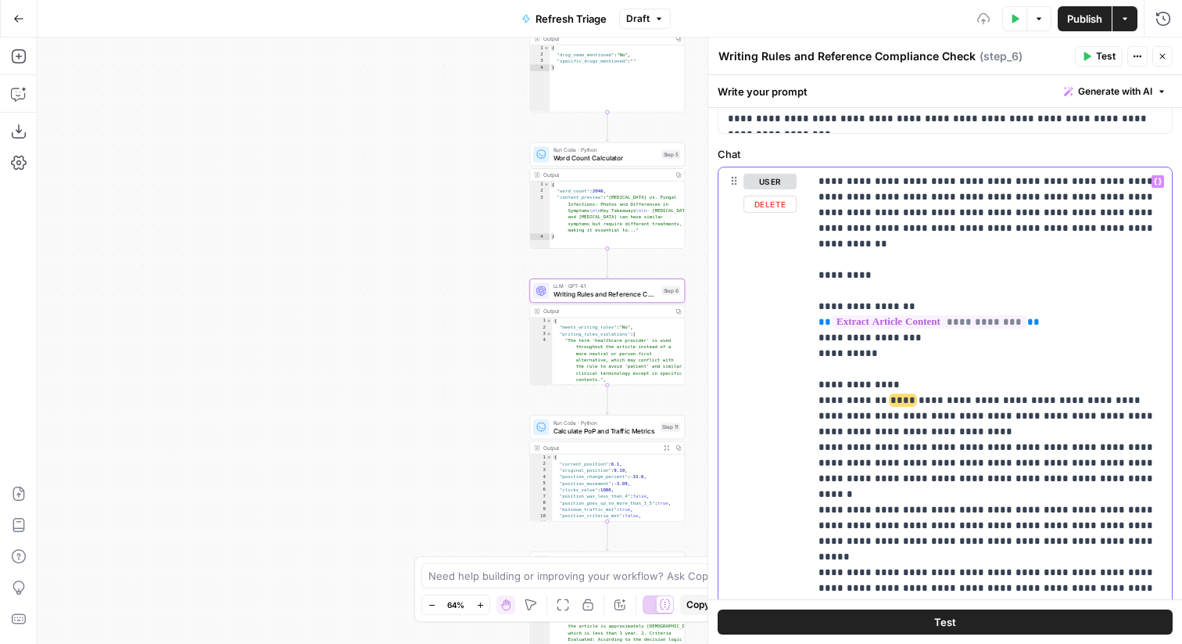
click at [911, 268] on p "**********" at bounding box center [991, 573] width 344 height 798
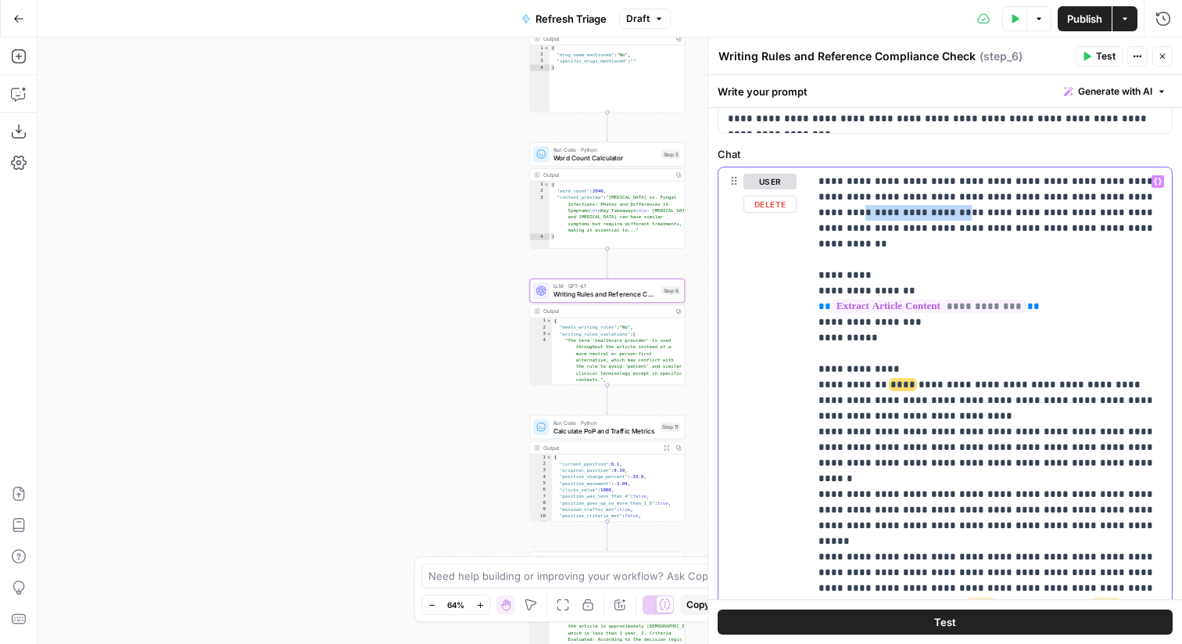
drag, startPoint x: 1105, startPoint y: 198, endPoint x: 871, endPoint y: 213, distance: 234.3
click at [871, 213] on p "**********" at bounding box center [991, 565] width 344 height 782
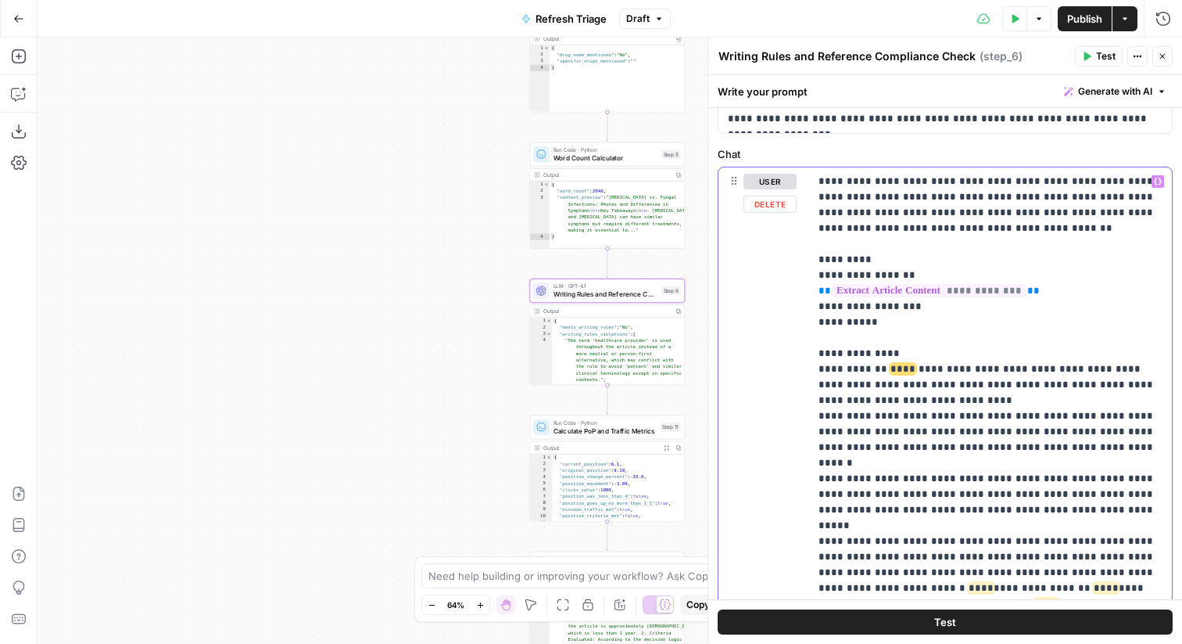
click at [877, 213] on p "**********" at bounding box center [991, 565] width 344 height 782
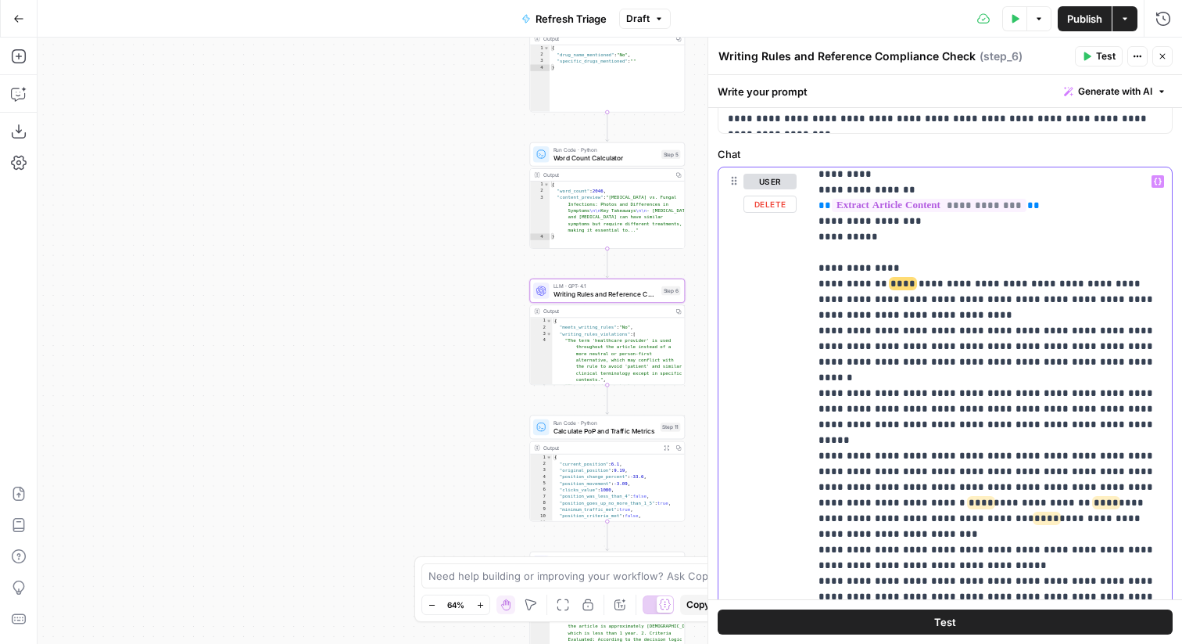
scroll to position [86, 0]
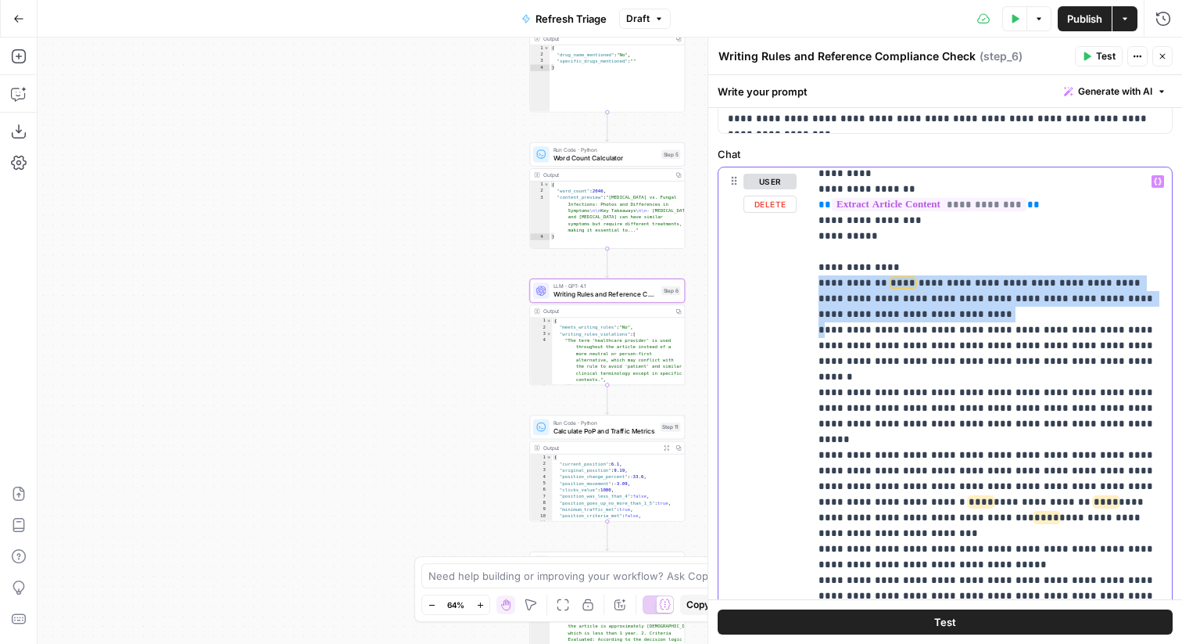
drag, startPoint x: 824, startPoint y: 333, endPoint x: 809, endPoint y: 285, distance: 50.7
click at [809, 284] on div "**********" at bounding box center [990, 485] width 363 height 637
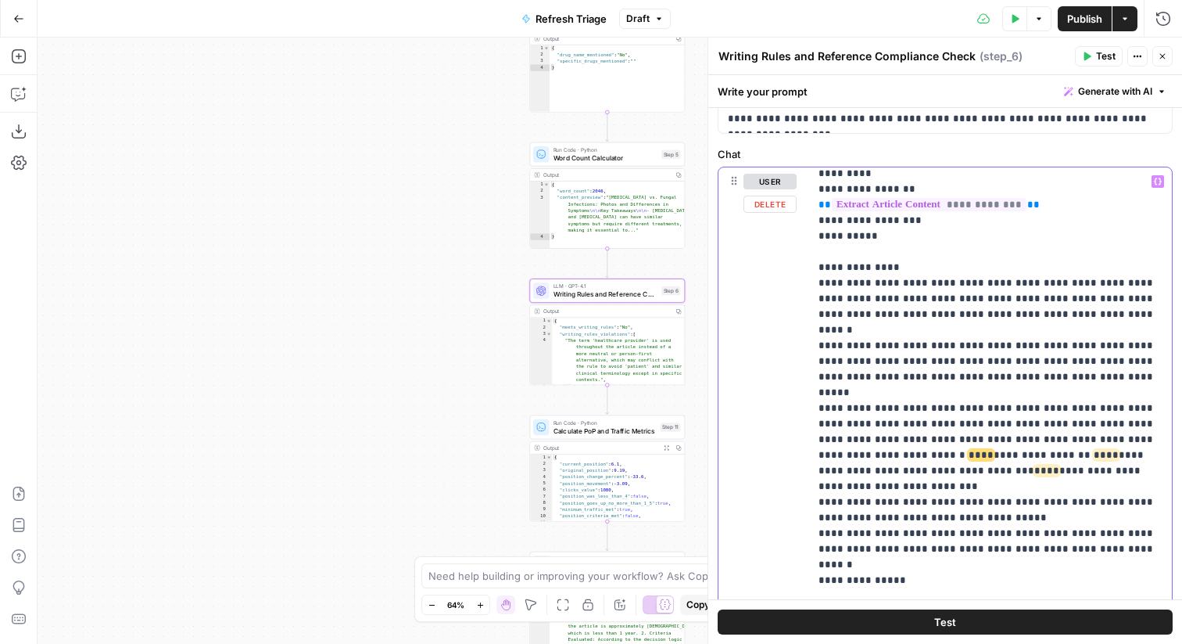
scroll to position [110, 0]
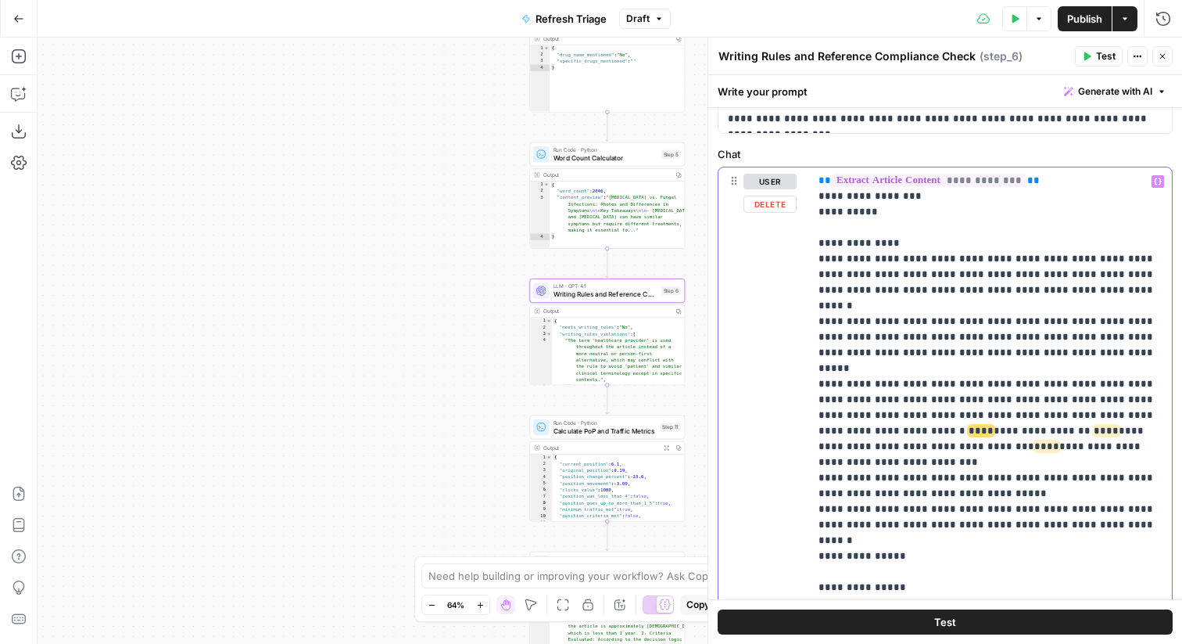
click at [823, 309] on p "**********" at bounding box center [991, 430] width 344 height 735
click at [823, 354] on p "**********" at bounding box center [991, 430] width 344 height 735
click at [823, 387] on p "**********" at bounding box center [991, 430] width 344 height 735
click at [823, 429] on p "**********" at bounding box center [991, 430] width 344 height 735
click at [821, 459] on p "**********" at bounding box center [991, 430] width 344 height 735
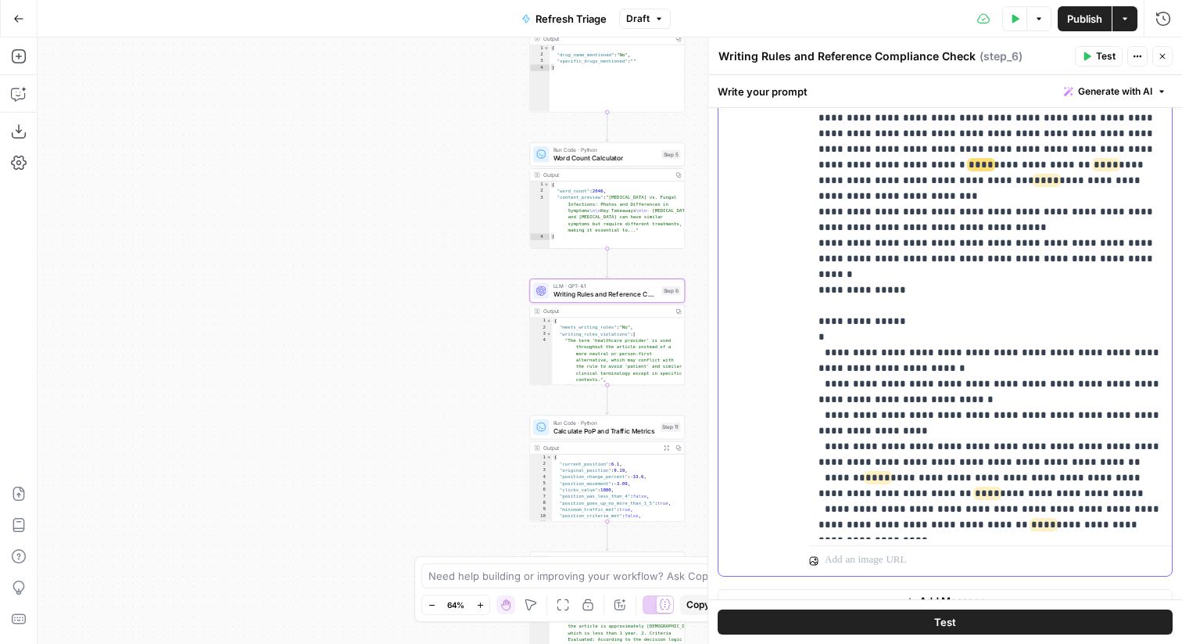
scroll to position [411, 0]
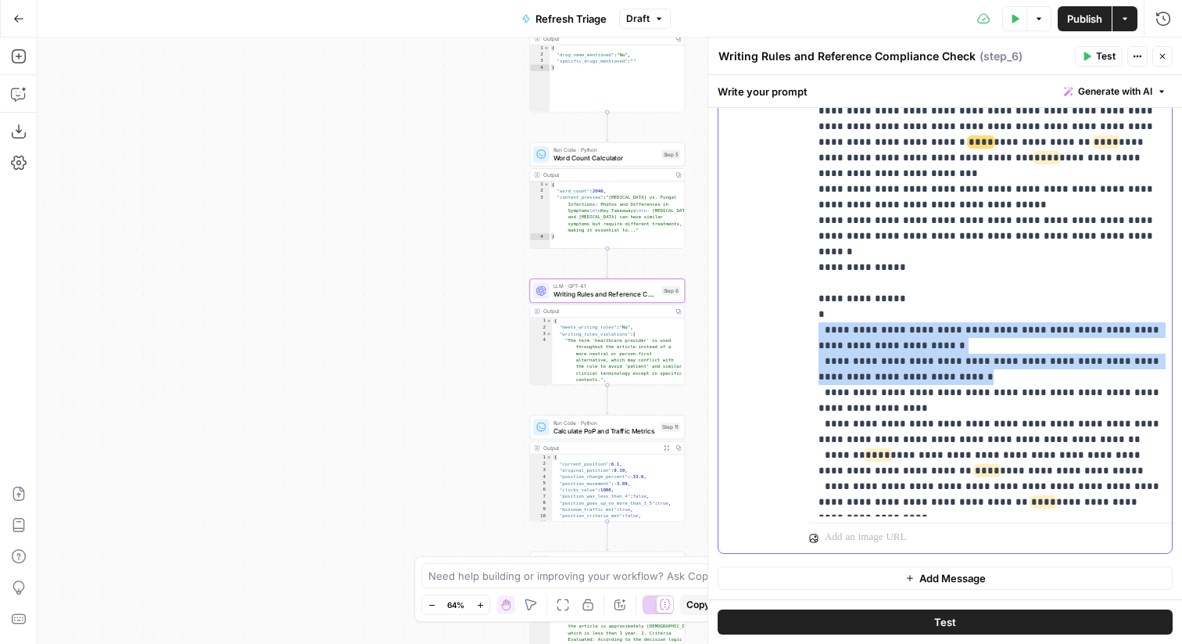
drag, startPoint x: 961, startPoint y: 313, endPoint x: 779, endPoint y: 272, distance: 186.7
click at [779, 272] on div "**********" at bounding box center [946, 216] width 454 height 674
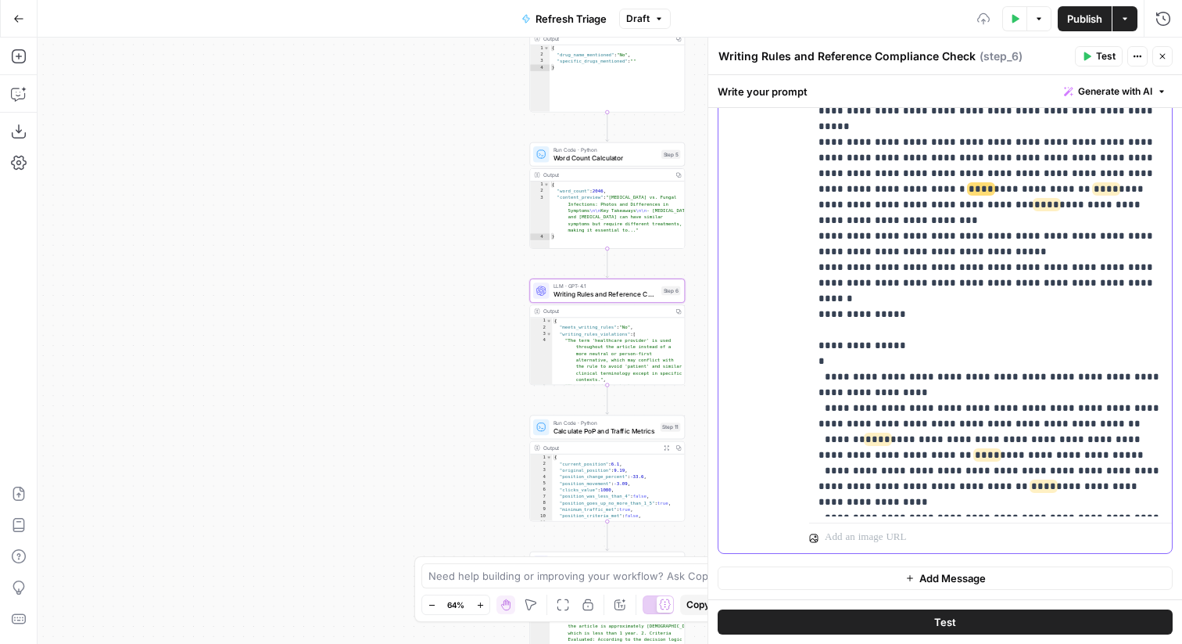
scroll to position [48, 0]
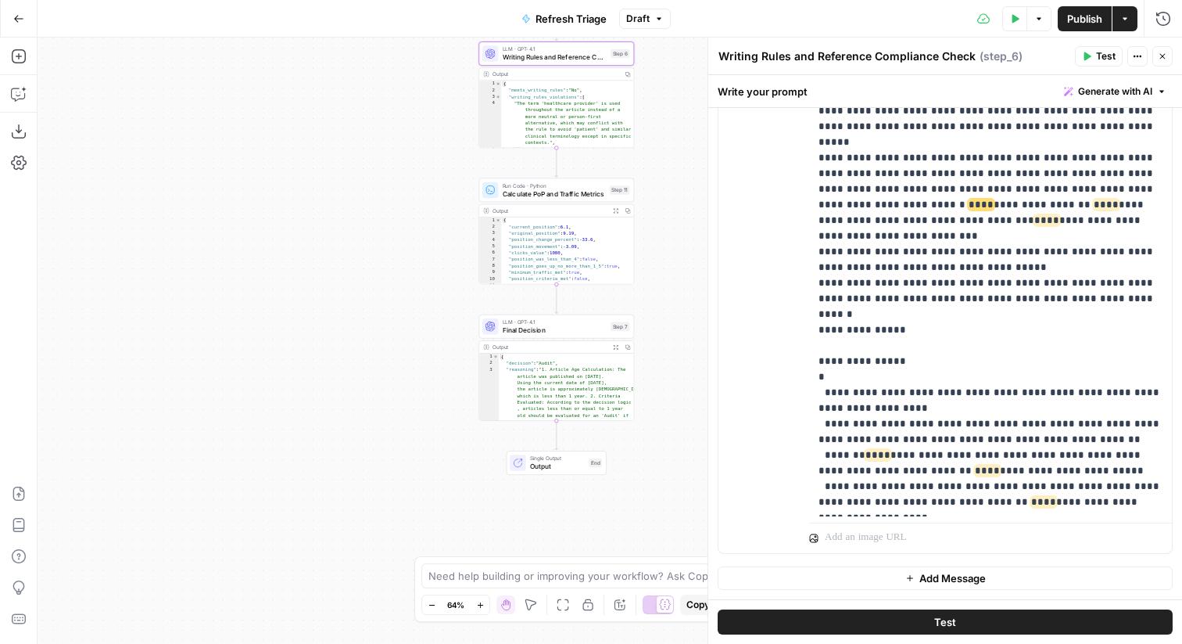
click at [609, 331] on div "LLM · GPT-4.1 Final Decision Step 7 Copy step Delete step Add Note Test" at bounding box center [555, 325] width 147 height 17
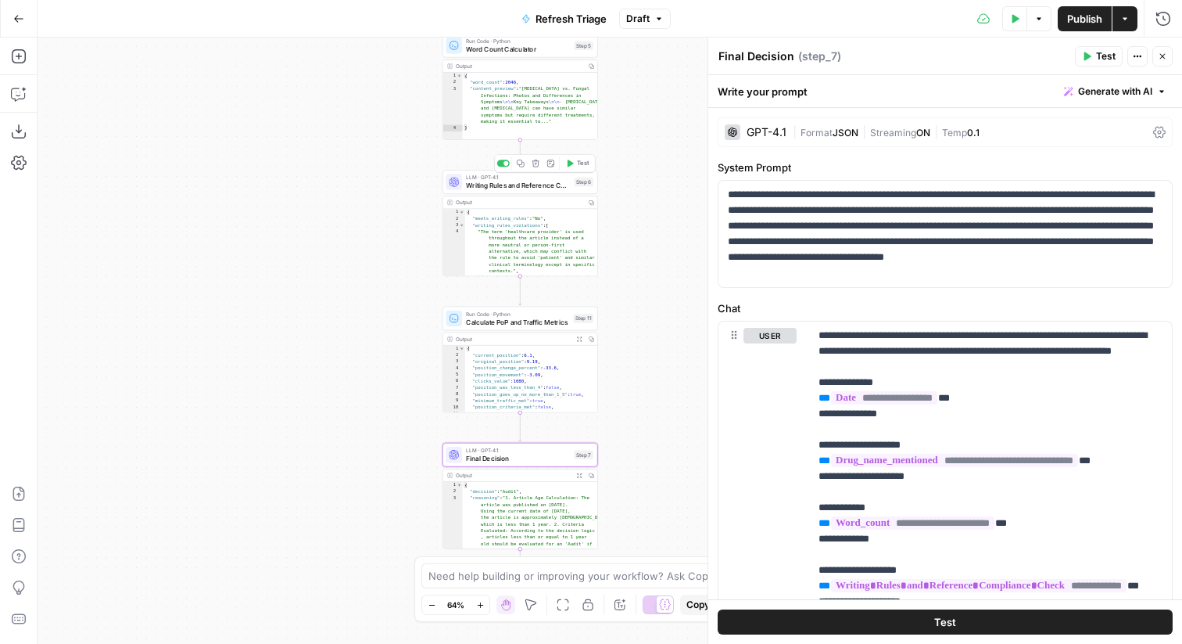
click at [583, 188] on div "LLM · GPT-4.1 Writing Rules and Reference Compliance Check Step 6 Copy step Del…" at bounding box center [519, 182] width 147 height 17
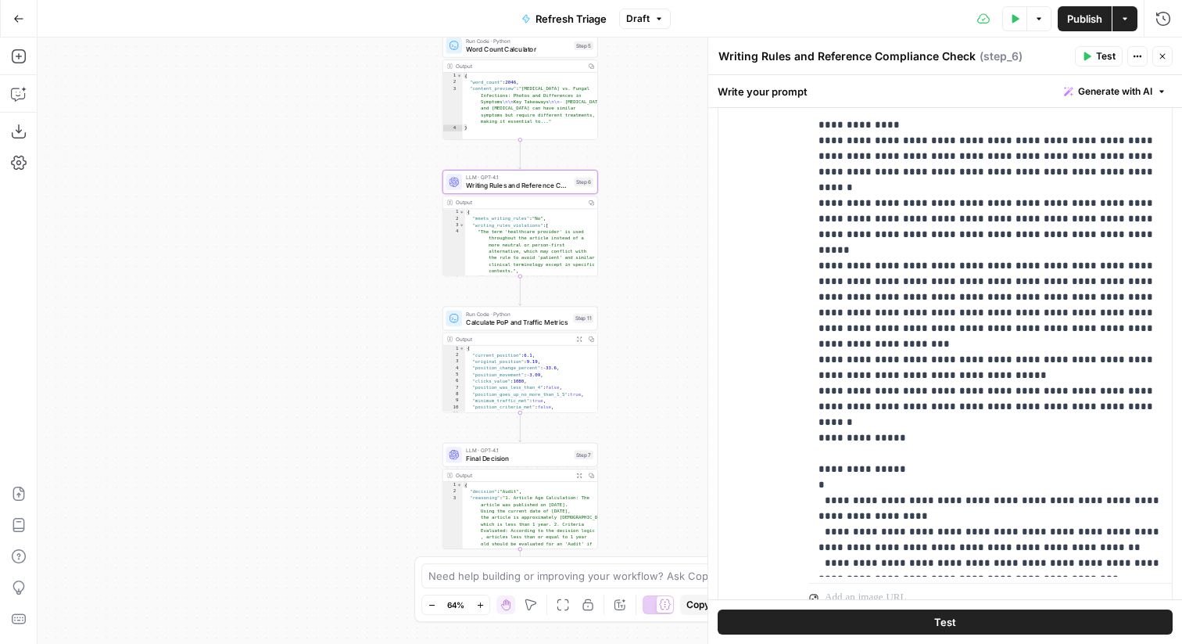
scroll to position [411, 0]
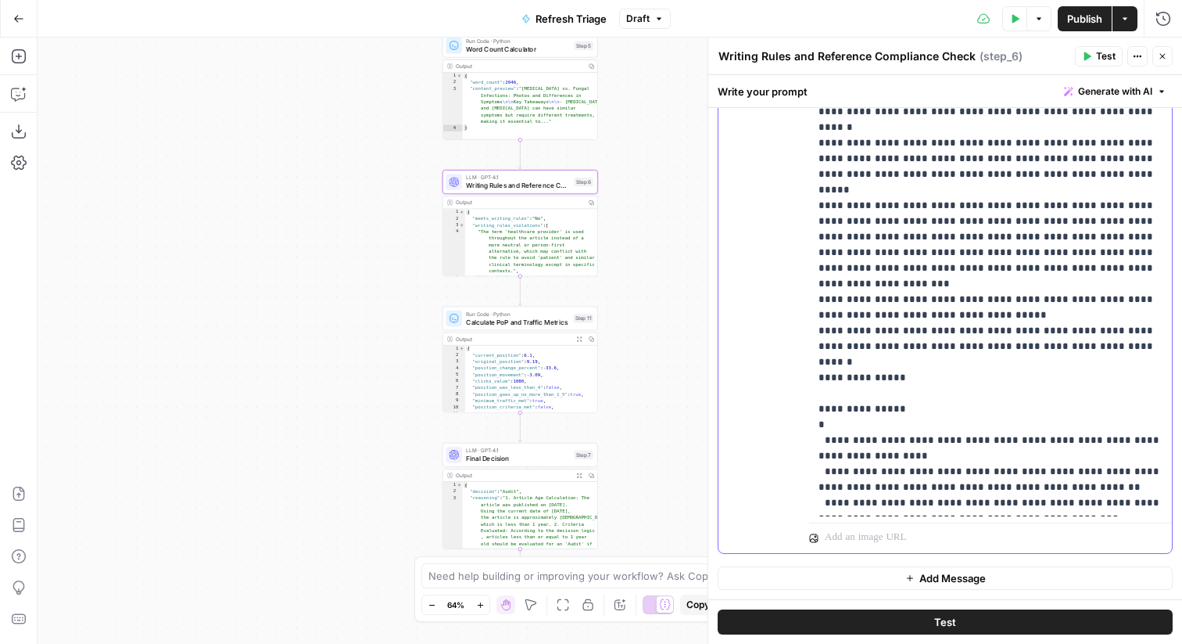
drag, startPoint x: 838, startPoint y: 368, endPoint x: 904, endPoint y: 368, distance: 66.5
click at [904, 368] on p "**********" at bounding box center [991, 221] width 344 height 673
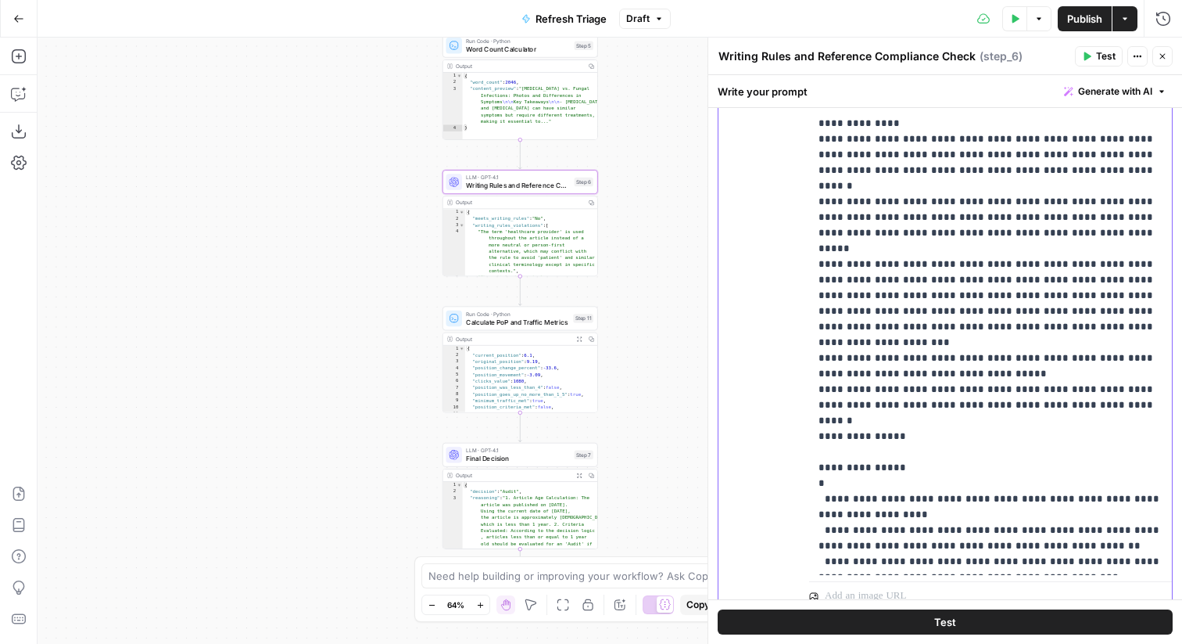
scroll to position [350, 0]
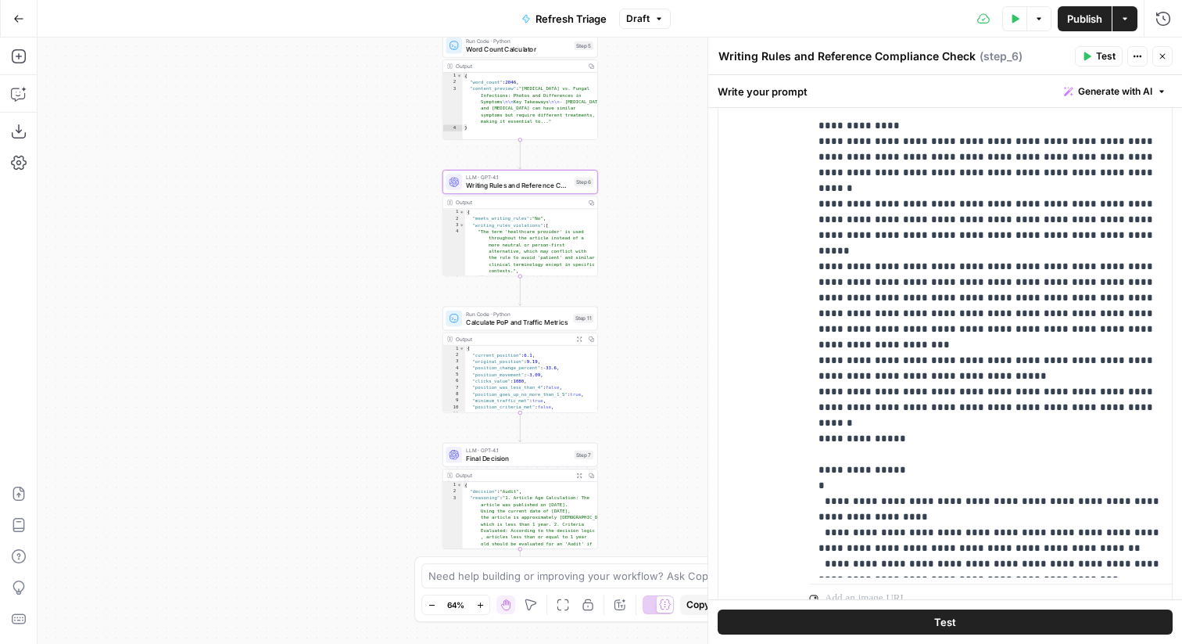
drag, startPoint x: 814, startPoint y: 53, endPoint x: 714, endPoint y: 49, distance: 100.2
click at [714, 49] on div "**********" at bounding box center [945, 341] width 475 height 606
type textarea "Word Count and Reference Compliance Check"
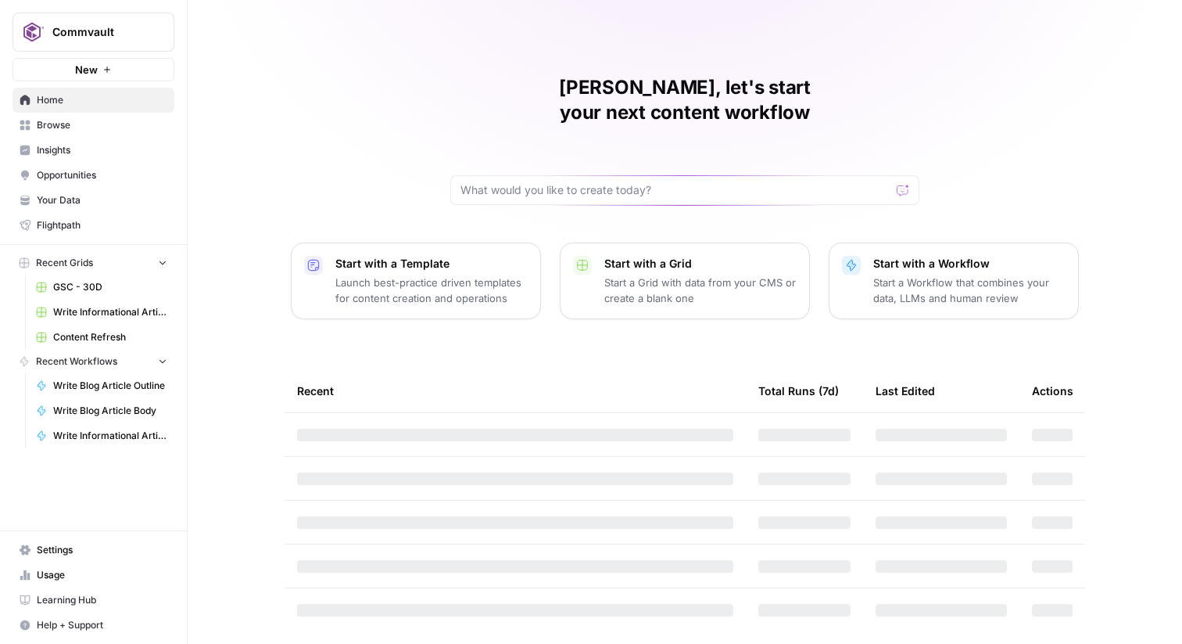
click at [144, 37] on span "Commvault" at bounding box center [99, 32] width 95 height 16
type input "hard"
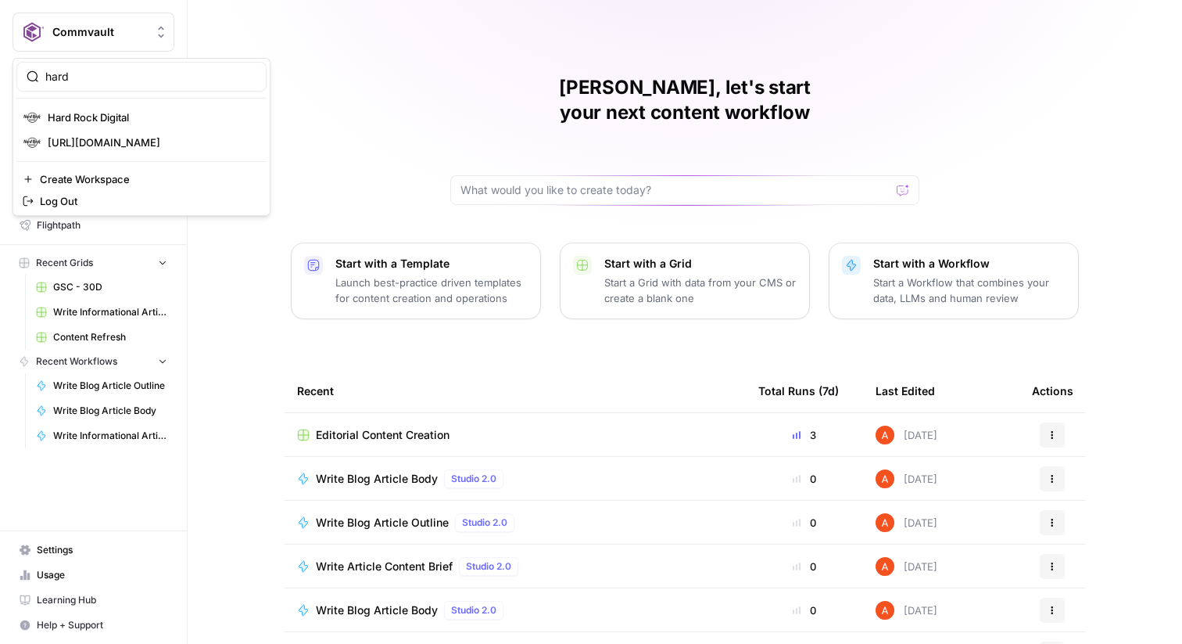
type input "hard"
click at [126, 113] on span "Hard Rock Digital" at bounding box center [151, 117] width 206 height 16
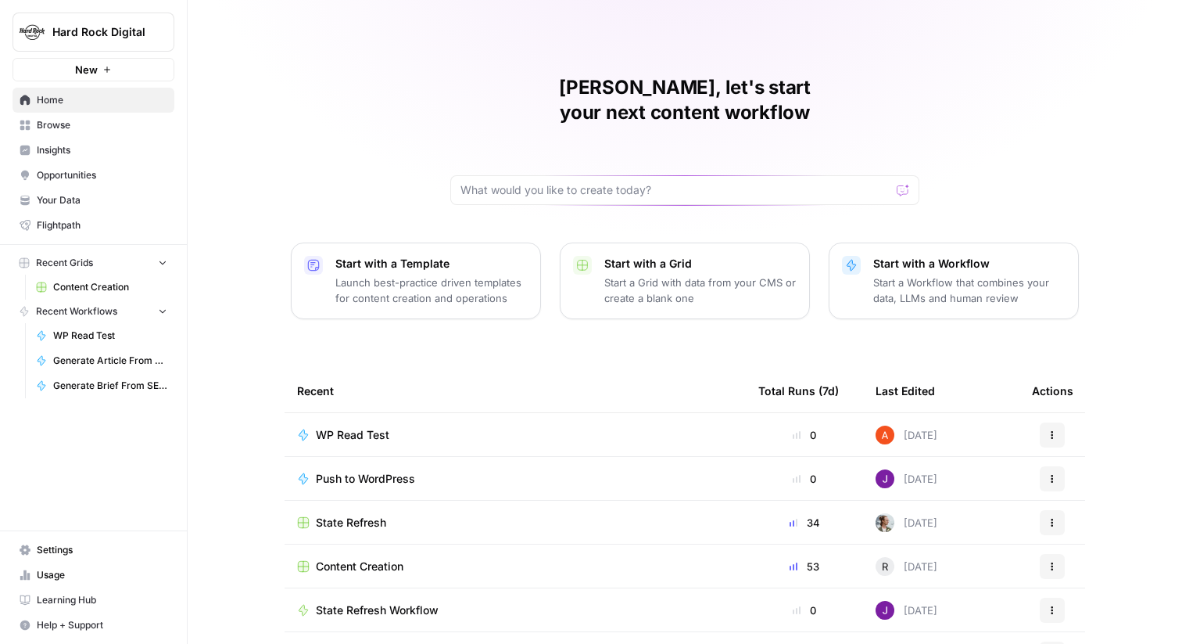
scroll to position [76, 0]
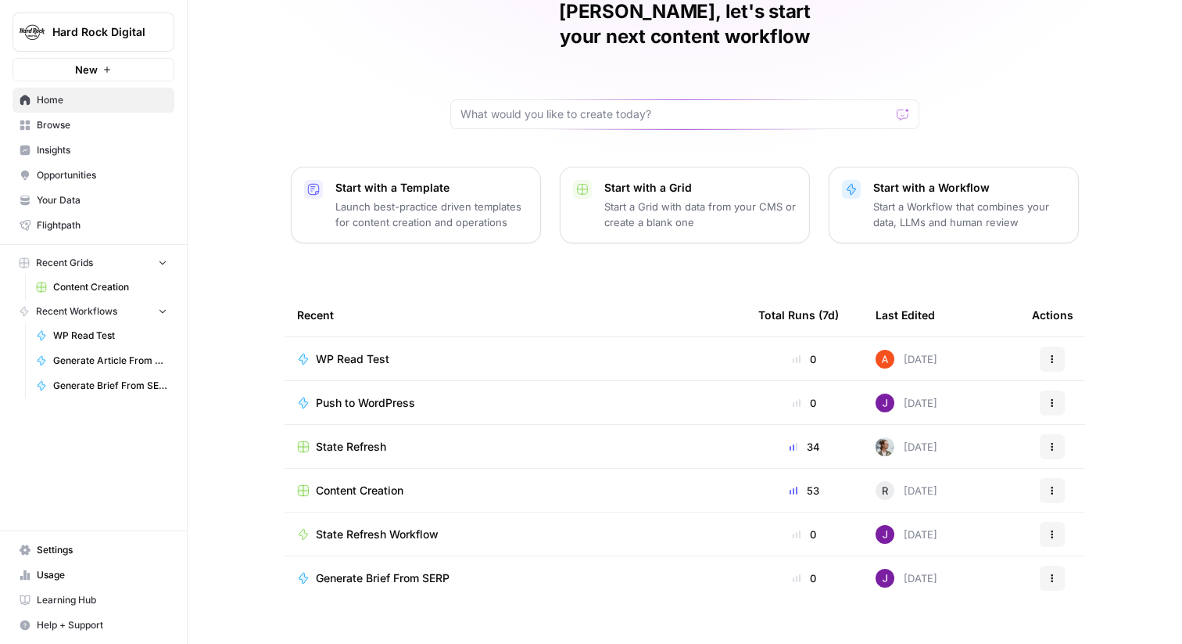
click at [331, 439] on span "State Refresh" at bounding box center [351, 447] width 70 height 16
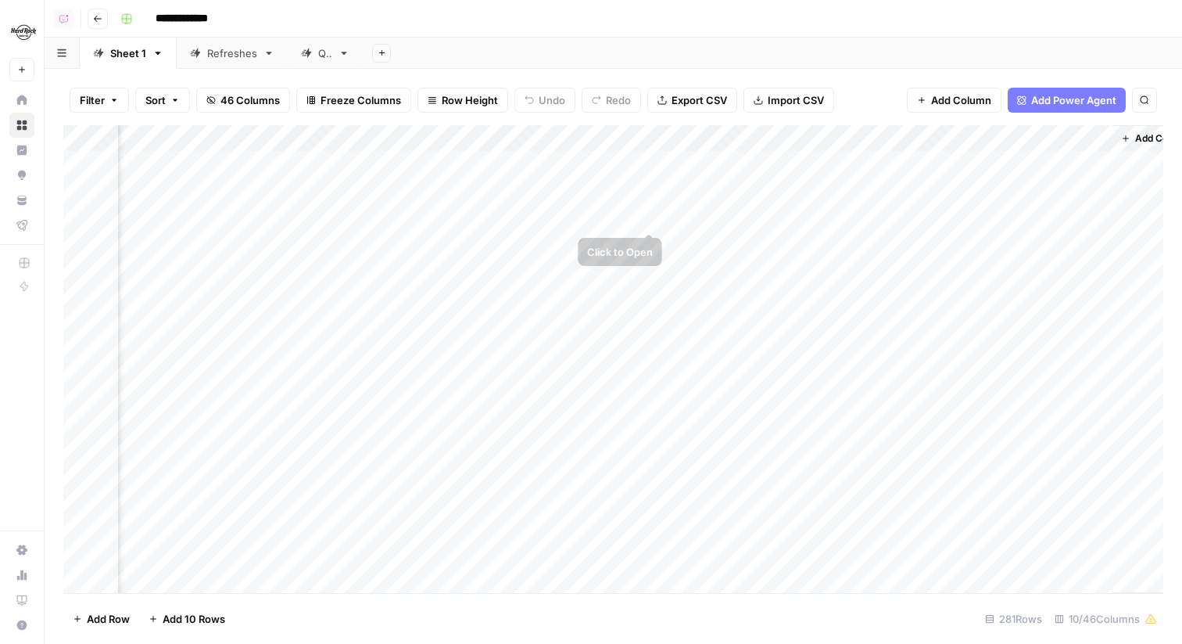
scroll to position [0, 752]
click at [1066, 161] on div "Add Column" at bounding box center [613, 359] width 1100 height 468
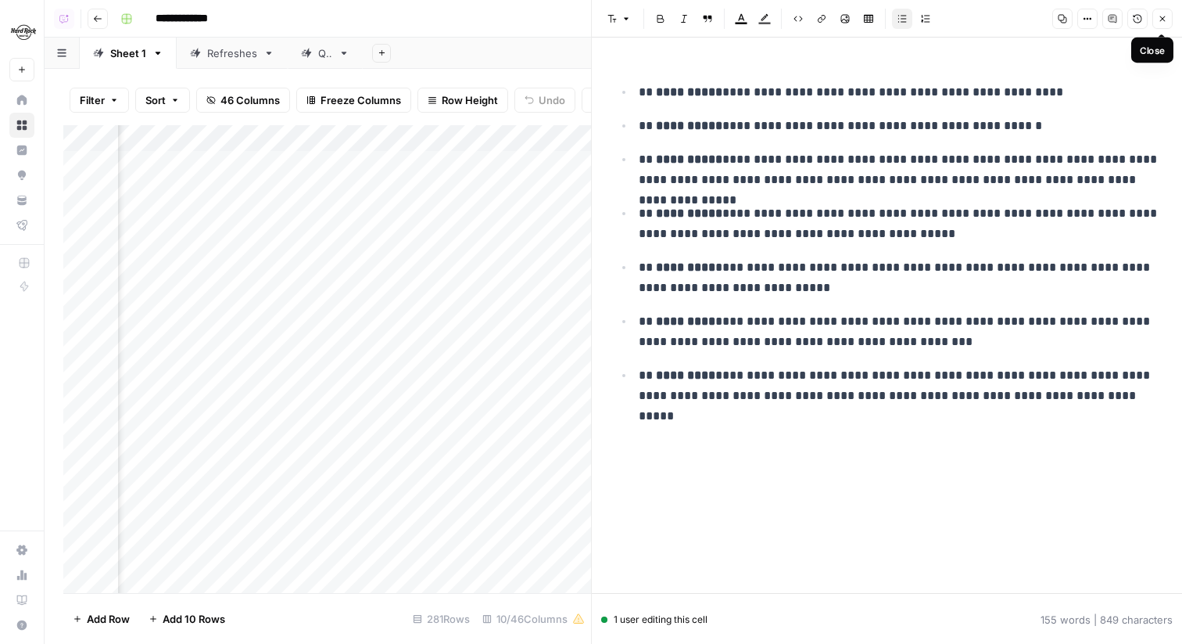
click at [1166, 13] on button "Close" at bounding box center [1163, 19] width 20 height 20
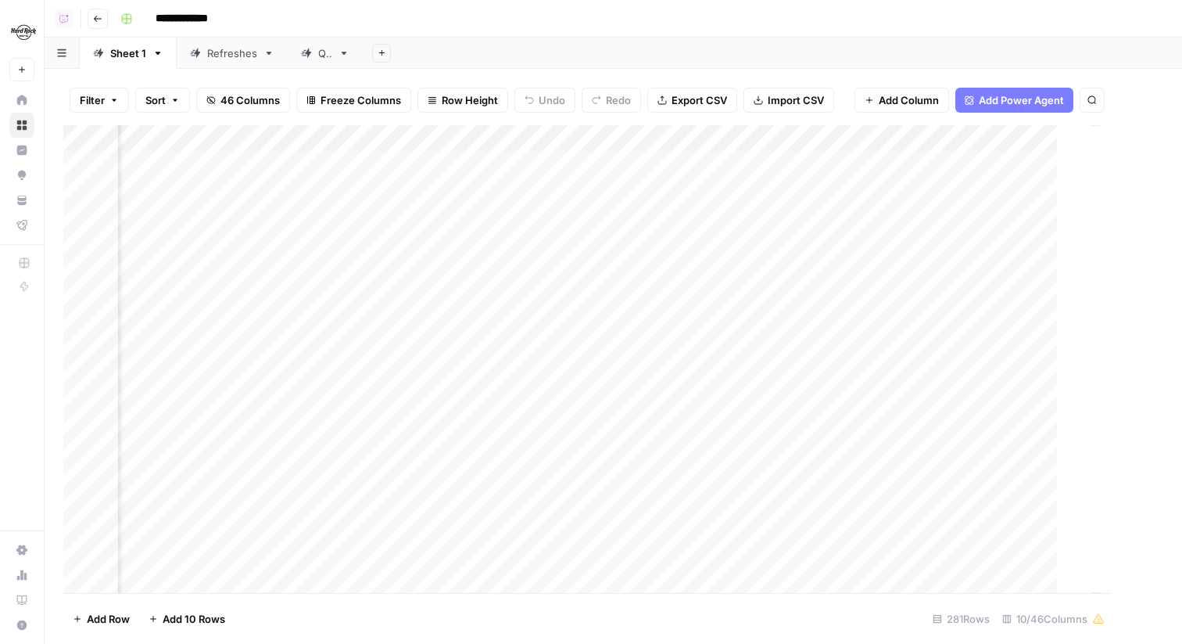
scroll to position [0, 734]
click at [680, 144] on div "Add Column" at bounding box center [613, 359] width 1100 height 468
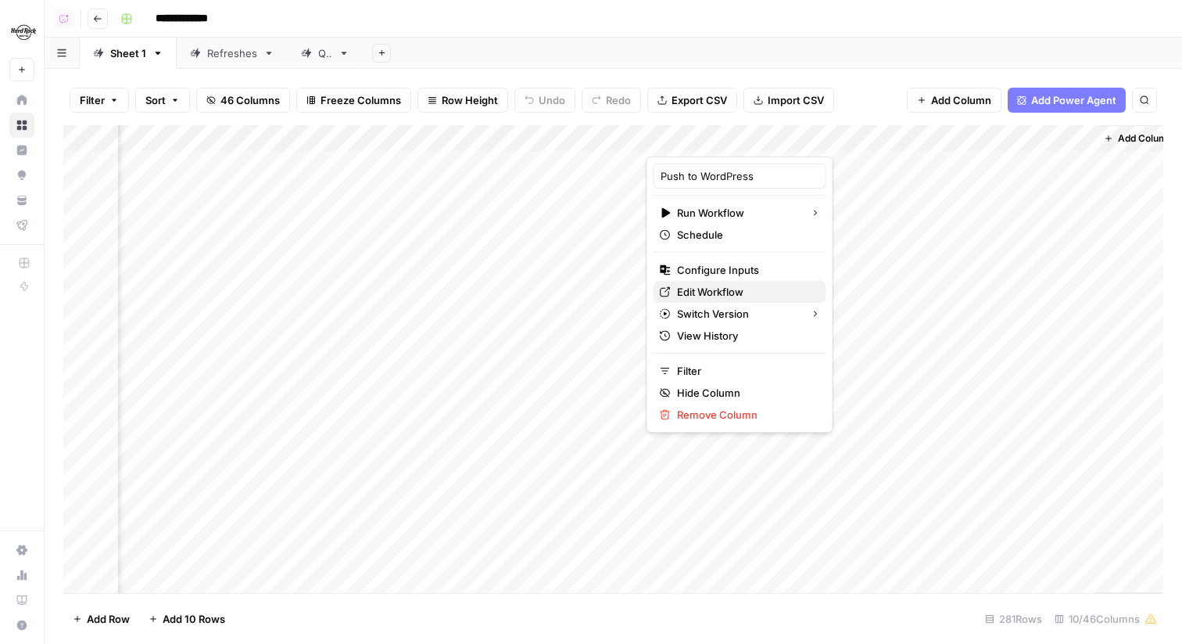
click at [699, 289] on span "Edit Workflow" at bounding box center [745, 292] width 137 height 16
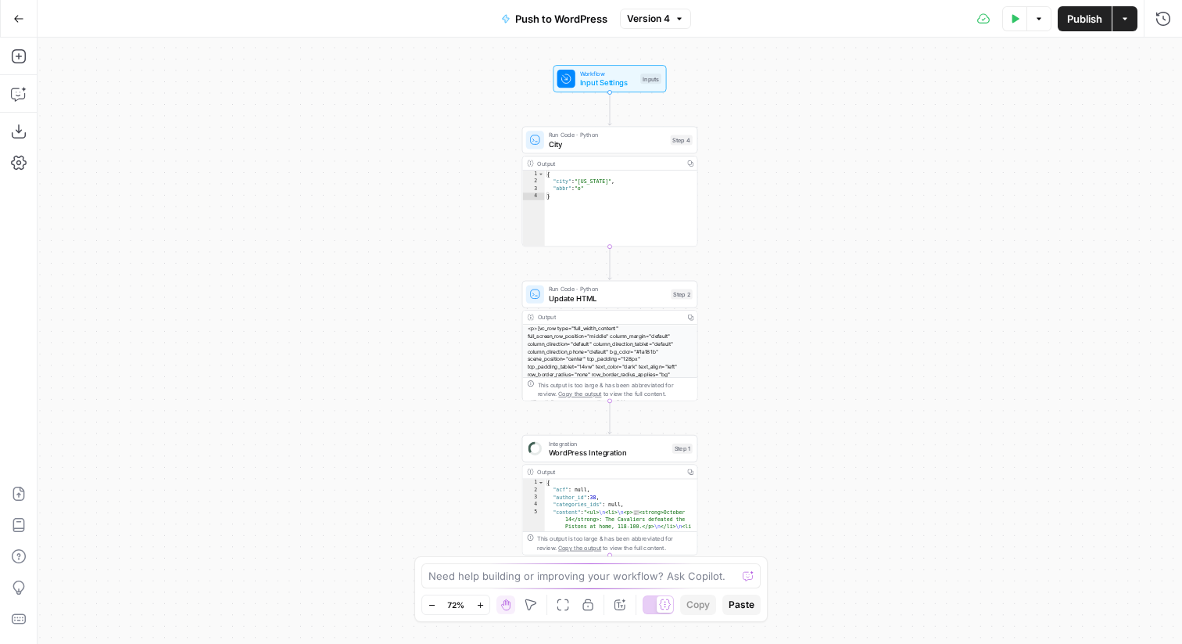
click at [681, 17] on icon "button" at bounding box center [679, 18] width 5 height 2
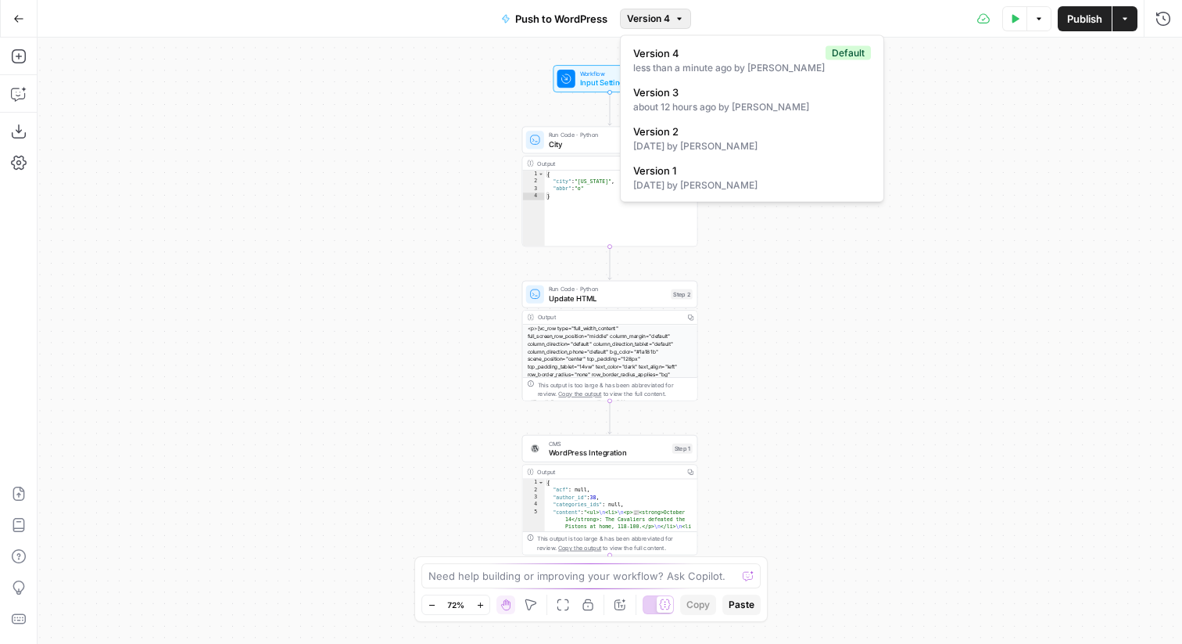
click at [705, 14] on div "Test Data Options Publish Actions Run History" at bounding box center [937, 18] width 492 height 37
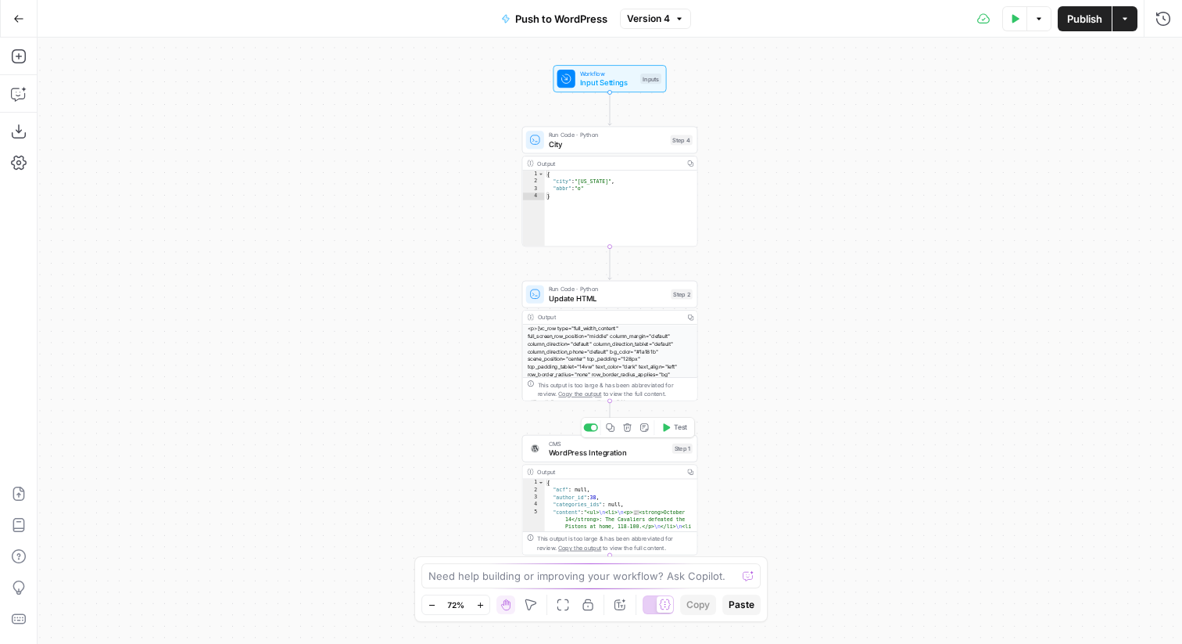
click at [604, 444] on span "CMS" at bounding box center [608, 443] width 119 height 9
type input "WordPress - Hard Rock Bet"
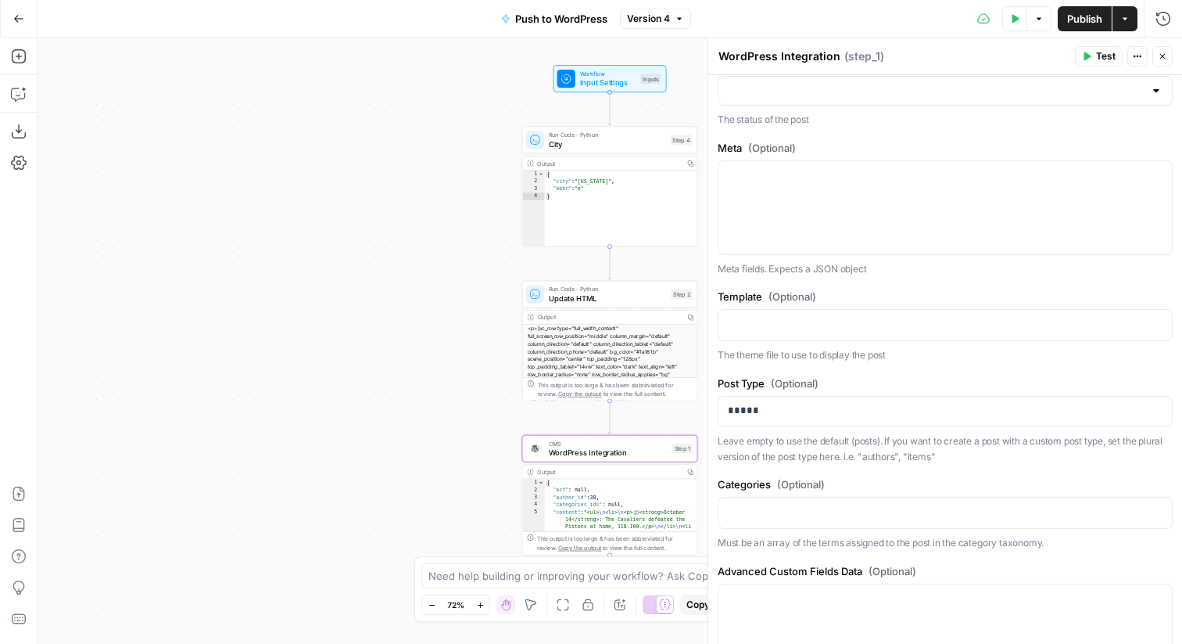
scroll to position [1188, 0]
